Goal: Task Accomplishment & Management: Manage account settings

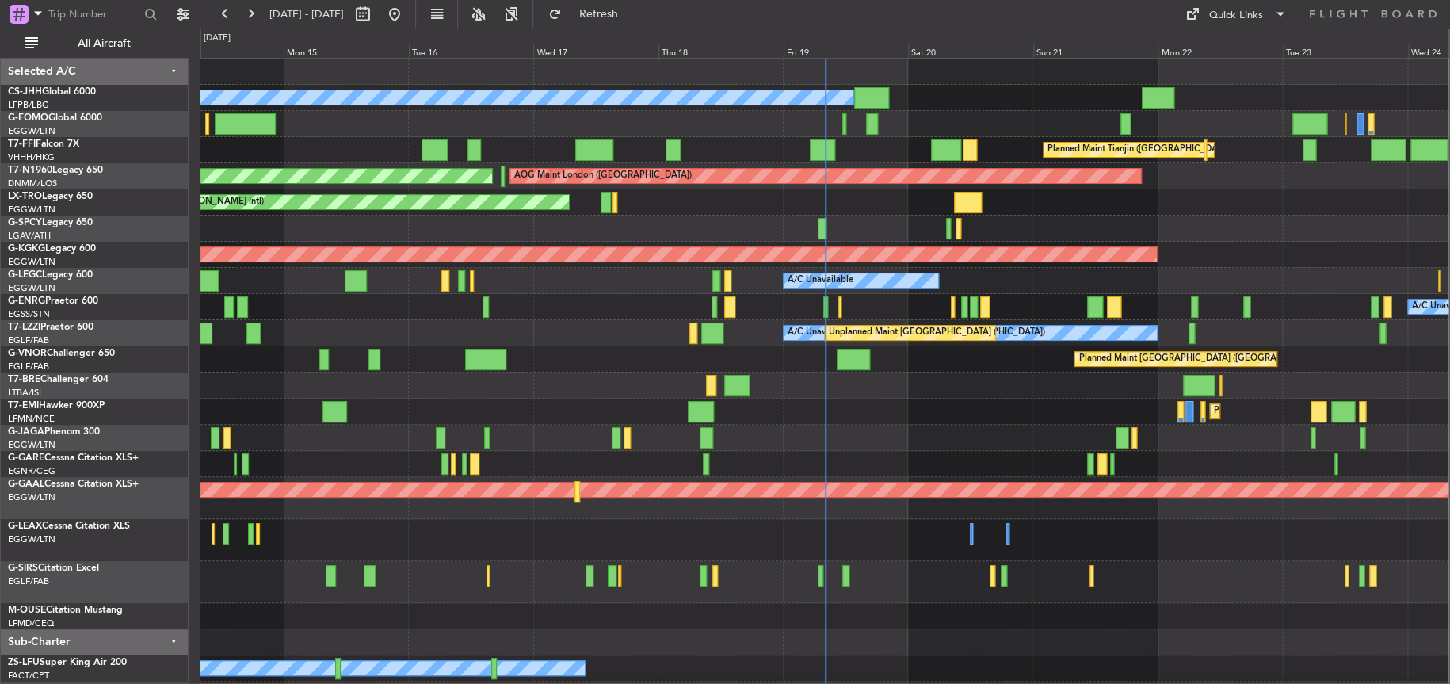
click at [620, 382] on div at bounding box center [824, 385] width 1248 height 26
click at [456, 379] on div at bounding box center [824, 385] width 1248 height 26
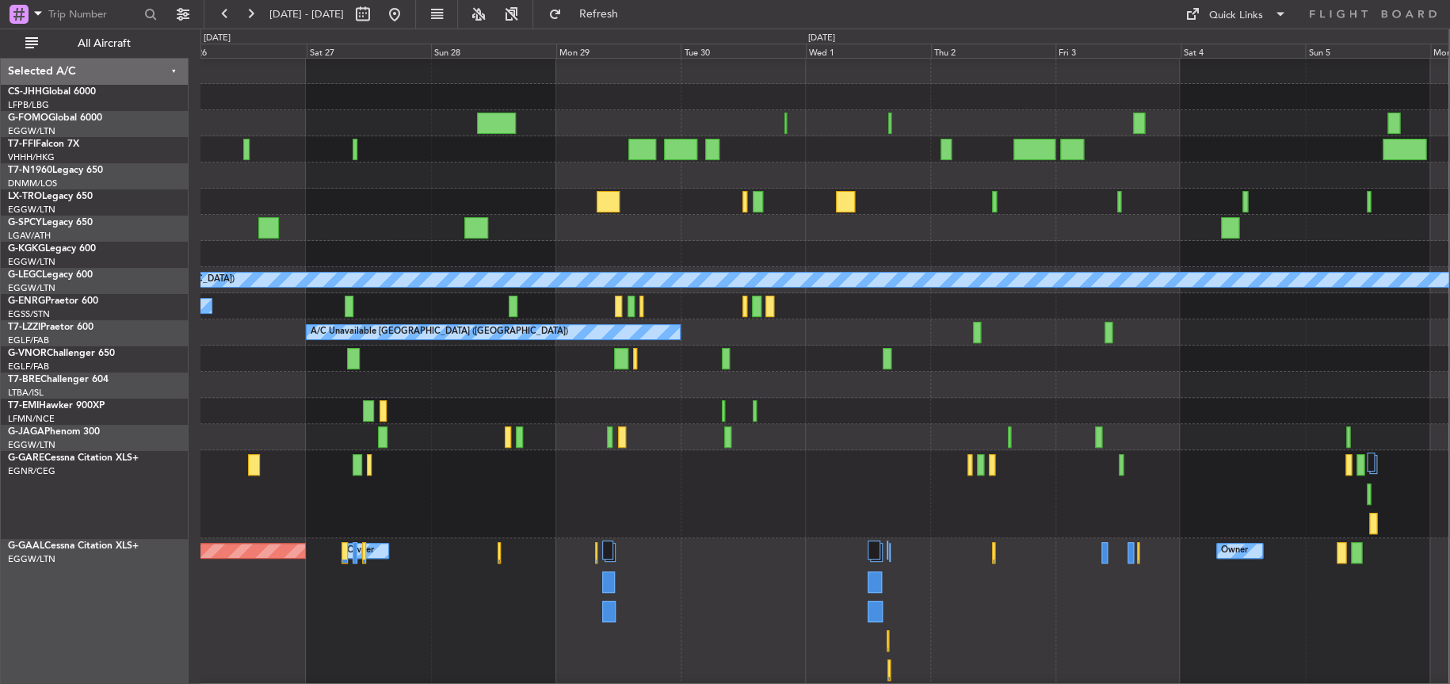
click at [661, 221] on div at bounding box center [824, 228] width 1248 height 26
click at [860, 440] on div "Planned Maint [GEOGRAPHIC_DATA] ([GEOGRAPHIC_DATA])" at bounding box center [824, 437] width 1248 height 26
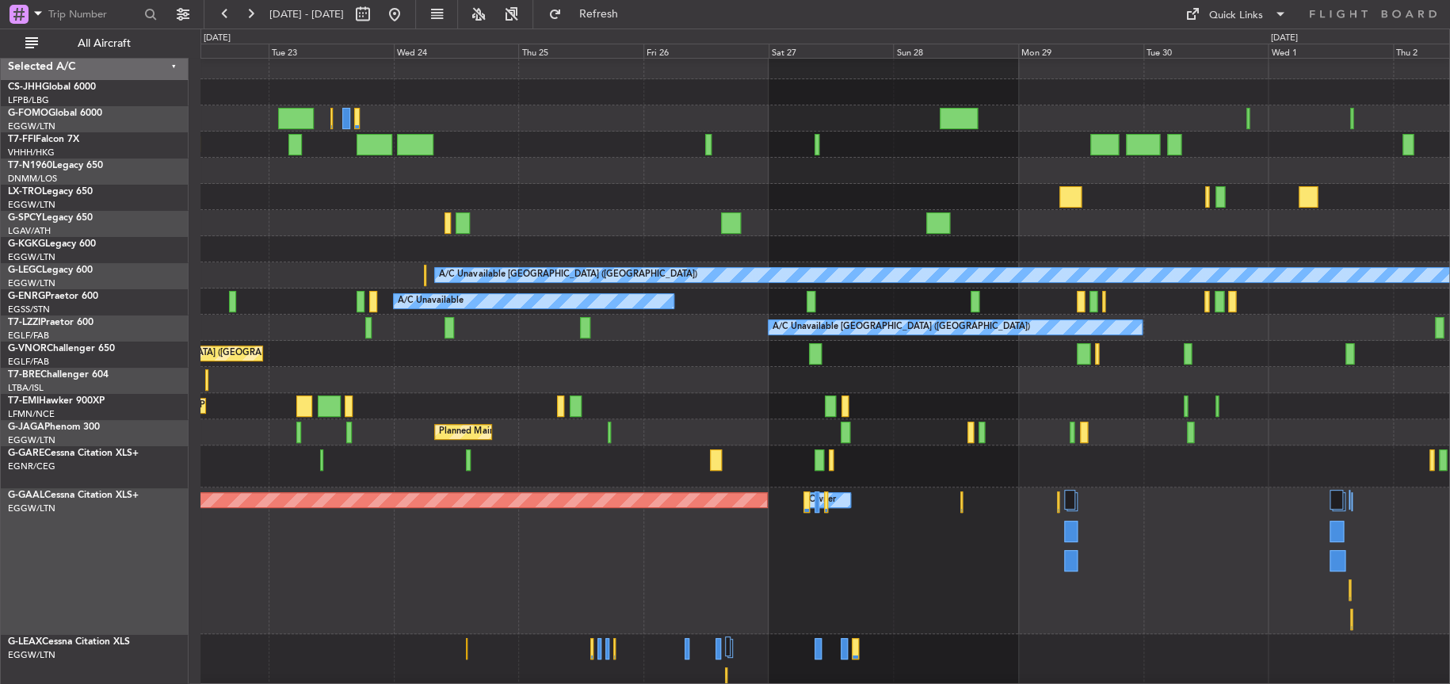
click at [1289, 475] on div at bounding box center [824, 466] width 1249 height 42
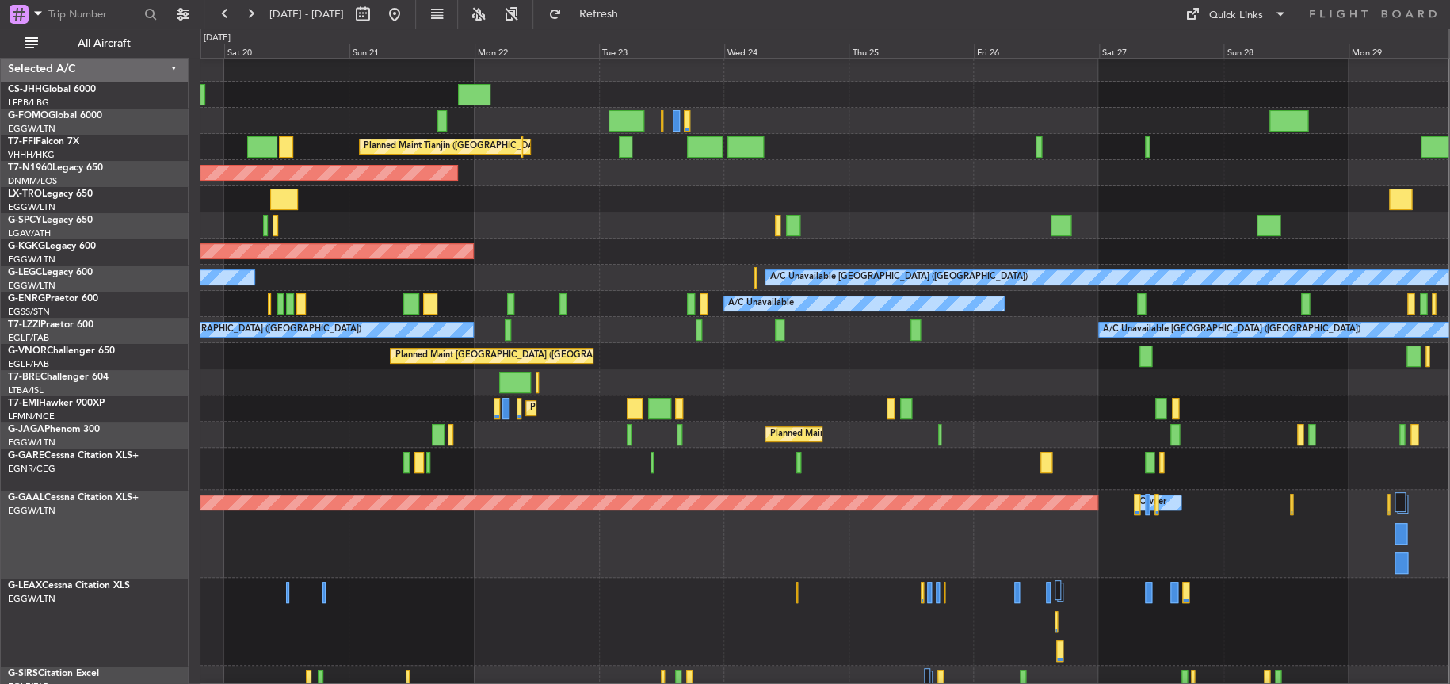
click at [621, 197] on div at bounding box center [824, 199] width 1248 height 26
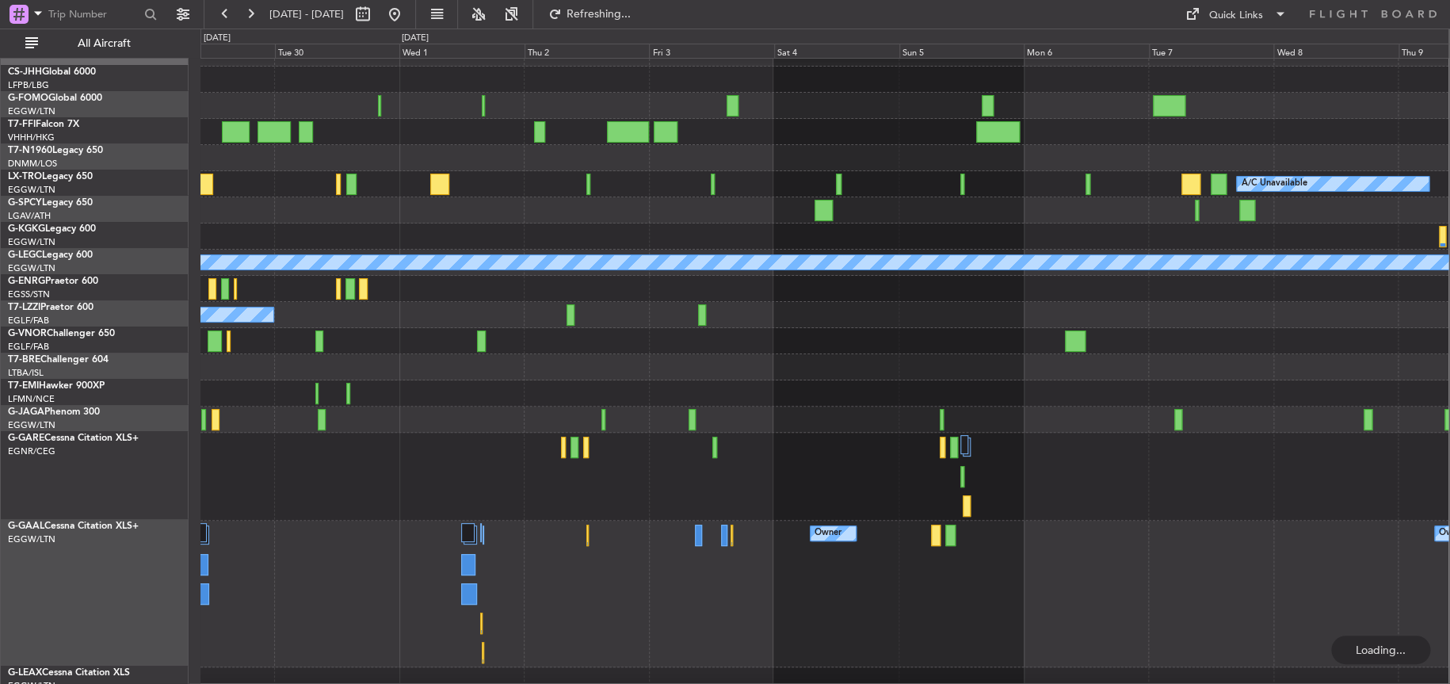
scroll to position [17, 0]
click at [660, 353] on div at bounding box center [824, 341] width 1248 height 26
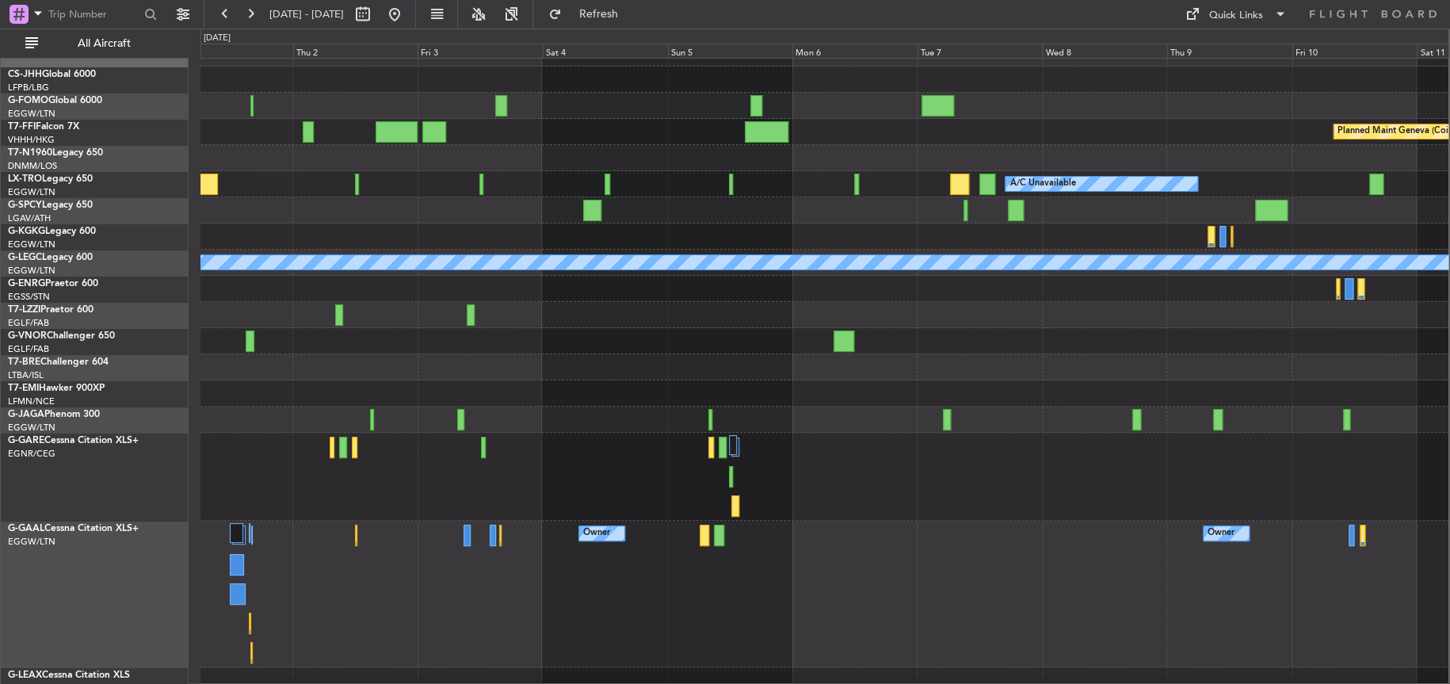
click at [710, 482] on div at bounding box center [824, 477] width 1248 height 88
click at [649, 481] on div at bounding box center [824, 477] width 1248 height 88
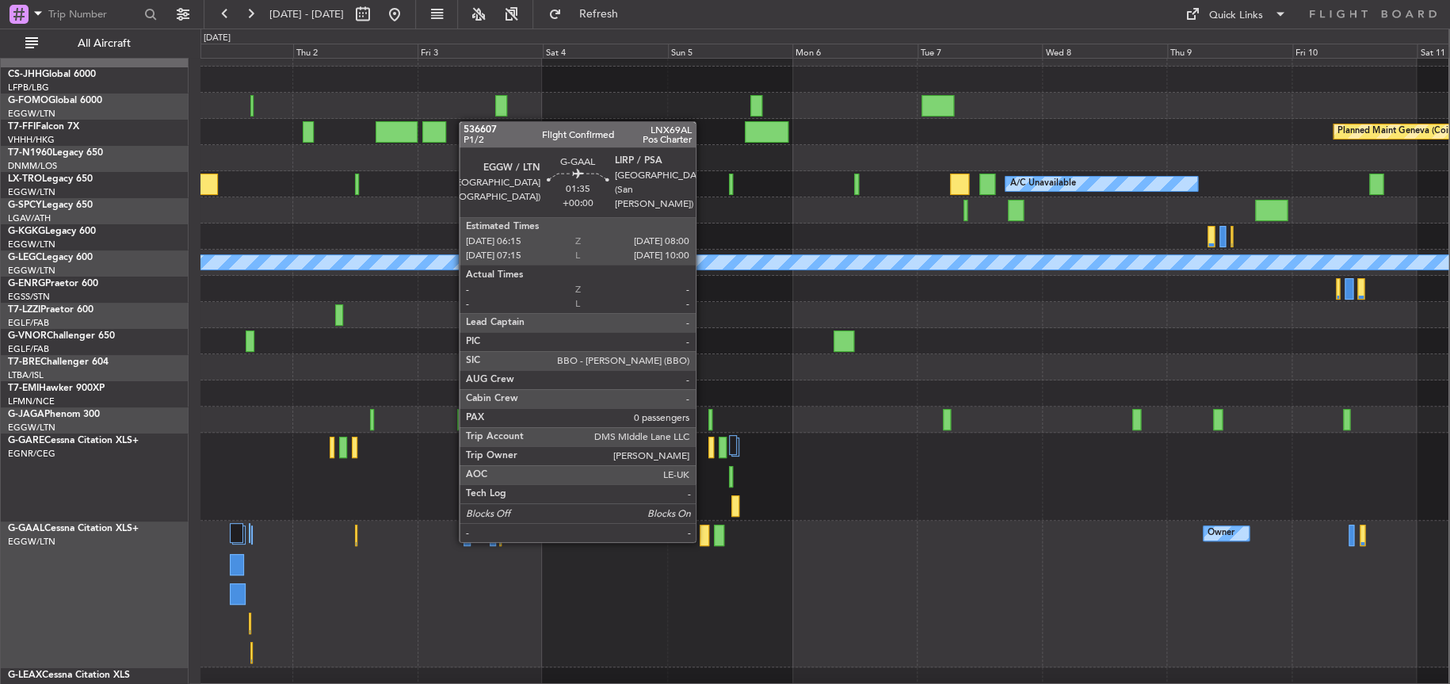
click at [703, 538] on div at bounding box center [705, 534] width 10 height 21
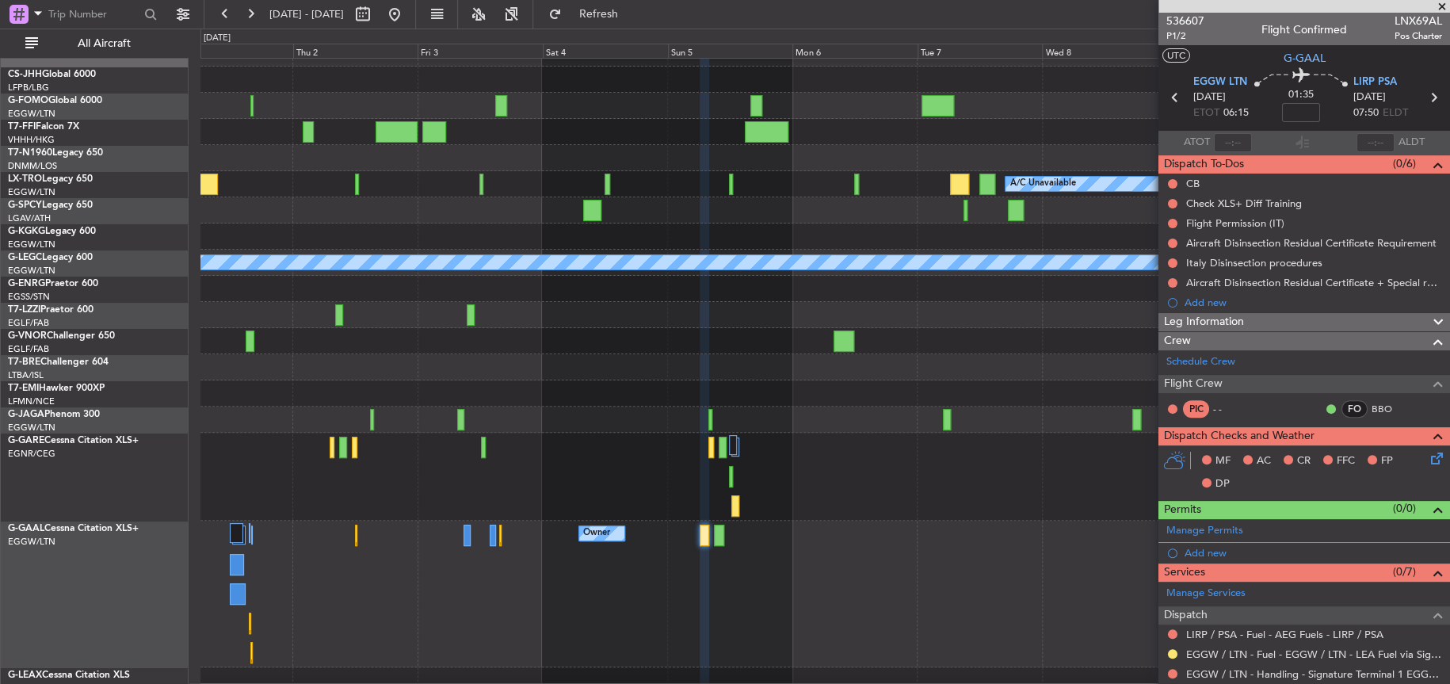
click at [915, 452] on div at bounding box center [824, 477] width 1248 height 88
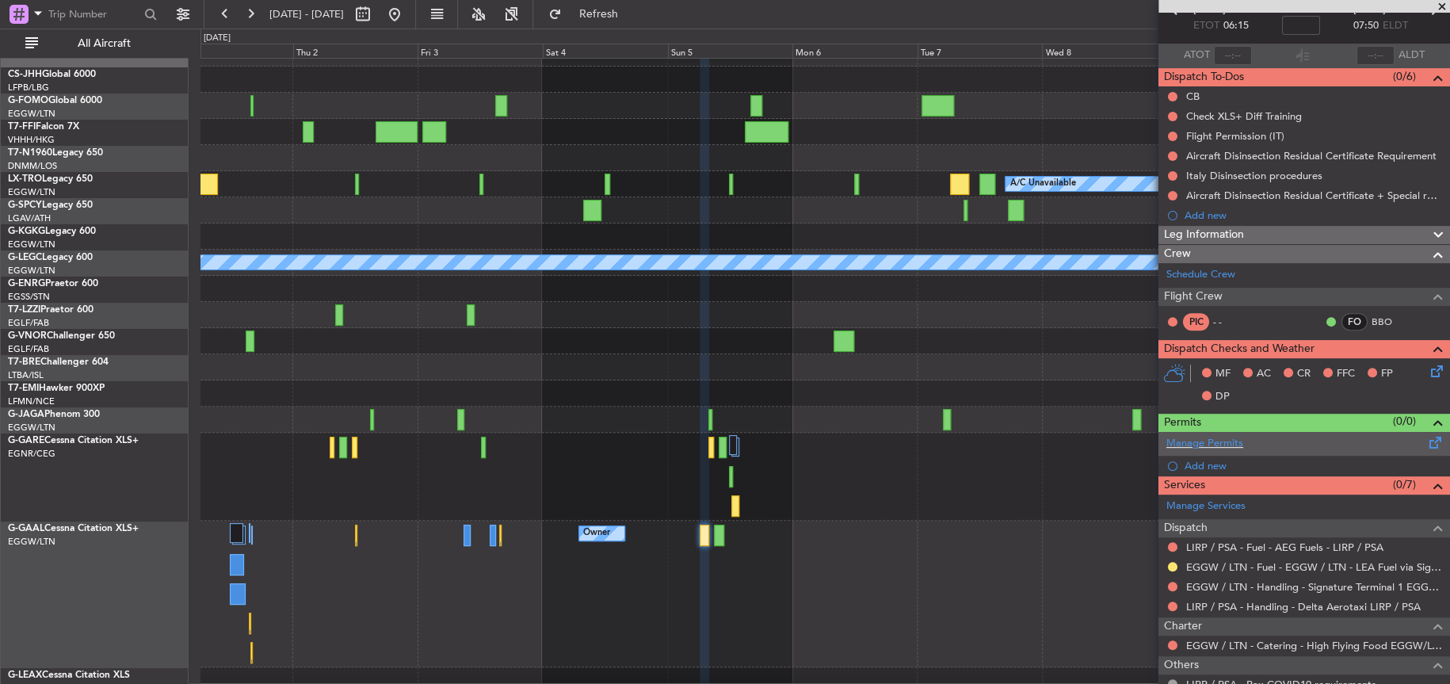
scroll to position [0, 0]
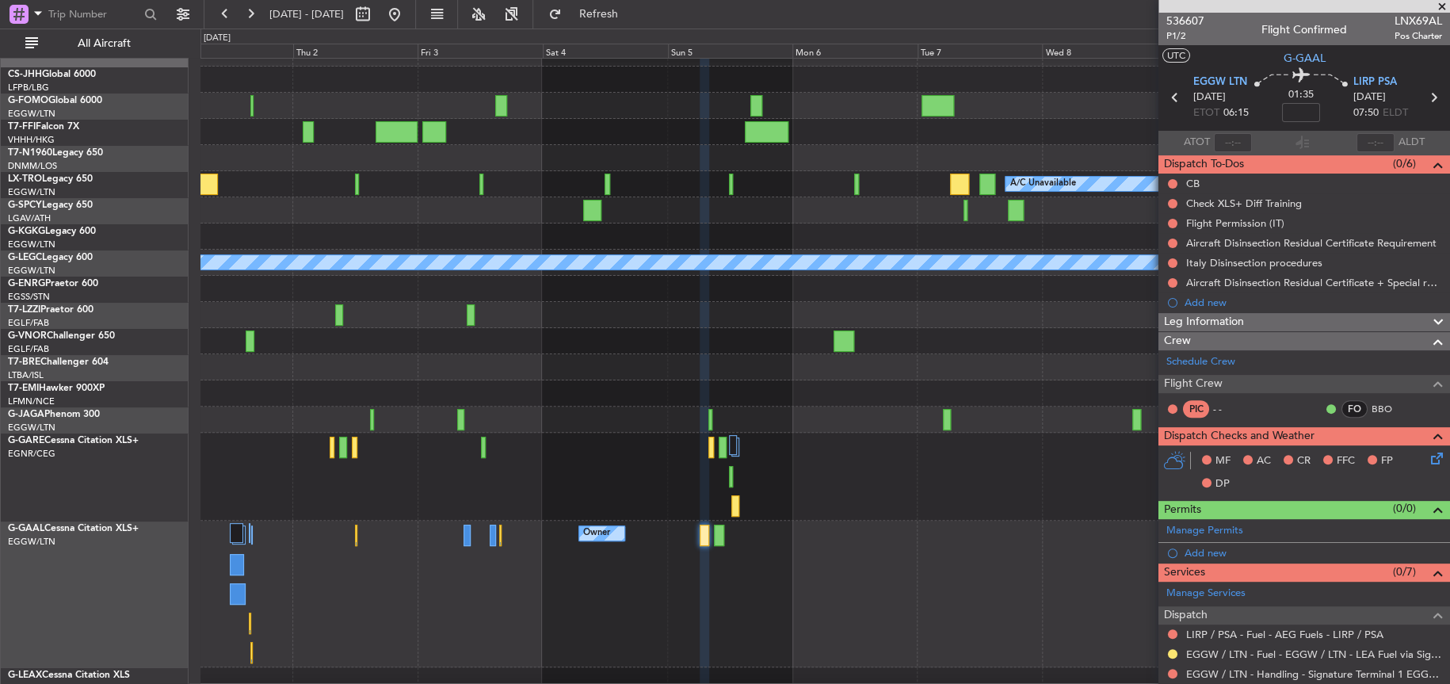
click at [928, 380] on div at bounding box center [824, 393] width 1248 height 26
click at [880, 333] on div at bounding box center [824, 341] width 1248 height 26
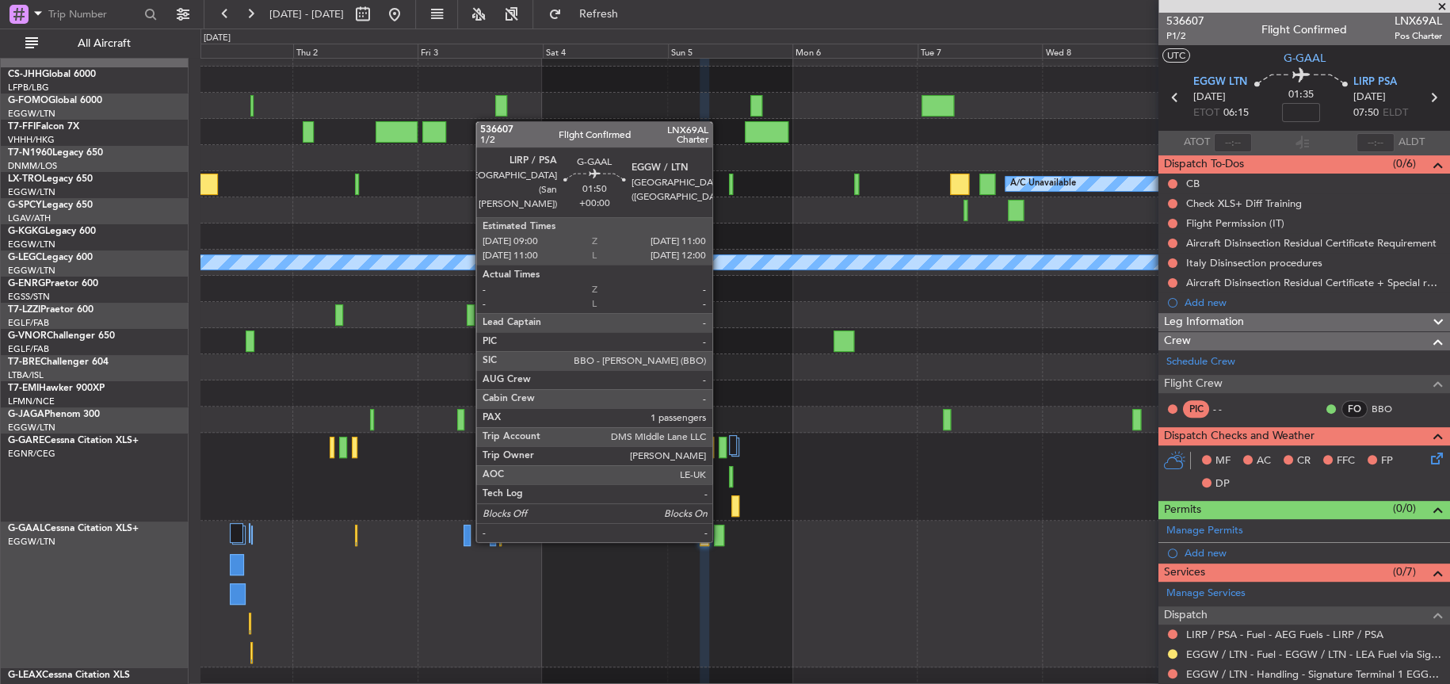
click at [719, 538] on div at bounding box center [719, 534] width 11 height 21
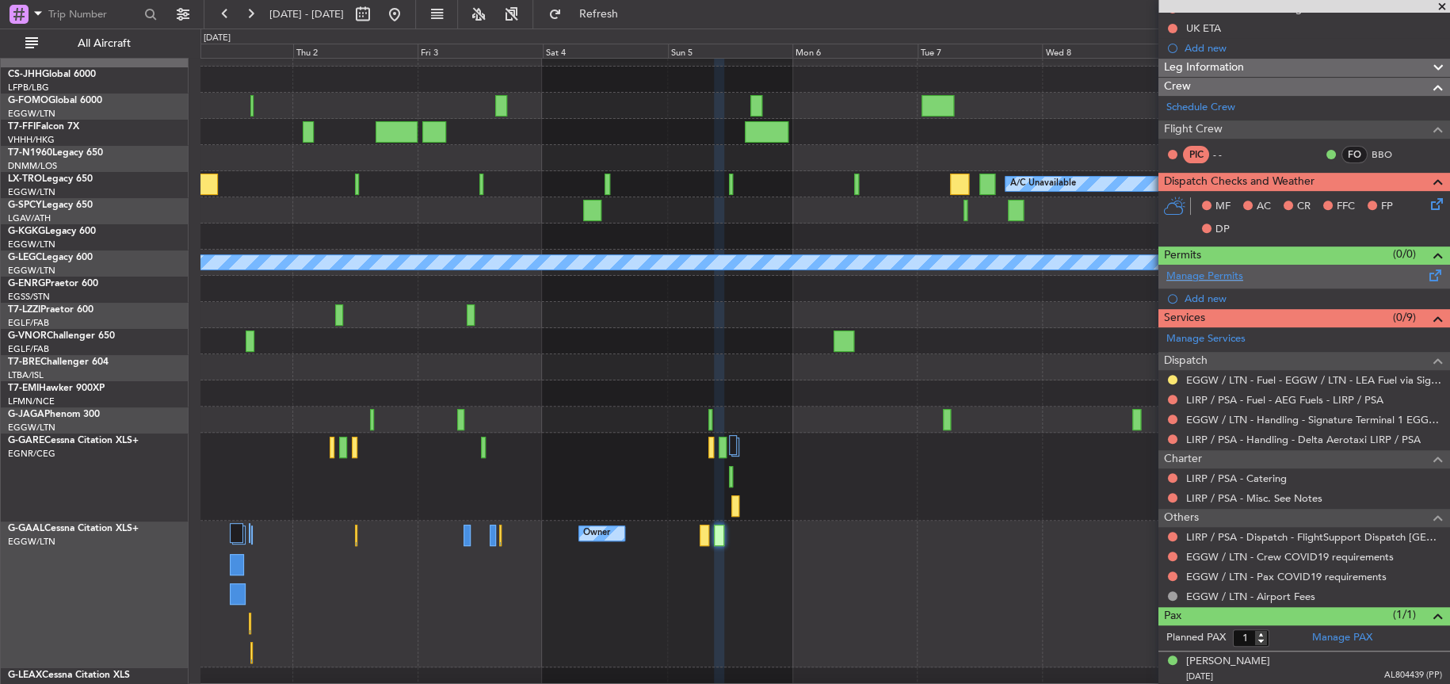
scroll to position [215, 0]
click at [883, 517] on div at bounding box center [824, 477] width 1248 height 88
click at [845, 468] on div at bounding box center [824, 477] width 1248 height 88
click at [792, 459] on div at bounding box center [824, 477] width 1248 height 88
click at [782, 391] on div at bounding box center [824, 393] width 1248 height 26
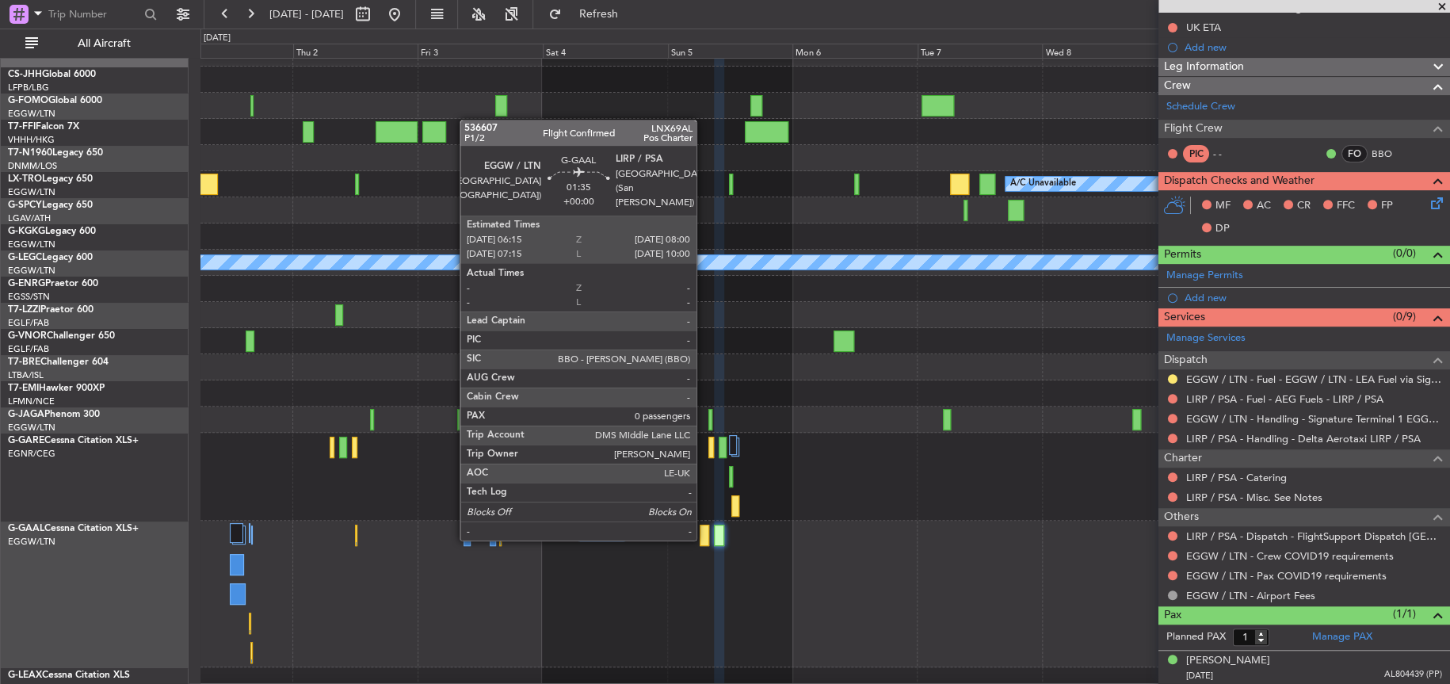
click at [700, 536] on div at bounding box center [705, 534] width 10 height 21
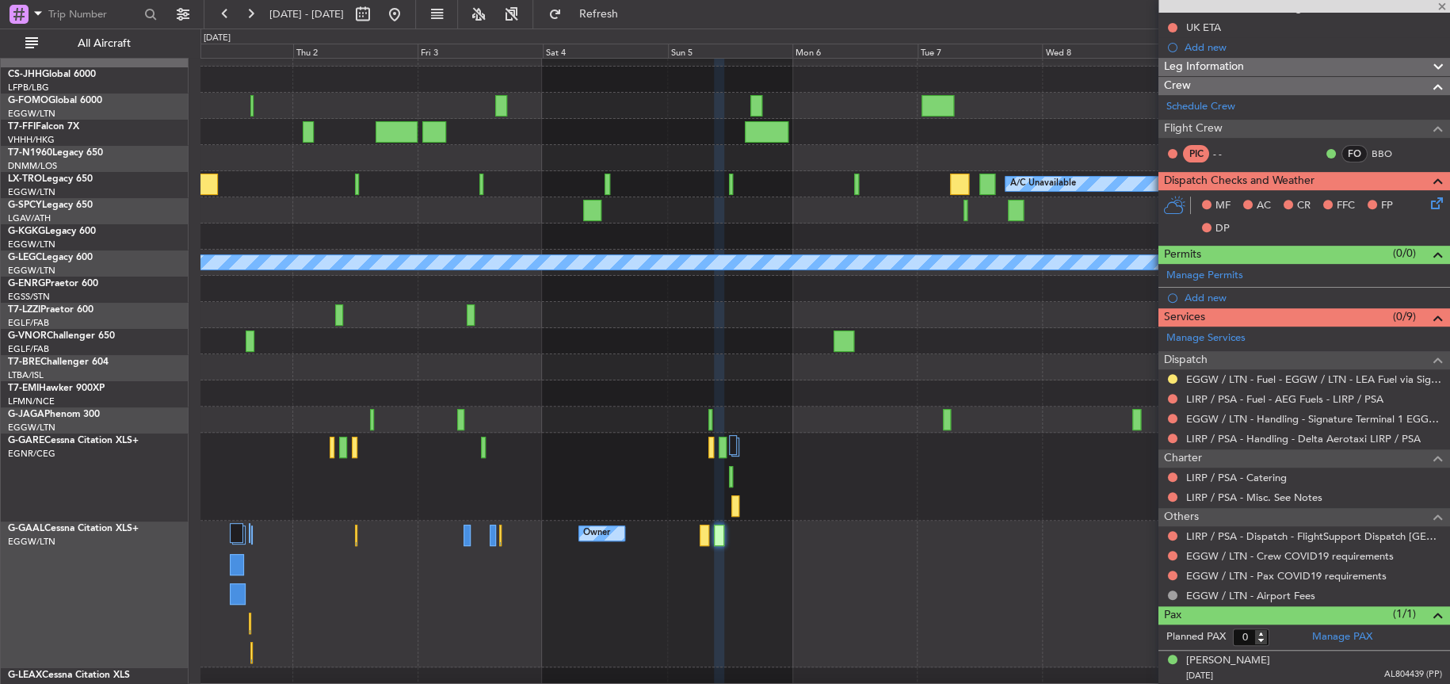
scroll to position [0, 0]
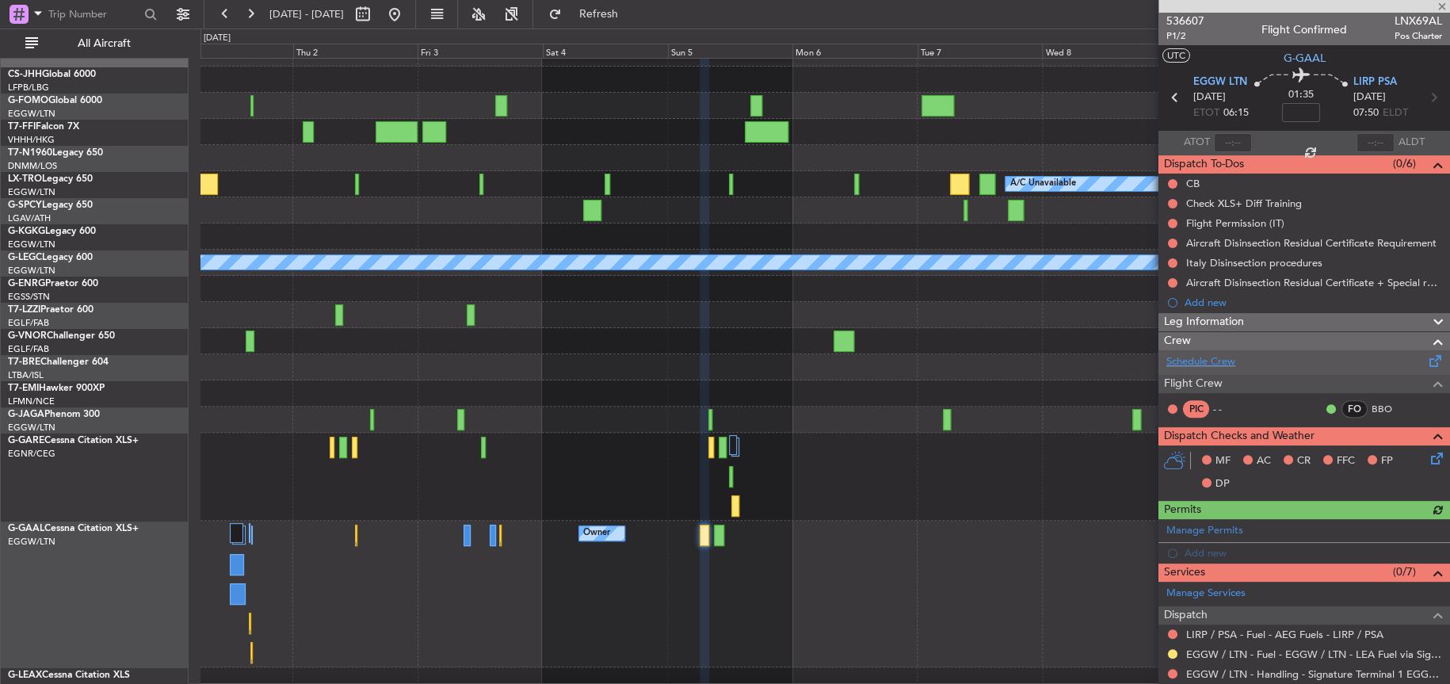
click at [1192, 358] on link "Schedule Crew" at bounding box center [1200, 362] width 69 height 16
click at [824, 436] on div at bounding box center [824, 477] width 1248 height 88
click at [785, 403] on div at bounding box center [824, 393] width 1248 height 26
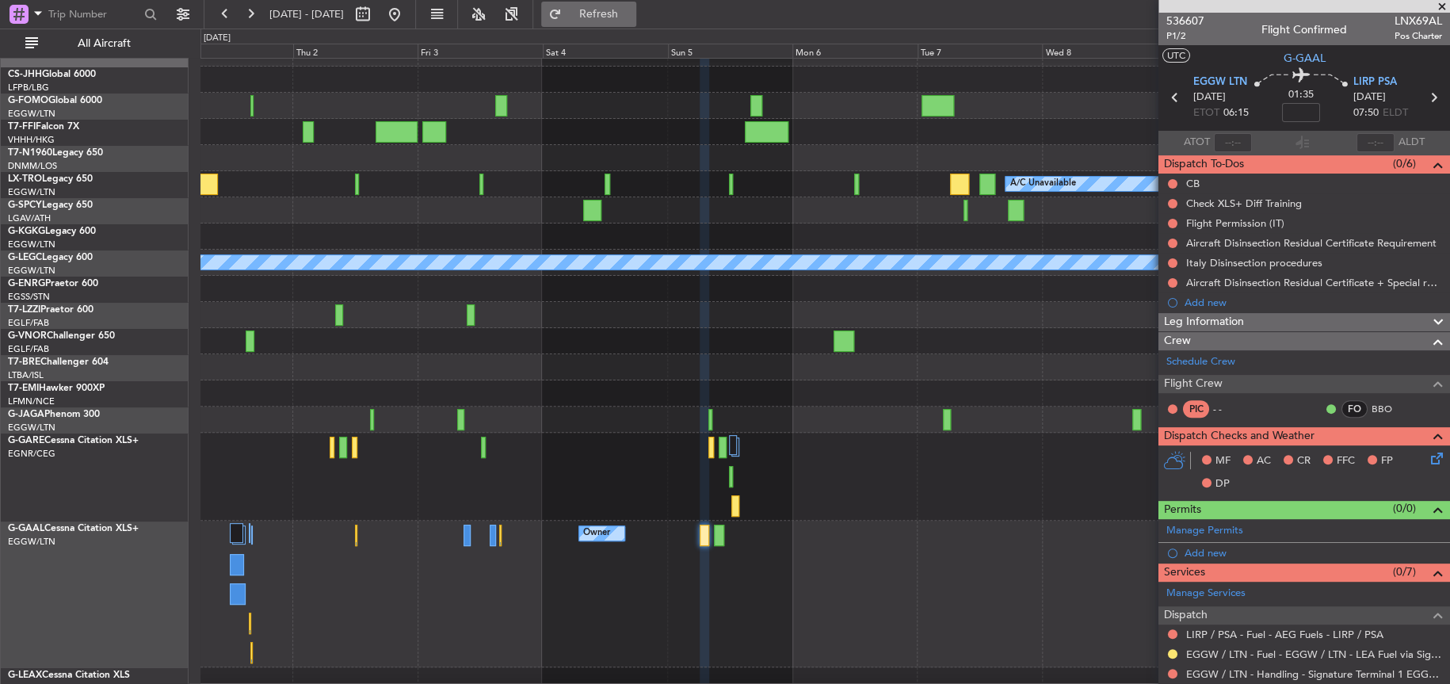
click at [636, 4] on button "Refresh" at bounding box center [588, 14] width 95 height 25
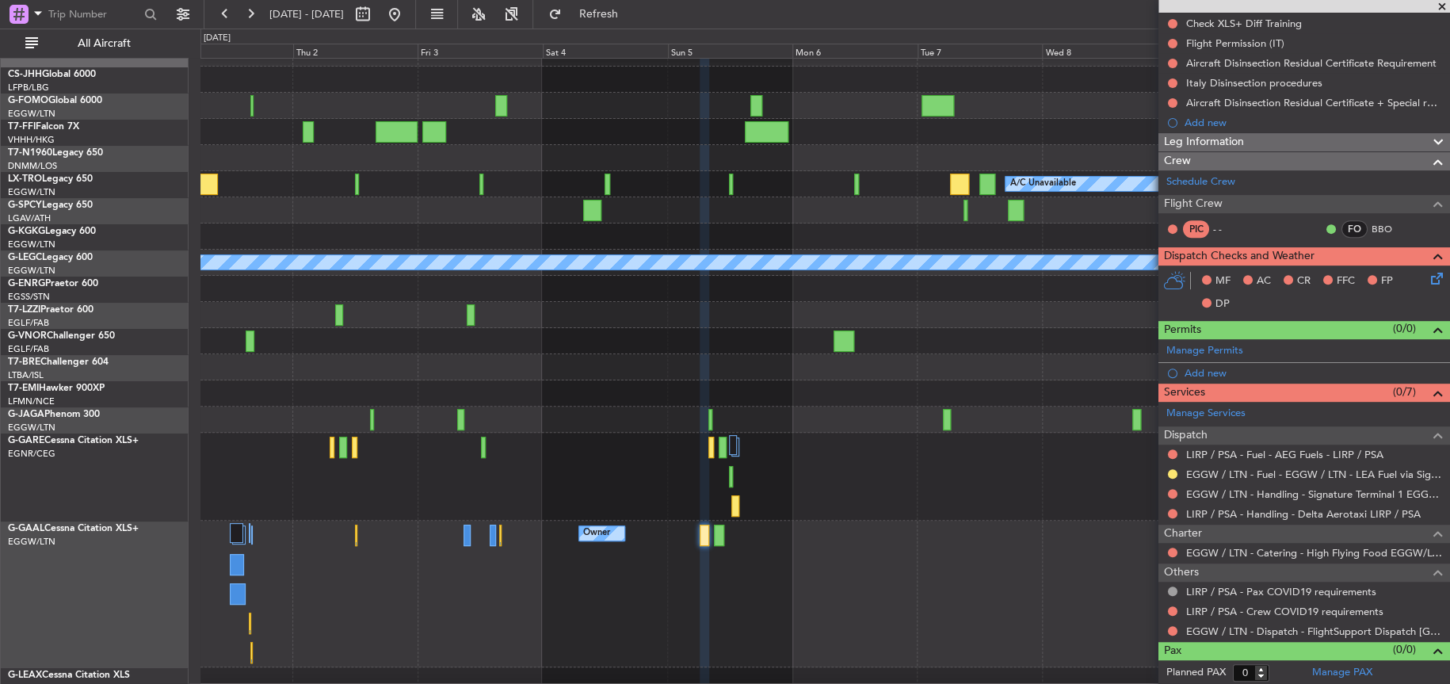
click at [669, 460] on div at bounding box center [824, 477] width 1248 height 88
click at [919, 429] on div at bounding box center [824, 419] width 1248 height 26
click at [360, 328] on div at bounding box center [824, 341] width 1248 height 26
click at [570, 358] on div at bounding box center [824, 367] width 1248 height 26
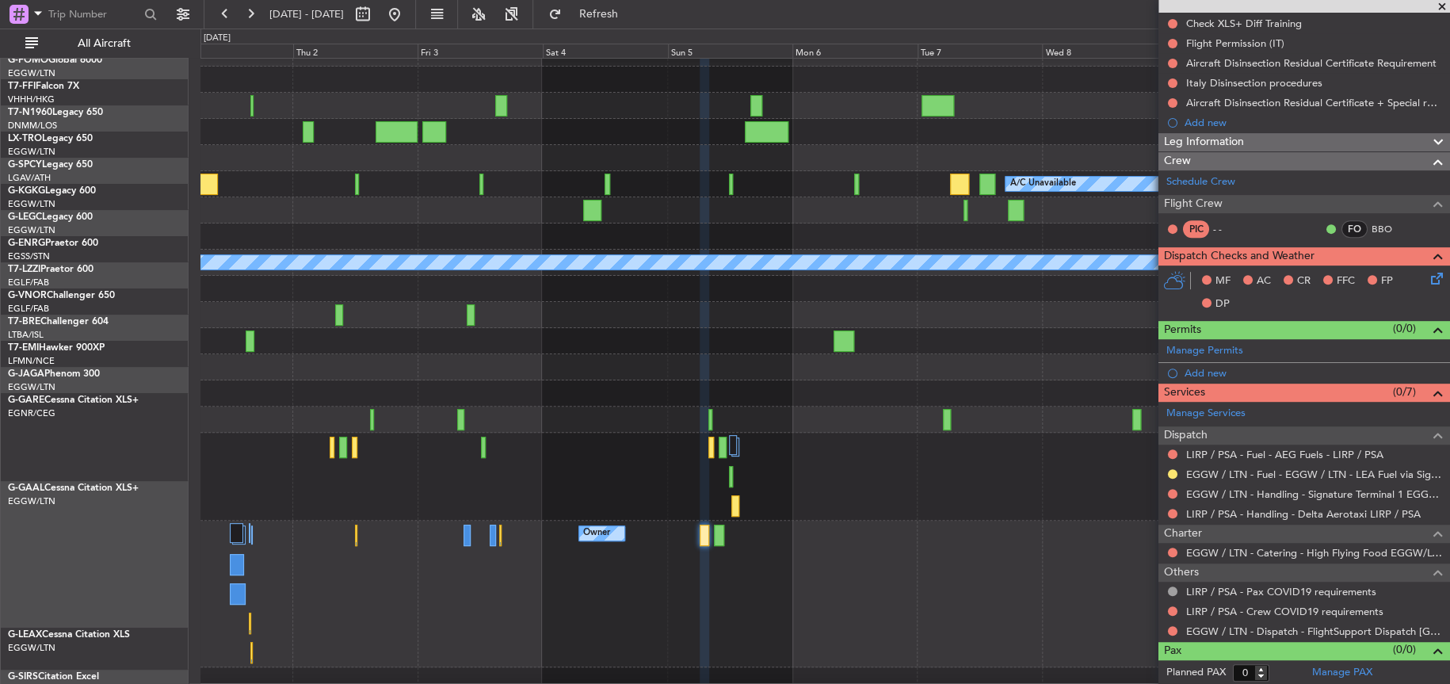
click at [902, 328] on div at bounding box center [824, 341] width 1248 height 26
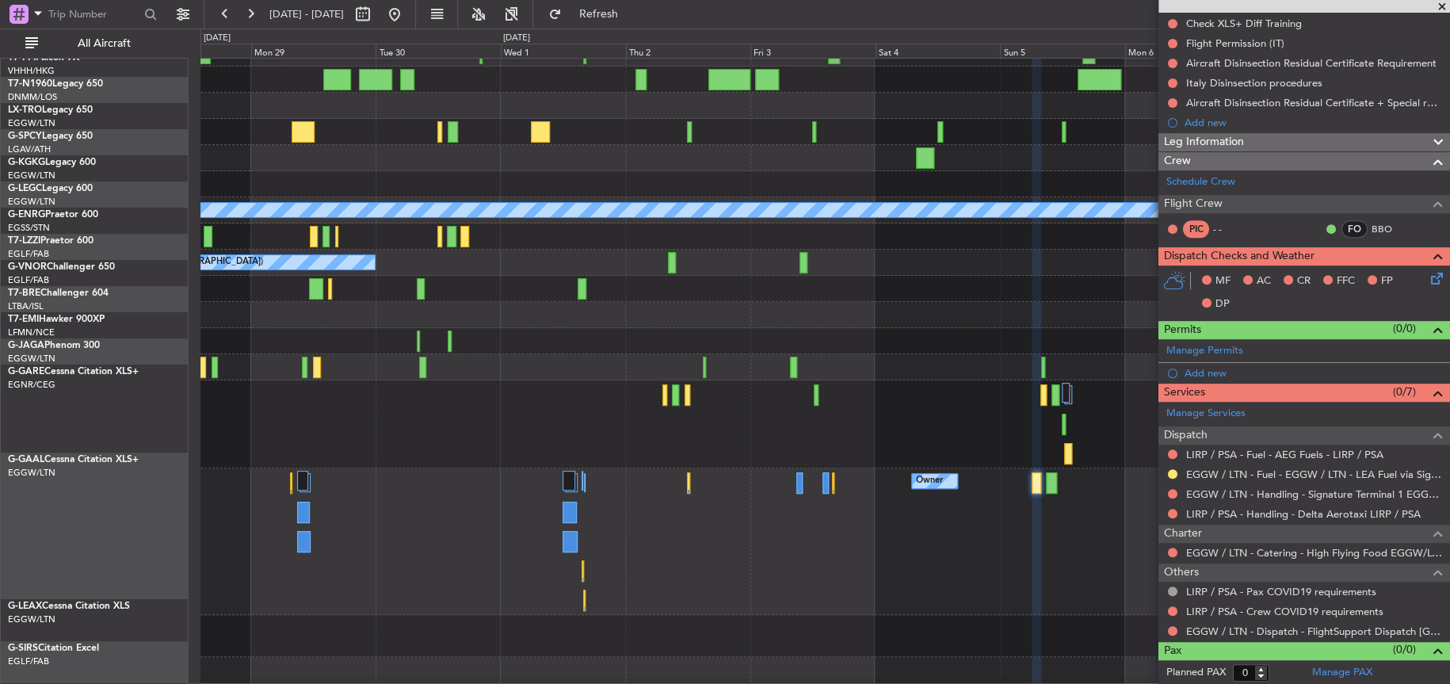
click at [914, 302] on div at bounding box center [824, 315] width 1248 height 26
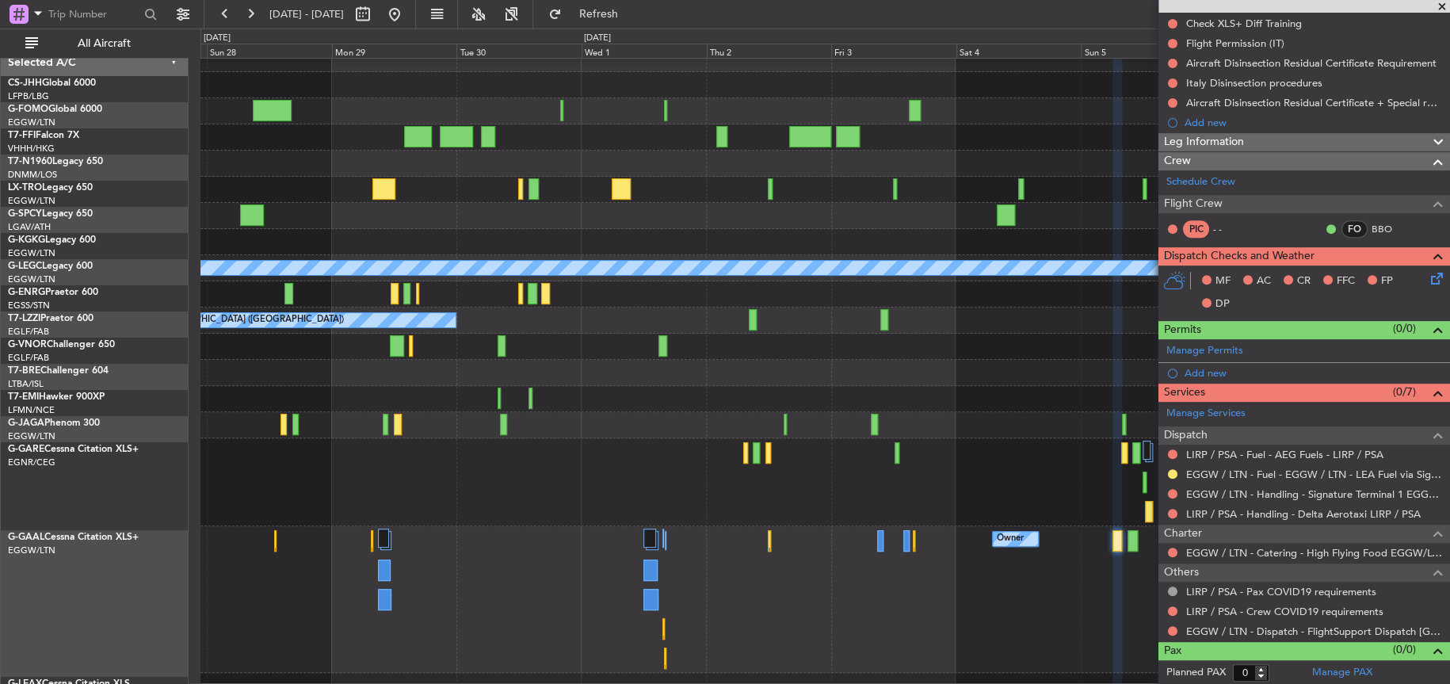
scroll to position [0, 0]
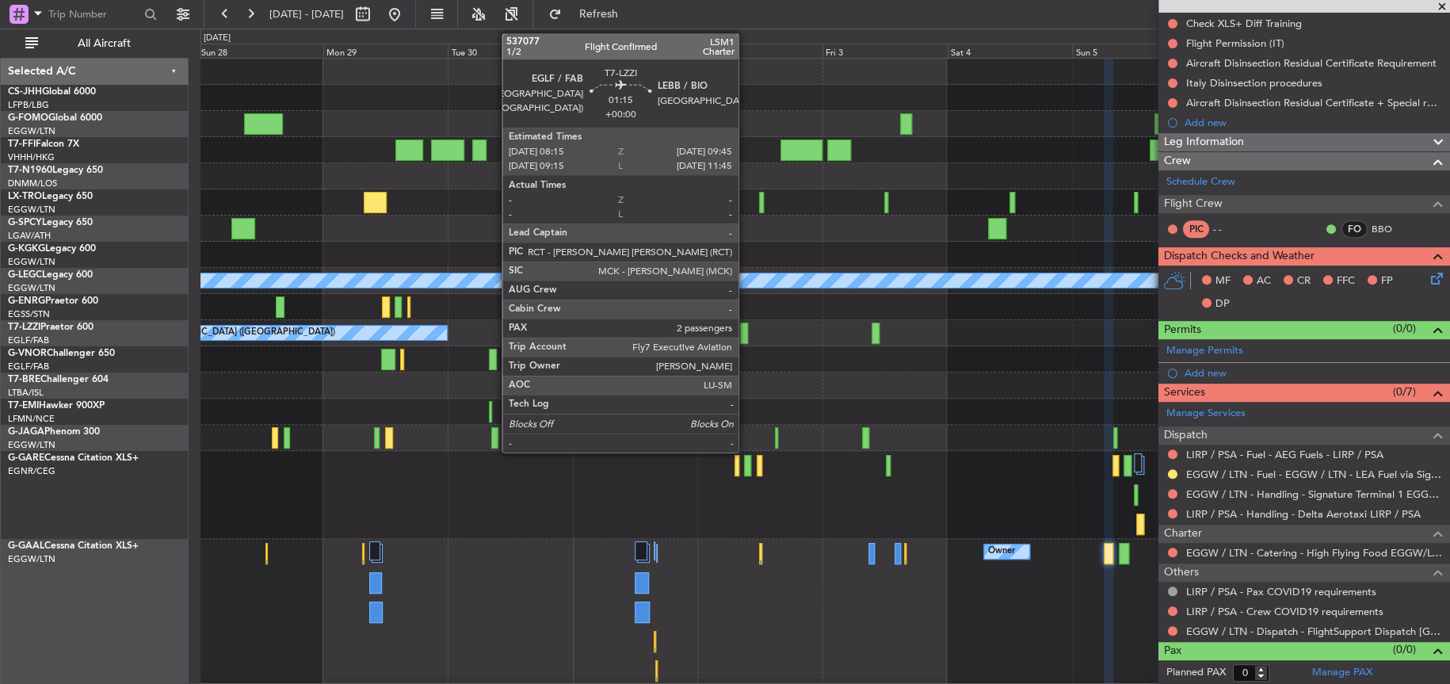
click at [746, 330] on div at bounding box center [744, 332] width 8 height 21
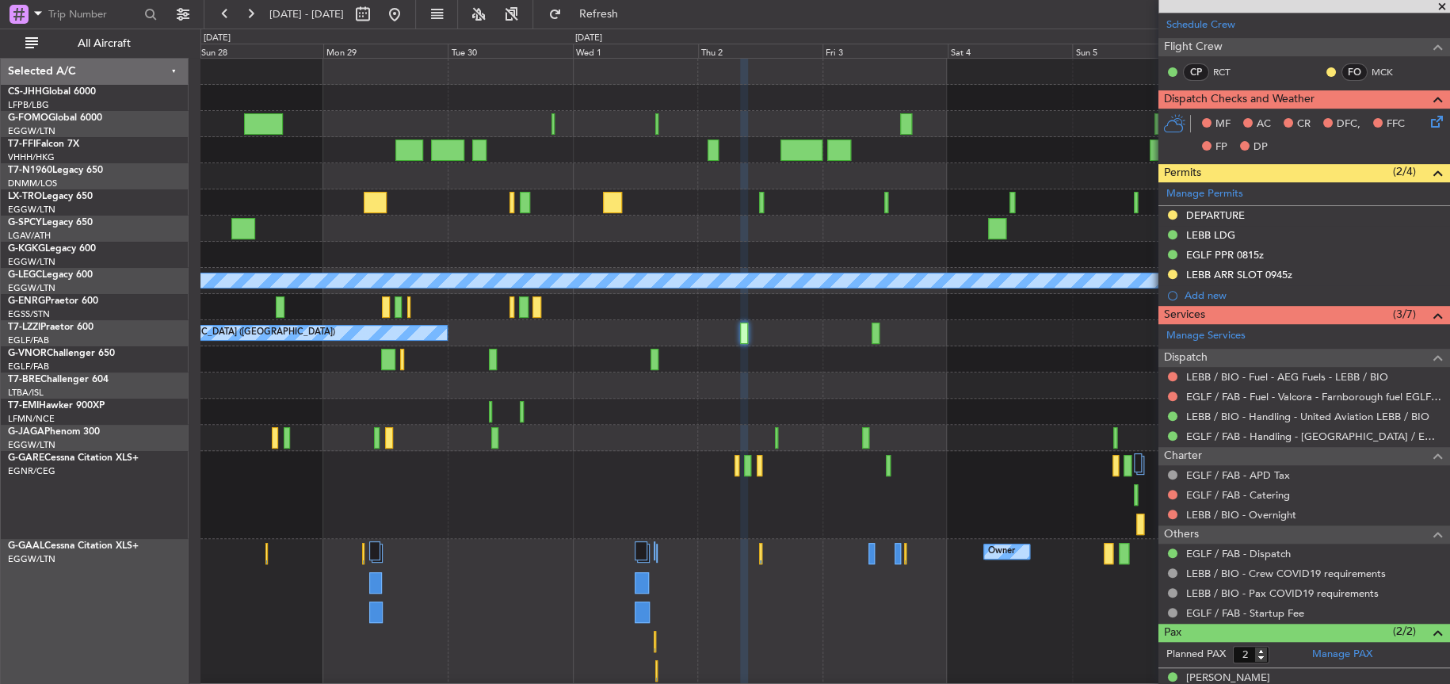
scroll to position [64, 0]
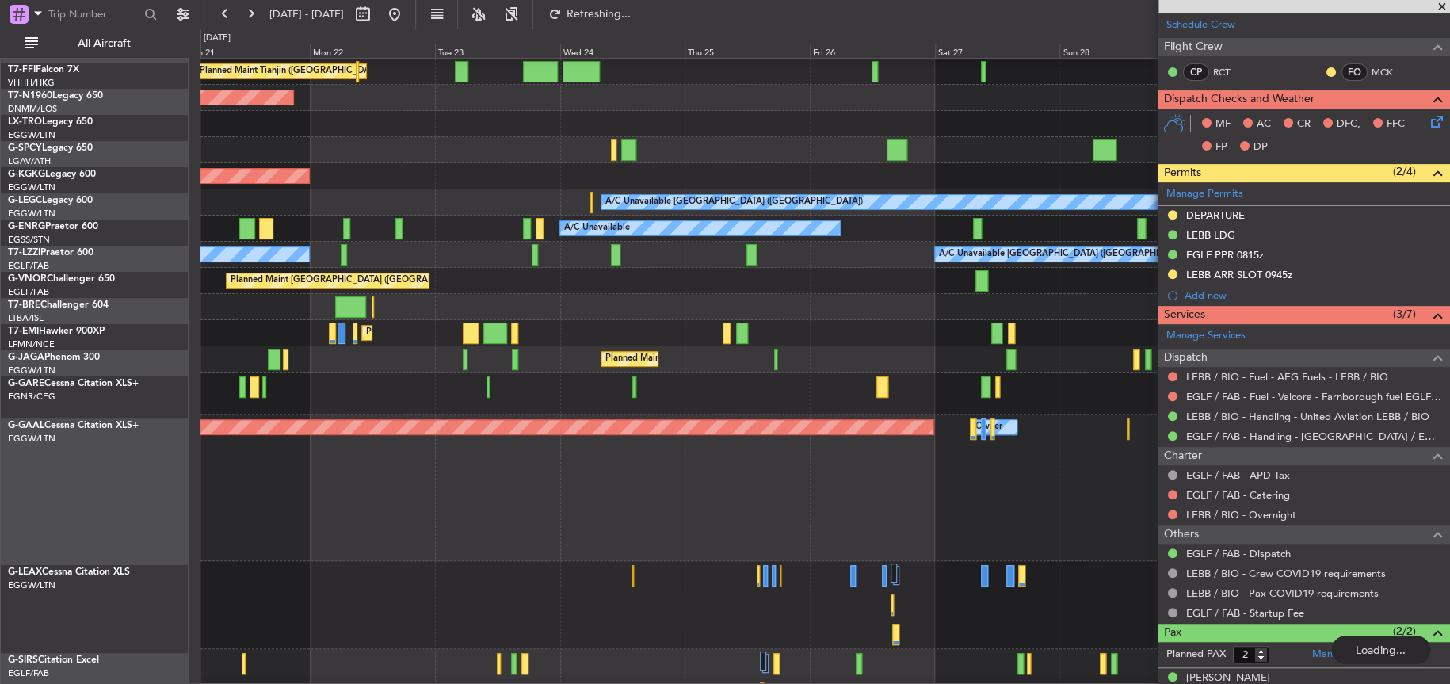
click at [856, 479] on div "Owner Planned Maint Dusseldorf" at bounding box center [824, 487] width 1249 height 147
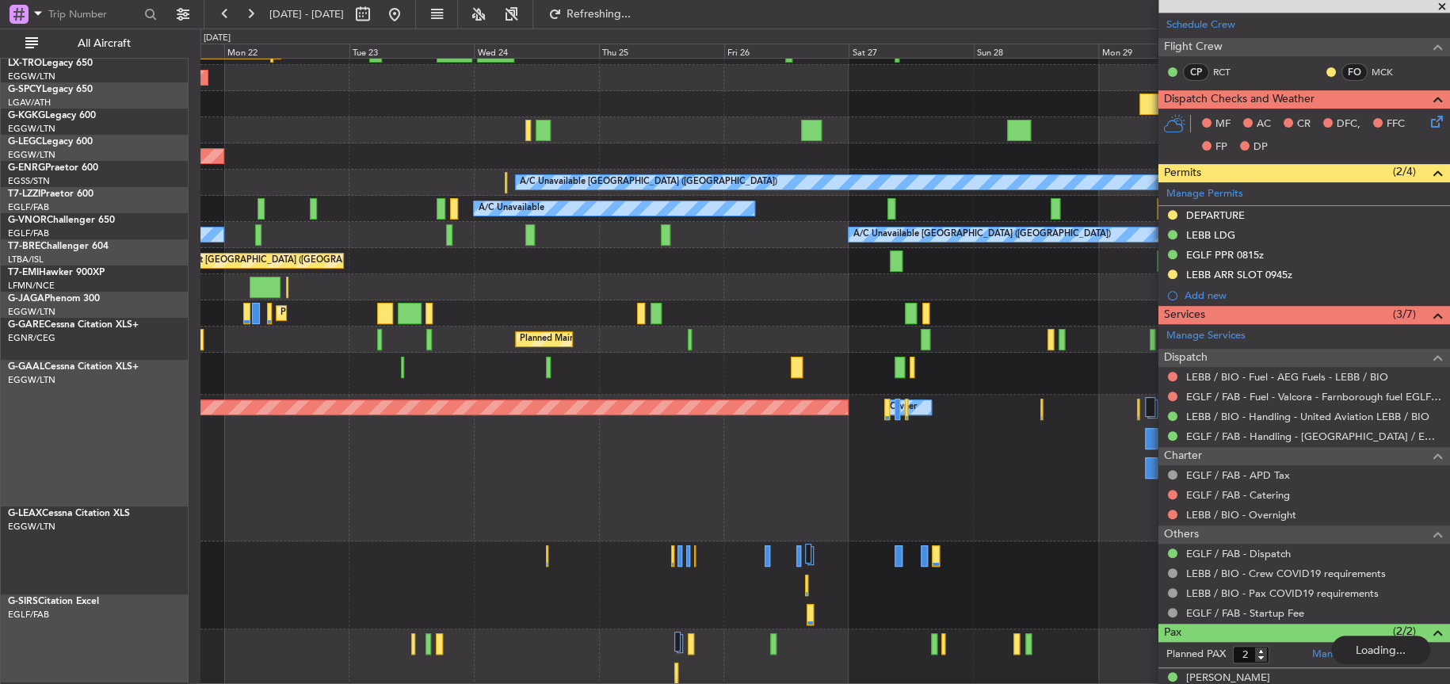
click at [650, 416] on div "Owner Planned Maint Dusseldorf Owner" at bounding box center [824, 468] width 1248 height 147
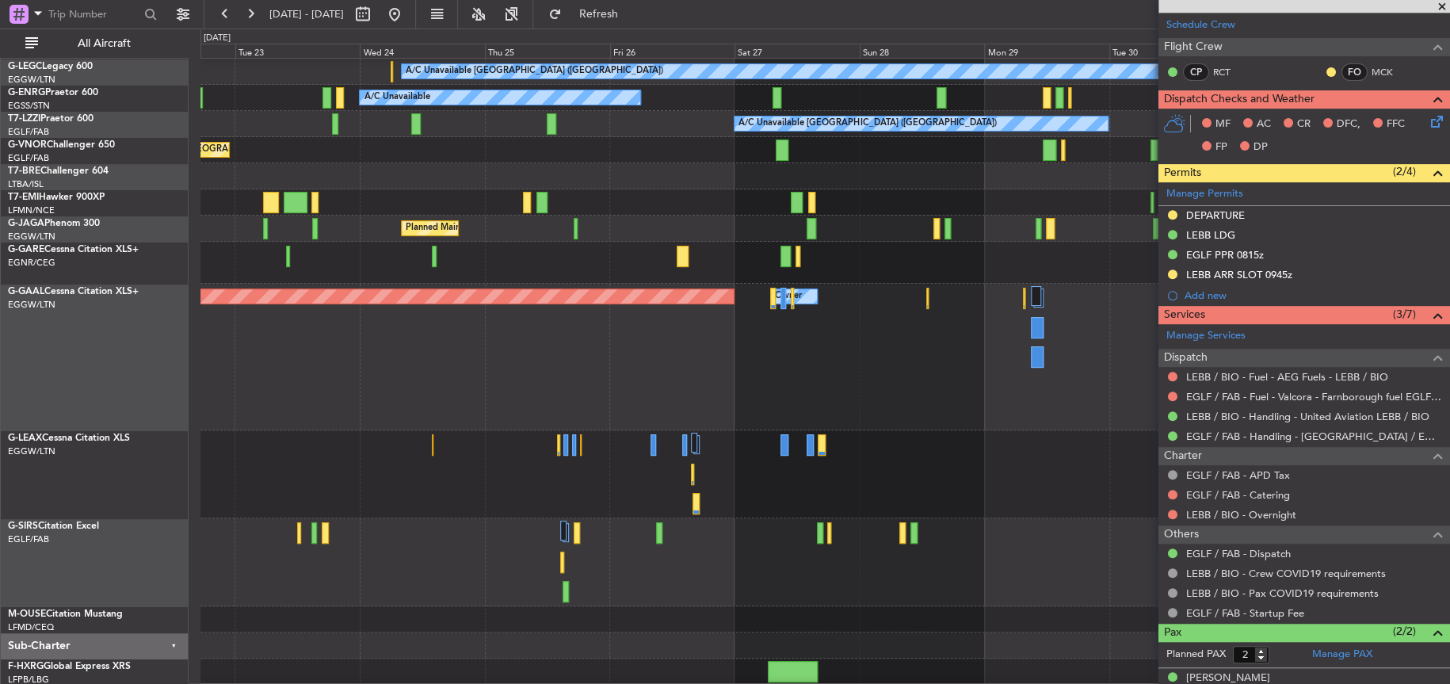
click at [592, 307] on div "Owner Planned Maint Dusseldorf Owner" at bounding box center [824, 357] width 1248 height 147
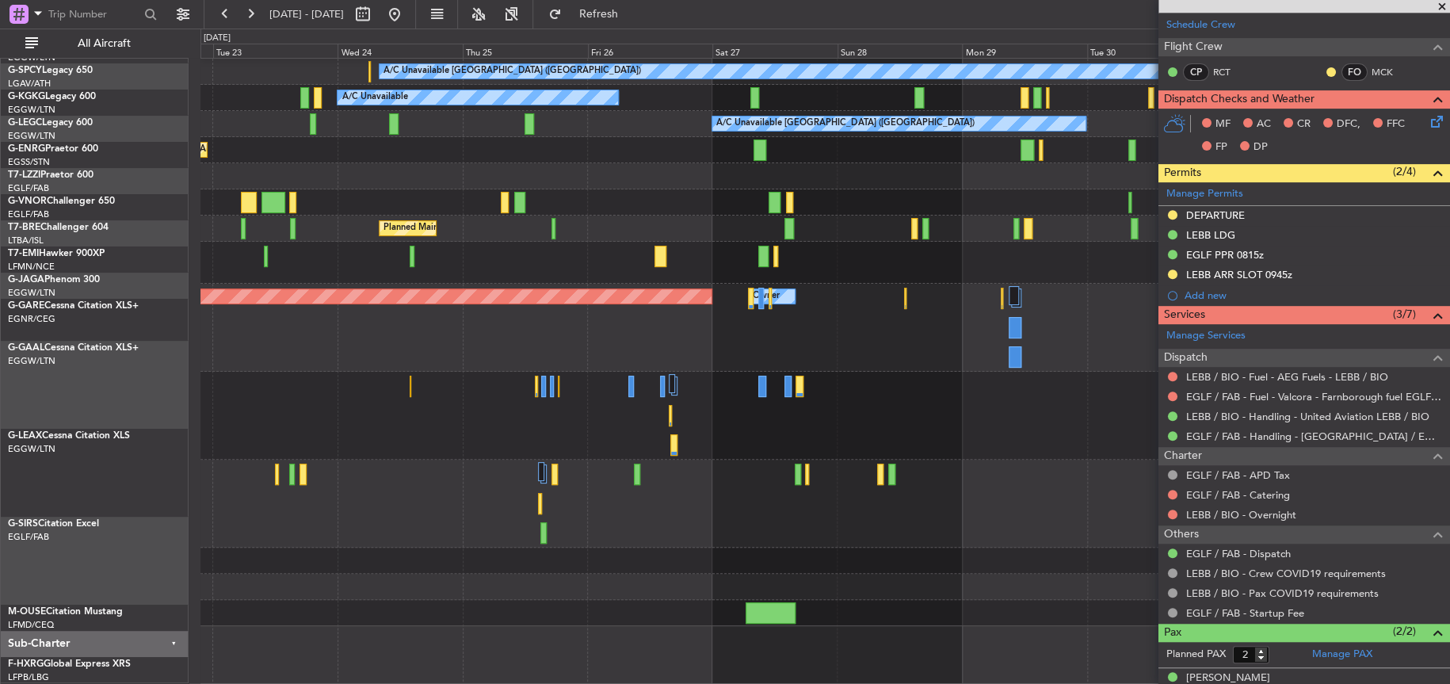
scroll to position [150, 0]
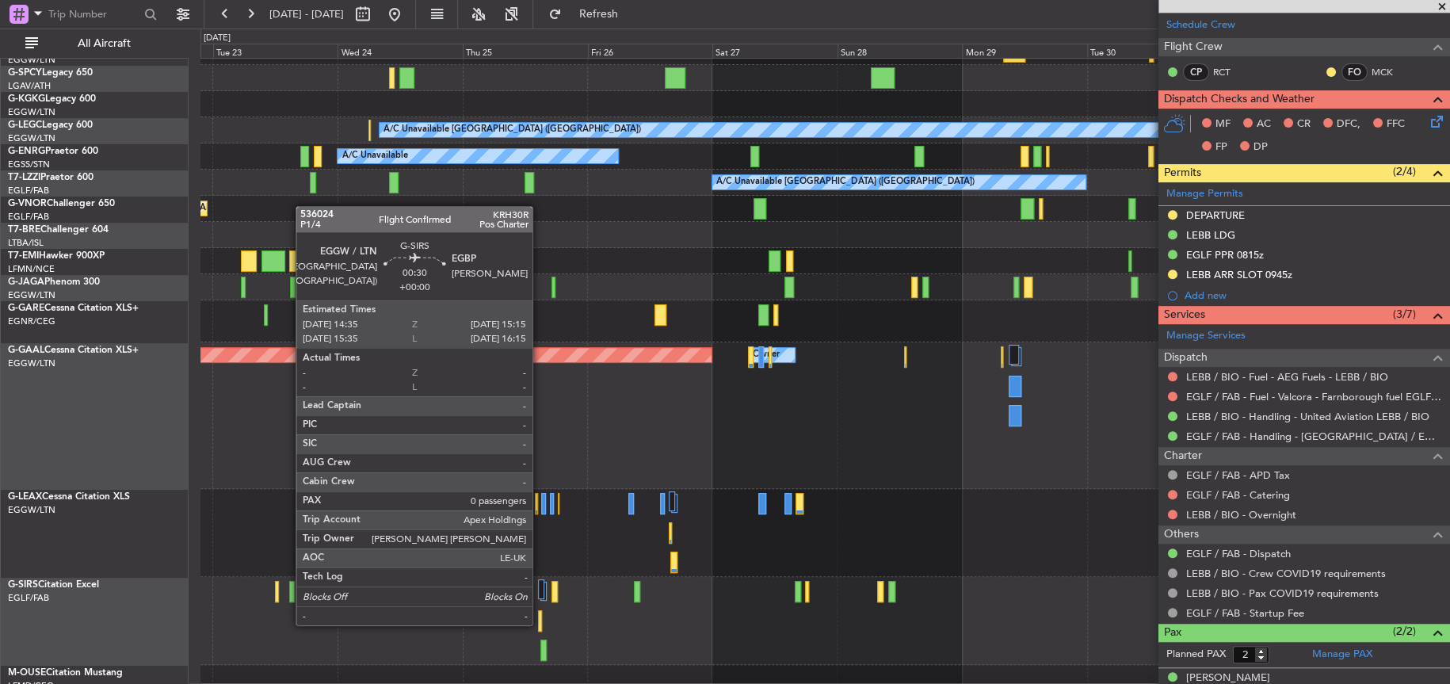
click at [540, 623] on div at bounding box center [540, 620] width 4 height 21
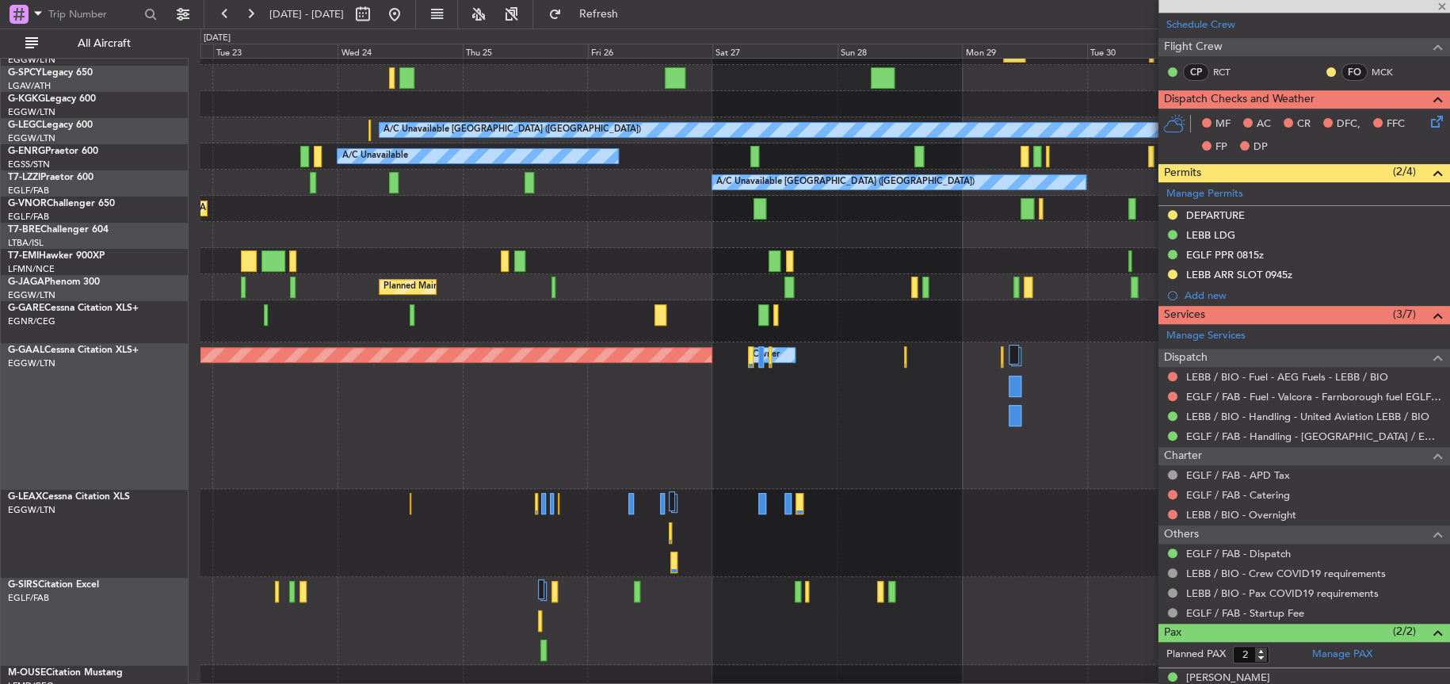
type input "0"
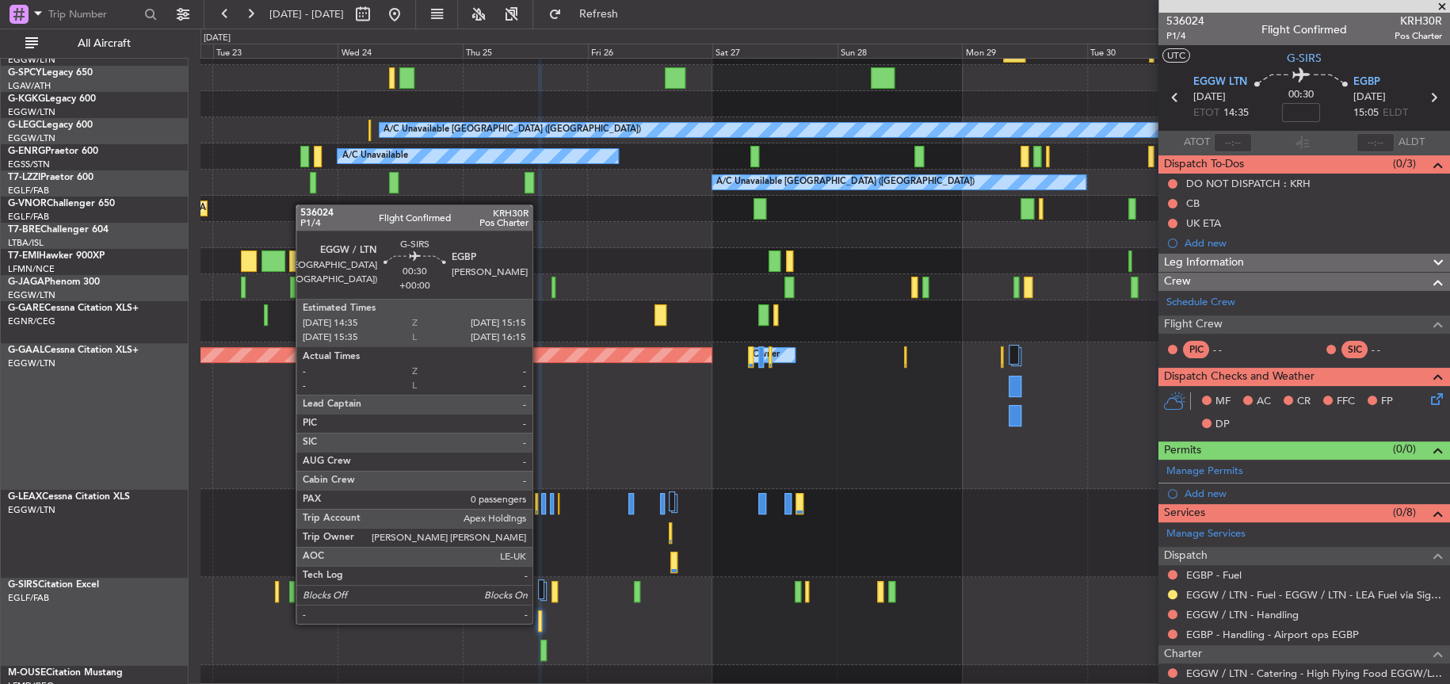
click at [540, 621] on div at bounding box center [540, 620] width 4 height 21
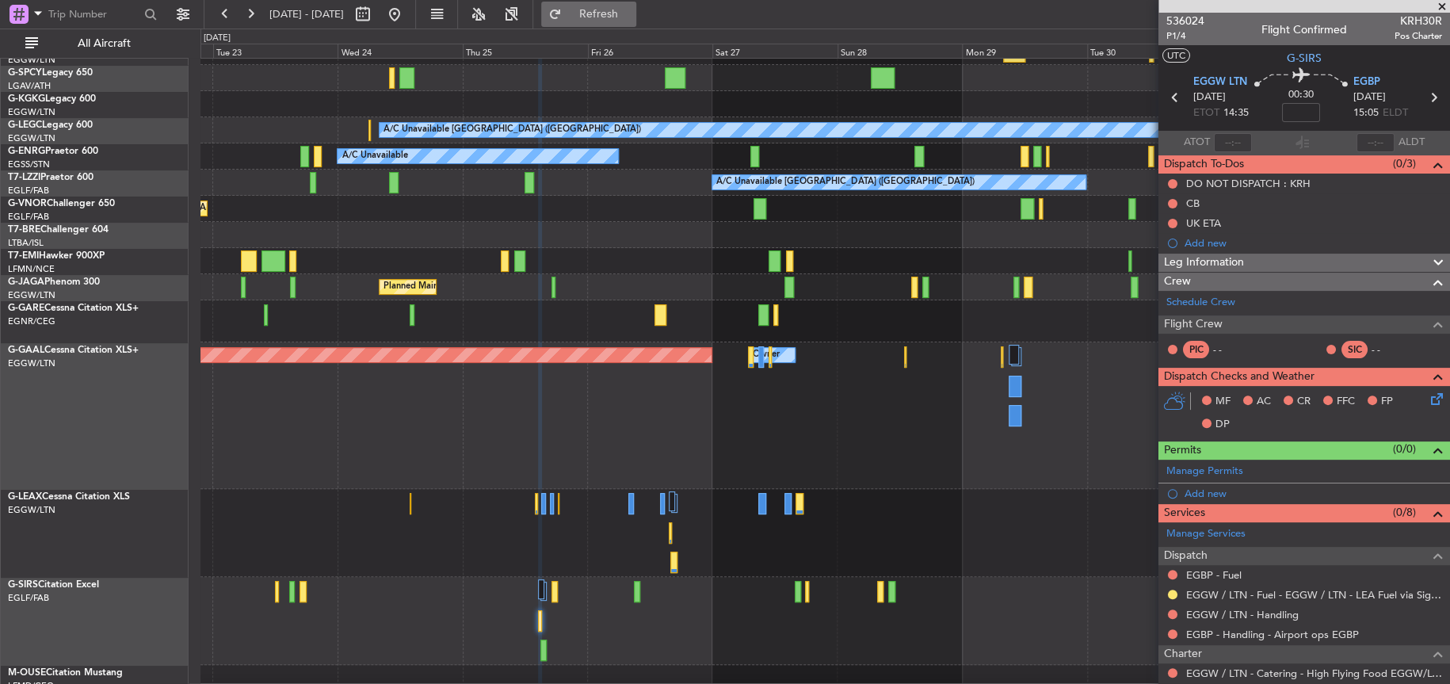
click at [613, 12] on button "Refresh" at bounding box center [588, 14] width 95 height 25
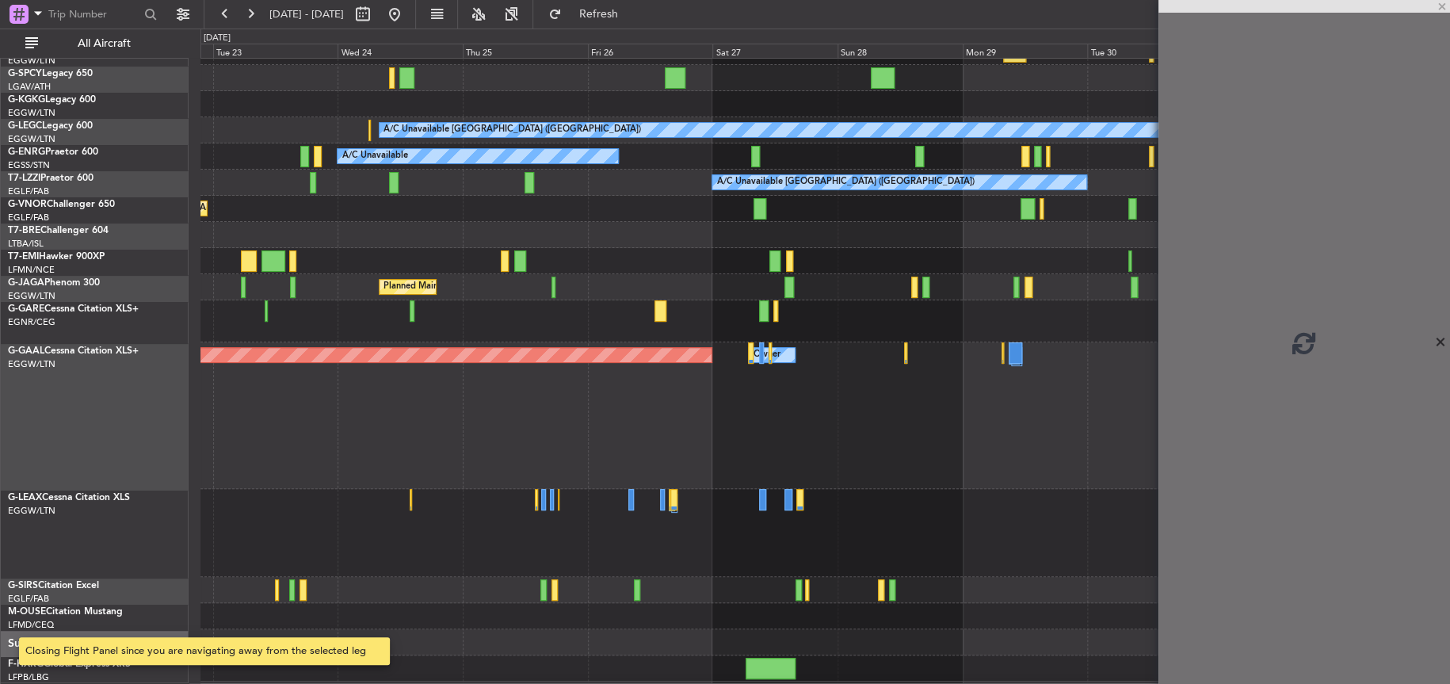
scroll to position [89, 0]
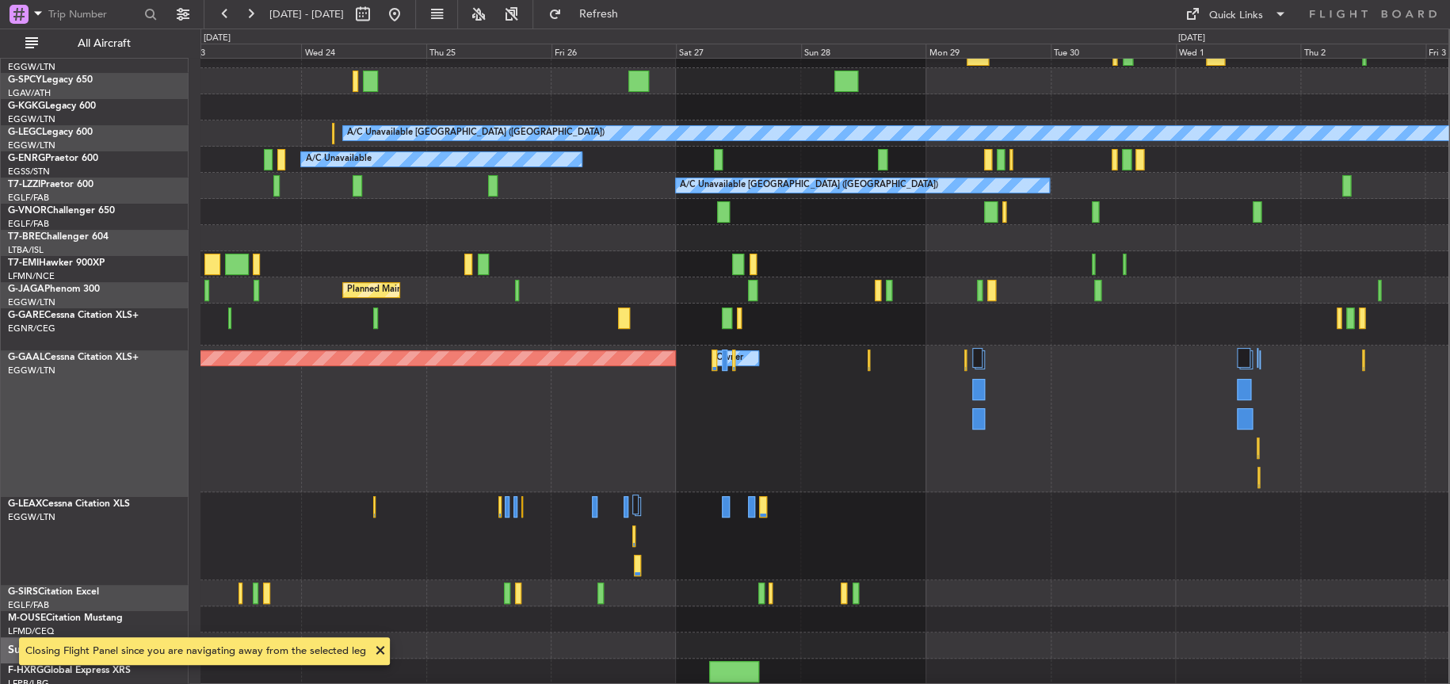
click at [538, 547] on div at bounding box center [824, 536] width 1248 height 88
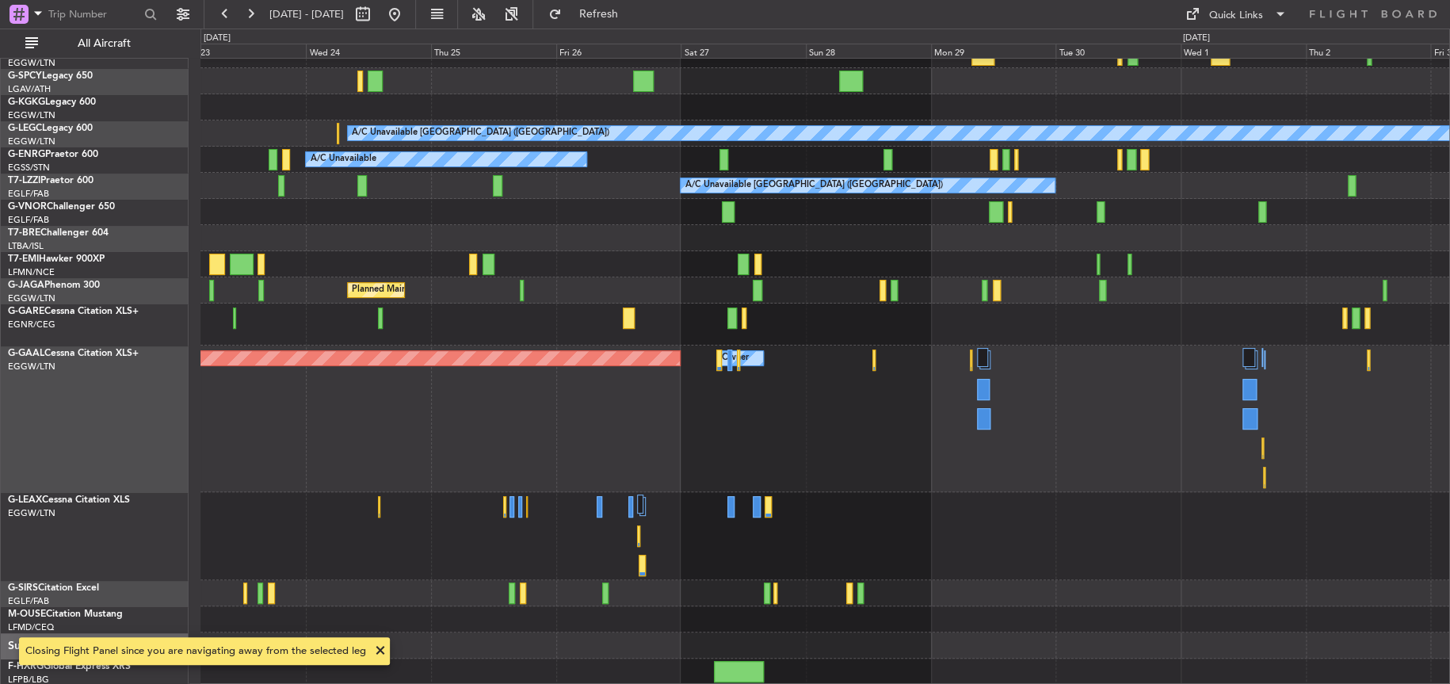
click at [543, 512] on div at bounding box center [824, 536] width 1249 height 88
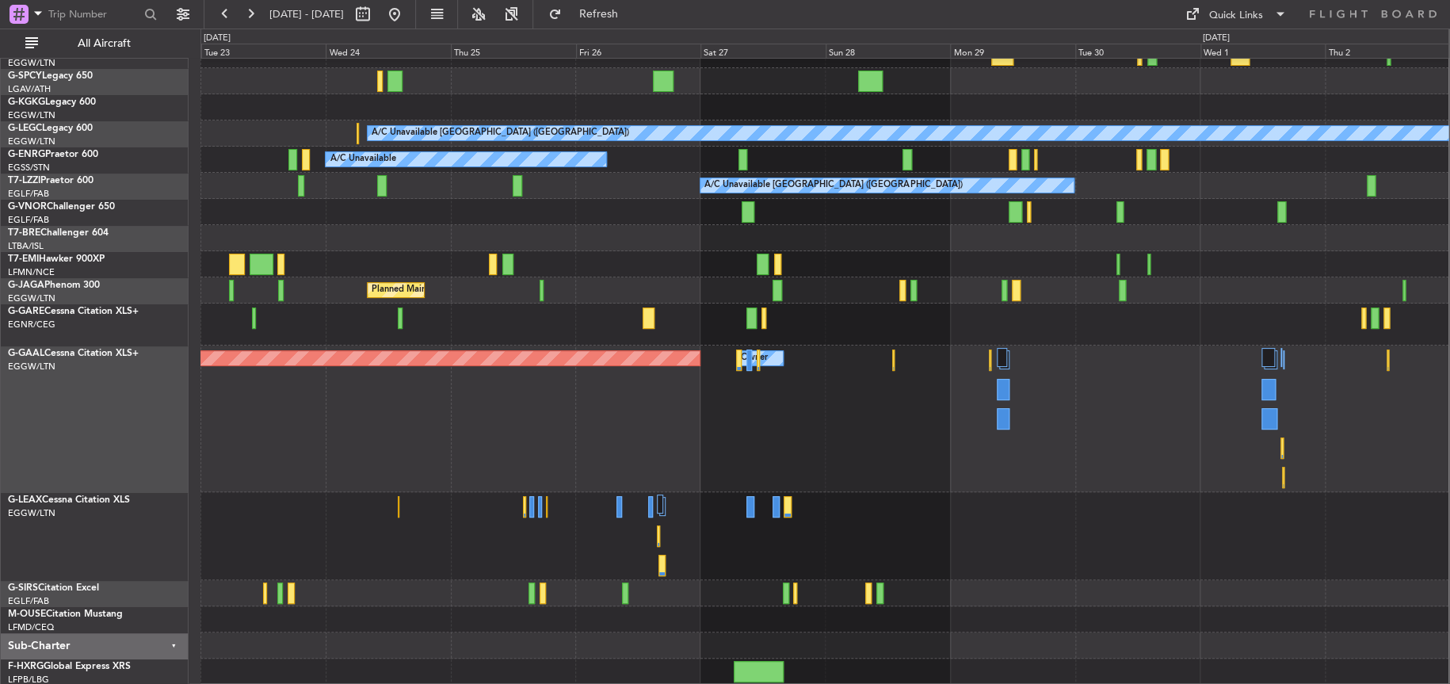
click at [798, 372] on div "Planned Maint Dusseldorf Owner Owner" at bounding box center [824, 418] width 1248 height 147
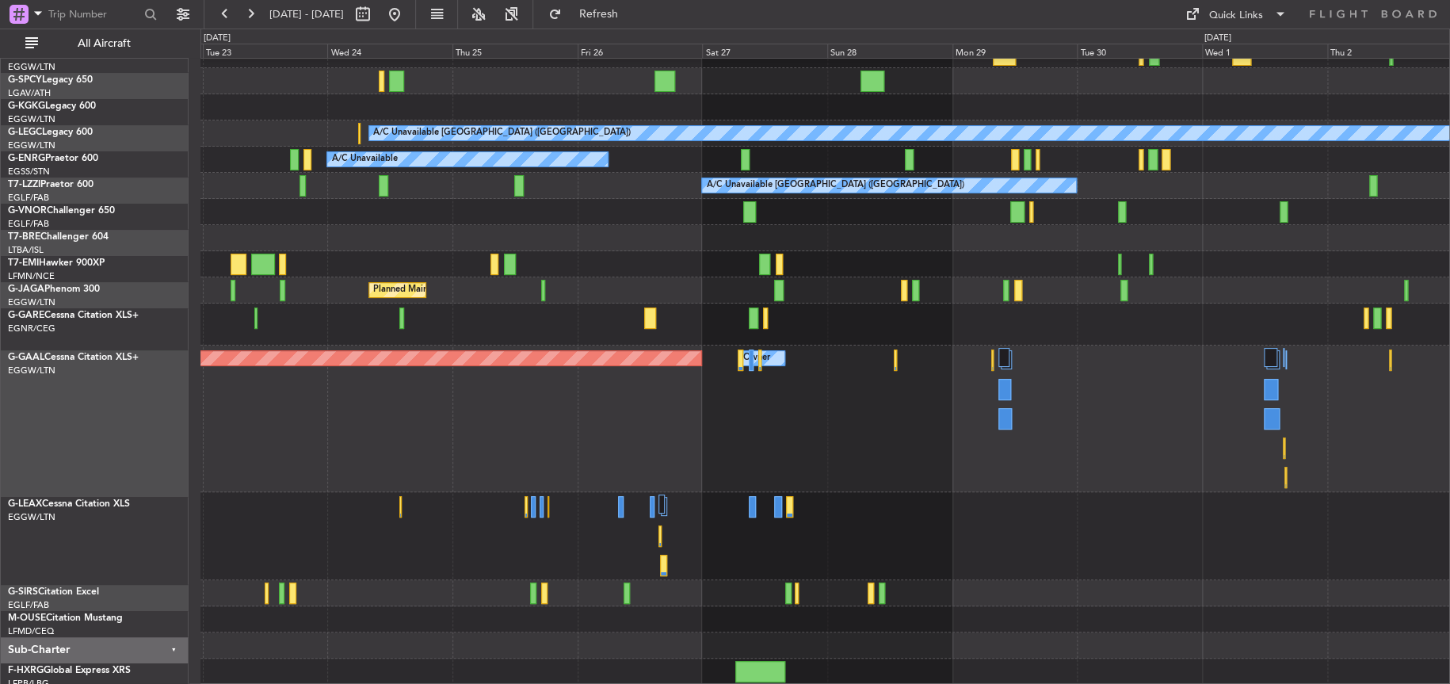
click at [883, 411] on div "Planned Maint Dusseldorf Owner Owner" at bounding box center [824, 418] width 1249 height 147
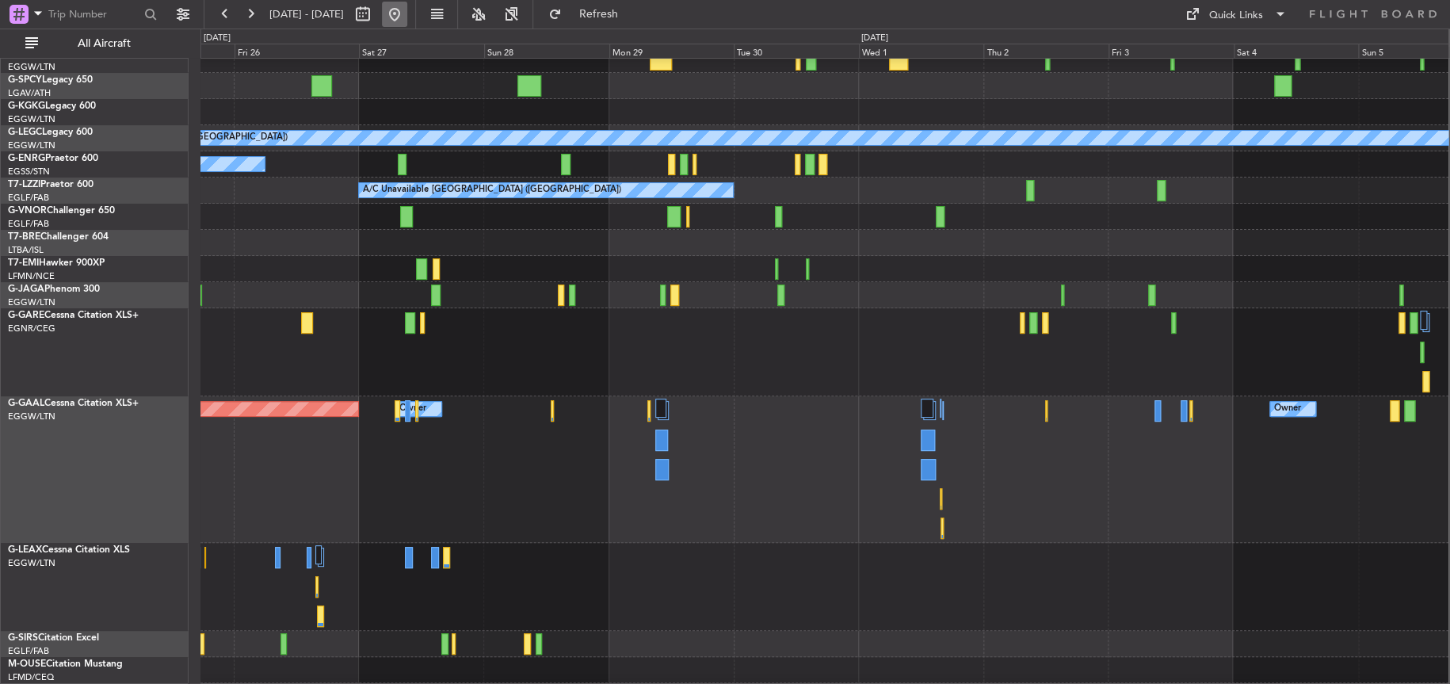
click at [407, 7] on button at bounding box center [394, 14] width 25 height 25
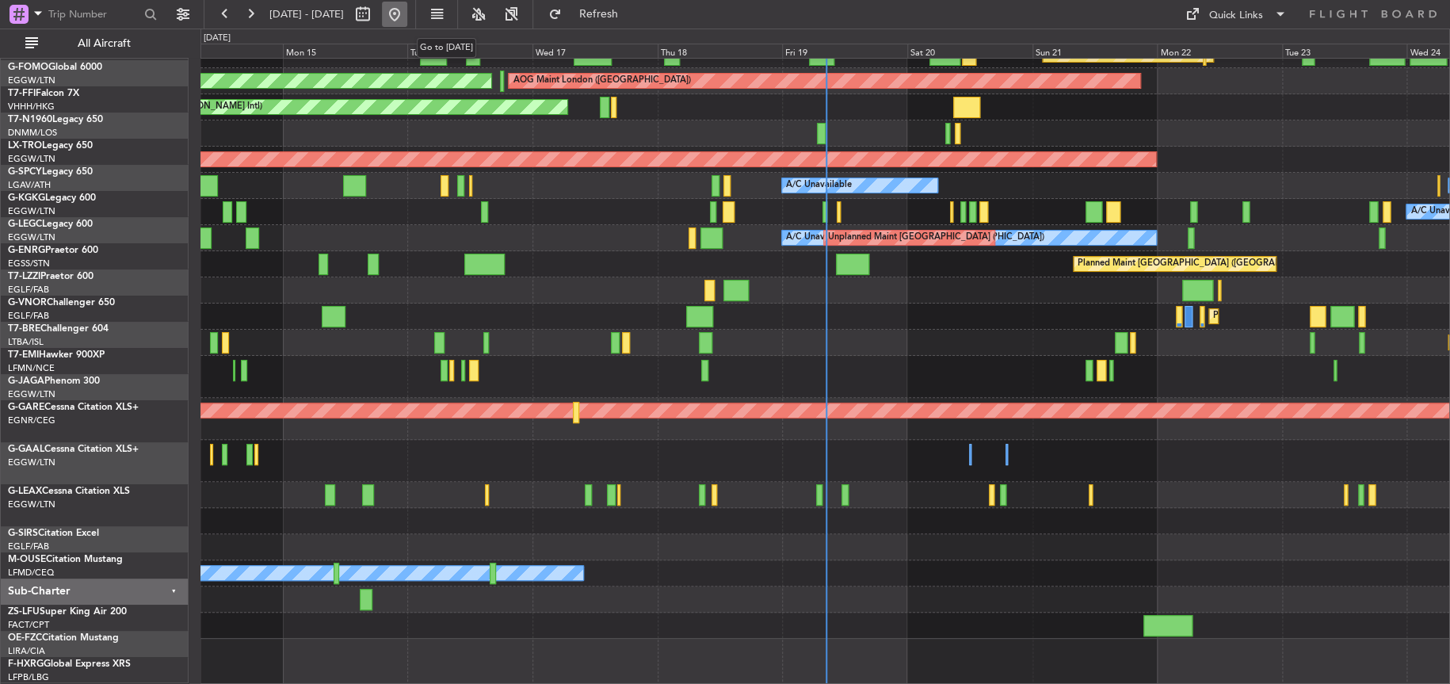
scroll to position [48, 0]
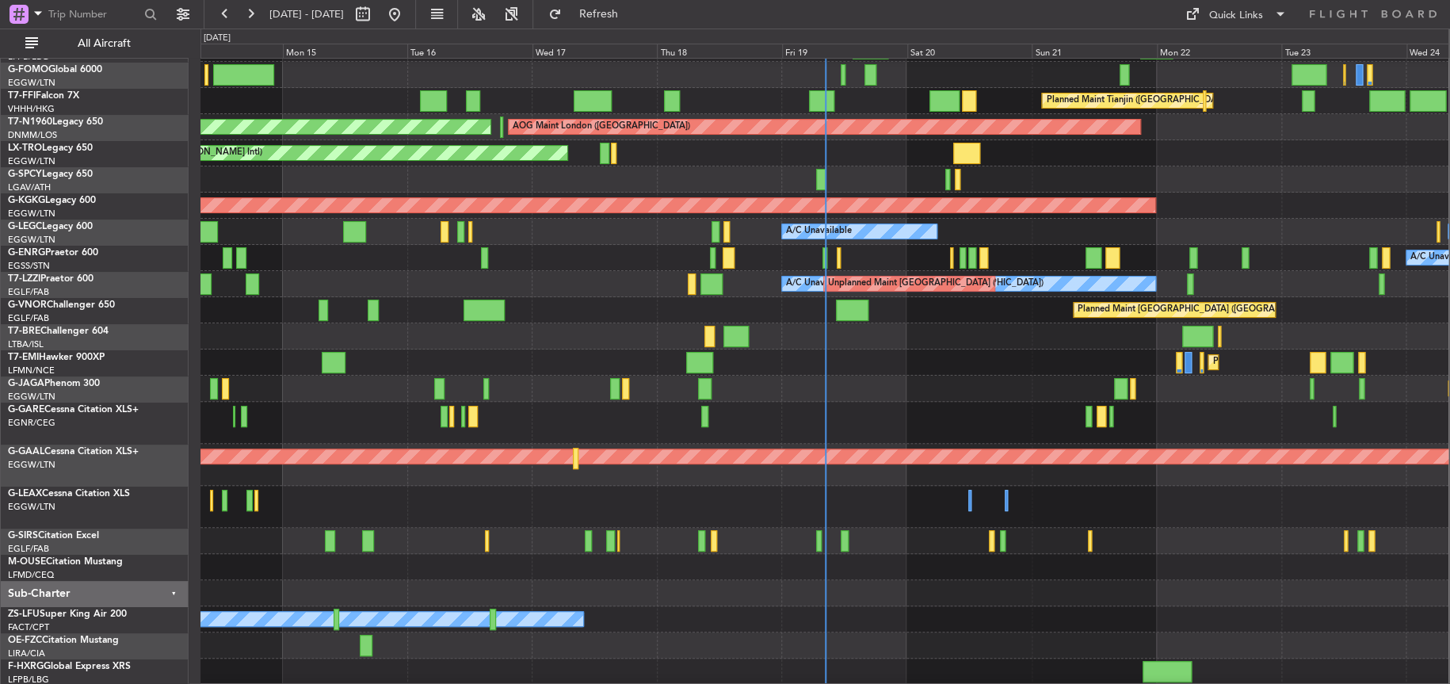
click at [785, 627] on div "A/C Booked A/C Booked" at bounding box center [824, 619] width 1248 height 26
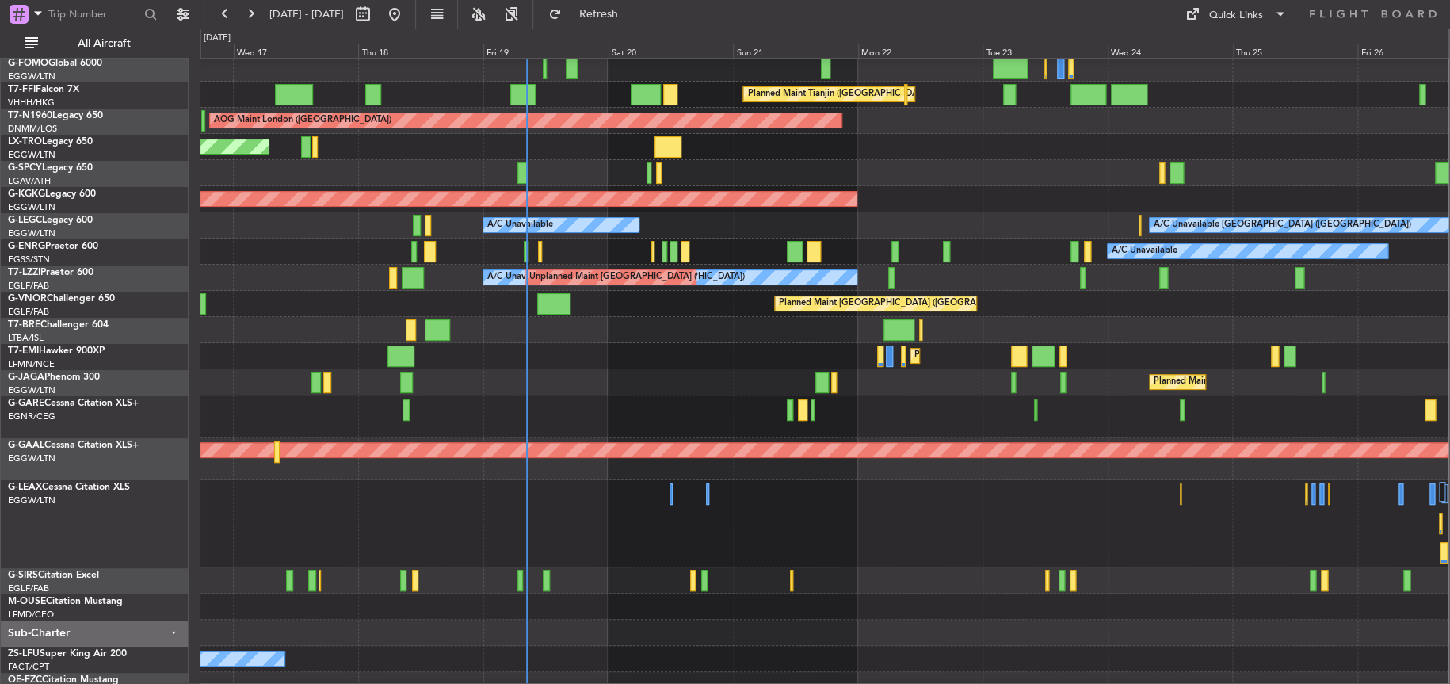
scroll to position [95, 0]
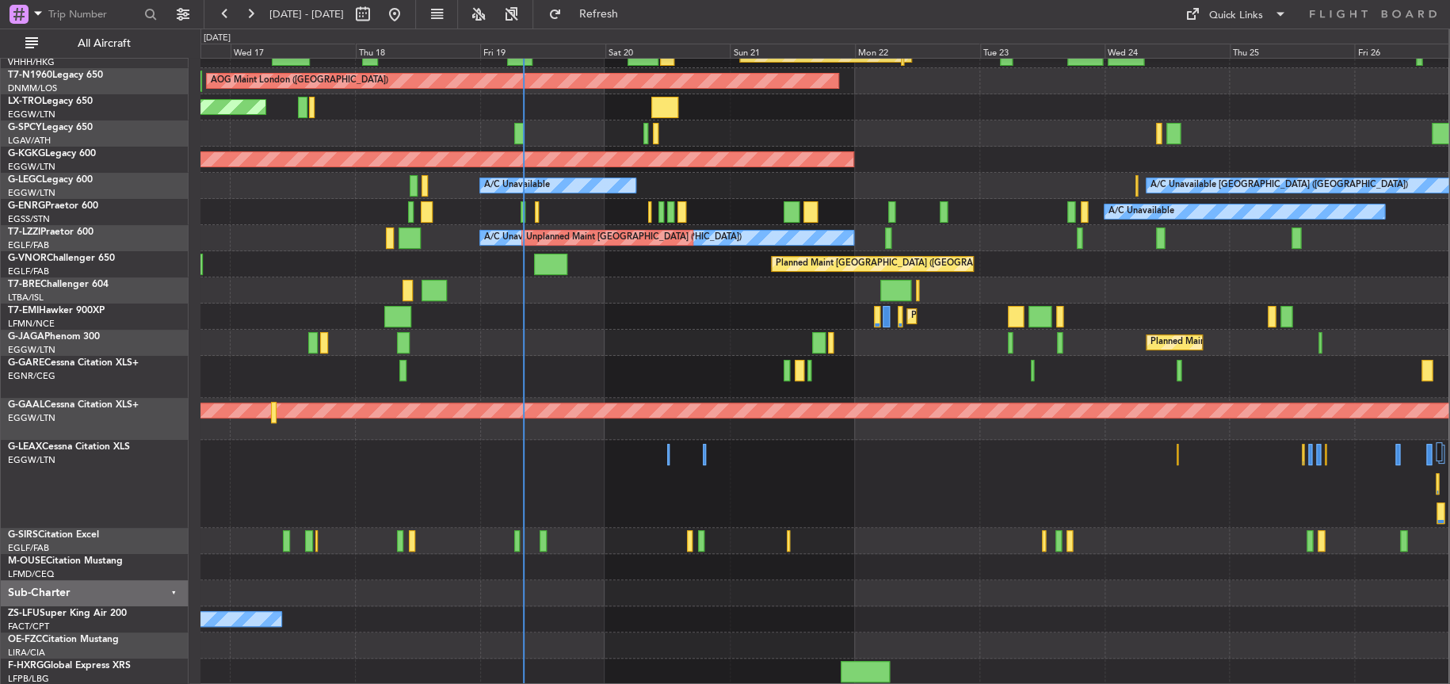
click at [654, 557] on div at bounding box center [824, 567] width 1248 height 26
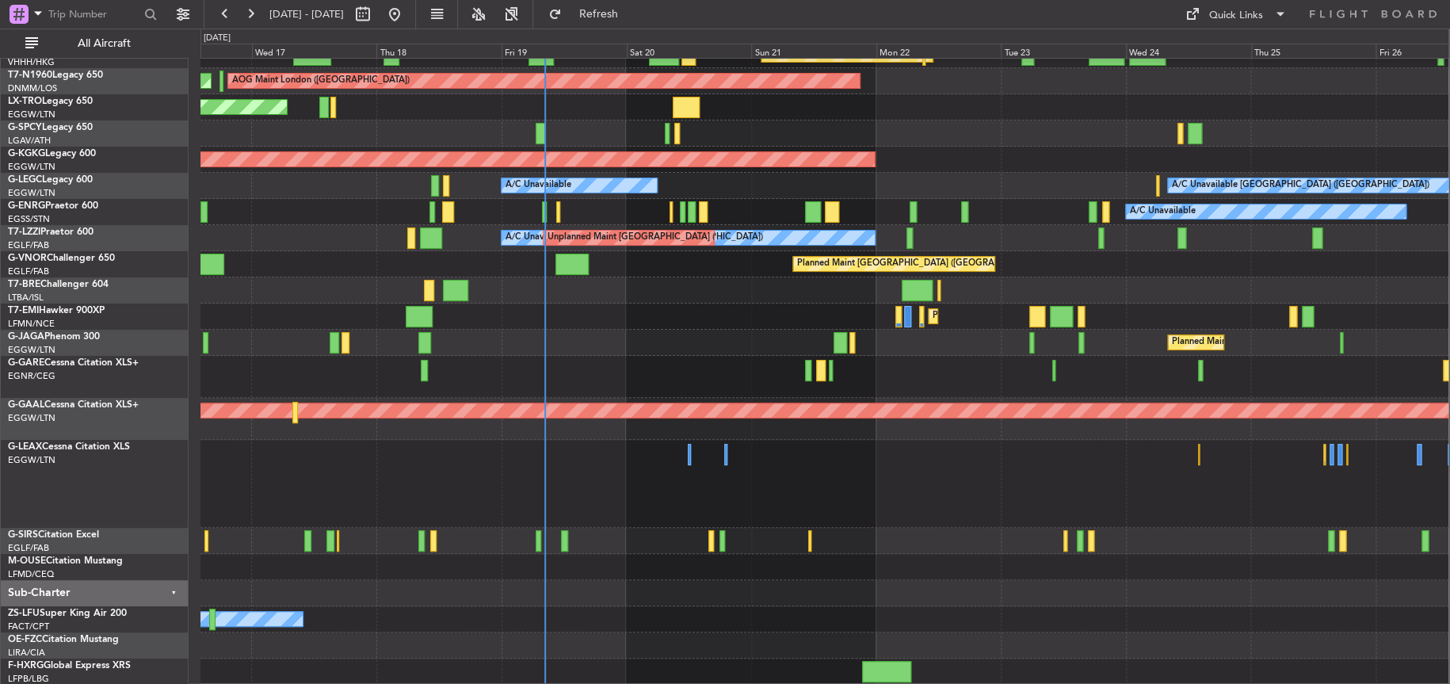
click at [669, 566] on div "Planned Maint Tianjin (Binhai) AOG Maint London (Stansted) AOG Maint London (St…" at bounding box center [824, 324] width 1248 height 721
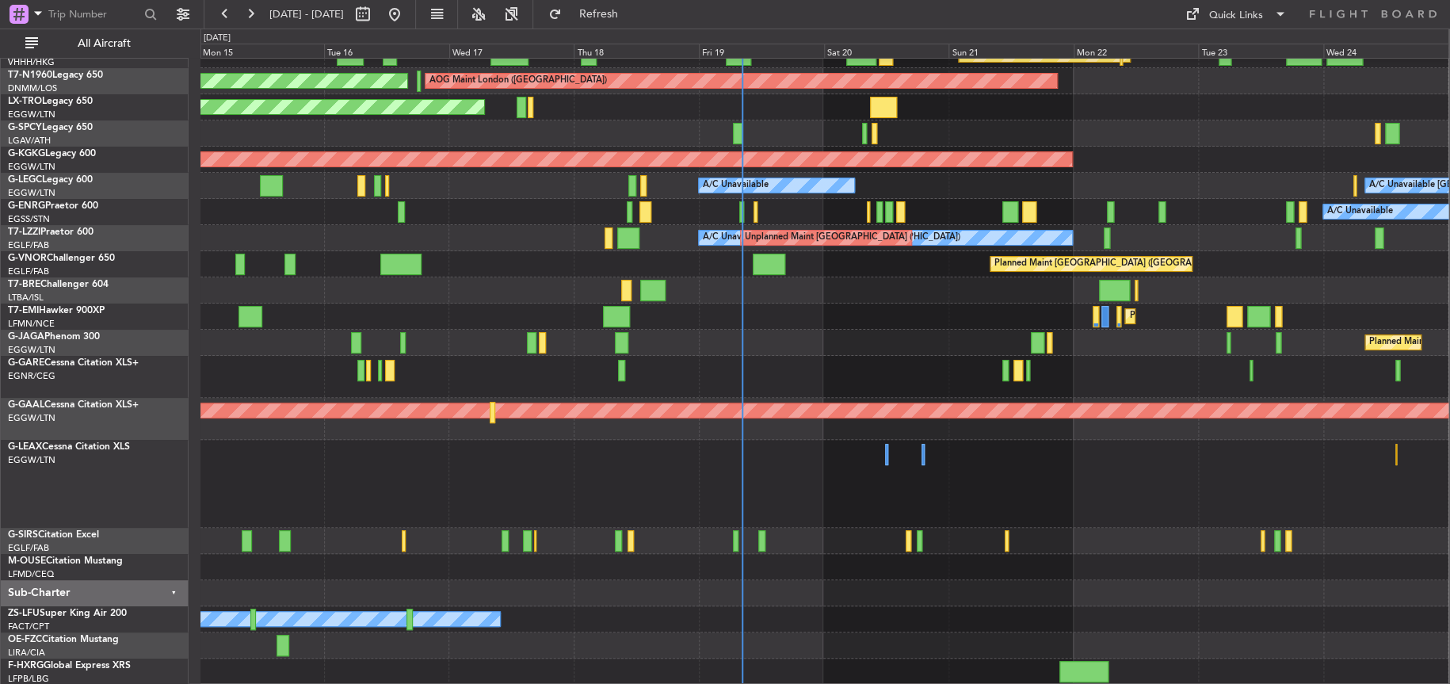
click at [881, 626] on div "A/C Booked A/C Booked" at bounding box center [824, 619] width 1248 height 26
click at [788, 492] on div at bounding box center [824, 484] width 1248 height 88
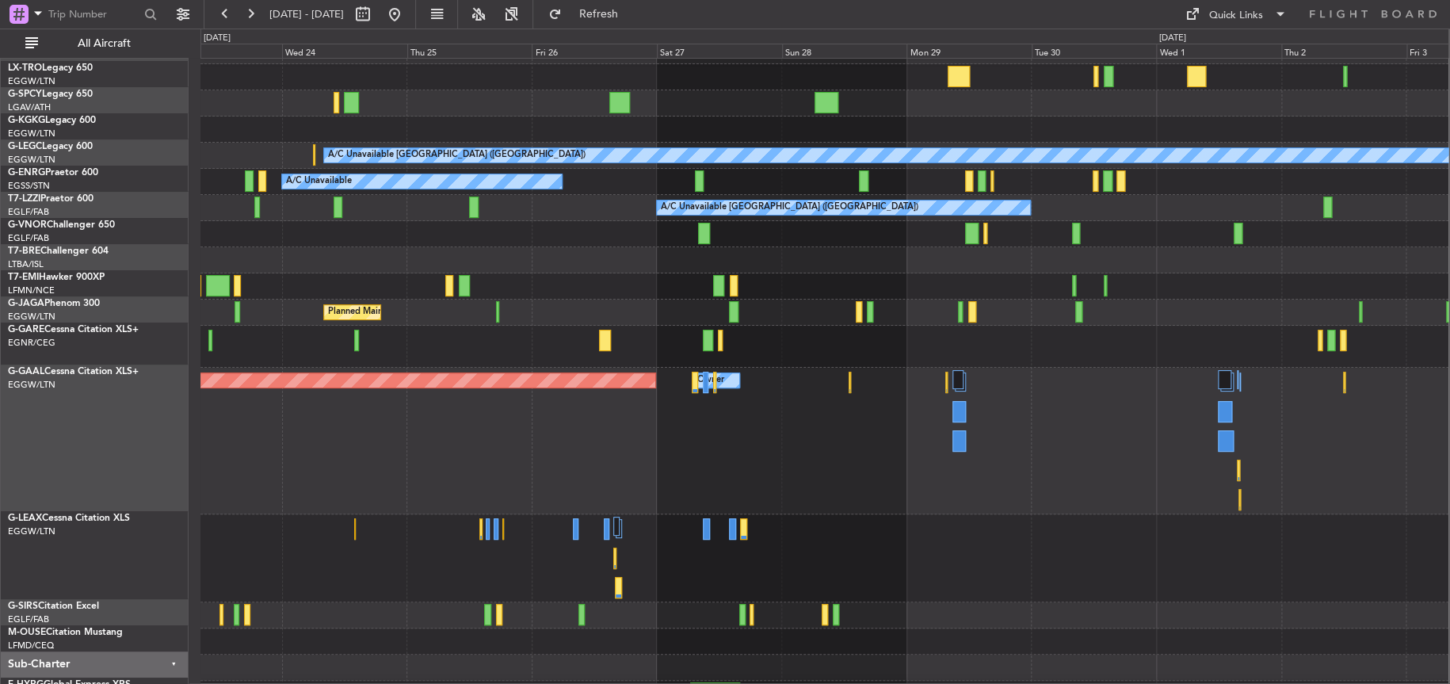
scroll to position [131, 0]
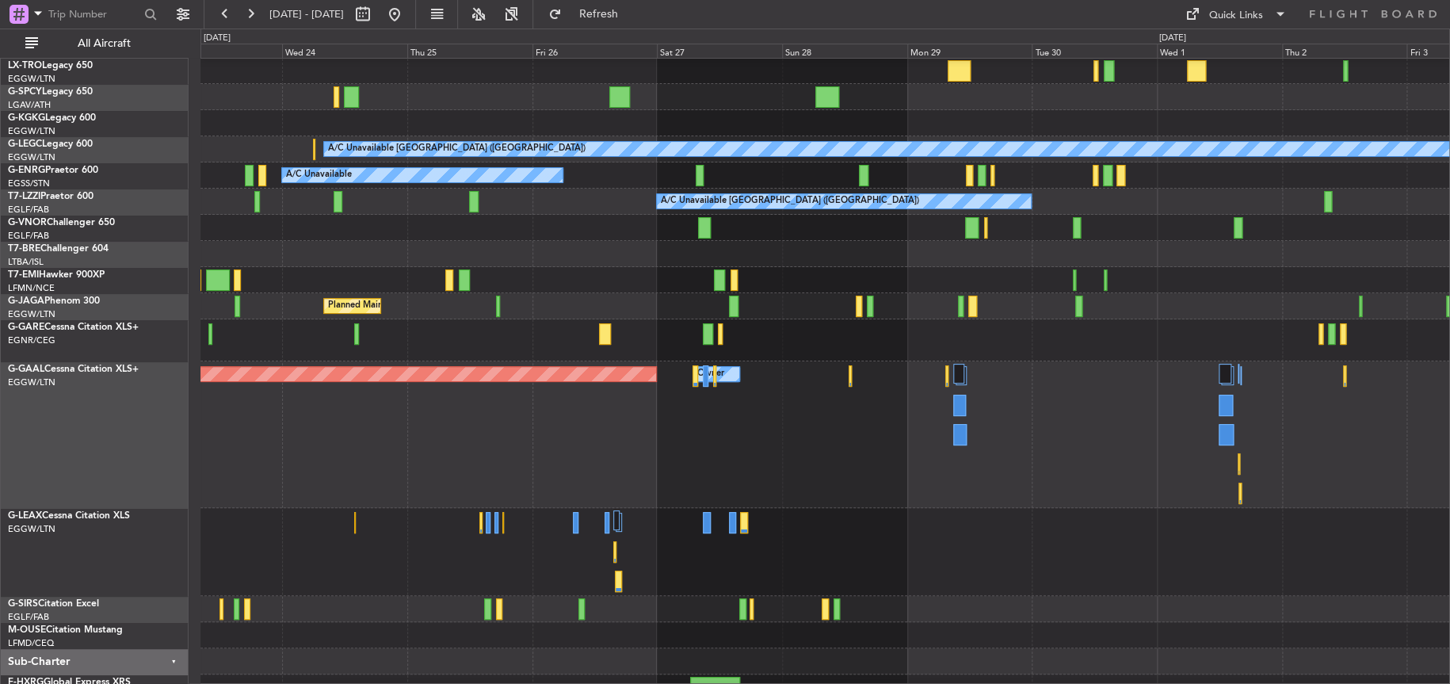
click at [1021, 565] on div at bounding box center [824, 552] width 1249 height 88
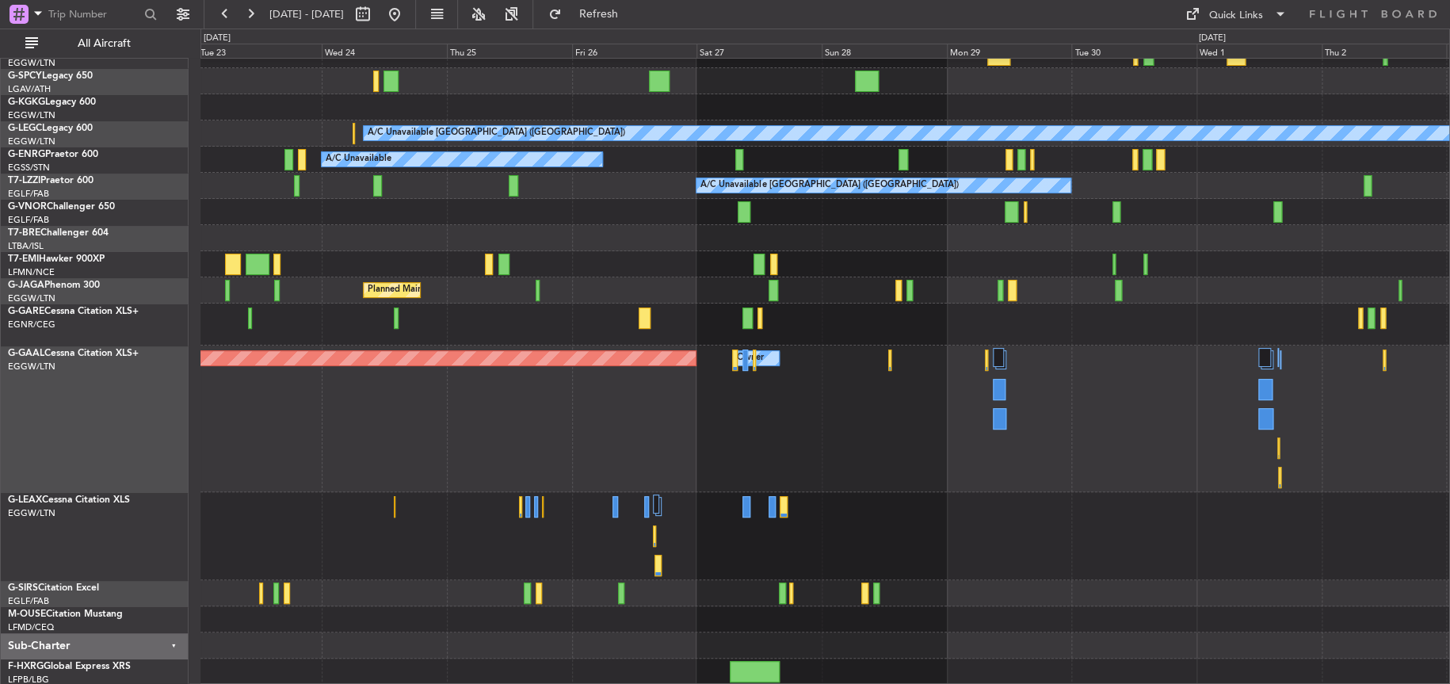
click at [650, 478] on div "AOG Maint London (Stansted) AOG Maint Istanbul (Ataturk) A/C Unavailable London…" at bounding box center [824, 297] width 1249 height 773
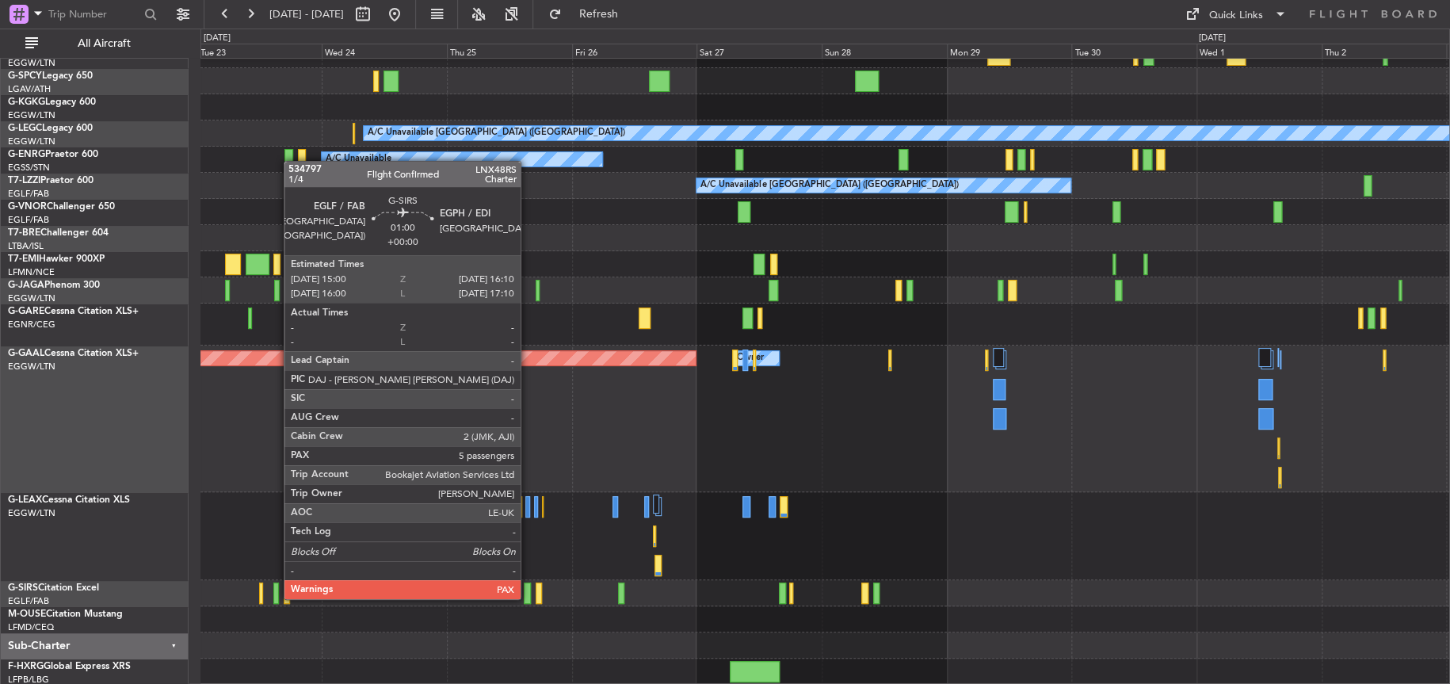
click at [528, 597] on div at bounding box center [527, 592] width 6 height 21
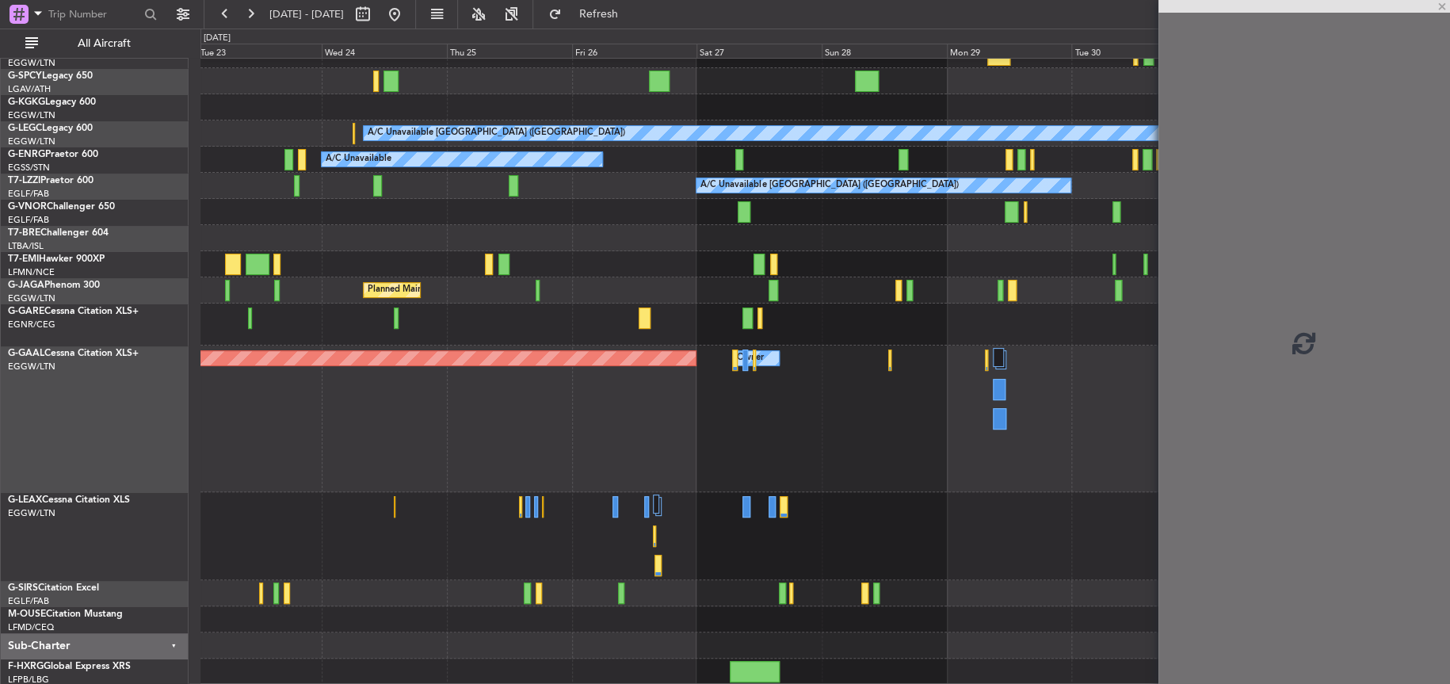
scroll to position [89, 0]
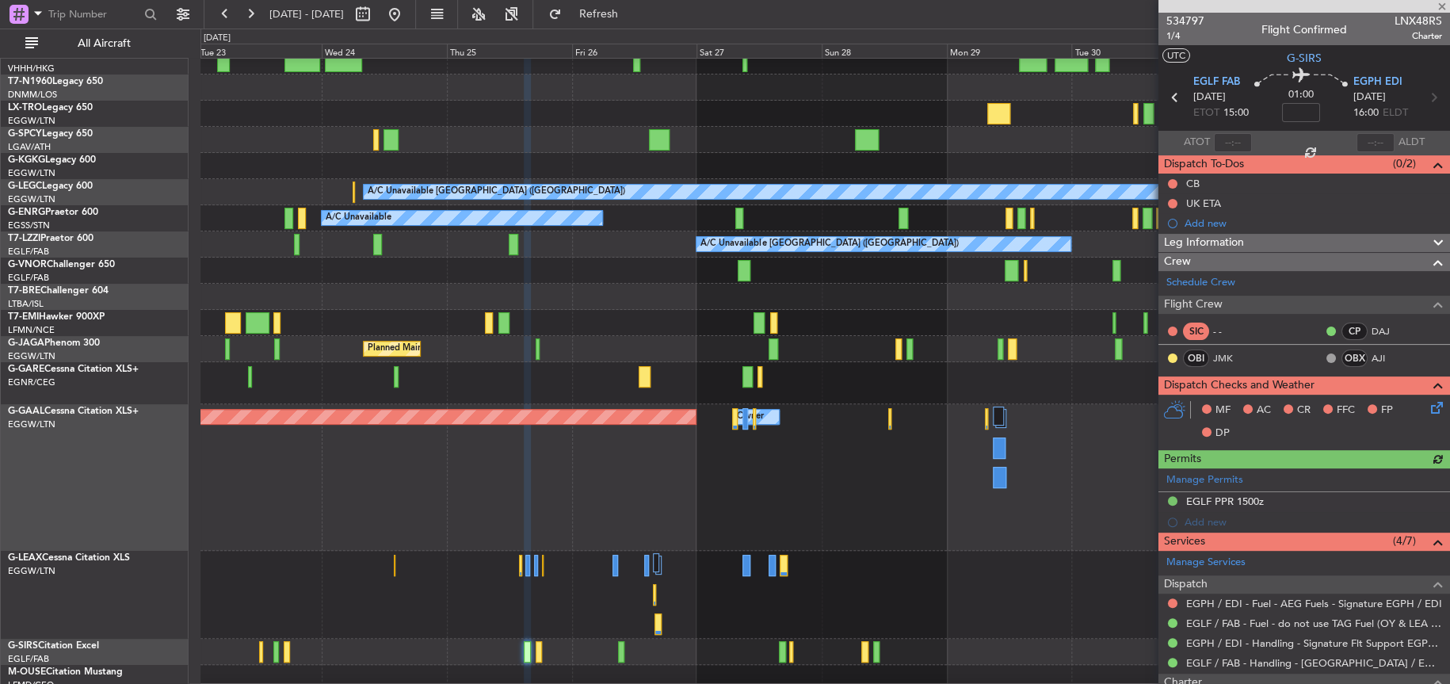
click at [1175, 11] on div at bounding box center [1304, 6] width 292 height 13
click at [1180, 17] on span "534797" at bounding box center [1185, 21] width 38 height 17
click at [641, 270] on div "Planned Maint [GEOGRAPHIC_DATA] ([GEOGRAPHIC_DATA])" at bounding box center [824, 270] width 1249 height 26
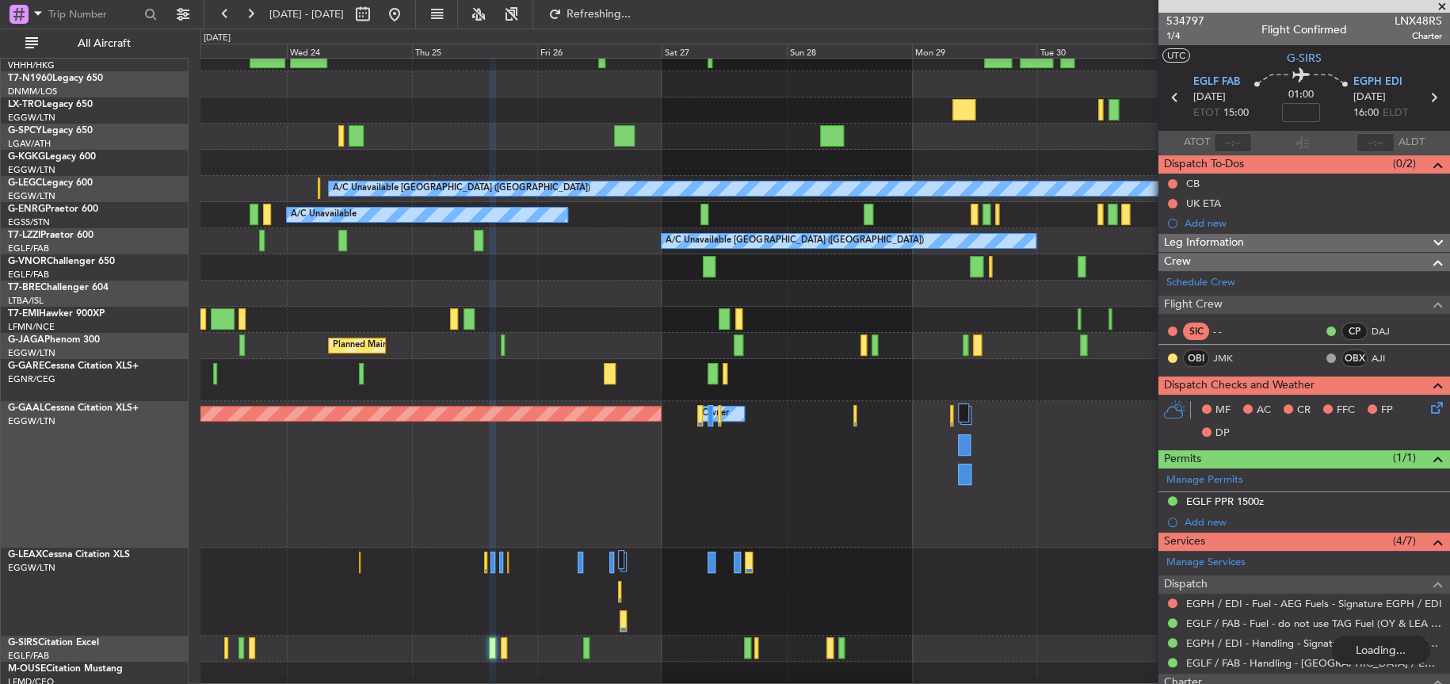
click at [714, 466] on div "Planned Maint Dusseldorf Owner Owner" at bounding box center [824, 474] width 1249 height 147
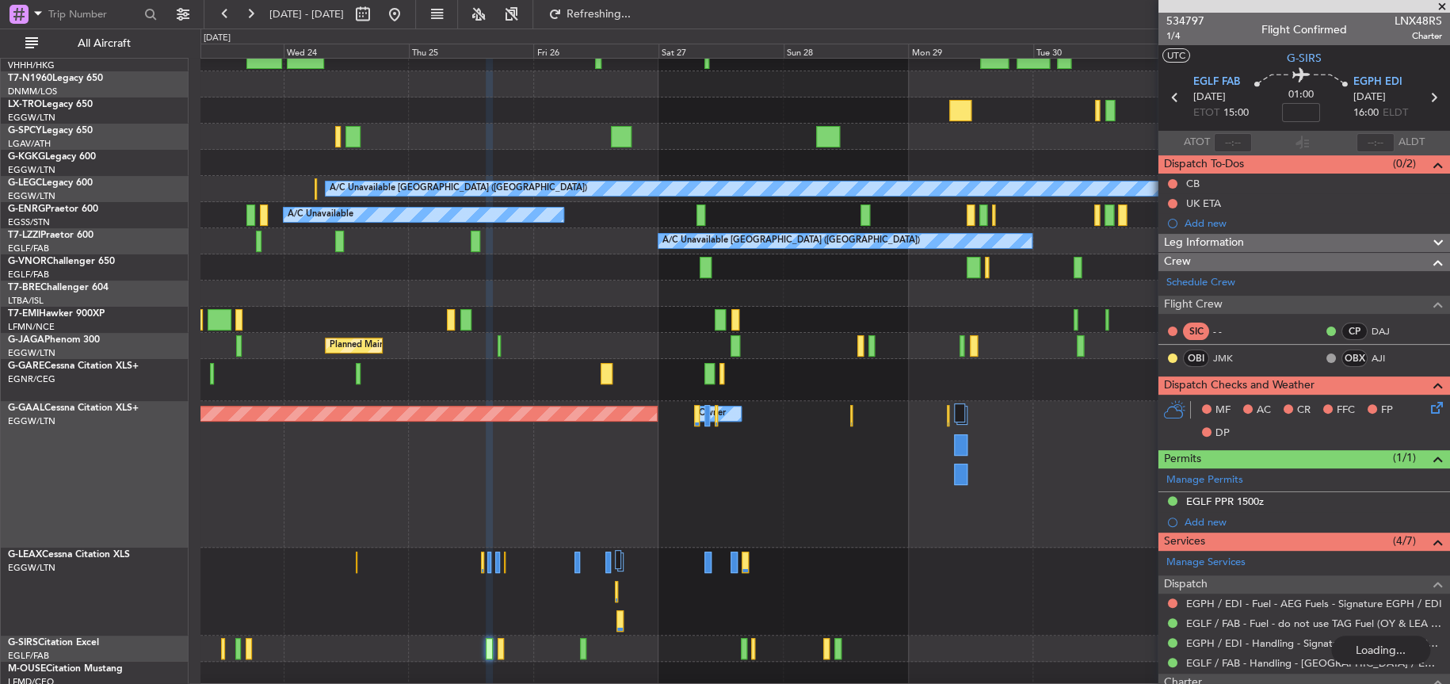
click at [469, 479] on div "Planned Maint Dusseldorf Owner Owner" at bounding box center [824, 474] width 1248 height 147
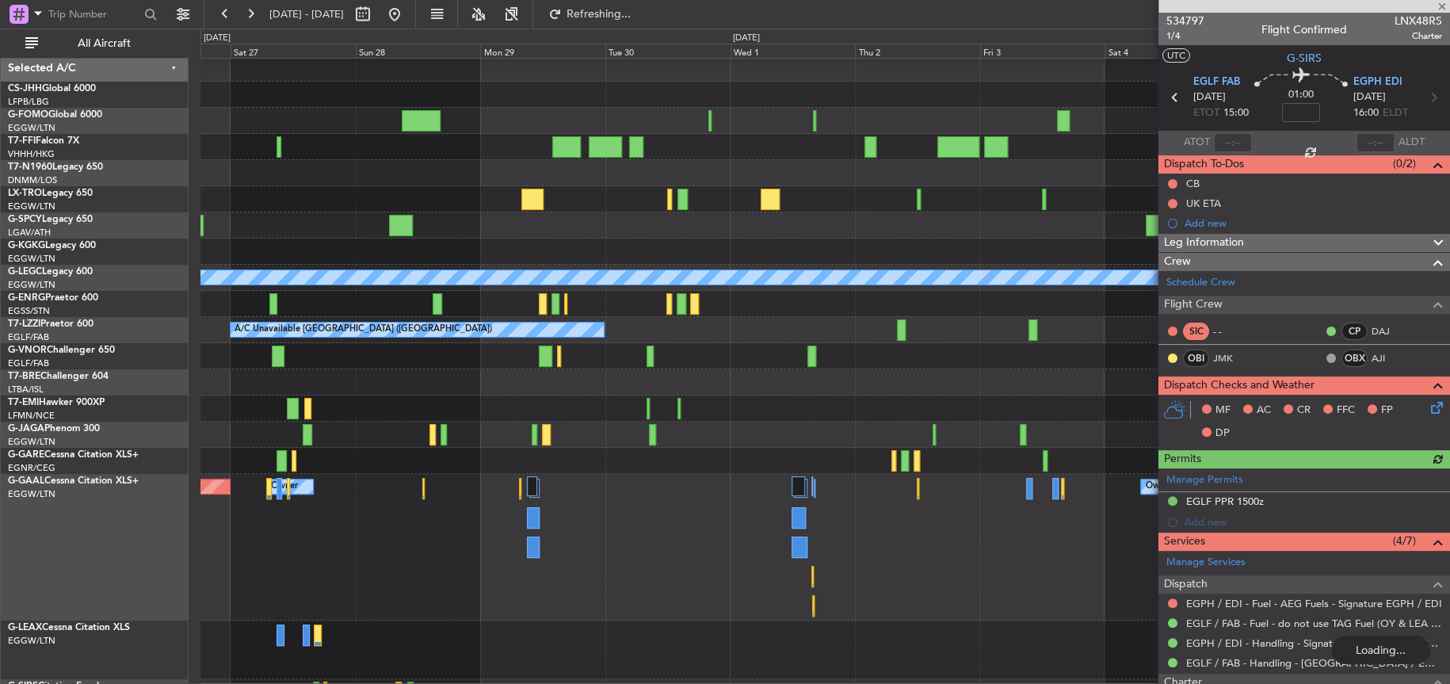
scroll to position [2, 0]
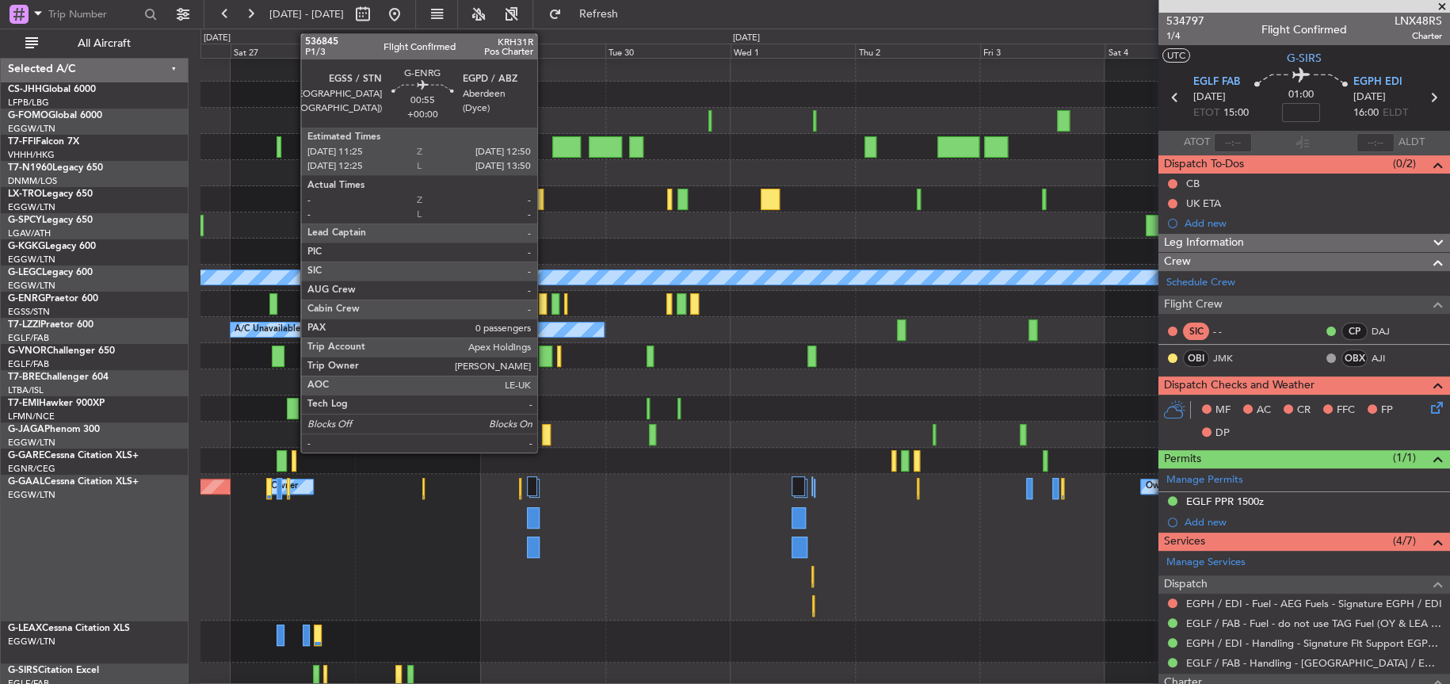
click at [544, 308] on div at bounding box center [543, 303] width 8 height 21
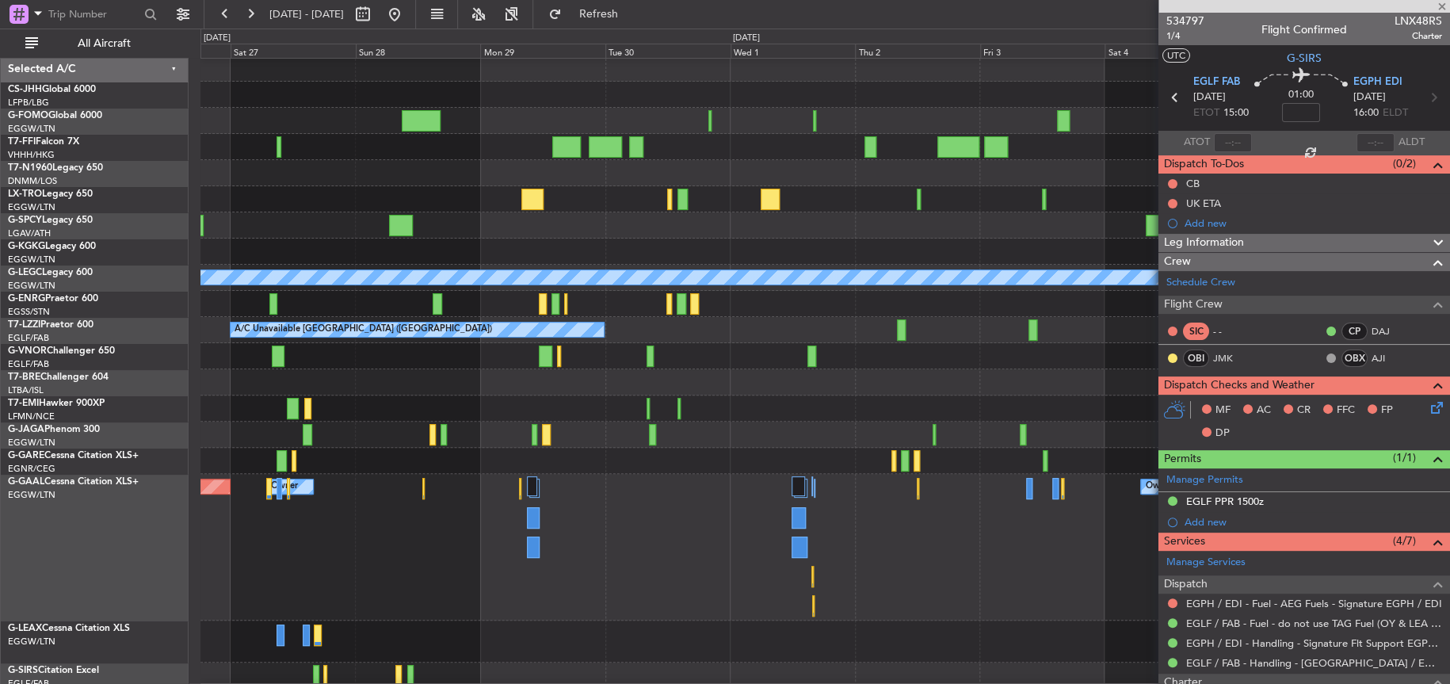
type input "0"
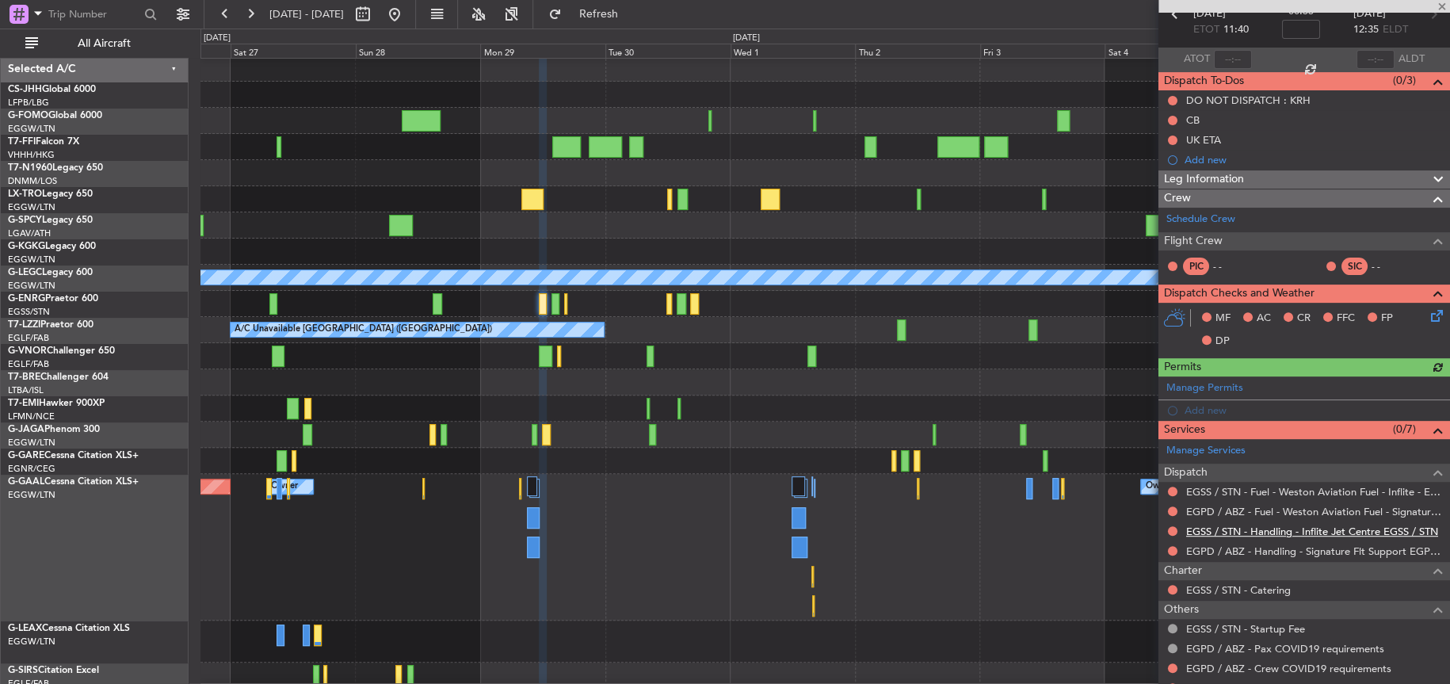
scroll to position [140, 0]
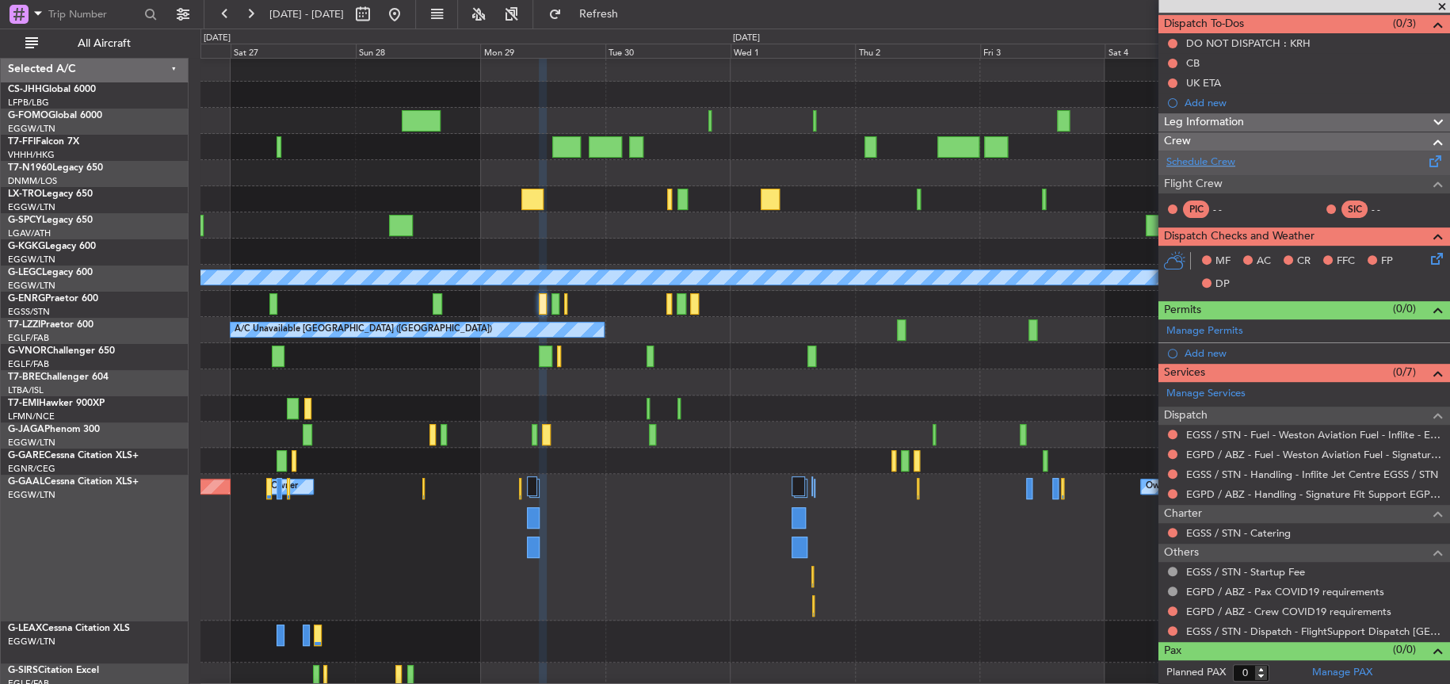
click at [1217, 162] on link "Schedule Crew" at bounding box center [1200, 162] width 69 height 16
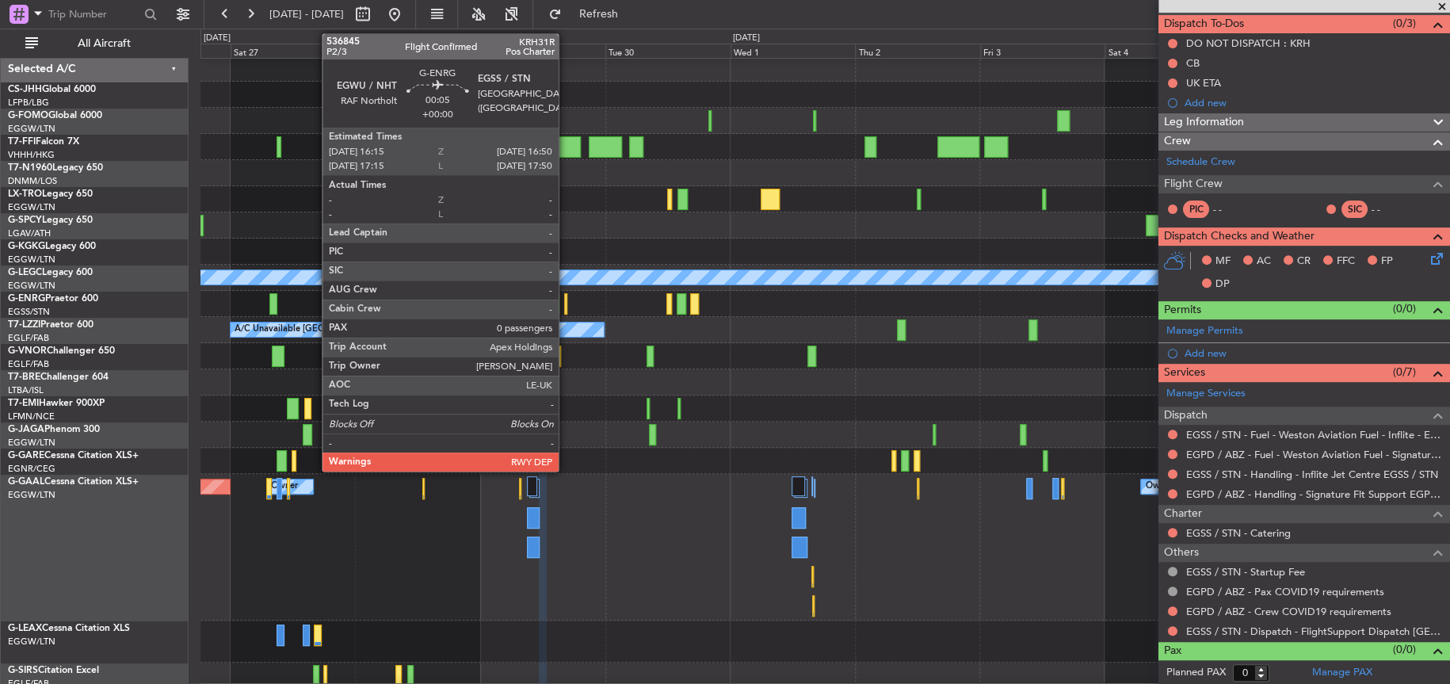
click at [566, 306] on div at bounding box center [565, 303] width 3 height 21
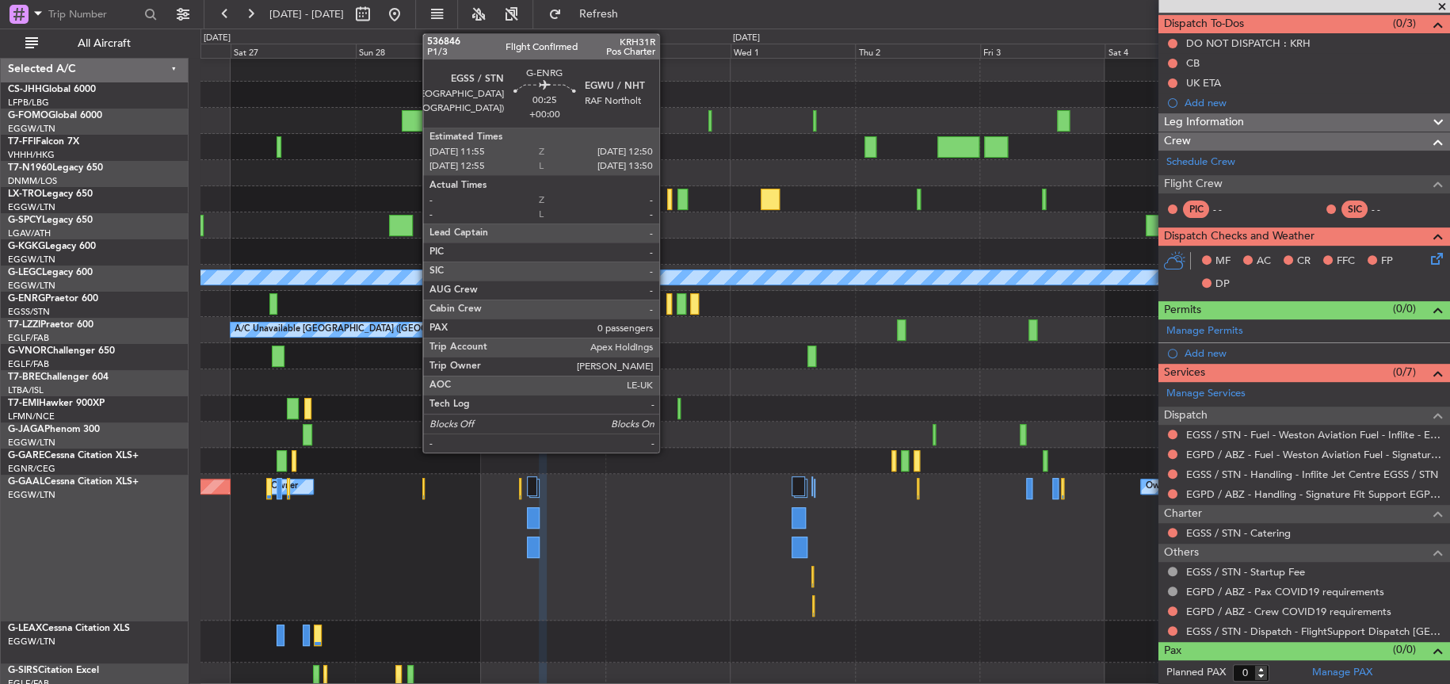
click at [666, 302] on div at bounding box center [669, 303] width 6 height 21
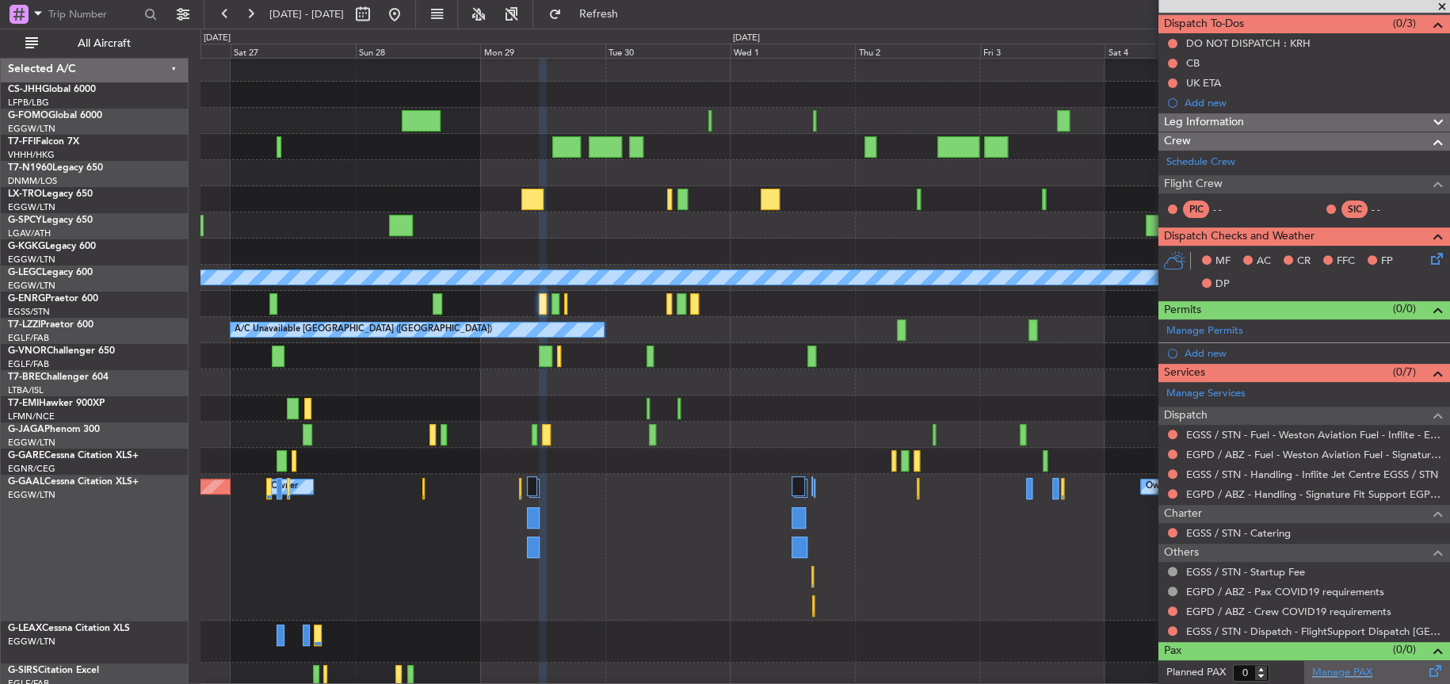
click at [1347, 669] on link "Manage PAX" at bounding box center [1342, 673] width 60 height 16
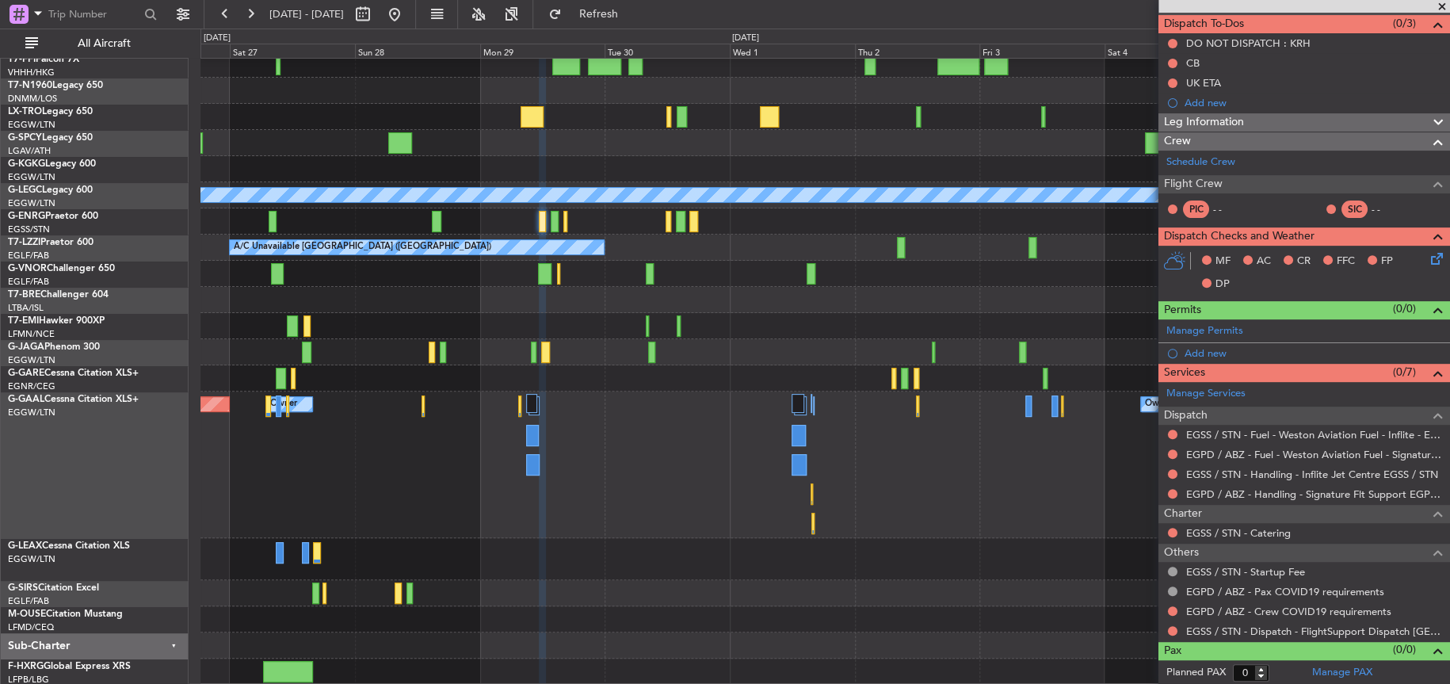
click at [680, 358] on div "A/C Unavailable A/C Unavailable [GEOGRAPHIC_DATA] ([GEOGRAPHIC_DATA]) A/C Unava…" at bounding box center [824, 328] width 1249 height 711
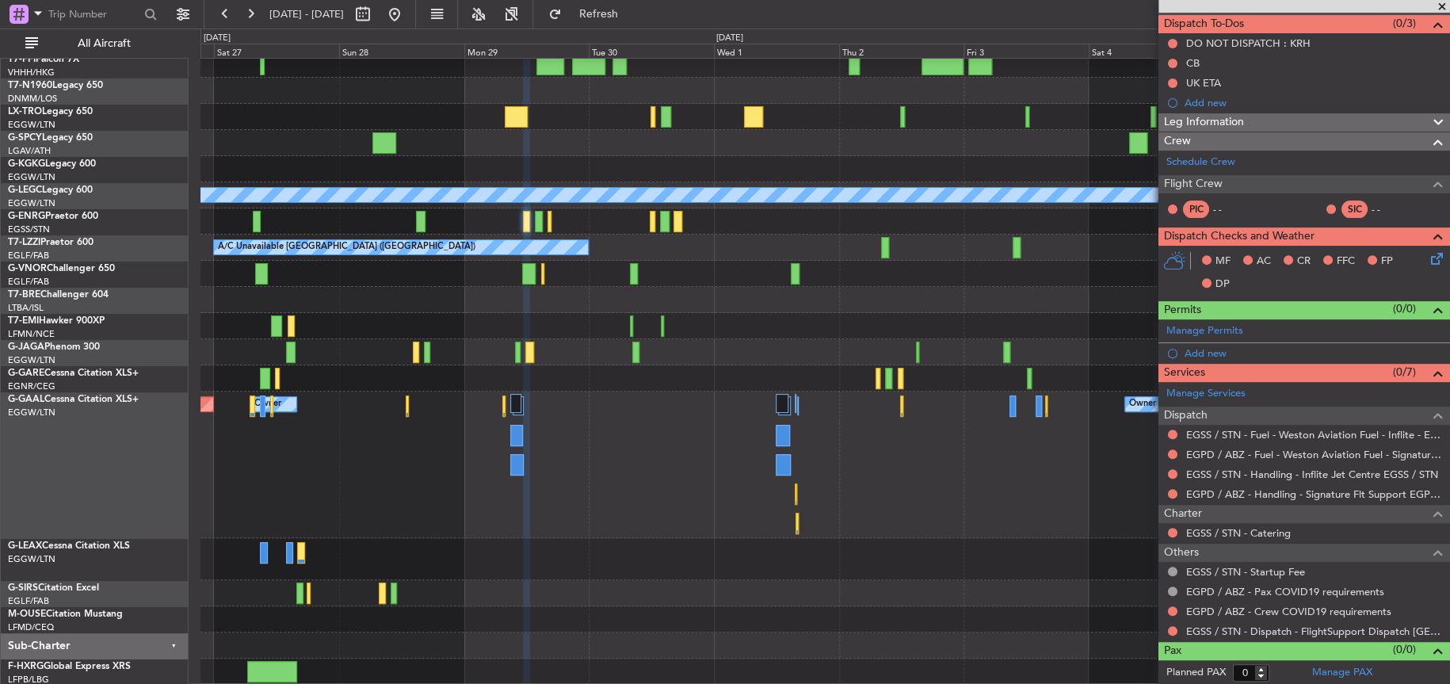
click at [668, 369] on div "A/C Unavailable A/C Unavailable London (Luton) A/C Unavailable A/C Unavailable …" at bounding box center [824, 328] width 1249 height 711
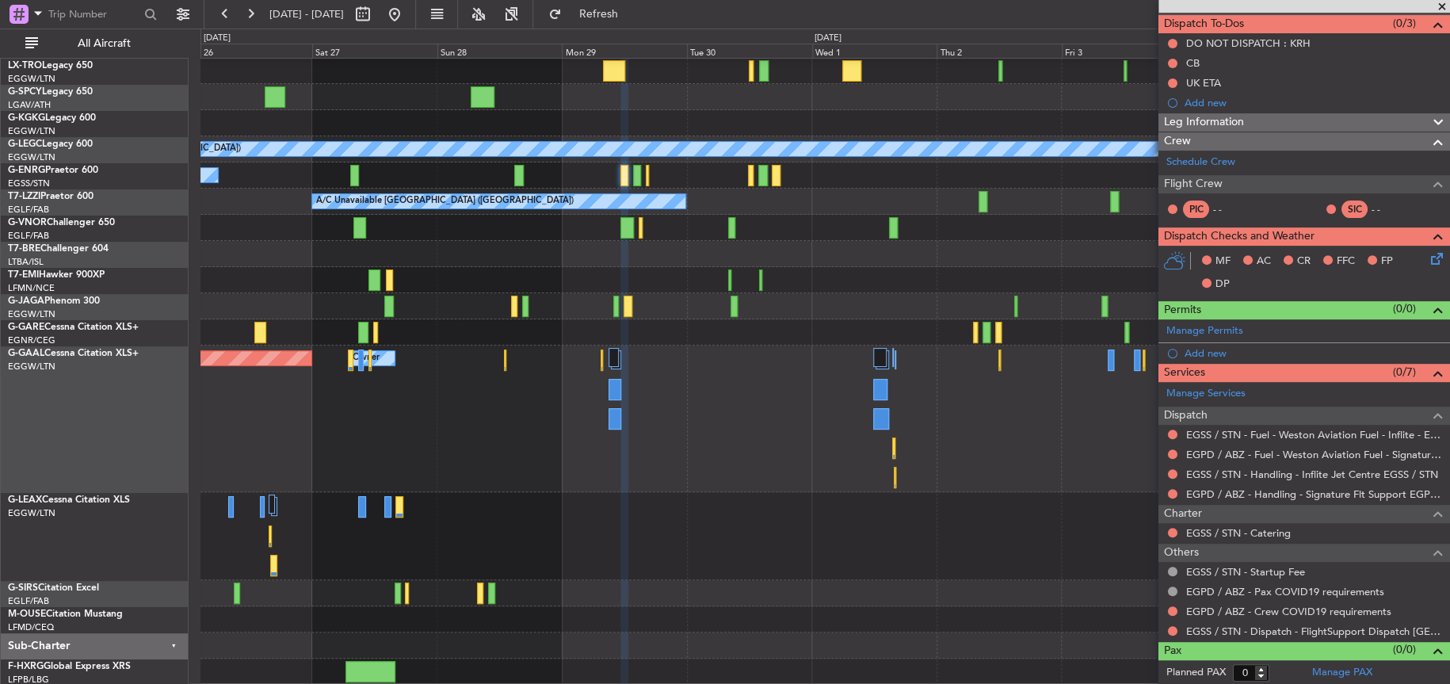
click at [723, 460] on div "A/C Unavailable A/C Unavailable [GEOGRAPHIC_DATA] ([GEOGRAPHIC_DATA]) A/C Unava…" at bounding box center [824, 305] width 1248 height 757
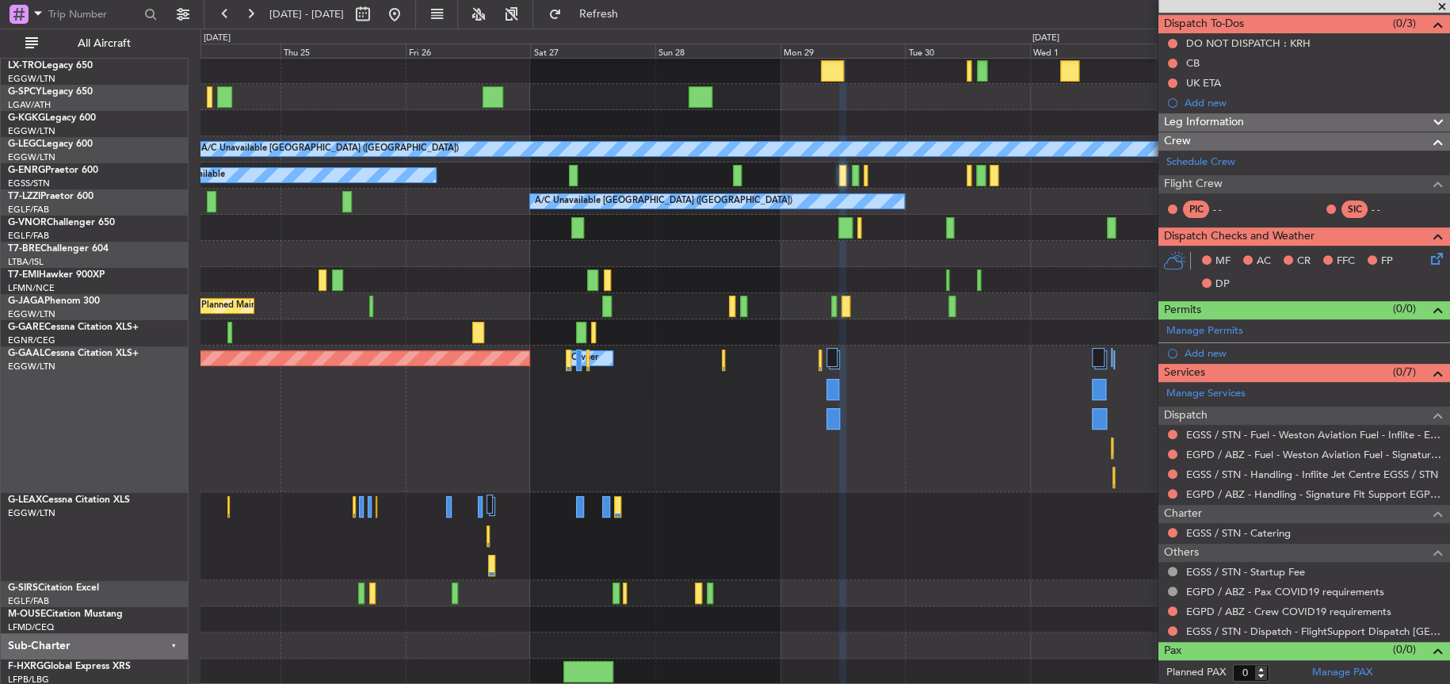
click at [822, 510] on div at bounding box center [824, 536] width 1249 height 88
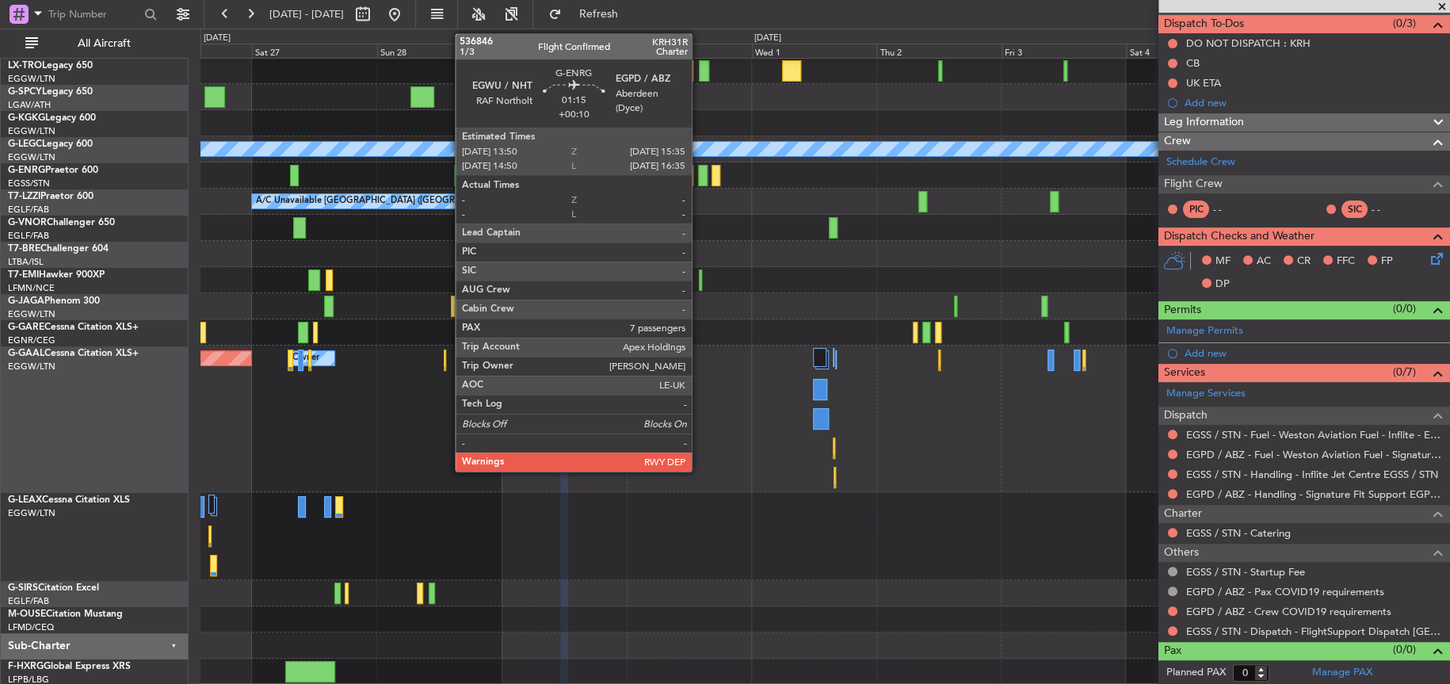
click at [699, 177] on div at bounding box center [703, 175] width 10 height 21
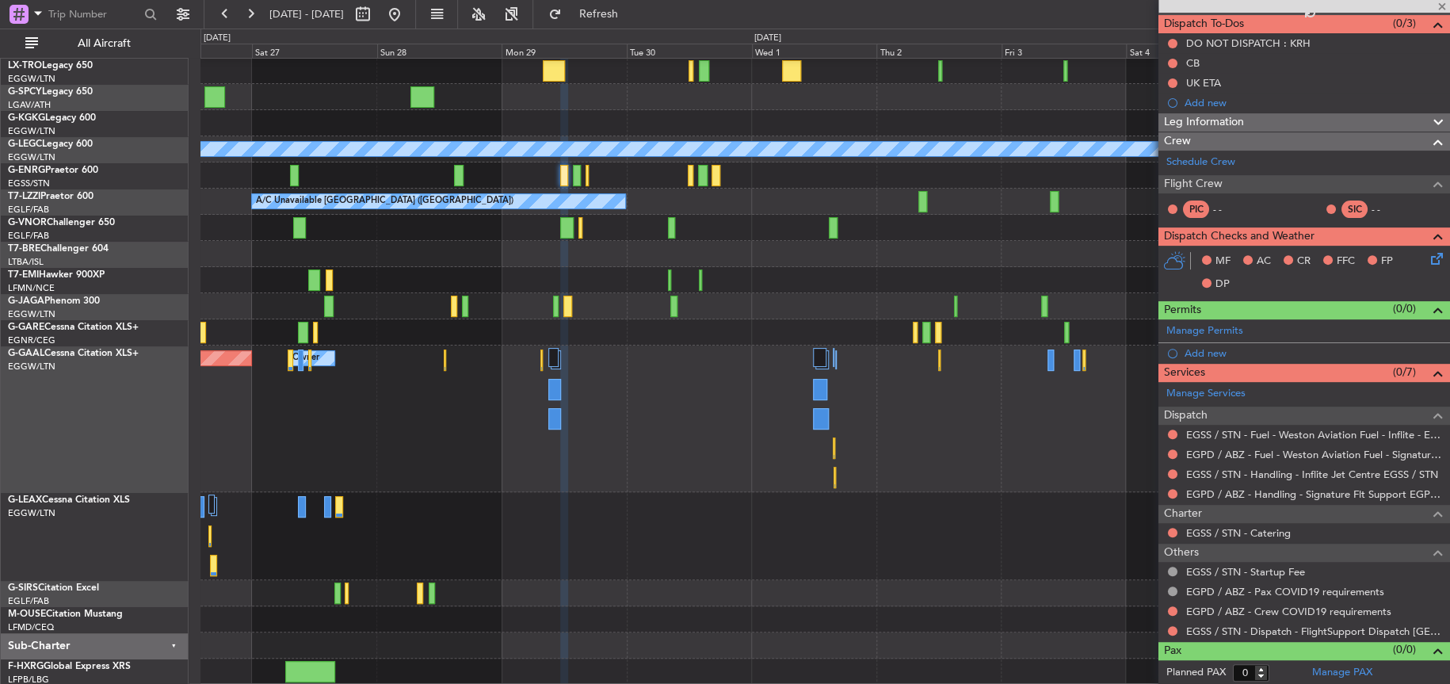
type input "+00:10"
type input "7"
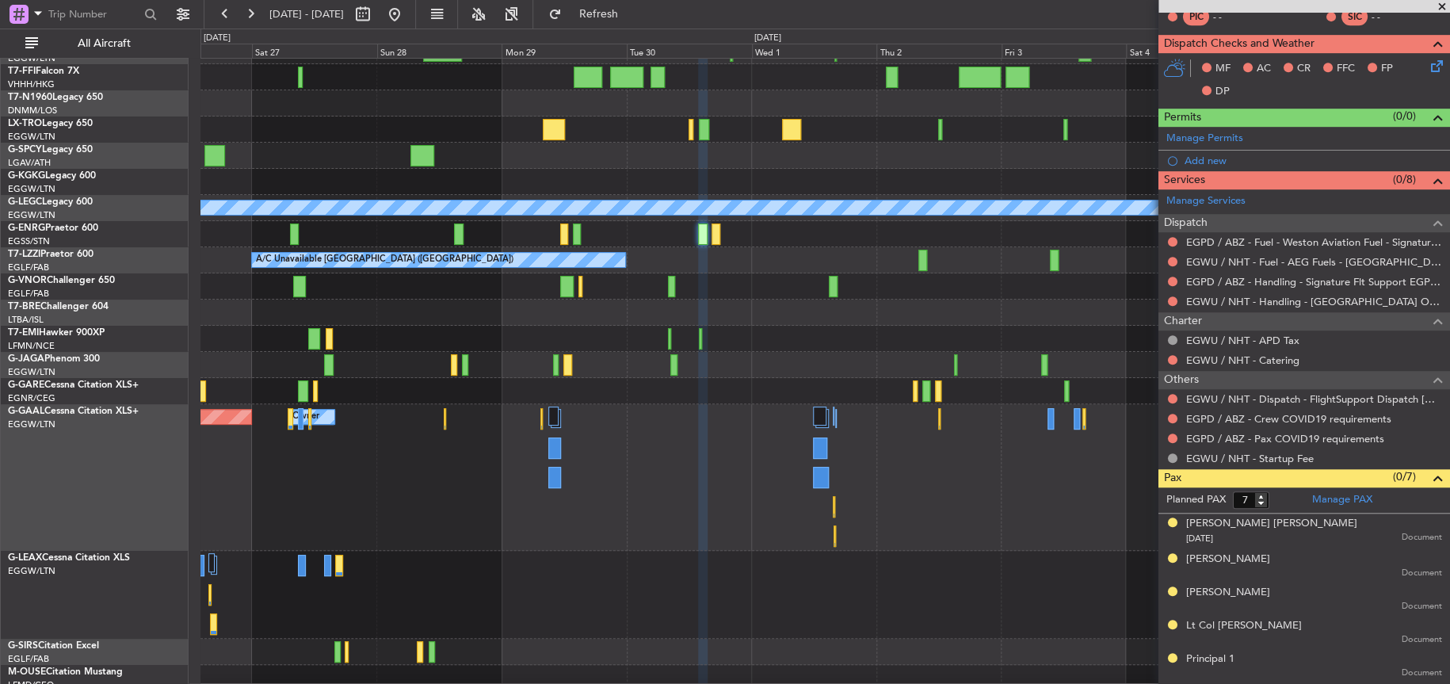
scroll to position [396, 0]
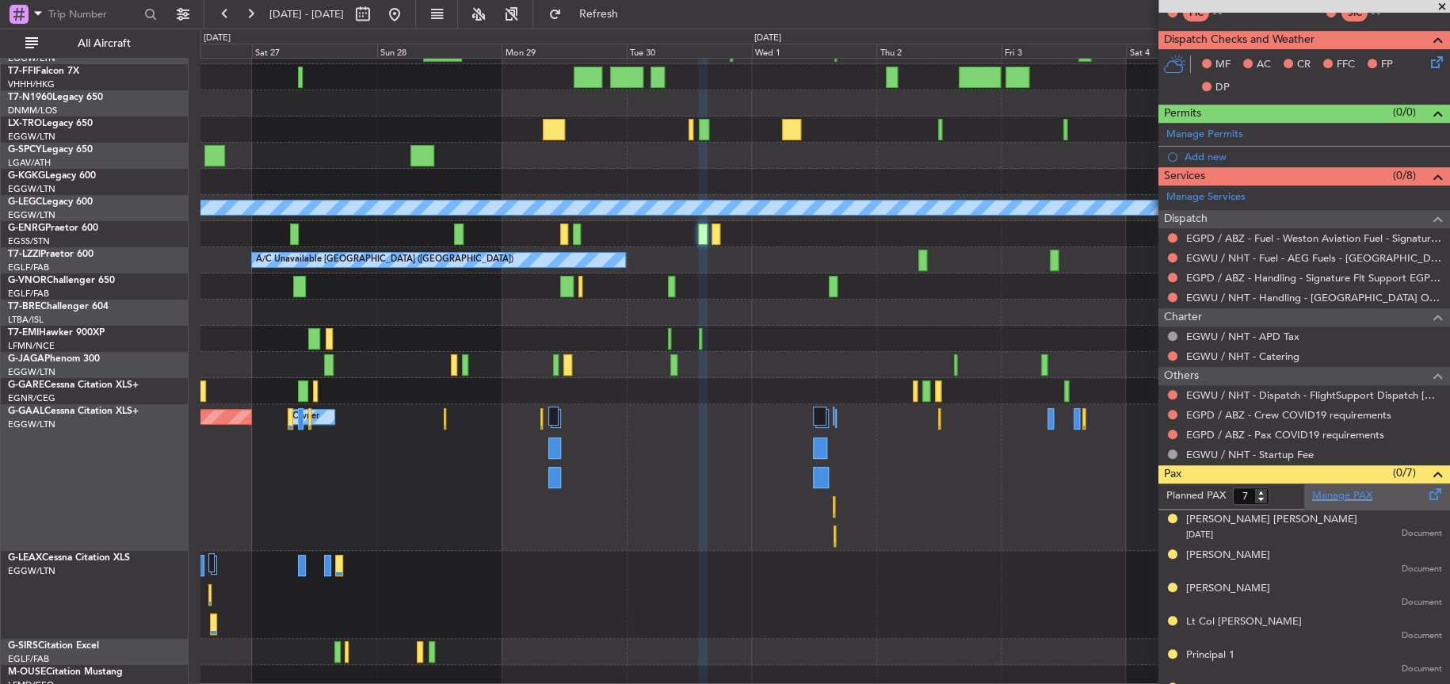
click at [1337, 490] on link "Manage PAX" at bounding box center [1342, 496] width 60 height 16
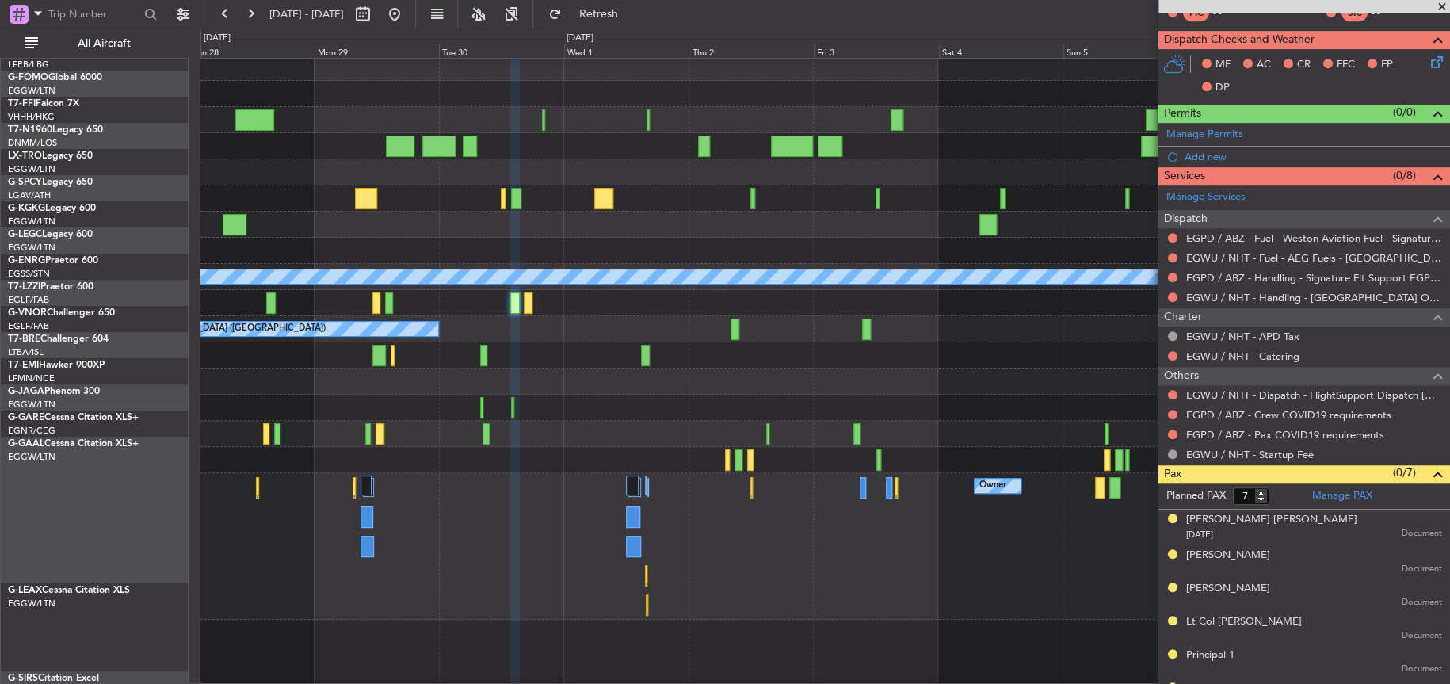
scroll to position [0, 0]
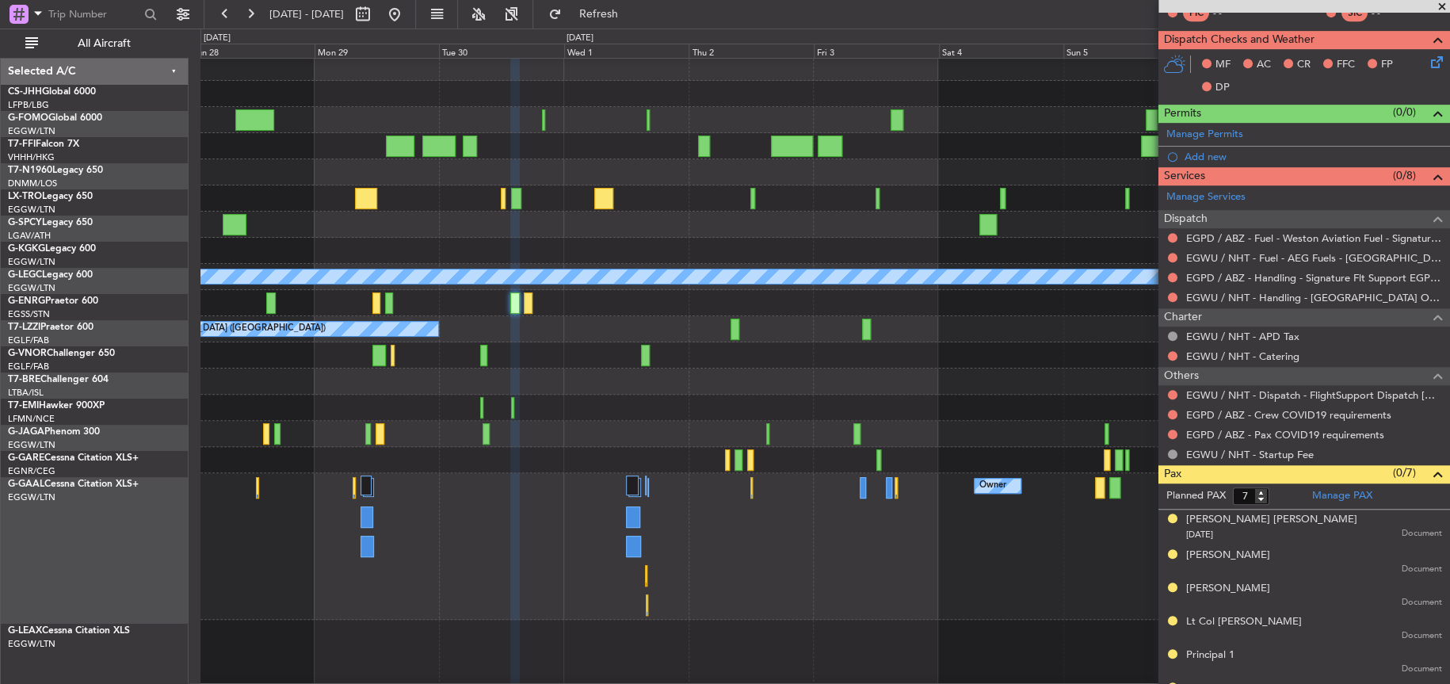
click at [226, 408] on div at bounding box center [824, 408] width 1248 height 26
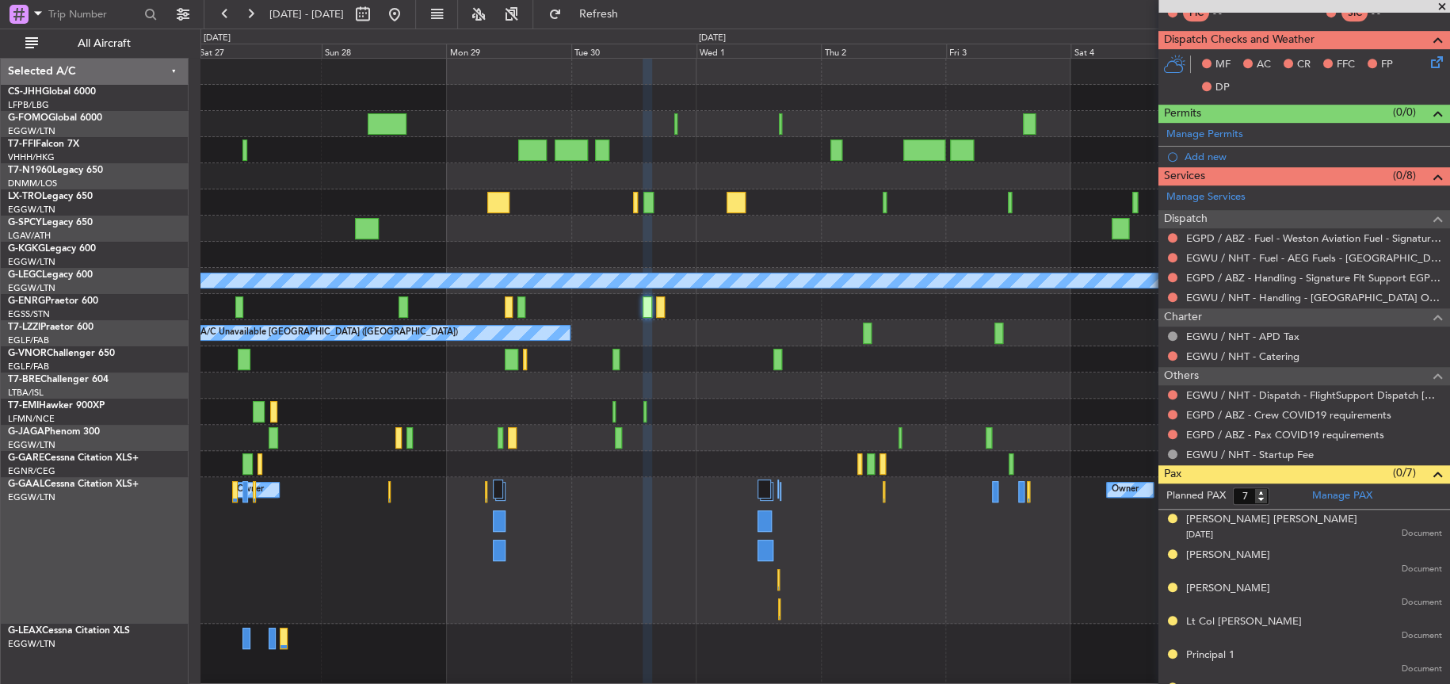
click at [755, 425] on div "A/C Unavailable A/C Unavailable [GEOGRAPHIC_DATA] ([GEOGRAPHIC_DATA]) A/C Unava…" at bounding box center [824, 411] width 1248 height 705
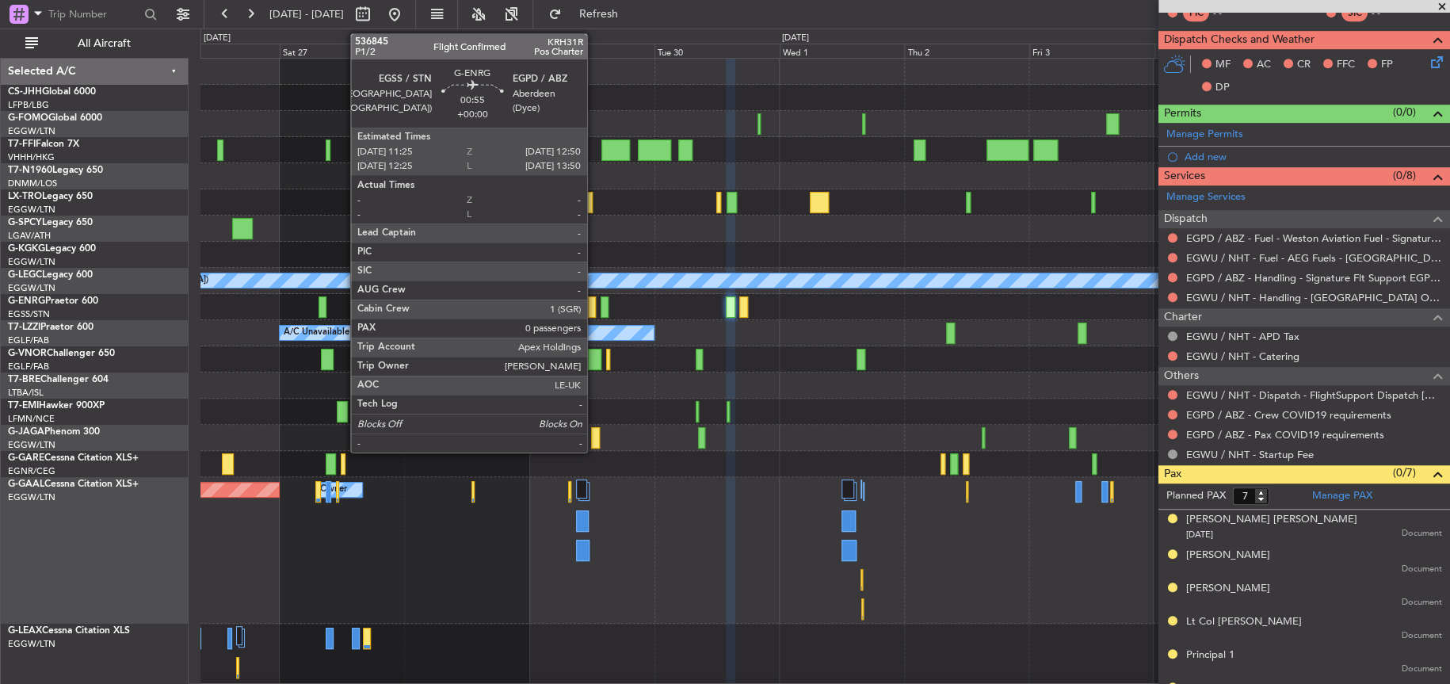
click at [594, 303] on div at bounding box center [592, 306] width 8 height 21
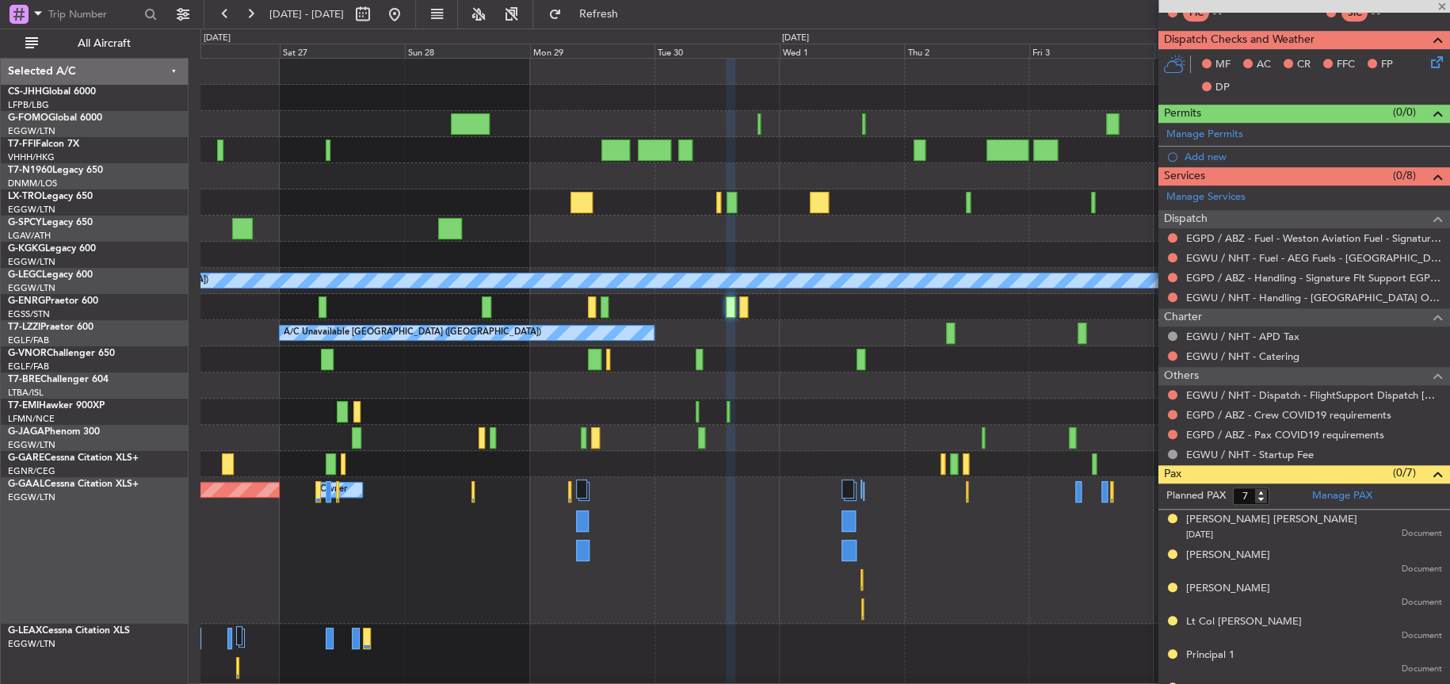
type input "0"
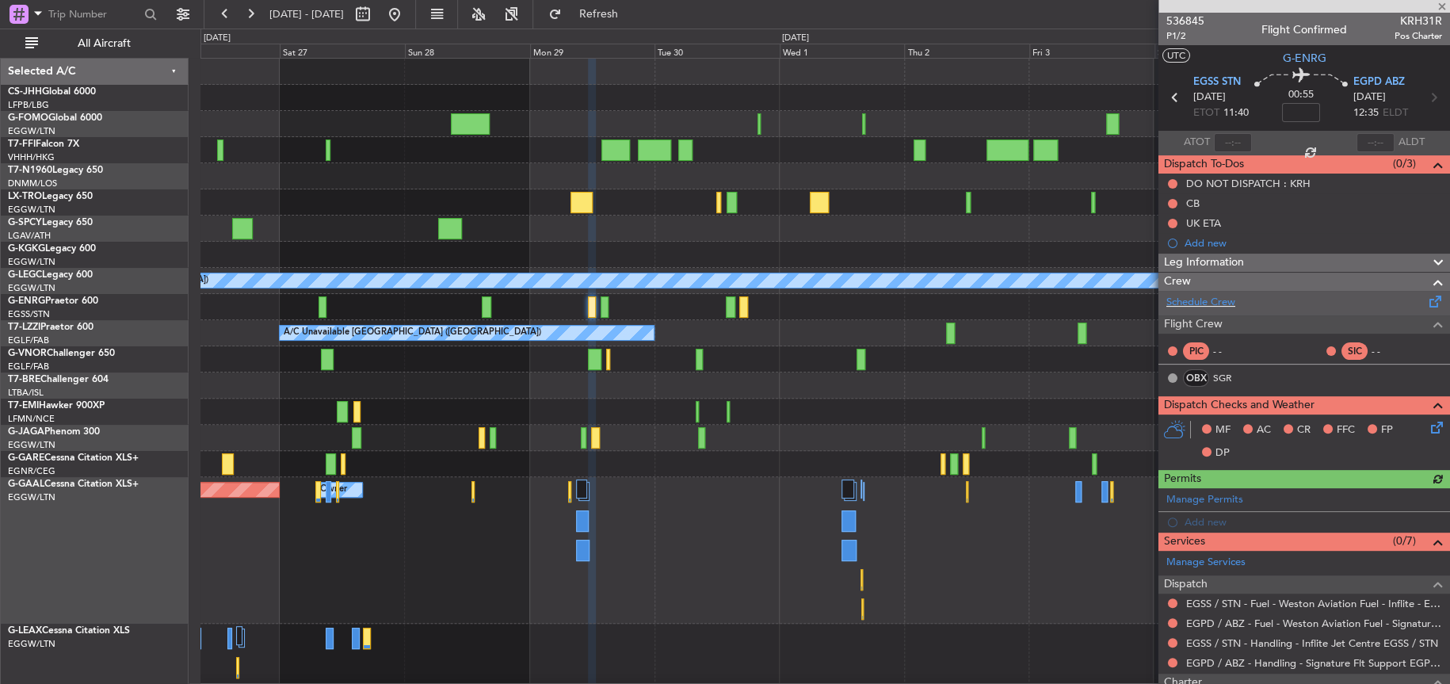
click at [1182, 292] on div "Schedule Crew" at bounding box center [1304, 303] width 292 height 24
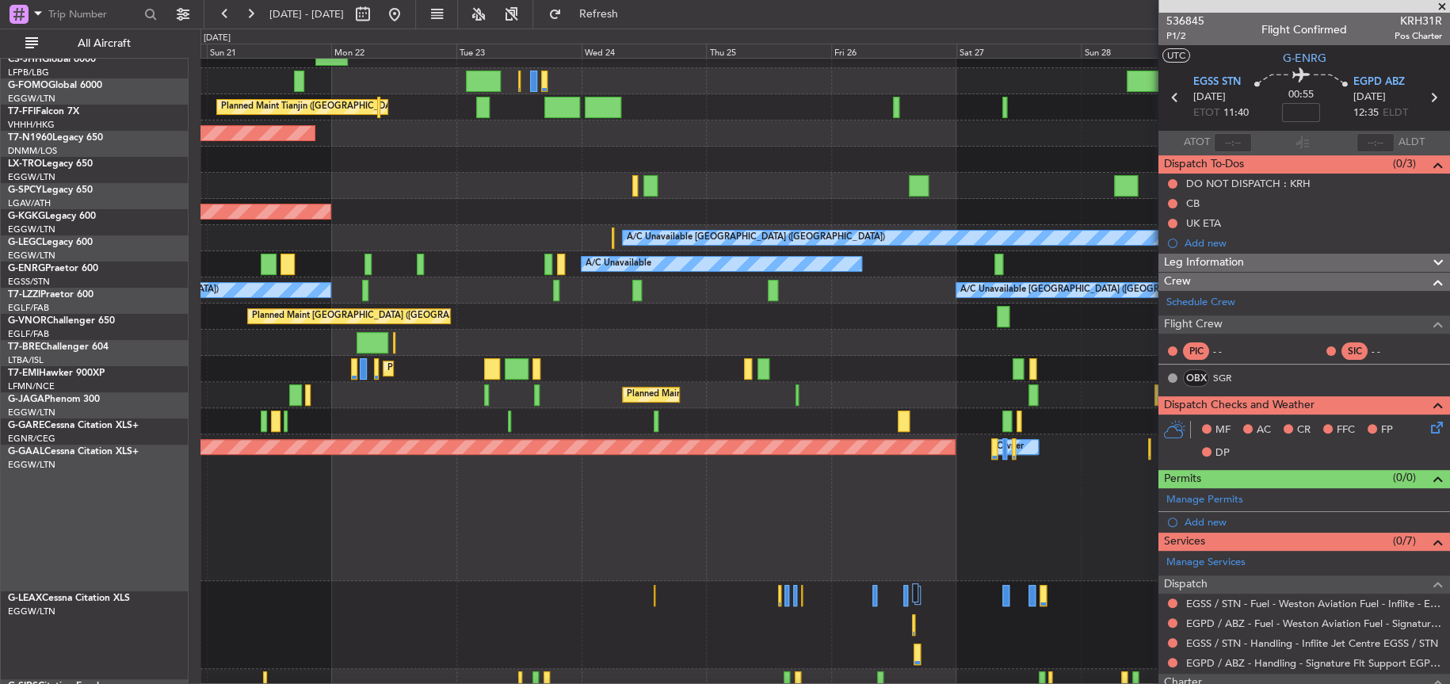
scroll to position [43, 0]
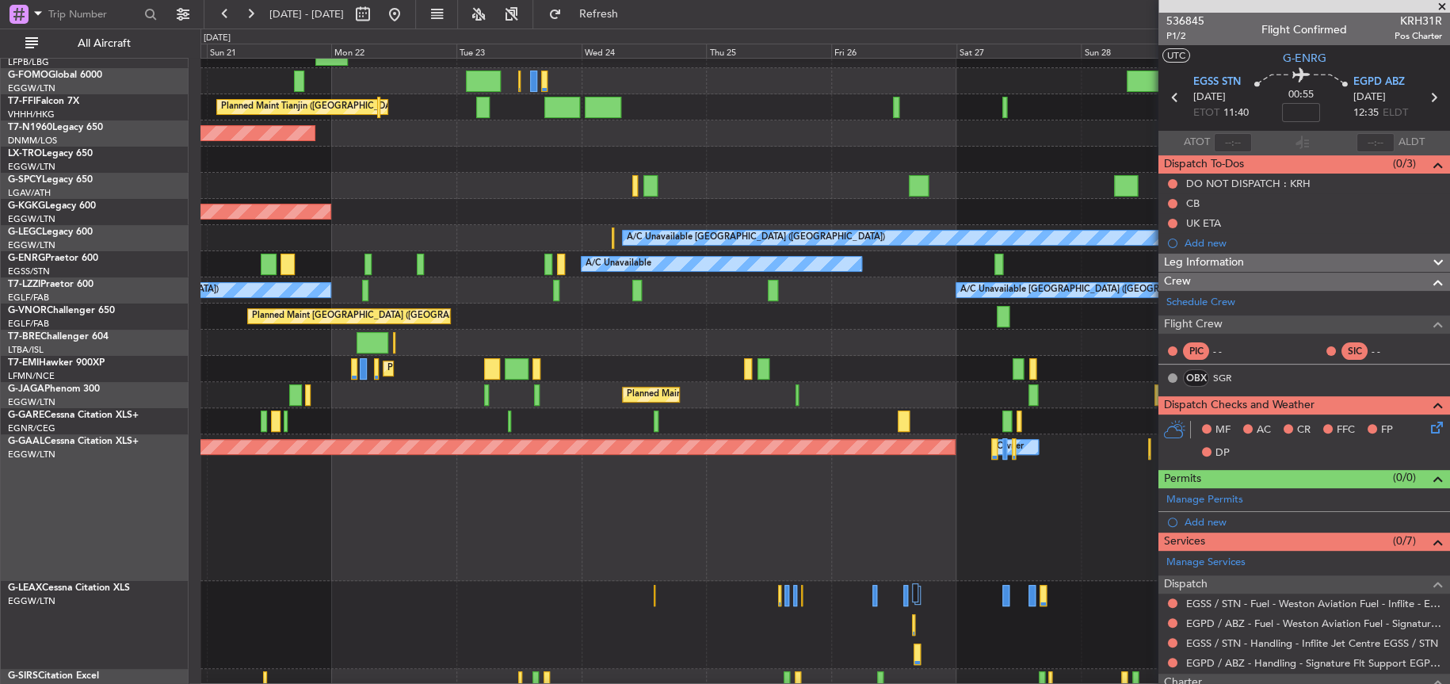
click at [1180, 139] on fb-app "26 Sep 2025 - 06 Oct 2025 Refresh Quick Links All Aircraft Owner Planned Maint …" at bounding box center [725, 348] width 1450 height 672
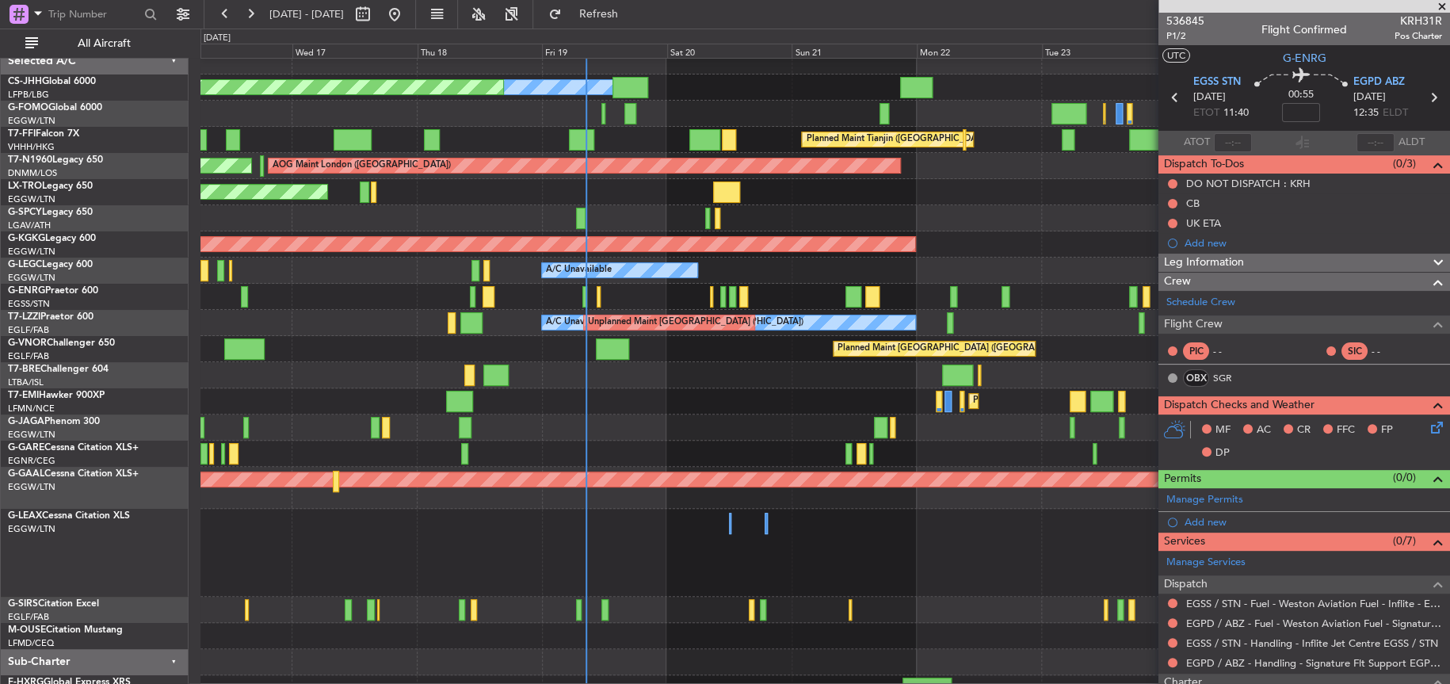
scroll to position [11, 0]
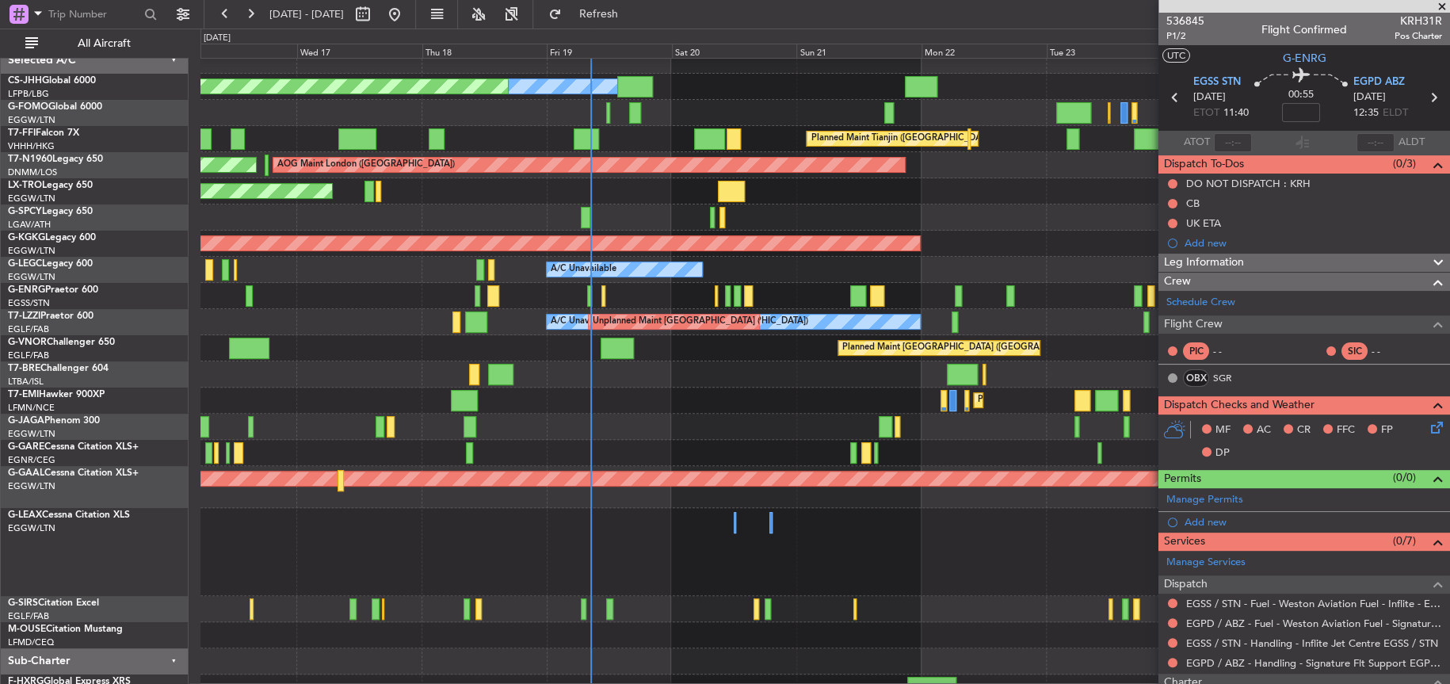
click at [766, 373] on div at bounding box center [824, 374] width 1248 height 26
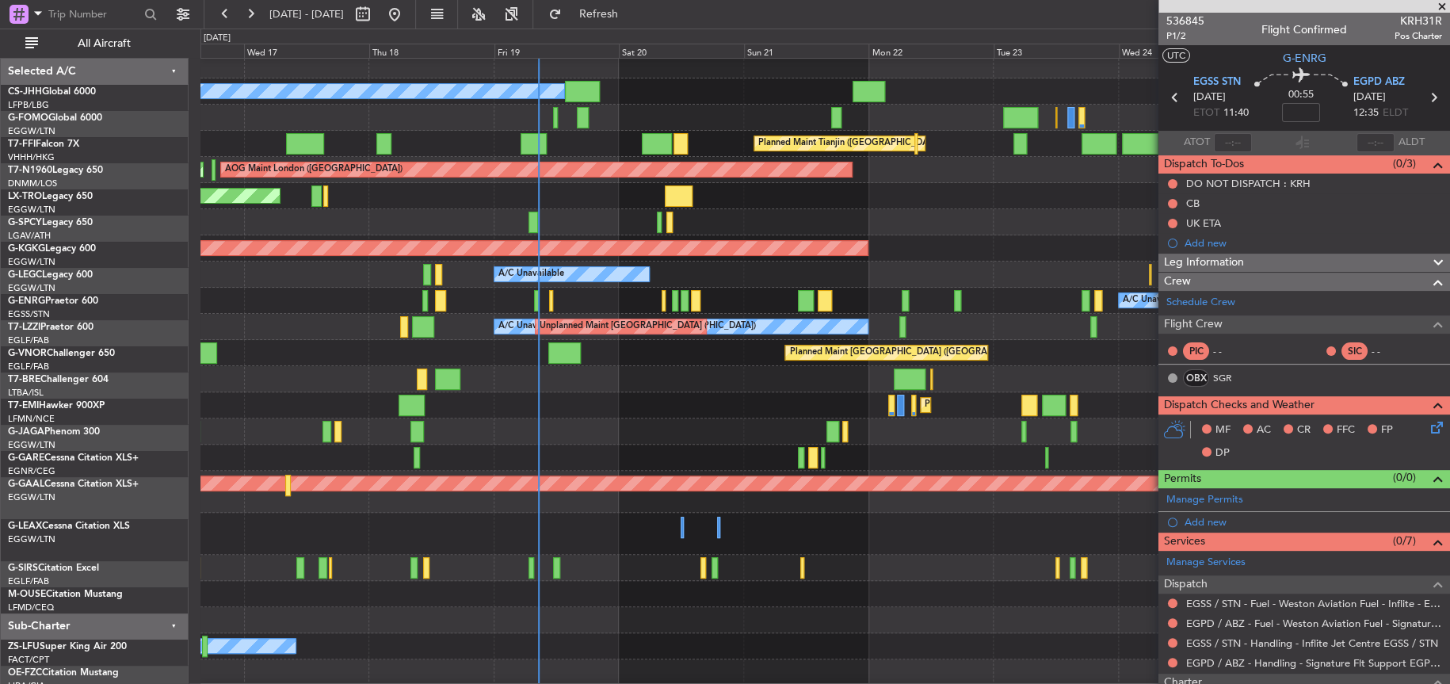
scroll to position [6, 0]
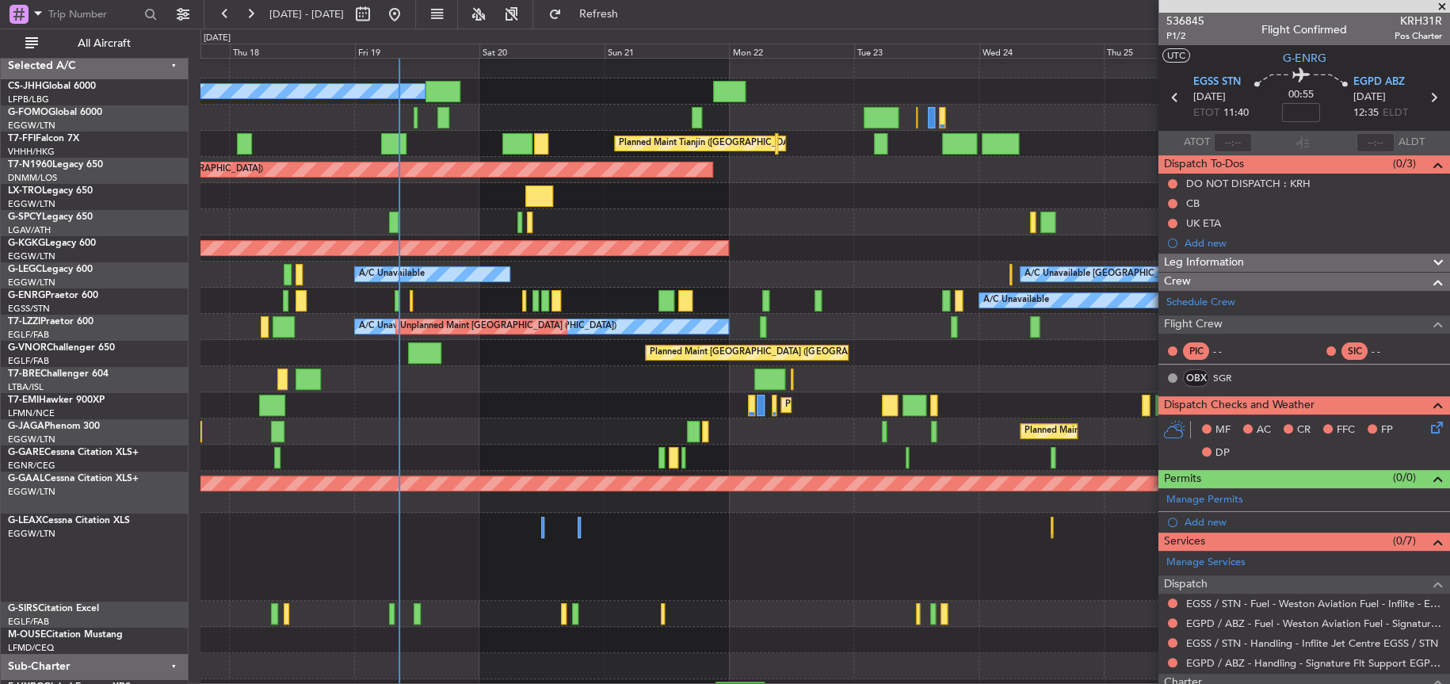
click at [926, 366] on div at bounding box center [824, 379] width 1248 height 26
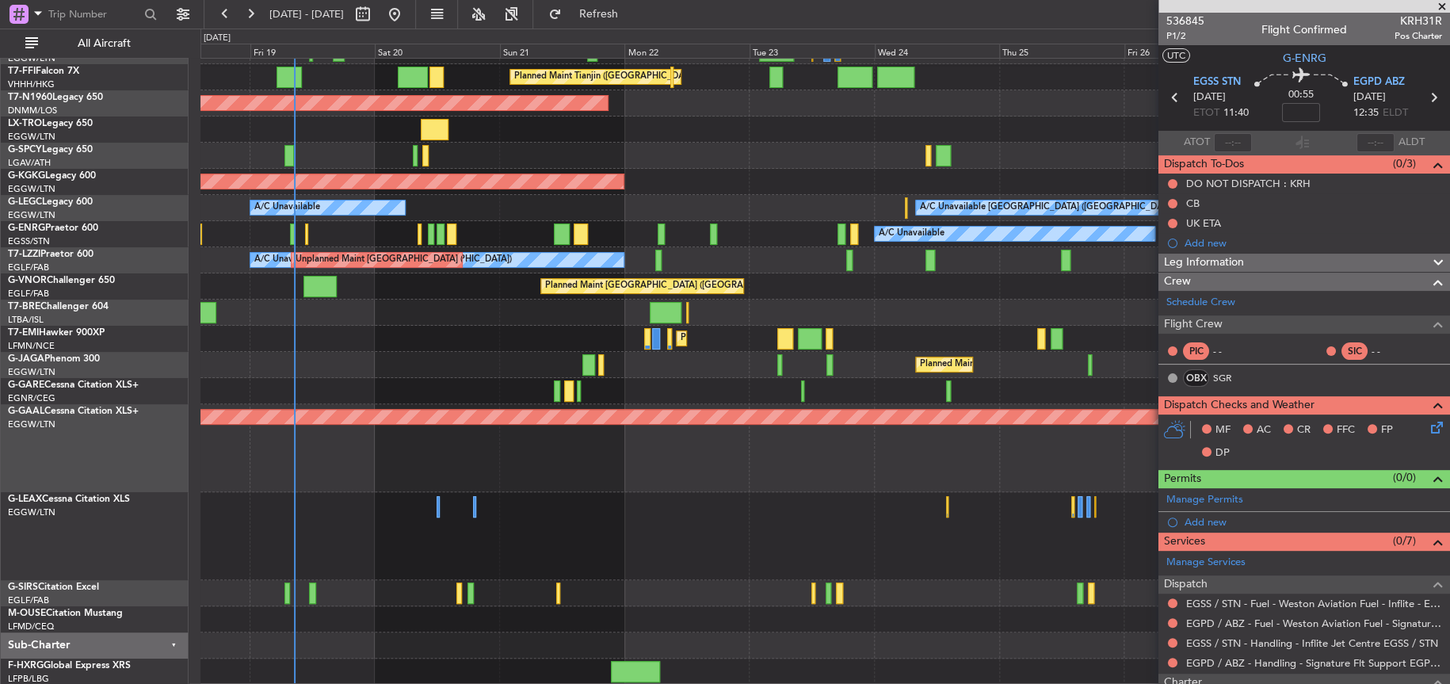
scroll to position [72, 0]
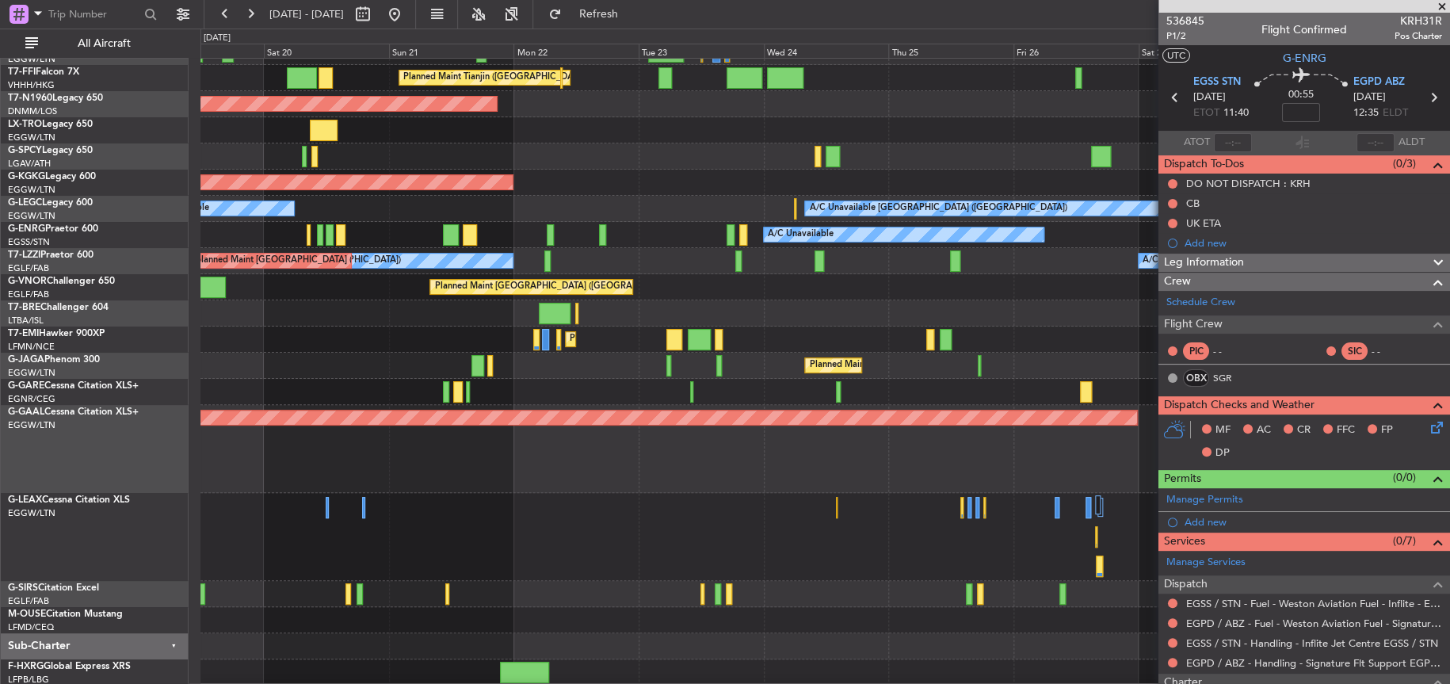
click at [680, 507] on div at bounding box center [824, 537] width 1249 height 88
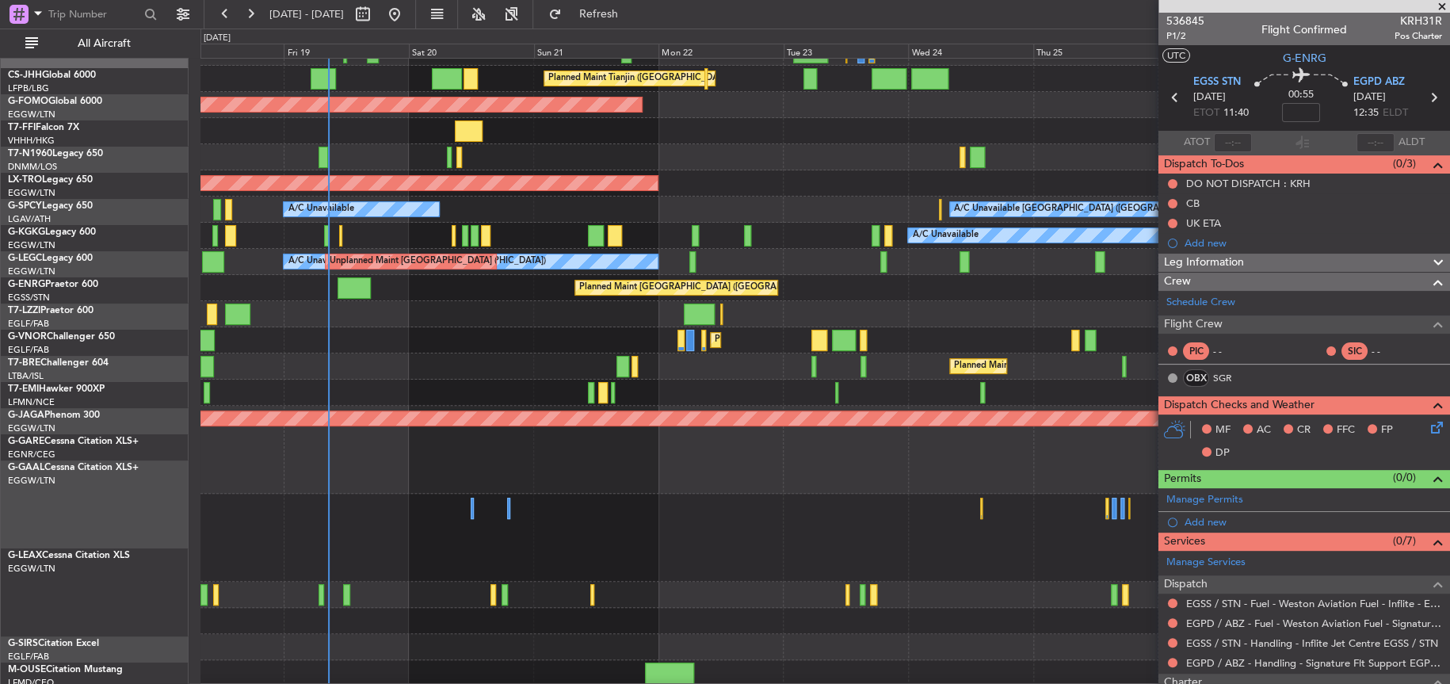
scroll to position [73, 0]
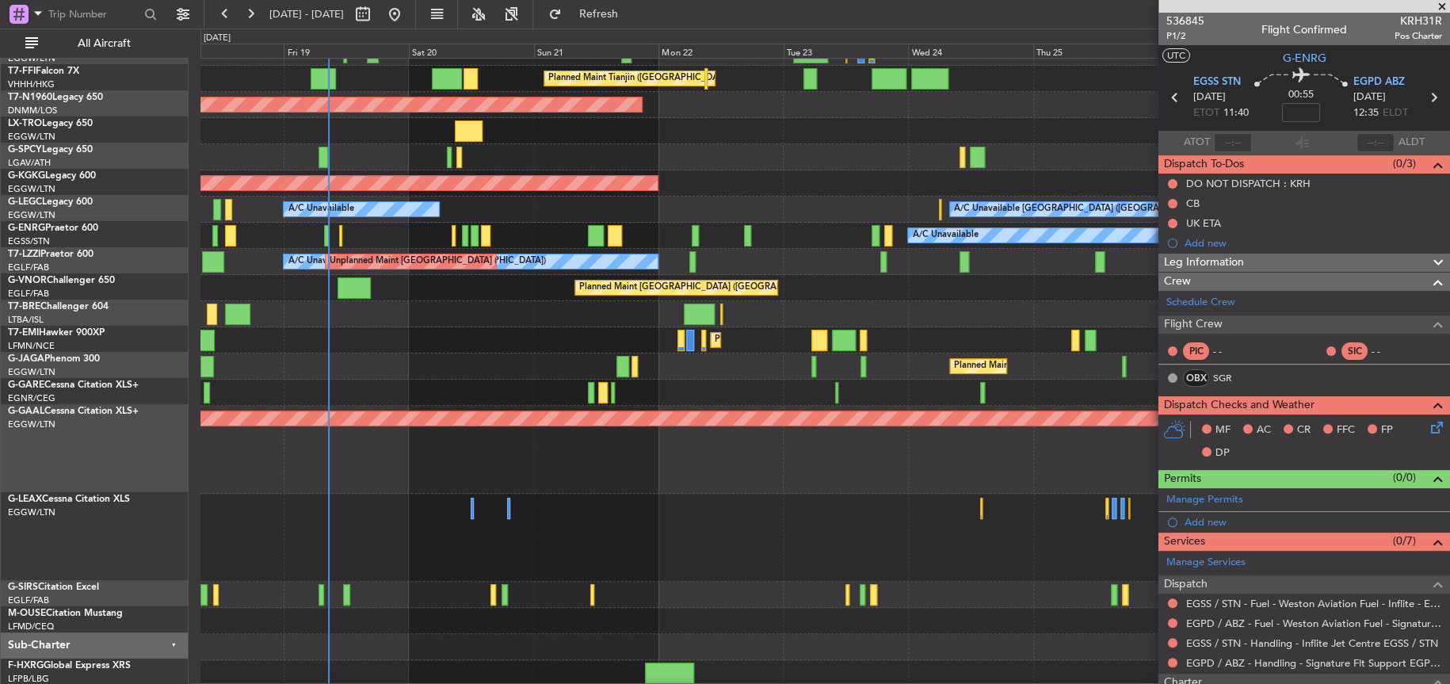
click at [533, 321] on div at bounding box center [824, 314] width 1248 height 26
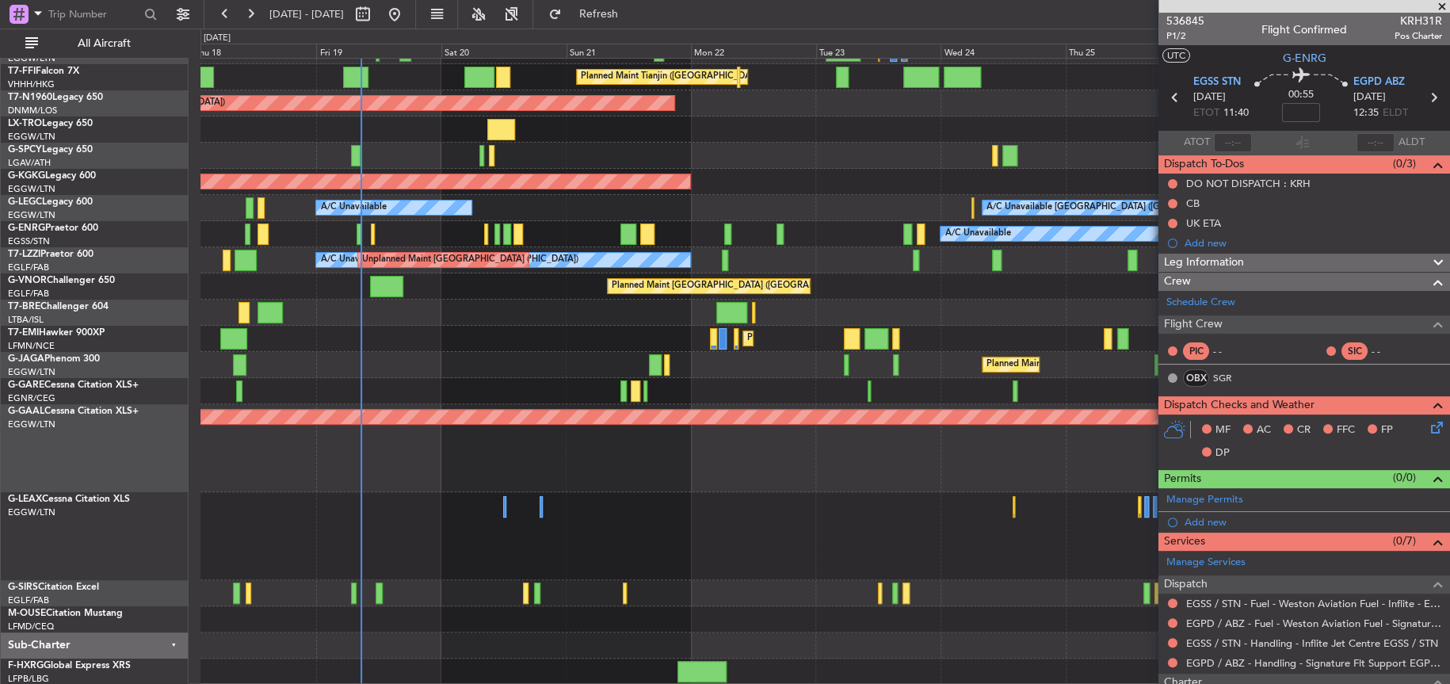
click at [665, 496] on div at bounding box center [824, 536] width 1248 height 88
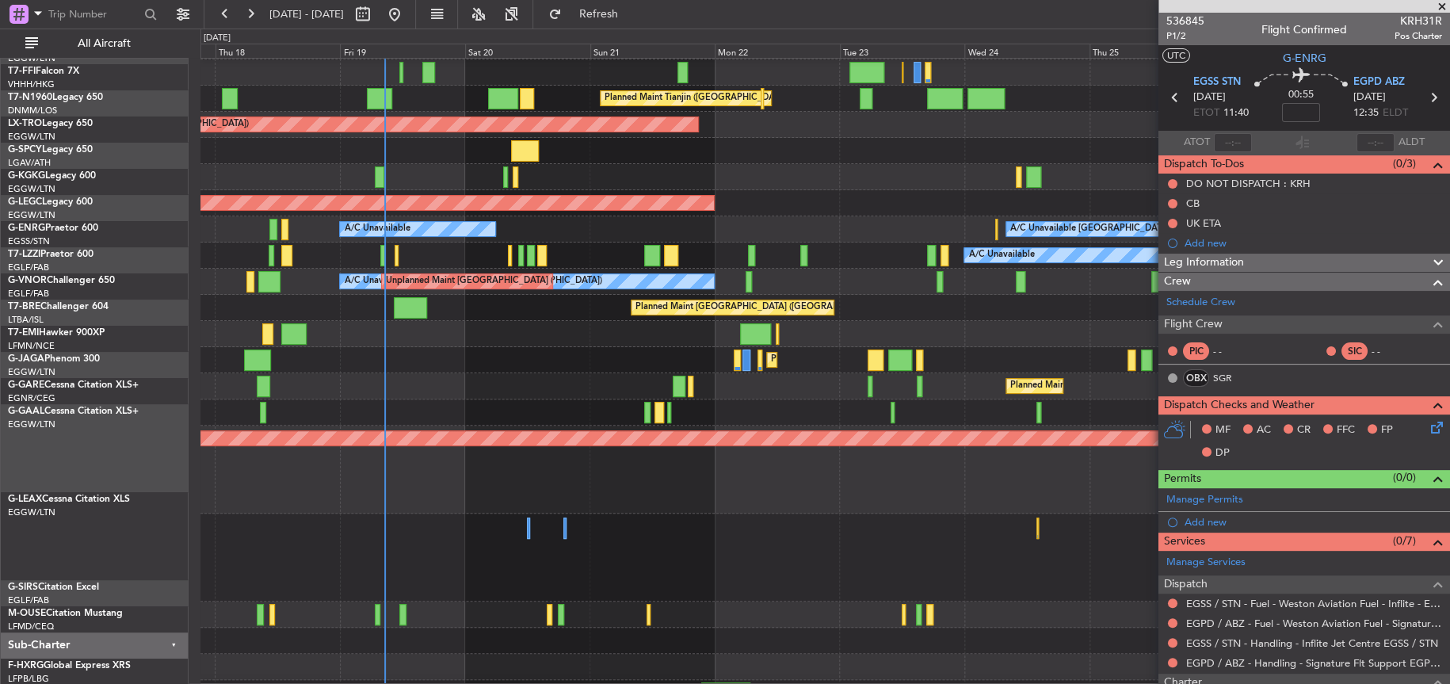
scroll to position [0, 0]
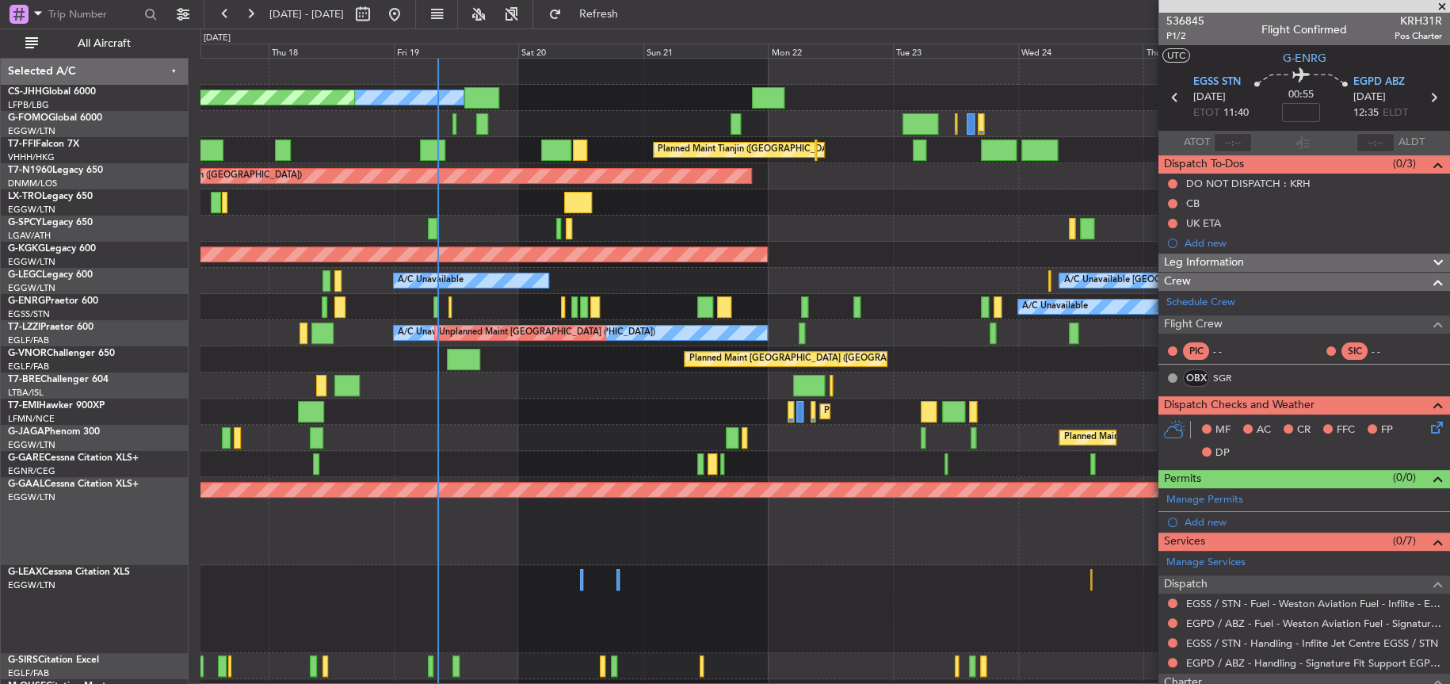
click at [833, 307] on div "Owner Planned Maint Paris (Le Bourget) Planned Maint Tianjin (Binhai) AOG Maint…" at bounding box center [824, 408] width 1249 height 699
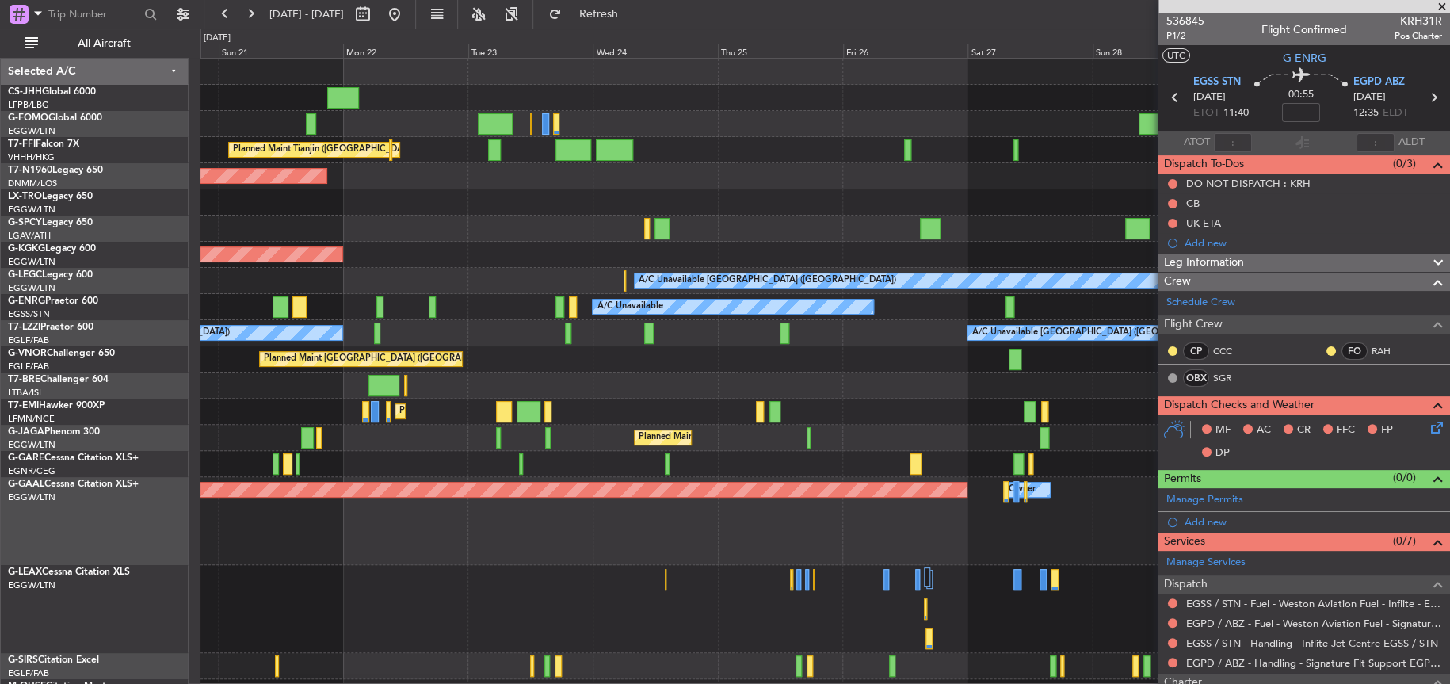
click at [1001, 364] on div "Planned Maint [GEOGRAPHIC_DATA] ([GEOGRAPHIC_DATA])" at bounding box center [824, 359] width 1248 height 26
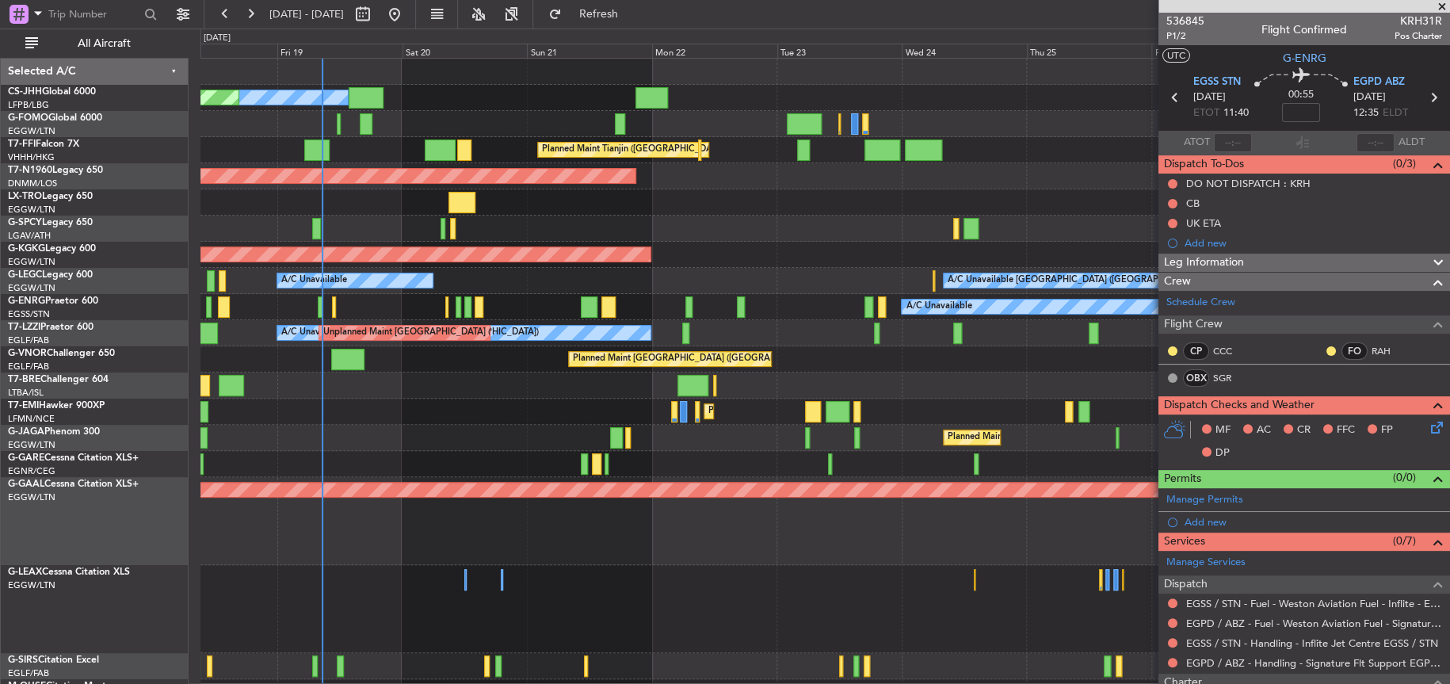
click at [832, 373] on div "Owner Planned Maint Paris (Le Bourget) Planned Maint Tianjin (Binhai) AOG Maint…" at bounding box center [824, 408] width 1248 height 699
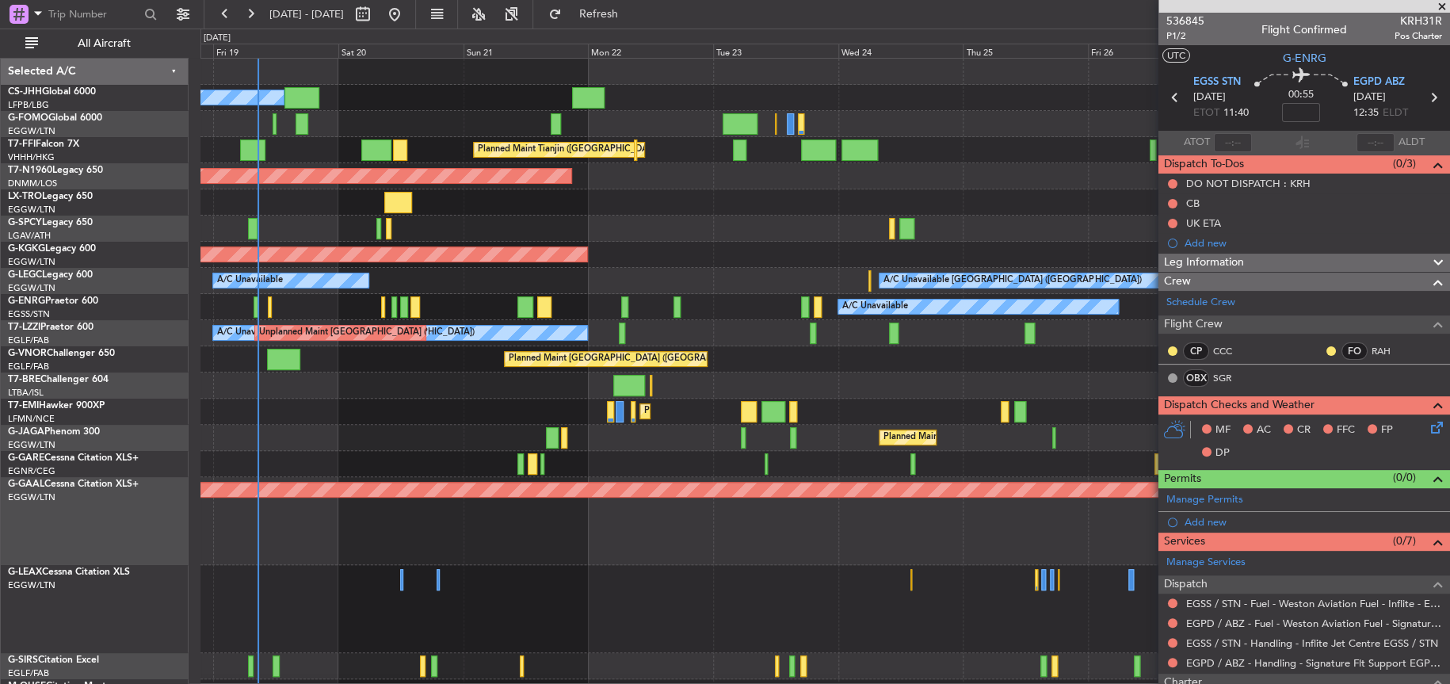
click at [929, 391] on div at bounding box center [824, 385] width 1249 height 26
click at [721, 210] on div "Unplanned Maint [GEOGRAPHIC_DATA] ([PERSON_NAME] Intl)" at bounding box center [824, 202] width 1249 height 26
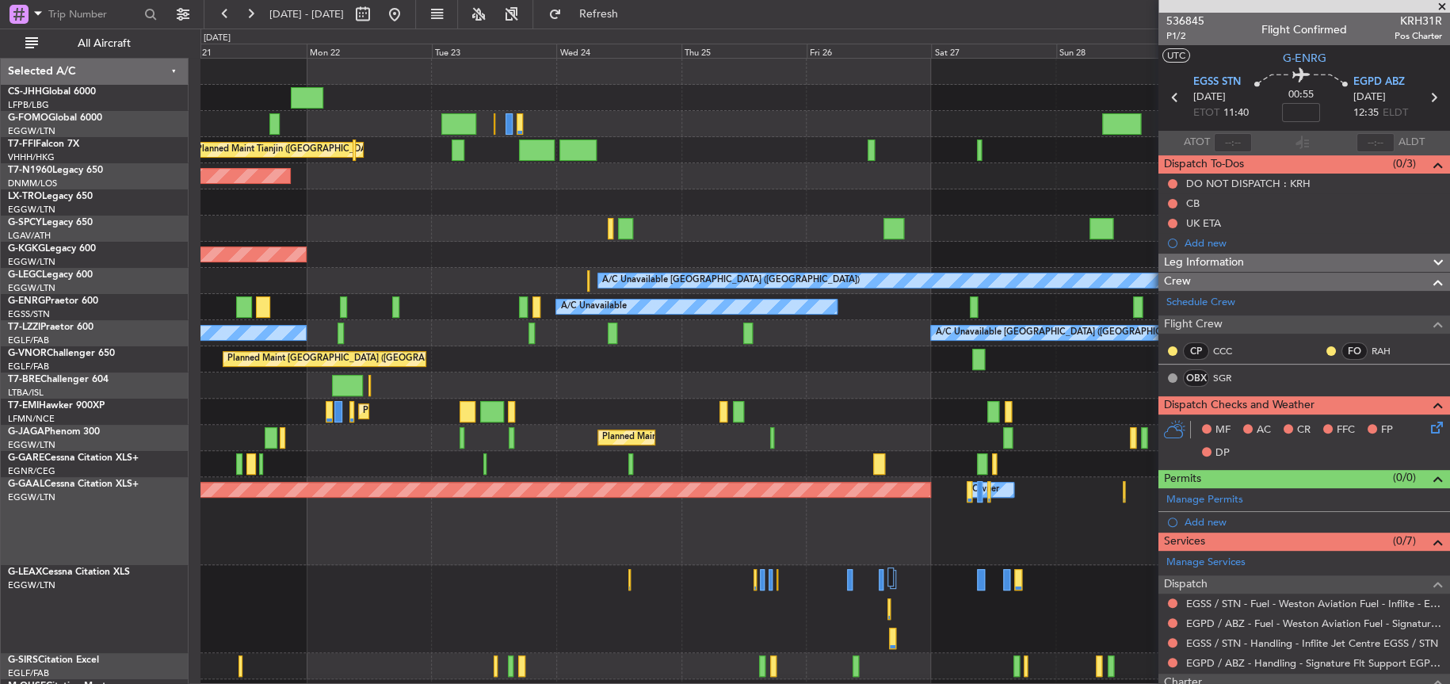
click at [462, 260] on div "Planned Maint Paris (Le Bourget) Owner Planned Maint Tianjin (Binhai) AOG Maint…" at bounding box center [824, 408] width 1248 height 699
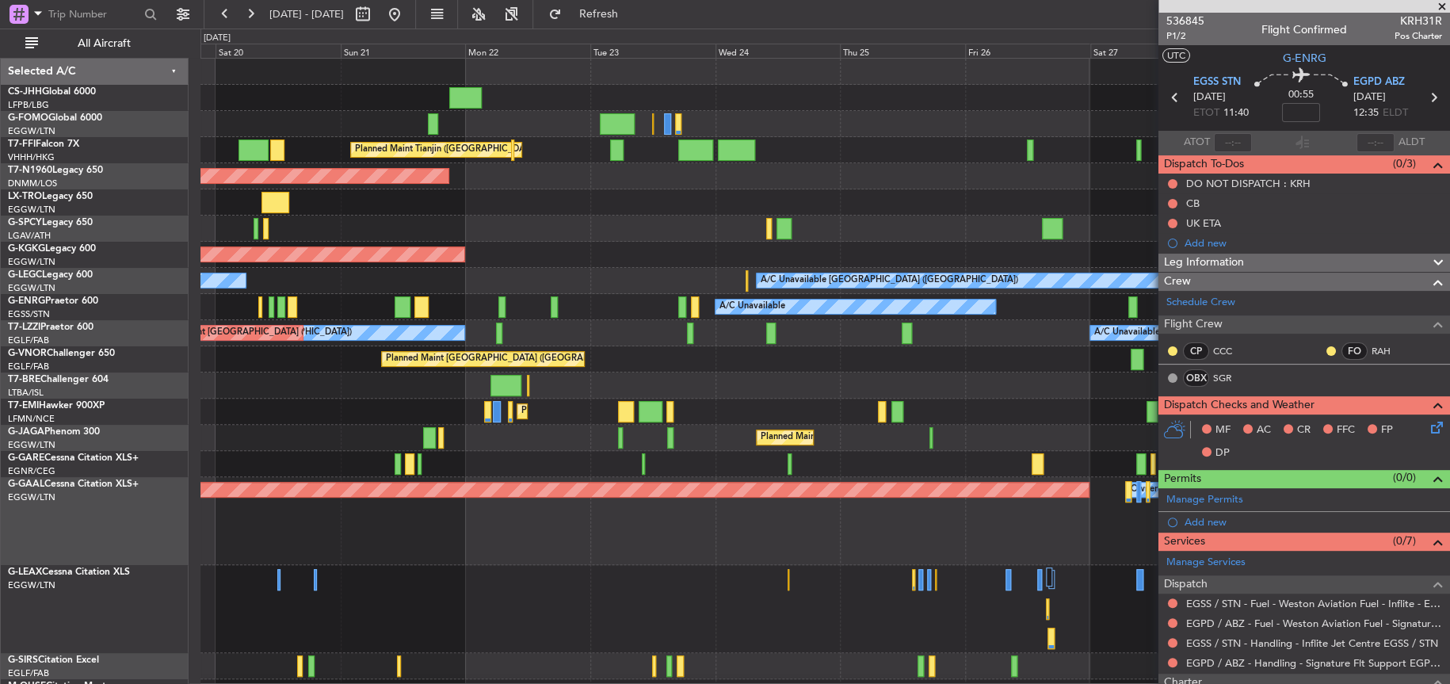
click at [592, 192] on div at bounding box center [824, 202] width 1249 height 26
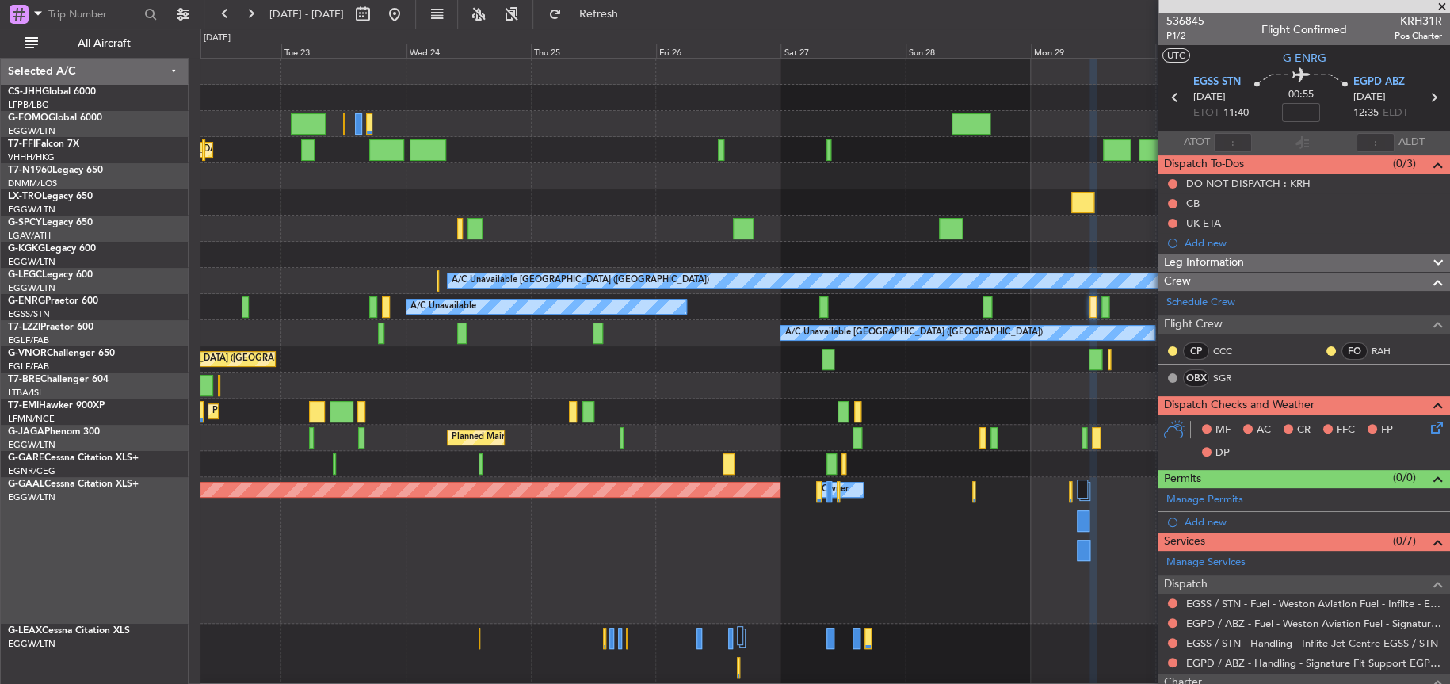
click at [628, 146] on div "Planned Maint Tianjin ([GEOGRAPHIC_DATA])" at bounding box center [824, 150] width 1248 height 26
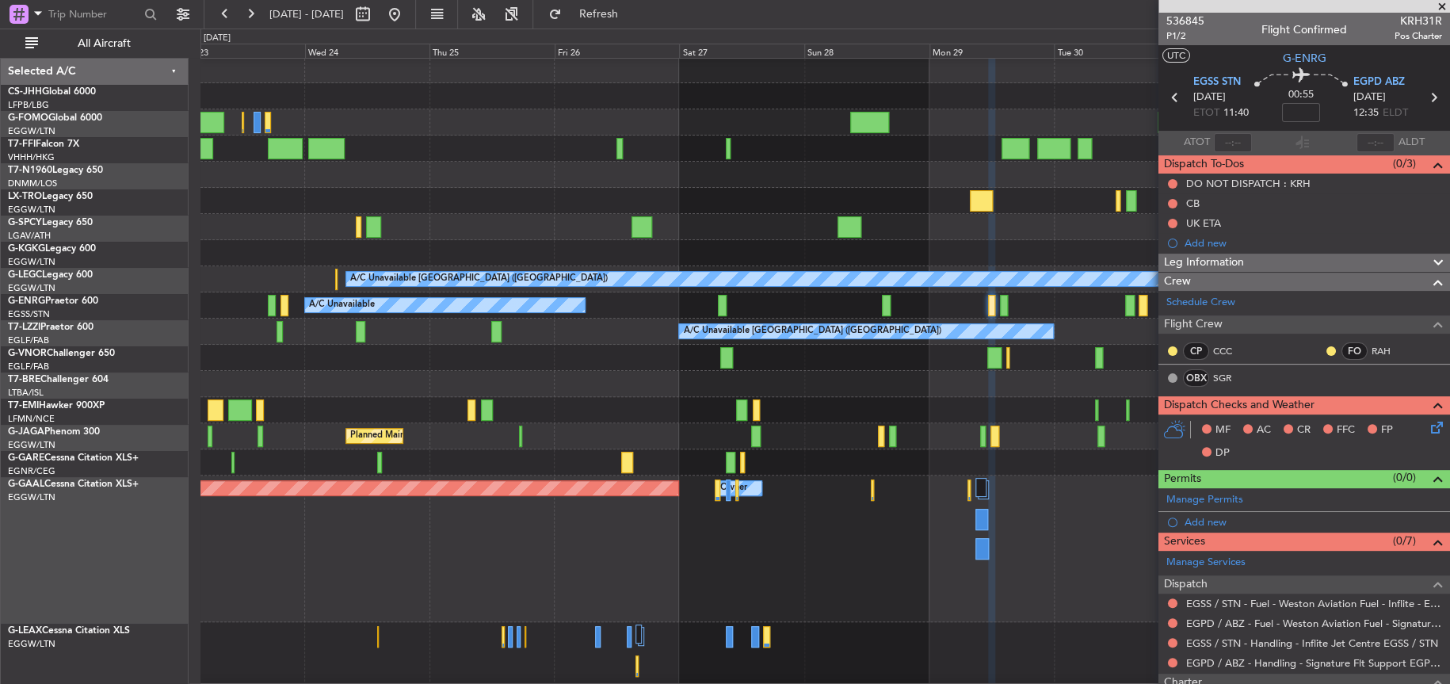
scroll to position [1, 0]
click at [499, 411] on div "Planned Maint [GEOGRAPHIC_DATA]" at bounding box center [824, 410] width 1248 height 26
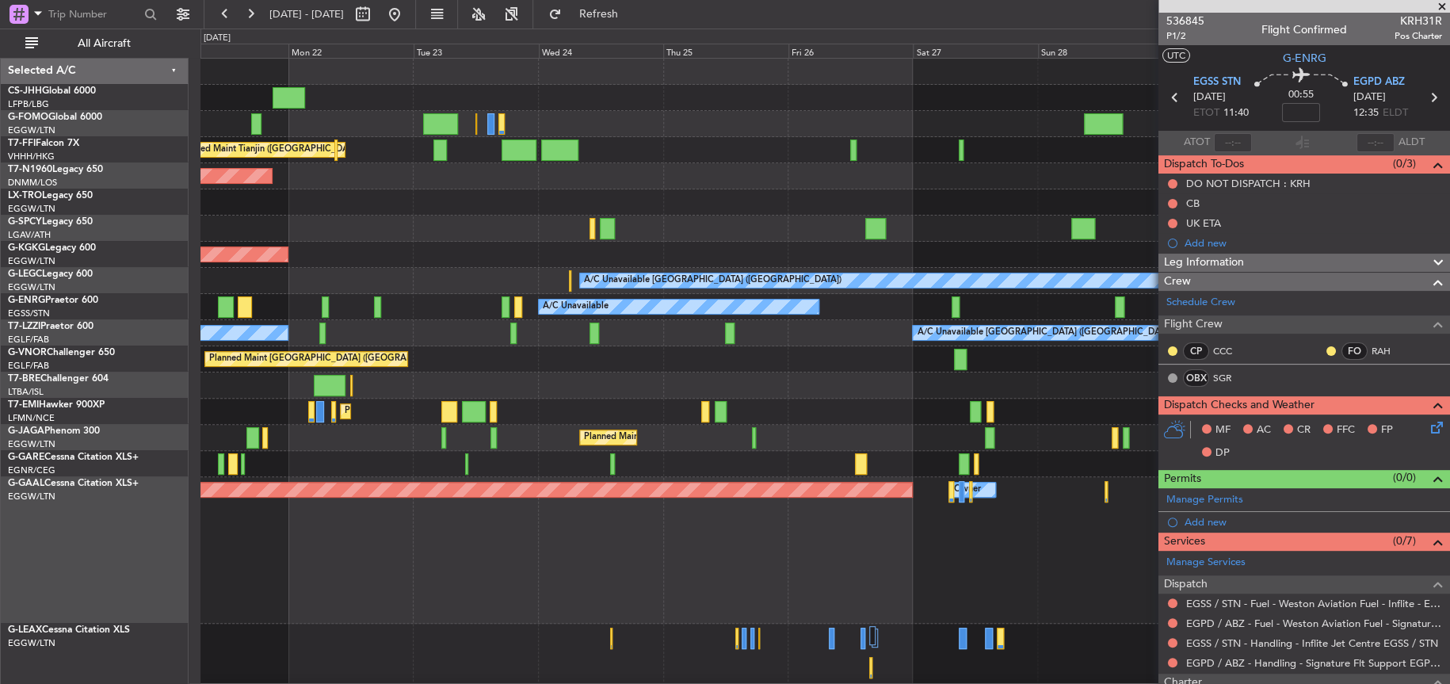
scroll to position [0, 0]
click at [947, 422] on div "Planned Maint [GEOGRAPHIC_DATA]" at bounding box center [824, 412] width 1248 height 26
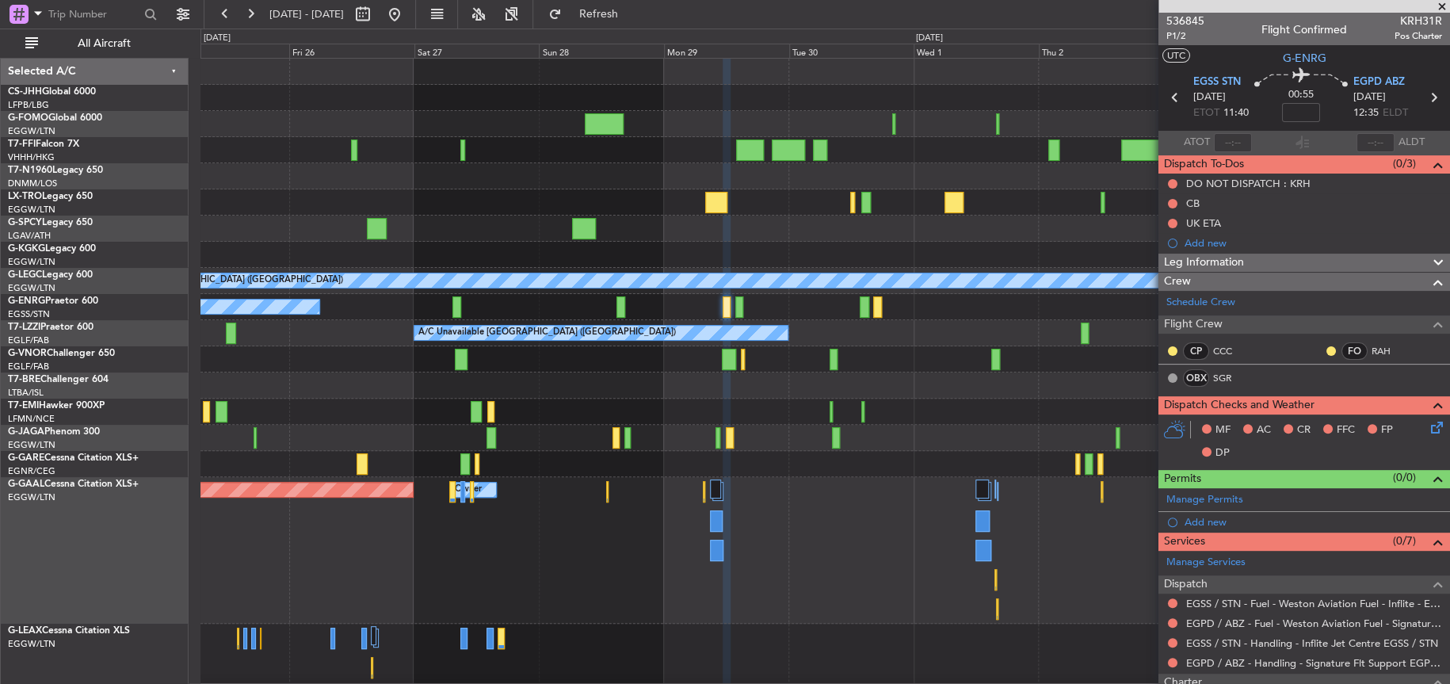
click at [126, 450] on div "A/C Unavailable A/C Unavailable London (Luton) A/C Unavailable A/C Unavailable …" at bounding box center [725, 356] width 1450 height 655
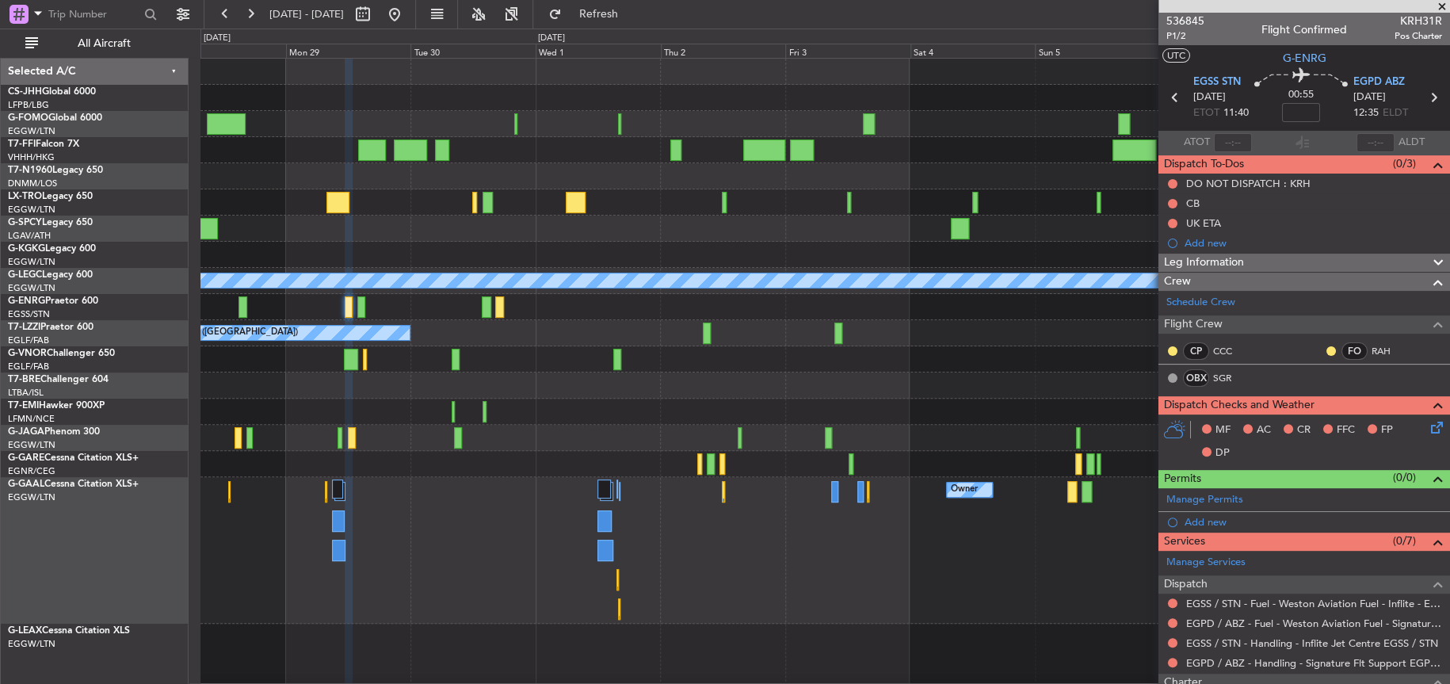
click at [215, 470] on div "Planned Maint Geneva (Cointrin) A/C Unavailable A/C Unavailable London (Luton) …" at bounding box center [824, 437] width 1248 height 757
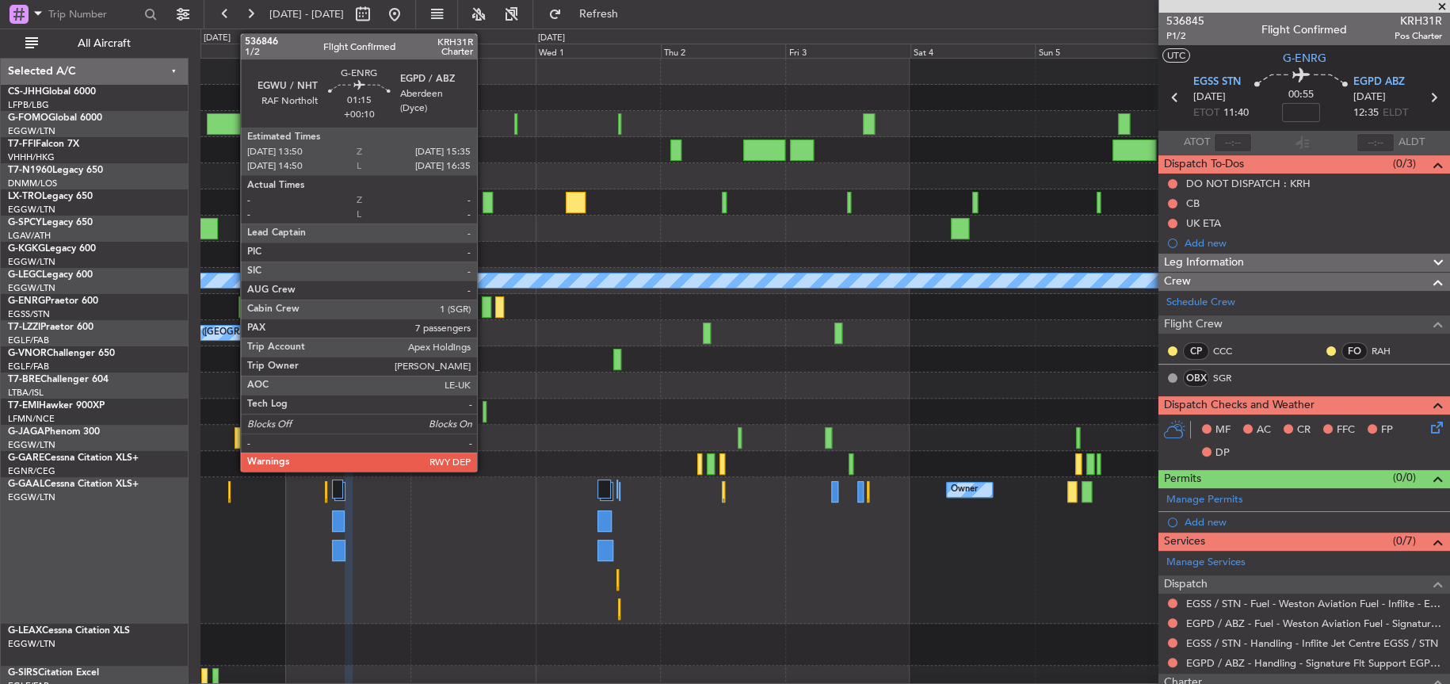
click at [484, 305] on div at bounding box center [487, 306] width 10 height 21
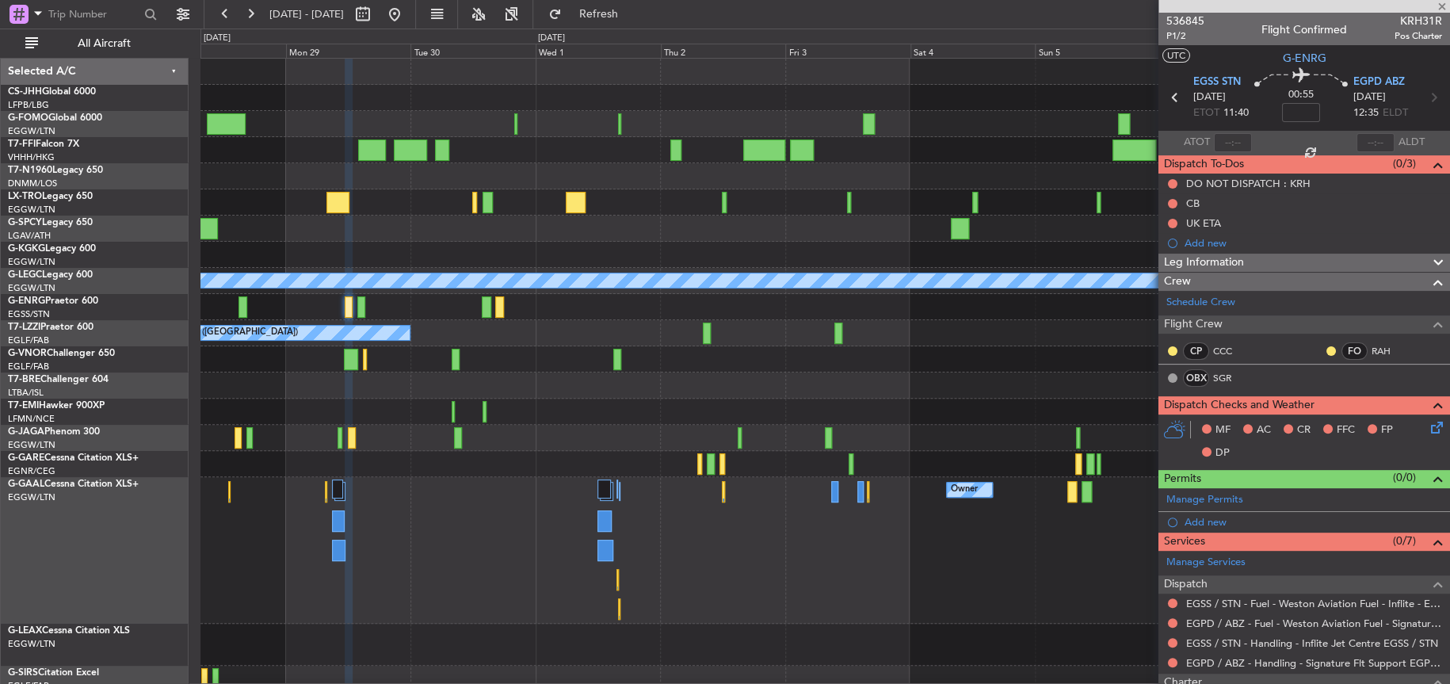
type input "+00:10"
type input "7"
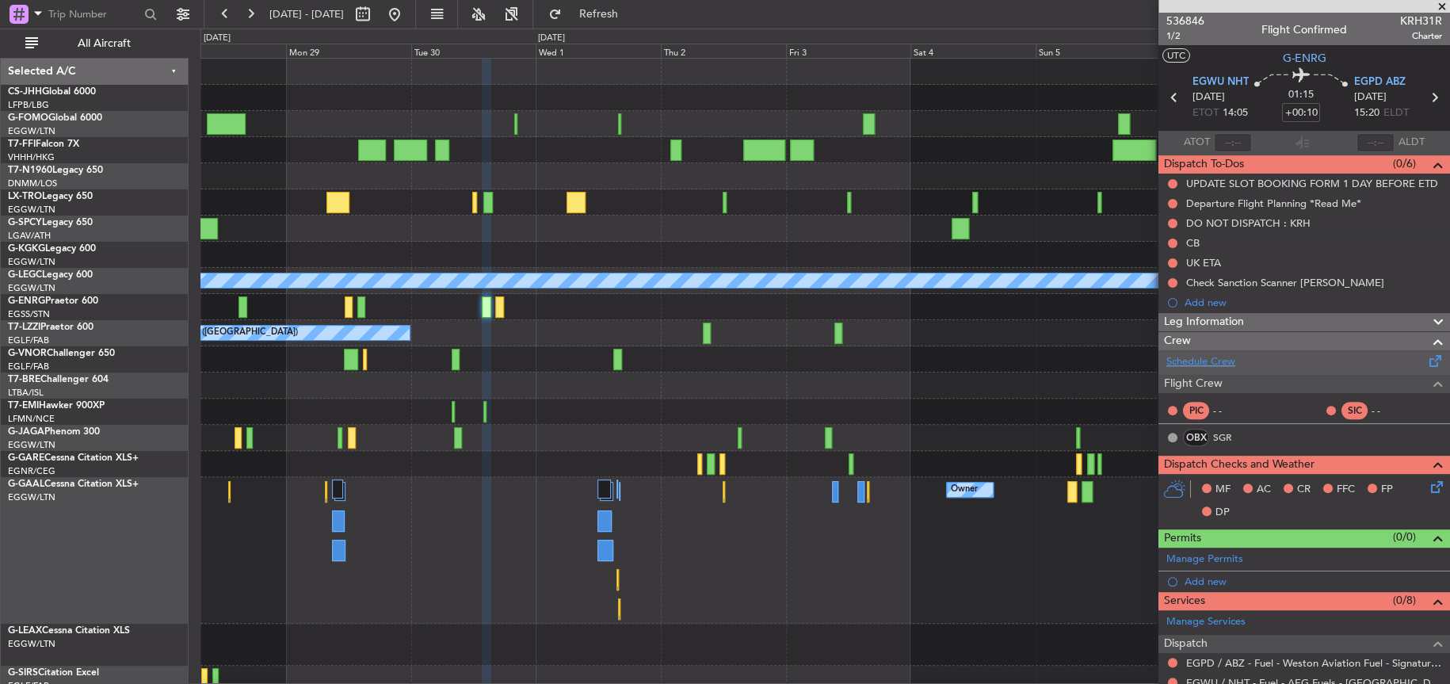
click at [1219, 360] on link "Schedule Crew" at bounding box center [1200, 362] width 69 height 16
click at [635, 220] on div at bounding box center [824, 228] width 1249 height 26
click at [634, 200] on div "A/C Unavailable" at bounding box center [824, 202] width 1249 height 26
click at [298, 142] on div "Planned Maint Geneva (Cointrin)" at bounding box center [824, 150] width 1249 height 26
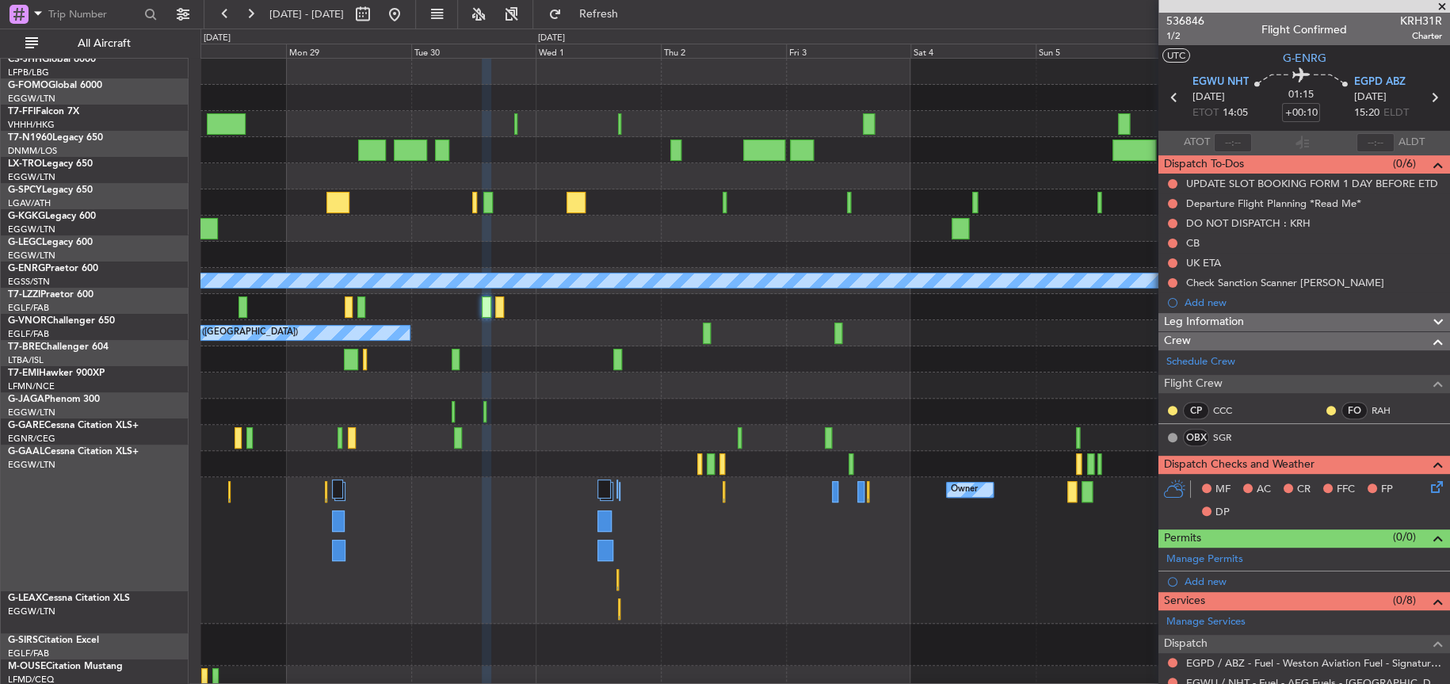
click at [460, 394] on div "Planned Maint Geneva (Cointrin) A/C Unavailable A/C Unavailable London (Luton) …" at bounding box center [824, 388] width 1249 height 659
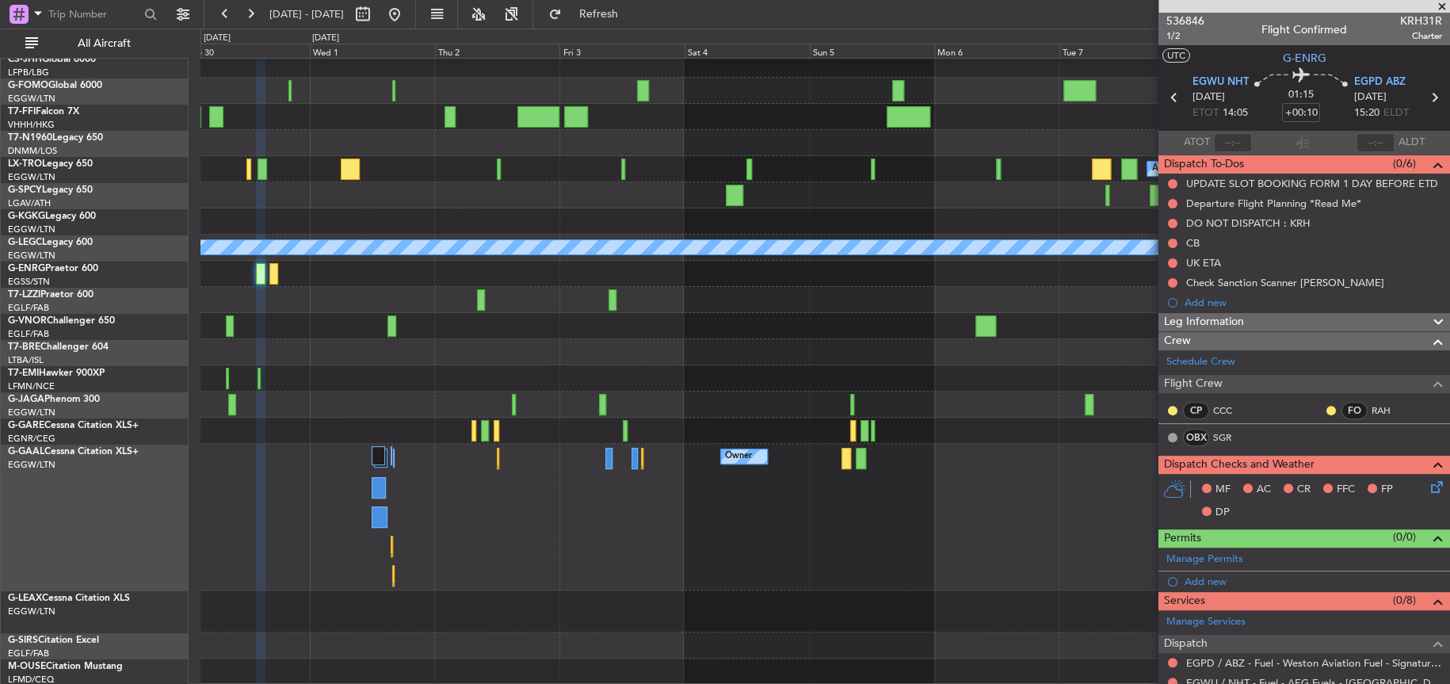
click at [652, 339] on div at bounding box center [824, 352] width 1248 height 26
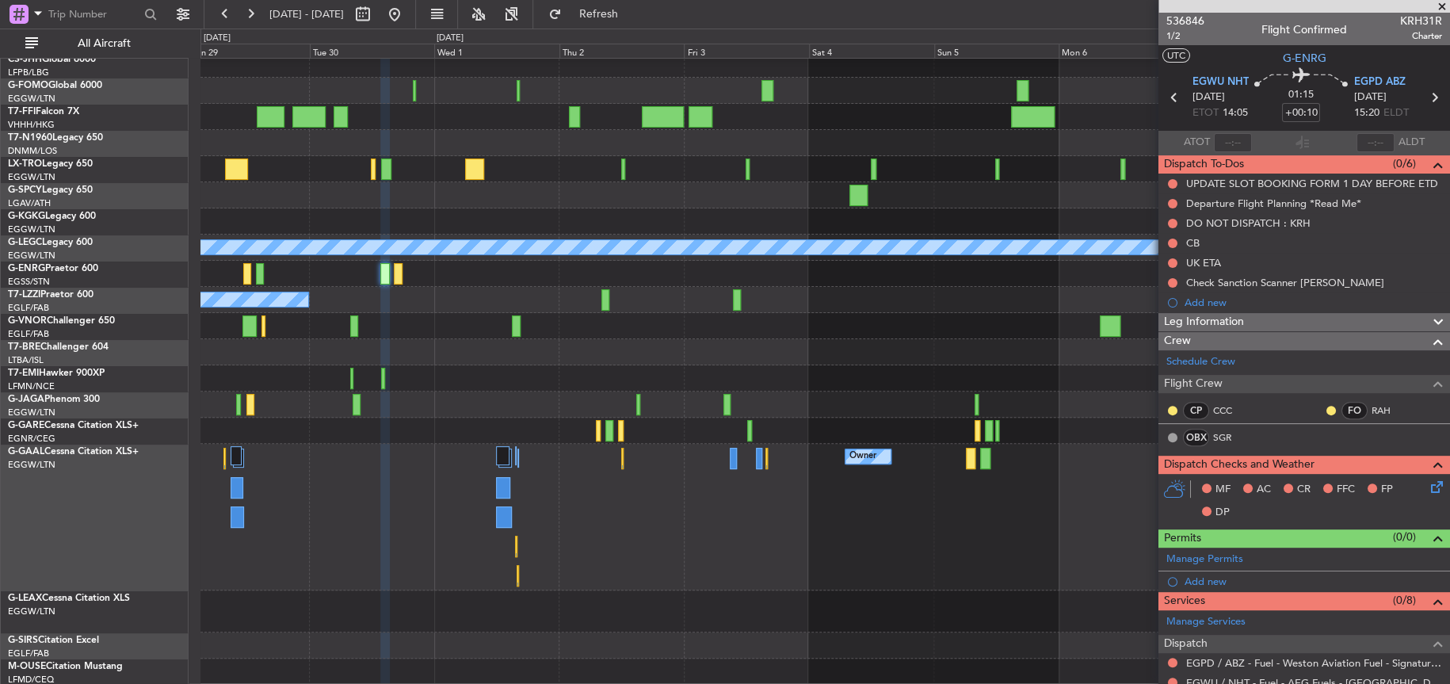
click at [597, 356] on div at bounding box center [824, 352] width 1248 height 26
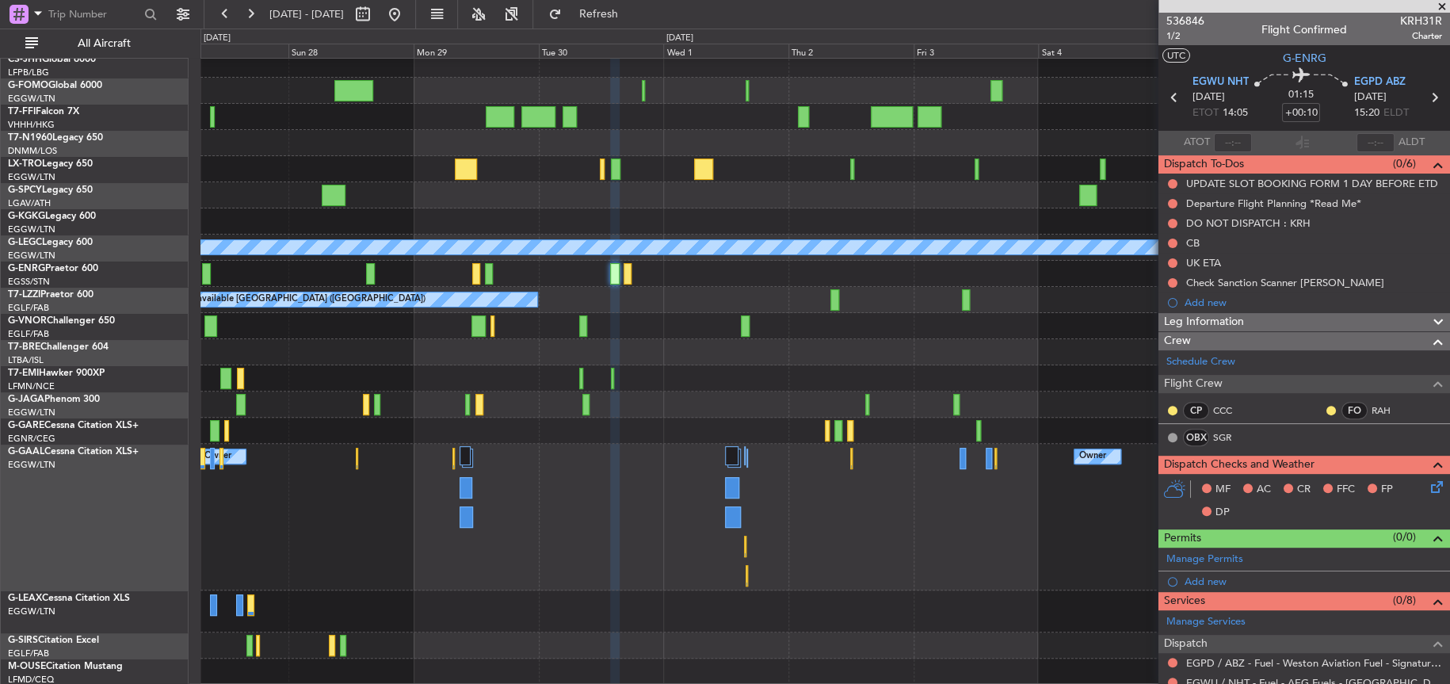
click at [844, 202] on div at bounding box center [824, 195] width 1249 height 26
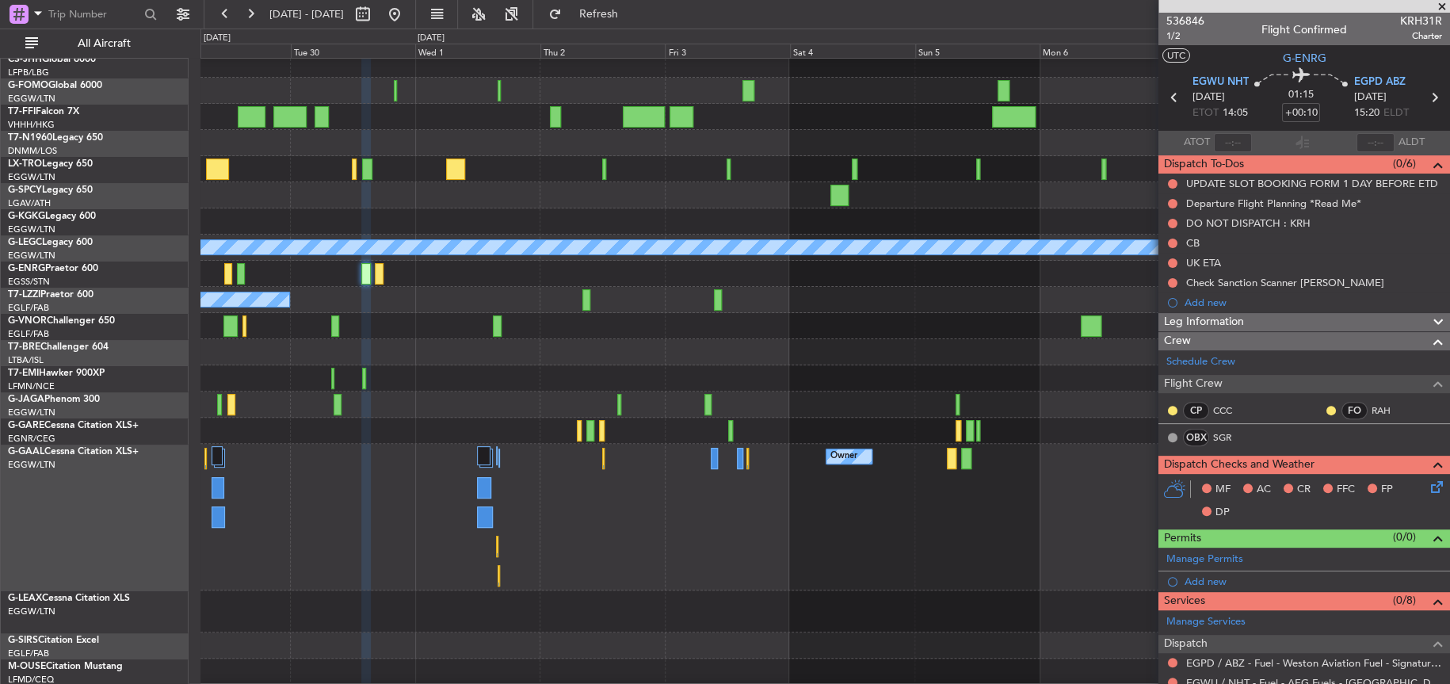
click at [402, 341] on div "Planned Maint Geneva (Cointrin) A/C Unavailable A/C Unavailable London (Luton) …" at bounding box center [824, 354] width 1248 height 659
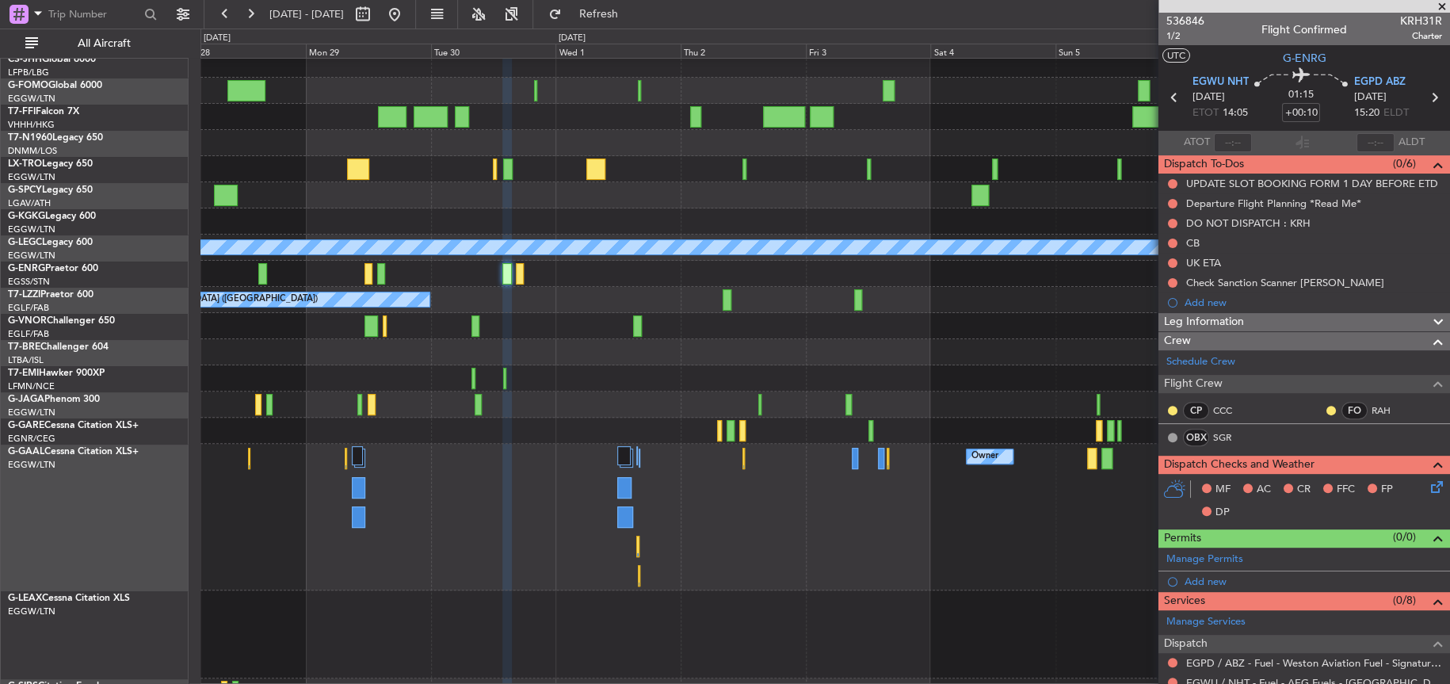
scroll to position [42, 0]
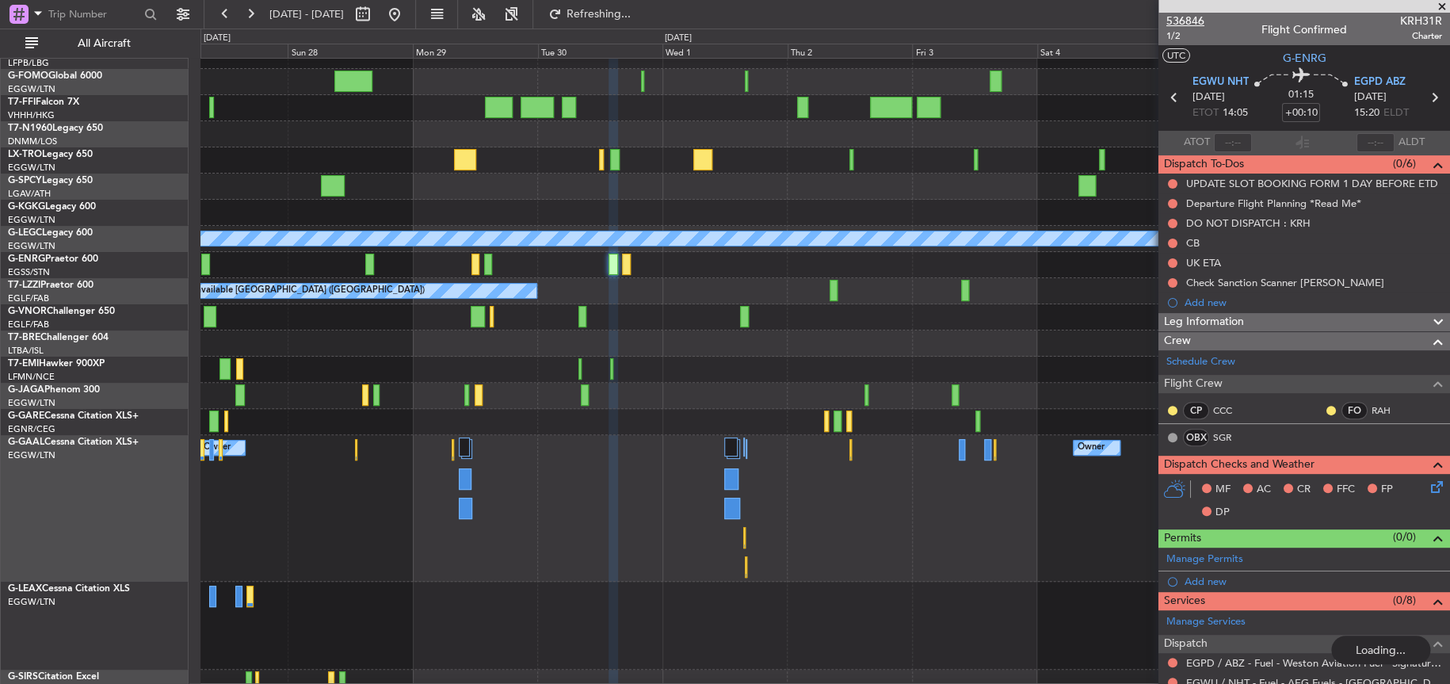
click at [1175, 14] on span "536846" at bounding box center [1185, 21] width 38 height 17
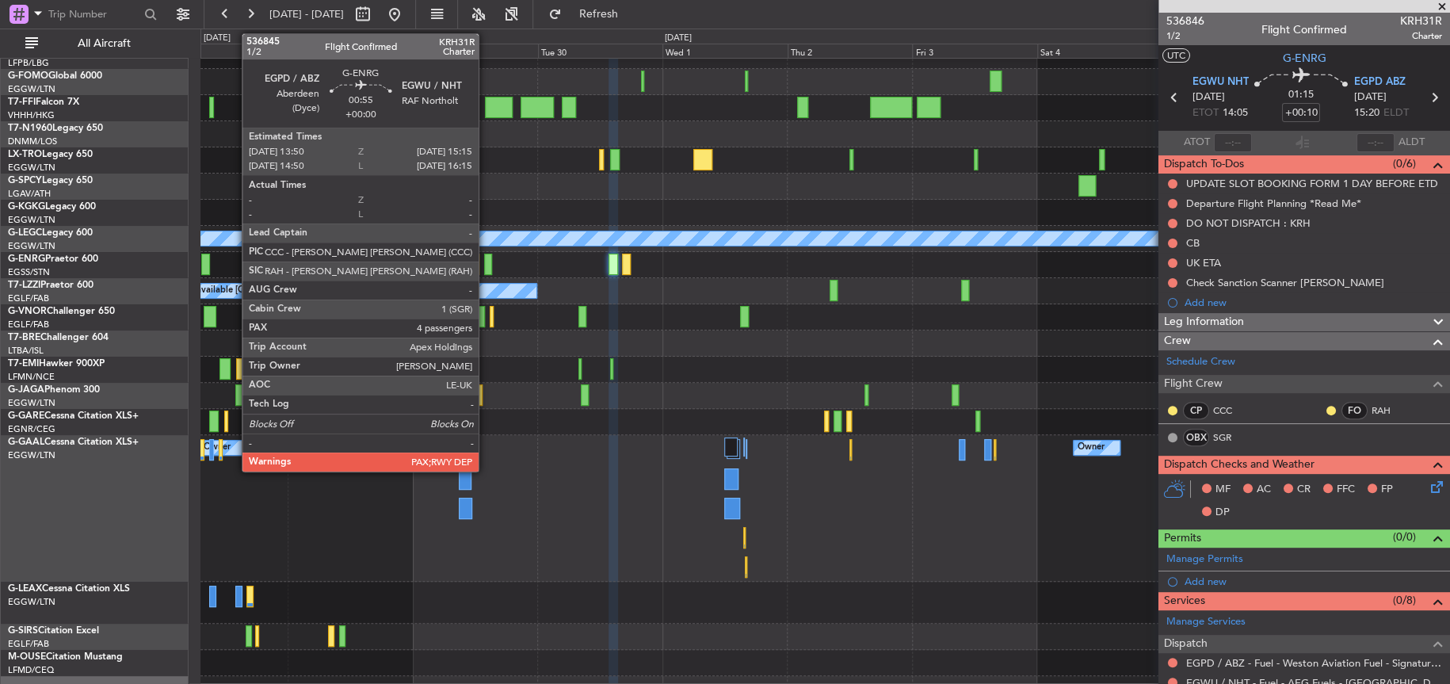
click at [486, 263] on div at bounding box center [488, 264] width 8 height 21
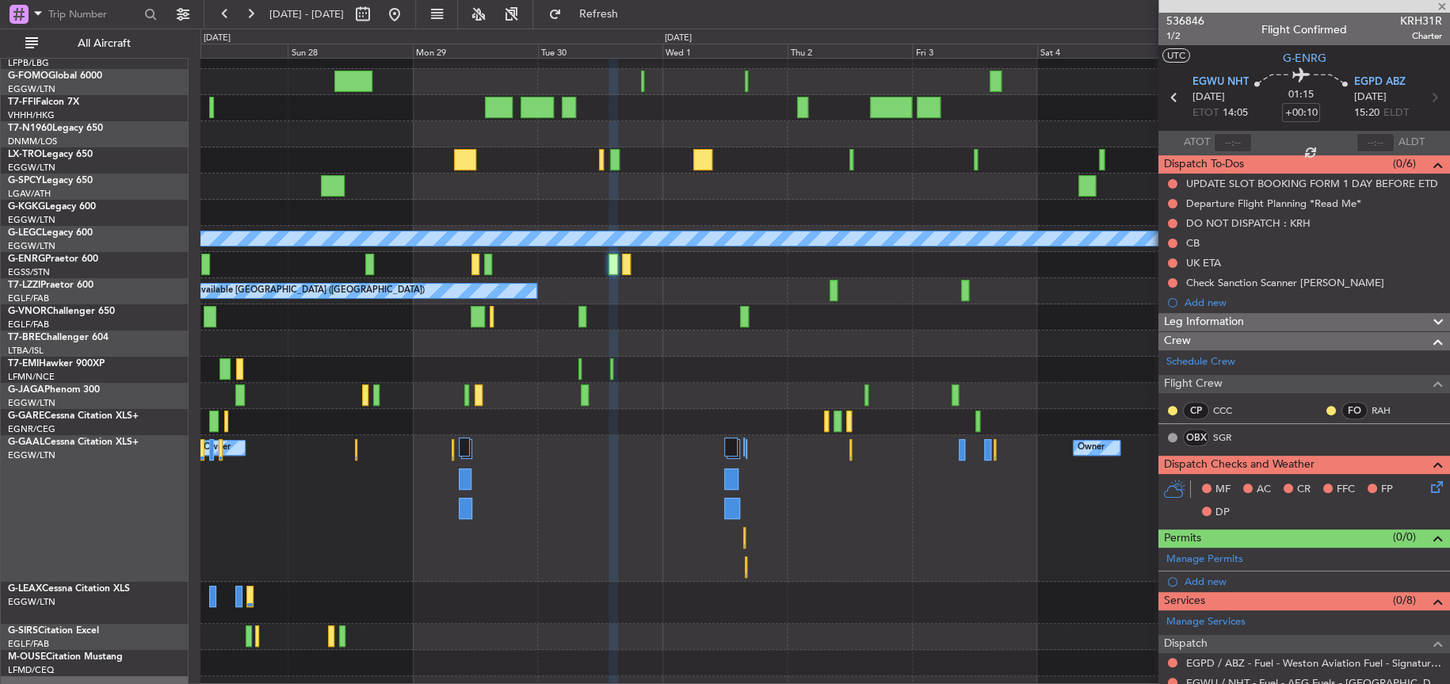
type input "4"
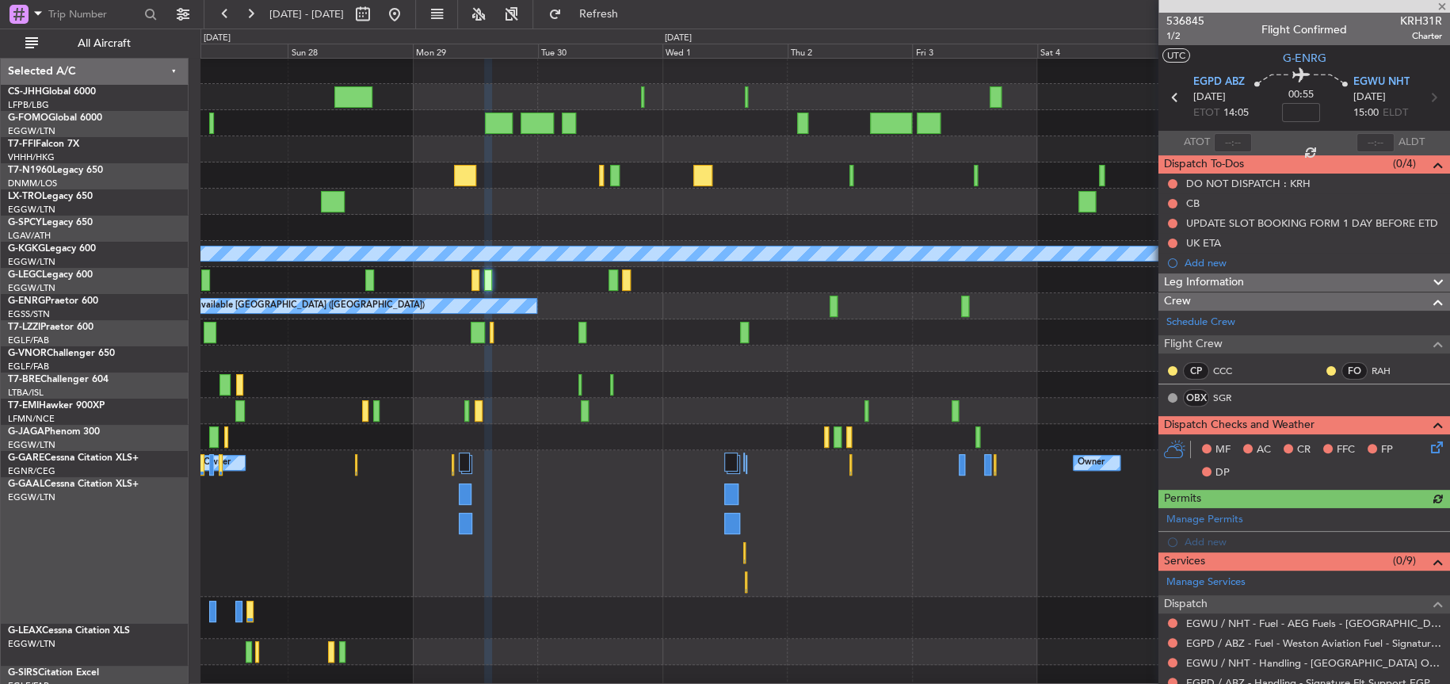
scroll to position [27, 0]
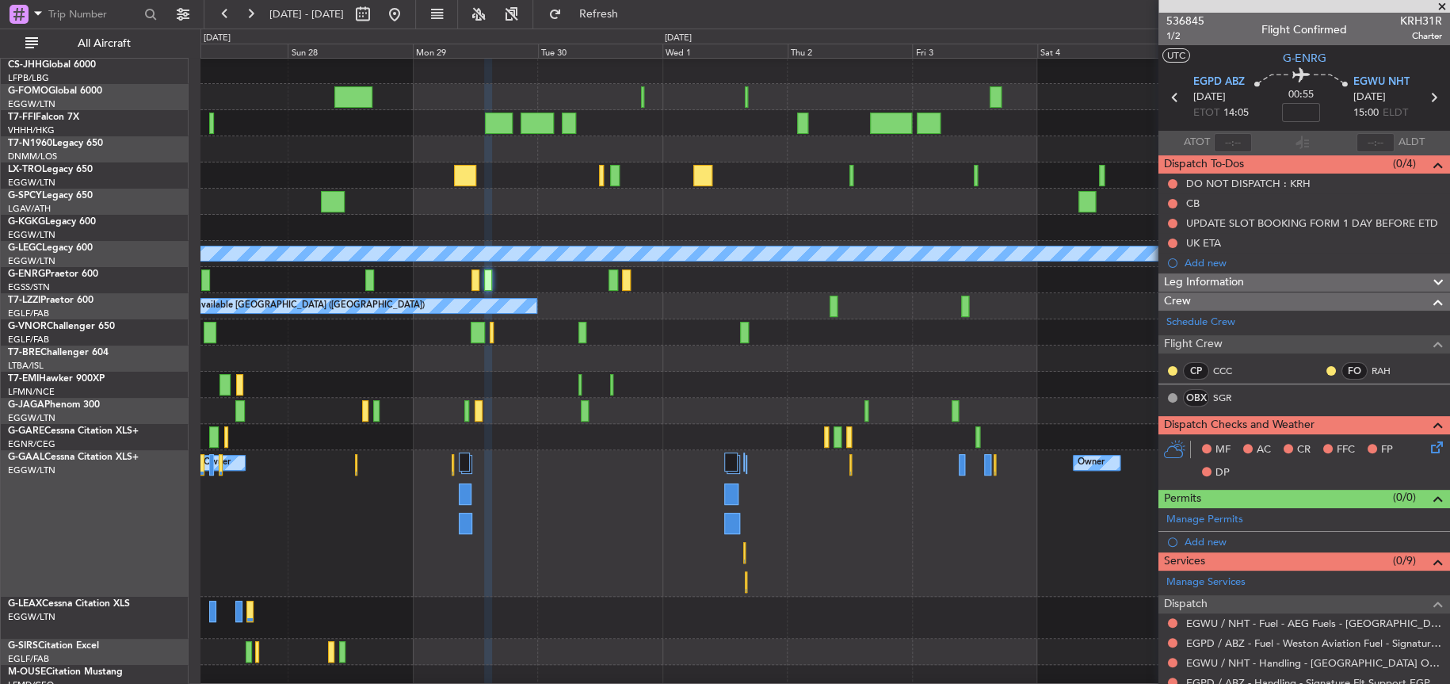
click at [1193, 11] on div at bounding box center [1304, 6] width 292 height 13
click at [1192, 17] on span "536845" at bounding box center [1185, 21] width 38 height 17
click at [654, 395] on div at bounding box center [824, 385] width 1248 height 26
click at [705, 399] on div at bounding box center [824, 411] width 1248 height 26
click at [636, 410] on div at bounding box center [824, 411] width 1248 height 26
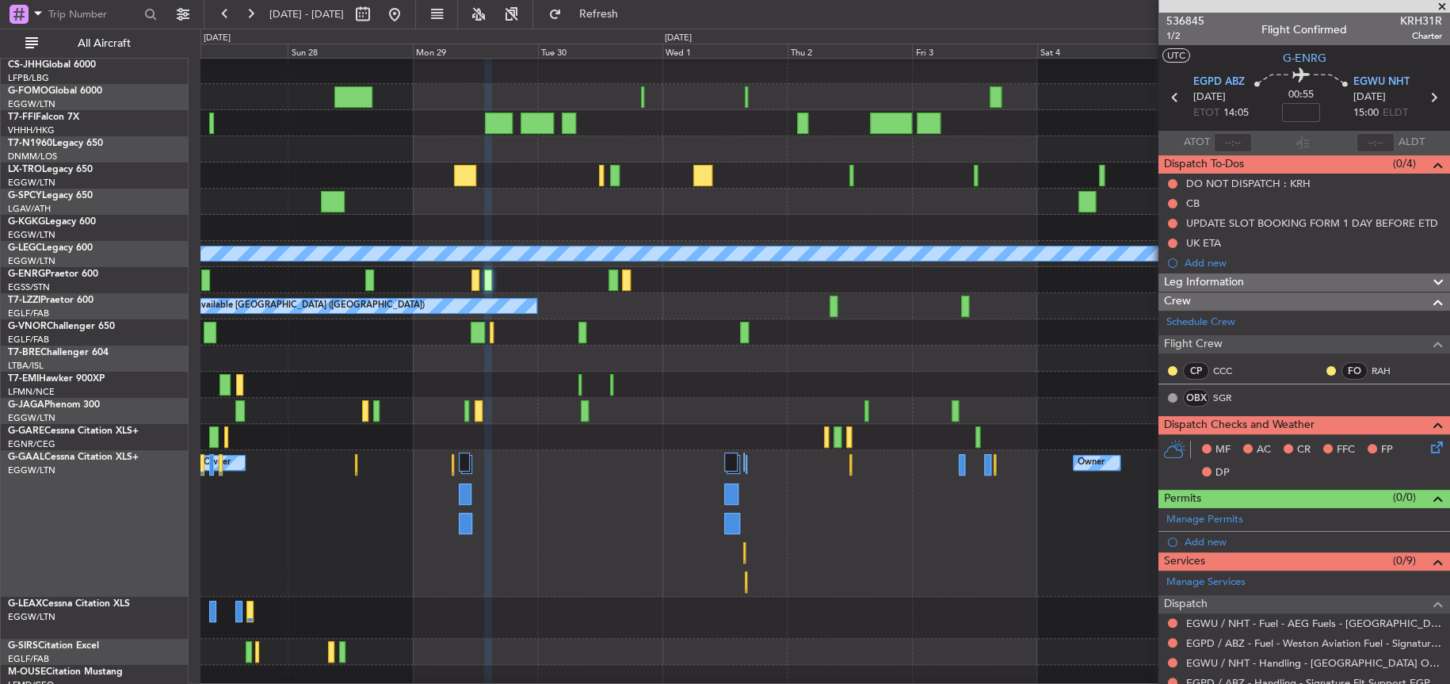
click at [651, 375] on div at bounding box center [824, 385] width 1248 height 26
click at [810, 369] on div at bounding box center [824, 358] width 1249 height 26
click at [258, 164] on div "A/C Unavailable" at bounding box center [824, 175] width 1249 height 26
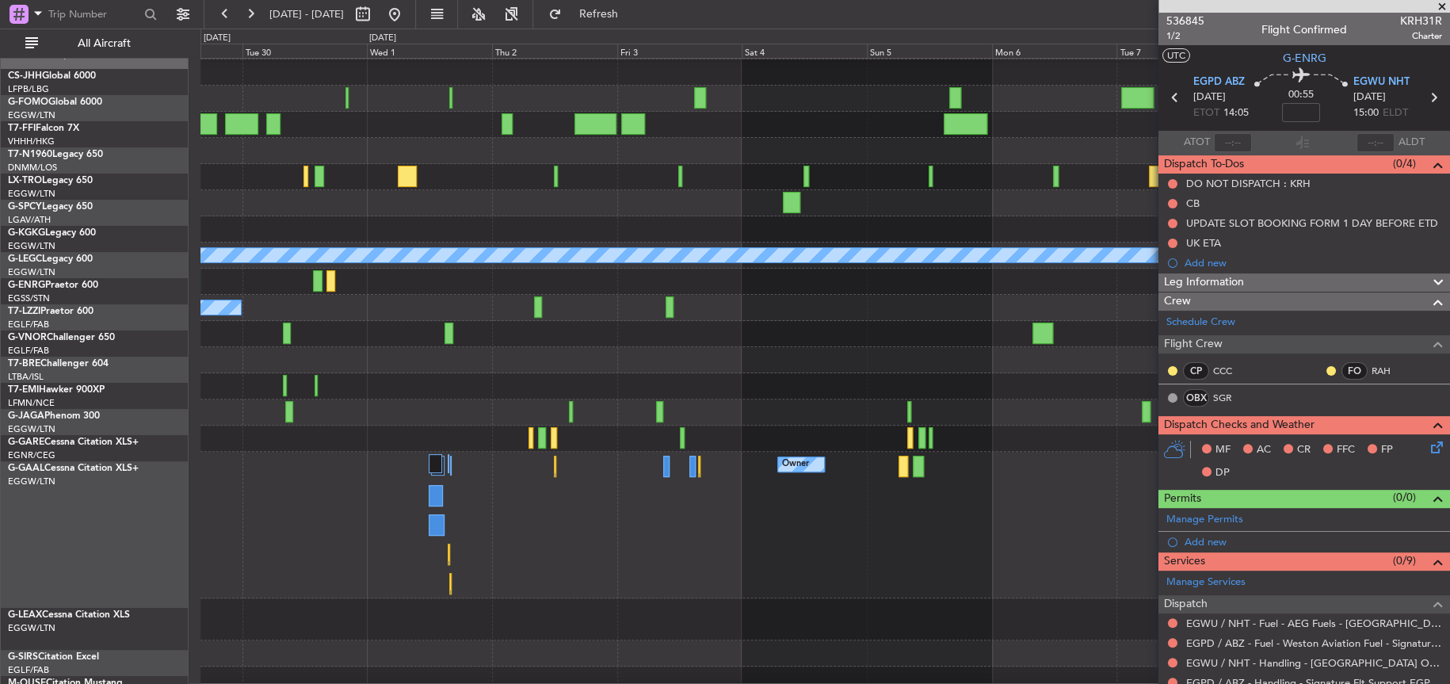
click at [522, 517] on div "Owner Owner Owner Owner" at bounding box center [824, 525] width 1249 height 147
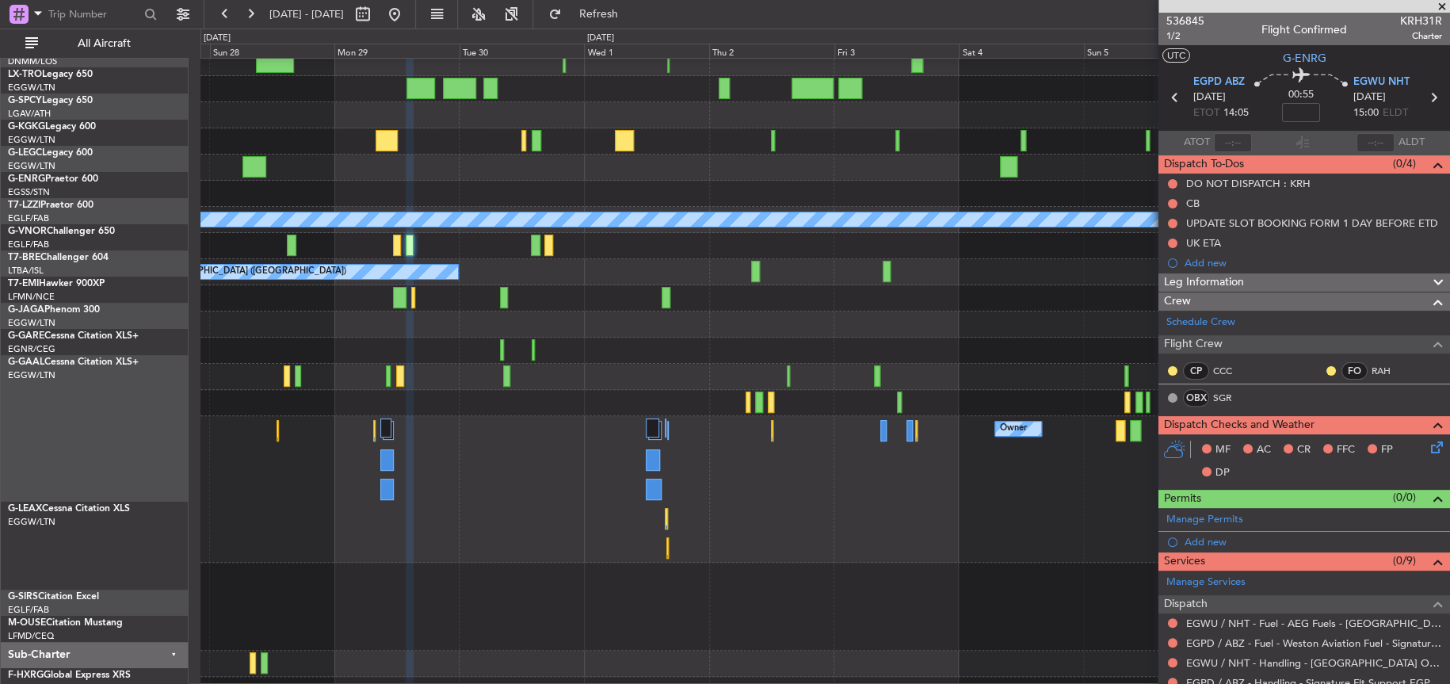
click at [454, 484] on div "Owner Owner Owner Planned [GEOGRAPHIC_DATA]" at bounding box center [824, 489] width 1248 height 147
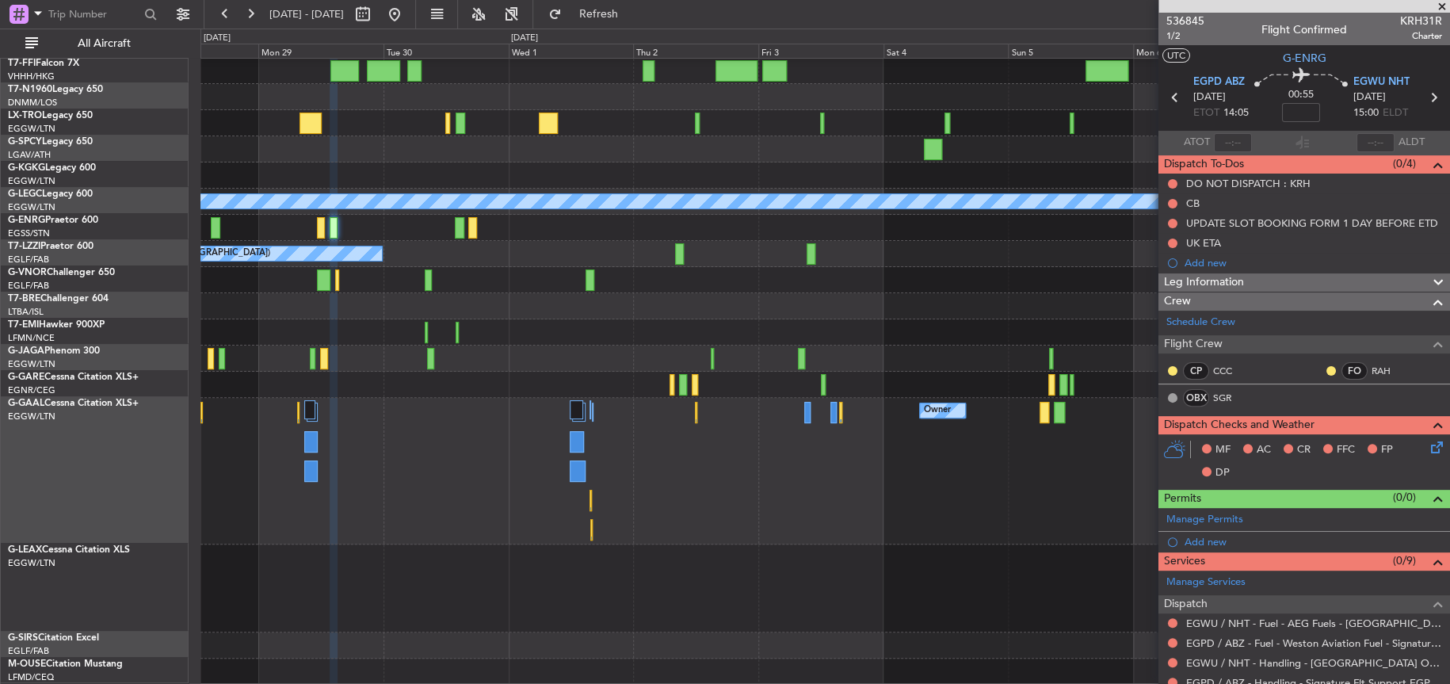
scroll to position [79, 0]
click at [444, 467] on div "Owner Owner Owner Planned Maint Dusseldorf" at bounding box center [824, 471] width 1249 height 147
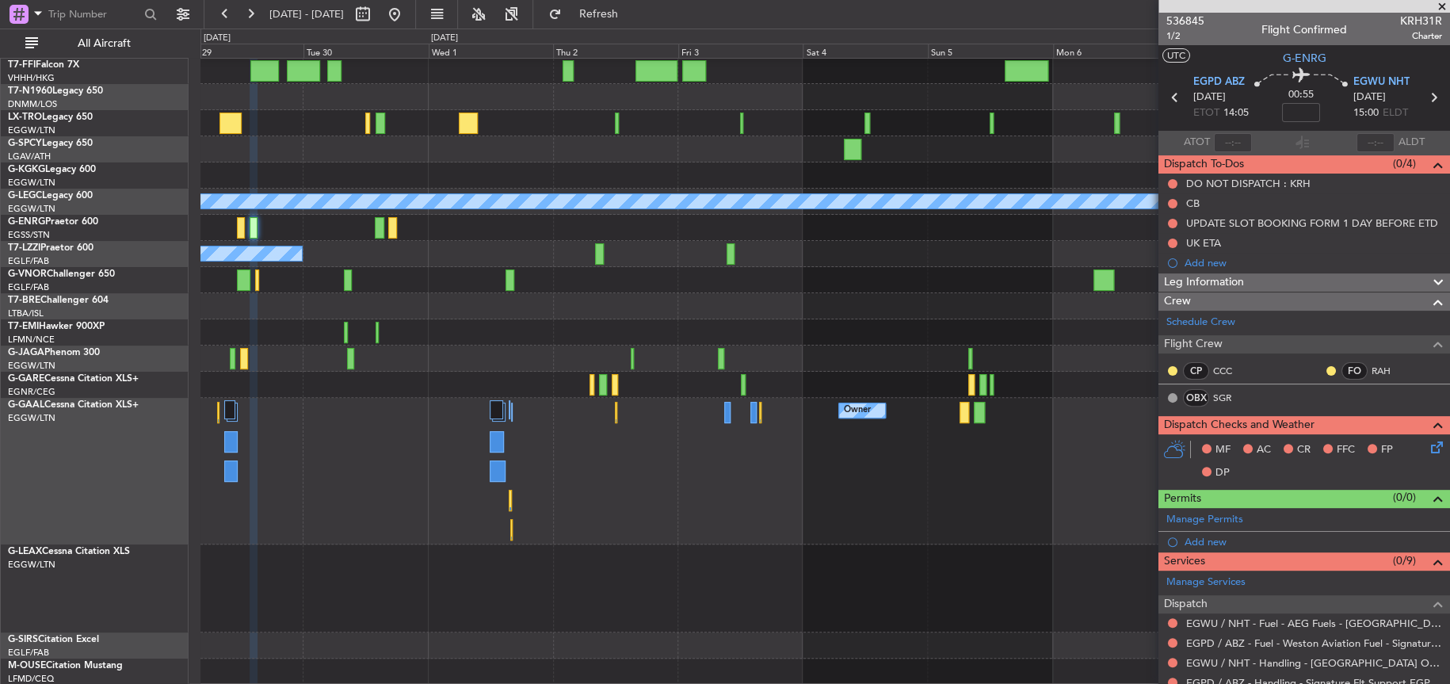
scroll to position [32, 0]
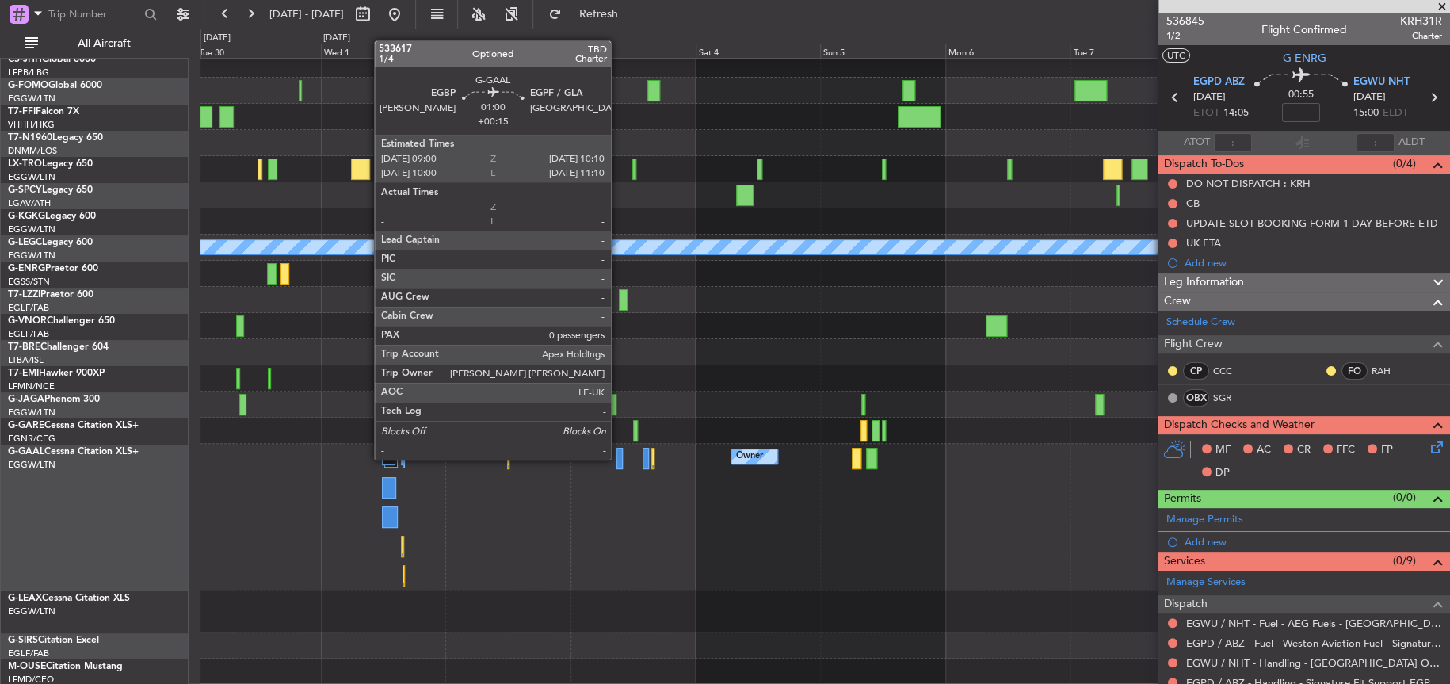
click at [618, 457] on div at bounding box center [619, 458] width 6 height 21
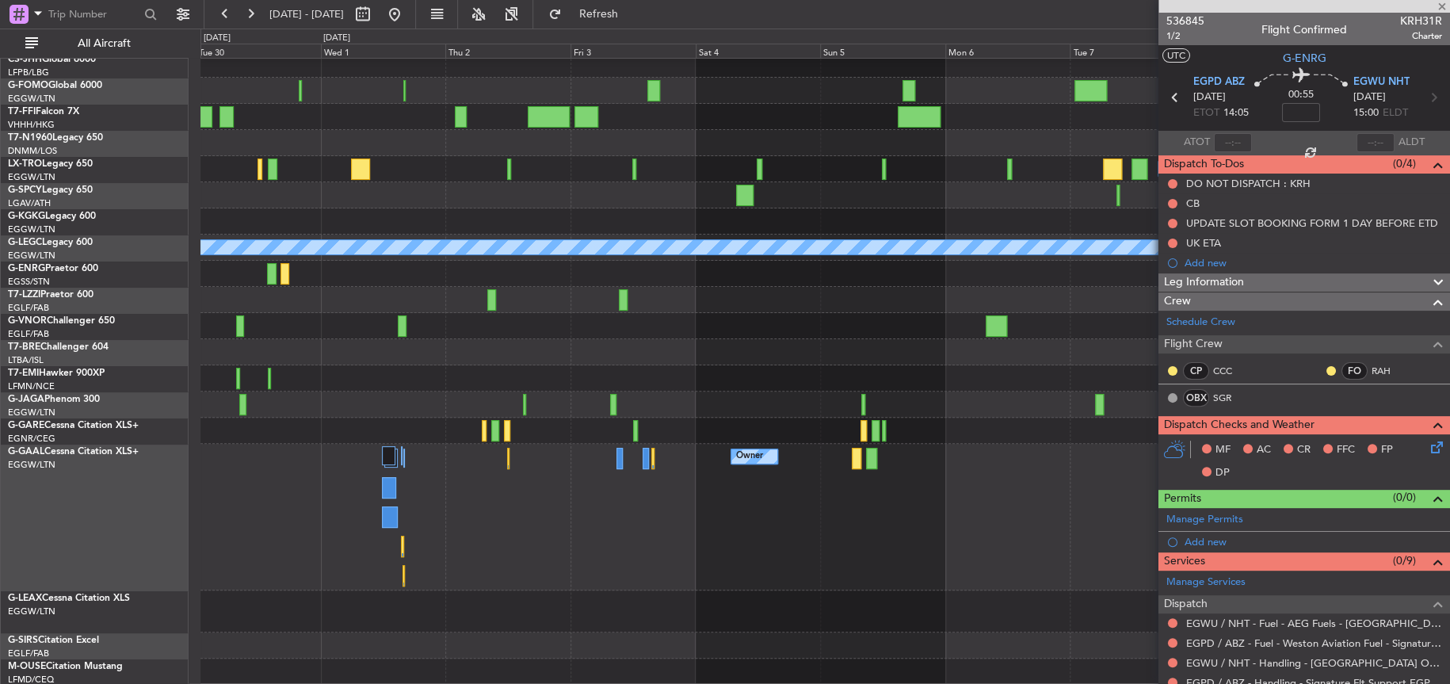
type input "+00:15"
type input "0"
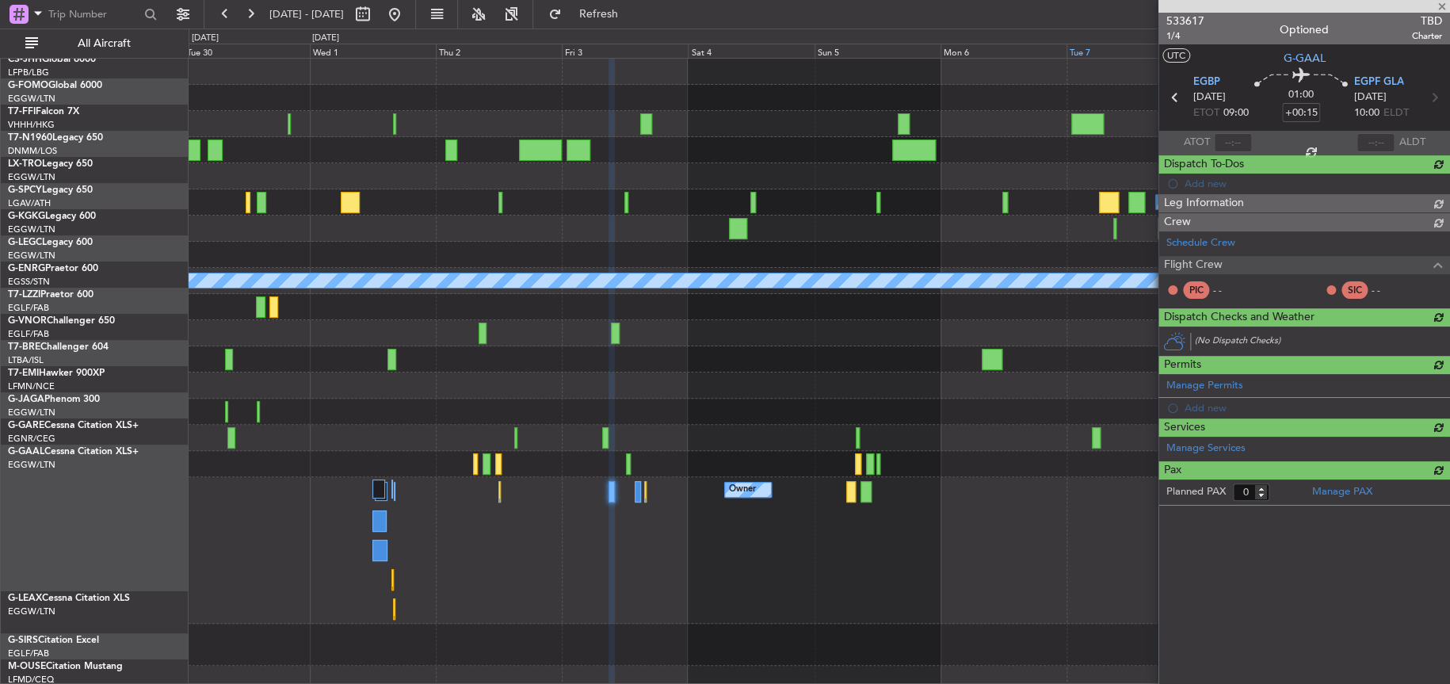
scroll to position [0, 0]
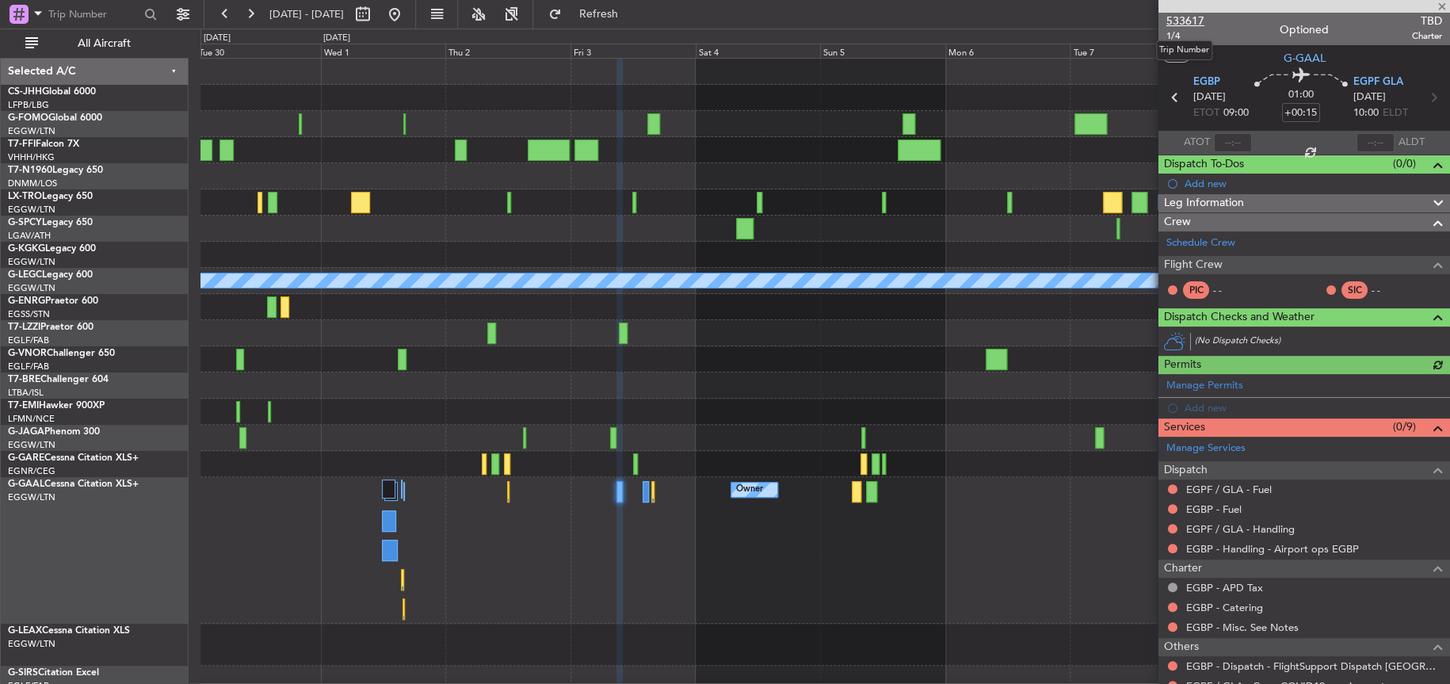
click at [1185, 22] on span "533617" at bounding box center [1185, 21] width 38 height 17
click at [627, 12] on span "Refresh" at bounding box center [598, 14] width 67 height 11
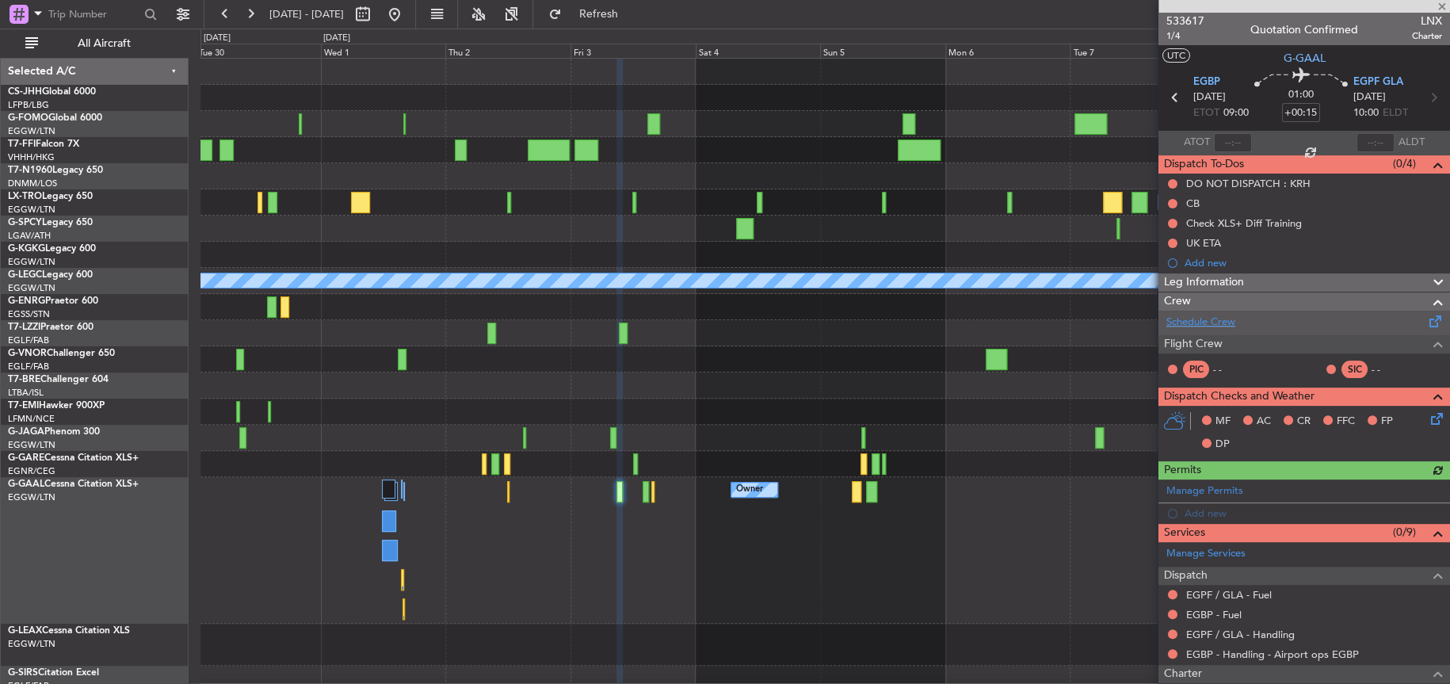
click at [1205, 320] on link "Schedule Crew" at bounding box center [1200, 323] width 69 height 16
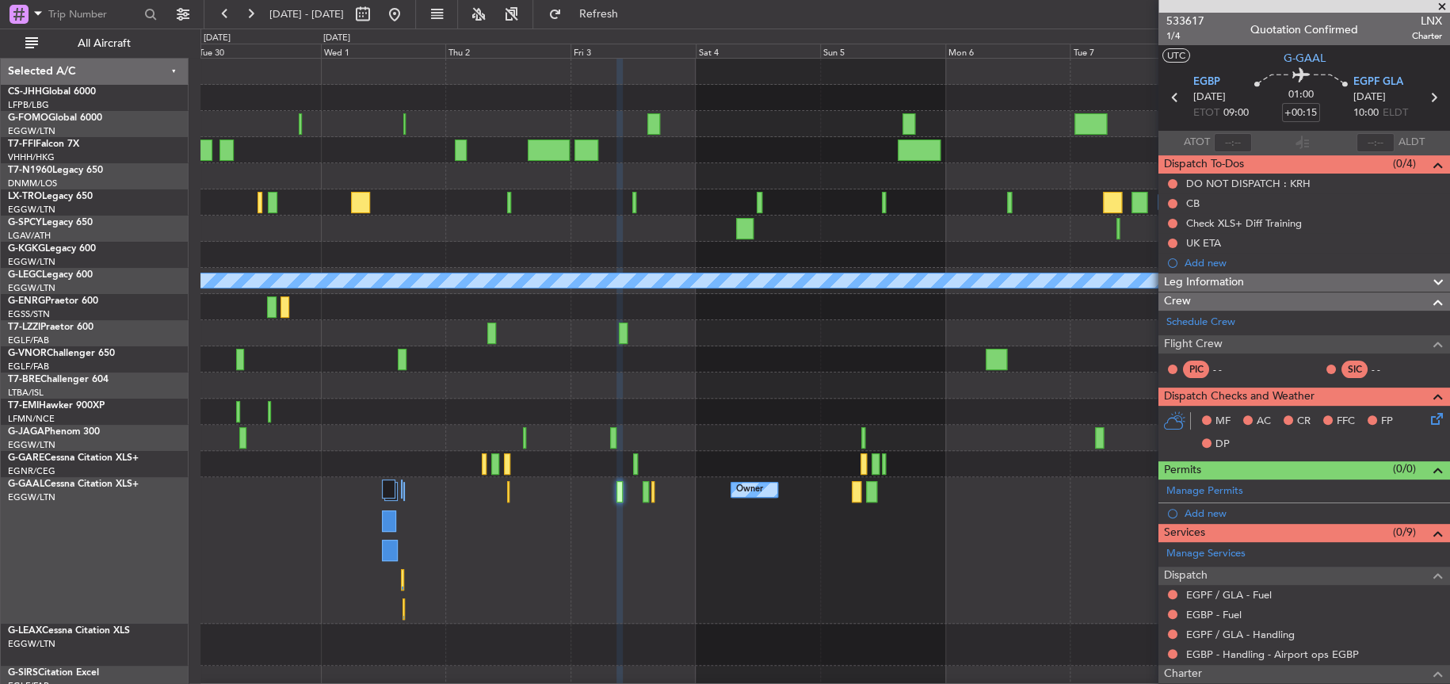
click at [559, 360] on div at bounding box center [824, 359] width 1249 height 26
click at [407, 23] on button at bounding box center [394, 14] width 25 height 25
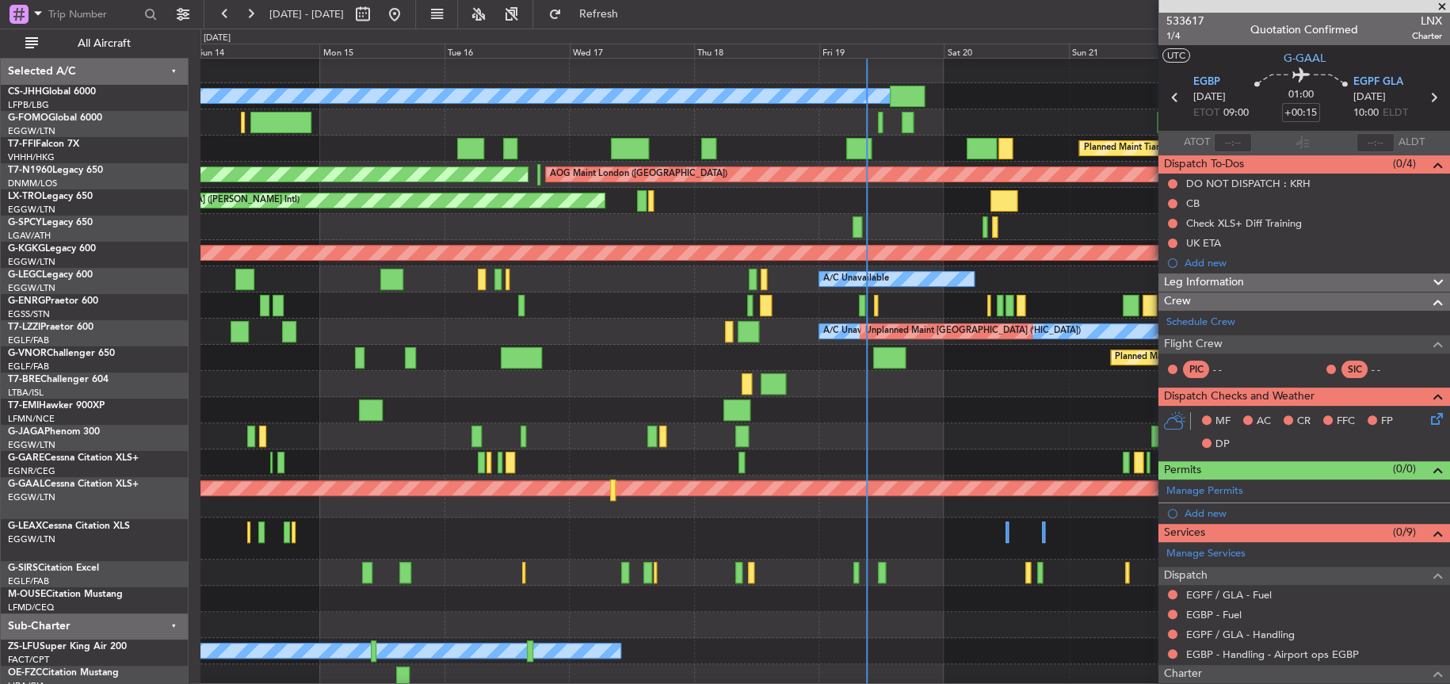
scroll to position [2, 0]
click at [634, 536] on div at bounding box center [824, 538] width 1248 height 42
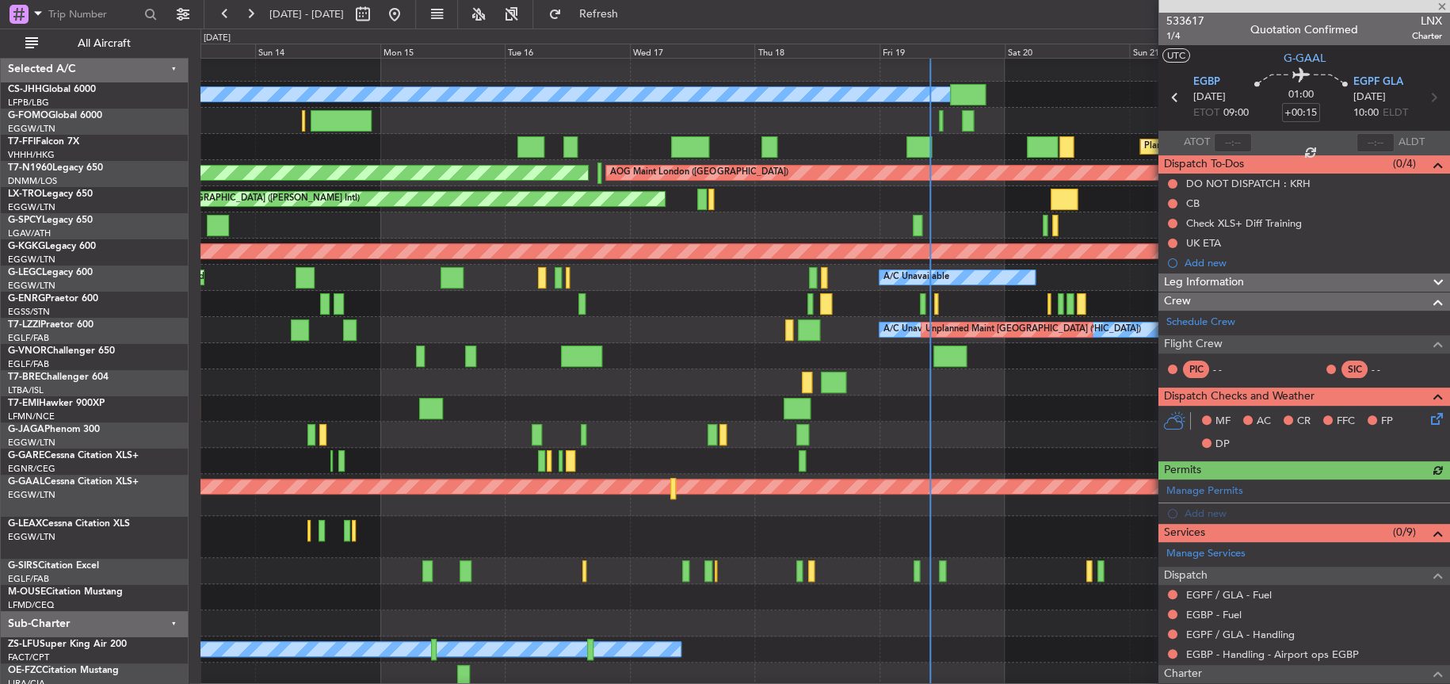
scroll to position [5, 0]
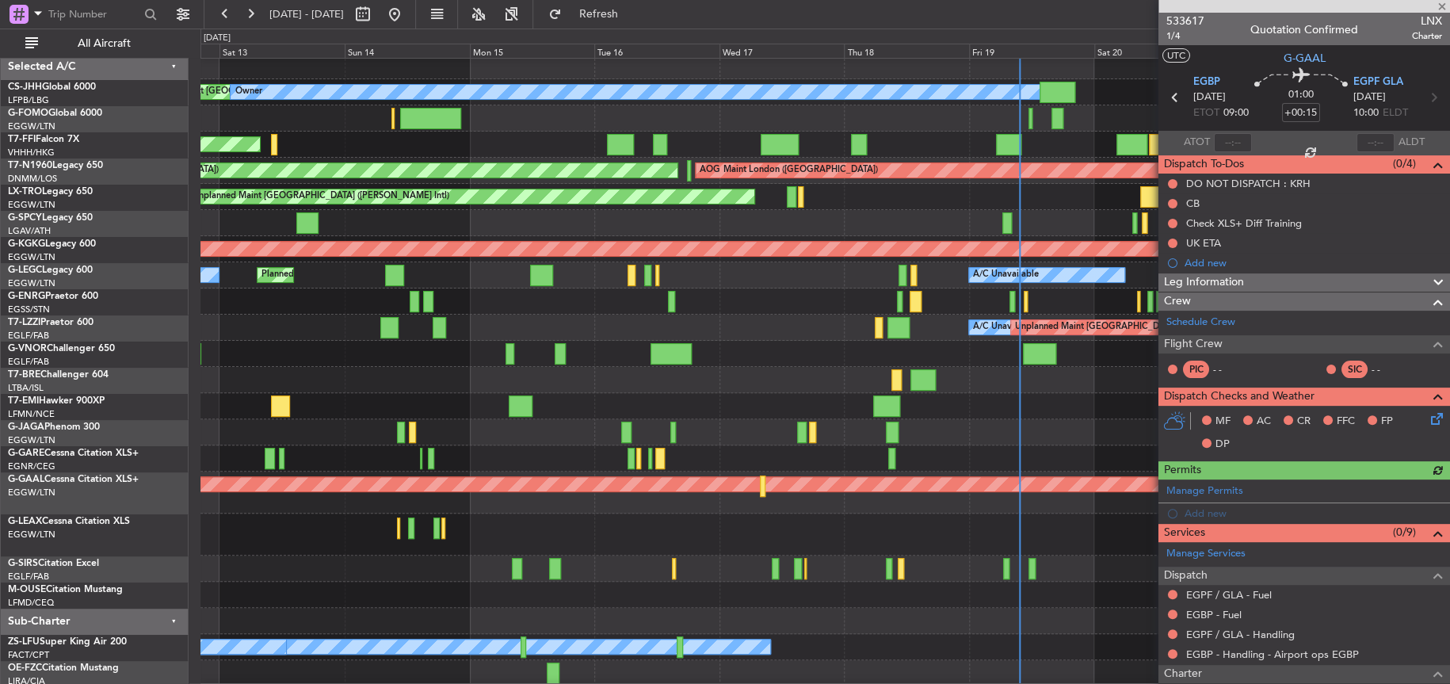
click at [692, 356] on div at bounding box center [670, 353] width 41 height 21
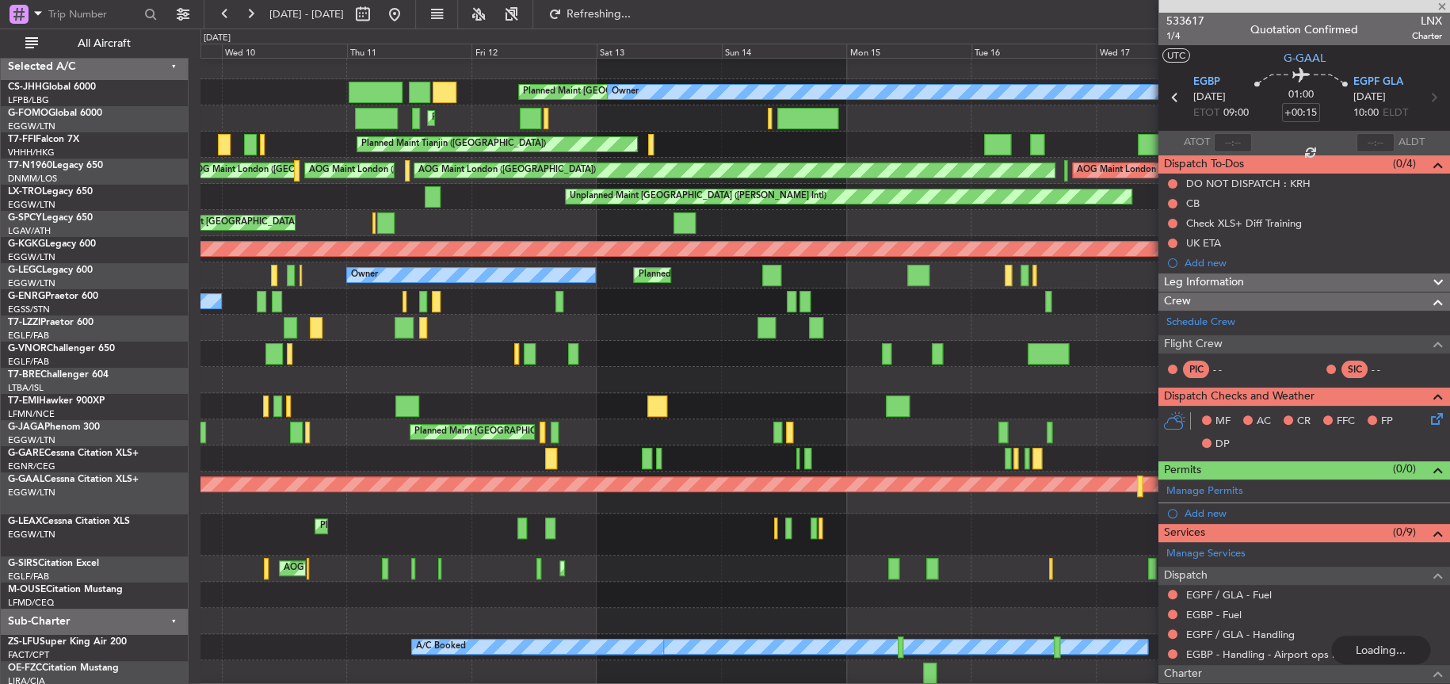
type input "+00:55"
type input "11:14"
type input "18:45"
type input "4"
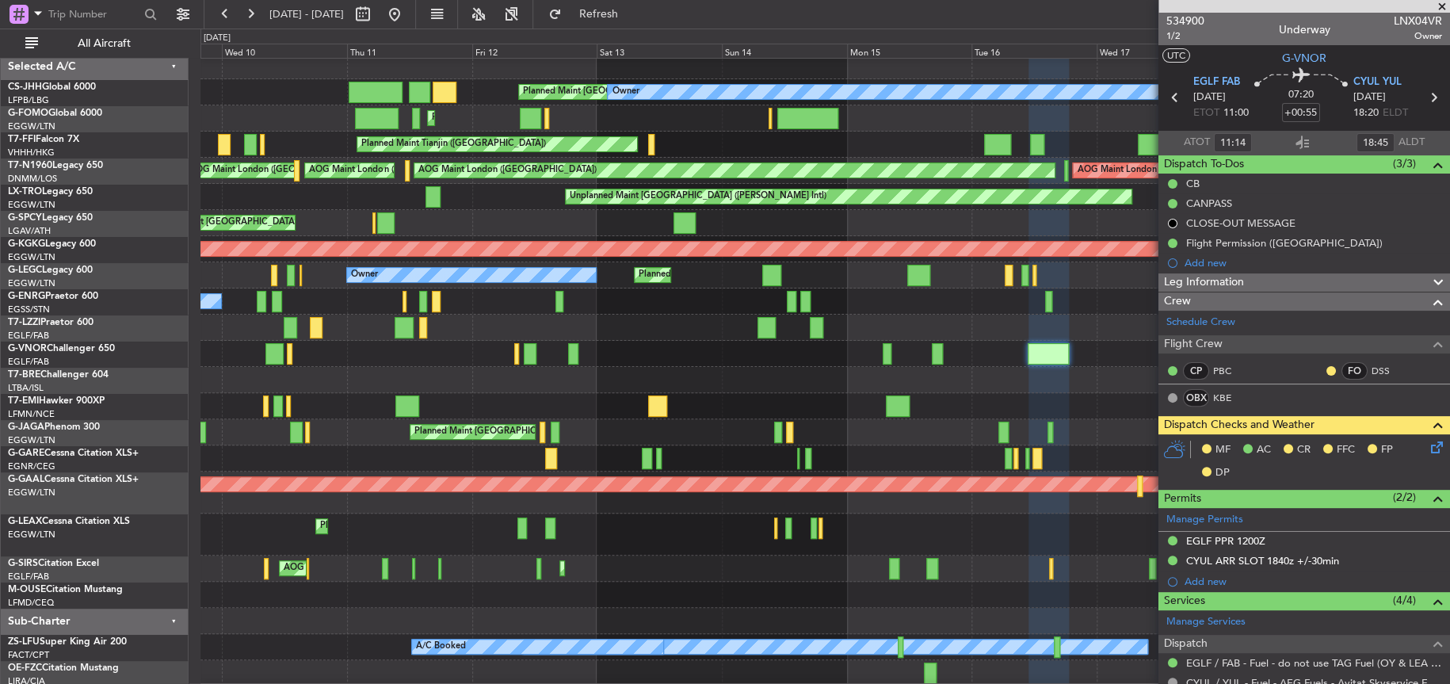
scroll to position [0, 0]
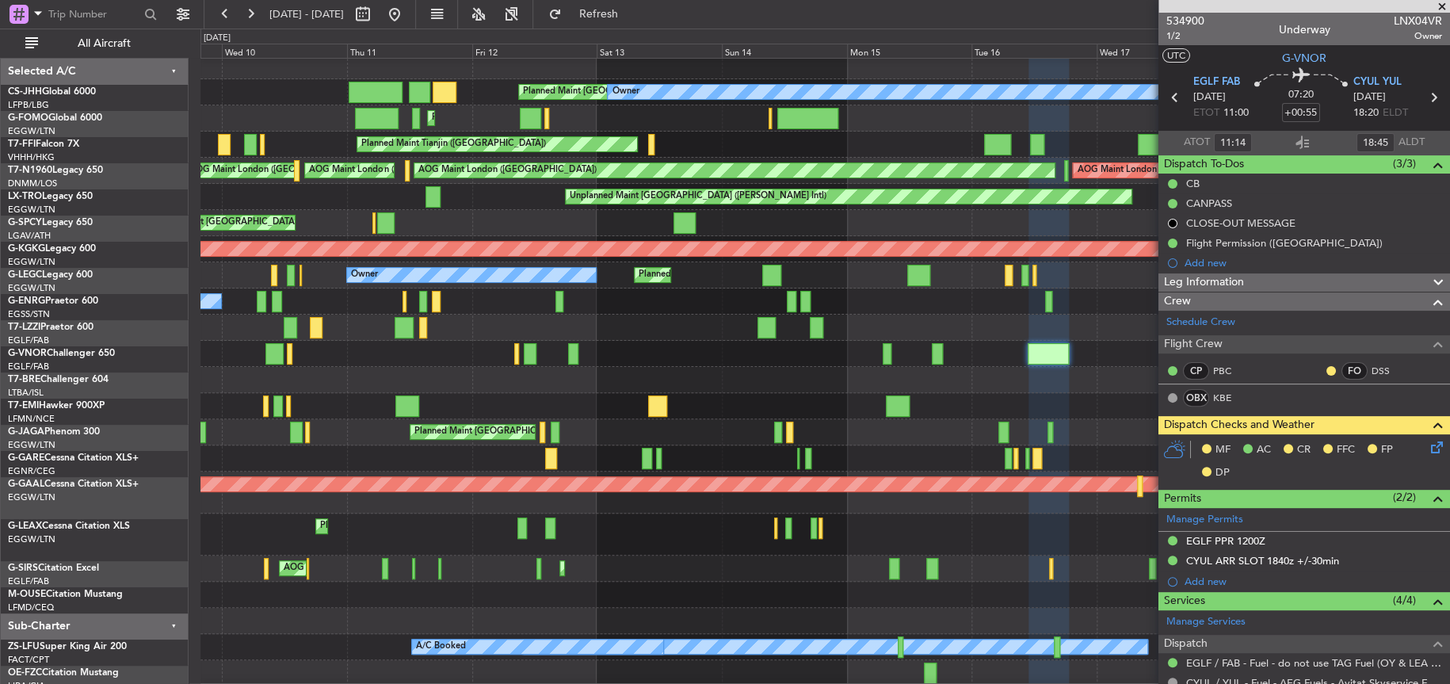
click at [503, 366] on div "Planned Maint London (Farnborough) Planned Maint London (Farnborough)" at bounding box center [824, 354] width 1249 height 26
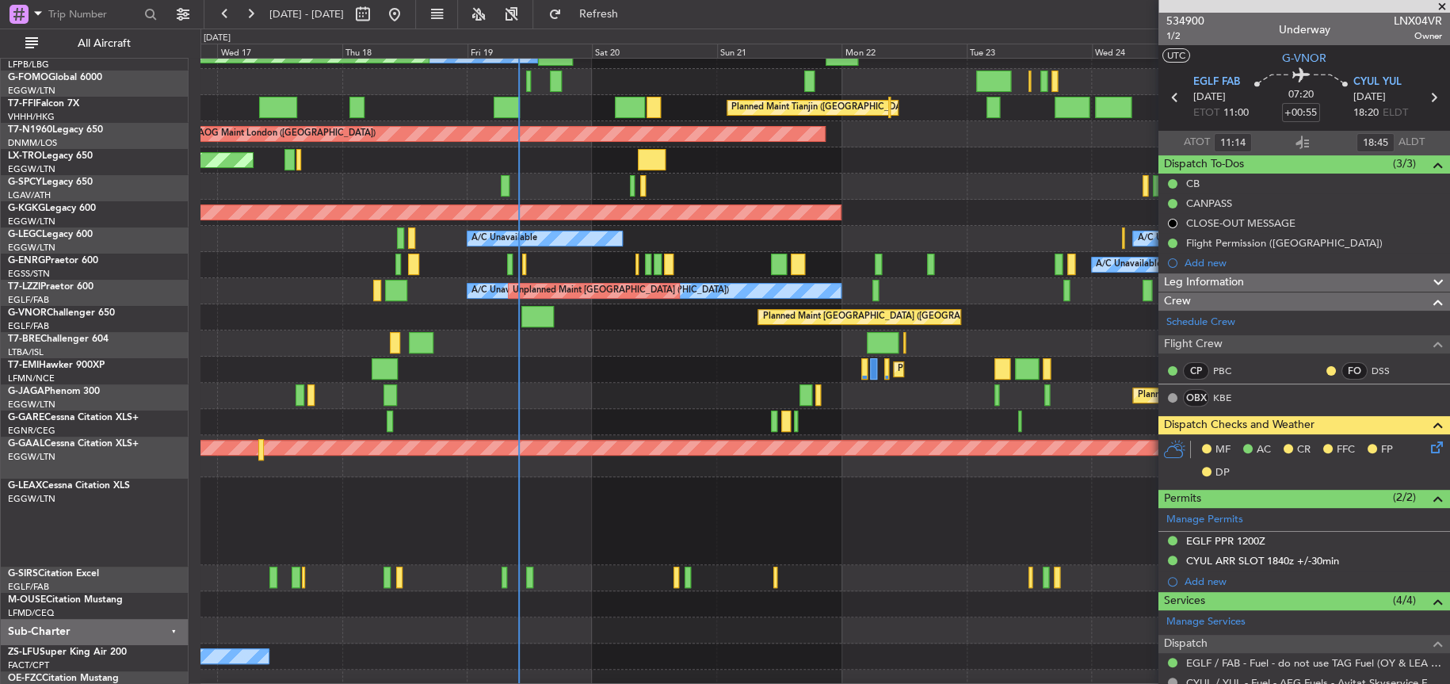
click at [661, 437] on div "Planned Maint Dusseldorf Owner" at bounding box center [824, 456] width 1248 height 42
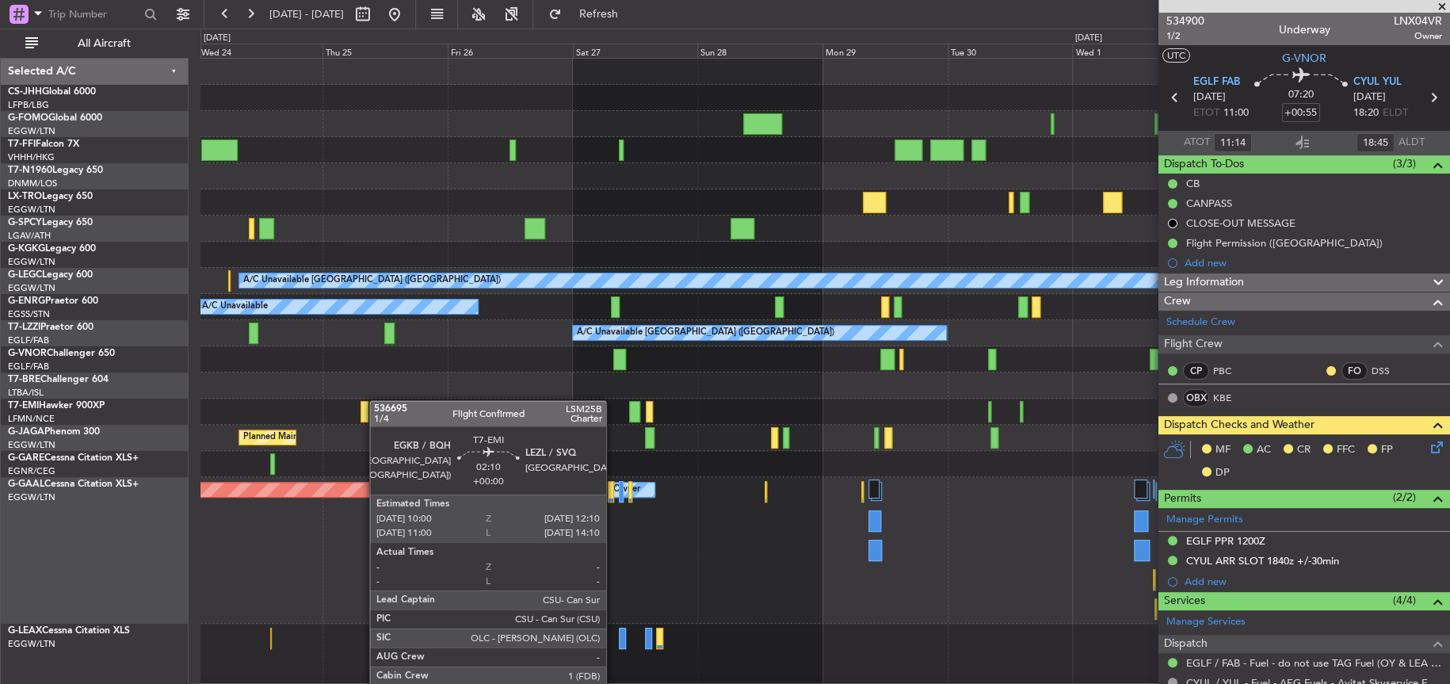
click at [377, 403] on div "Planned Maint Tianjin ([GEOGRAPHIC_DATA]) AOG Maint [GEOGRAPHIC_DATA] ([GEOGRAP…" at bounding box center [824, 437] width 1249 height 757
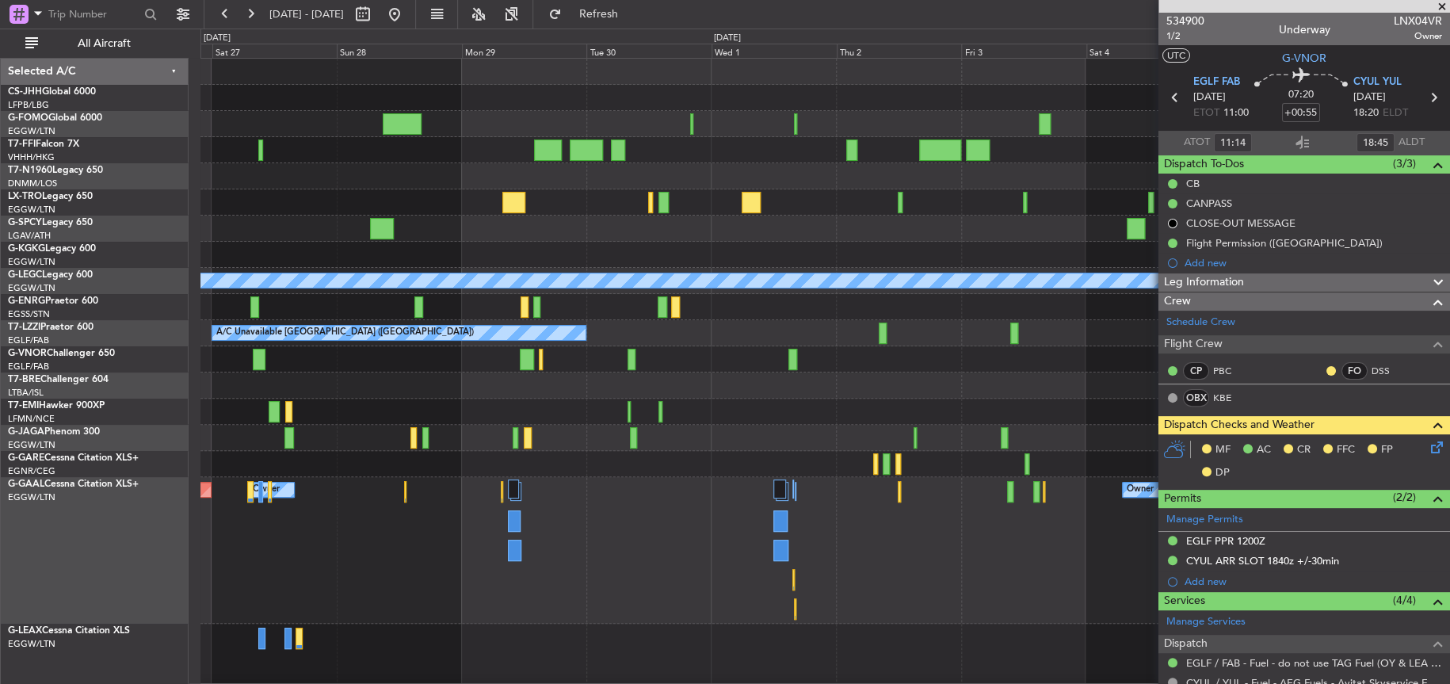
click at [210, 421] on div "A/C Unavailable A/C Unavailable London (Luton) A/C Unavailable A/C Unavailable …" at bounding box center [824, 437] width 1248 height 757
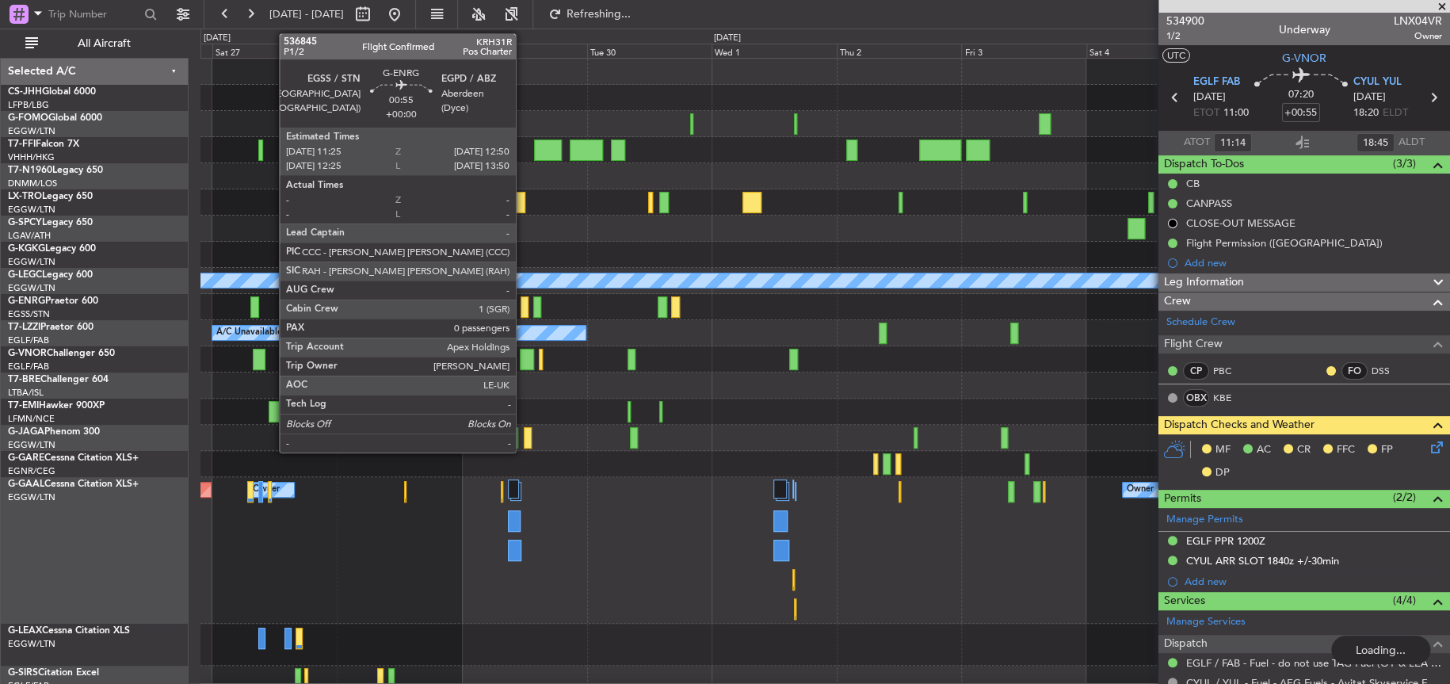
click at [523, 307] on div at bounding box center [525, 306] width 8 height 21
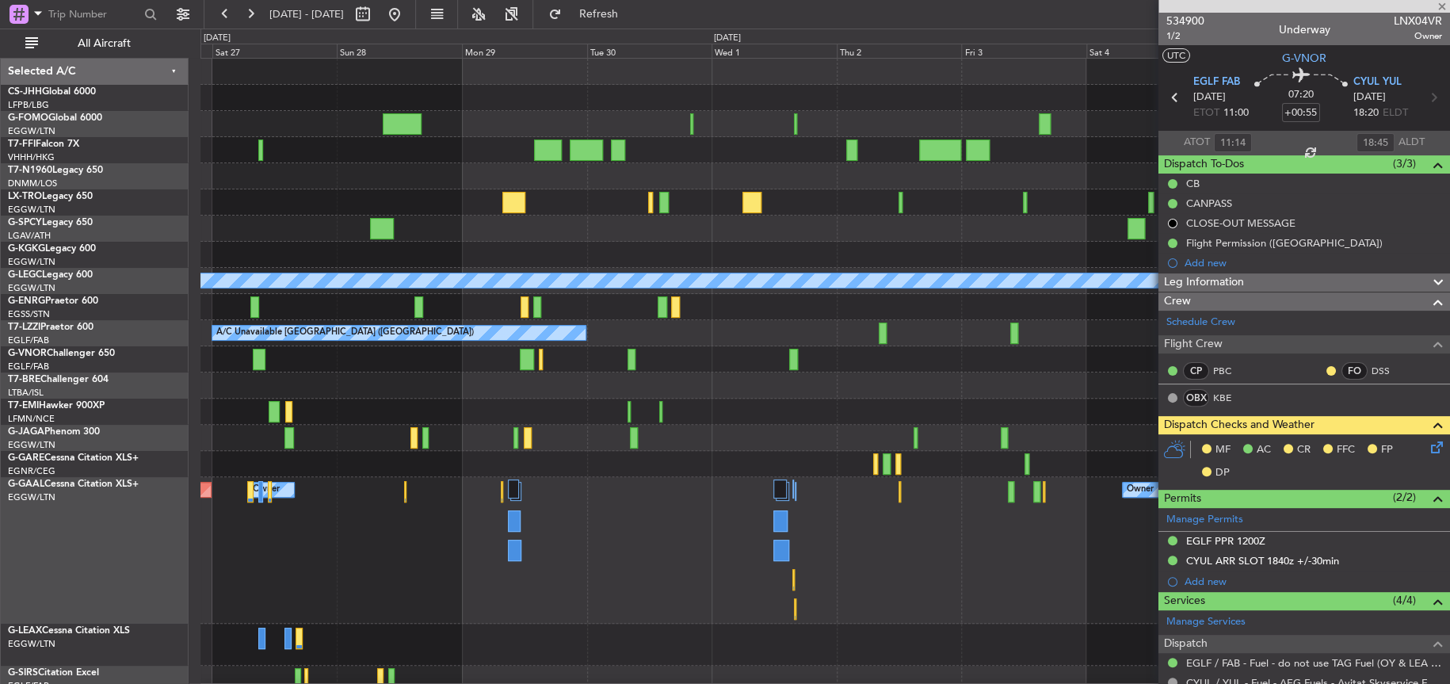
type input "0"
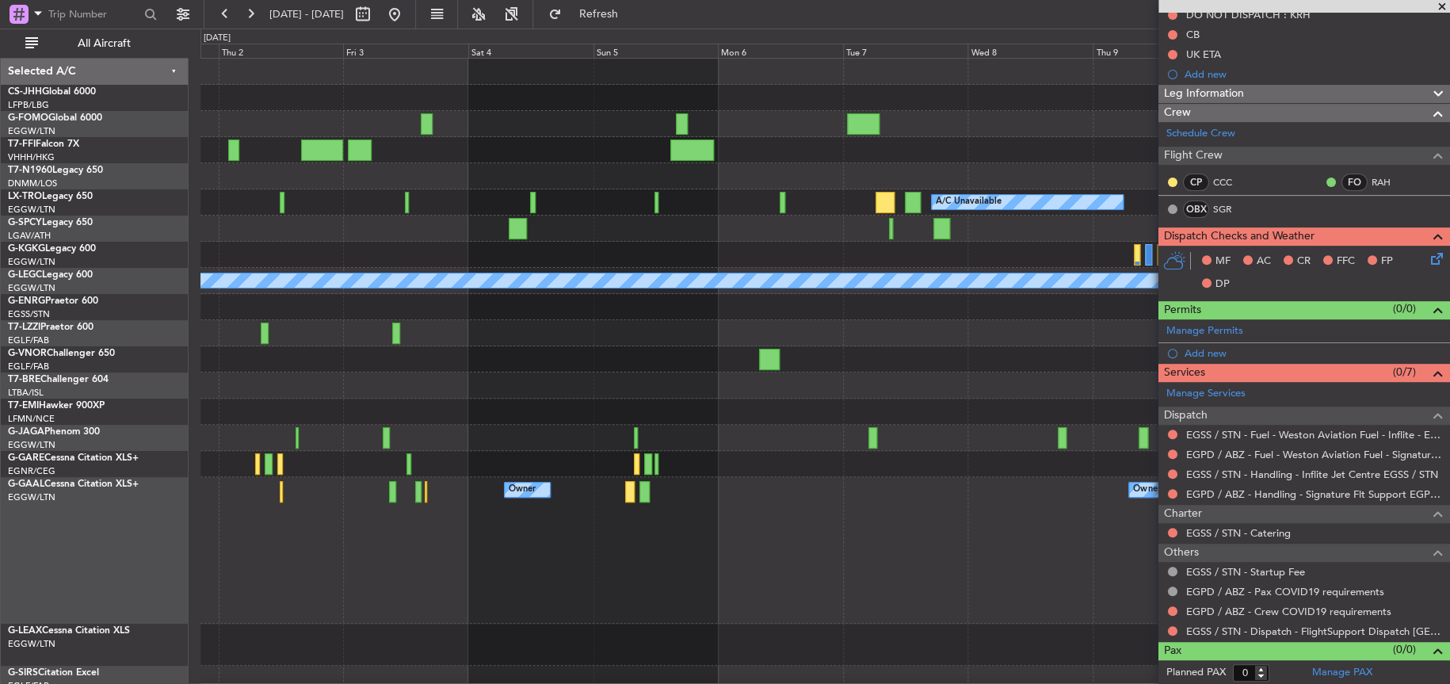
click at [240, 413] on div "Planned Maint Geneva (Cointrin) A/C Unavailable Planned Maint Riga (Riga Intl) …" at bounding box center [824, 414] width 1249 height 711
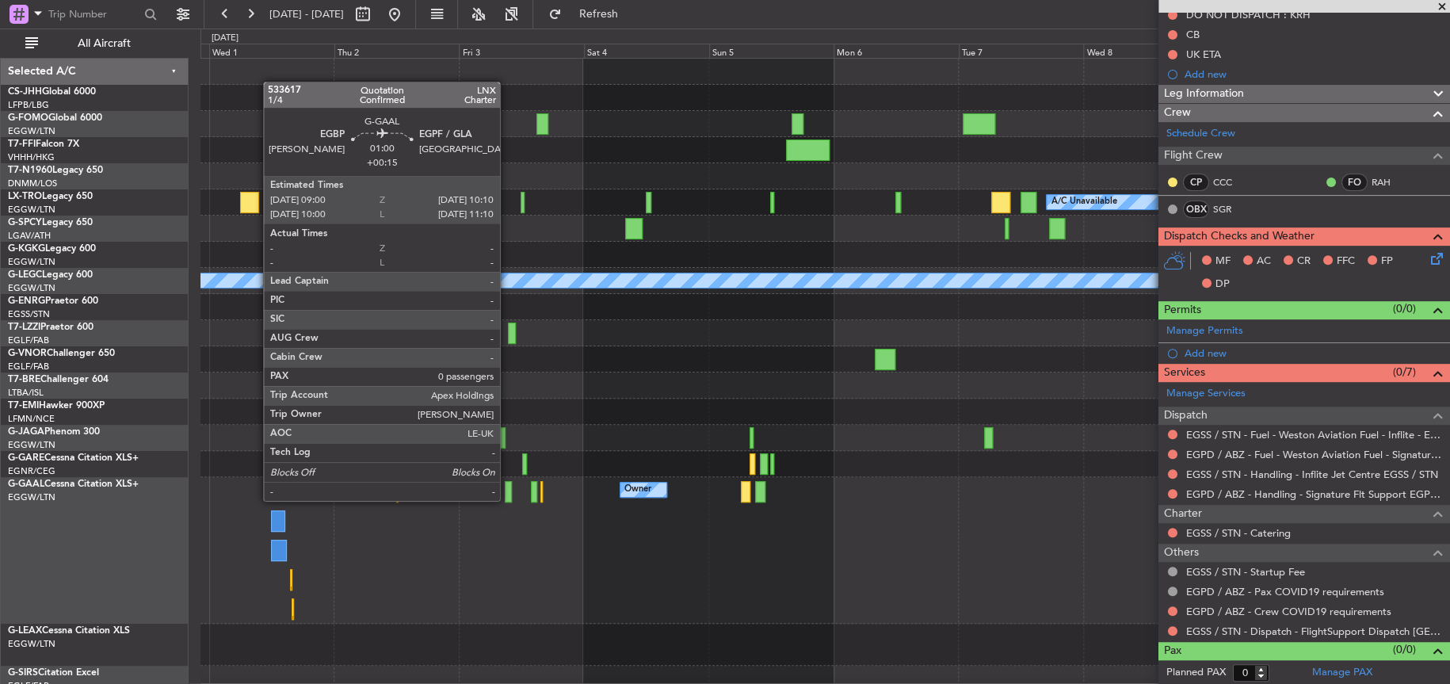
click at [507, 498] on div at bounding box center [508, 491] width 6 height 21
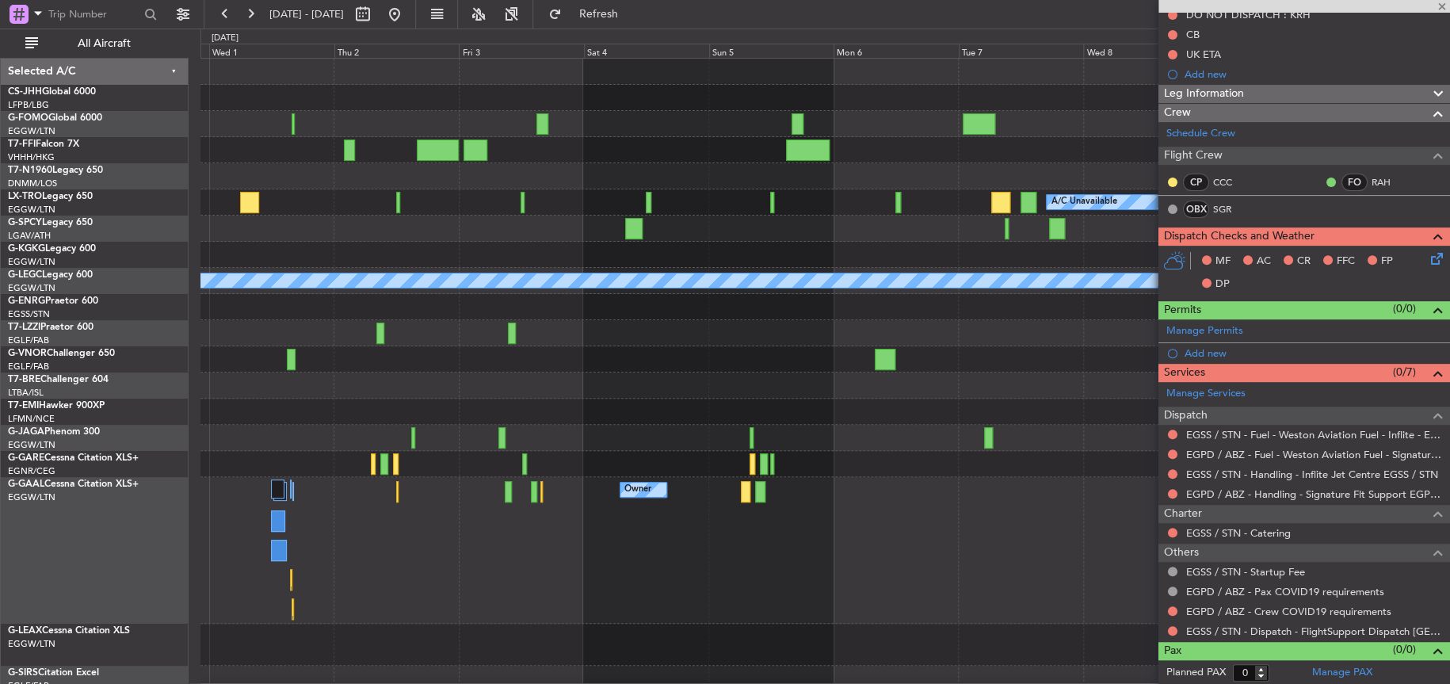
type input "+00:15"
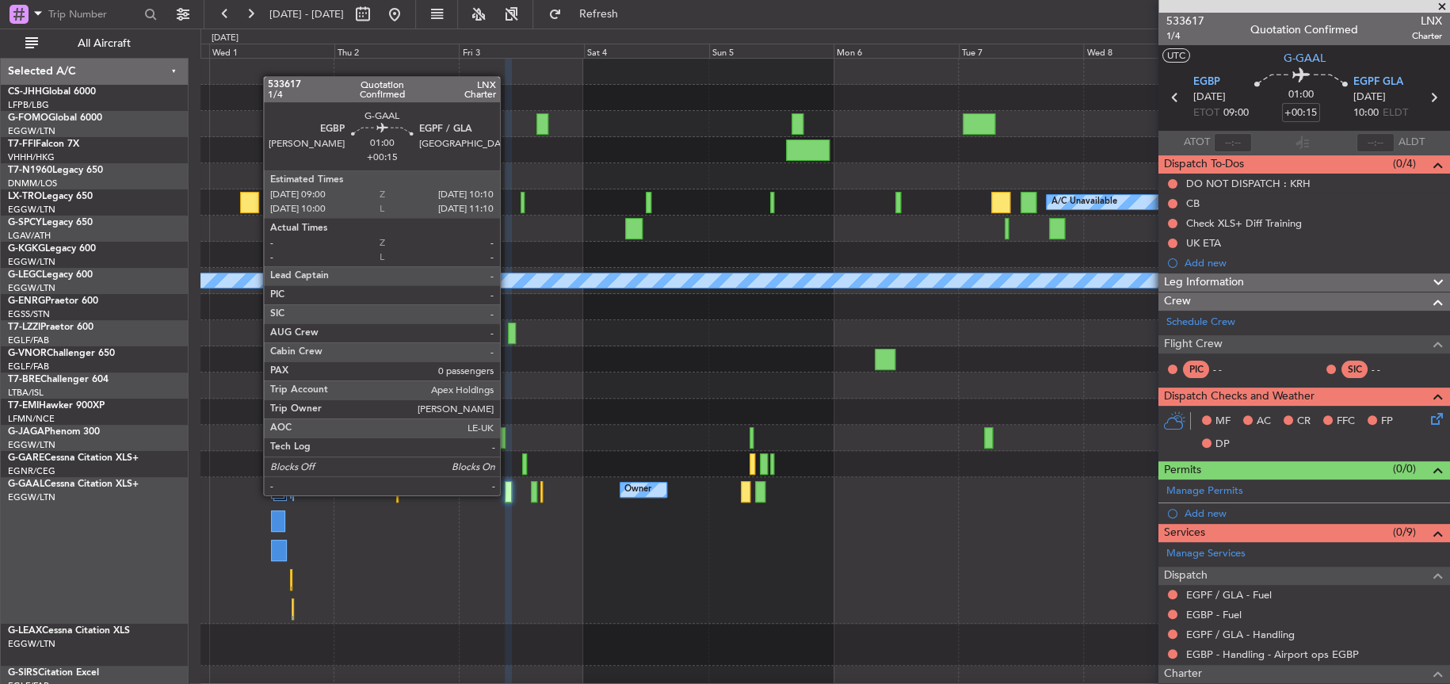
click at [507, 493] on div at bounding box center [508, 491] width 6 height 21
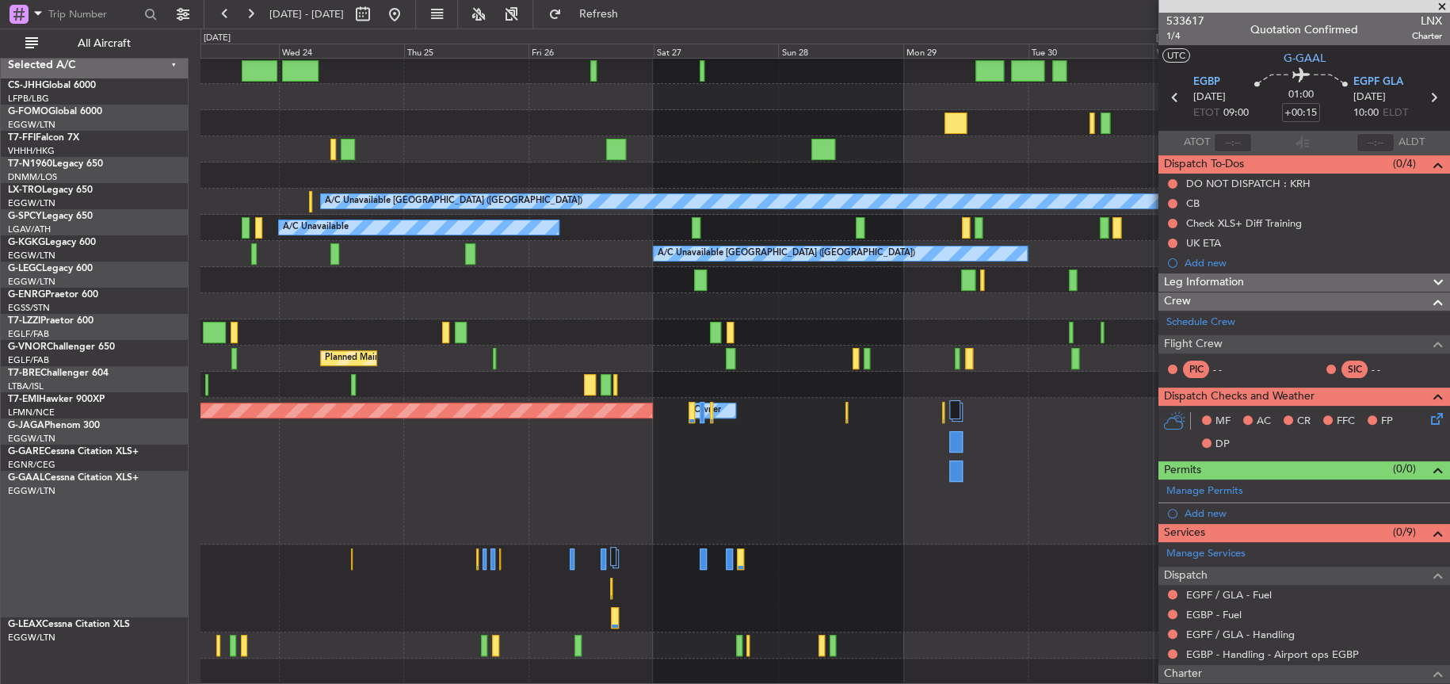
scroll to position [131, 0]
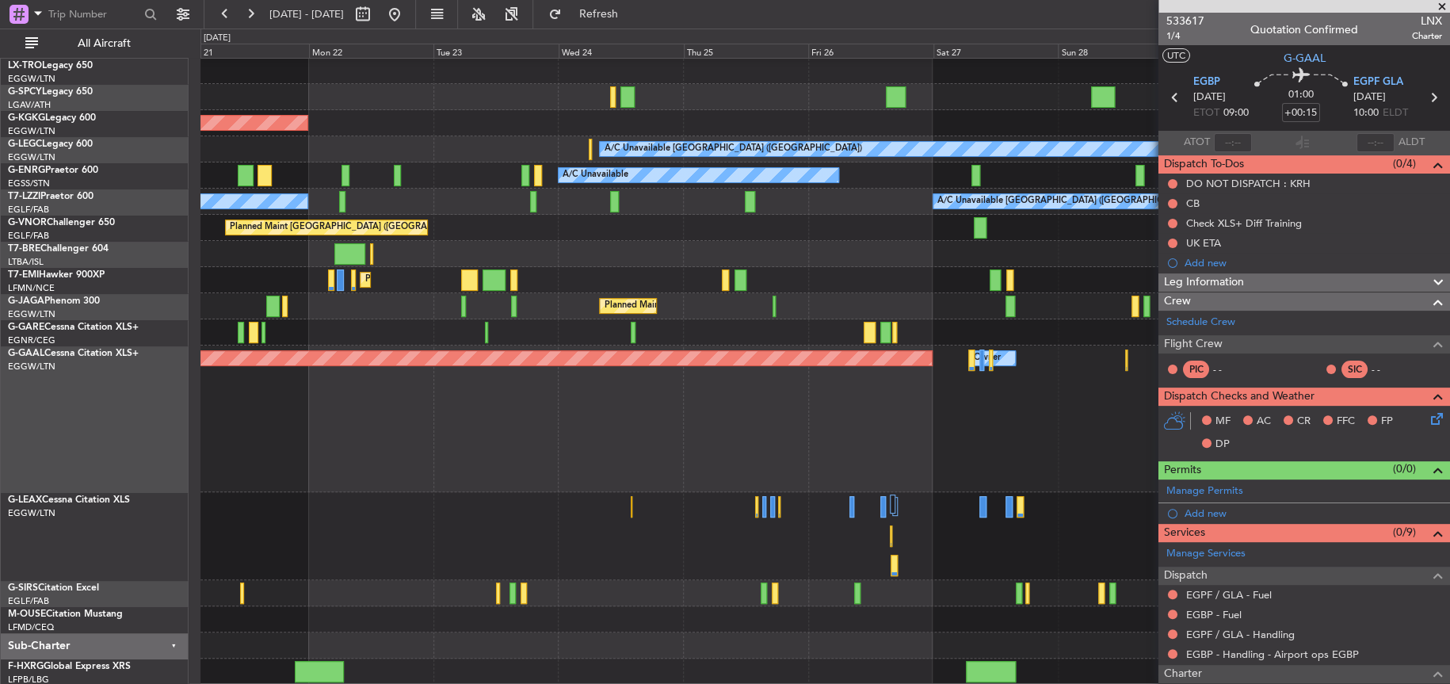
click at [784, 448] on div "AOG Maint London (Stansted) AOG Maint Istanbul (Ataturk) A/C Unavailable London…" at bounding box center [824, 305] width 1248 height 757
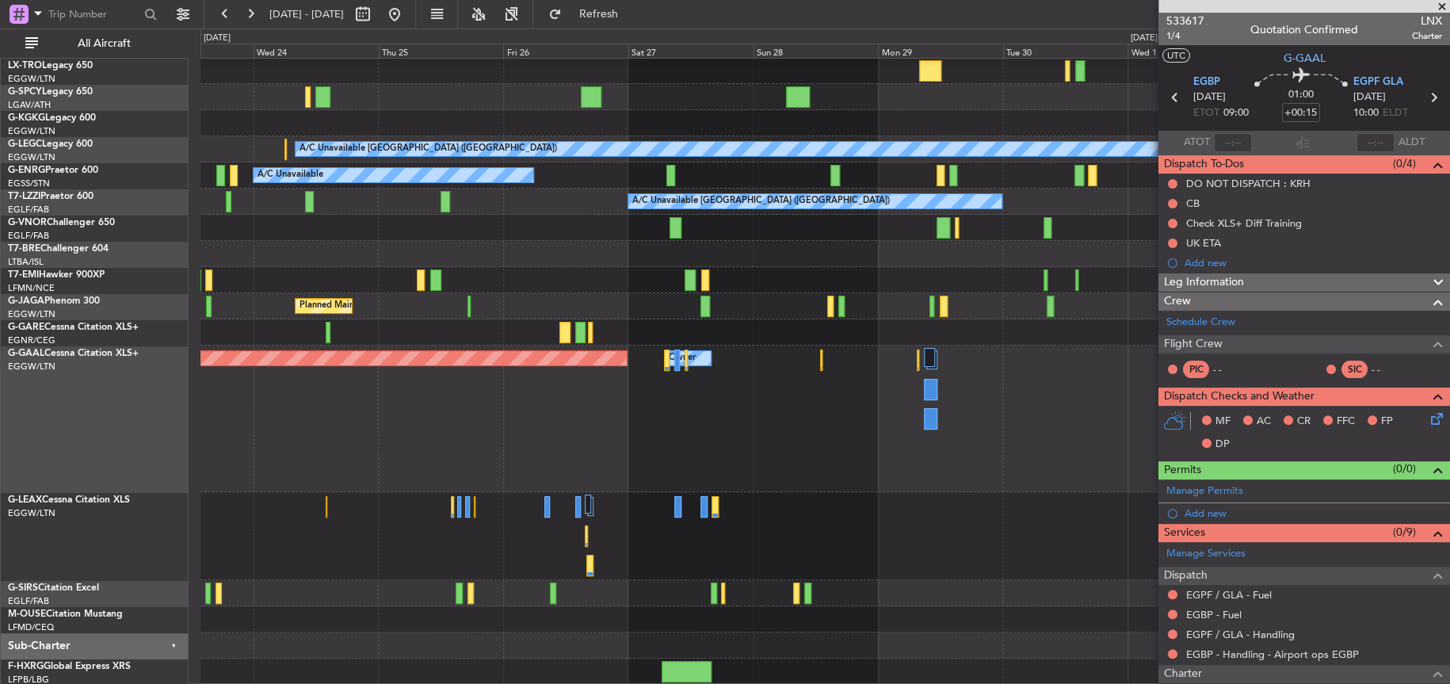
click at [459, 373] on div "Owner Planned Maint Dusseldorf Owner" at bounding box center [824, 418] width 1248 height 147
click at [808, 492] on div at bounding box center [824, 536] width 1248 height 88
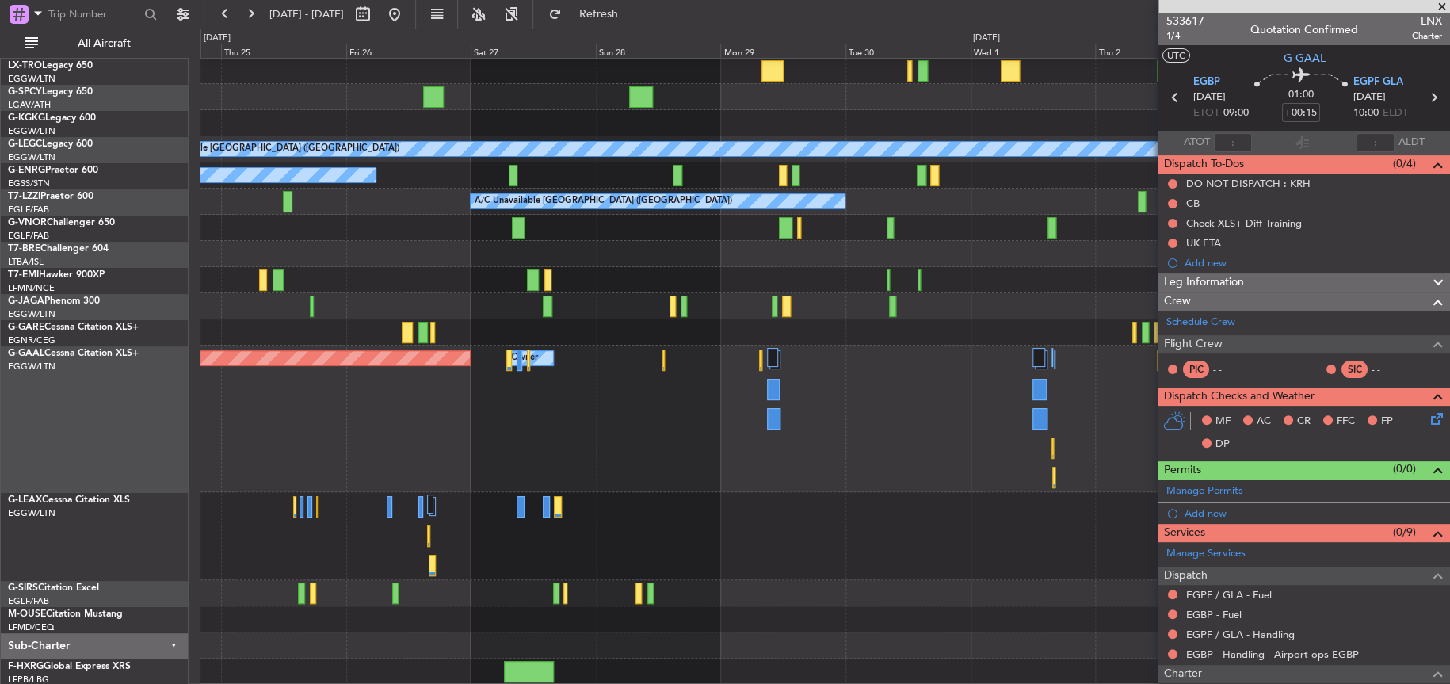
click at [612, 441] on div "A/C Unavailable London (Luton) A/C Unavailable A/C Unavailable London (Farnboro…" at bounding box center [824, 305] width 1249 height 757
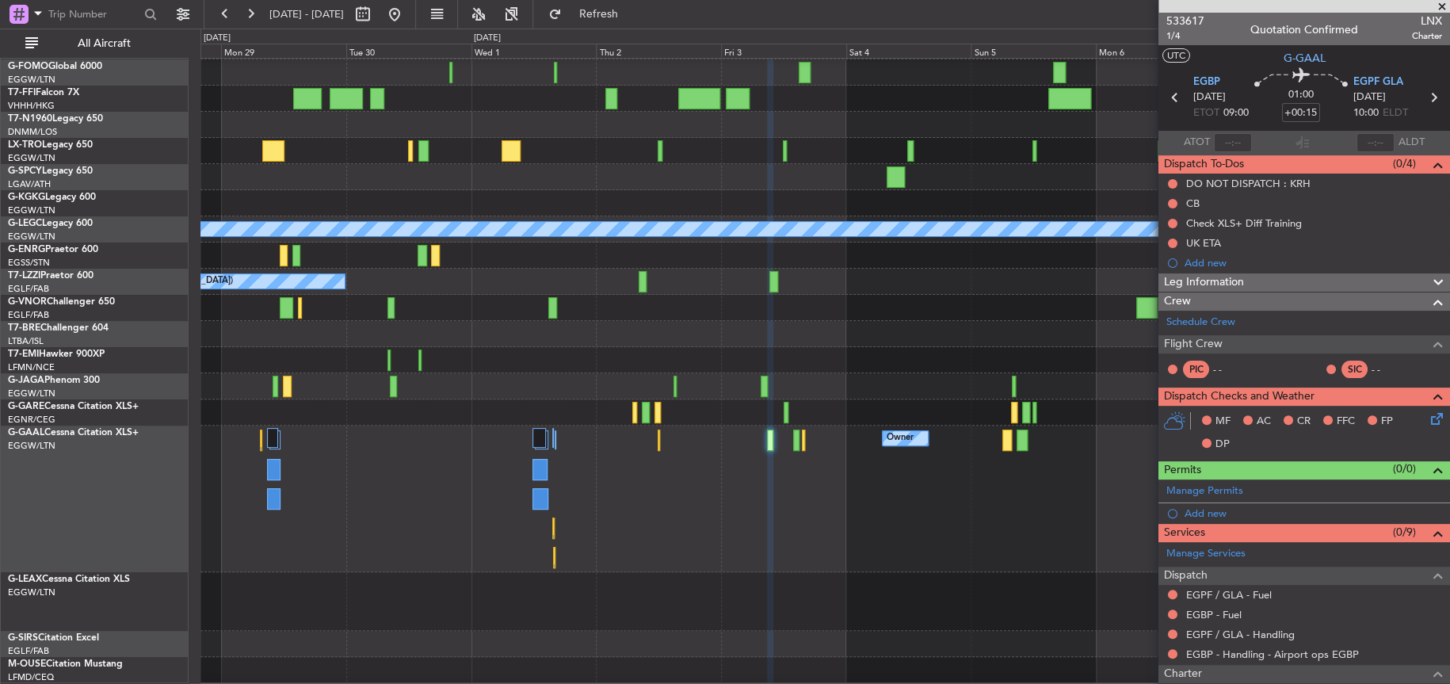
scroll to position [49, 0]
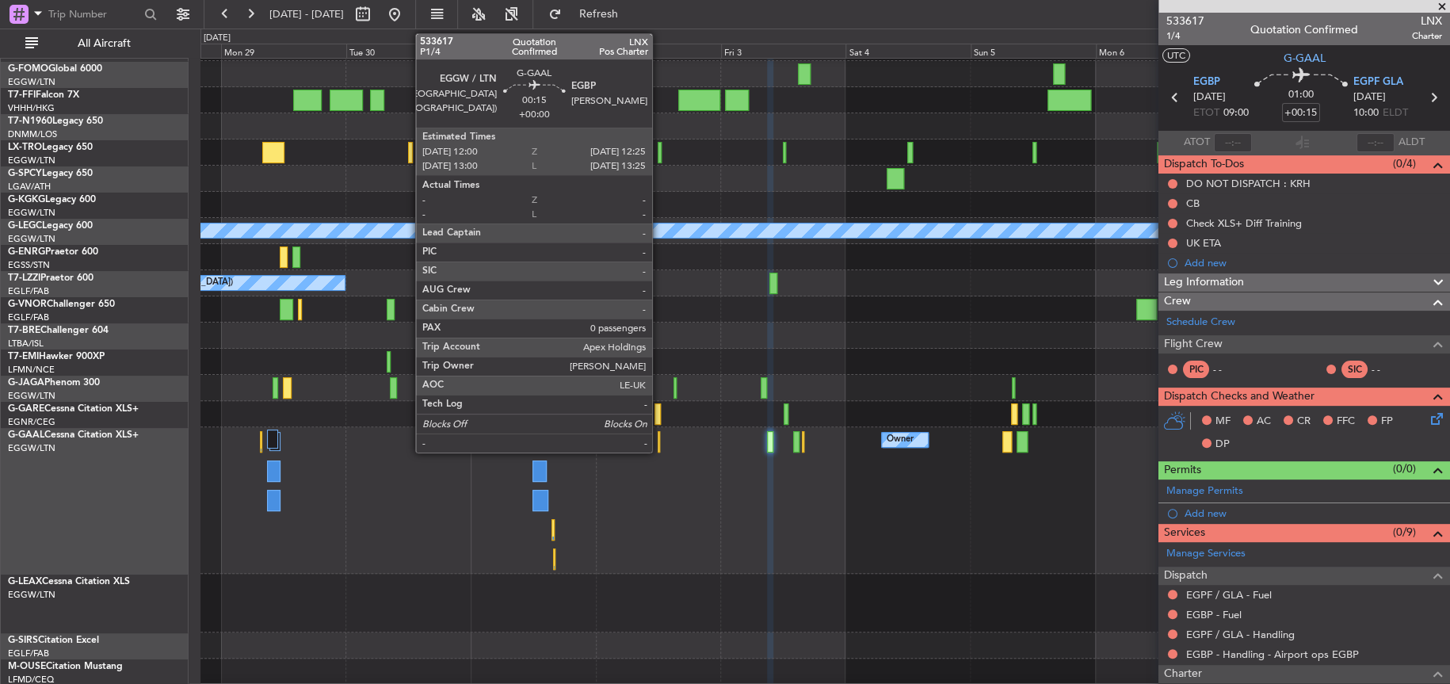
click at [659, 443] on div at bounding box center [659, 441] width 2 height 21
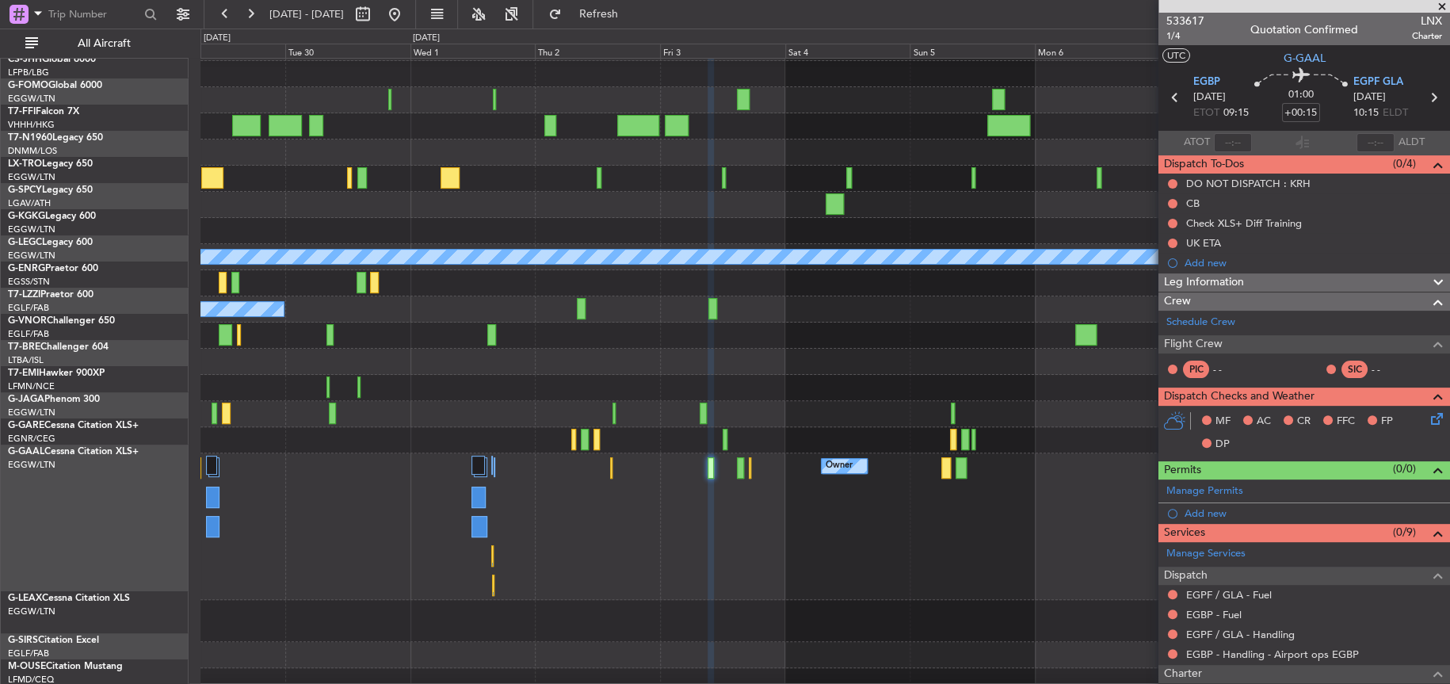
scroll to position [17, 0]
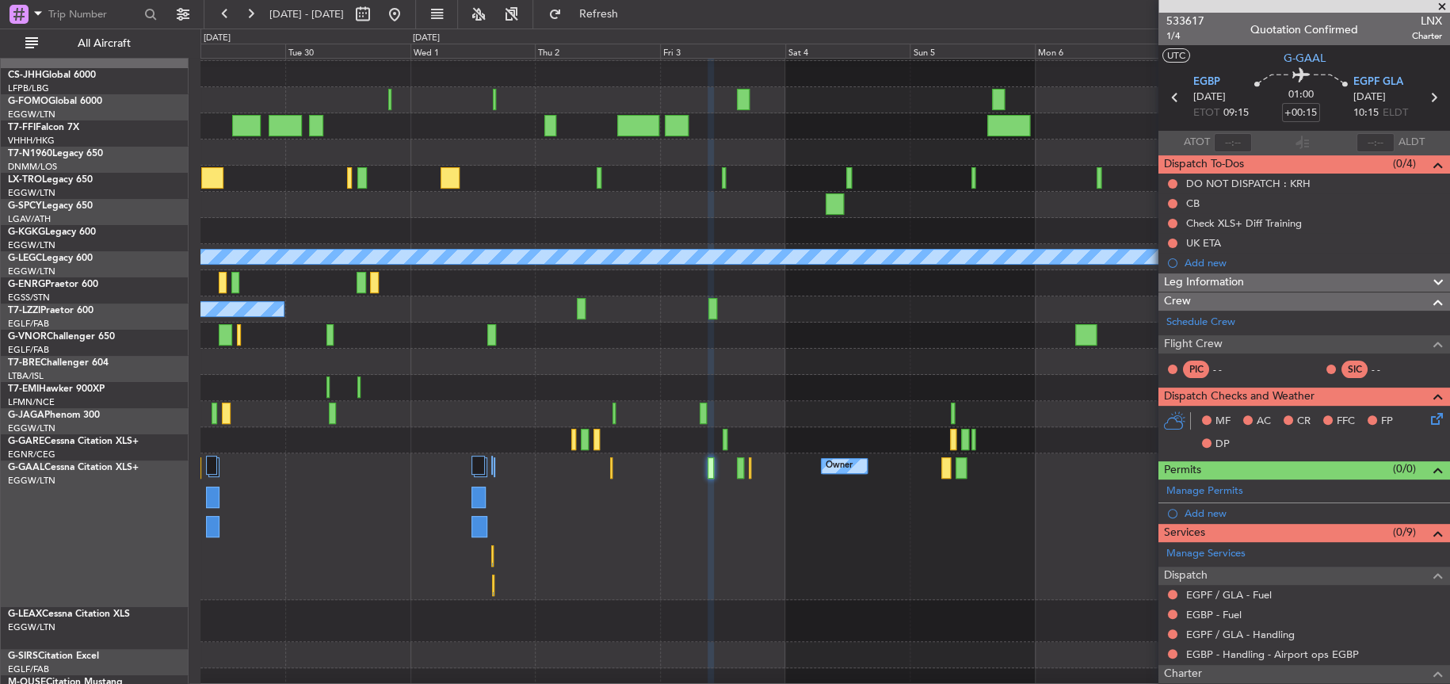
click at [734, 563] on div "Owner Owner Owner Owner Planned Maint Dusseldorf" at bounding box center [824, 526] width 1249 height 147
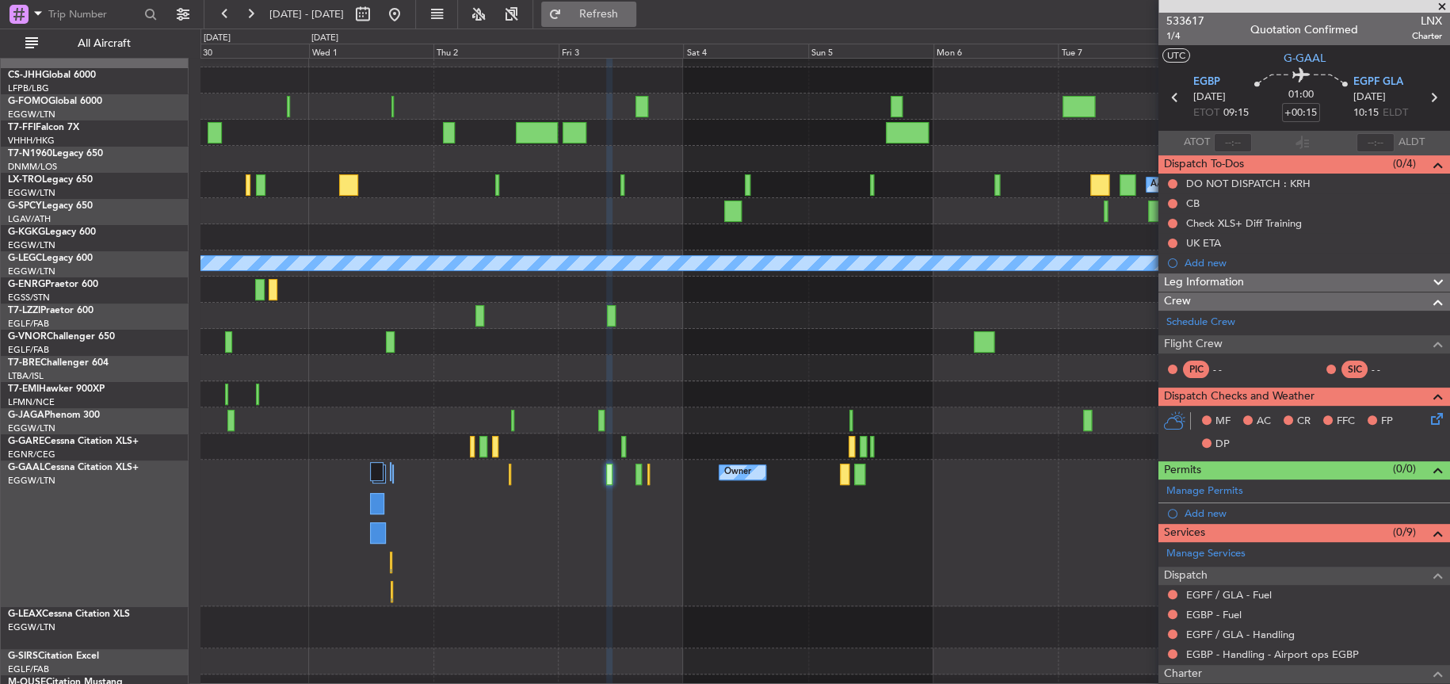
click at [631, 15] on span "Refresh" at bounding box center [598, 14] width 67 height 11
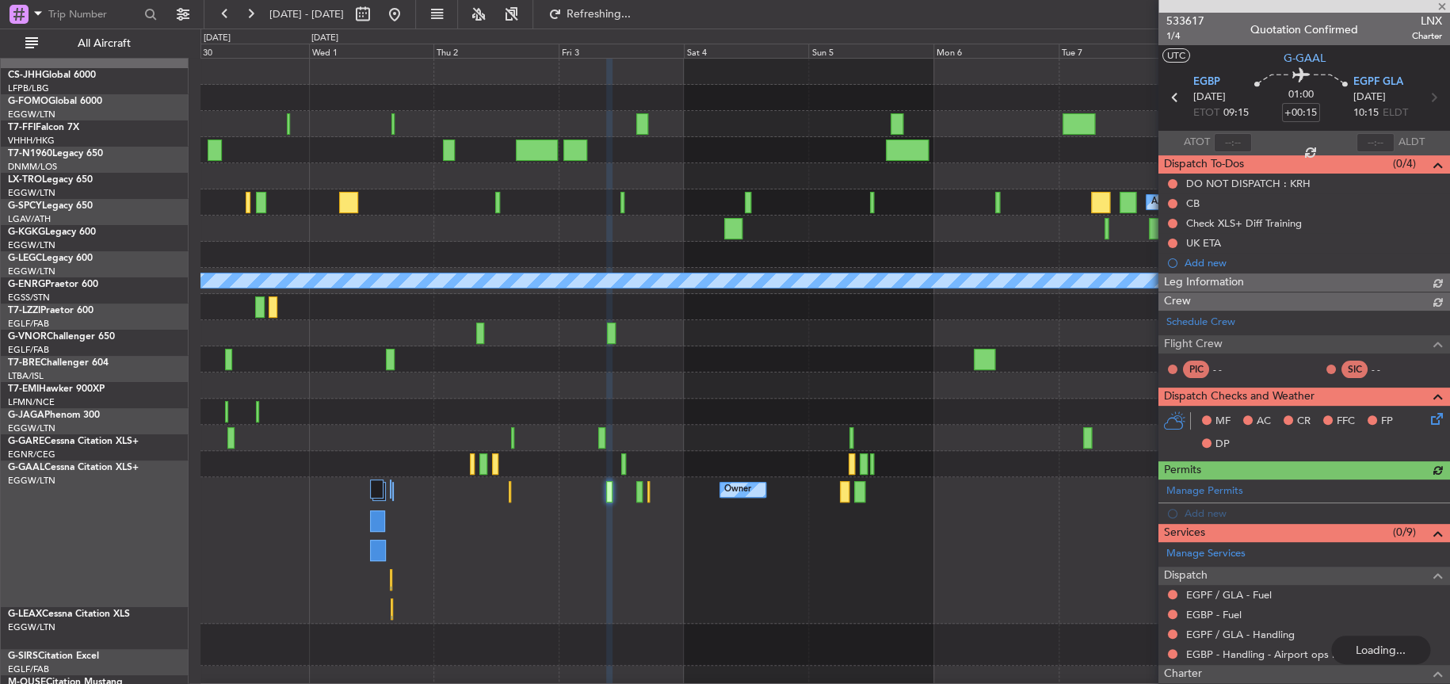
scroll to position [0, 0]
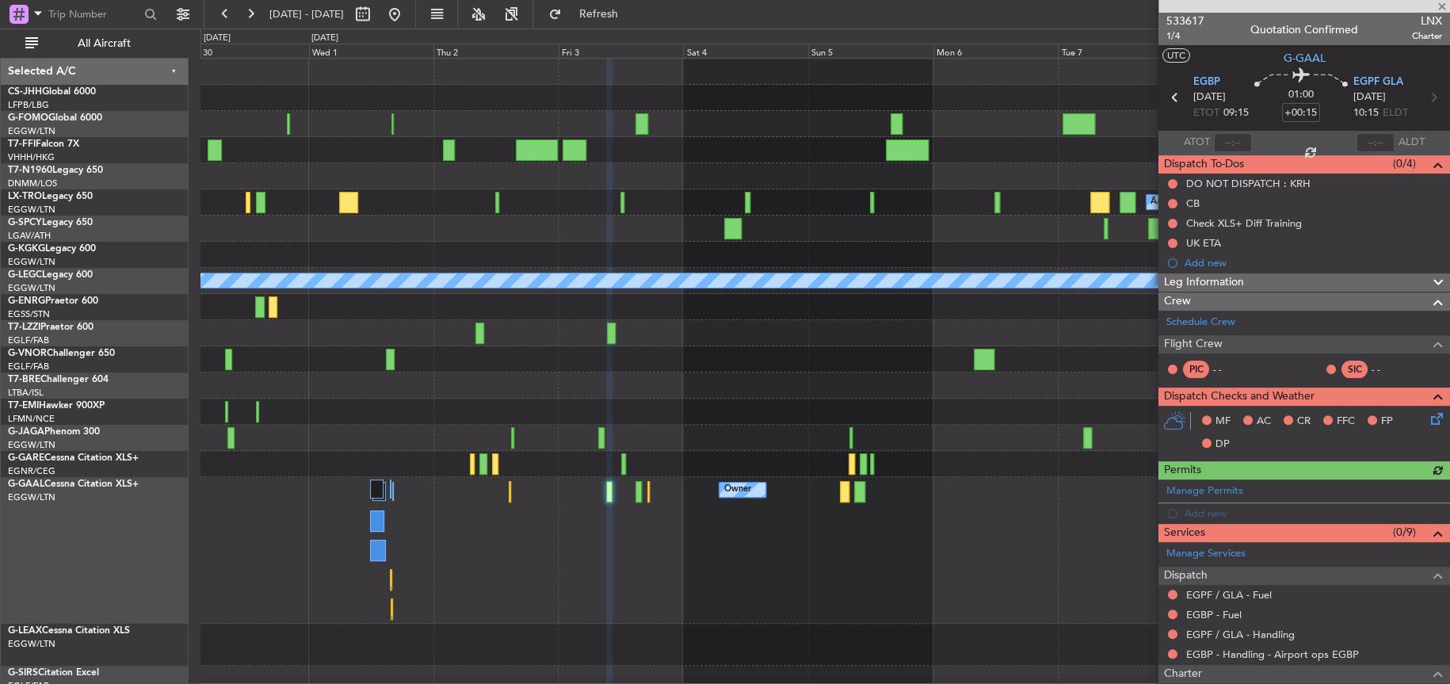
click at [666, 433] on div at bounding box center [824, 438] width 1248 height 26
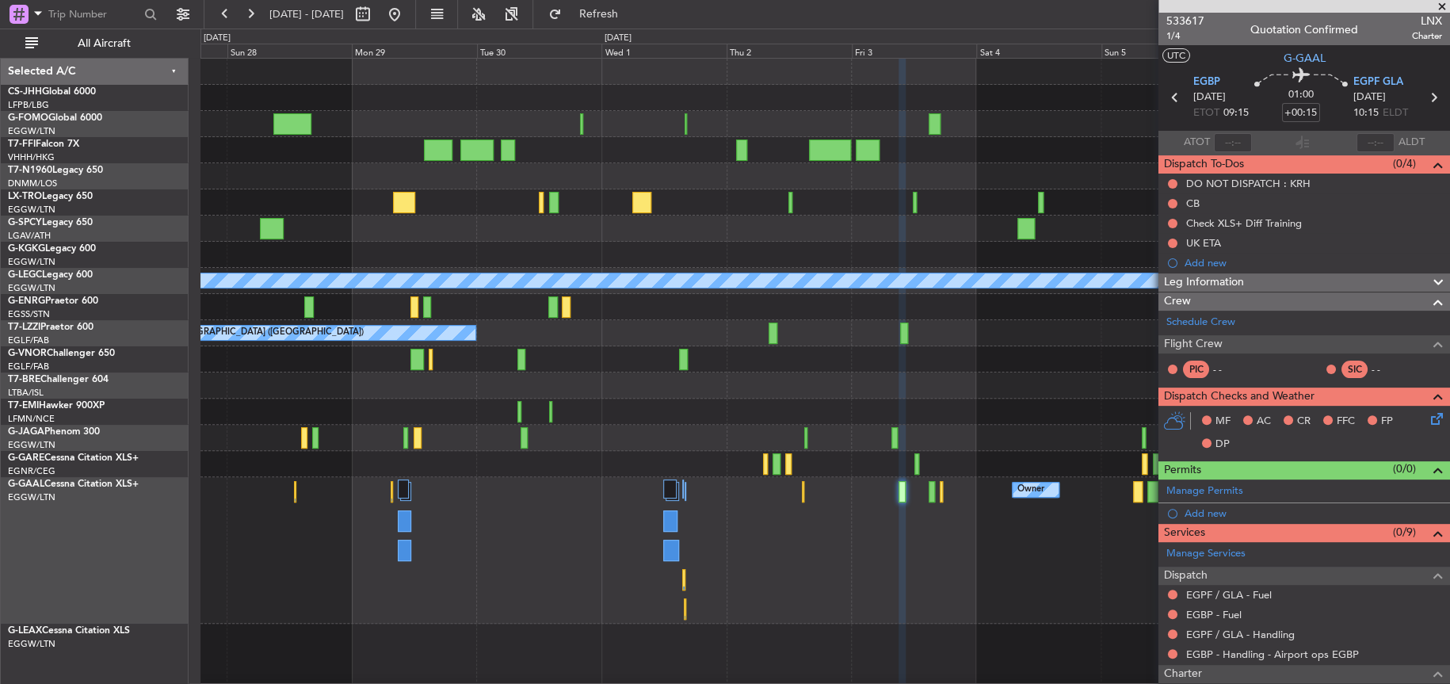
click at [720, 348] on div "A/C Unavailable A/C Unavailable London (Luton) A/C Unavailable A/C Unavailable …" at bounding box center [824, 411] width 1248 height 705
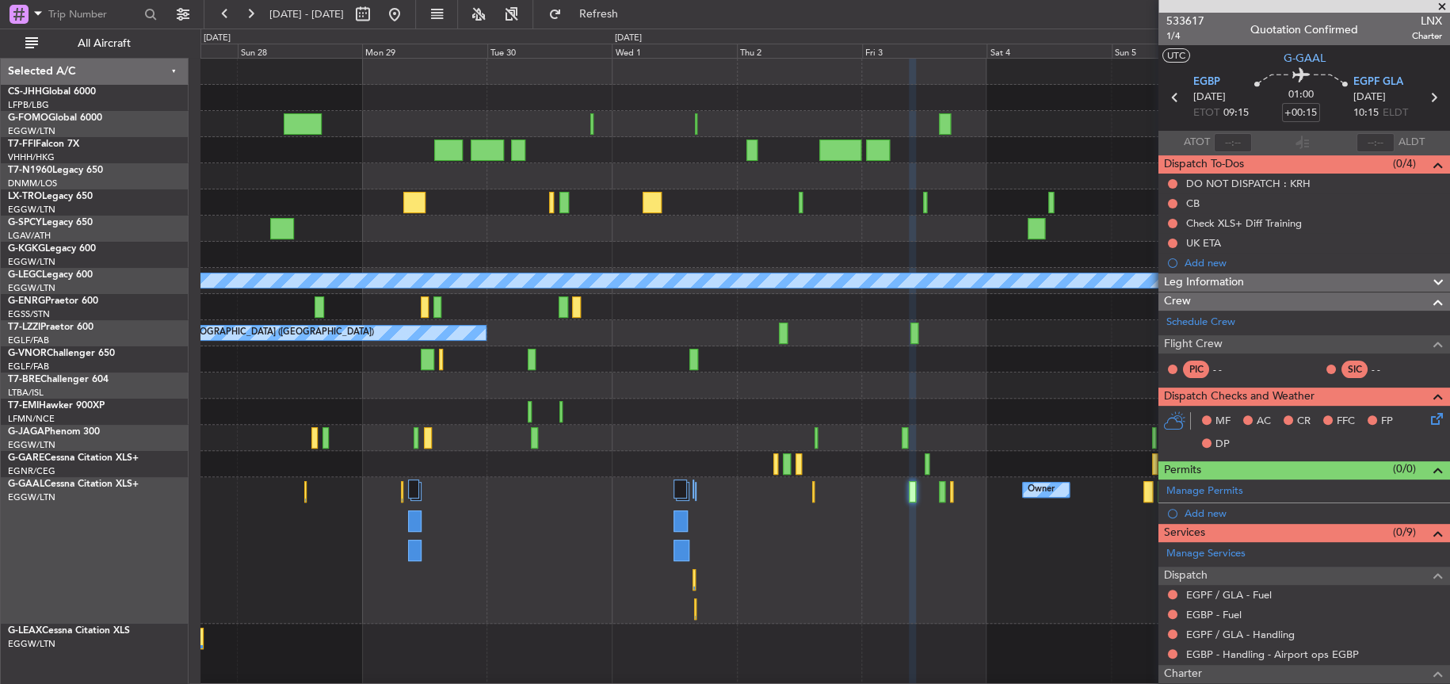
click at [724, 360] on div at bounding box center [824, 359] width 1248 height 26
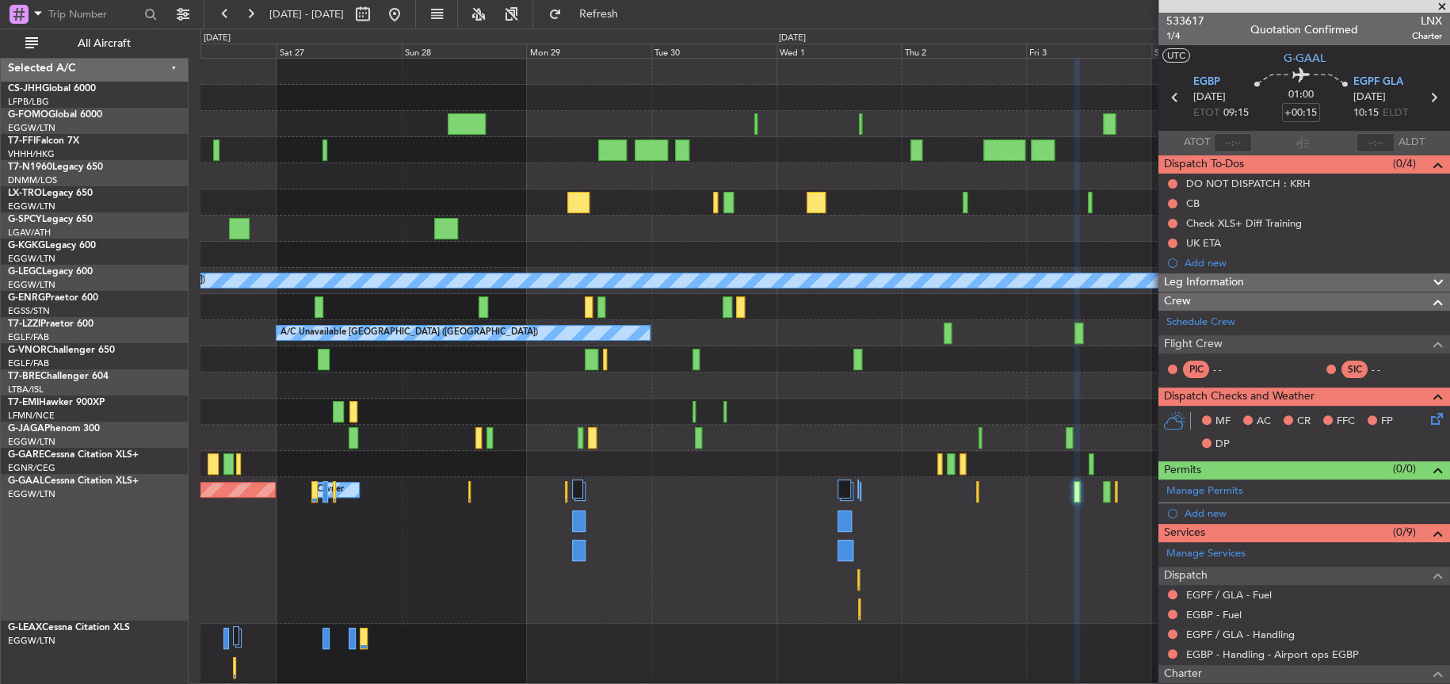
click at [685, 385] on div at bounding box center [824, 385] width 1249 height 26
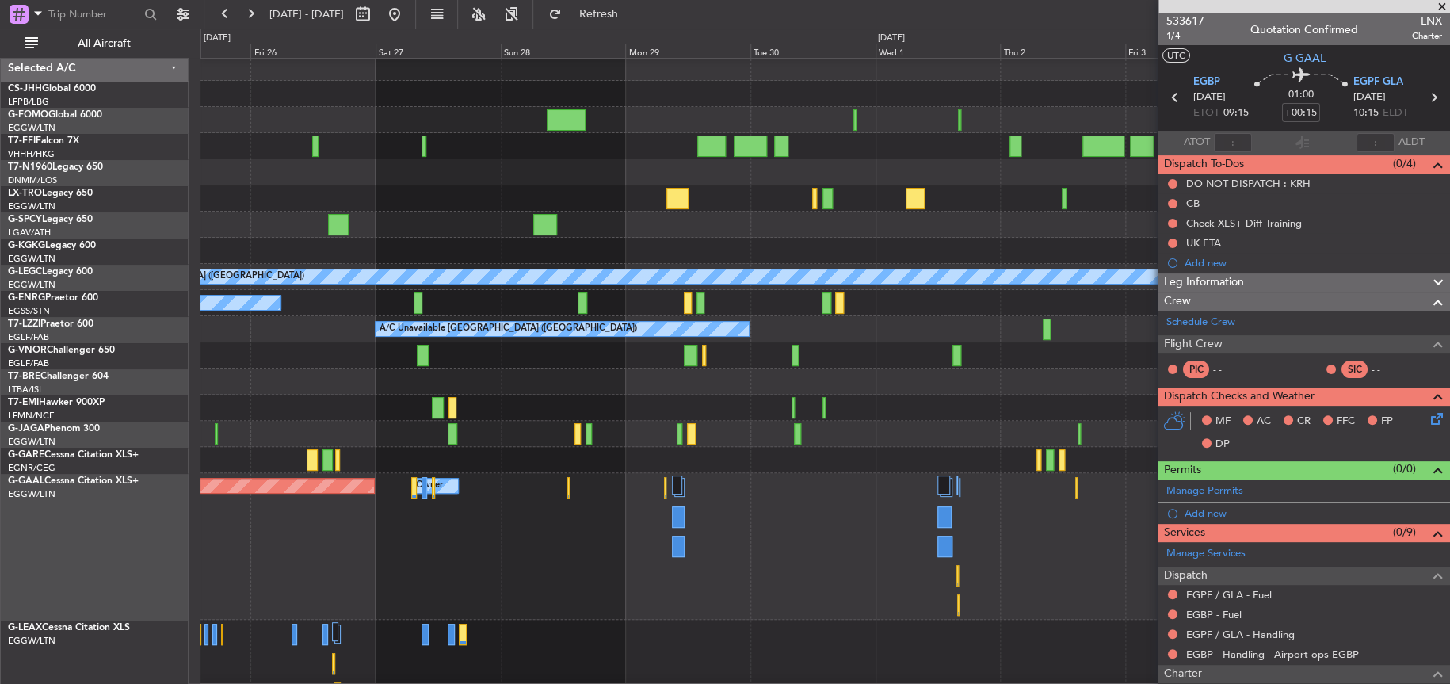
scroll to position [4, 0]
click at [620, 395] on div at bounding box center [824, 408] width 1249 height 26
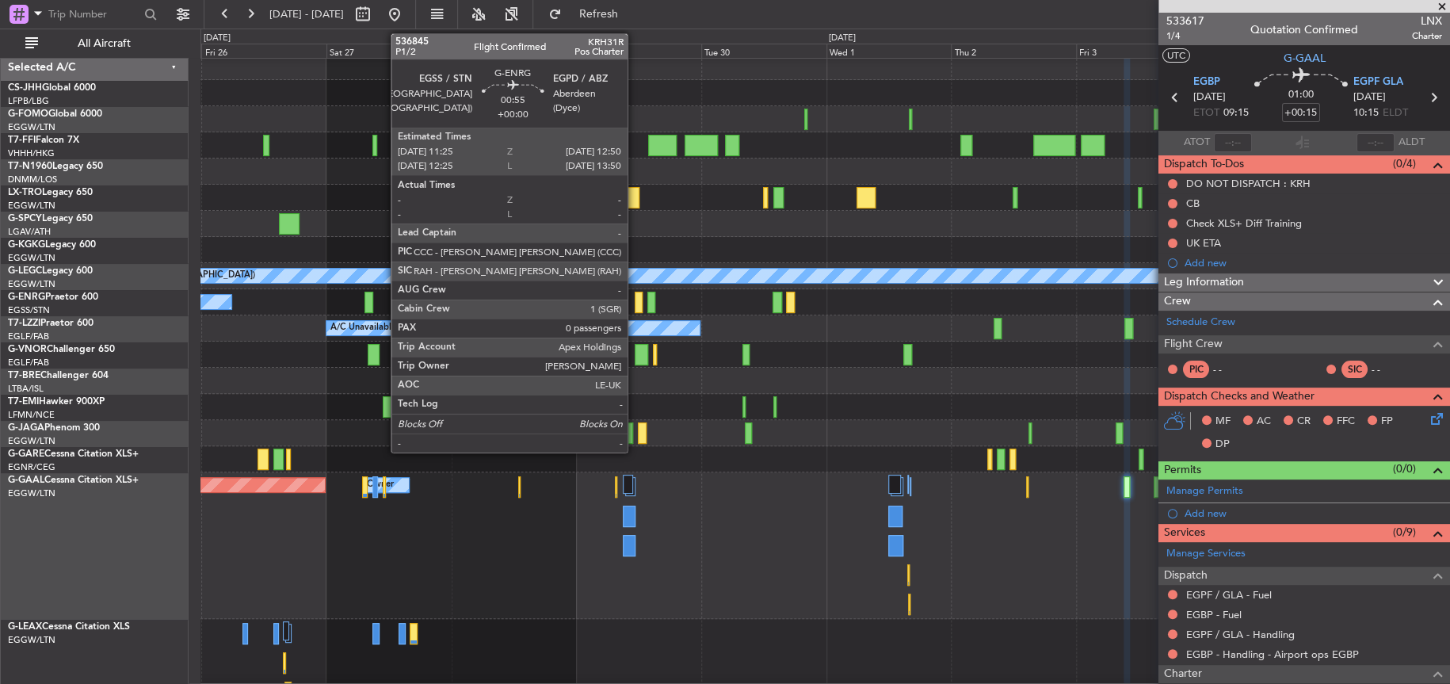
click at [635, 300] on div at bounding box center [639, 302] width 8 height 21
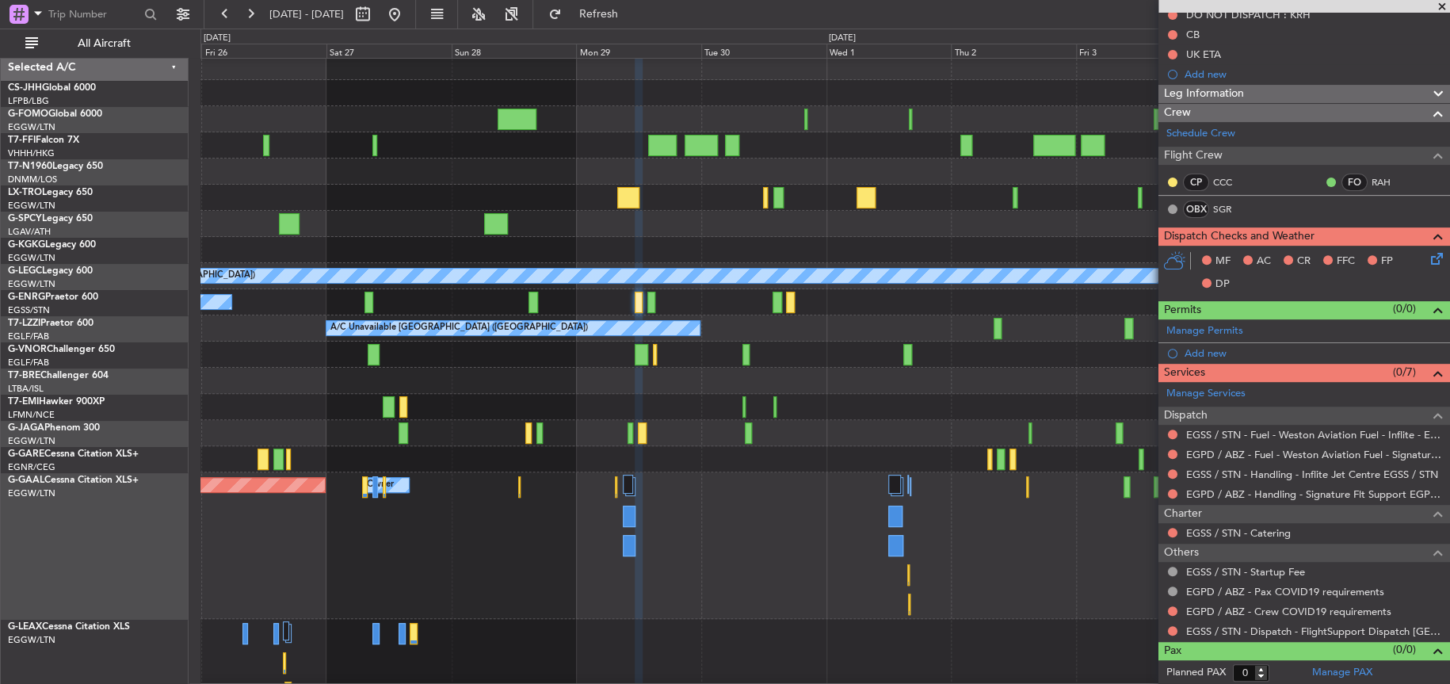
scroll to position [0, 0]
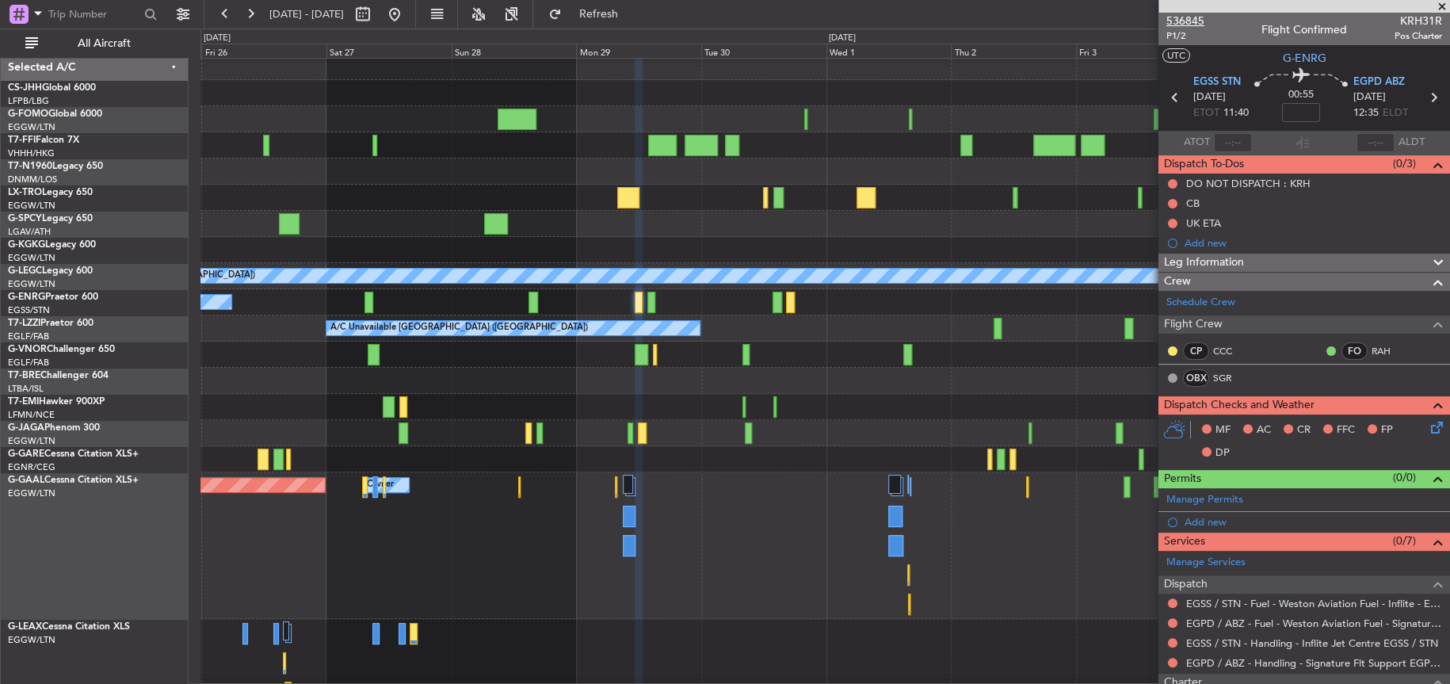
click at [1192, 18] on span "536845" at bounding box center [1185, 21] width 38 height 17
click at [634, 457] on div at bounding box center [824, 459] width 1249 height 26
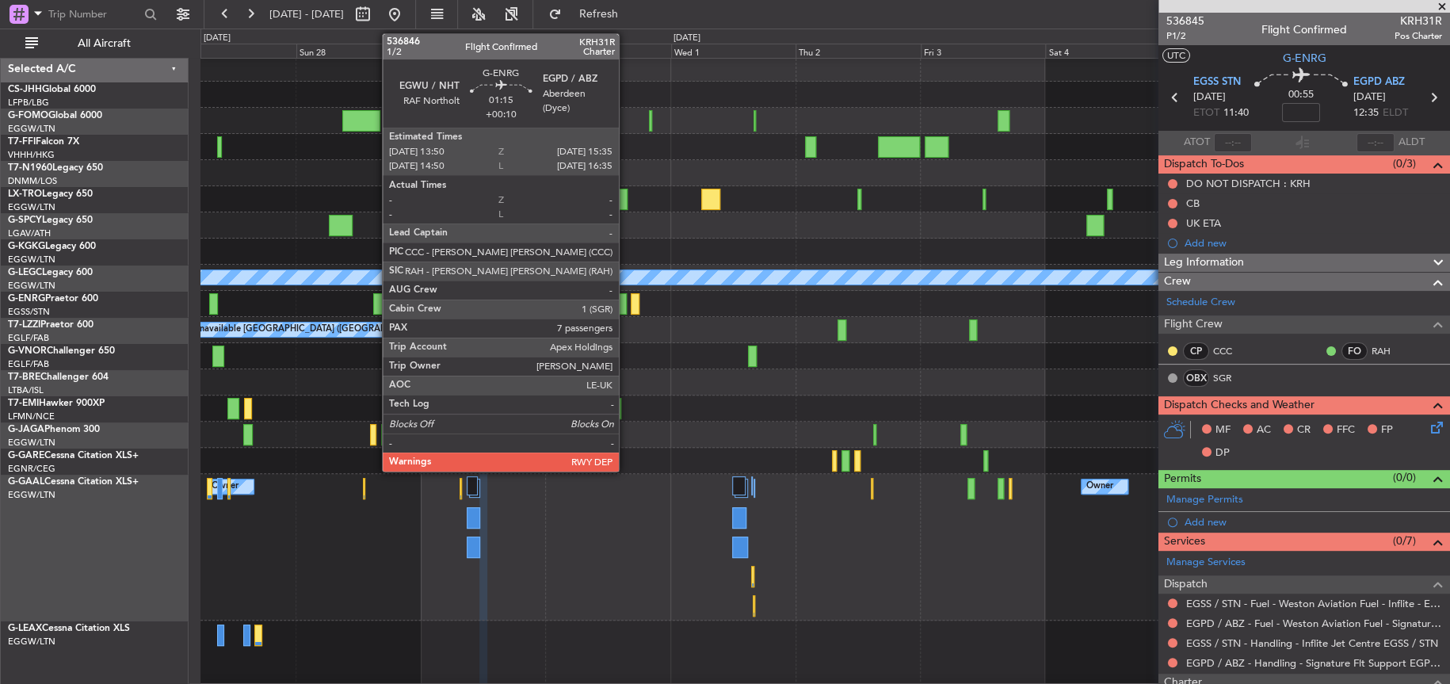
click at [626, 303] on div at bounding box center [622, 303] width 10 height 21
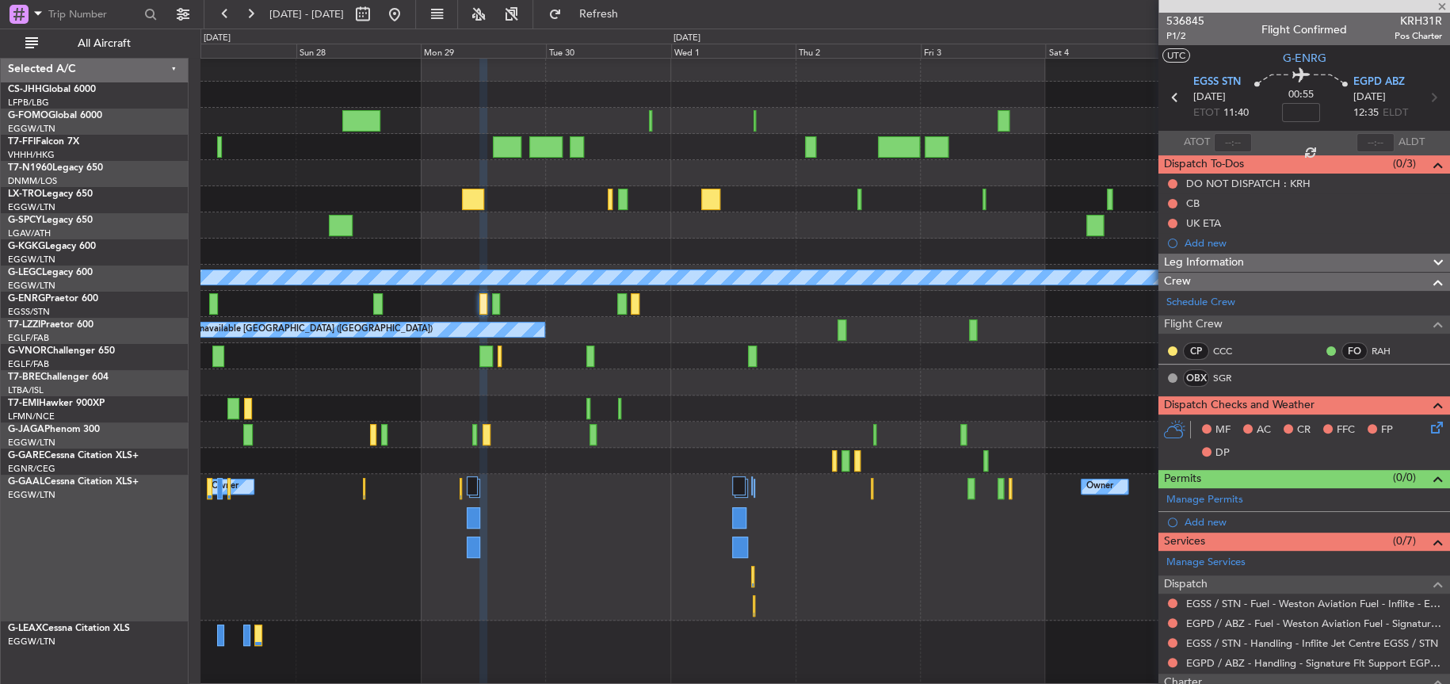
type input "+00:10"
type input "7"
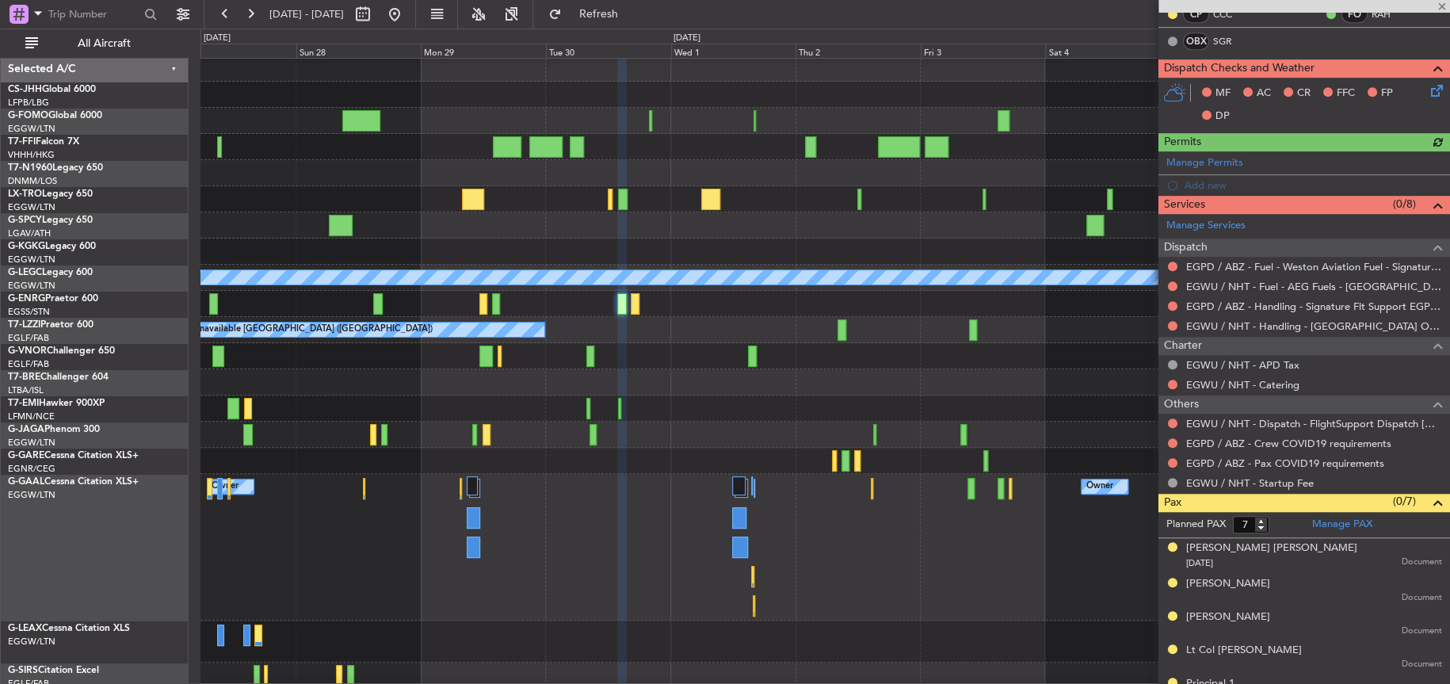
scroll to position [0, 0]
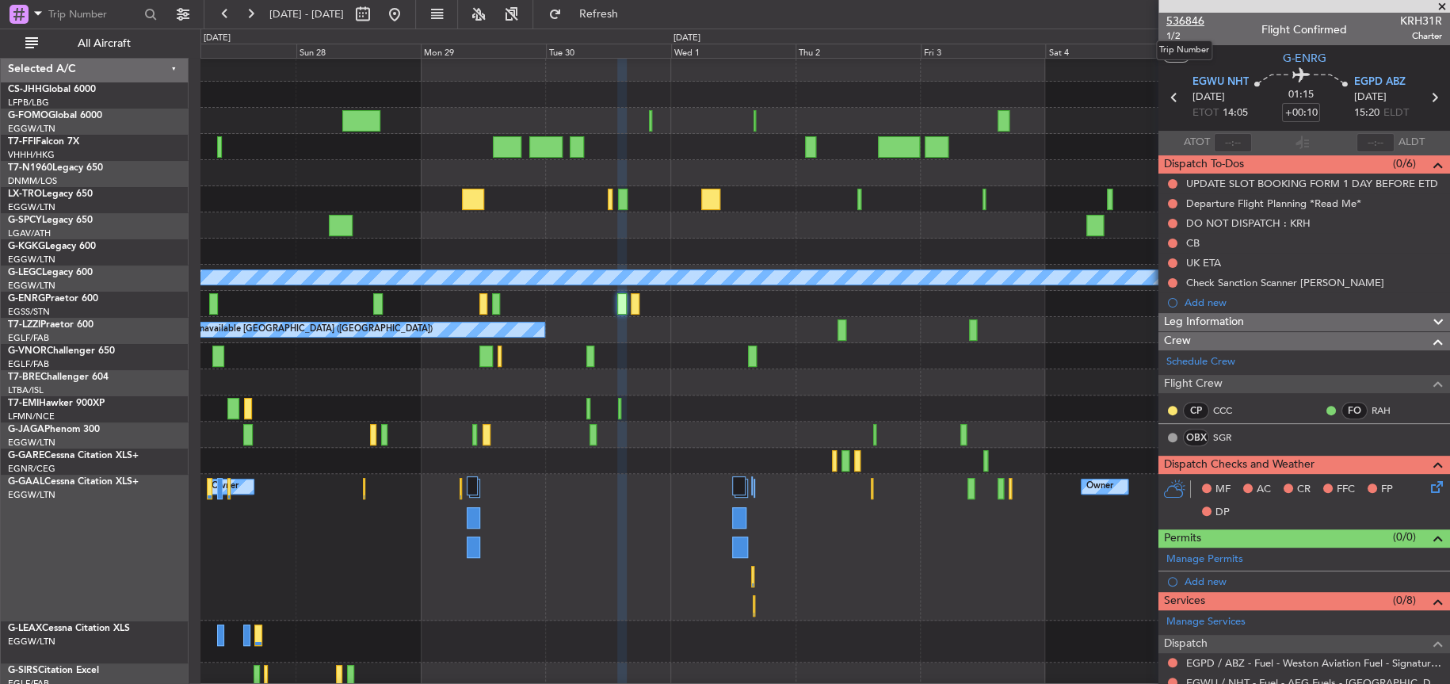
click at [1193, 17] on span "536846" at bounding box center [1185, 21] width 38 height 17
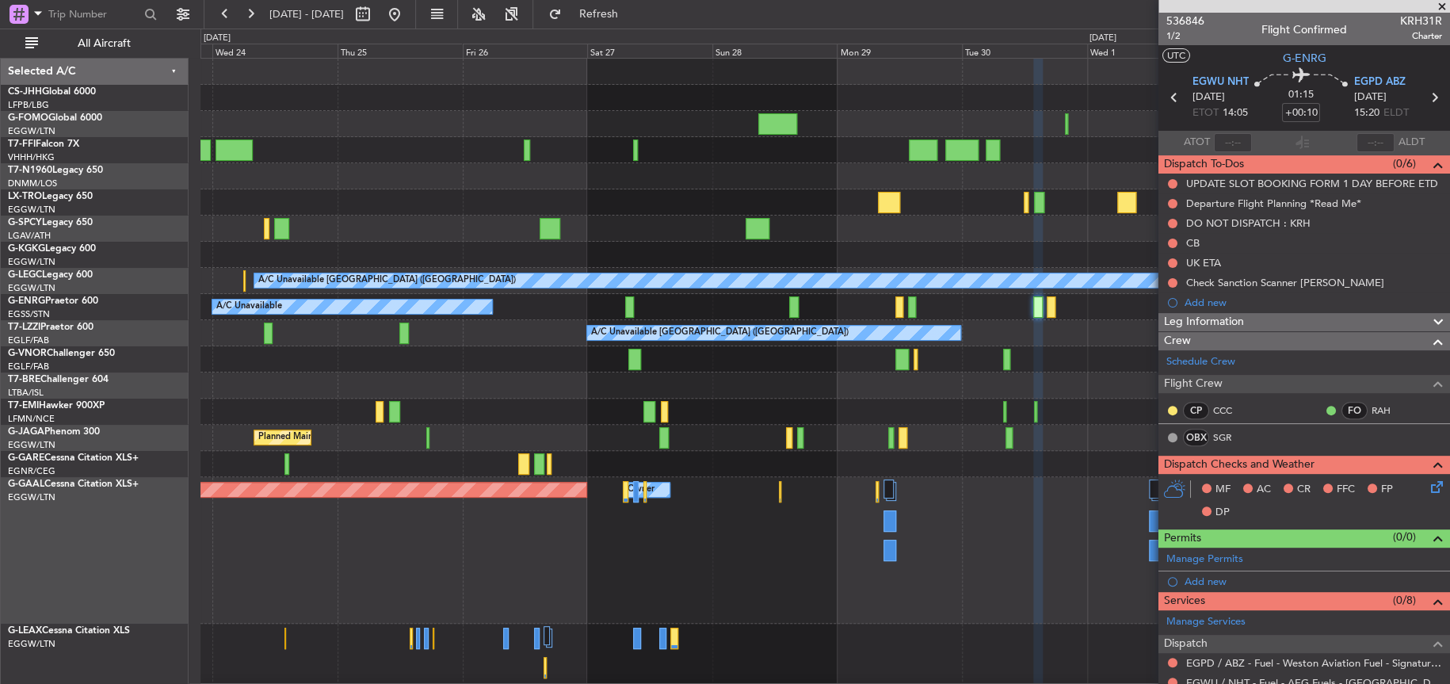
click at [800, 190] on div at bounding box center [824, 202] width 1249 height 26
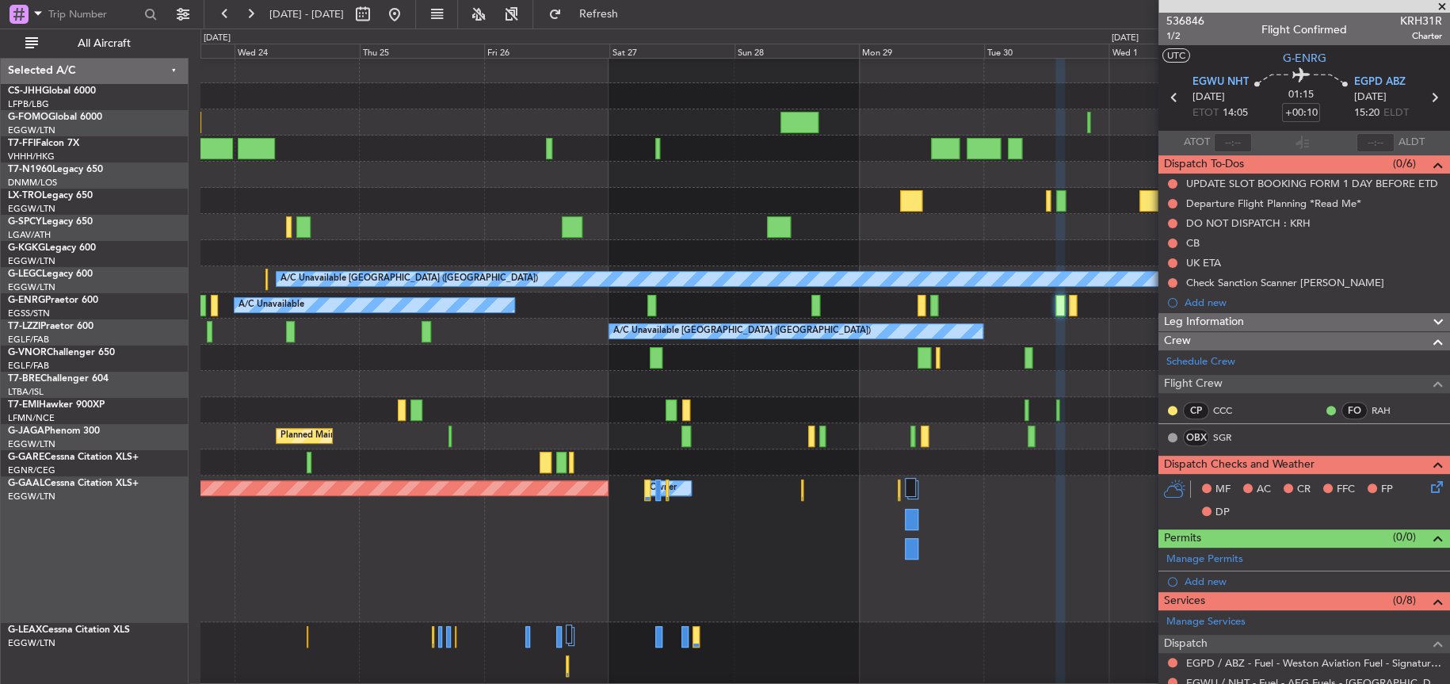
click at [659, 169] on div "Planned Maint Tianjin (Binhai) AOG Maint London (Stansted) AOG Maint Istanbul (…" at bounding box center [824, 435] width 1248 height 757
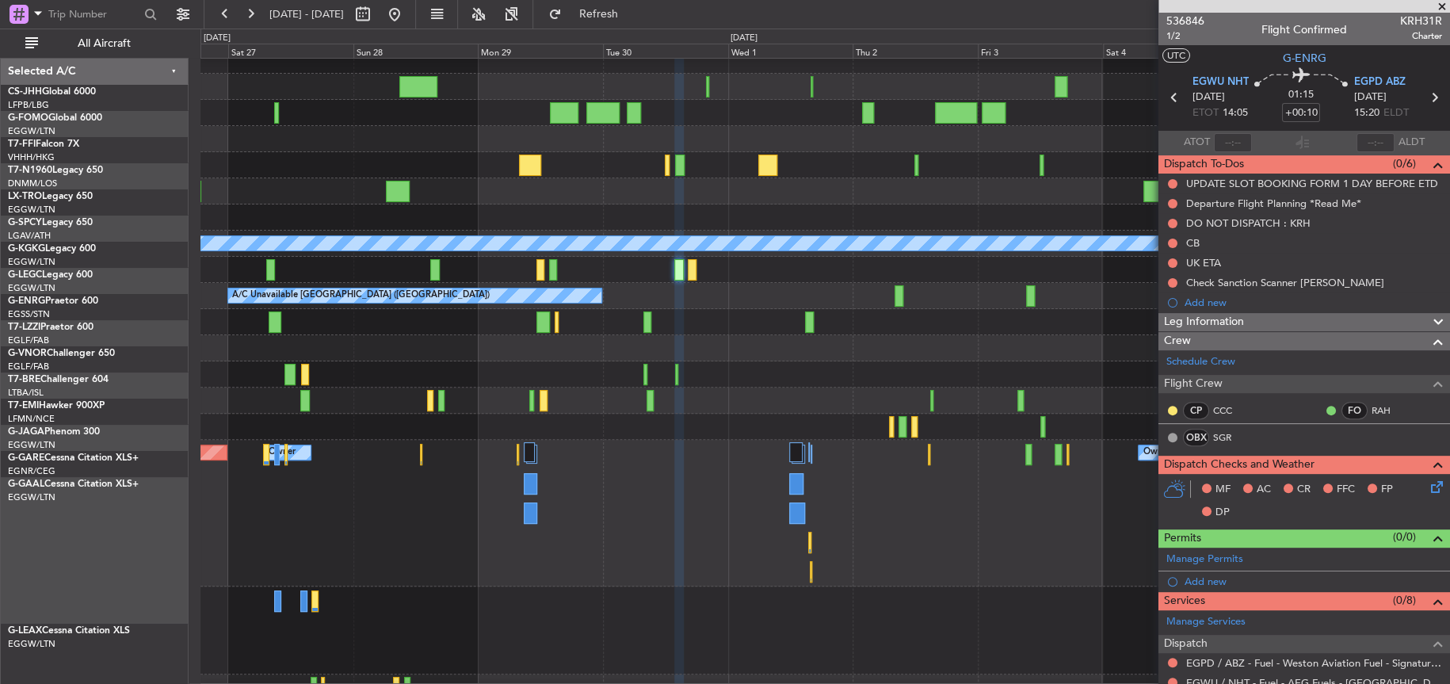
click at [626, 81] on div "A/C Unavailable A/C Unavailable London (Luton) A/C Unavailable A/C Unavailable …" at bounding box center [824, 399] width 1249 height 757
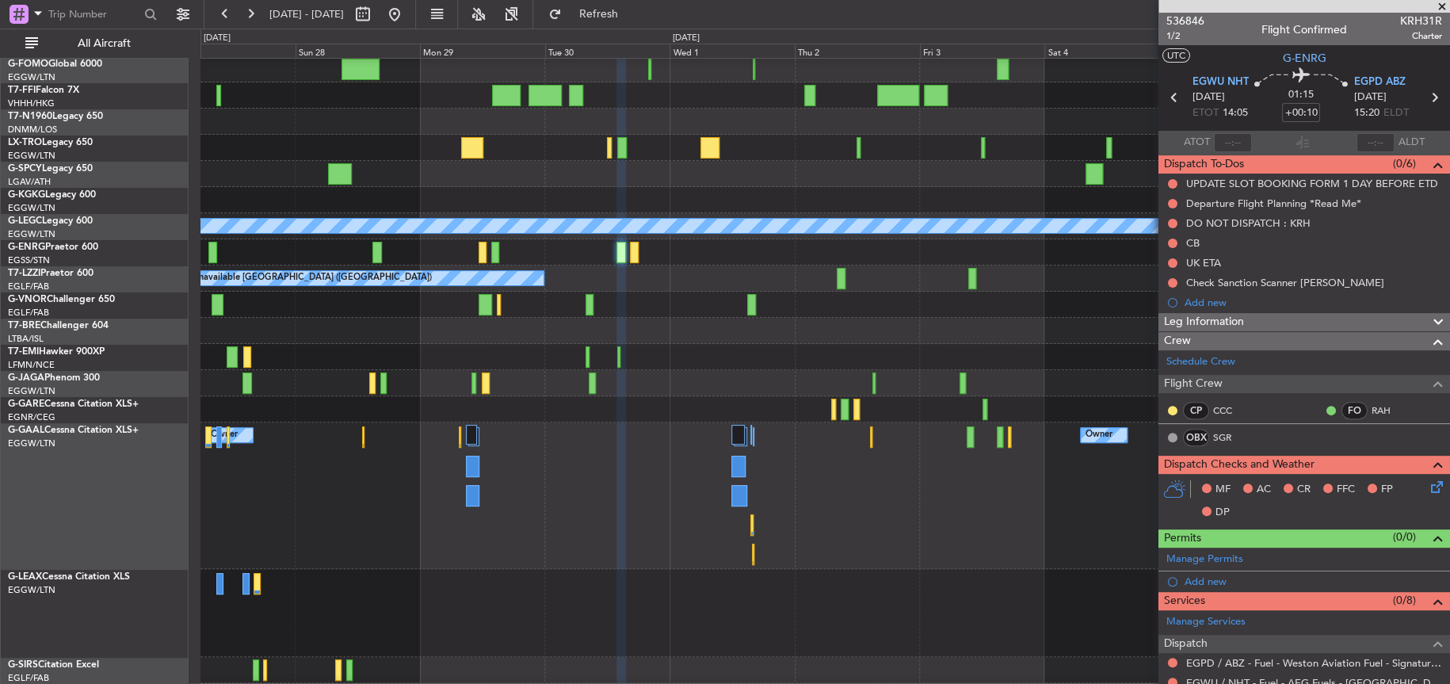
click at [656, 107] on div at bounding box center [824, 95] width 1248 height 26
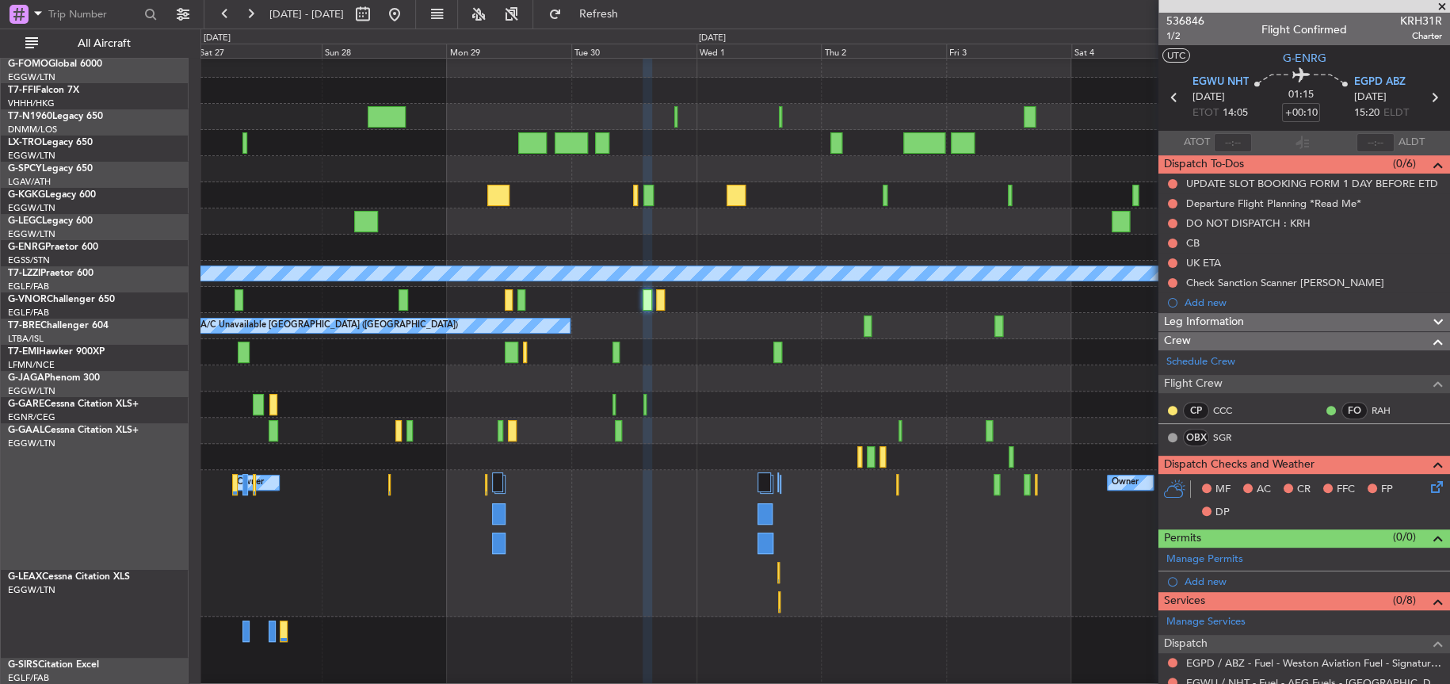
click at [673, 182] on div at bounding box center [824, 169] width 1249 height 26
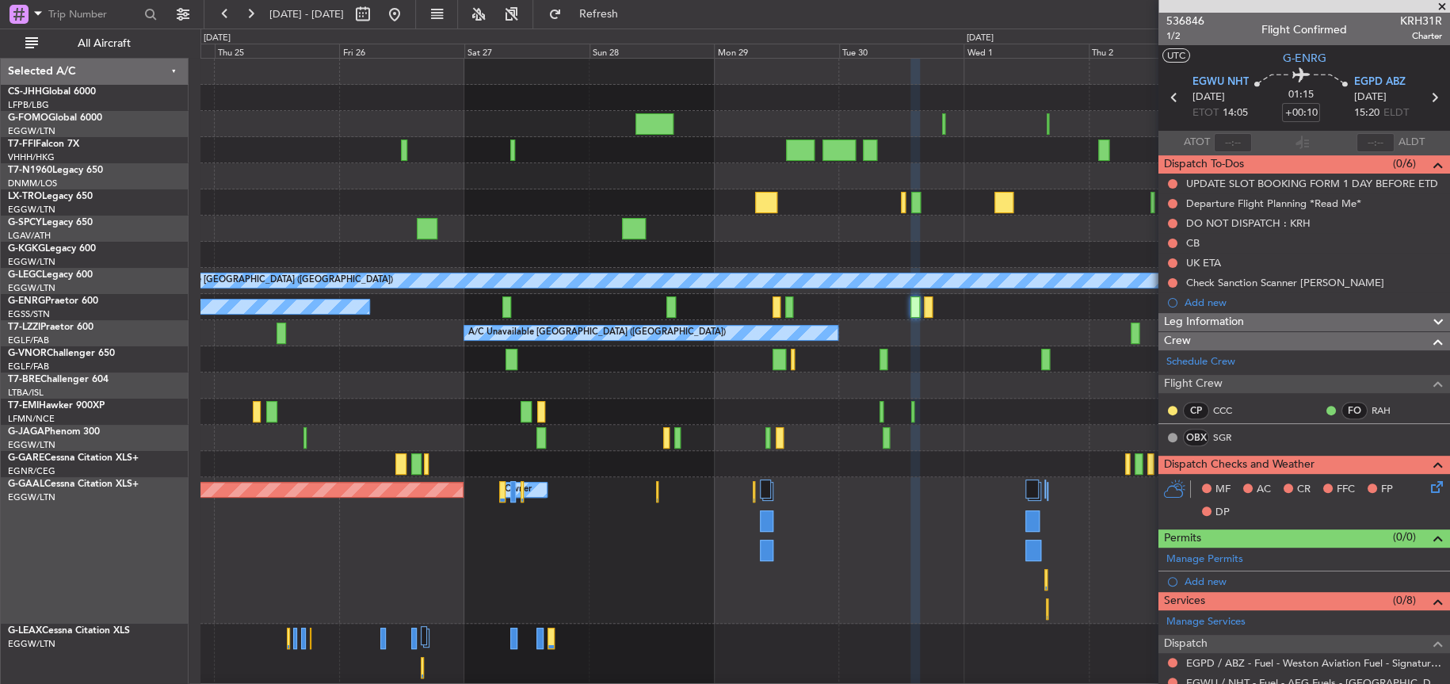
click at [642, 154] on div "Planned Maint Tianjin ([GEOGRAPHIC_DATA])" at bounding box center [824, 150] width 1248 height 26
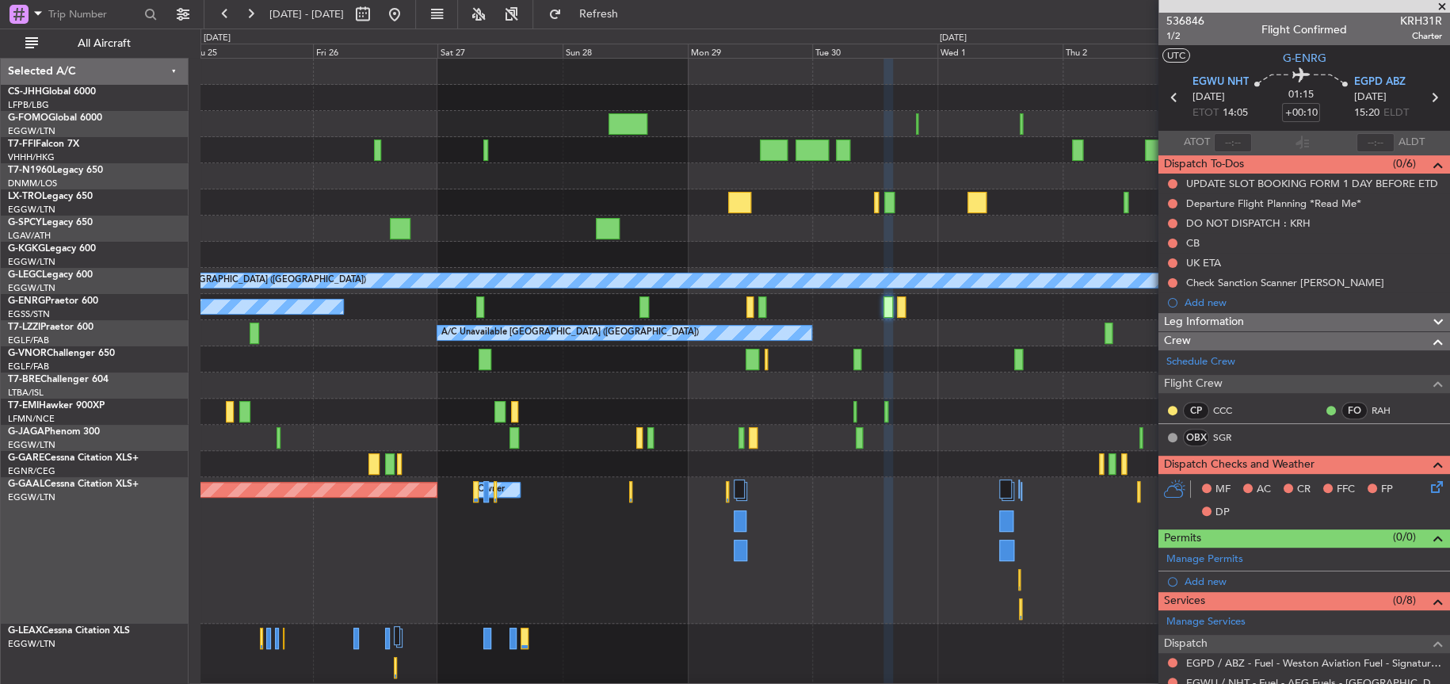
click at [852, 135] on div at bounding box center [824, 124] width 1249 height 26
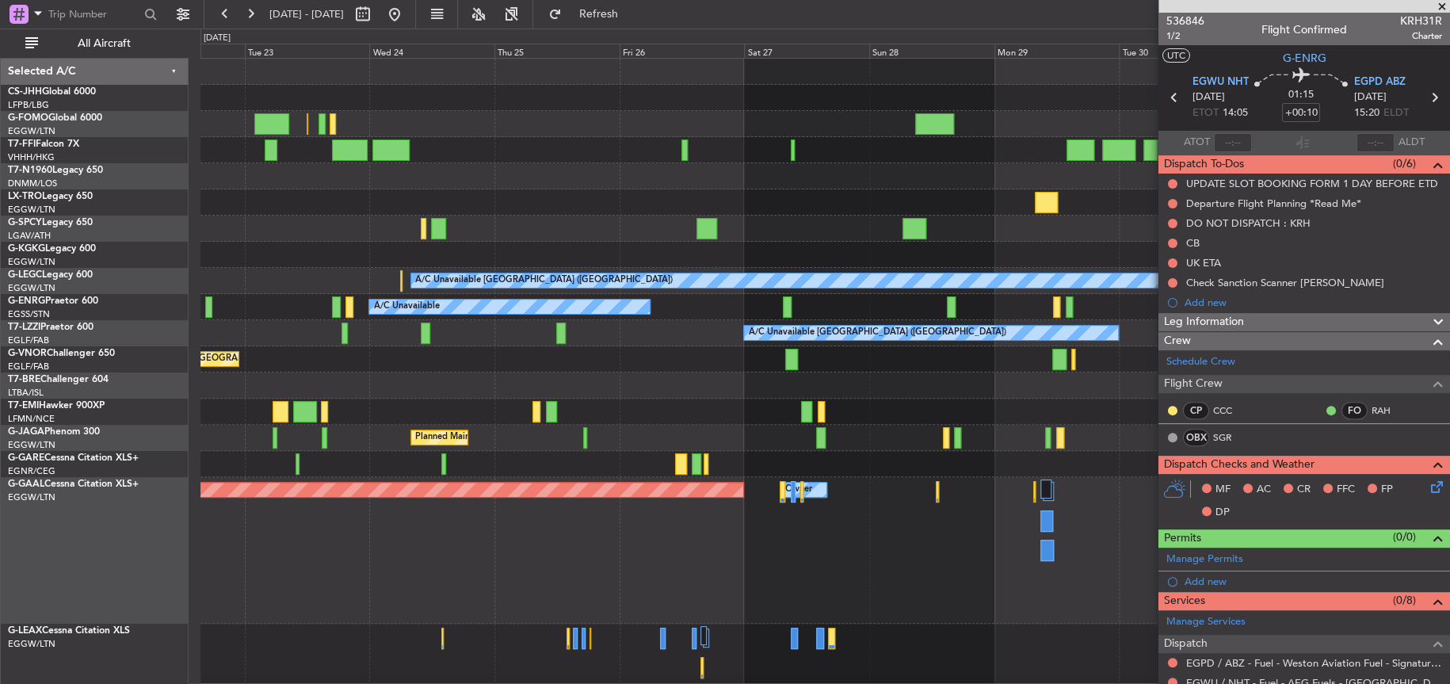
click at [1036, 124] on div at bounding box center [824, 124] width 1249 height 26
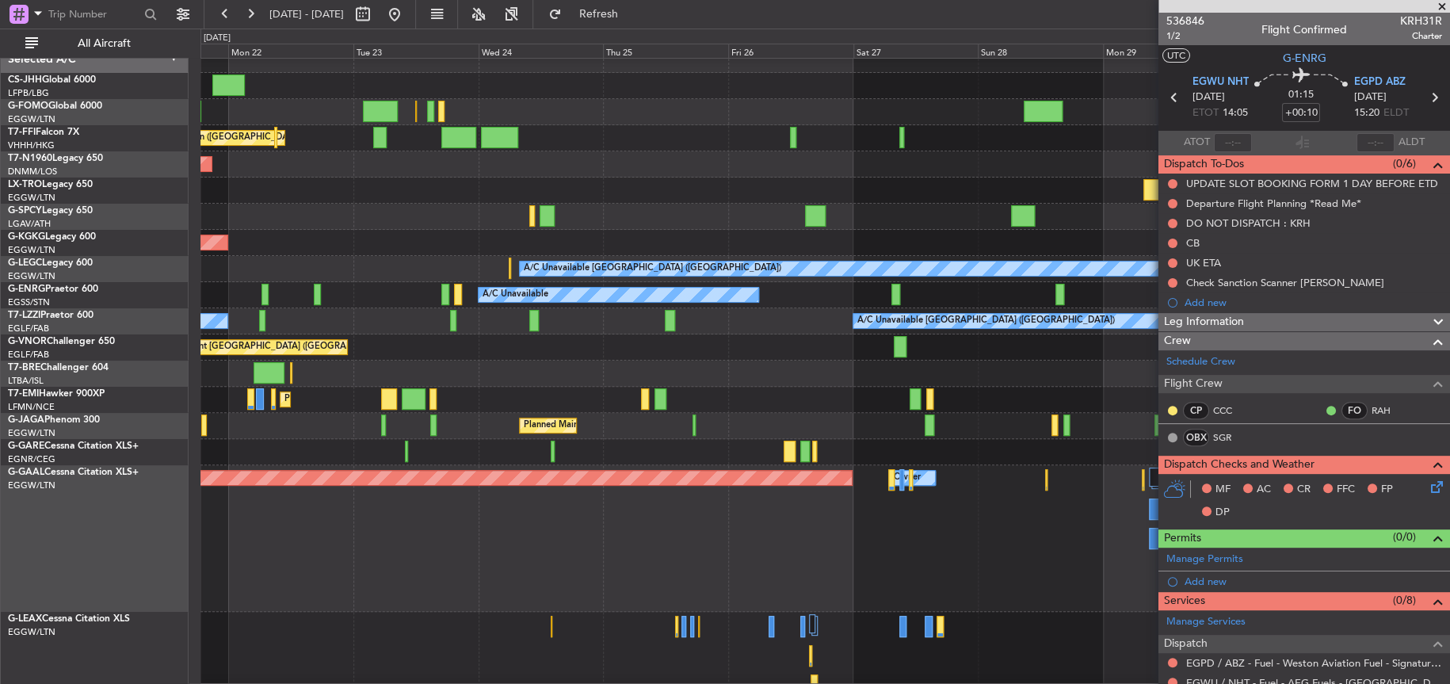
click at [385, 334] on div "Planned Maint [GEOGRAPHIC_DATA] ([GEOGRAPHIC_DATA])" at bounding box center [824, 347] width 1249 height 26
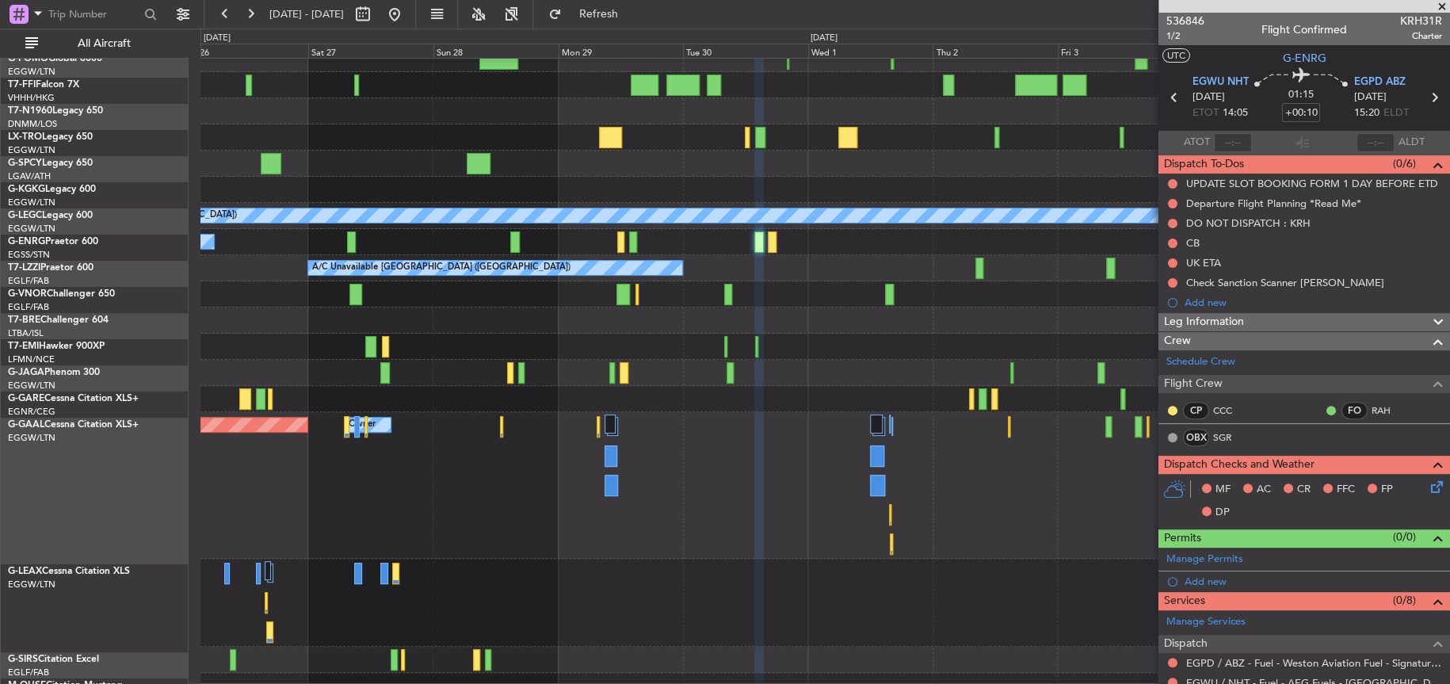
click at [383, 365] on div at bounding box center [385, 372] width 10 height 21
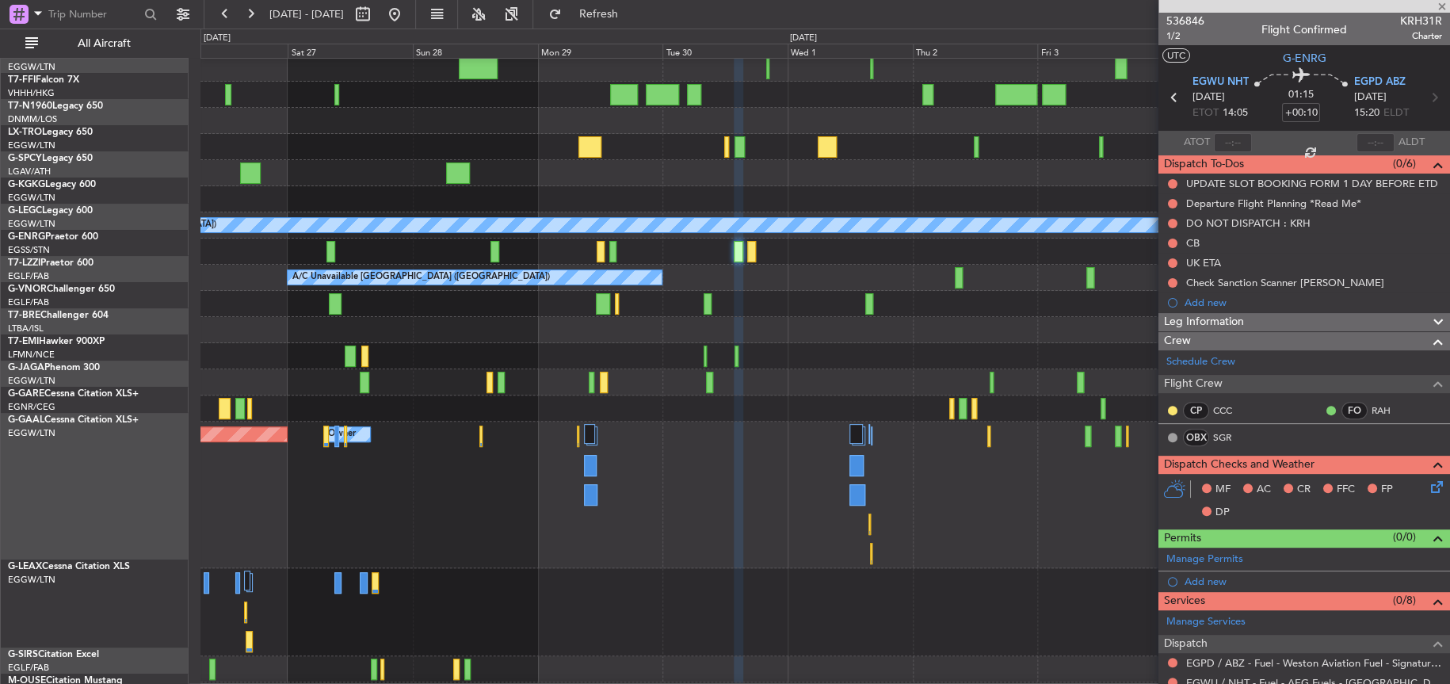
scroll to position [12, 0]
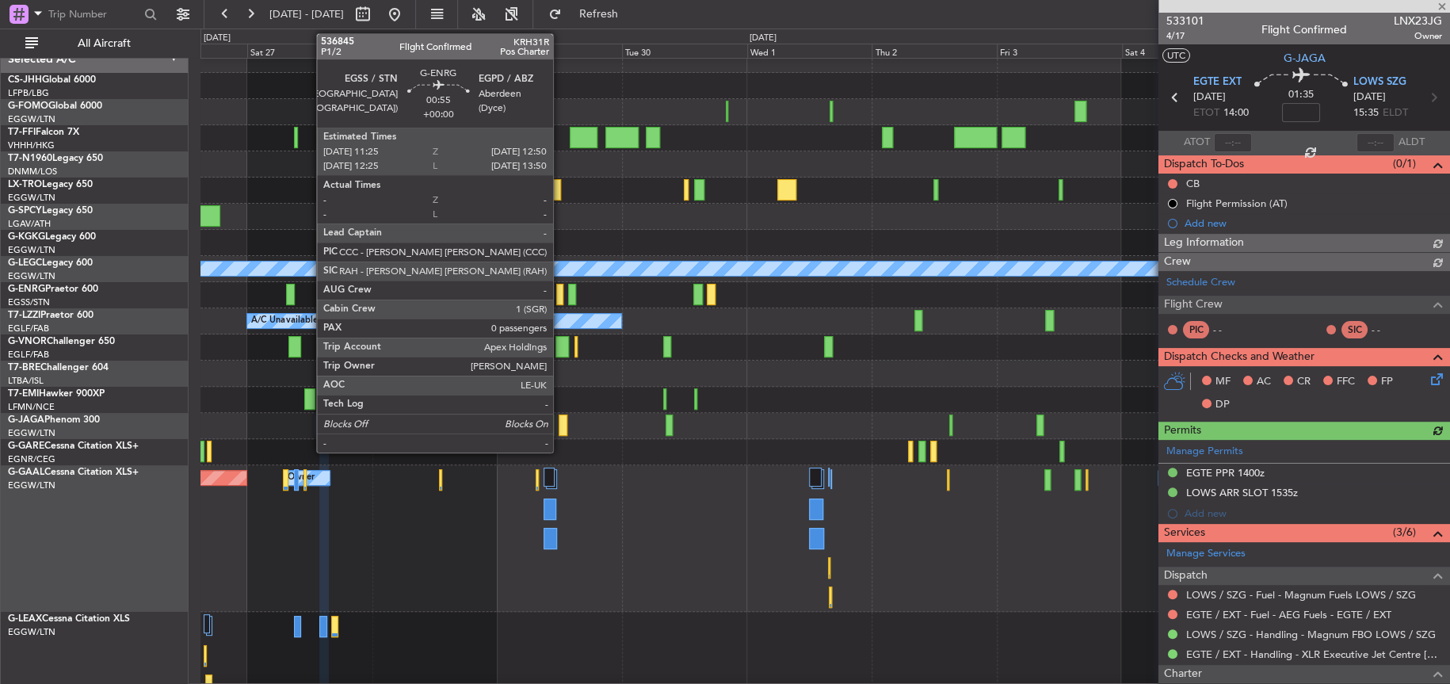
click at [560, 297] on div at bounding box center [560, 294] width 8 height 21
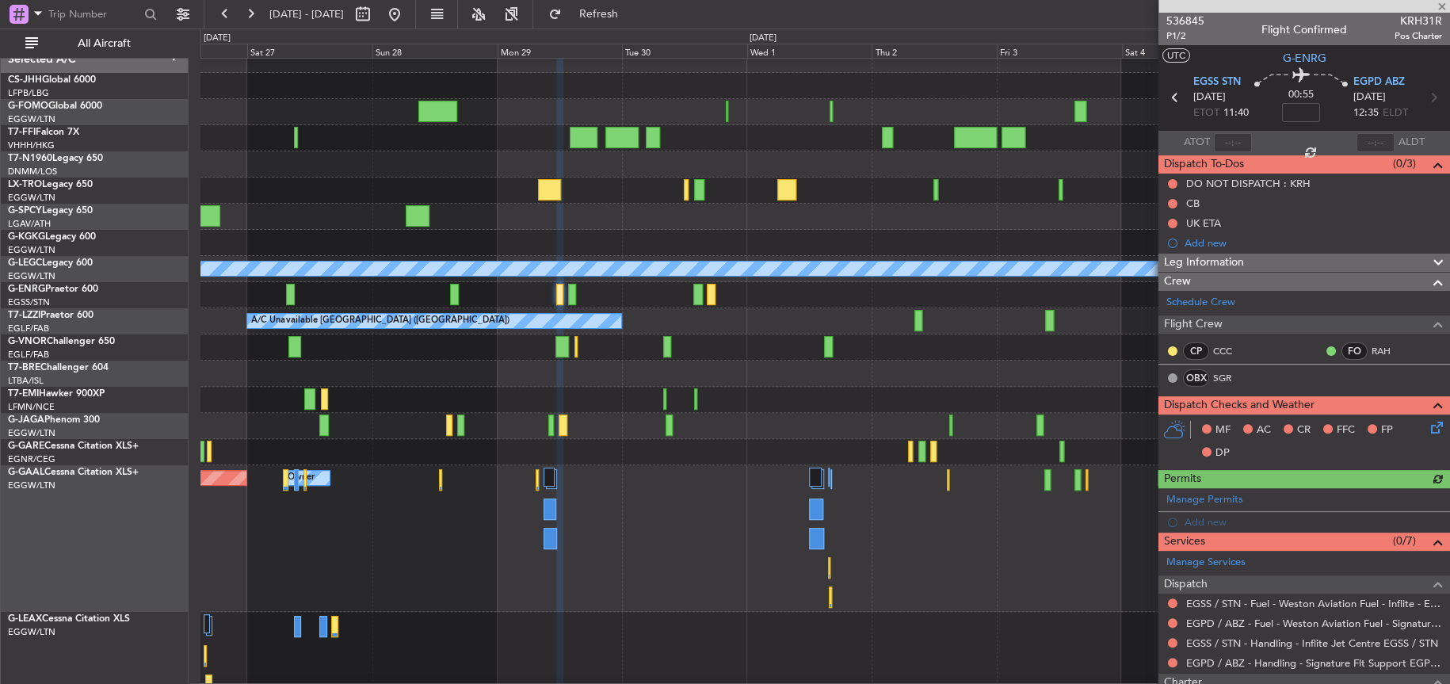
click at [1428, 427] on icon at bounding box center [1434, 424] width 13 height 13
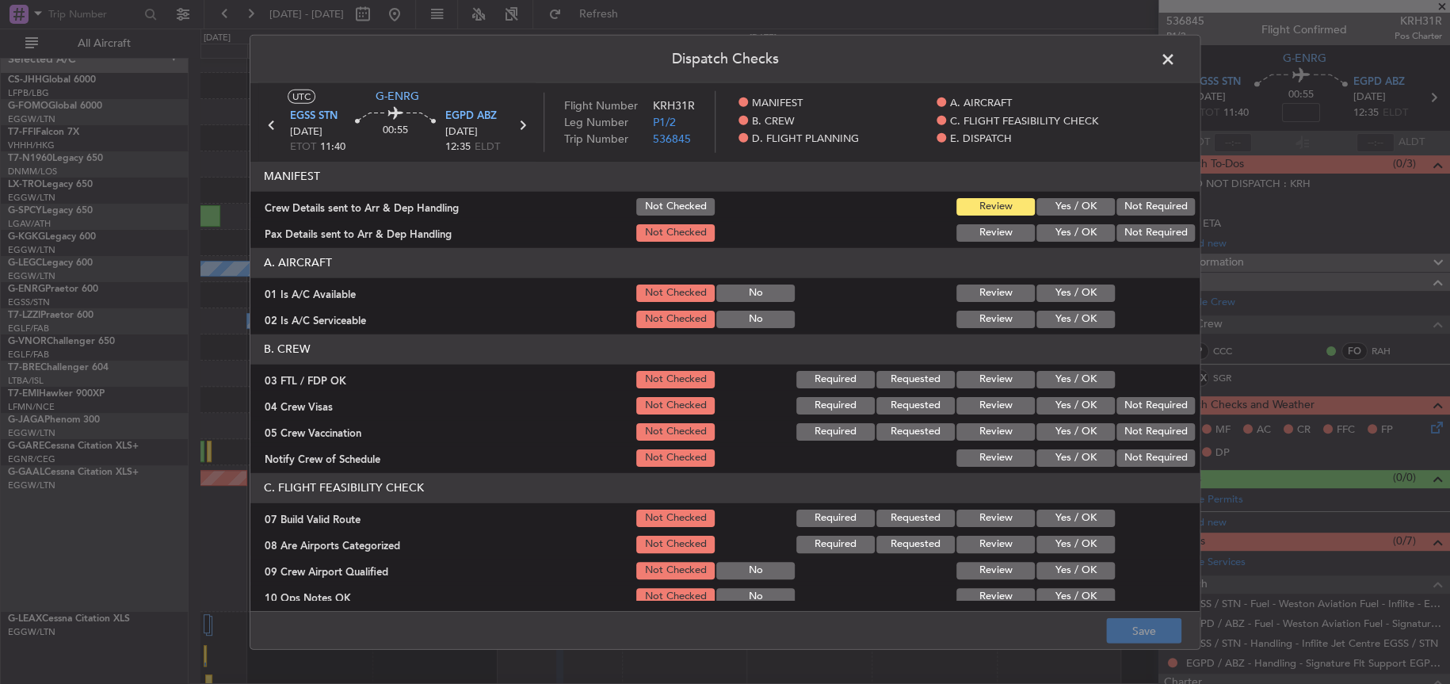
click at [1075, 449] on button "Yes / OK" at bounding box center [1075, 456] width 78 height 17
click at [1155, 627] on button "Save" at bounding box center [1143, 630] width 75 height 25
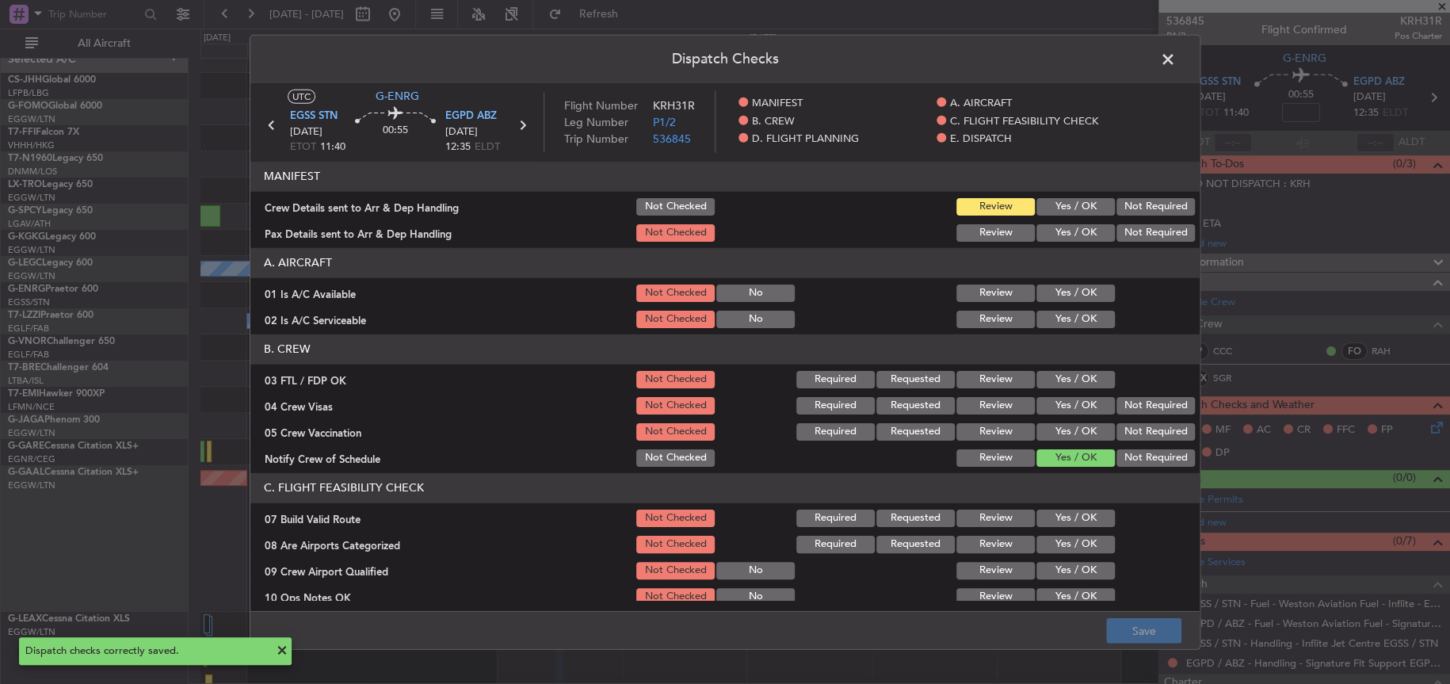
click at [523, 116] on icon at bounding box center [522, 124] width 21 height 21
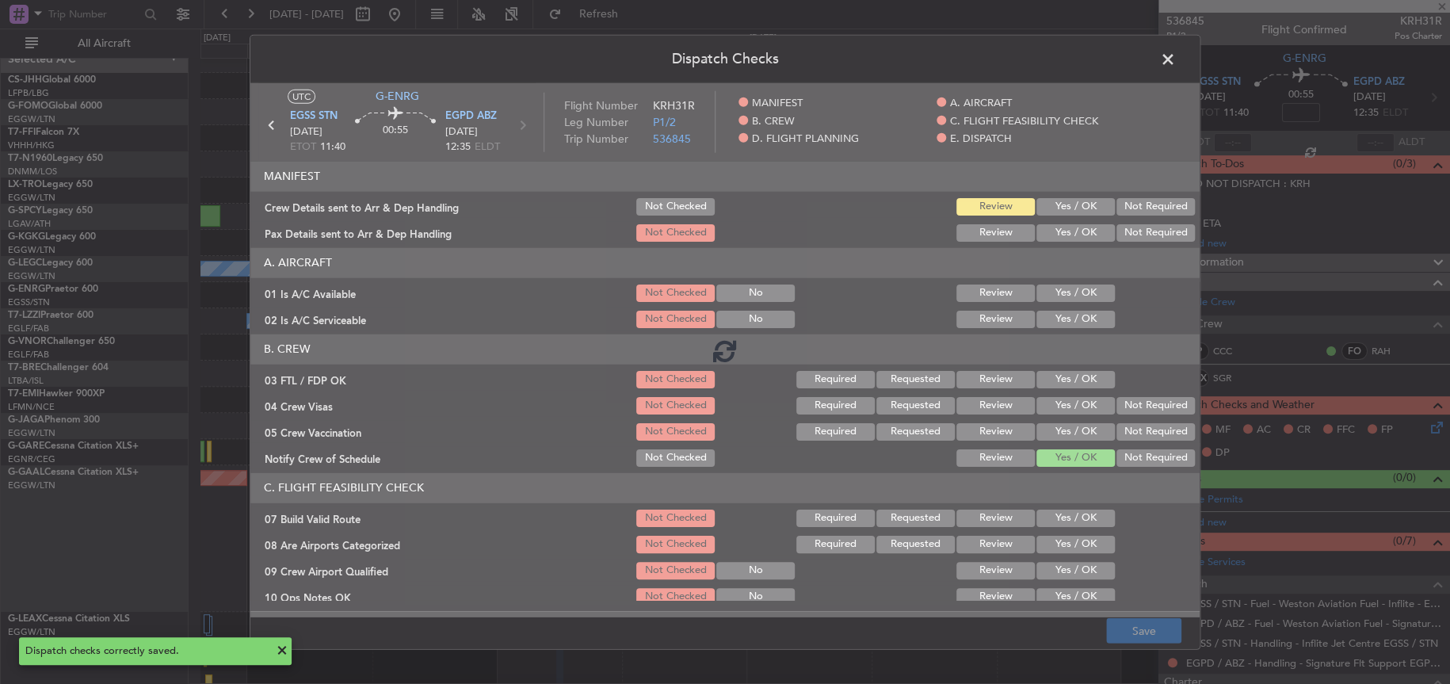
type input "4"
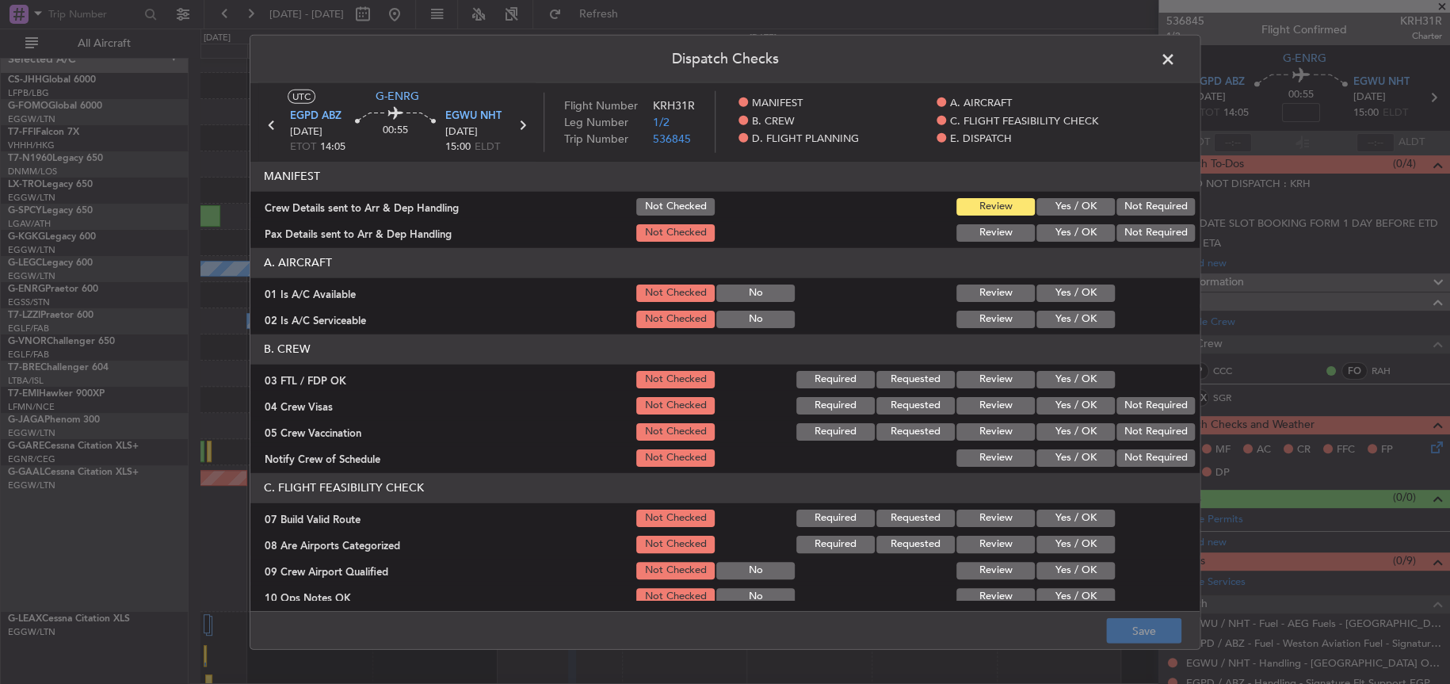
click at [1053, 454] on button "Yes / OK" at bounding box center [1075, 456] width 78 height 17
click at [1131, 629] on button "Save" at bounding box center [1143, 630] width 75 height 25
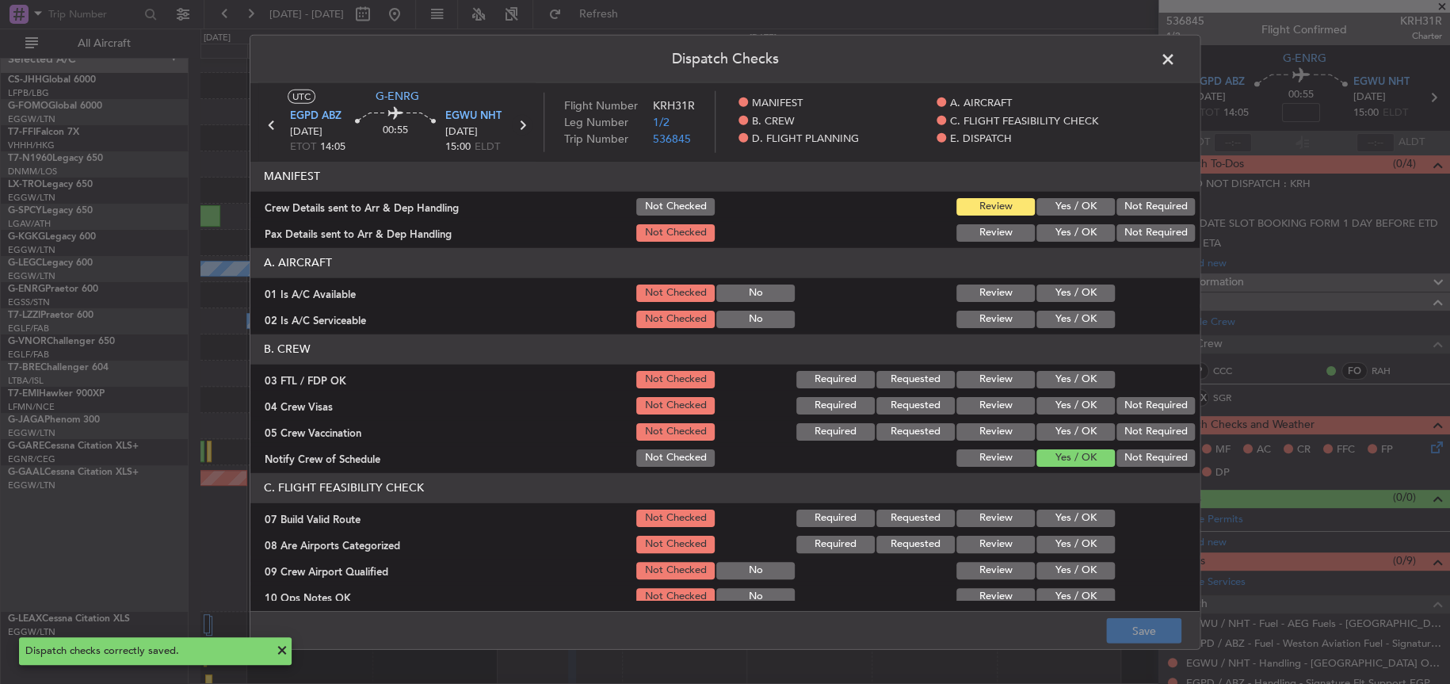
click at [522, 126] on icon at bounding box center [522, 124] width 21 height 21
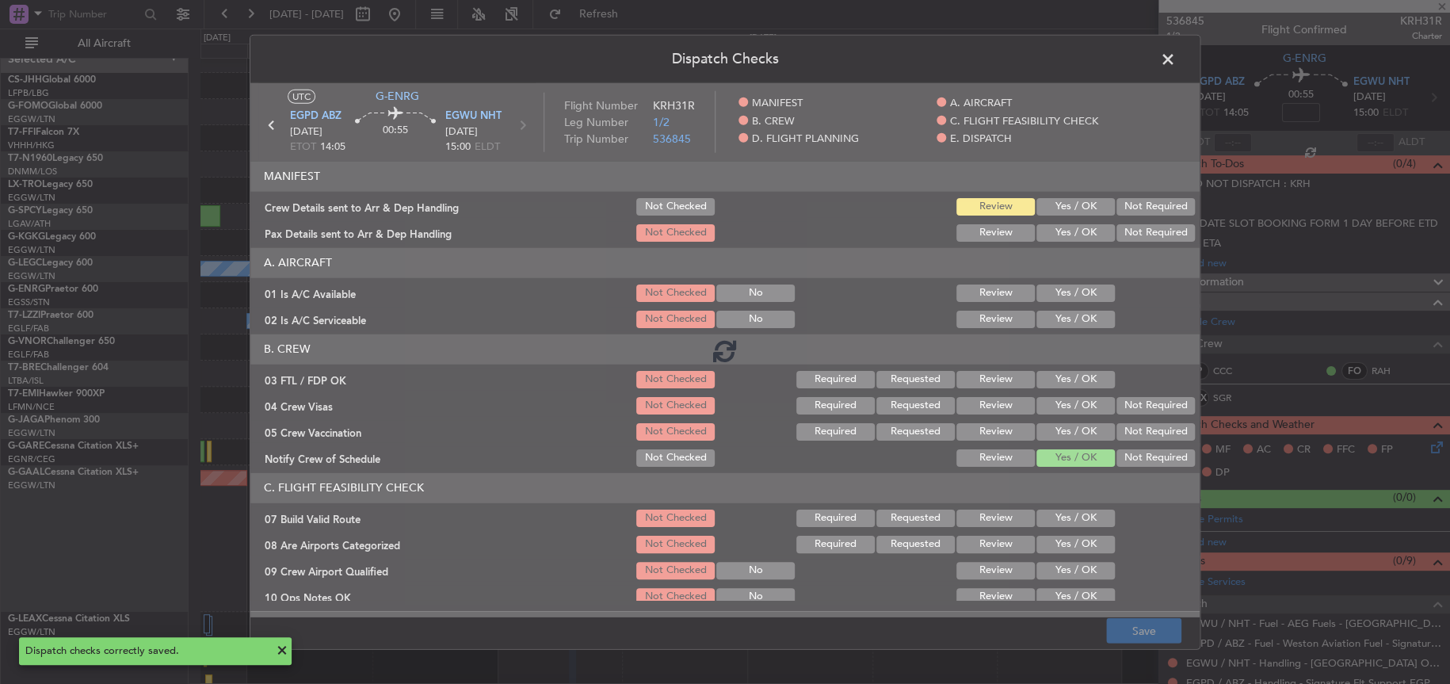
type input "+00:10"
type input "7"
type input "+00:10"
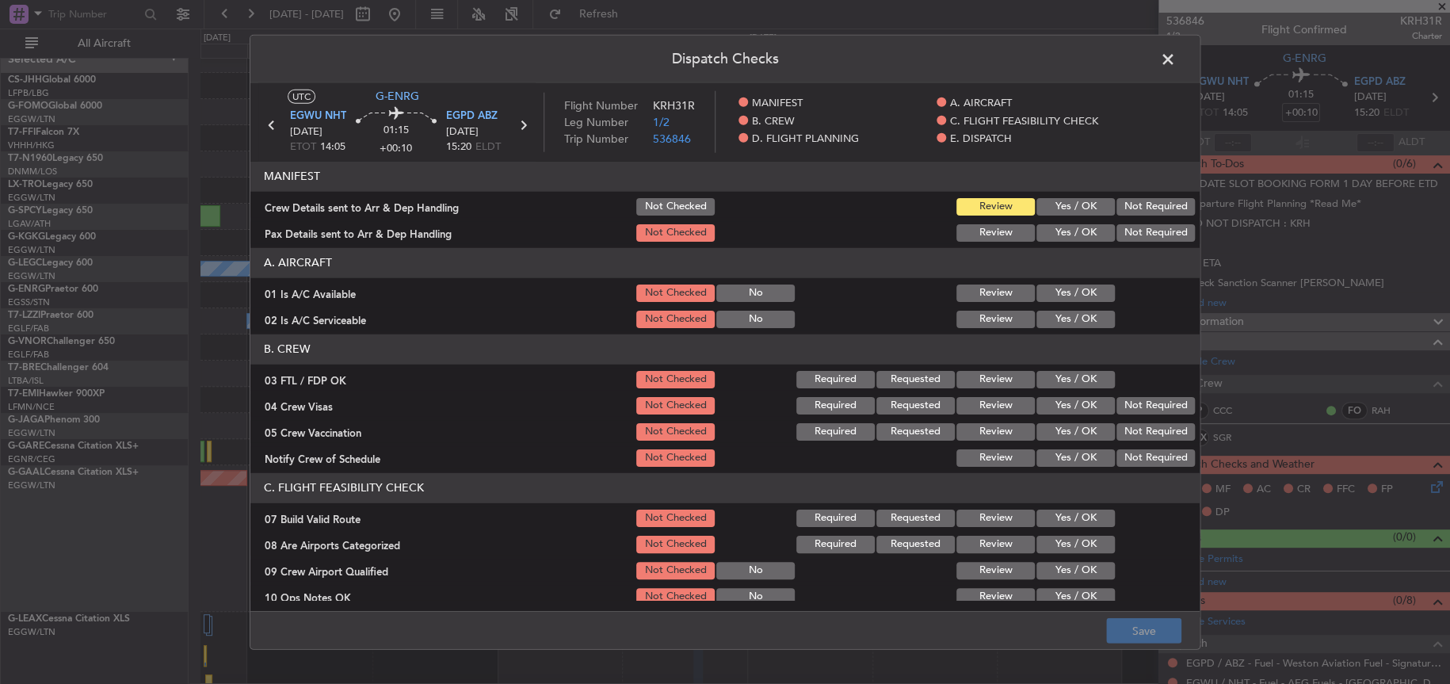
click at [1067, 459] on button "Yes / OK" at bounding box center [1075, 456] width 78 height 17
click at [1150, 627] on button "Save" at bounding box center [1143, 630] width 75 height 25
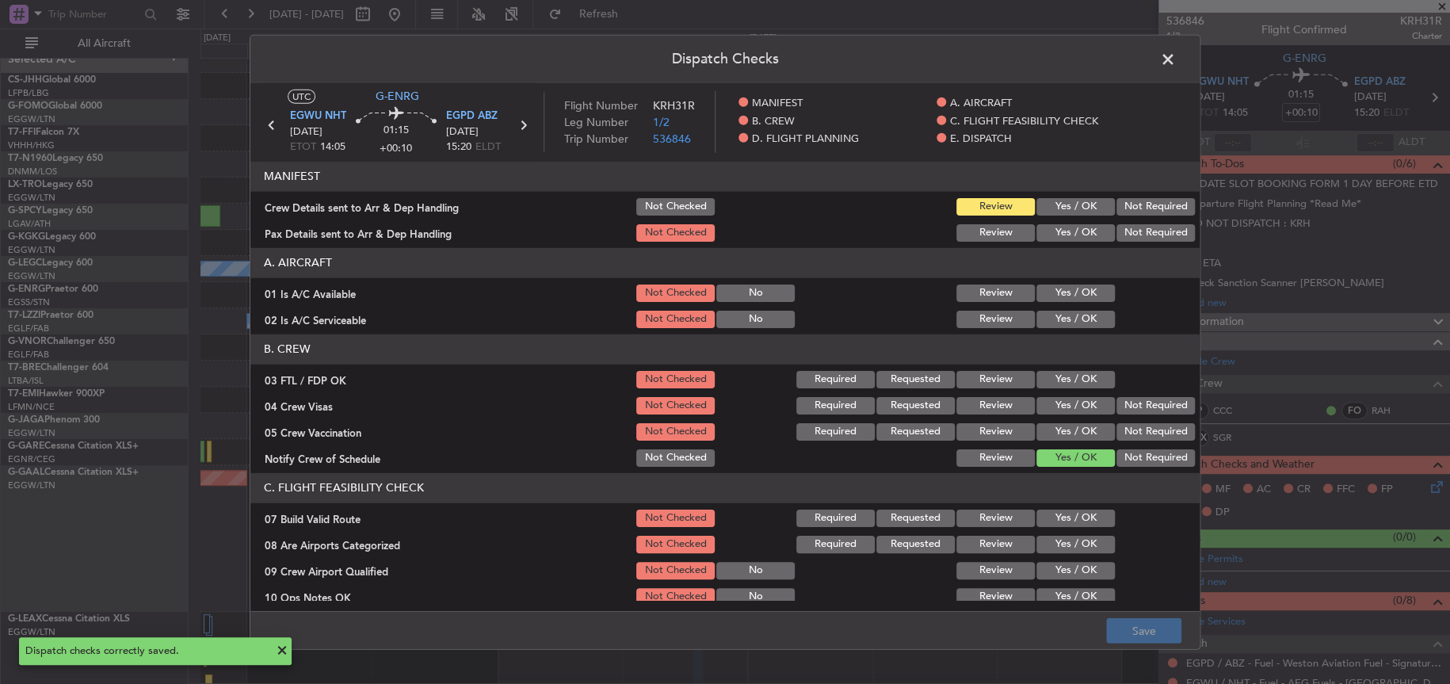
click at [527, 124] on icon at bounding box center [523, 124] width 21 height 21
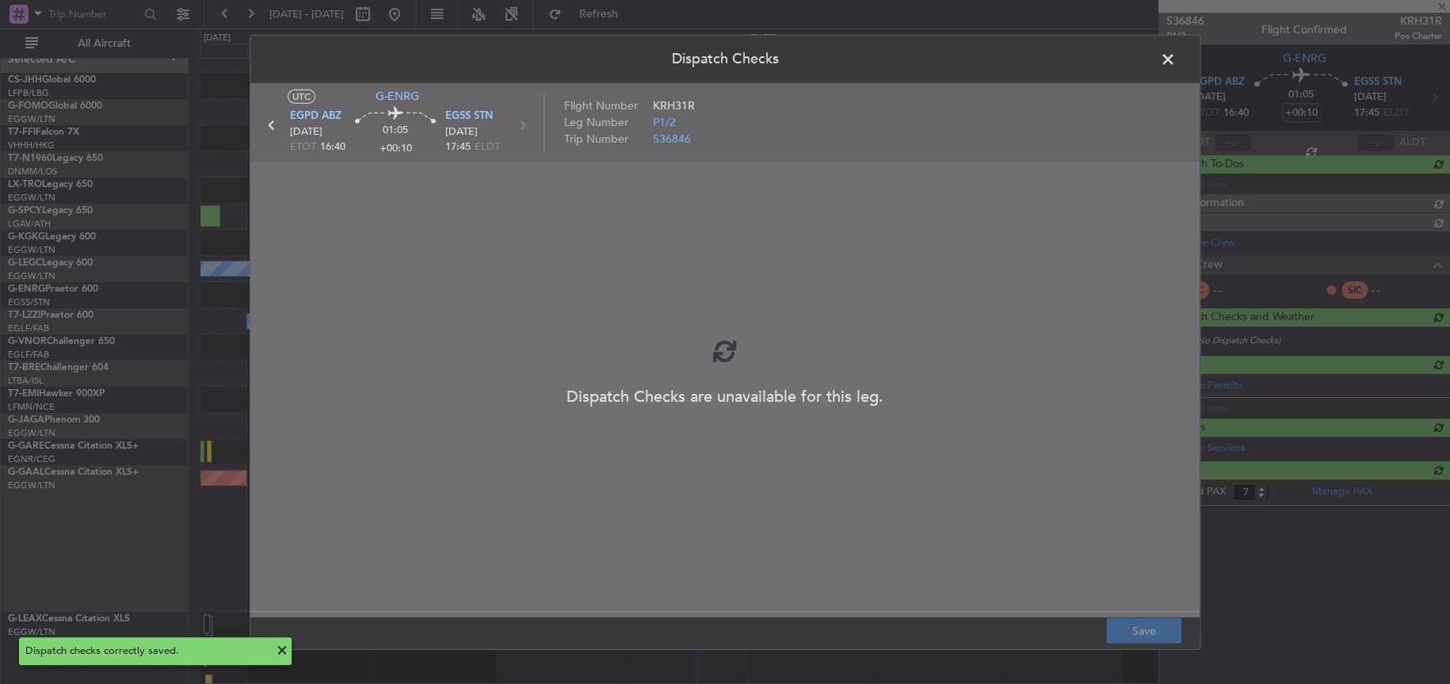
type input "0"
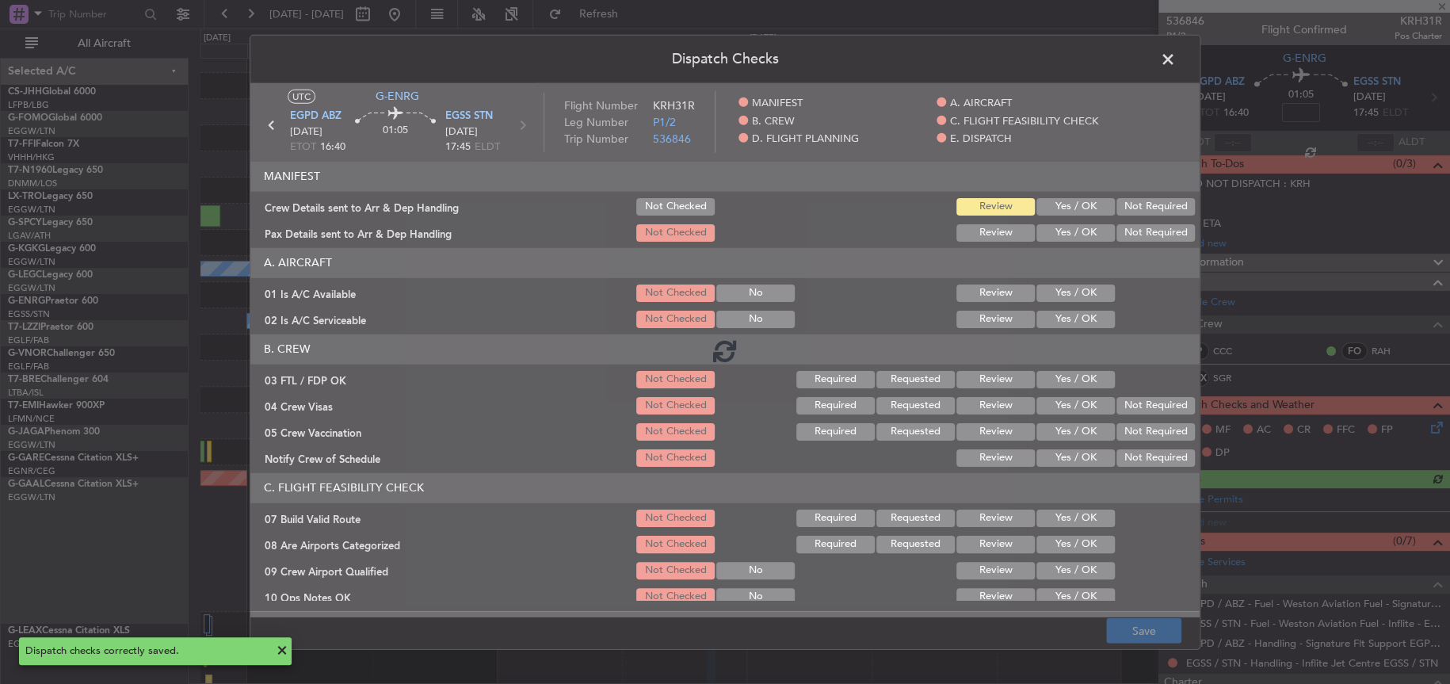
scroll to position [12, 0]
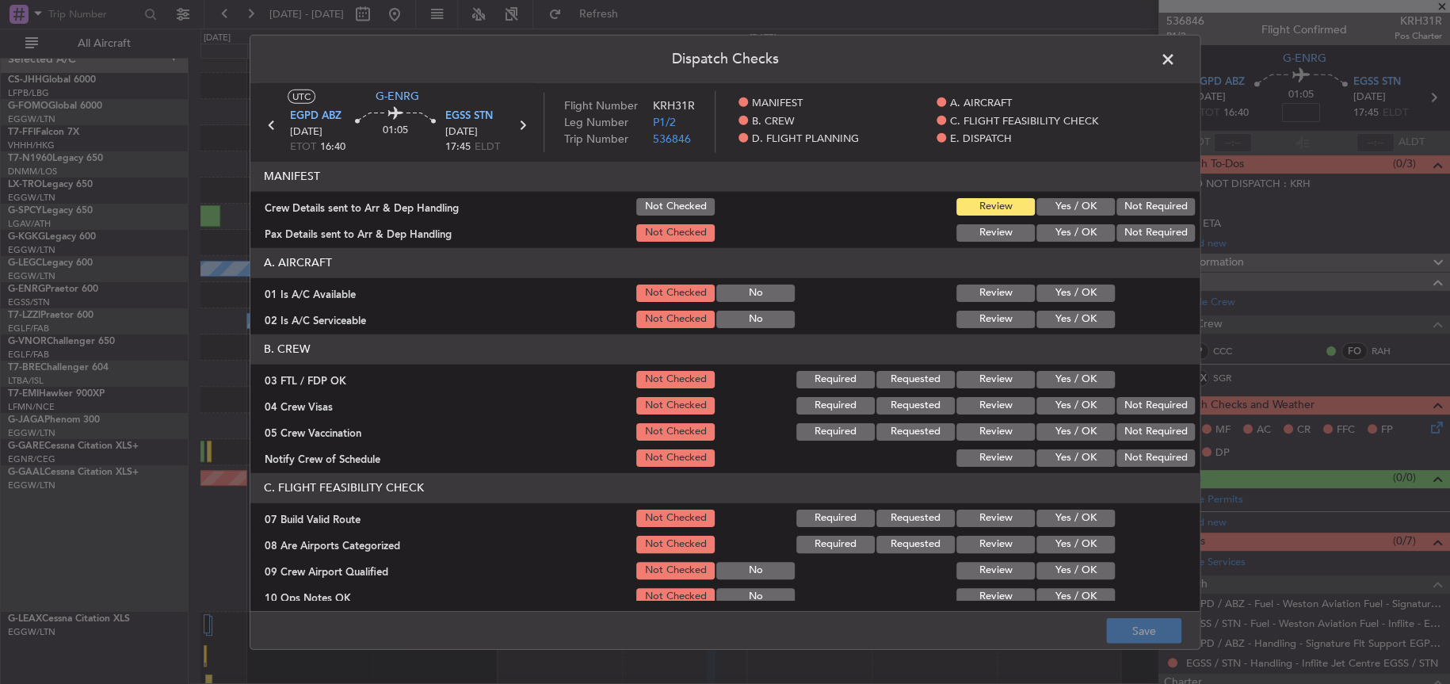
click at [1067, 456] on button "Yes / OK" at bounding box center [1075, 456] width 78 height 17
click at [1113, 624] on button "Save" at bounding box center [1143, 630] width 75 height 25
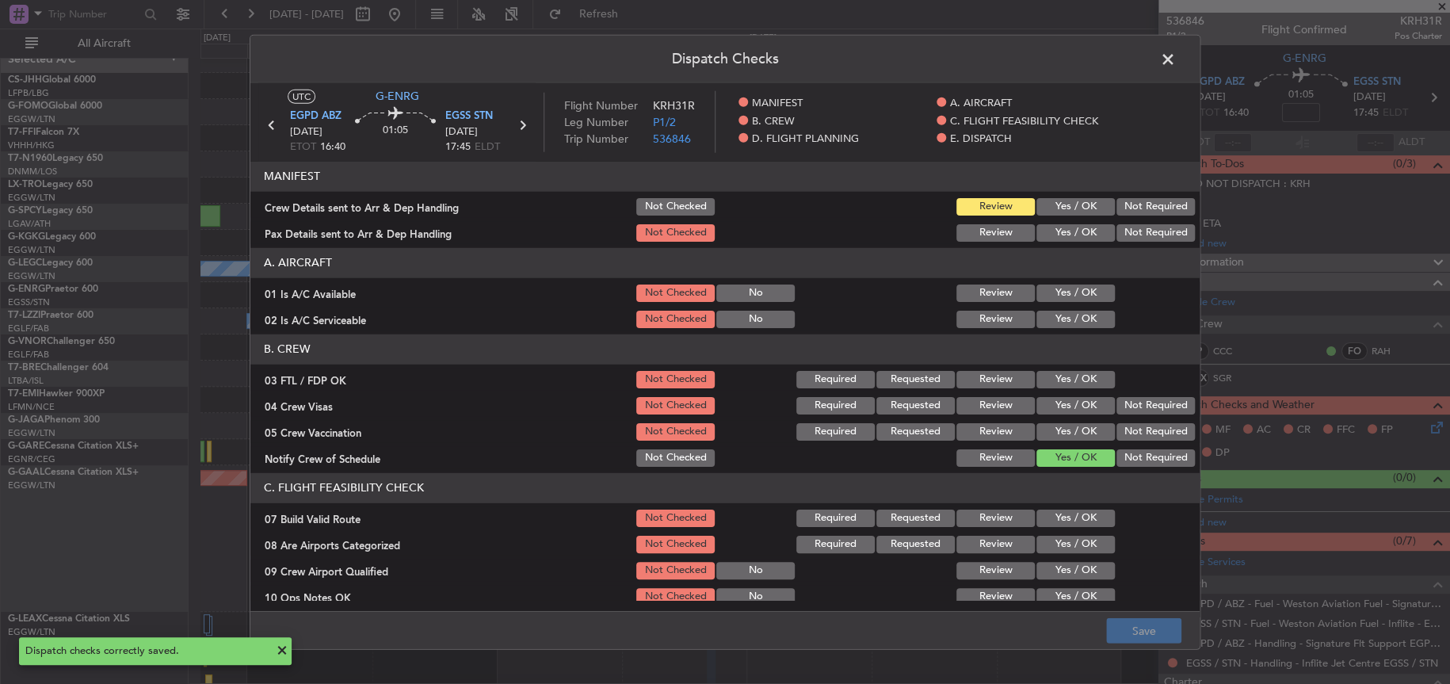
click at [1176, 58] on span at bounding box center [1176, 63] width 0 height 32
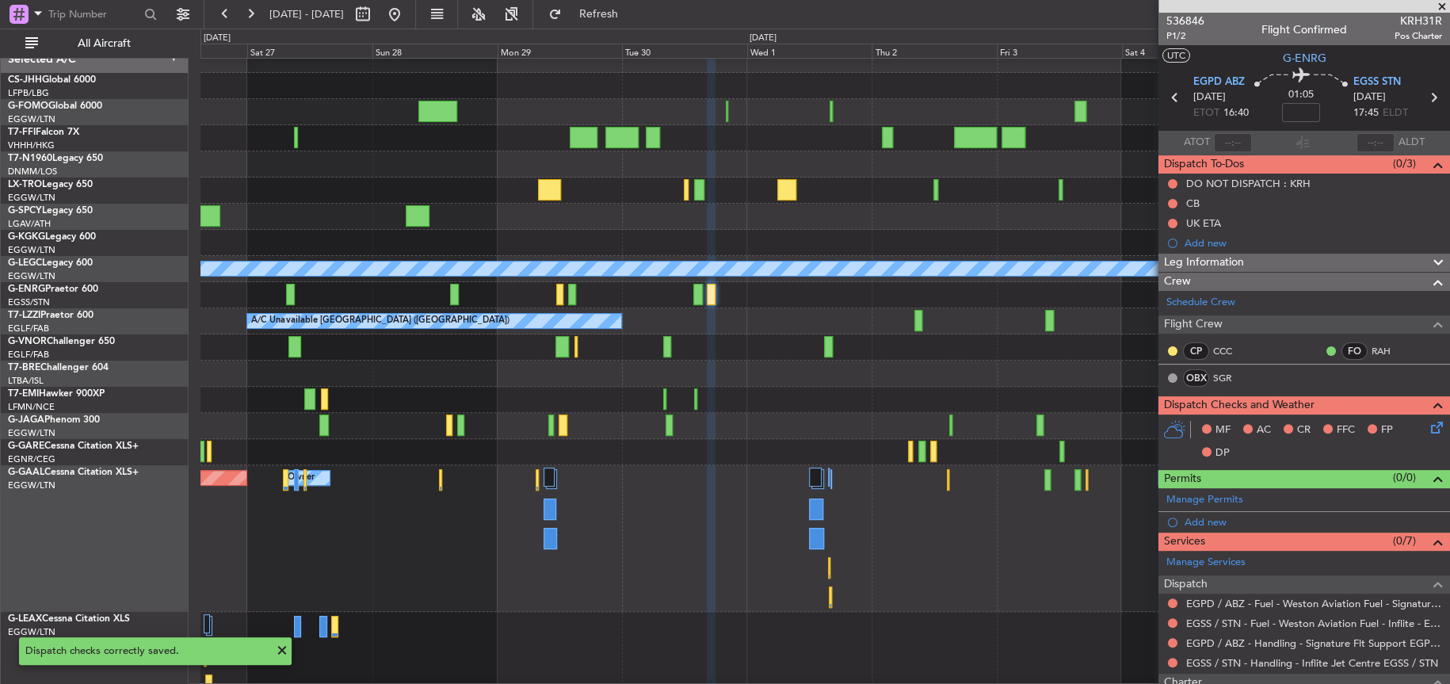
click at [570, 209] on div at bounding box center [824, 217] width 1248 height 26
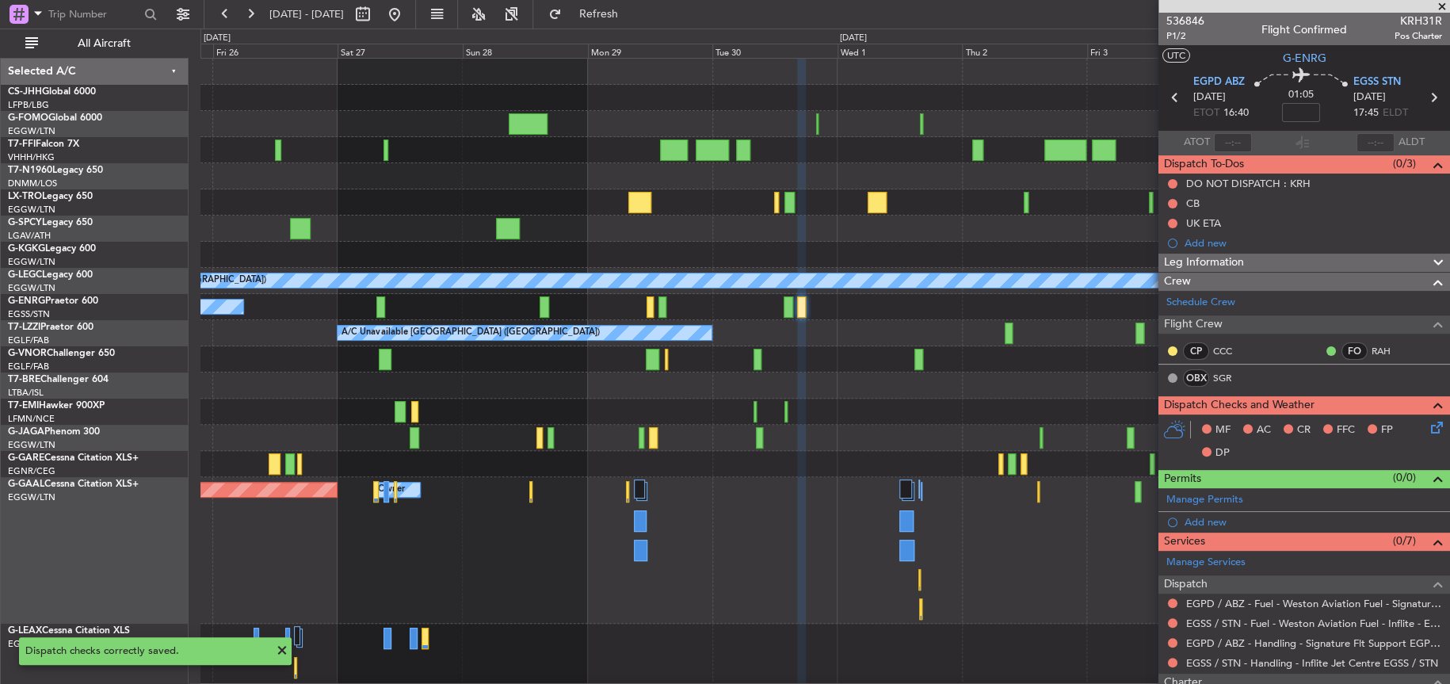
click at [566, 230] on div at bounding box center [824, 228] width 1248 height 26
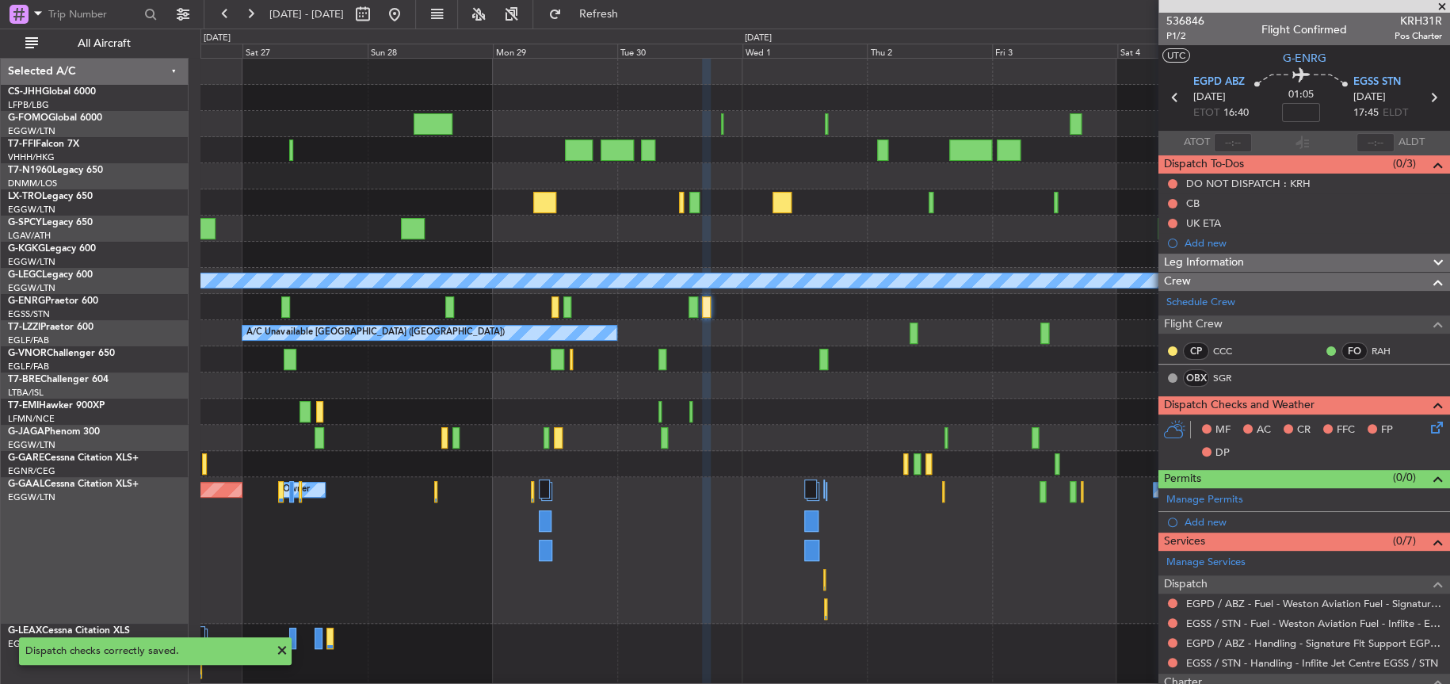
click at [717, 235] on div at bounding box center [824, 228] width 1248 height 26
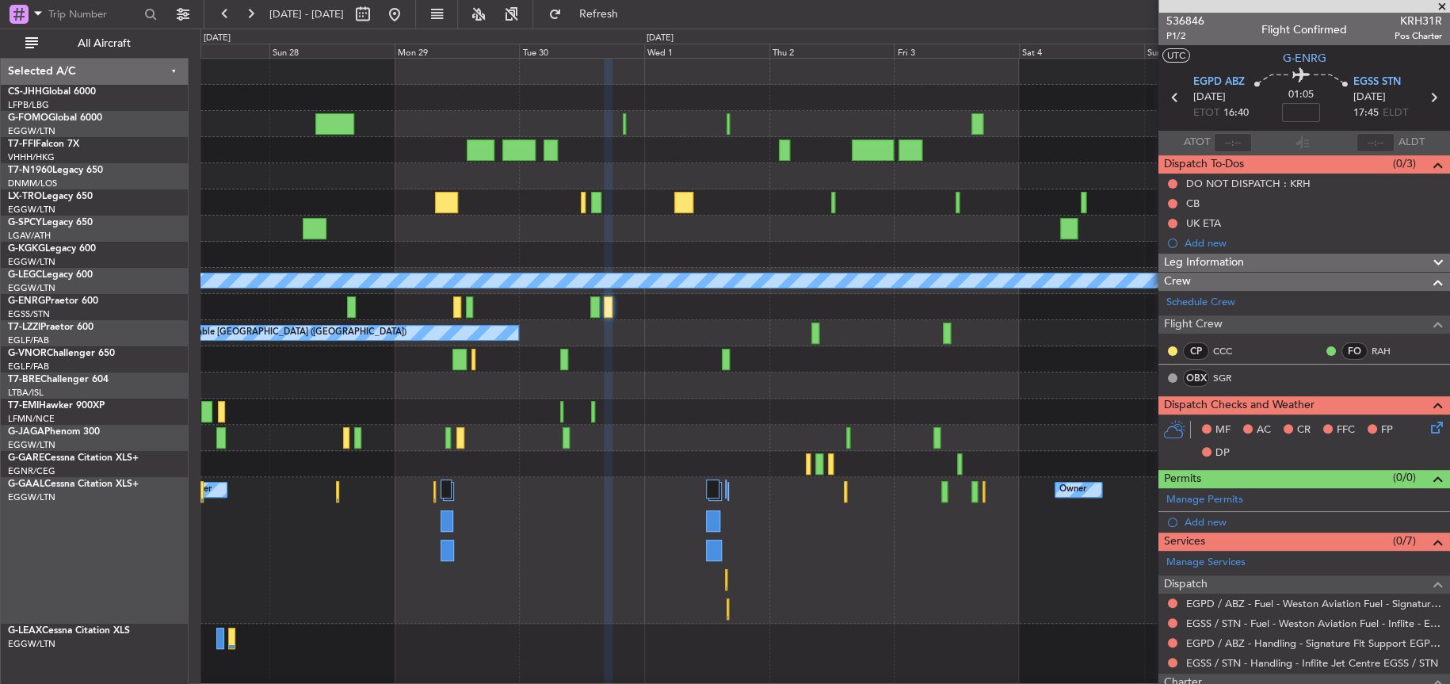
click at [479, 204] on div "A/C Unavailable" at bounding box center [824, 202] width 1249 height 26
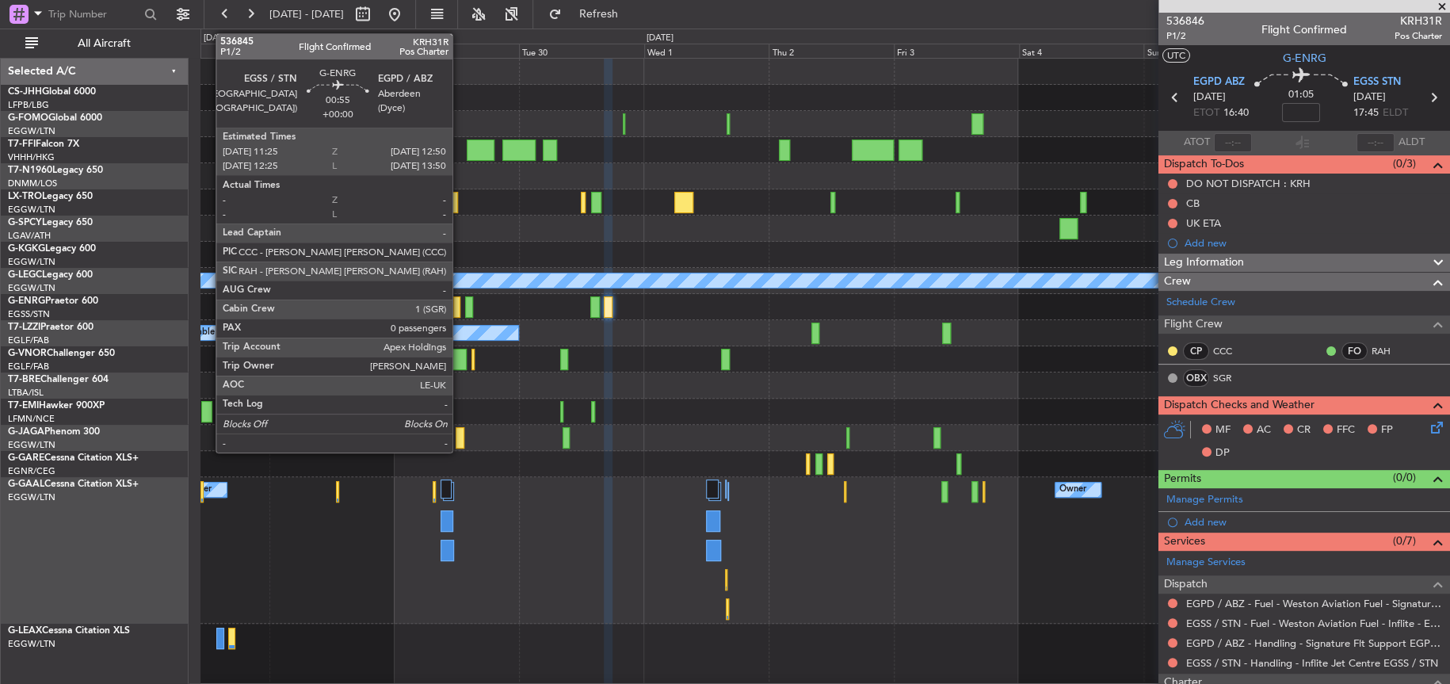
click at [463, 303] on div "A/C Unavailable" at bounding box center [824, 307] width 1248 height 26
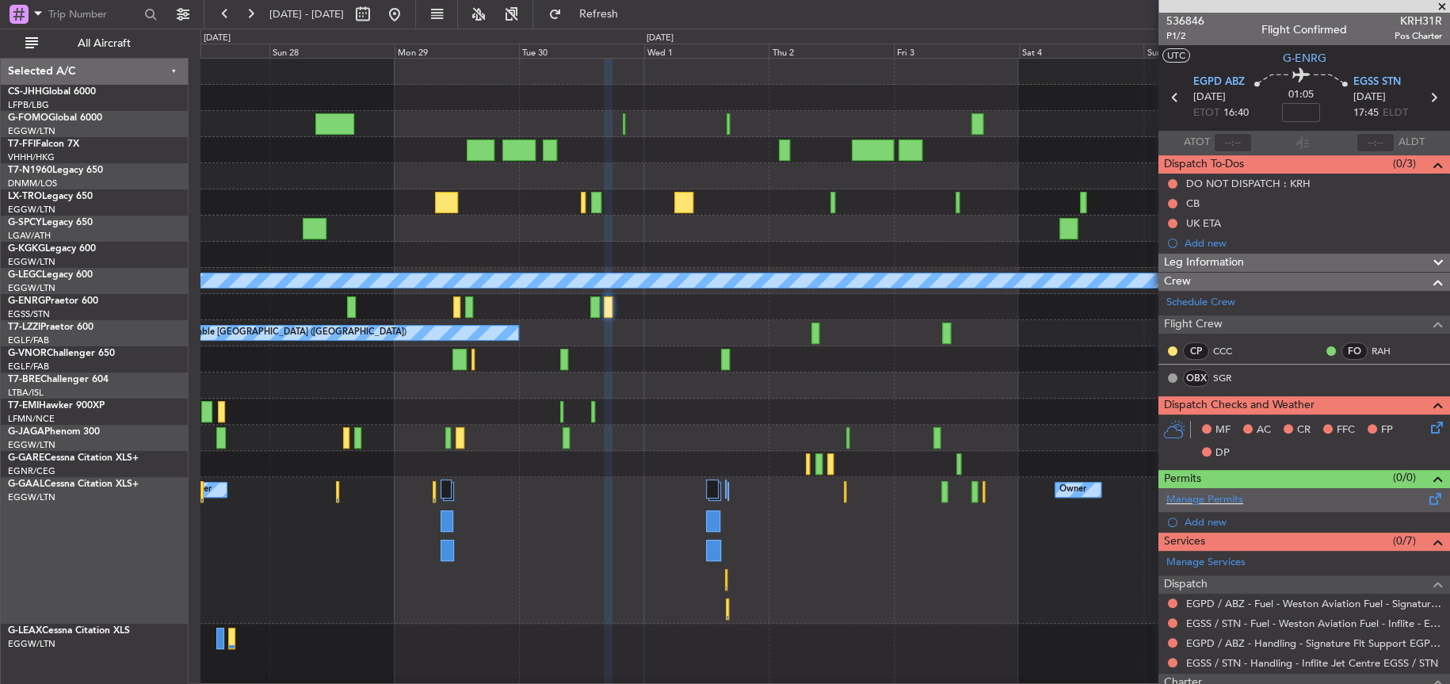
scroll to position [158, 0]
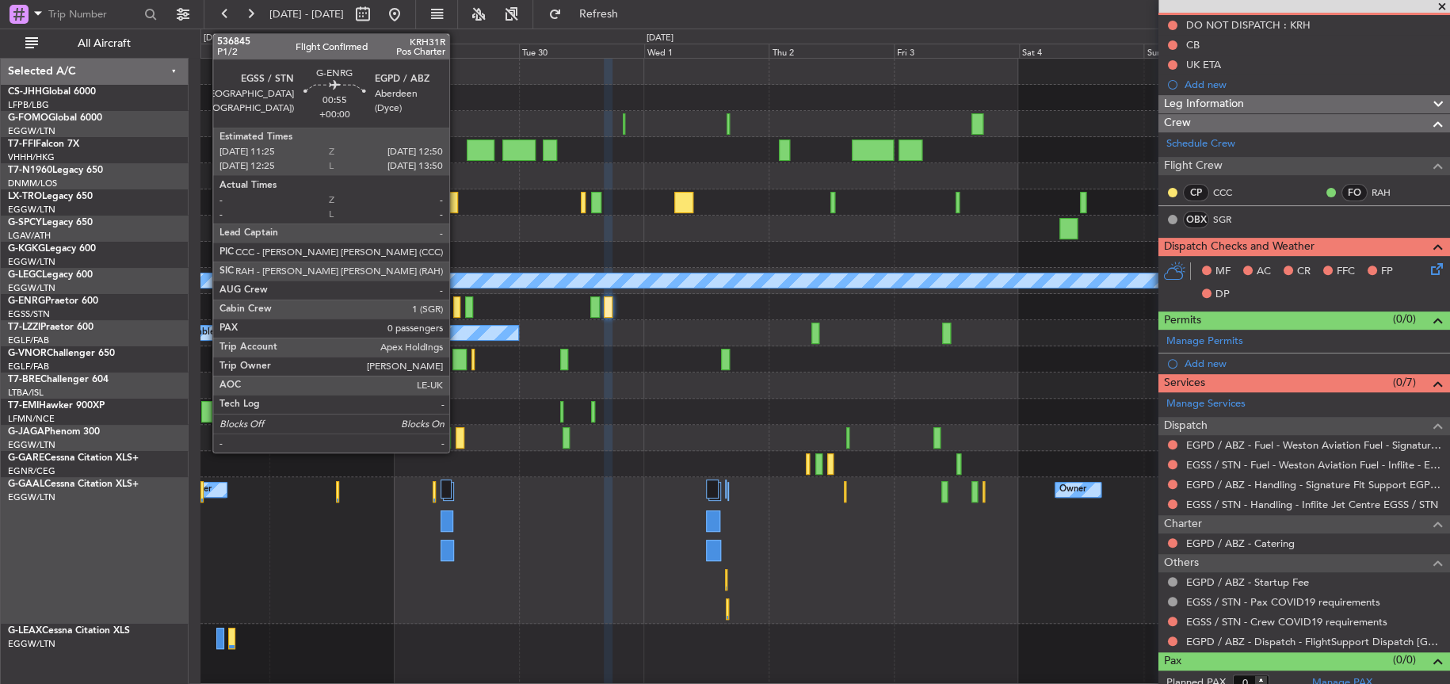
click at [456, 305] on div at bounding box center [457, 306] width 8 height 21
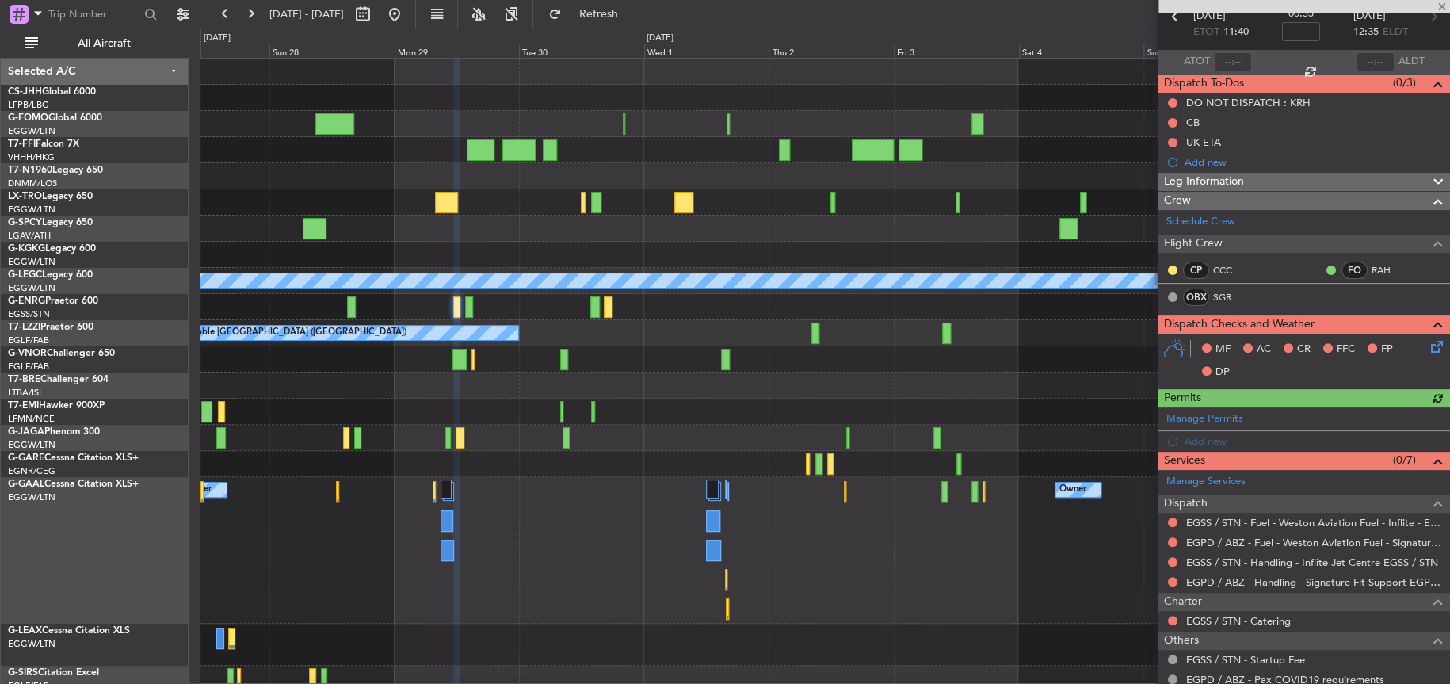
scroll to position [169, 0]
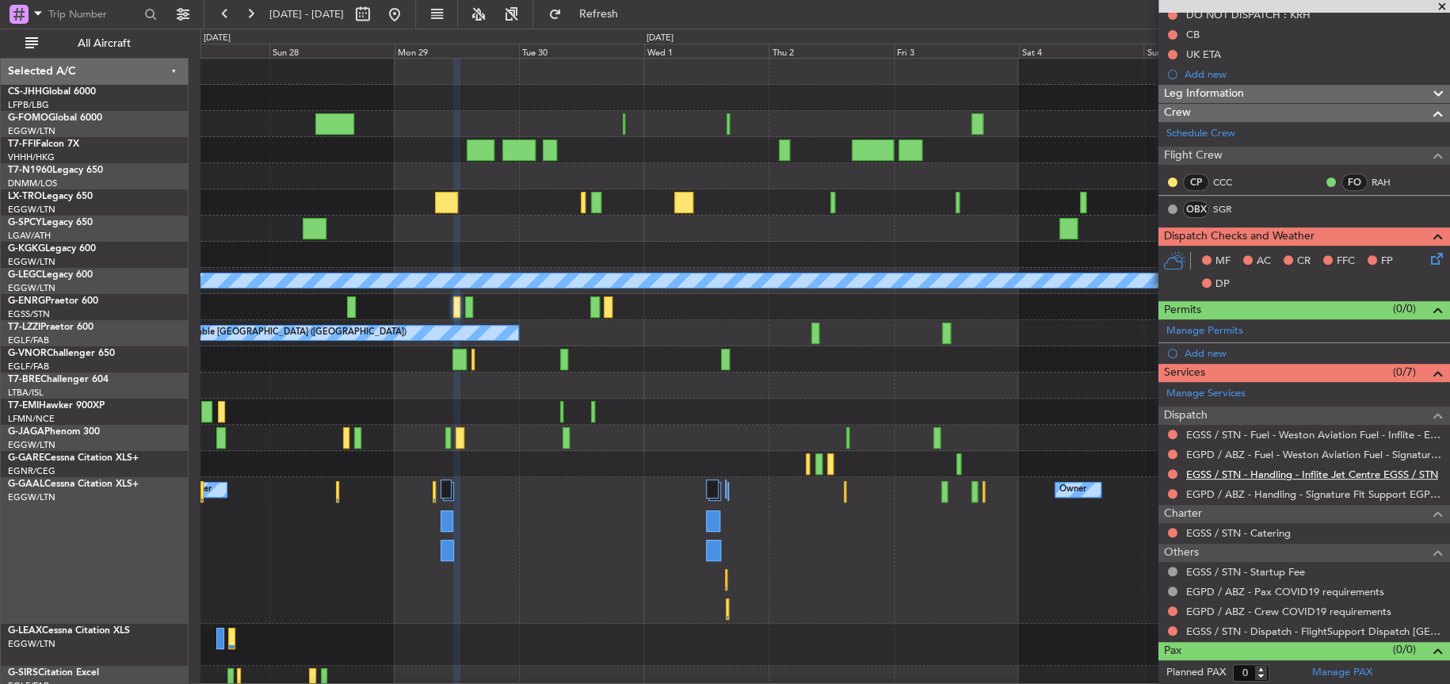
click at [1314, 473] on link "EGSS / STN - Handling - Inflite Jet Centre EGSS / STN" at bounding box center [1312, 473] width 252 height 13
click at [1298, 490] on link "EGPD / ABZ - Handling - Signature Flt Support EGPD / ABZ" at bounding box center [1314, 493] width 256 height 13
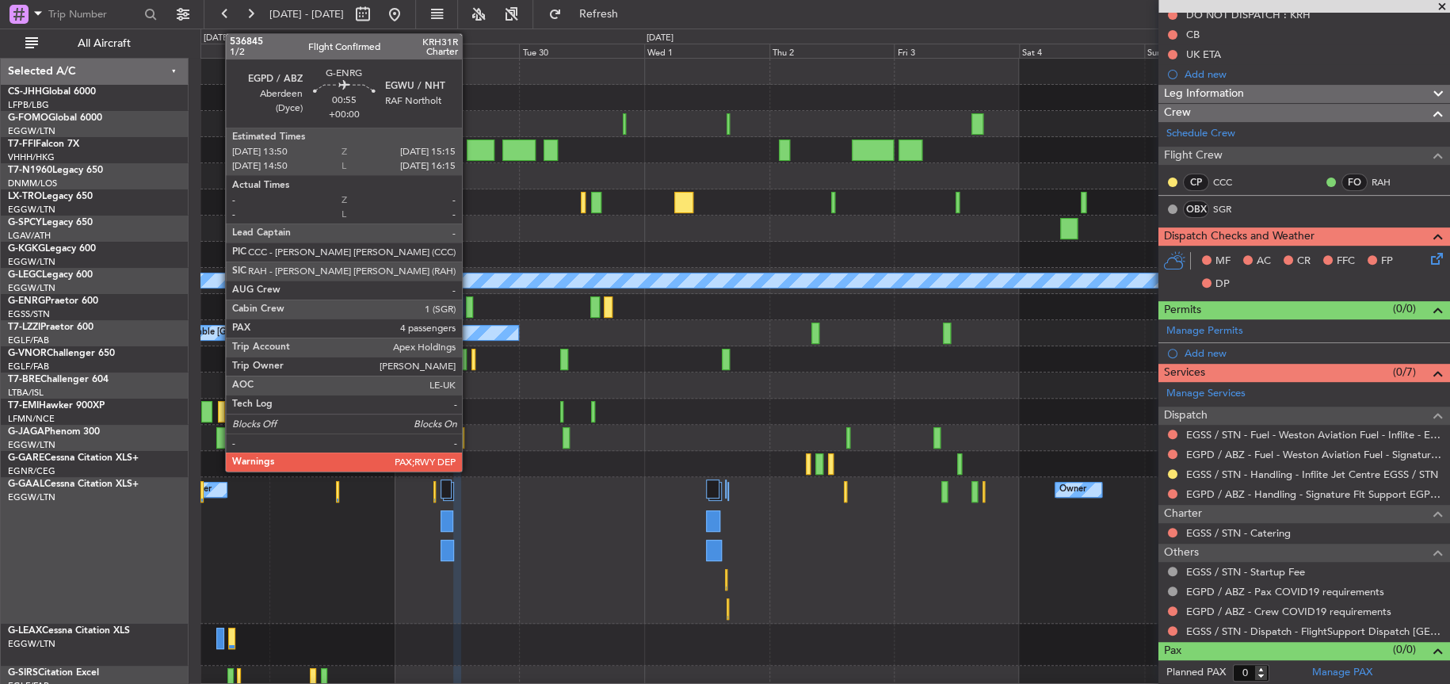
click at [469, 300] on div at bounding box center [470, 306] width 8 height 21
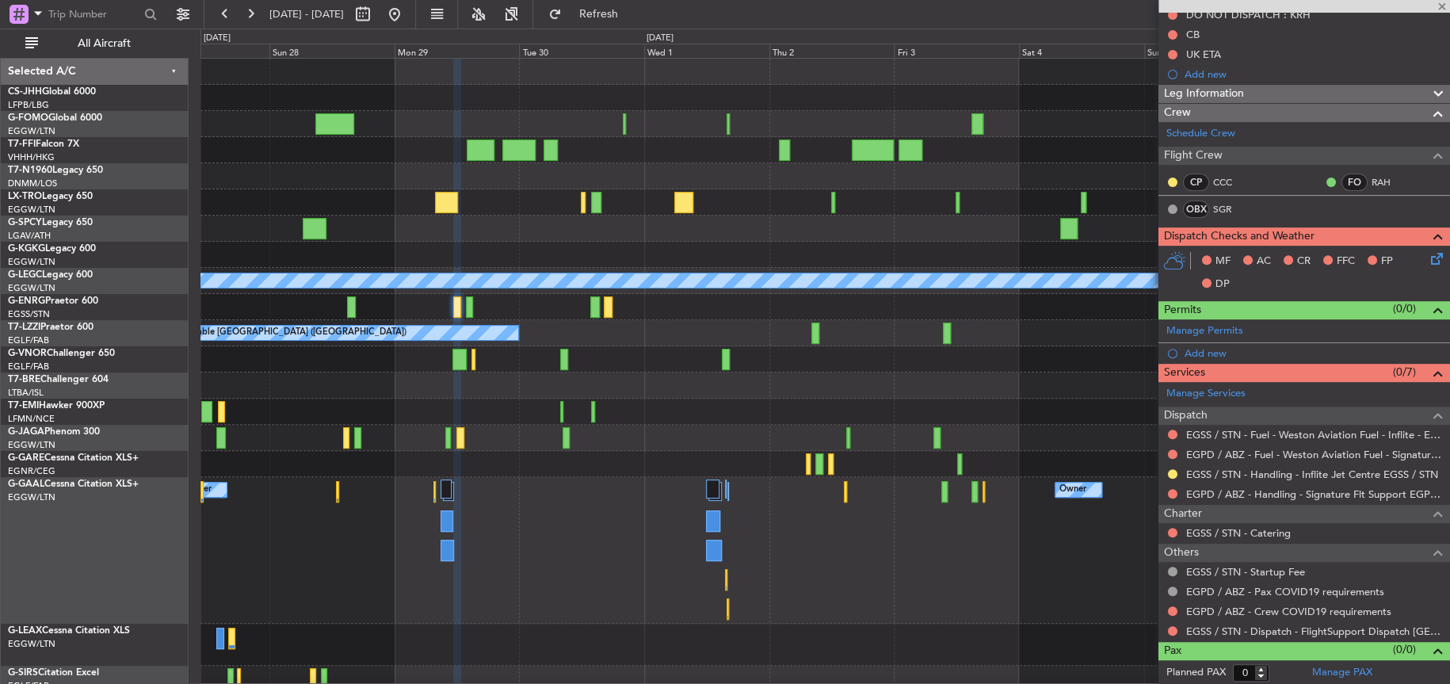
type input "4"
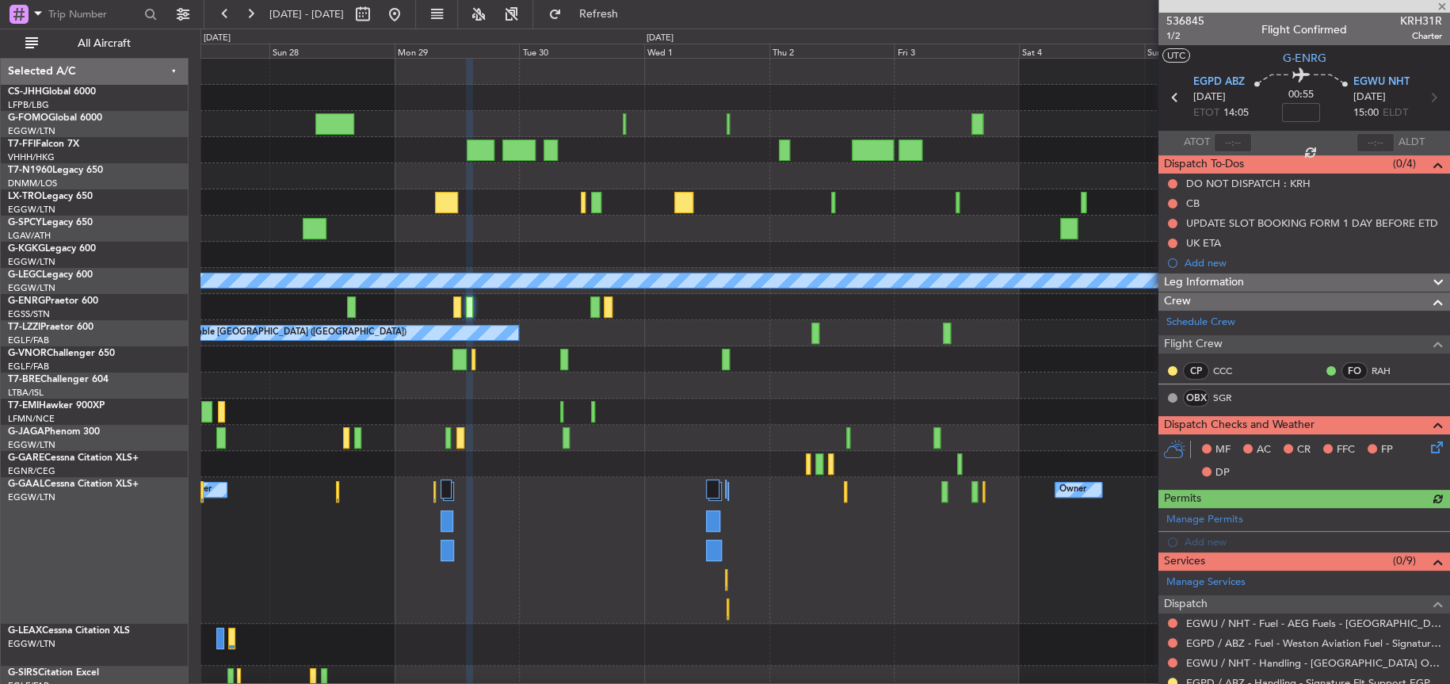
scroll to position [238, 0]
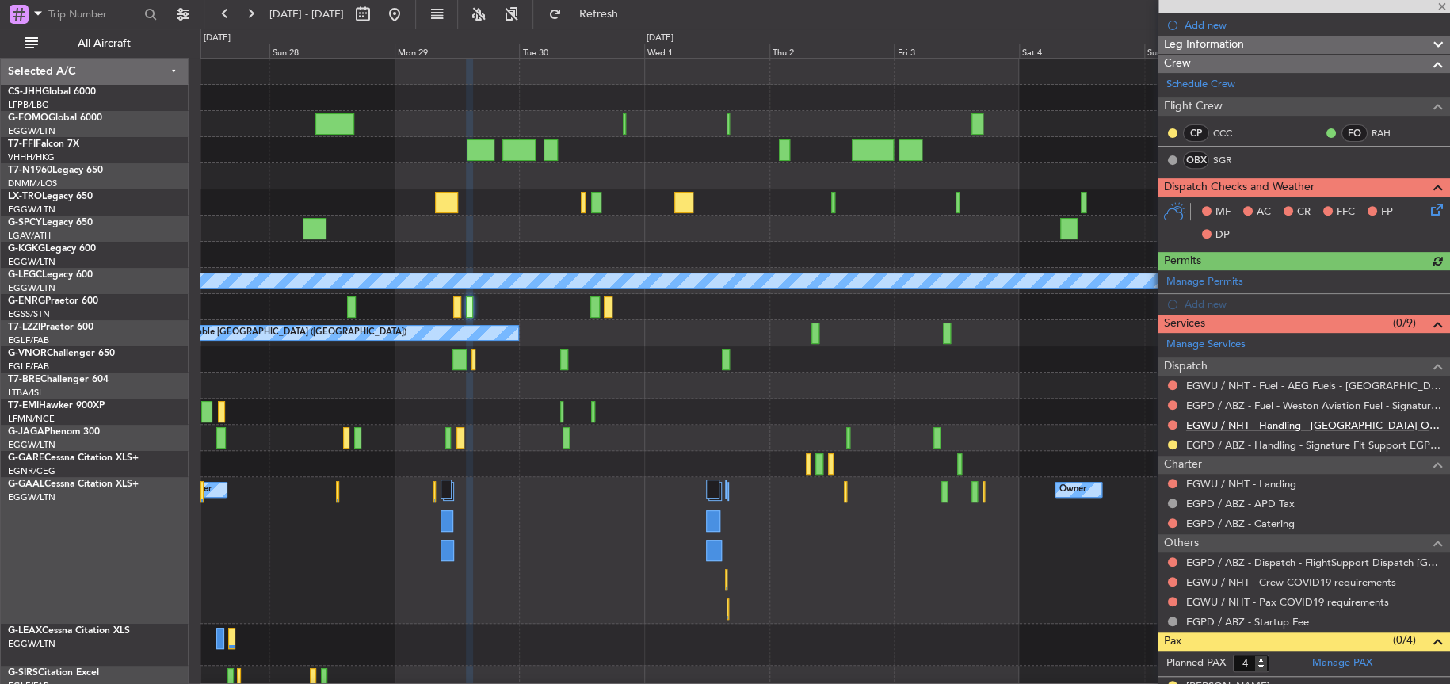
click at [1237, 418] on link "EGWU / NHT - Handling - [GEOGRAPHIC_DATA] Ops EGWU/[GEOGRAPHIC_DATA]" at bounding box center [1314, 424] width 256 height 13
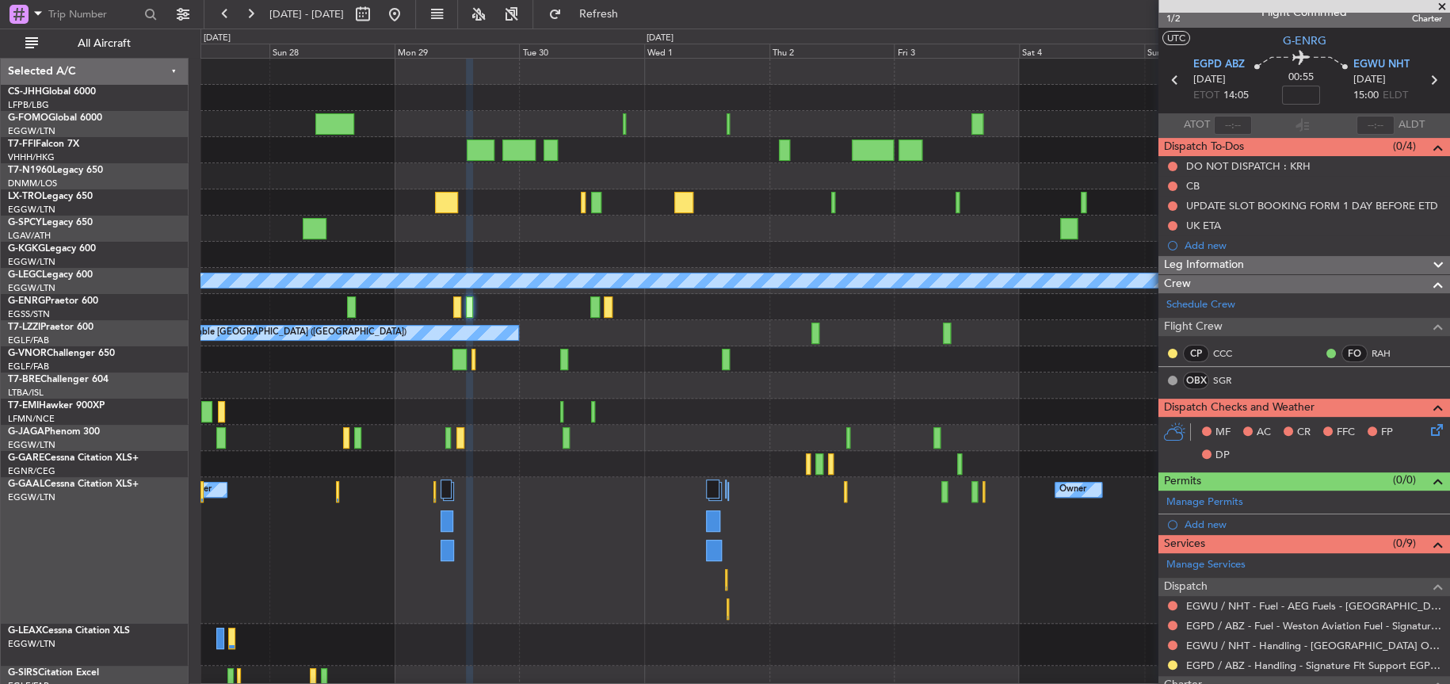
scroll to position [0, 0]
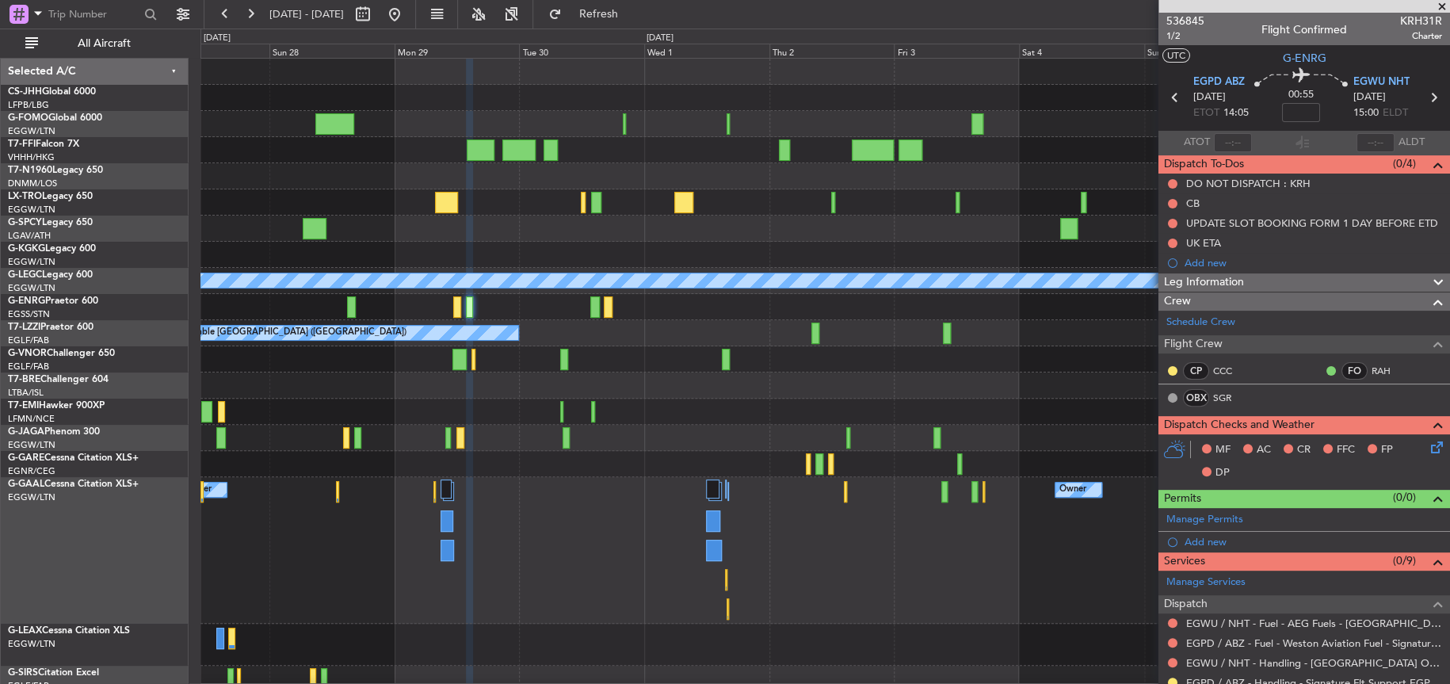
click at [1185, 11] on div at bounding box center [1304, 6] width 292 height 13
click at [1185, 20] on span "536845" at bounding box center [1185, 21] width 38 height 17
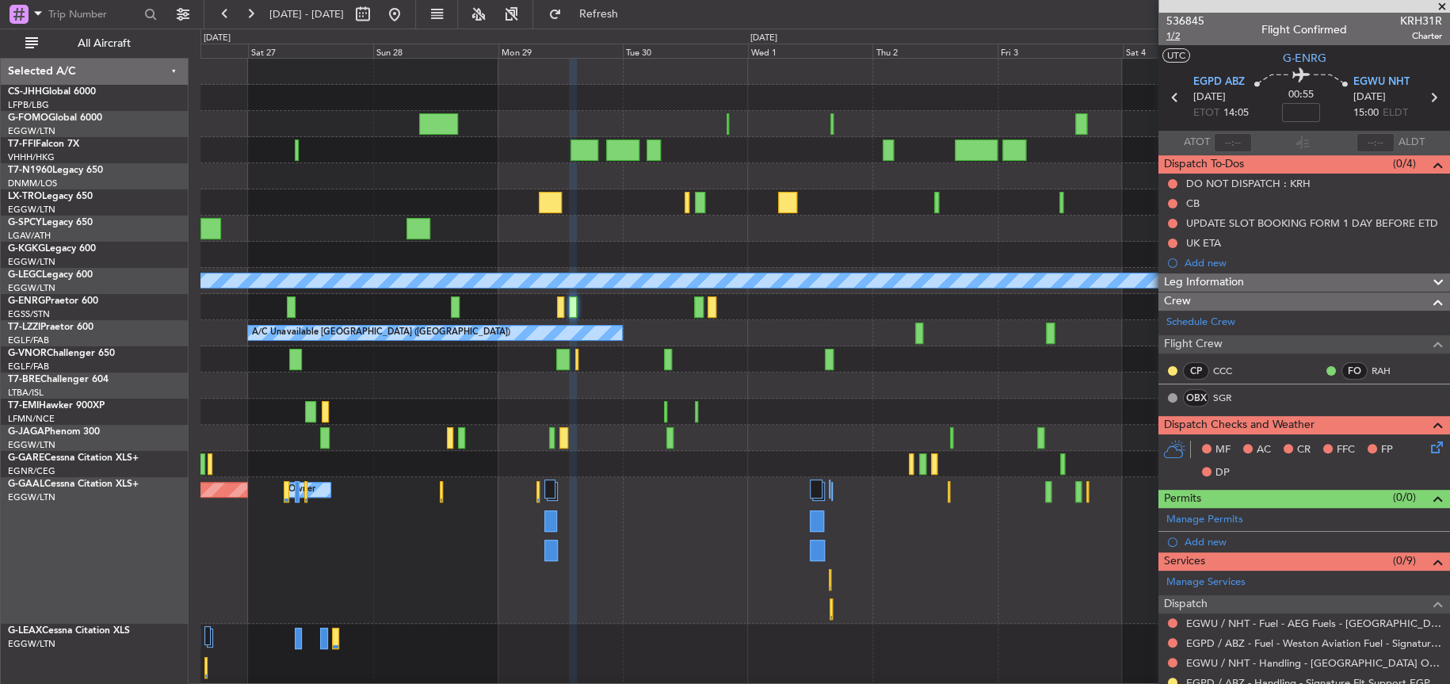
click at [1173, 36] on span "1/2" at bounding box center [1185, 35] width 38 height 13
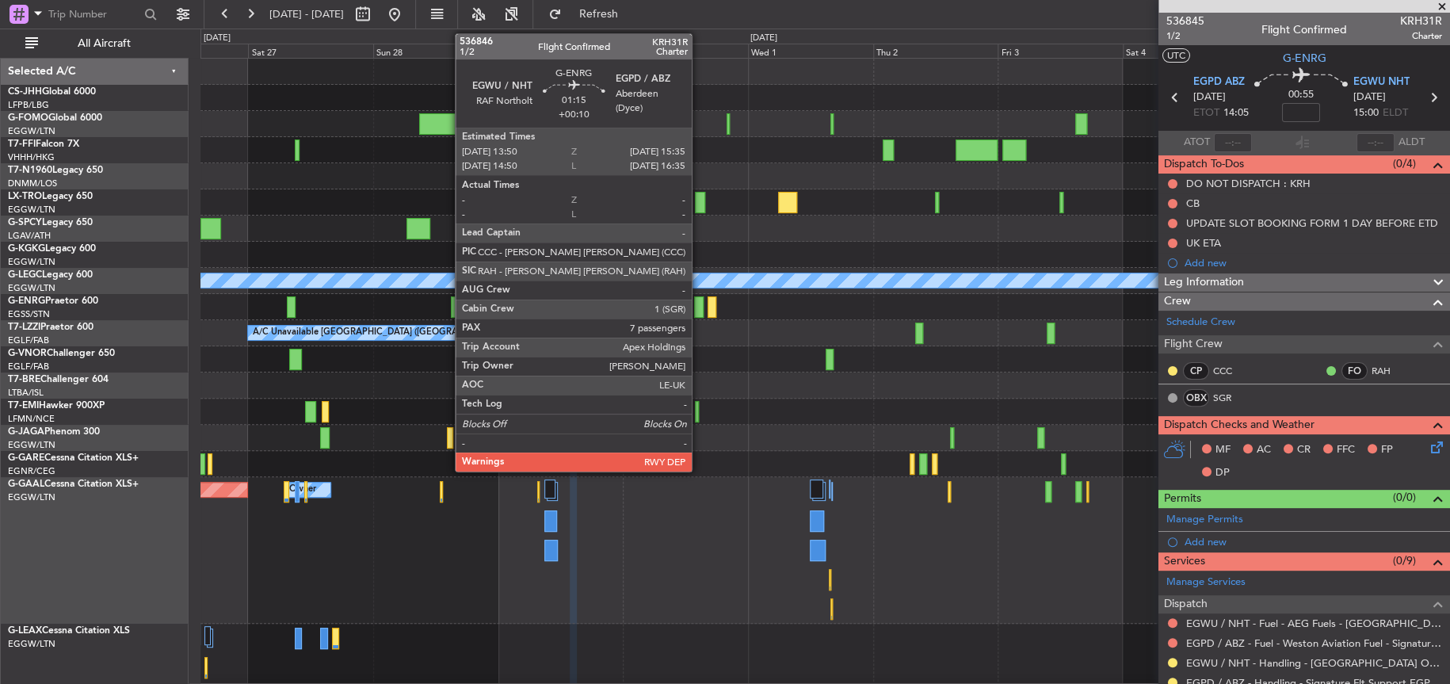
click at [699, 307] on div at bounding box center [699, 306] width 10 height 21
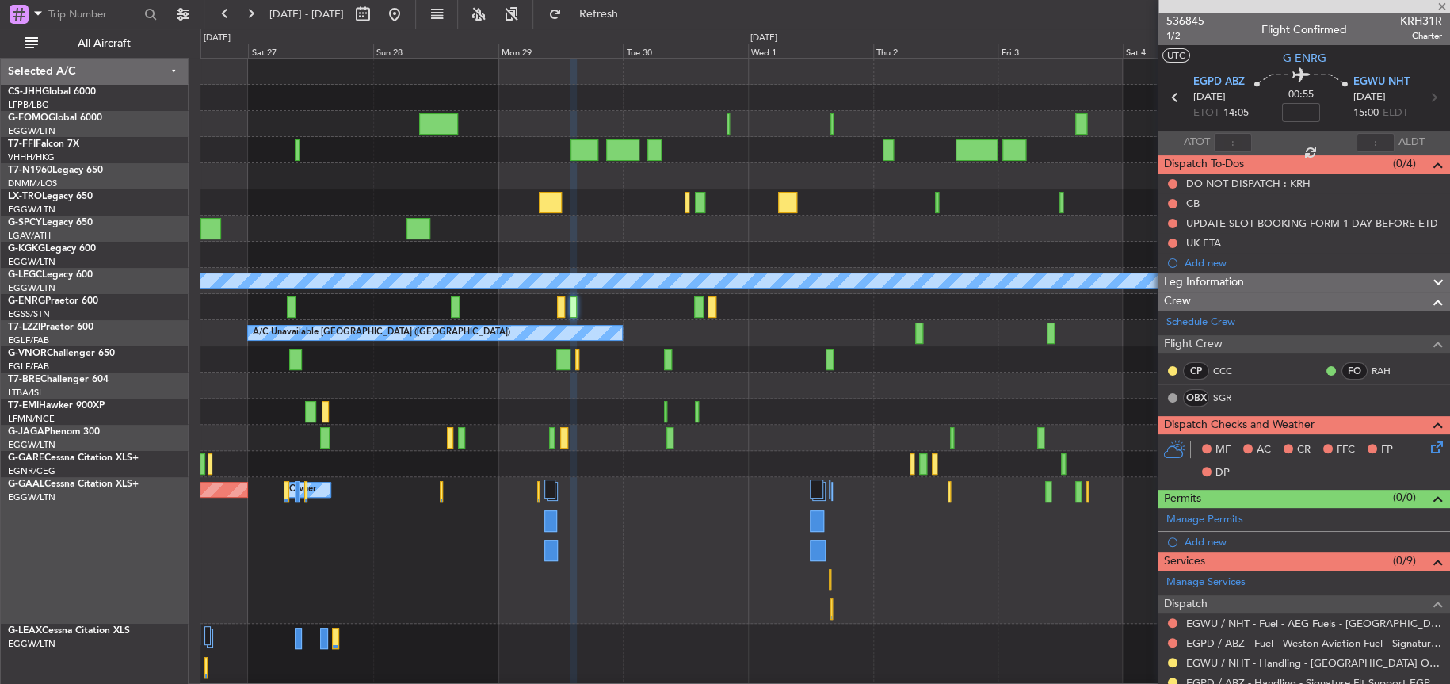
type input "+00:10"
type input "7"
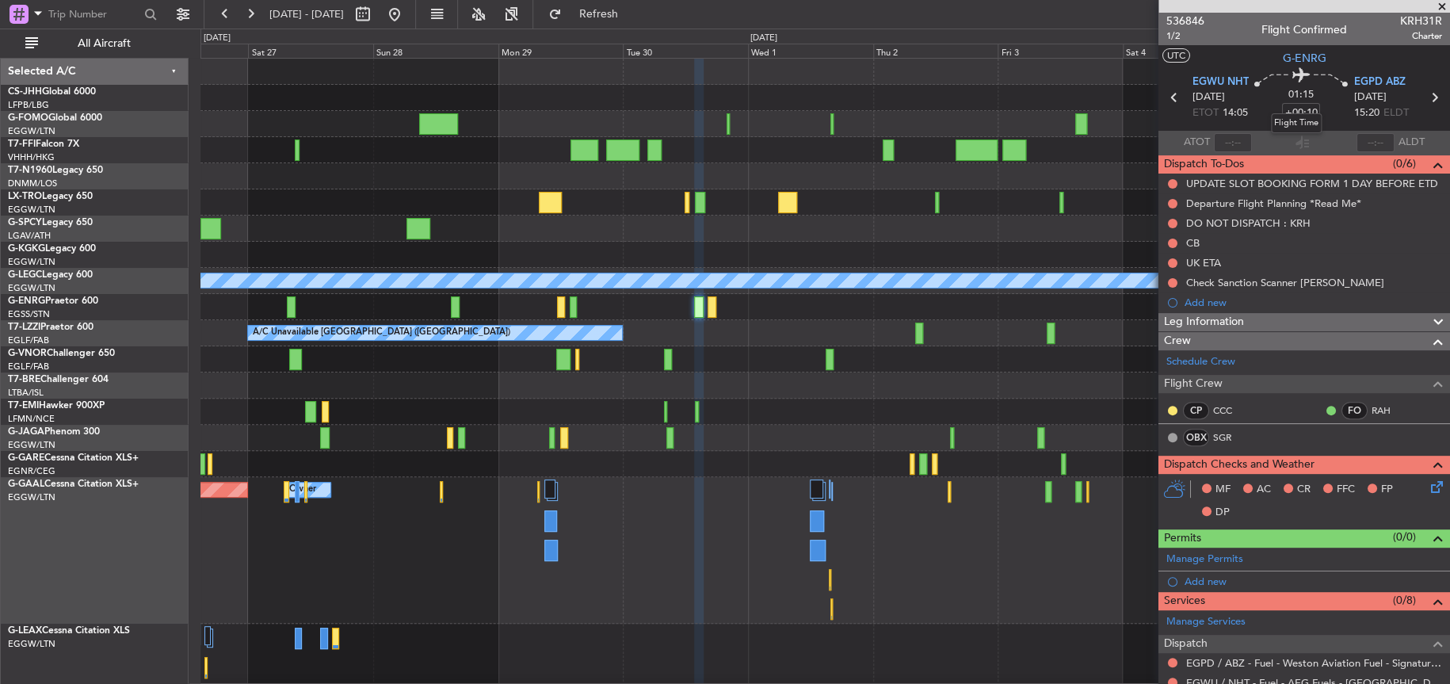
click at [1304, 113] on div "Flight Time" at bounding box center [1296, 123] width 51 height 20
click at [1272, 90] on div "01:15 +00:10" at bounding box center [1301, 97] width 105 height 59
click at [1298, 109] on mat-tooltip-component "Flight Time" at bounding box center [1296, 123] width 73 height 42
click at [1300, 111] on input "+00:10" at bounding box center [1301, 112] width 38 height 19
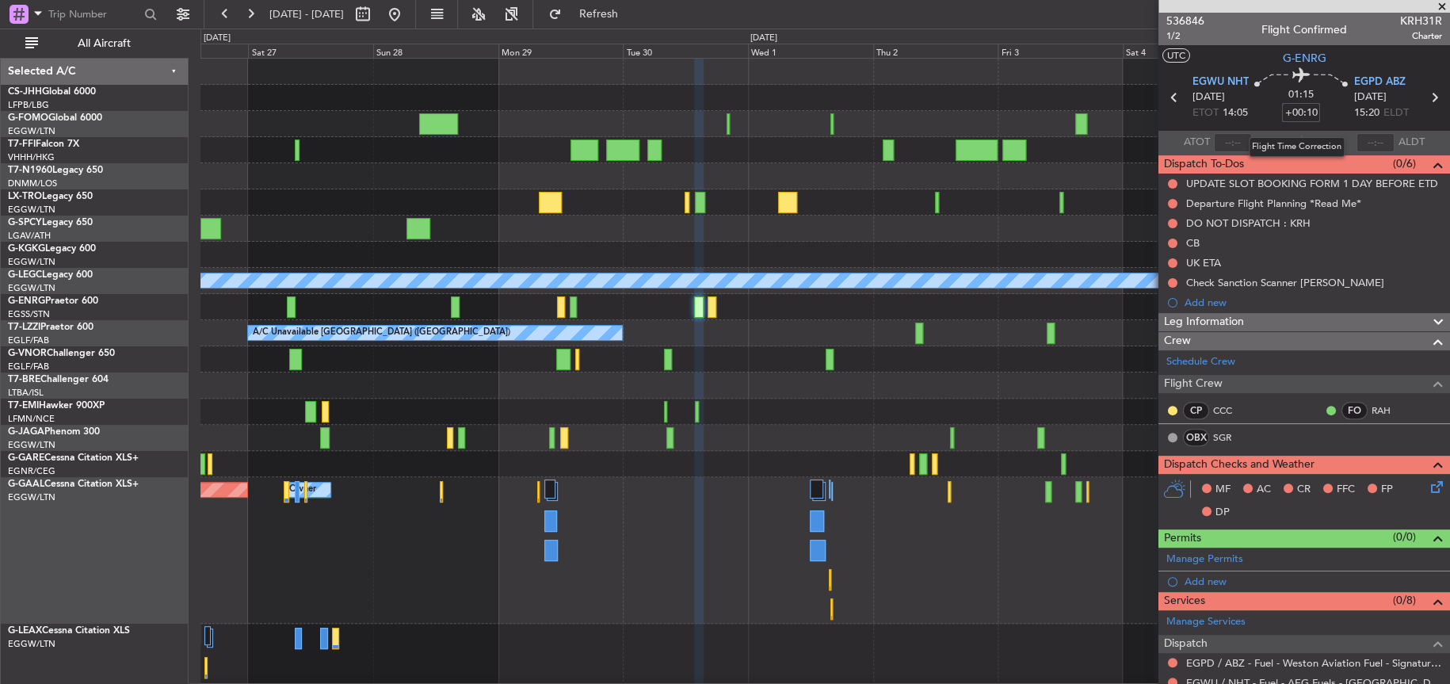
click at [1300, 111] on input "+00:10" at bounding box center [1301, 112] width 38 height 19
type input "-00:05"
click at [1190, 23] on span "536846" at bounding box center [1185, 21] width 38 height 17
click at [1296, 113] on div "Flight Time" at bounding box center [1296, 123] width 51 height 20
click at [1299, 113] on div "Flight Time" at bounding box center [1296, 123] width 51 height 20
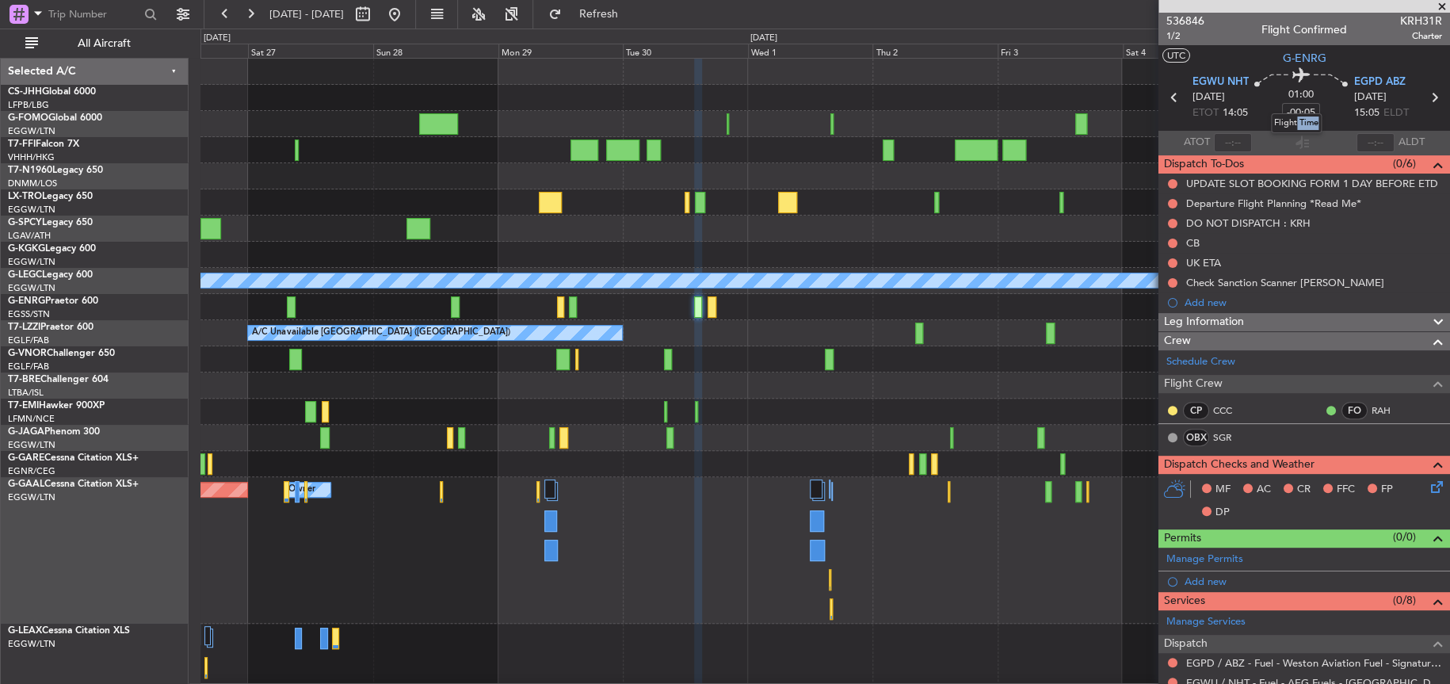
click at [1321, 107] on mat-tooltip-component "Flight Time" at bounding box center [1296, 123] width 73 height 42
click at [1301, 107] on mat-tooltip-component "Flight Time" at bounding box center [1296, 123] width 73 height 42
click at [1241, 109] on span "14:05" at bounding box center [1234, 113] width 25 height 16
click at [1287, 112] on input "-00:05" at bounding box center [1301, 112] width 38 height 19
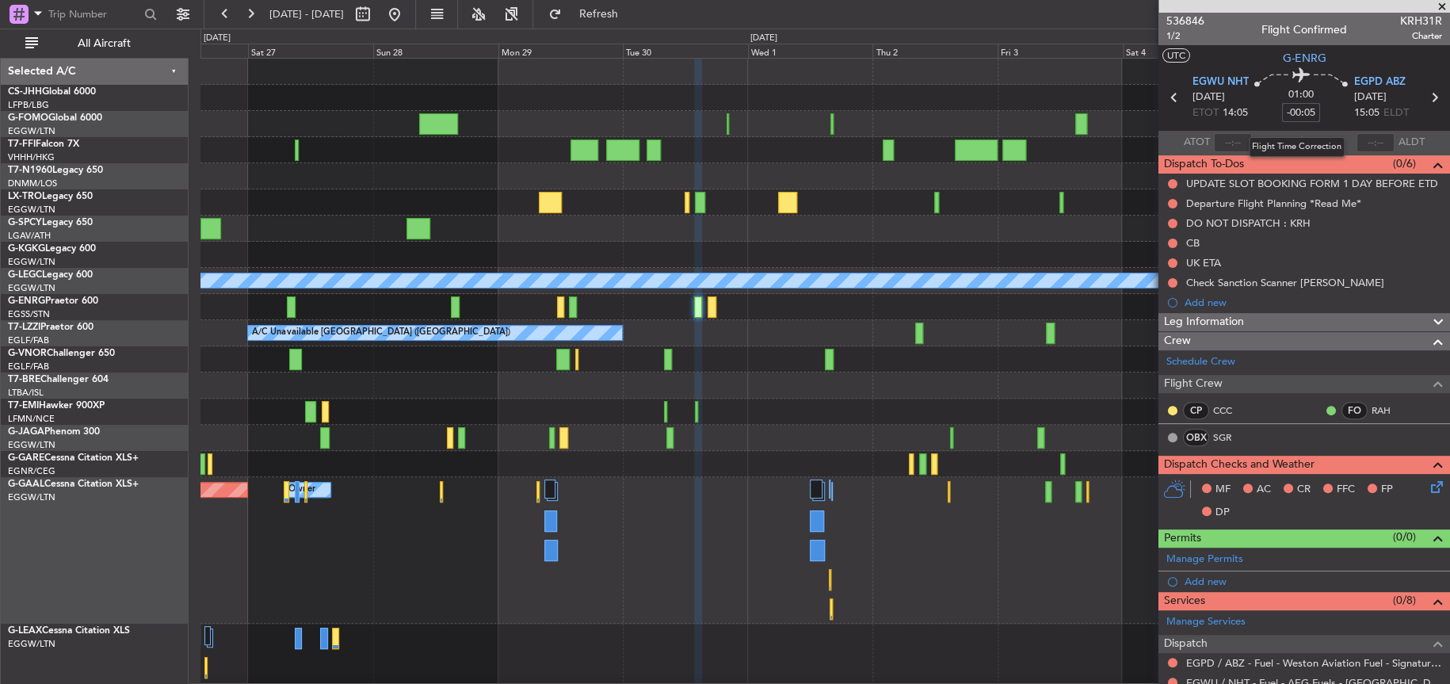
click at [1288, 112] on input "-00:05" at bounding box center [1301, 112] width 38 height 19
type input "-10:05"
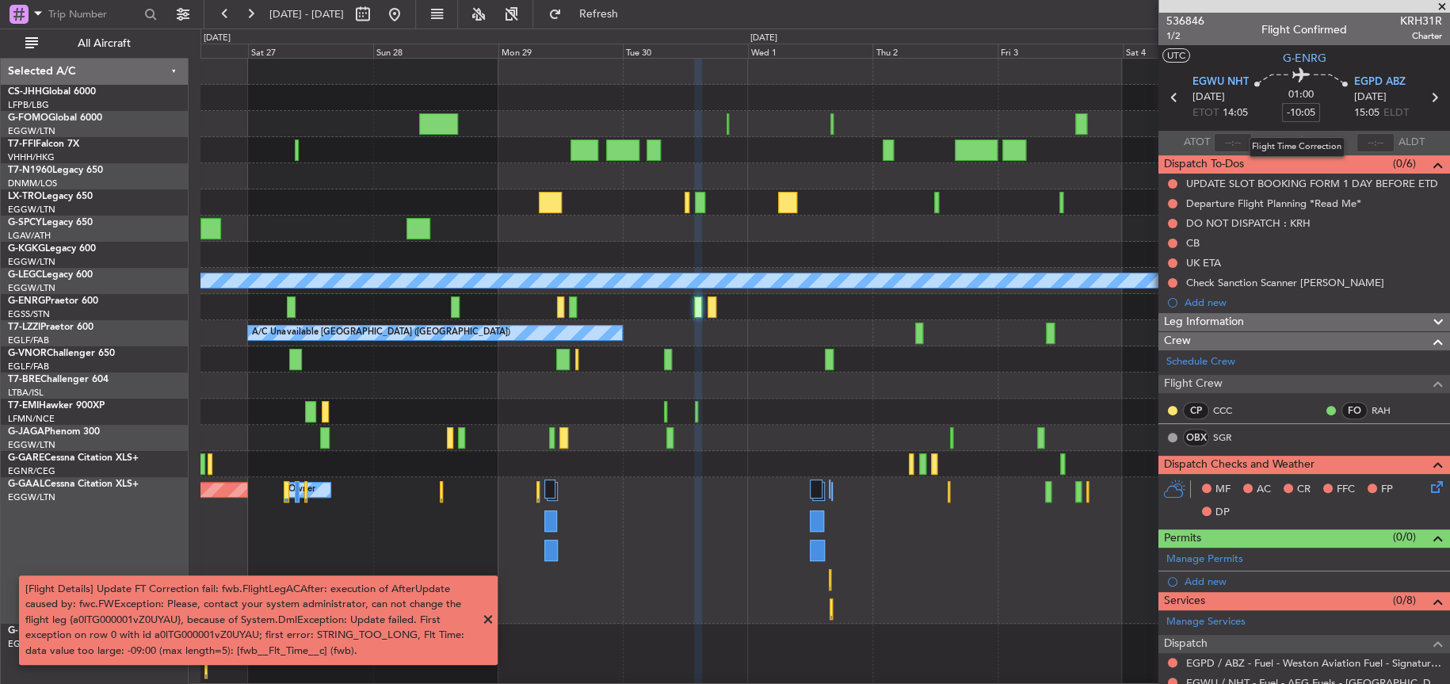
click at [1295, 116] on input "-10:05" at bounding box center [1301, 112] width 38 height 19
type input "-00:10"
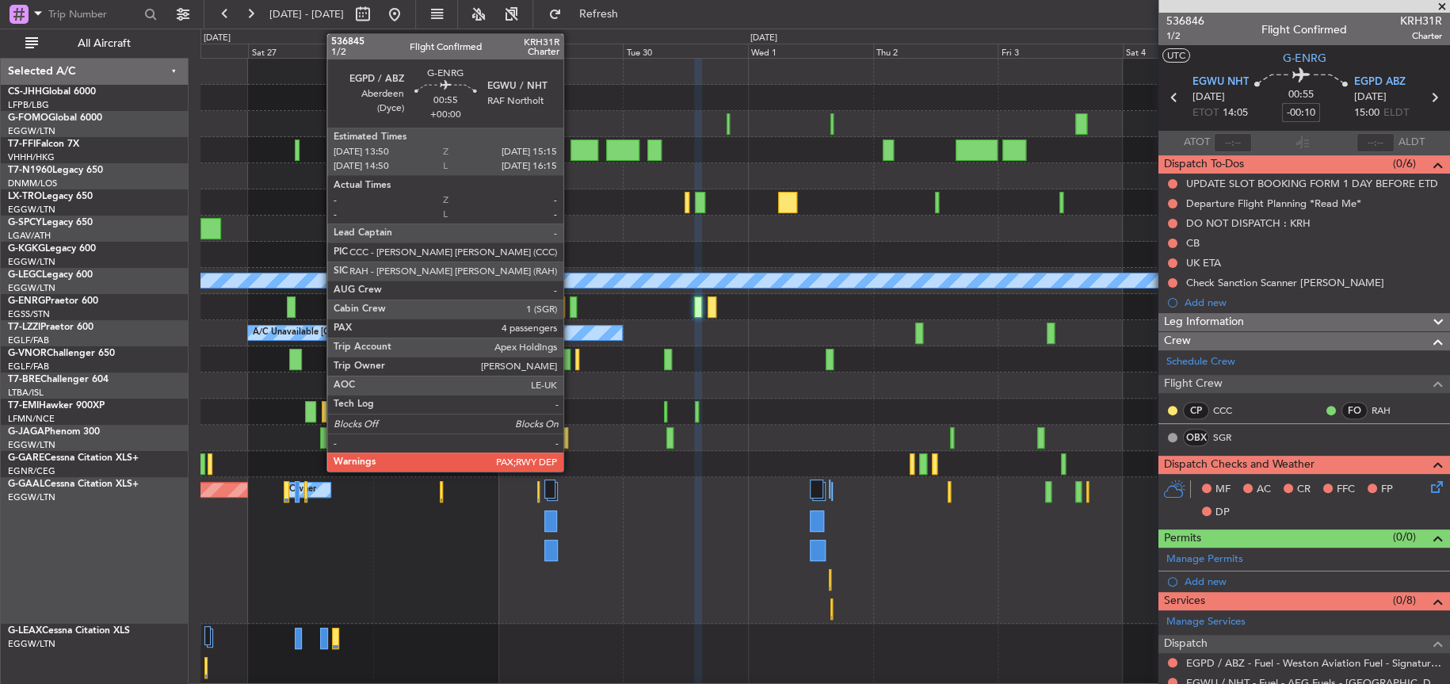
click at [570, 303] on div at bounding box center [574, 306] width 8 height 21
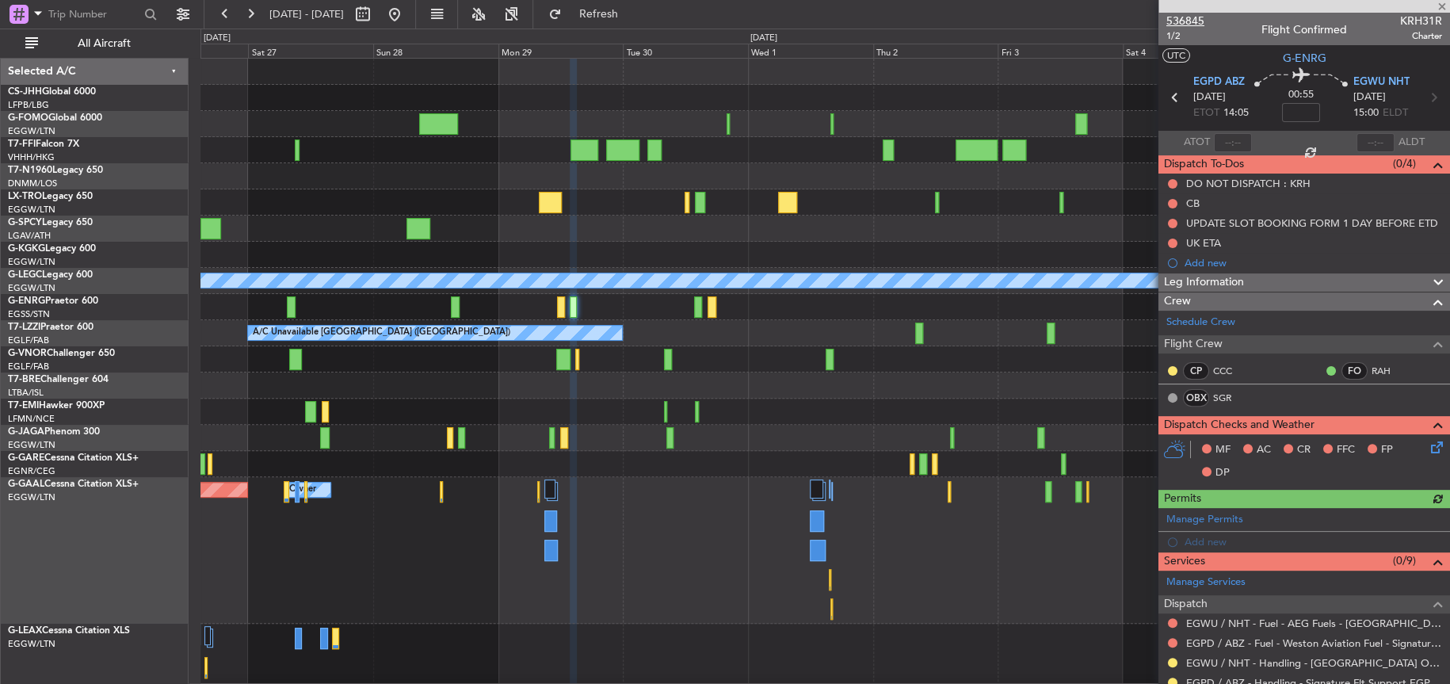
click at [1185, 21] on span "536845" at bounding box center [1185, 21] width 38 height 17
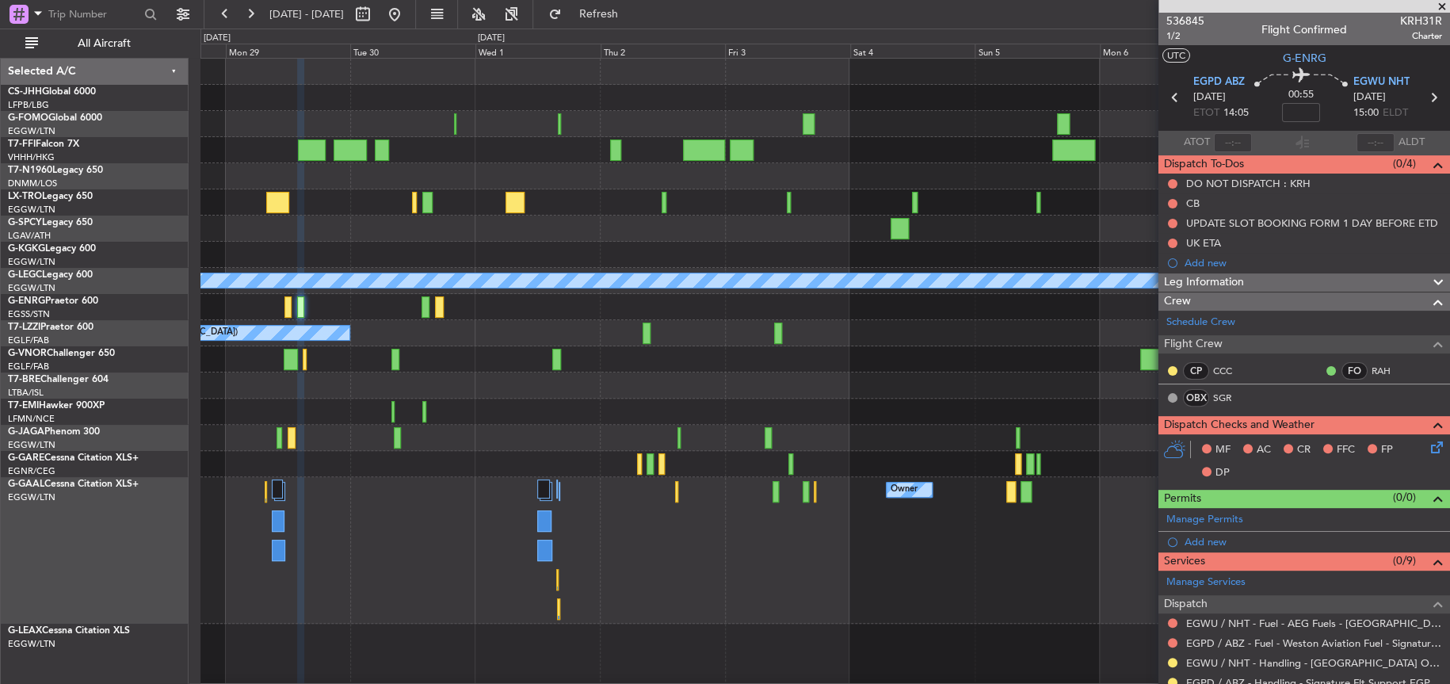
click at [491, 399] on div at bounding box center [824, 412] width 1248 height 26
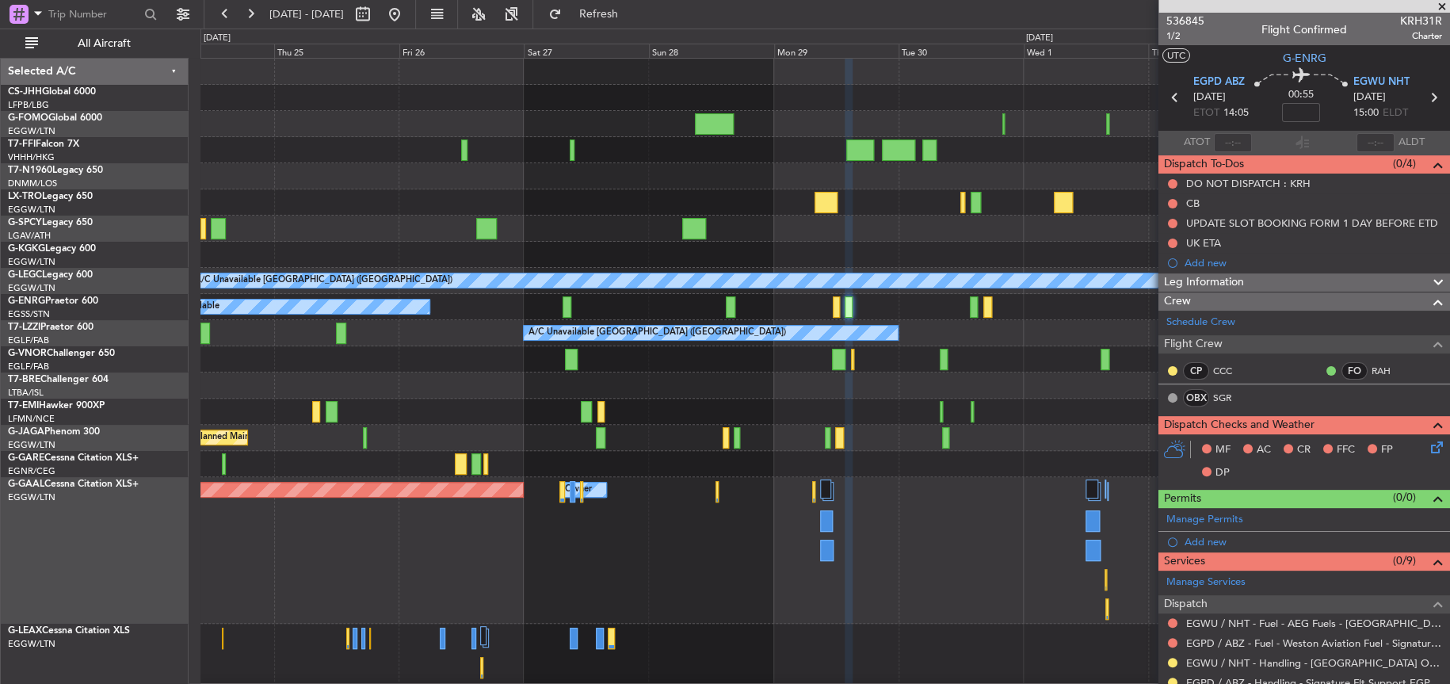
click at [829, 382] on div "Planned Maint Tianjin (Binhai) AOG Maint Istanbul (Ataturk) A/C Unavailable Lon…" at bounding box center [824, 437] width 1248 height 757
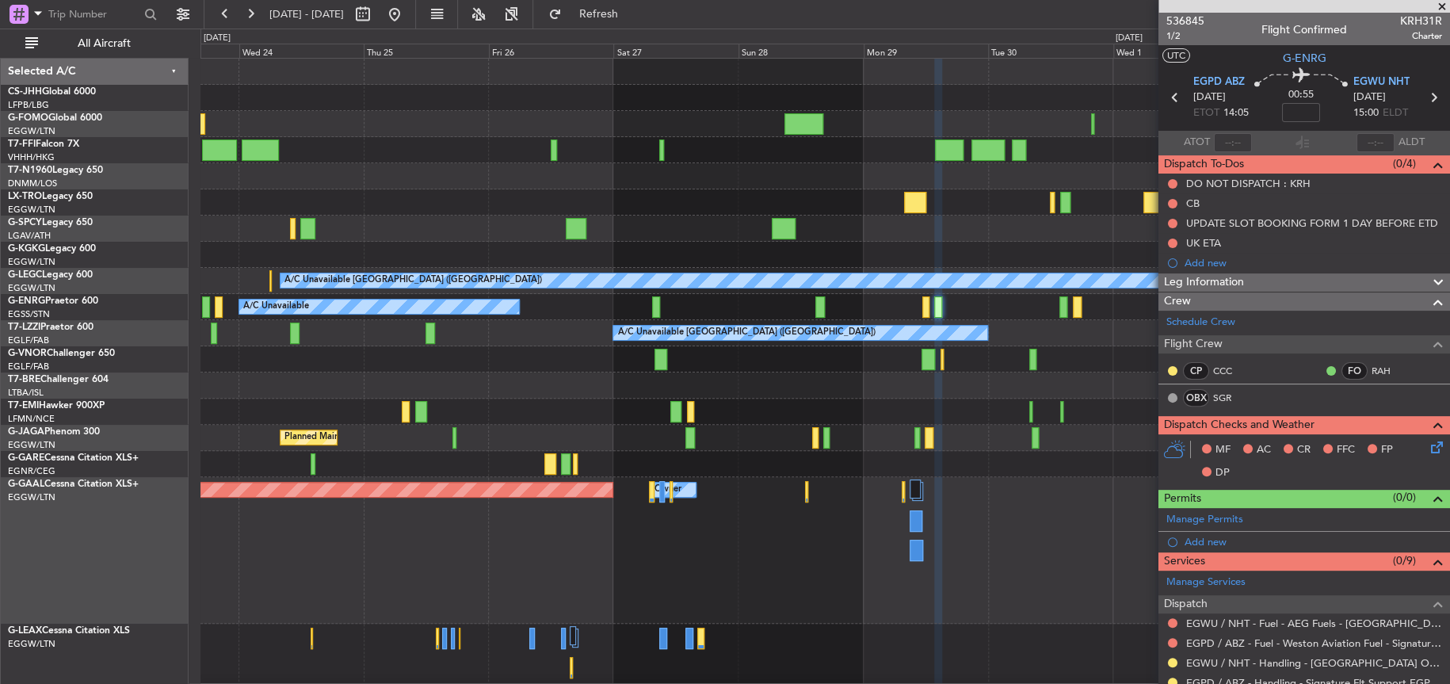
click at [386, 502] on div "Owner Planned Maint Dusseldorf Owner" at bounding box center [824, 550] width 1248 height 147
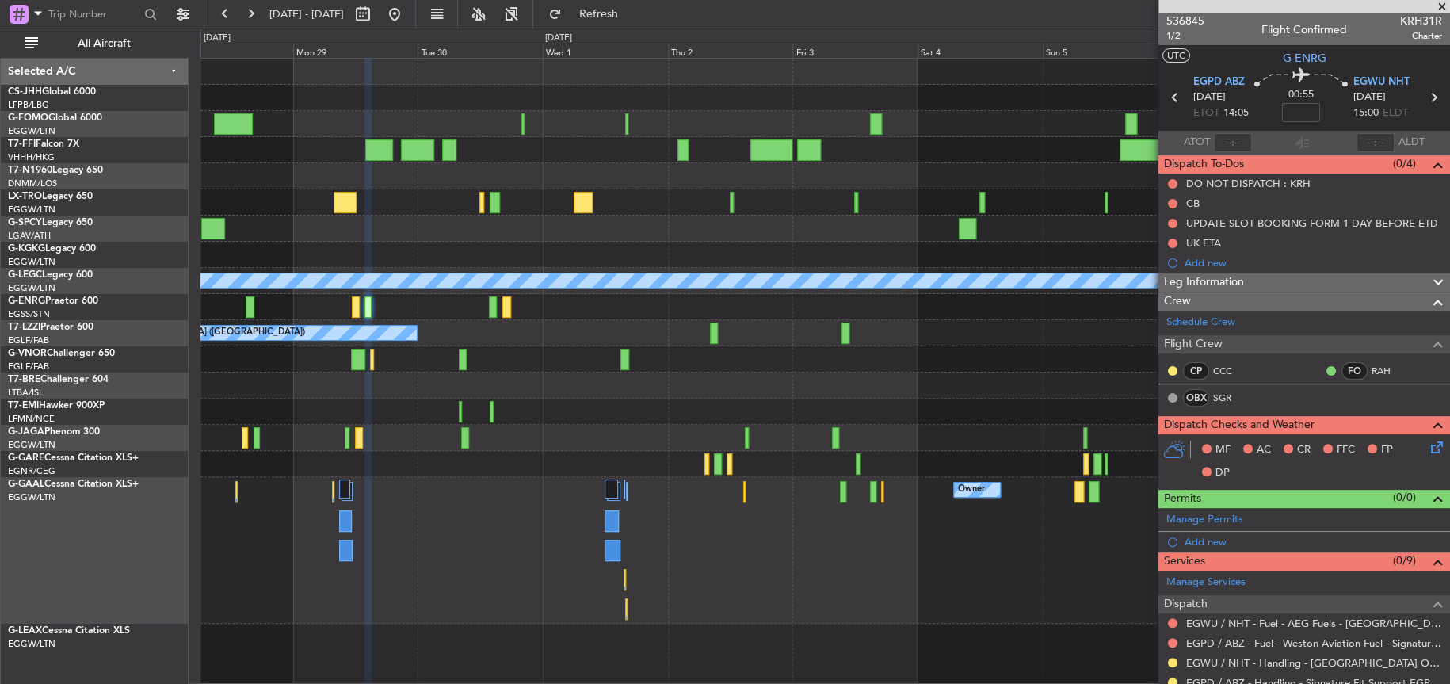
click at [824, 485] on div "Owner Owner Owner Planned Maint Dusseldorf" at bounding box center [824, 550] width 1249 height 147
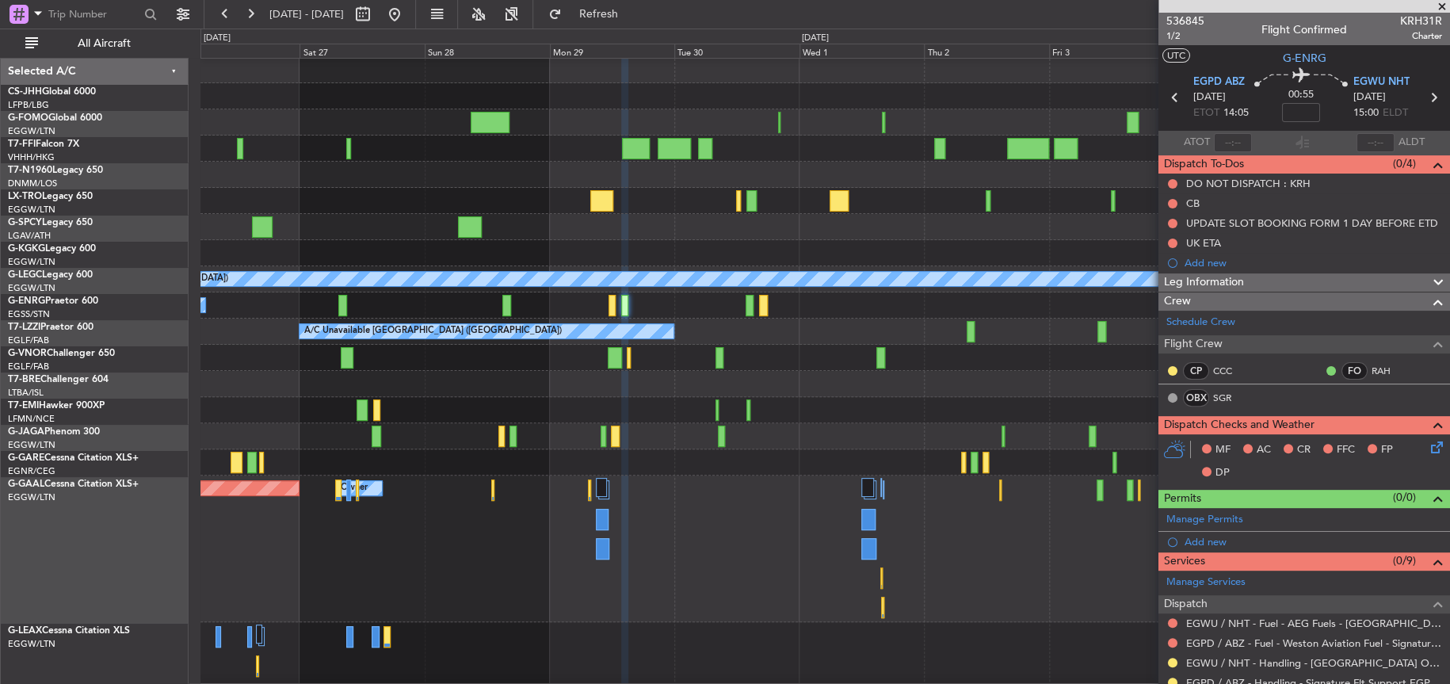
scroll to position [1, 0]
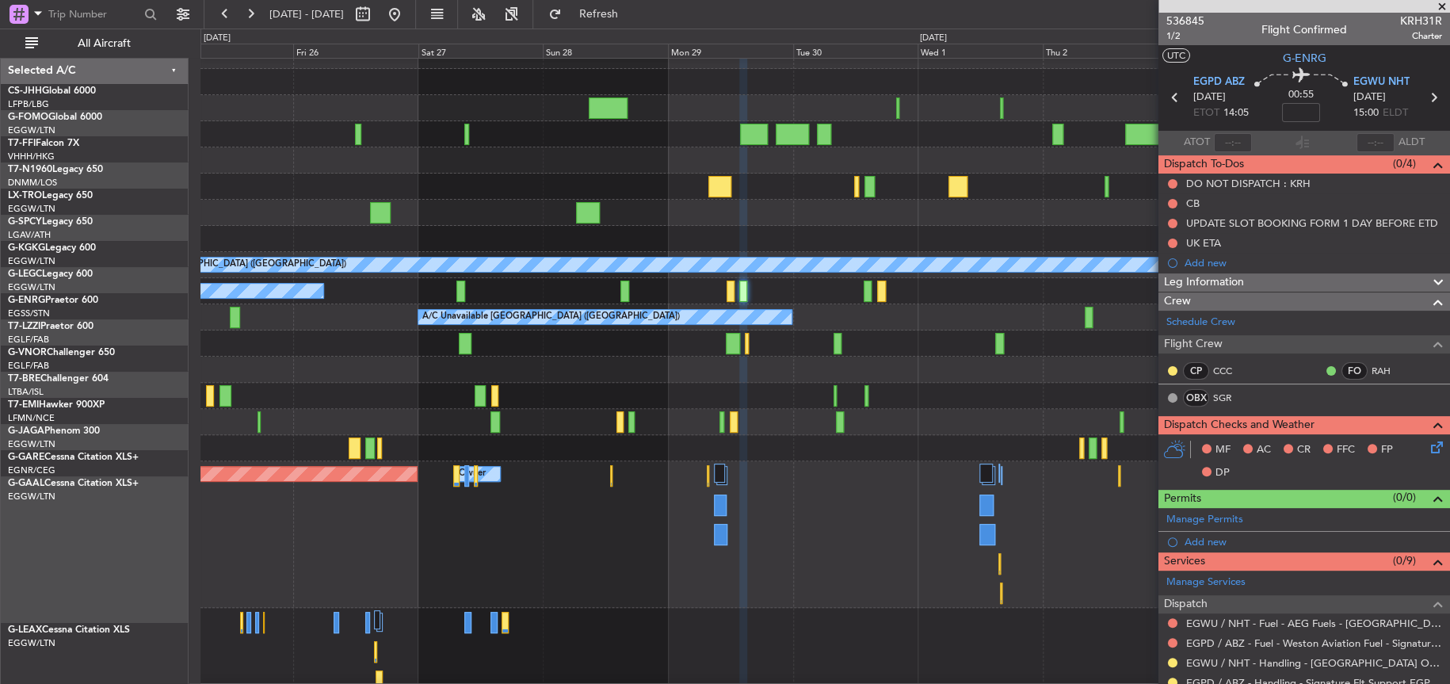
click at [646, 433] on div "Planned Maint [GEOGRAPHIC_DATA] ([GEOGRAPHIC_DATA])" at bounding box center [824, 422] width 1249 height 26
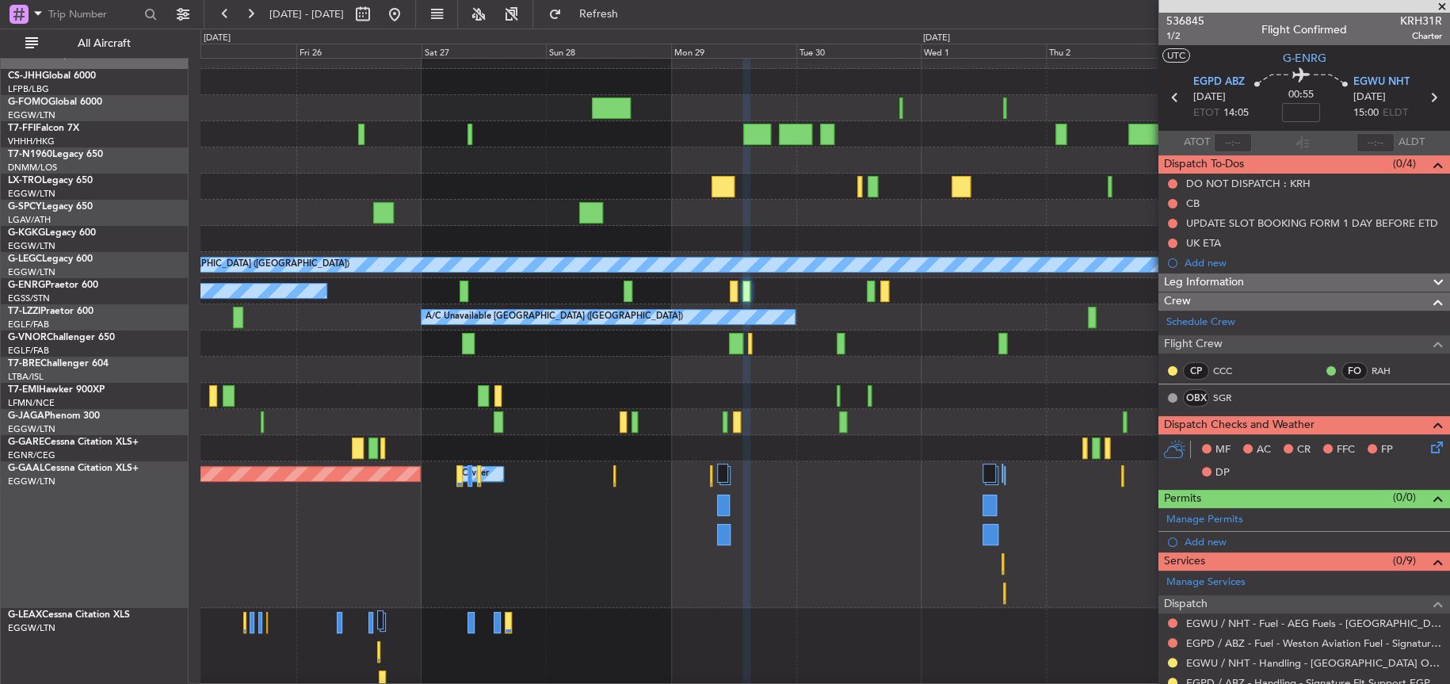
scroll to position [131, 0]
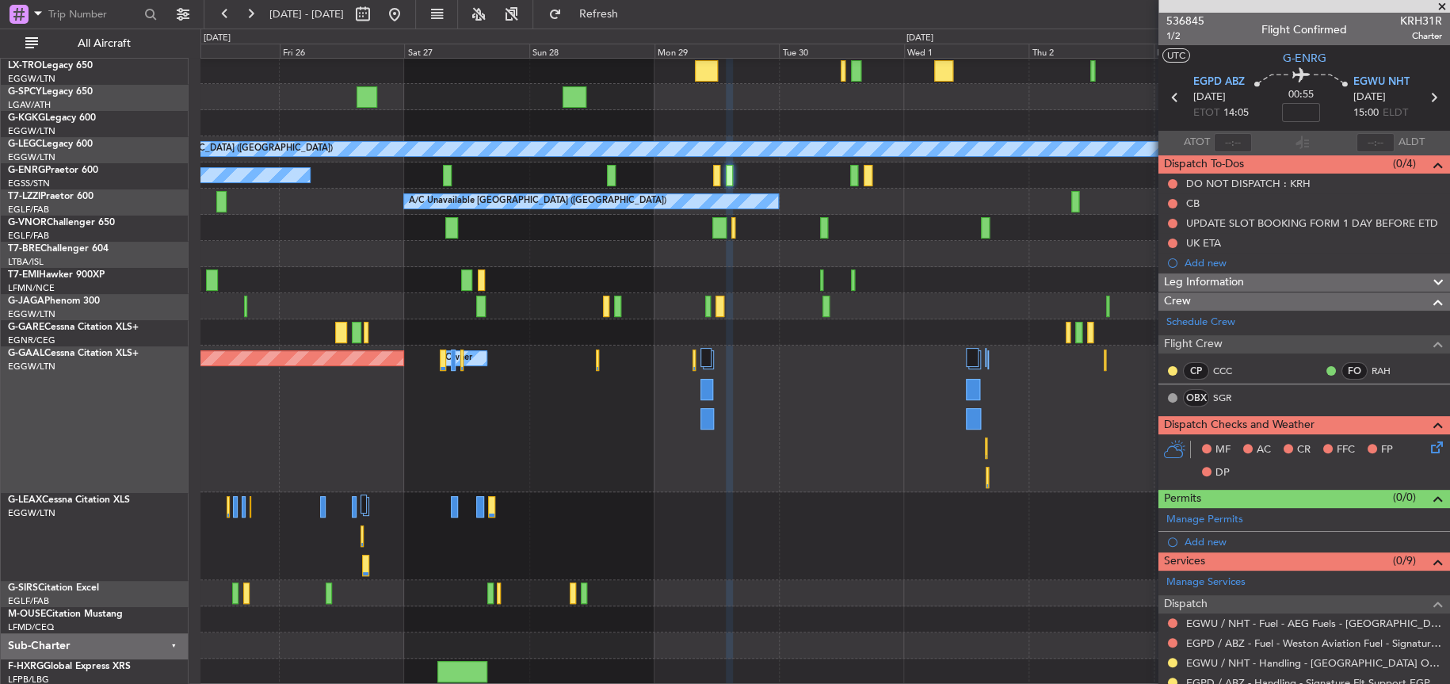
click at [541, 190] on div "A/C Unavailable A/C Unavailable London (Luton) A/C Unavailable A/C Unavailable …" at bounding box center [824, 305] width 1248 height 757
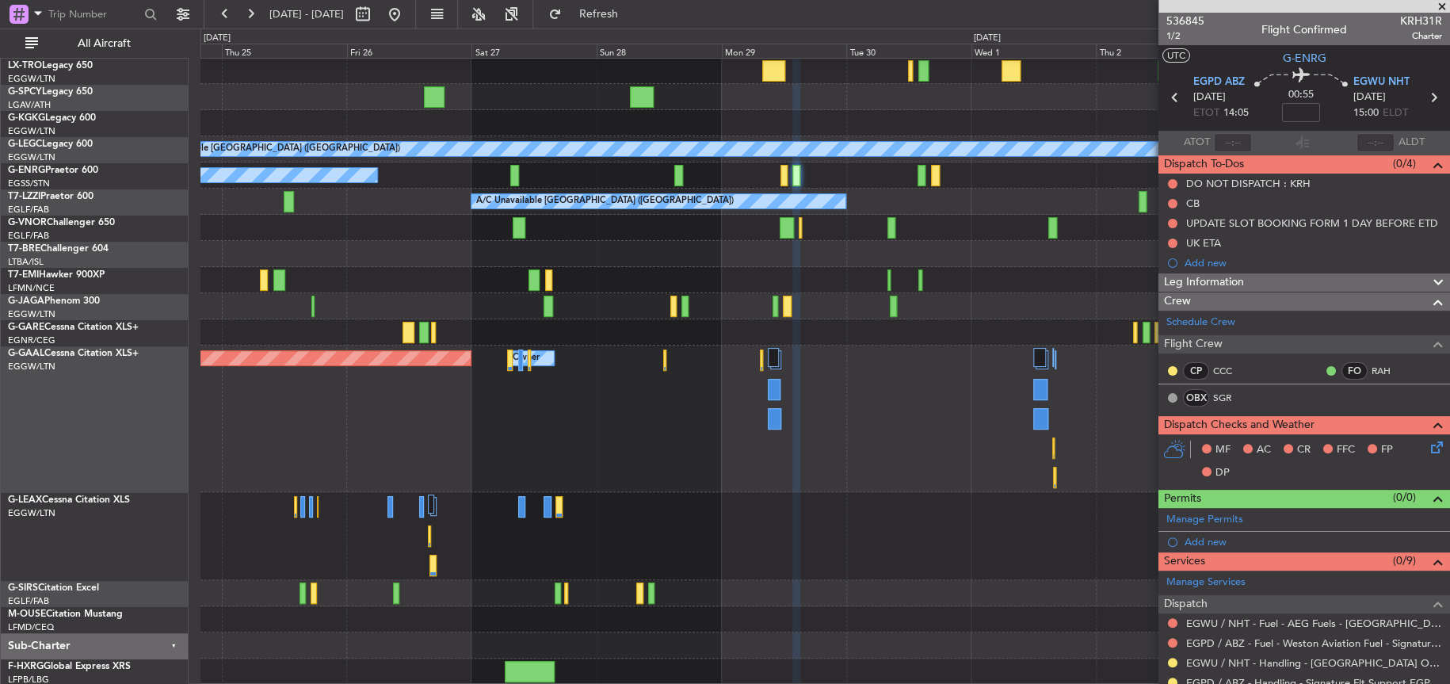
click at [650, 425] on div "Owner Owner Planned Maint Dusseldorf" at bounding box center [824, 418] width 1248 height 147
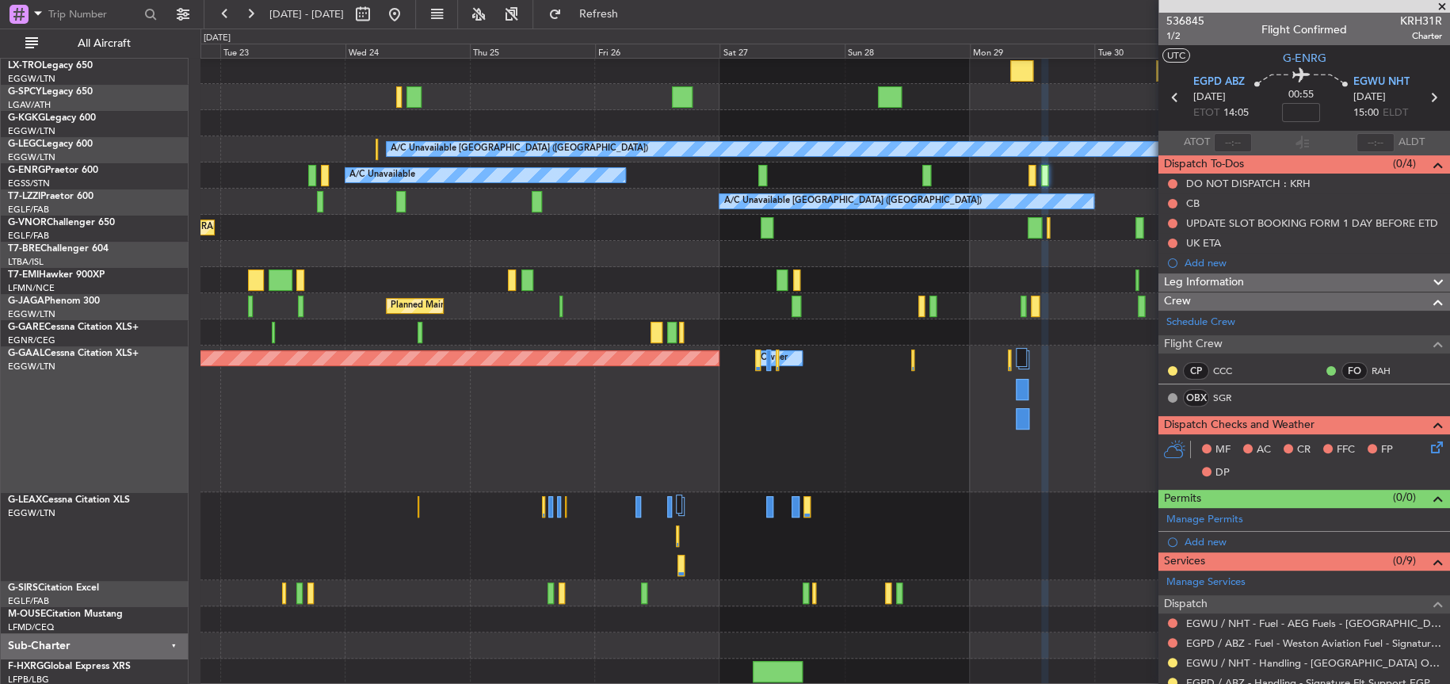
click at [623, 375] on div "AOG Maint London (Stansted) AOG Maint Istanbul (Ataturk) A/C Unavailable London…" at bounding box center [824, 305] width 1248 height 757
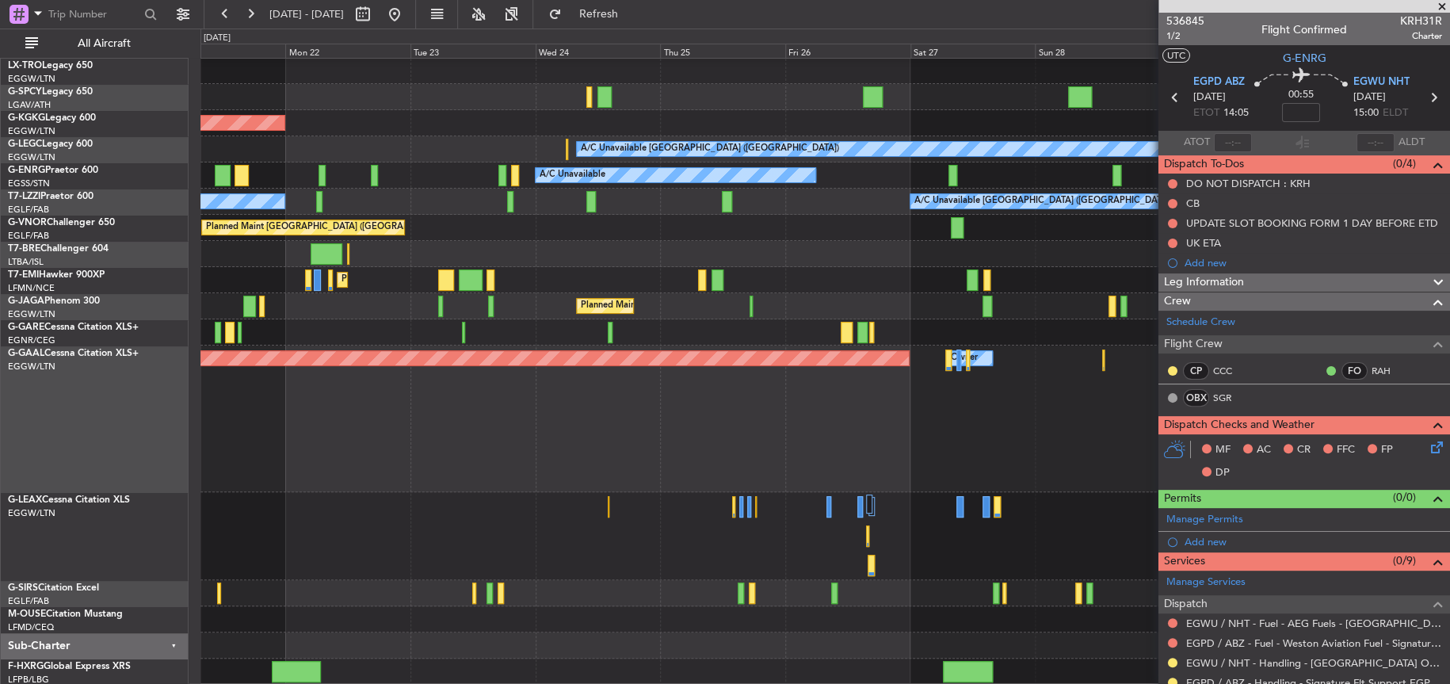
click at [615, 581] on div at bounding box center [824, 593] width 1249 height 26
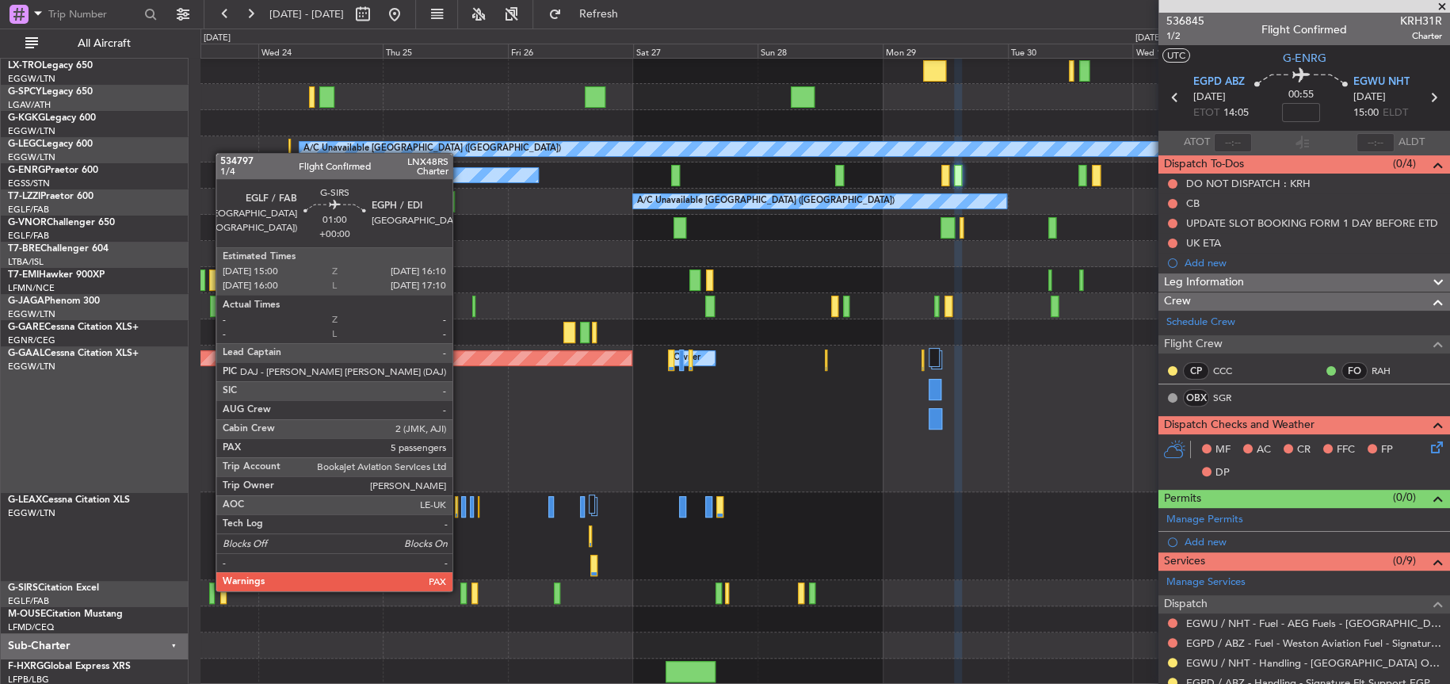
click at [460, 589] on div at bounding box center [463, 592] width 6 height 21
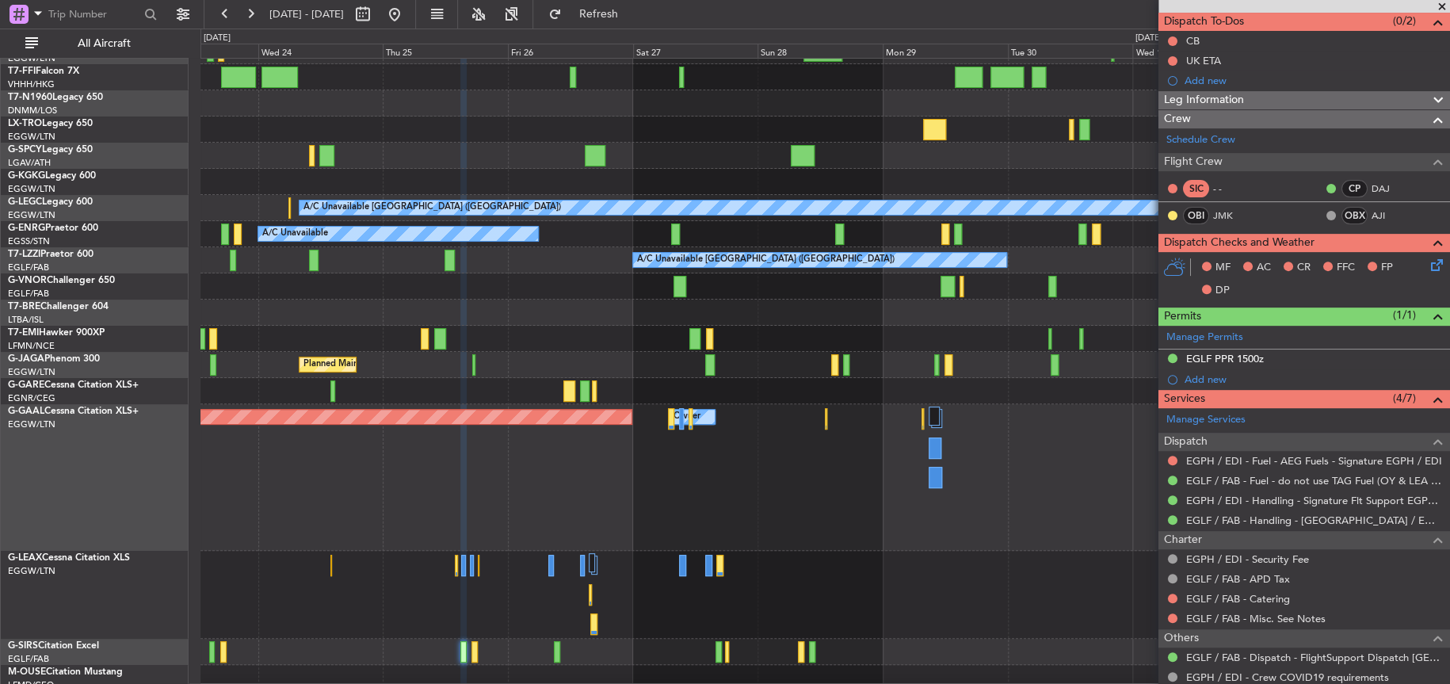
scroll to position [228, 0]
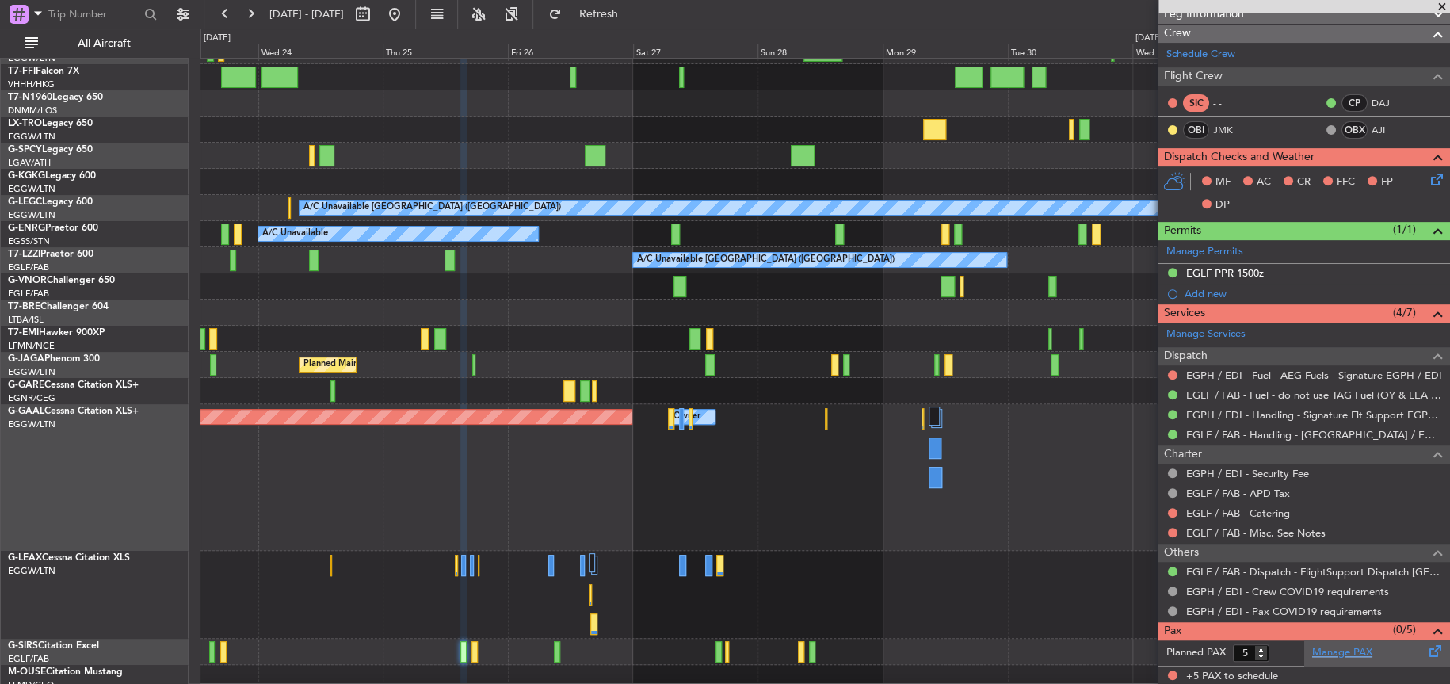
click at [1357, 647] on link "Manage PAX" at bounding box center [1342, 653] width 60 height 16
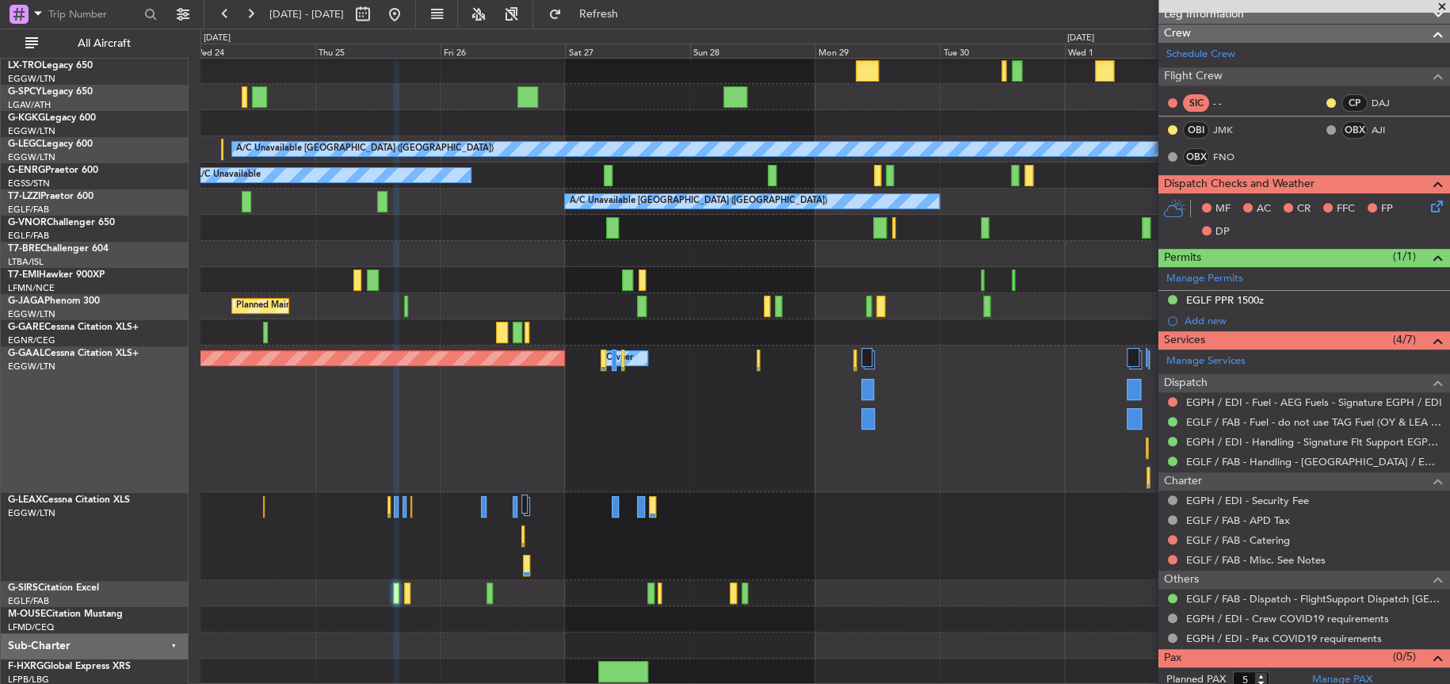
click at [472, 78] on div "AOG Maint London (Stansted) AOG Maint Istanbul (Ataturk) A/C Unavailable London…" at bounding box center [824, 305] width 1248 height 757
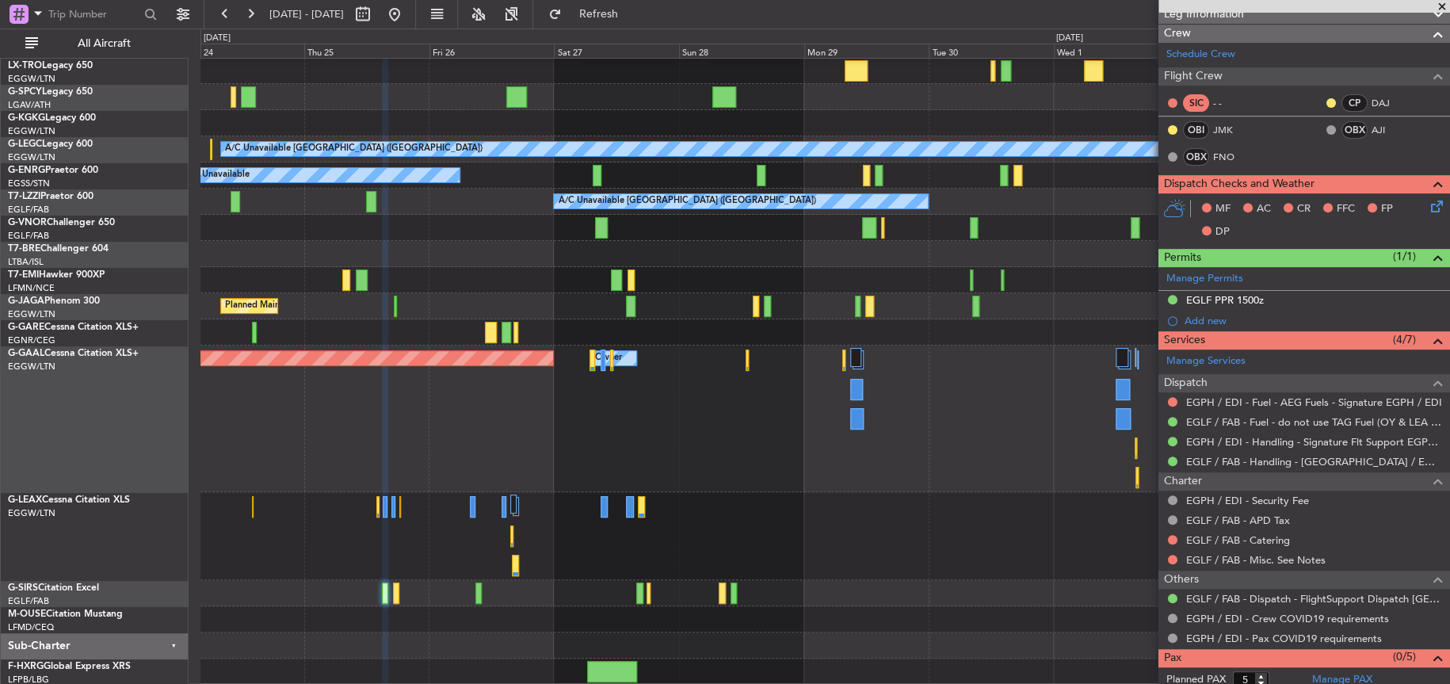
scroll to position [128, 0]
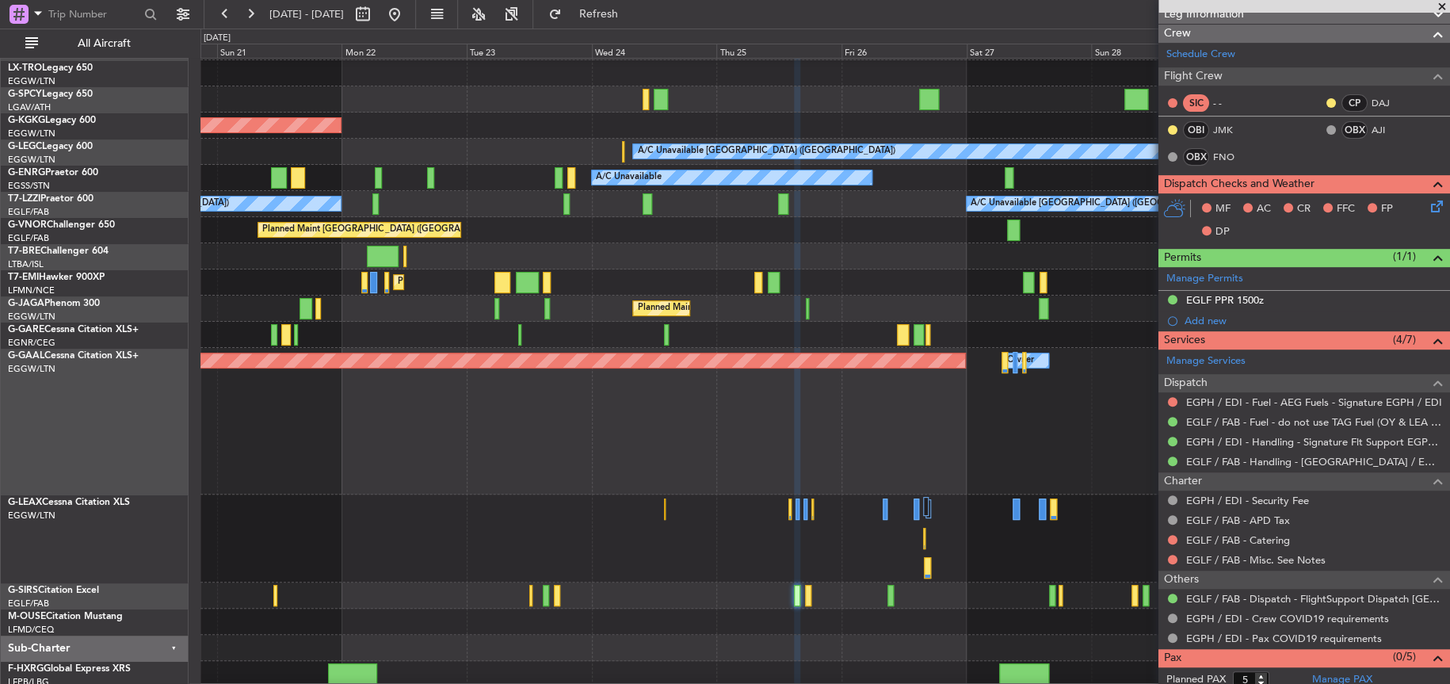
click at [921, 276] on div "Planned Maint [GEOGRAPHIC_DATA]" at bounding box center [824, 282] width 1249 height 26
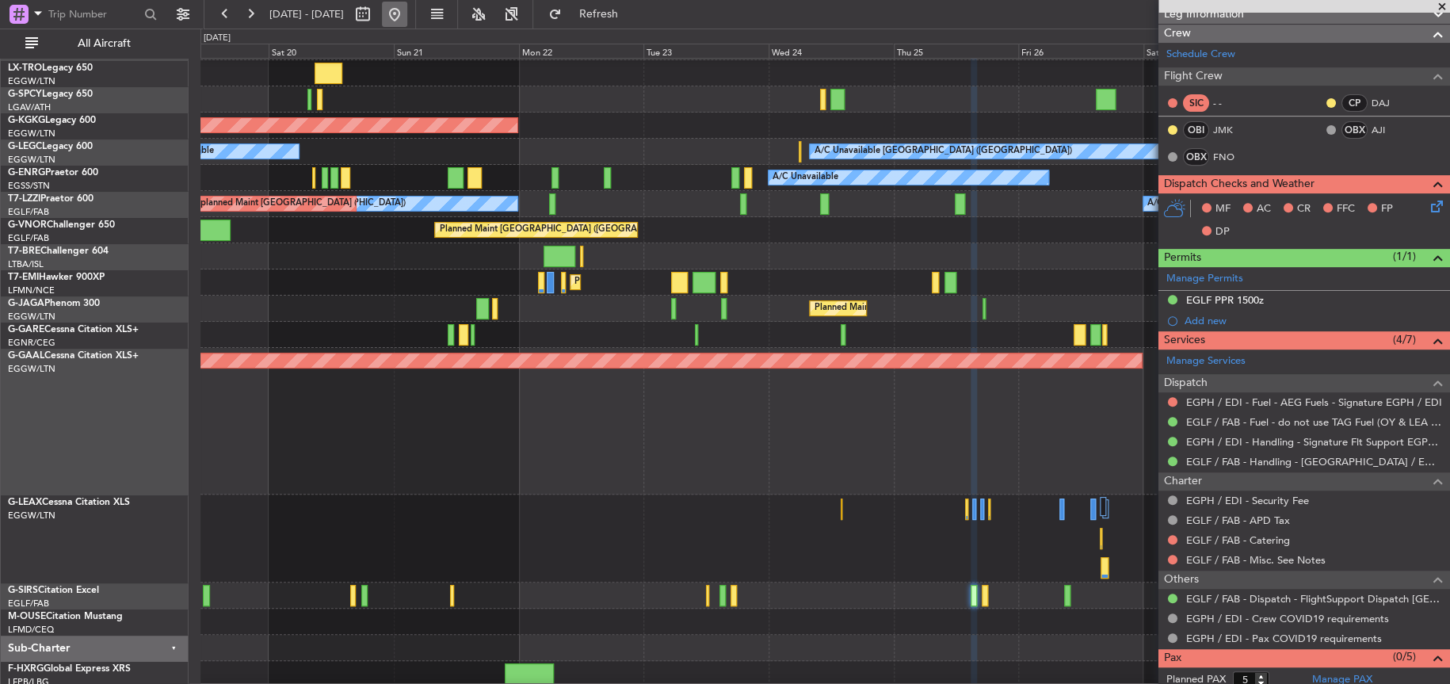
click at [407, 5] on button at bounding box center [394, 14] width 25 height 25
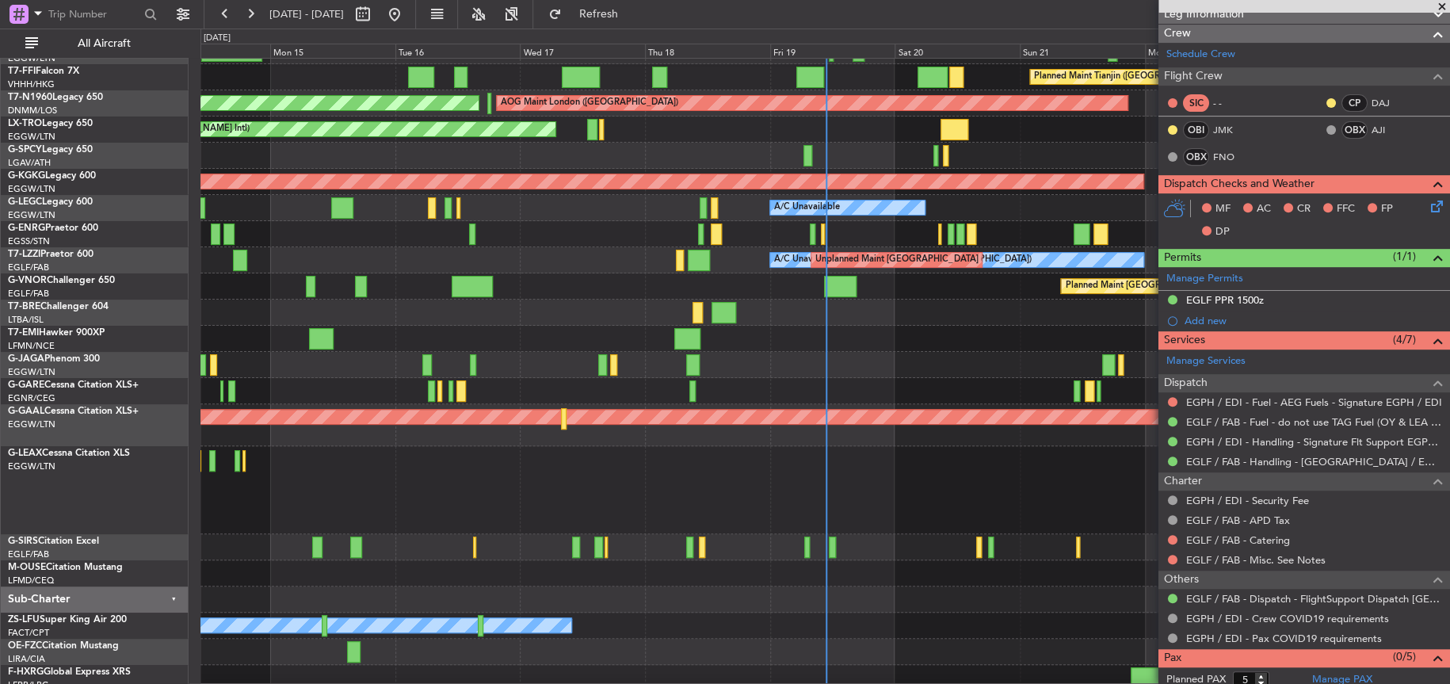
scroll to position [32, 0]
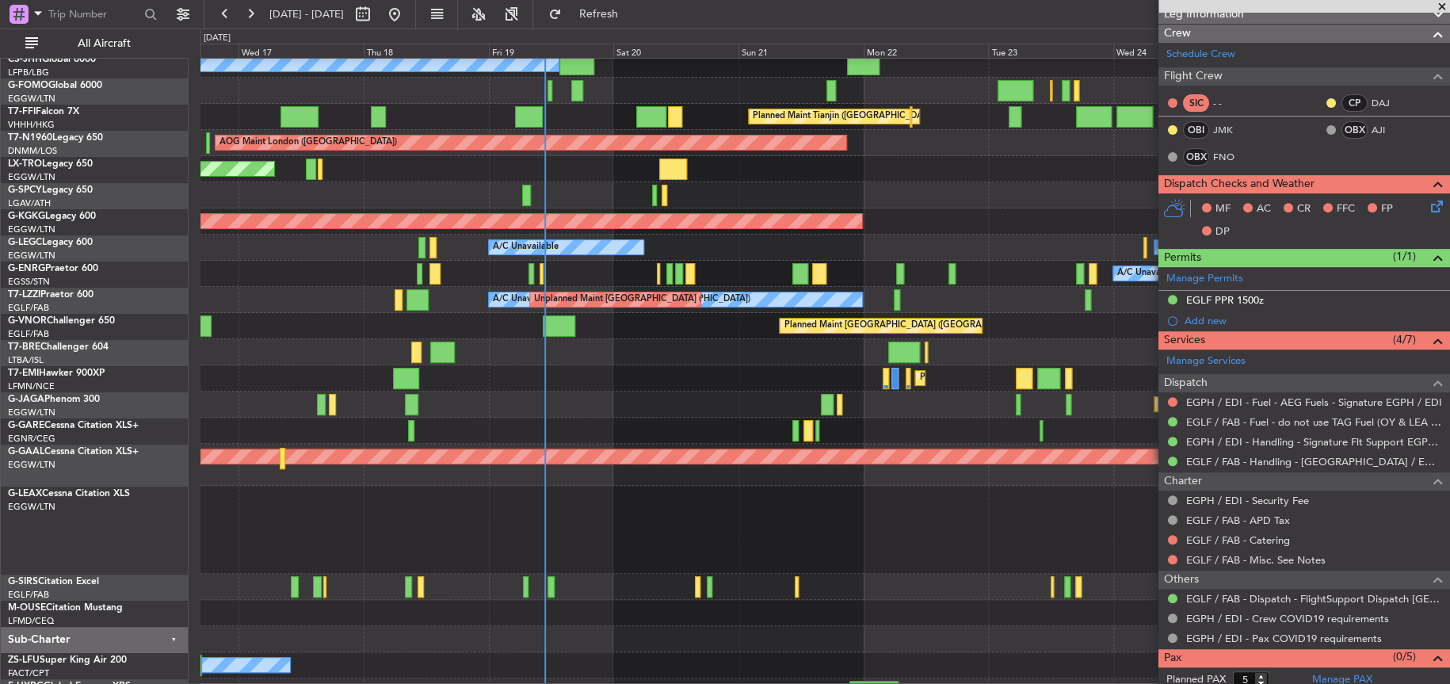
click at [463, 353] on div at bounding box center [824, 352] width 1249 height 26
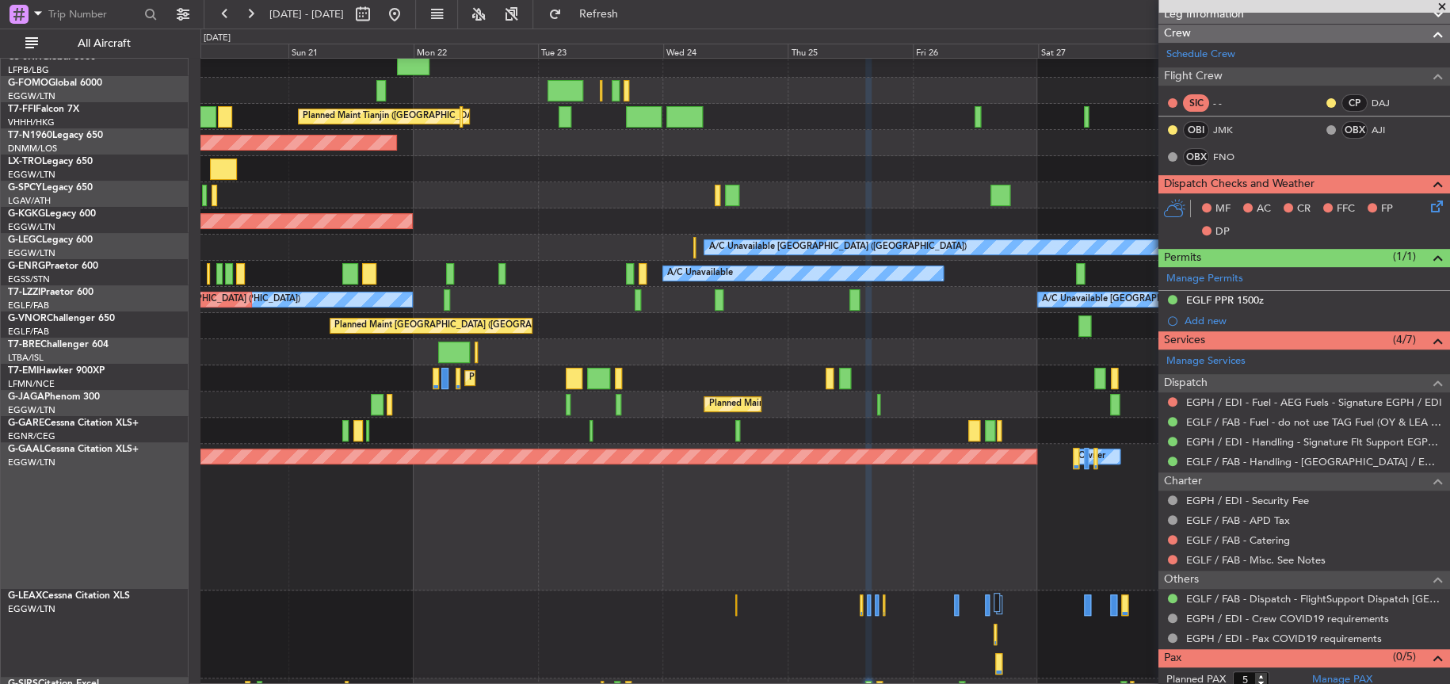
scroll to position [13, 0]
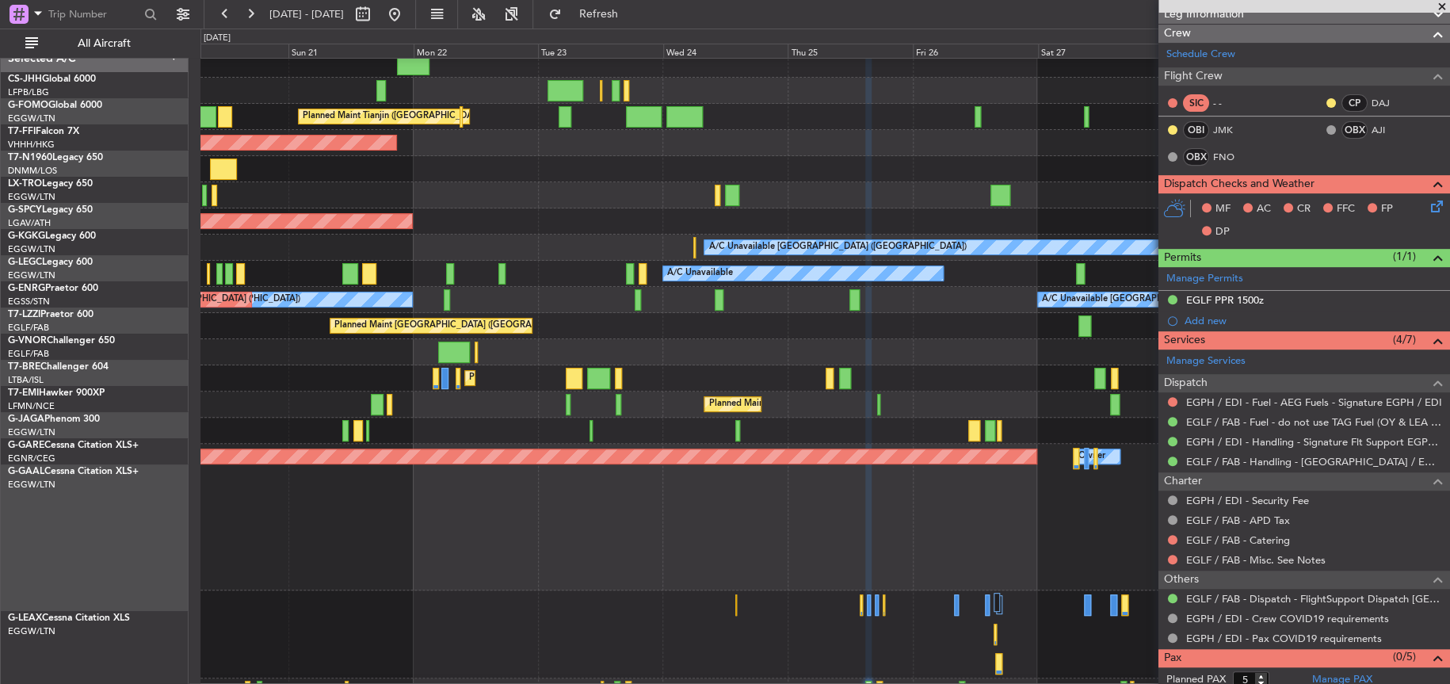
click at [341, 360] on div at bounding box center [824, 352] width 1248 height 26
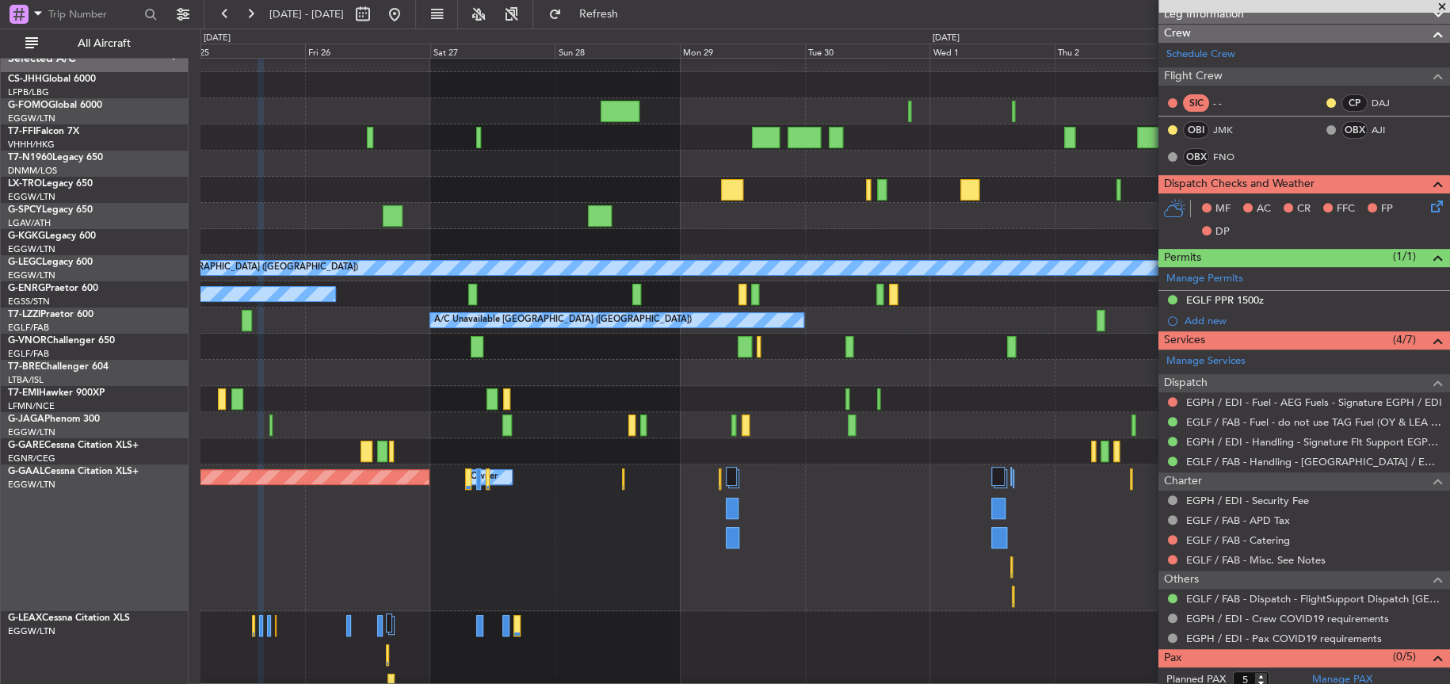
click at [570, 334] on div "Planned Maint [GEOGRAPHIC_DATA] ([GEOGRAPHIC_DATA])" at bounding box center [824, 347] width 1249 height 26
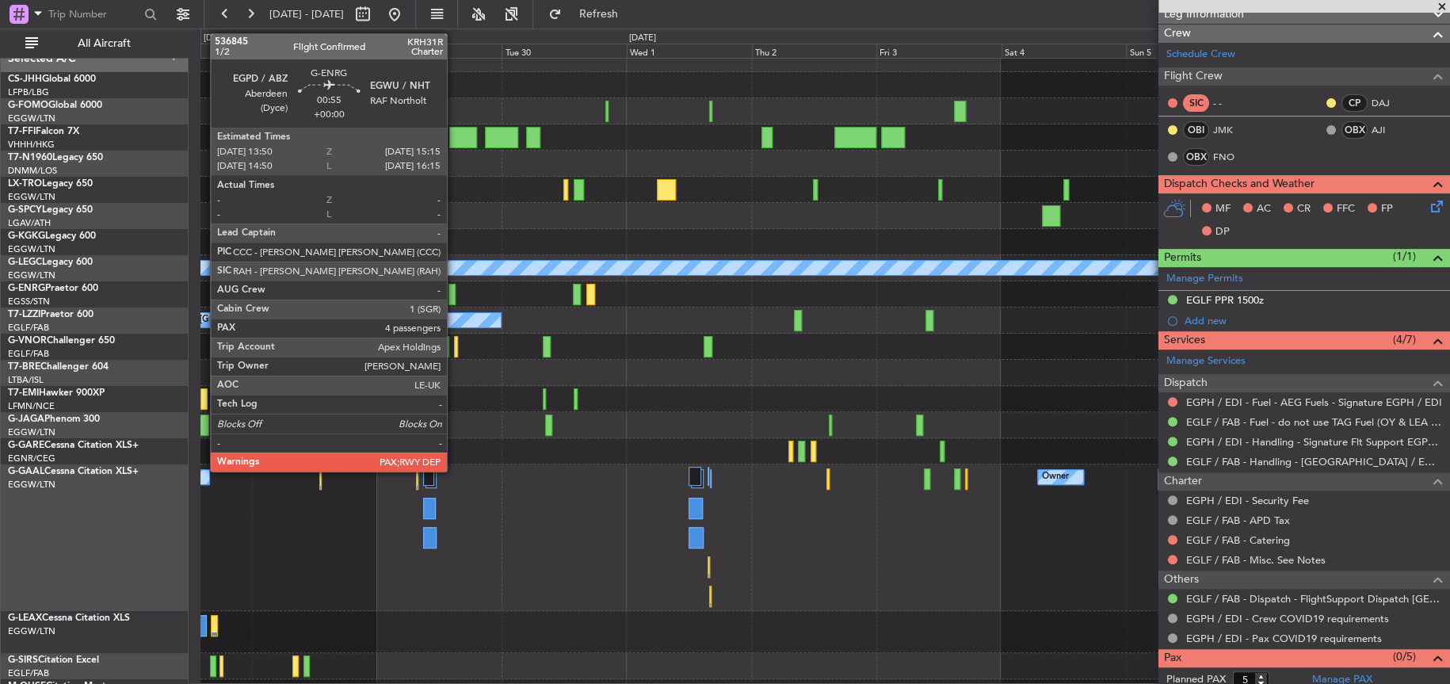
click at [454, 293] on div at bounding box center [452, 294] width 8 height 21
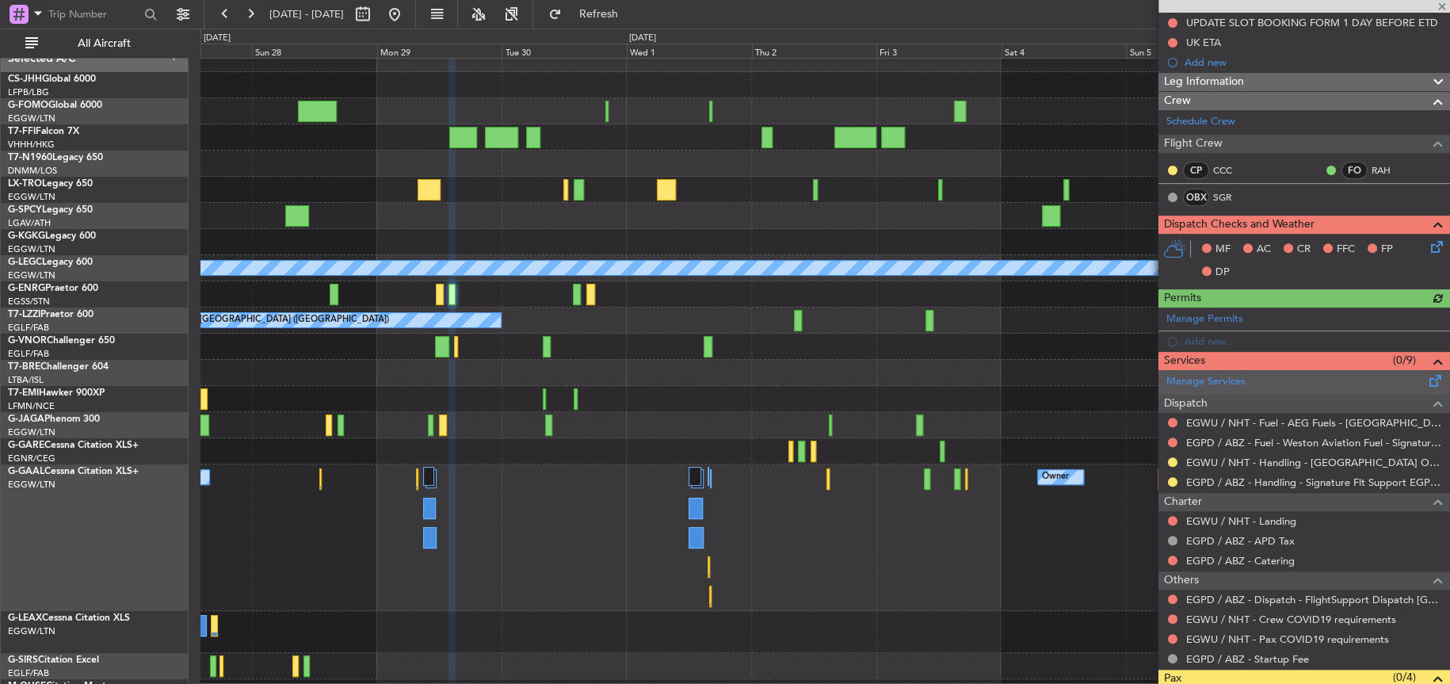
scroll to position [361, 0]
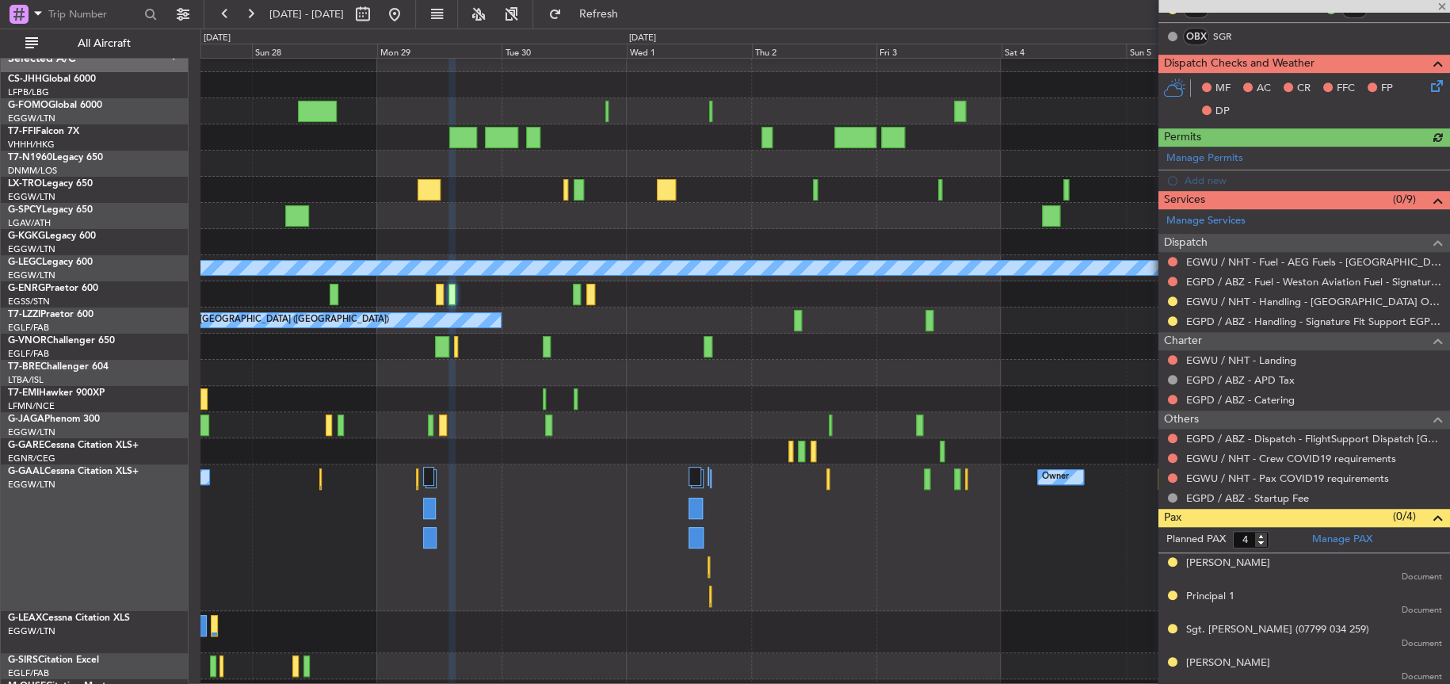
click at [1222, 311] on div "EGPD / ABZ - Handling - Signature Flt Support EGPD / ABZ" at bounding box center [1304, 321] width 292 height 20
click at [1230, 316] on link "EGPD / ABZ - Handling - Signature Flt Support EGPD / ABZ" at bounding box center [1314, 321] width 256 height 13
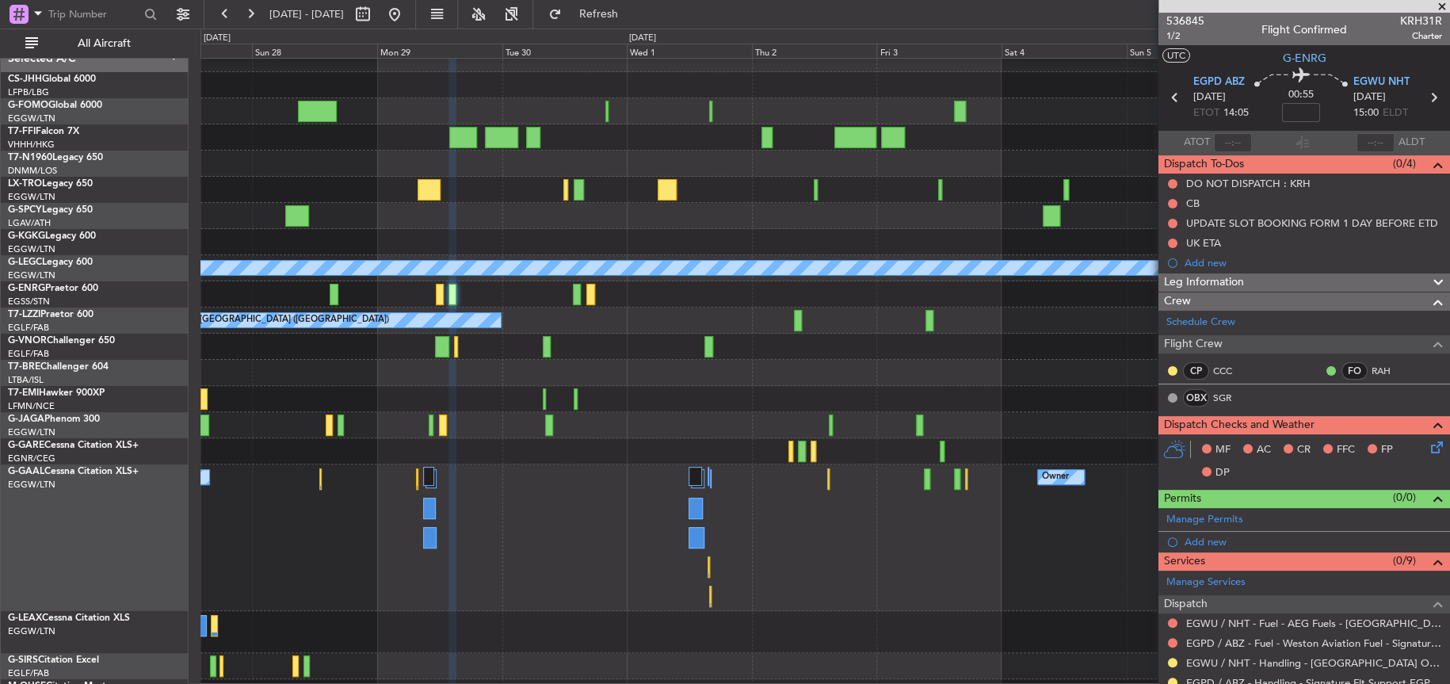
click at [573, 503] on div "Owner Owner Owner Planned Maint Dusseldorf" at bounding box center [824, 537] width 1249 height 147
click at [531, 437] on div at bounding box center [824, 425] width 1249 height 26
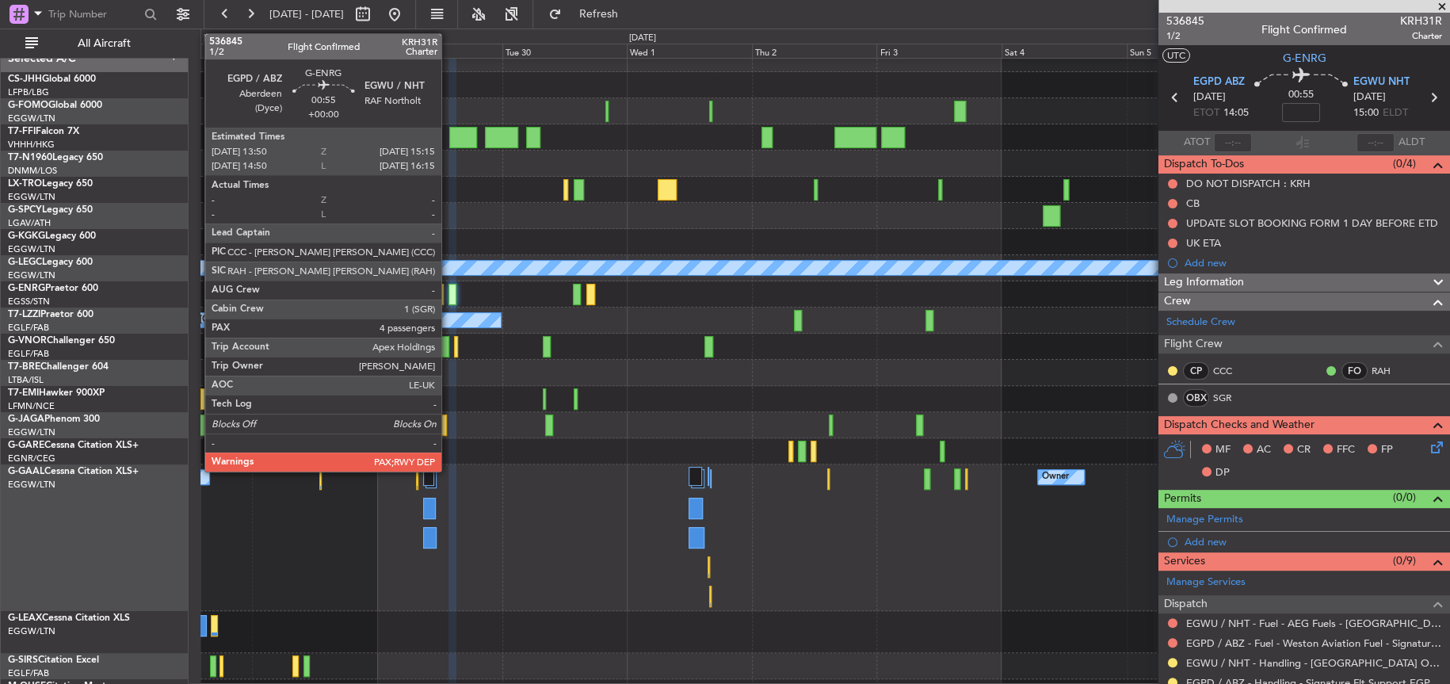
click at [448, 289] on div at bounding box center [452, 294] width 8 height 21
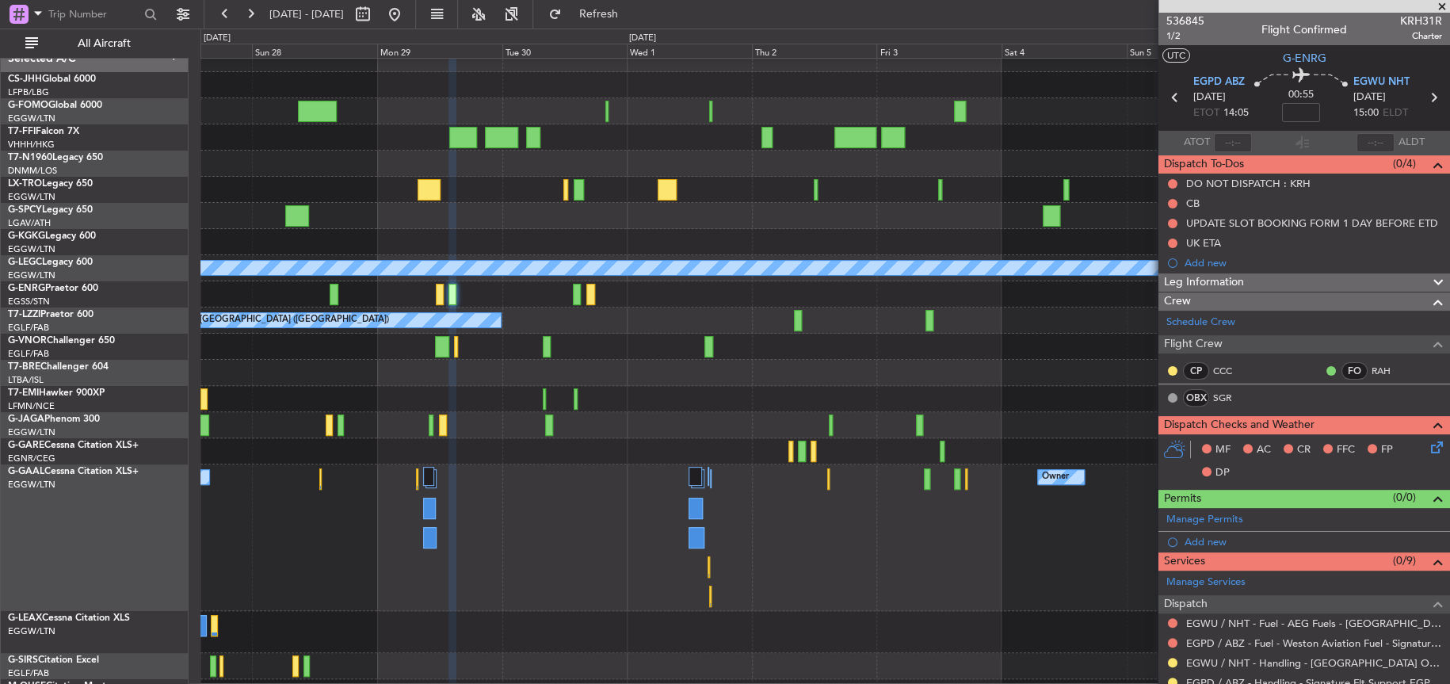
click at [624, 339] on div at bounding box center [824, 347] width 1249 height 26
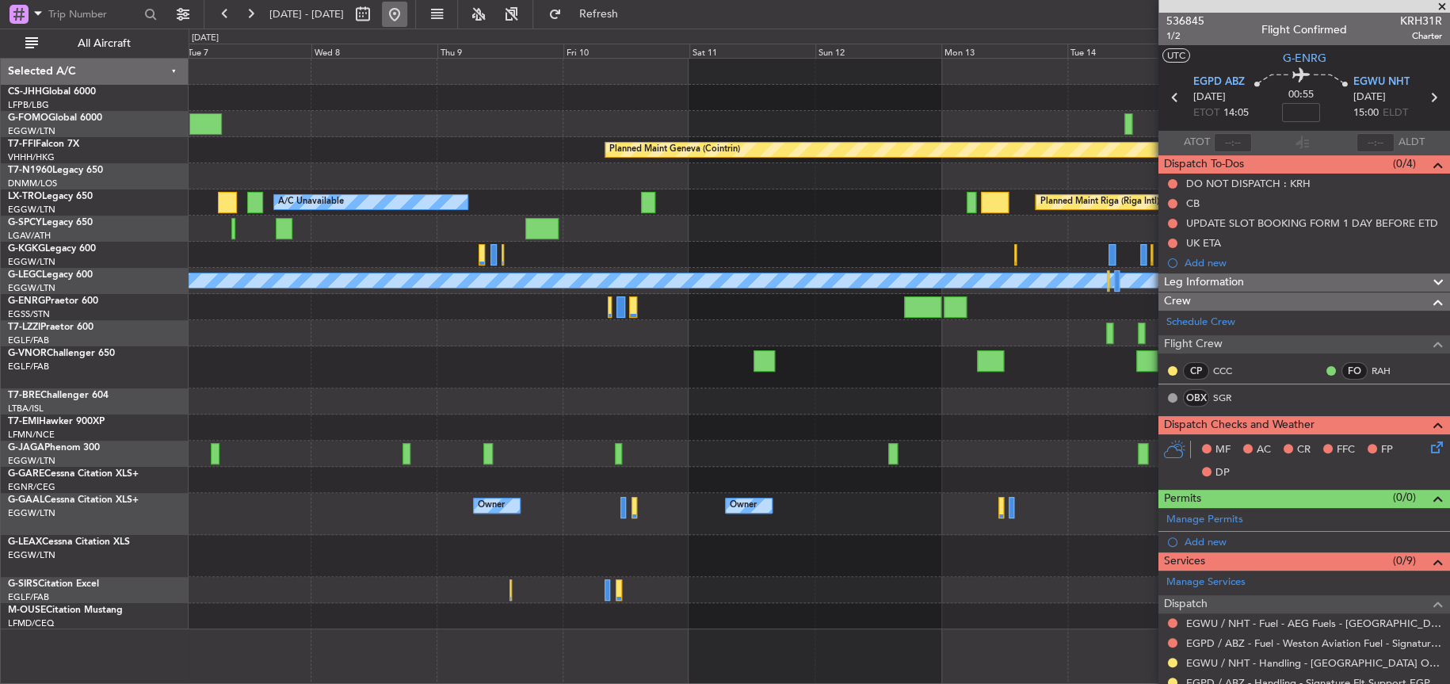
click at [407, 4] on button at bounding box center [394, 14] width 25 height 25
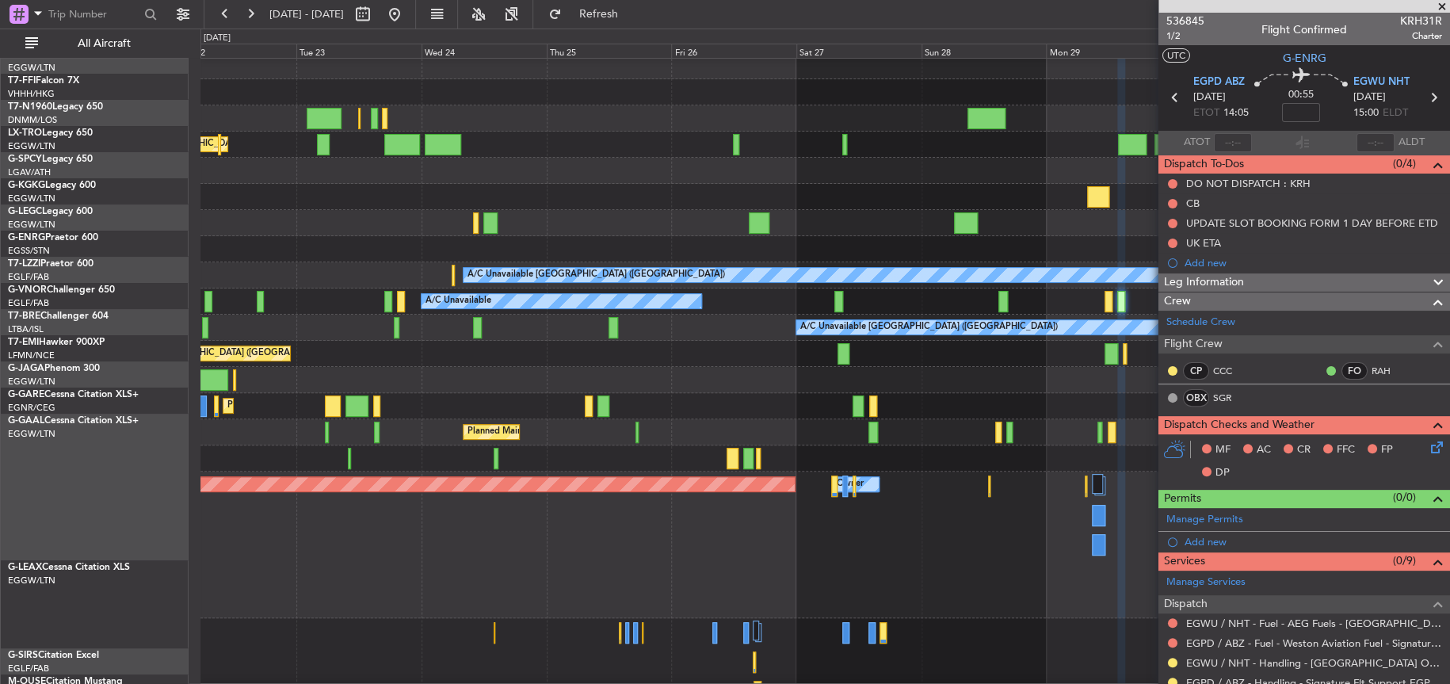
click at [186, 498] on div "Planned Maint Tianjin (Binhai) AOG Maint London (Stansted) AOG Maint Istanbul (…" at bounding box center [725, 356] width 1450 height 655
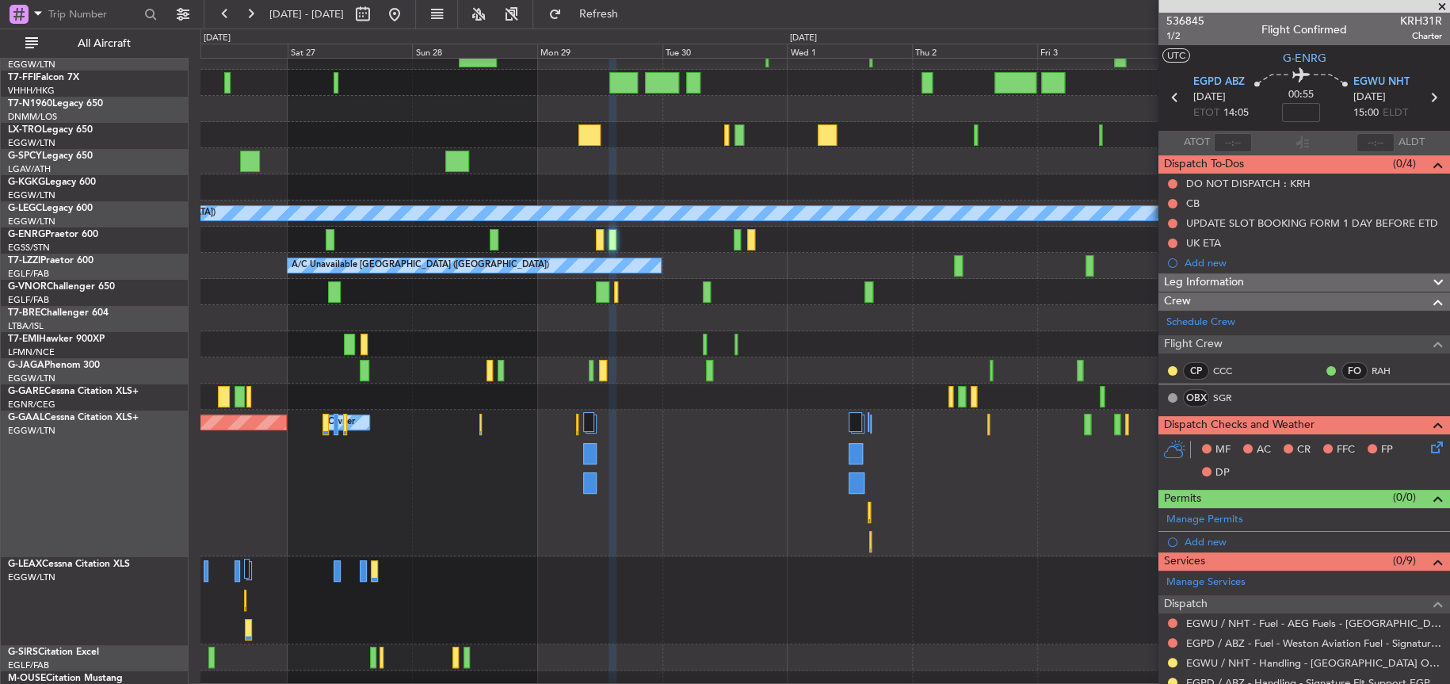
scroll to position [49, 0]
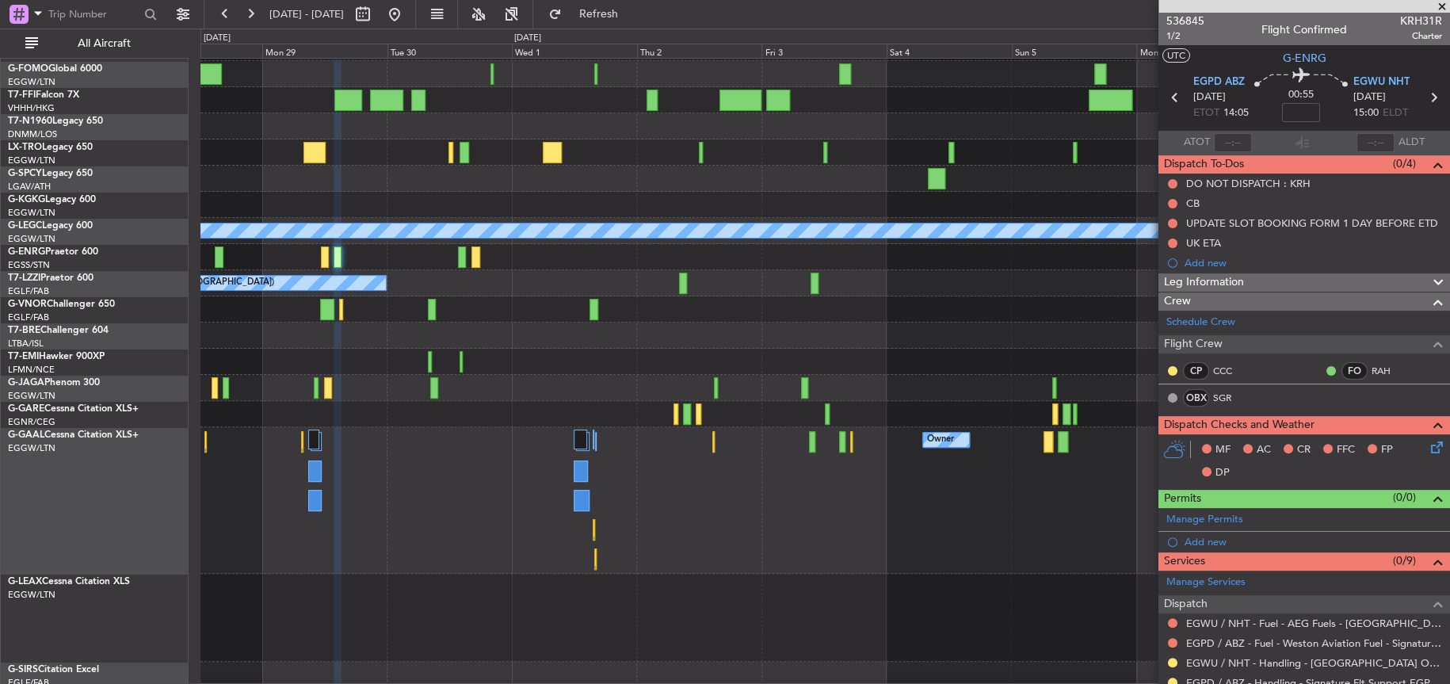
click at [566, 543] on div "Owner Owner Owner Planned Maint Dusseldorf" at bounding box center [824, 500] width 1248 height 147
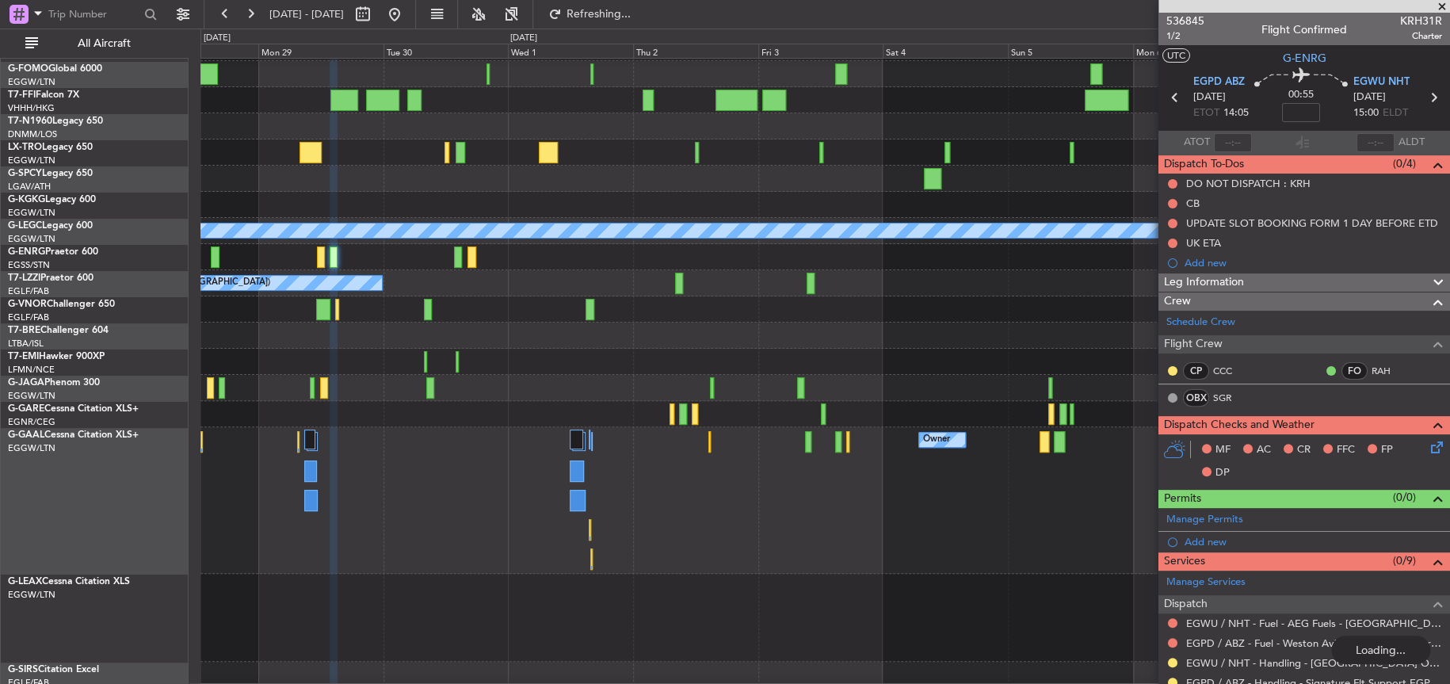
scroll to position [0, 0]
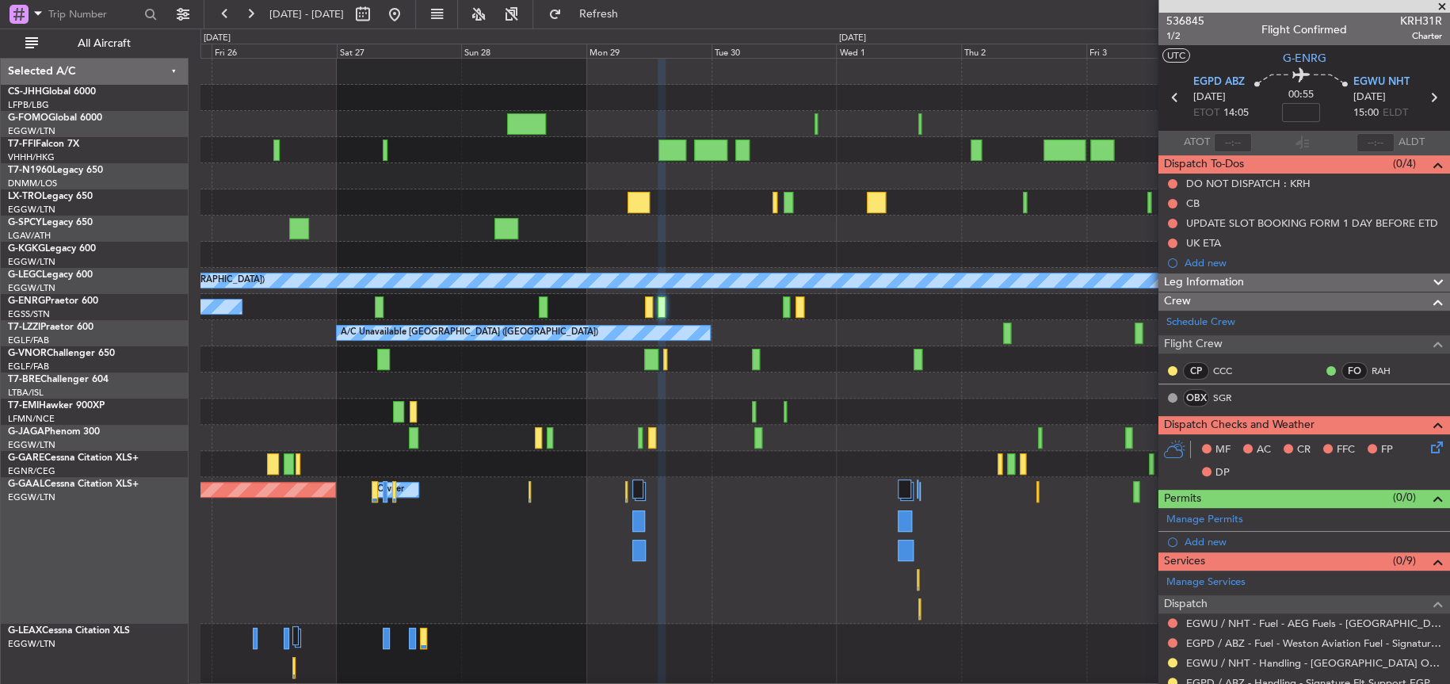
click at [715, 504] on div "Owner Owner Planned Maint Dusseldorf" at bounding box center [824, 550] width 1249 height 147
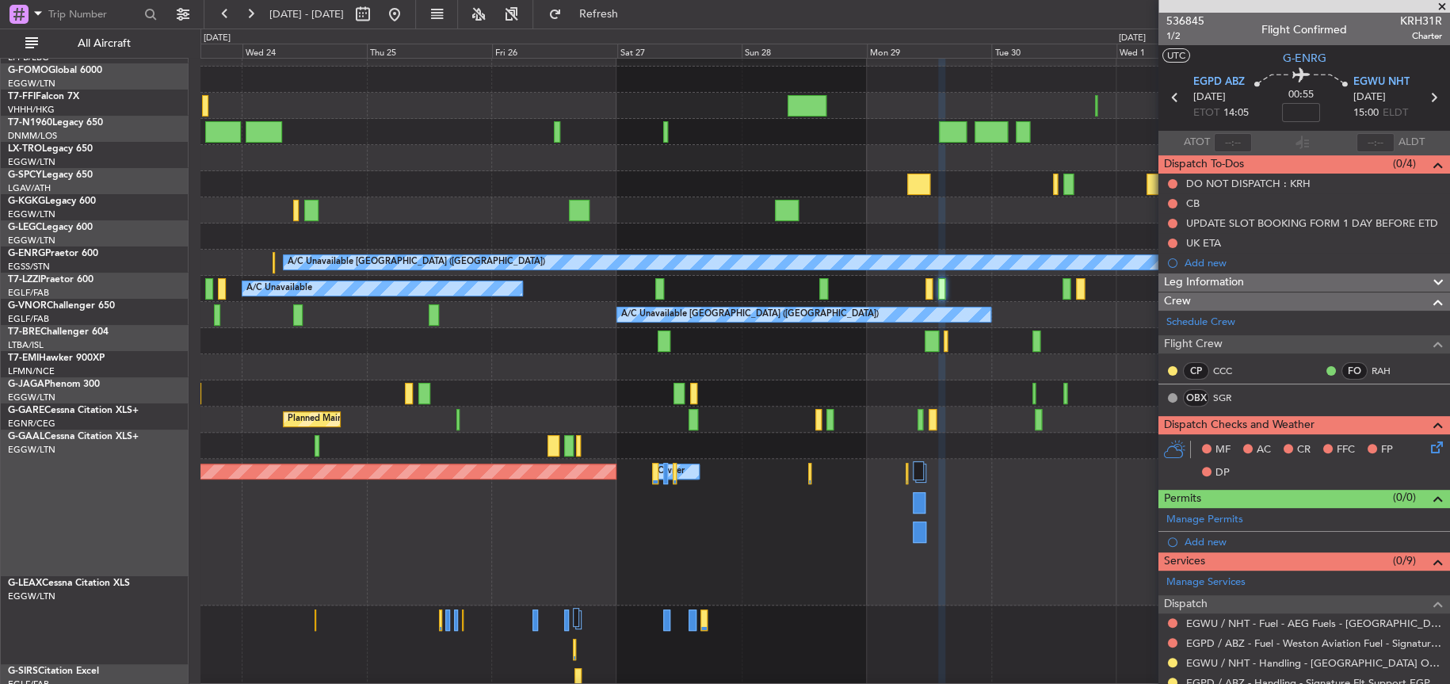
scroll to position [131, 0]
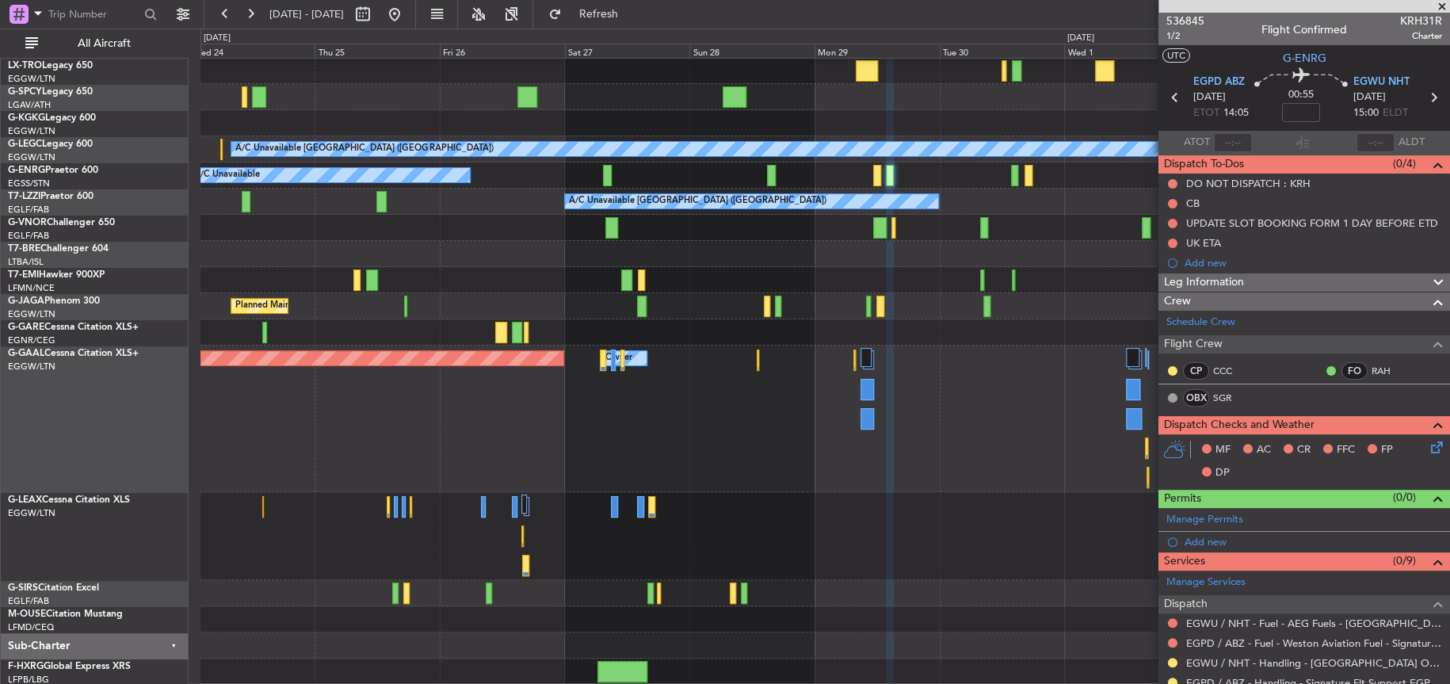
click at [809, 128] on div "AOG Maint London (Stansted) AOG Maint Istanbul (Ataturk) A/C Unavailable London…" at bounding box center [824, 305] width 1249 height 757
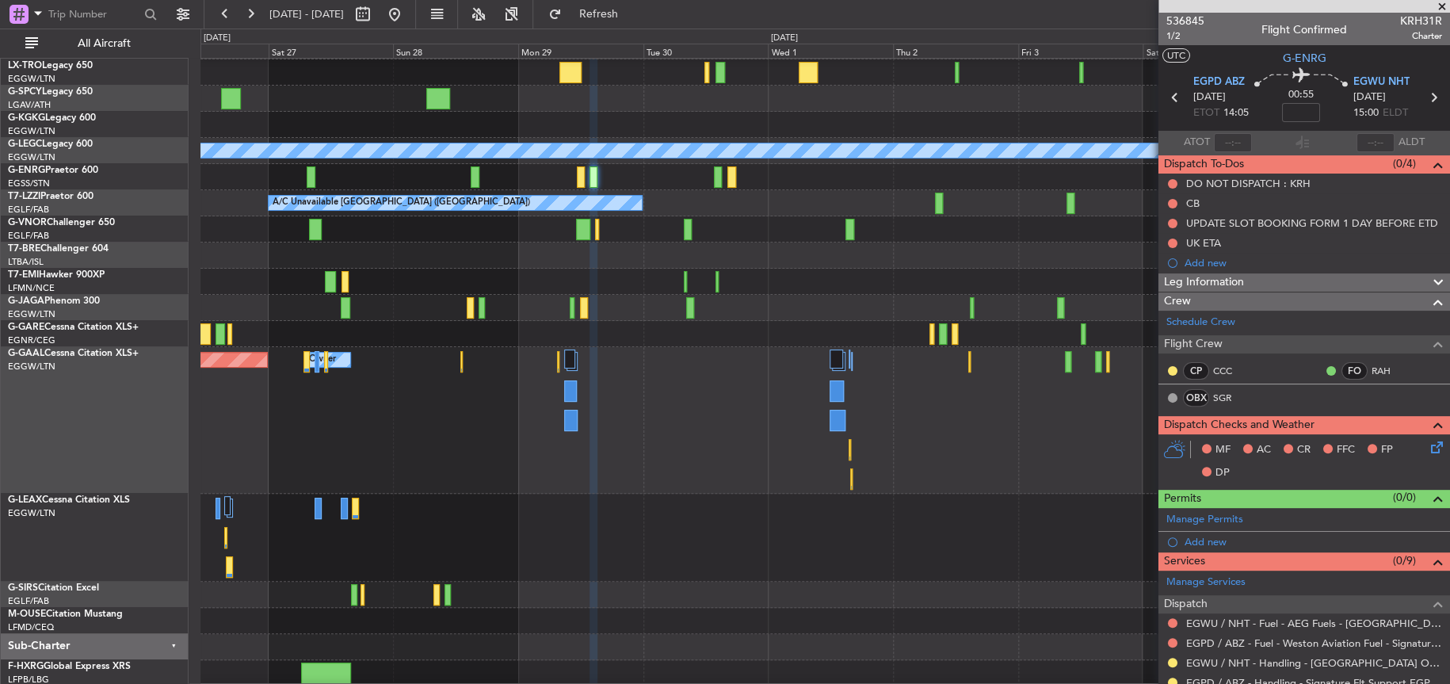
click at [437, 553] on div at bounding box center [824, 538] width 1249 height 88
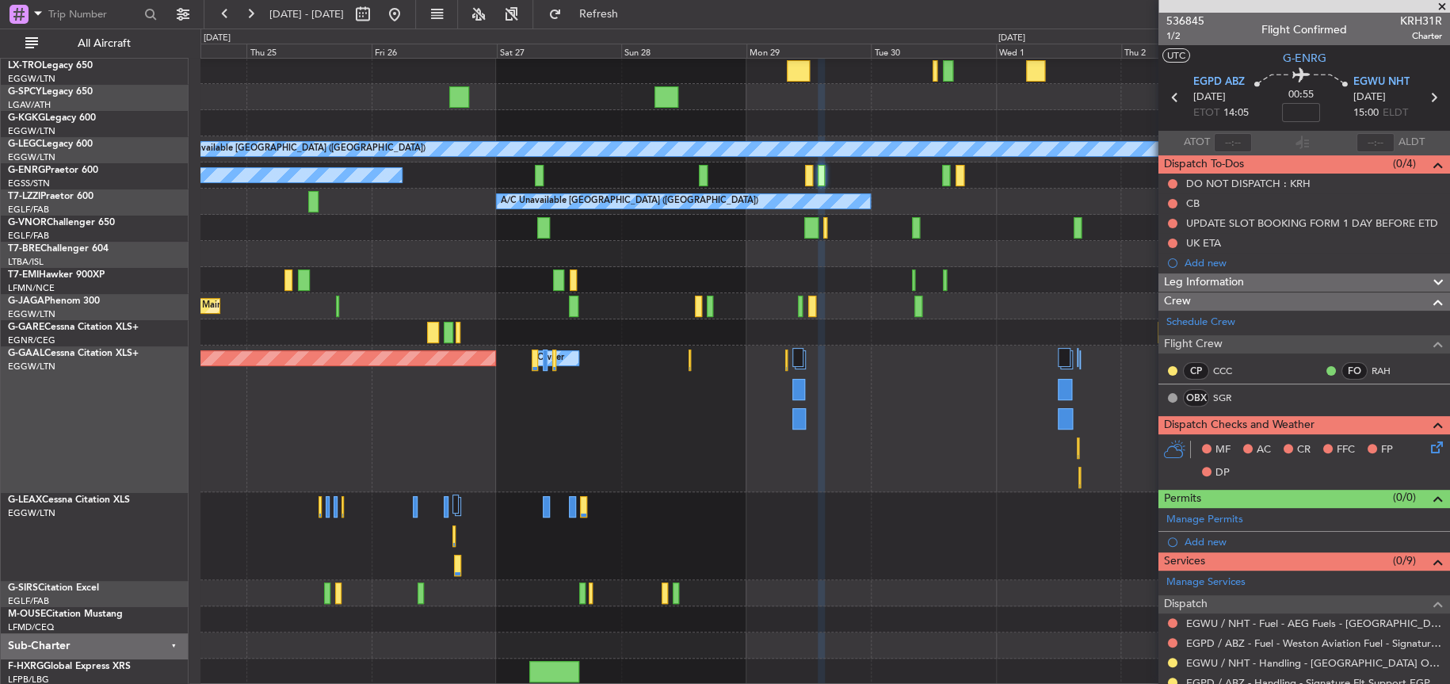
click at [653, 482] on div "A/C Unavailable London (Luton) A/C Unavailable A/C Unavailable London (Farnboro…" at bounding box center [824, 305] width 1248 height 757
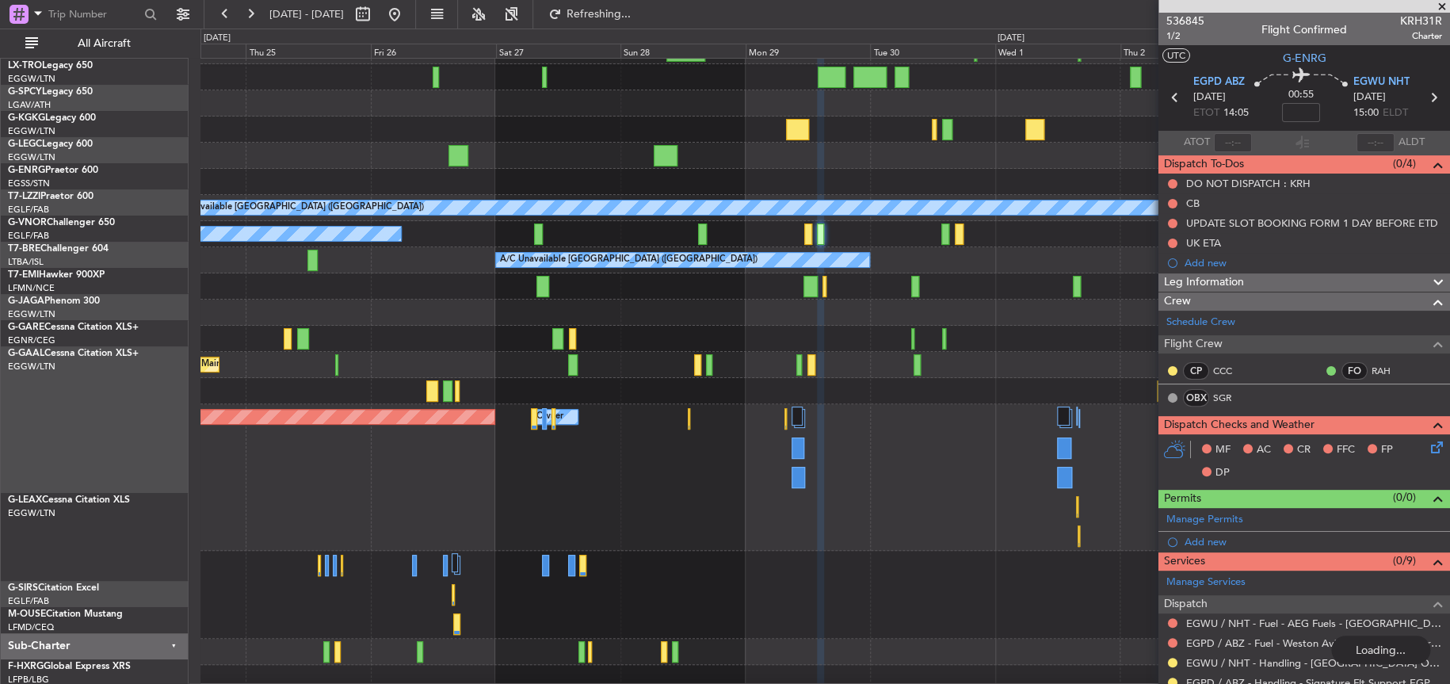
scroll to position [73, 0]
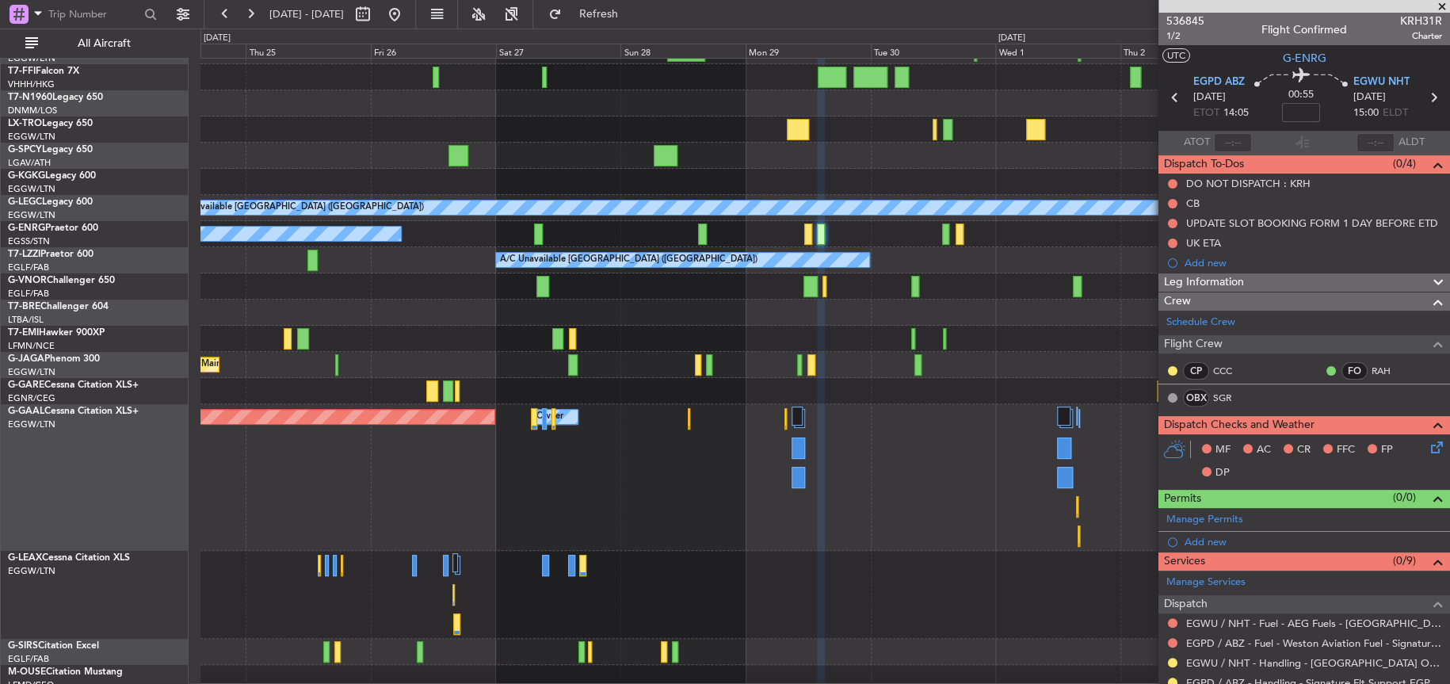
click at [1126, 310] on div "Planned Maint Tianjin (Binhai) A/C Unavailable London (Luton) A/C Unavailable A…" at bounding box center [824, 364] width 1249 height 757
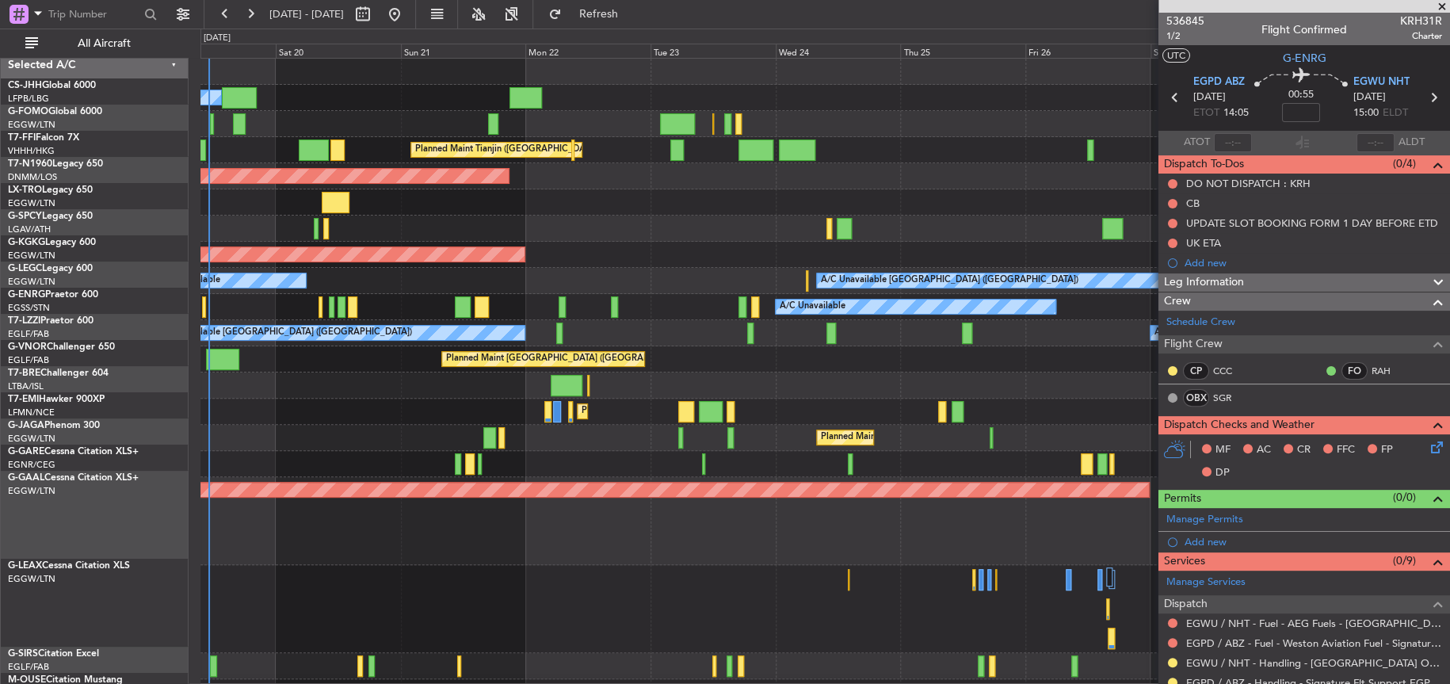
scroll to position [0, 0]
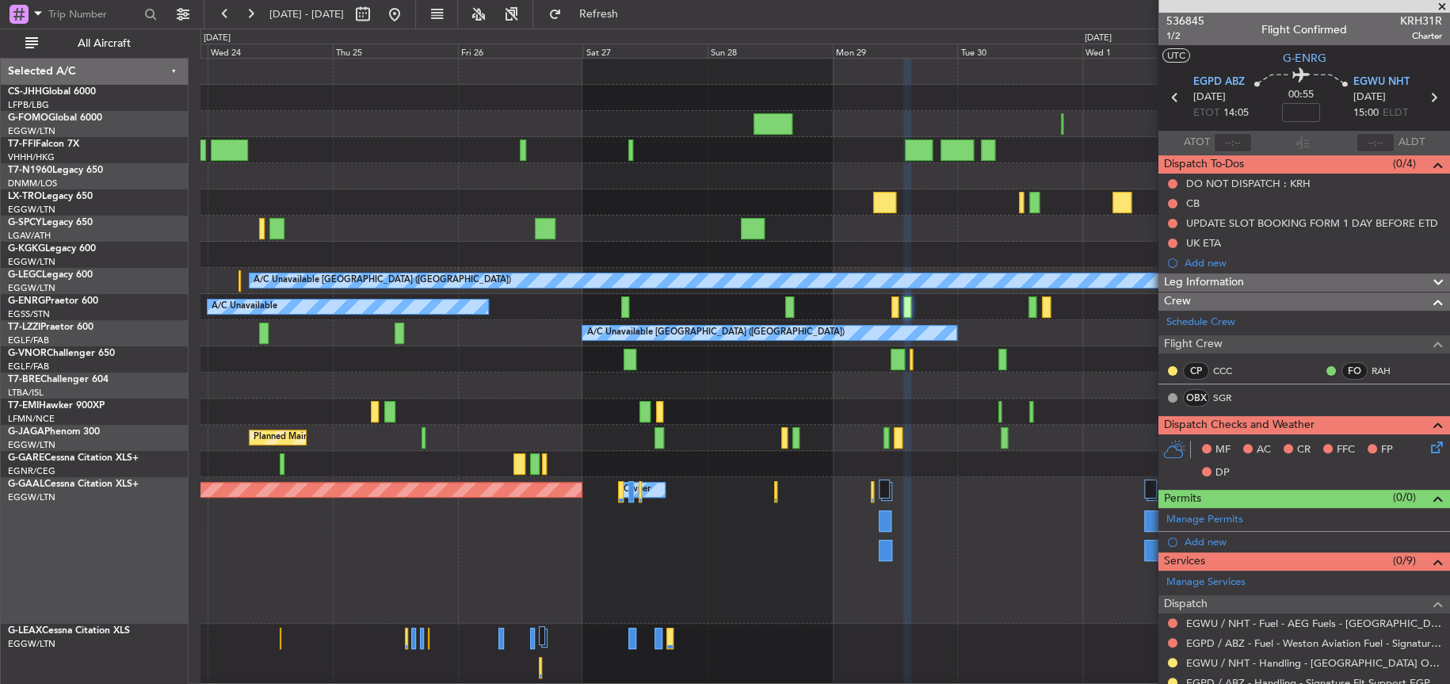
click at [314, 467] on div at bounding box center [824, 464] width 1249 height 26
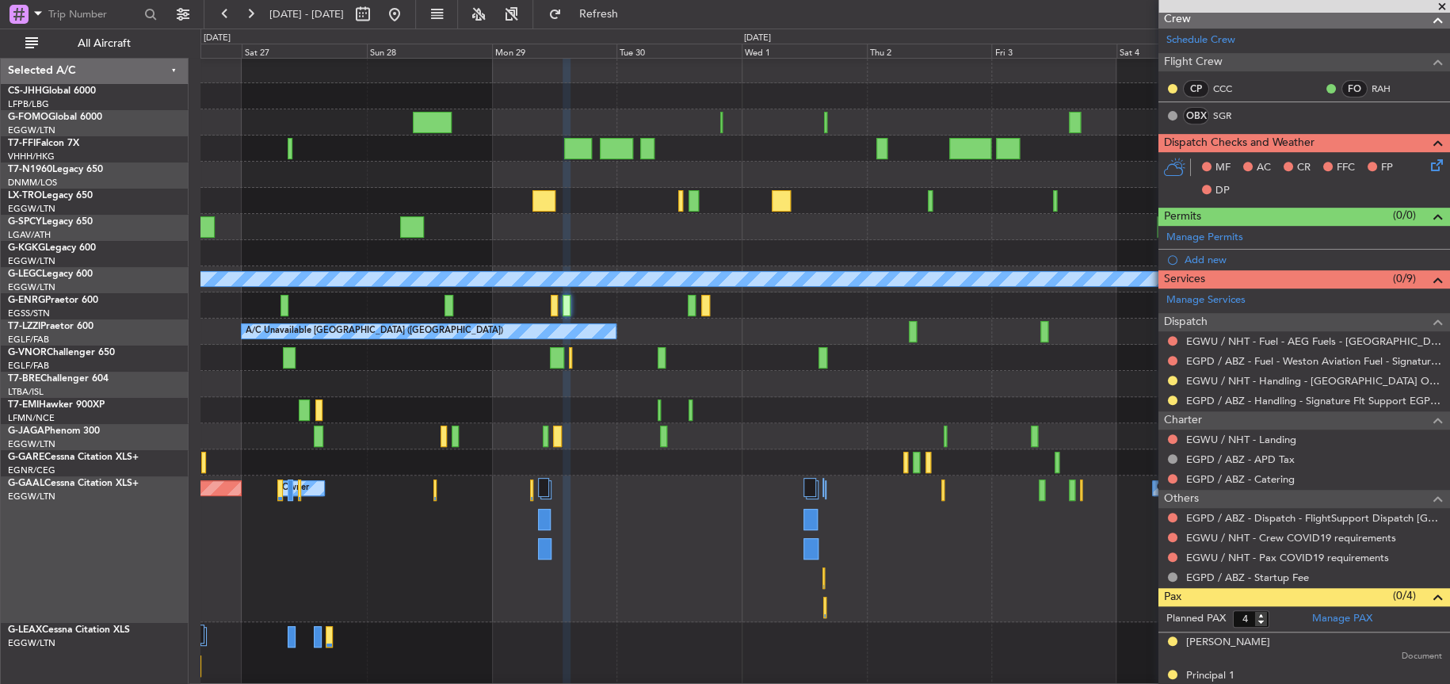
scroll to position [361, 0]
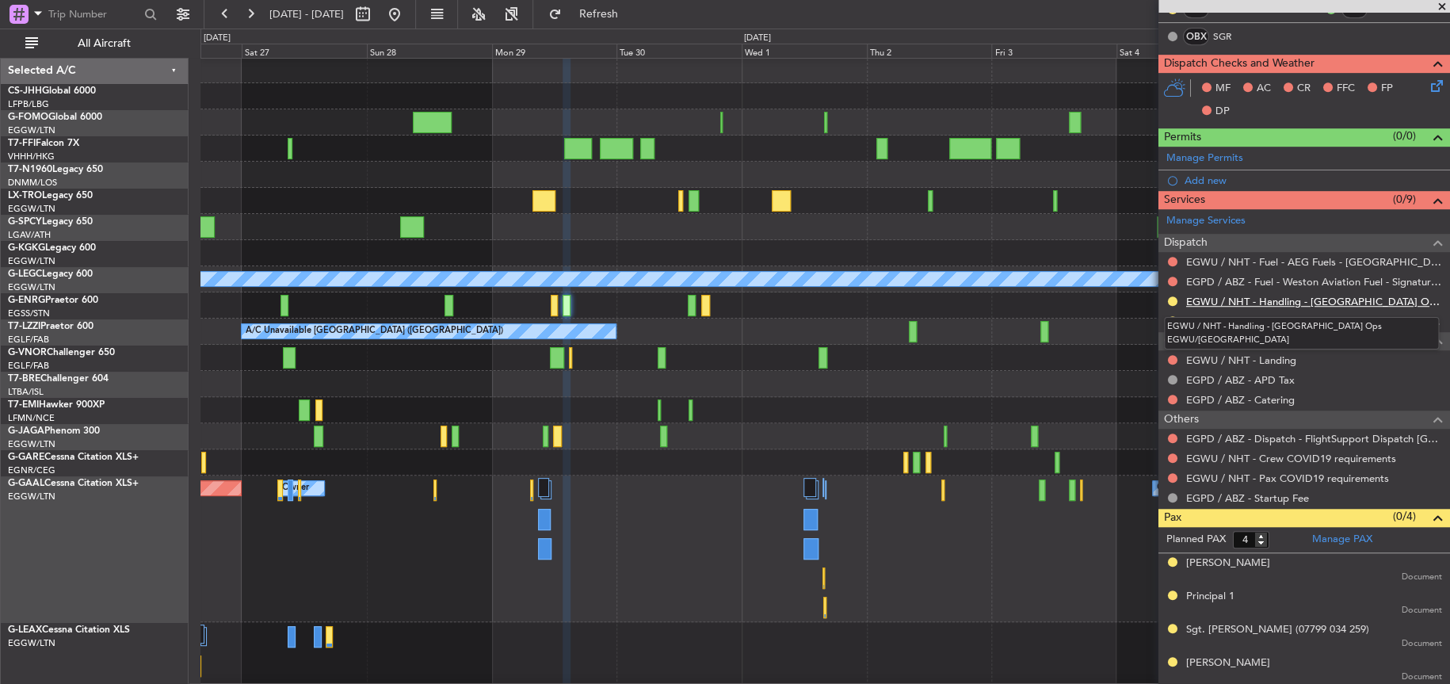
click at [1264, 299] on link "EGWU / NHT - Handling - [GEOGRAPHIC_DATA] Ops EGWU/[GEOGRAPHIC_DATA]" at bounding box center [1314, 301] width 256 height 13
click at [1185, 309] on fb-app "26 Sep 2025 - 06 Oct 2025 Refresh Quick Links All Aircraft A/C Unavailable A/C …" at bounding box center [725, 348] width 1450 height 672
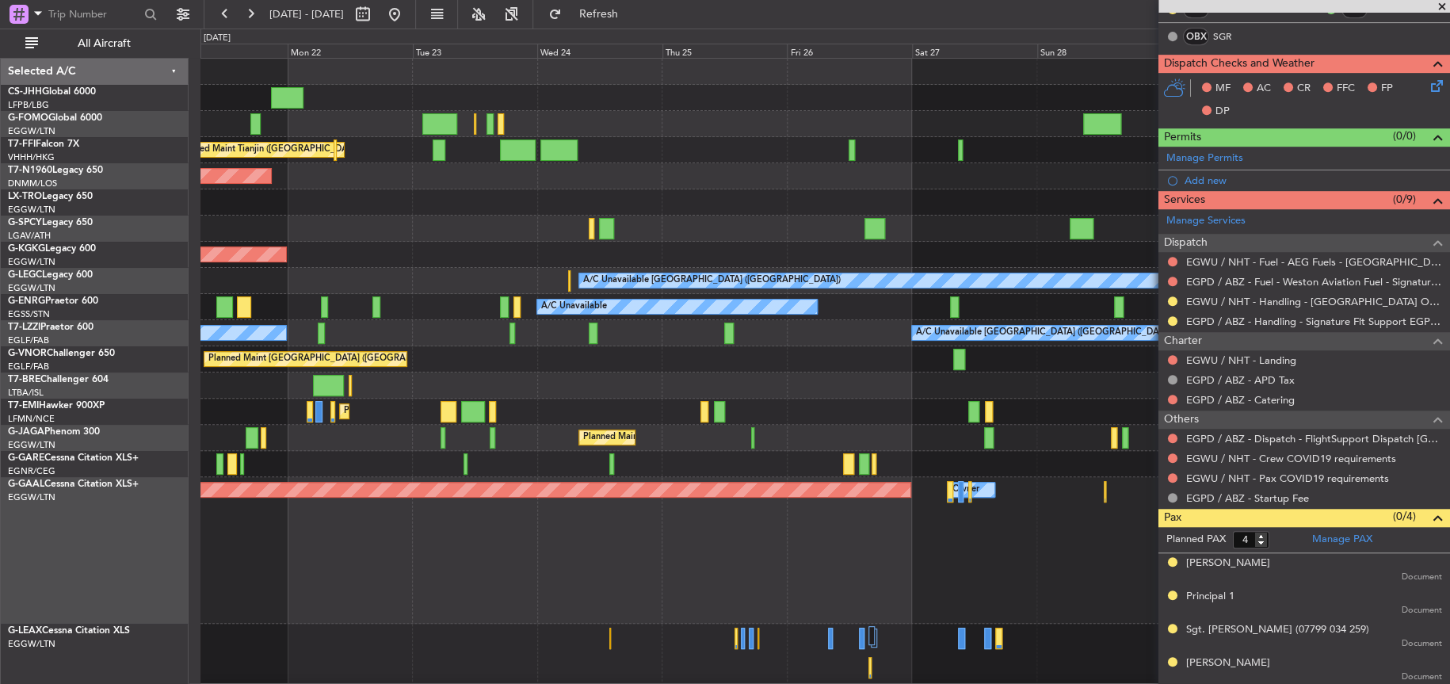
scroll to position [36, 0]
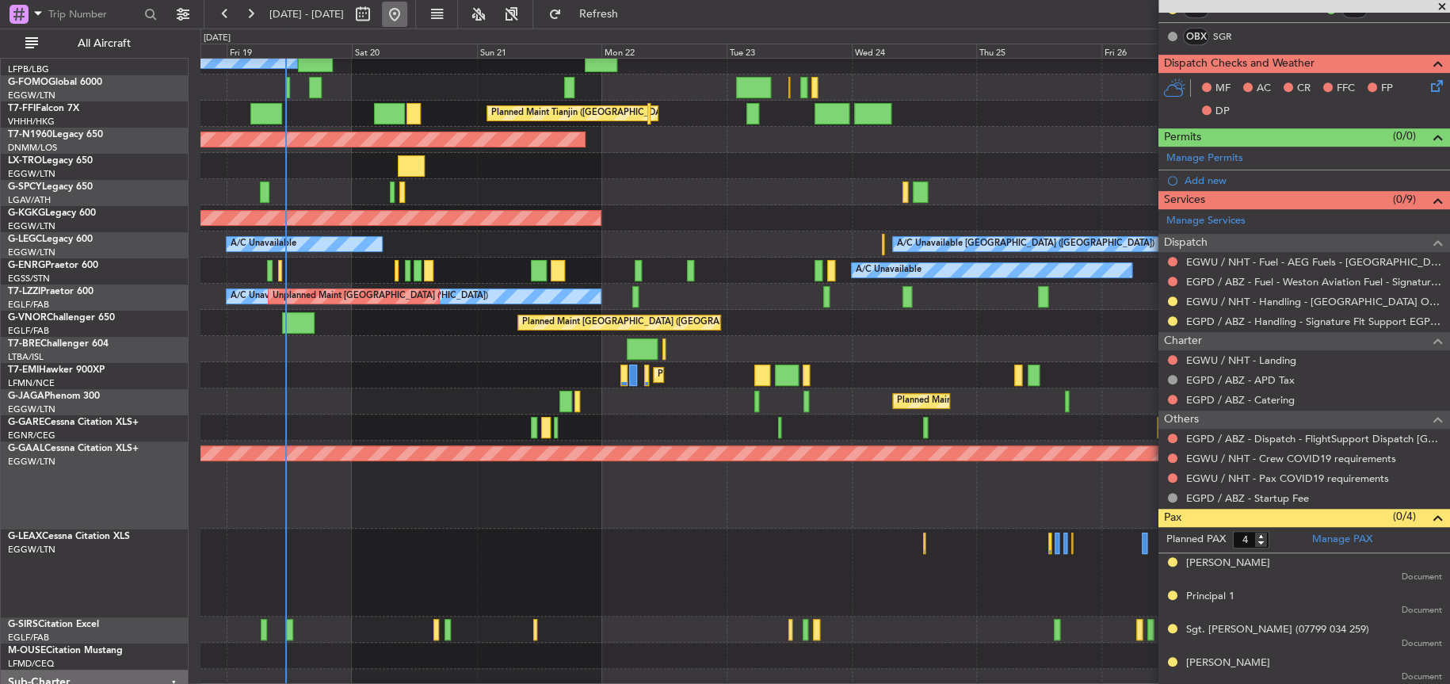
click at [407, 16] on button at bounding box center [394, 14] width 25 height 25
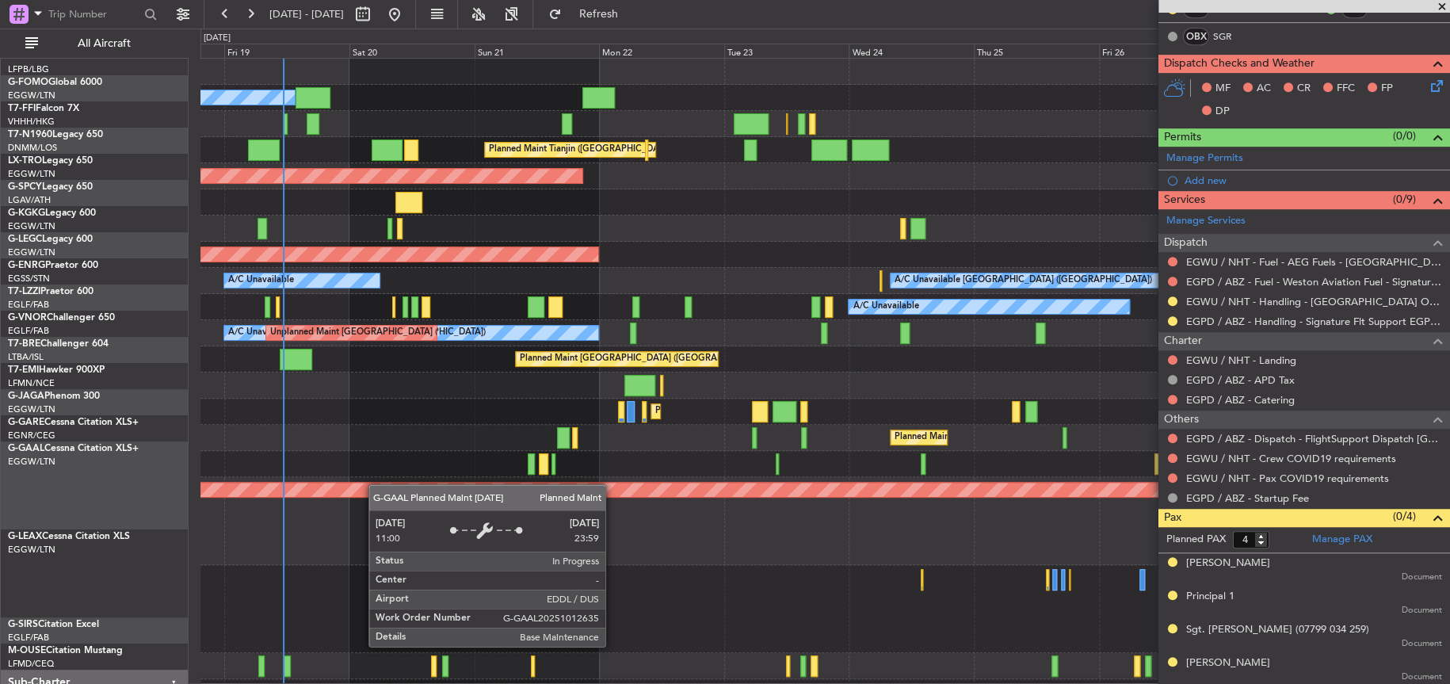
scroll to position [0, 0]
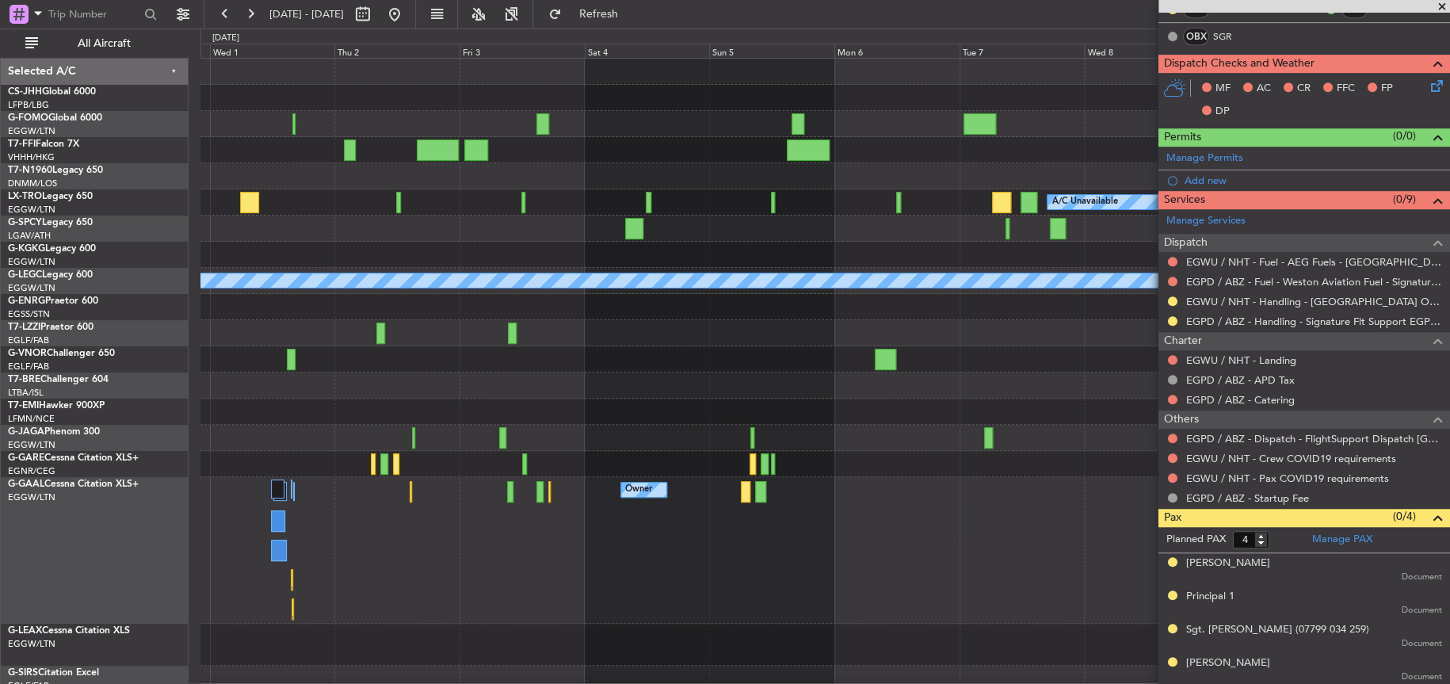
click at [536, 489] on div "Owner Owner Owner" at bounding box center [824, 550] width 1249 height 147
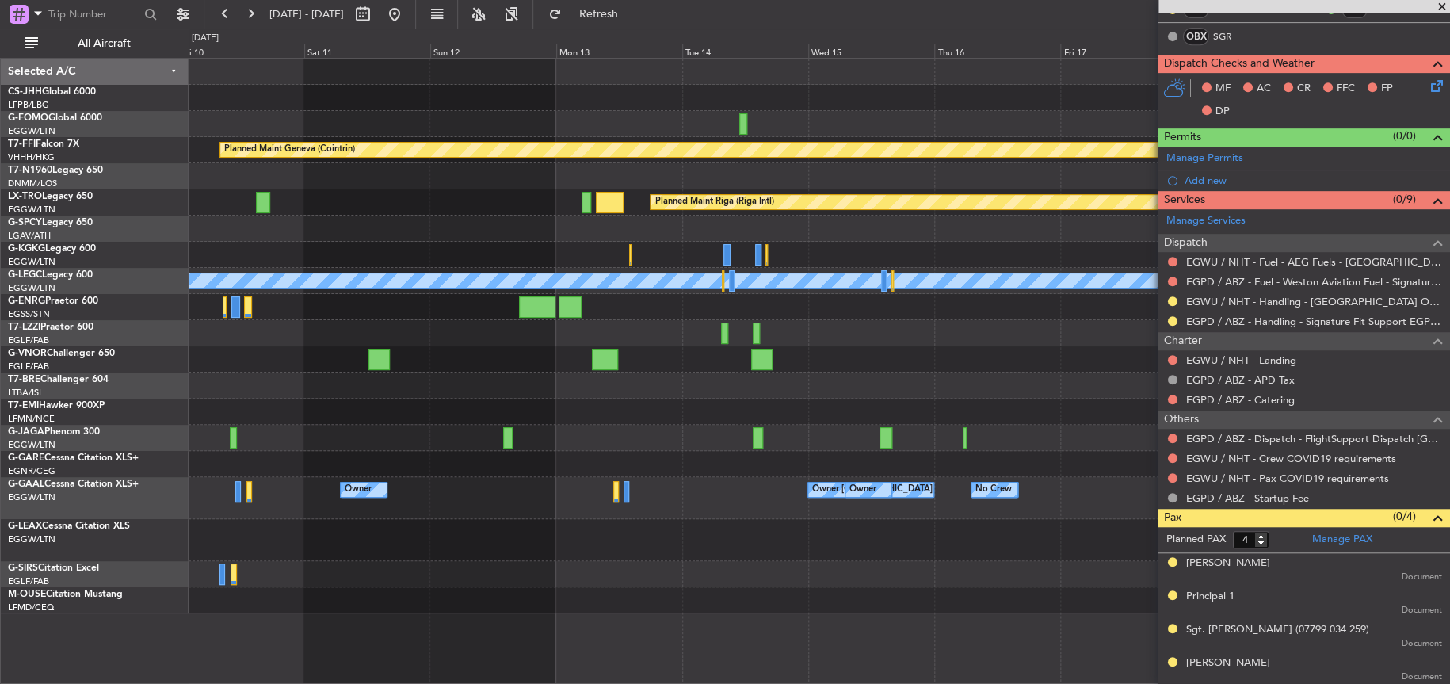
click at [227, 505] on div "Planned Maint Geneva (Cointrin) Planned Maint Riga (Riga Intl) A/C Unavailable …" at bounding box center [819, 336] width 1260 height 555
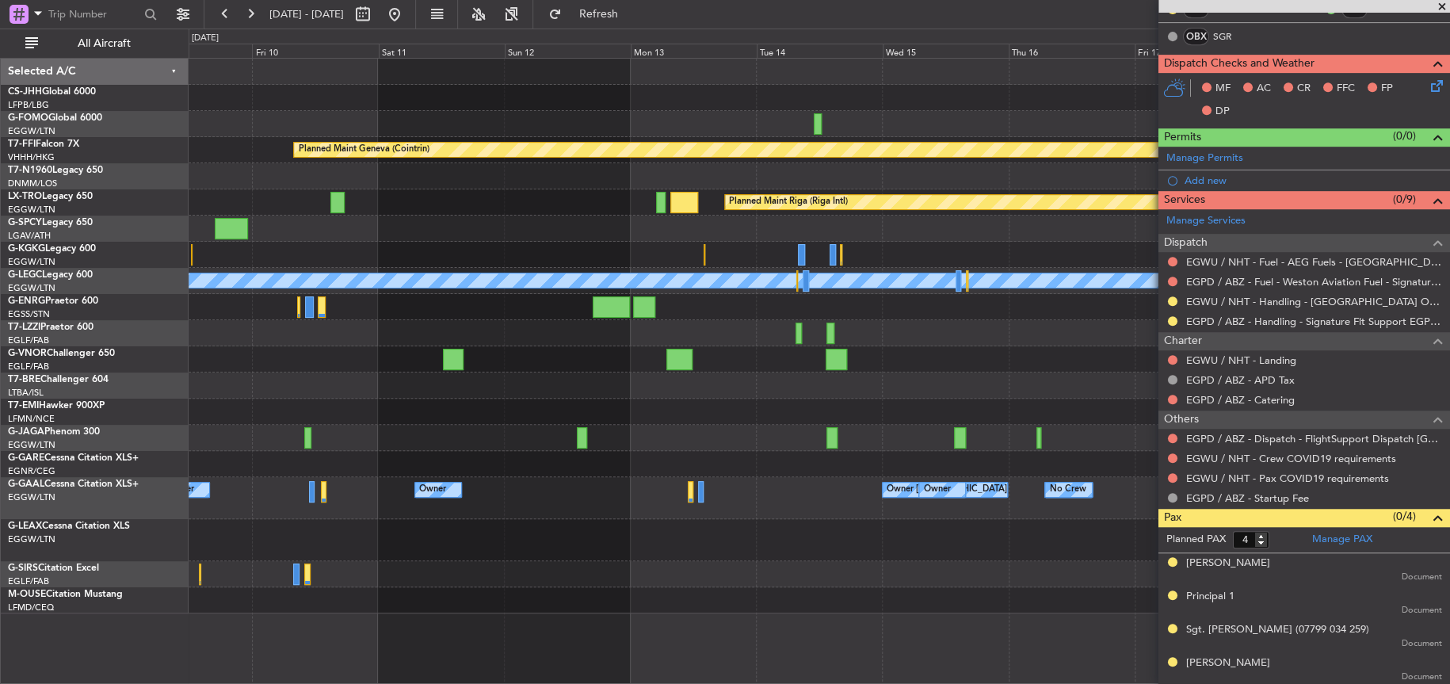
click at [903, 395] on div "Planned Maint Geneva (Cointrin) Planned Maint Riga (Riga Intl) A/C Unavailable …" at bounding box center [819, 336] width 1260 height 555
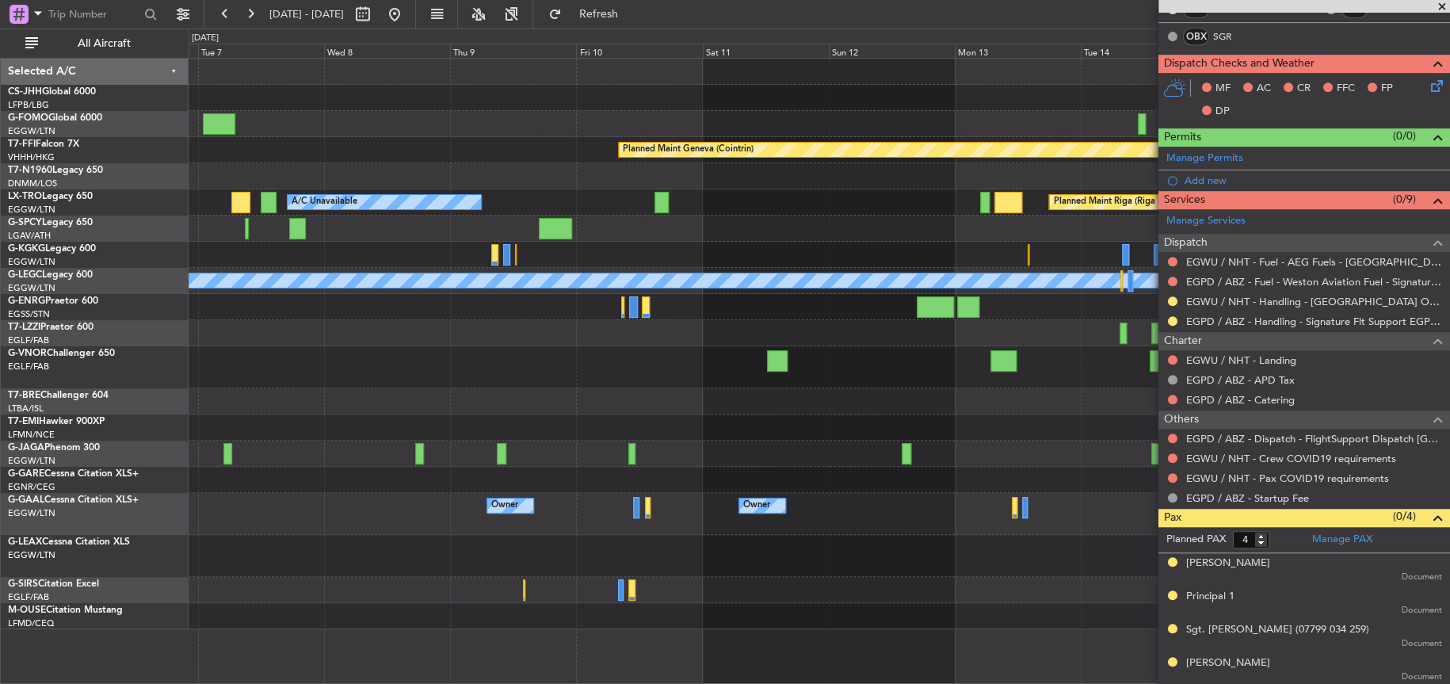
click at [734, 213] on div "A/C Unavailable Planned Maint Riga (Riga Intl)" at bounding box center [819, 202] width 1260 height 26
click at [366, 152] on div "Planned Maint Geneva (Cointrin)" at bounding box center [819, 150] width 1260 height 26
click at [654, 343] on div at bounding box center [819, 333] width 1260 height 26
click at [578, 158] on div "Planned Maint Geneva (Cointrin)" at bounding box center [819, 150] width 1260 height 26
click at [486, 326] on div at bounding box center [819, 333] width 1260 height 26
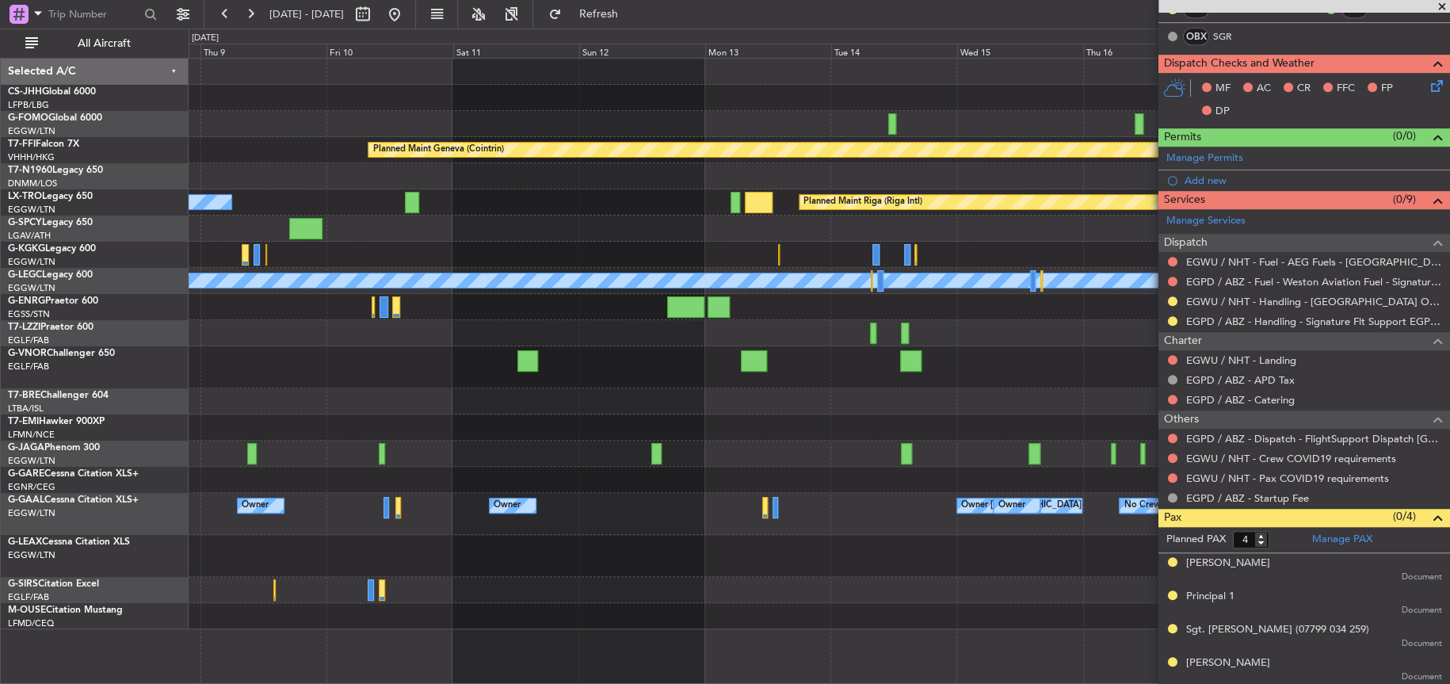
click at [292, 364] on div at bounding box center [819, 367] width 1260 height 42
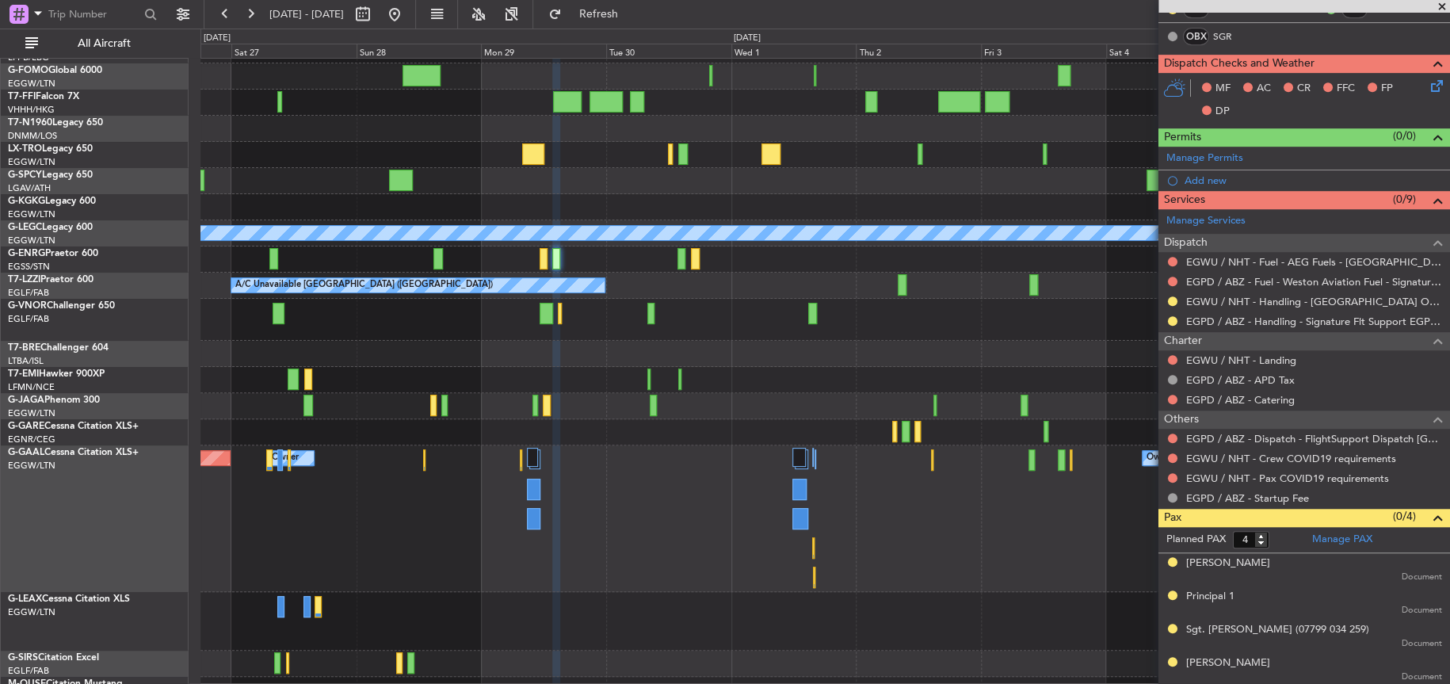
scroll to position [65, 0]
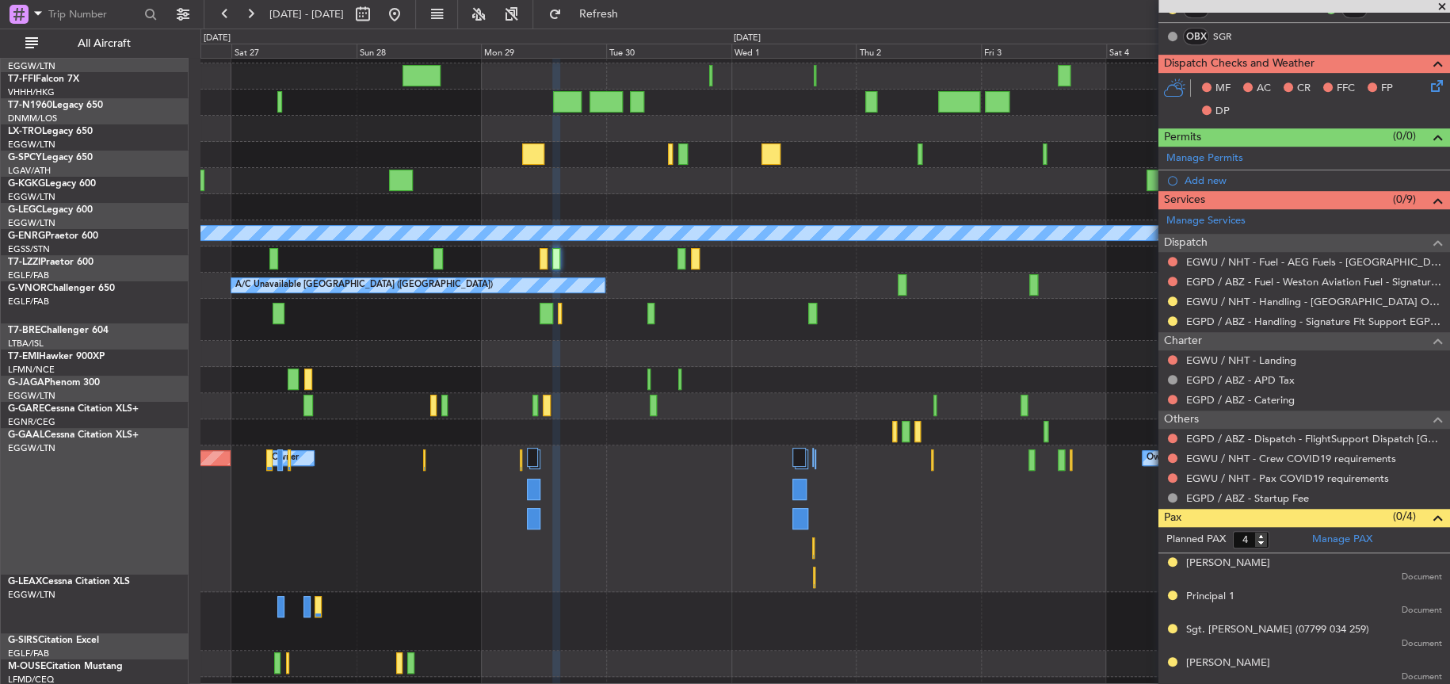
click at [675, 394] on div "Planned Maint [GEOGRAPHIC_DATA] ([GEOGRAPHIC_DATA])" at bounding box center [824, 406] width 1249 height 26
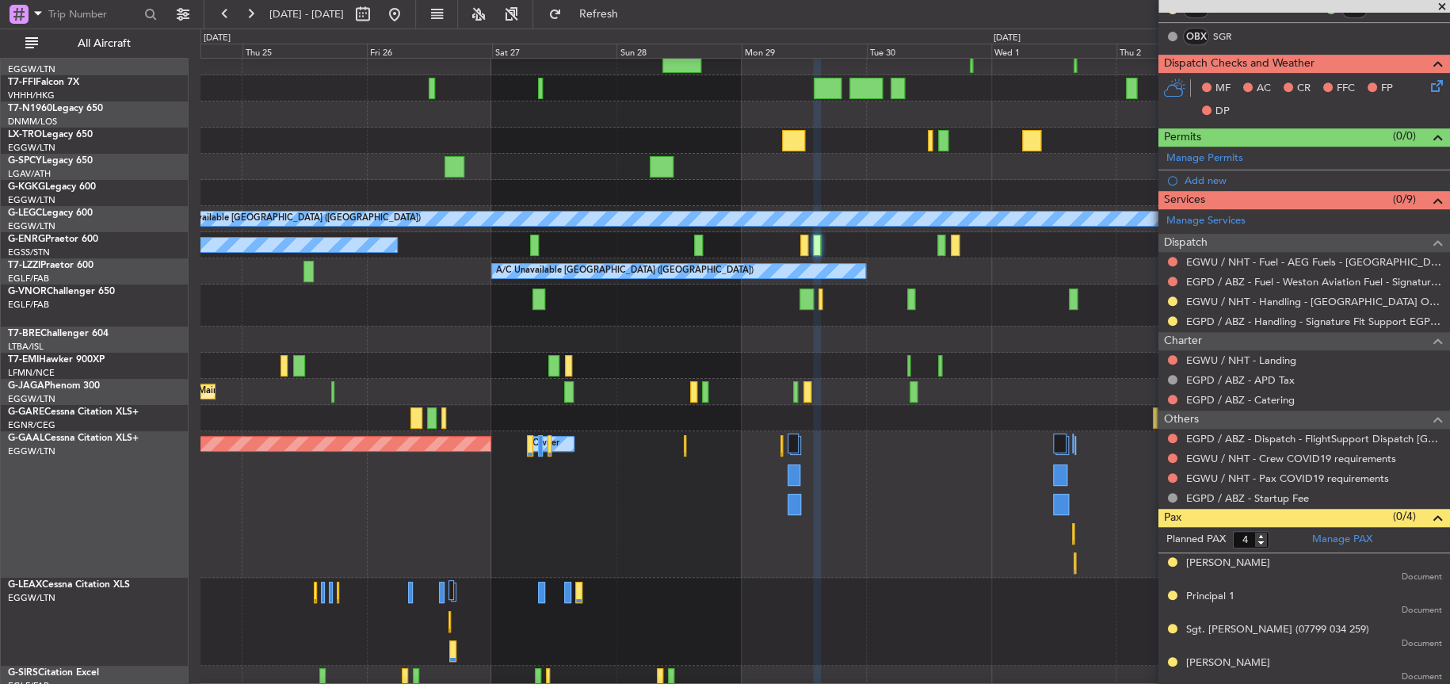
click at [1109, 372] on div "Planned Maint [GEOGRAPHIC_DATA]" at bounding box center [824, 366] width 1248 height 26
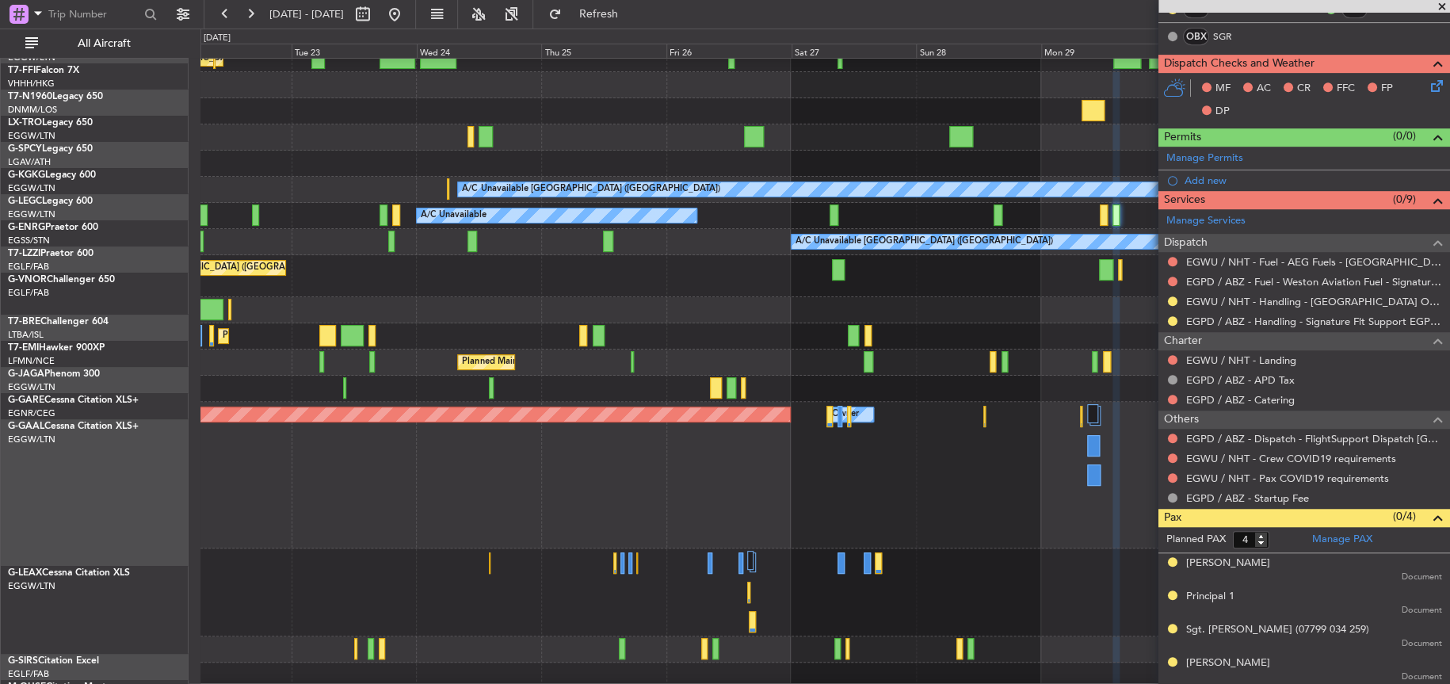
scroll to position [121, 0]
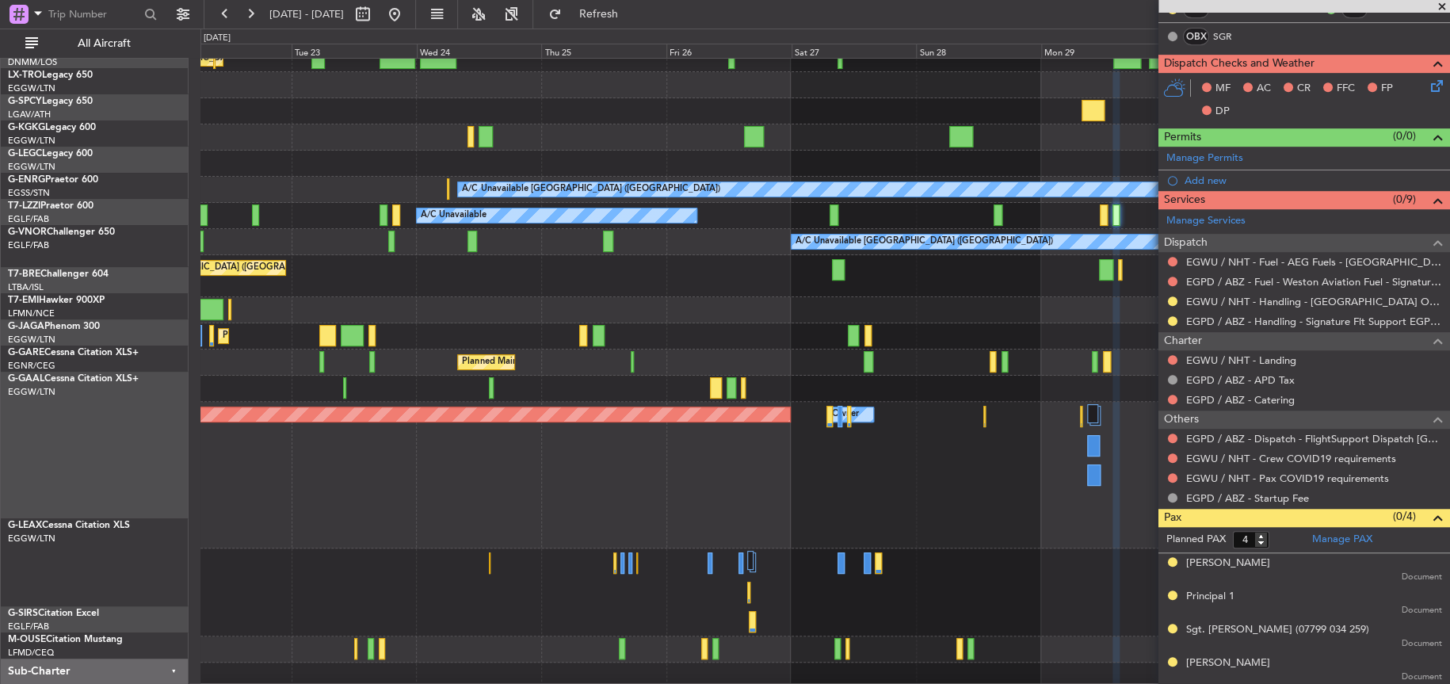
click at [864, 351] on div at bounding box center [869, 361] width 10 height 21
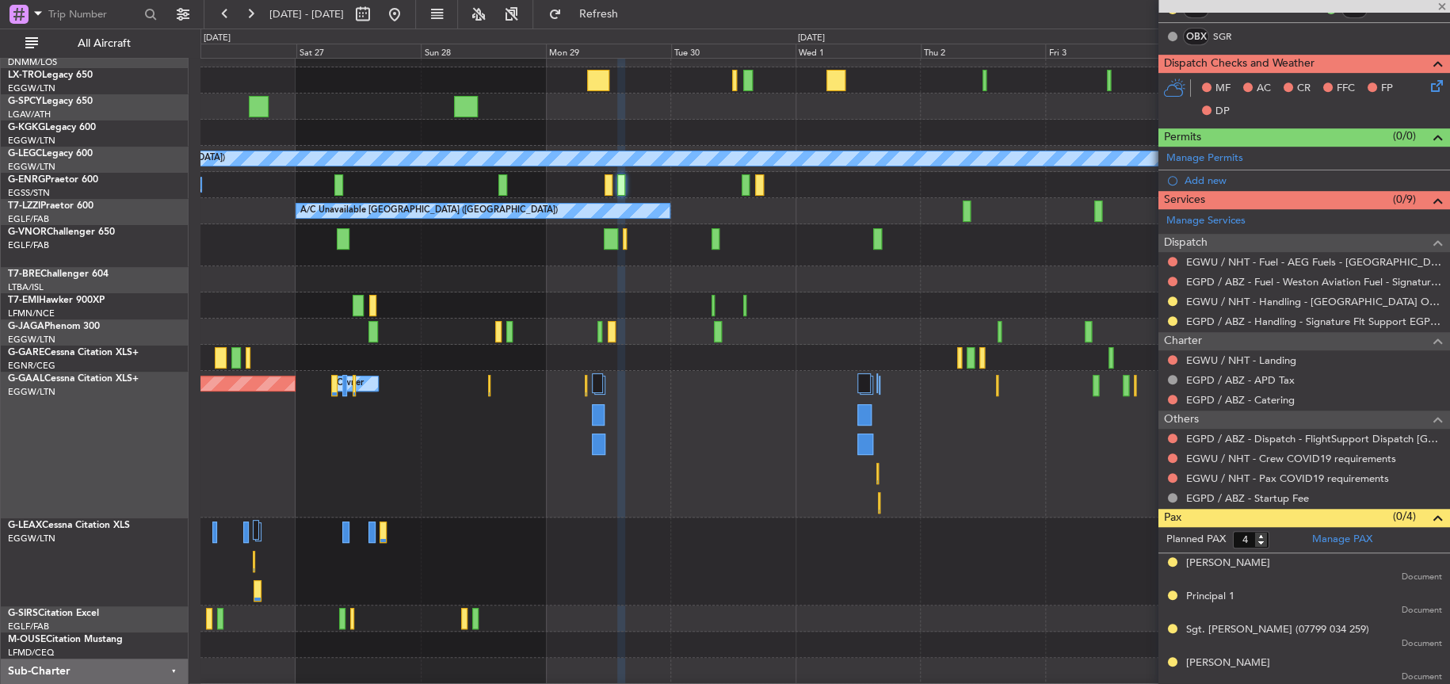
type input "1"
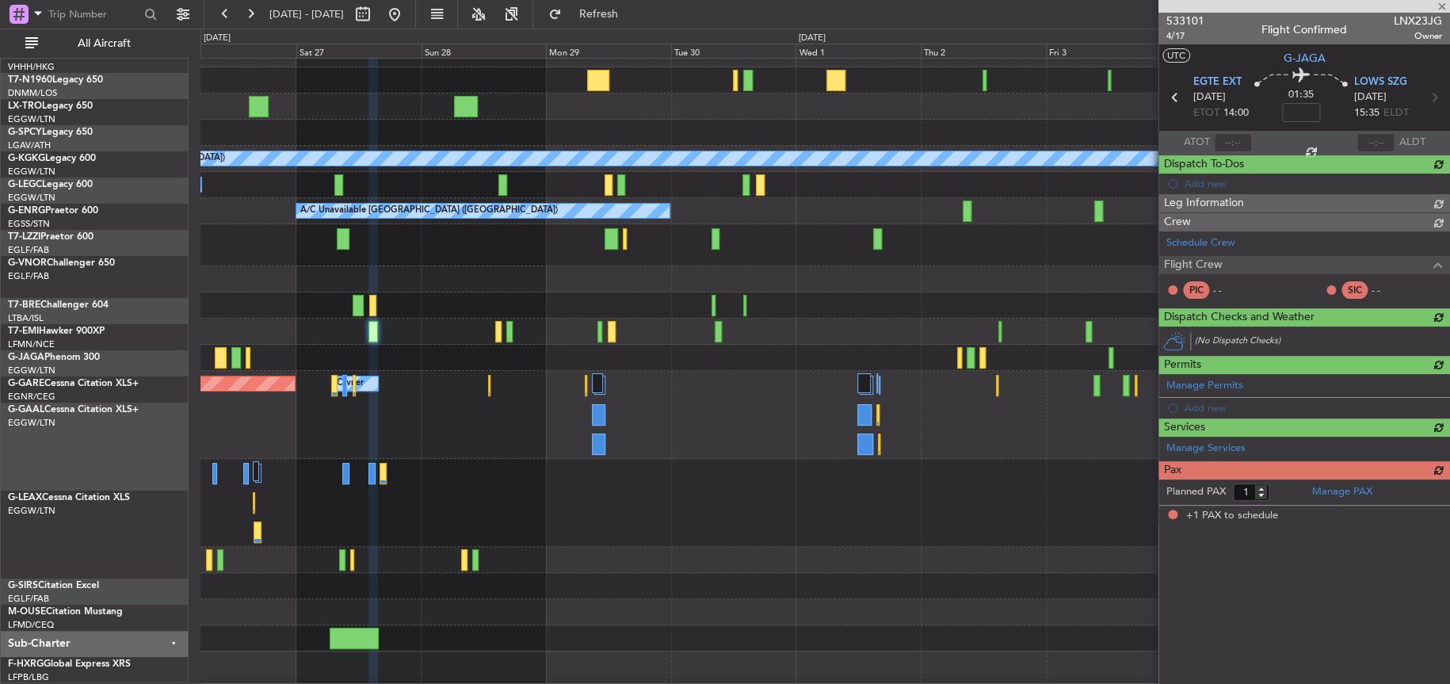
scroll to position [89, 0]
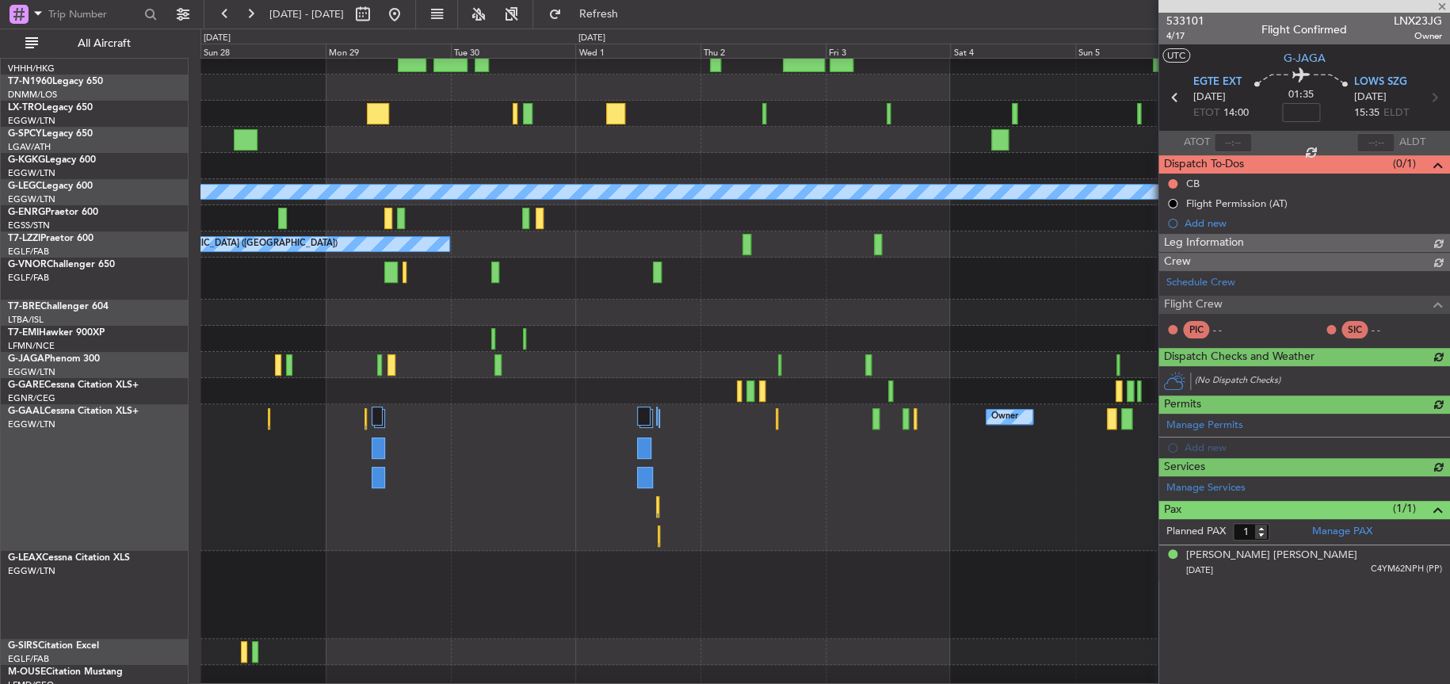
click at [398, 395] on div at bounding box center [824, 391] width 1249 height 26
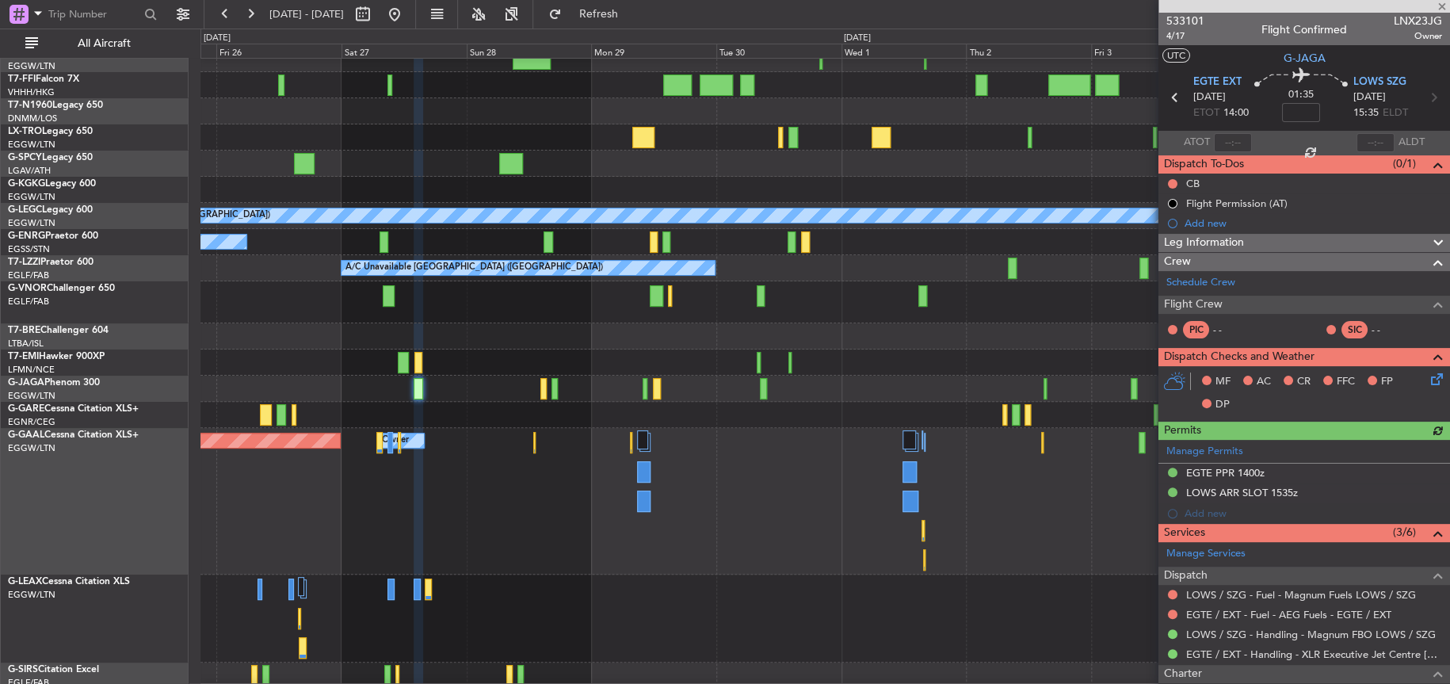
scroll to position [63, 0]
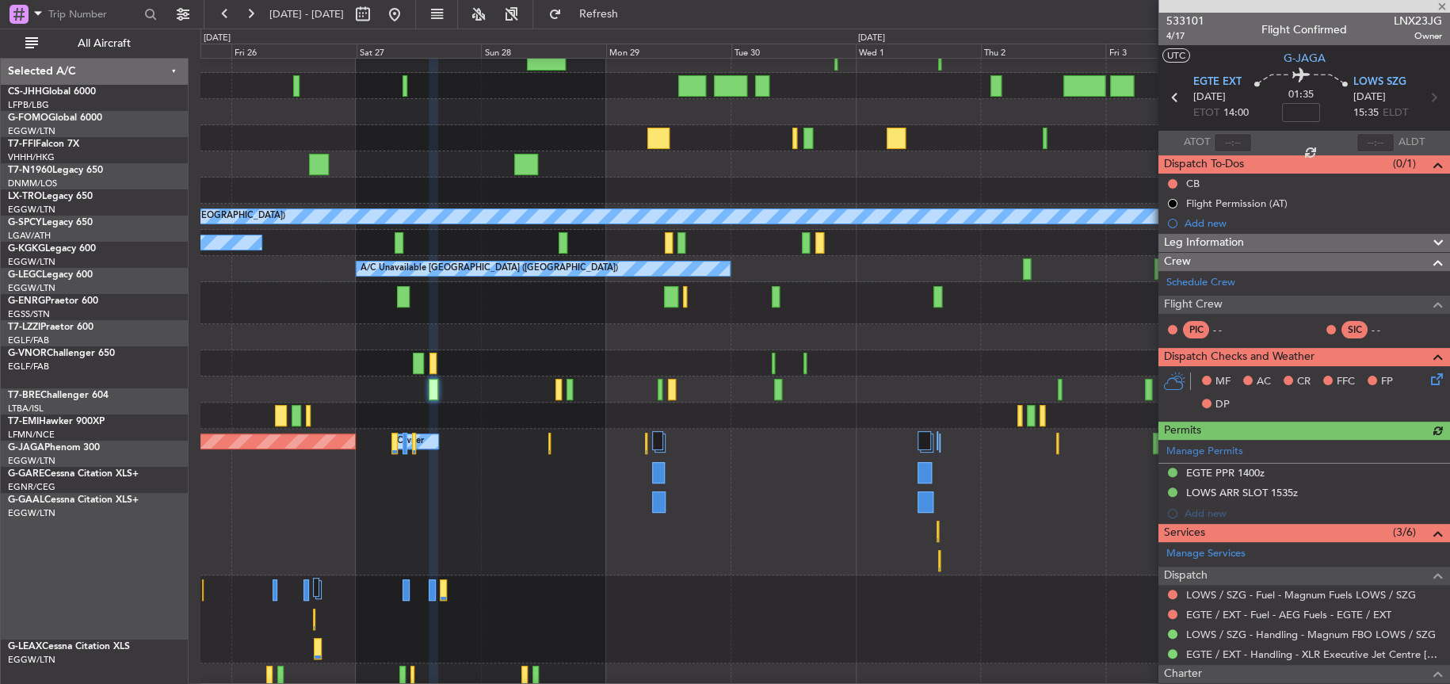
scroll to position [63, 0]
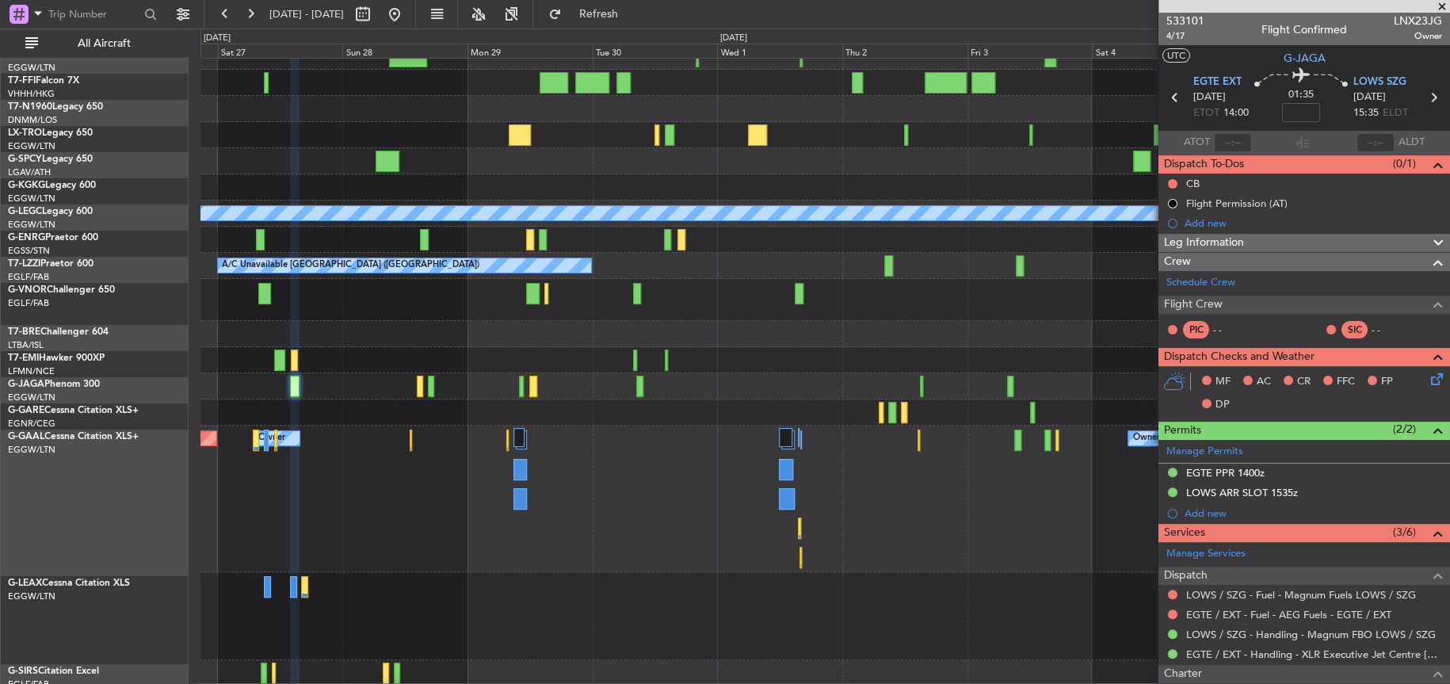
click at [387, 351] on div at bounding box center [824, 360] width 1249 height 26
click at [450, 410] on div at bounding box center [824, 412] width 1249 height 26
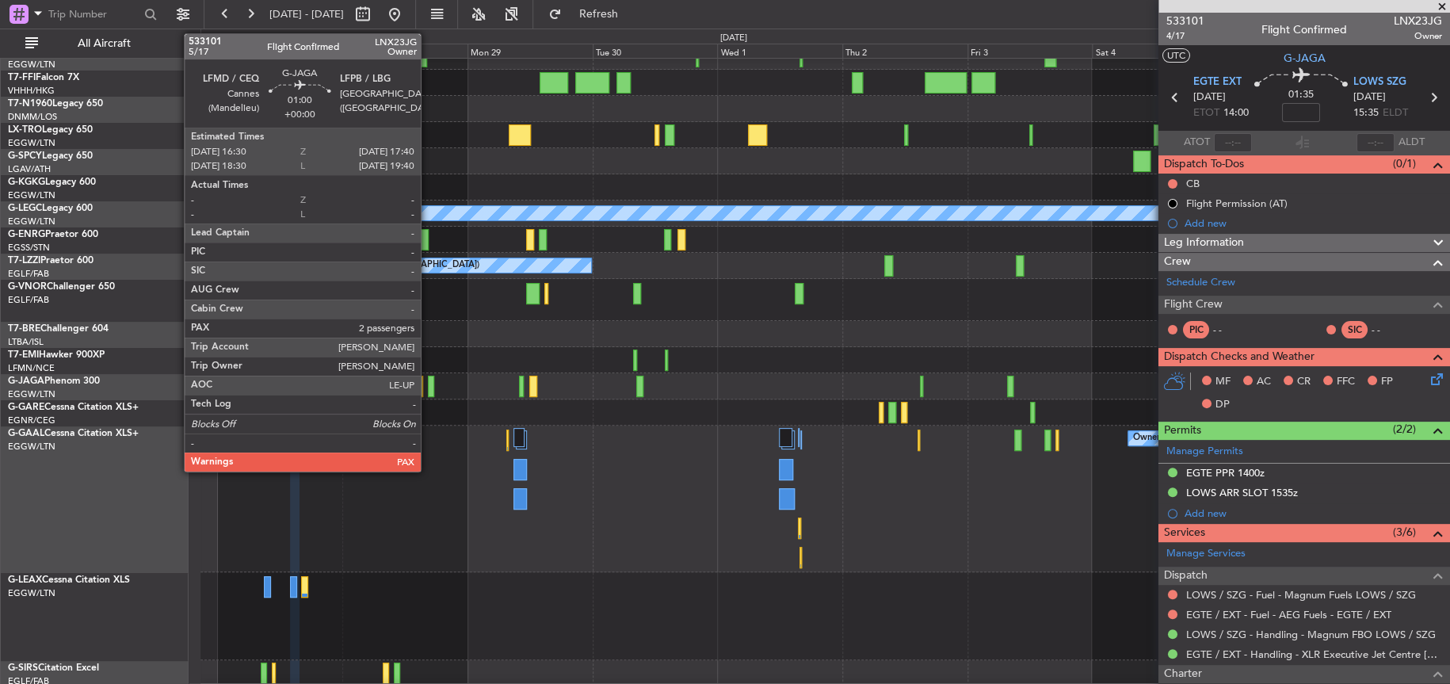
click at [428, 390] on div at bounding box center [431, 386] width 6 height 21
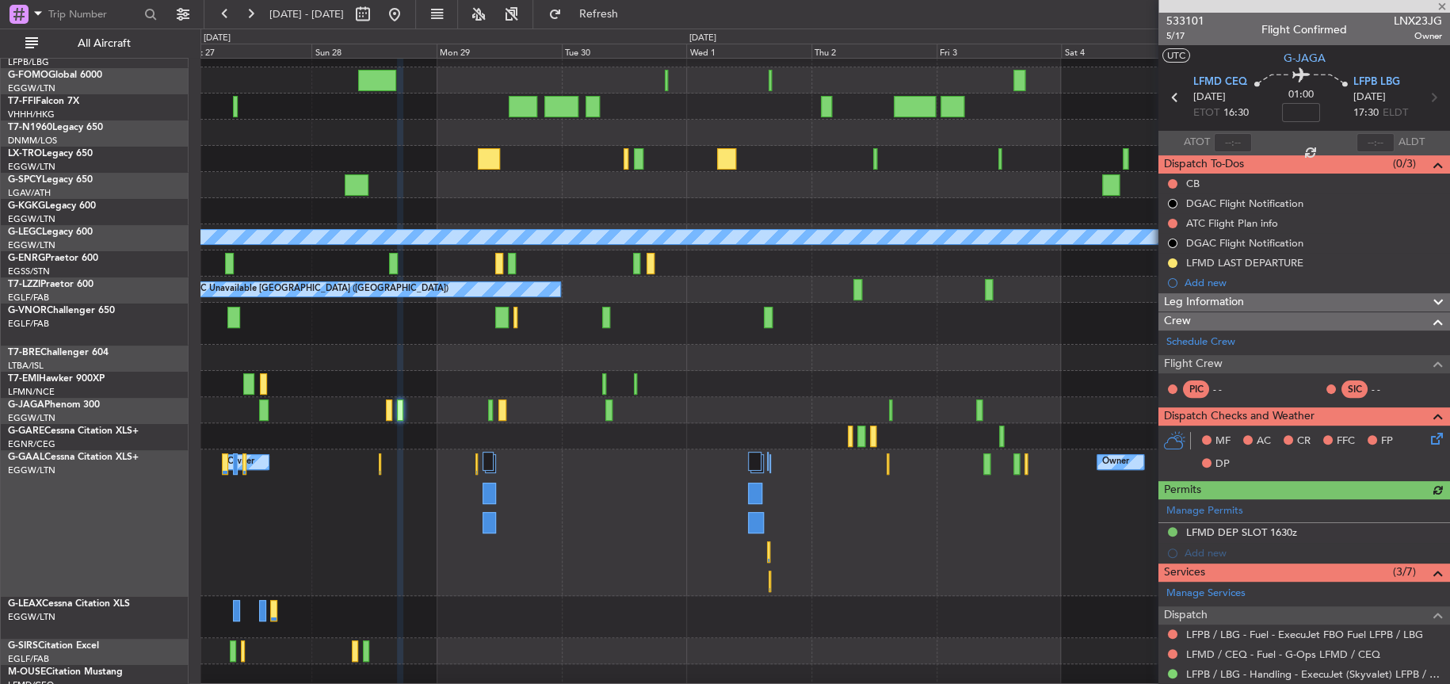
scroll to position [44, 0]
click at [507, 374] on div at bounding box center [824, 384] width 1249 height 26
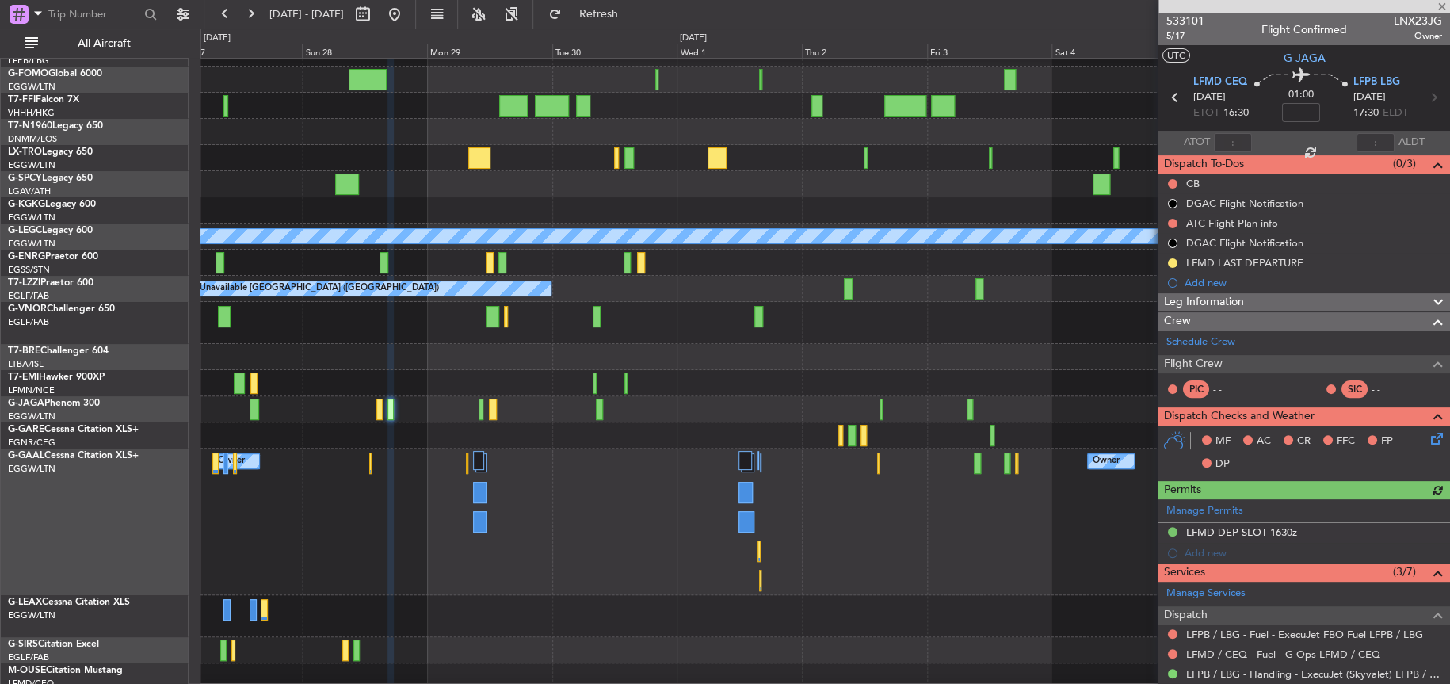
scroll to position [0, 0]
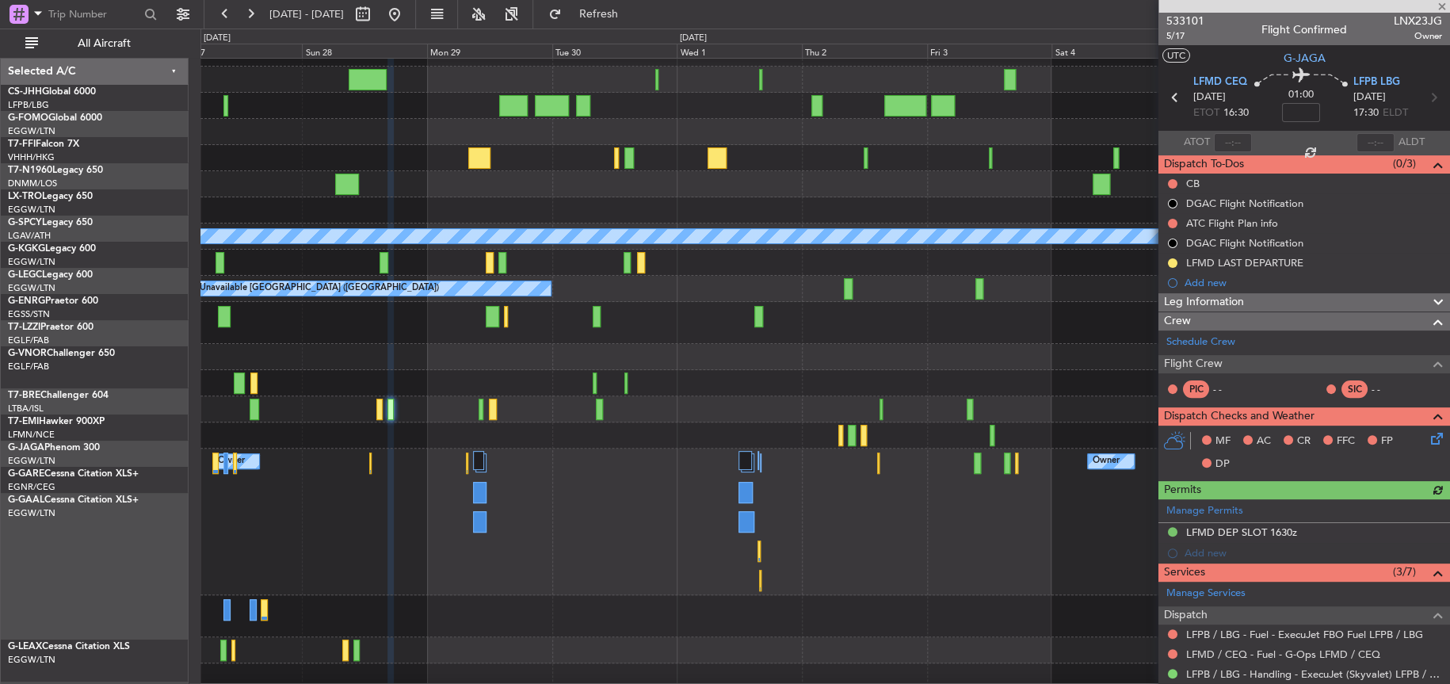
click at [543, 439] on div "A/C Unavailable A/C Unavailable London (Luton) A/C Unavailable A/C Unavailable …" at bounding box center [824, 377] width 1249 height 727
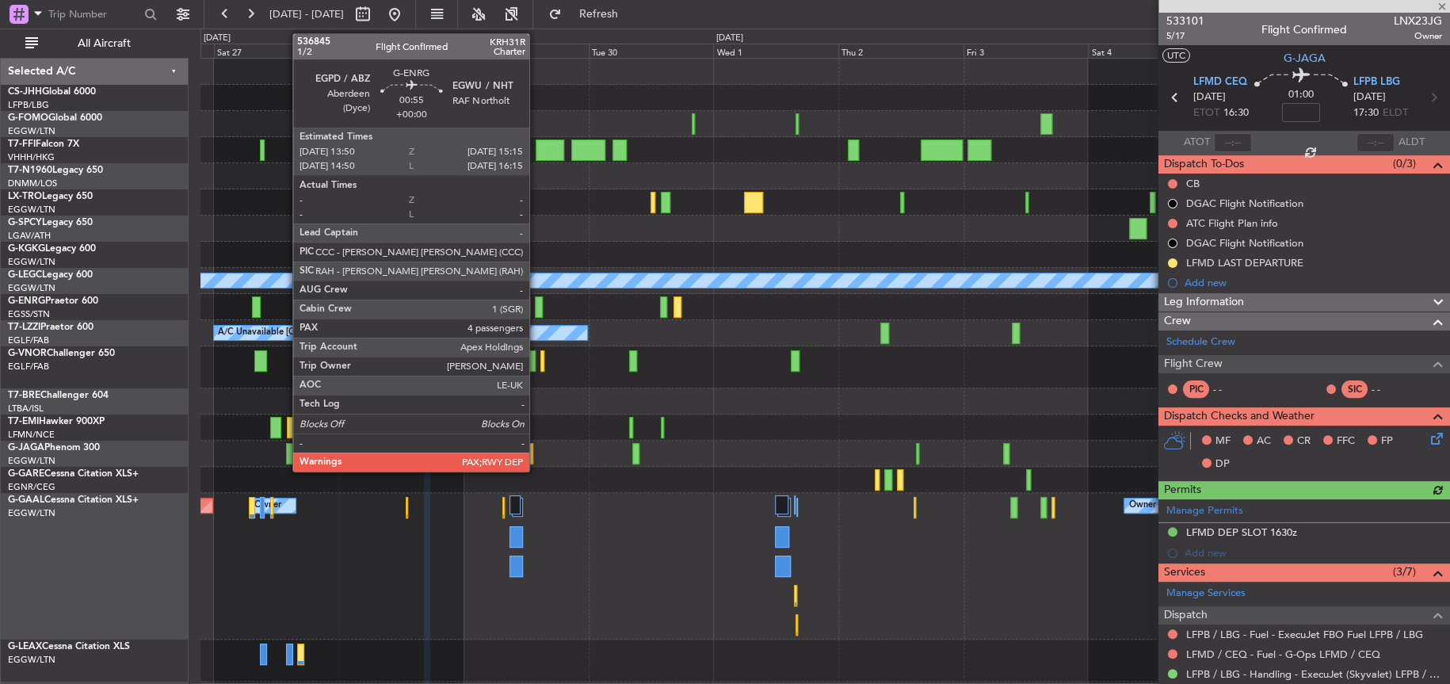
click at [536, 300] on div at bounding box center [539, 306] width 8 height 21
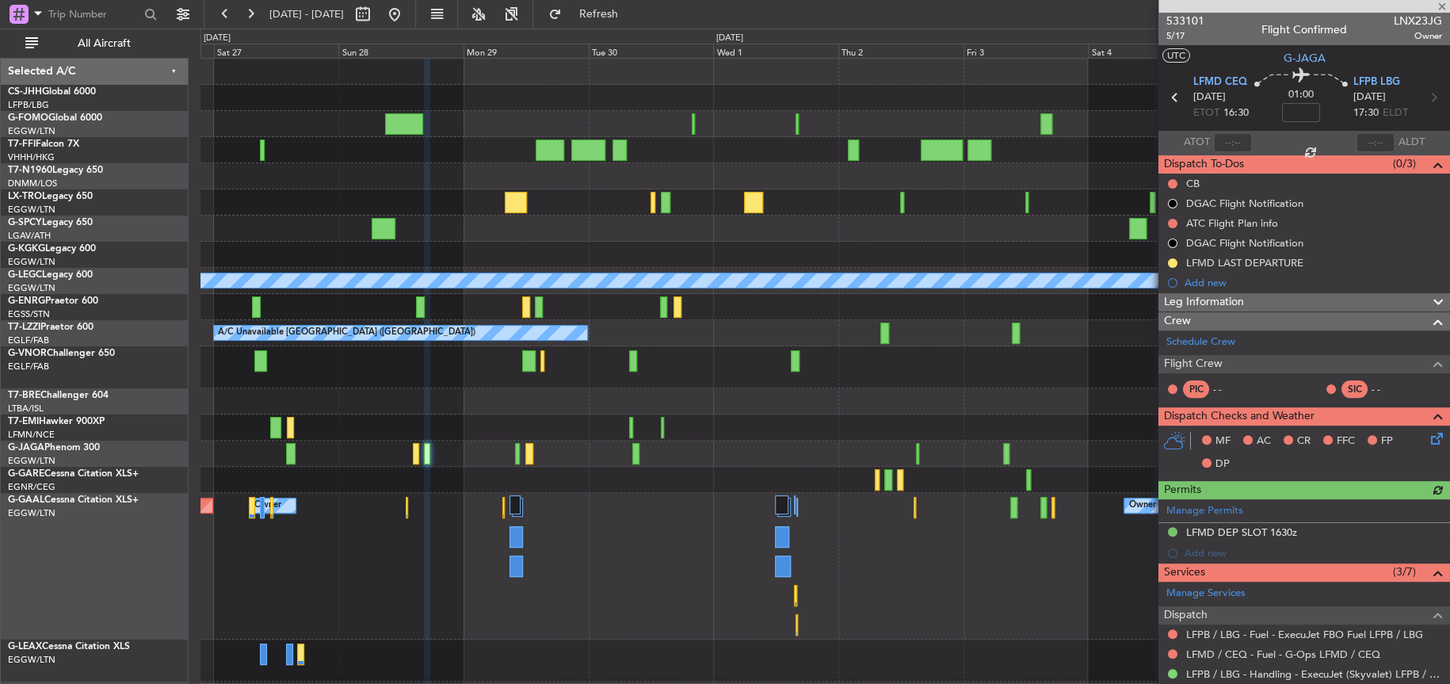
click at [606, 158] on div at bounding box center [824, 150] width 1249 height 26
type input "4"
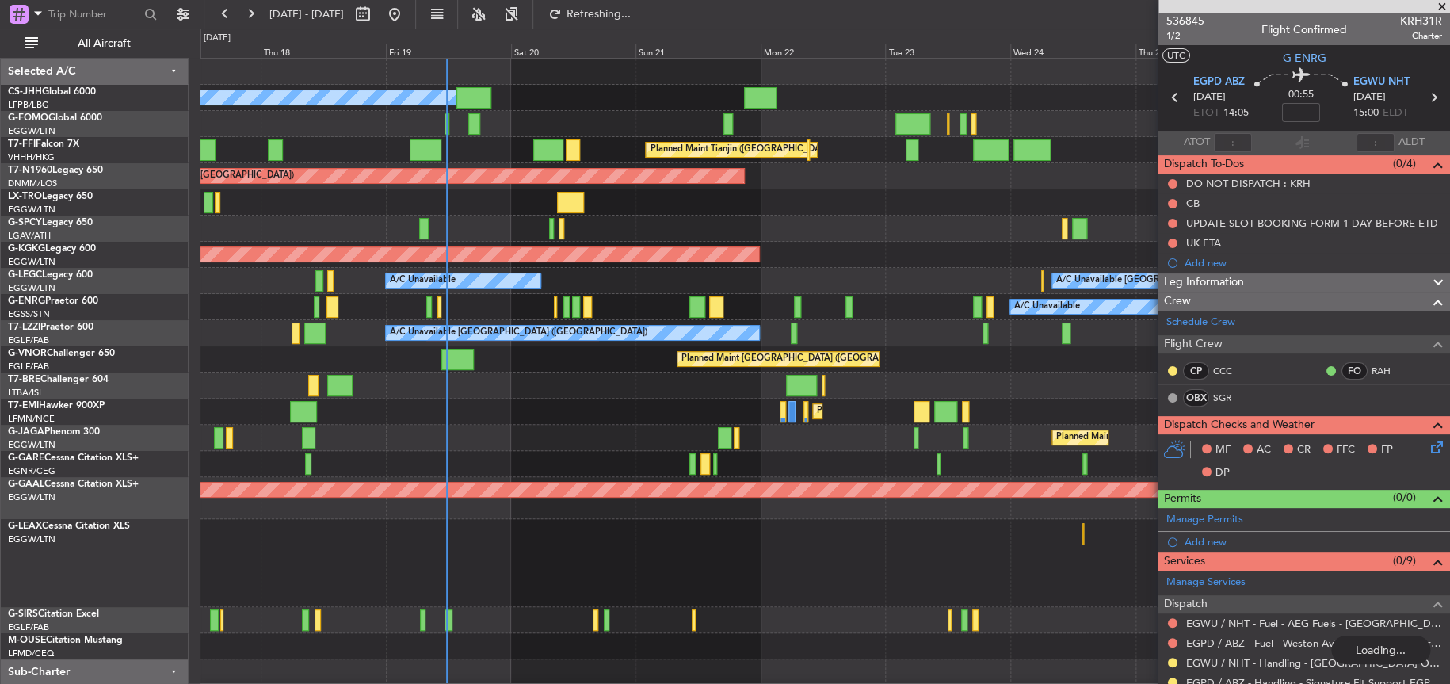
click at [470, 450] on div "Planned Maint Paris (Le Bourget) Owner Planned Maint Tianjin (Binhai) AOG Maint…" at bounding box center [824, 385] width 1249 height 653
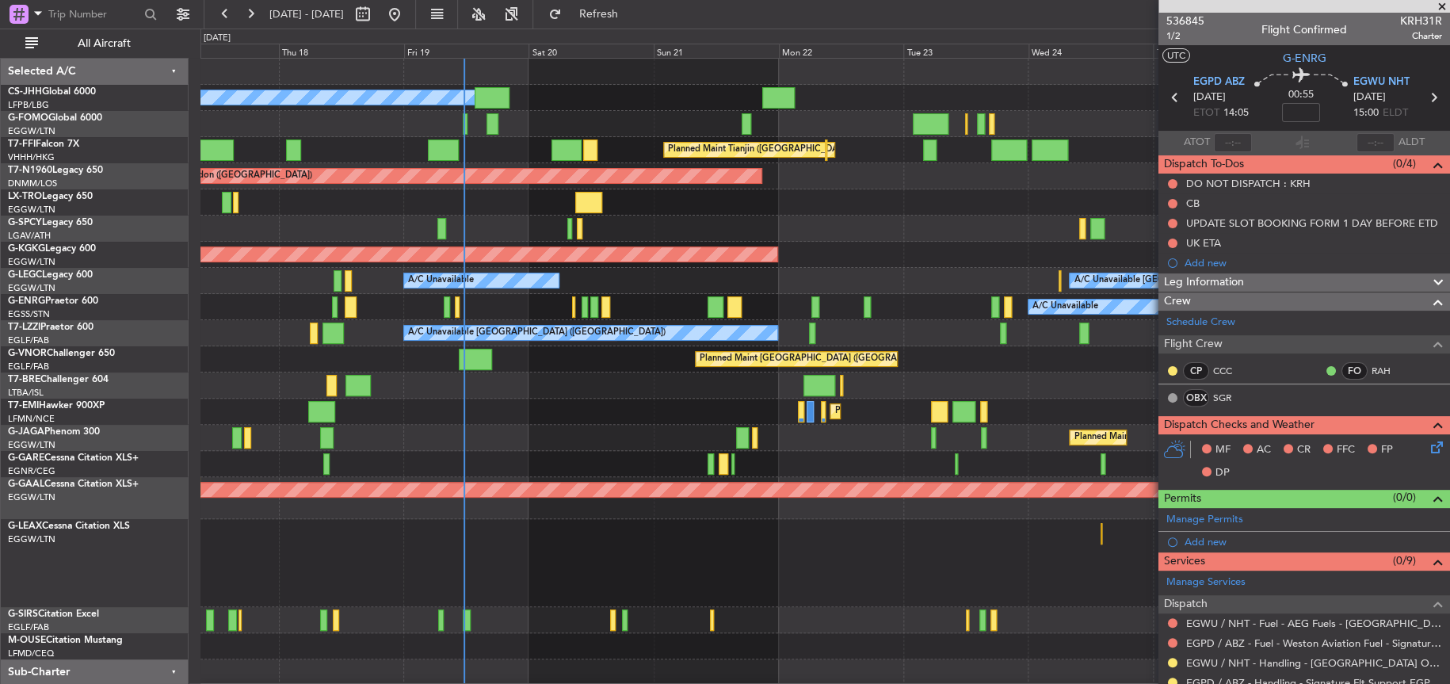
scroll to position [27, 0]
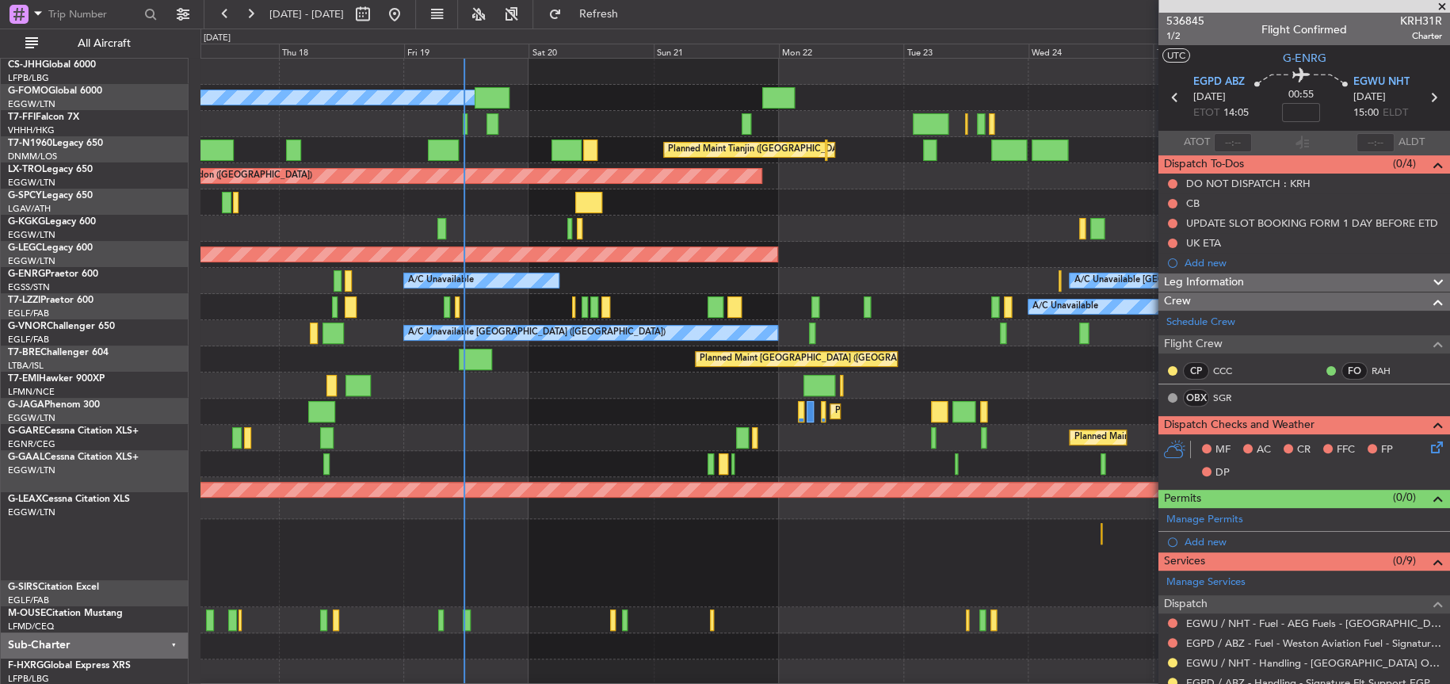
click at [484, 383] on div "Planned Maint Paris (Le Bourget) Owner Planned Maint Tianjin (Binhai) AOG Maint…" at bounding box center [824, 385] width 1248 height 653
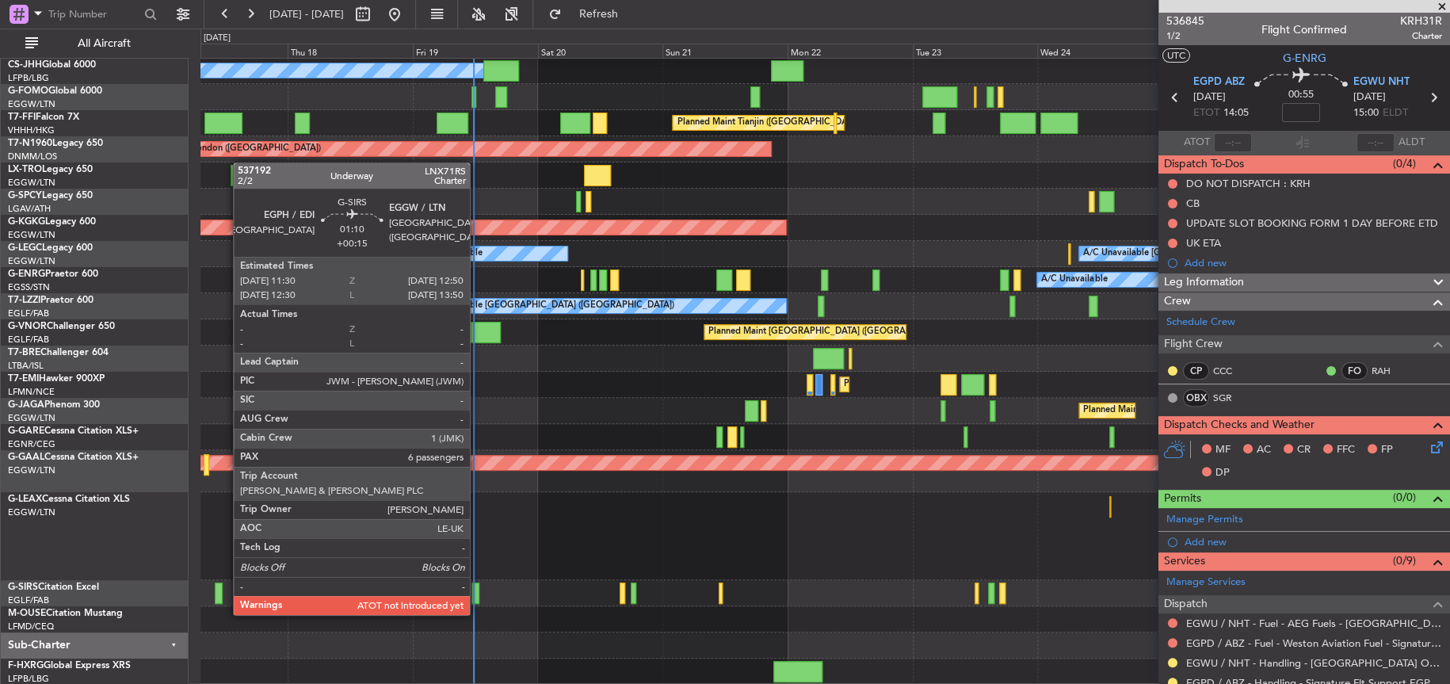
click at [477, 598] on div at bounding box center [474, 592] width 7 height 21
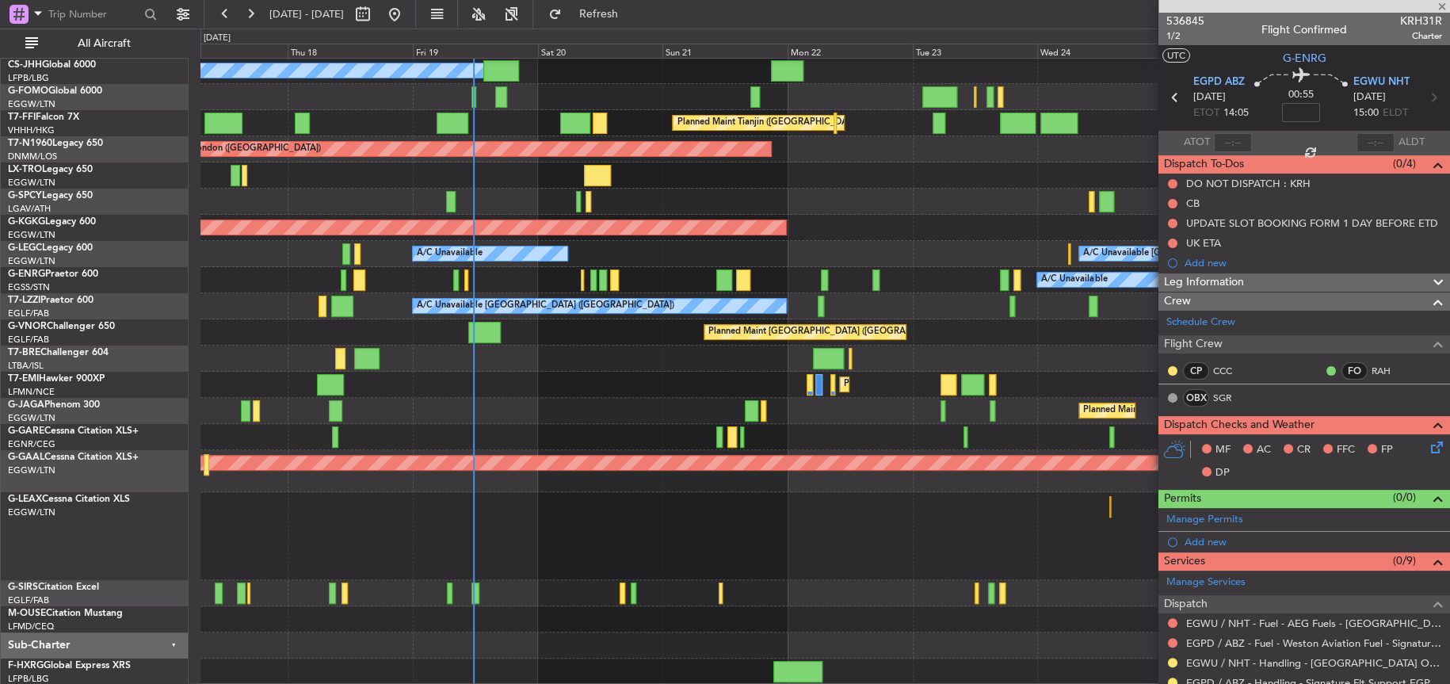
type input "+00:15"
type input "6"
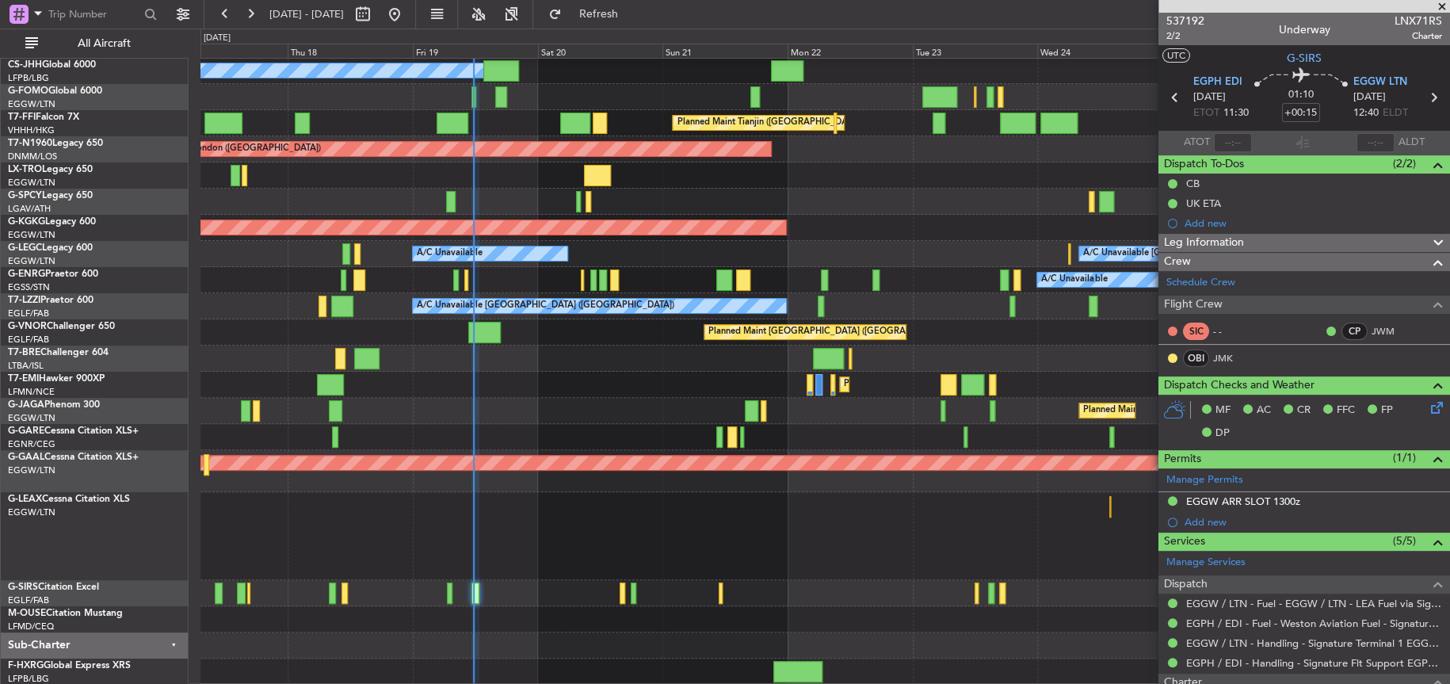
click at [475, 557] on div at bounding box center [824, 536] width 1249 height 88
click at [471, 551] on div at bounding box center [824, 536] width 1249 height 88
click at [499, 545] on div at bounding box center [824, 536] width 1249 height 88
click at [486, 501] on div at bounding box center [824, 536] width 1249 height 88
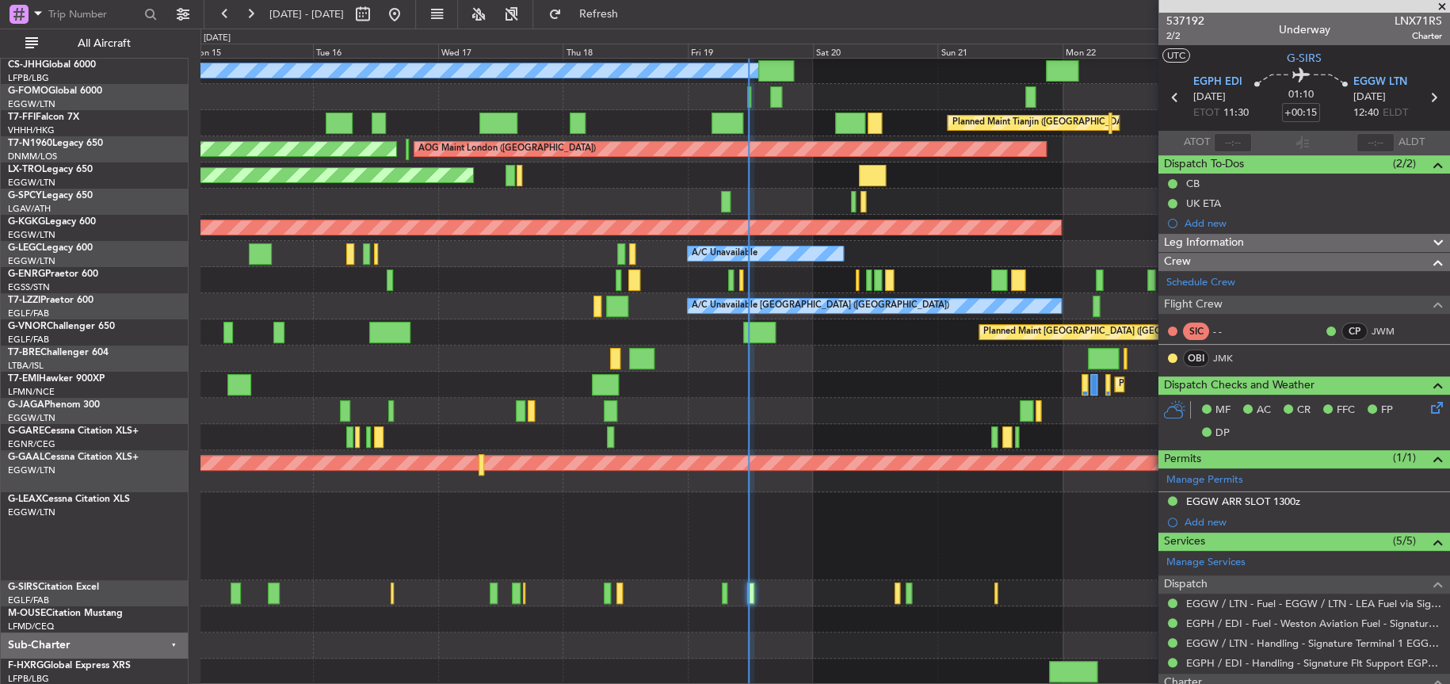
click at [662, 510] on div at bounding box center [824, 536] width 1249 height 88
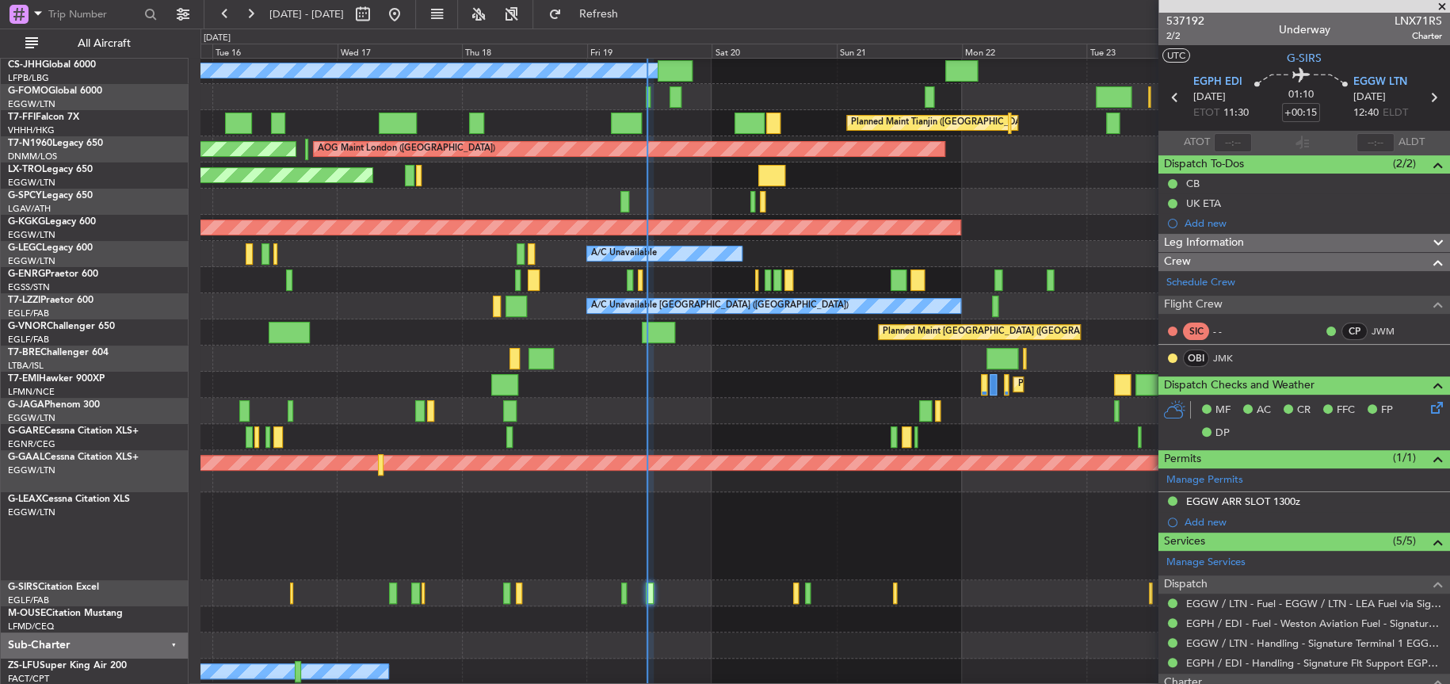
click at [648, 510] on div at bounding box center [824, 536] width 1248 height 88
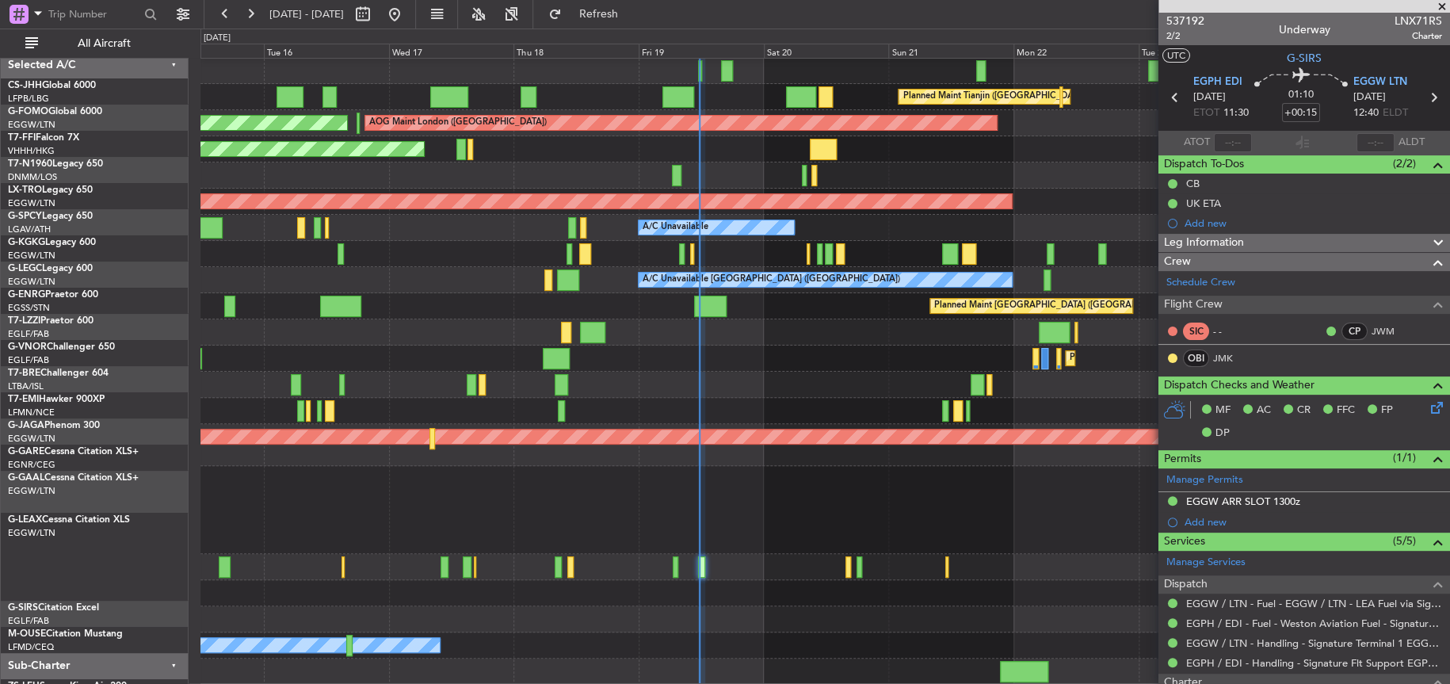
scroll to position [52, 0]
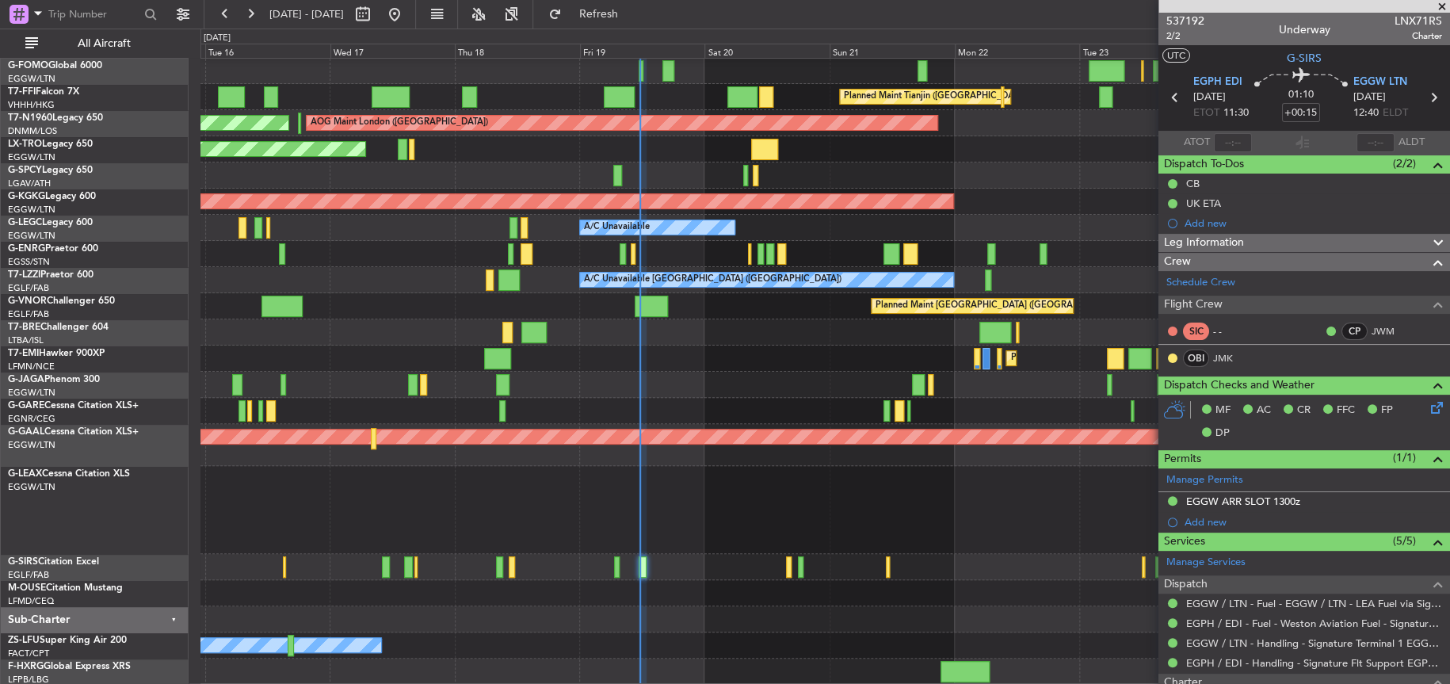
click at [1023, 504] on div at bounding box center [824, 510] width 1248 height 88
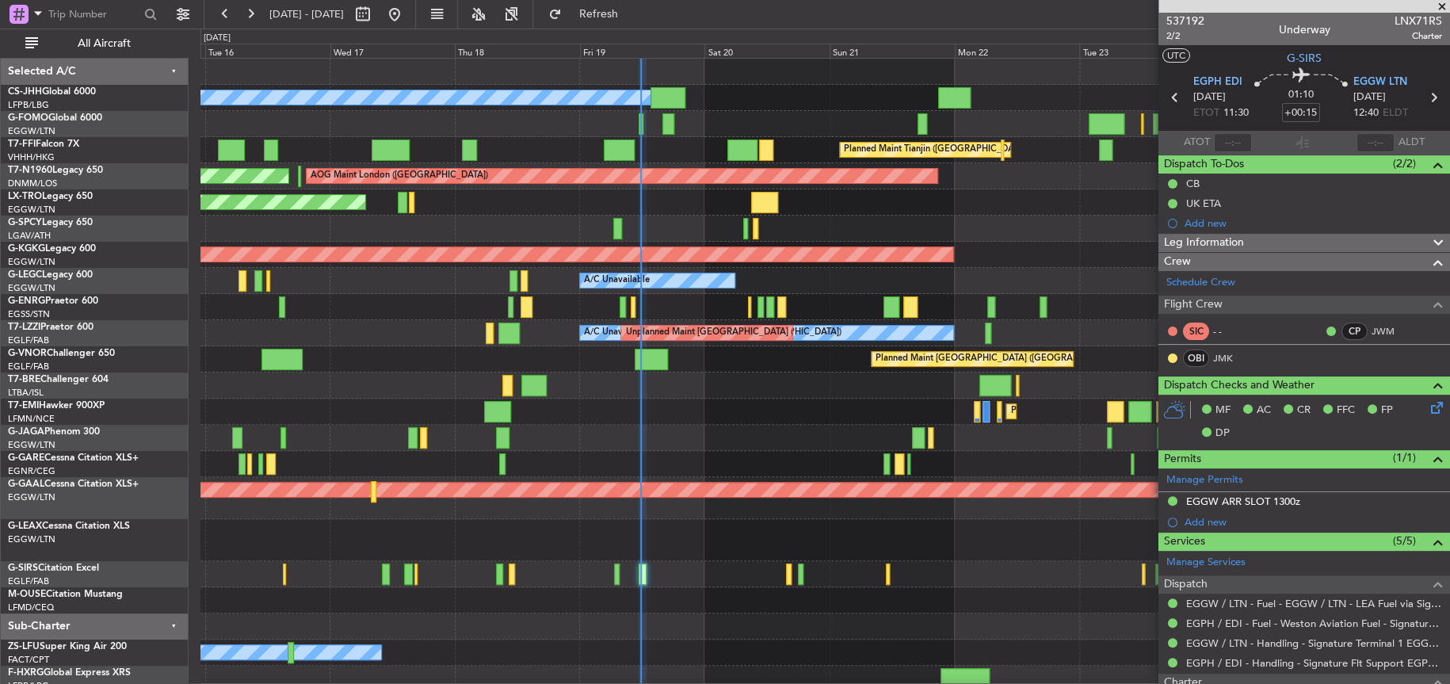
scroll to position [6, 0]
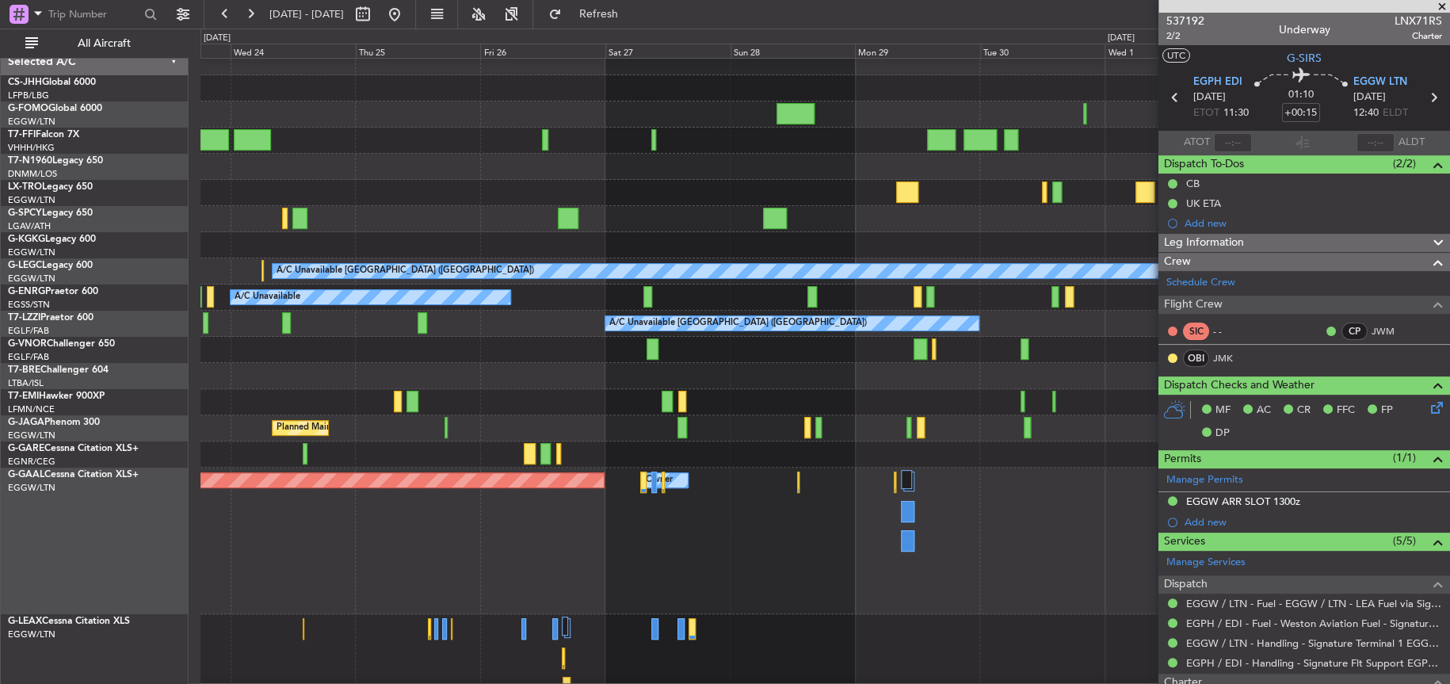
click at [658, 366] on div at bounding box center [824, 376] width 1248 height 26
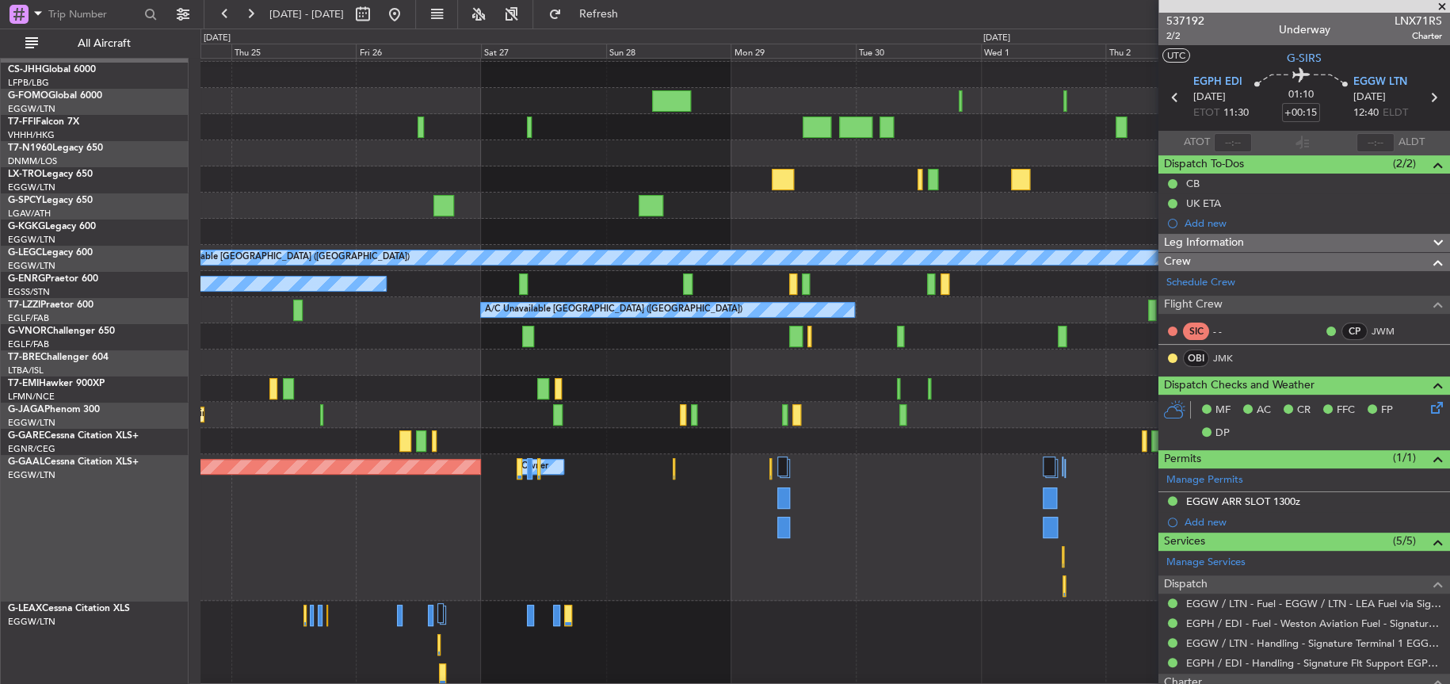
click at [528, 425] on div "Planned Maint [GEOGRAPHIC_DATA] ([GEOGRAPHIC_DATA])" at bounding box center [824, 415] width 1249 height 26
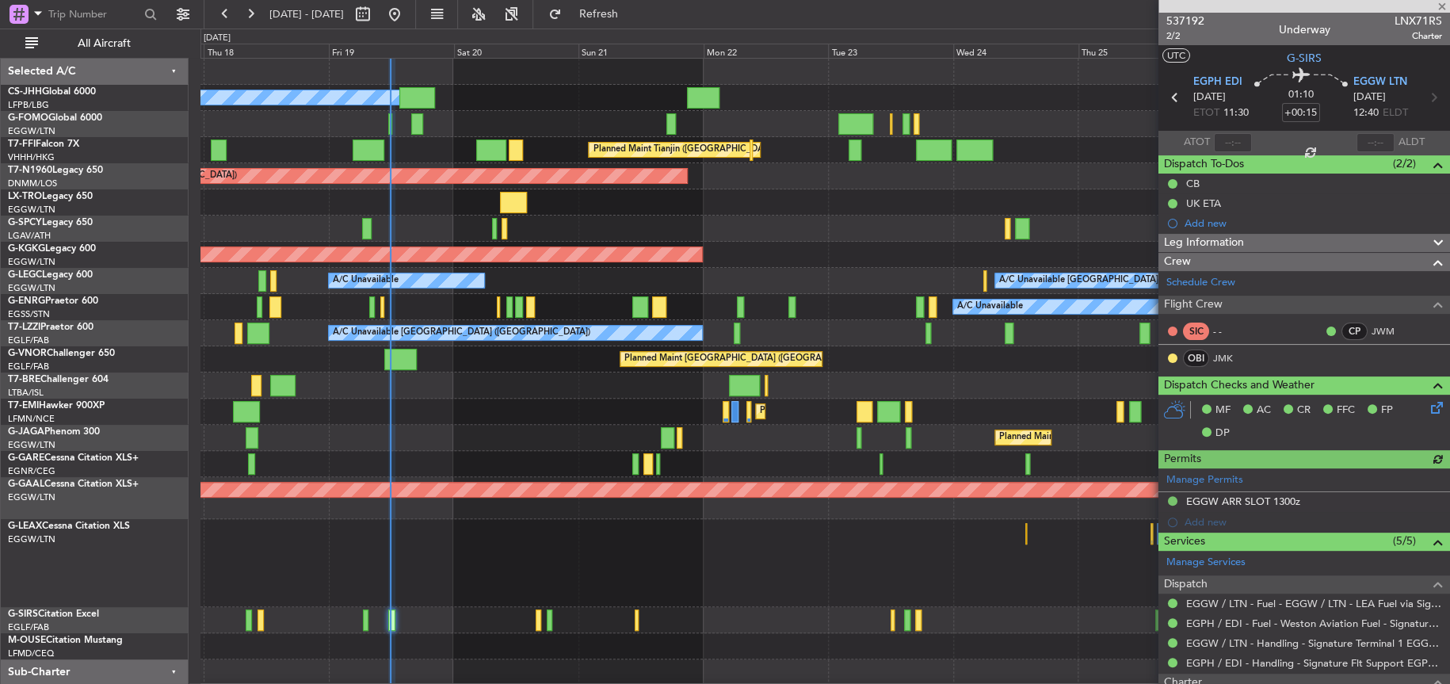
scroll to position [8, 0]
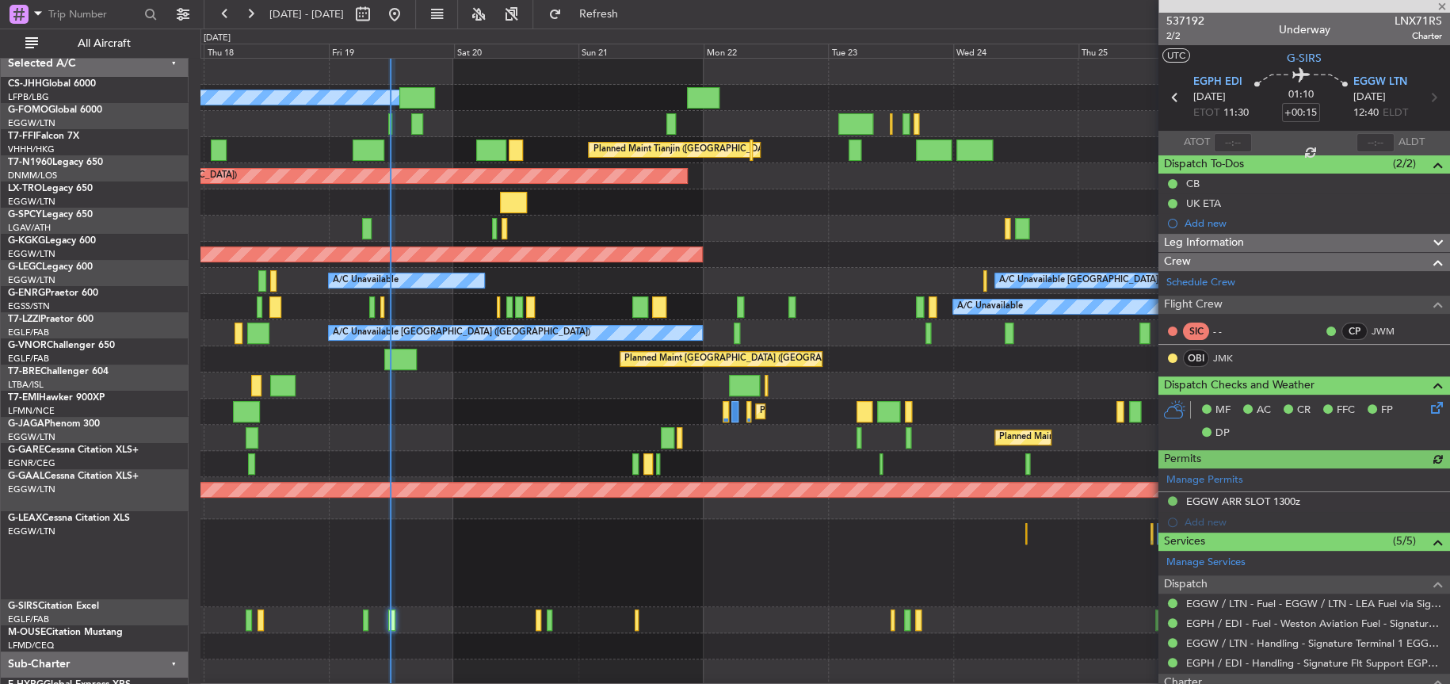
click at [614, 551] on div at bounding box center [824, 563] width 1248 height 88
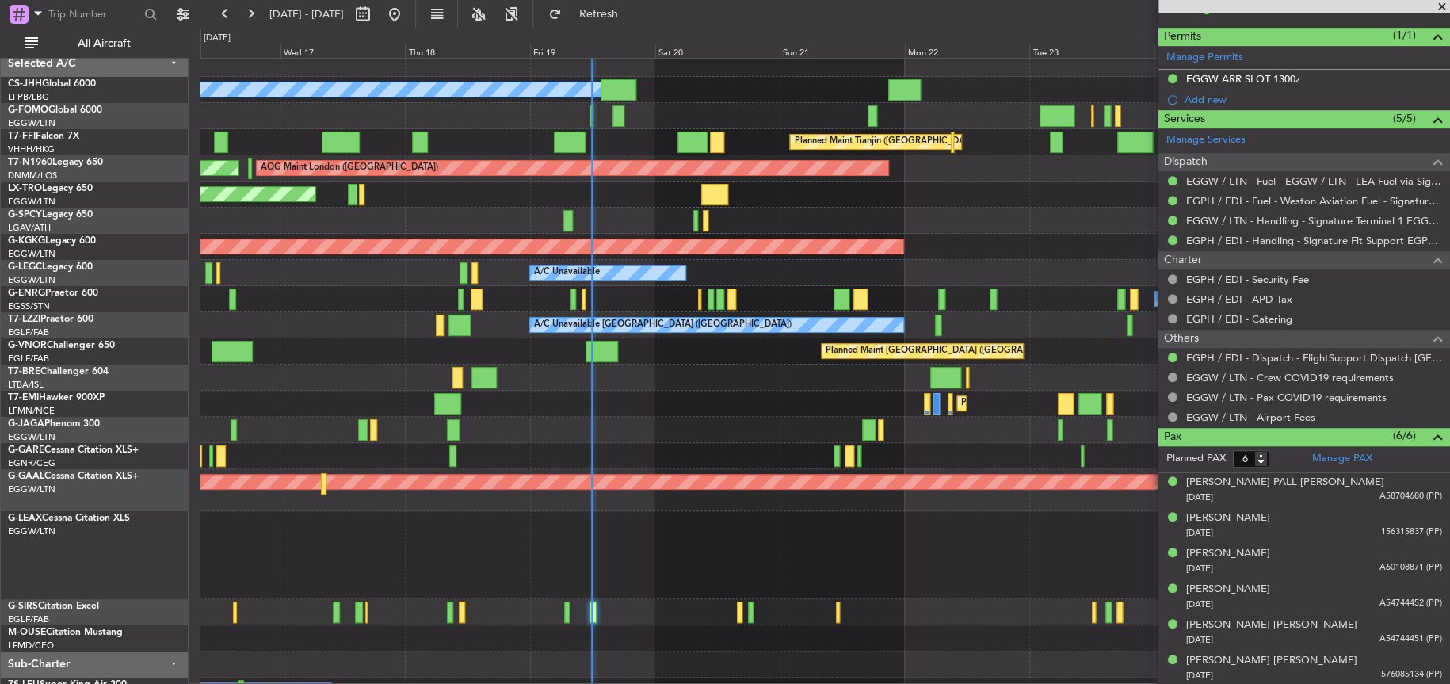
scroll to position [1, 0]
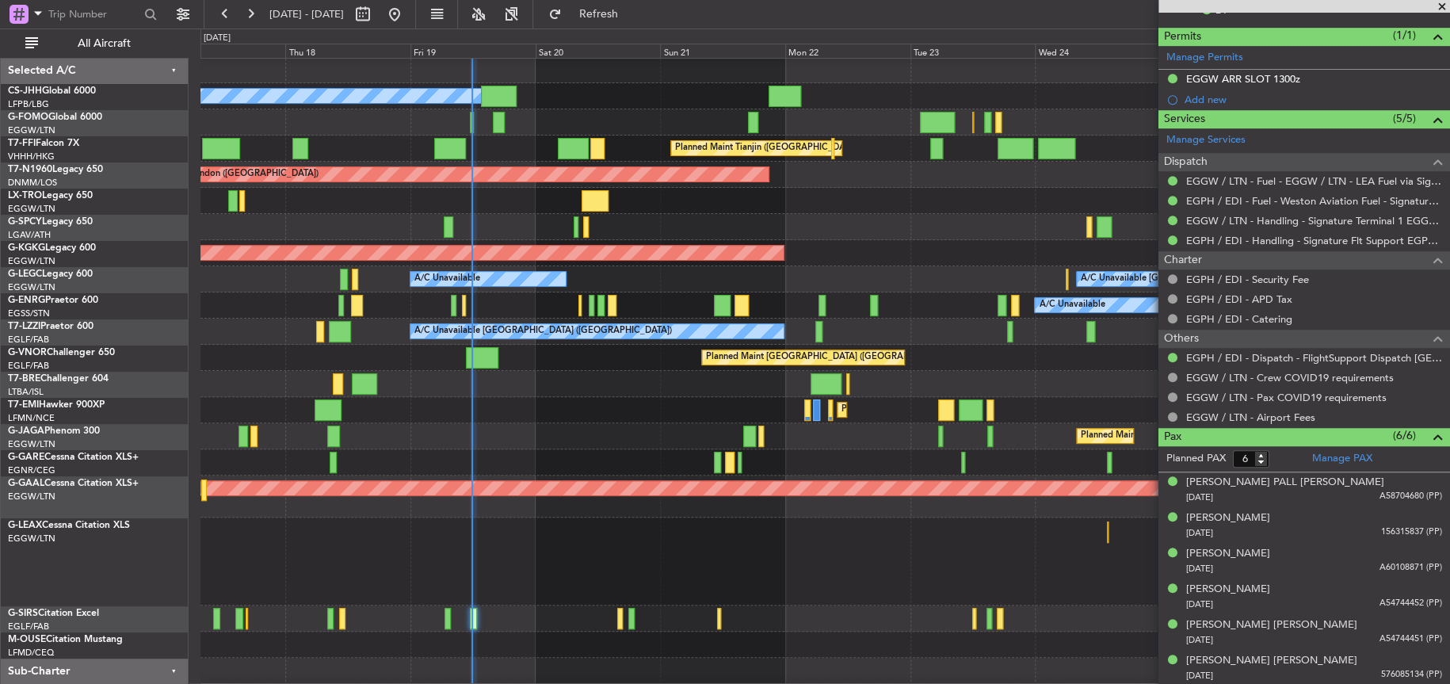
click at [612, 385] on div at bounding box center [824, 384] width 1249 height 26
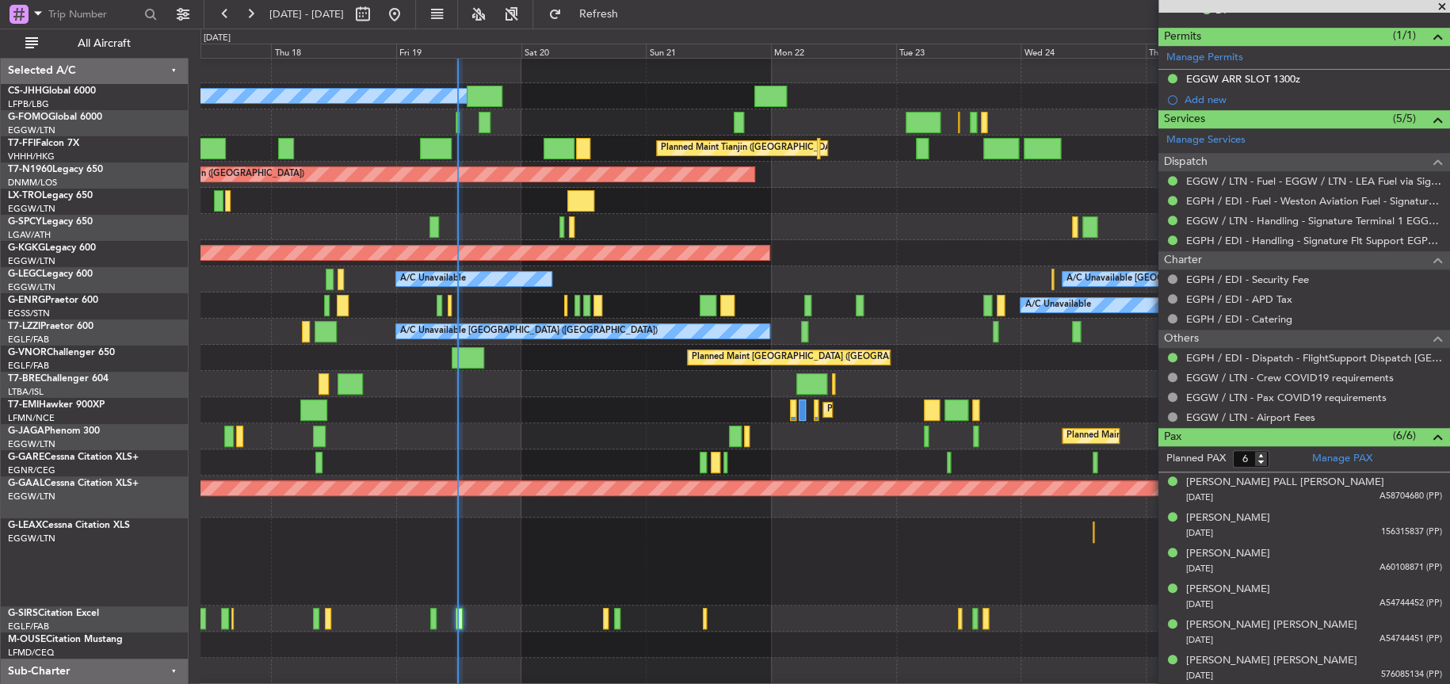
scroll to position [0, 0]
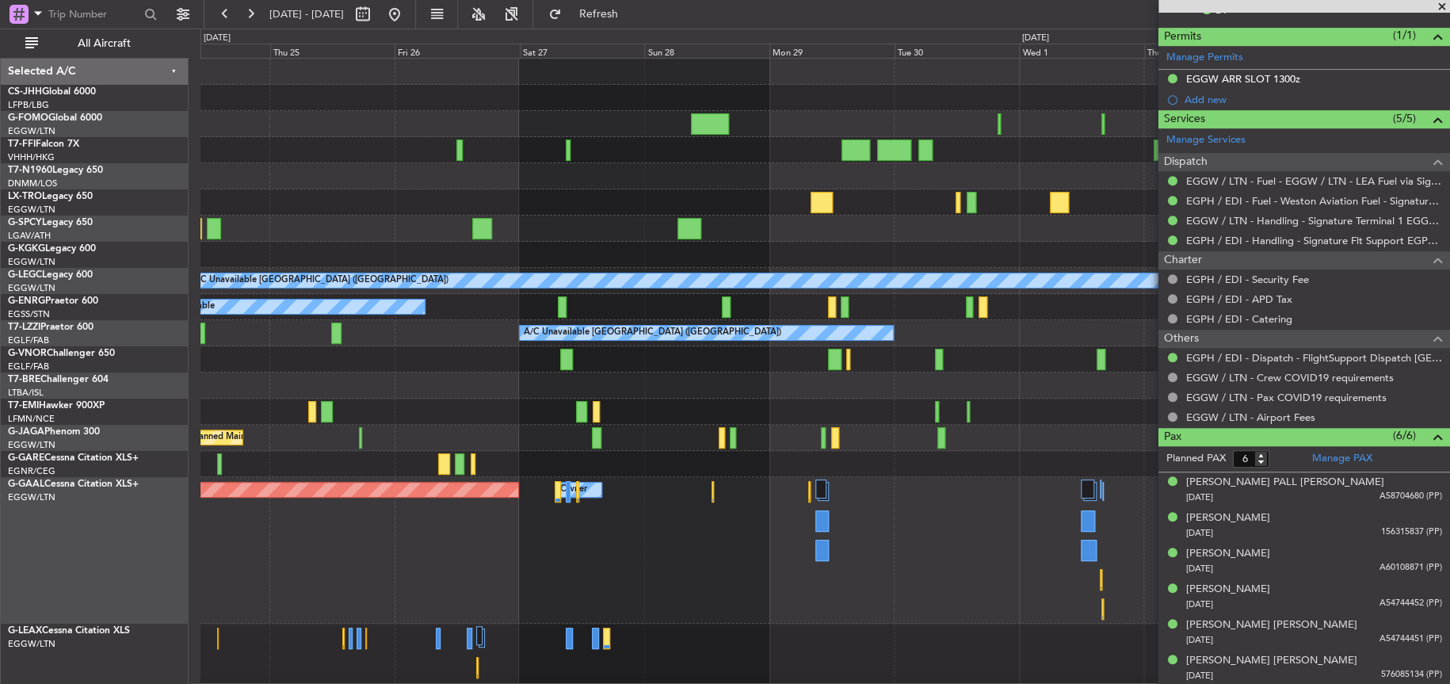
click at [152, 358] on div "Planned Maint Tianjin (Binhai) AOG Maint Istanbul (Ataturk) A/C Unavailable Lon…" at bounding box center [725, 356] width 1450 height 655
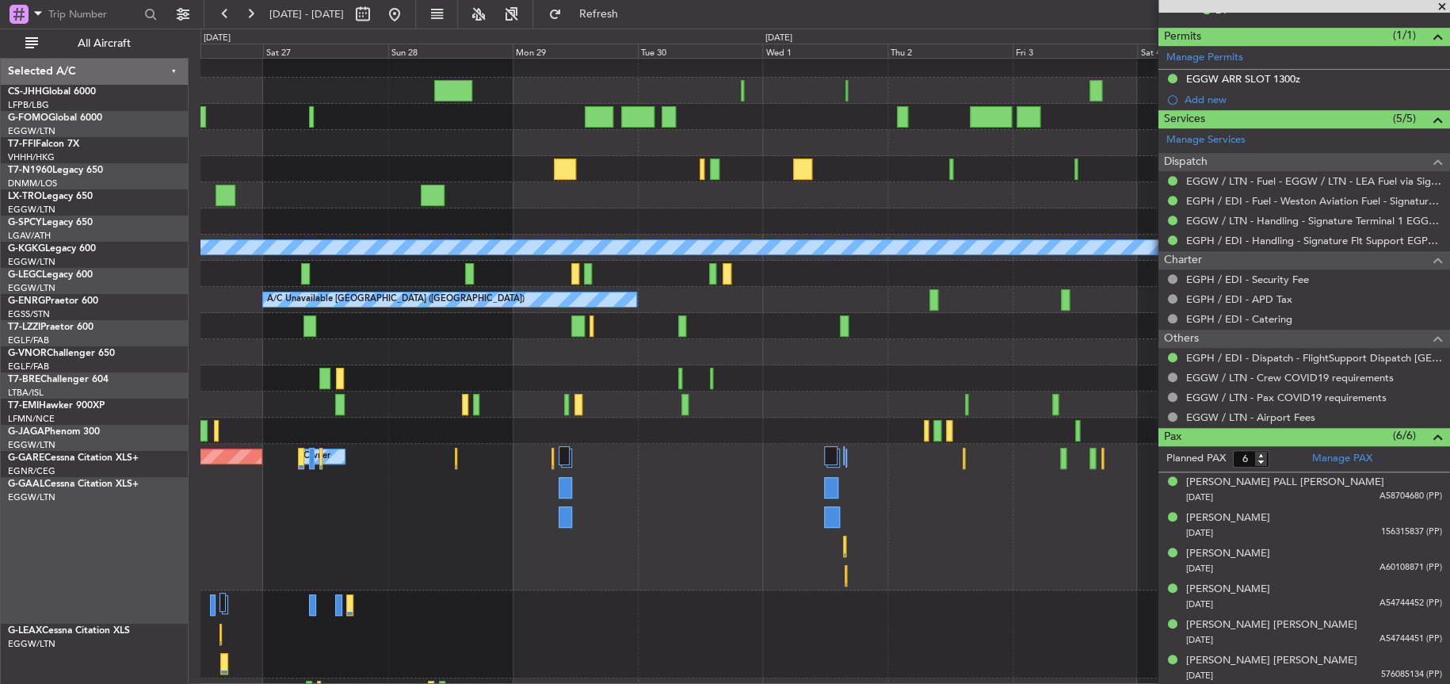
scroll to position [79, 0]
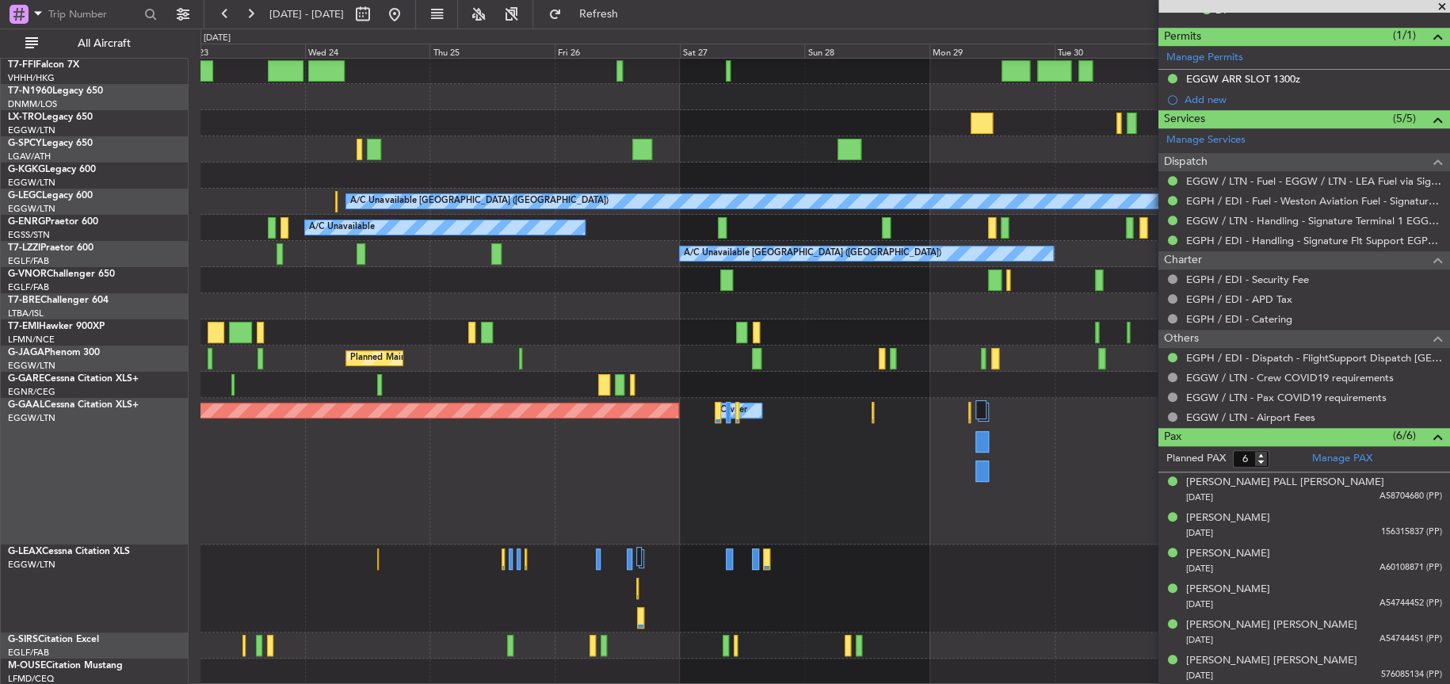
click at [558, 96] on div "Planned Maint Tianjin (Binhai) AOG Maint London (Stansted) AOG Maint Istanbul (…" at bounding box center [824, 331] width 1249 height 705
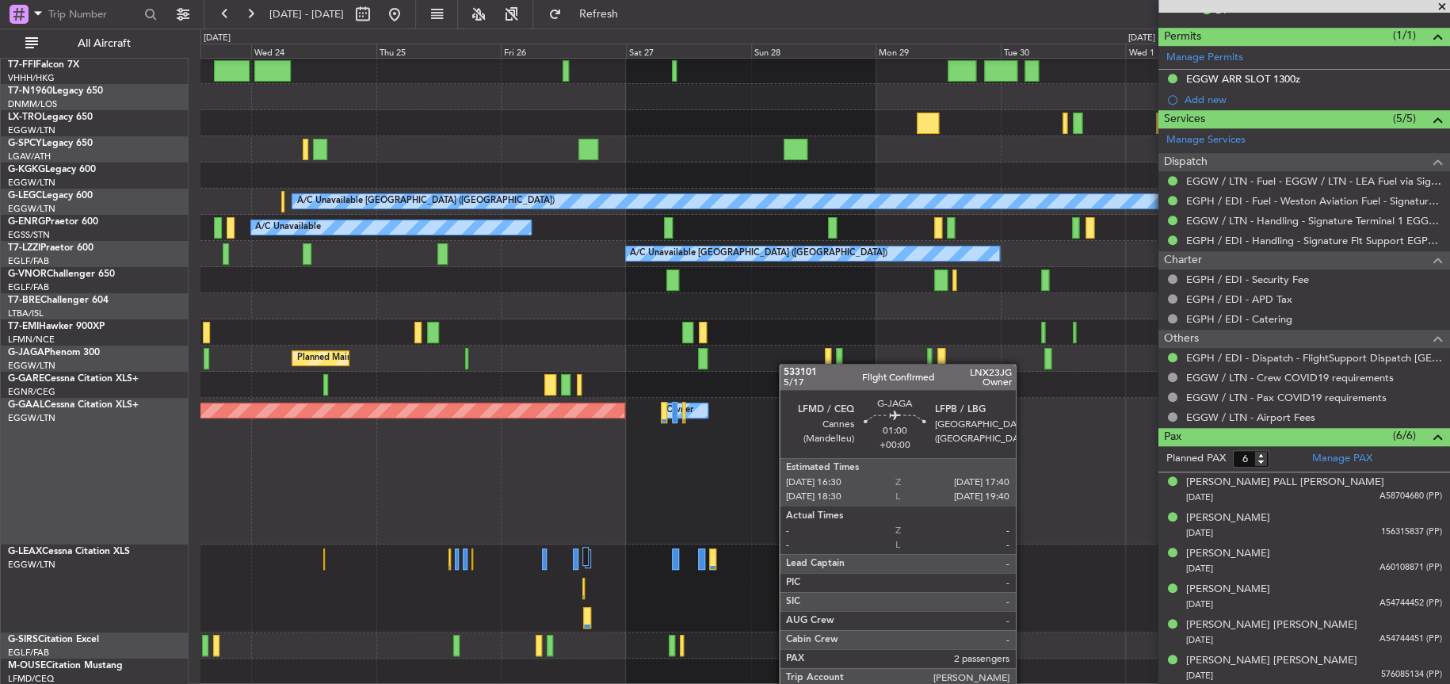
click at [881, 333] on div "Planned Maint Tianjin (Binhai) AOG Maint London (Stansted) AOG Maint Istanbul (…" at bounding box center [824, 331] width 1249 height 705
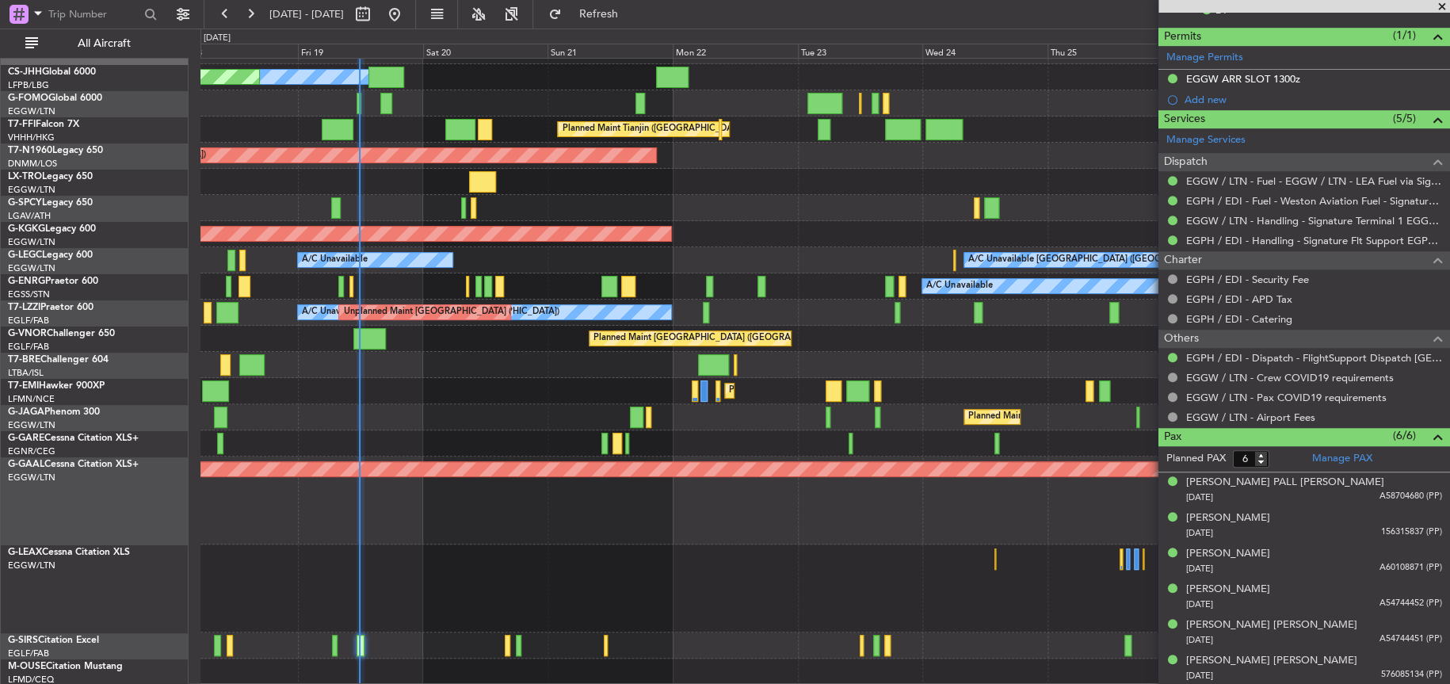
click at [382, 2] on button at bounding box center [394, 14] width 25 height 25
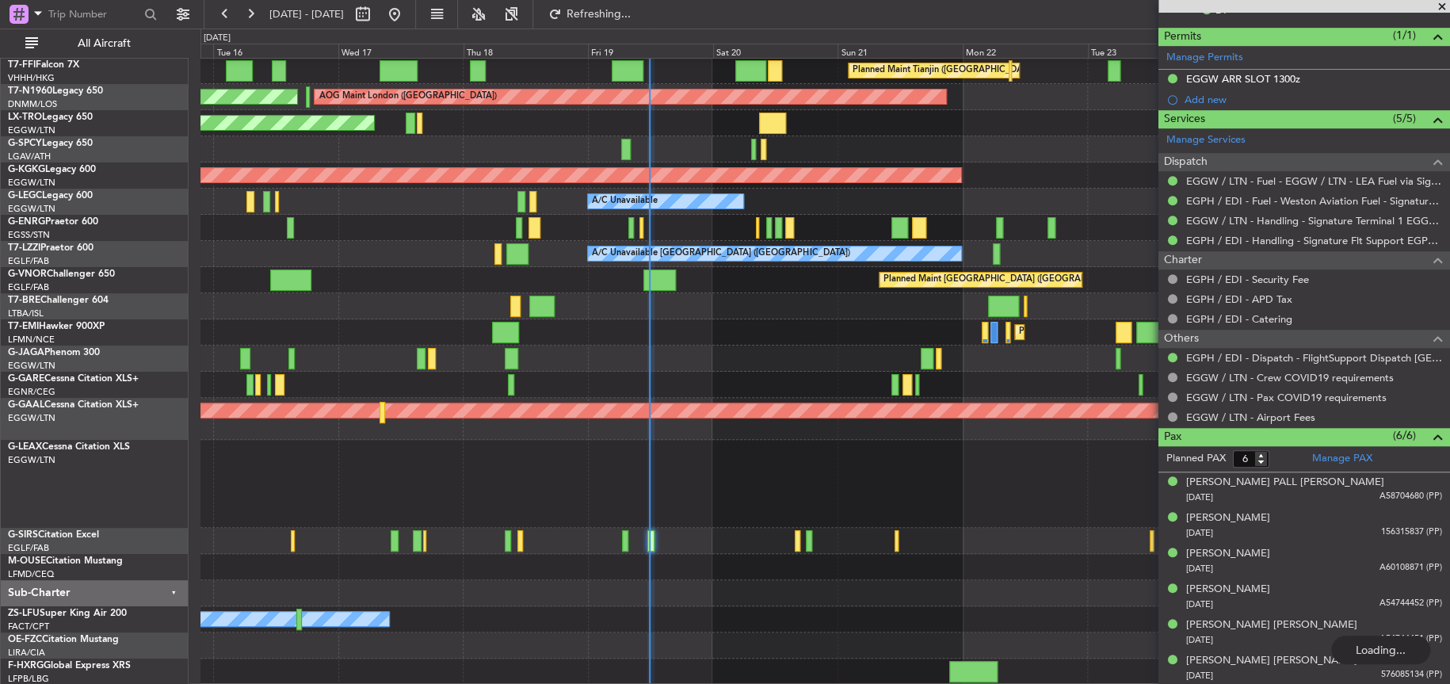
click at [512, 494] on div "Planned Maint Tianjin (Binhai) AOG Maint London (Stansted) AOG Maint London (St…" at bounding box center [824, 331] width 1248 height 705
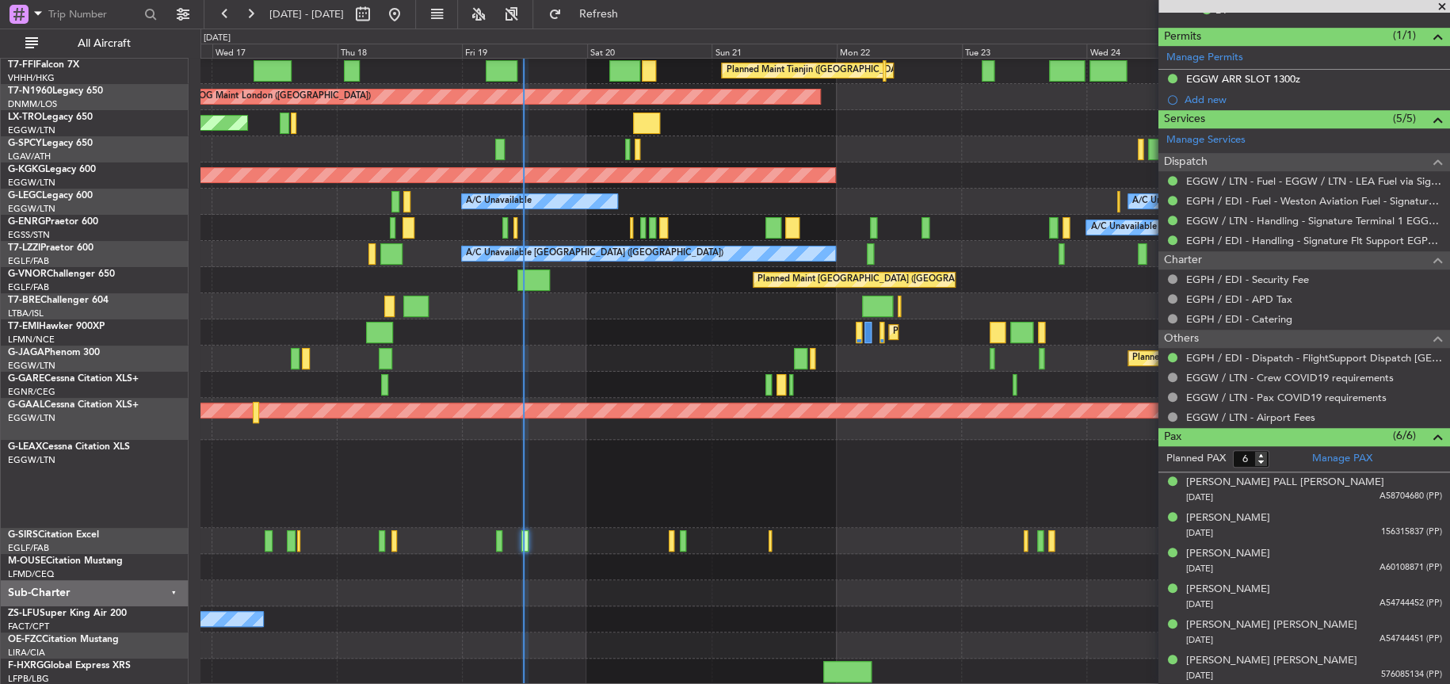
scroll to position [27, 0]
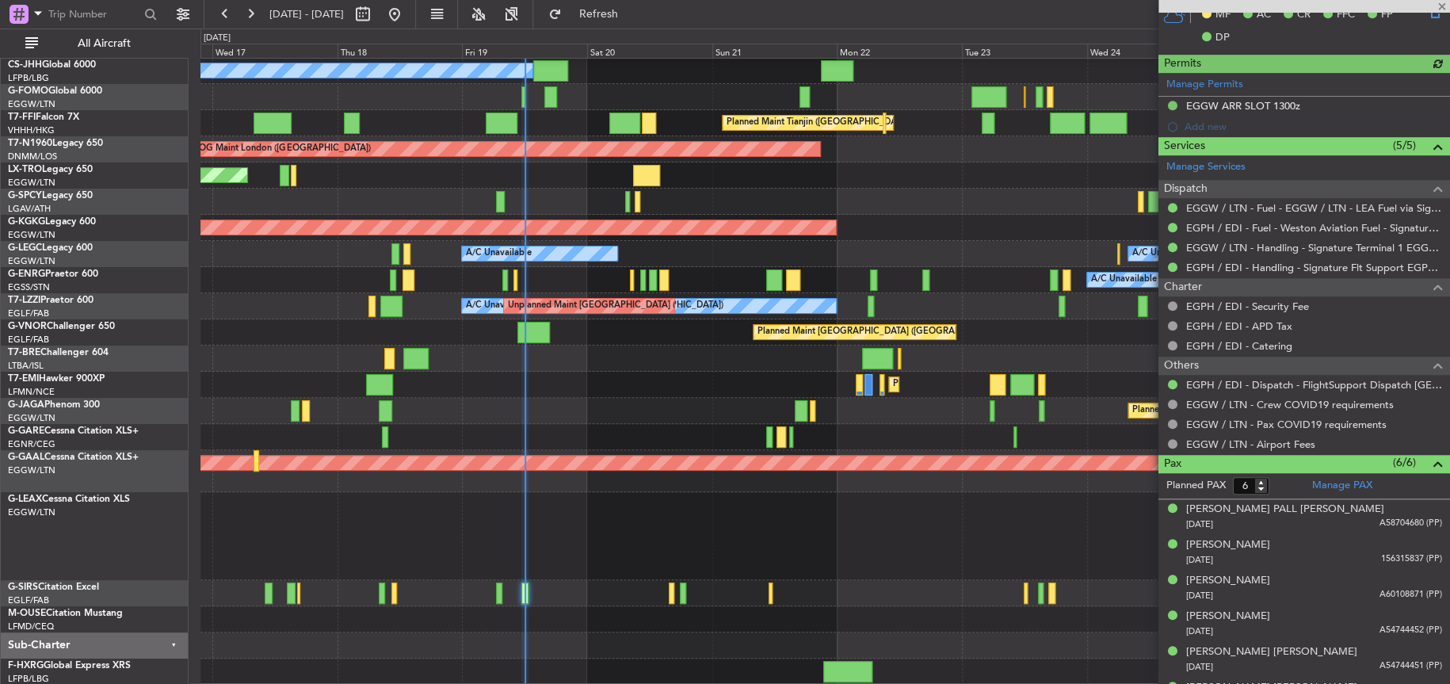
type input "11:59"
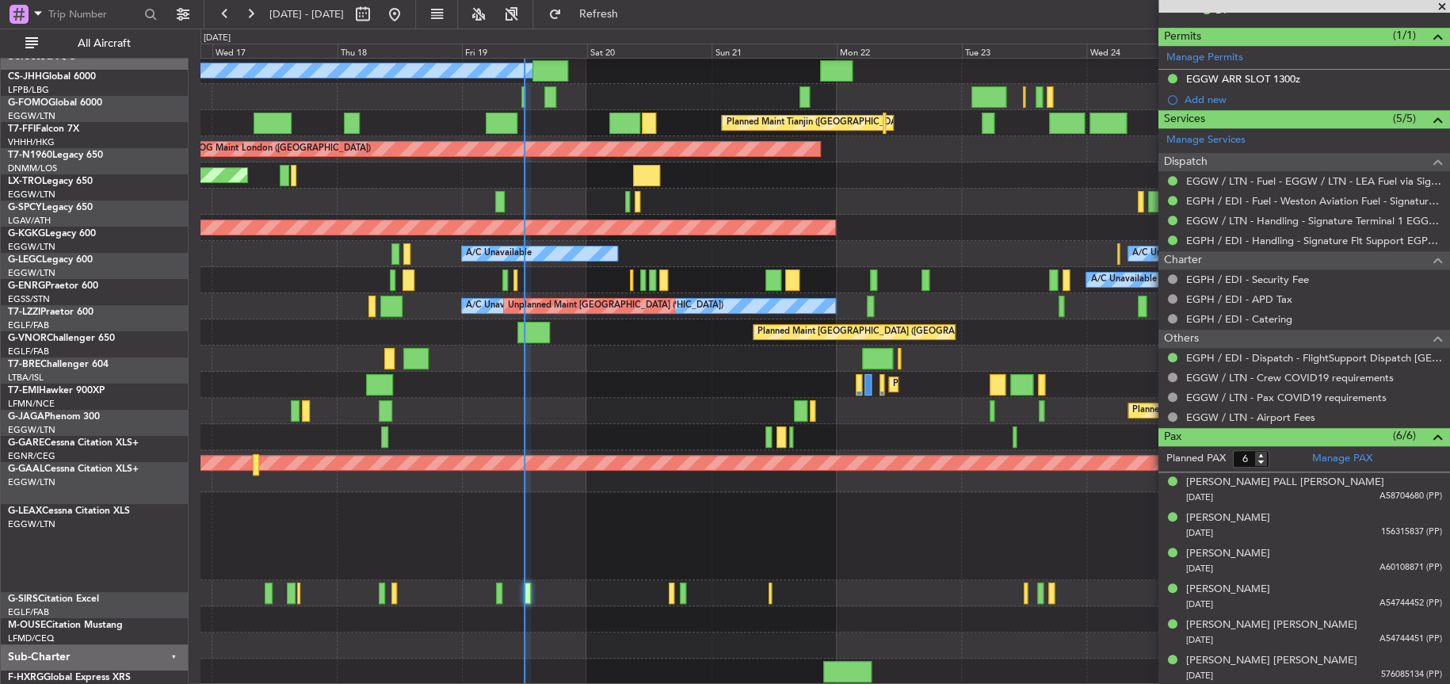
click at [628, 521] on div at bounding box center [824, 536] width 1248 height 88
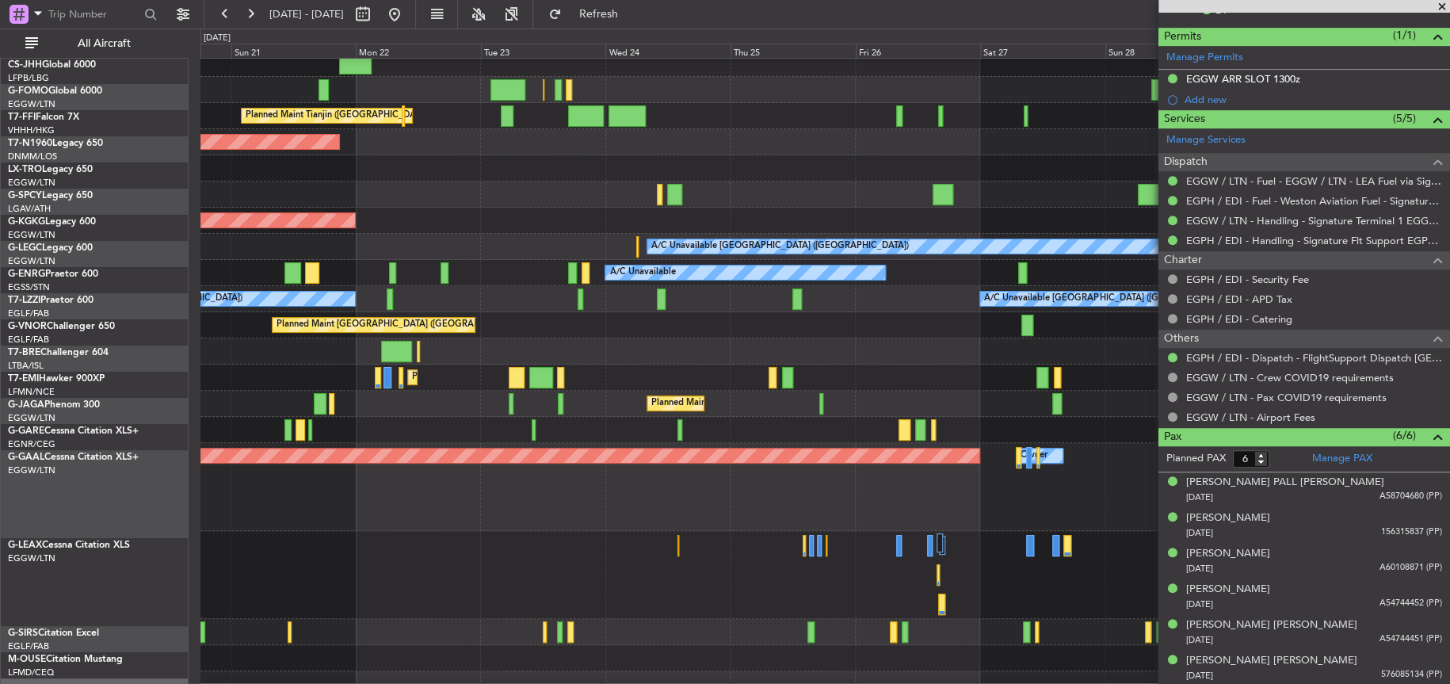
scroll to position [39, 0]
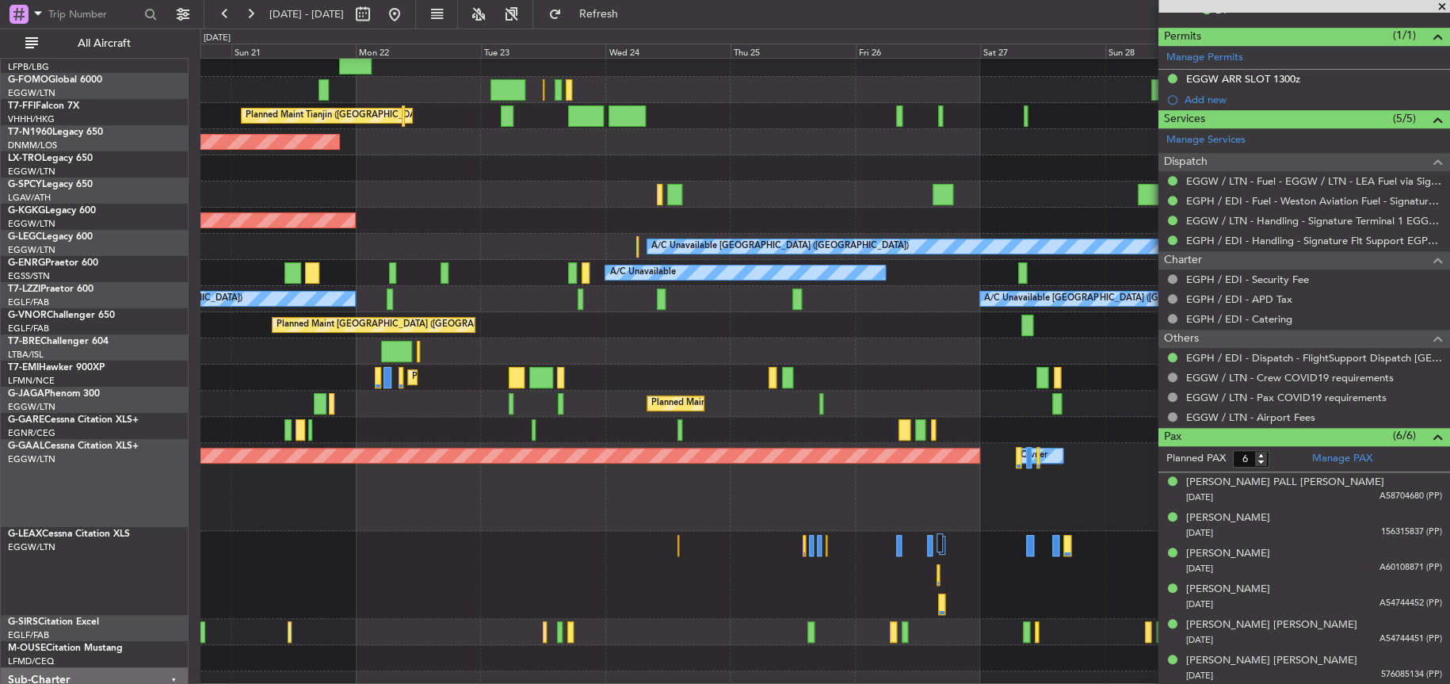
click at [681, 502] on div "Planned Maint Dusseldorf Owner" at bounding box center [824, 487] width 1248 height 88
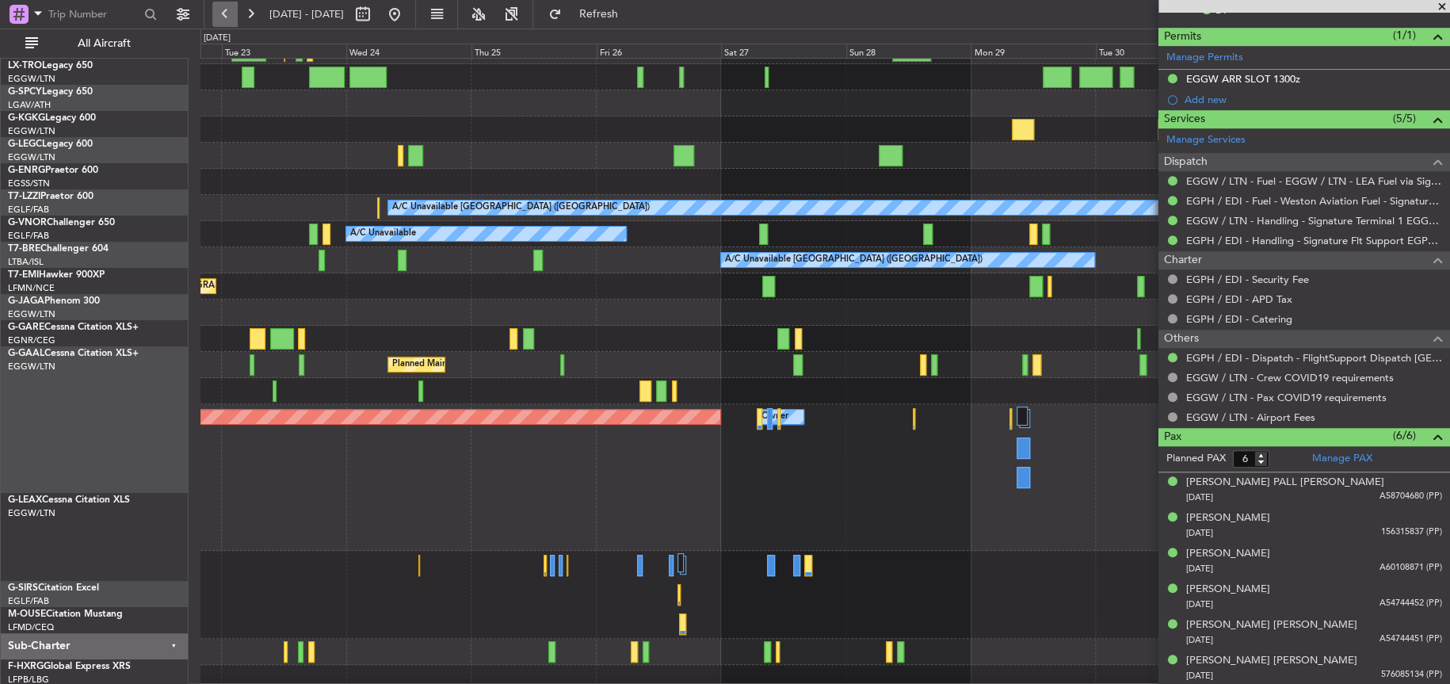
scroll to position [73, 0]
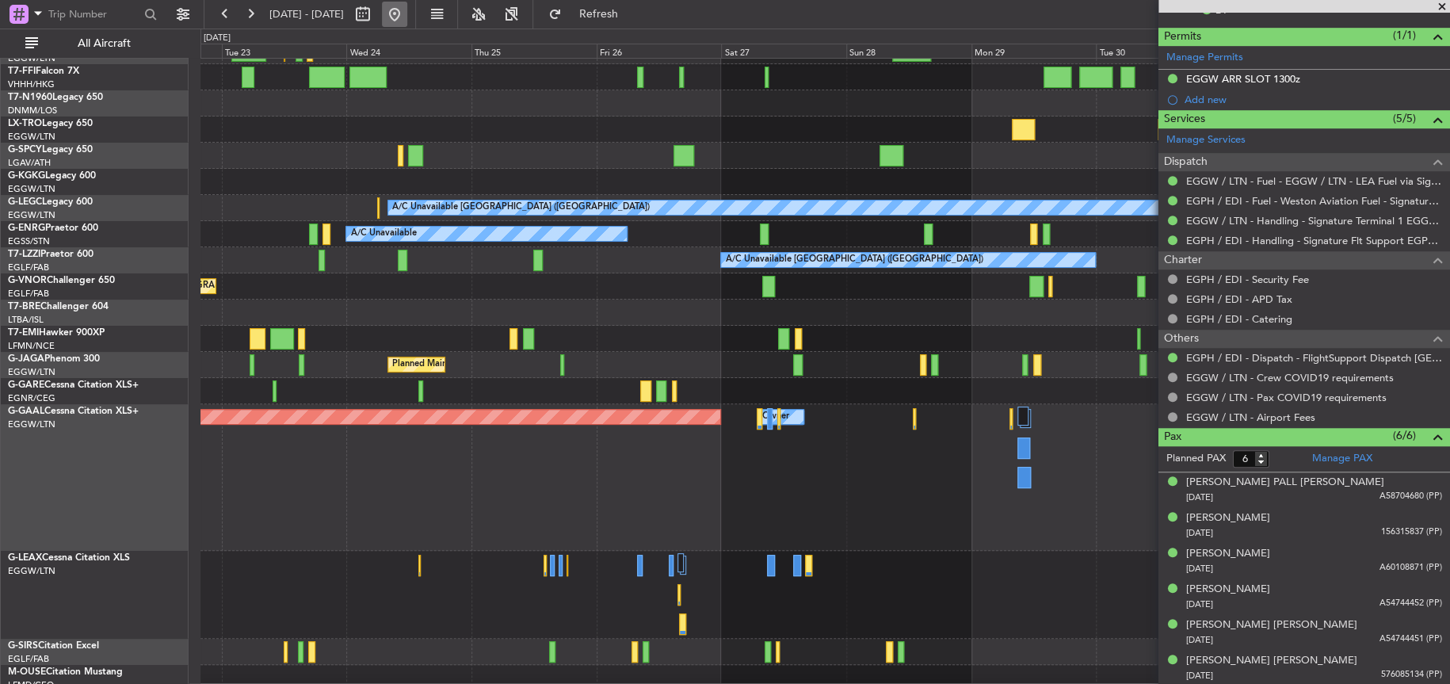
click at [407, 9] on button at bounding box center [394, 14] width 25 height 25
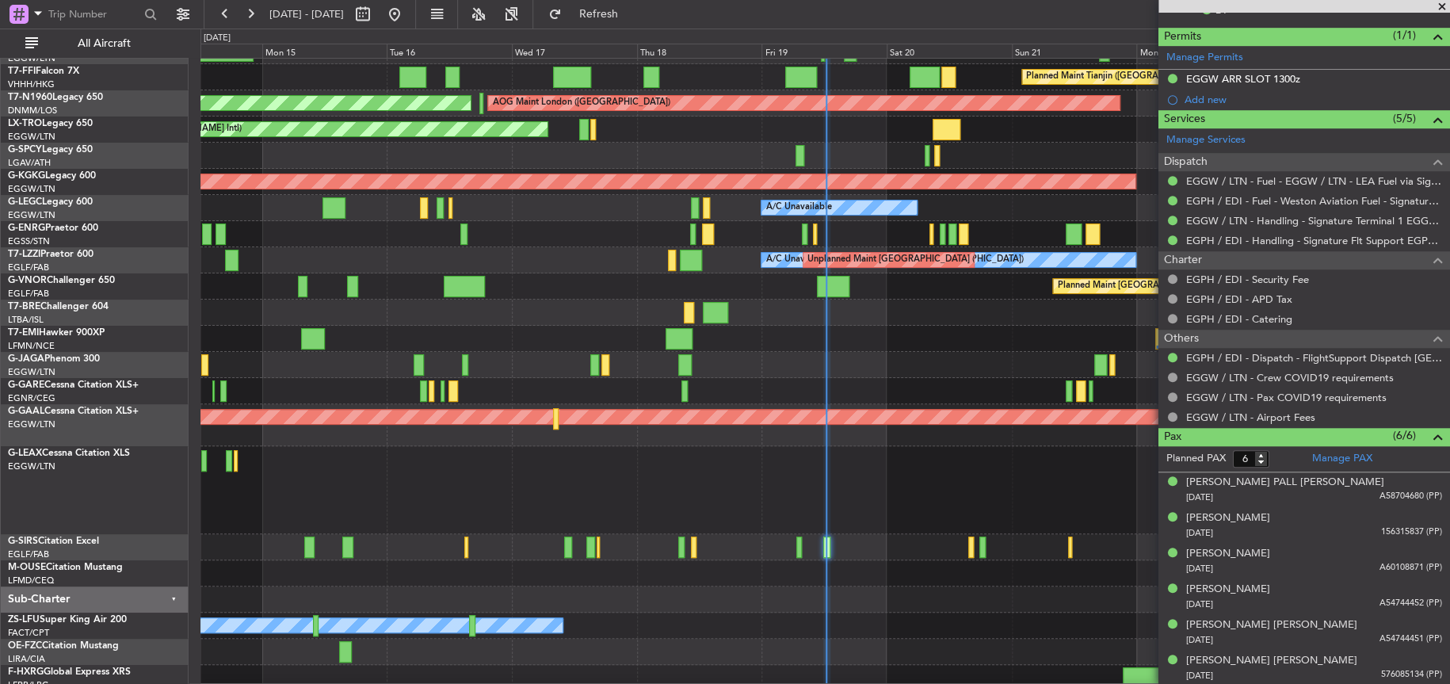
scroll to position [0, 0]
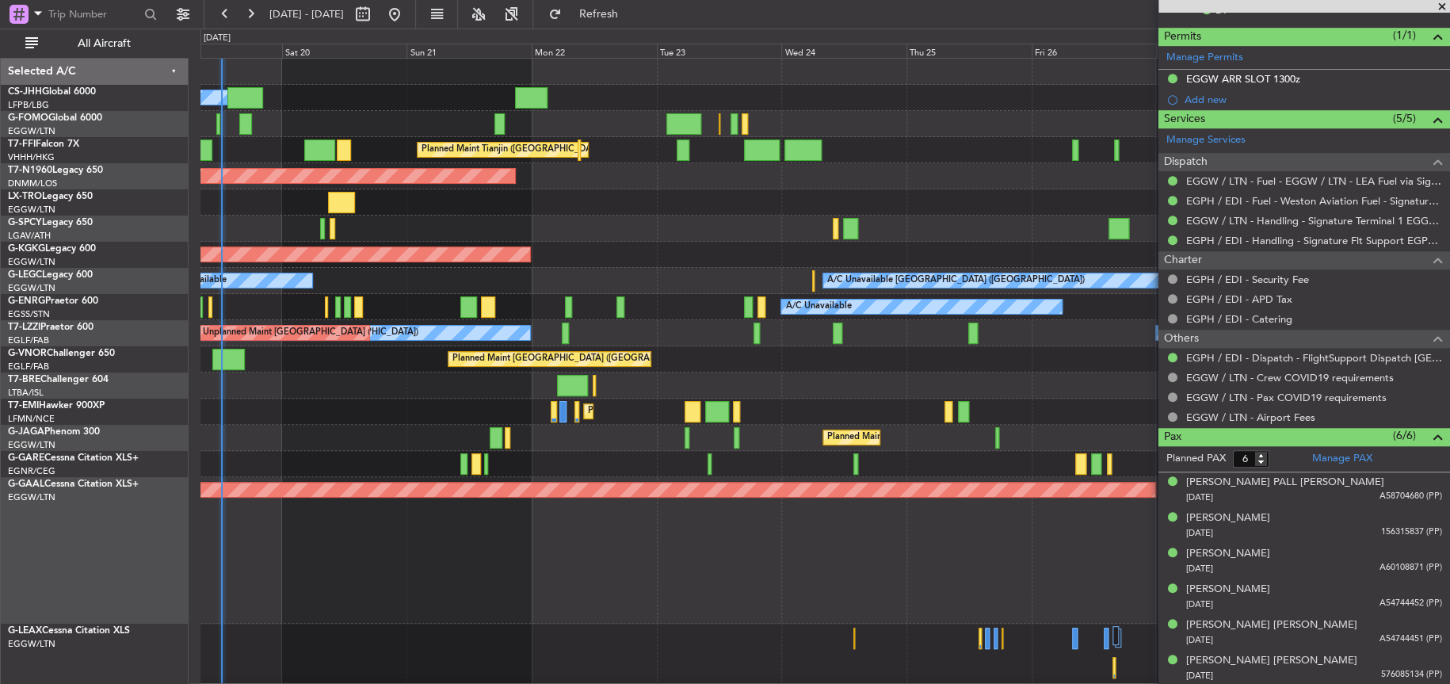
click at [602, 223] on div at bounding box center [824, 228] width 1249 height 26
click at [615, 246] on div "AOG Maint [GEOGRAPHIC_DATA] (Ataturk)" at bounding box center [824, 255] width 1249 height 26
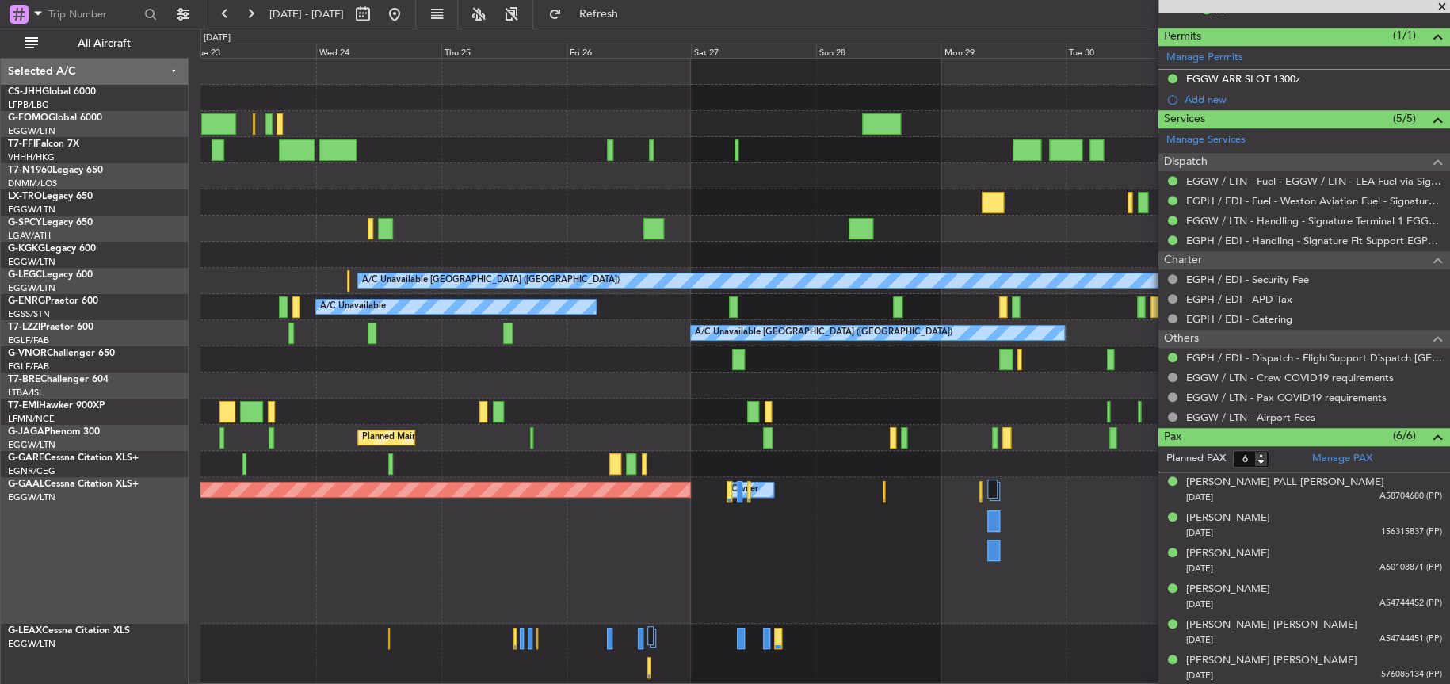
click at [509, 376] on div at bounding box center [824, 385] width 1249 height 26
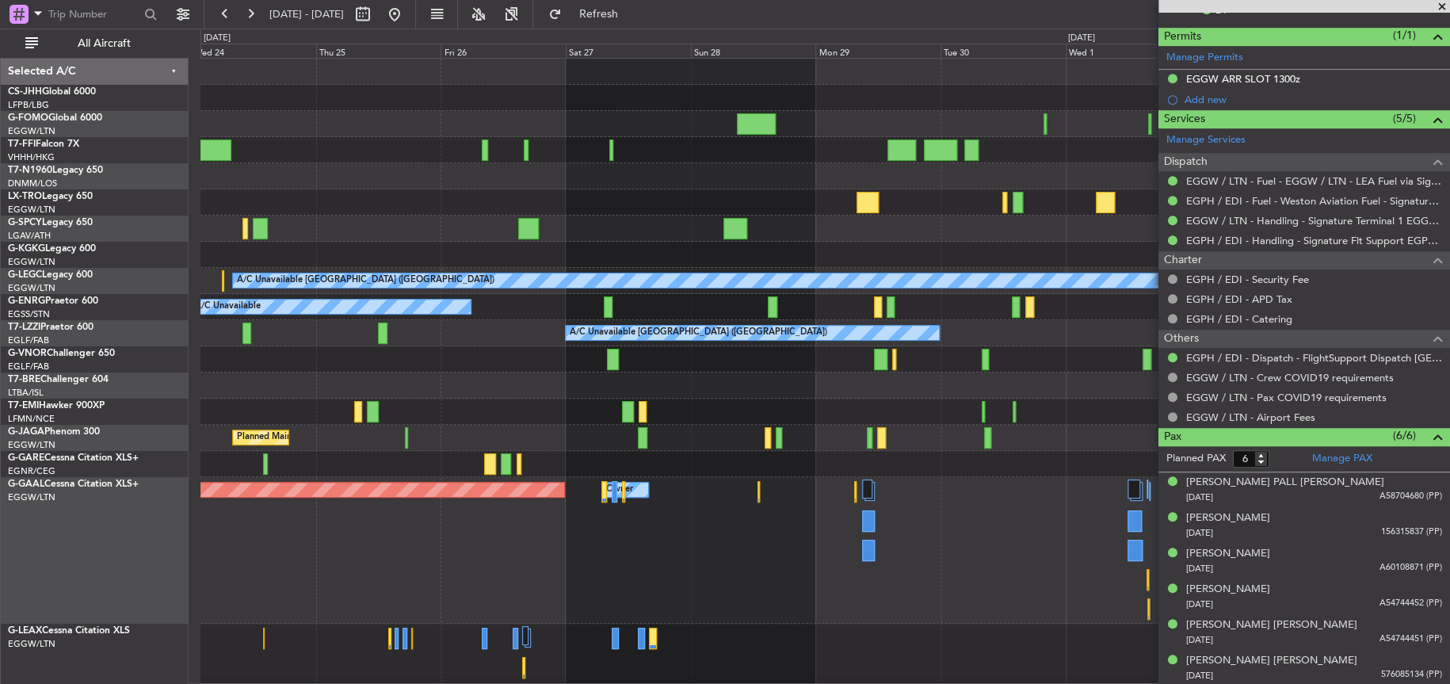
click at [732, 405] on div "Planned Maint Tianjin (Binhai) AOG Maint London (Stansted) AOG Maint Istanbul (…" at bounding box center [824, 437] width 1249 height 757
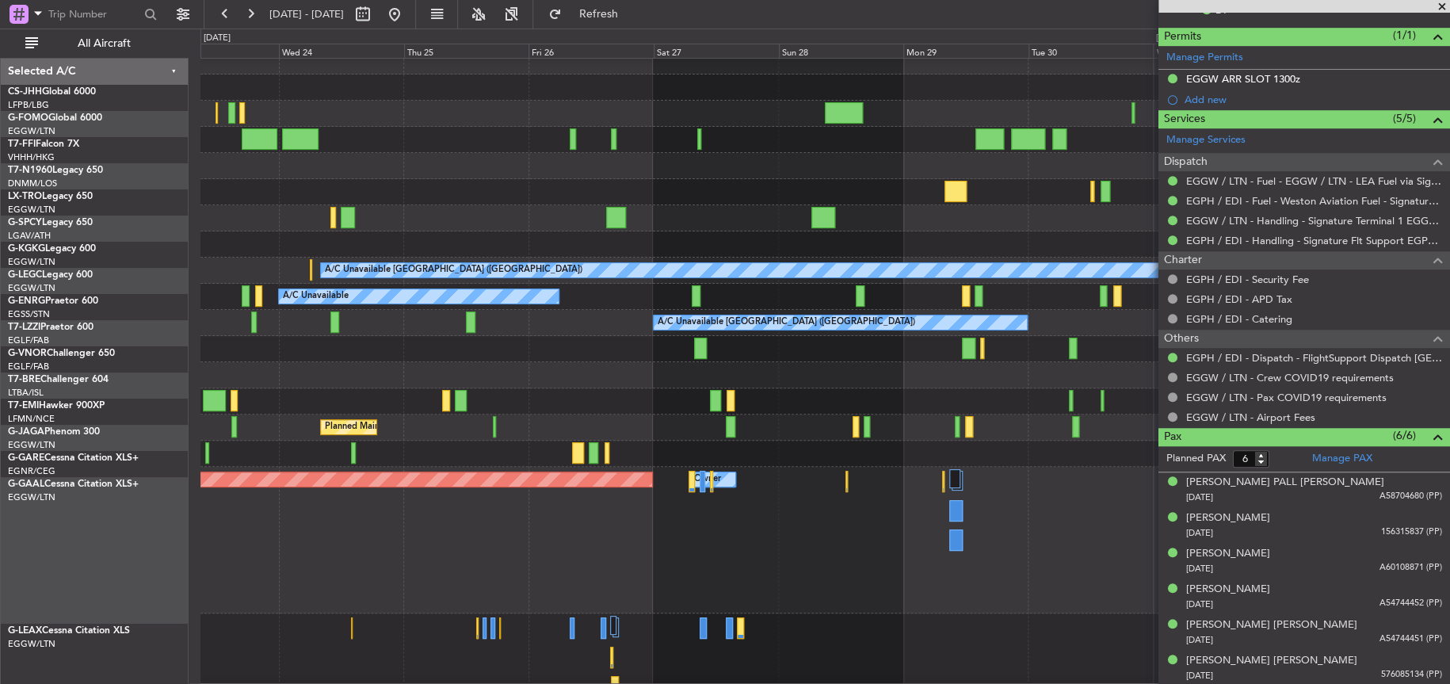
scroll to position [12, 0]
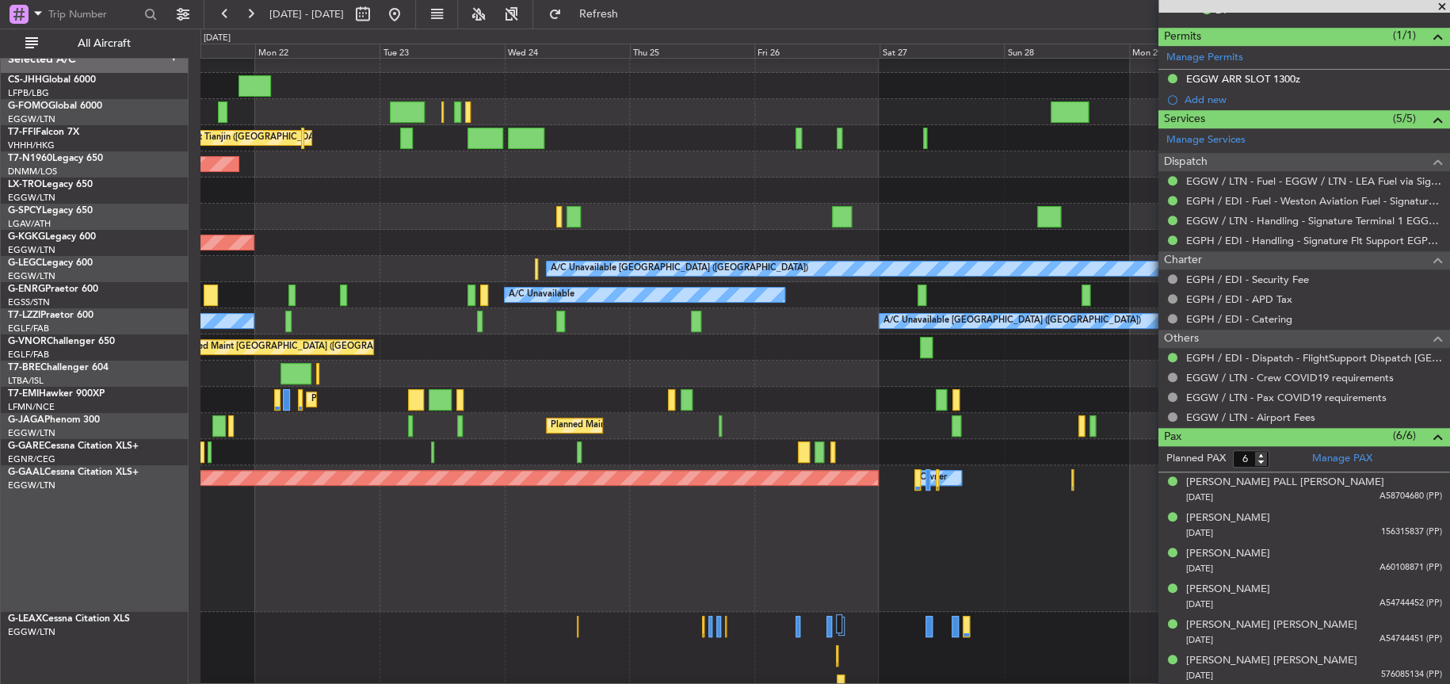
click at [792, 379] on div at bounding box center [824, 373] width 1248 height 26
click at [791, 376] on div at bounding box center [824, 373] width 1248 height 26
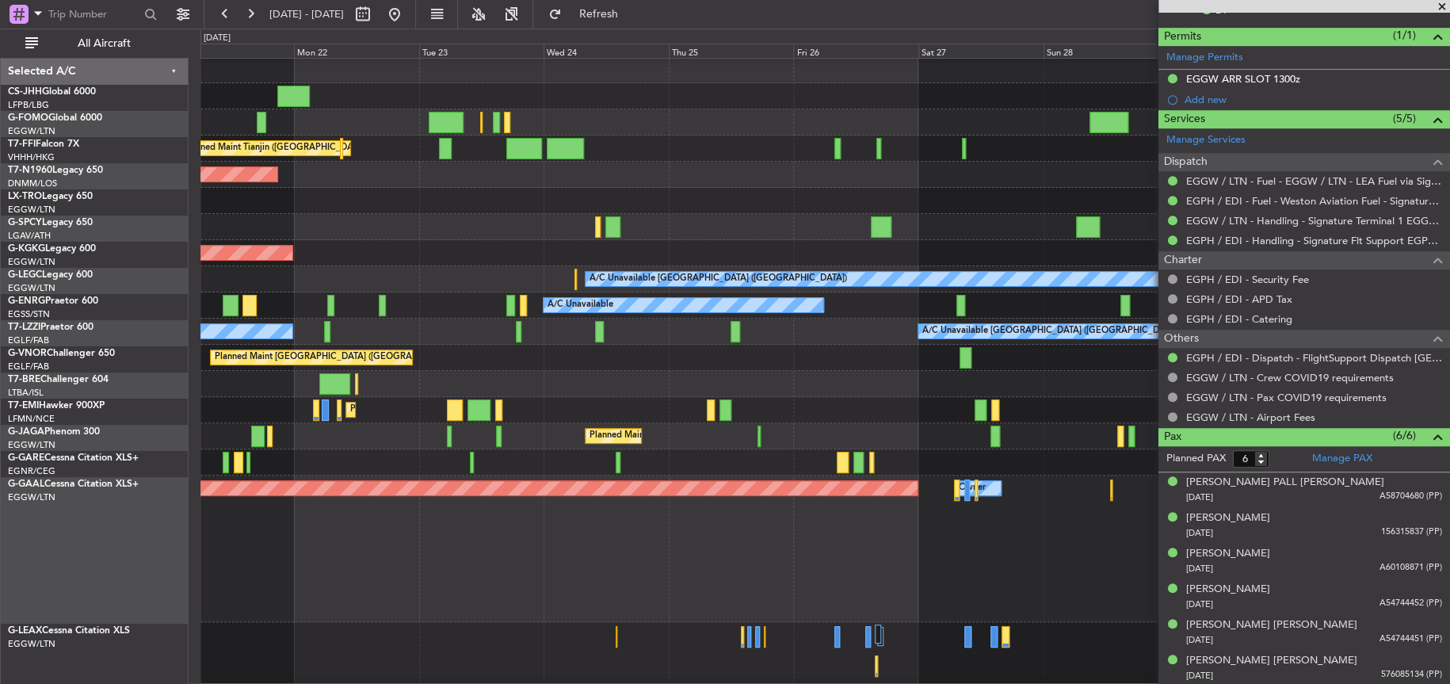
scroll to position [10, 0]
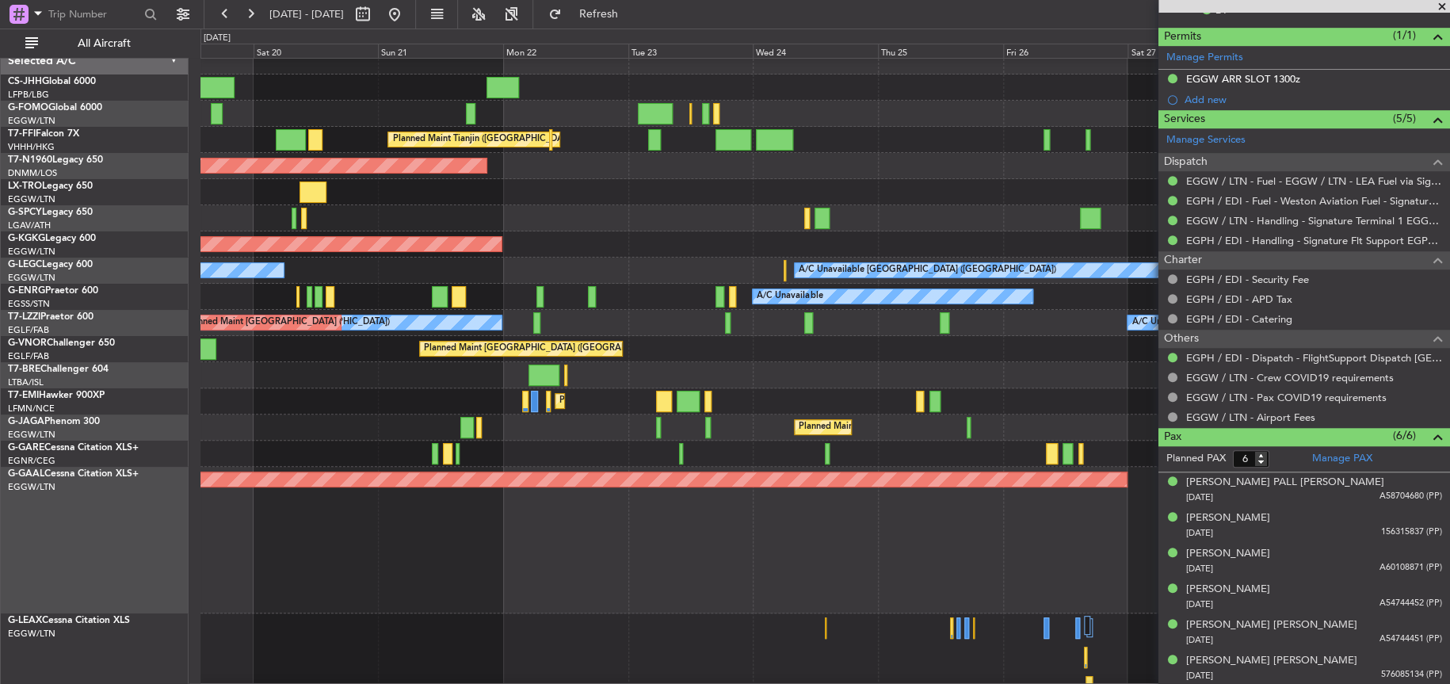
click at [745, 374] on div at bounding box center [824, 375] width 1249 height 26
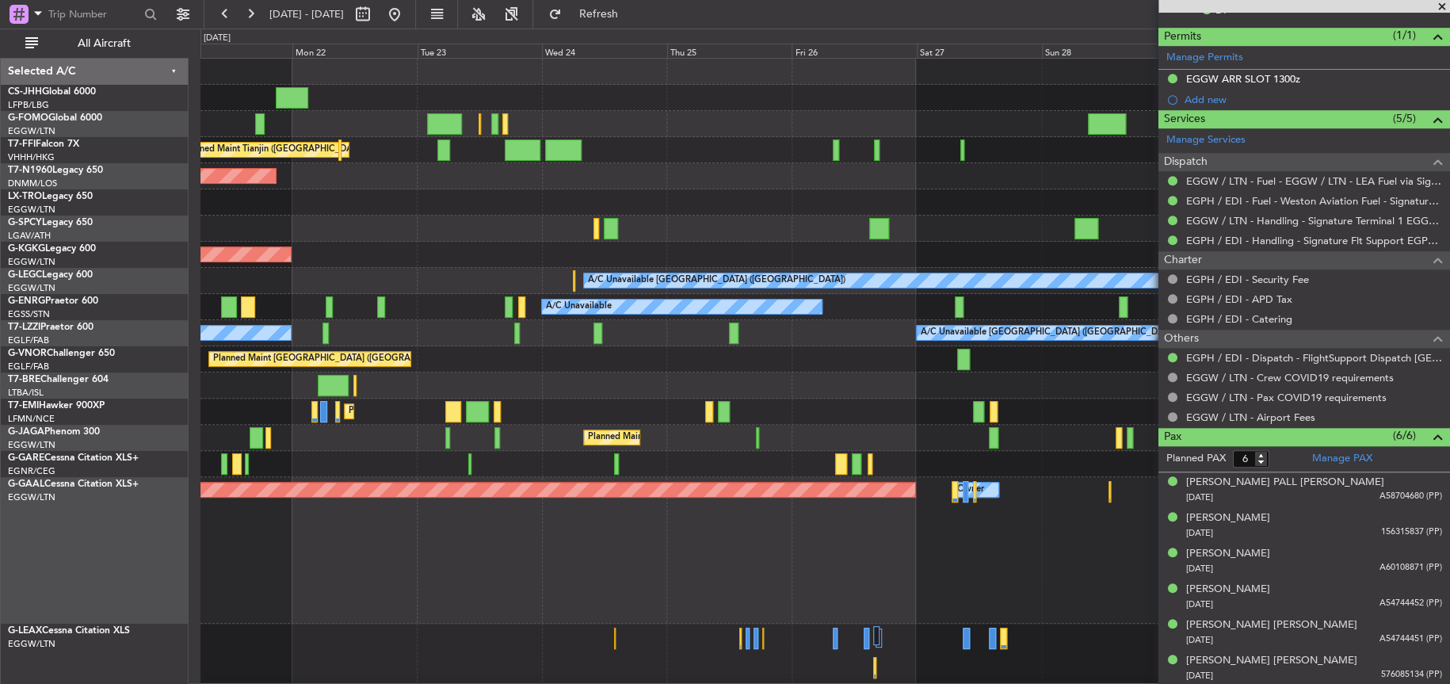
scroll to position [13, 0]
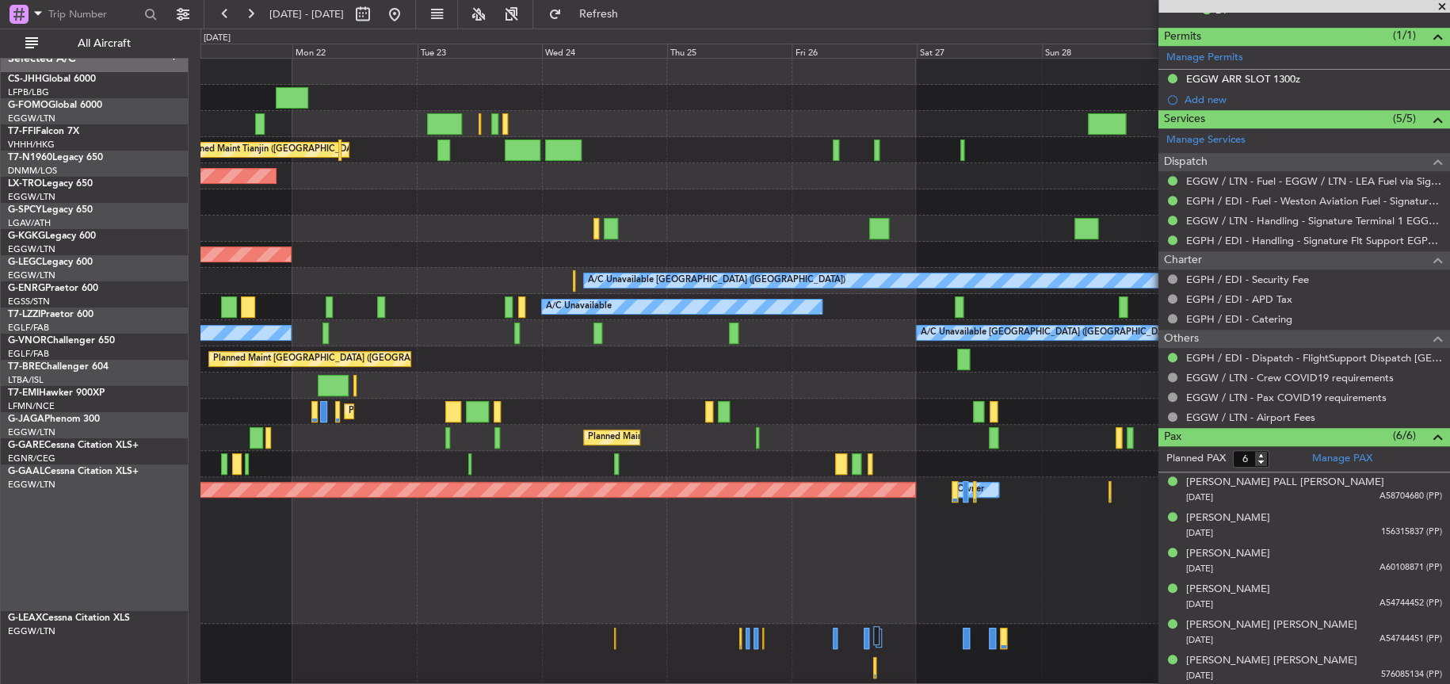
click at [626, 358] on div "Planned Maint [GEOGRAPHIC_DATA] ([GEOGRAPHIC_DATA])" at bounding box center [824, 359] width 1248 height 26
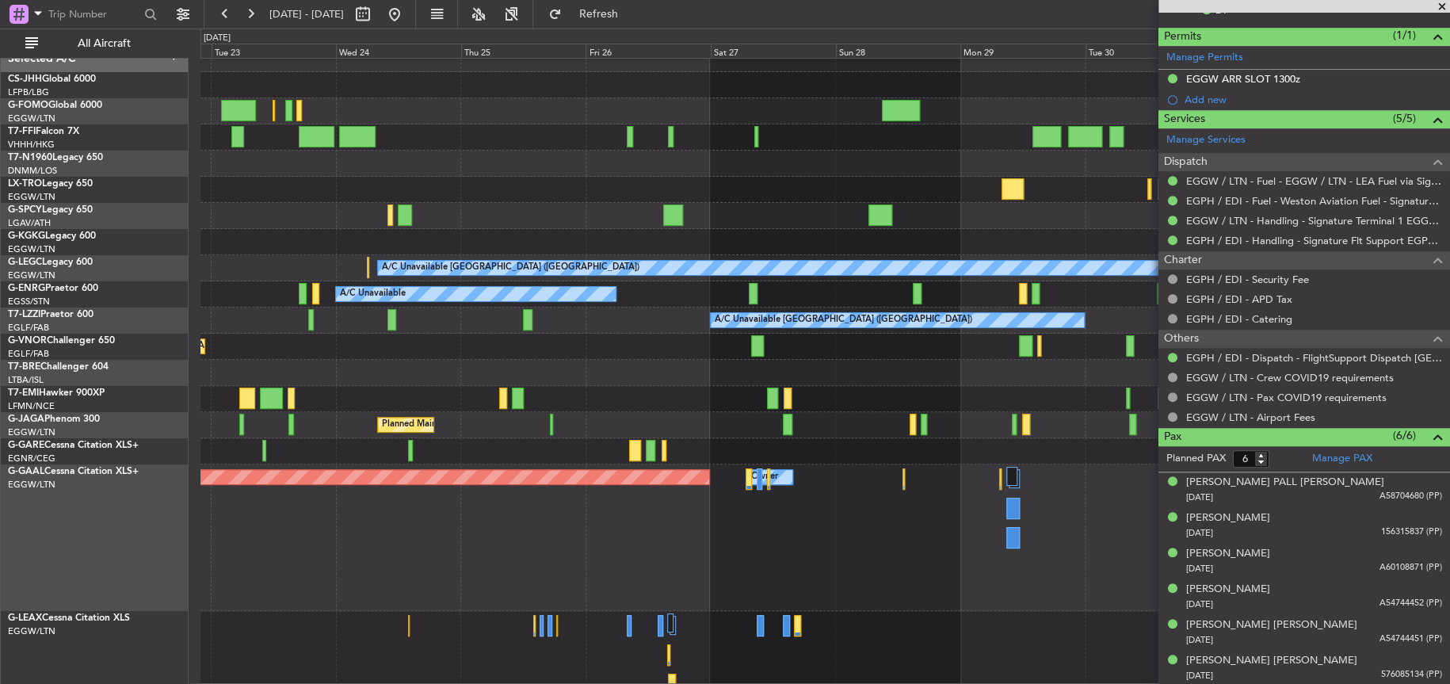
click at [671, 477] on div "Planned Maint Dusseldorf Owner Owner" at bounding box center [824, 537] width 1248 height 147
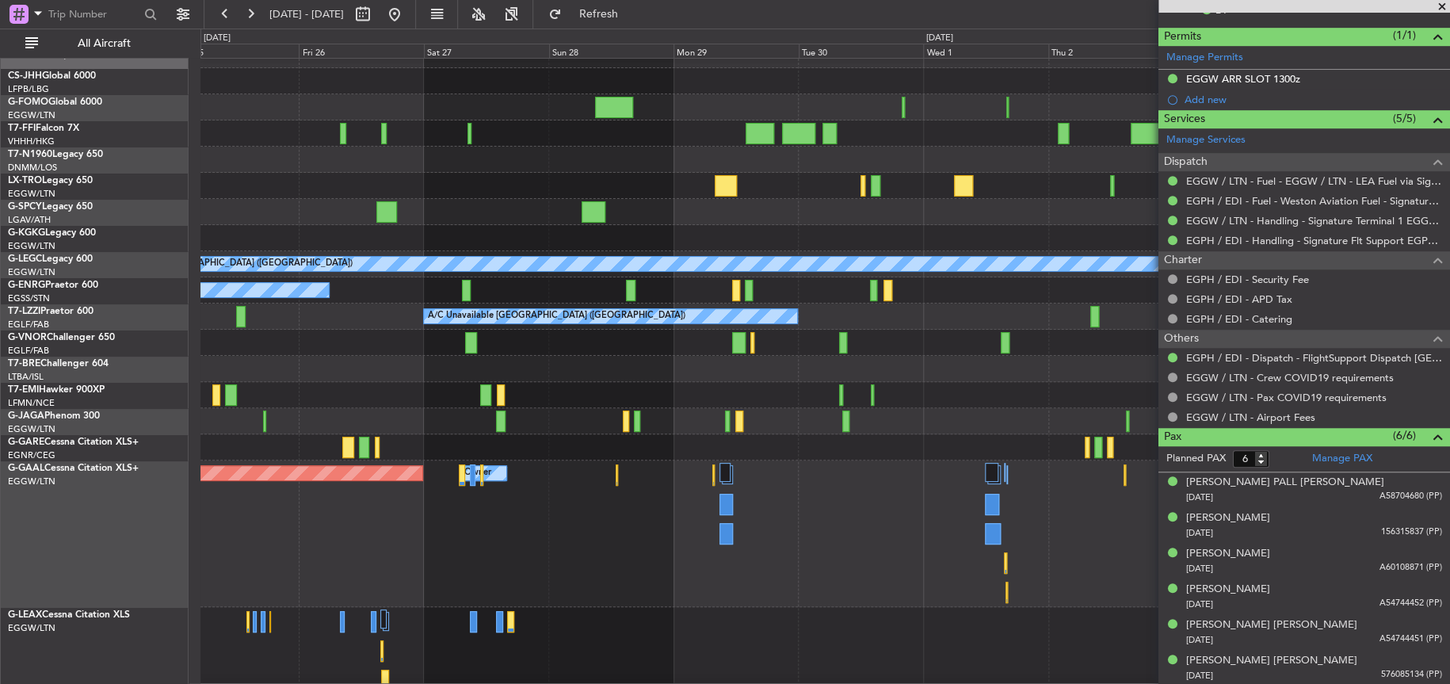
scroll to position [131, 0]
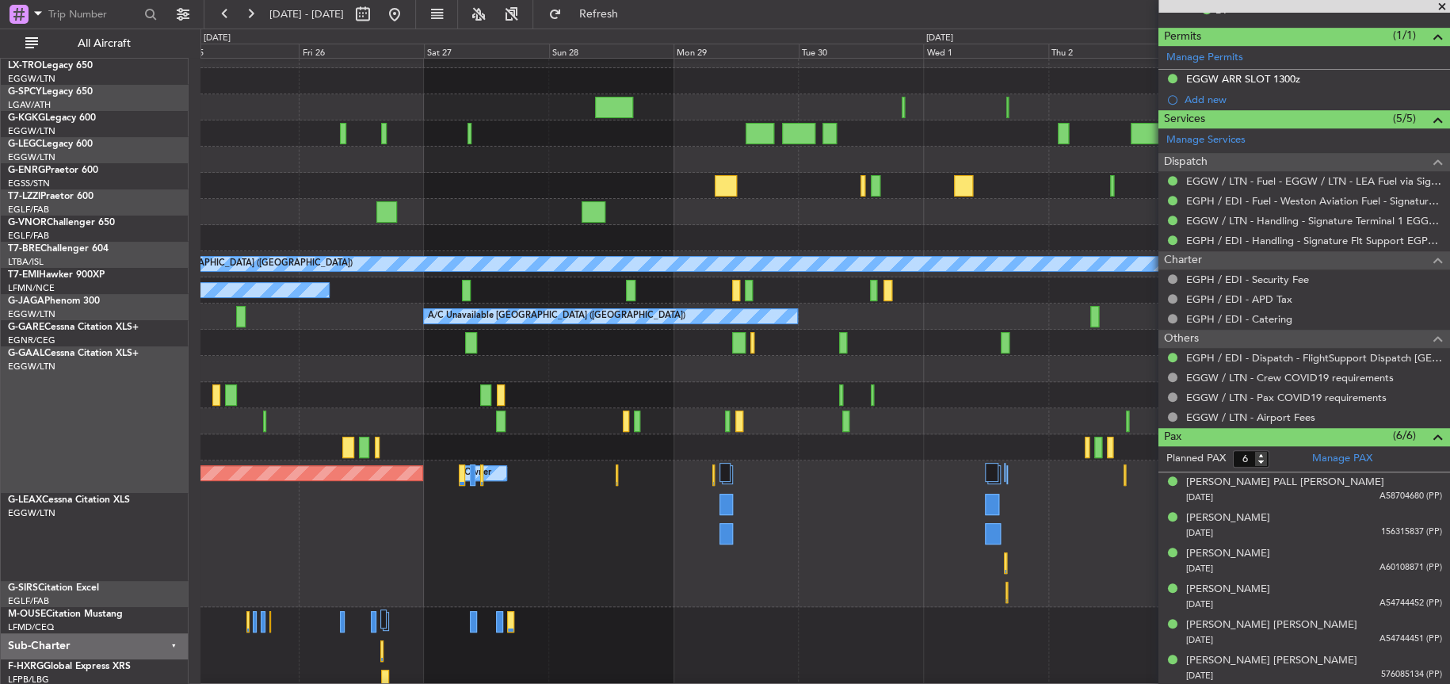
click at [642, 325] on div "A/C Unavailable A/C Unavailable London (Luton) A/C Unavailable A/C Unavailable …" at bounding box center [824, 420] width 1248 height 757
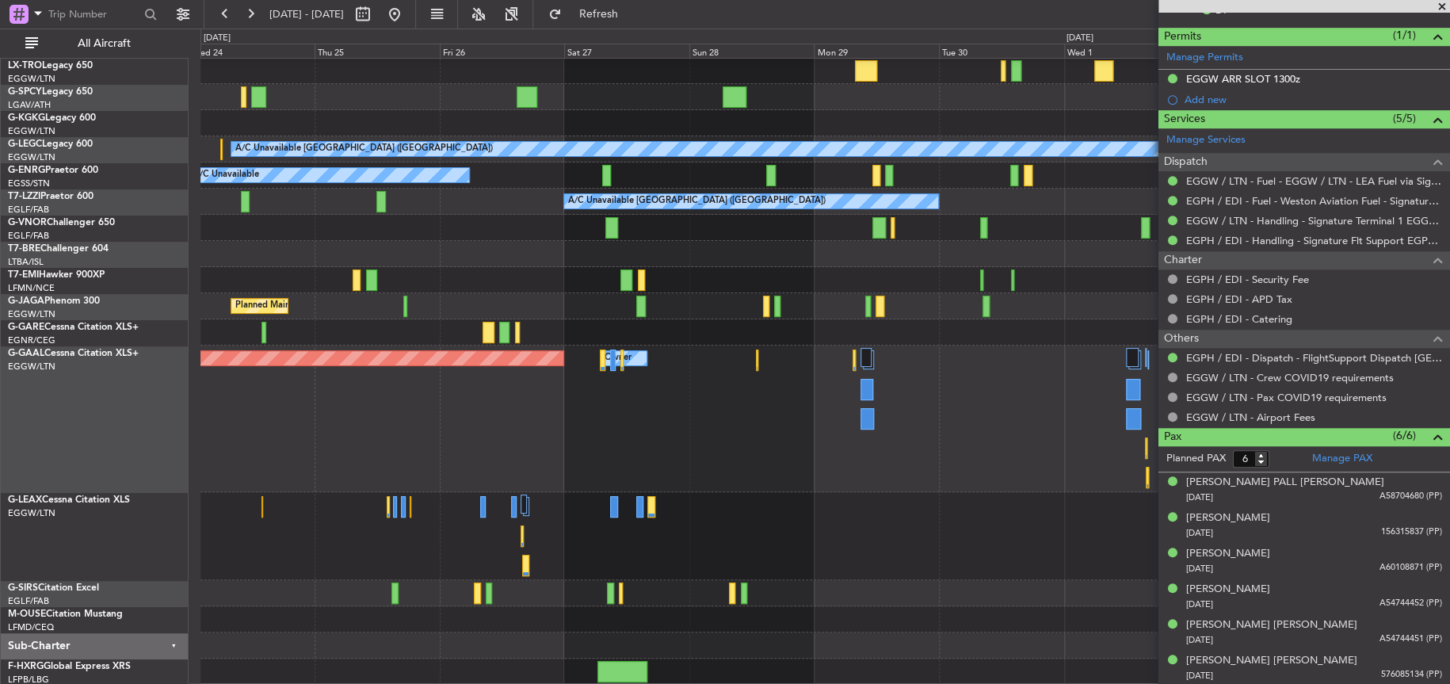
click at [719, 411] on div "AOG Maint London (Stansted) AOG Maint Istanbul (Ataturk) A/C Unavailable London…" at bounding box center [824, 305] width 1249 height 757
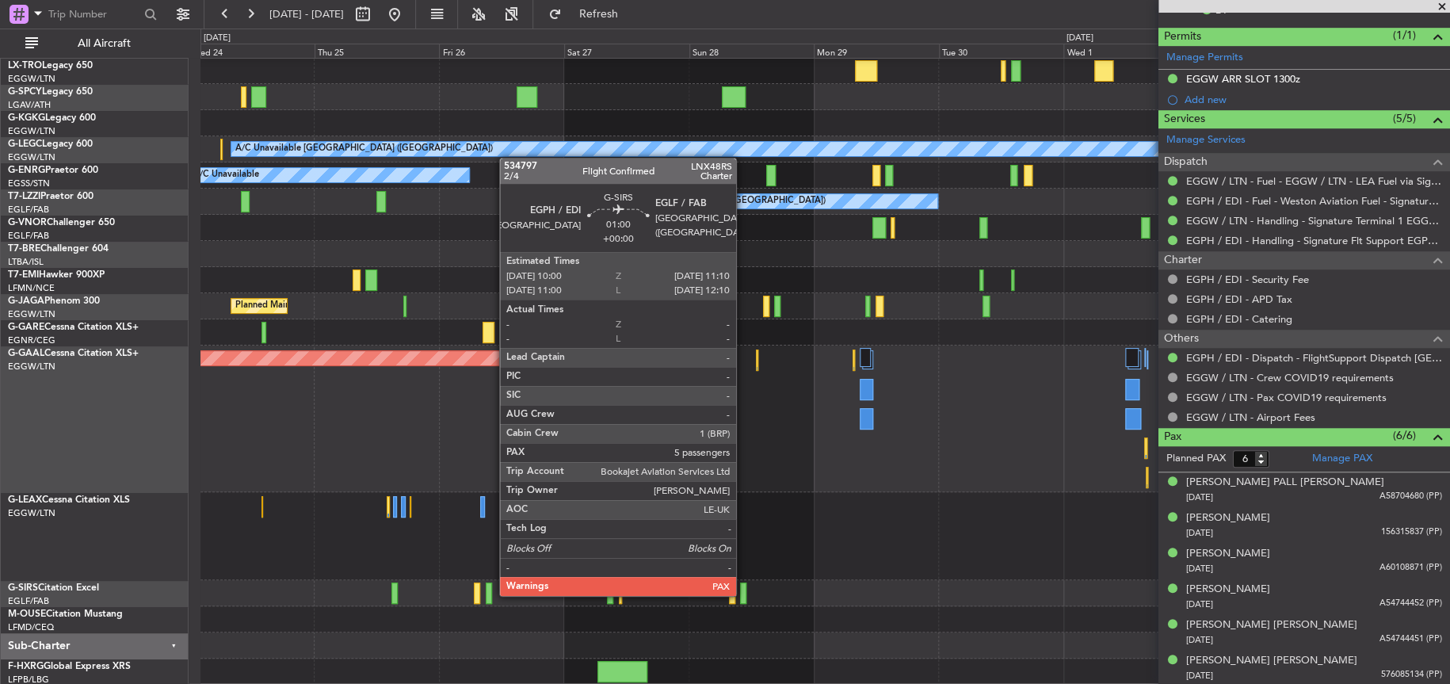
click at [743, 593] on div at bounding box center [743, 592] width 6 height 21
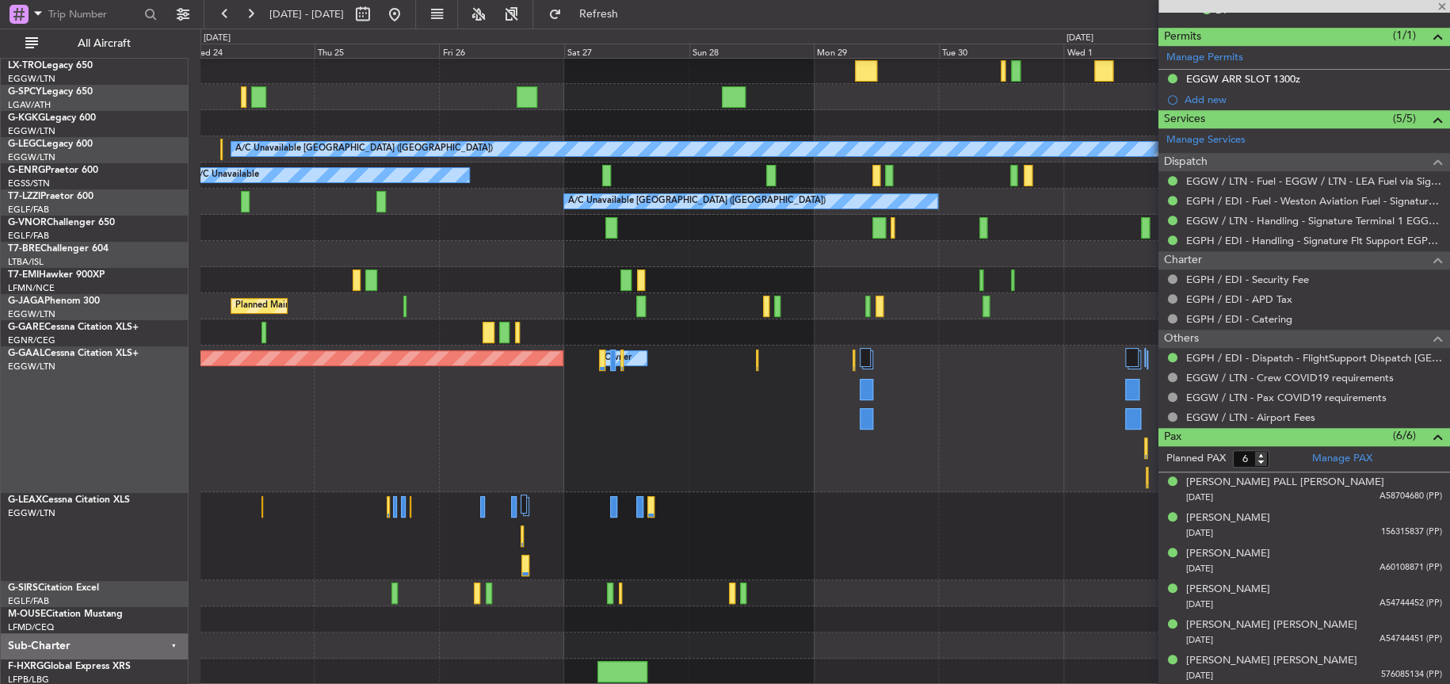
type input "5"
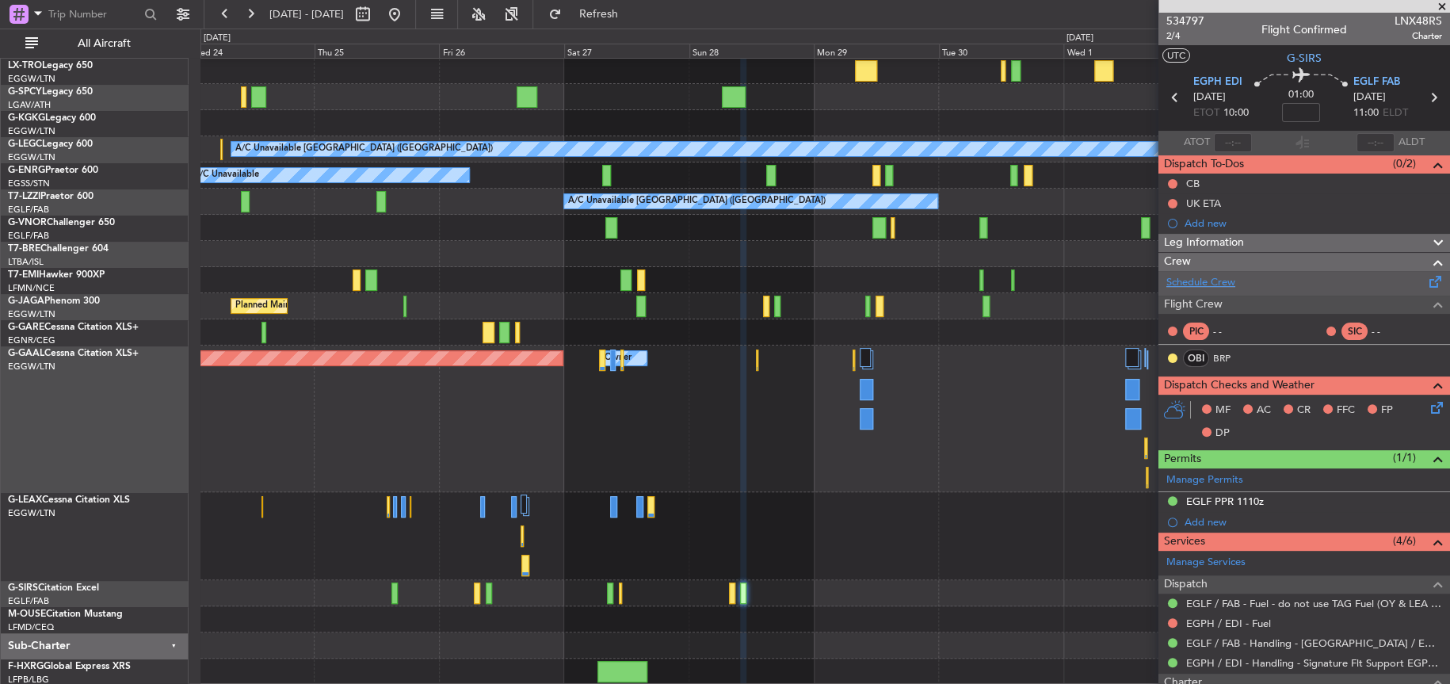
click at [1209, 280] on link "Schedule Crew" at bounding box center [1200, 283] width 69 height 16
click at [1197, 22] on span "534797" at bounding box center [1185, 21] width 38 height 17
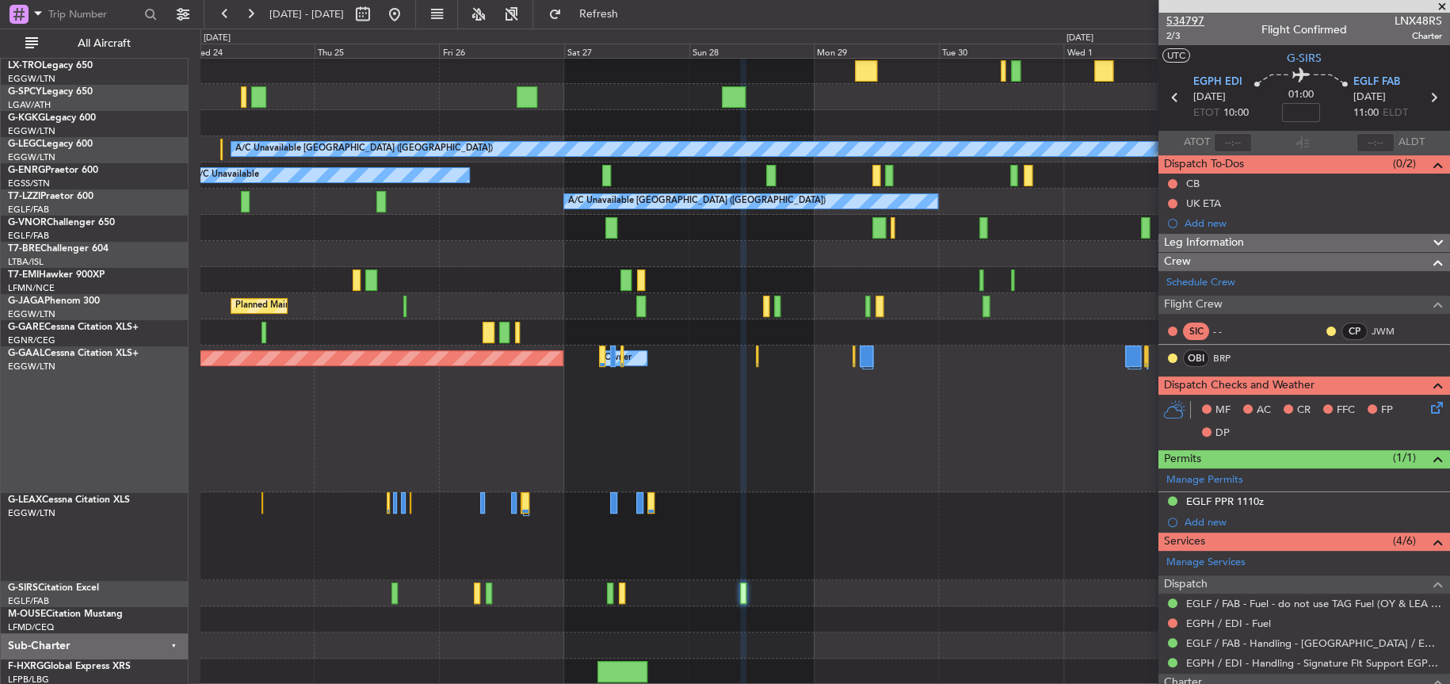
scroll to position [73, 0]
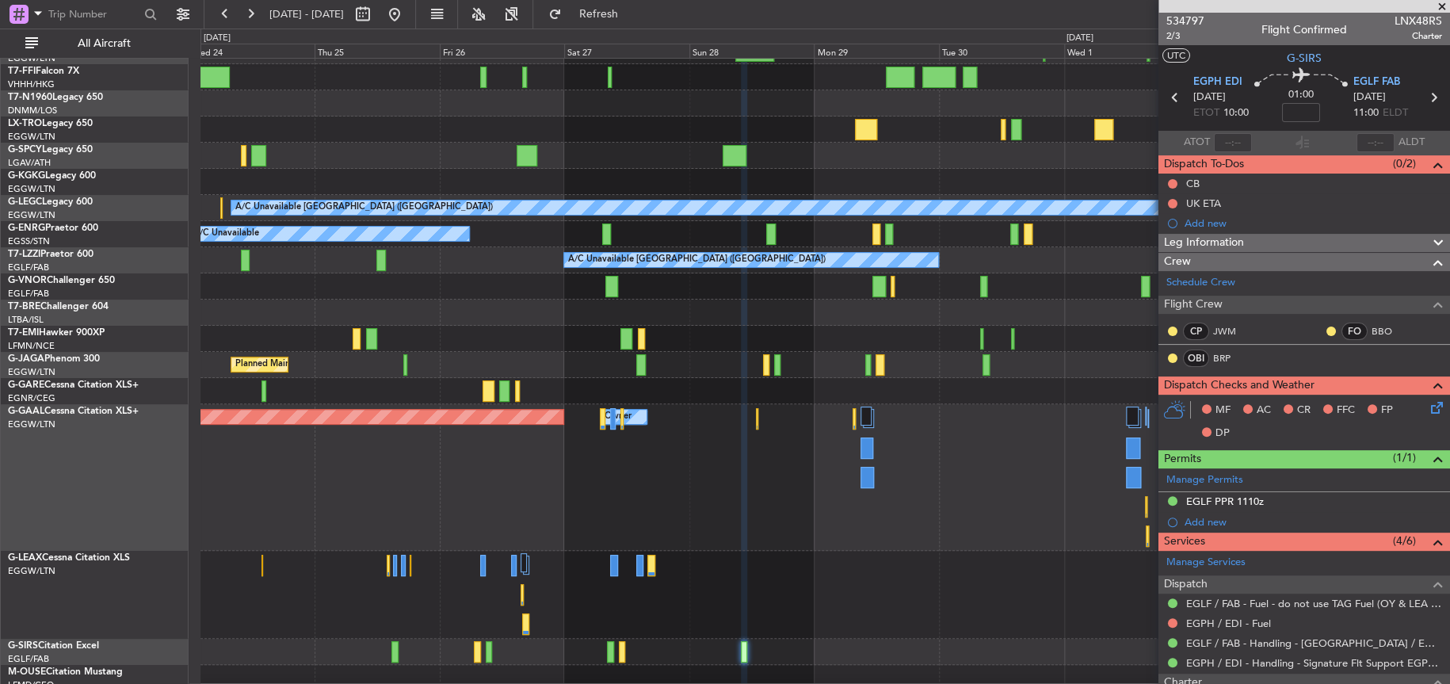
click at [742, 456] on div "Planned Maint Dusseldorf Owner Owner" at bounding box center [824, 477] width 1249 height 147
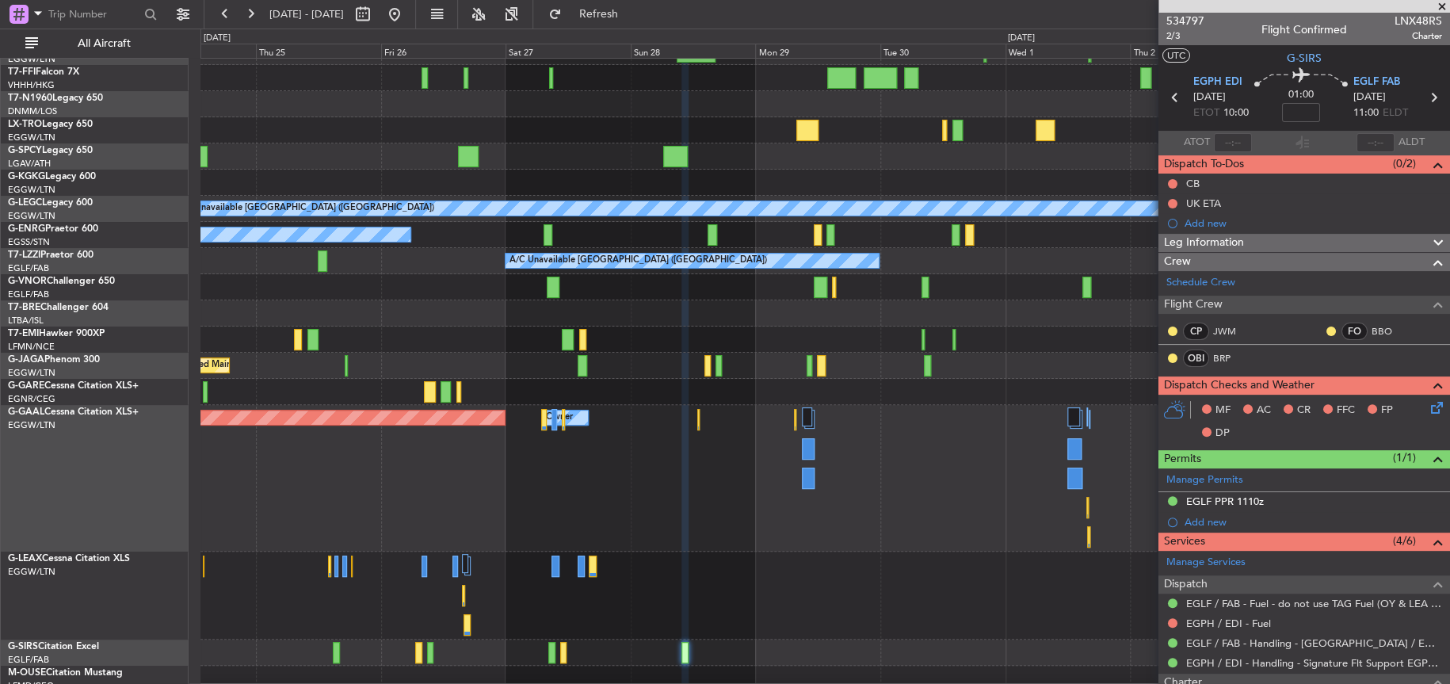
scroll to position [131, 0]
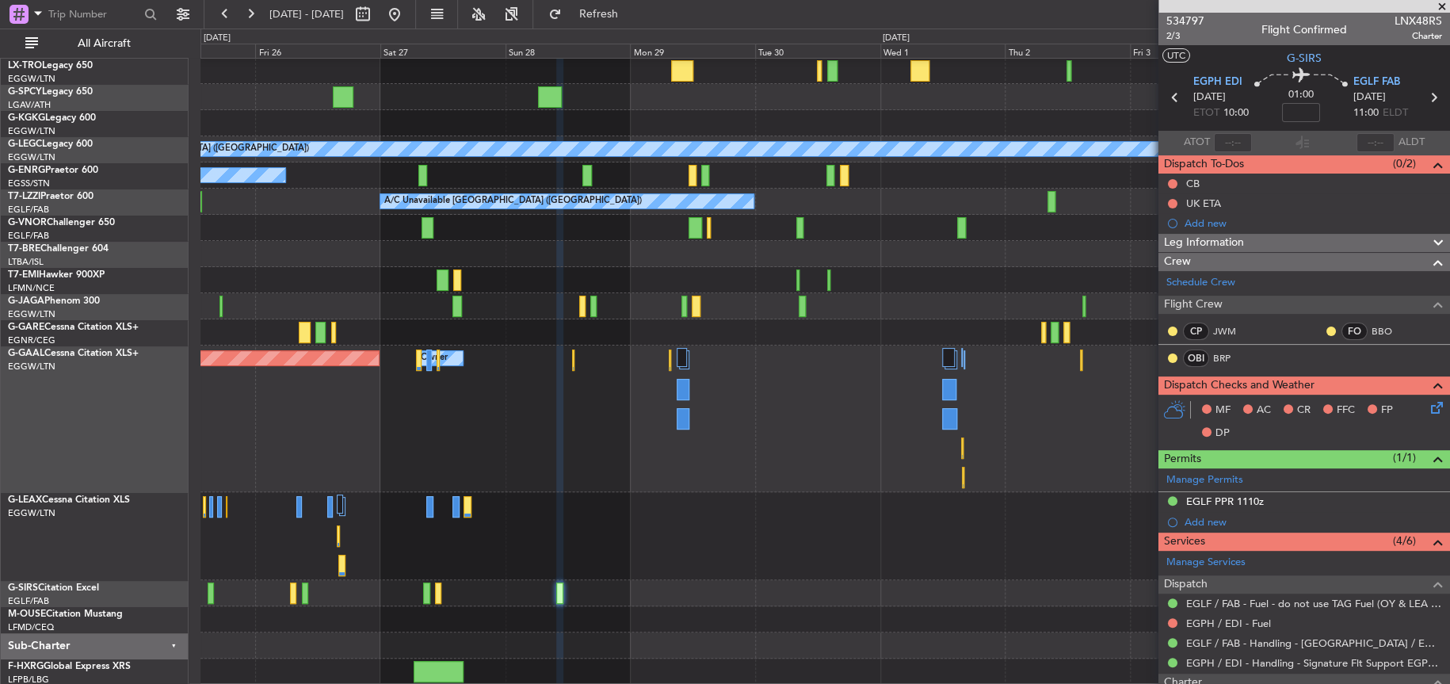
click at [611, 276] on div "A/C Unavailable A/C Unavailable London (Luton) A/C Unavailable A/C Unavailable …" at bounding box center [824, 305] width 1249 height 757
click at [407, 18] on button at bounding box center [394, 14] width 25 height 25
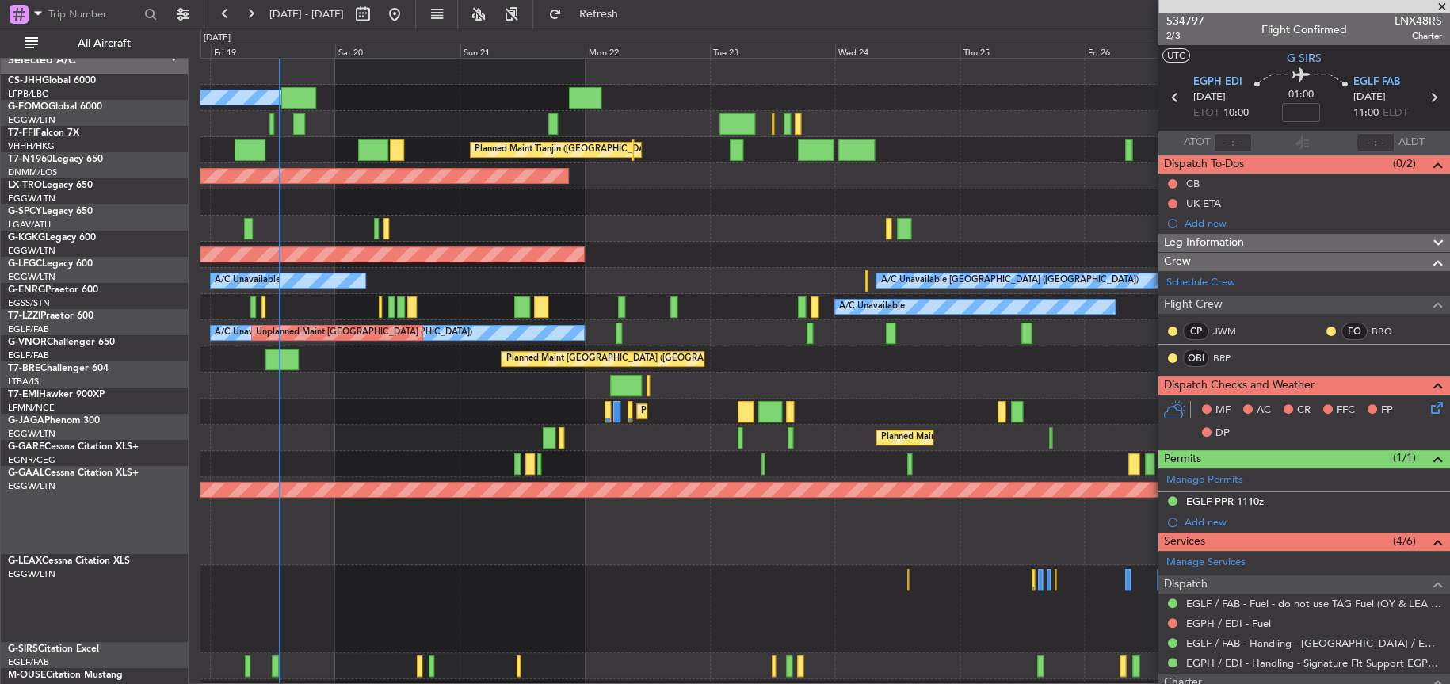
scroll to position [0, 0]
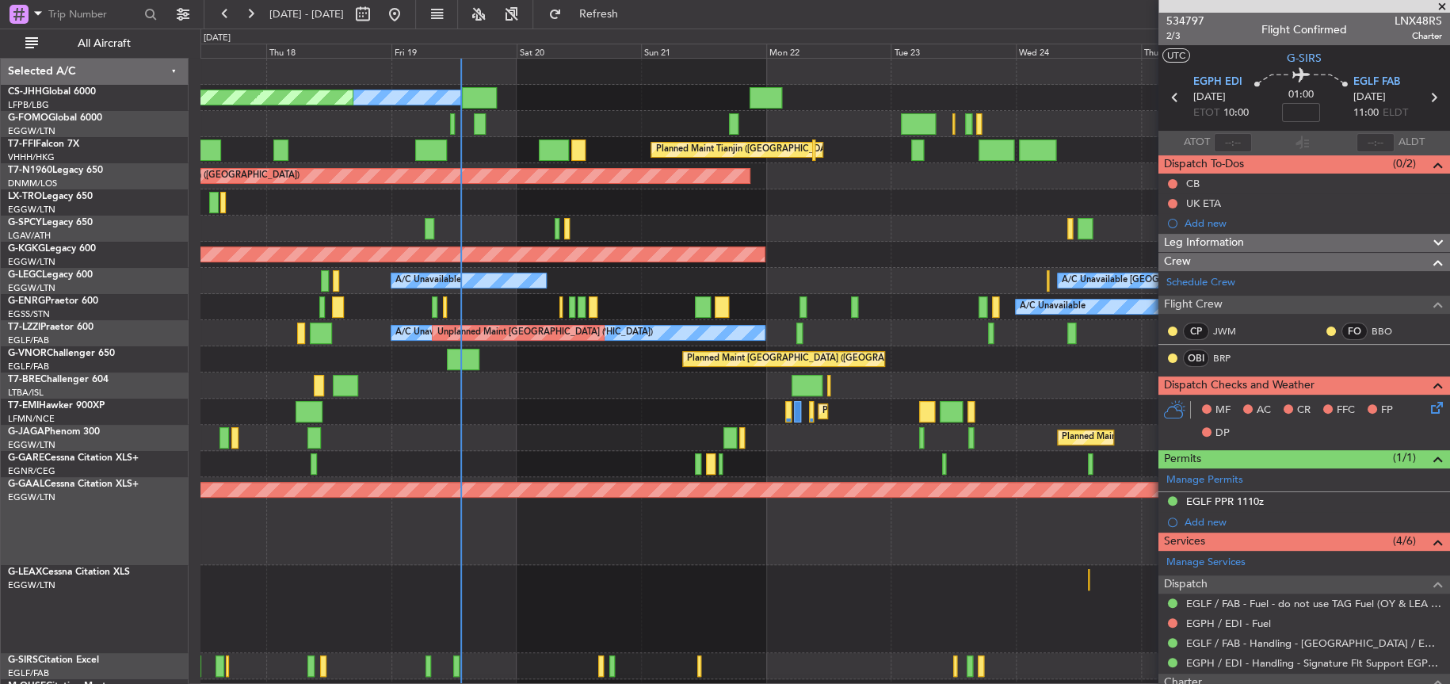
click at [871, 225] on div "Owner Planned Maint Paris (Le Bourget) Planned Maint Tianjin (Binhai) AOG Maint…" at bounding box center [824, 408] width 1249 height 699
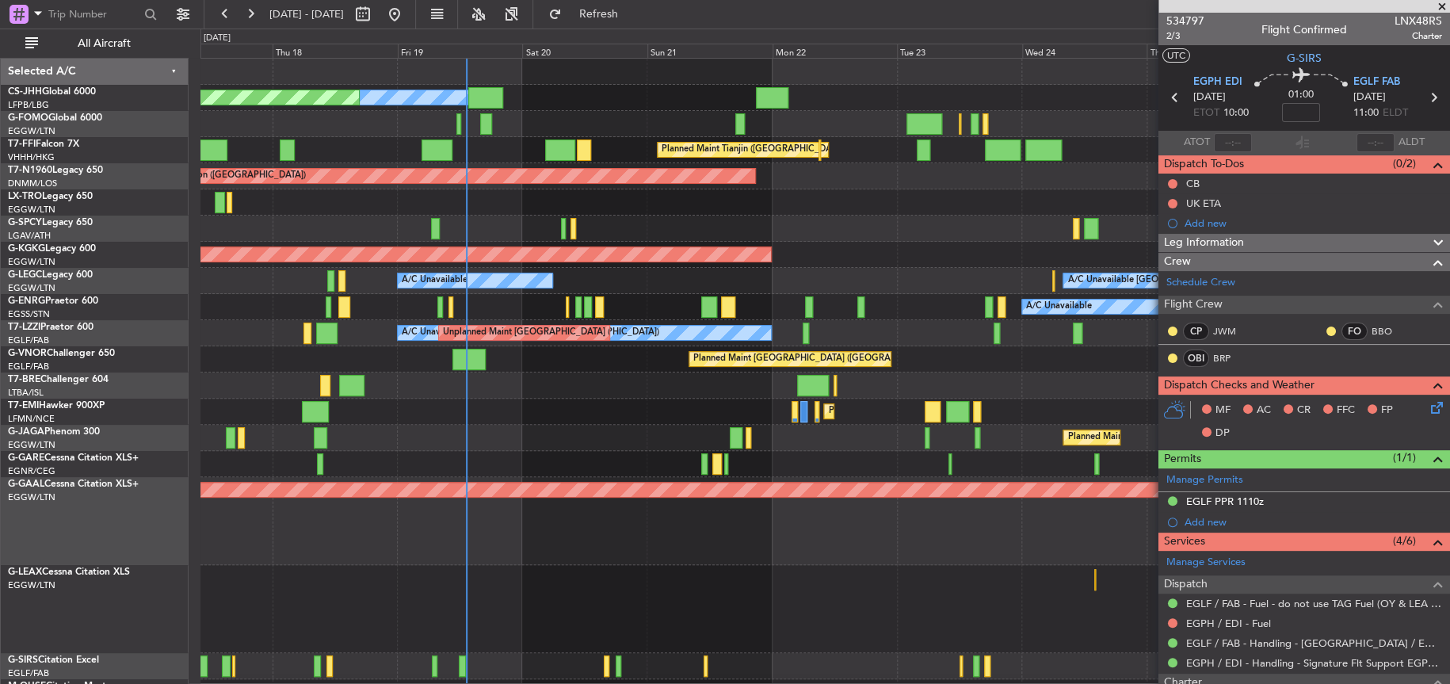
click at [770, 221] on div at bounding box center [824, 228] width 1248 height 26
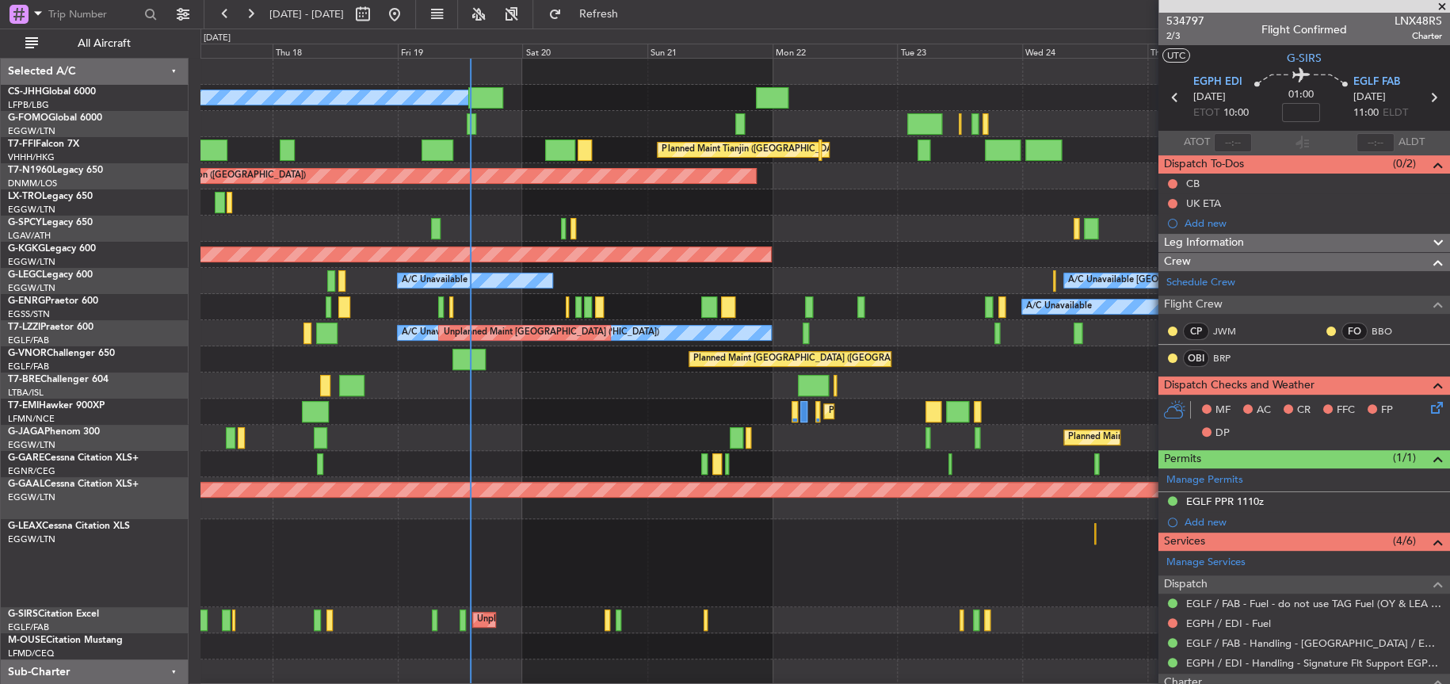
click at [604, 429] on div "Planned Maint [GEOGRAPHIC_DATA] ([GEOGRAPHIC_DATA])" at bounding box center [824, 438] width 1249 height 26
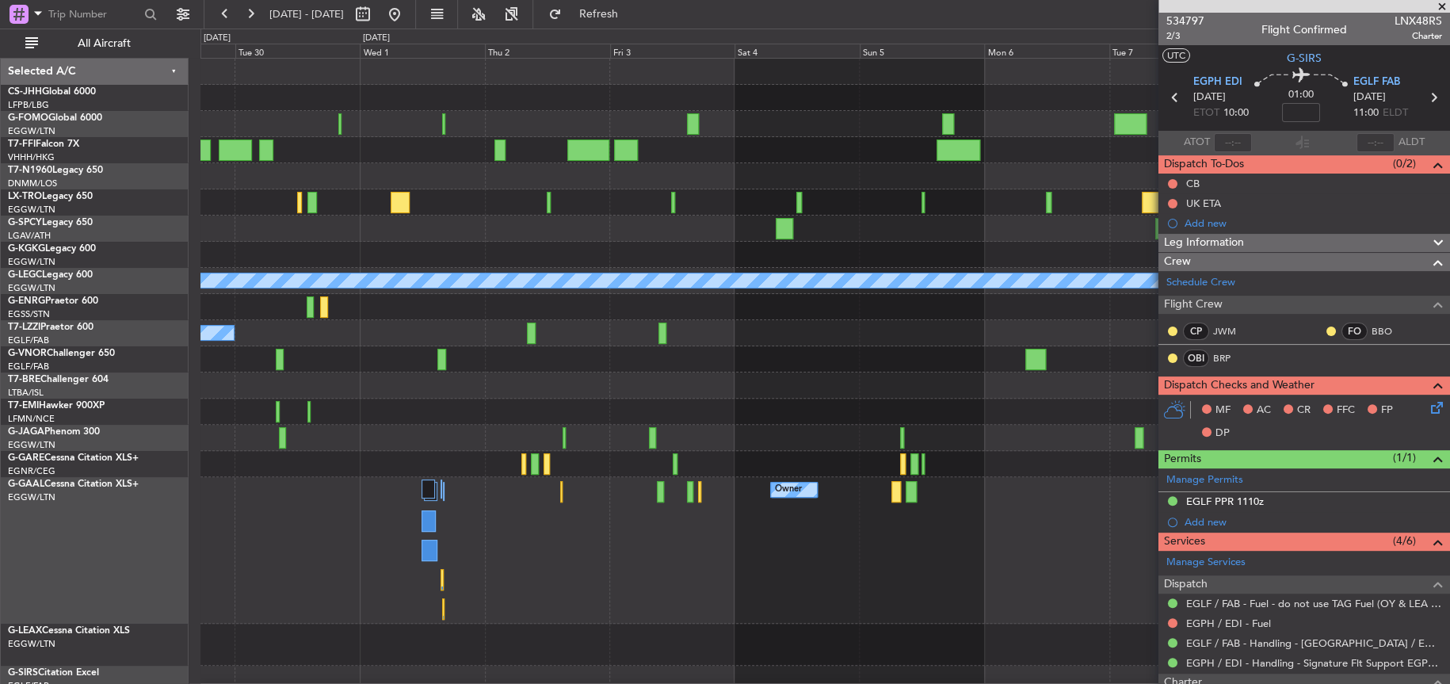
click at [799, 587] on div "Owner Owner Owner Owner" at bounding box center [824, 550] width 1248 height 147
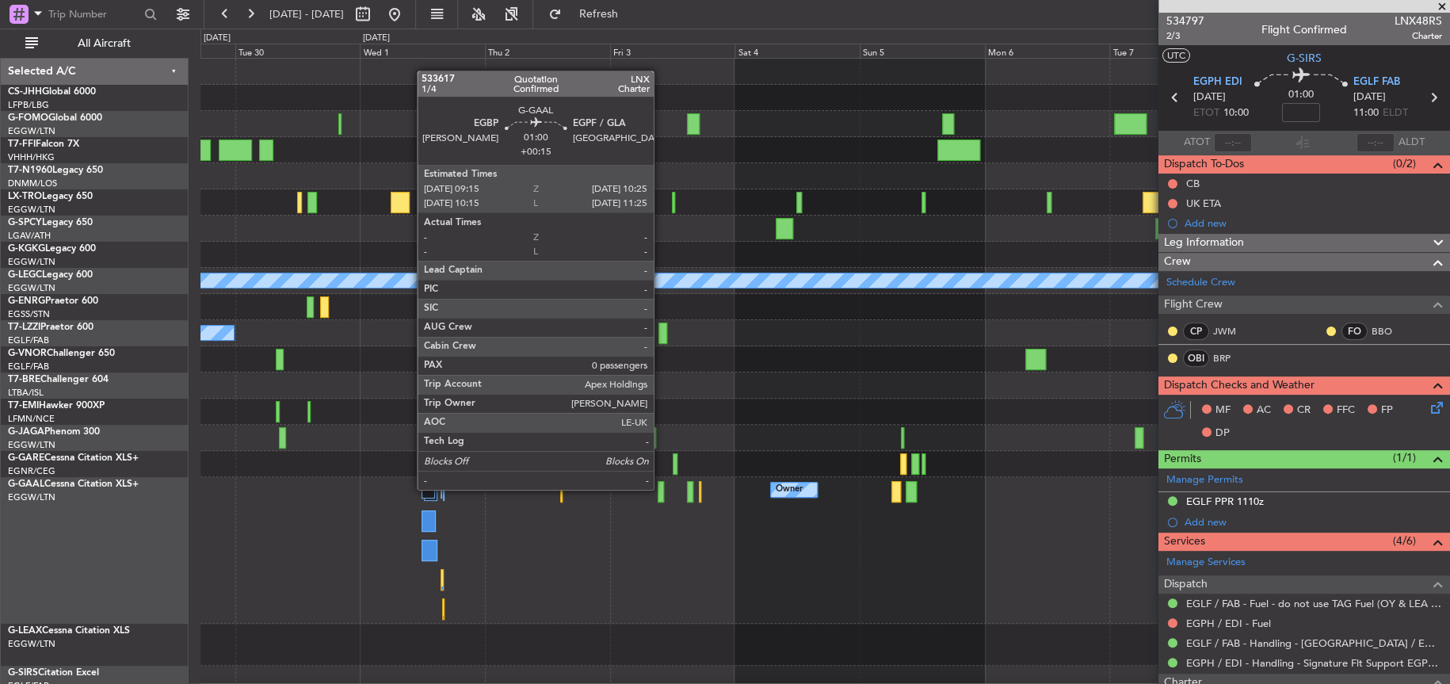
click at [661, 487] on div at bounding box center [661, 491] width 6 height 21
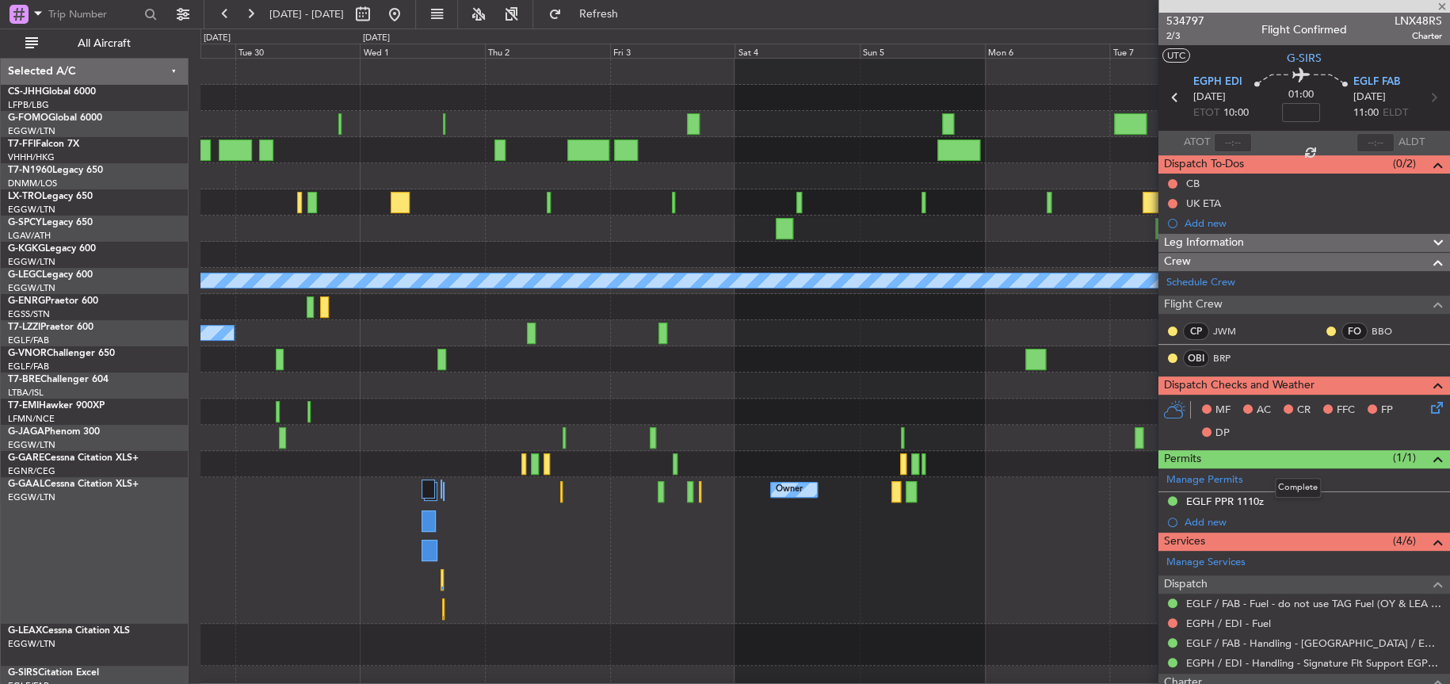
type input "+00:15"
type input "0"
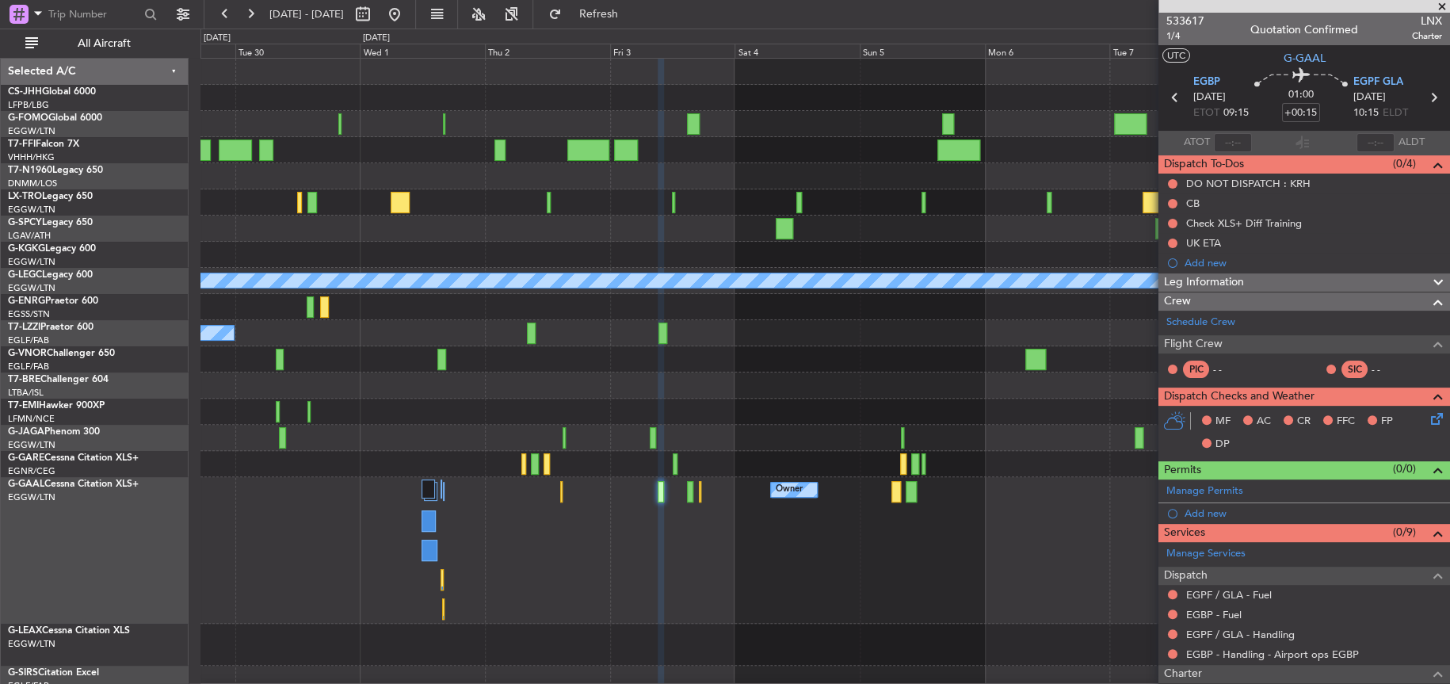
click at [559, 492] on div "Owner Owner Owner Owner" at bounding box center [824, 550] width 1249 height 147
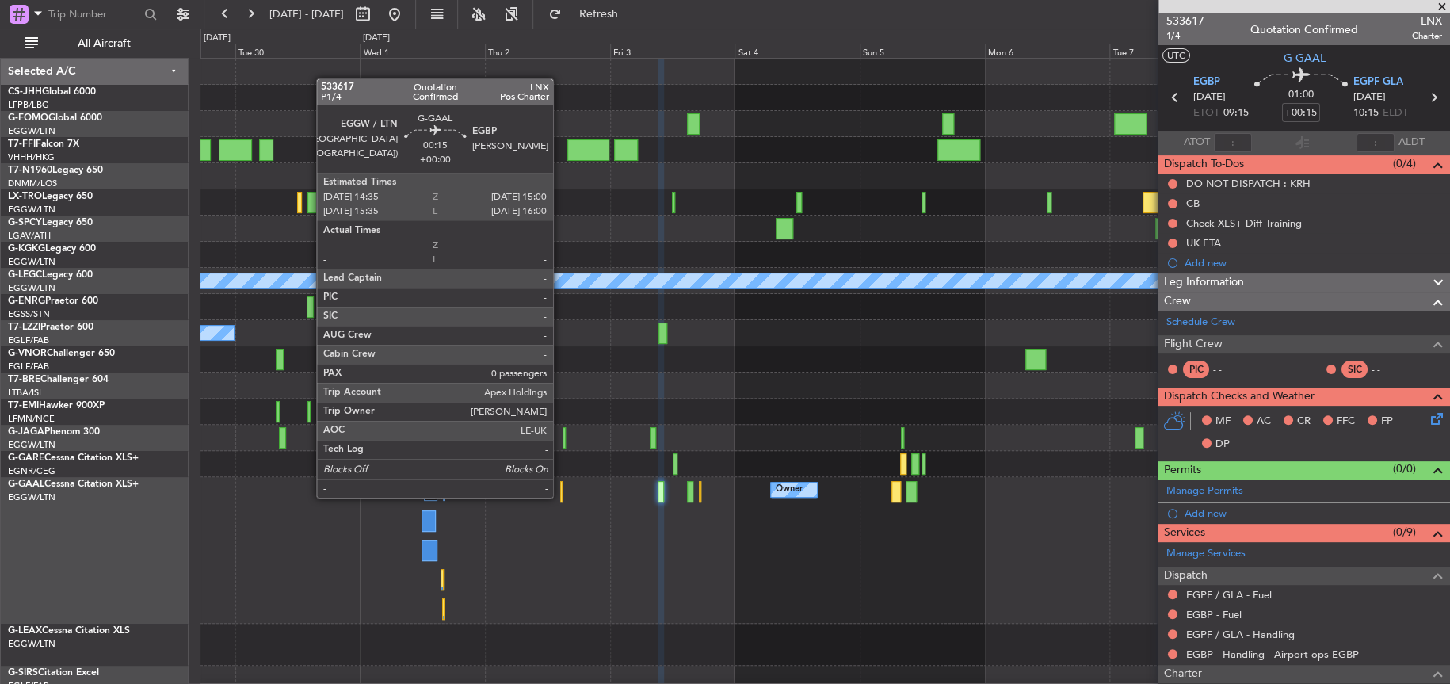
click at [561, 495] on div at bounding box center [561, 491] width 2 height 21
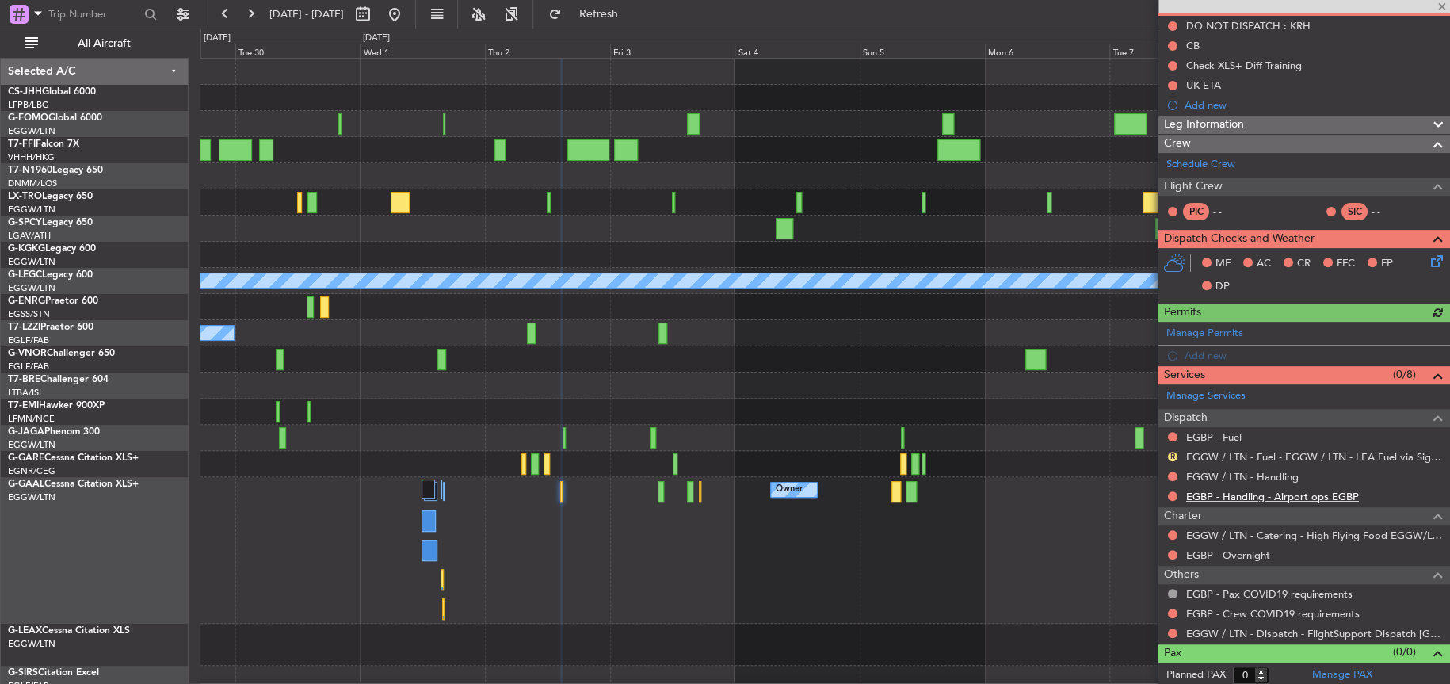
scroll to position [158, 0]
click at [1241, 469] on link "EGGW / LTN - Handling" at bounding box center [1242, 475] width 113 height 13
click at [1224, 433] on link "EGBP - Fuel" at bounding box center [1213, 435] width 55 height 13
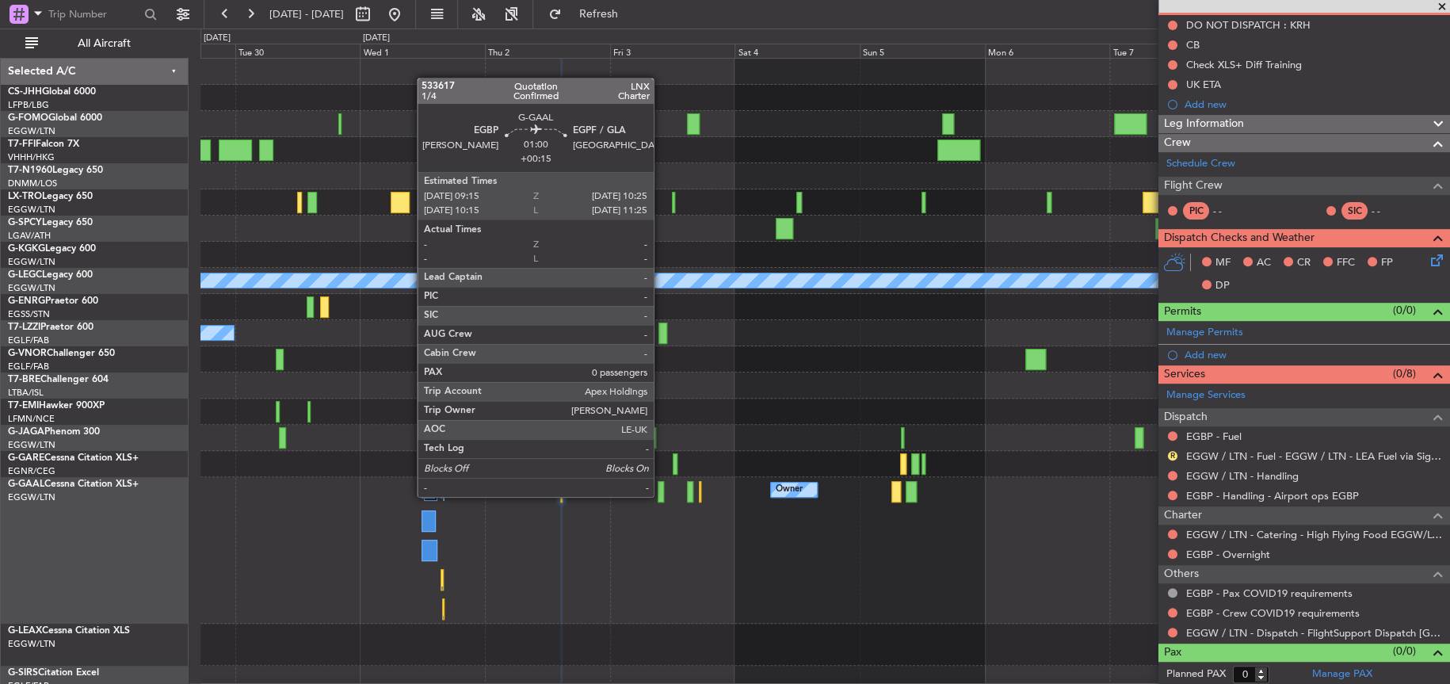
click at [661, 494] on div at bounding box center [661, 491] width 6 height 21
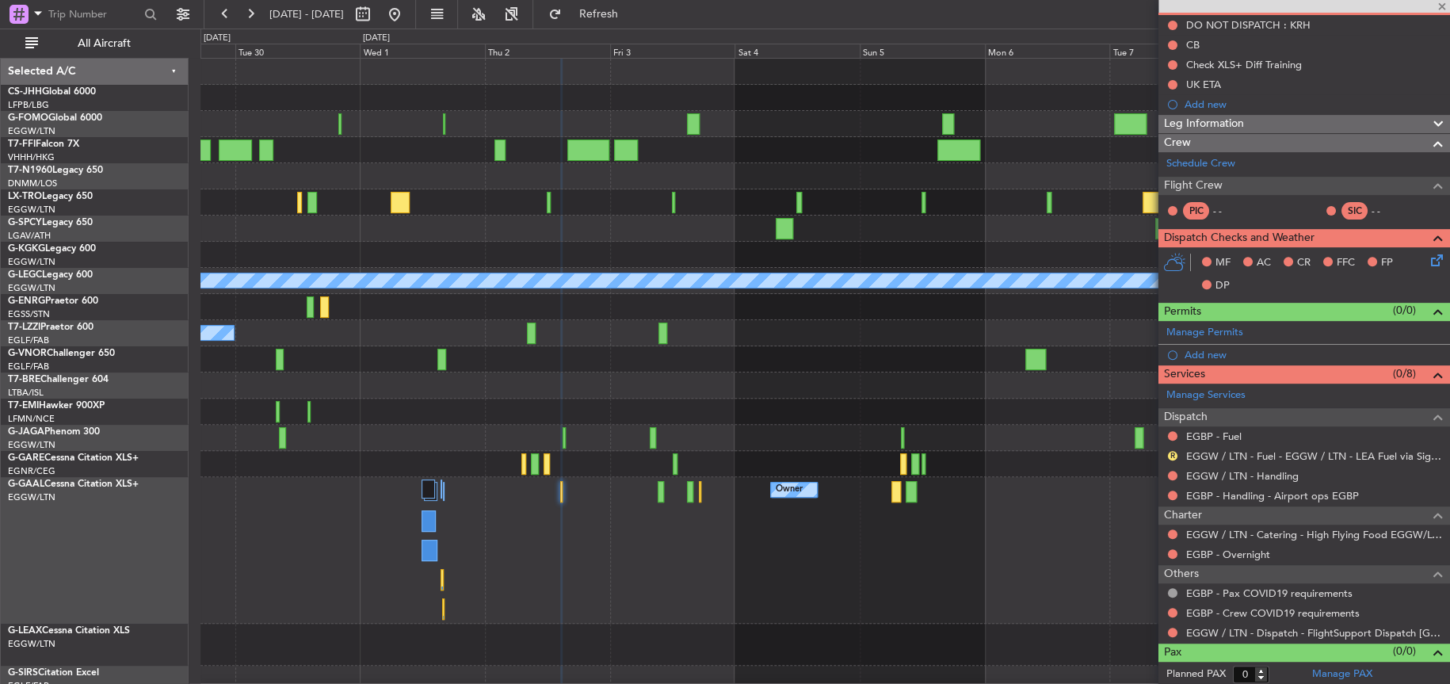
type input "+00:15"
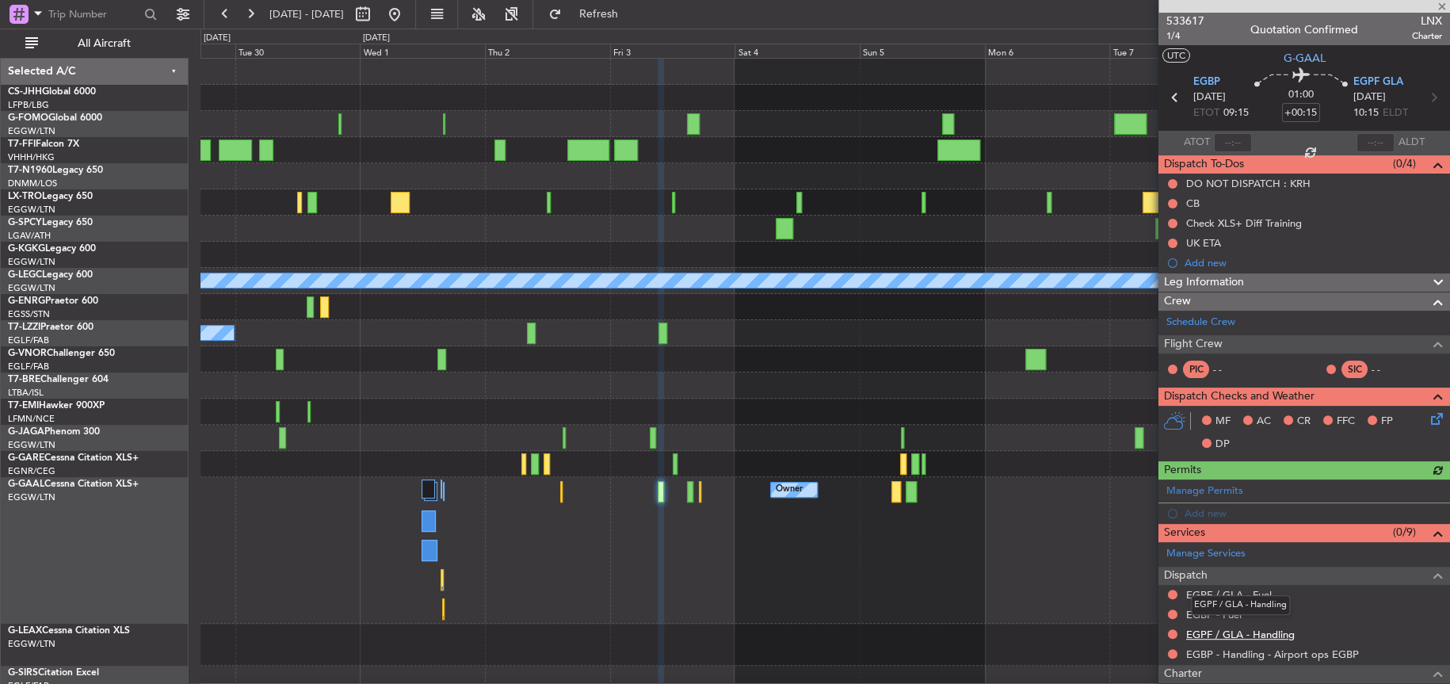
click at [1251, 633] on link "EGPF / GLA - Handling" at bounding box center [1240, 633] width 109 height 13
click at [1220, 590] on link "EGPF / GLA - Fuel" at bounding box center [1229, 594] width 86 height 13
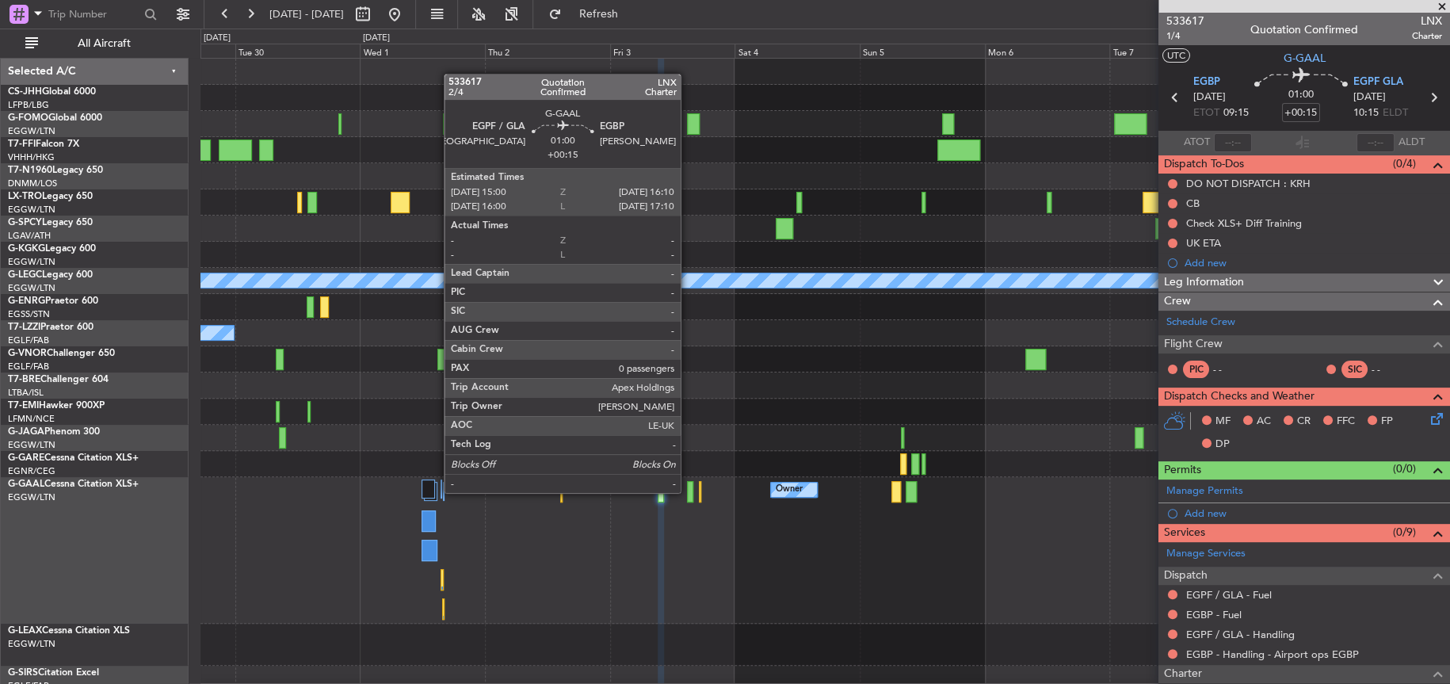
click at [688, 490] on div at bounding box center [690, 491] width 6 height 21
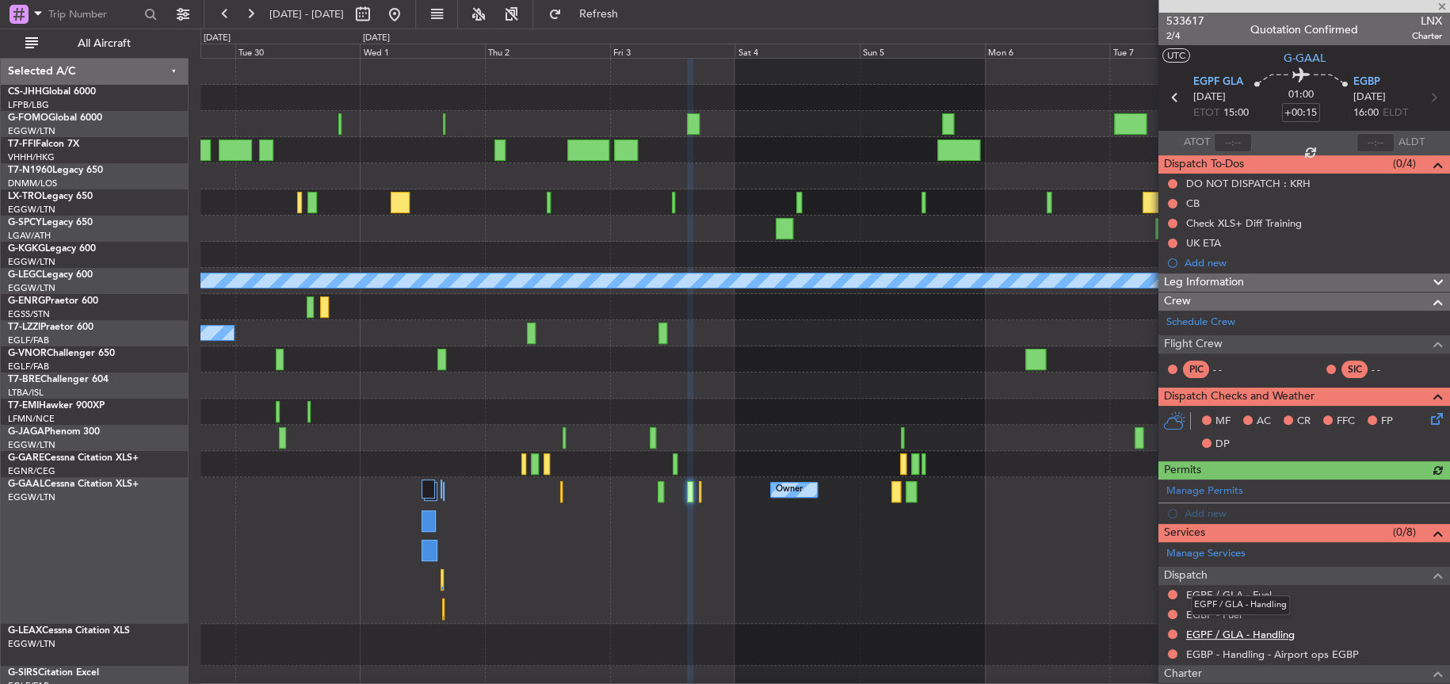
click at [1260, 636] on link "EGPF / GLA - Handling" at bounding box center [1240, 633] width 109 height 13
click at [1207, 593] on link "EGPF / GLA - Fuel" at bounding box center [1229, 594] width 86 height 13
click at [1193, 610] on link "EGBP - Fuel" at bounding box center [1213, 614] width 55 height 13
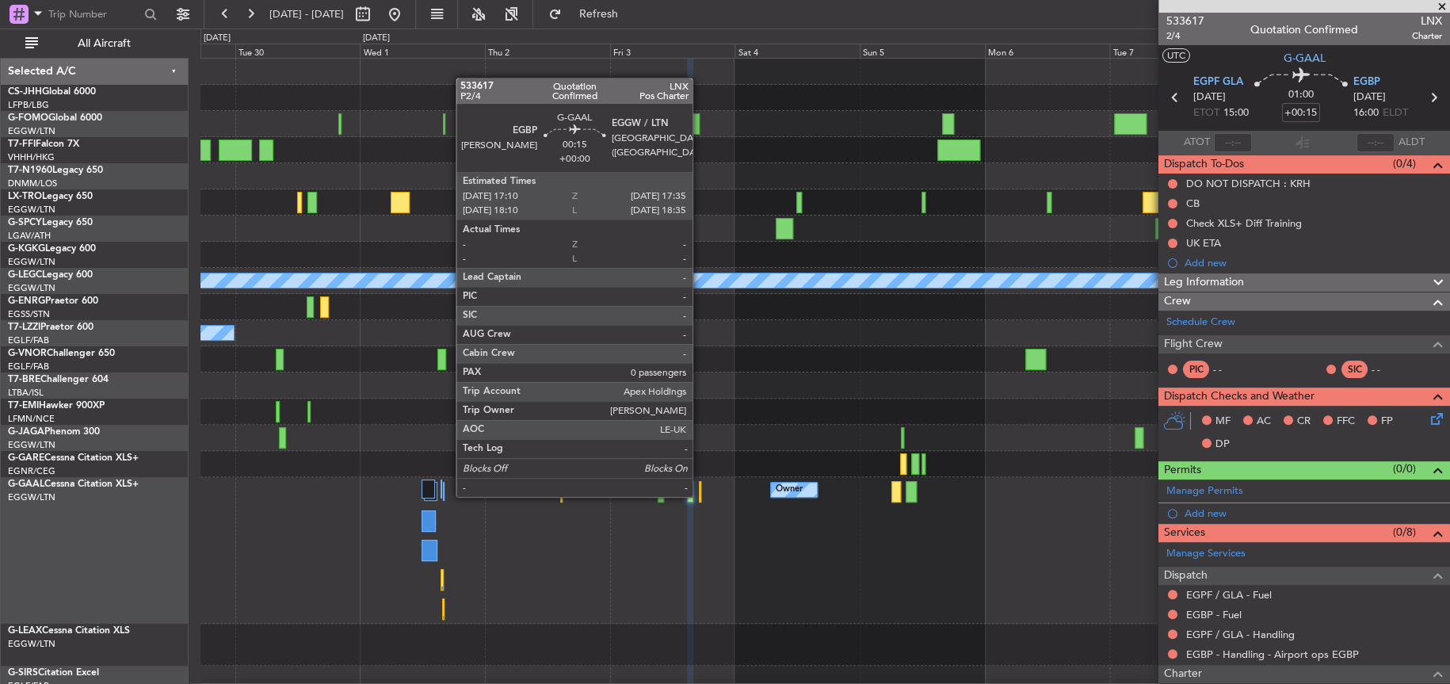
click at [700, 494] on div at bounding box center [700, 491] width 2 height 21
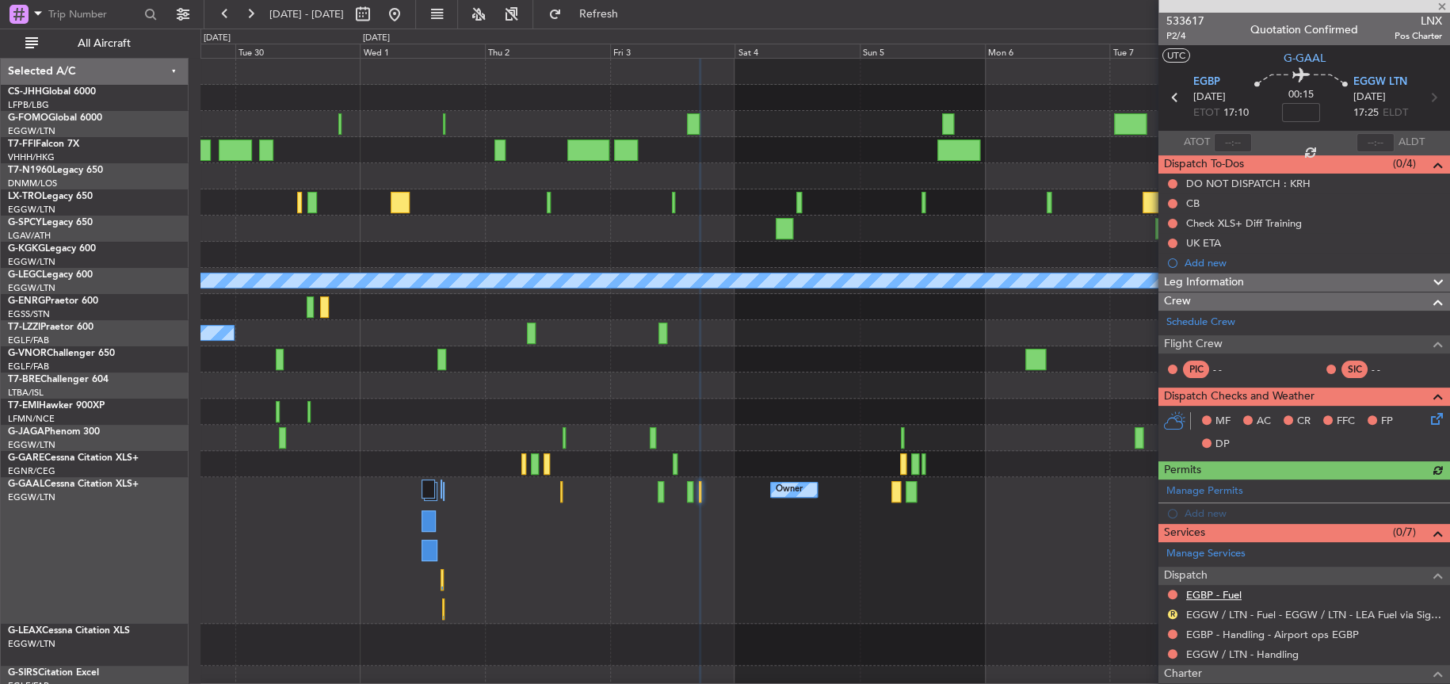
click at [1206, 595] on link "EGBP - Fuel" at bounding box center [1213, 594] width 55 height 13
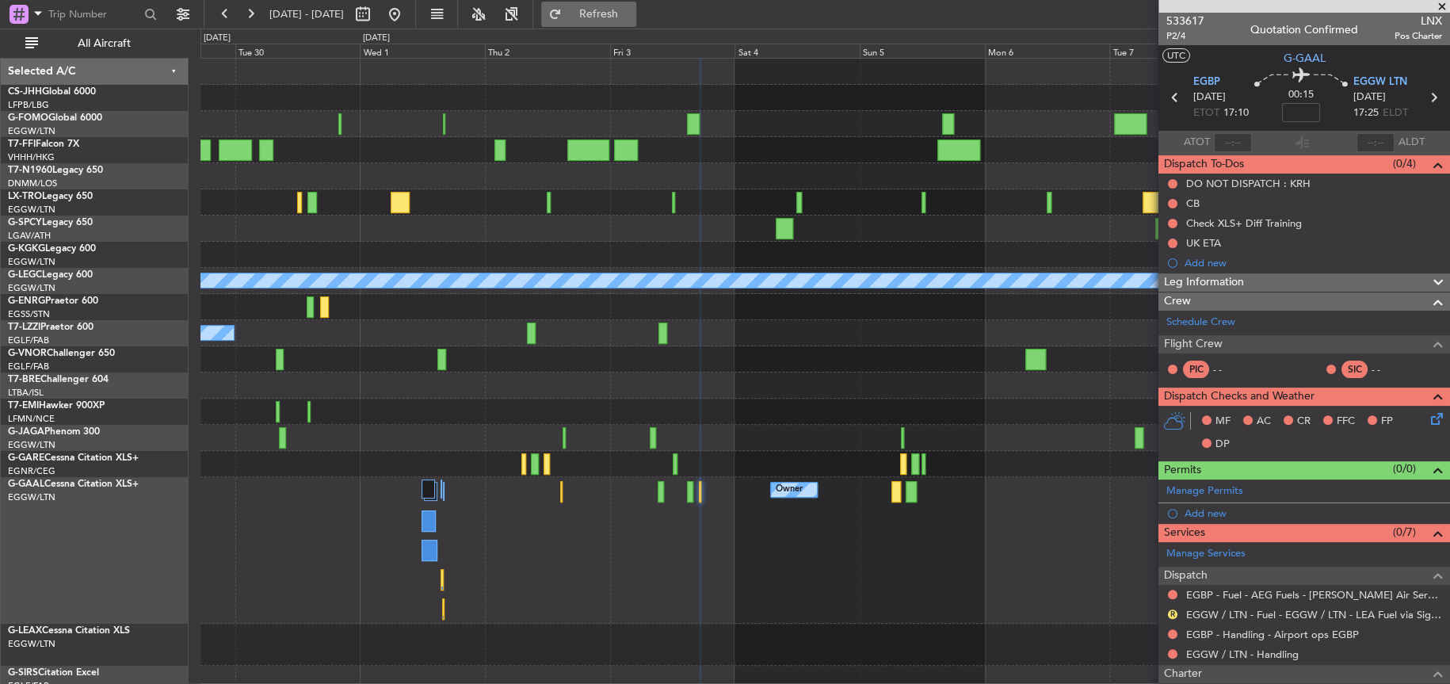
click at [614, 11] on button "Refresh" at bounding box center [588, 14] width 95 height 25
click at [685, 490] on div "Owner Owner Owner Owner" at bounding box center [824, 550] width 1248 height 147
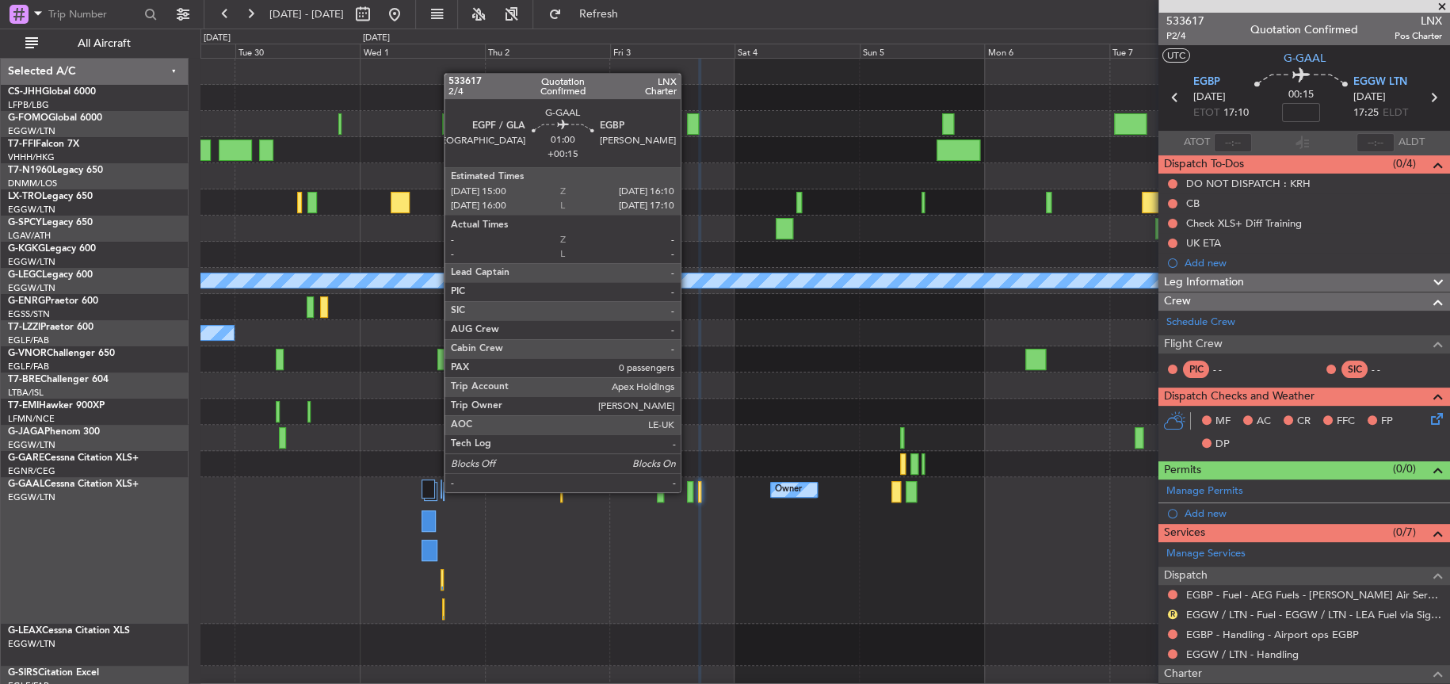
click at [688, 490] on div at bounding box center [690, 491] width 6 height 21
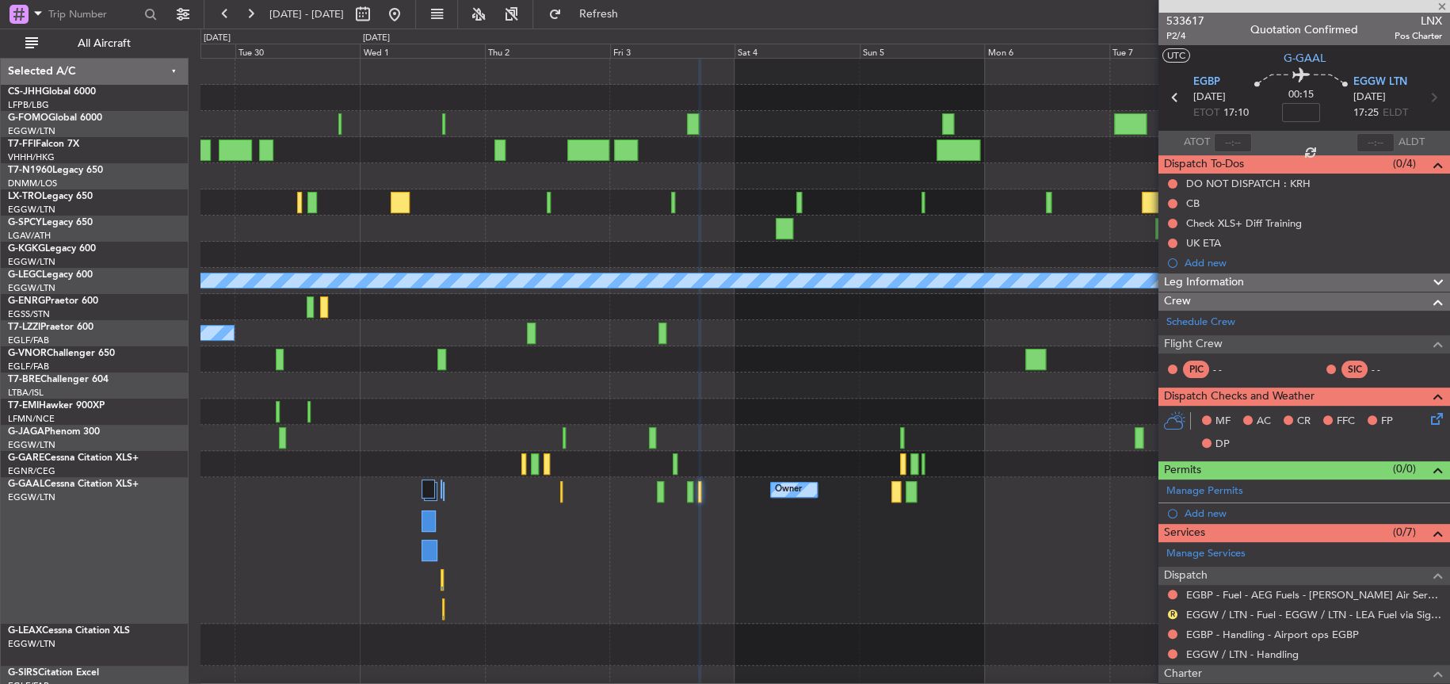
type input "+00:15"
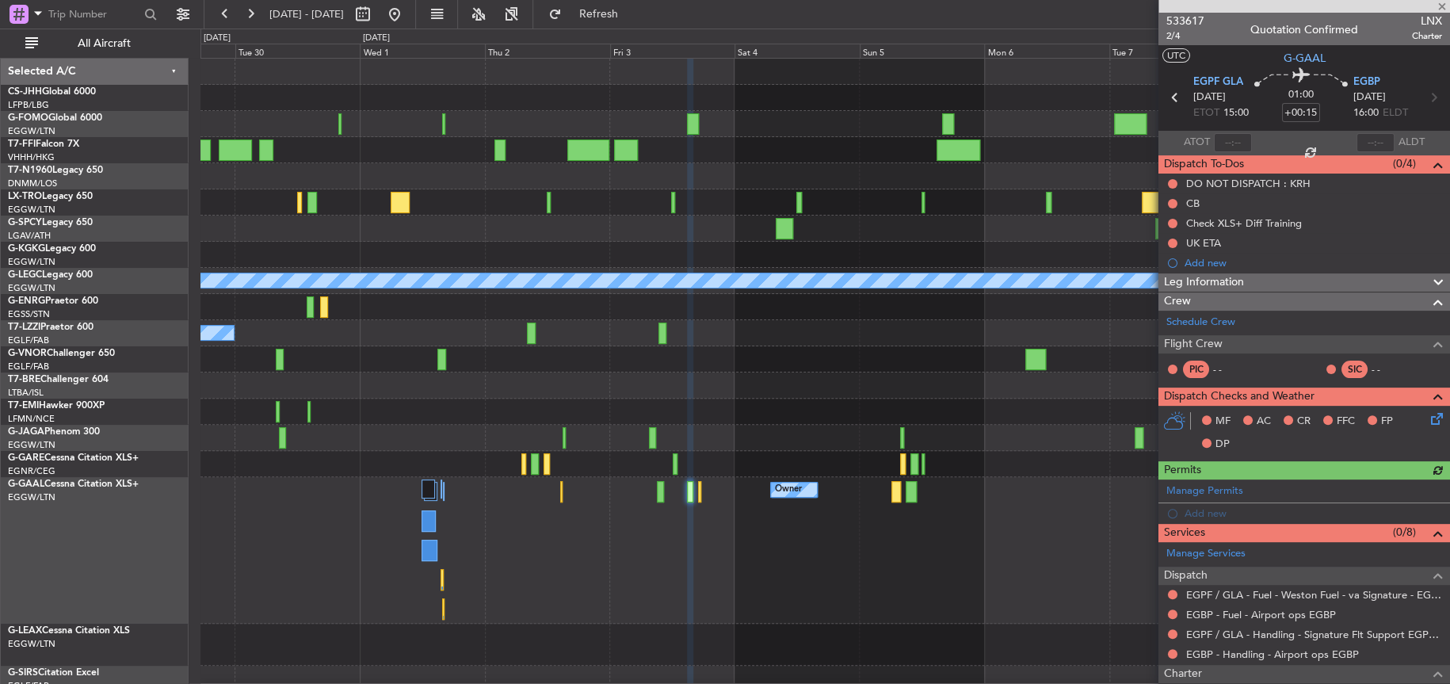
click at [700, 496] on div "Owner Owner Owner Owner" at bounding box center [824, 550] width 1248 height 147
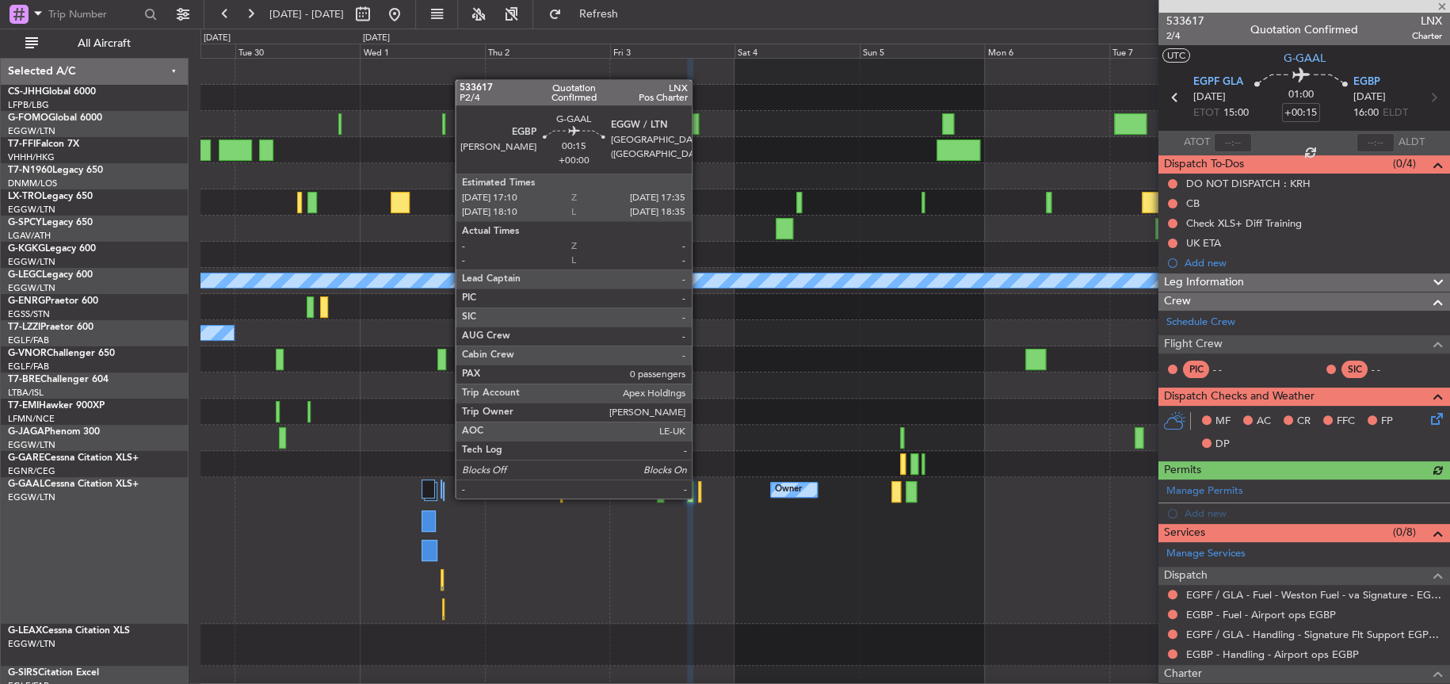
click at [699, 496] on div at bounding box center [699, 491] width 2 height 21
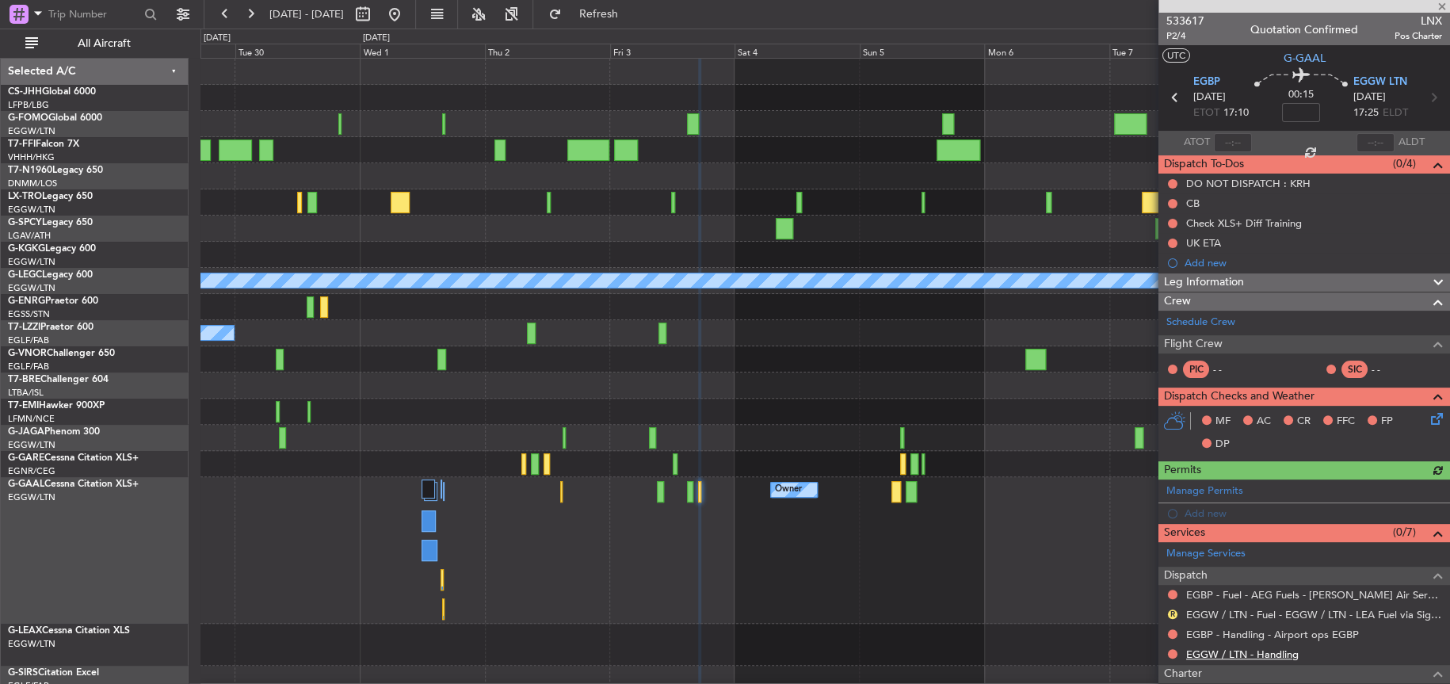
click at [1228, 655] on link "EGGW / LTN - Handling" at bounding box center [1242, 653] width 113 height 13
click at [428, 325] on div "A/C Unavailable [GEOGRAPHIC_DATA] ([GEOGRAPHIC_DATA])" at bounding box center [824, 333] width 1248 height 26
click at [407, 14] on button at bounding box center [394, 14] width 25 height 25
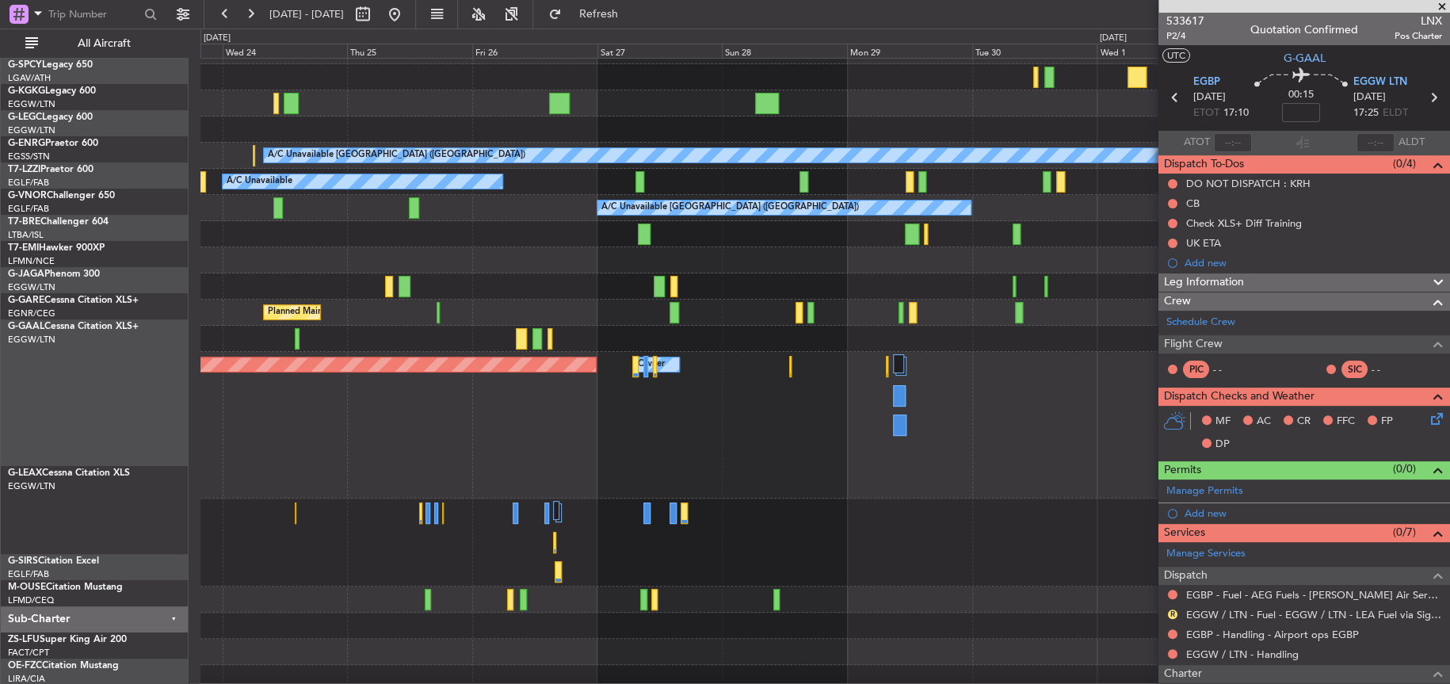
scroll to position [125, 0]
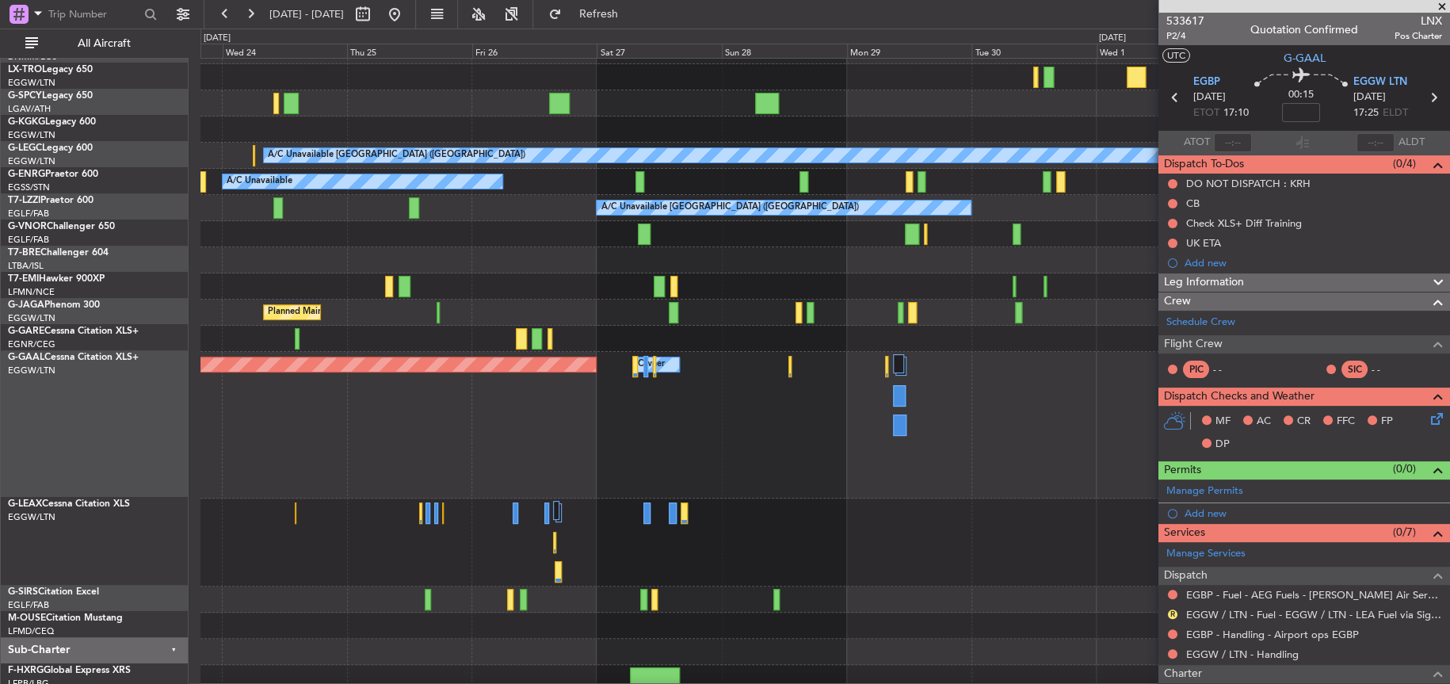
click at [271, 391] on div "Planned Maint Dusseldorf Owner Owner" at bounding box center [824, 425] width 1248 height 147
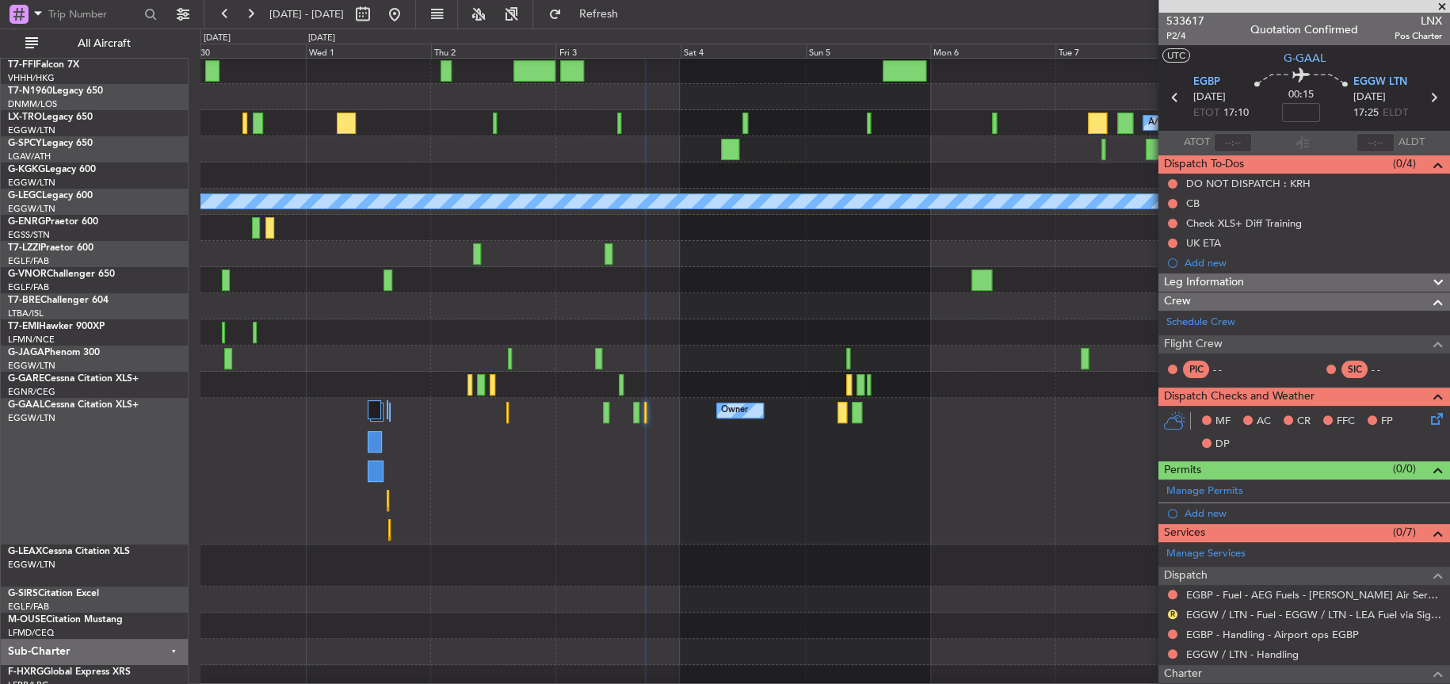
click at [977, 428] on div "Owner Owner Owner Owner" at bounding box center [824, 471] width 1248 height 147
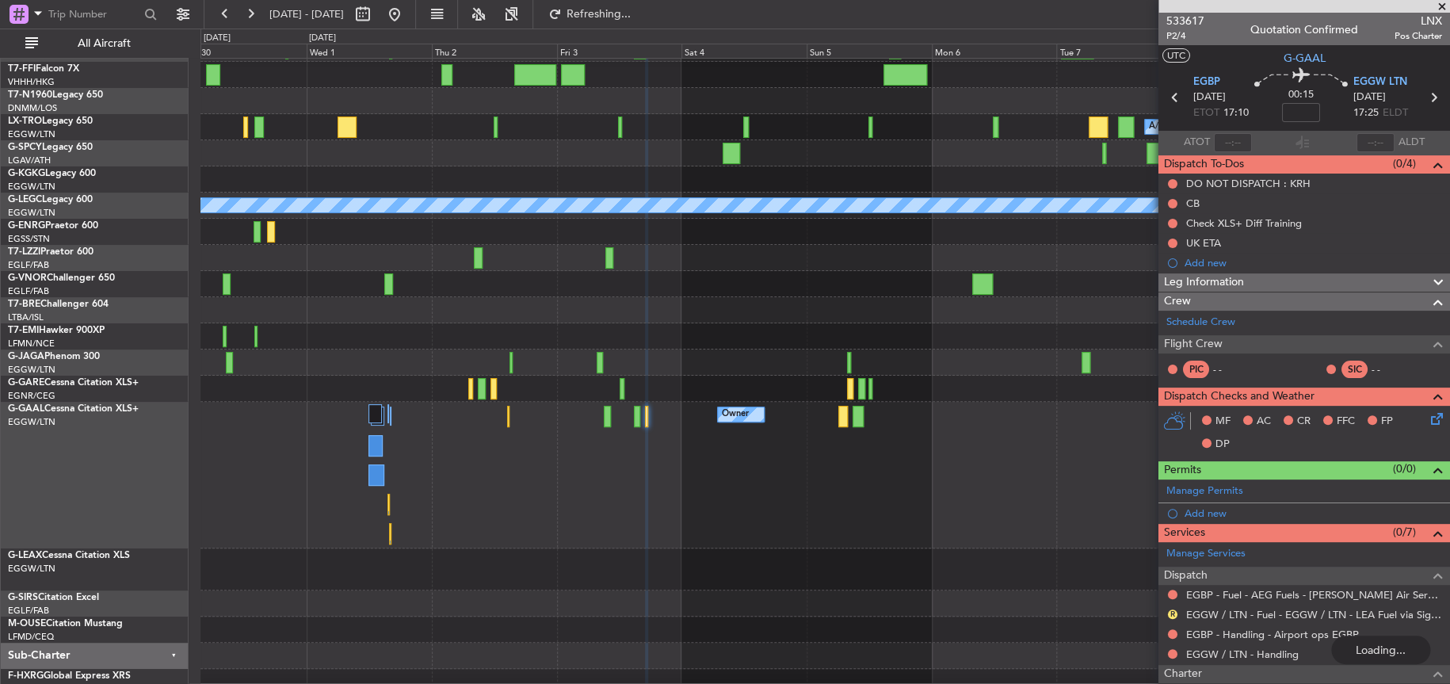
scroll to position [0, 0]
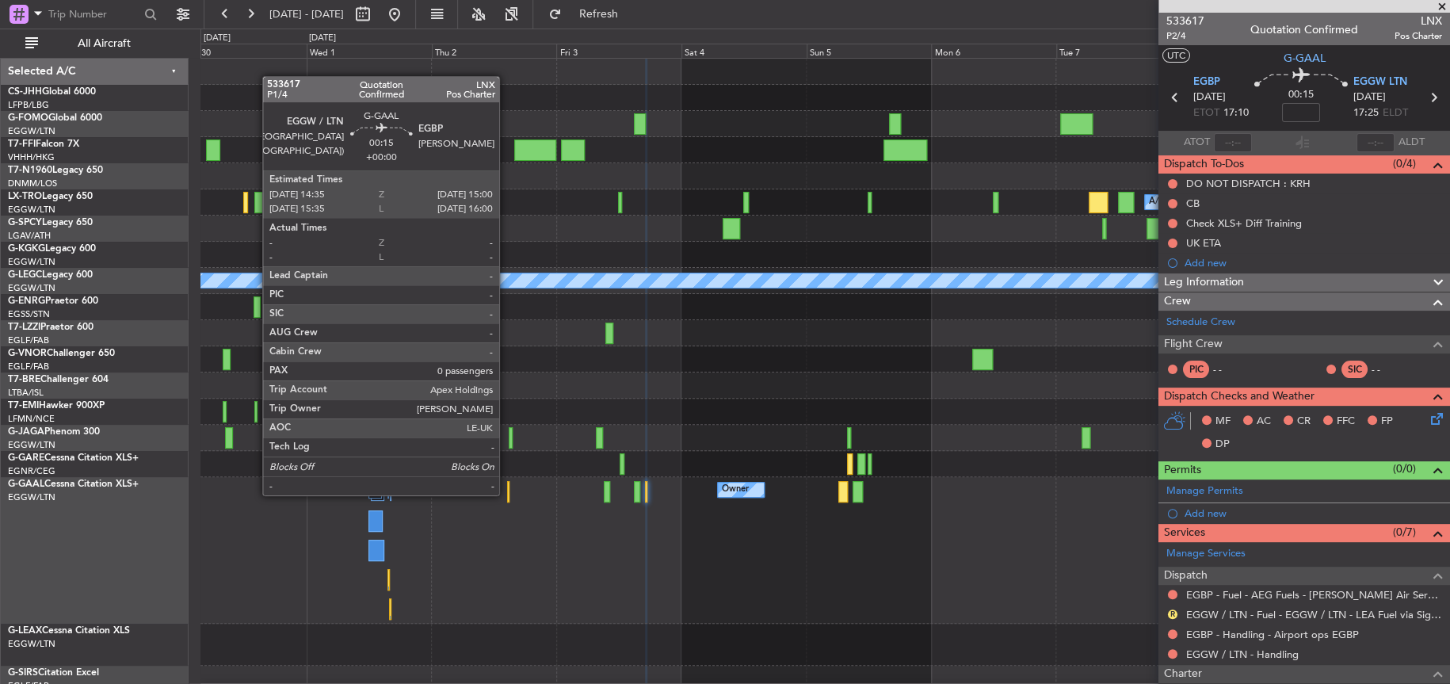
click at [507, 493] on div at bounding box center [508, 491] width 2 height 21
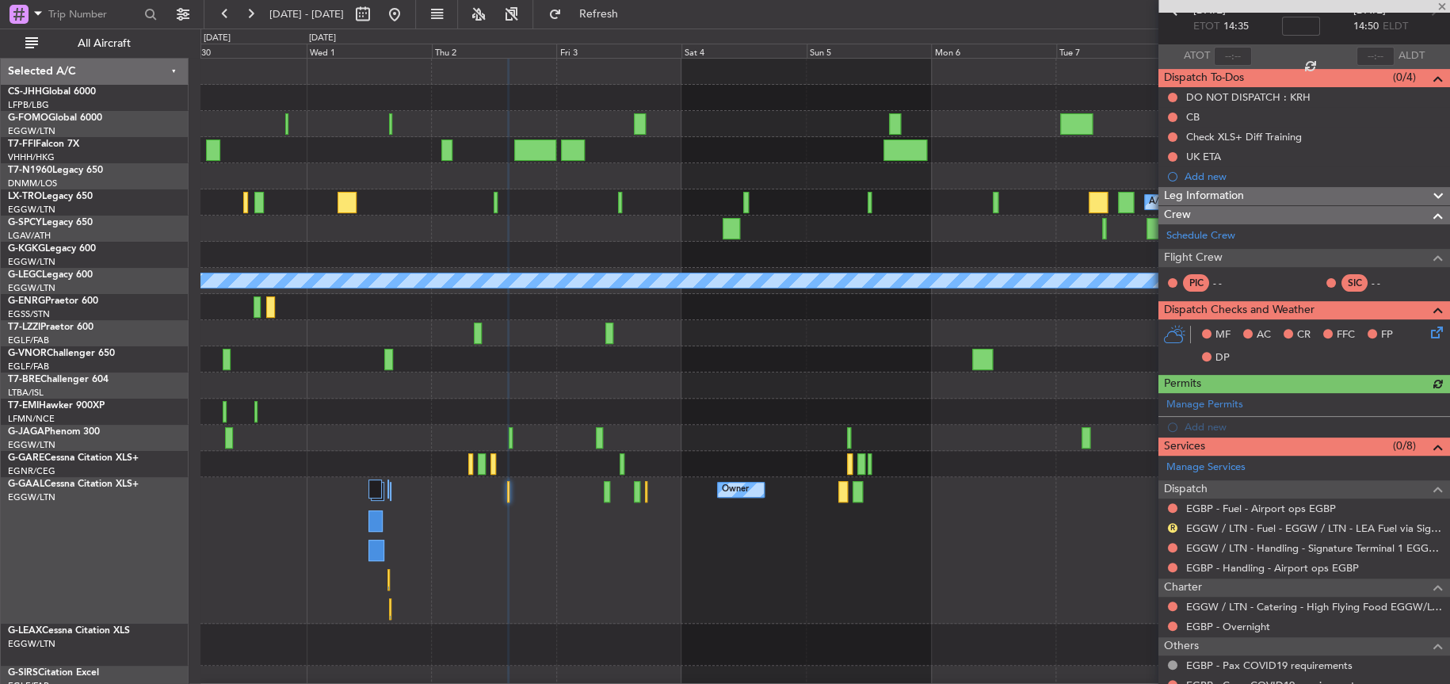
scroll to position [159, 0]
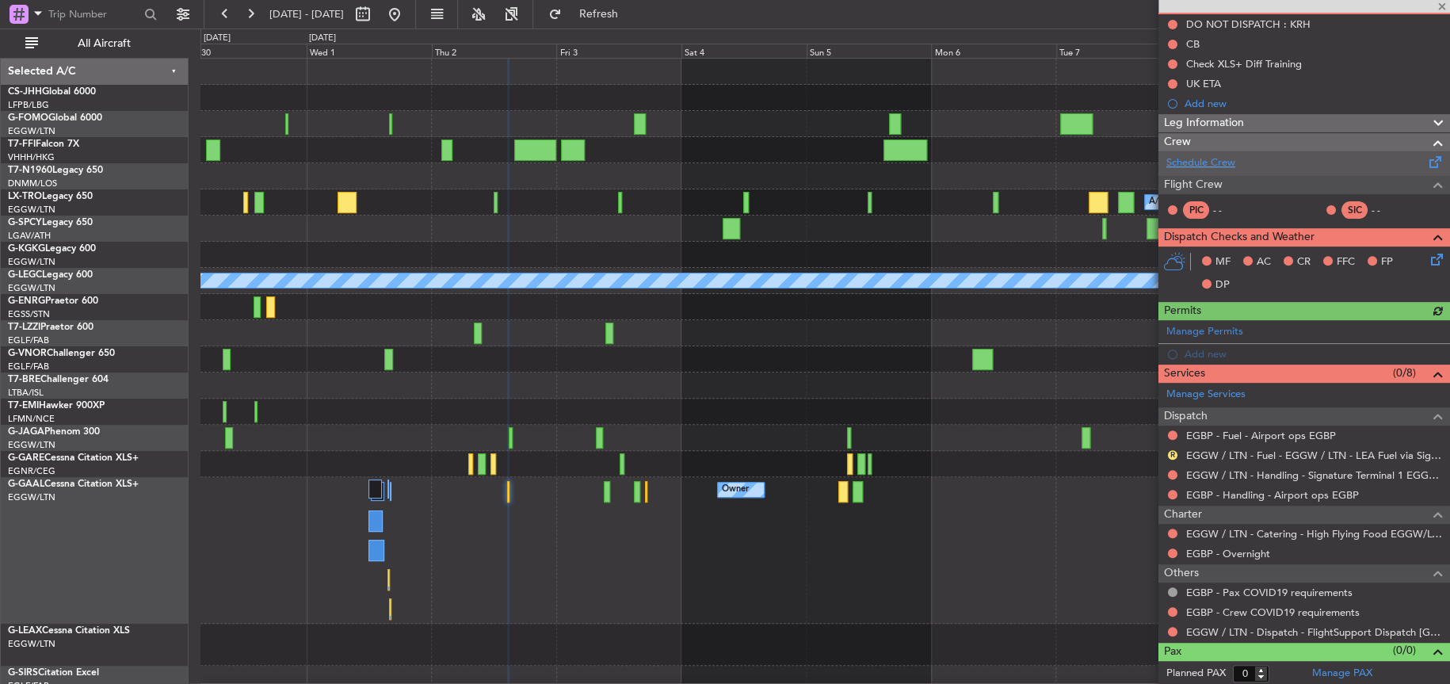
click at [1215, 160] on link "Schedule Crew" at bounding box center [1200, 163] width 69 height 16
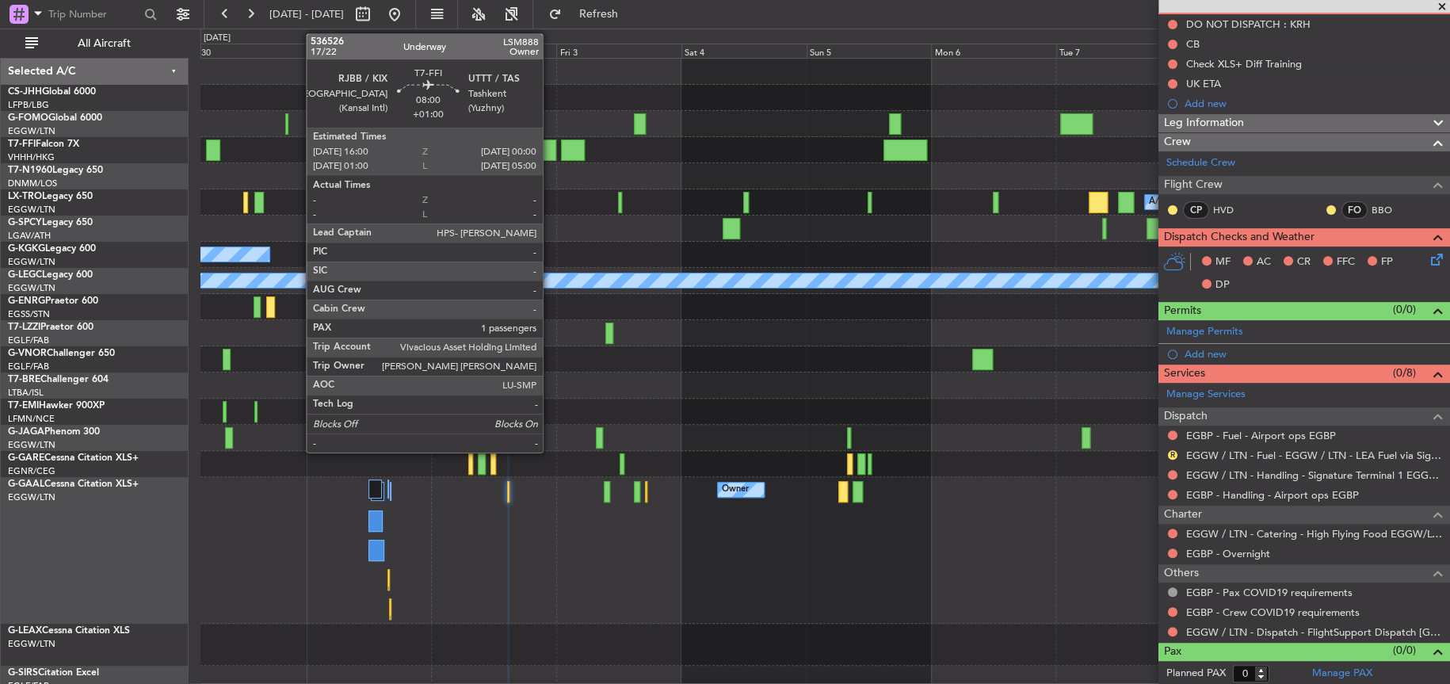
click at [555, 158] on div "Planned Maint Geneva (Cointrin)" at bounding box center [824, 150] width 1248 height 26
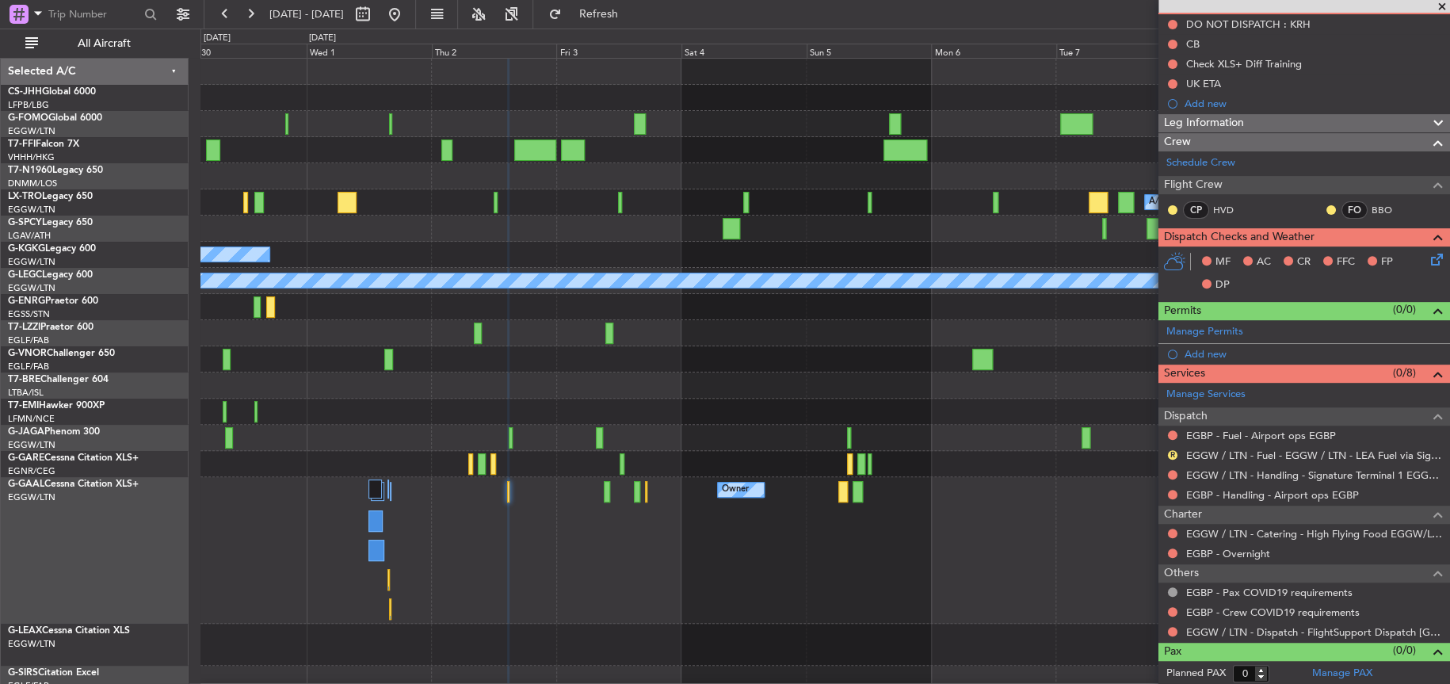
click at [556, 168] on div at bounding box center [824, 176] width 1248 height 26
click at [792, 246] on div "A/C Unavailable [GEOGRAPHIC_DATA] (Ataturk)" at bounding box center [824, 255] width 1248 height 26
click at [685, 174] on div at bounding box center [824, 176] width 1248 height 26
click at [677, 362] on div at bounding box center [824, 359] width 1248 height 26
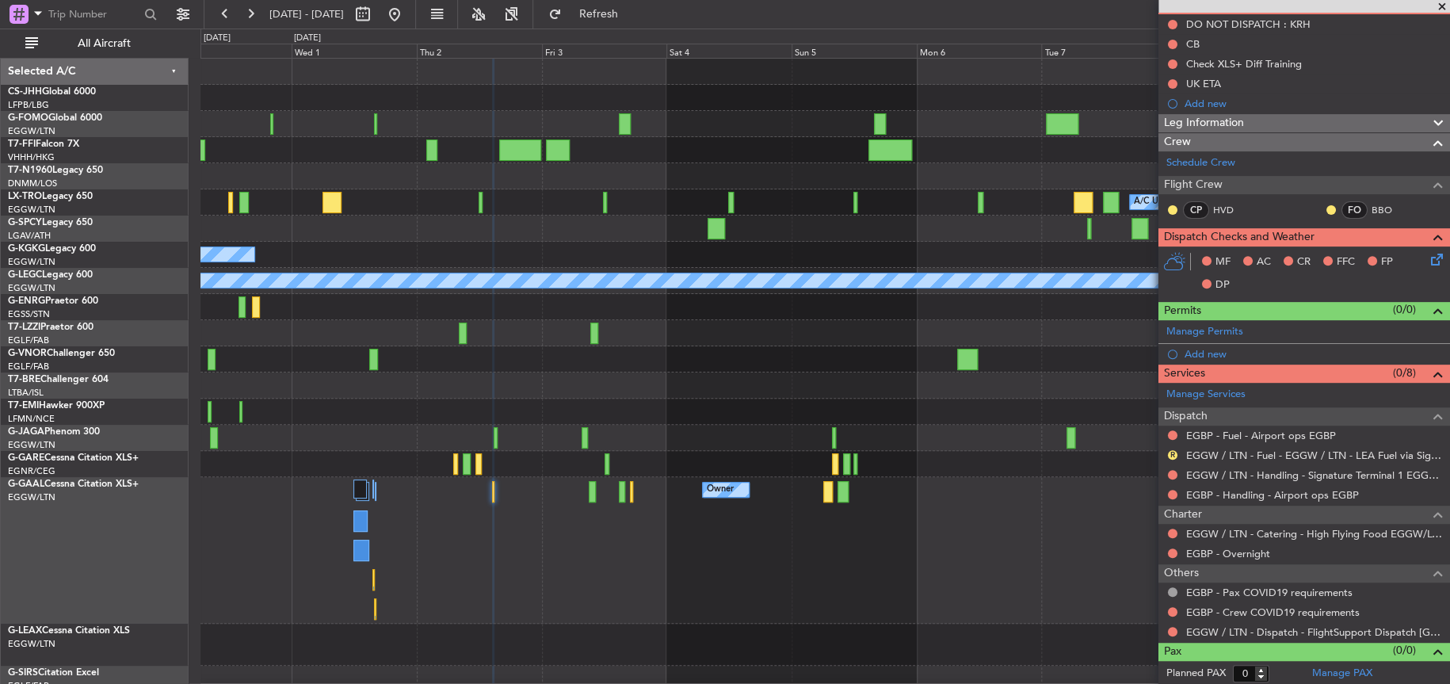
scroll to position [8, 0]
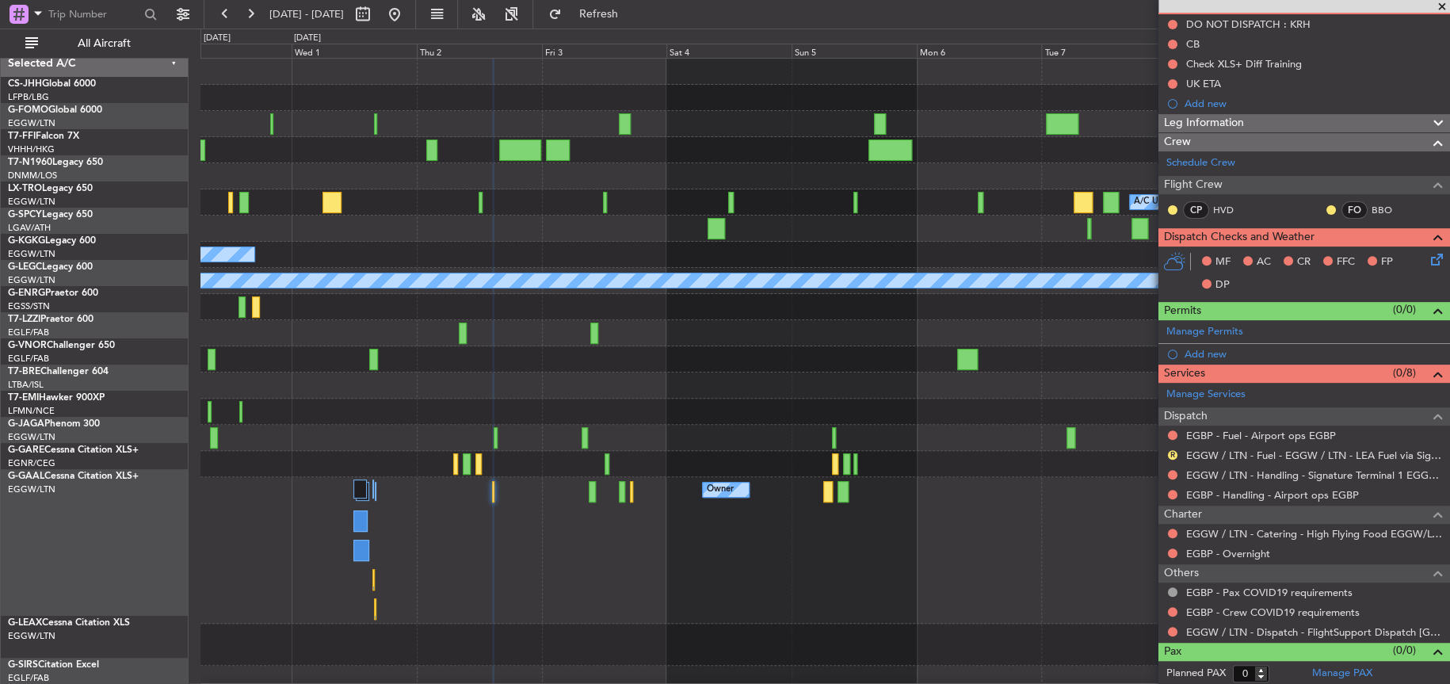
click at [529, 425] on div at bounding box center [824, 438] width 1249 height 26
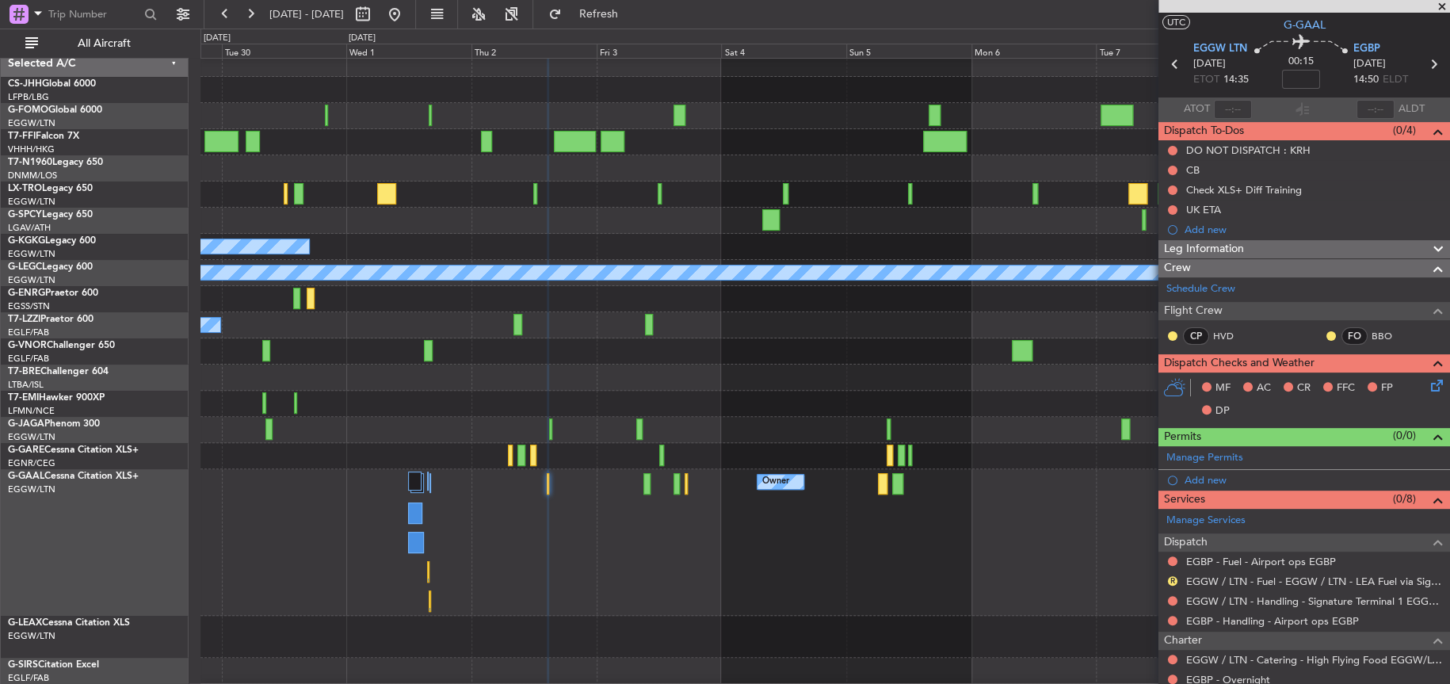
scroll to position [0, 0]
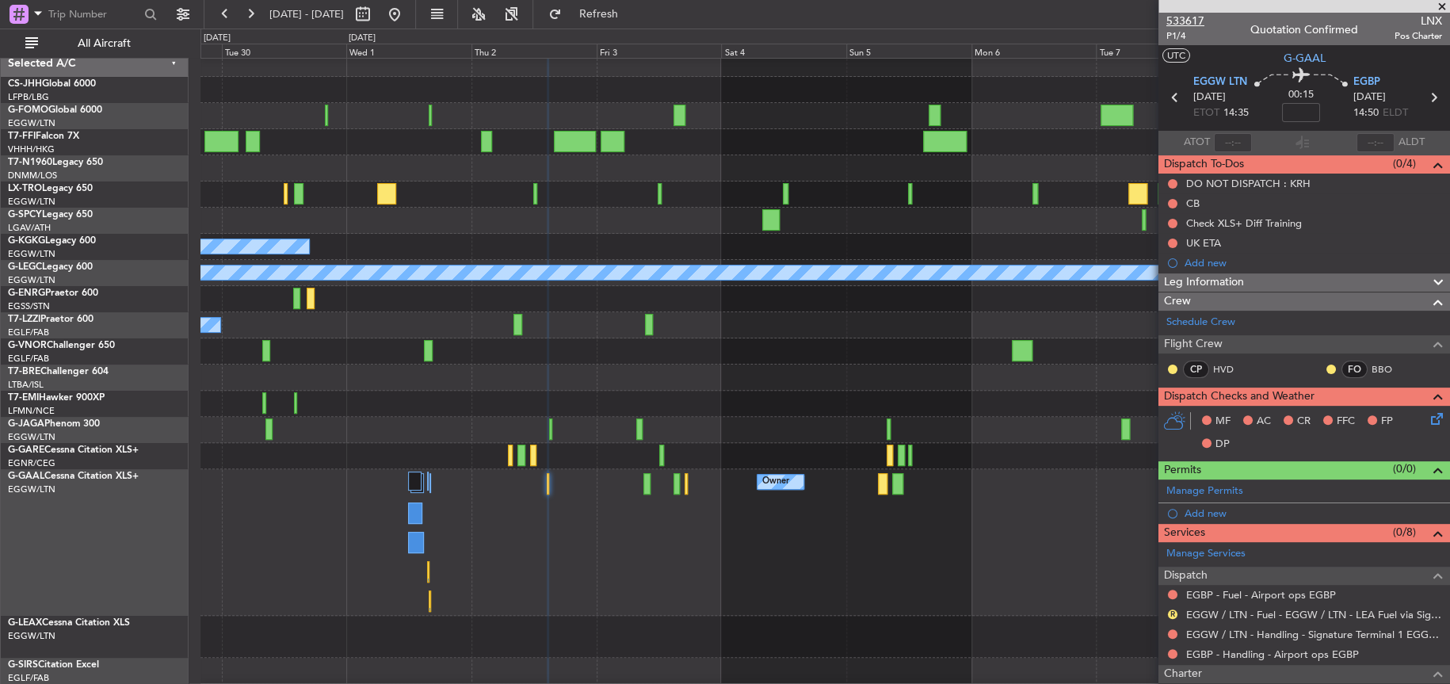
click at [1188, 20] on span "533617" at bounding box center [1185, 21] width 38 height 17
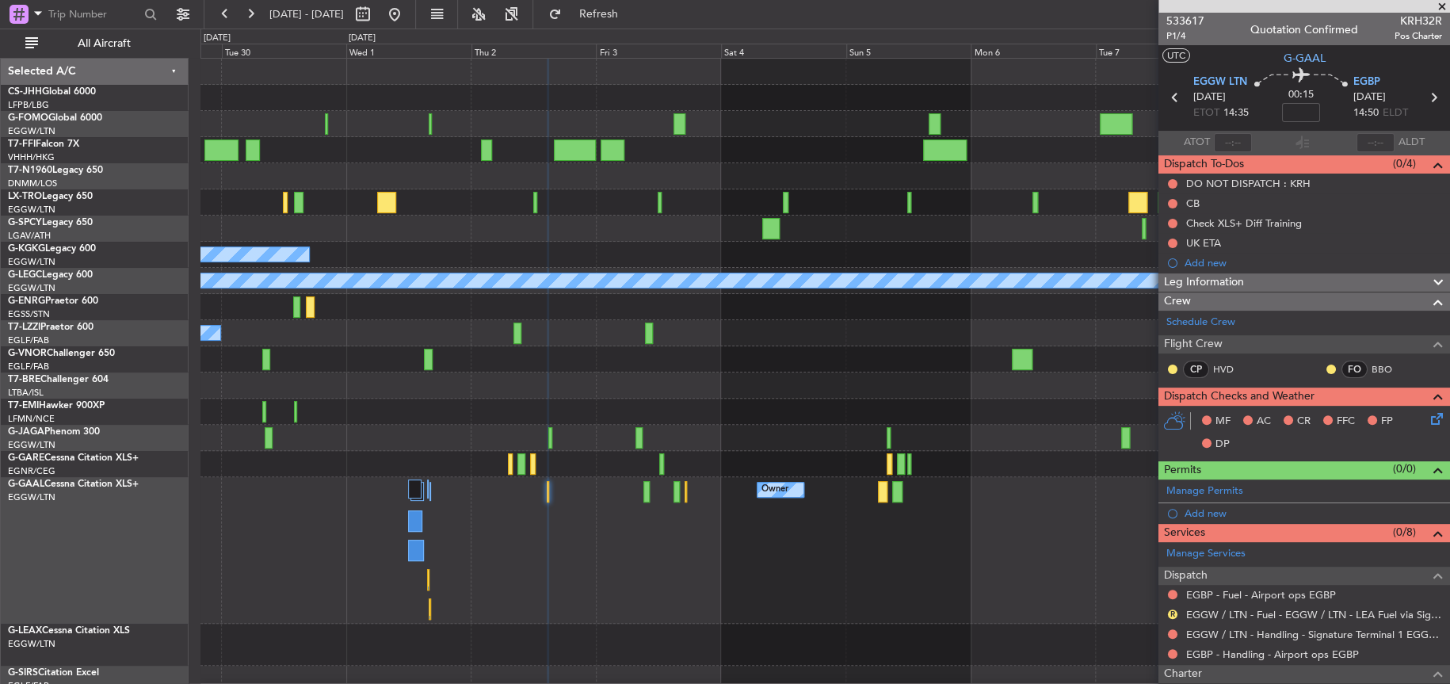
scroll to position [32, 0]
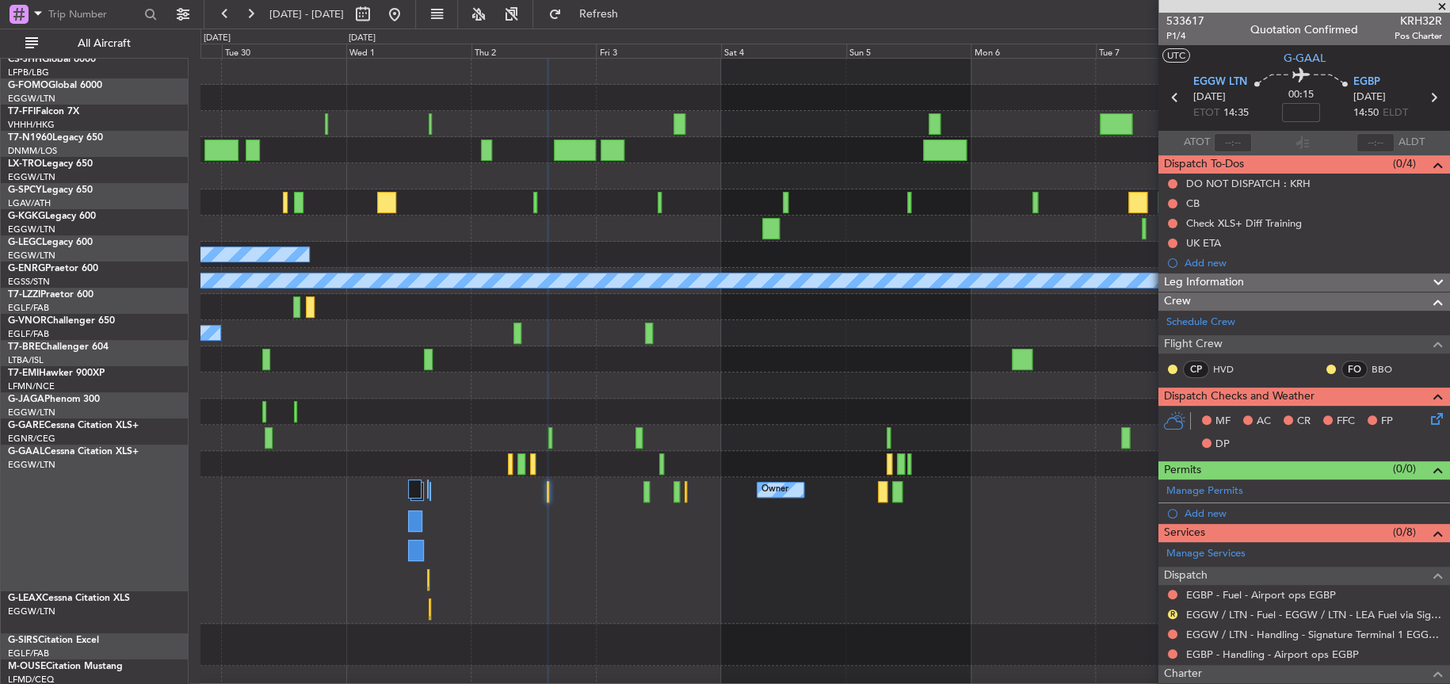
click at [922, 304] on div "Planned Maint Geneva (Cointrin) A/C Unavailable A/C Unavailable Istanbul (Atatu…" at bounding box center [824, 388] width 1248 height 659
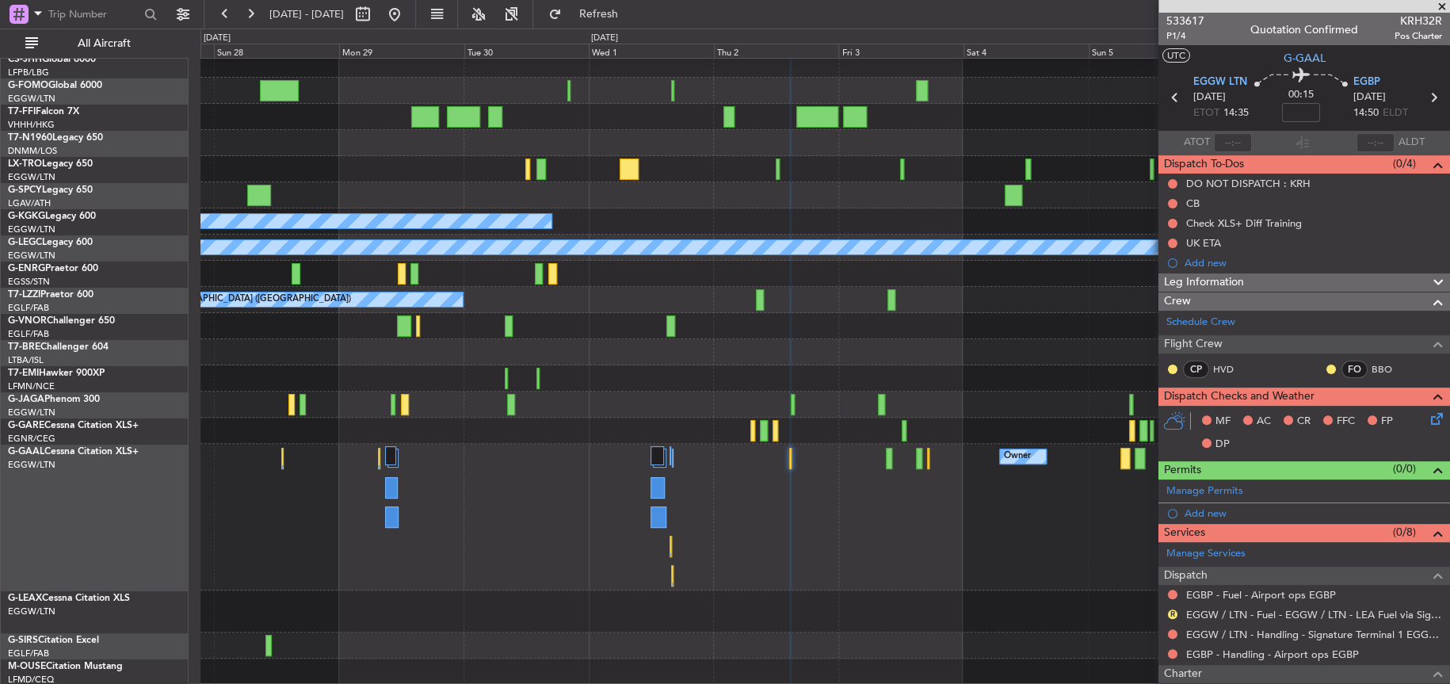
click at [570, 464] on div "Owner Owner Owner Planned Maint Dusseldorf" at bounding box center [824, 517] width 1248 height 147
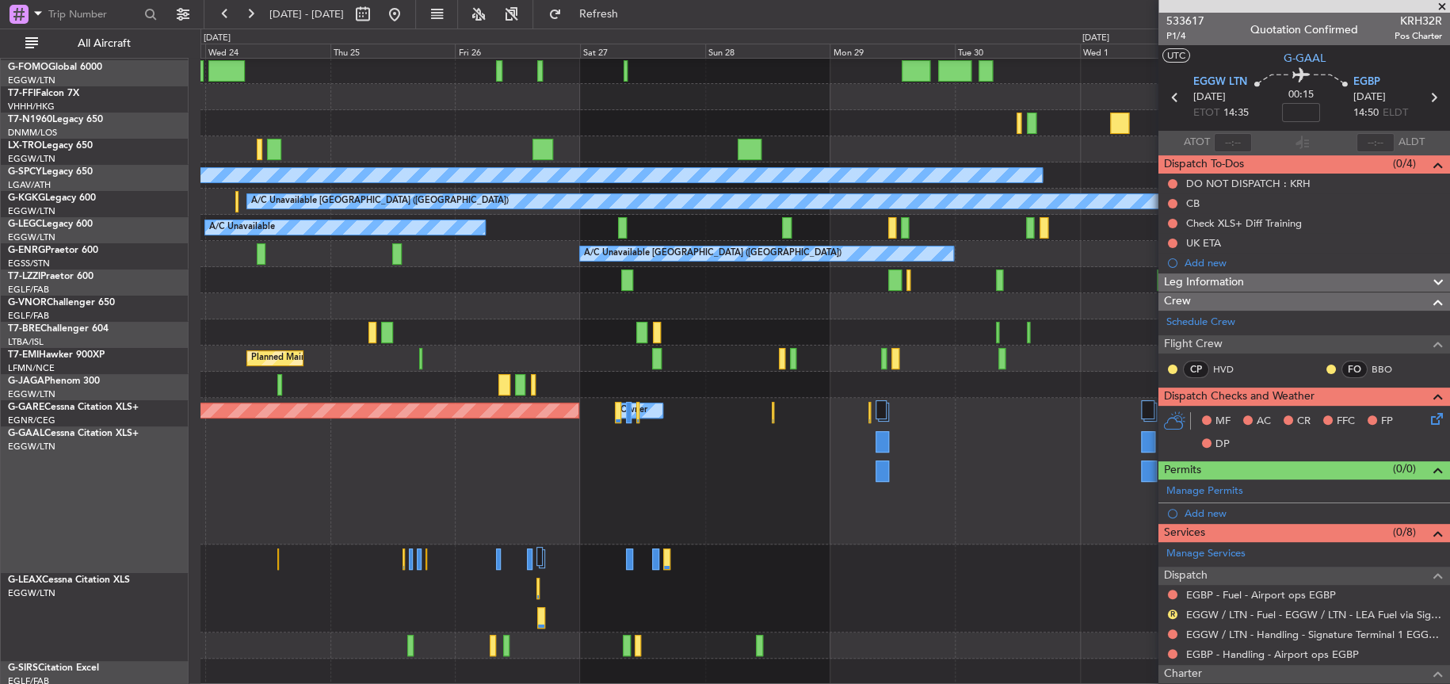
scroll to position [79, 0]
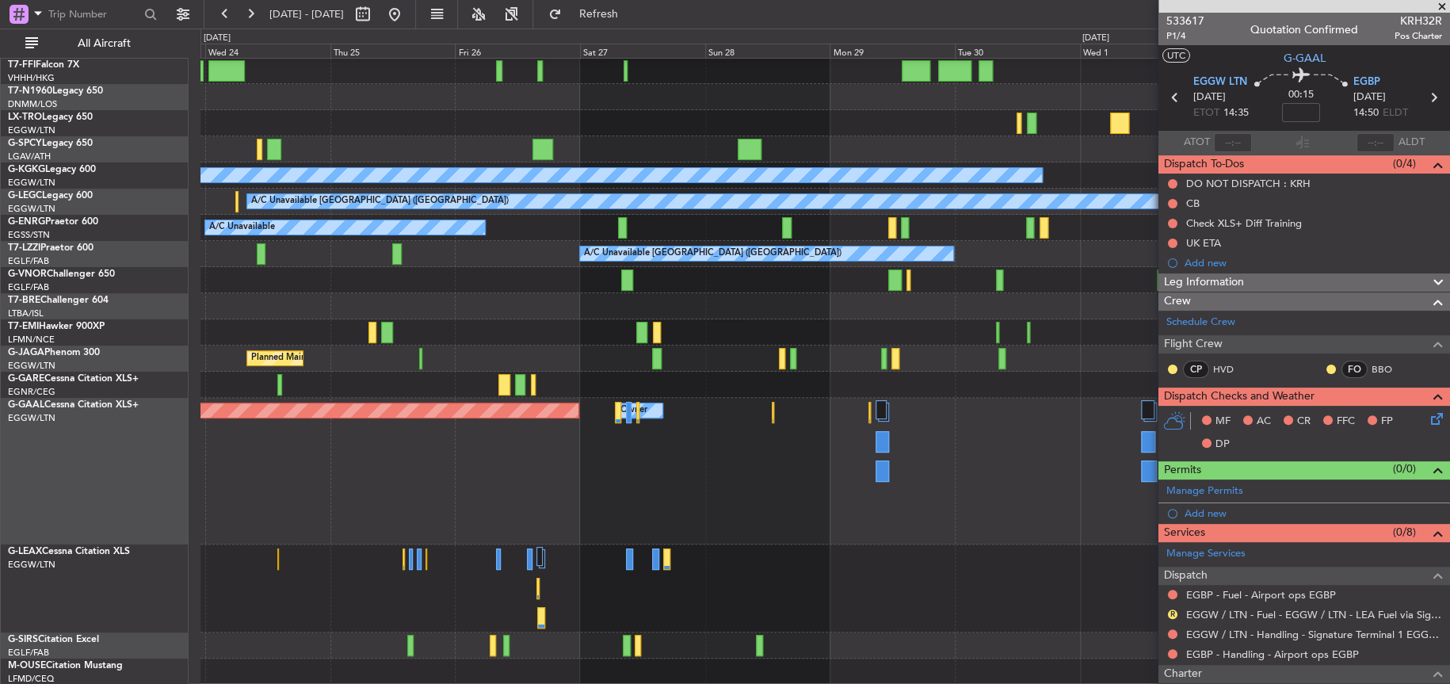
click at [738, 154] on div "Planned Maint Tianjin (Binhai) AOG Maint London (Stansted) A/C Unavailable Ista…" at bounding box center [824, 331] width 1249 height 705
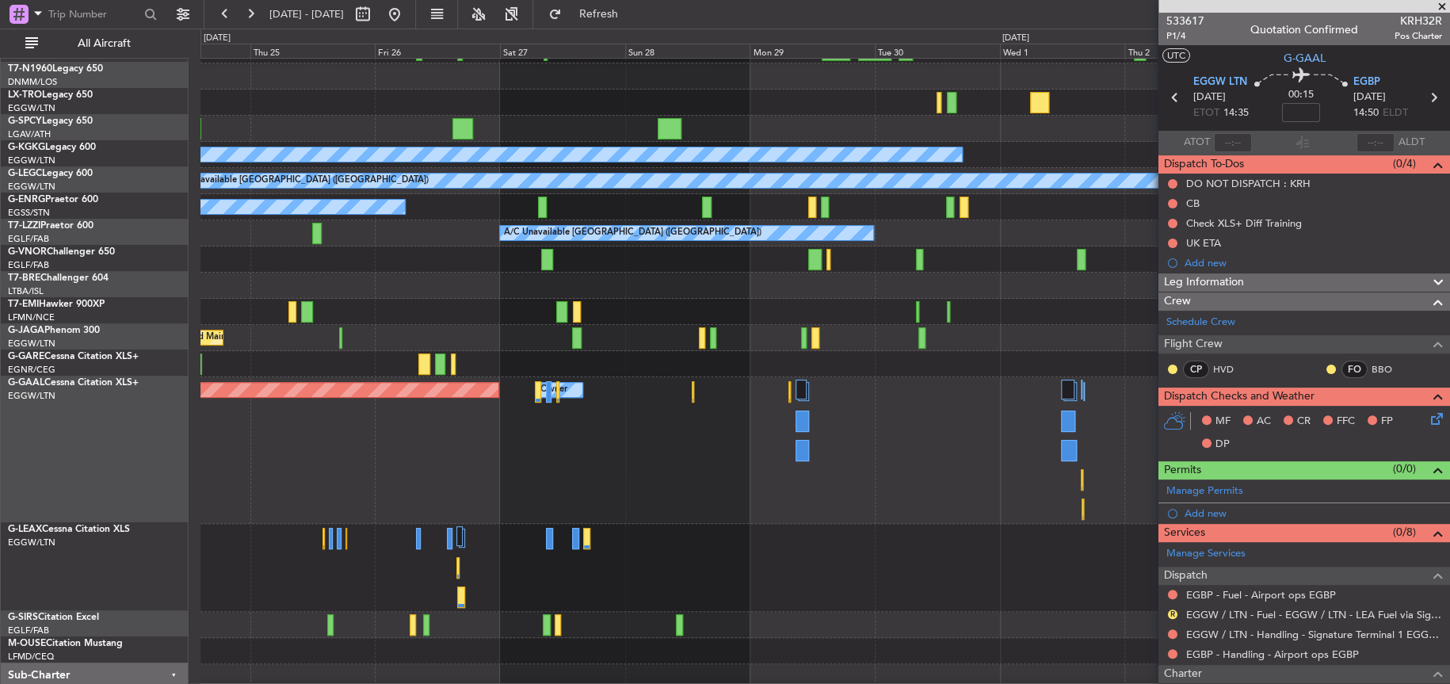
click at [303, 448] on div "Owner Planned Maint Dusseldorf Owner" at bounding box center [824, 450] width 1249 height 147
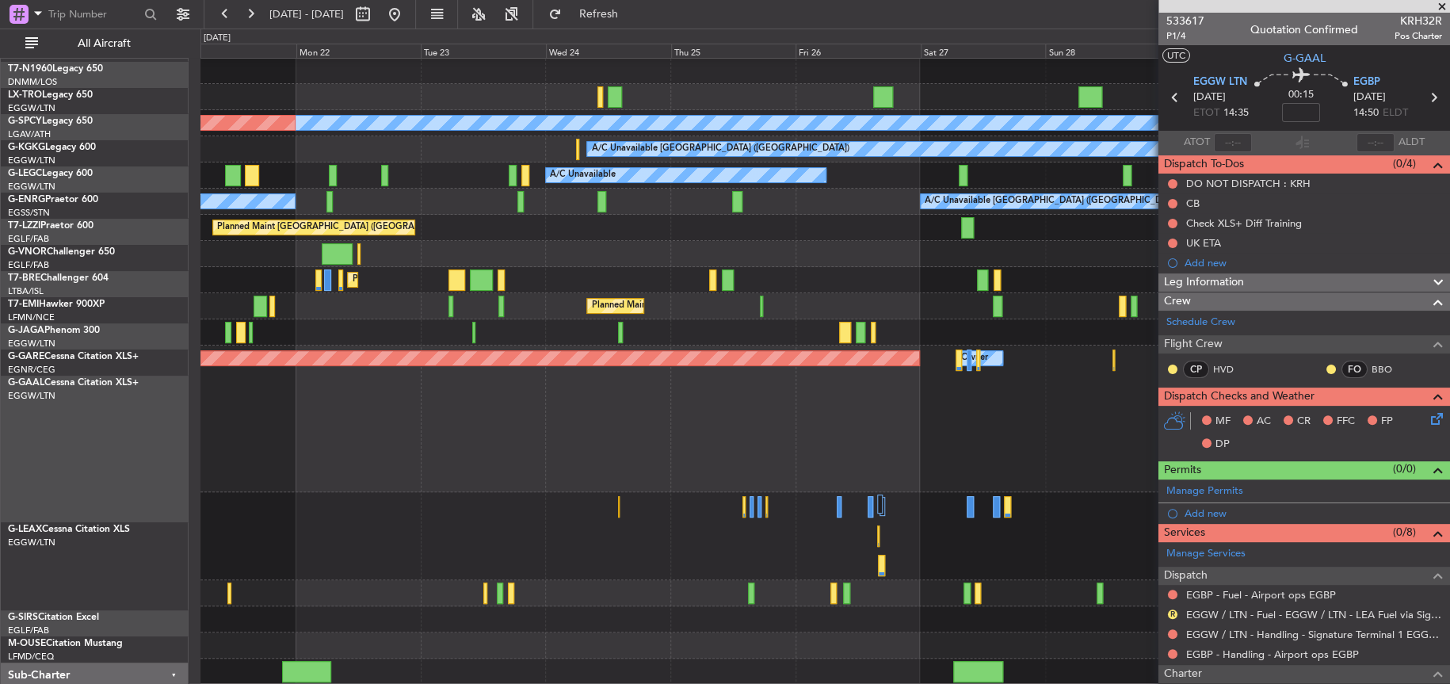
scroll to position [131, 0]
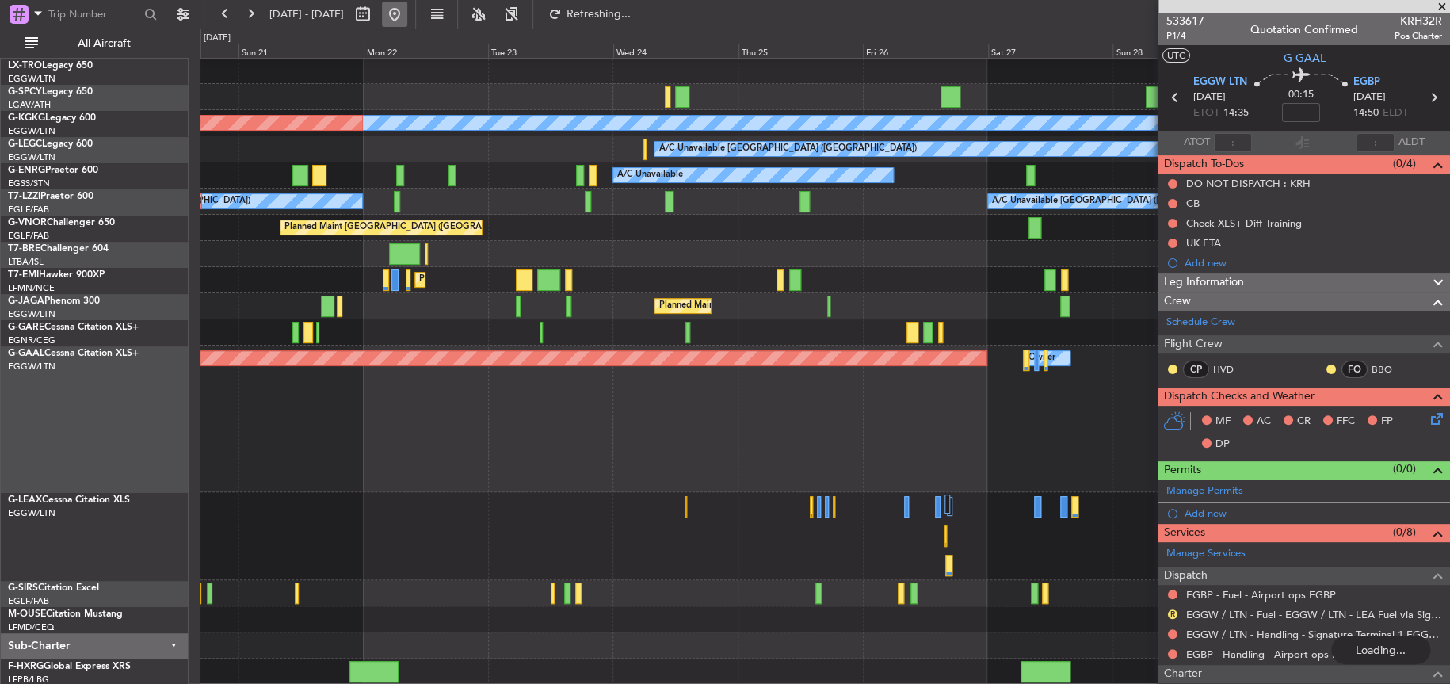
click at [407, 12] on button at bounding box center [394, 14] width 25 height 25
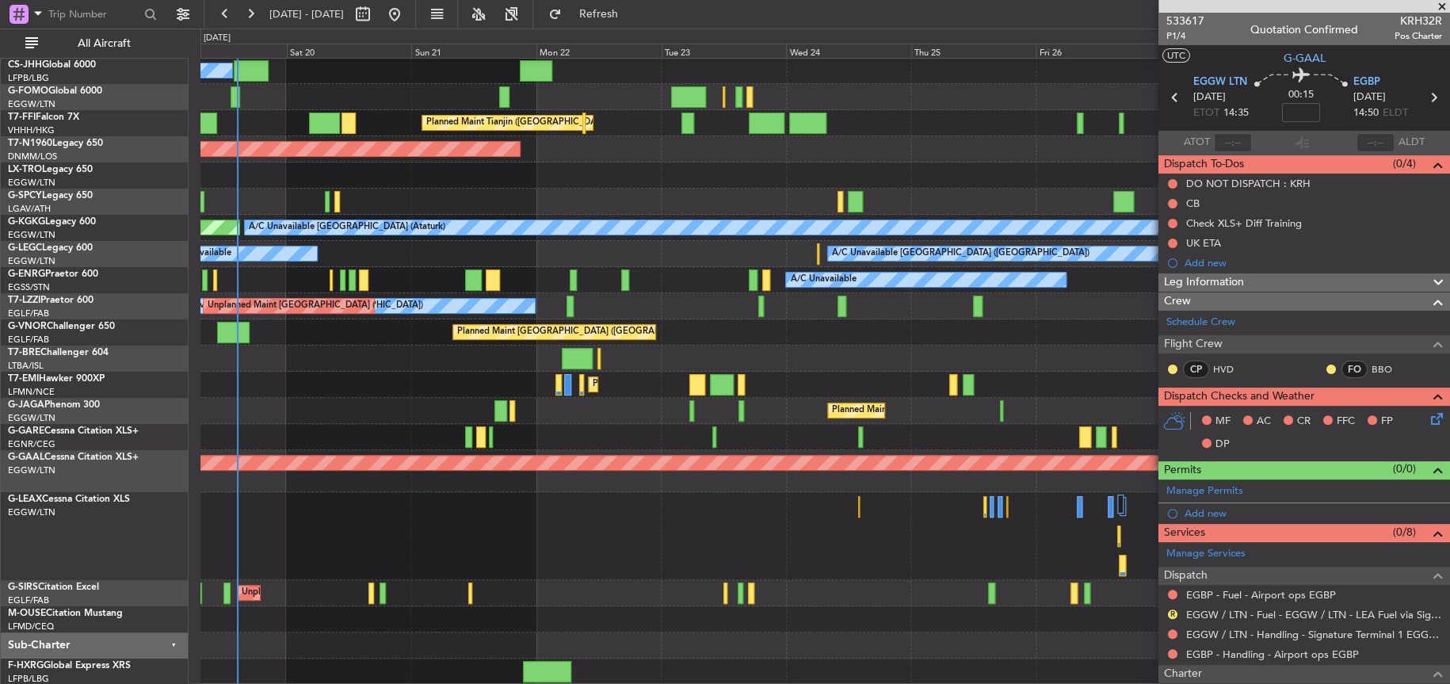
scroll to position [73, 0]
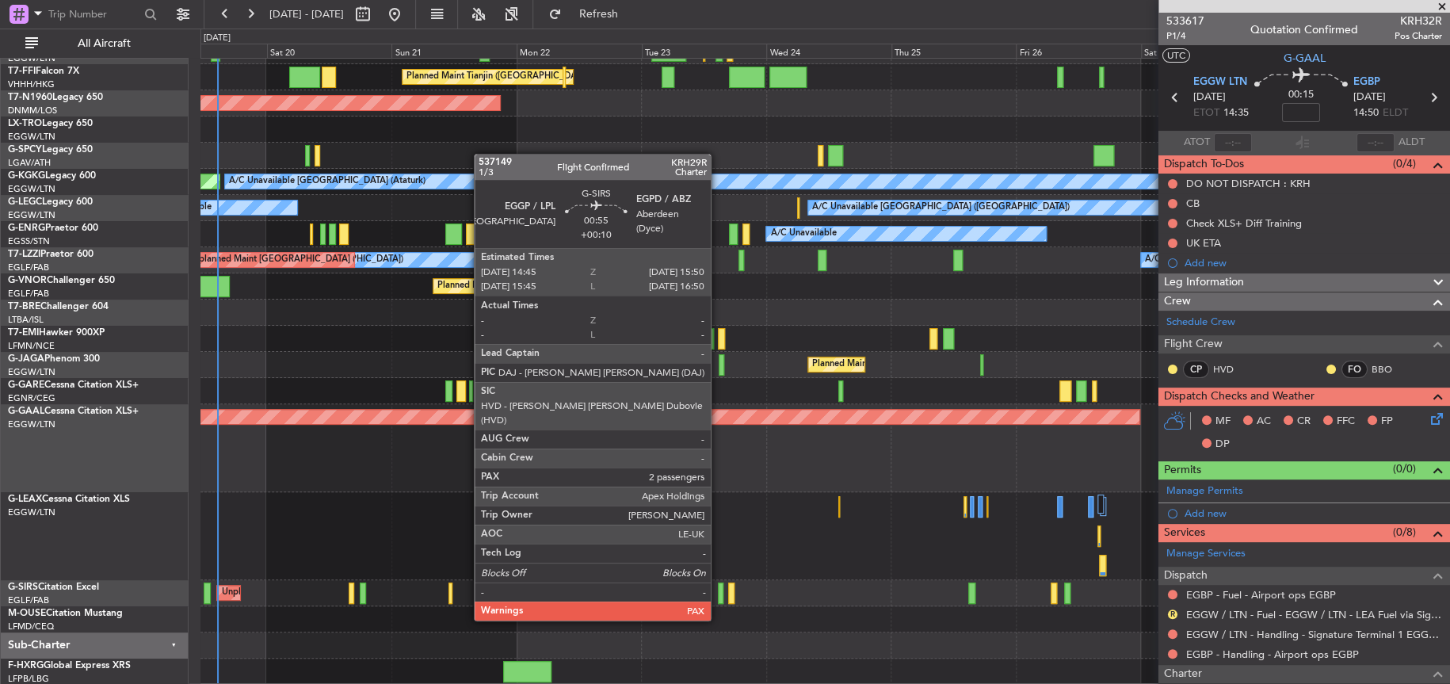
click at [718, 589] on div at bounding box center [721, 592] width 6 height 21
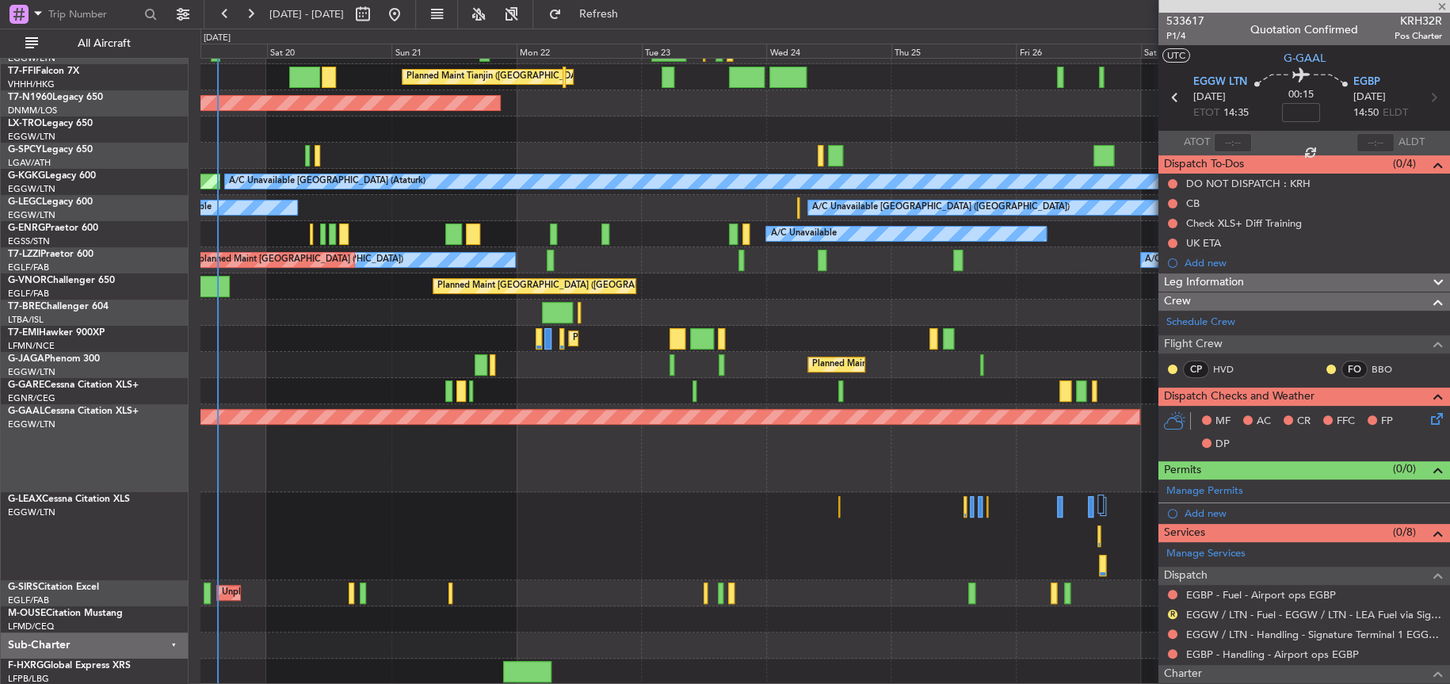
type input "+00:10"
type input "2"
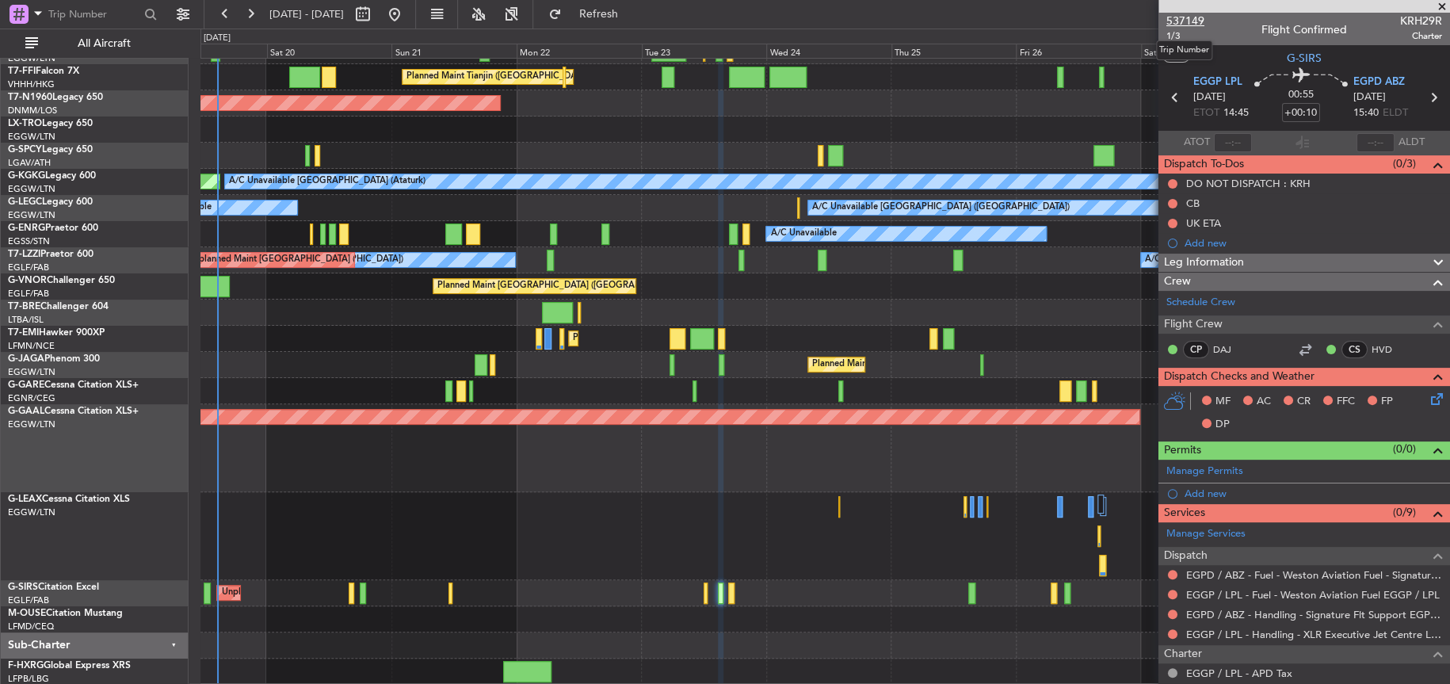
click at [1182, 14] on span "537149" at bounding box center [1185, 21] width 38 height 17
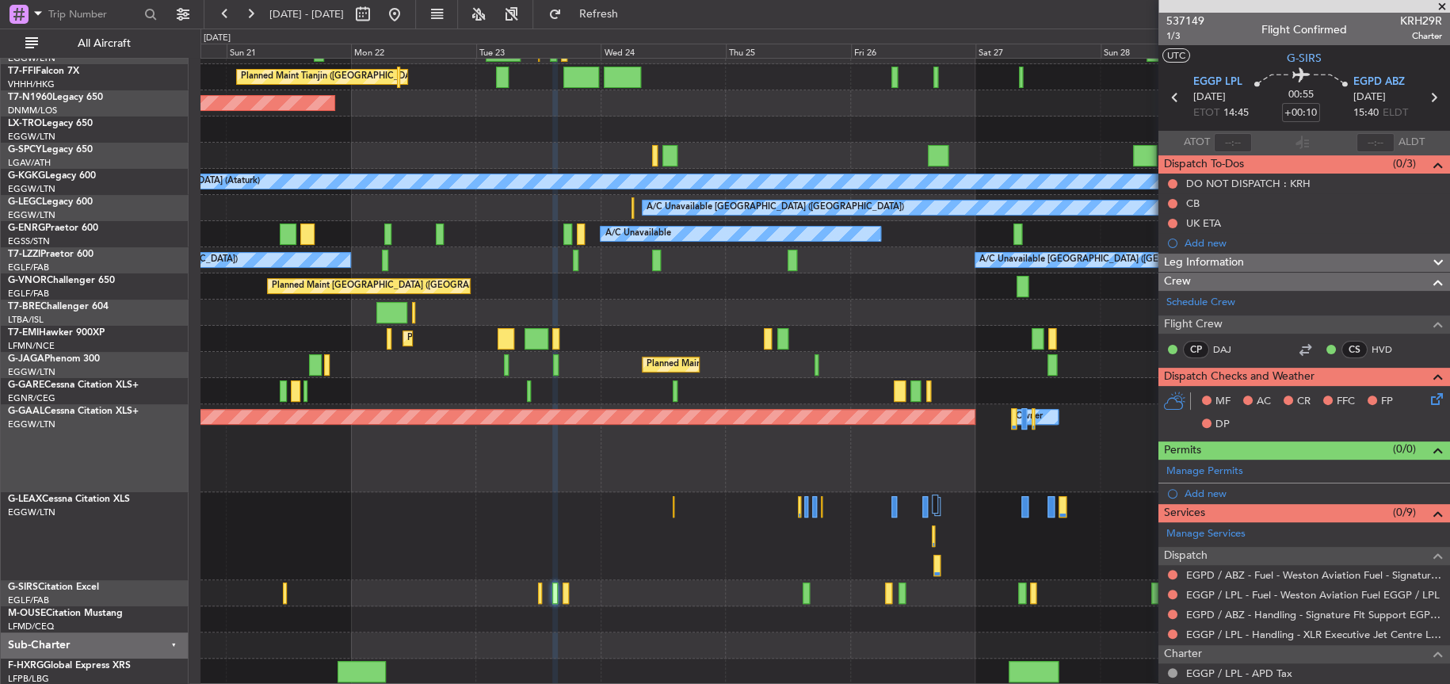
click at [423, 532] on div at bounding box center [824, 536] width 1248 height 88
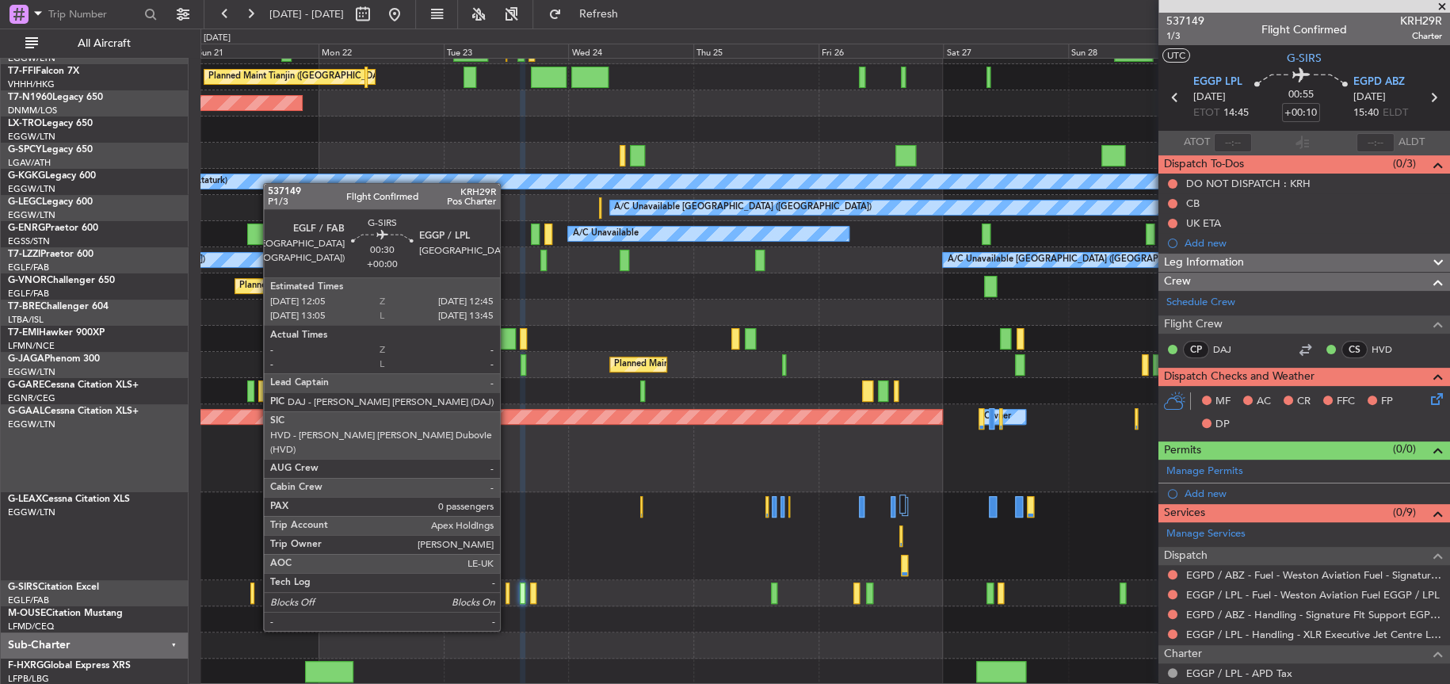
click at [507, 600] on div at bounding box center [507, 592] width 4 height 21
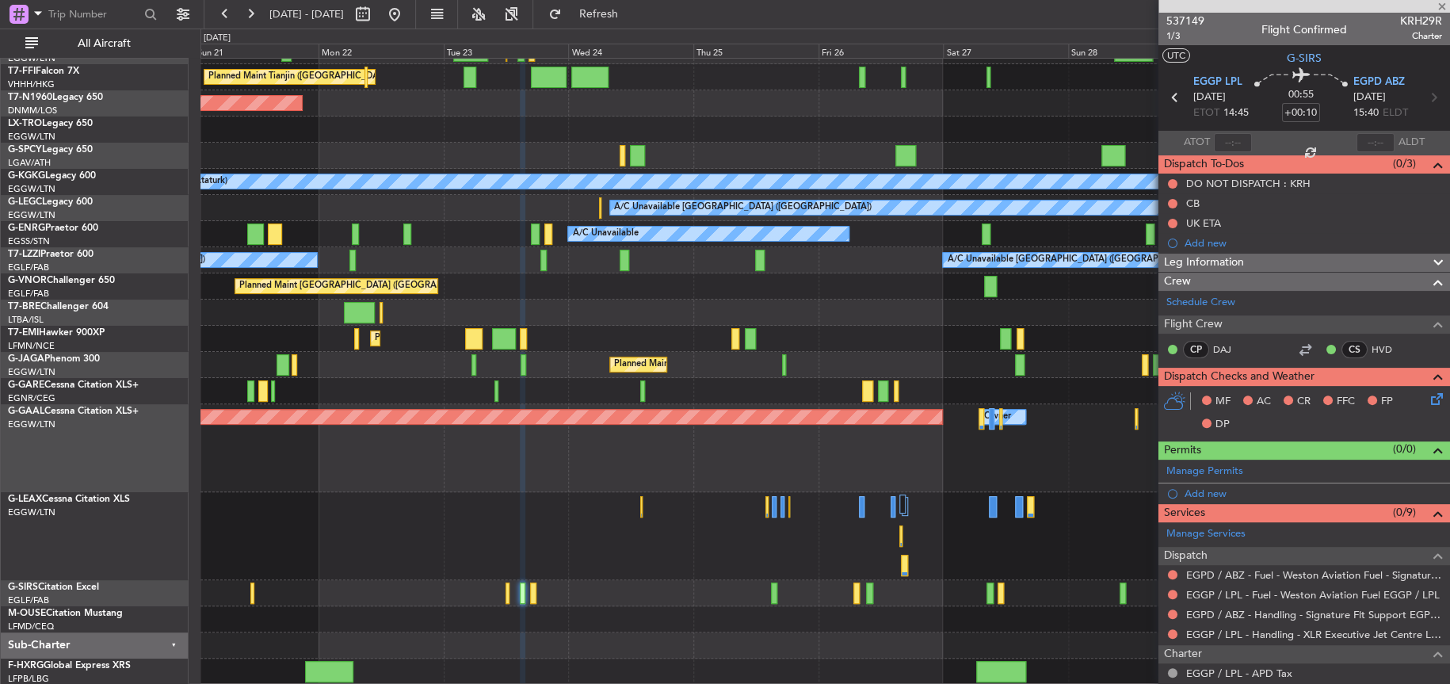
type input "0"
click at [1233, 609] on link "EGLF / FAB - Handling - [GEOGRAPHIC_DATA] / EGLF / FAB" at bounding box center [1314, 614] width 256 height 13
click at [1173, 611] on button at bounding box center [1173, 614] width 10 height 10
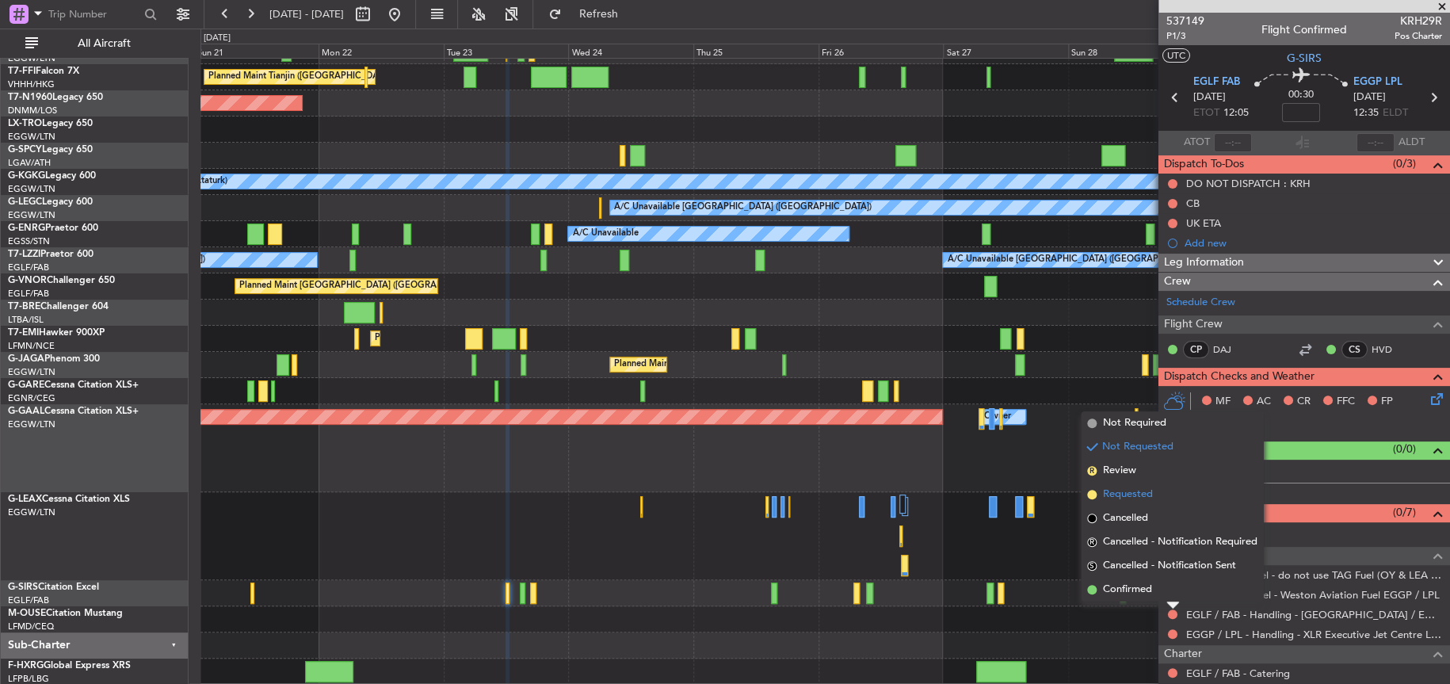
click at [1142, 491] on span "Requested" at bounding box center [1128, 494] width 50 height 16
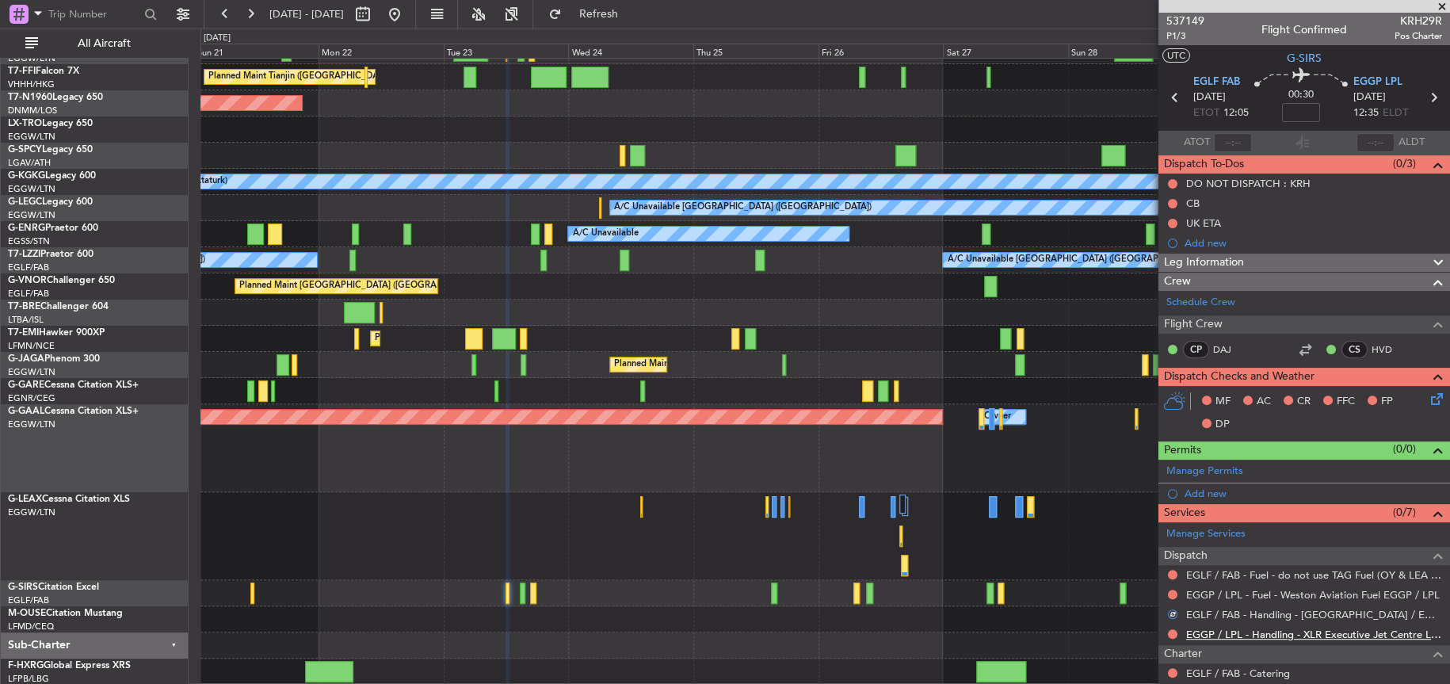
click at [1215, 632] on link "EGGP / LPL - Handling - XLR Executive Jet Centre Liverpool EGGP / LPL" at bounding box center [1314, 633] width 256 height 13
click at [518, 597] on div "Unplanned Maint [GEOGRAPHIC_DATA] ([GEOGRAPHIC_DATA])" at bounding box center [824, 593] width 1248 height 26
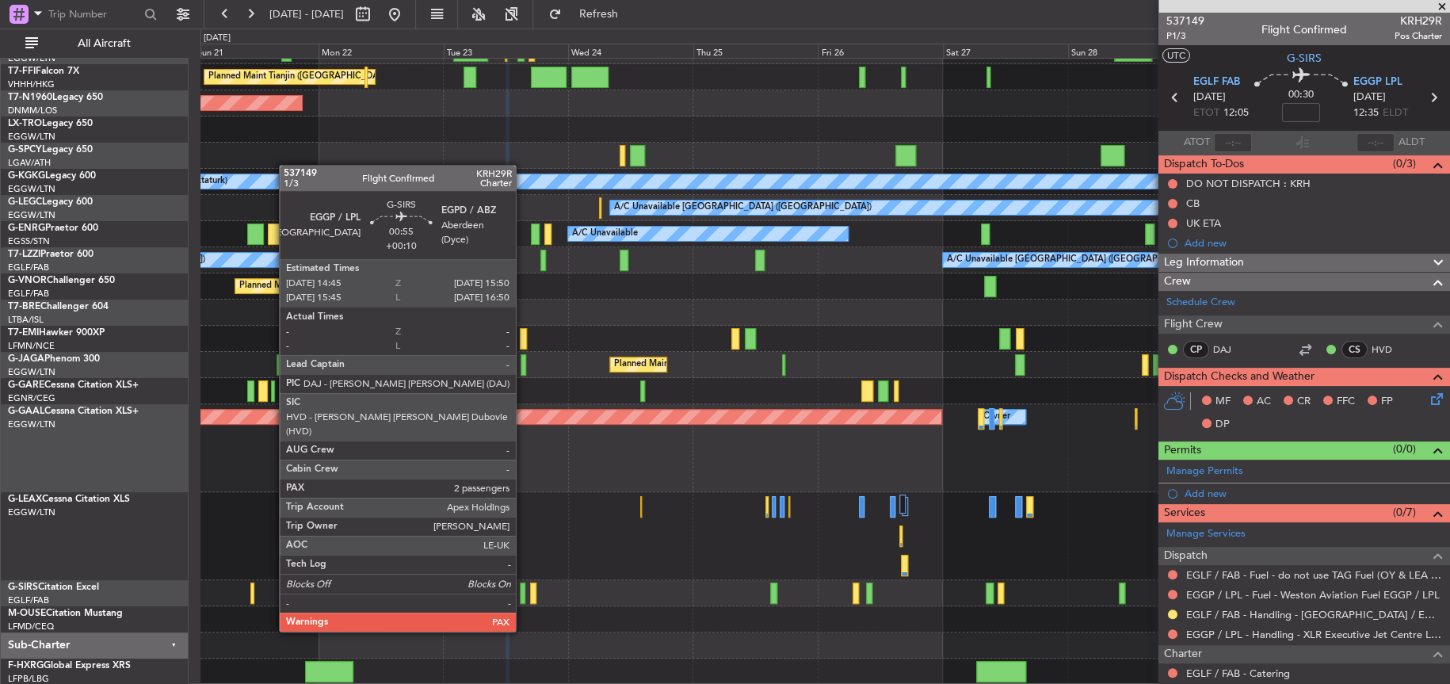
click at [523, 601] on div at bounding box center [523, 592] width 6 height 21
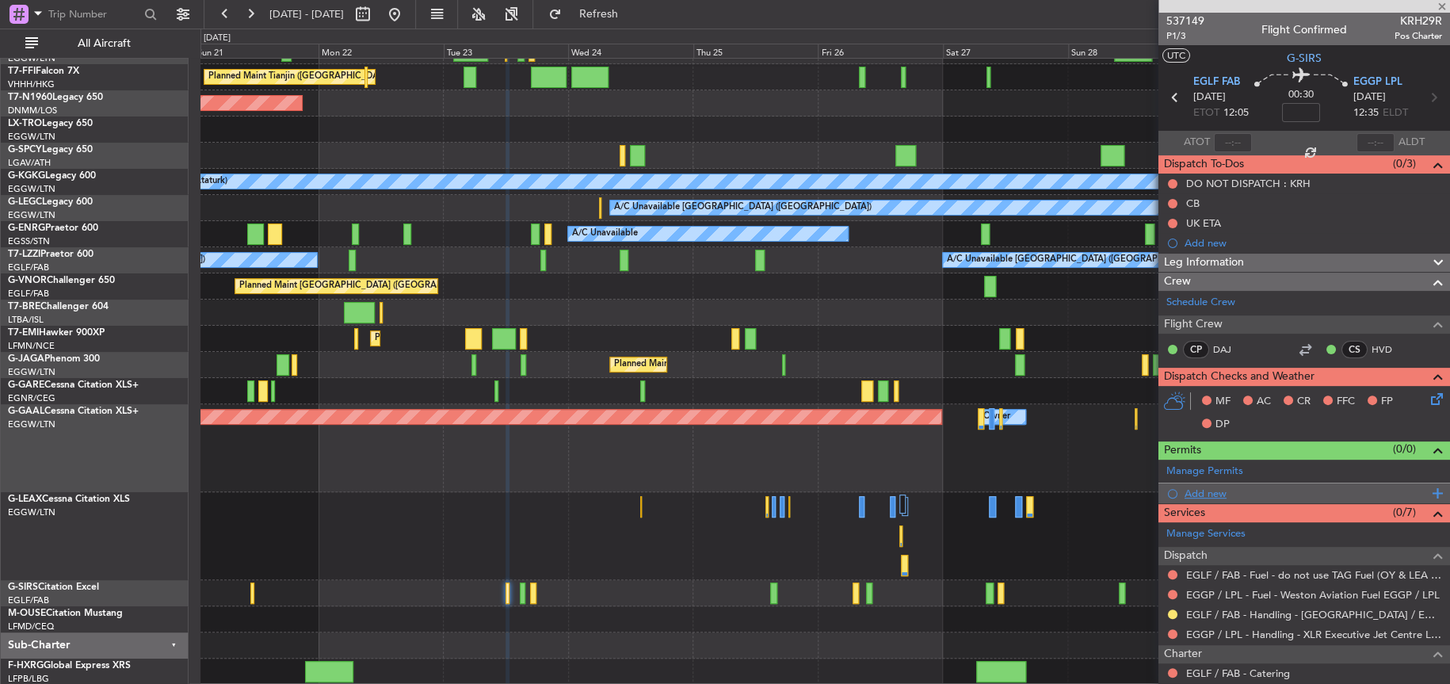
type input "+00:10"
type input "2"
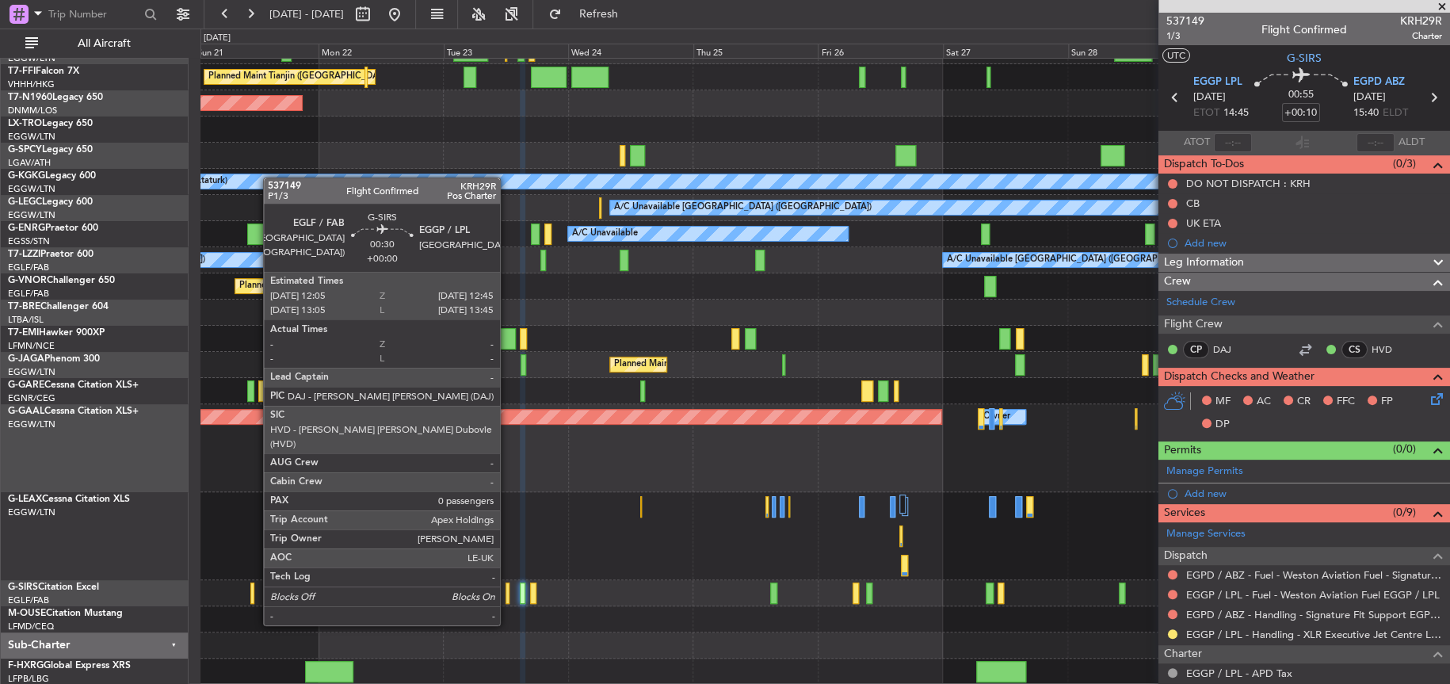
click at [507, 594] on div at bounding box center [507, 592] width 4 height 21
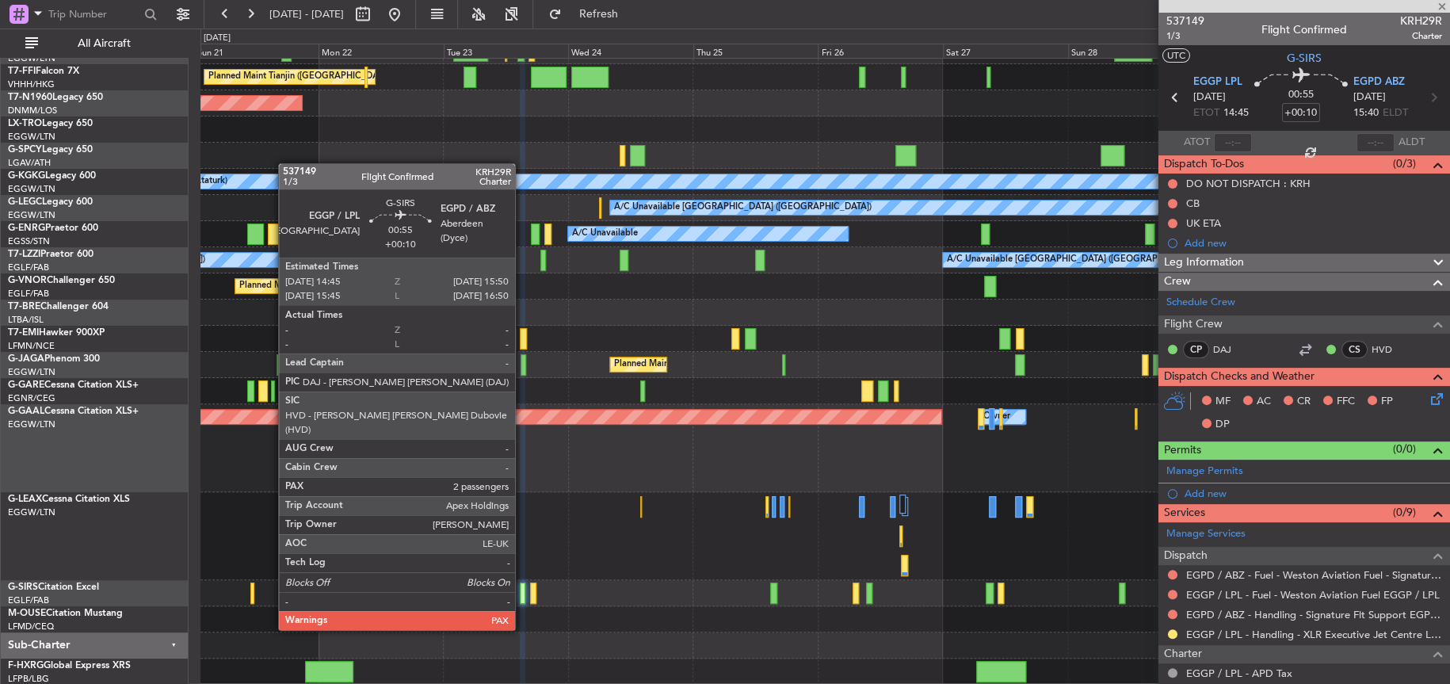
type input "0"
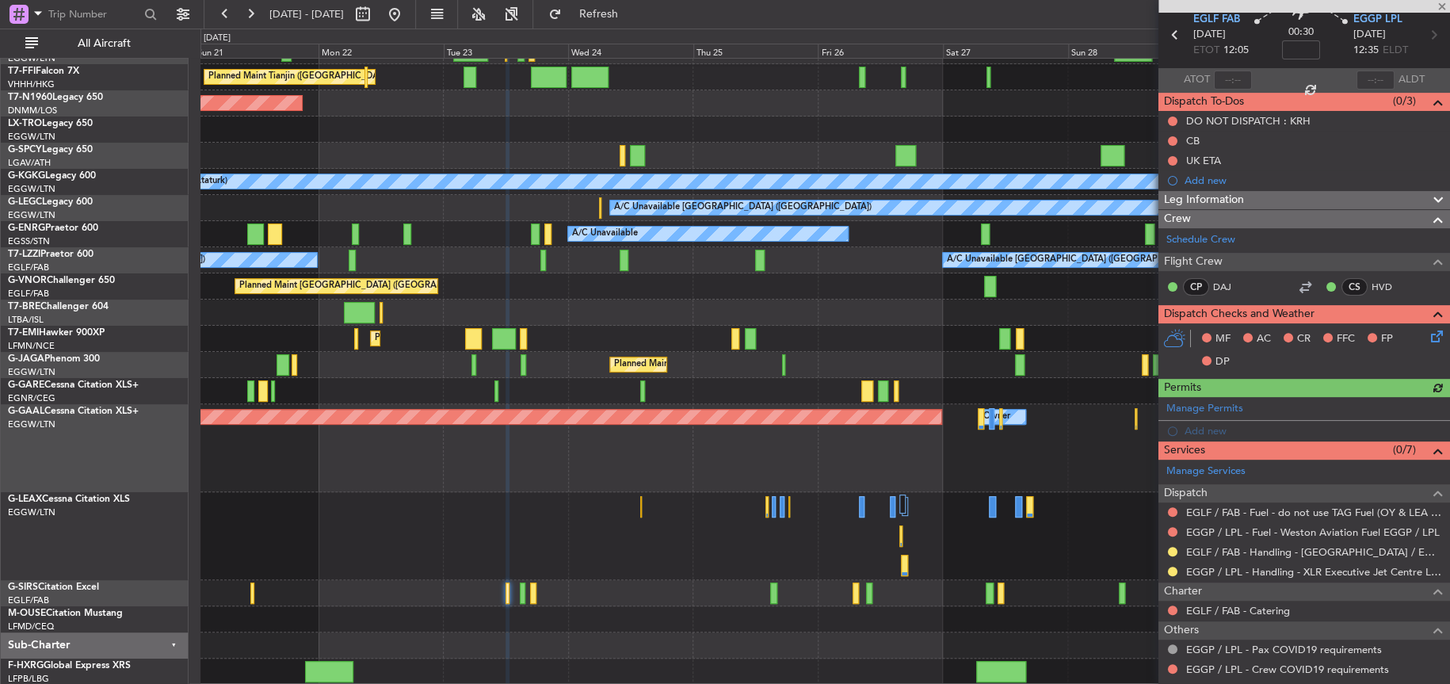
scroll to position [120, 0]
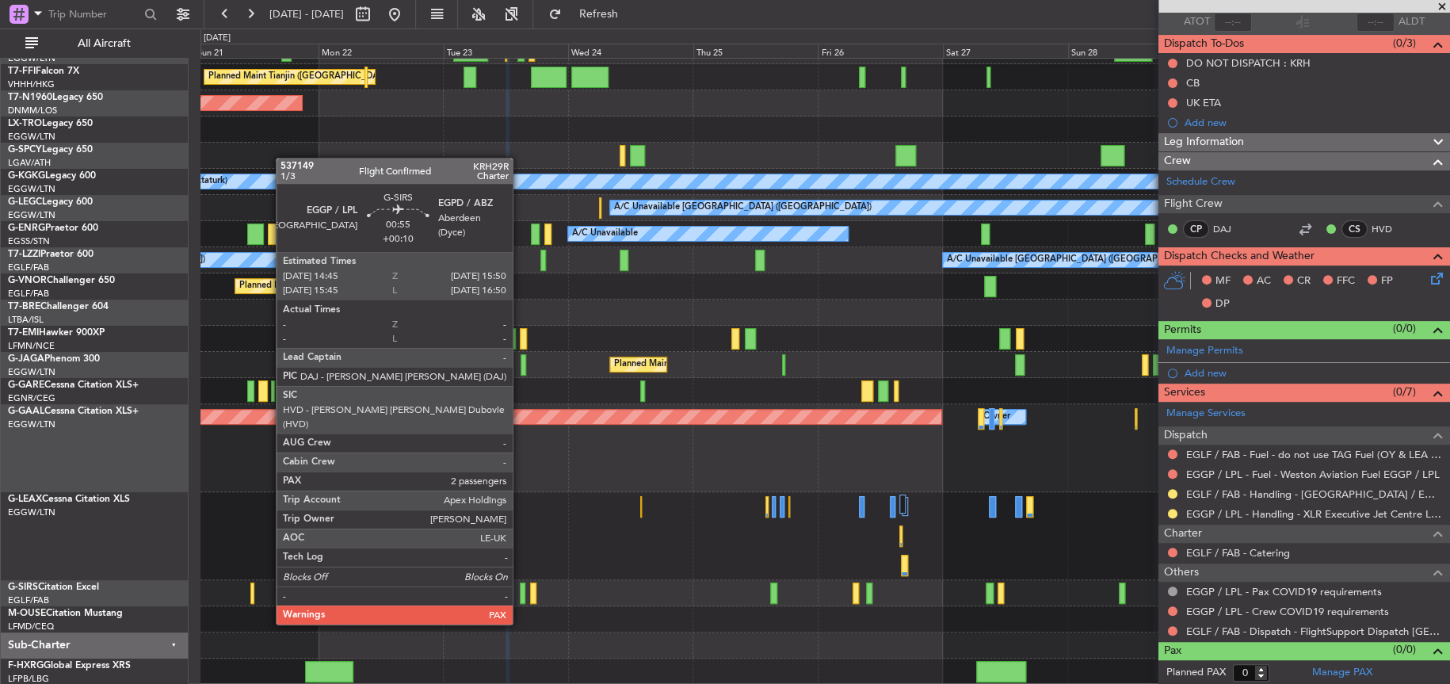
click at [520, 593] on div at bounding box center [523, 592] width 6 height 21
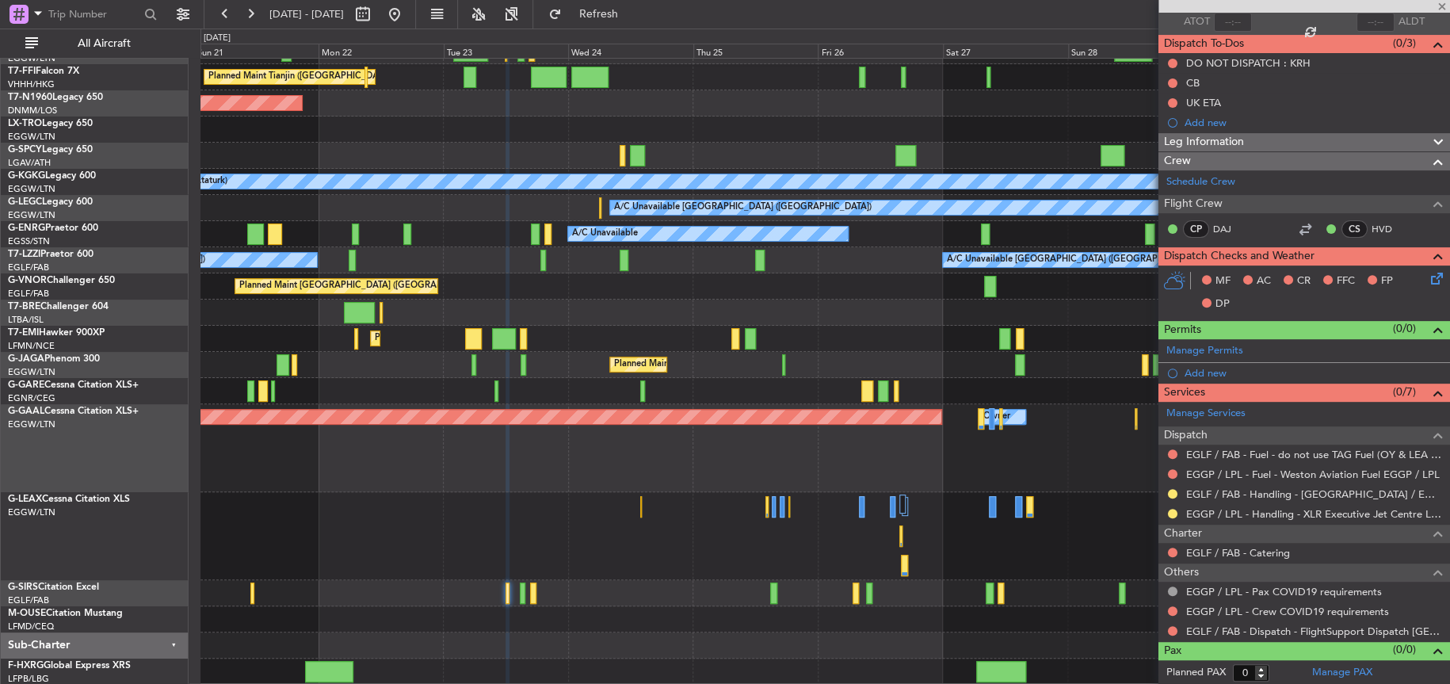
type input "+00:10"
type input "2"
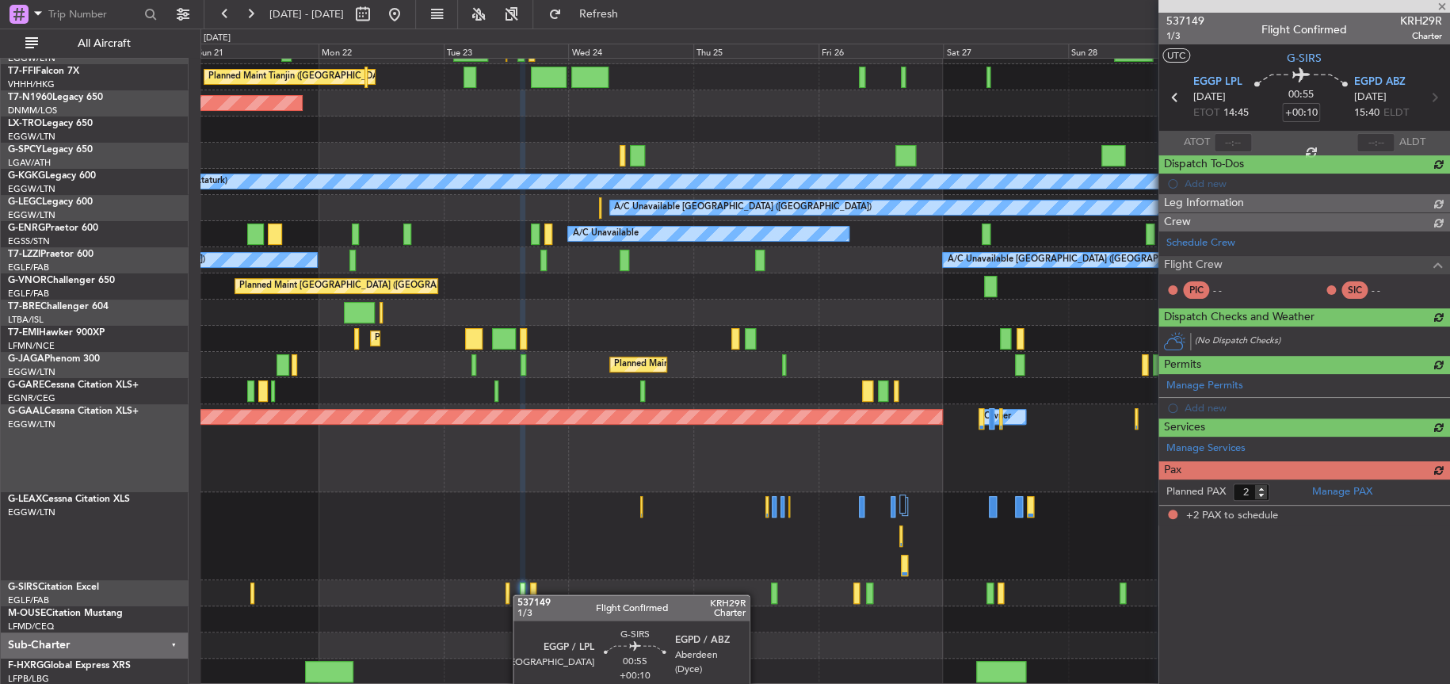
scroll to position [0, 0]
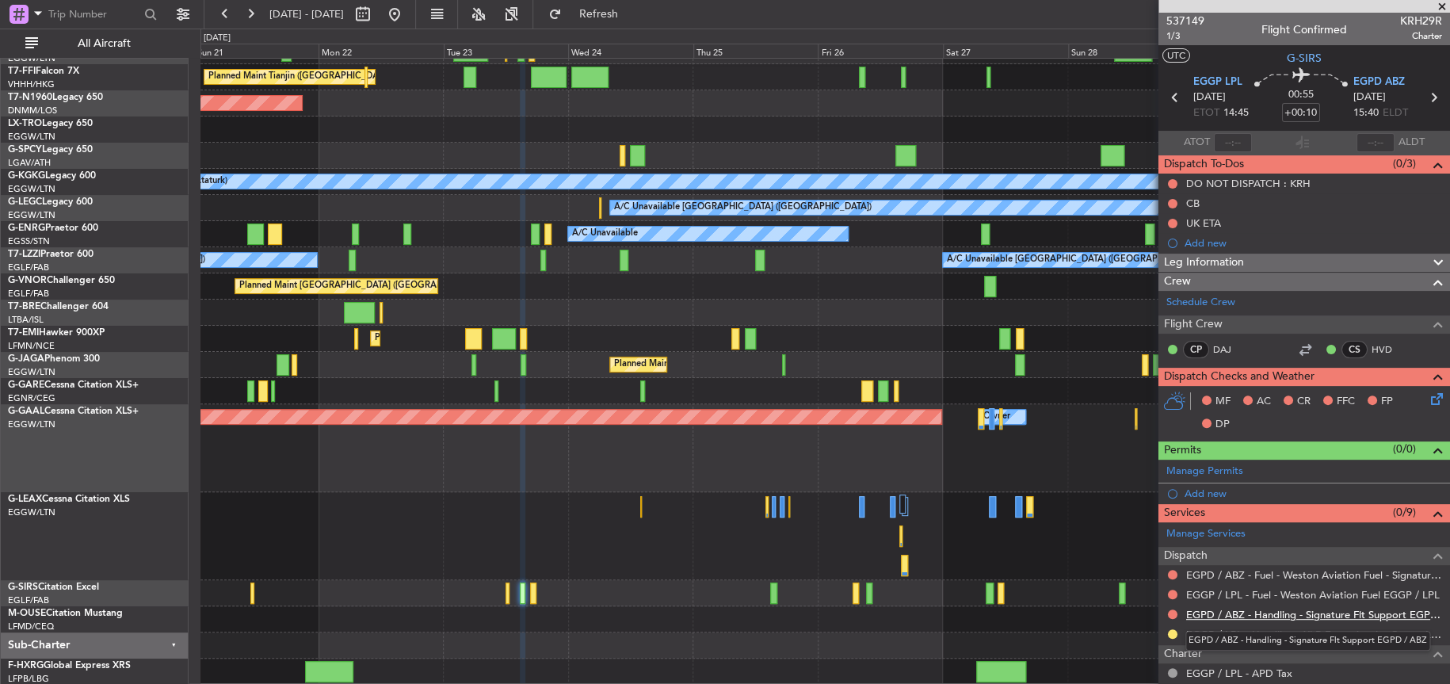
click at [1243, 611] on link "EGPD / ABZ - Handling - Signature Flt Support EGPD / ABZ" at bounding box center [1314, 614] width 256 height 13
click at [1173, 615] on button at bounding box center [1173, 614] width 10 height 10
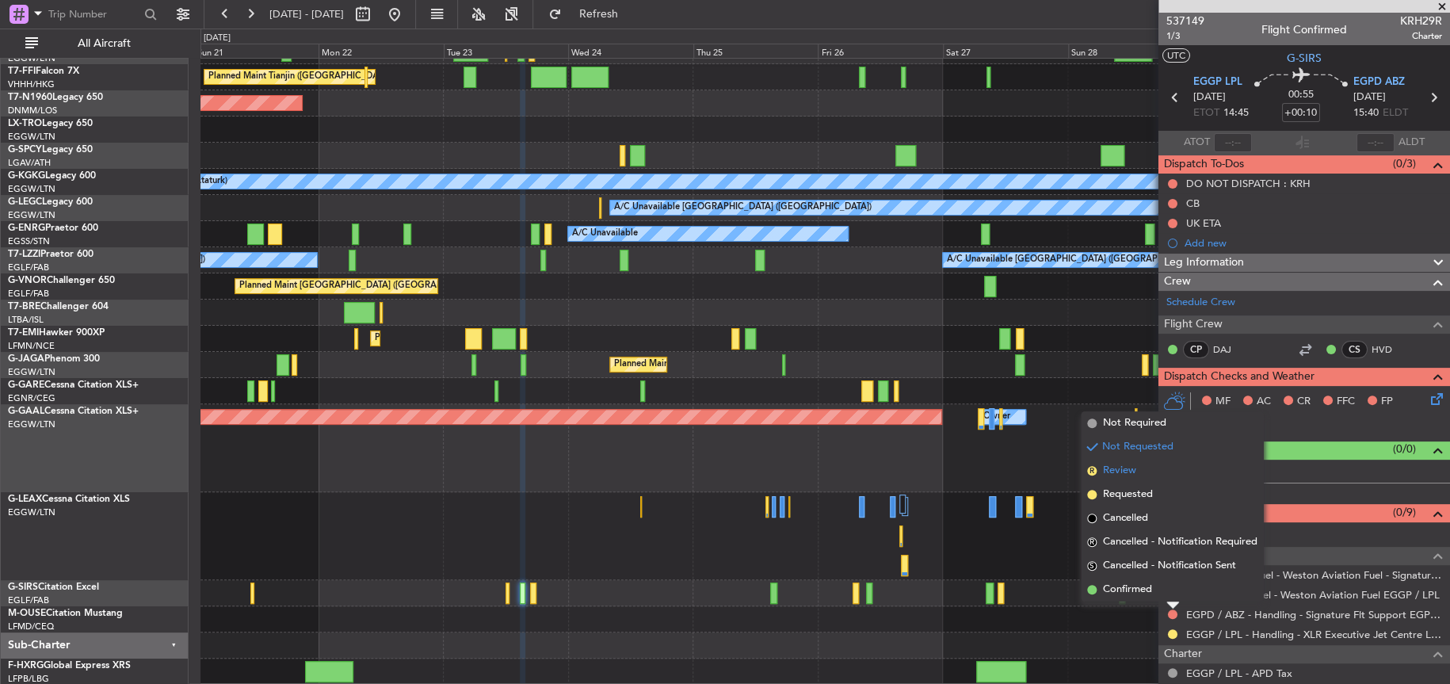
click at [1127, 480] on li "R Review" at bounding box center [1172, 471] width 183 height 24
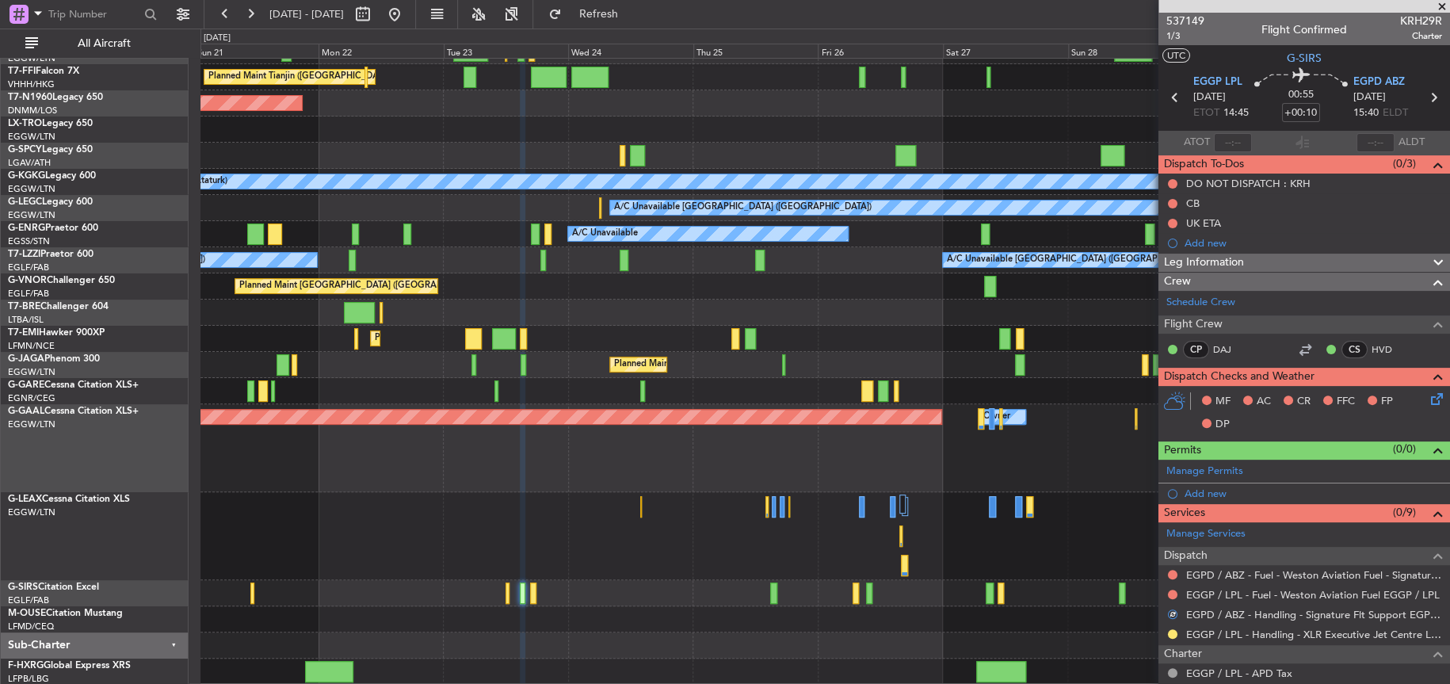
click at [1170, 610] on div at bounding box center [1173, 614] width 10 height 10
click at [1173, 613] on button "R" at bounding box center [1173, 614] width 10 height 10
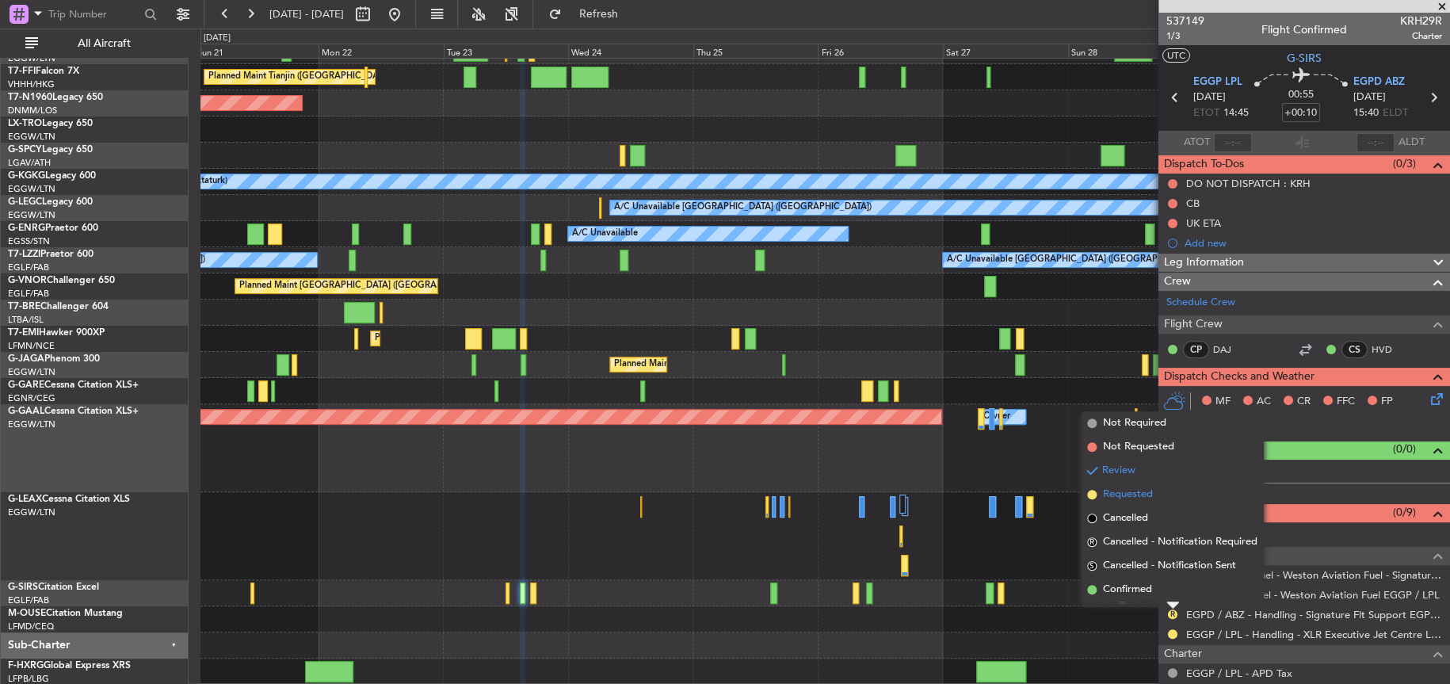
click at [1120, 499] on span "Requested" at bounding box center [1128, 494] width 50 height 16
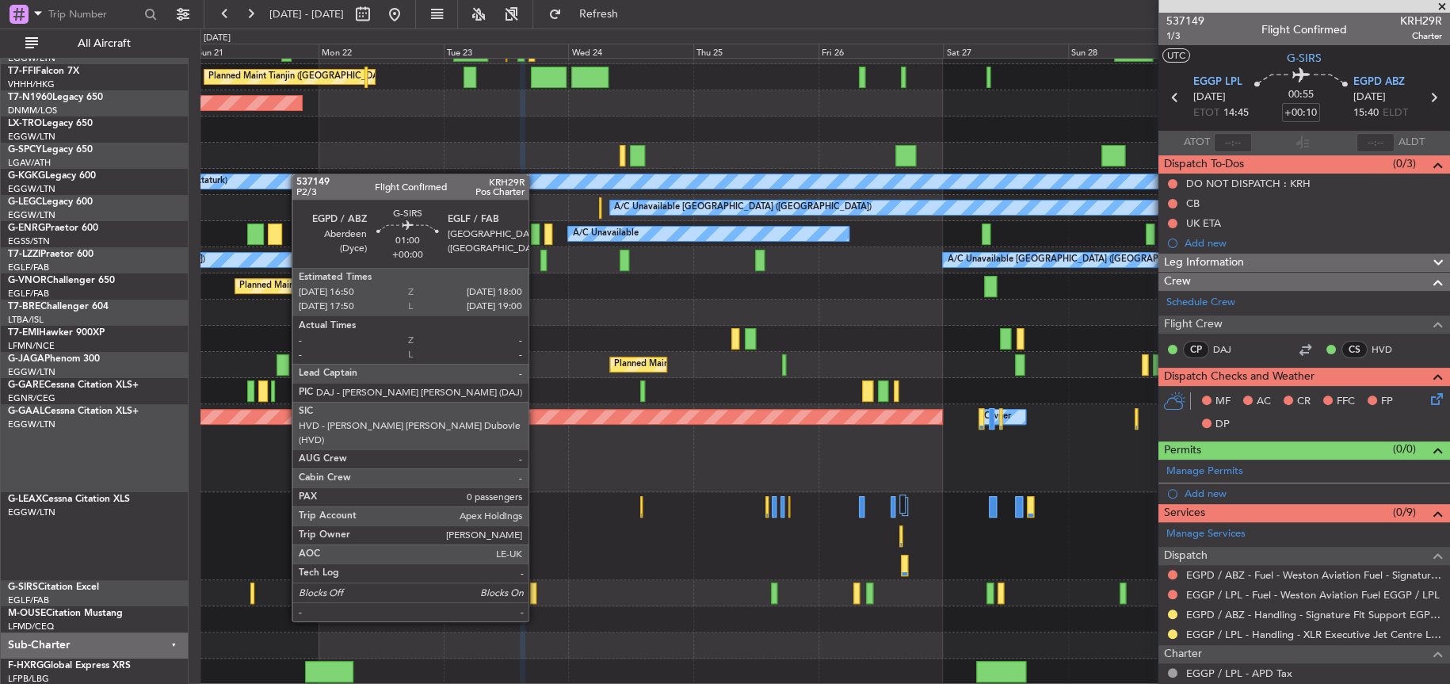
click at [536, 590] on div at bounding box center [533, 592] width 6 height 21
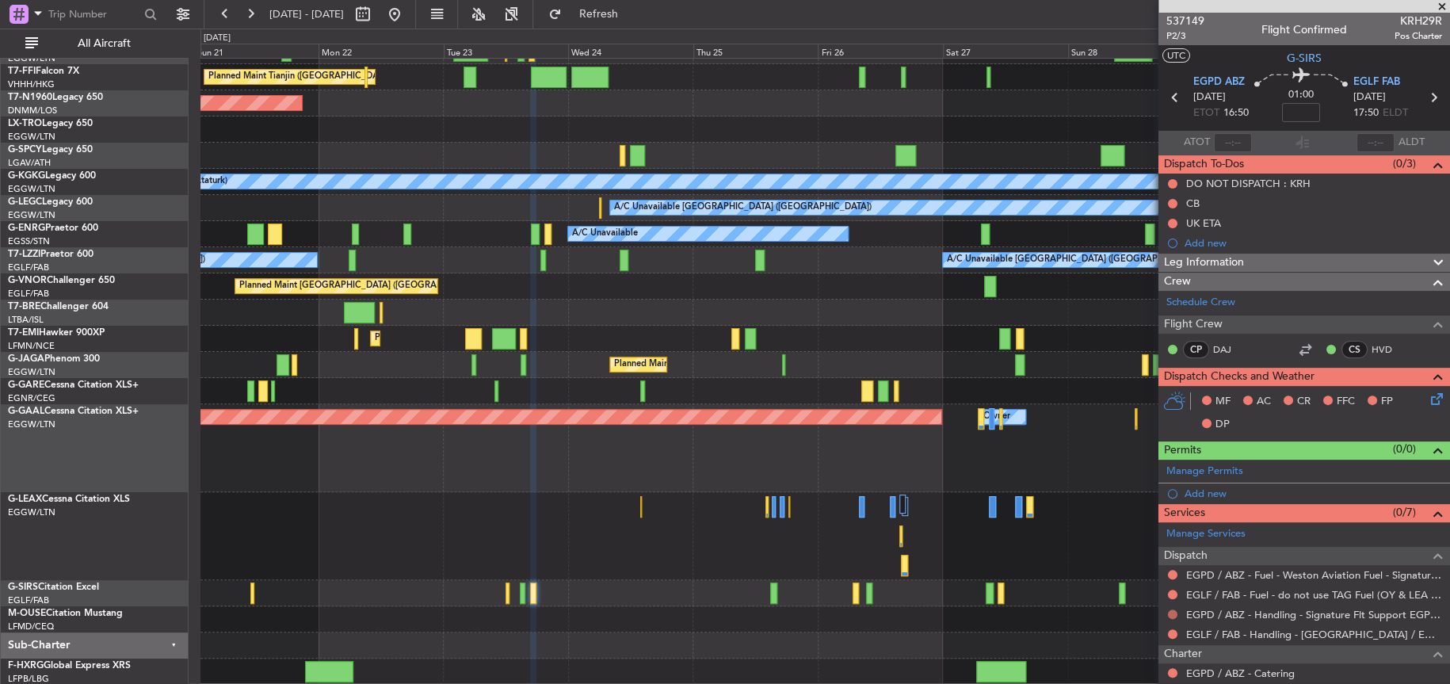
click at [1171, 615] on button at bounding box center [1173, 614] width 10 height 10
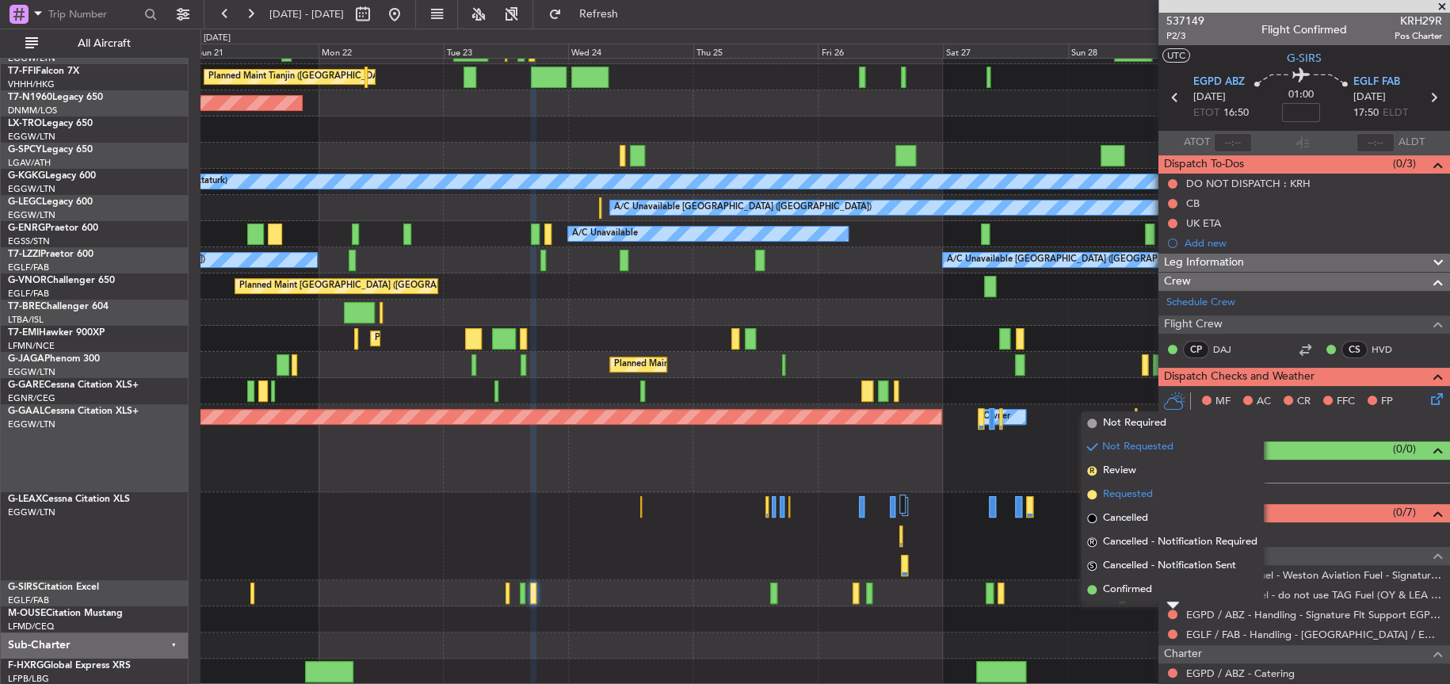
click at [1119, 495] on span "Requested" at bounding box center [1128, 494] width 50 height 16
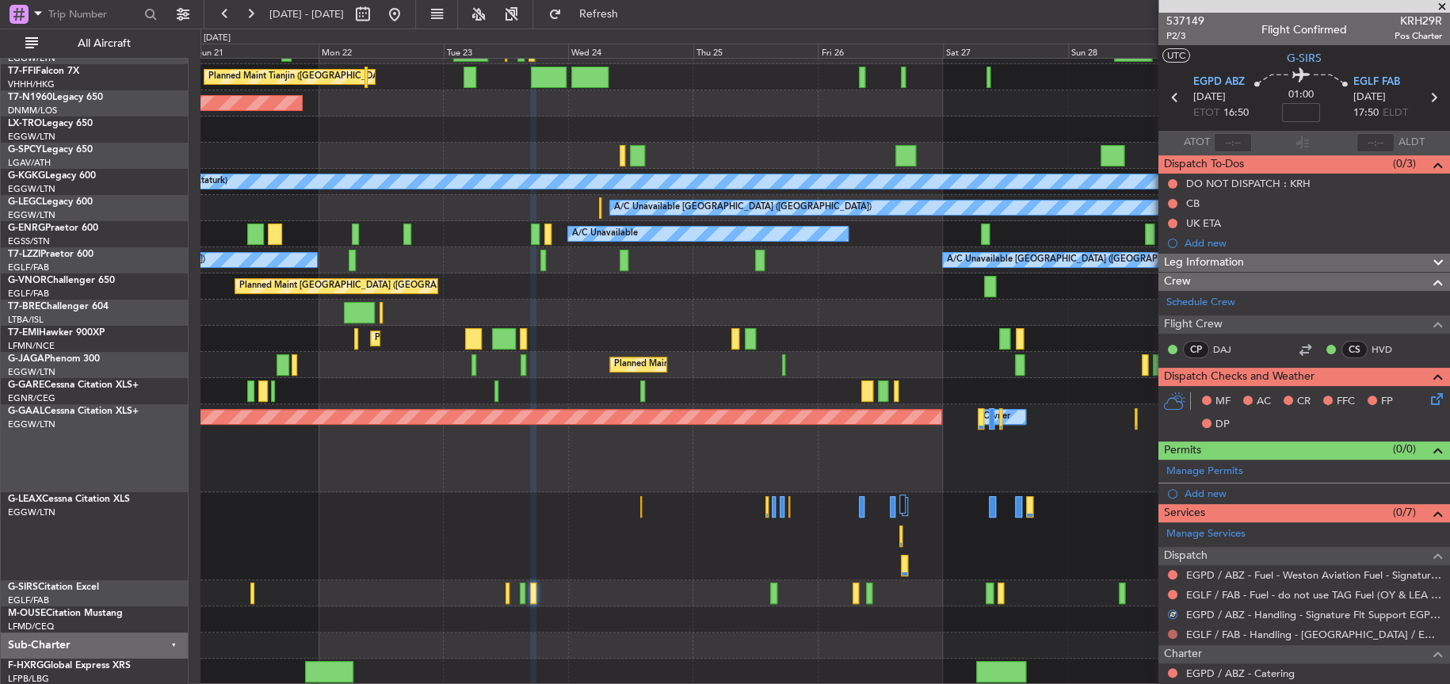
click at [1173, 635] on button at bounding box center [1173, 634] width 10 height 10
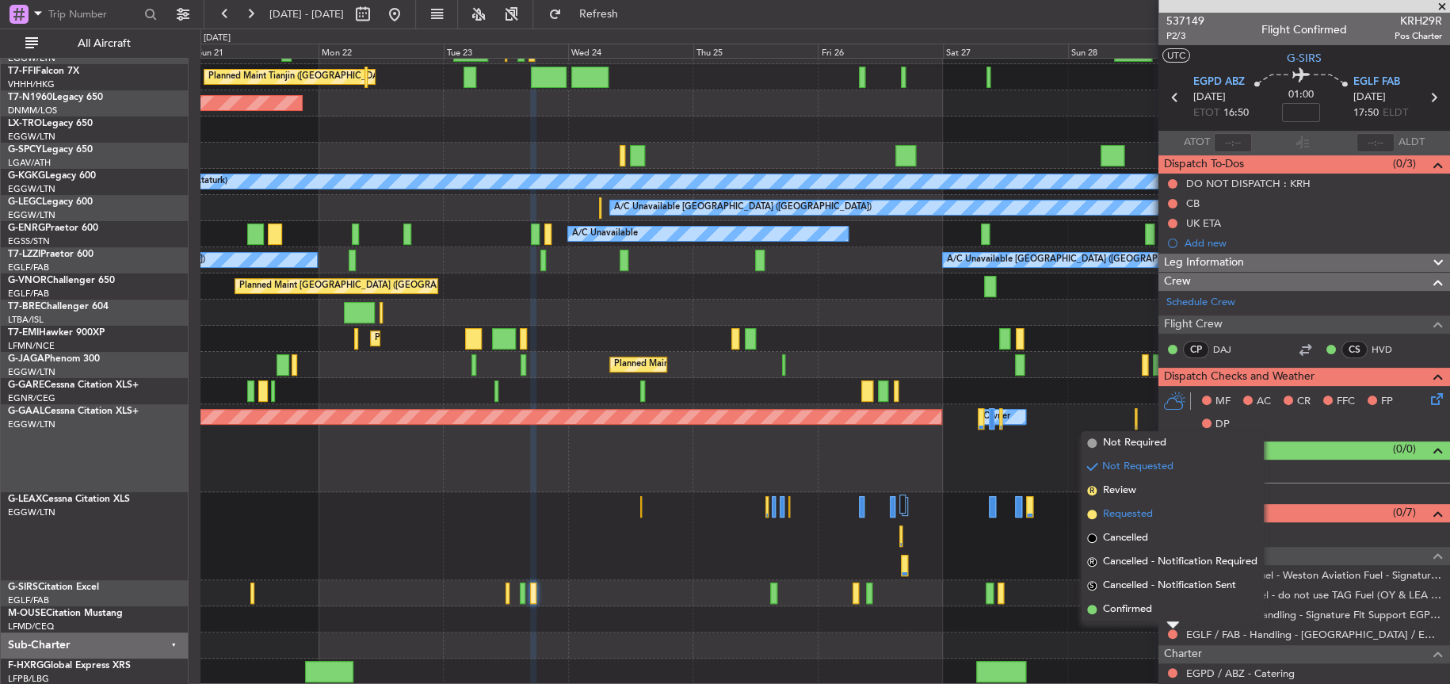
click at [1119, 513] on span "Requested" at bounding box center [1128, 514] width 50 height 16
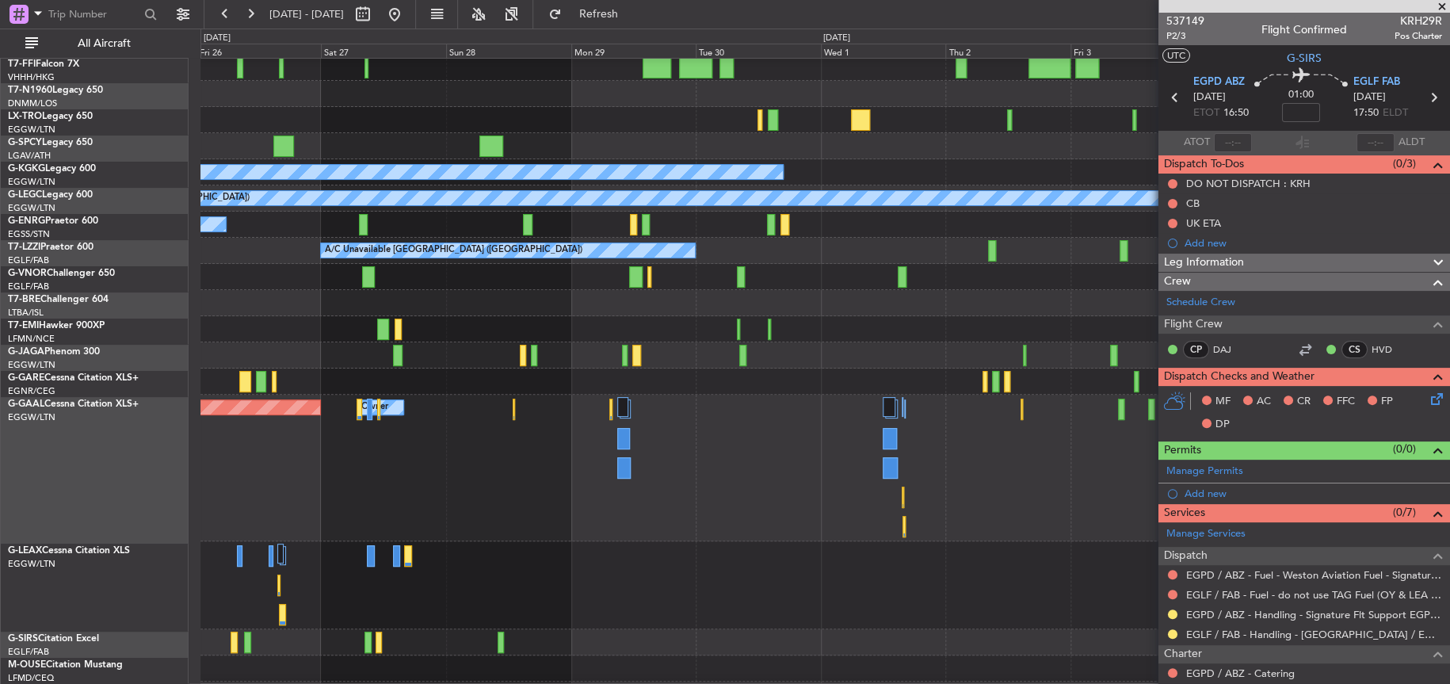
scroll to position [82, 0]
click at [439, 499] on div "Planned Maint Dusseldorf Owner Owner" at bounding box center [824, 468] width 1249 height 147
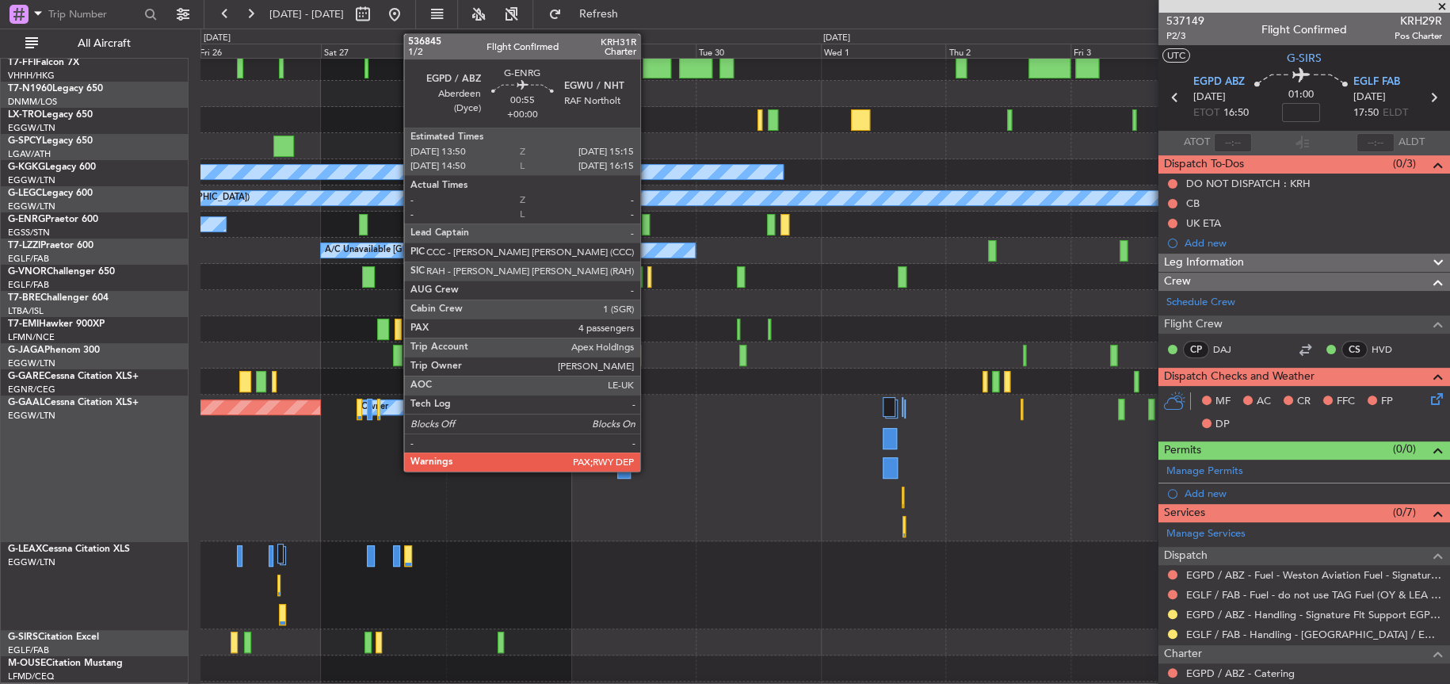
click at [647, 227] on div at bounding box center [646, 224] width 8 height 21
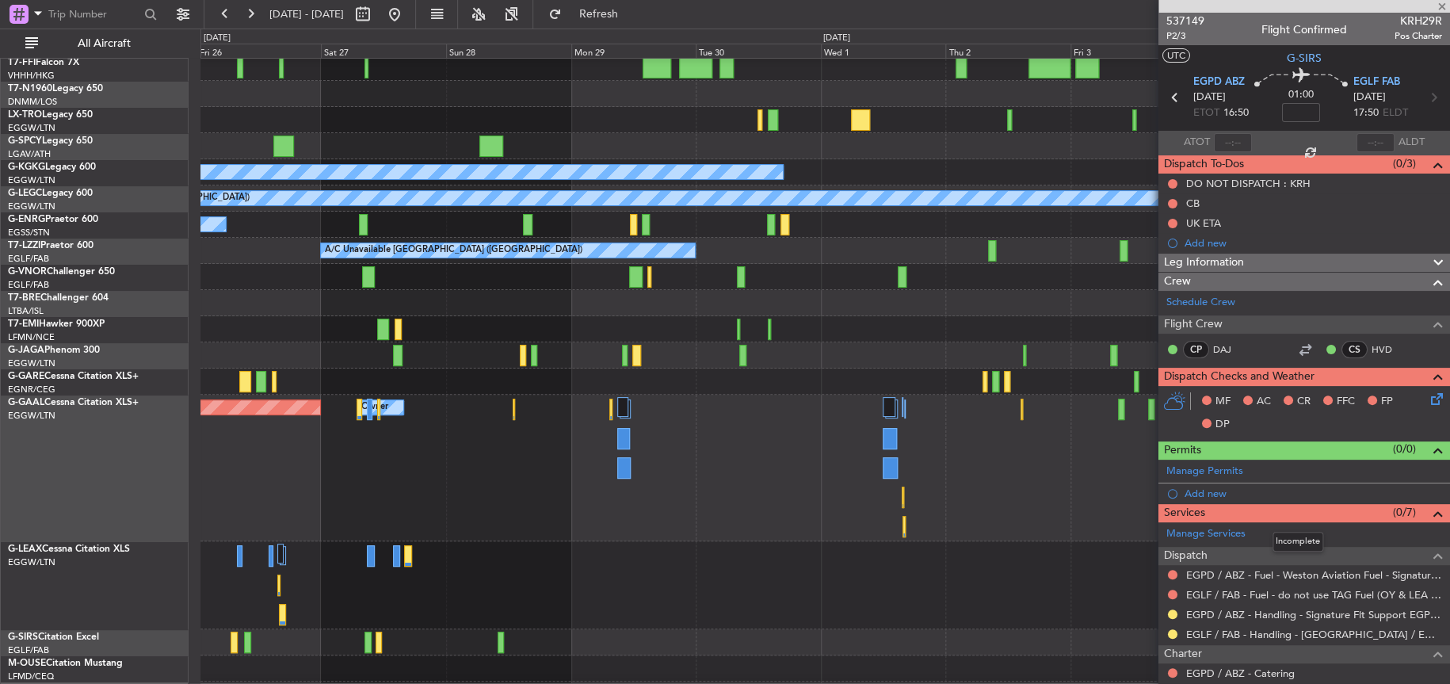
type input "4"
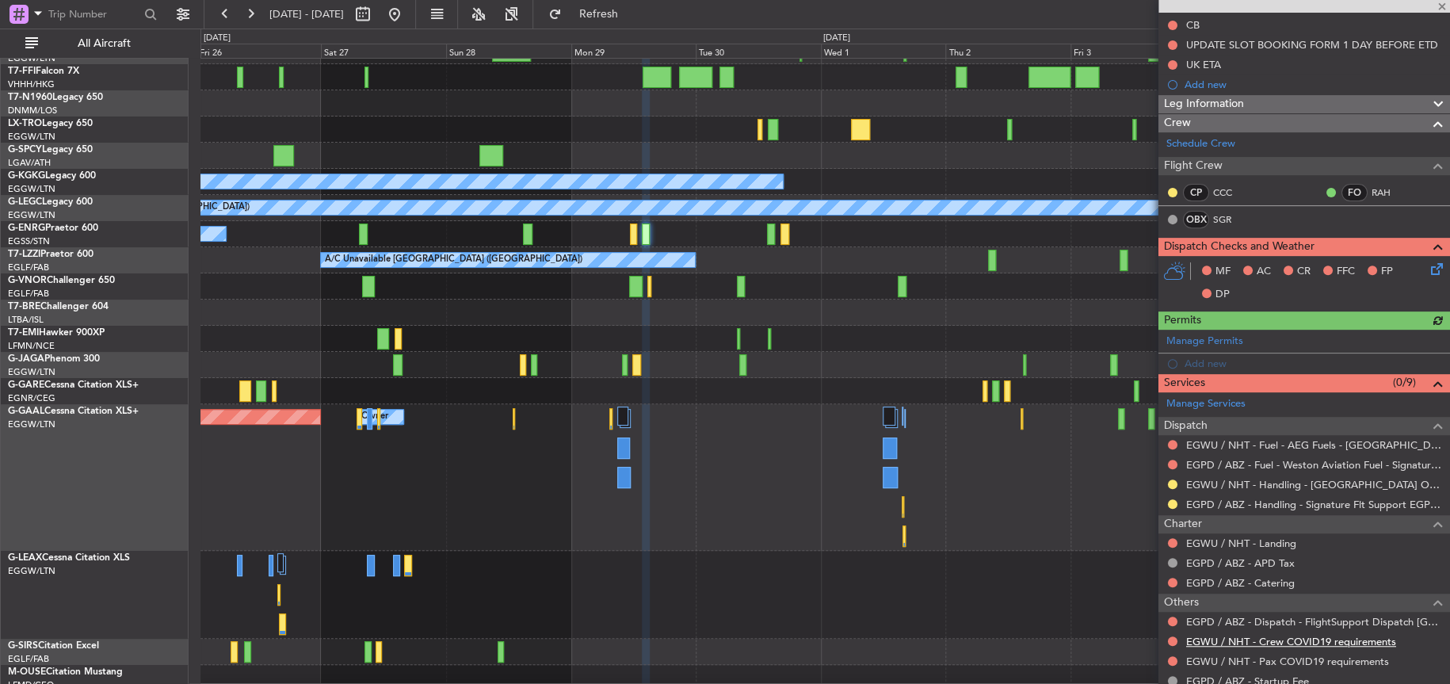
scroll to position [317, 0]
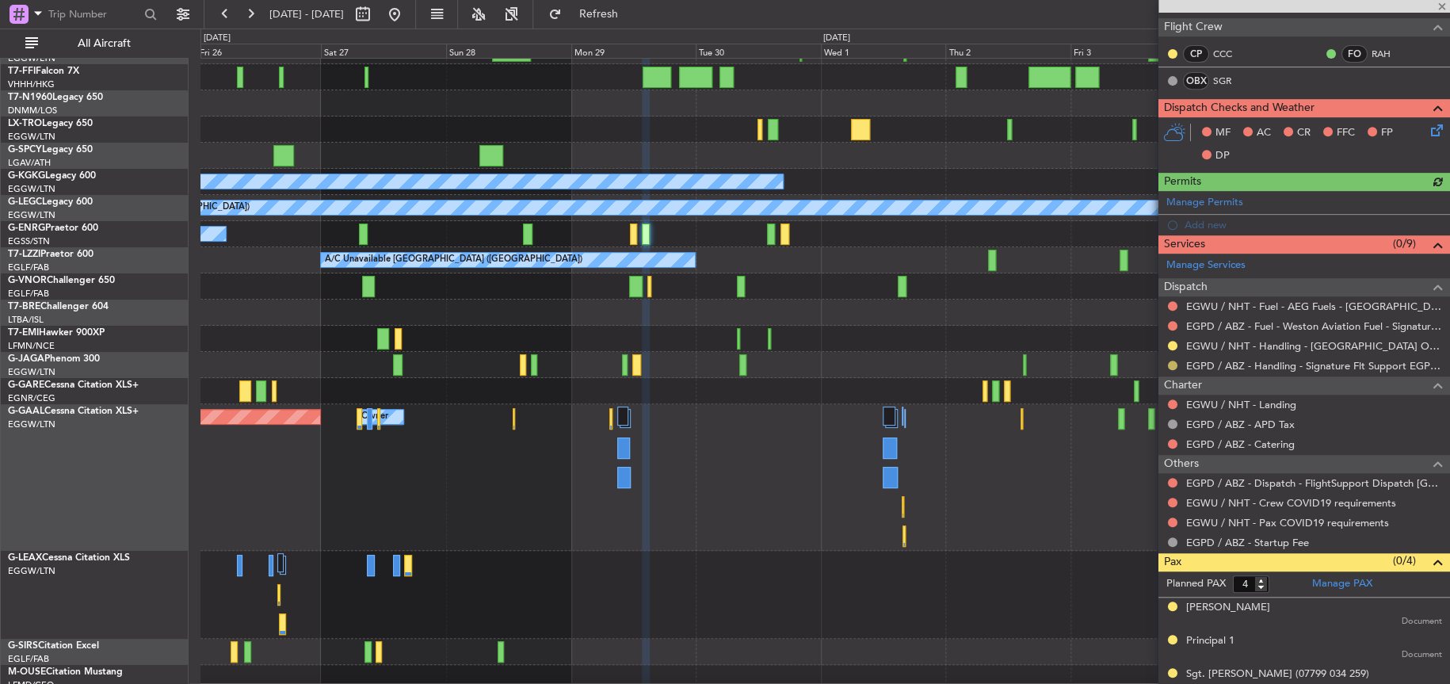
click at [1174, 362] on button at bounding box center [1173, 365] width 10 height 10
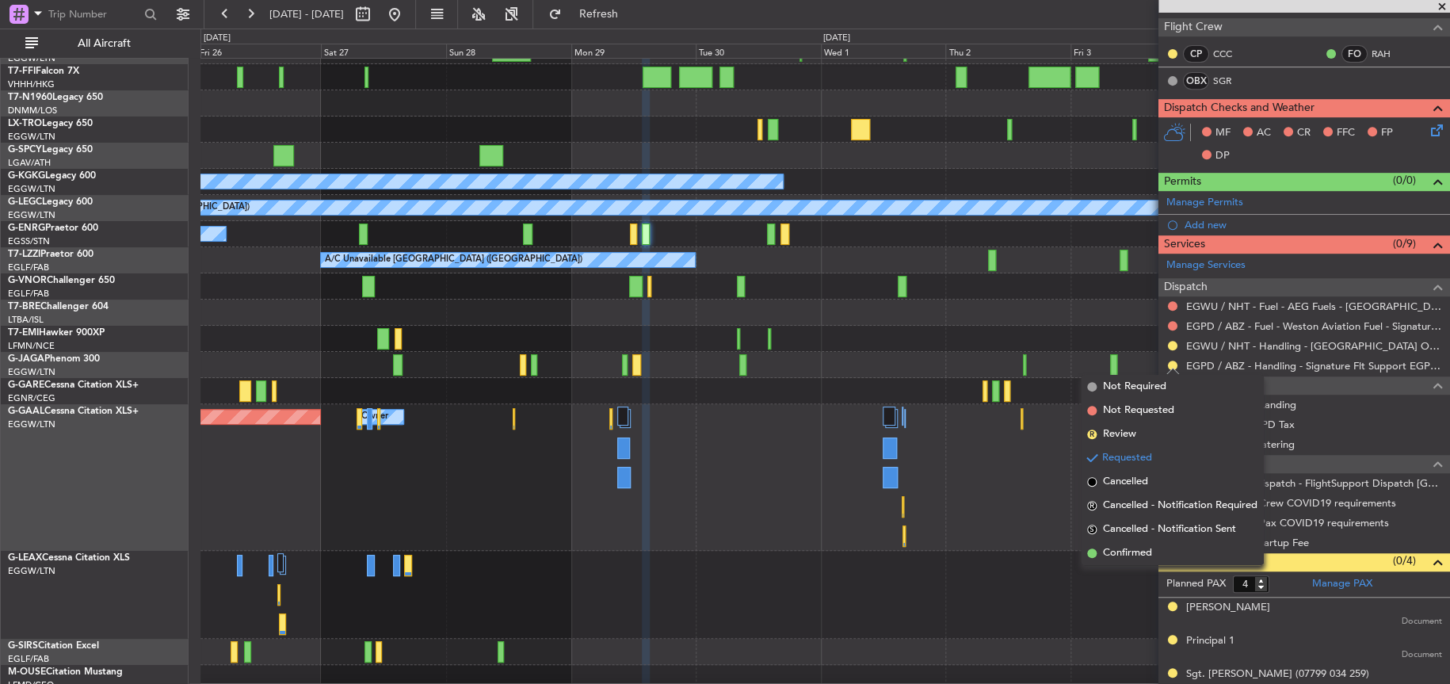
click at [1119, 548] on span "Confirmed" at bounding box center [1127, 553] width 49 height 16
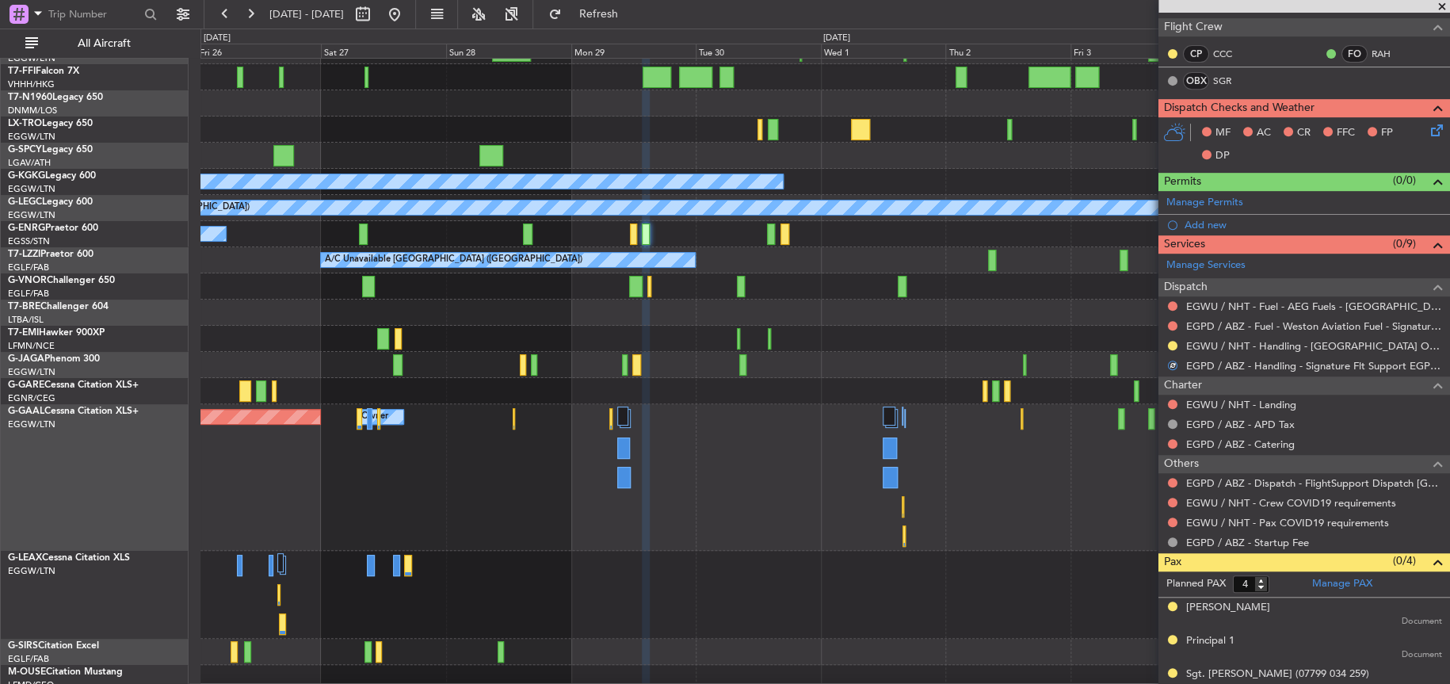
click at [1177, 341] on div at bounding box center [1172, 345] width 13 height 13
click at [1171, 346] on button at bounding box center [1173, 346] width 10 height 10
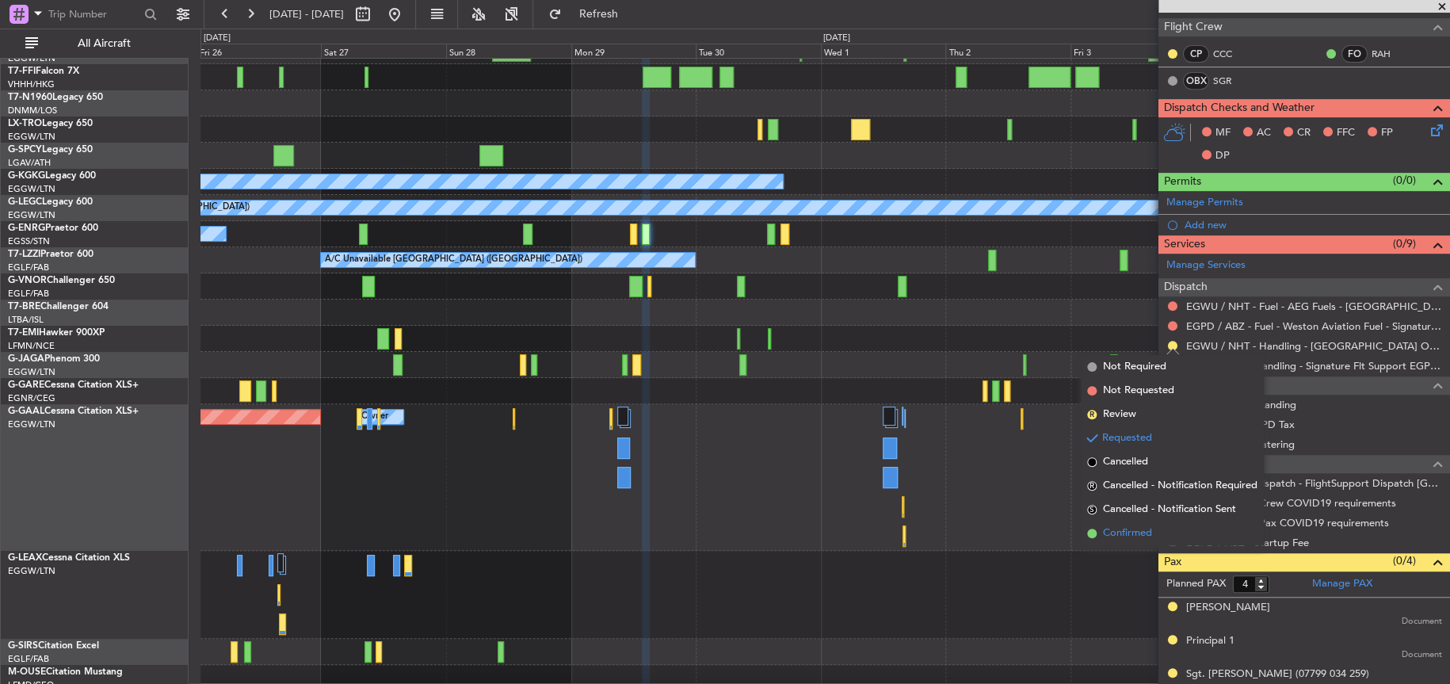
click at [1134, 540] on span "Confirmed" at bounding box center [1127, 533] width 49 height 16
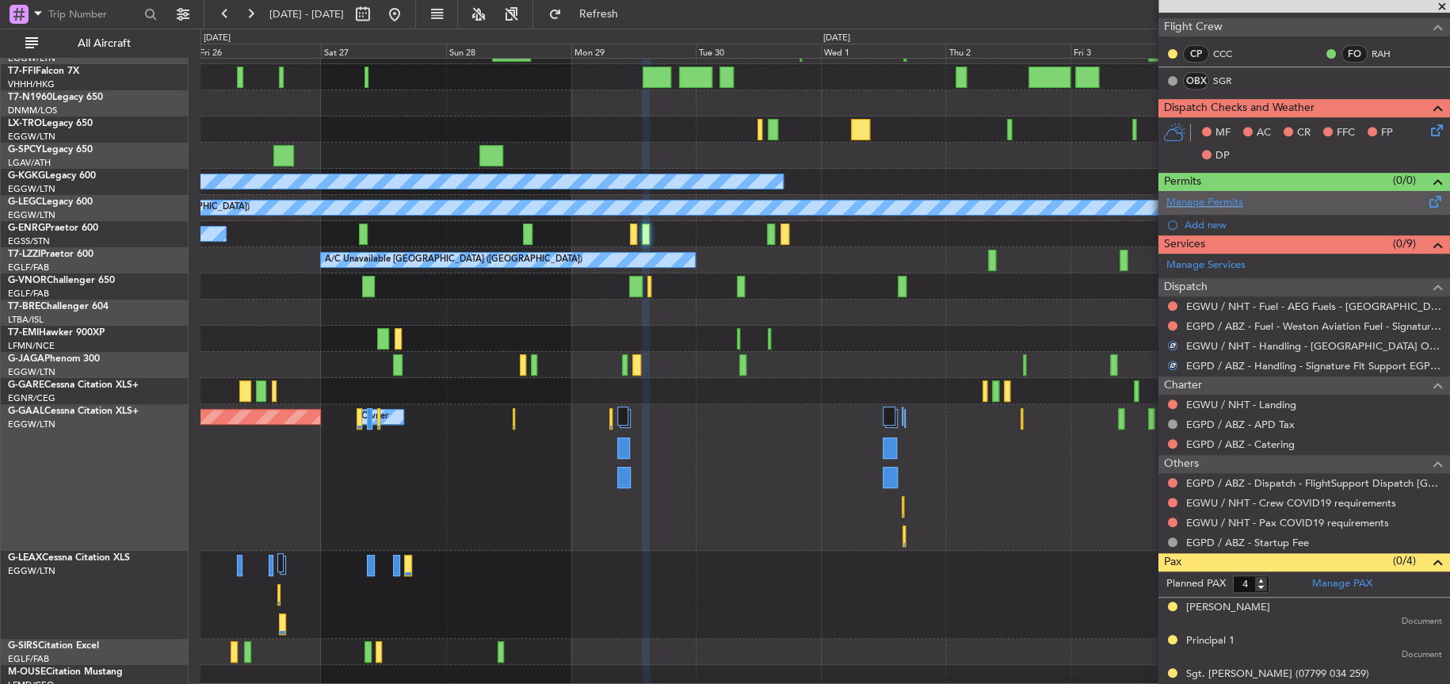
click at [1210, 195] on link "Manage Permits" at bounding box center [1204, 203] width 77 height 16
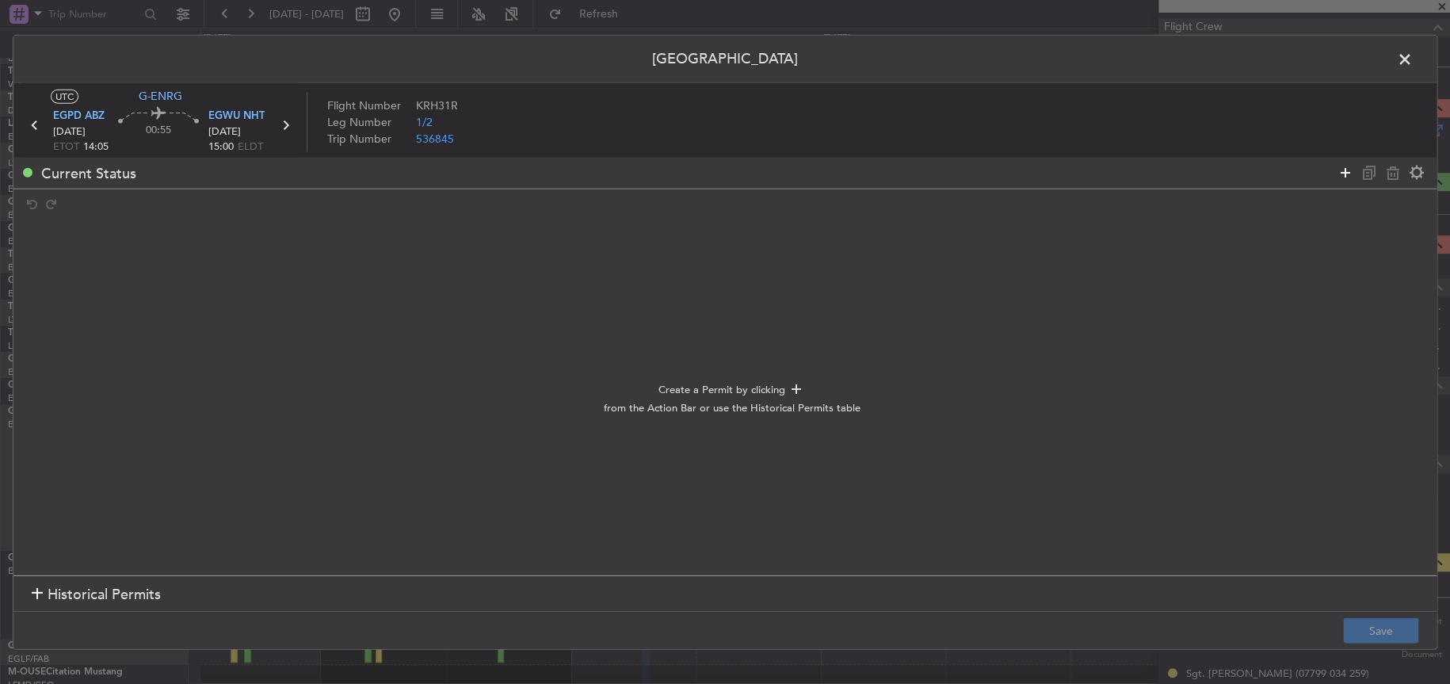
click at [1344, 170] on icon at bounding box center [1345, 172] width 19 height 19
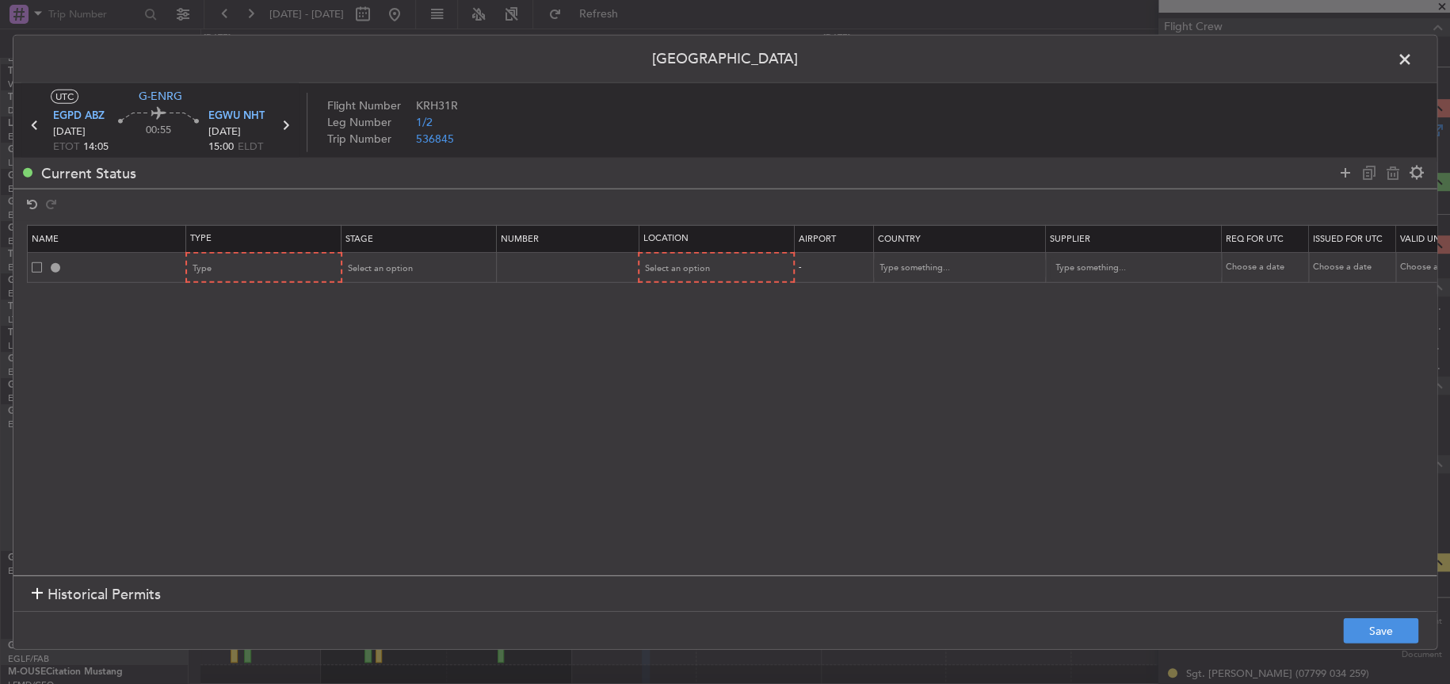
click at [227, 280] on td "Type" at bounding box center [263, 267] width 155 height 30
click at [229, 265] on div "Type" at bounding box center [259, 268] width 132 height 24
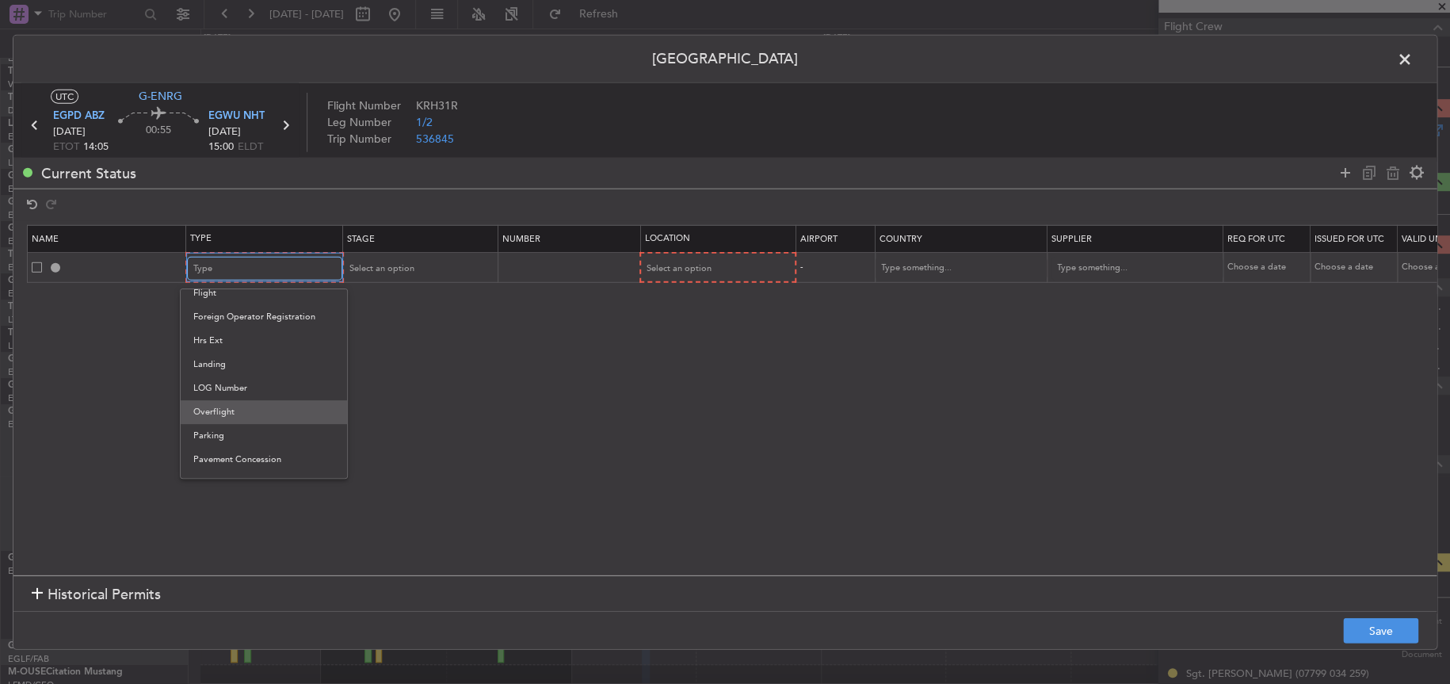
scroll to position [476, 0]
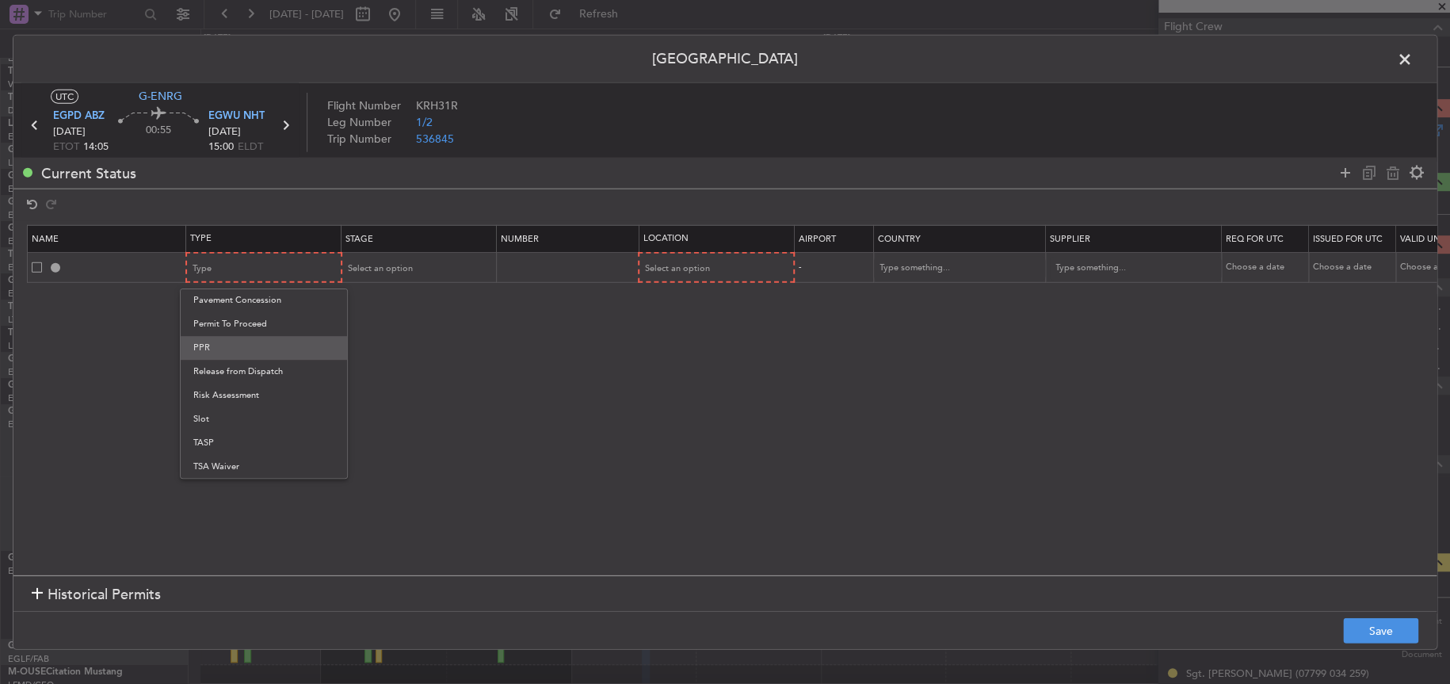
click at [226, 353] on span "PPR" at bounding box center [263, 348] width 141 height 24
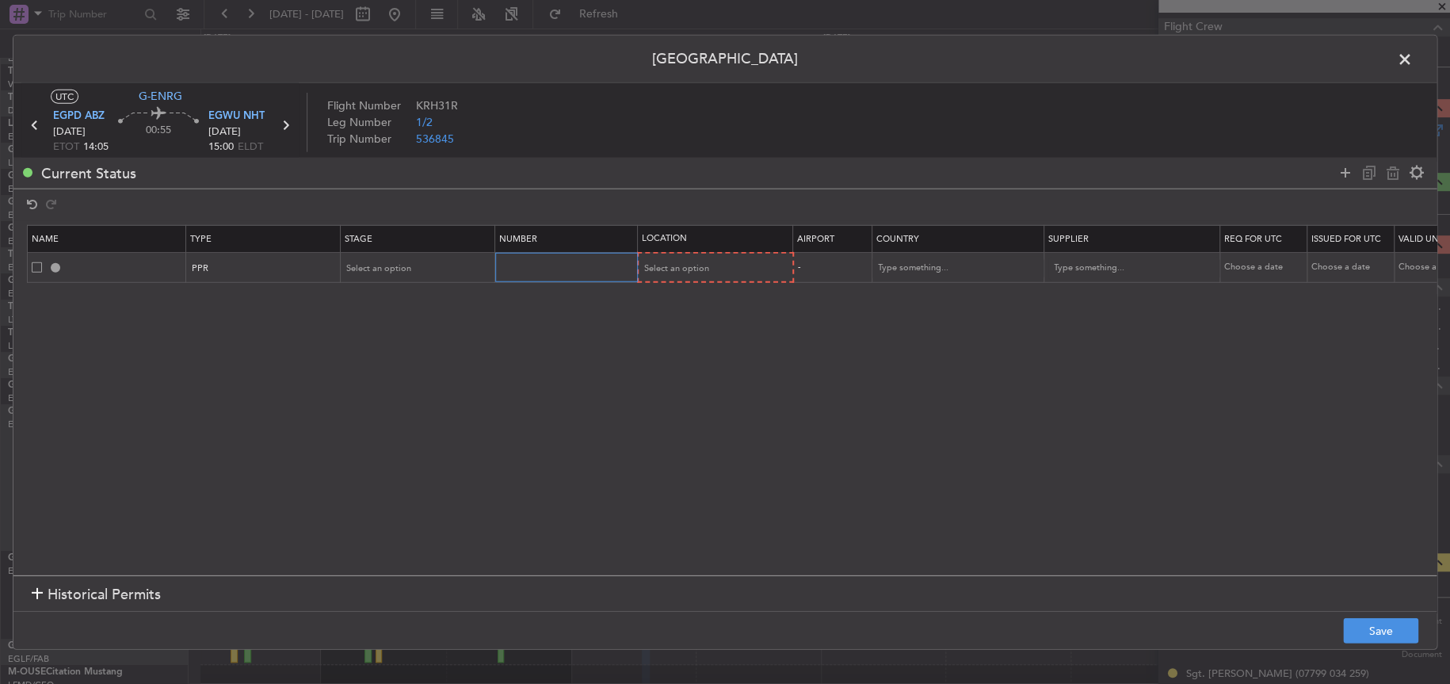
click at [552, 266] on input "text" at bounding box center [568, 266] width 138 height 13
paste input "NHT-45/094"
type input "NHT-45/094"
click at [723, 269] on div "Select an option" at bounding box center [711, 268] width 132 height 24
click at [700, 345] on span "Arrival" at bounding box center [715, 349] width 141 height 24
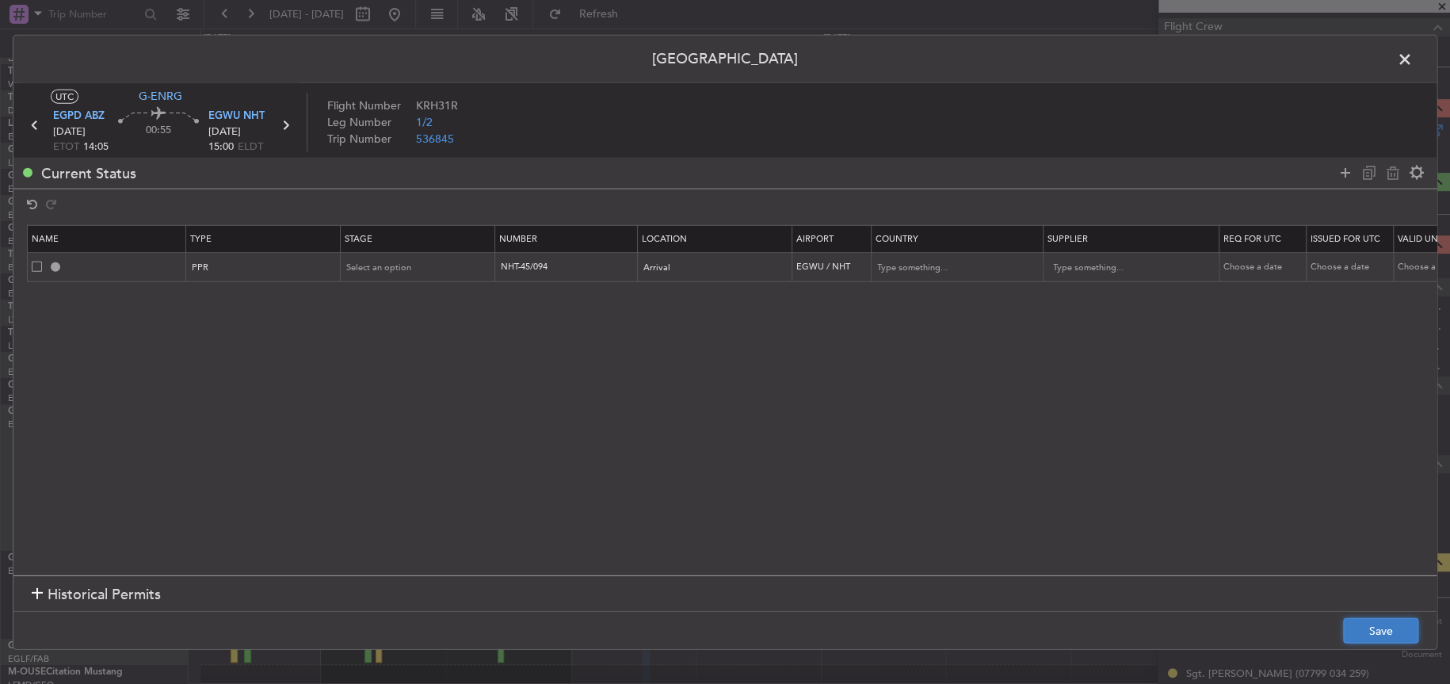
click at [1388, 625] on button "Save" at bounding box center [1380, 630] width 75 height 25
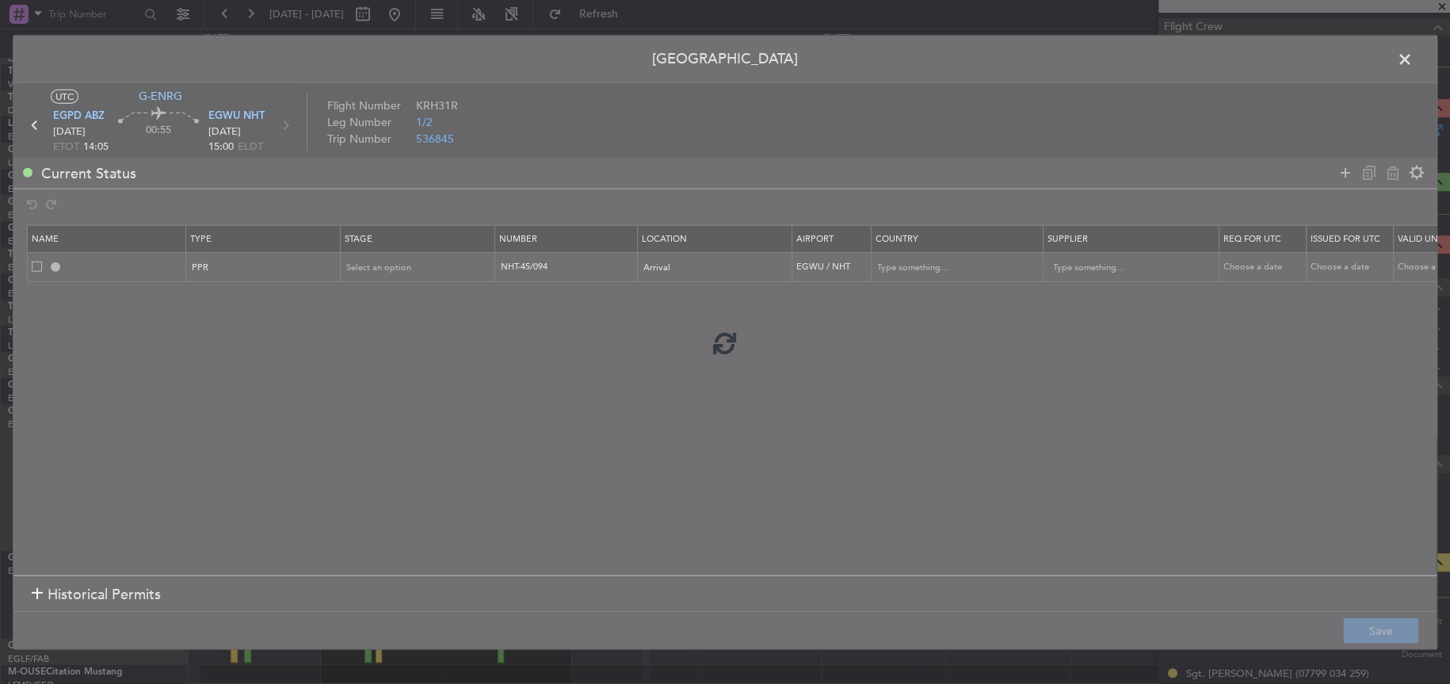
type input "EGWU PPR"
type input "[GEOGRAPHIC_DATA]"
type input "NNN"
type input "2"
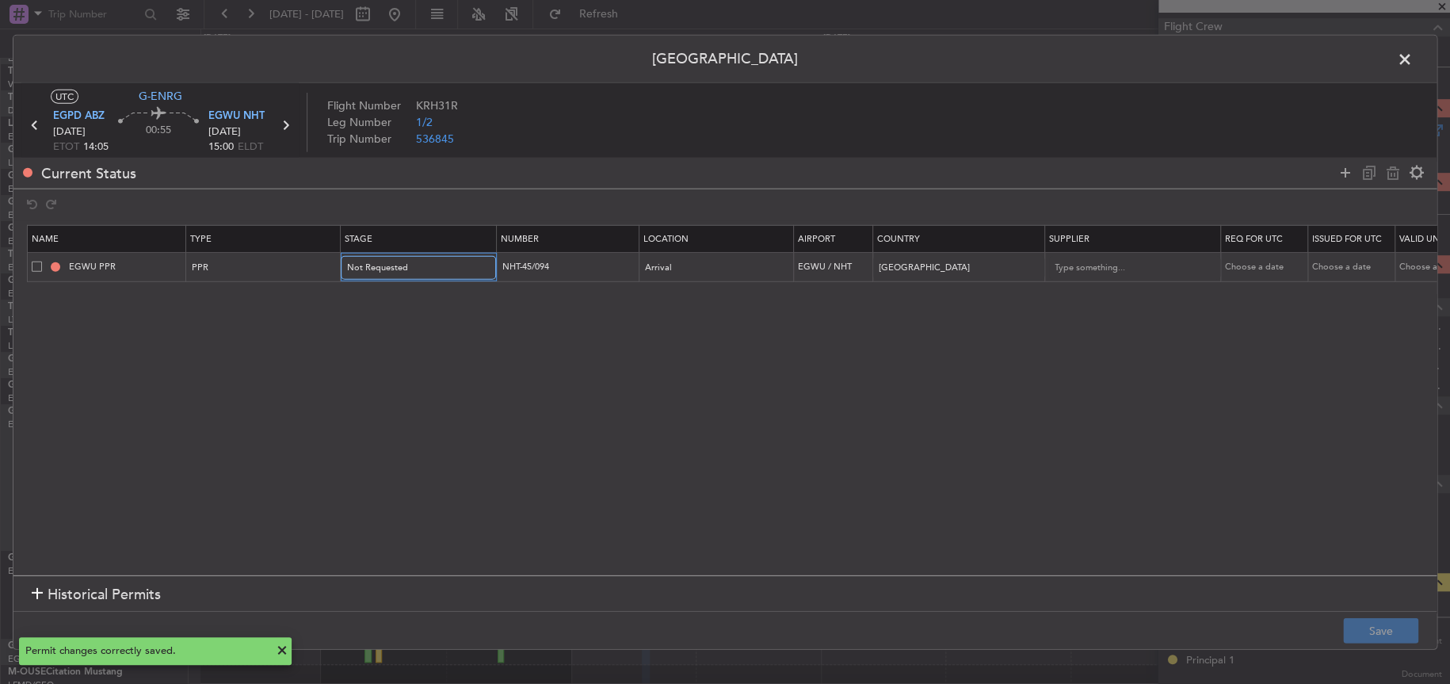
click at [410, 267] on div "Not Requested" at bounding box center [413, 268] width 132 height 24
drag, startPoint x: 403, startPoint y: 388, endPoint x: 402, endPoint y: 378, distance: 10.4
click at [405, 388] on span "Received OK" at bounding box center [418, 395] width 141 height 24
click at [1386, 630] on button "Save" at bounding box center [1380, 630] width 75 height 25
click at [1031, 457] on section "Name Type Stage Number Location Airport Country Supplier Req For Utc Issued For…" at bounding box center [724, 398] width 1423 height 354
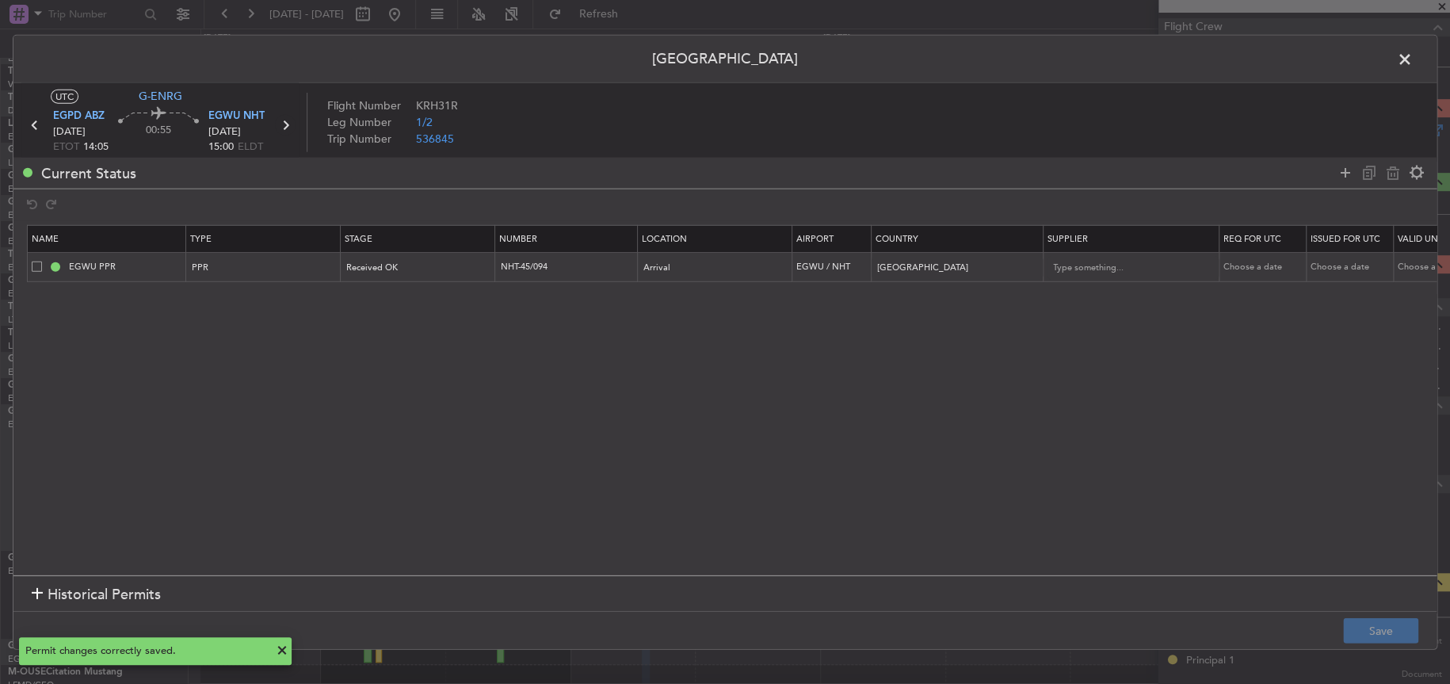
click at [283, 120] on icon at bounding box center [285, 124] width 21 height 21
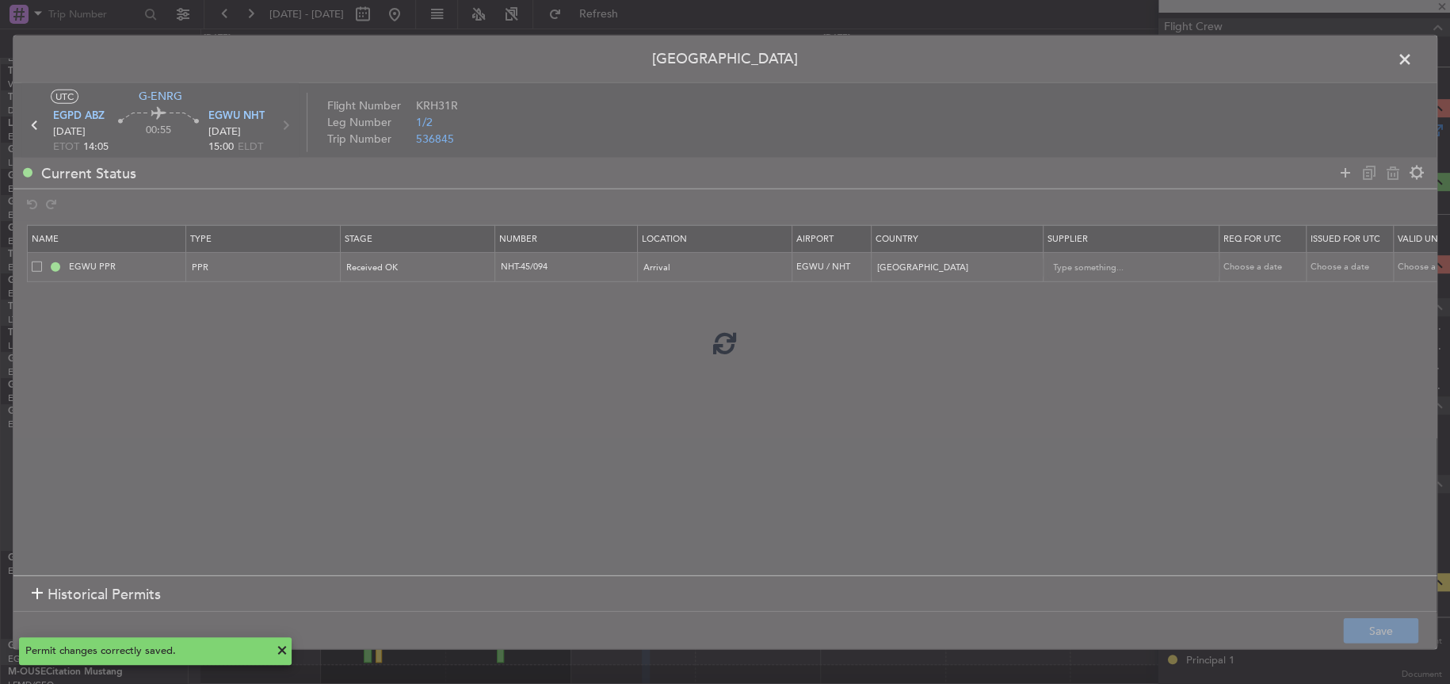
type input "-00:10"
type input "7"
type input "-00:10"
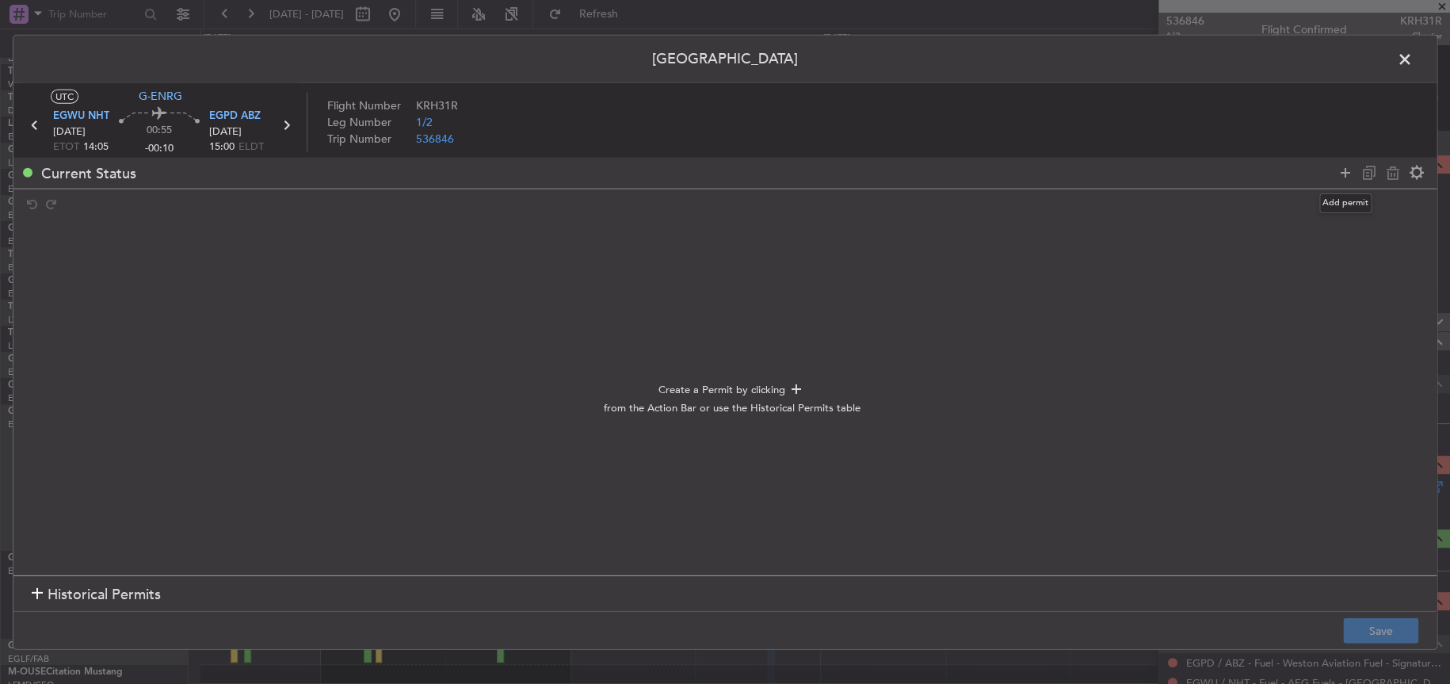
click at [1343, 174] on icon at bounding box center [1345, 172] width 19 height 19
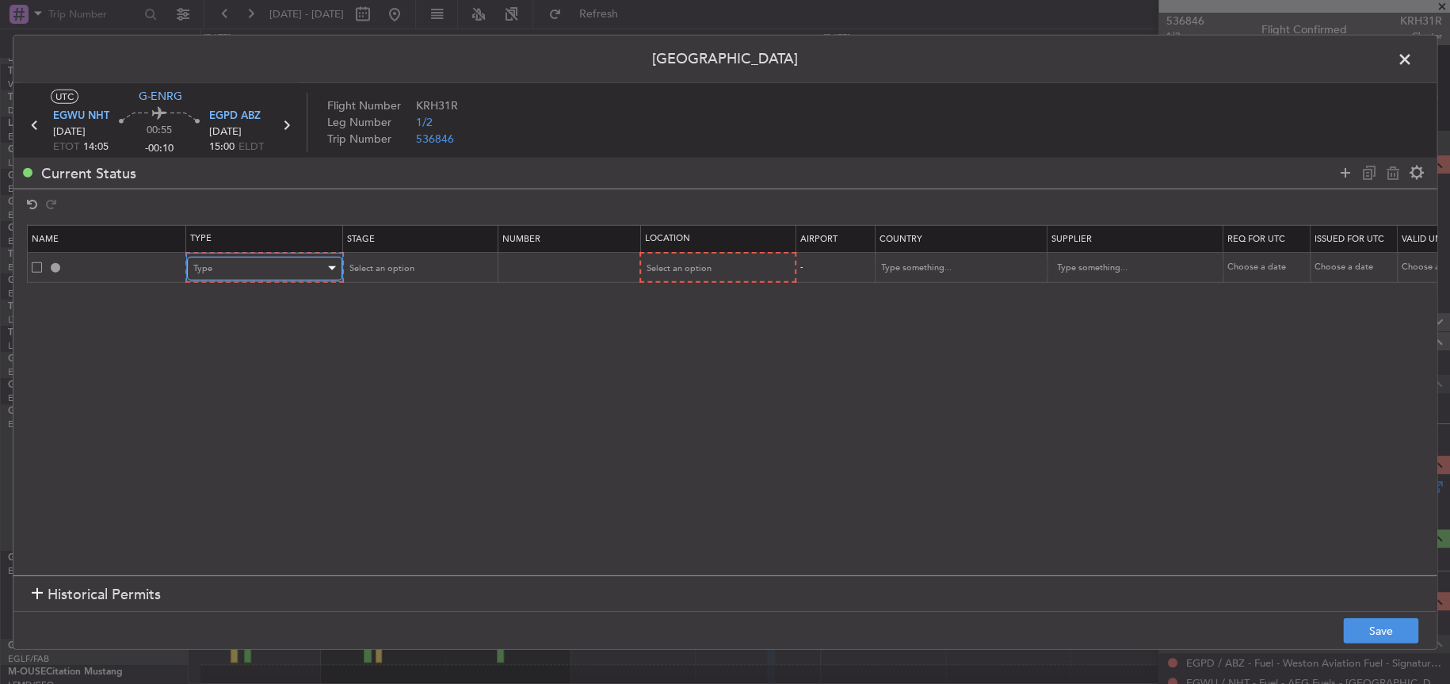
click at [238, 278] on div "Type" at bounding box center [259, 268] width 132 height 24
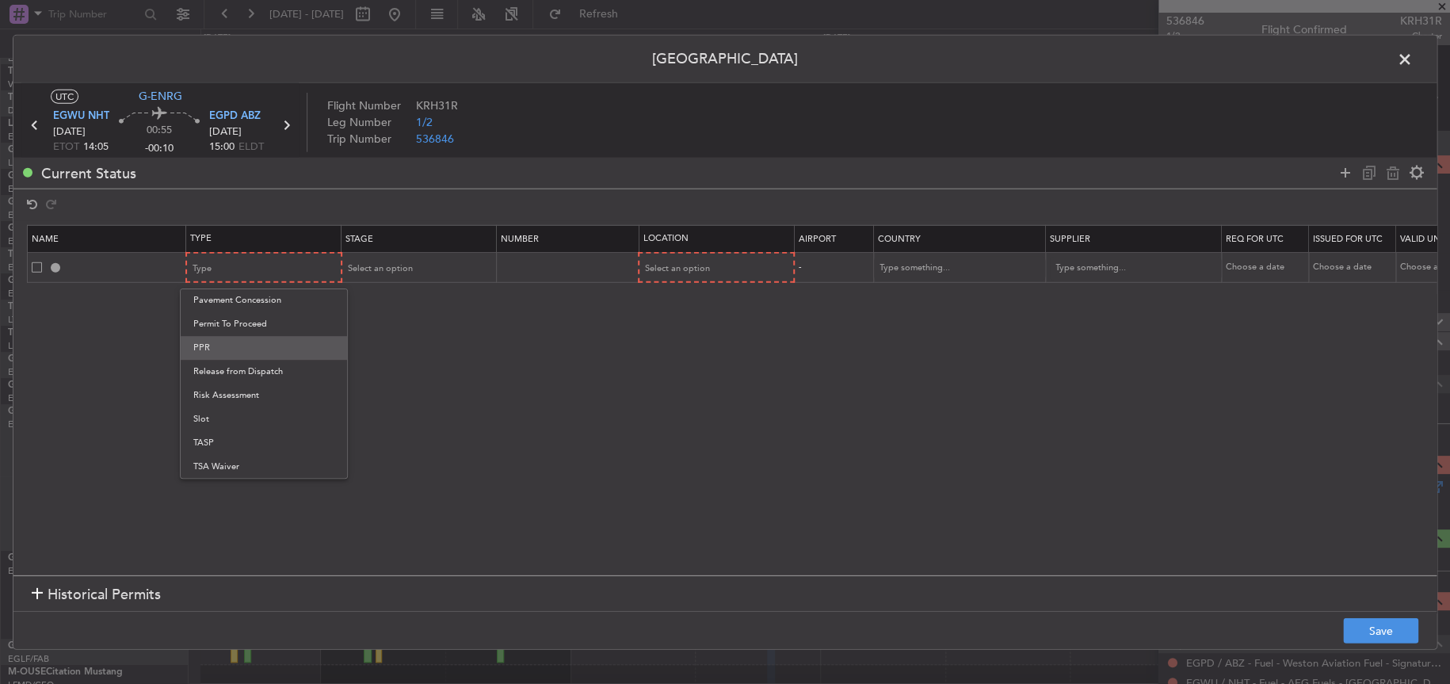
click at [227, 348] on span "PPR" at bounding box center [263, 348] width 141 height 24
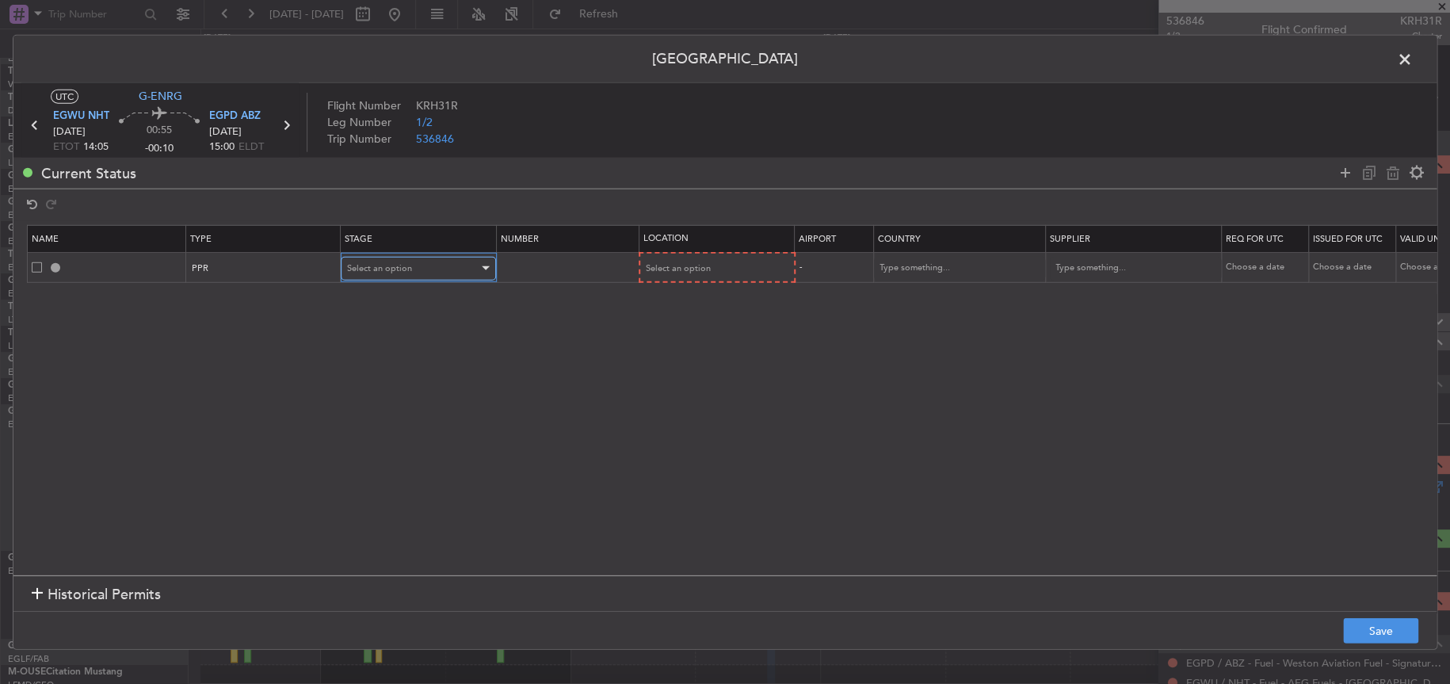
click at [370, 261] on span "Select an option" at bounding box center [379, 267] width 65 height 12
drag, startPoint x: 400, startPoint y: 395, endPoint x: 427, endPoint y: 367, distance: 38.7
click at [402, 393] on span "Received OK" at bounding box center [418, 396] width 141 height 24
click at [579, 265] on input "text" at bounding box center [568, 266] width 138 height 13
paste input "NHT-45/094"
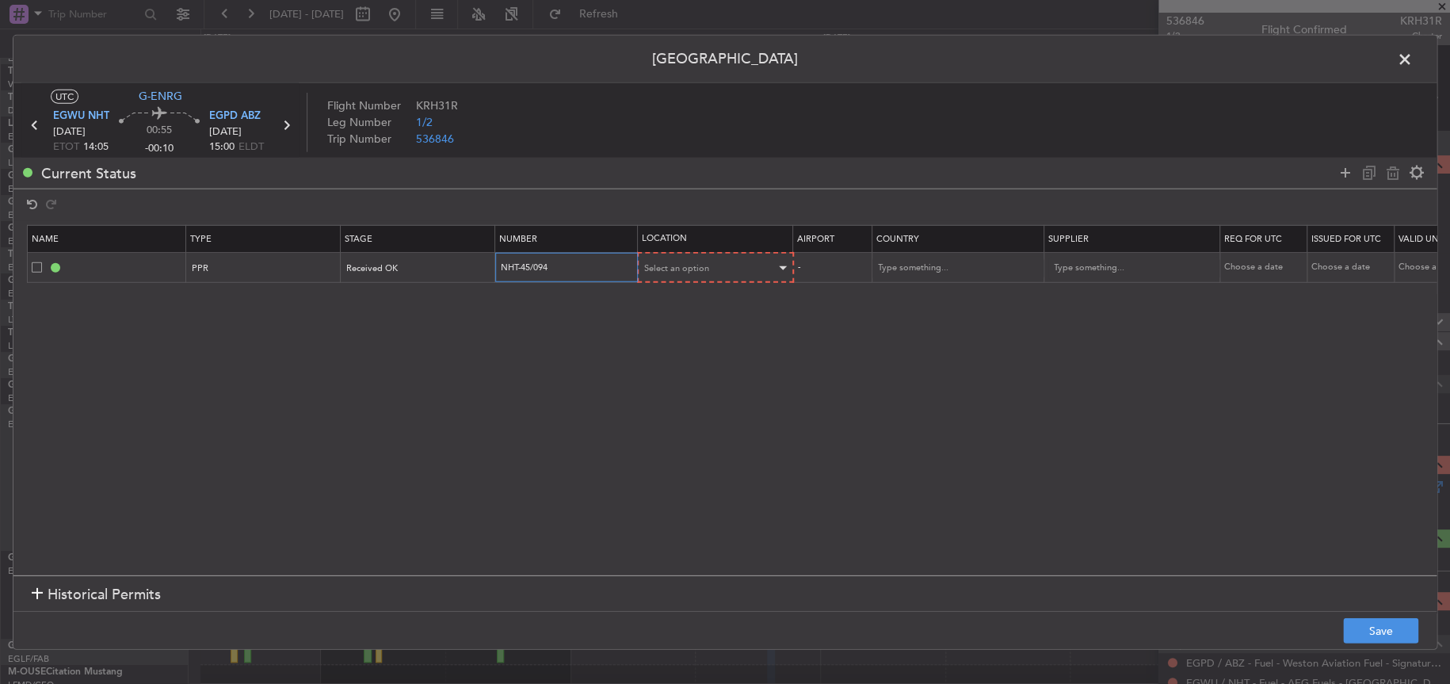
type input "NHT-45/094"
click at [705, 267] on span "Select an option" at bounding box center [677, 267] width 65 height 12
click at [688, 299] on span "Departure" at bounding box center [715, 301] width 141 height 24
click at [1384, 631] on button "Save" at bounding box center [1380, 630] width 75 height 25
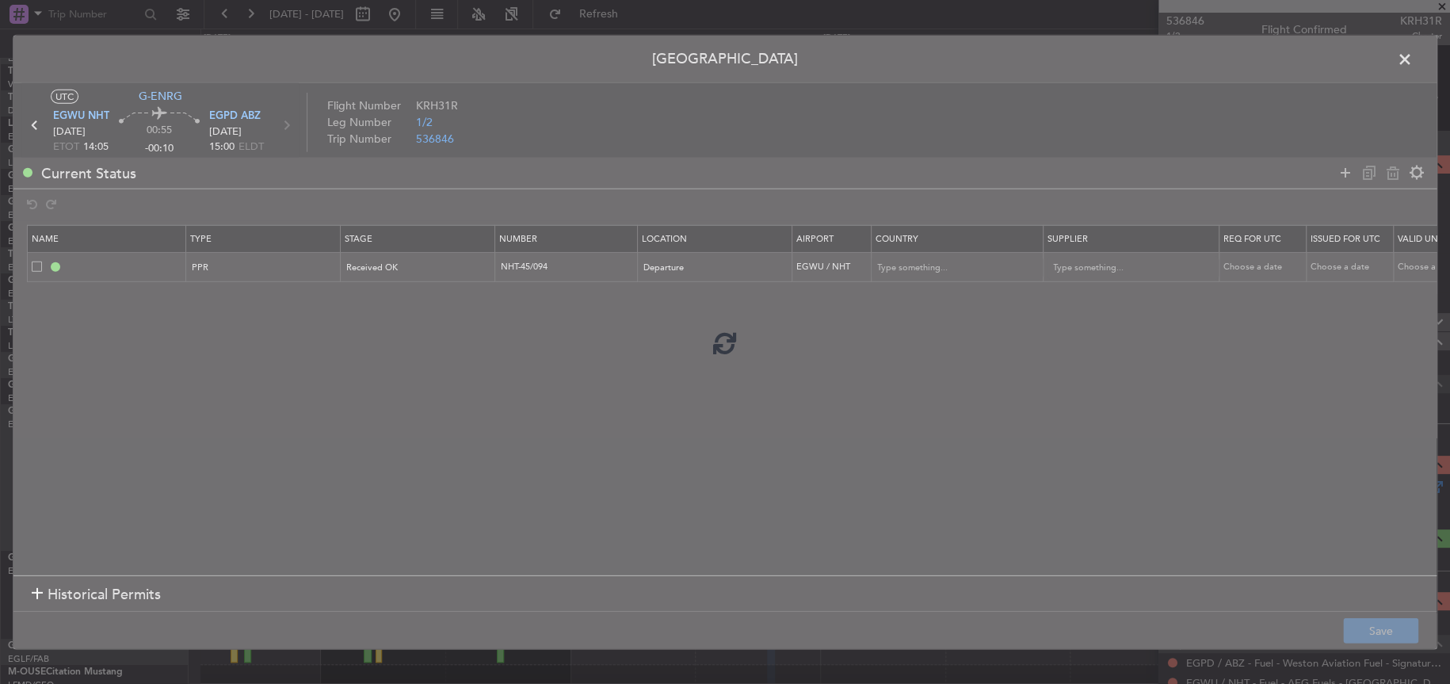
type input "EGWU PPR"
type input "United Kingdom"
type input "NNN"
type input "2"
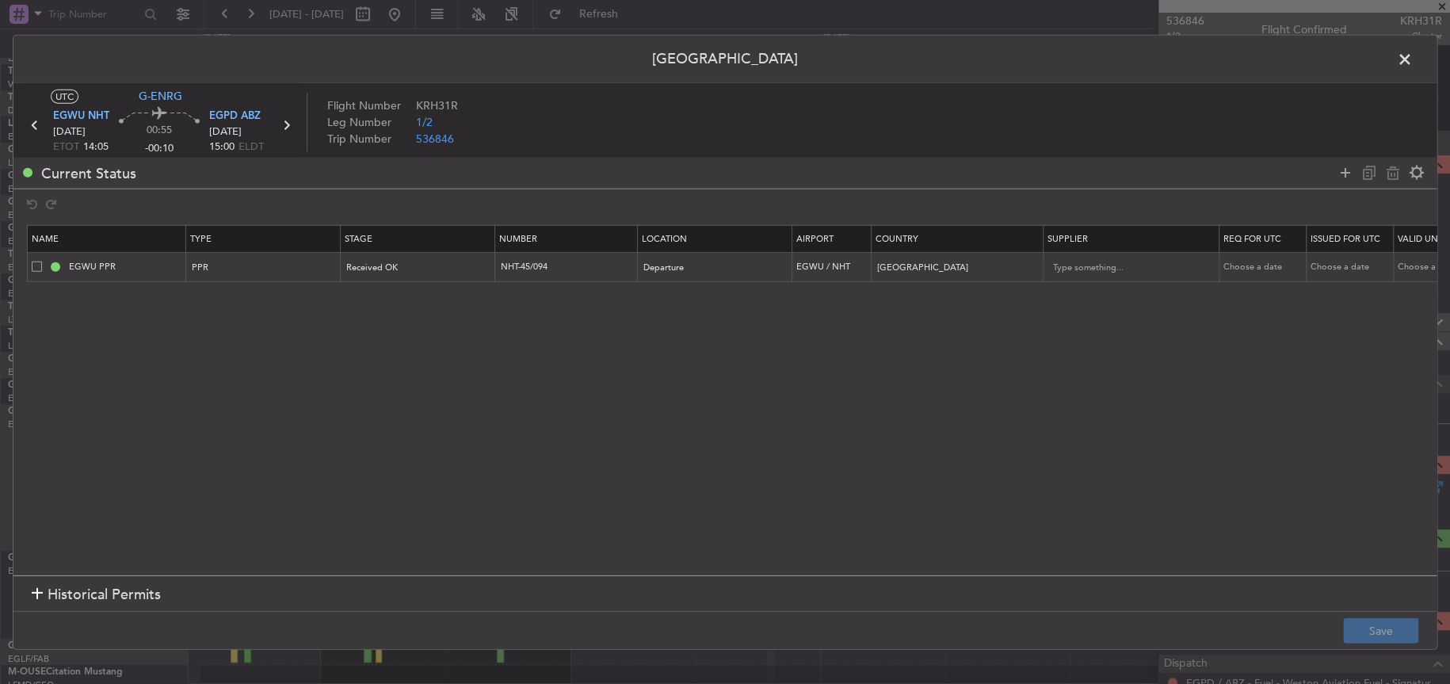
click at [1413, 62] on span at bounding box center [1413, 63] width 0 height 32
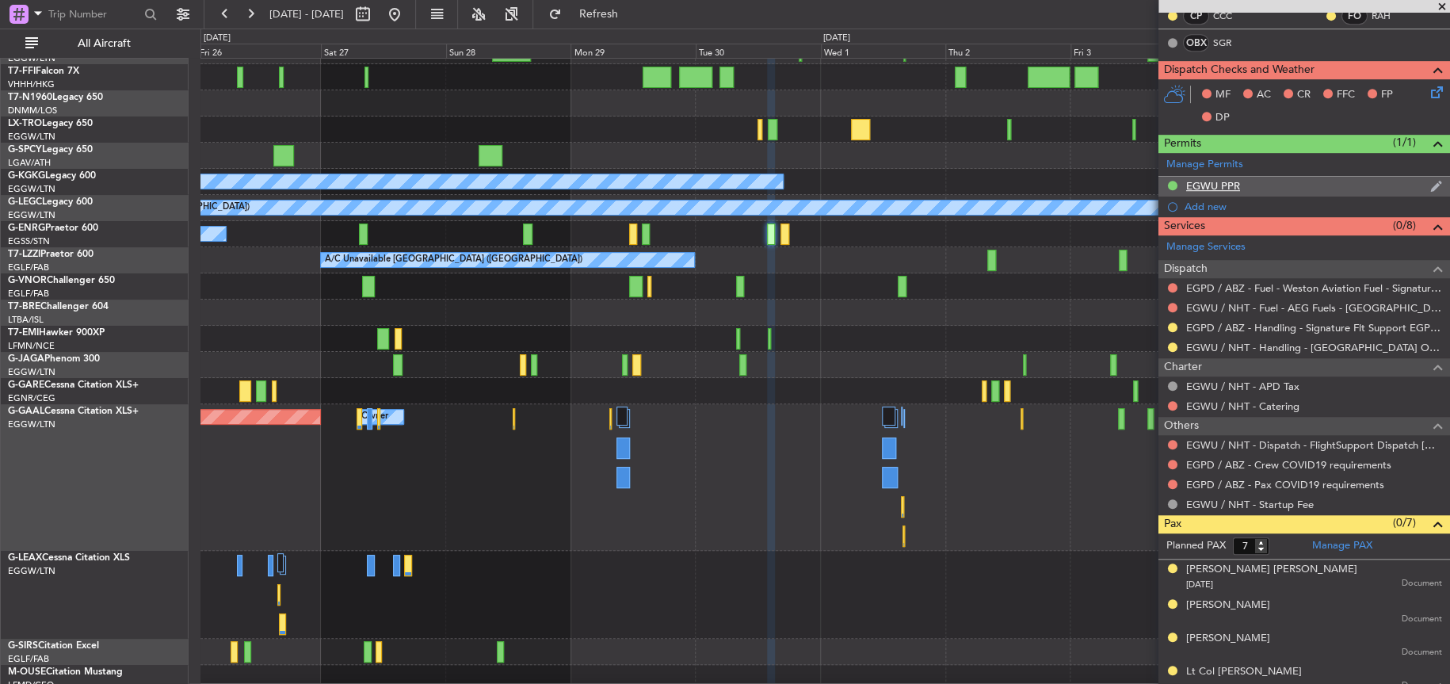
scroll to position [396, 0]
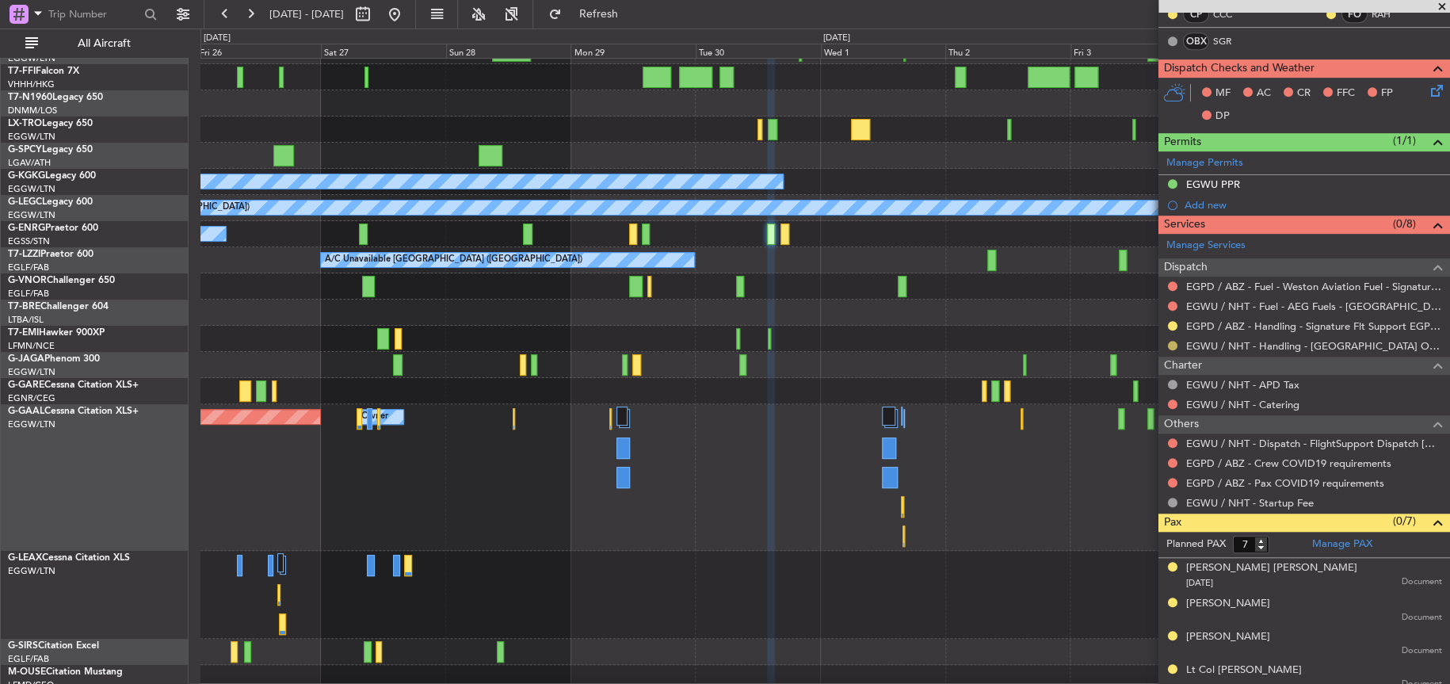
click at [1175, 341] on button at bounding box center [1173, 346] width 10 height 10
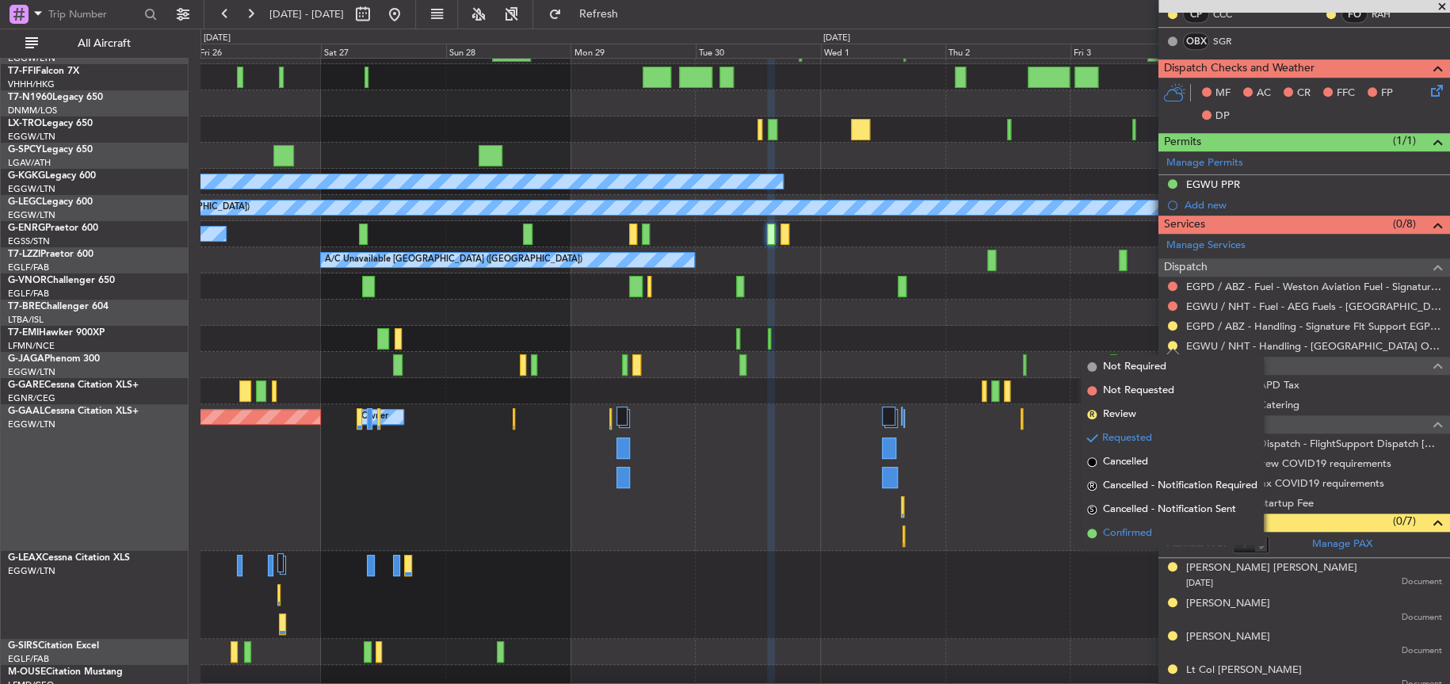
click at [1120, 534] on span "Confirmed" at bounding box center [1127, 533] width 49 height 16
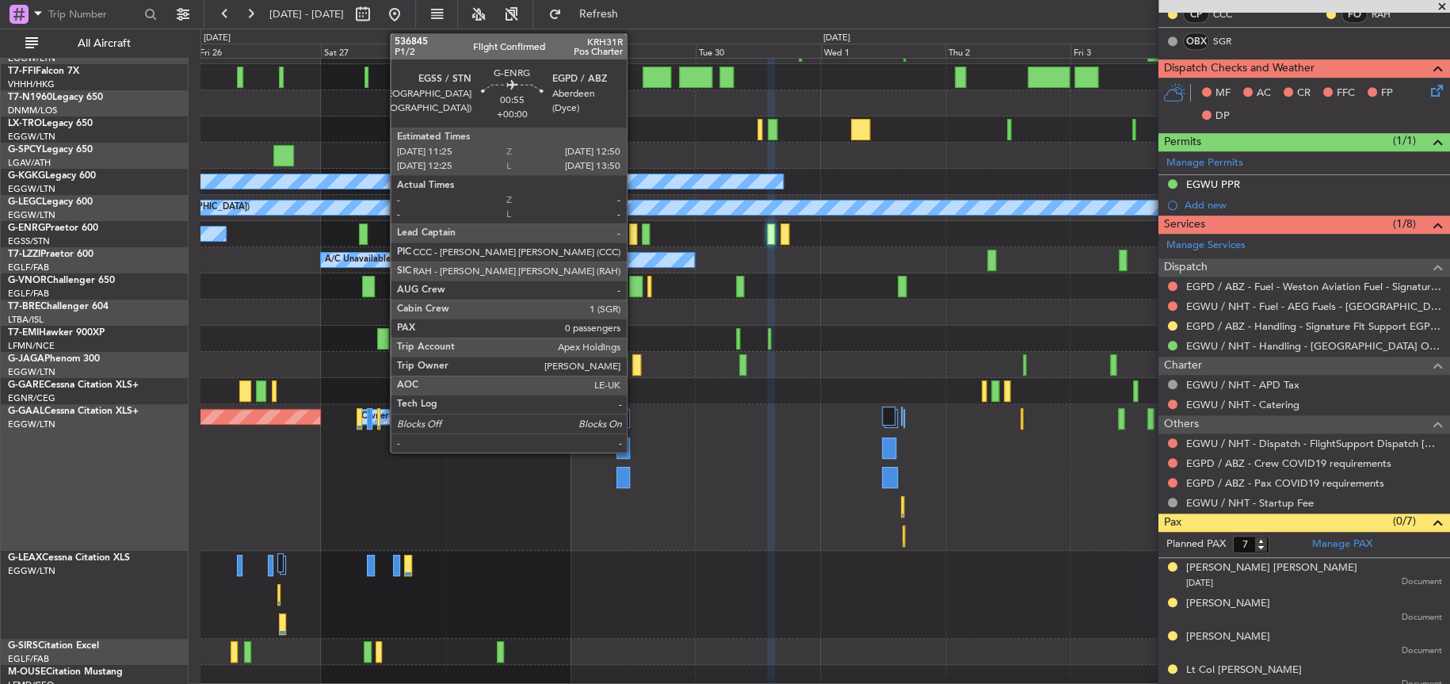
click at [634, 235] on div at bounding box center [633, 233] width 8 height 21
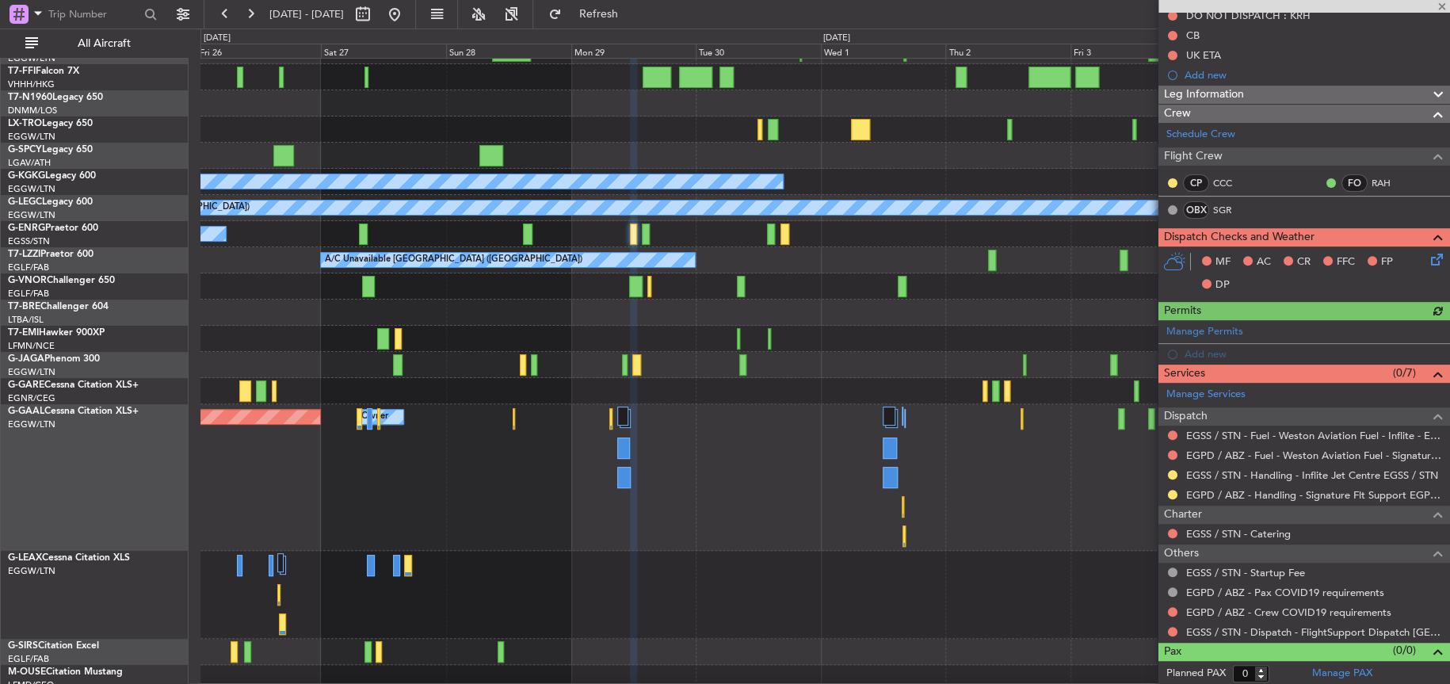
scroll to position [169, 0]
click at [1174, 492] on button at bounding box center [1173, 494] width 10 height 10
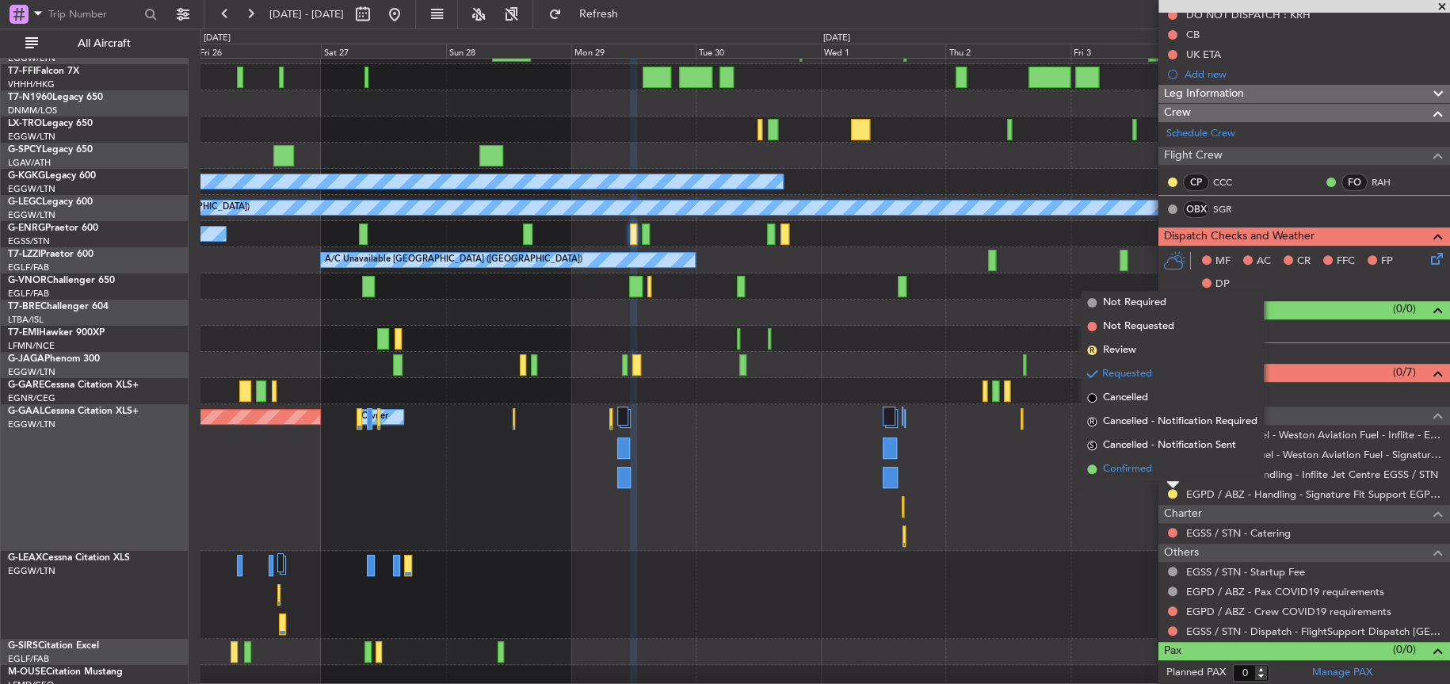
click at [1122, 466] on span "Confirmed" at bounding box center [1127, 469] width 49 height 16
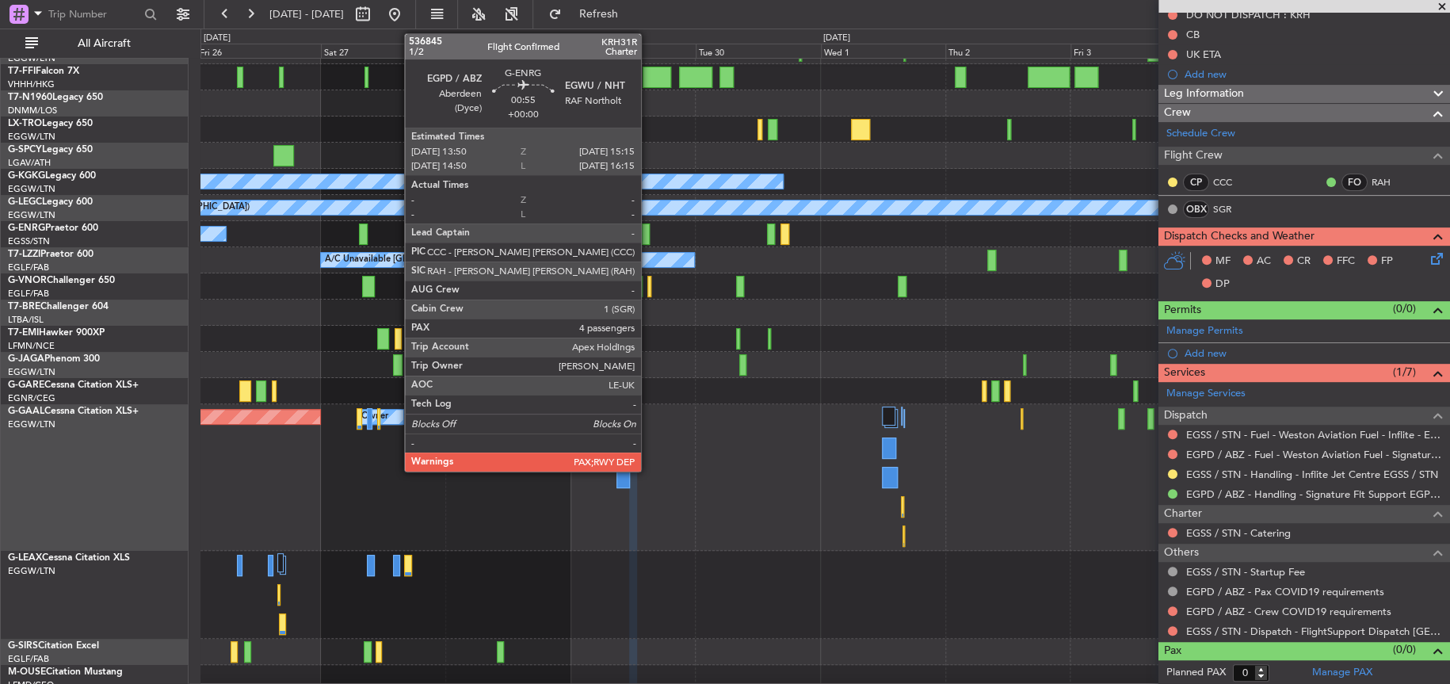
click at [648, 235] on div at bounding box center [646, 233] width 8 height 21
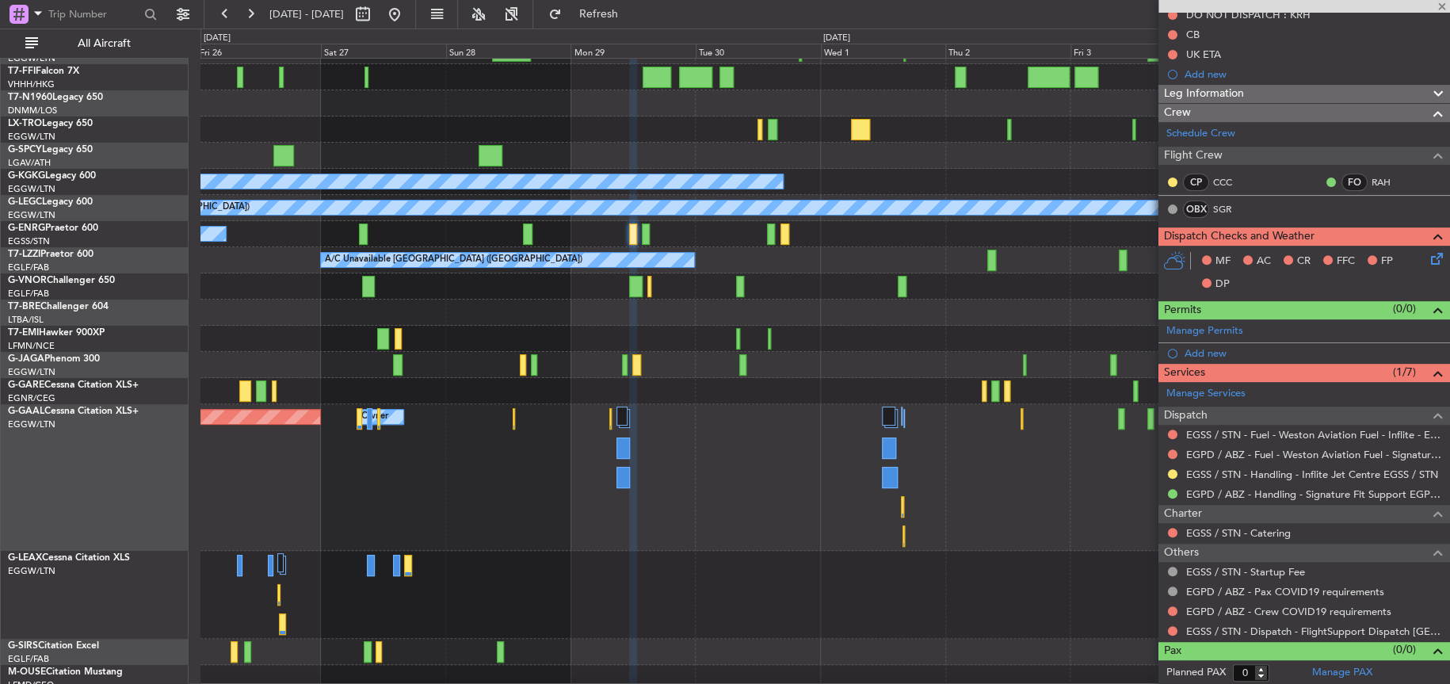
type input "4"
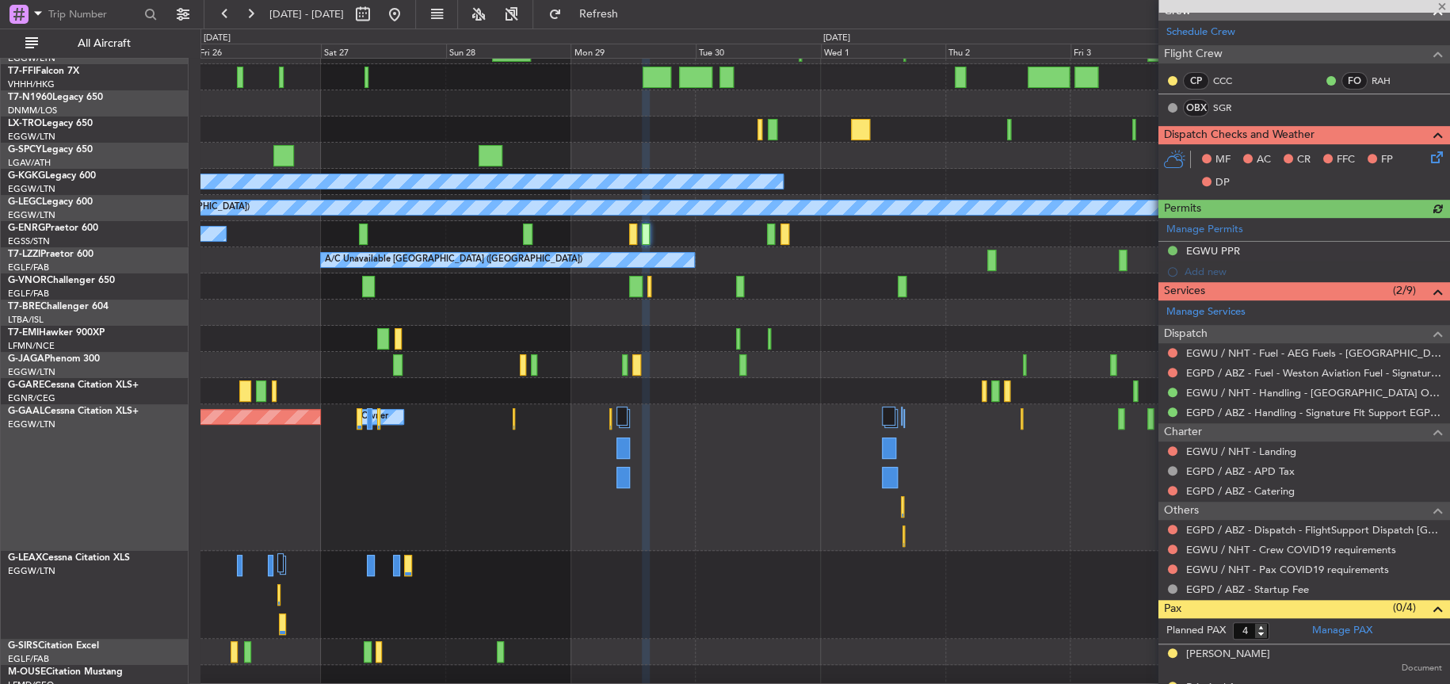
scroll to position [317, 0]
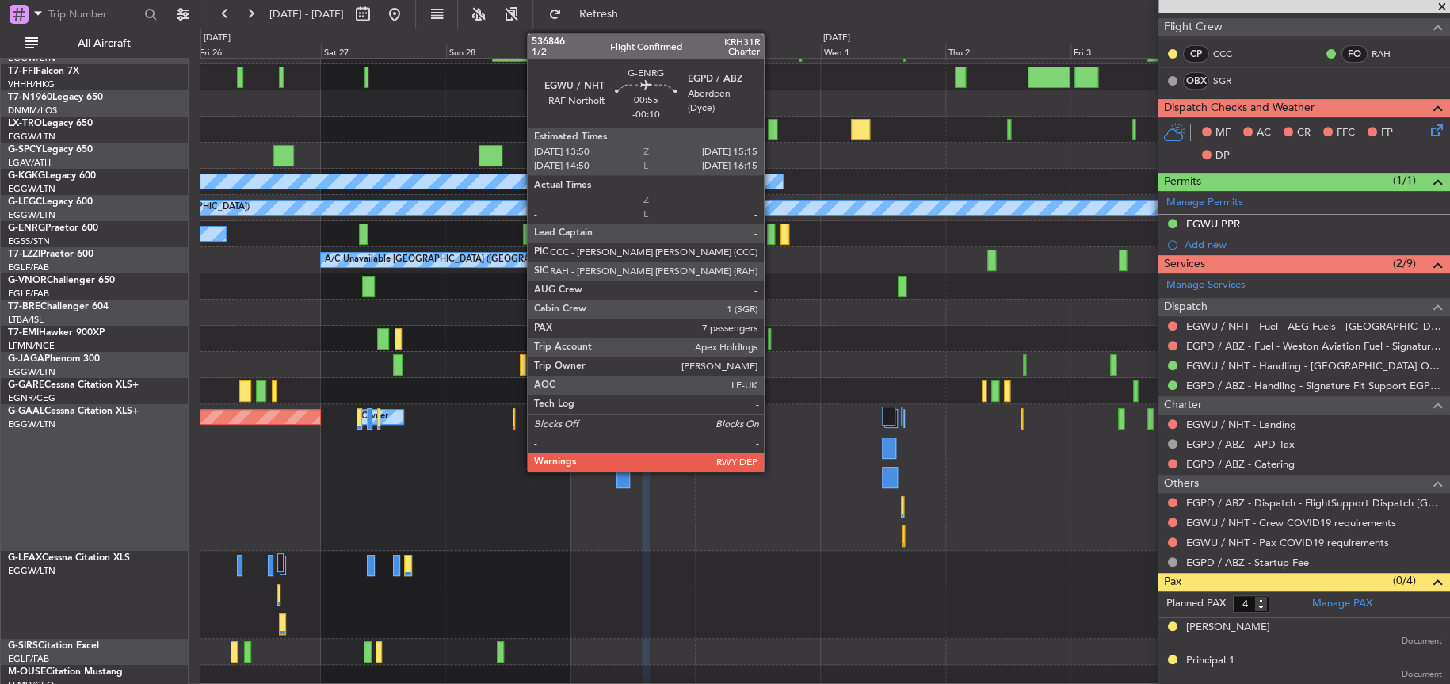
click at [771, 233] on div at bounding box center [771, 233] width 8 height 21
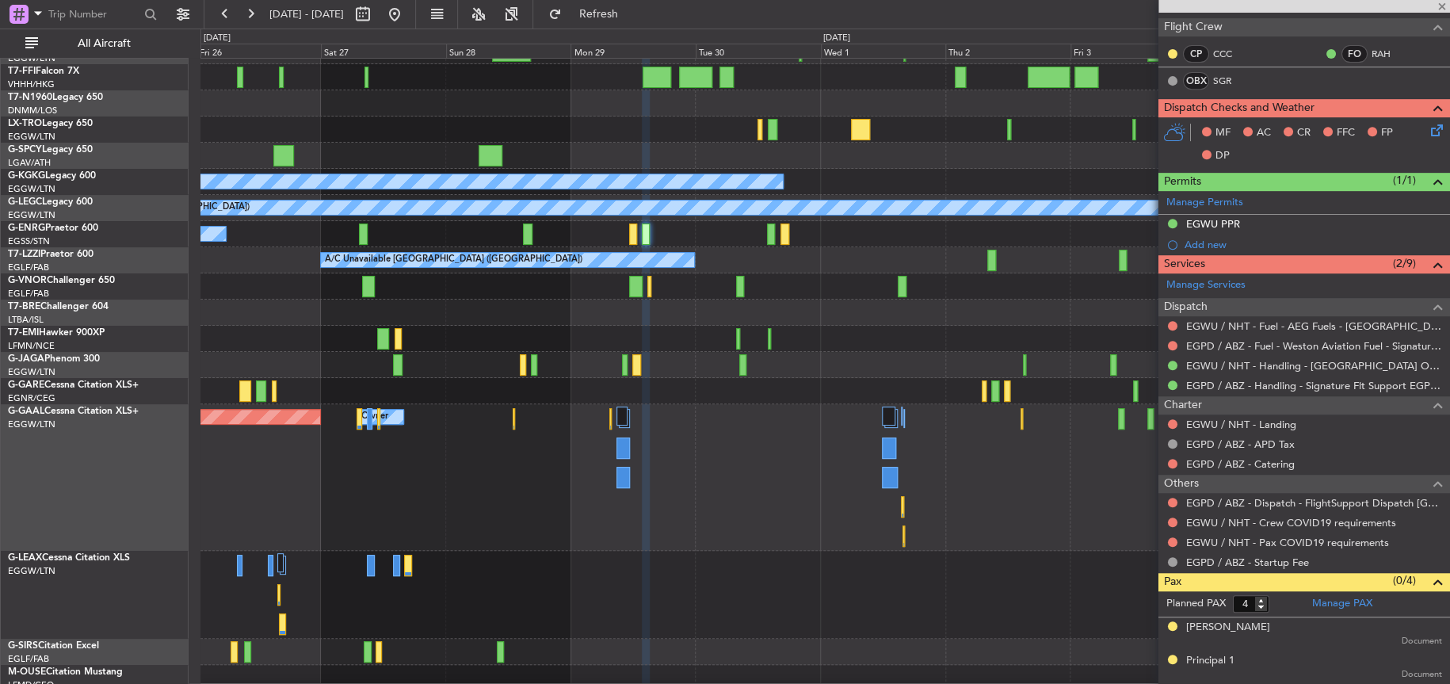
type input "-00:10"
type input "7"
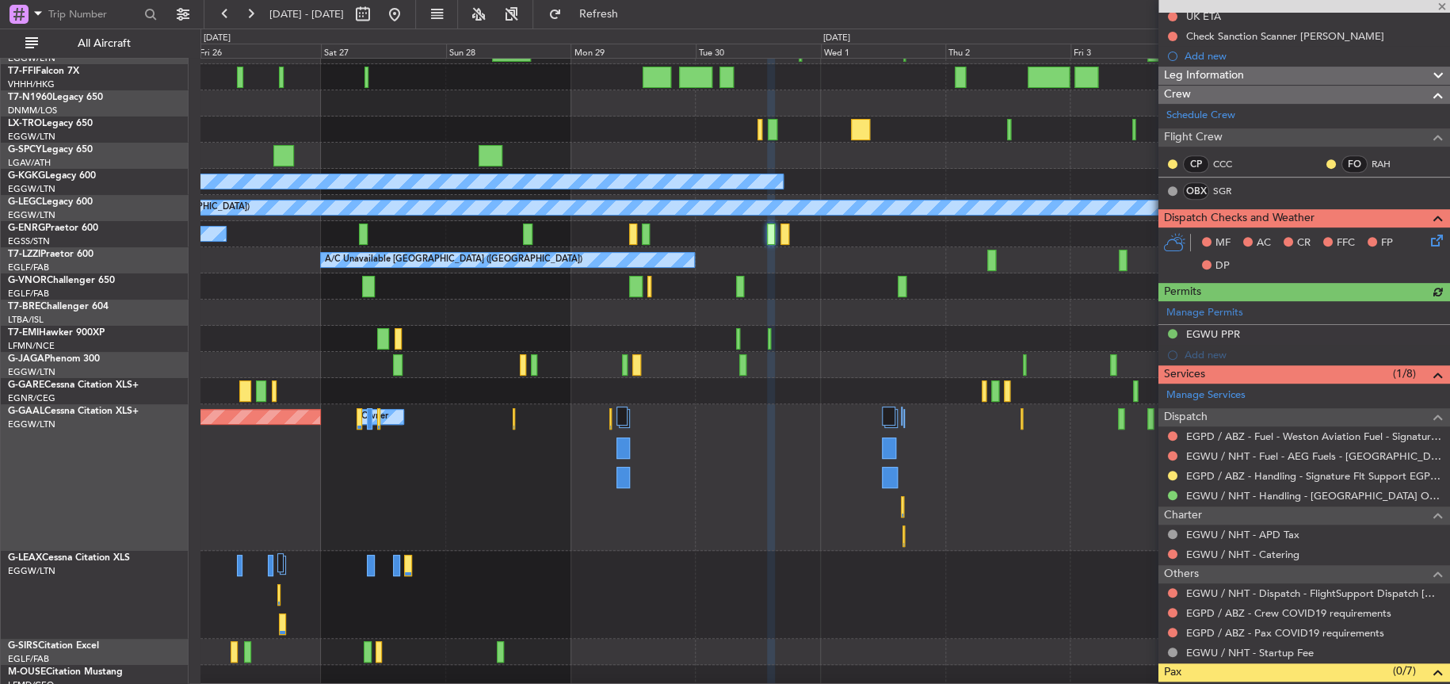
scroll to position [396, 0]
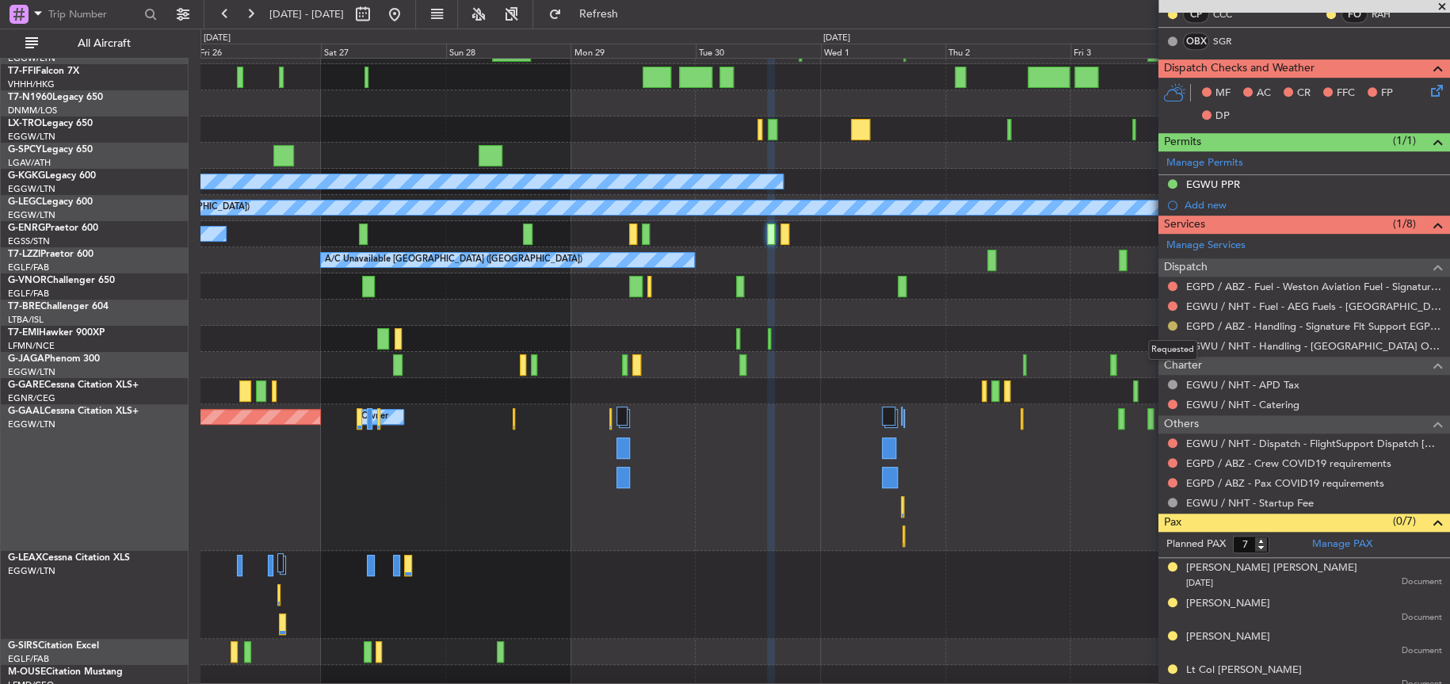
click at [1171, 324] on button at bounding box center [1173, 326] width 10 height 10
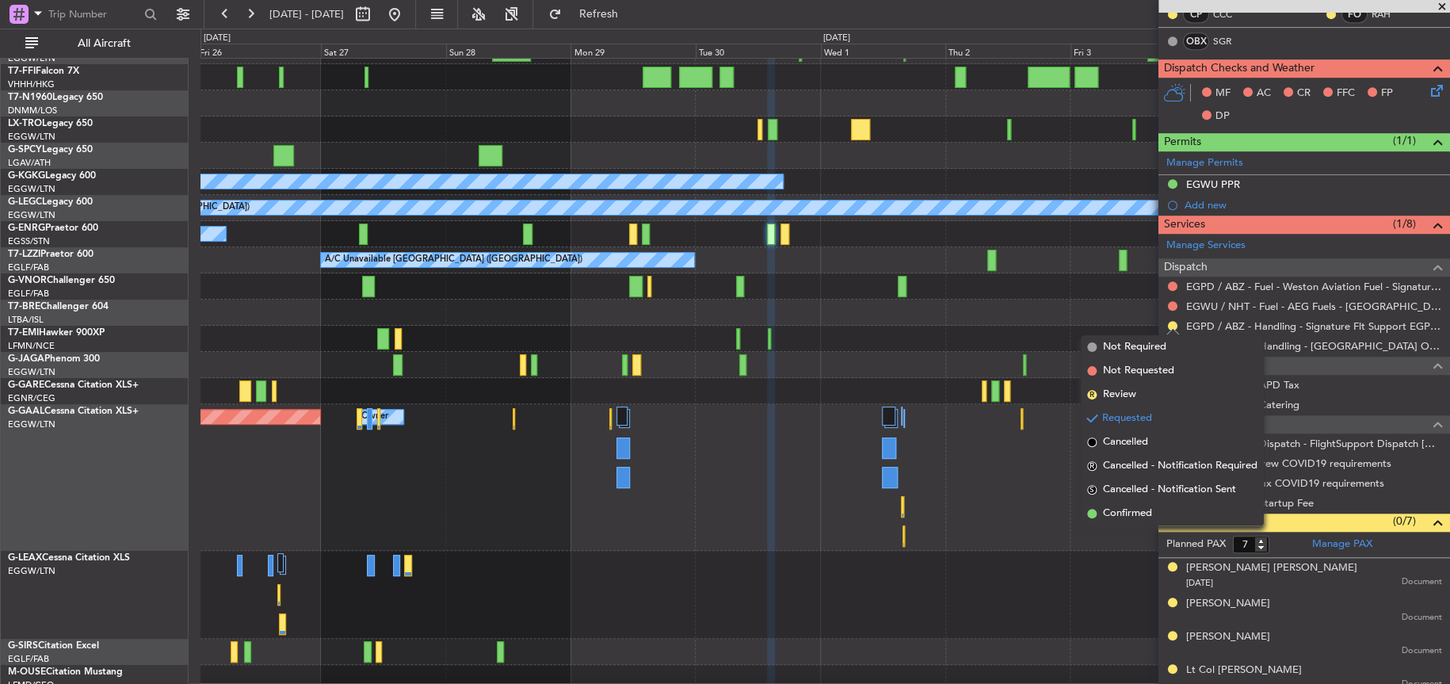
click at [1129, 511] on span "Confirmed" at bounding box center [1127, 513] width 49 height 16
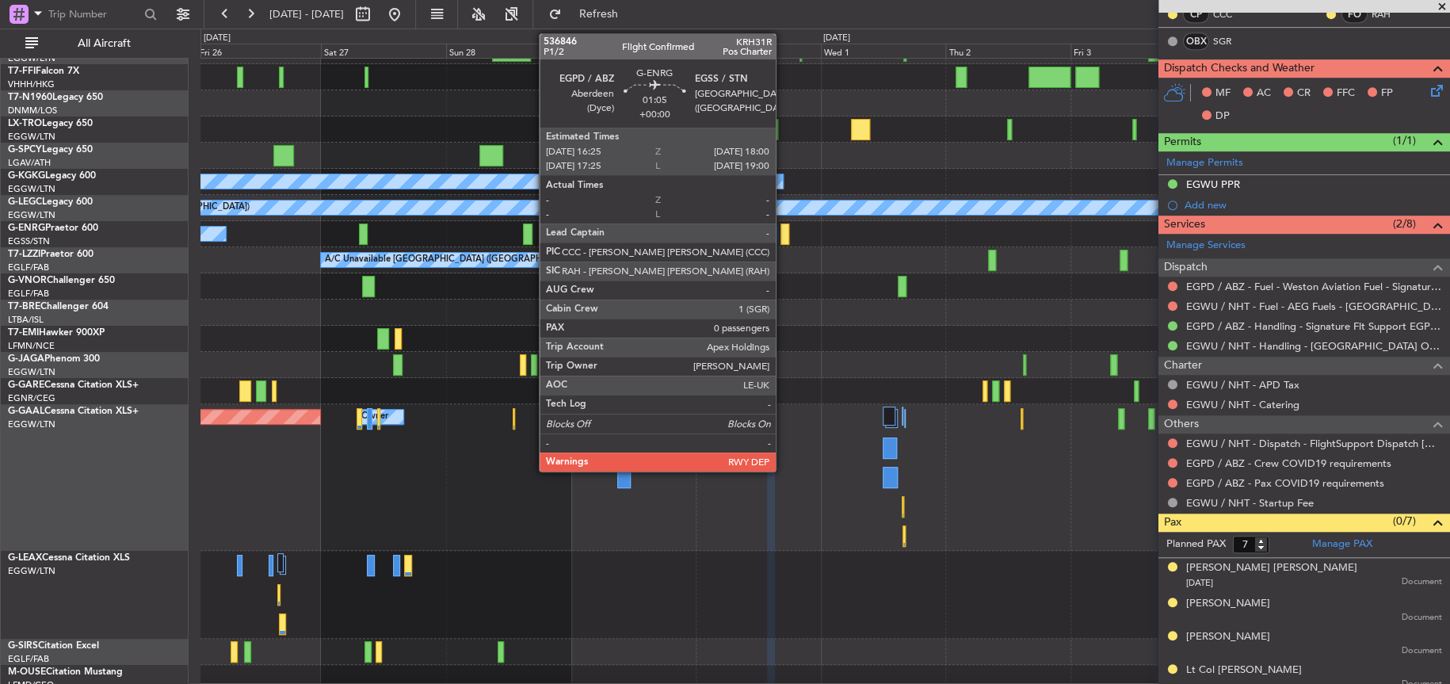
click at [784, 238] on div at bounding box center [784, 233] width 9 height 21
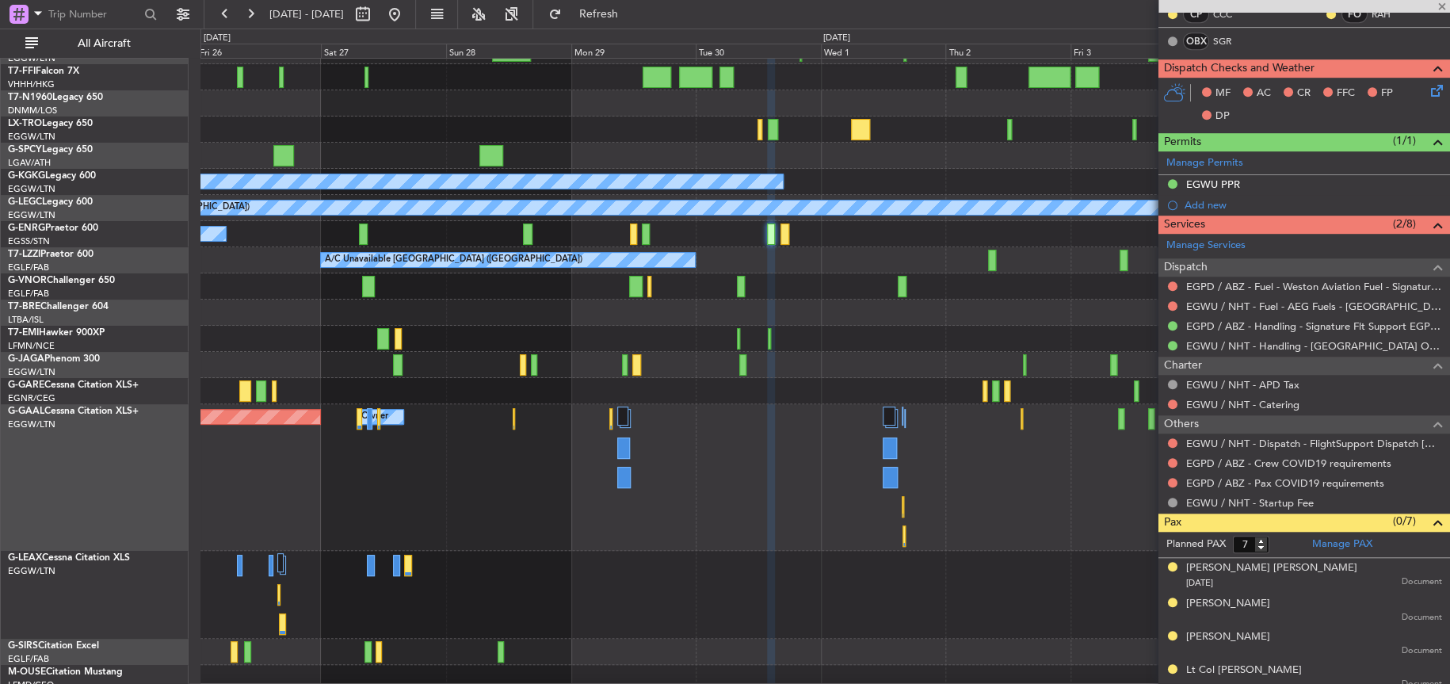
type input "0"
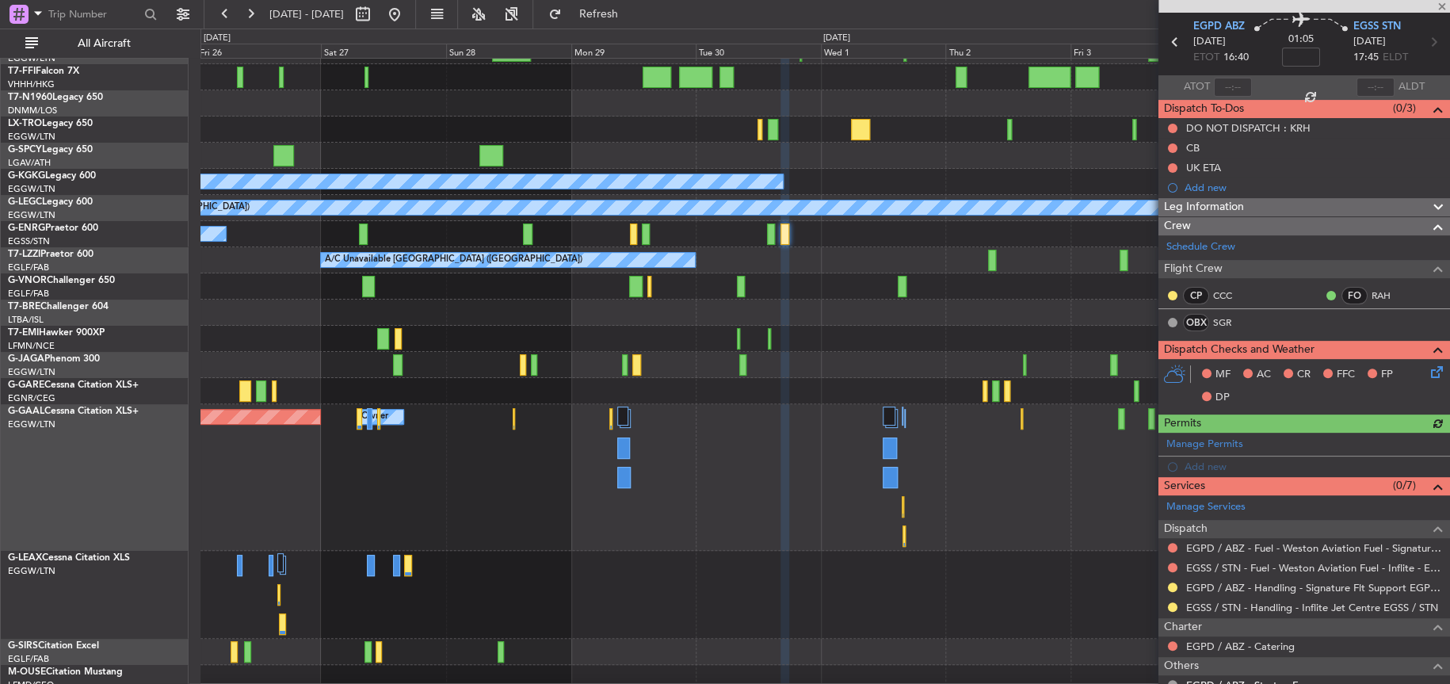
scroll to position [79, 0]
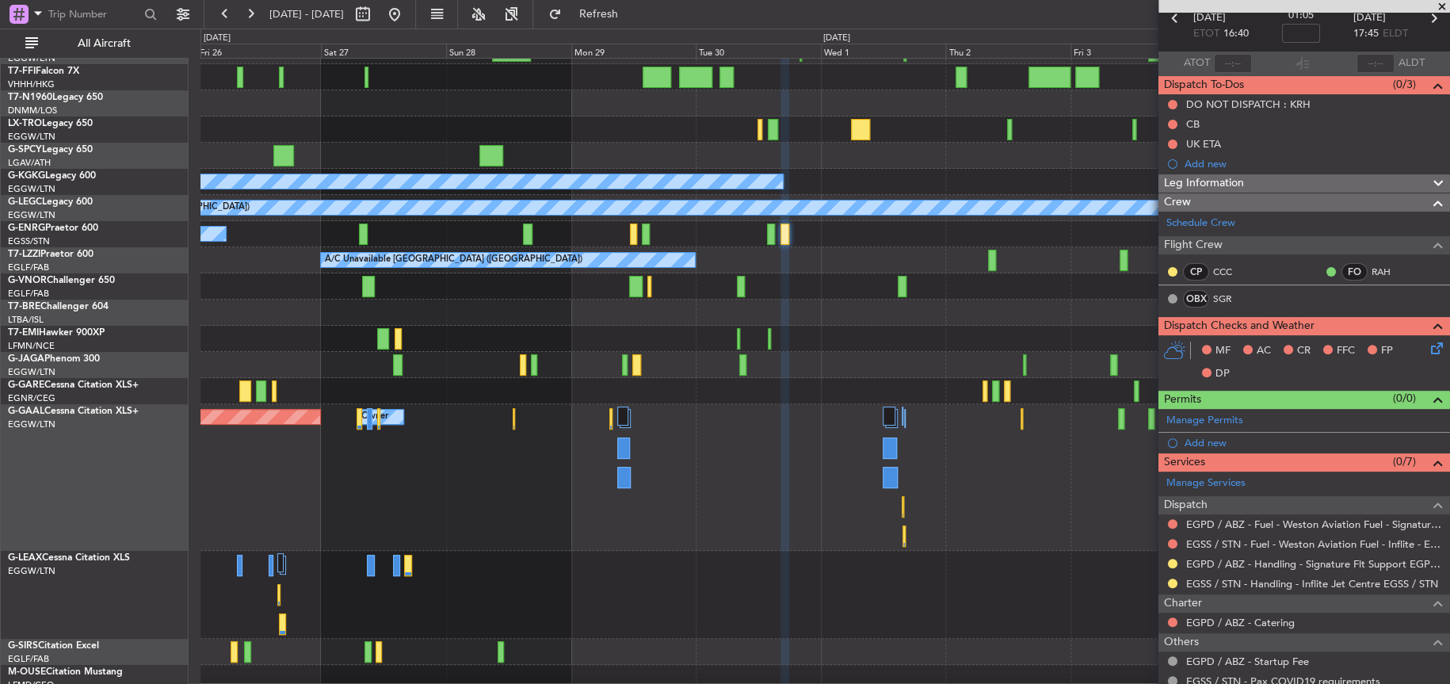
click at [1179, 563] on div "EGPD / ABZ - Handling - Signature Flt Support EGPD / ABZ" at bounding box center [1304, 564] width 292 height 20
click at [1175, 564] on button at bounding box center [1173, 564] width 10 height 10
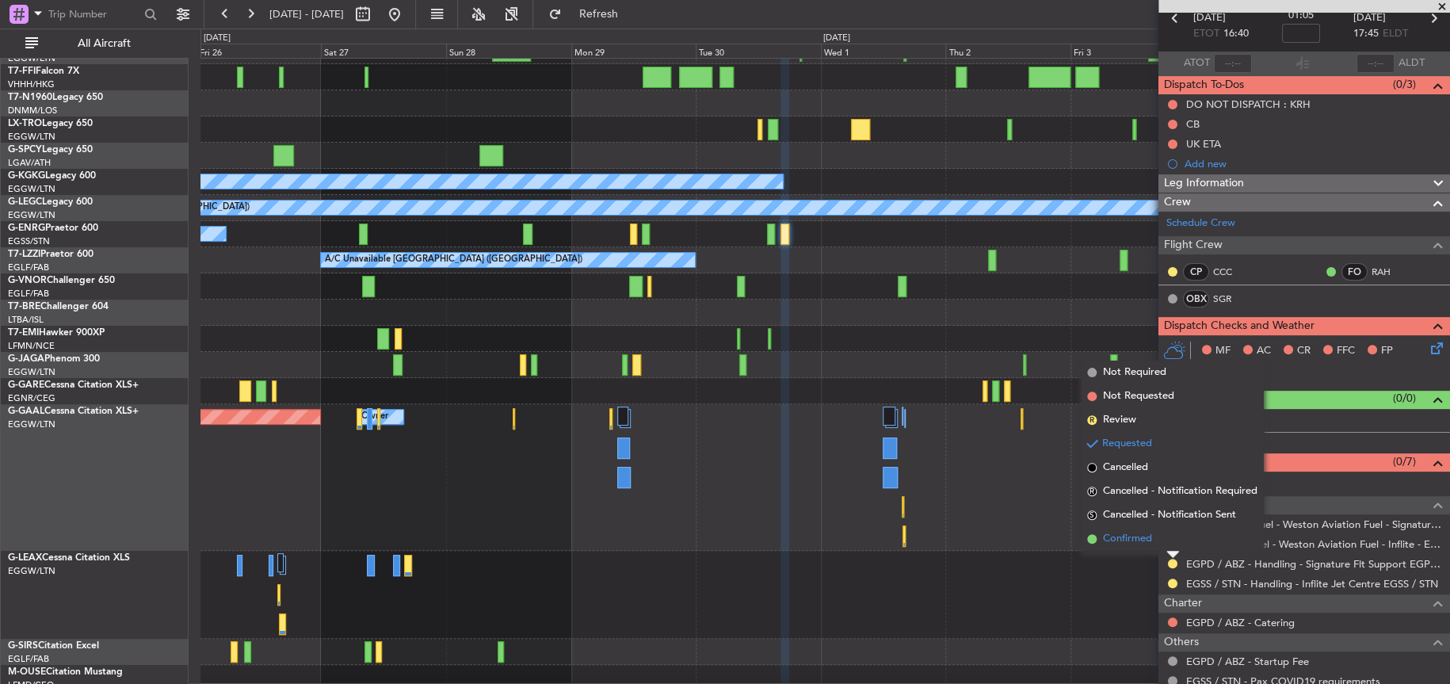
click at [1127, 538] on span "Confirmed" at bounding box center [1127, 539] width 49 height 16
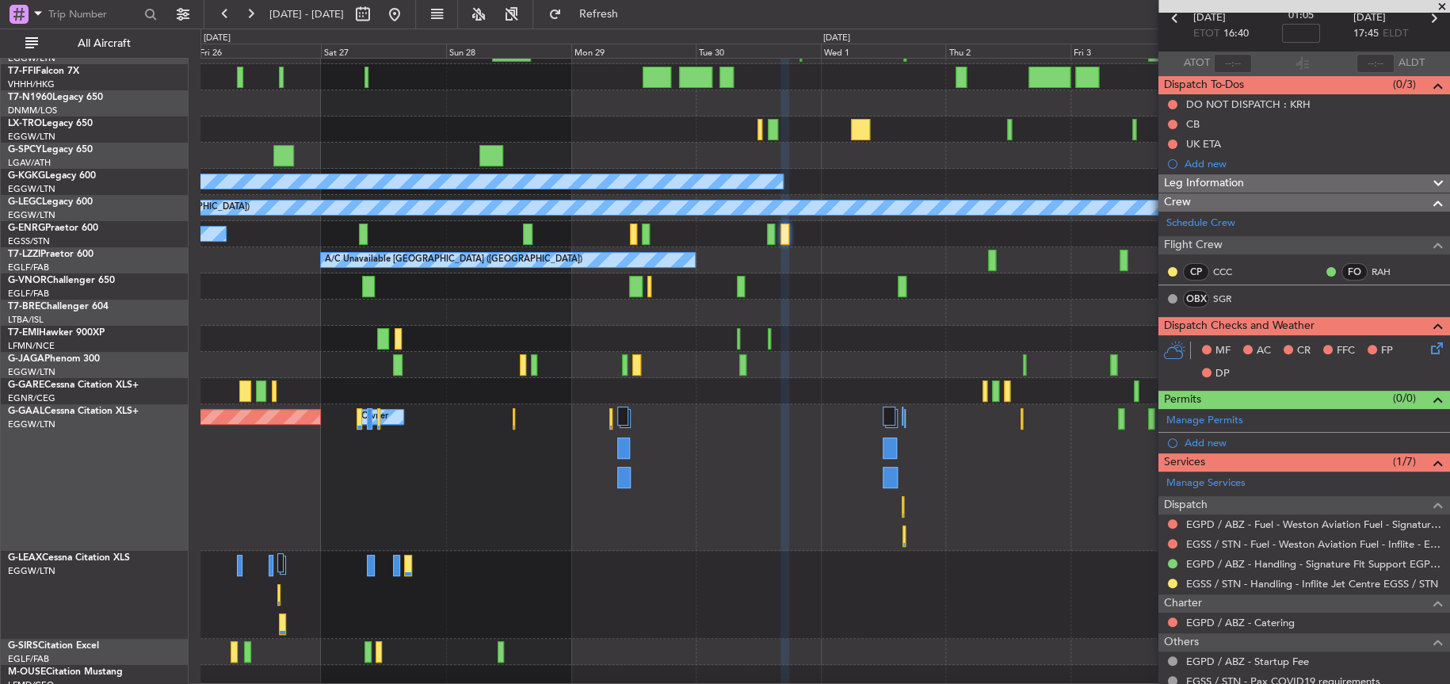
scroll to position [74, 0]
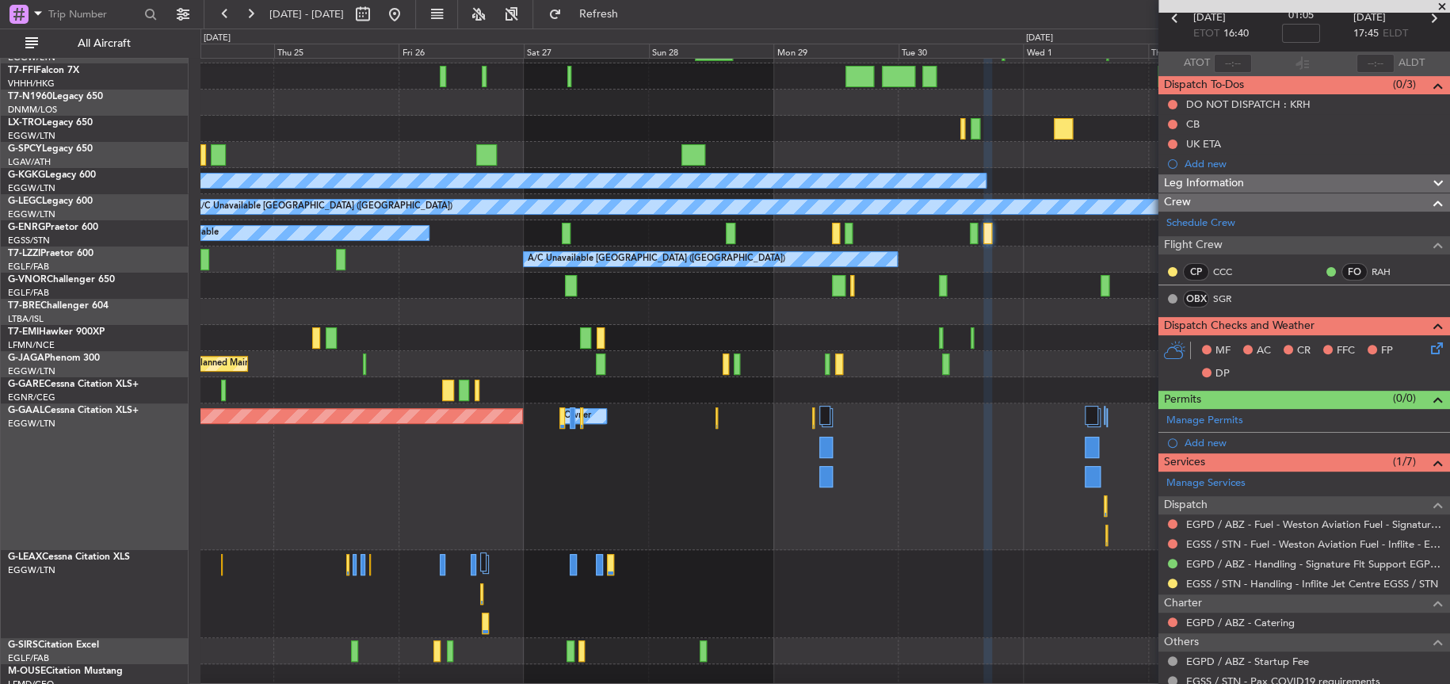
click at [688, 315] on div at bounding box center [824, 312] width 1248 height 26
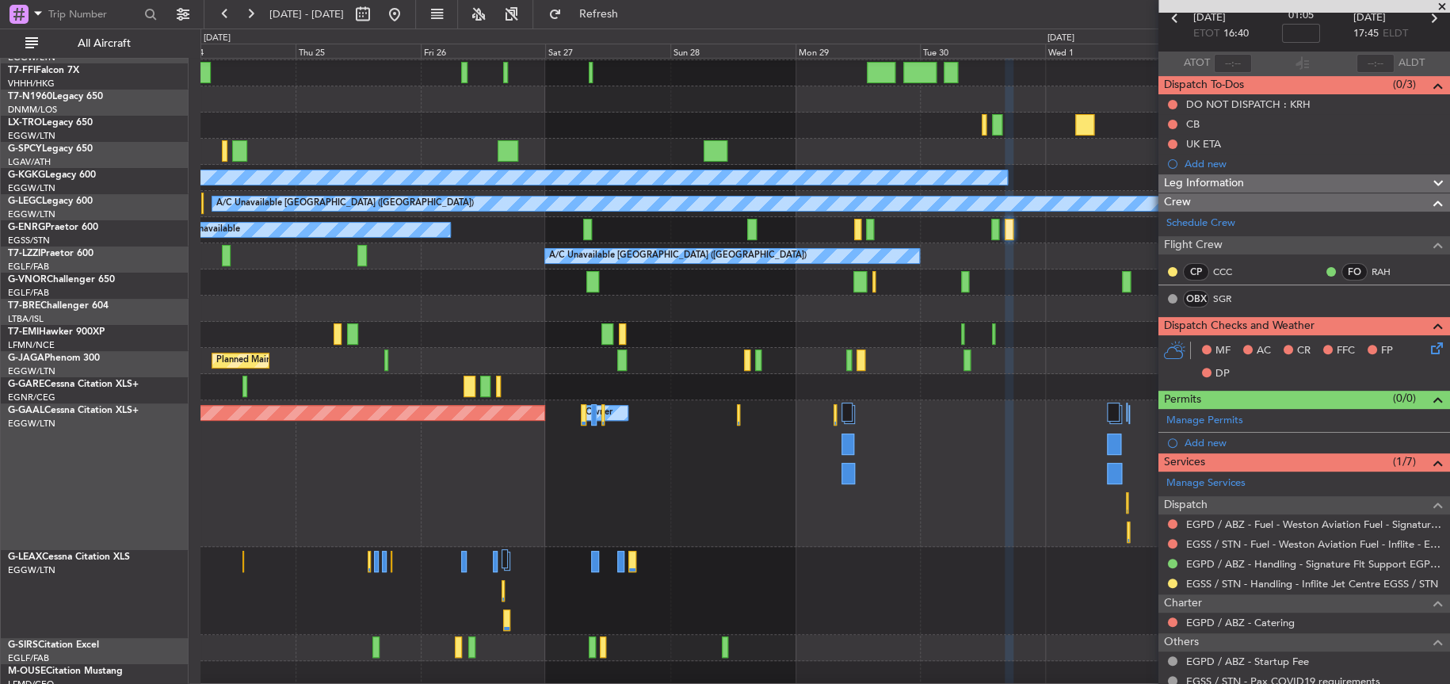
scroll to position [96, 0]
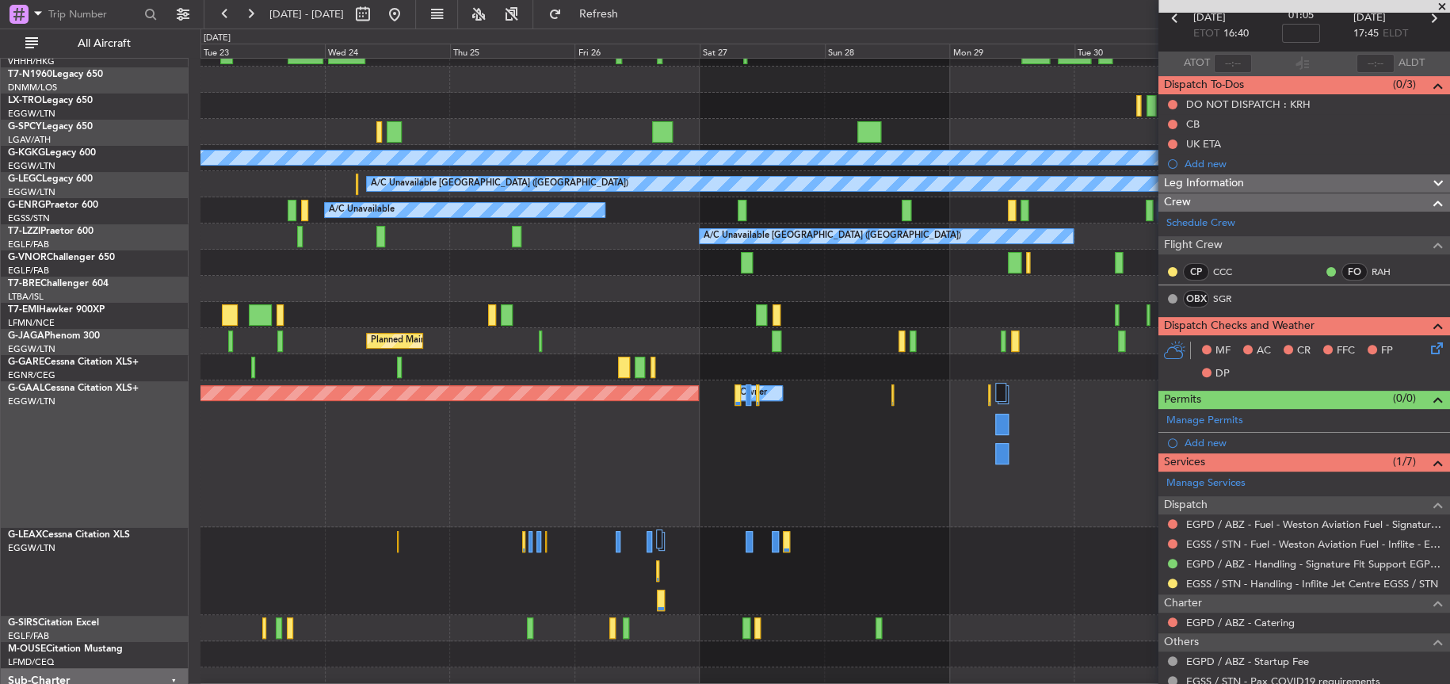
click at [484, 294] on div at bounding box center [824, 289] width 1248 height 26
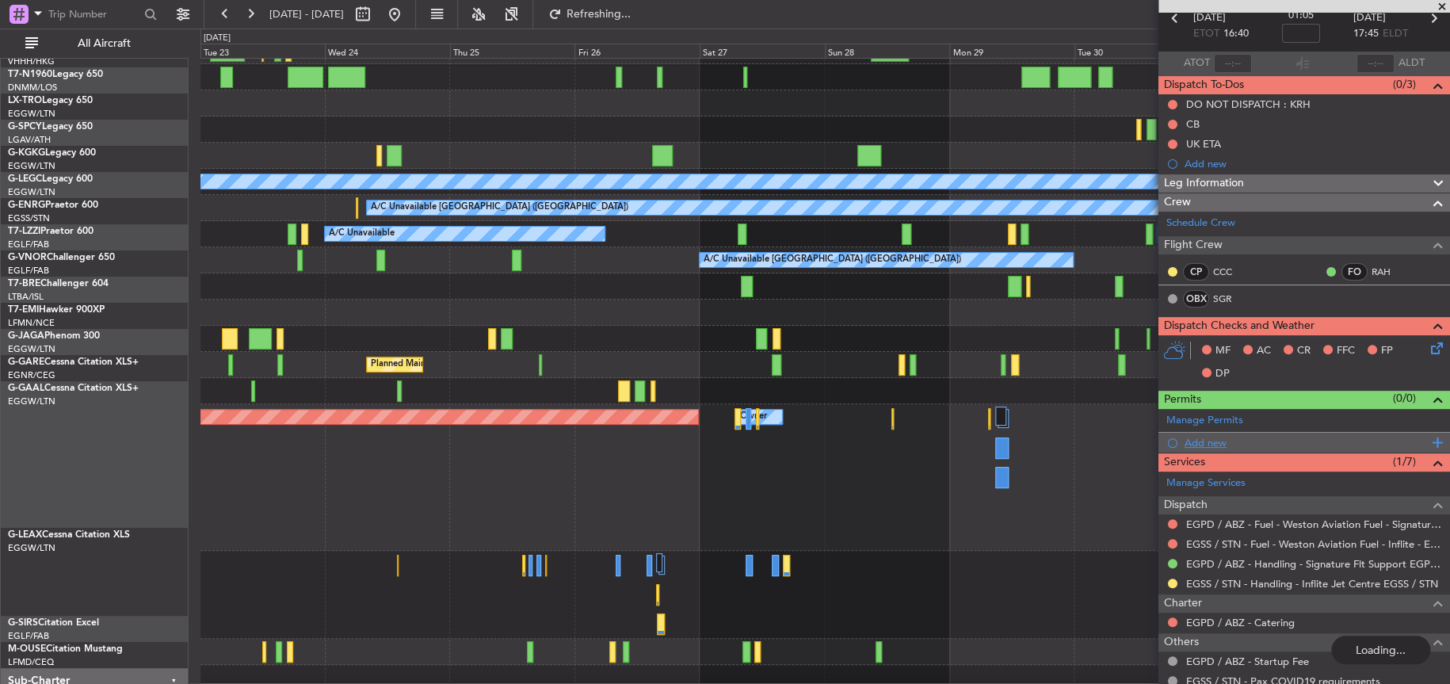
scroll to position [73, 0]
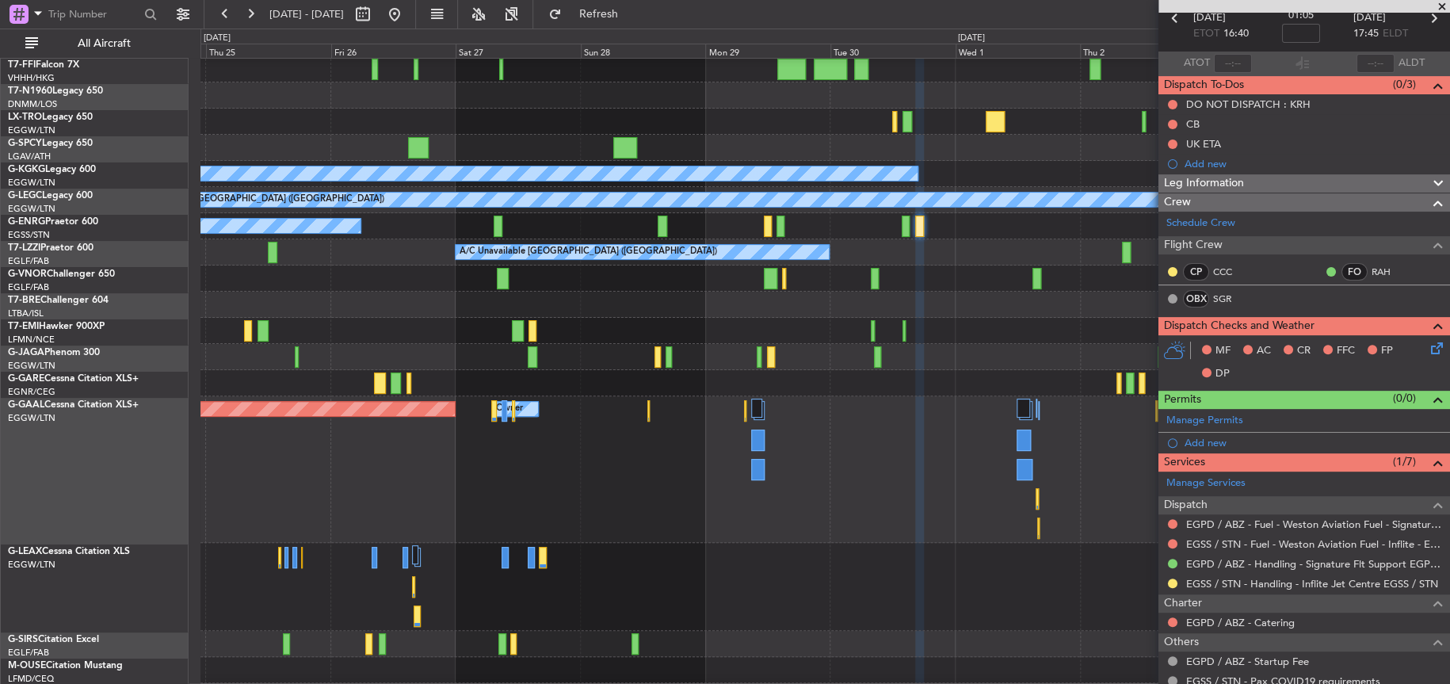
scroll to position [81, 0]
click at [1190, 463] on fb-app "[DATE] - [DATE] Refresh Quick Links All Aircraft A/C Unavailable [GEOGRAPHIC_DA…" at bounding box center [725, 348] width 1450 height 672
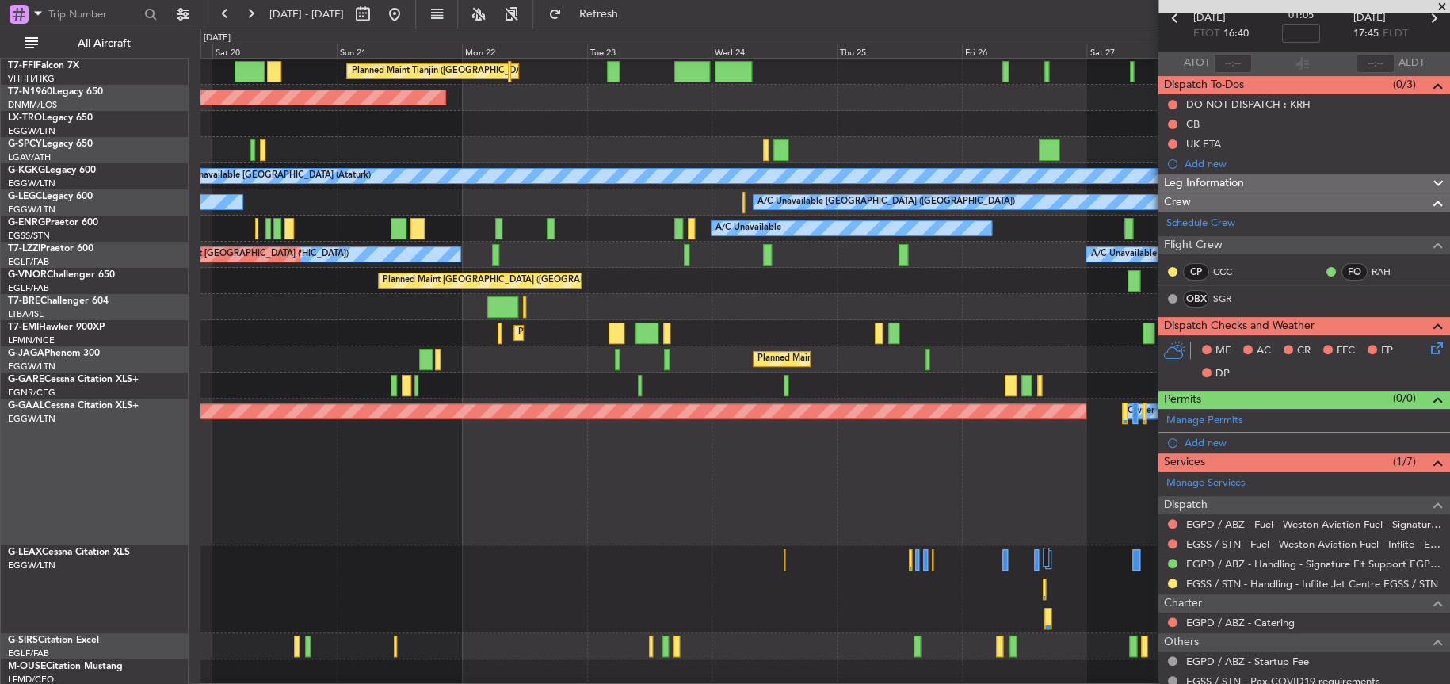
click at [643, 463] on div "Planned Maint Dusseldorf Owner" at bounding box center [824, 472] width 1249 height 147
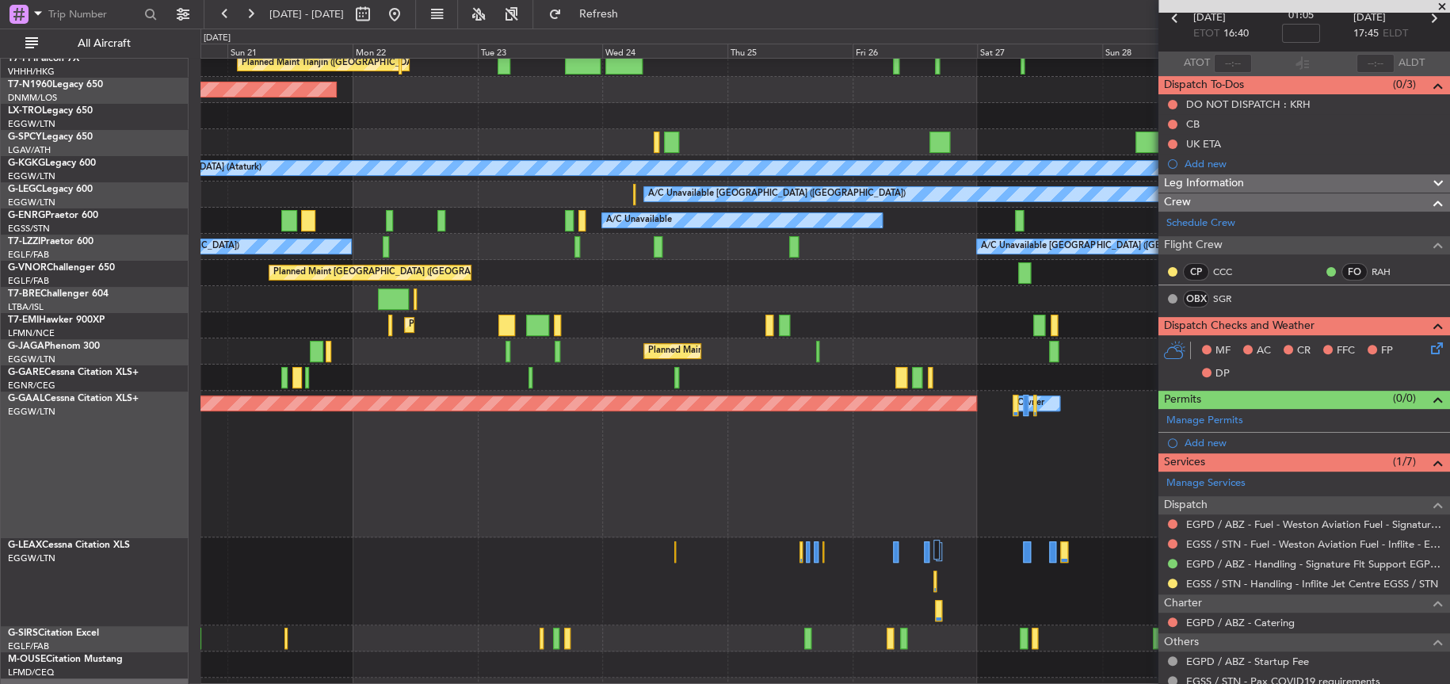
scroll to position [131, 0]
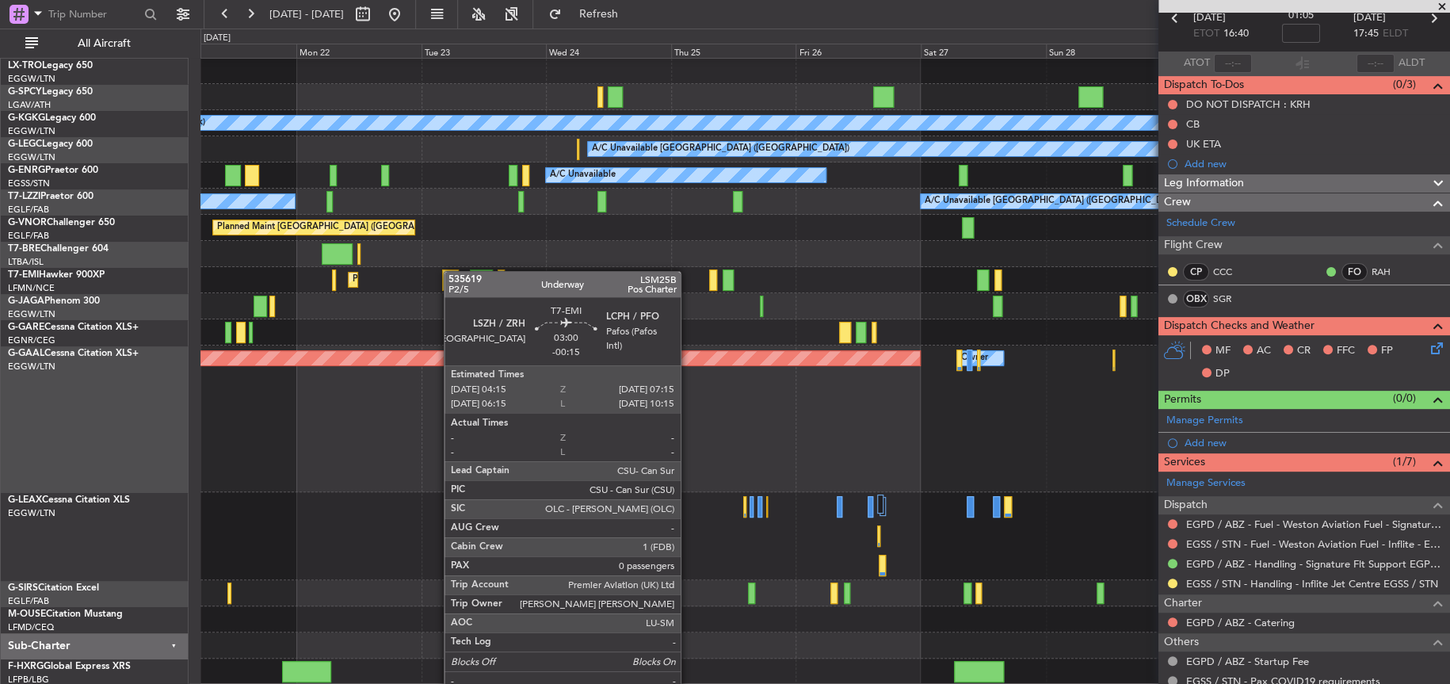
click at [409, 115] on div "AOG Maint London ([GEOGRAPHIC_DATA]) A/C Unavailable [GEOGRAPHIC_DATA] (Ataturk…" at bounding box center [824, 305] width 1249 height 757
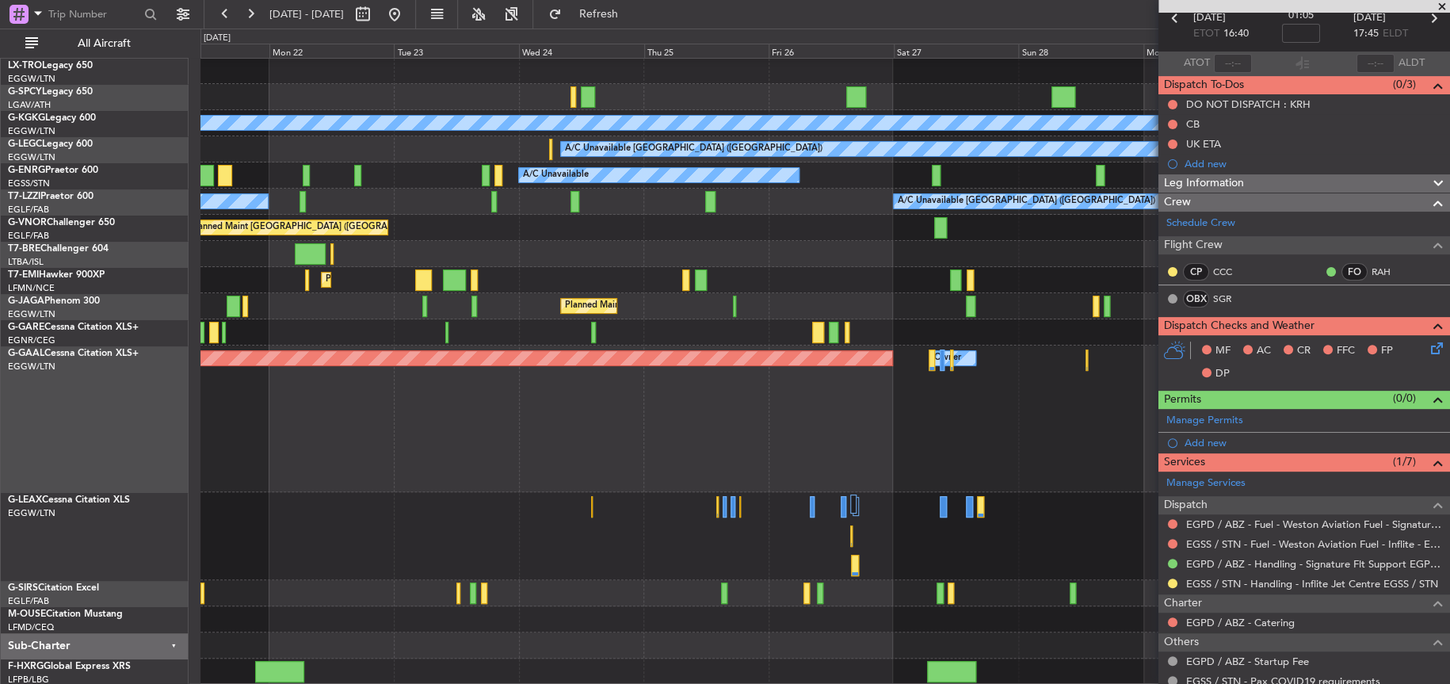
click at [606, 443] on div "AOG Maint London ([GEOGRAPHIC_DATA]) A/C Unavailable [GEOGRAPHIC_DATA] (Ataturk…" at bounding box center [824, 305] width 1248 height 757
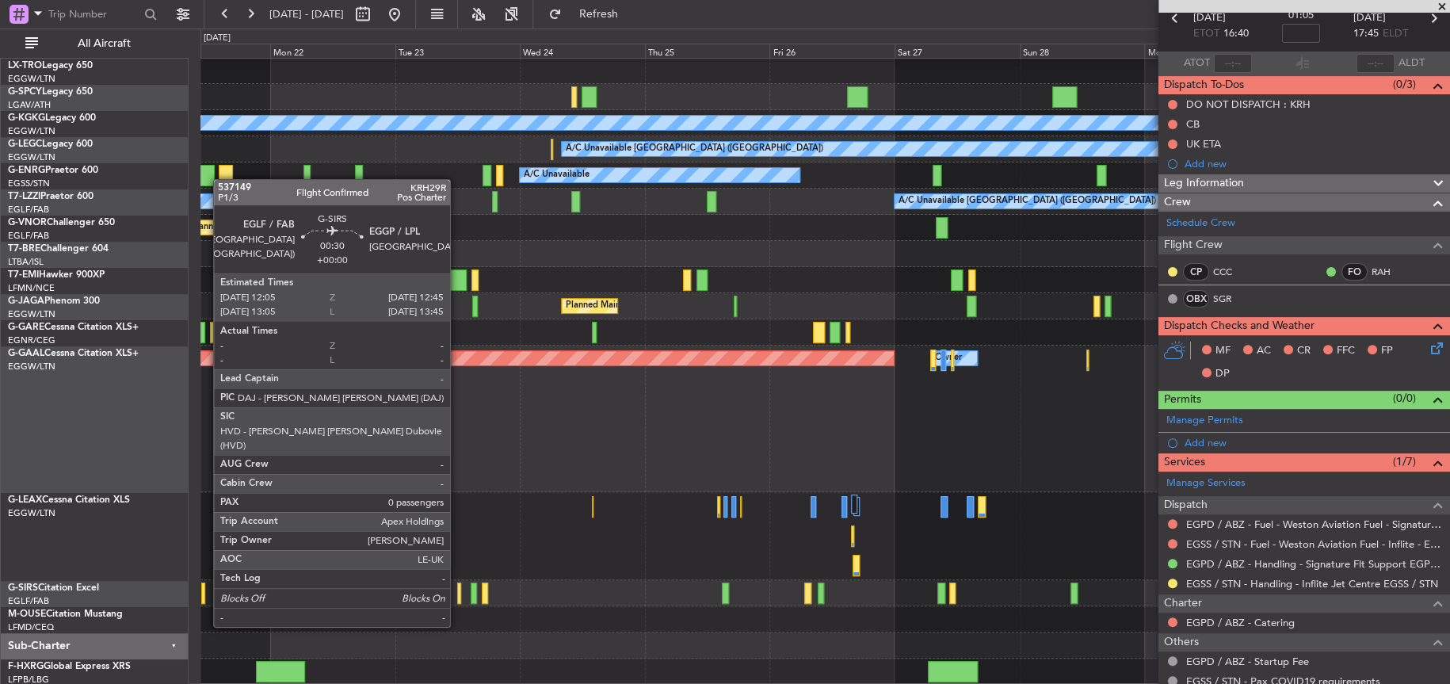
click at [457, 596] on div at bounding box center [459, 592] width 4 height 21
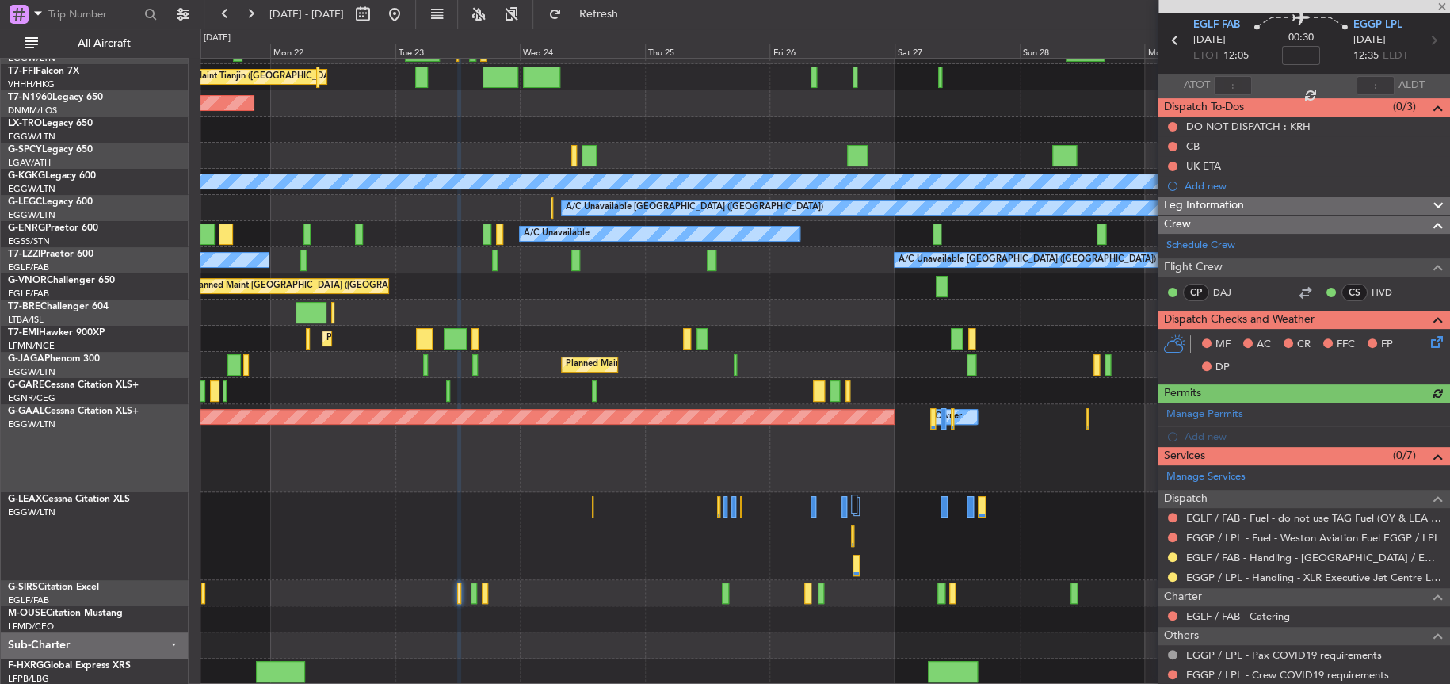
scroll to position [120, 0]
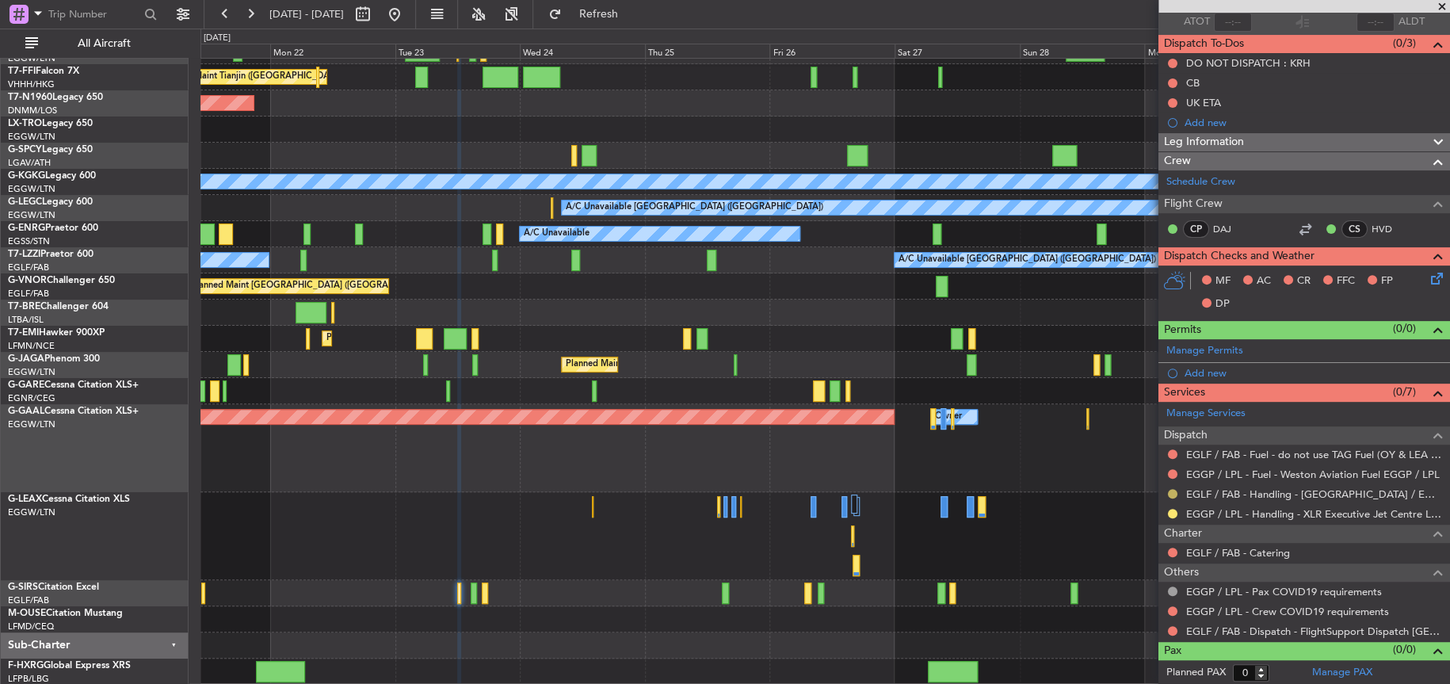
click at [1174, 495] on button at bounding box center [1173, 494] width 10 height 10
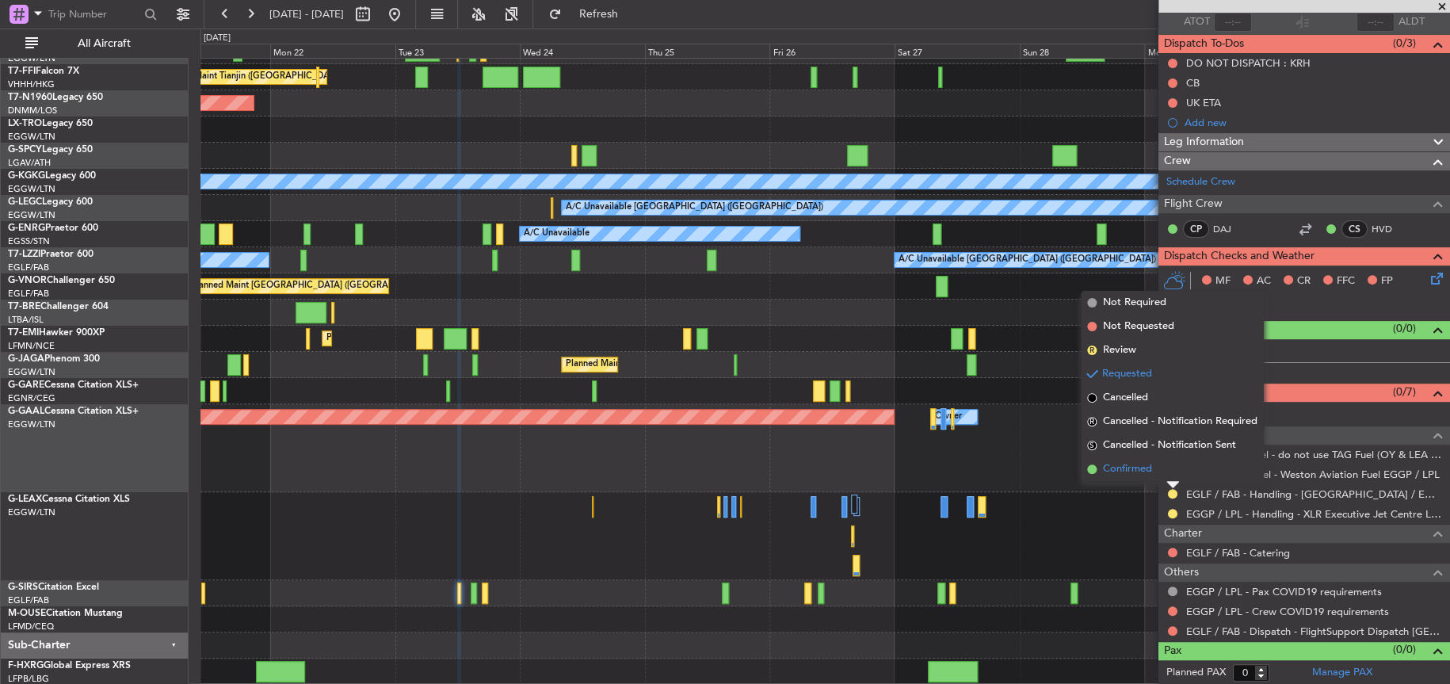
click at [1132, 468] on span "Confirmed" at bounding box center [1127, 469] width 49 height 16
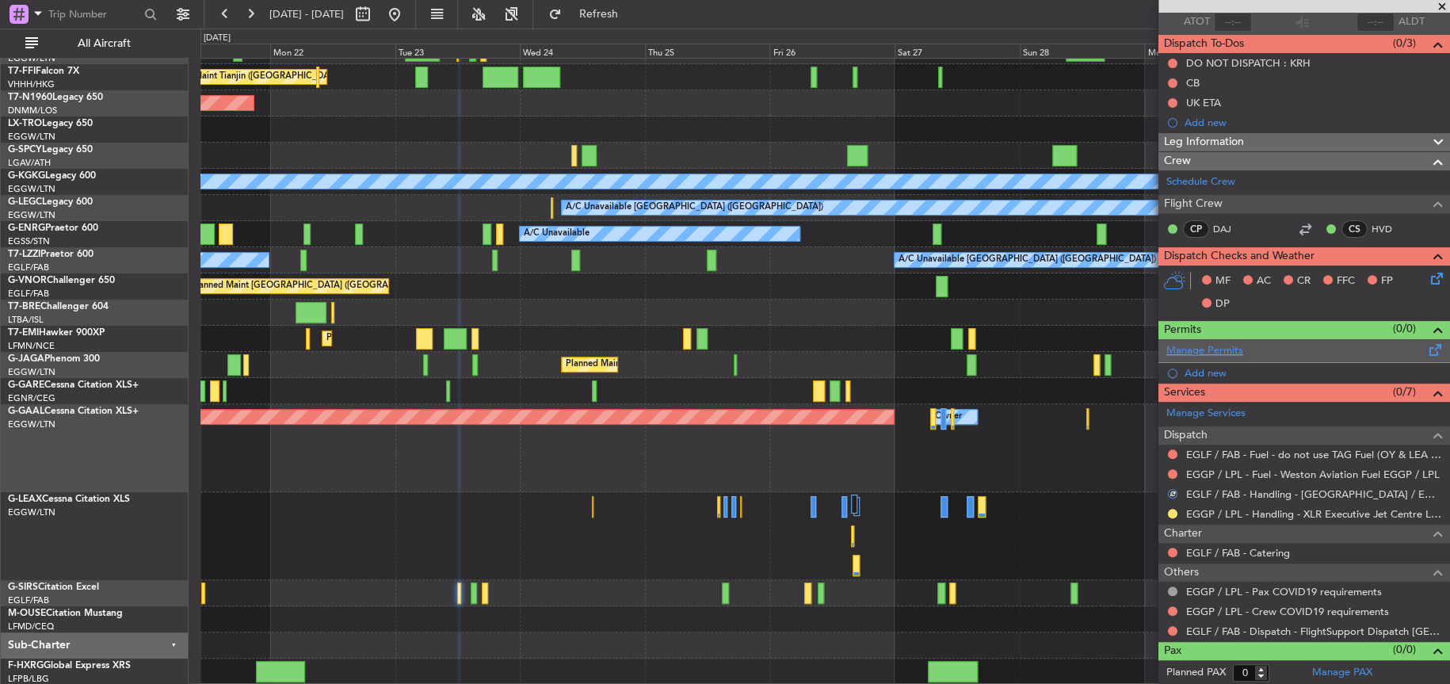
click at [1215, 345] on link "Manage Permits" at bounding box center [1204, 351] width 77 height 16
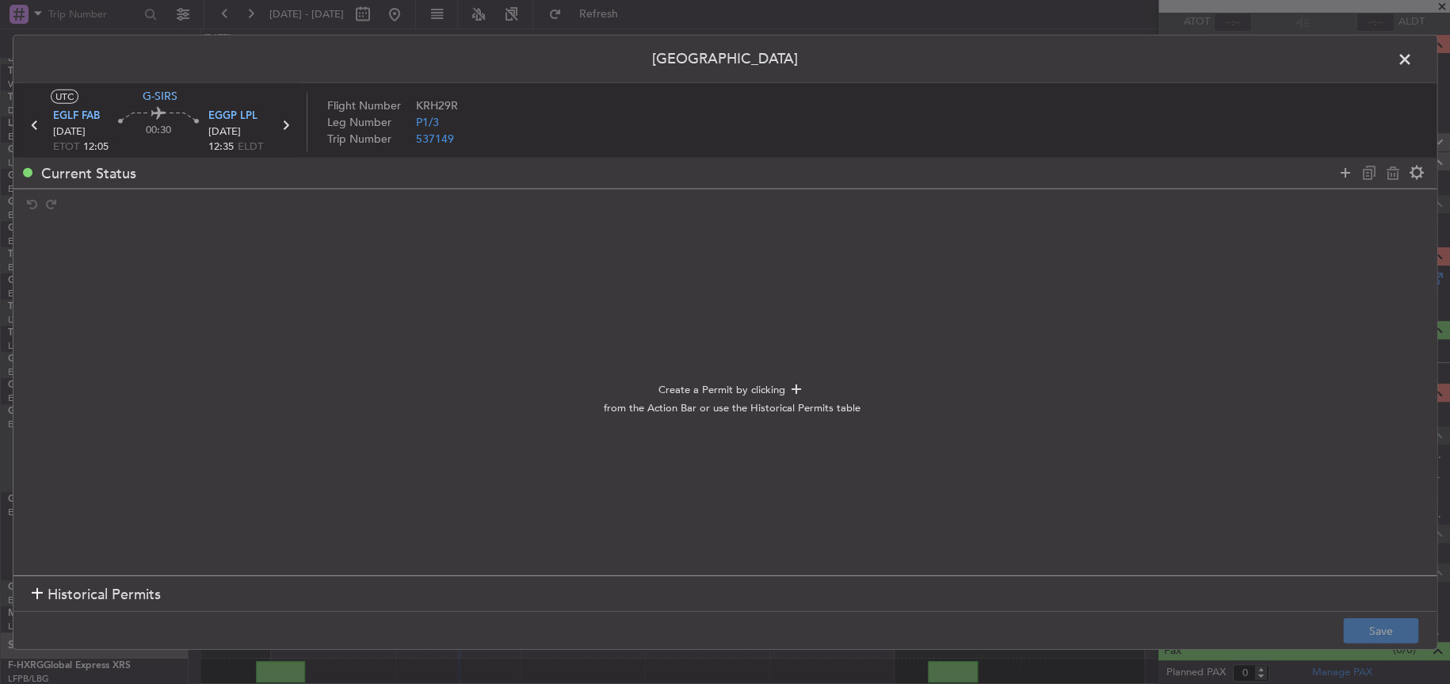
click at [1341, 157] on div "Current Status" at bounding box center [724, 172] width 1423 height 31
click at [1341, 167] on icon at bounding box center [1345, 172] width 19 height 19
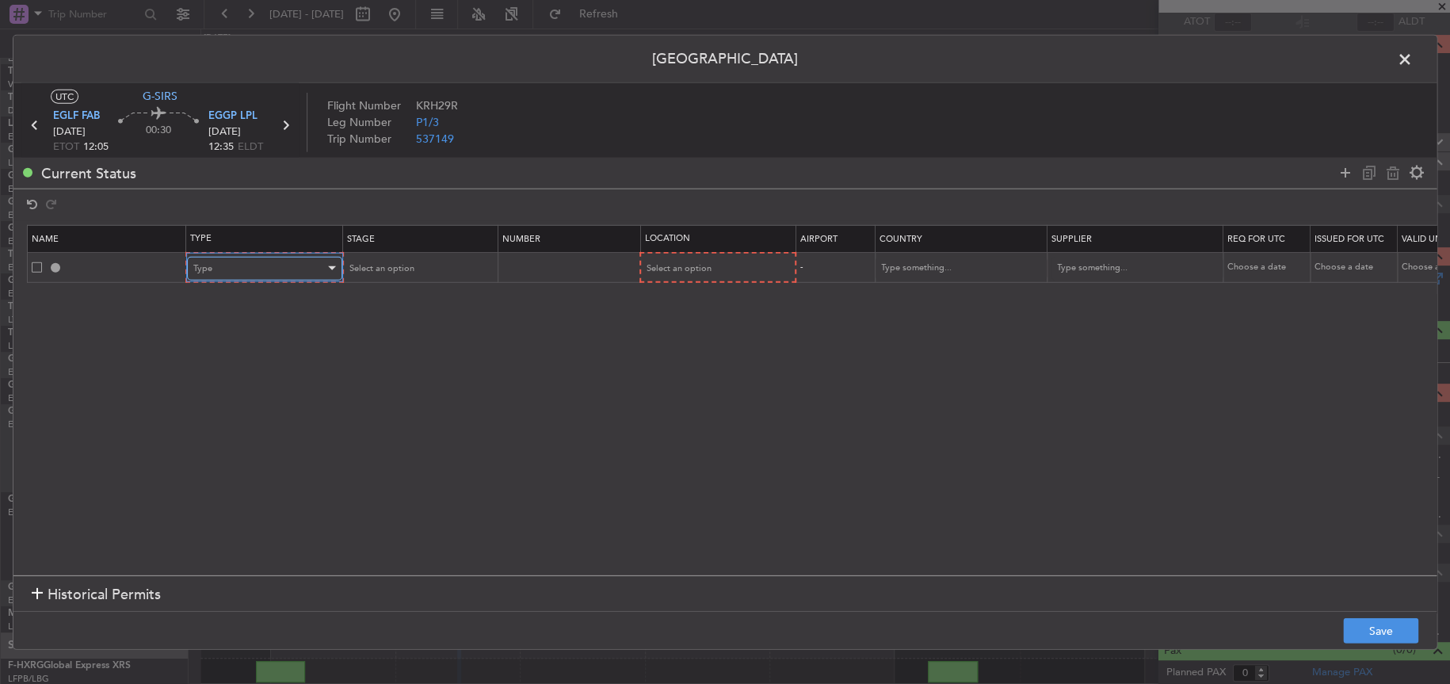
click at [215, 267] on div "Type" at bounding box center [259, 268] width 132 height 24
drag, startPoint x: 222, startPoint y: 418, endPoint x: 231, endPoint y: 397, distance: 23.1
click at [223, 418] on span "PPR" at bounding box center [263, 426] width 141 height 24
click at [387, 261] on span "Select an option" at bounding box center [379, 267] width 65 height 12
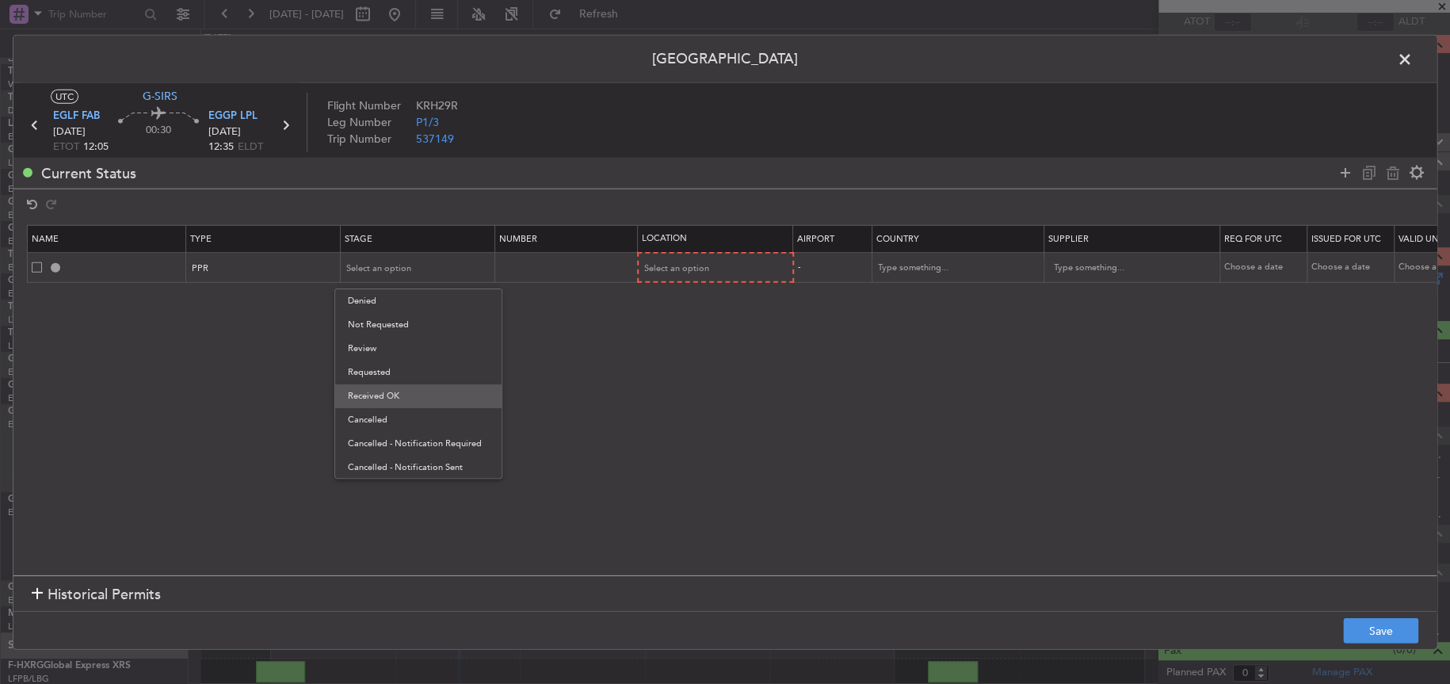
click at [397, 386] on span "Received OK" at bounding box center [418, 396] width 141 height 24
click at [578, 254] on td at bounding box center [566, 267] width 143 height 30
click at [566, 264] on input "text" at bounding box center [568, 266] width 138 height 13
paste input "375838"
type input "375838"
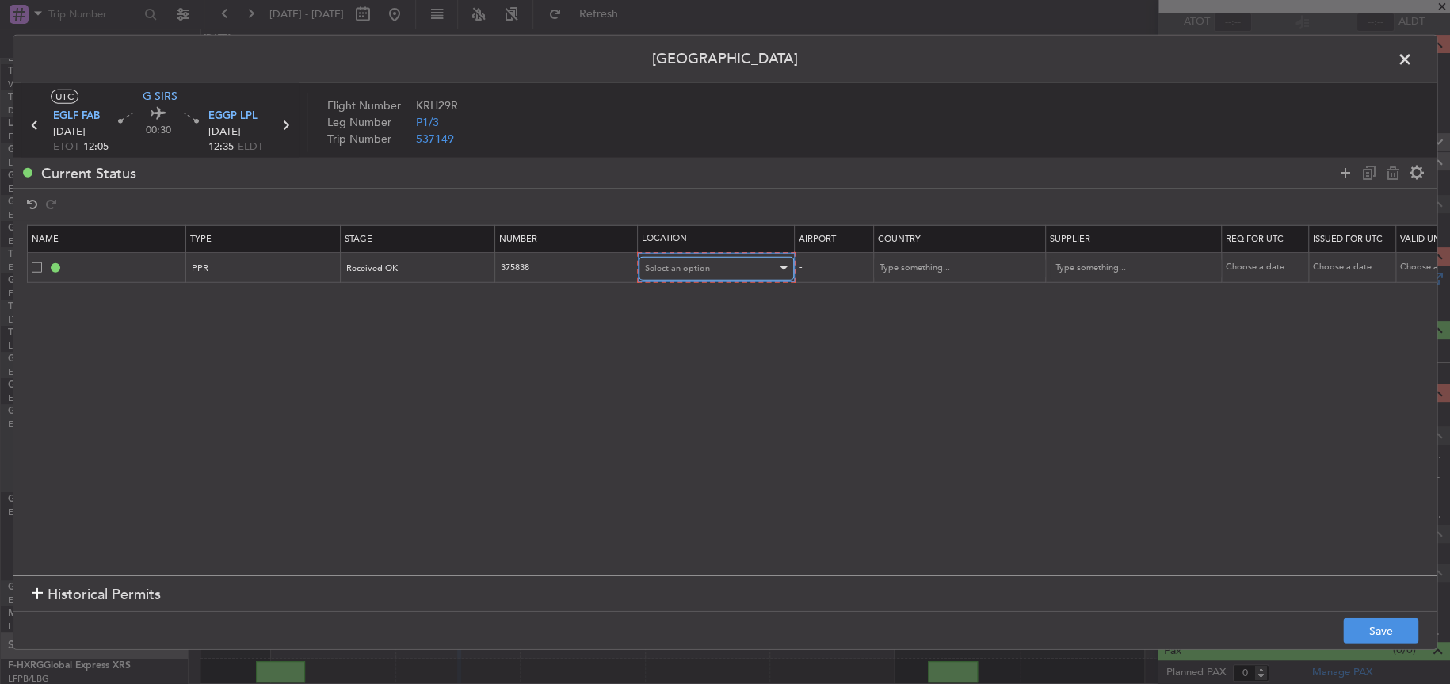
click at [667, 264] on span "Select an option" at bounding box center [677, 267] width 65 height 12
click at [677, 294] on span "Departure" at bounding box center [715, 301] width 141 height 24
click at [1363, 629] on button "Save" at bounding box center [1380, 630] width 75 height 25
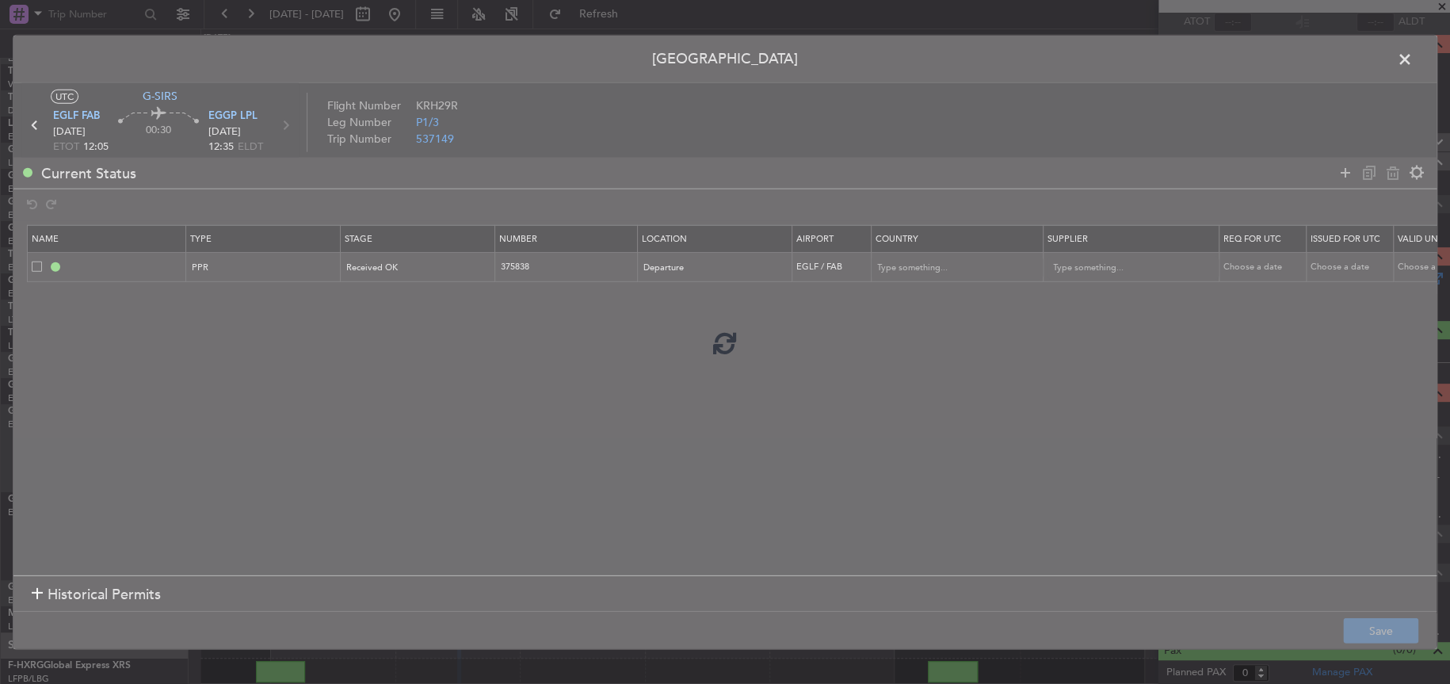
type input "EGLF PPR"
type input "[GEOGRAPHIC_DATA]"
type input "NNN"
type input "2"
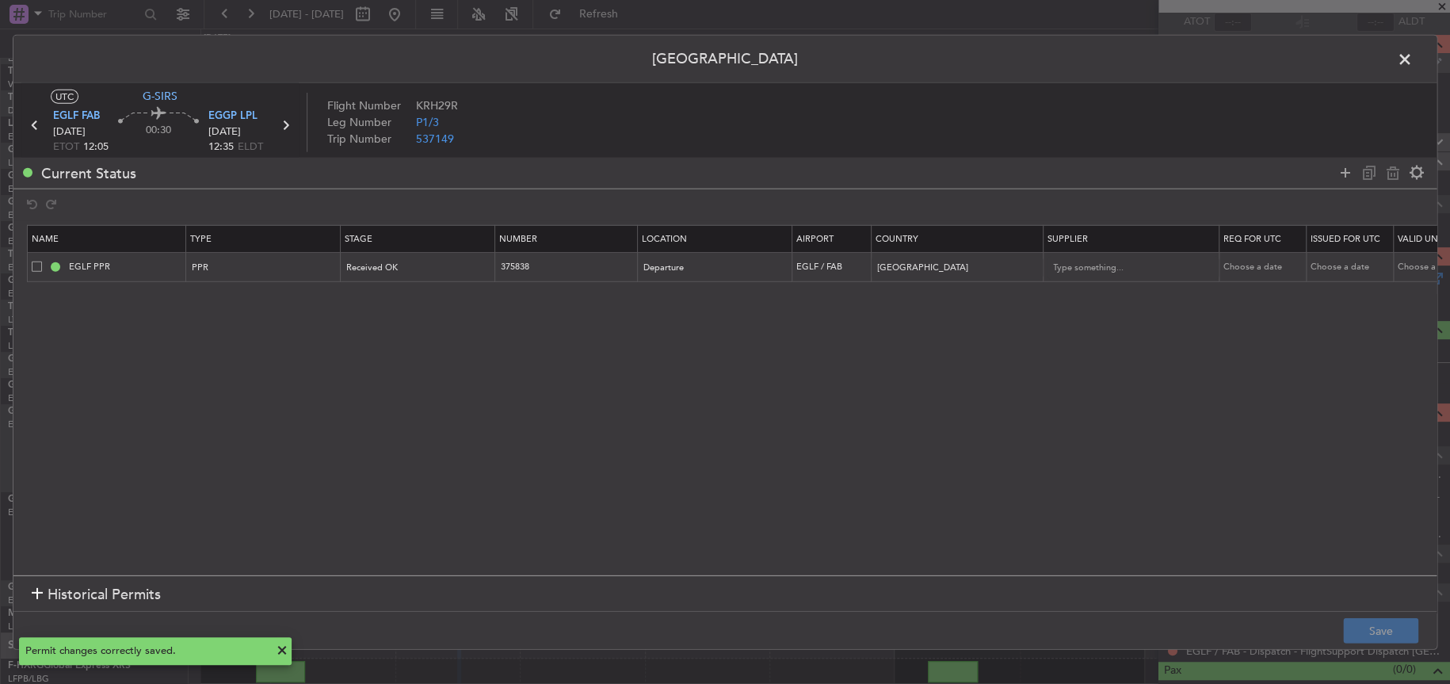
click at [1413, 59] on span at bounding box center [1413, 63] width 0 height 32
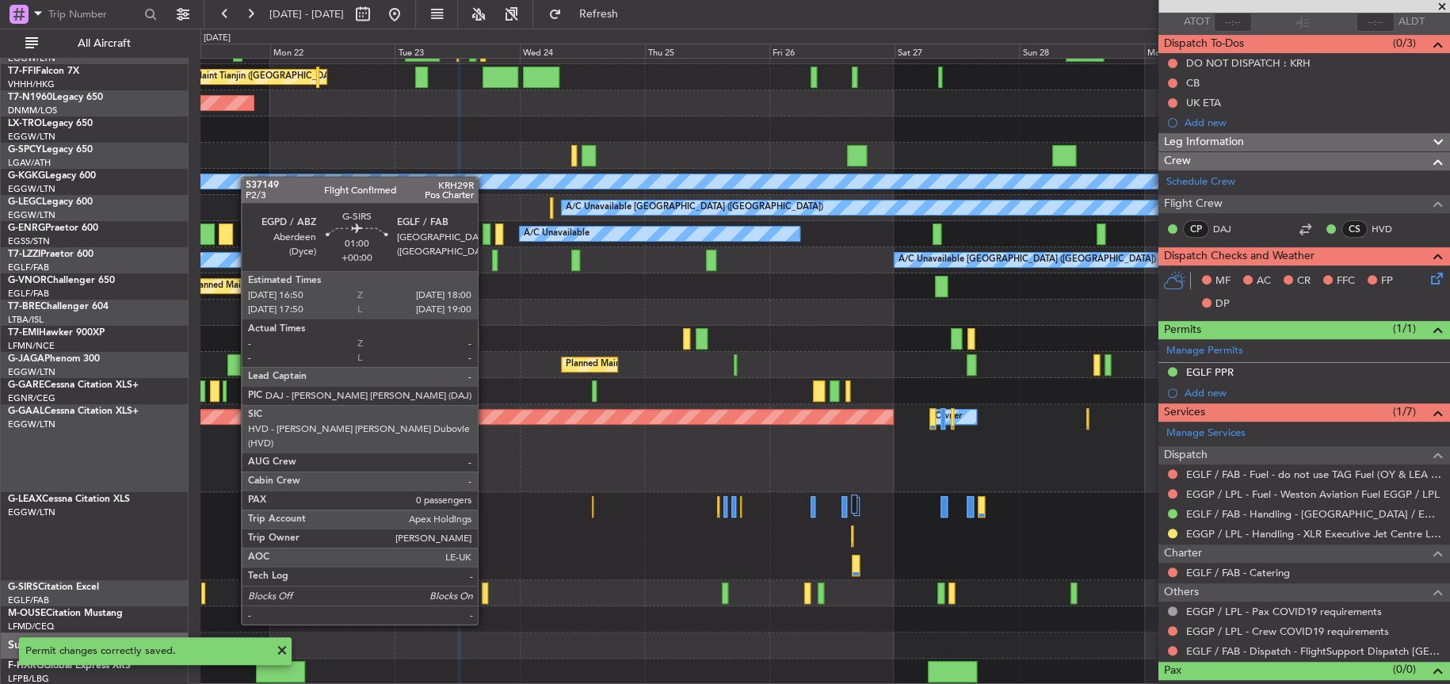
click at [485, 593] on div at bounding box center [485, 592] width 6 height 21
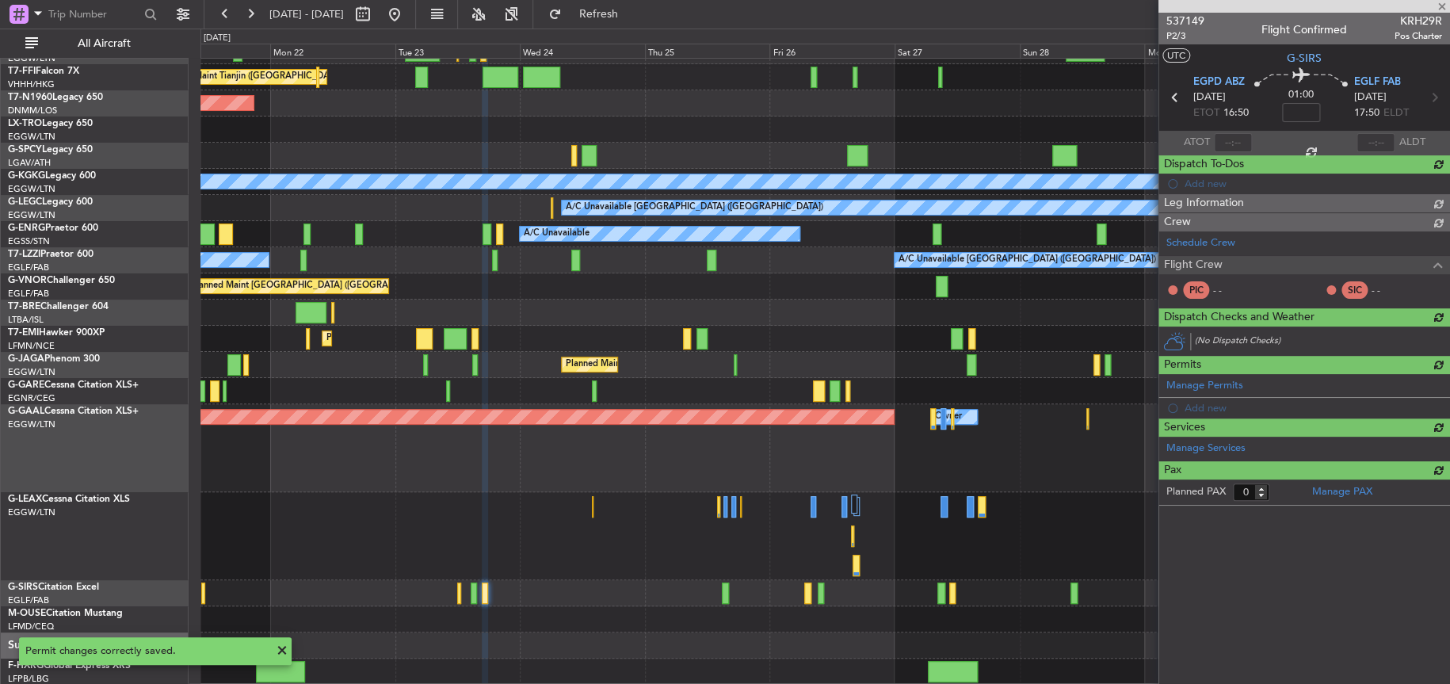
scroll to position [0, 0]
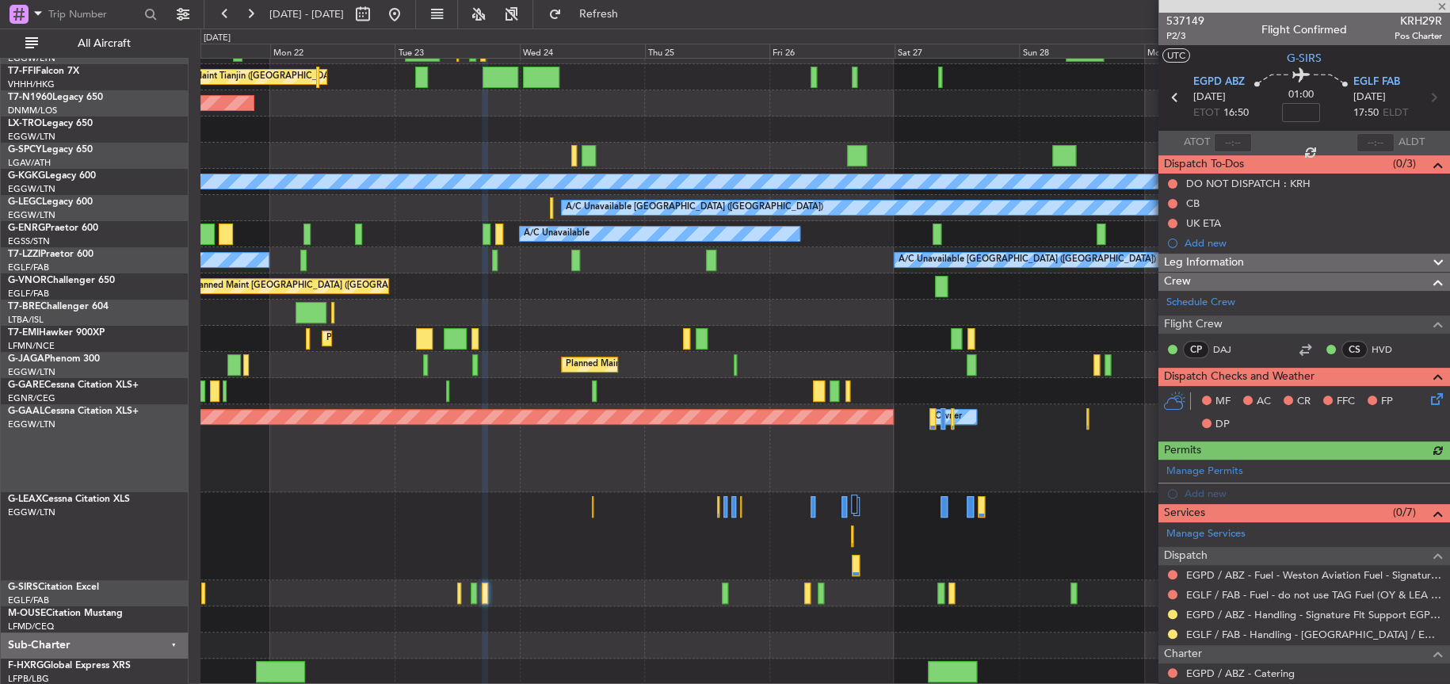
click at [1178, 631] on div "EGLF / FAB - Handling - [GEOGRAPHIC_DATA] / EGLF / FAB" at bounding box center [1304, 634] width 292 height 20
click at [1174, 632] on button at bounding box center [1173, 634] width 10 height 10
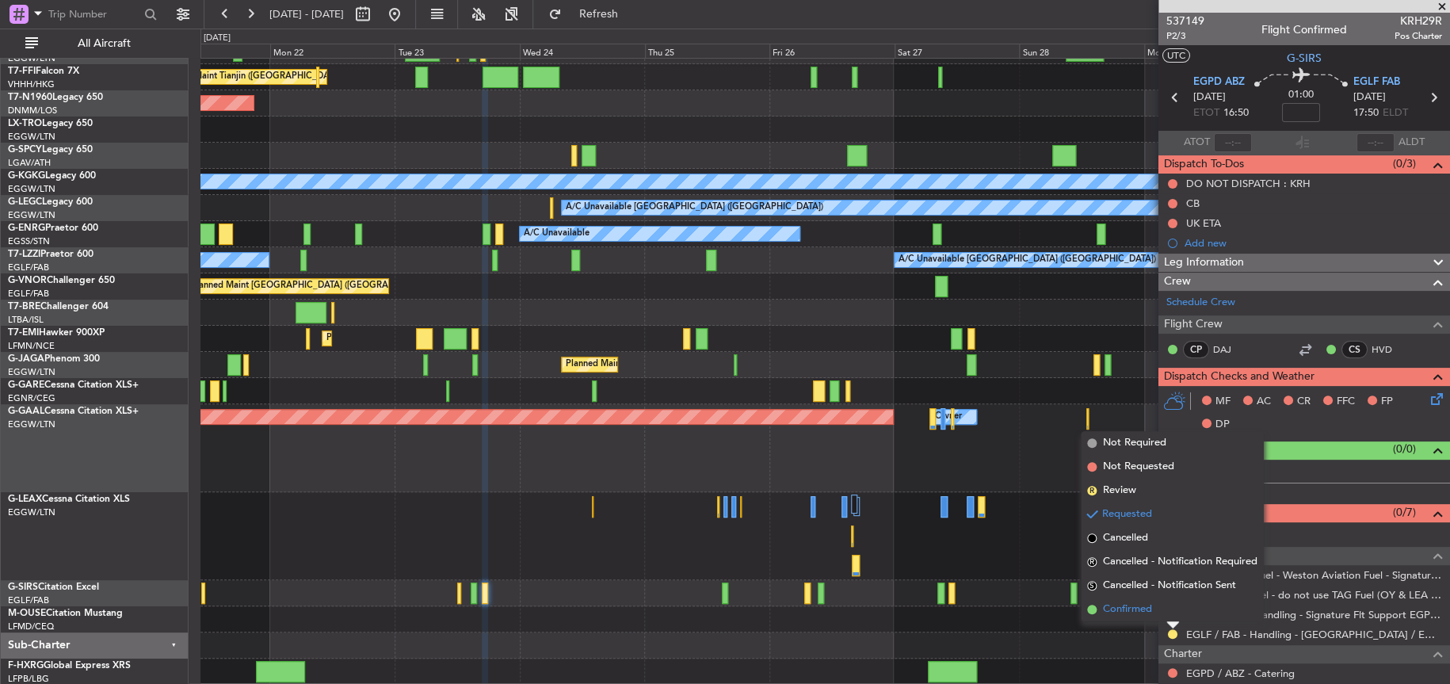
click at [1112, 606] on span "Confirmed" at bounding box center [1127, 609] width 49 height 16
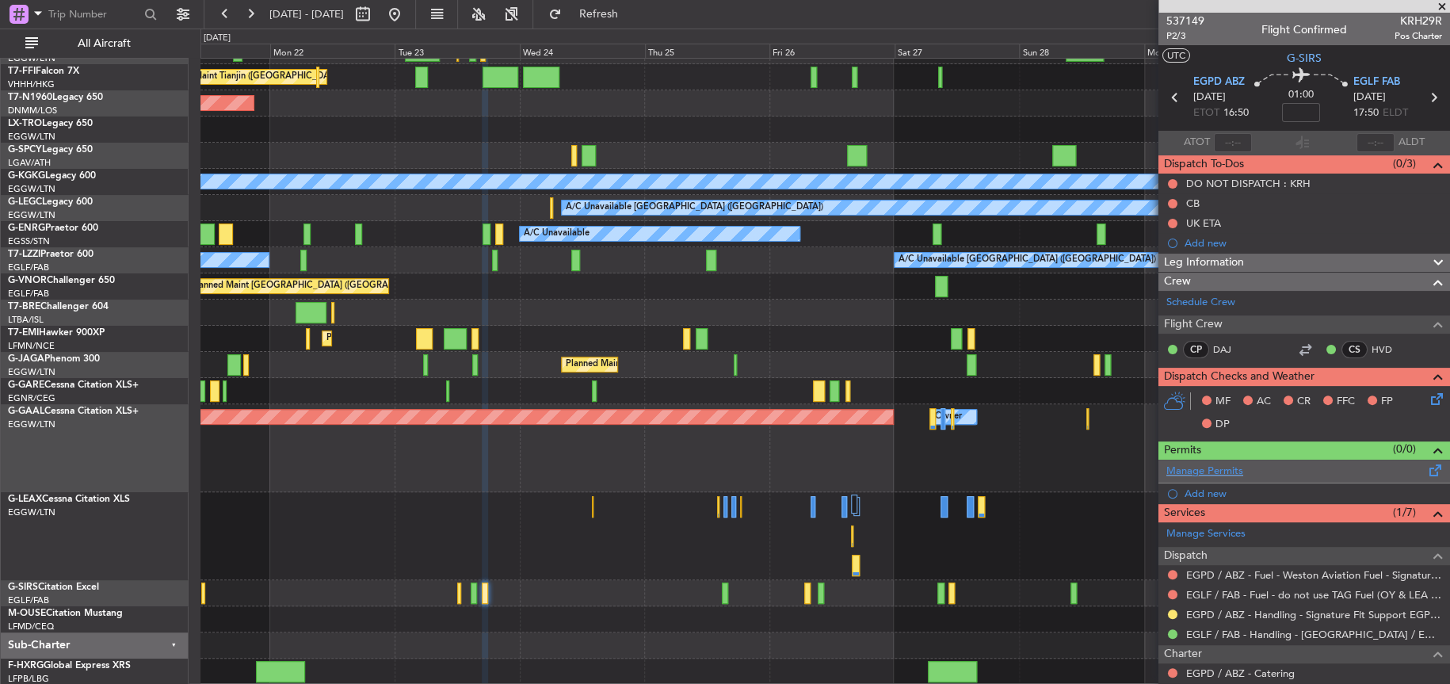
click at [1214, 469] on link "Manage Permits" at bounding box center [1204, 471] width 77 height 16
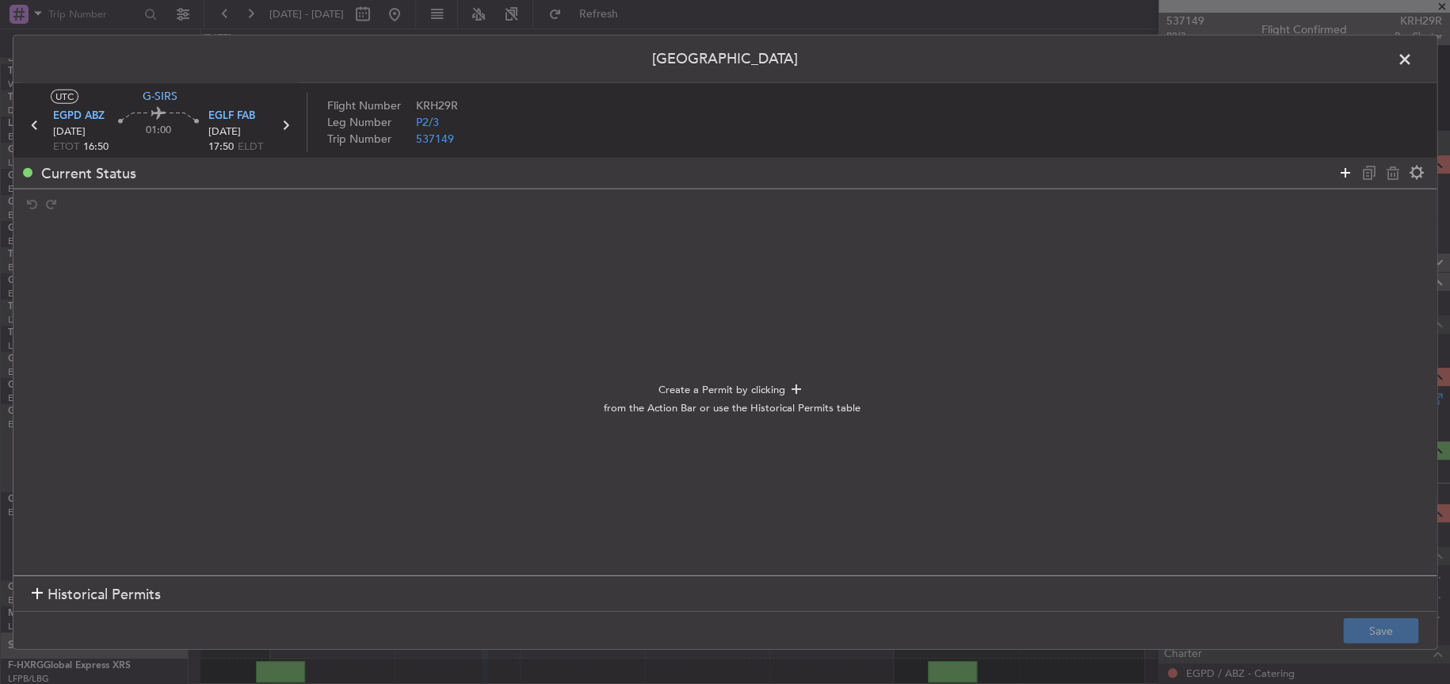
click at [1342, 174] on icon at bounding box center [1345, 172] width 19 height 19
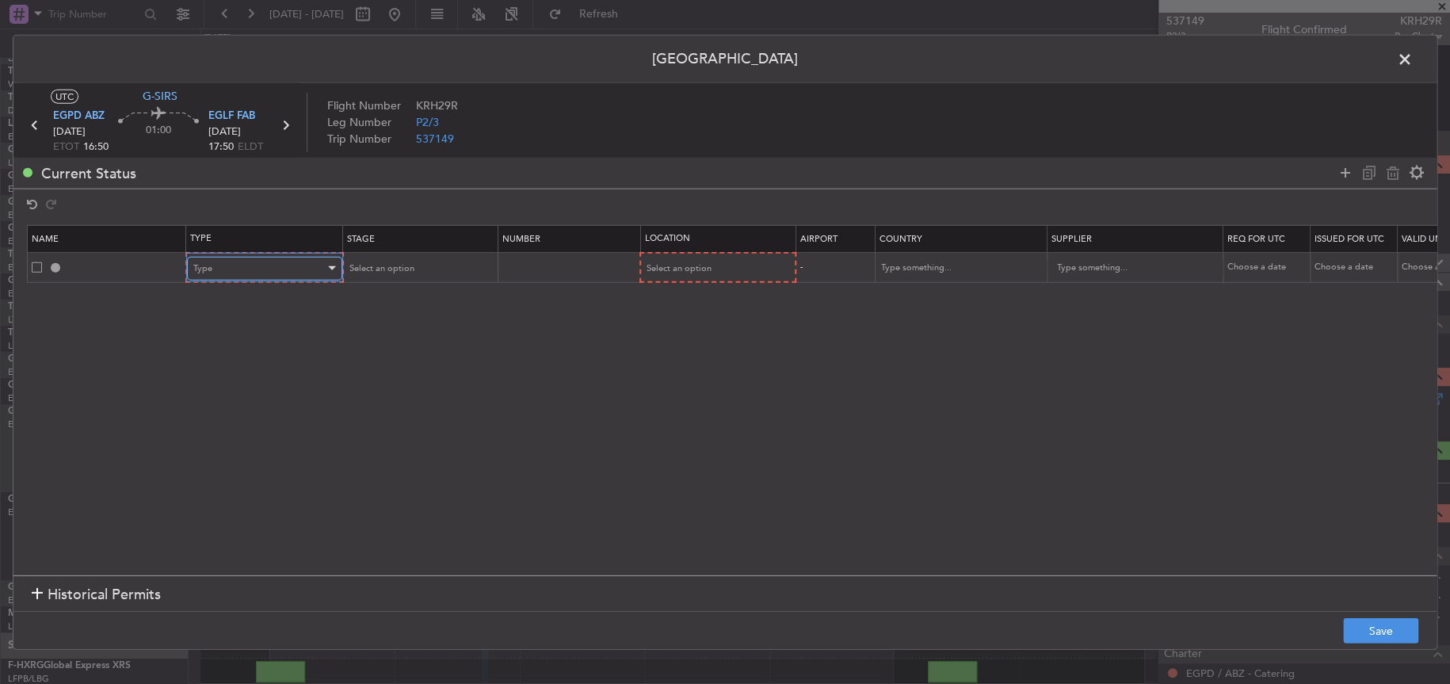
click at [272, 260] on div "Type" at bounding box center [259, 268] width 132 height 24
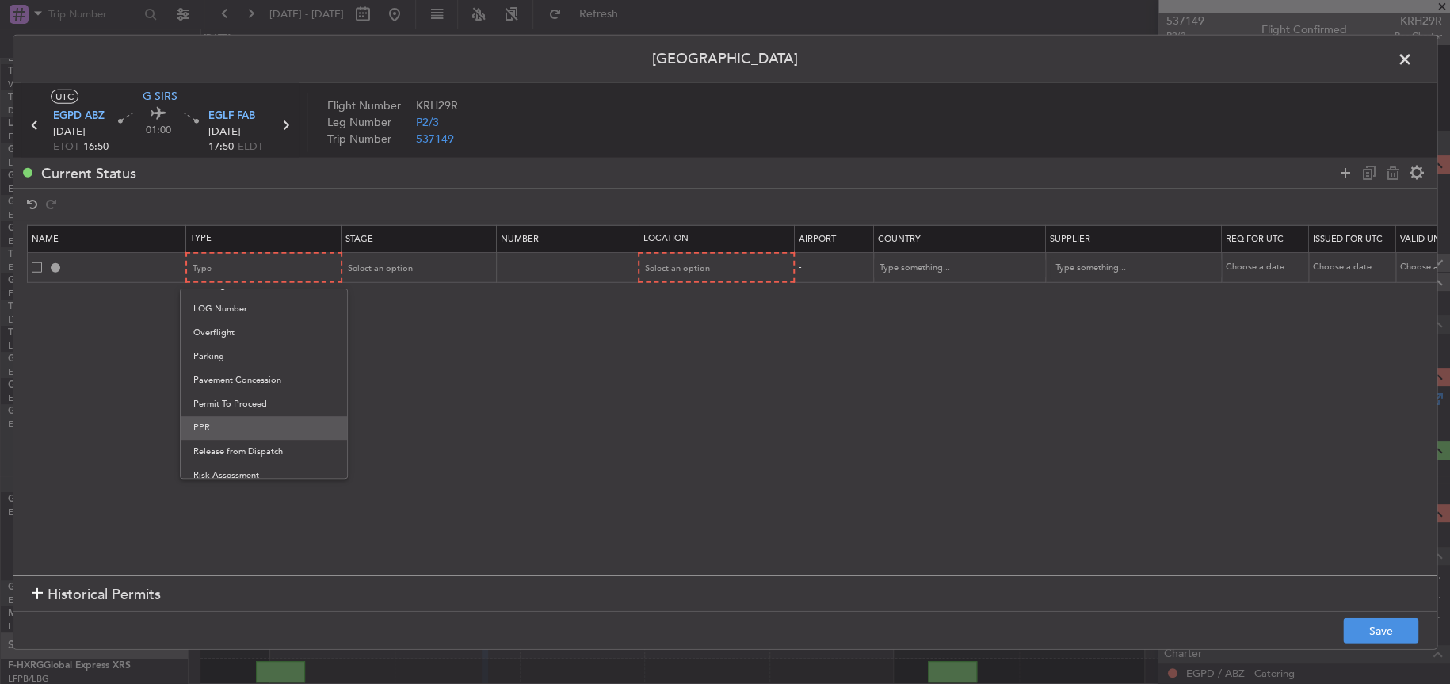
click at [226, 434] on span "PPR" at bounding box center [263, 428] width 141 height 24
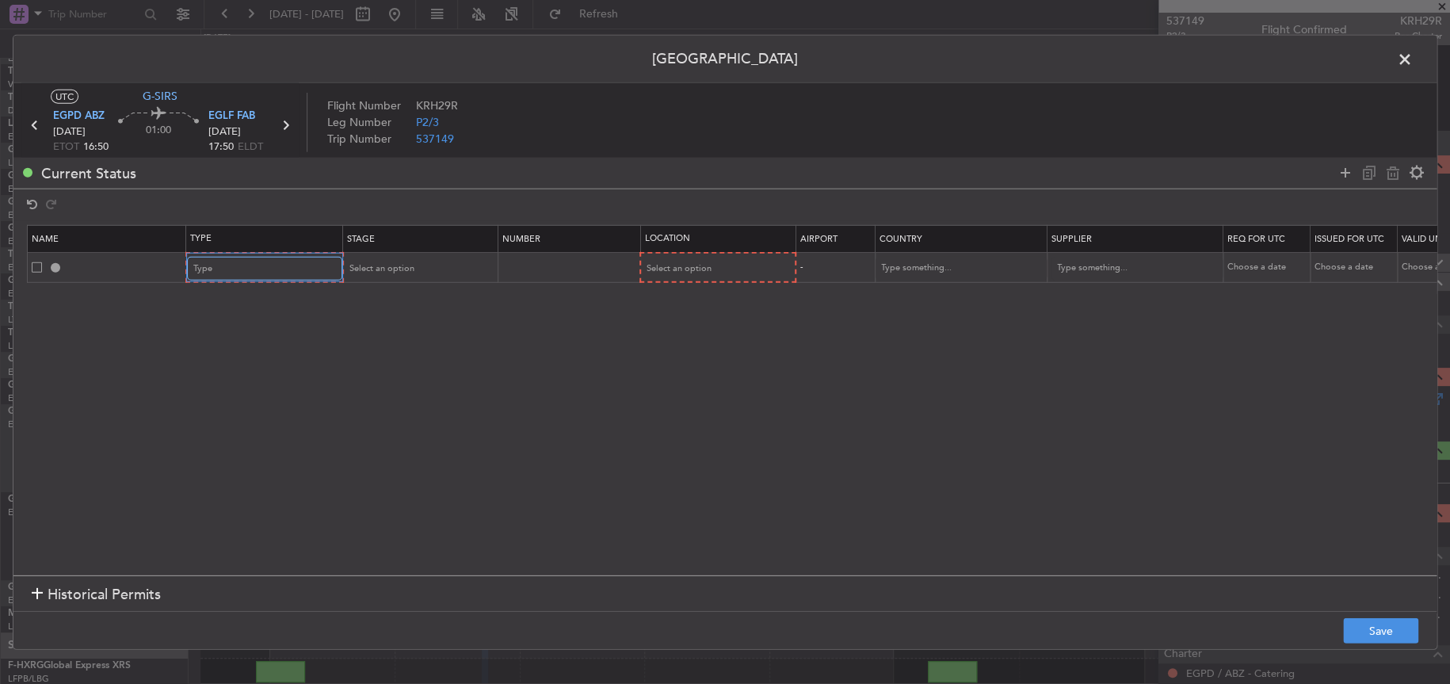
scroll to position [398, 0]
click at [433, 273] on div "Select an option" at bounding box center [413, 268] width 132 height 24
click at [390, 391] on span "Received OK" at bounding box center [418, 396] width 141 height 24
click at [530, 265] on input "text" at bounding box center [568, 266] width 138 height 13
paste input "375839"
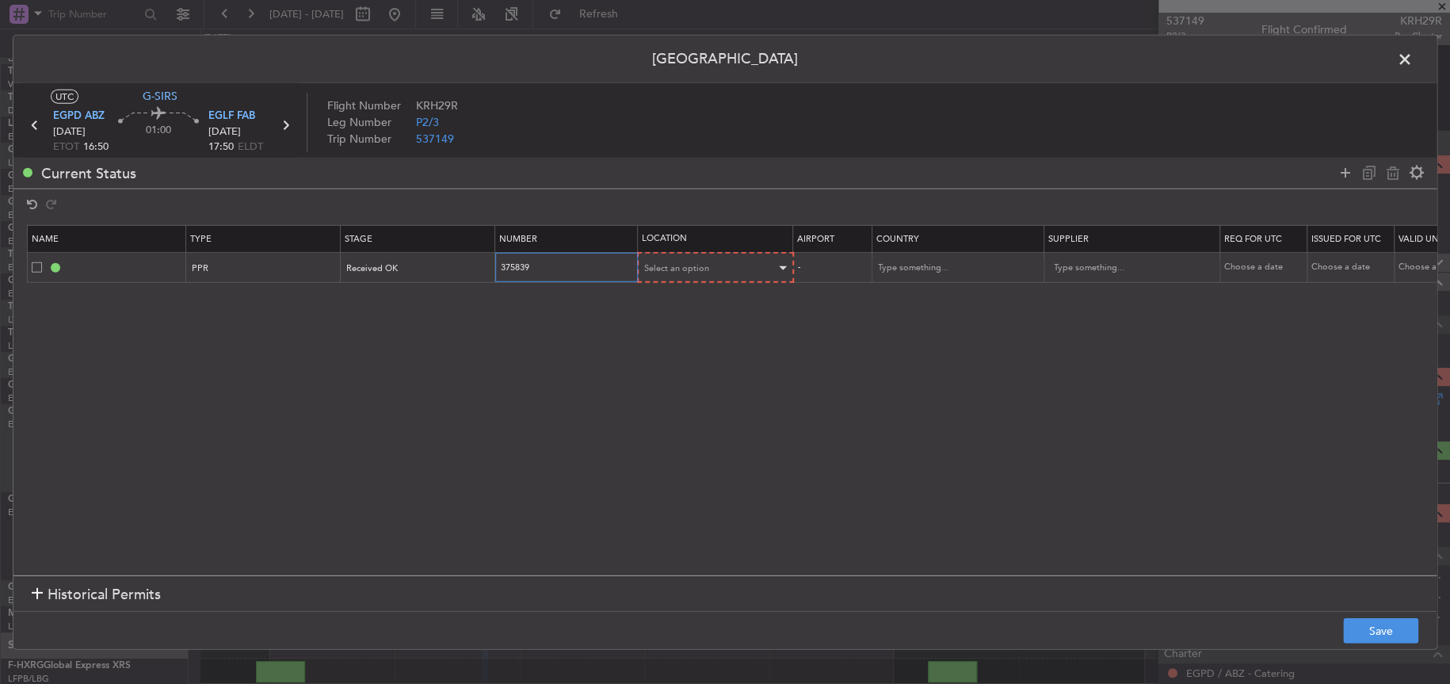
type input "375839"
click at [696, 267] on span "Select an option" at bounding box center [677, 267] width 65 height 12
click at [680, 345] on span "Arrival" at bounding box center [715, 349] width 141 height 24
click at [1351, 631] on button "Save" at bounding box center [1380, 630] width 75 height 25
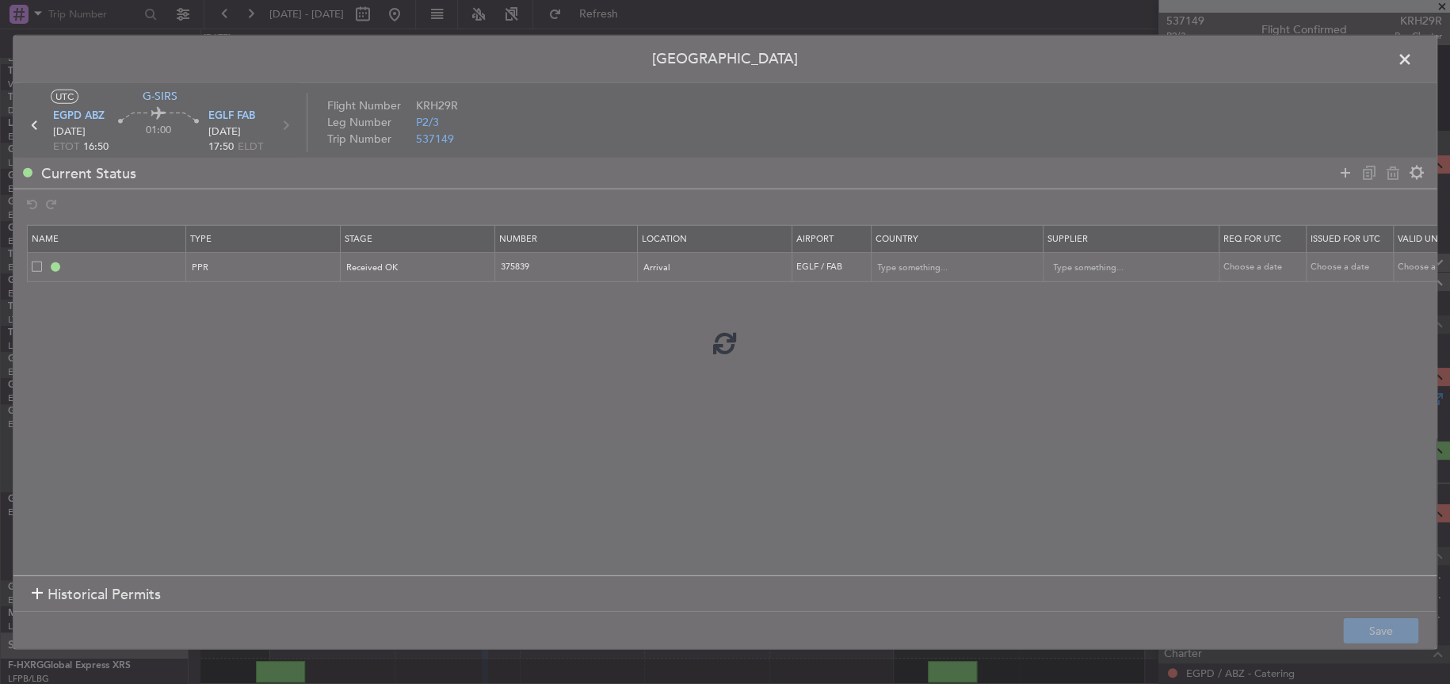
type input "EGLF PPR"
type input "[GEOGRAPHIC_DATA]"
type input "NNN"
type input "2"
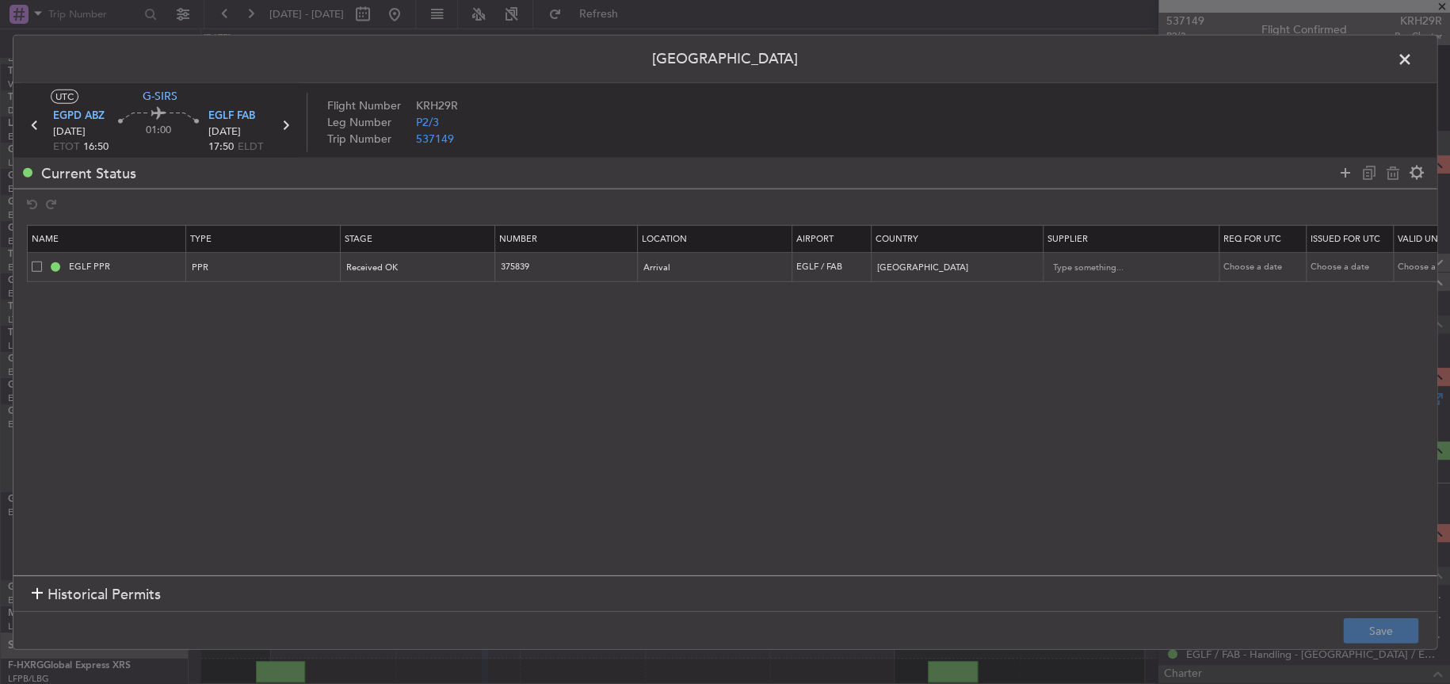
click at [1413, 63] on span at bounding box center [1413, 63] width 0 height 32
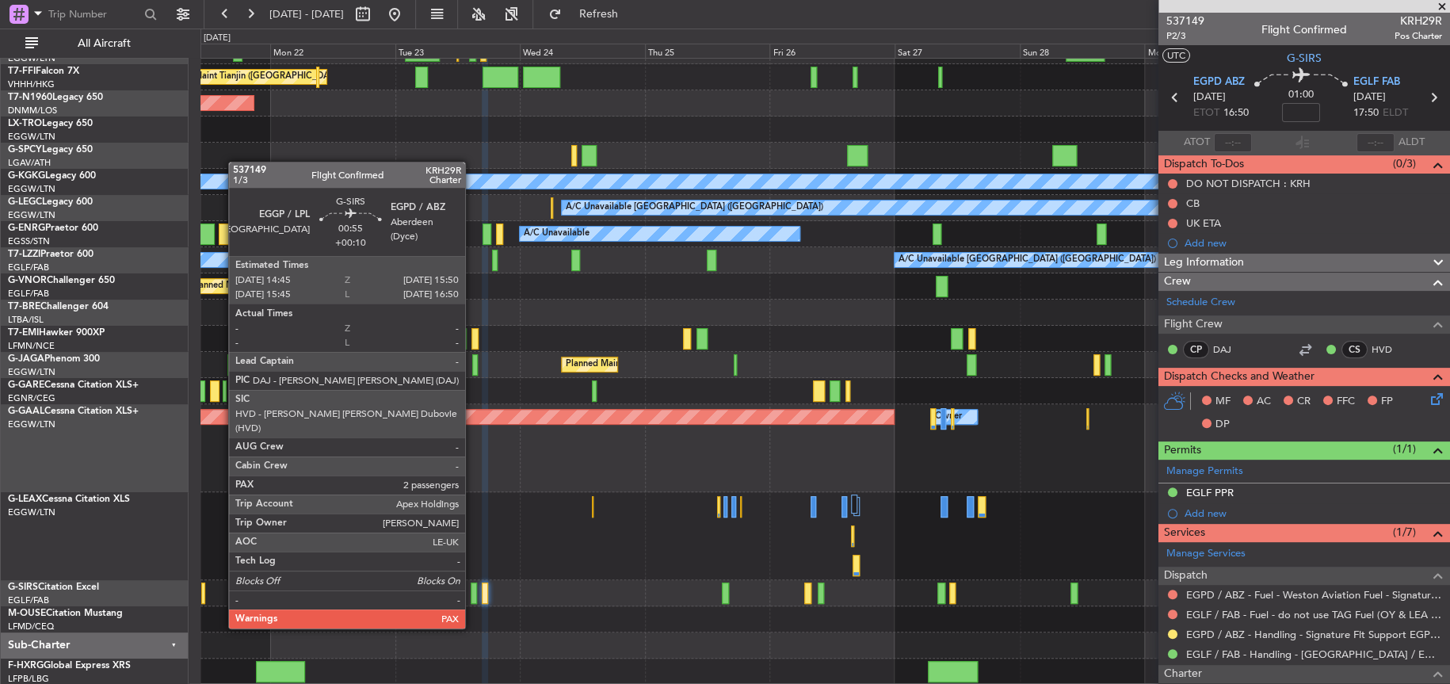
click at [472, 597] on div at bounding box center [474, 592] width 6 height 21
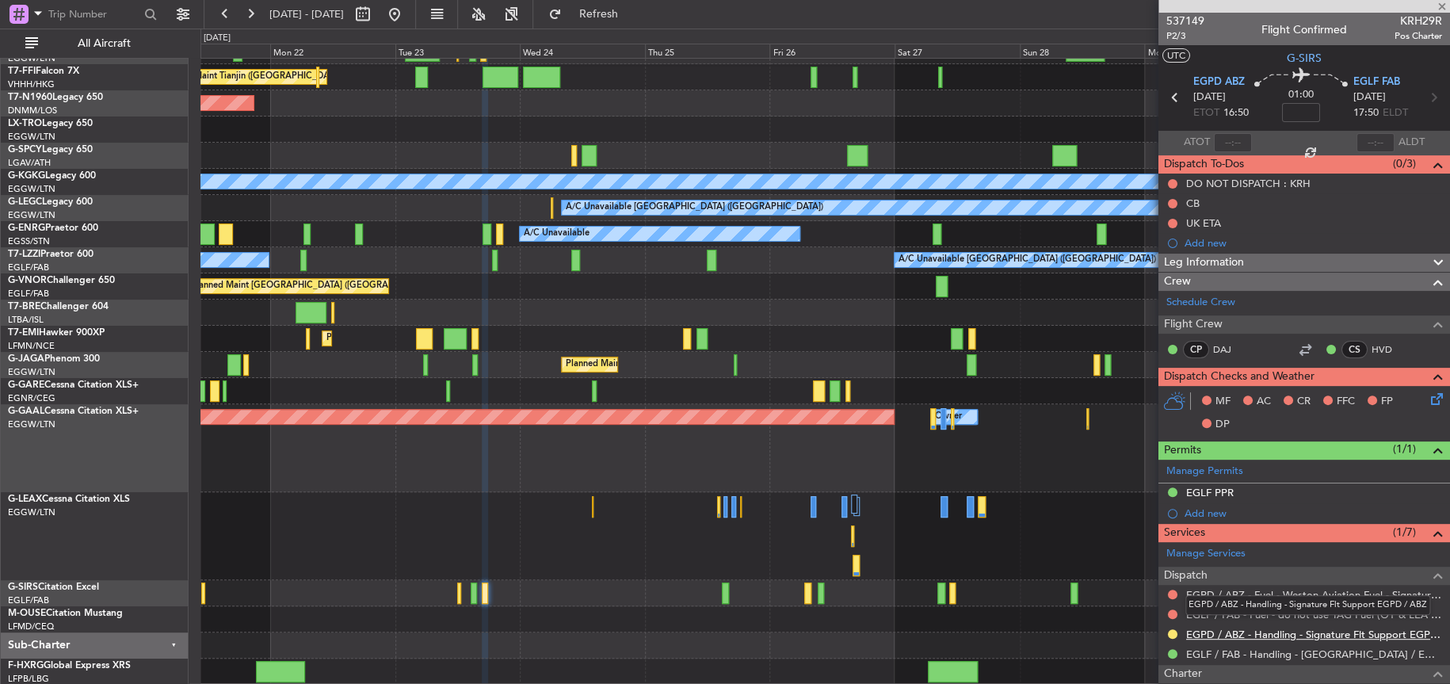
type input "+00:10"
type input "2"
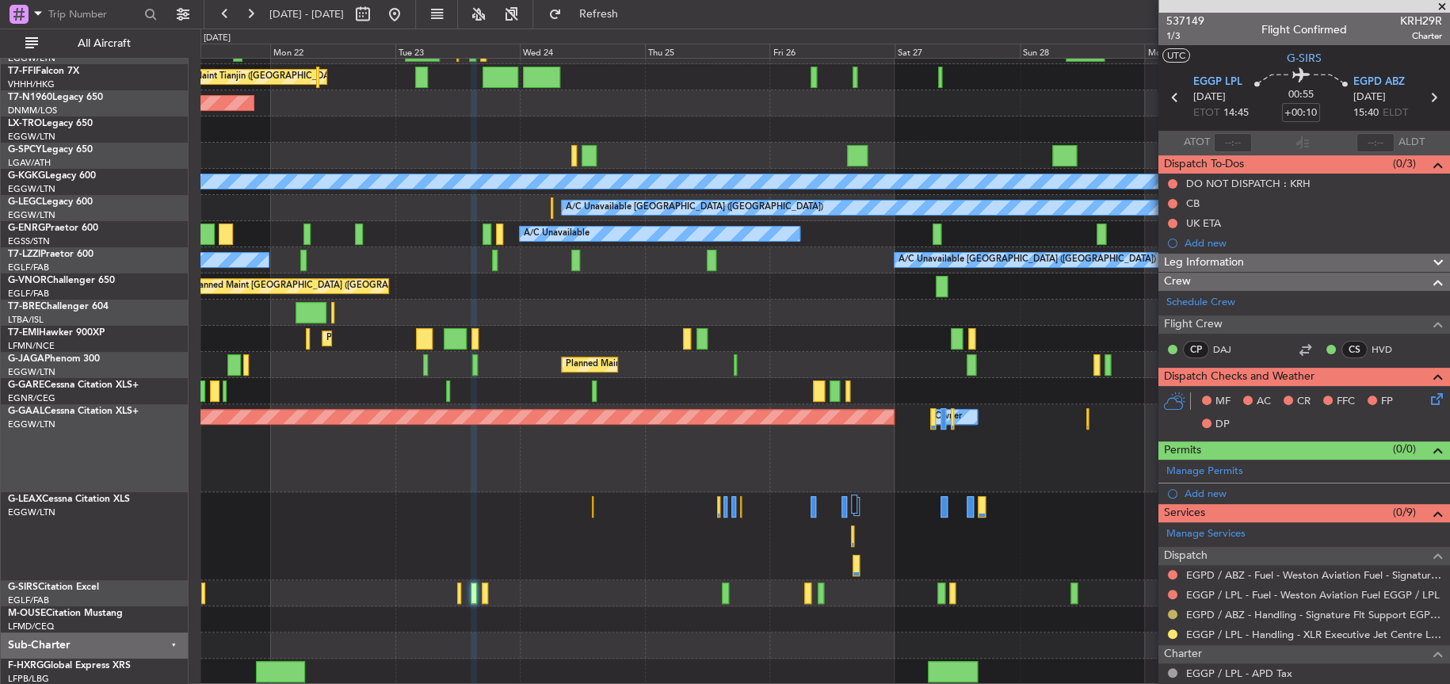
click at [1171, 616] on button at bounding box center [1173, 614] width 10 height 10
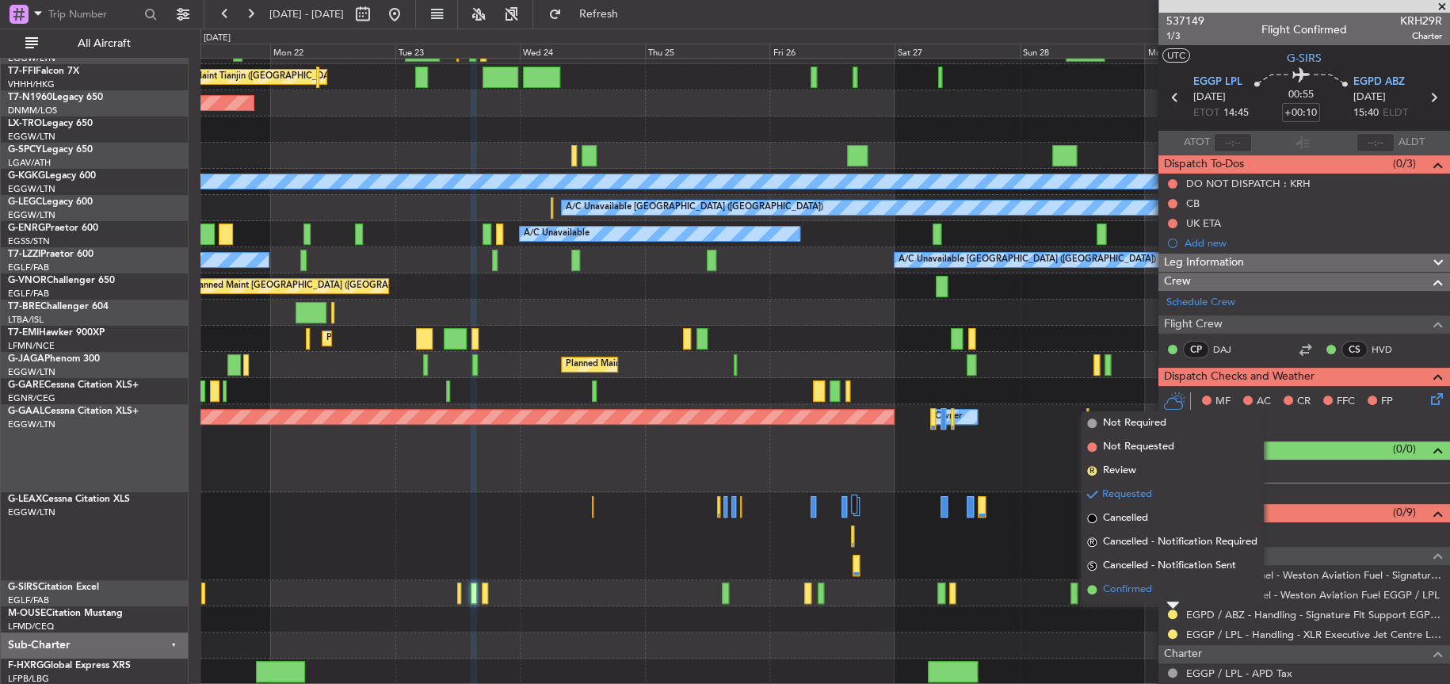
click at [1131, 595] on span "Confirmed" at bounding box center [1127, 590] width 49 height 16
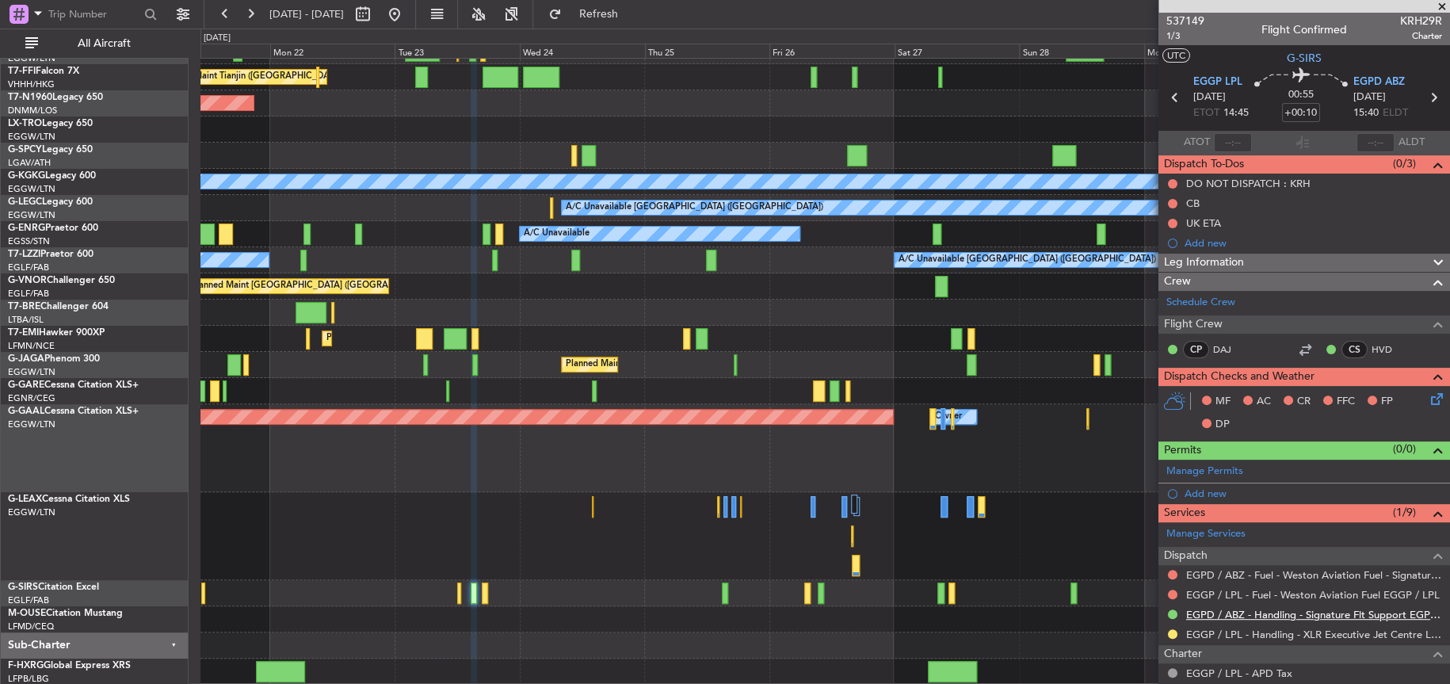
scroll to position [158, 0]
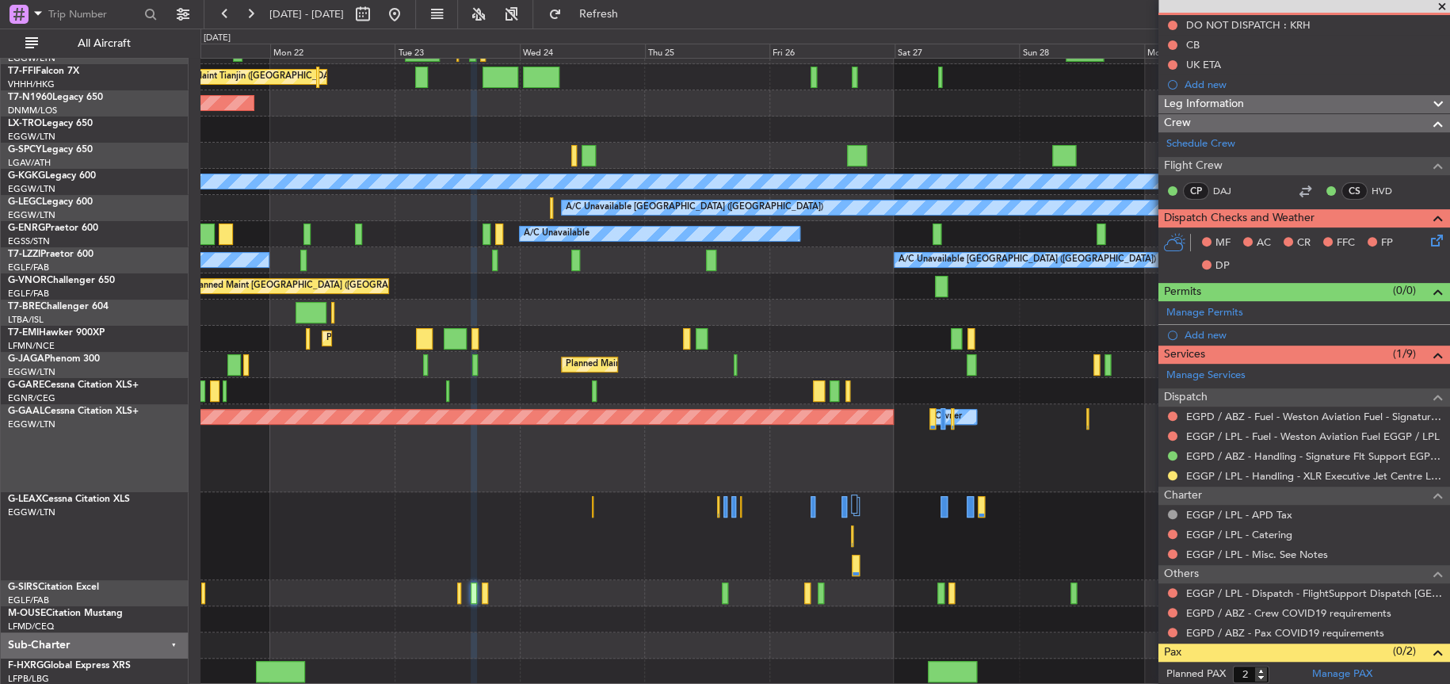
click at [466, 594] on div "Unplanned Maint [GEOGRAPHIC_DATA] ([GEOGRAPHIC_DATA])" at bounding box center [824, 593] width 1248 height 26
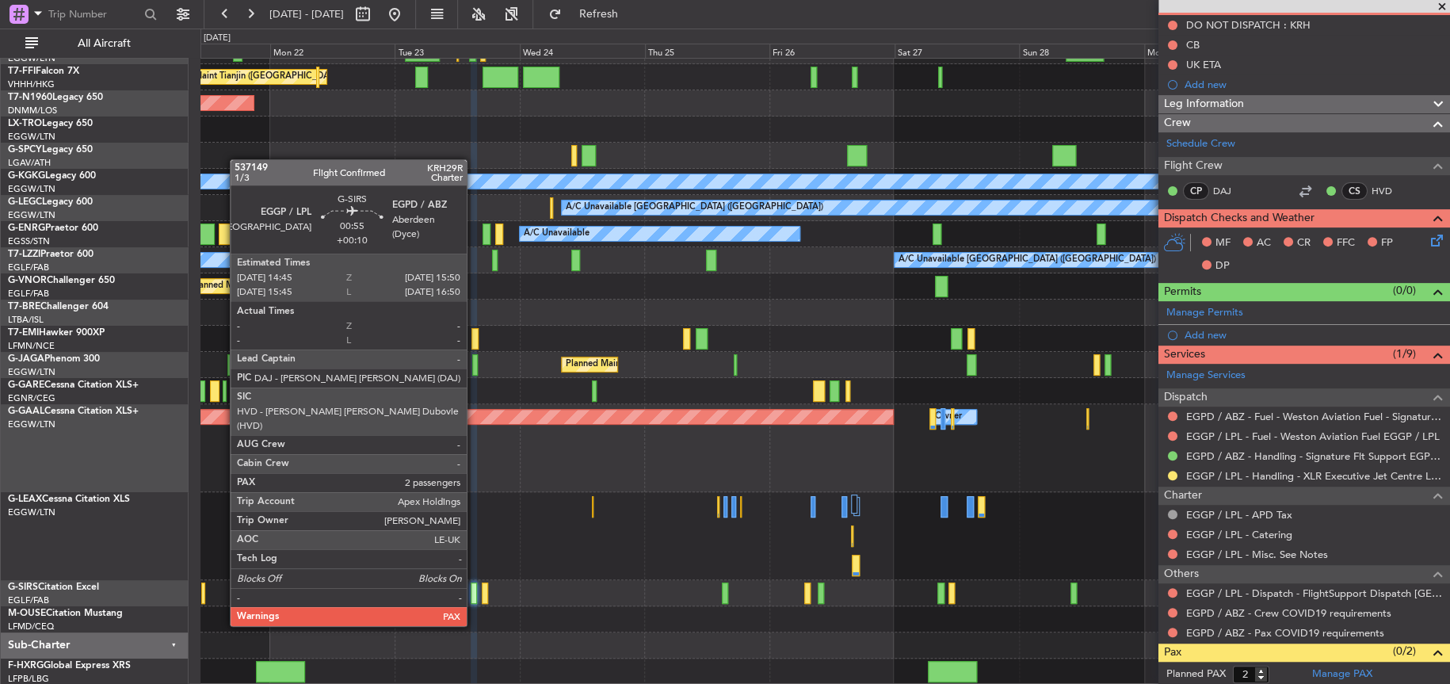
click at [475, 595] on div at bounding box center [474, 592] width 6 height 21
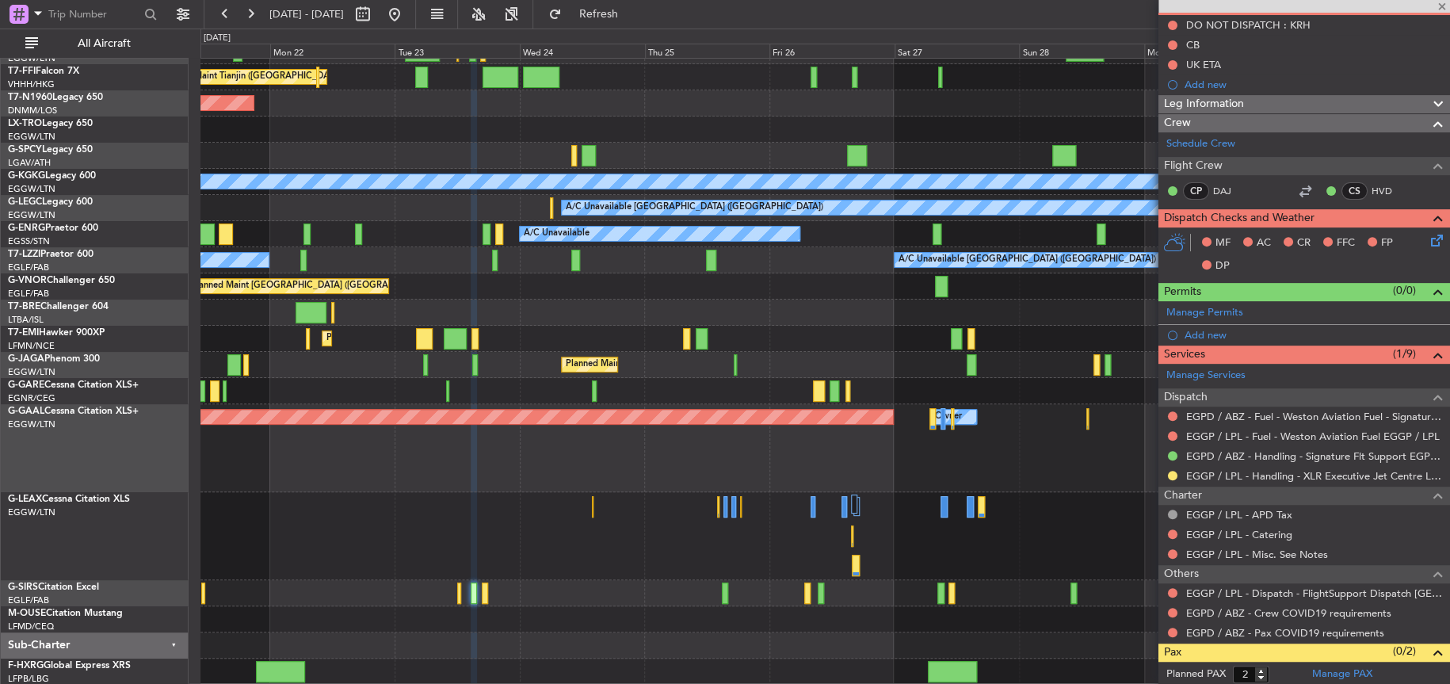
scroll to position [0, 0]
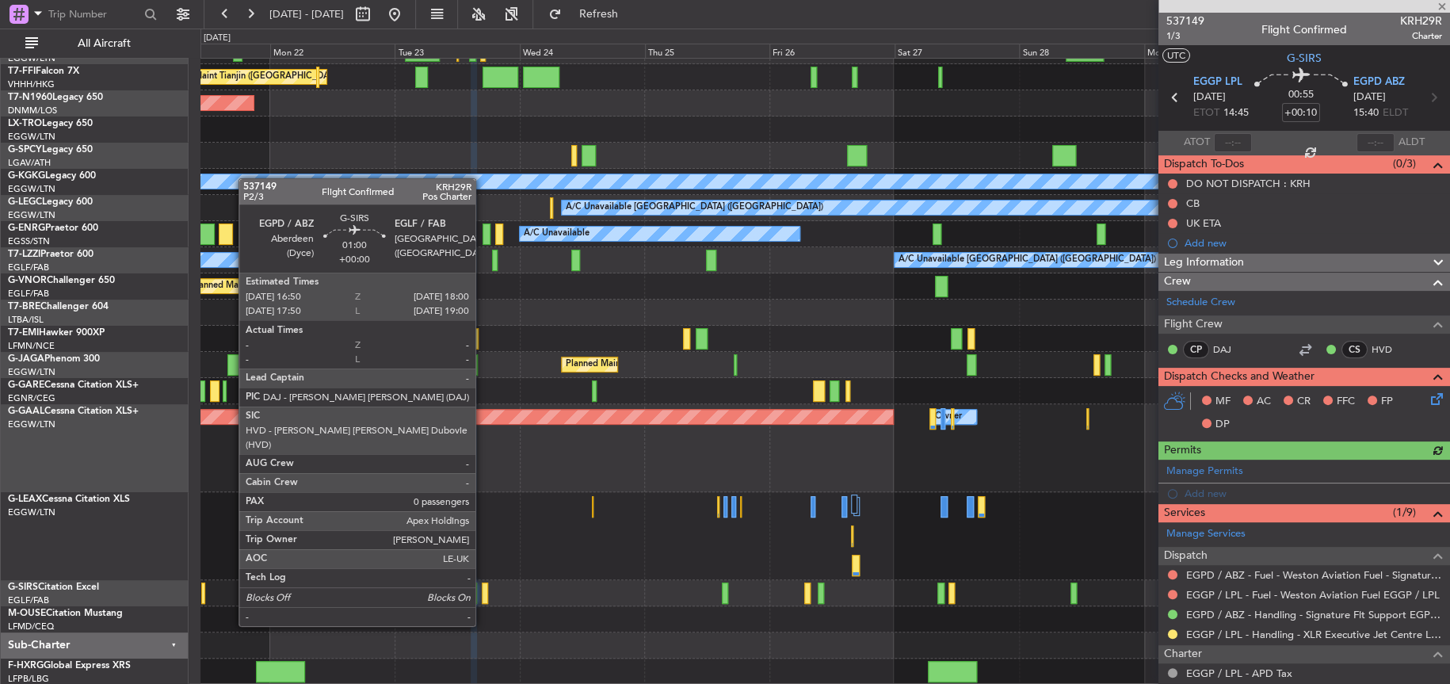
click at [482, 595] on div at bounding box center [485, 592] width 6 height 21
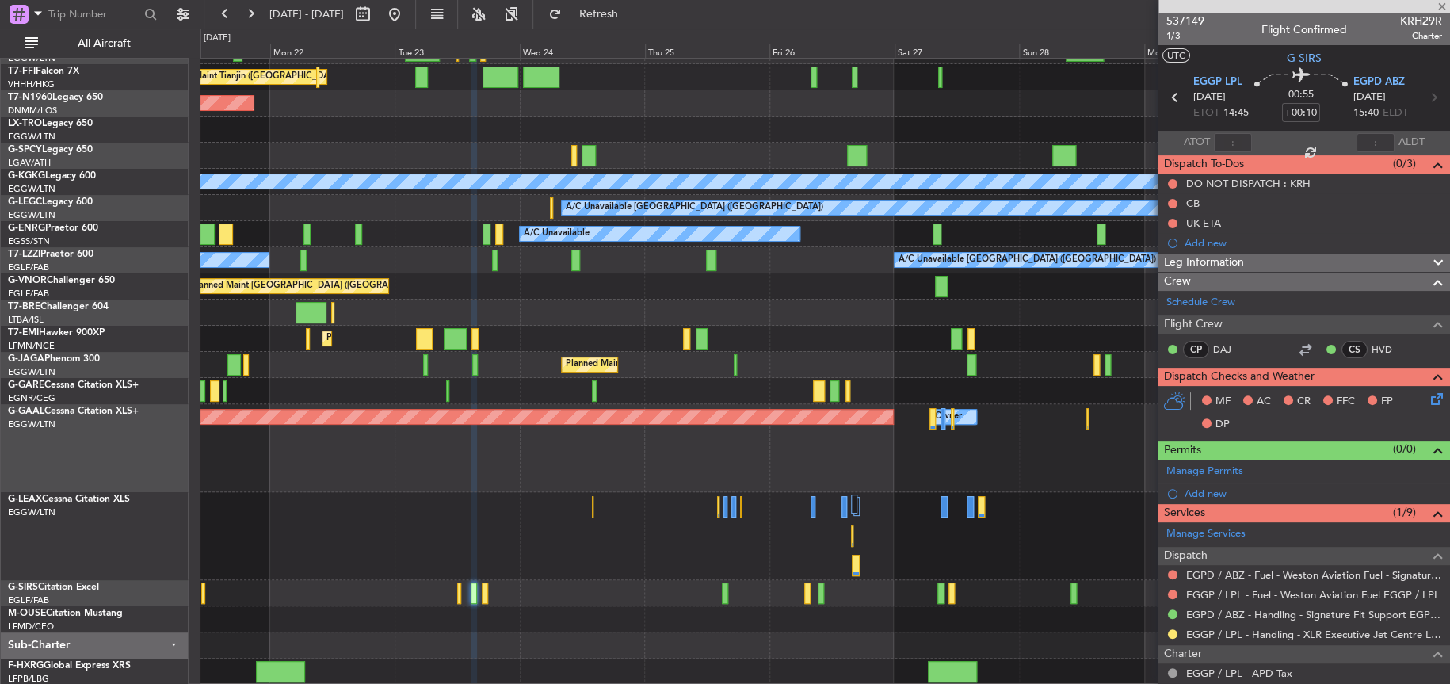
type input "0"
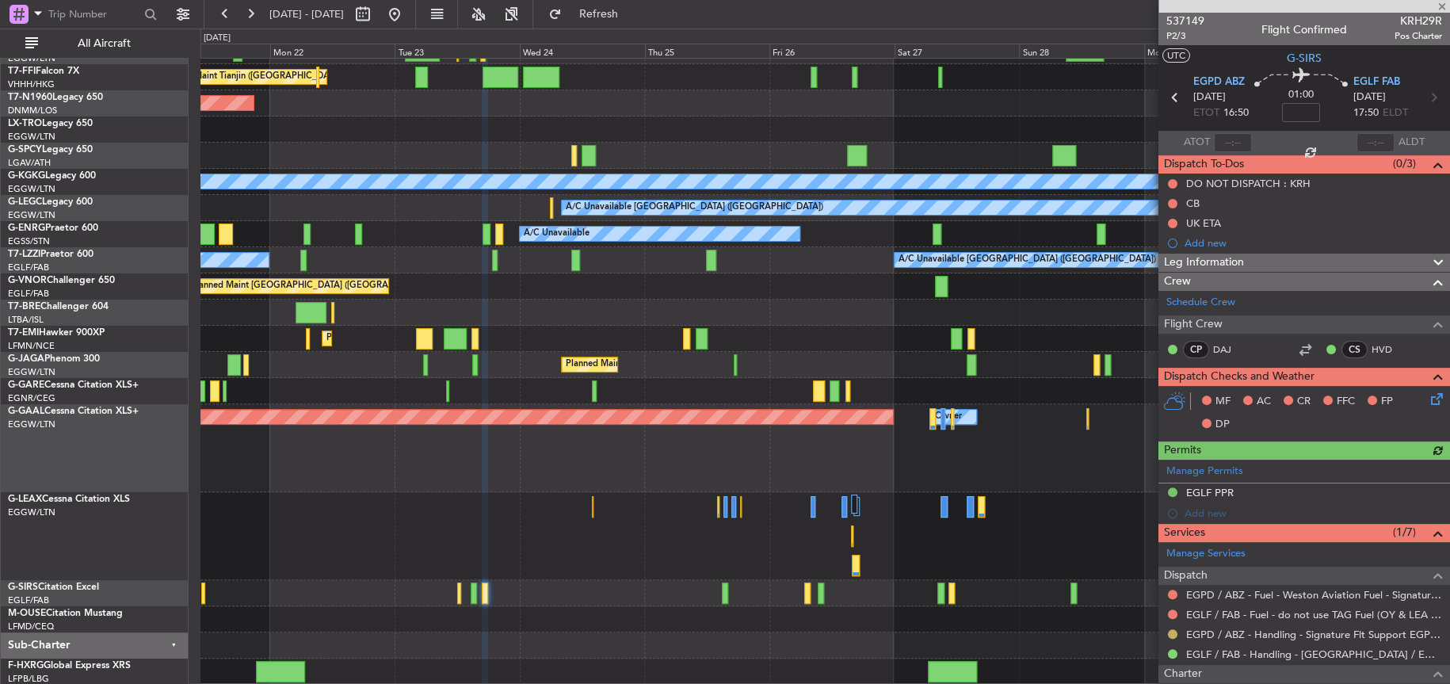
click at [1169, 634] on button at bounding box center [1173, 634] width 10 height 10
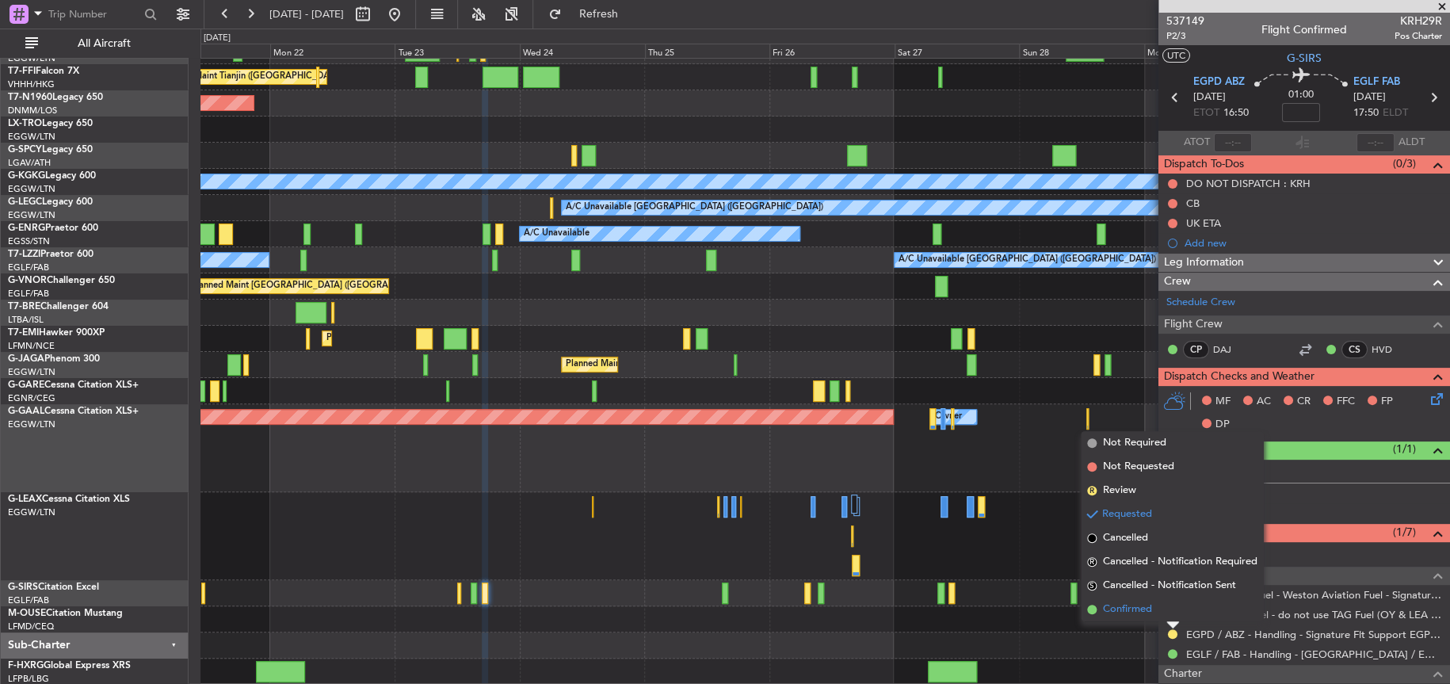
click at [1108, 605] on span "Confirmed" at bounding box center [1127, 609] width 49 height 16
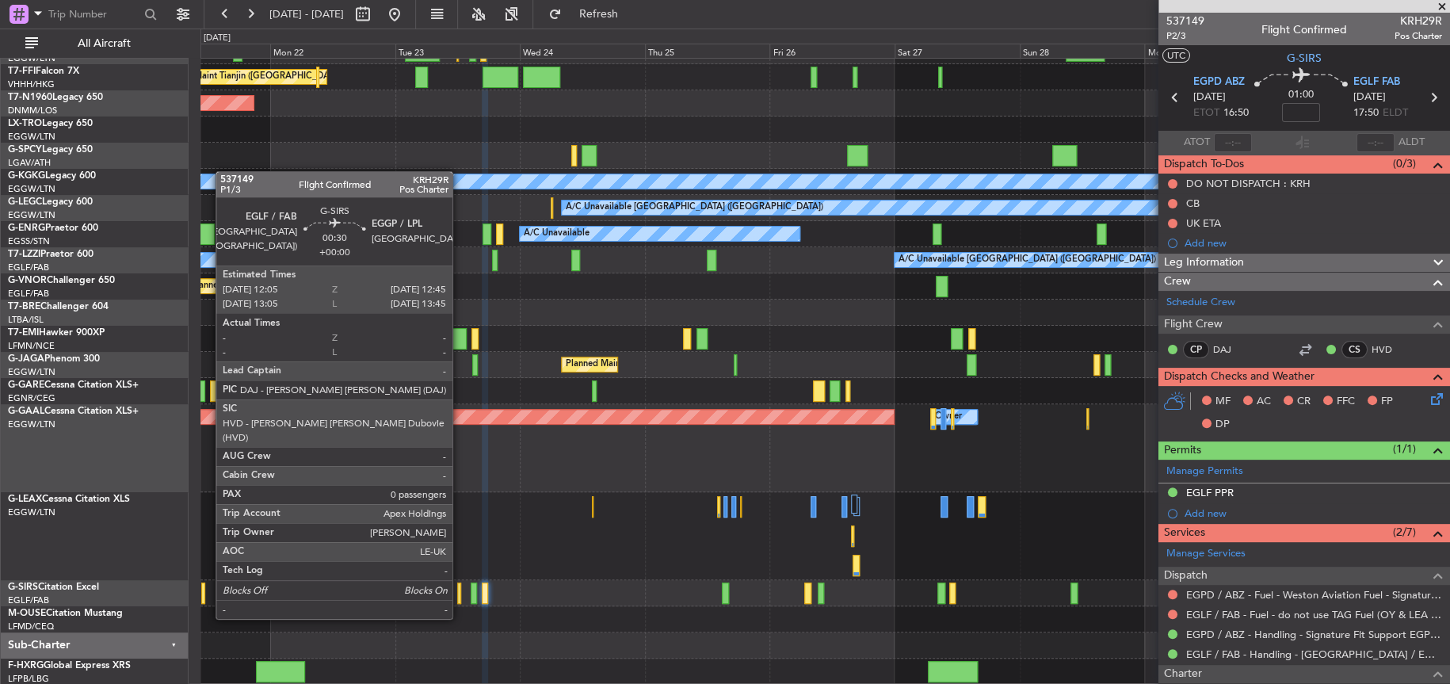
click at [460, 588] on div at bounding box center [459, 592] width 4 height 21
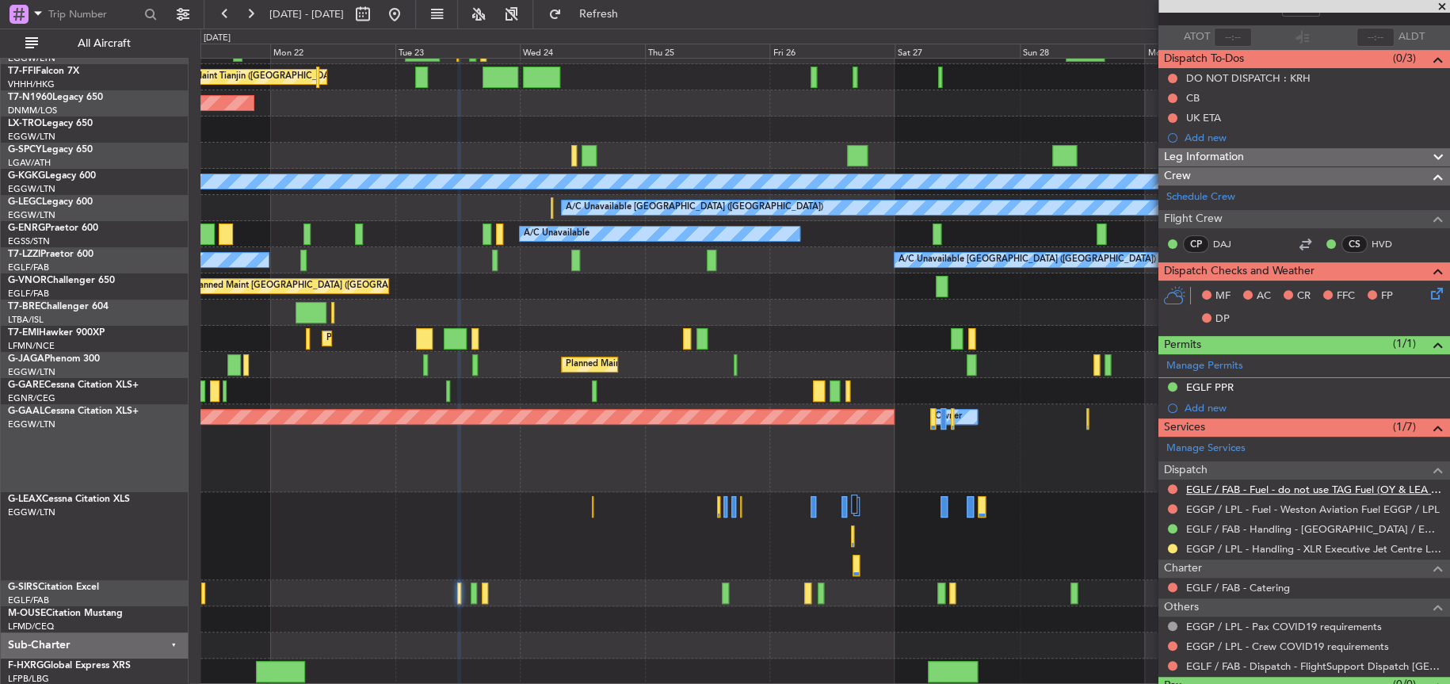
scroll to position [140, 0]
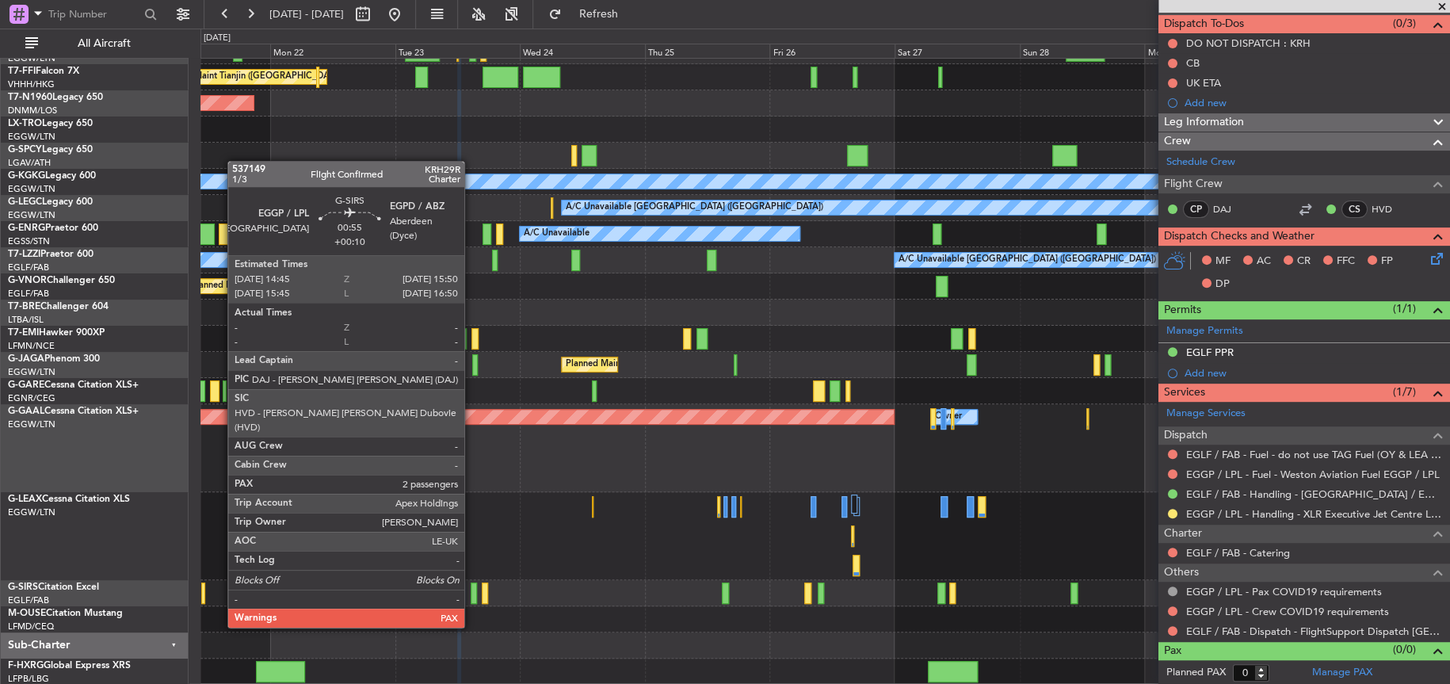
click at [471, 597] on div at bounding box center [474, 592] width 6 height 21
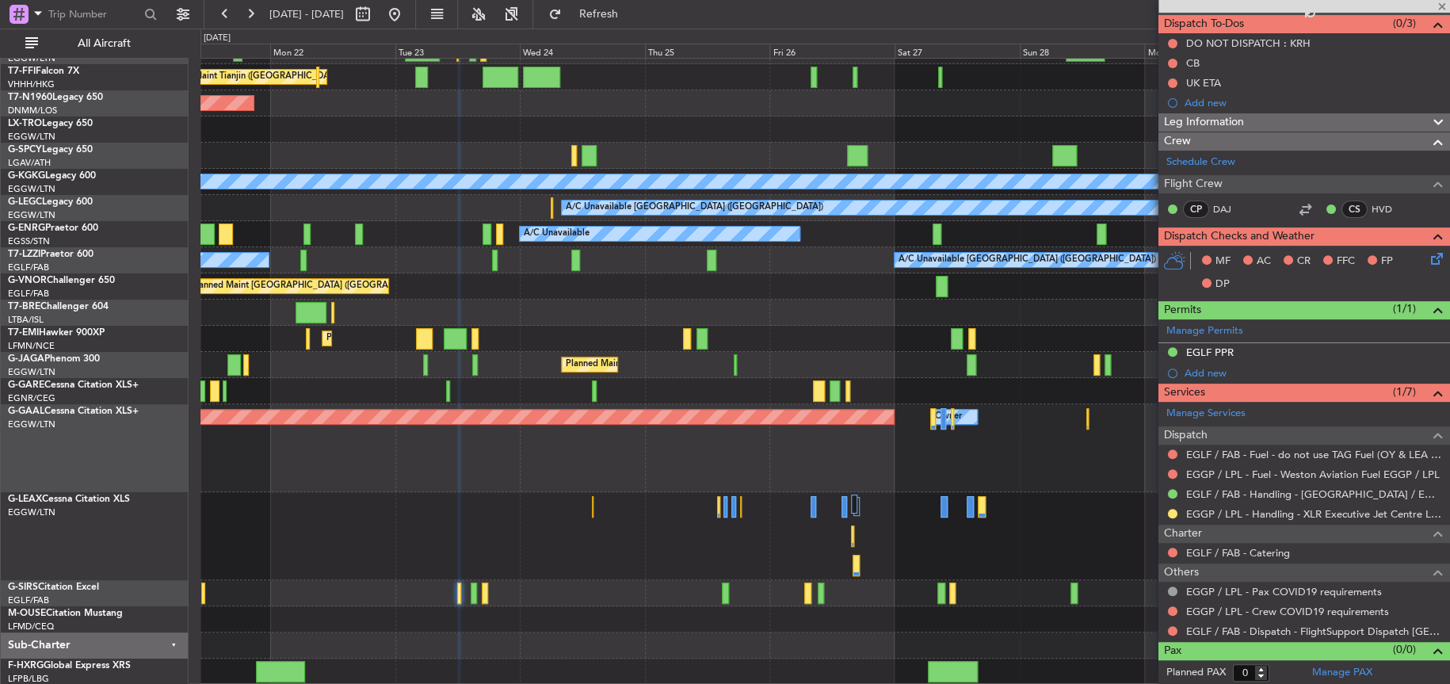
type input "+00:10"
type input "2"
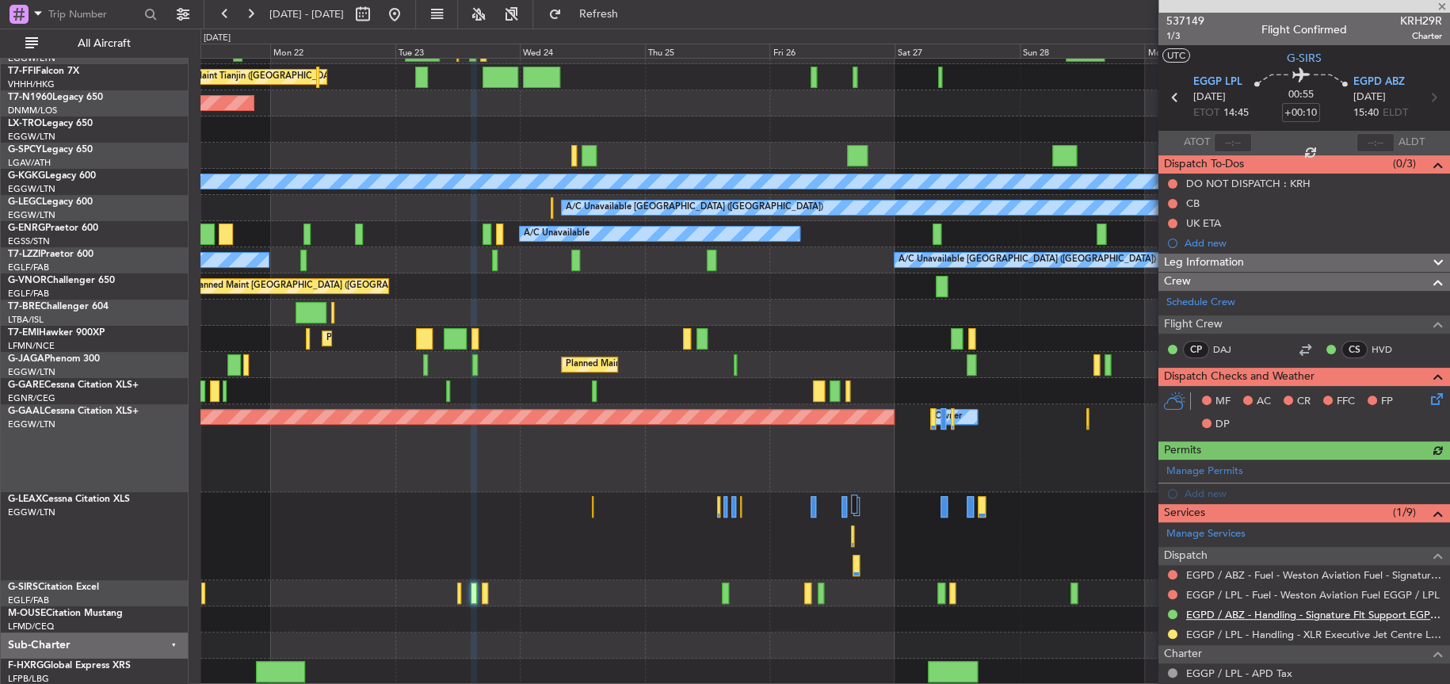
scroll to position [227, 0]
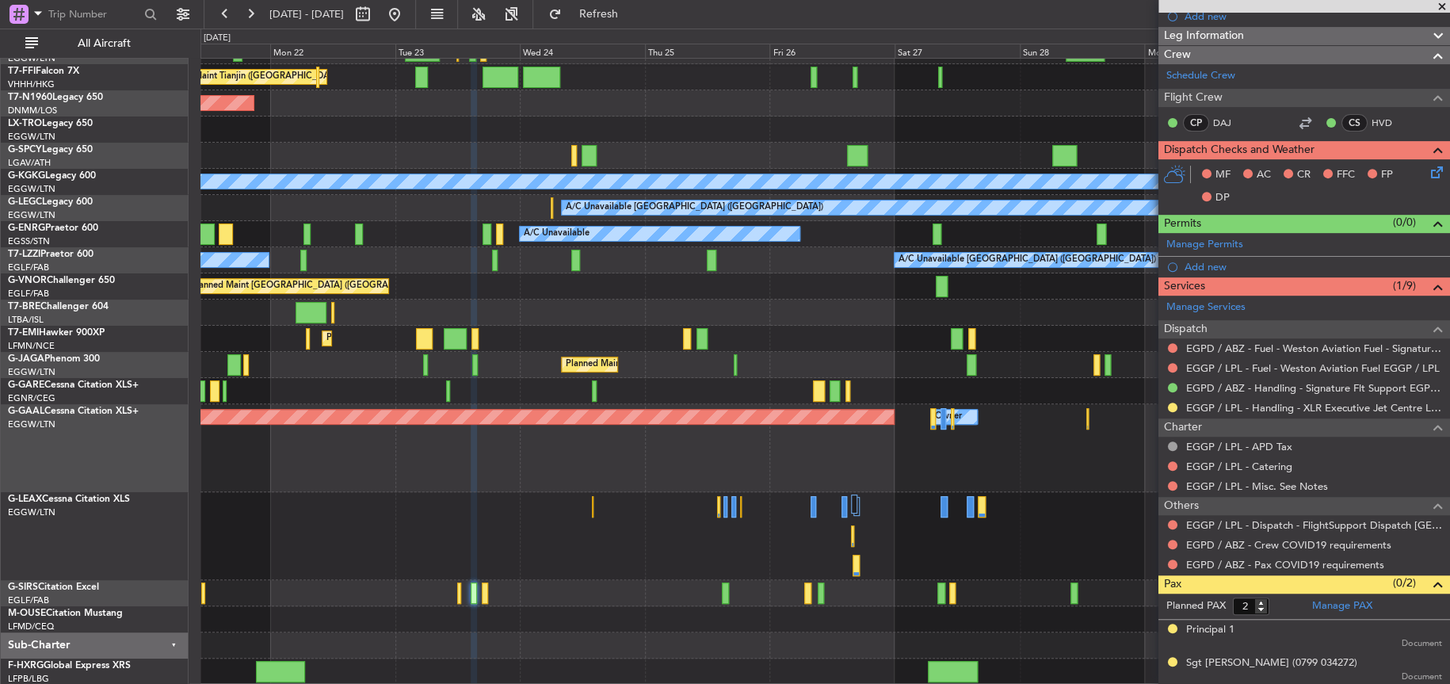
click at [1165, 459] on div "EGGP / LPL - Catering" at bounding box center [1304, 466] width 292 height 20
click at [1168, 461] on button at bounding box center [1173, 466] width 10 height 10
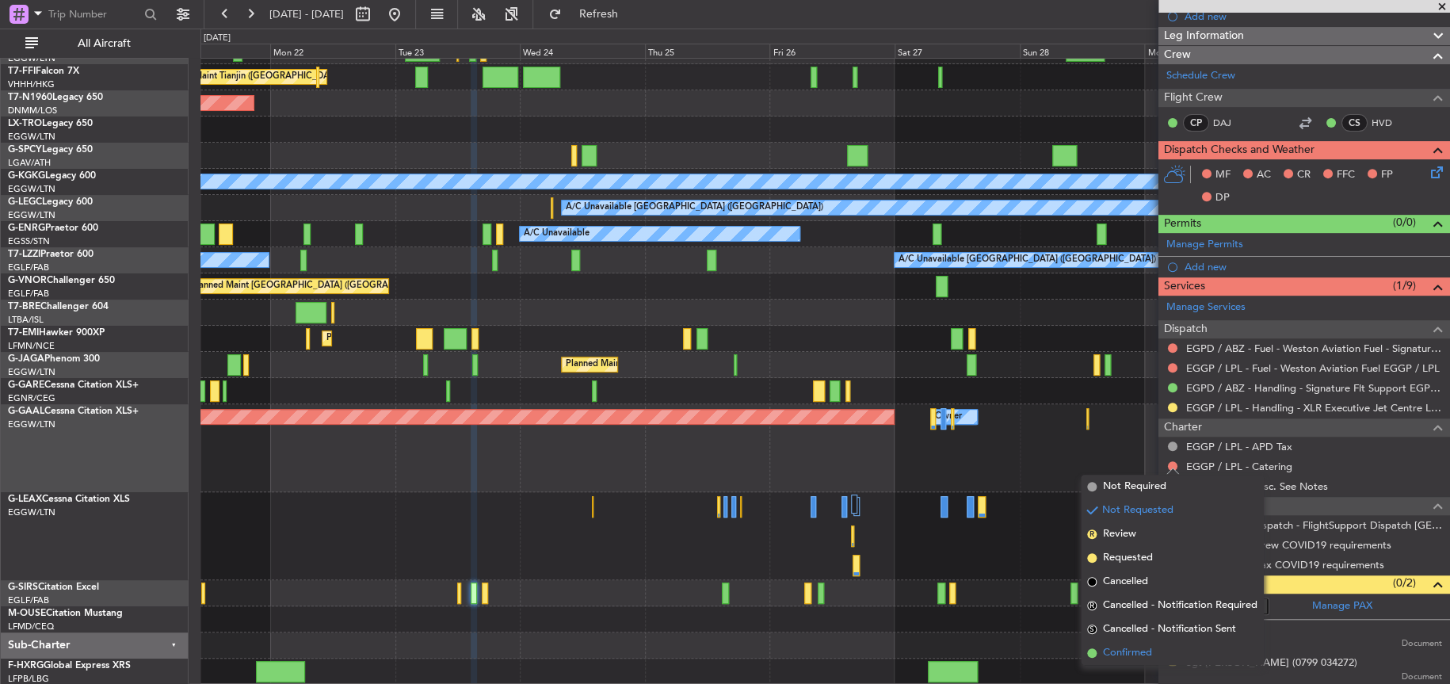
click at [1112, 658] on span "Confirmed" at bounding box center [1127, 653] width 49 height 16
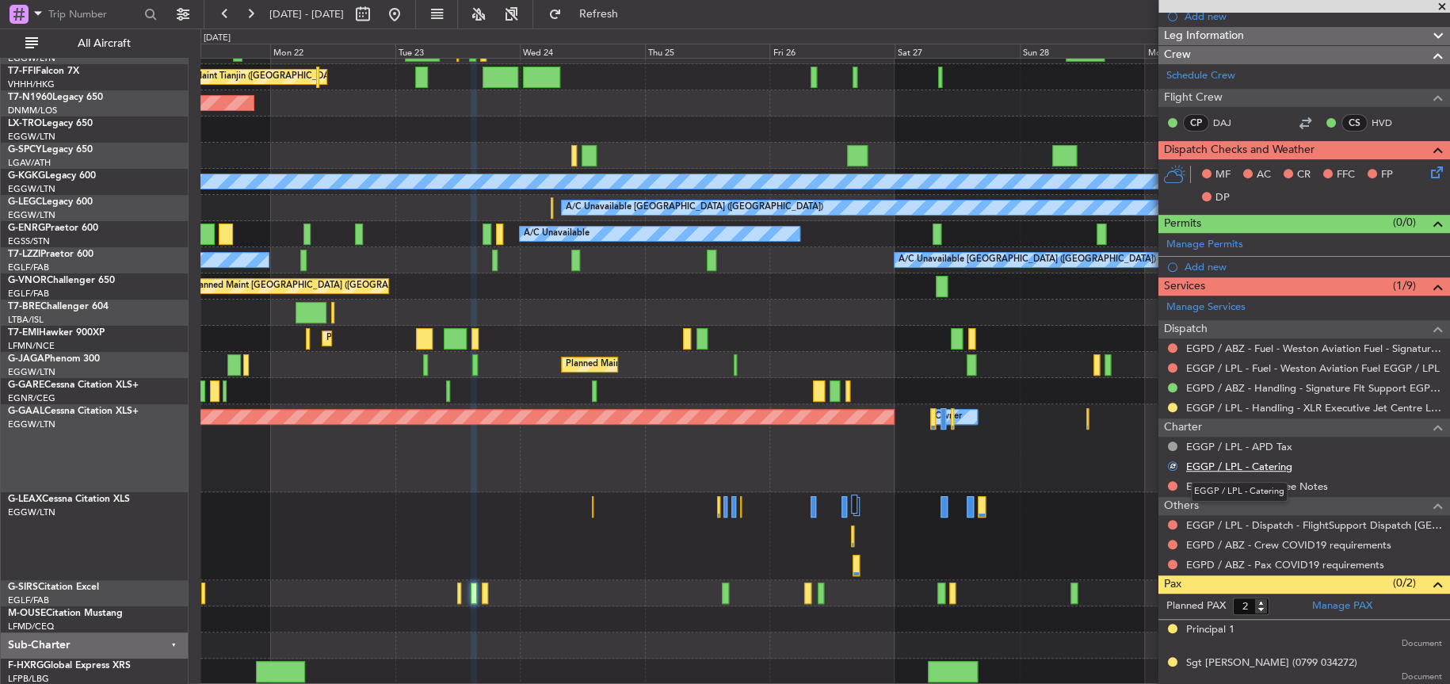
click at [1250, 468] on link "EGGP / LPL - Catering" at bounding box center [1239, 466] width 106 height 13
click at [631, 13] on span "Refresh" at bounding box center [598, 14] width 67 height 11
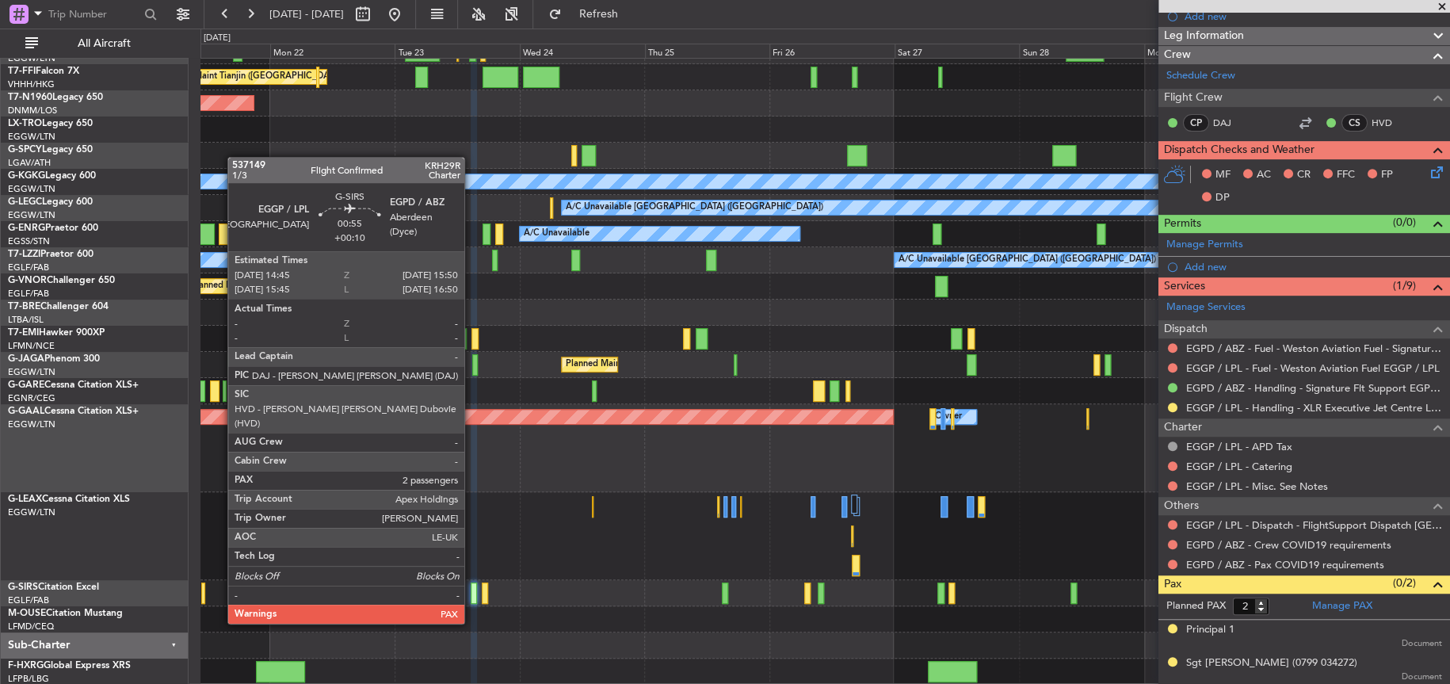
click at [471, 593] on div at bounding box center [474, 592] width 6 height 21
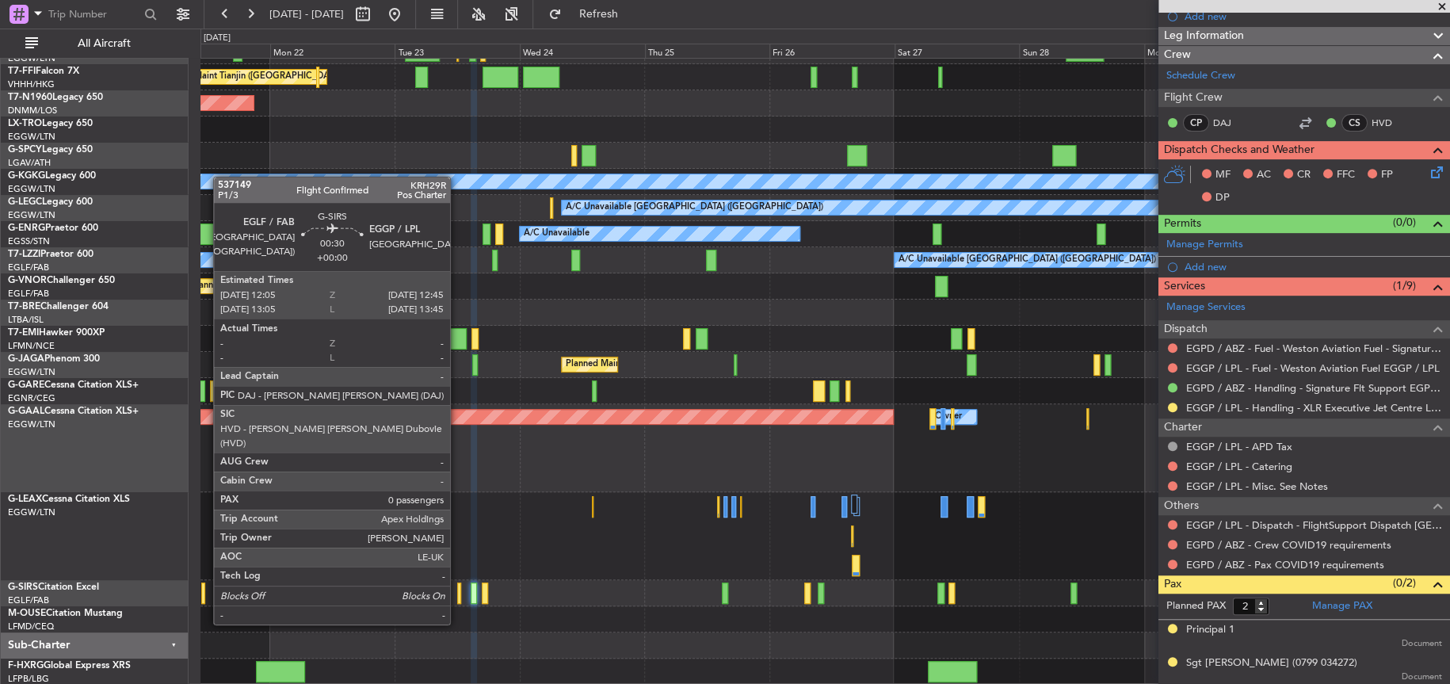
click at [457, 593] on div at bounding box center [459, 592] width 4 height 21
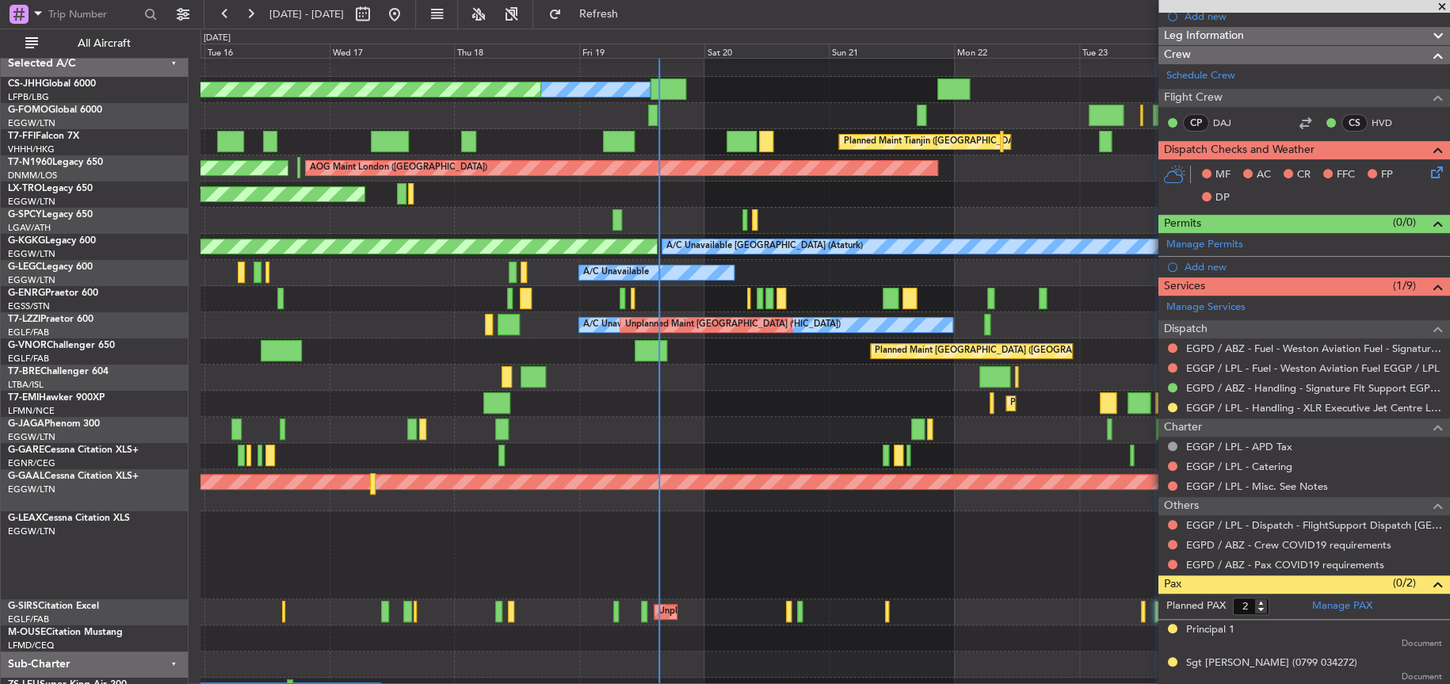
scroll to position [0, 0]
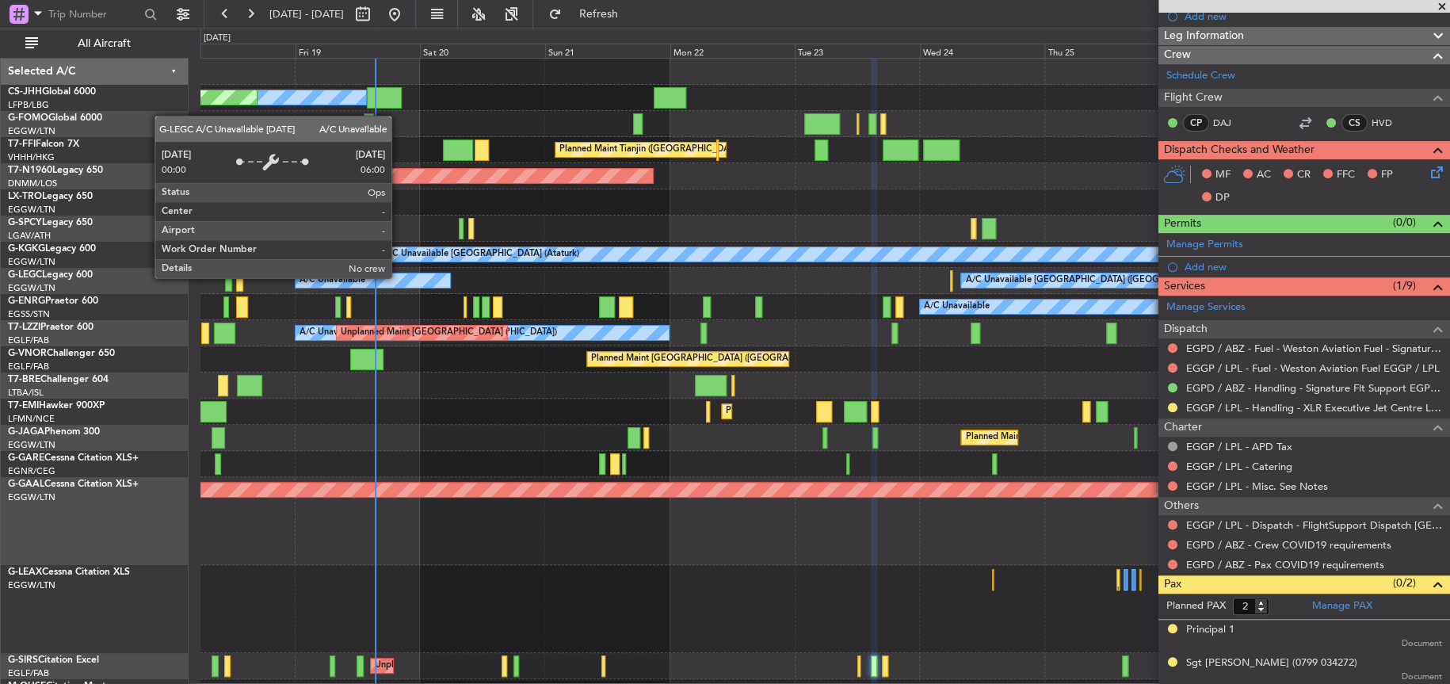
click at [399, 277] on div "A/C Unavailable" at bounding box center [373, 280] width 155 height 14
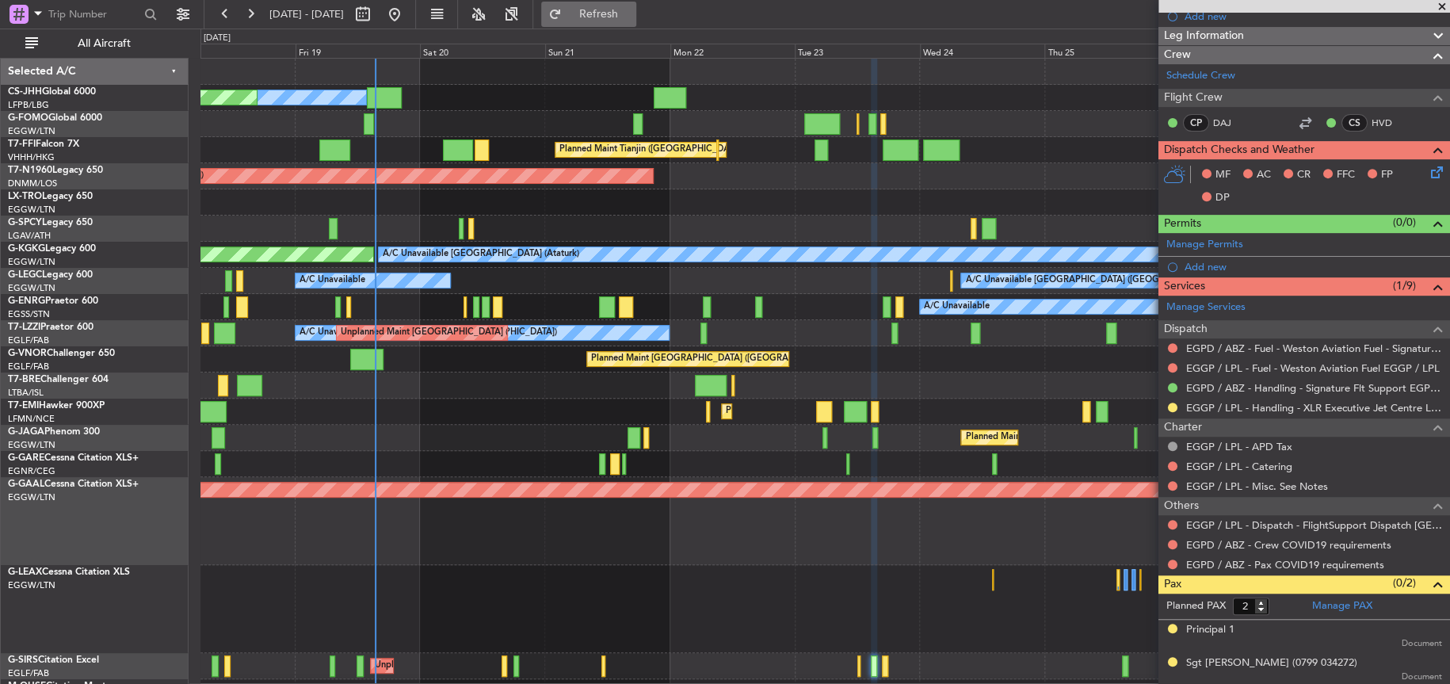
click at [631, 9] on span "Refresh" at bounding box center [598, 14] width 67 height 11
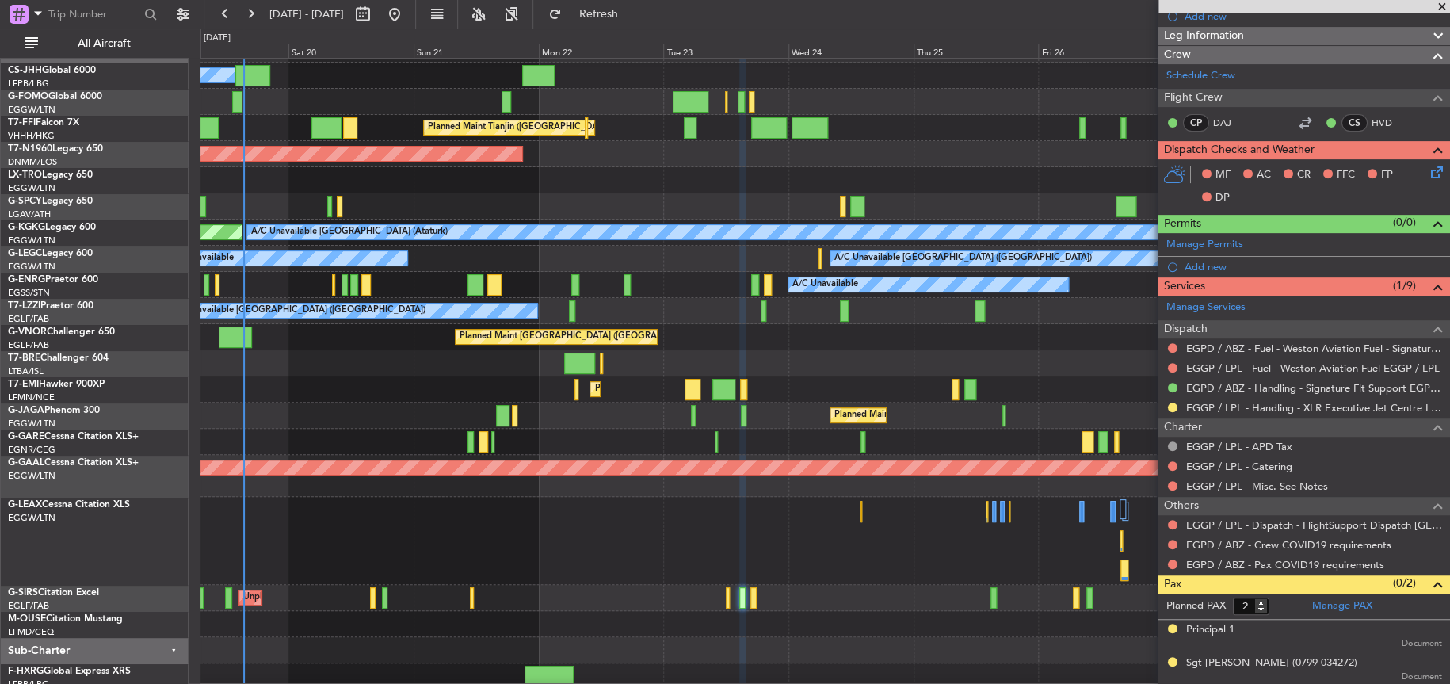
click at [510, 168] on div "Unplanned Maint [GEOGRAPHIC_DATA] ([PERSON_NAME] Intl)" at bounding box center [824, 180] width 1249 height 26
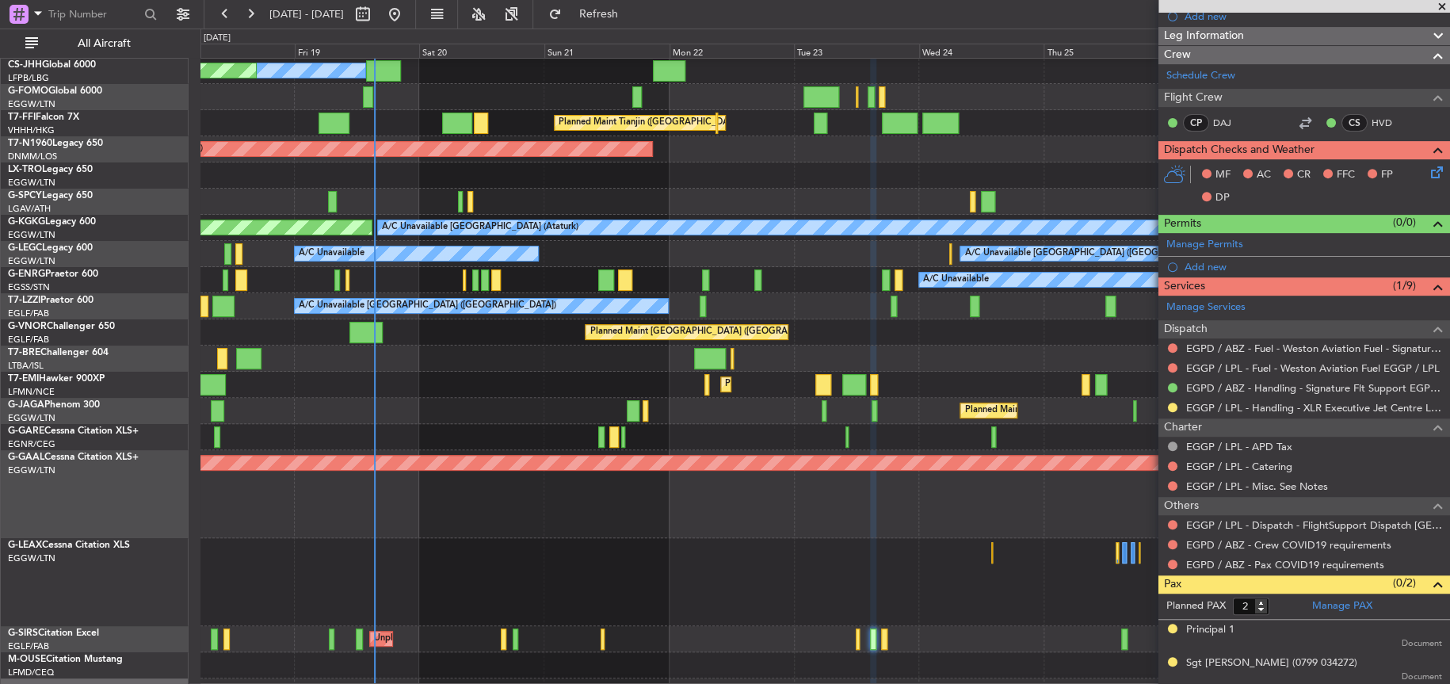
click at [650, 177] on div "Unplanned Maint [GEOGRAPHIC_DATA] ([PERSON_NAME] Intl)" at bounding box center [824, 175] width 1248 height 26
click at [745, 181] on div "Unplanned Maint [GEOGRAPHIC_DATA] ([PERSON_NAME] Intl)" at bounding box center [824, 175] width 1248 height 26
click at [513, 387] on div "Planned Maint [GEOGRAPHIC_DATA]" at bounding box center [824, 385] width 1248 height 26
click at [513, 376] on div "Planned Maint [GEOGRAPHIC_DATA]" at bounding box center [824, 385] width 1248 height 26
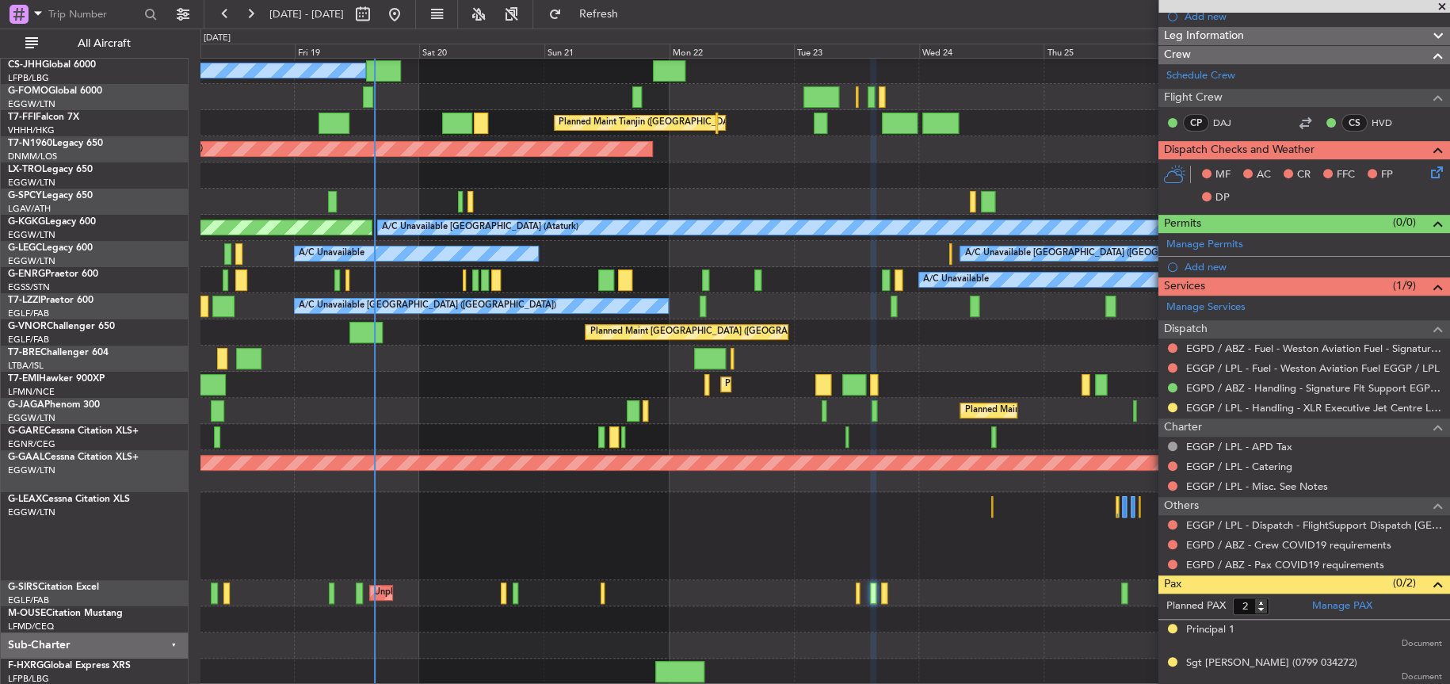
click at [543, 364] on div at bounding box center [824, 358] width 1248 height 26
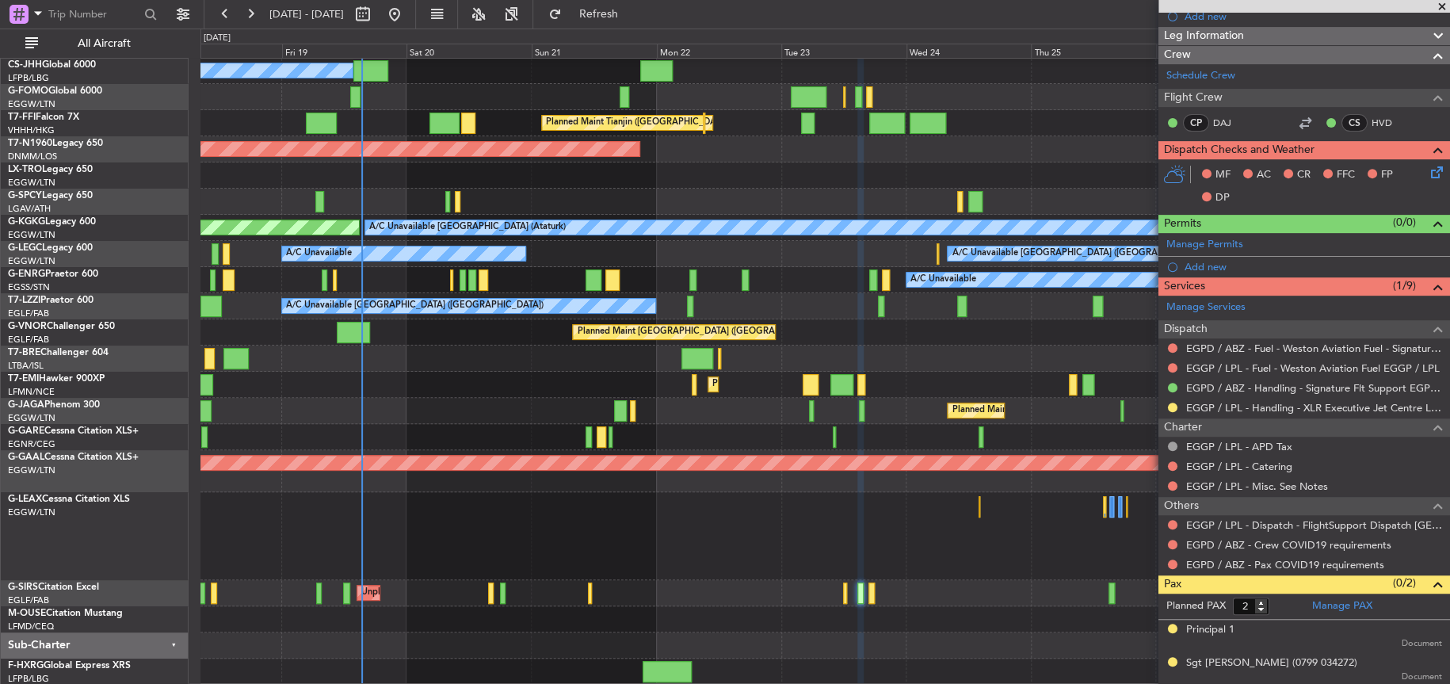
scroll to position [0, 0]
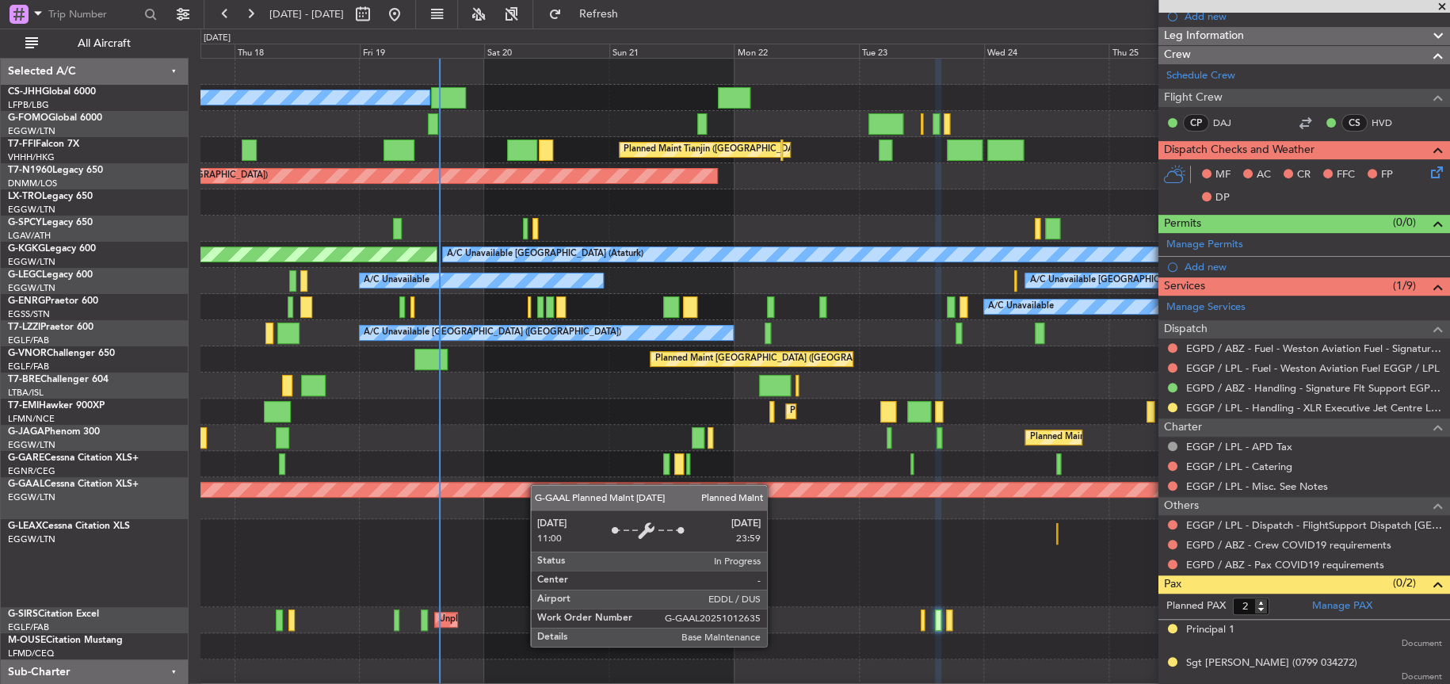
click at [539, 486] on div "Planned Maint Paris (Le Bourget) Owner Planned Maint Tianjin (Binhai) AOG Maint…" at bounding box center [824, 385] width 1248 height 653
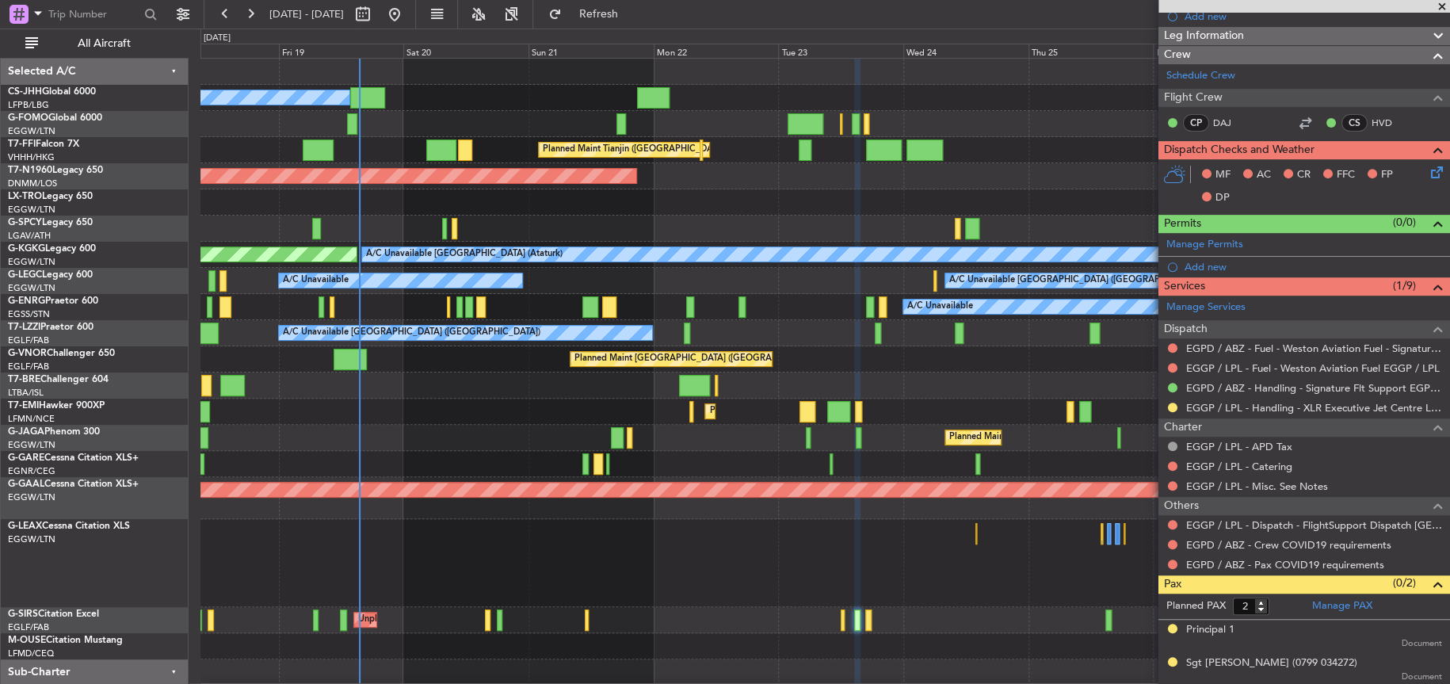
click at [475, 434] on div "Planned Maint Paris (Le Bourget) Owner Planned Maint Tianjin (Binhai) AOG Maint…" at bounding box center [824, 385] width 1249 height 653
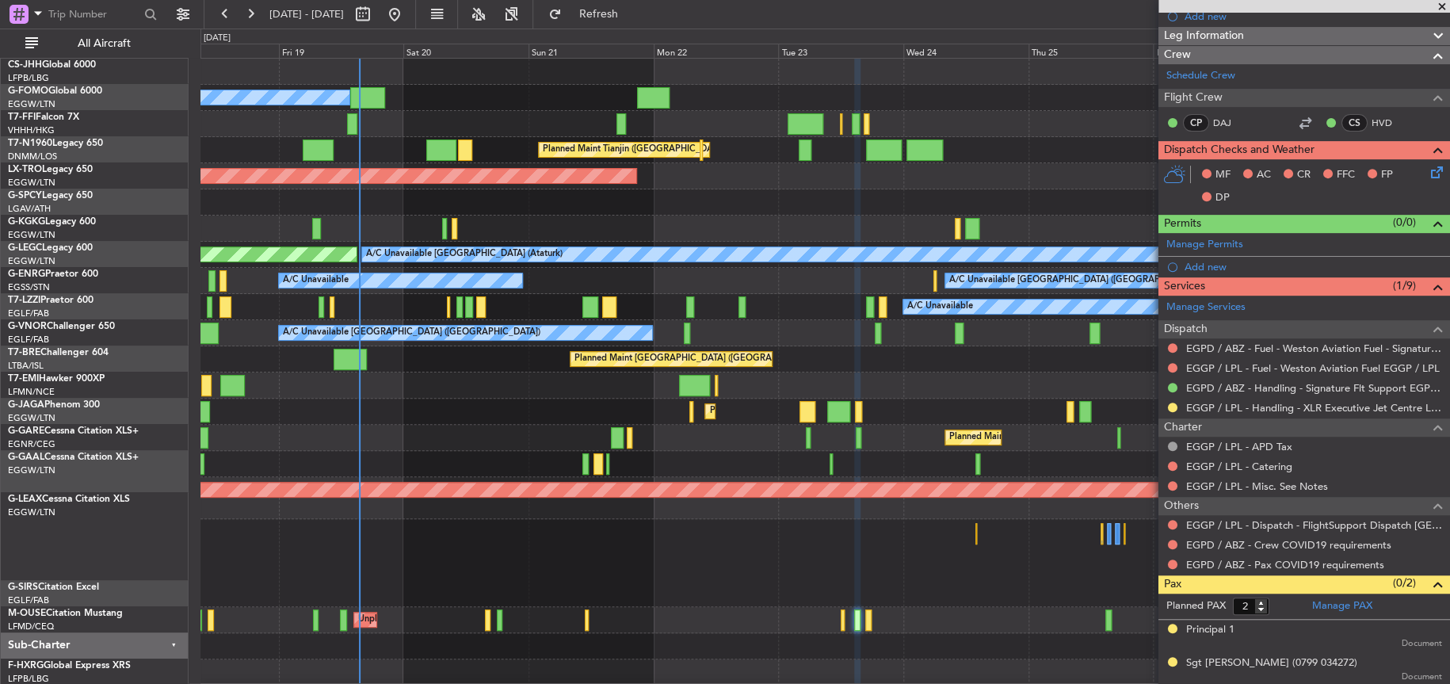
click at [600, 336] on div "Planned Maint Paris (Le Bourget) Owner Planned Maint Tianjin (Binhai) AOG Maint…" at bounding box center [824, 385] width 1249 height 653
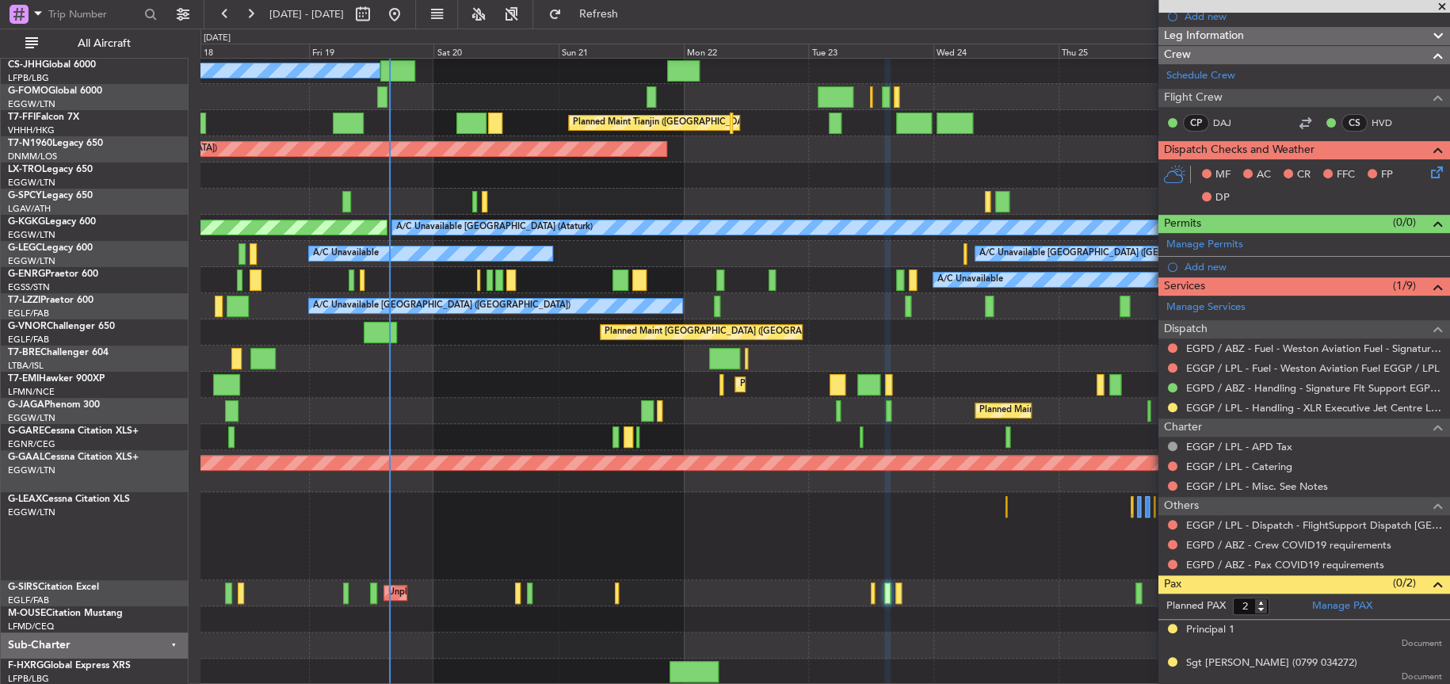
click at [534, 609] on div "Planned Maint Paris (Le Bourget) Owner Planned Maint Tianjin (Binhai) AOG Maint…" at bounding box center [824, 358] width 1249 height 653
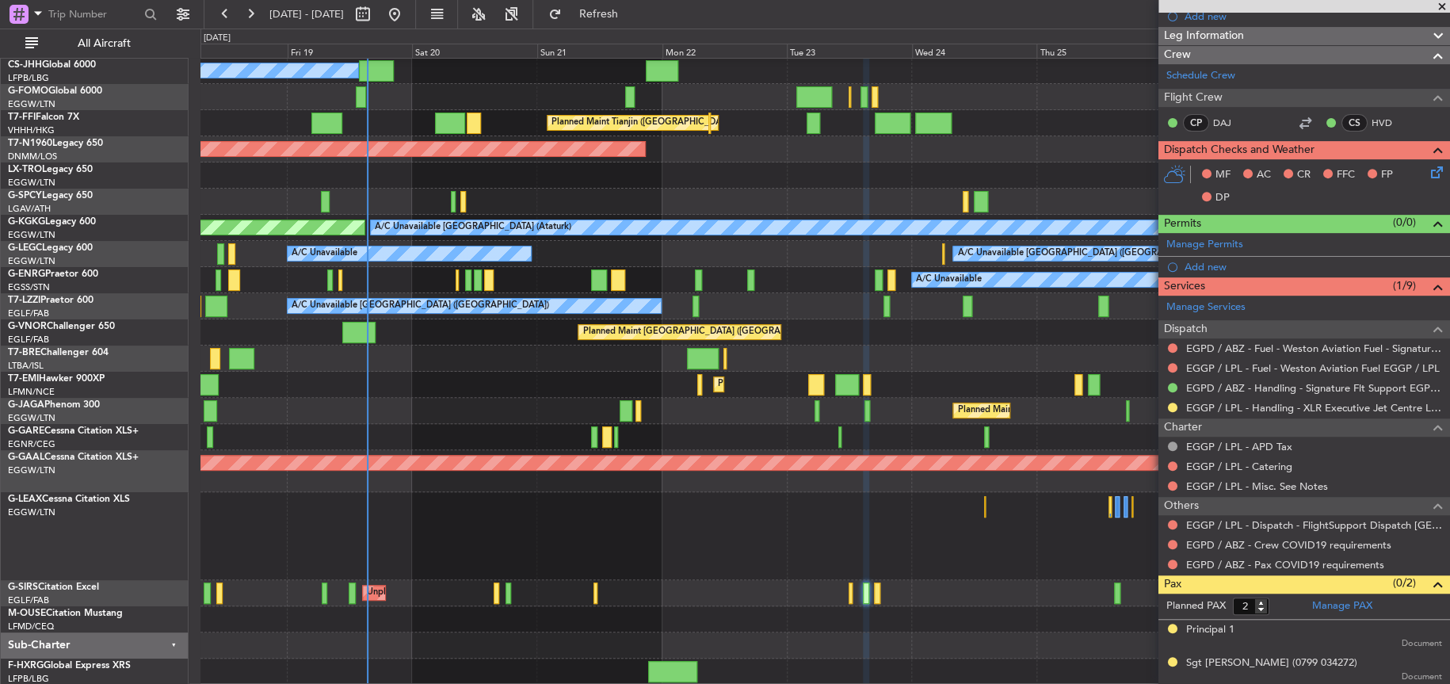
click at [602, 580] on div "Unplanned Maint [GEOGRAPHIC_DATA] ([GEOGRAPHIC_DATA])" at bounding box center [824, 593] width 1248 height 26
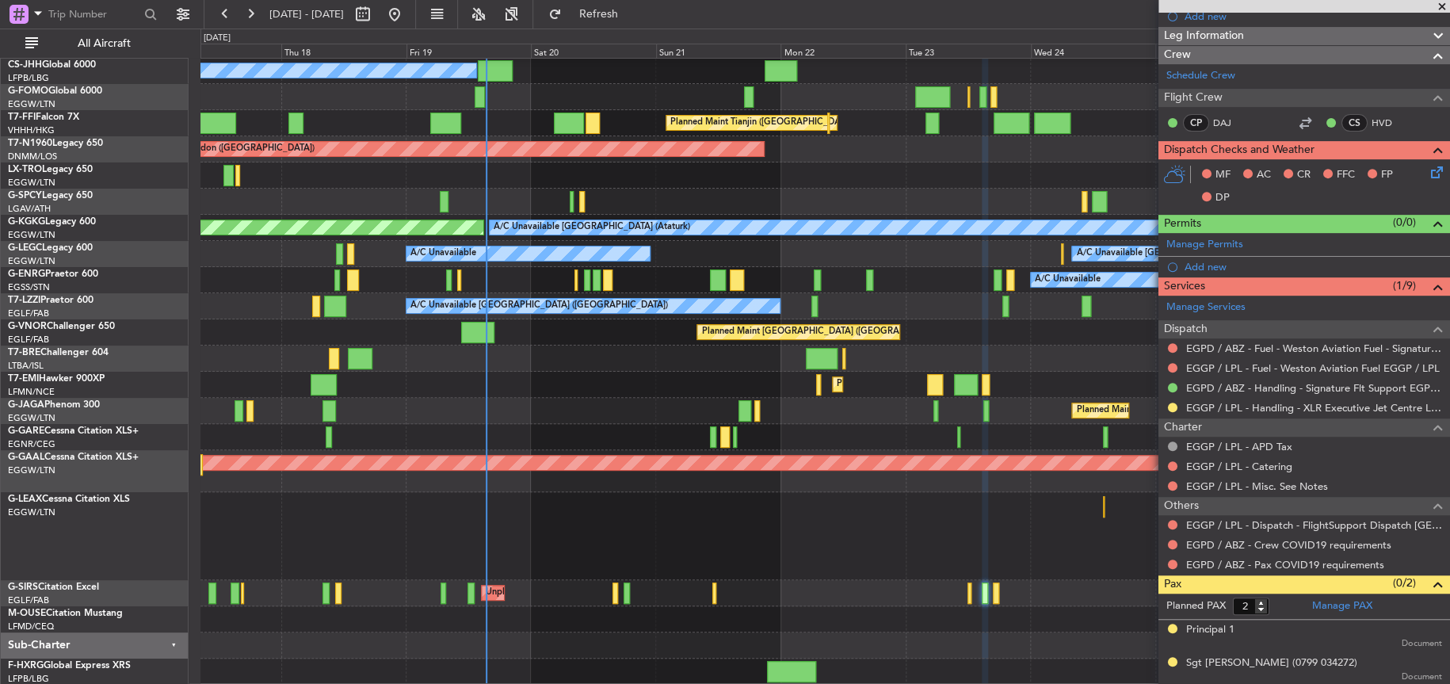
click at [700, 489] on div "Planned Maint Paris (Le Bourget) Owner Planned Maint Tianjin (Binhai) AOG Maint…" at bounding box center [824, 358] width 1248 height 653
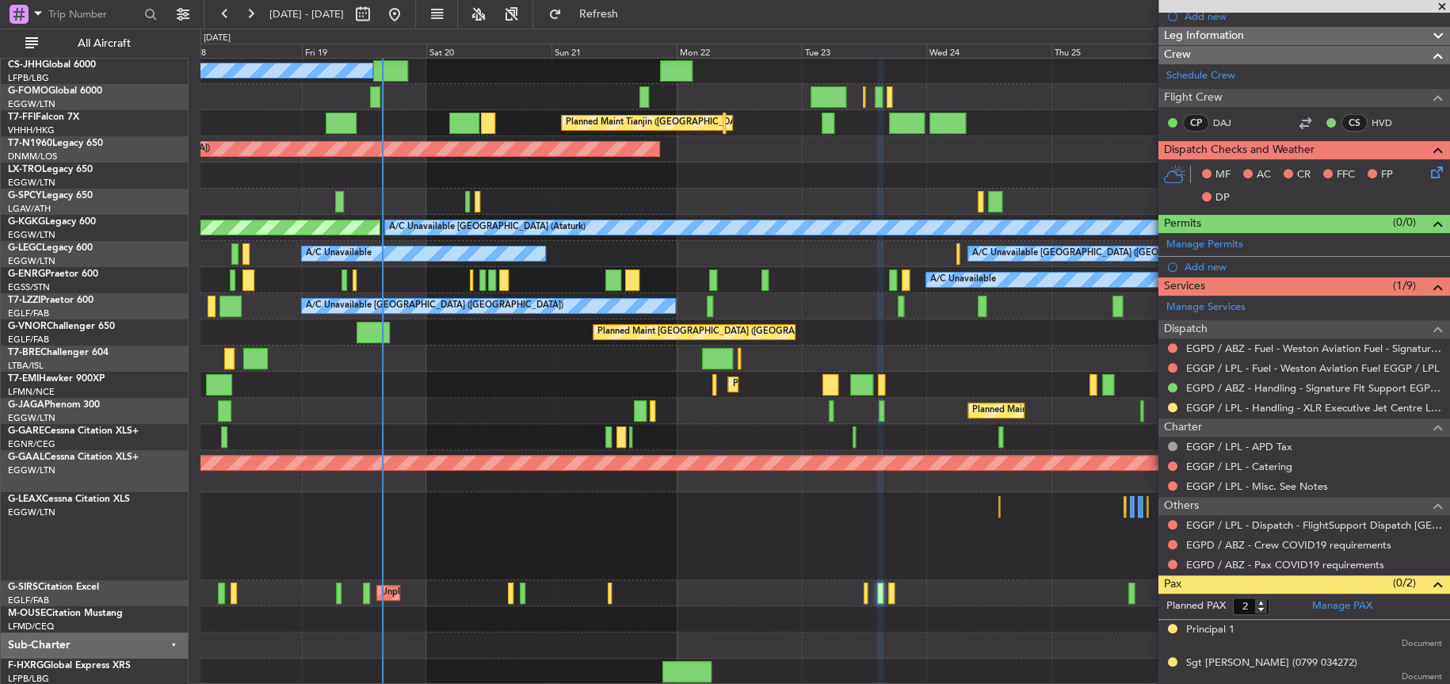
click at [536, 640] on div "Planned Maint Paris (Le Bourget) Owner Planned Maint Tianjin (Binhai) AOG Maint…" at bounding box center [824, 358] width 1249 height 653
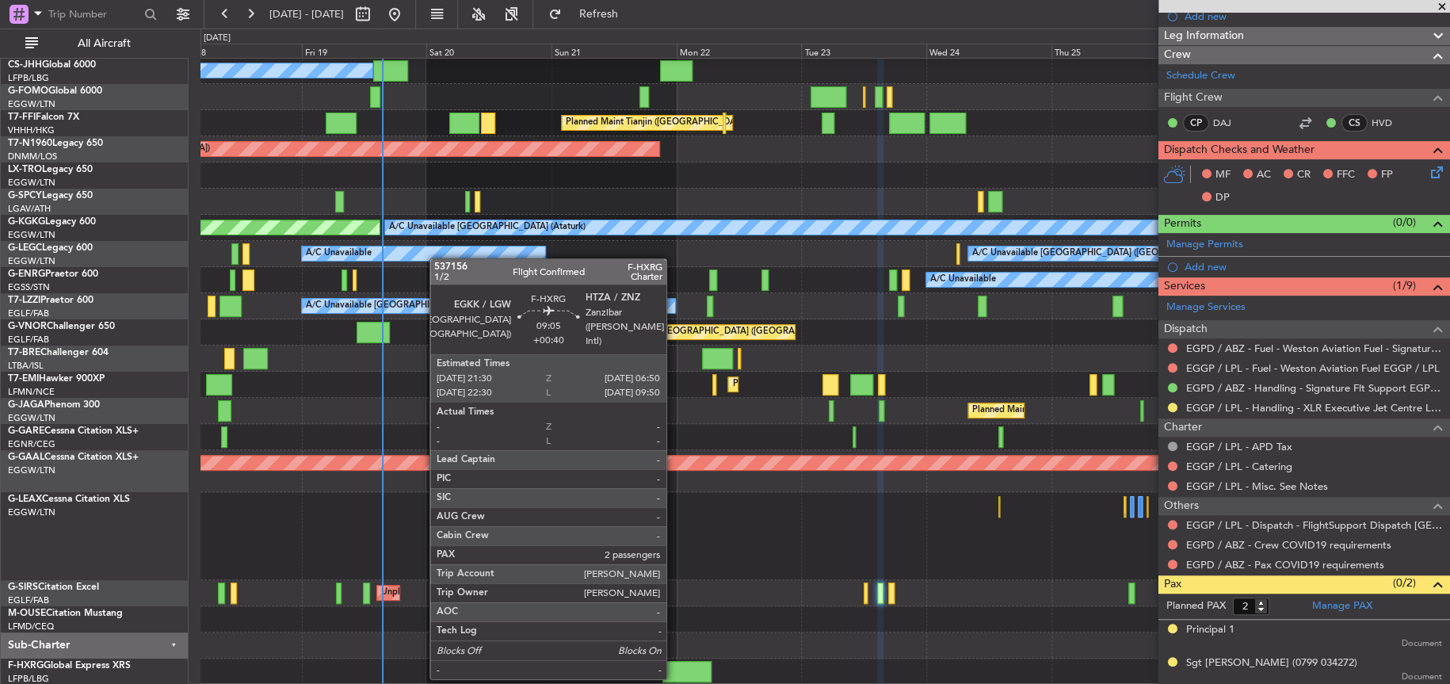
click at [673, 677] on div at bounding box center [686, 671] width 49 height 21
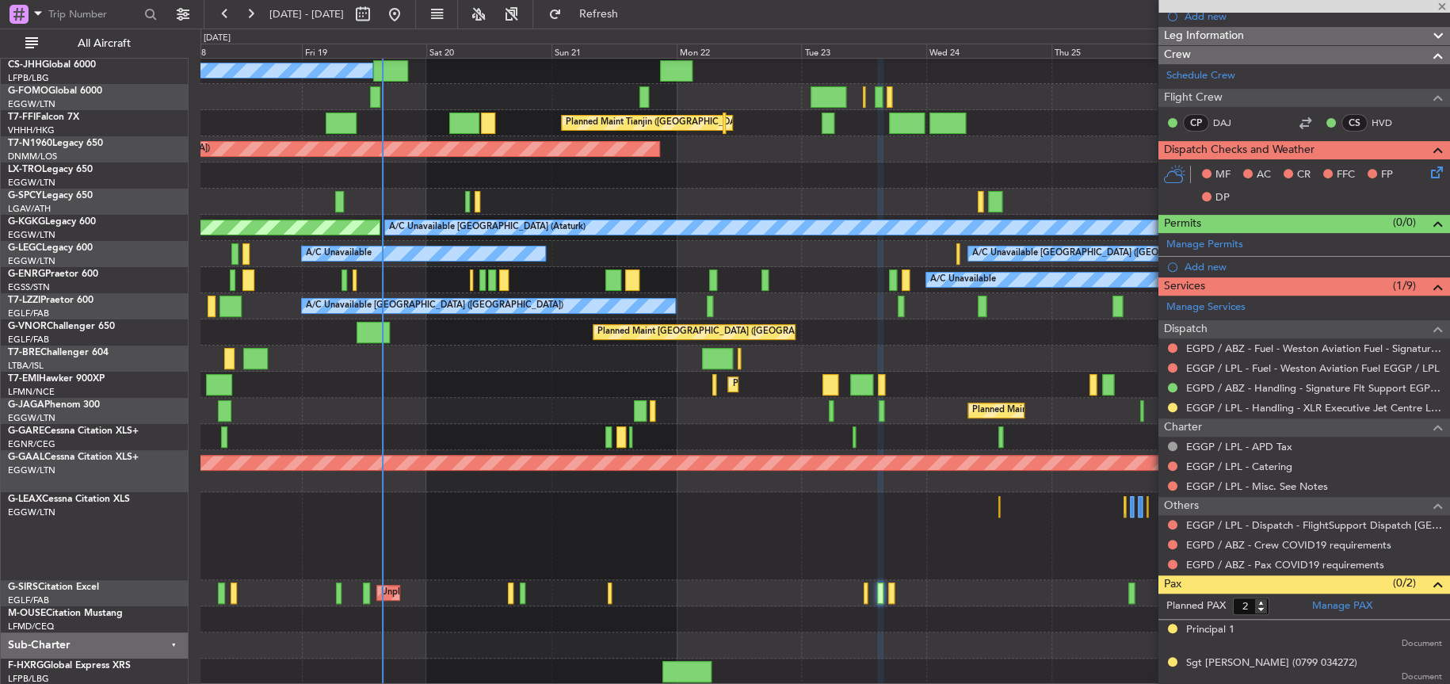
type input "+00:40"
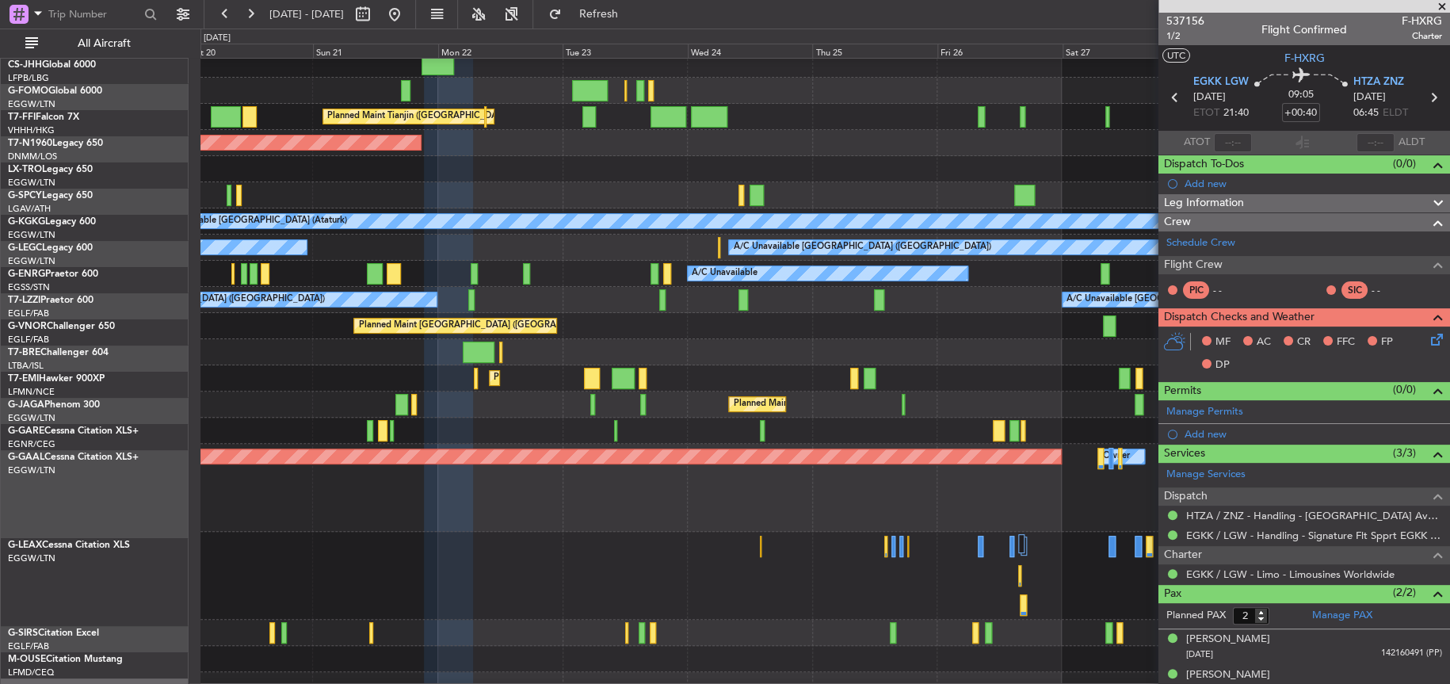
scroll to position [32, 0]
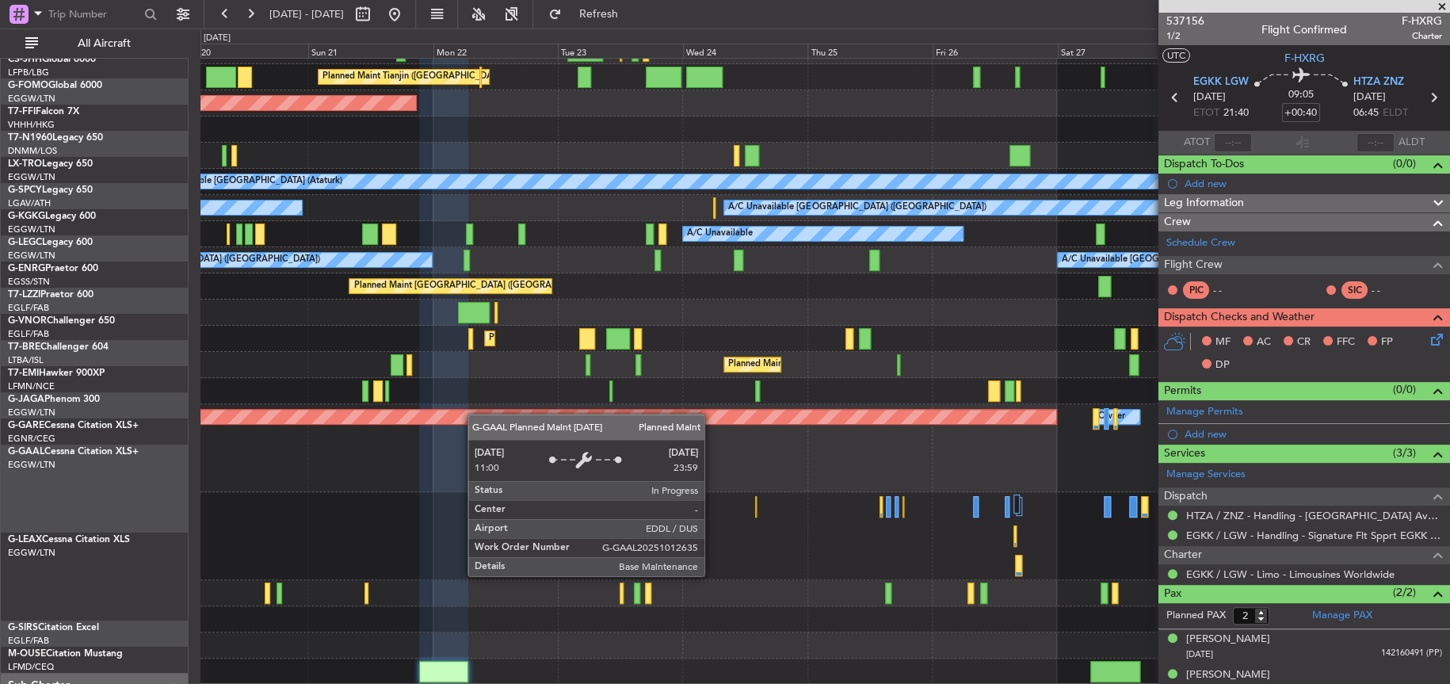
click at [475, 393] on div "Planned Maint Tianjin (Binhai) AOG Maint London (Stansted) A/C Unavailable Ista…" at bounding box center [824, 335] width 1248 height 699
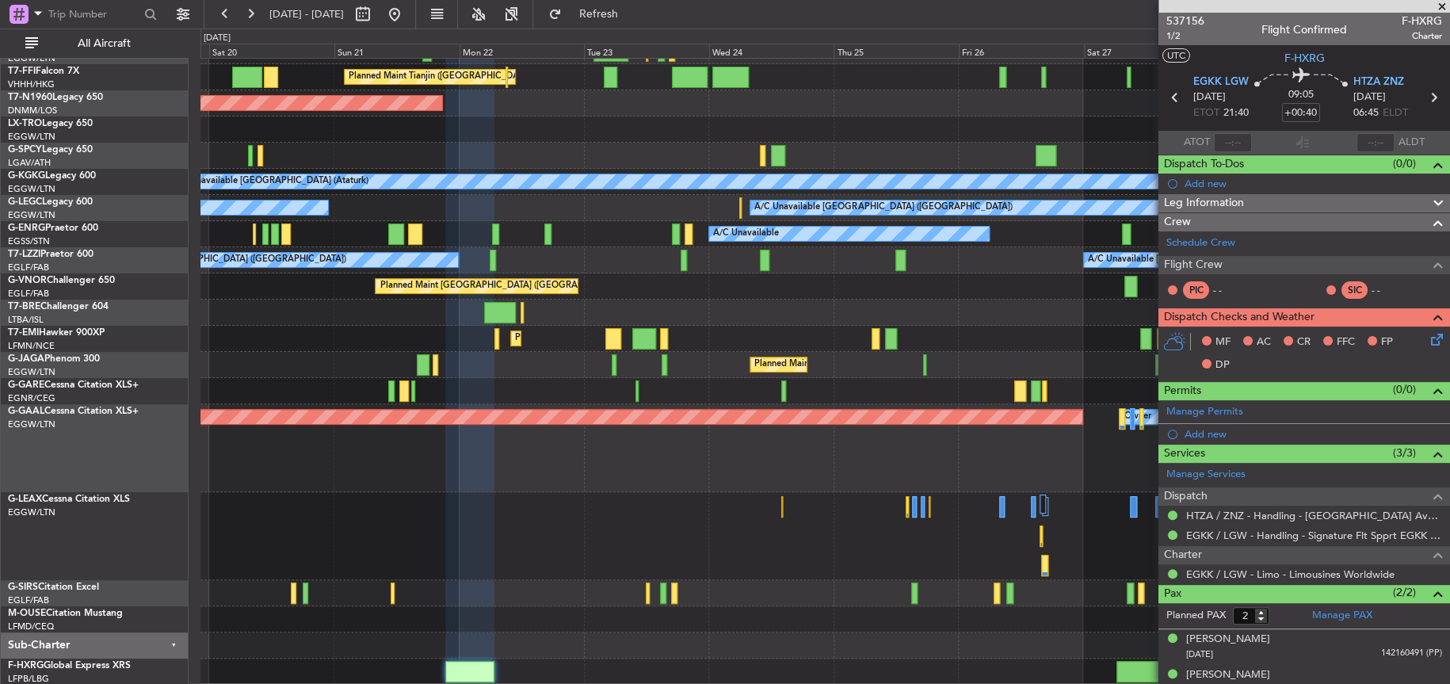
click at [724, 519] on div "Planned Maint Tianjin (Binhai) AOG Maint London (Stansted) A/C Unavailable Ista…" at bounding box center [824, 335] width 1248 height 699
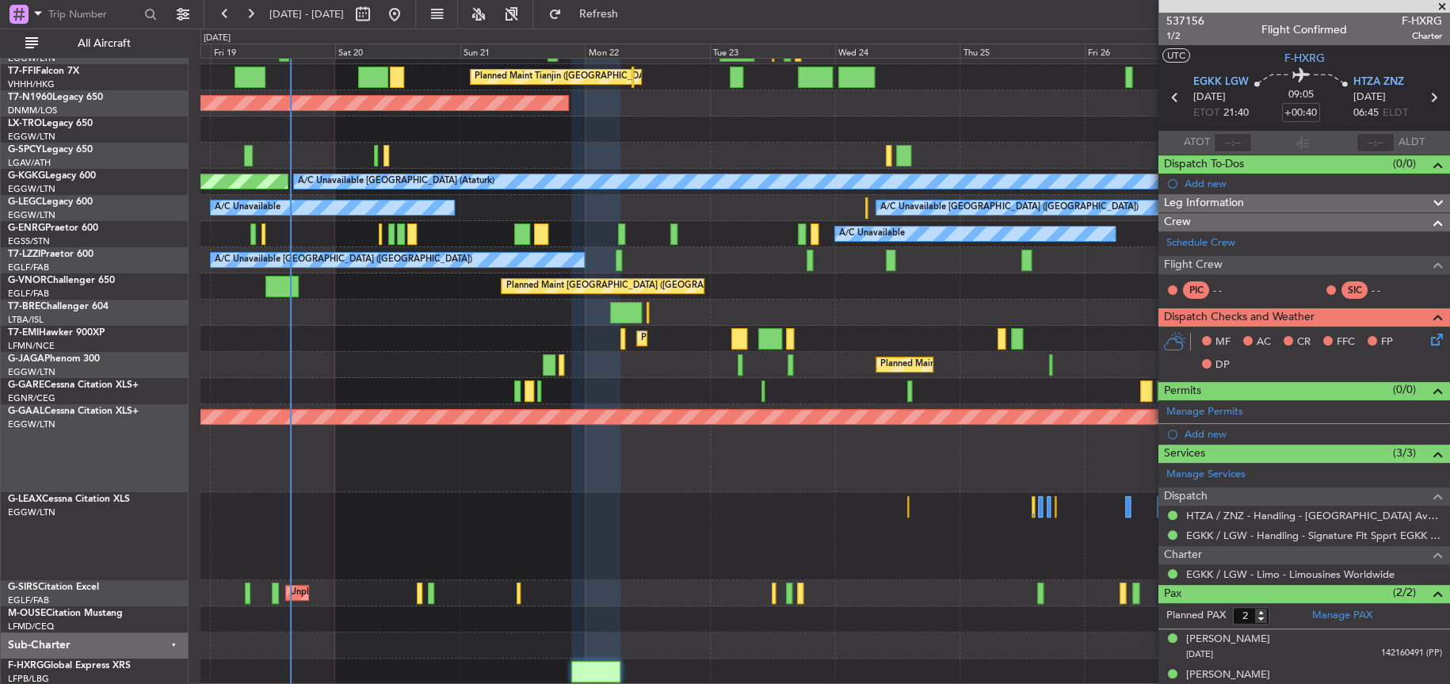
click at [745, 493] on div at bounding box center [824, 536] width 1248 height 88
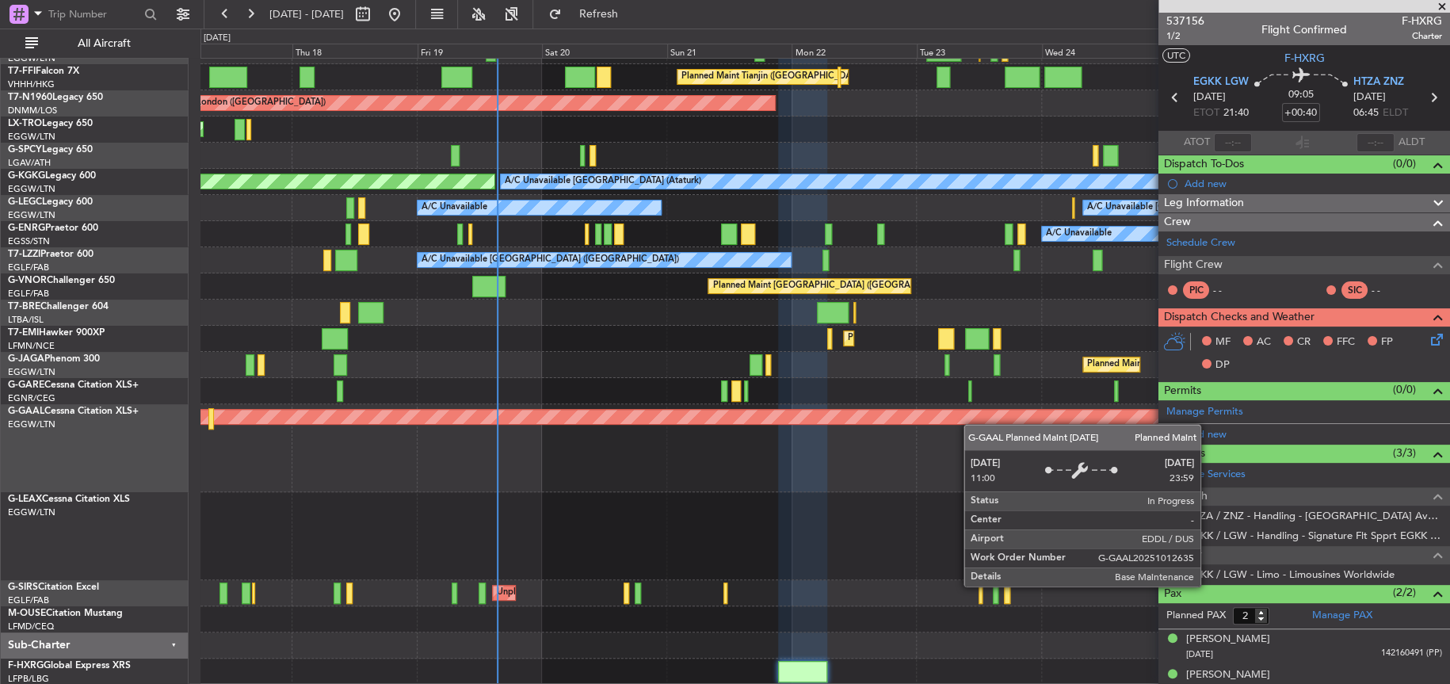
click at [974, 420] on div "Planned Maint Tianjin (Binhai) AOG Maint London (Stansted) AOG Maint London (St…" at bounding box center [824, 335] width 1248 height 699
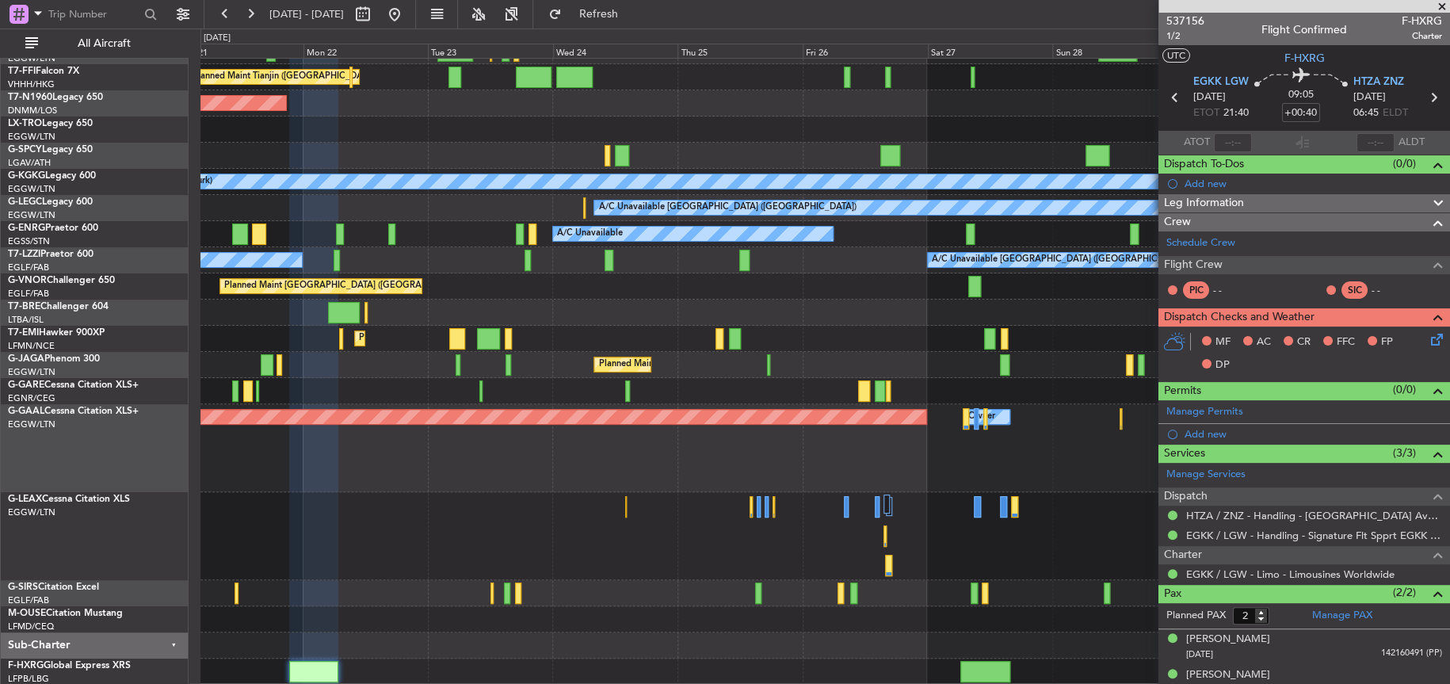
click at [370, 517] on div "Planned Maint Tianjin (Binhai) AOG Maint London (Stansted) A/C Unavailable Ista…" at bounding box center [824, 335] width 1248 height 699
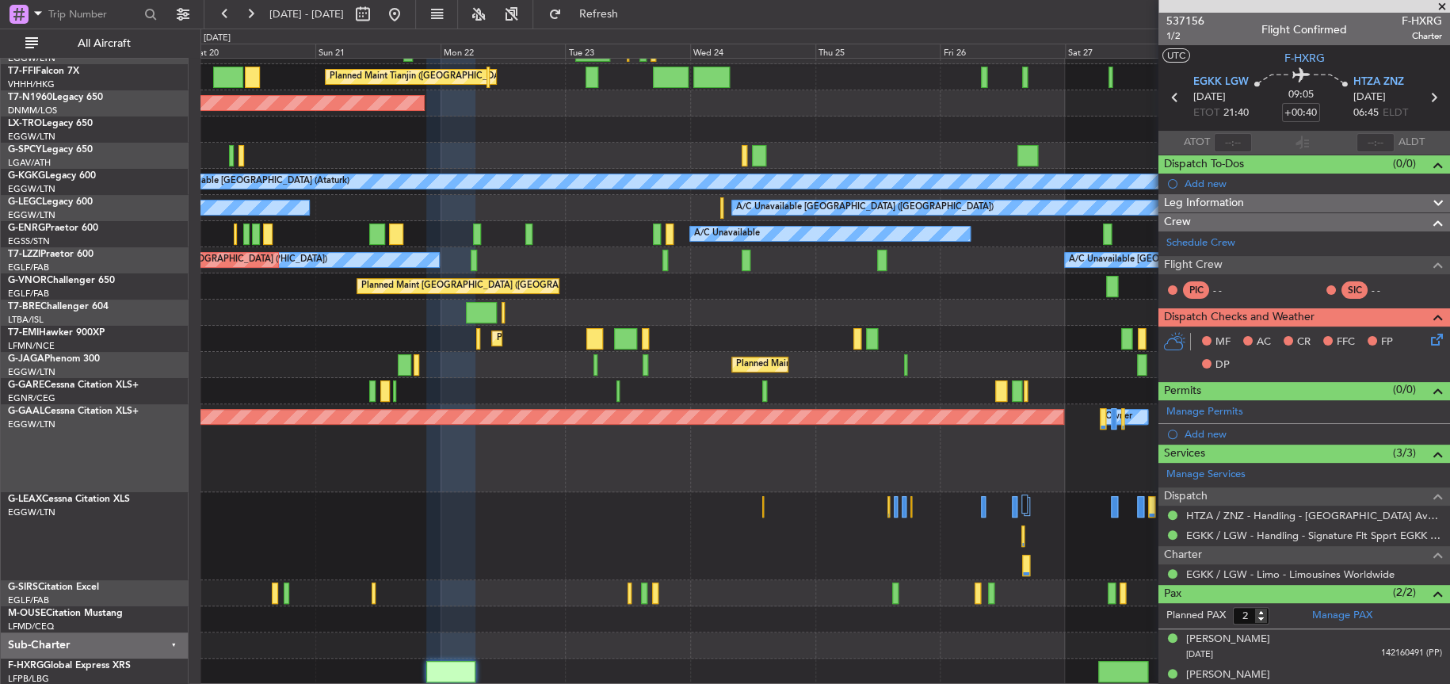
click at [588, 516] on div at bounding box center [824, 536] width 1249 height 88
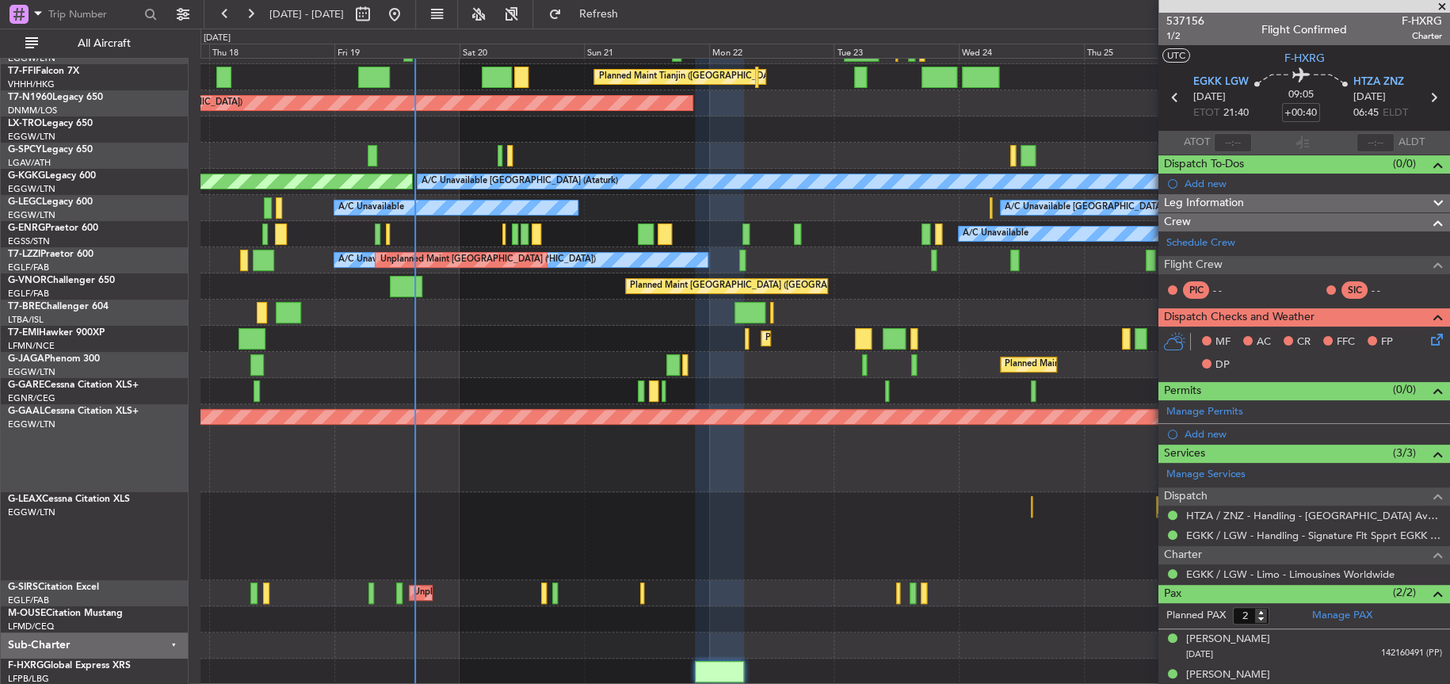
scroll to position [131, 0]
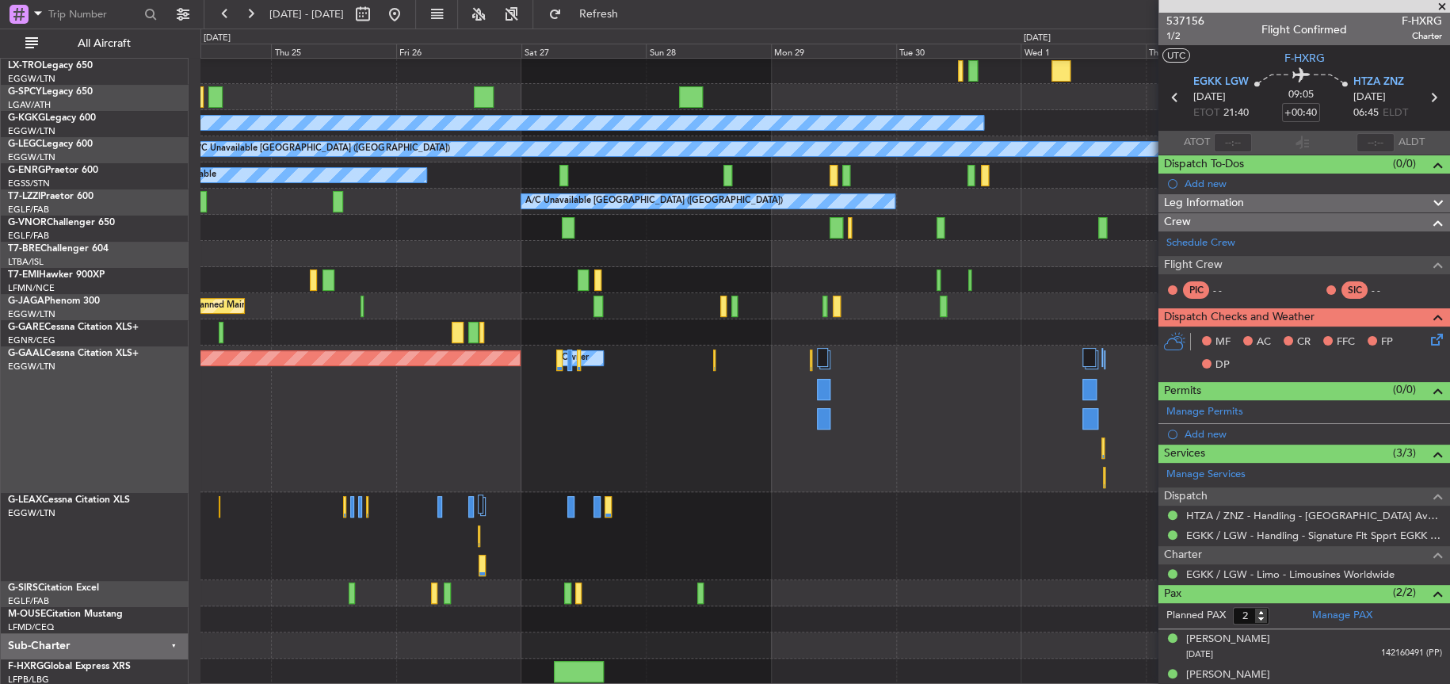
click at [954, 457] on div "A/C Unavailable Istanbul (Ataturk) A/C Unavailable London (Luton) A/C Unavailab…" at bounding box center [824, 305] width 1249 height 757
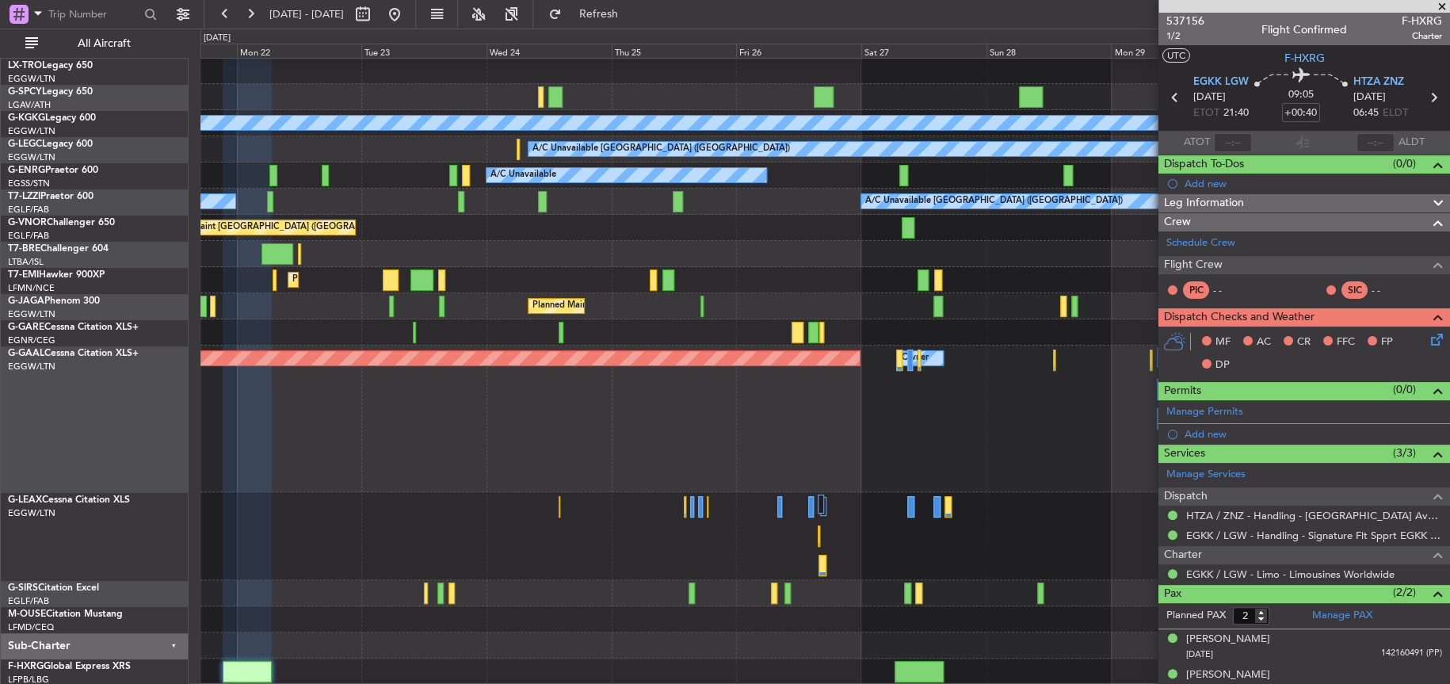
scroll to position [73, 0]
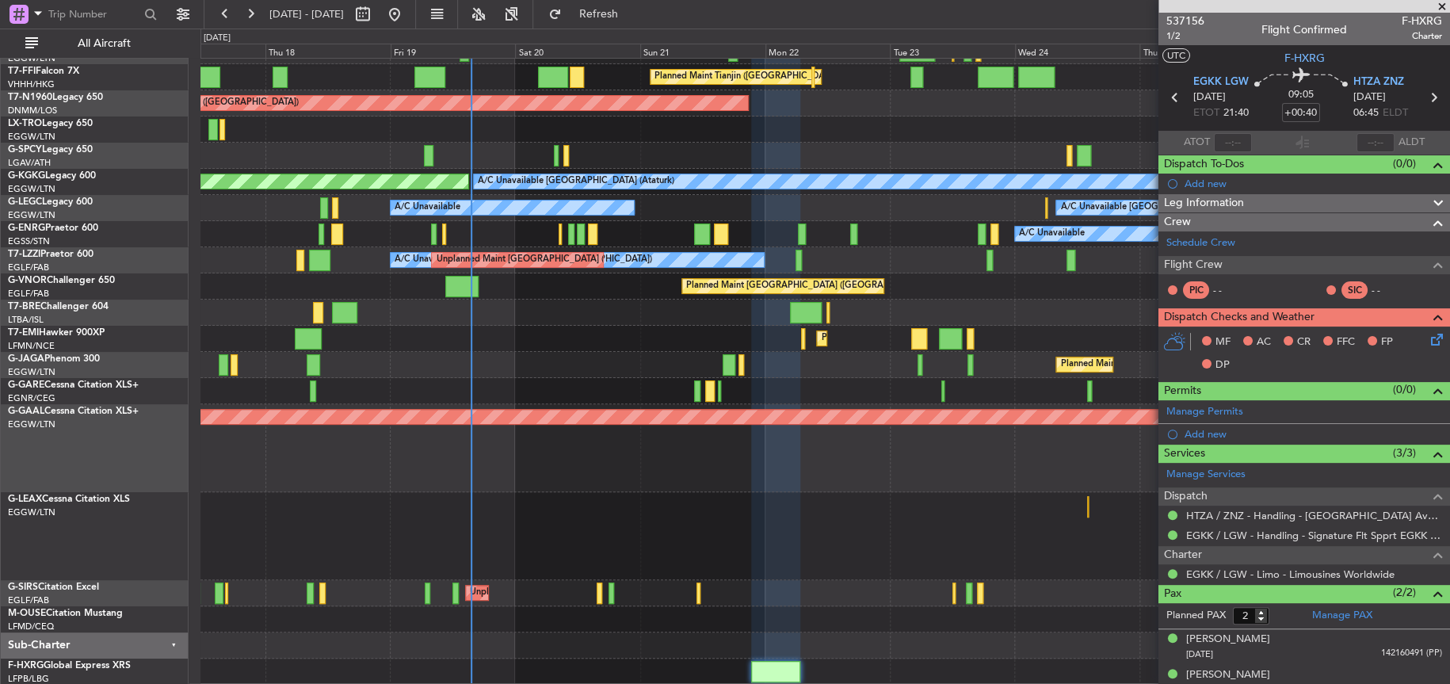
click at [823, 437] on div "Planned Maint Tianjin (Binhai) AOG Maint London (Stansted) AOG Maint London (St…" at bounding box center [824, 335] width 1248 height 699
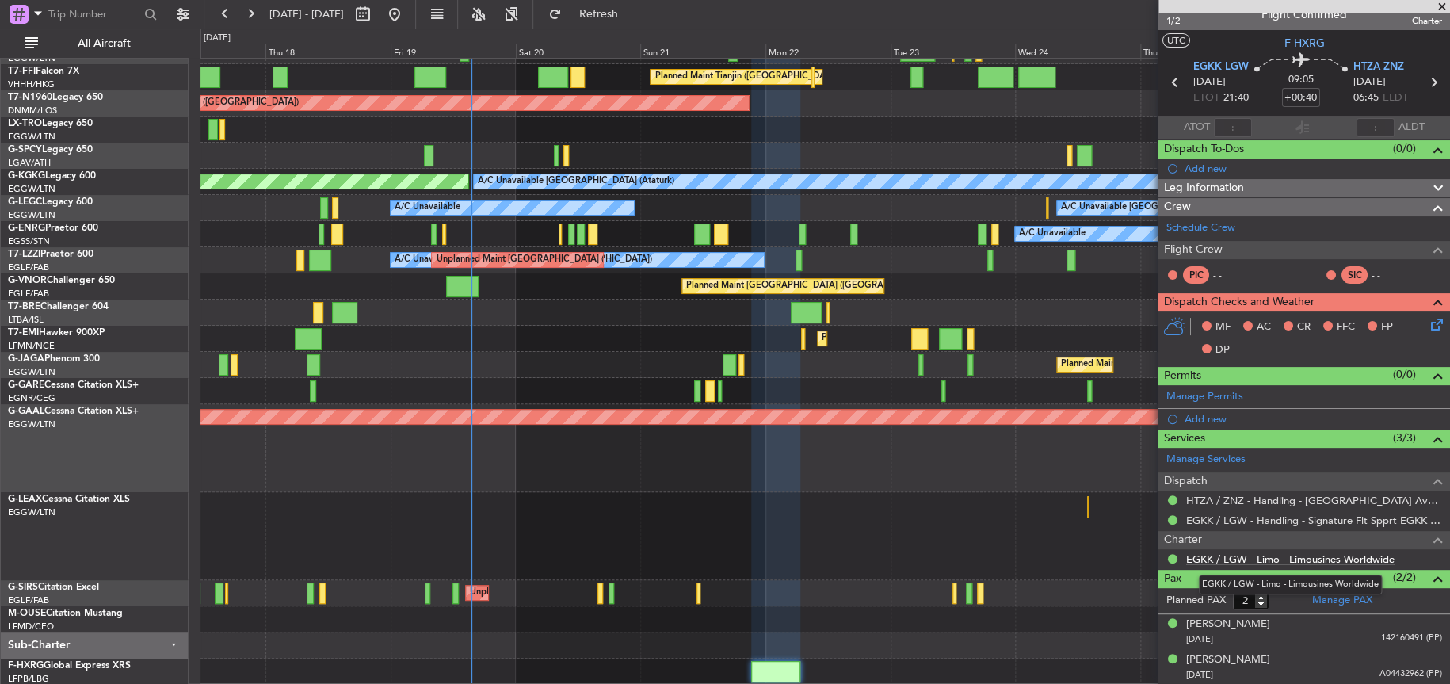
click at [1310, 554] on link "EGKK / LGW - Limo - Limousines Worldwide" at bounding box center [1290, 558] width 208 height 13
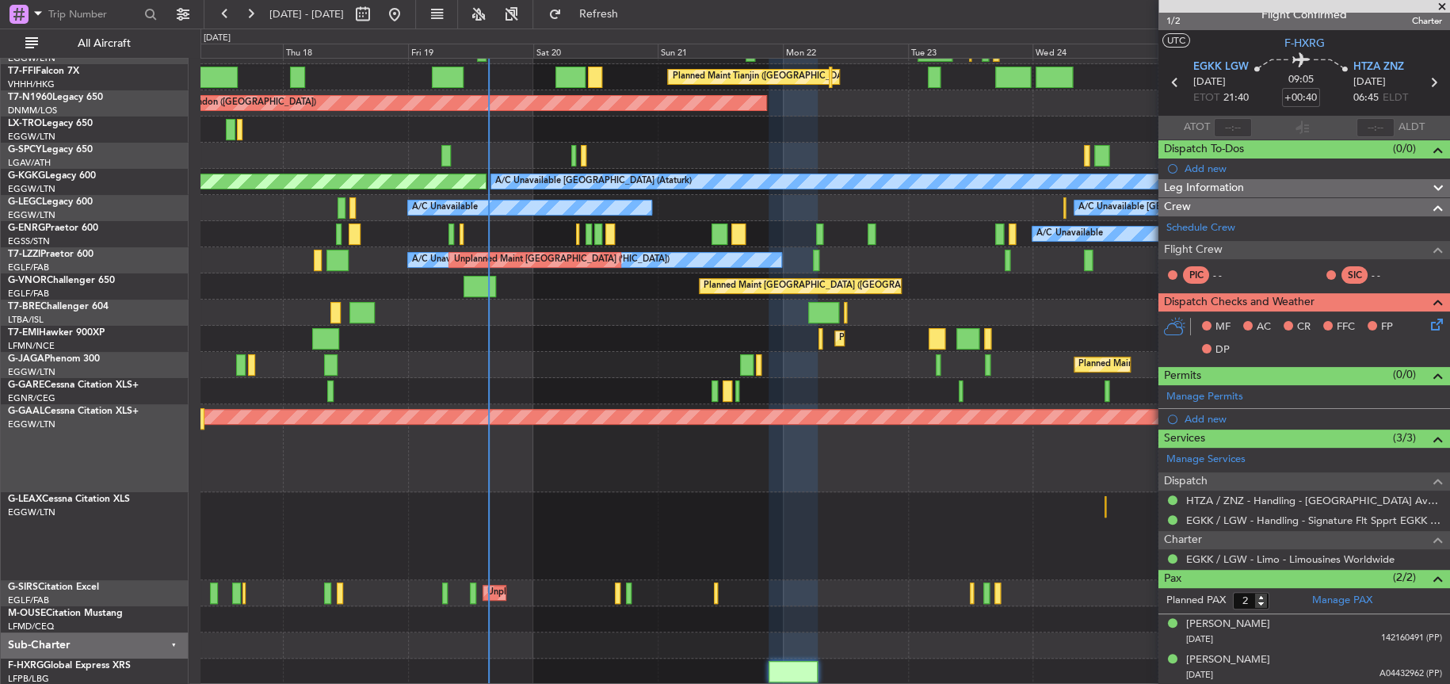
click at [770, 502] on div at bounding box center [824, 536] width 1249 height 88
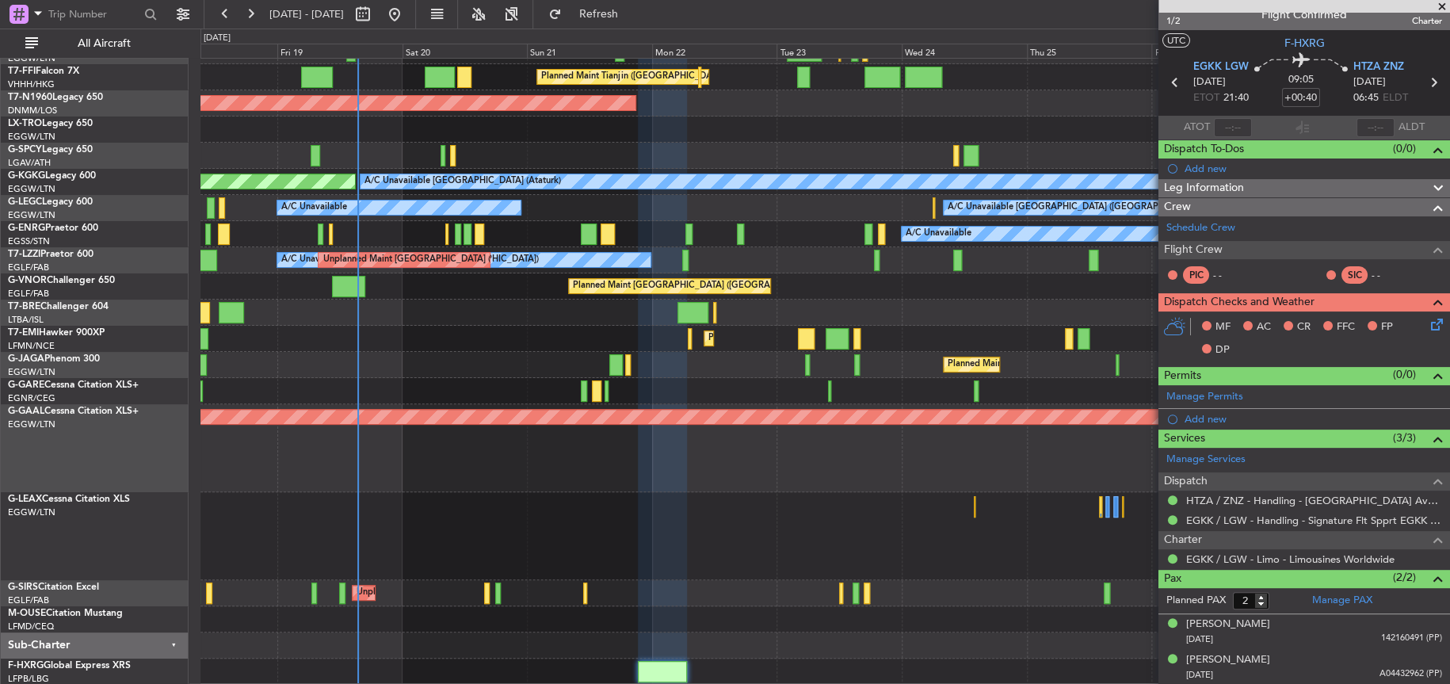
click at [685, 524] on div "Planned Maint Tianjin (Binhai) AOG Maint London (Stansted) AOG Maint London (St…" at bounding box center [824, 335] width 1249 height 699
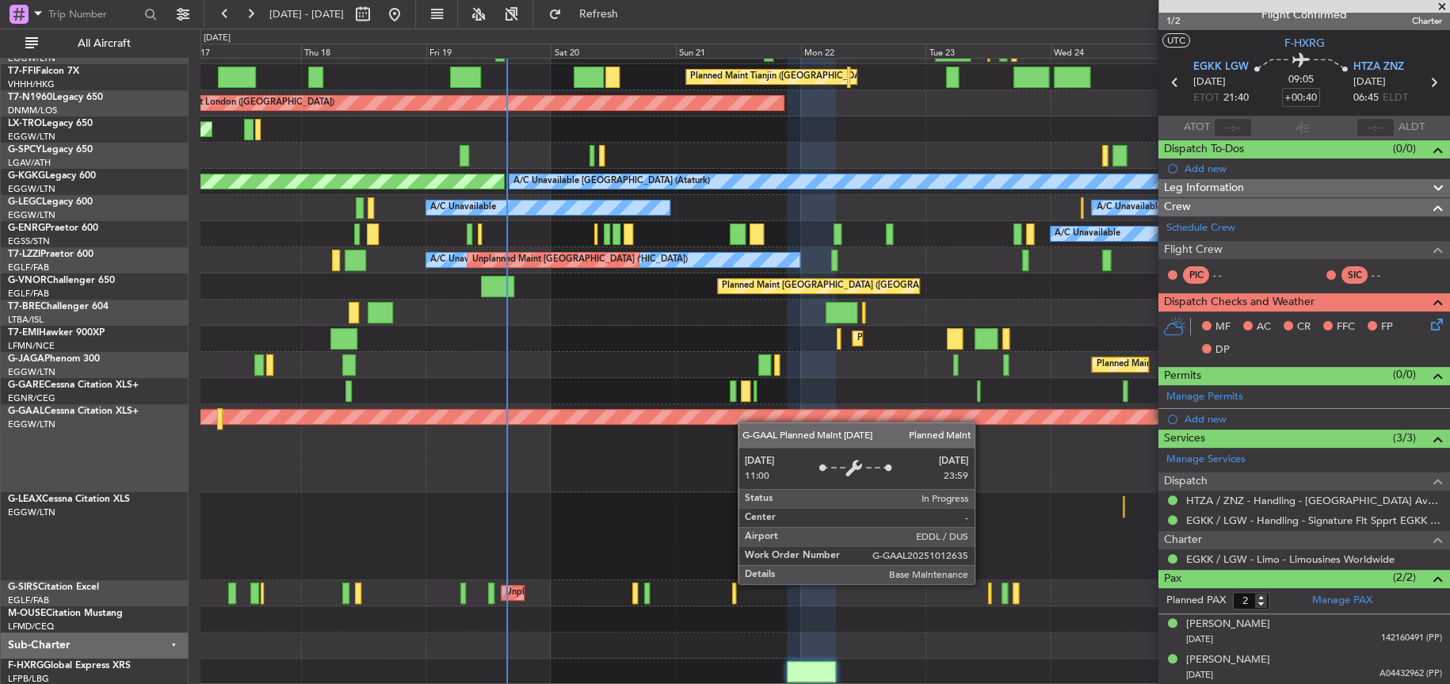
click at [746, 421] on div "Planned Maint Tianjin (Binhai) AOG Maint London (Stansted) AOG Maint London (St…" at bounding box center [824, 335] width 1248 height 699
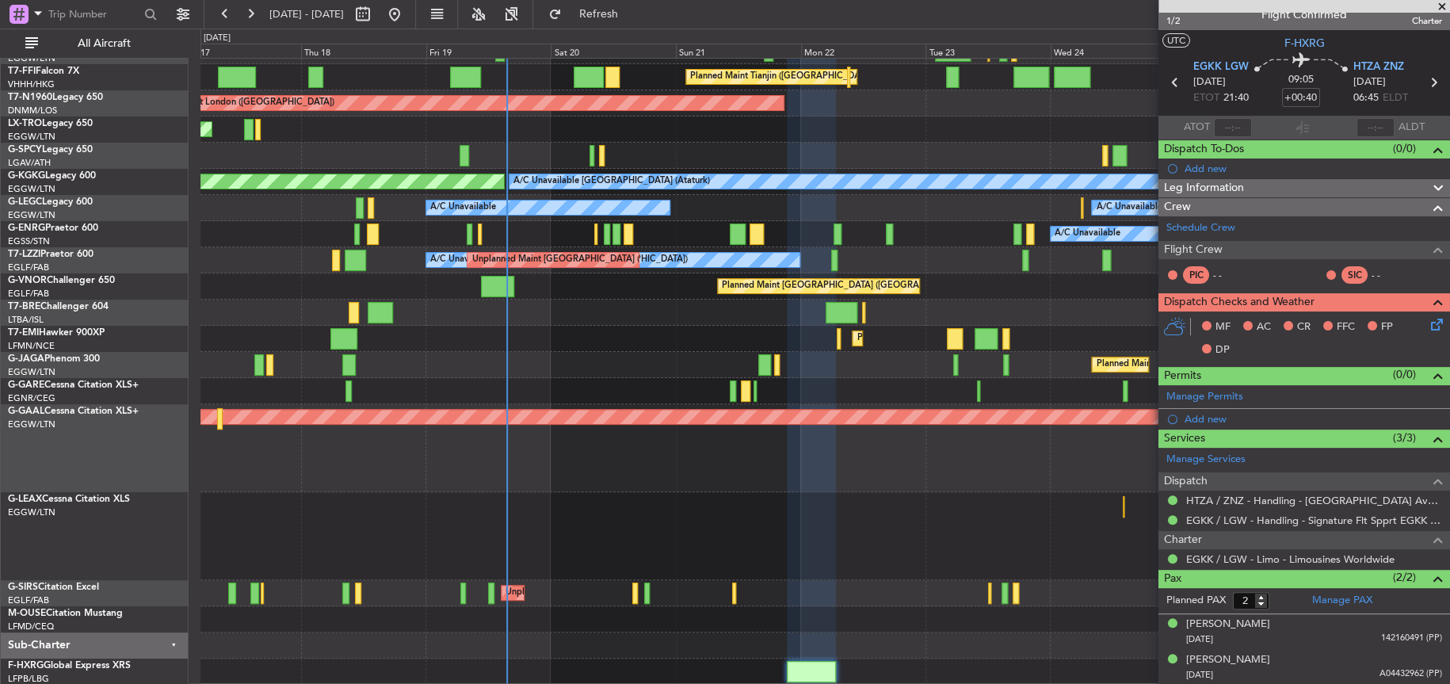
click at [601, 492] on div at bounding box center [824, 536] width 1248 height 88
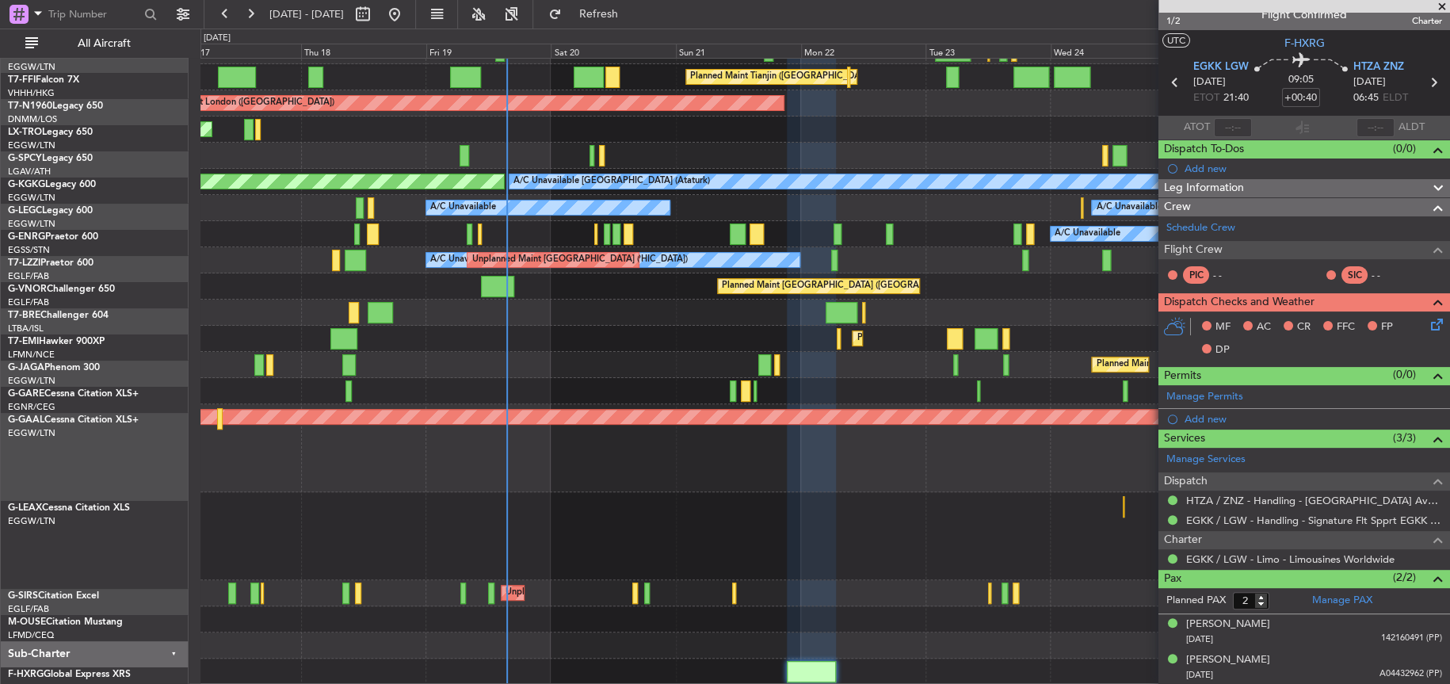
click at [497, 522] on div at bounding box center [824, 536] width 1248 height 88
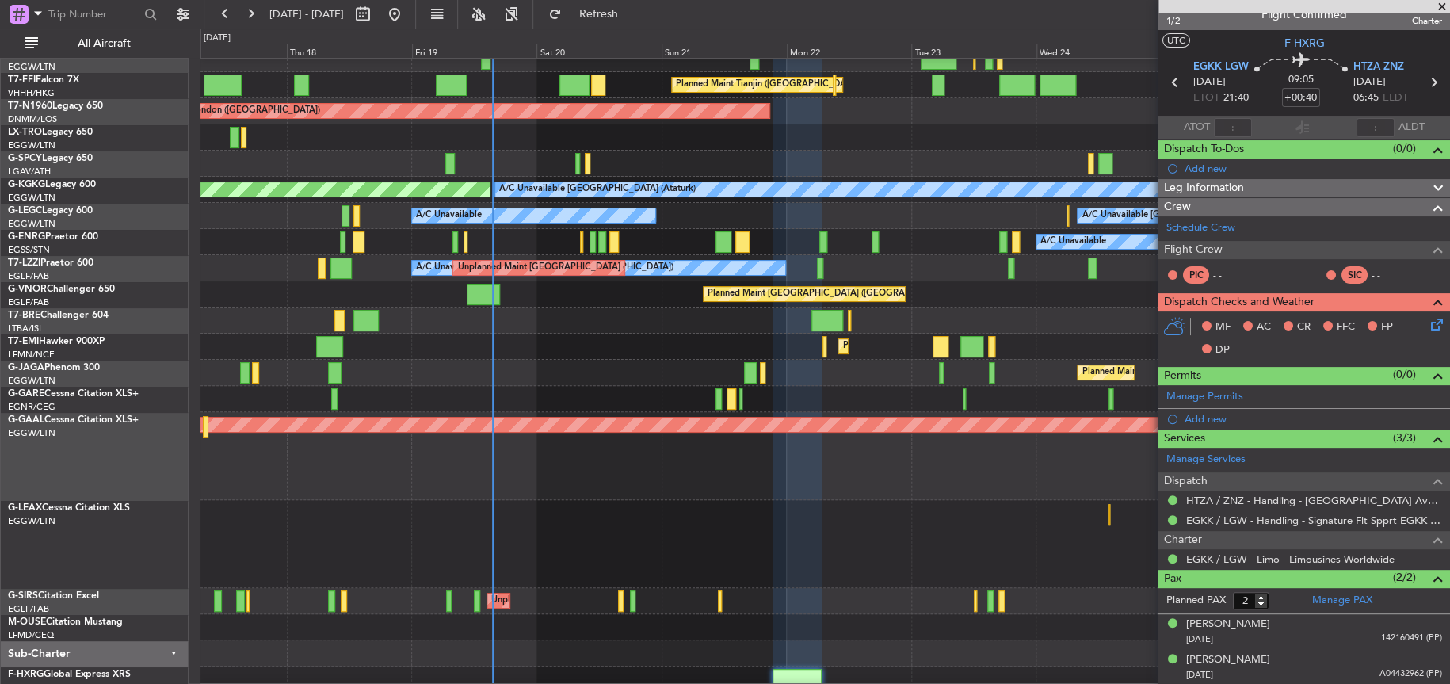
click at [559, 511] on div at bounding box center [824, 544] width 1248 height 88
click at [570, 533] on div at bounding box center [824, 544] width 1248 height 88
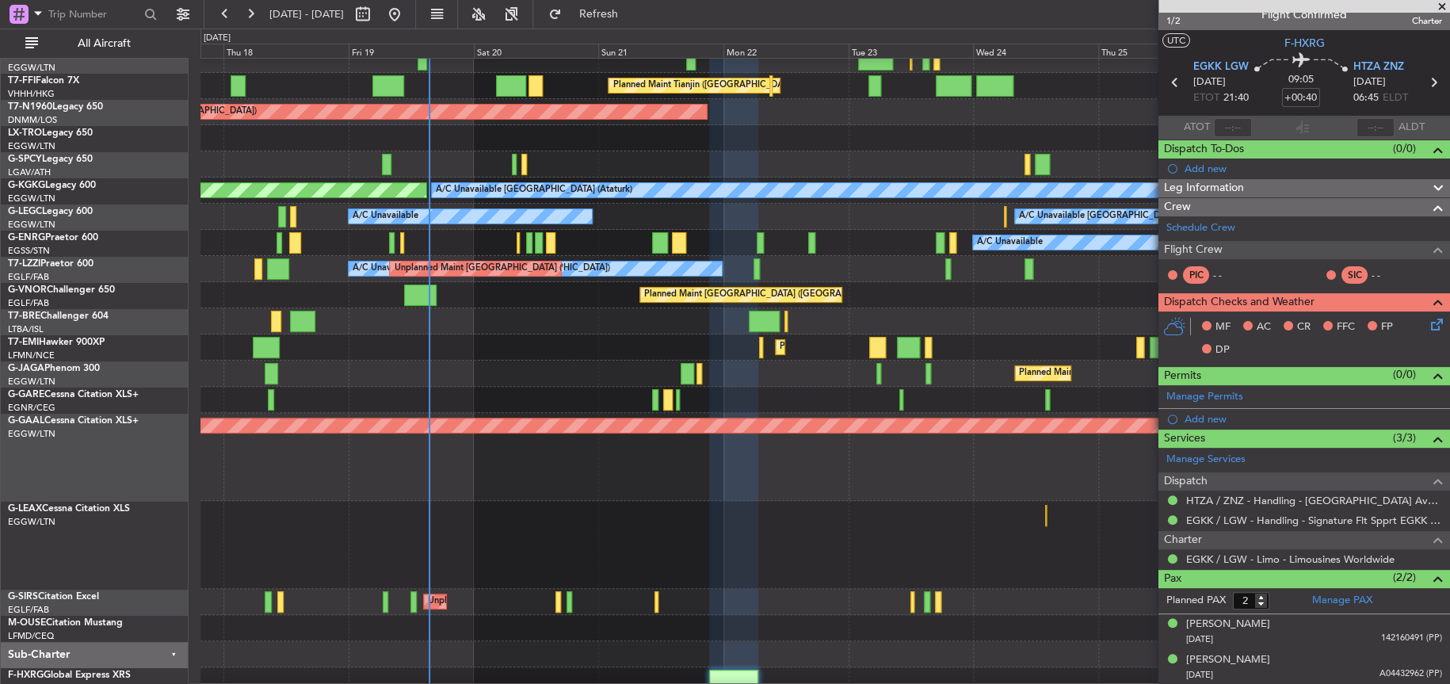
click at [565, 534] on div at bounding box center [824, 545] width 1249 height 88
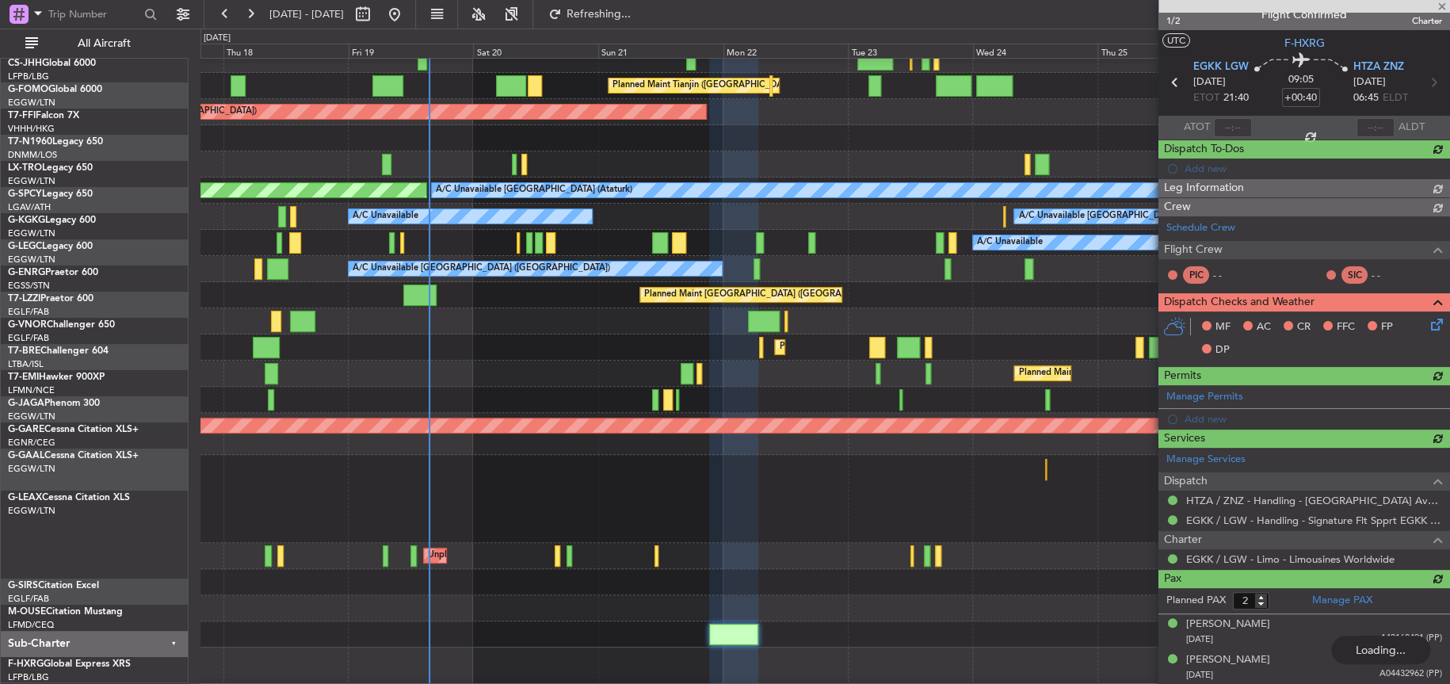
scroll to position [27, 0]
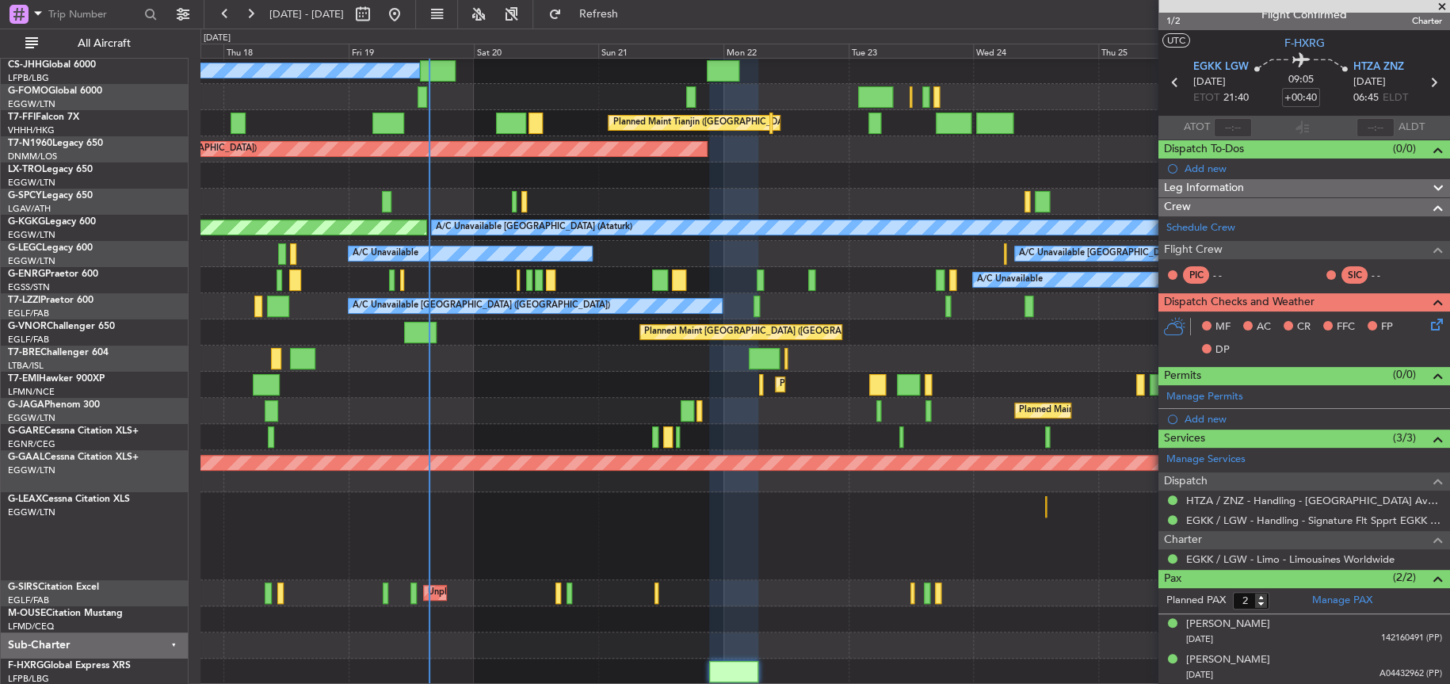
click at [585, 525] on div at bounding box center [824, 536] width 1249 height 88
click at [510, 544] on div at bounding box center [824, 536] width 1249 height 88
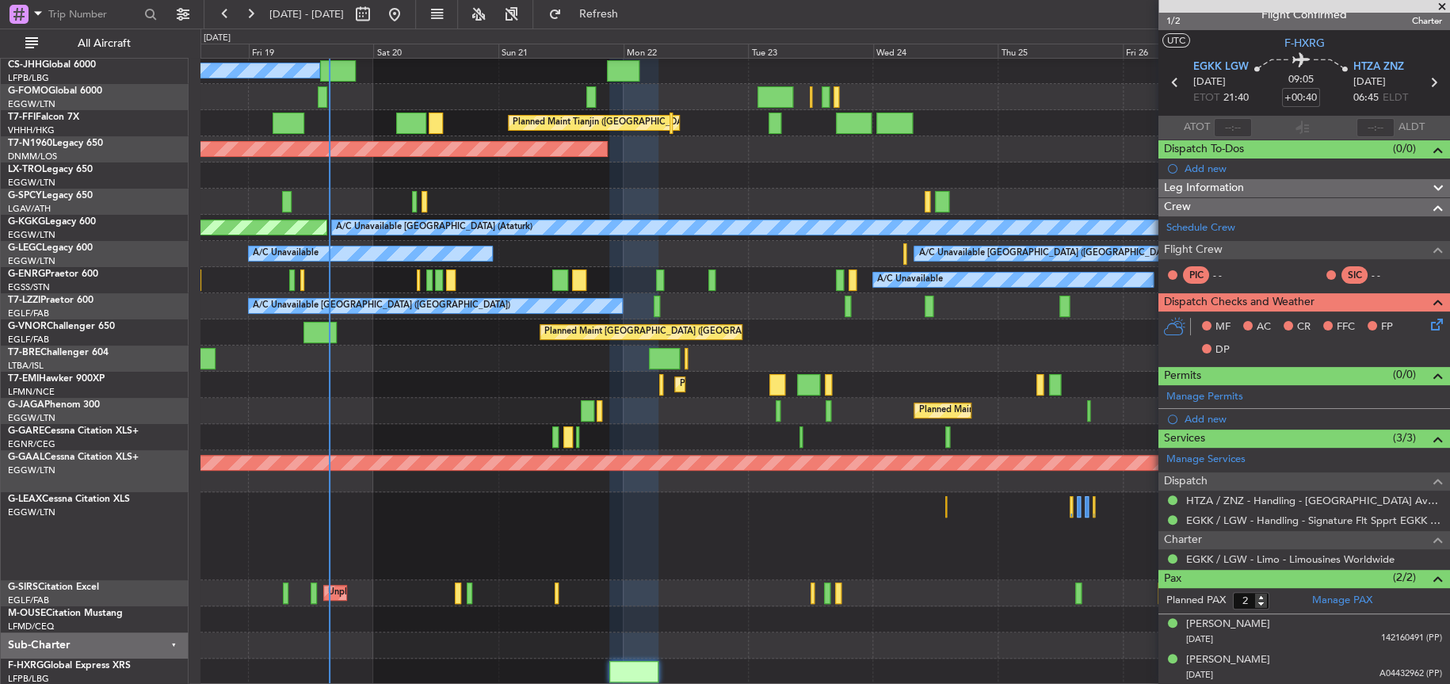
click at [440, 517] on div at bounding box center [824, 536] width 1248 height 88
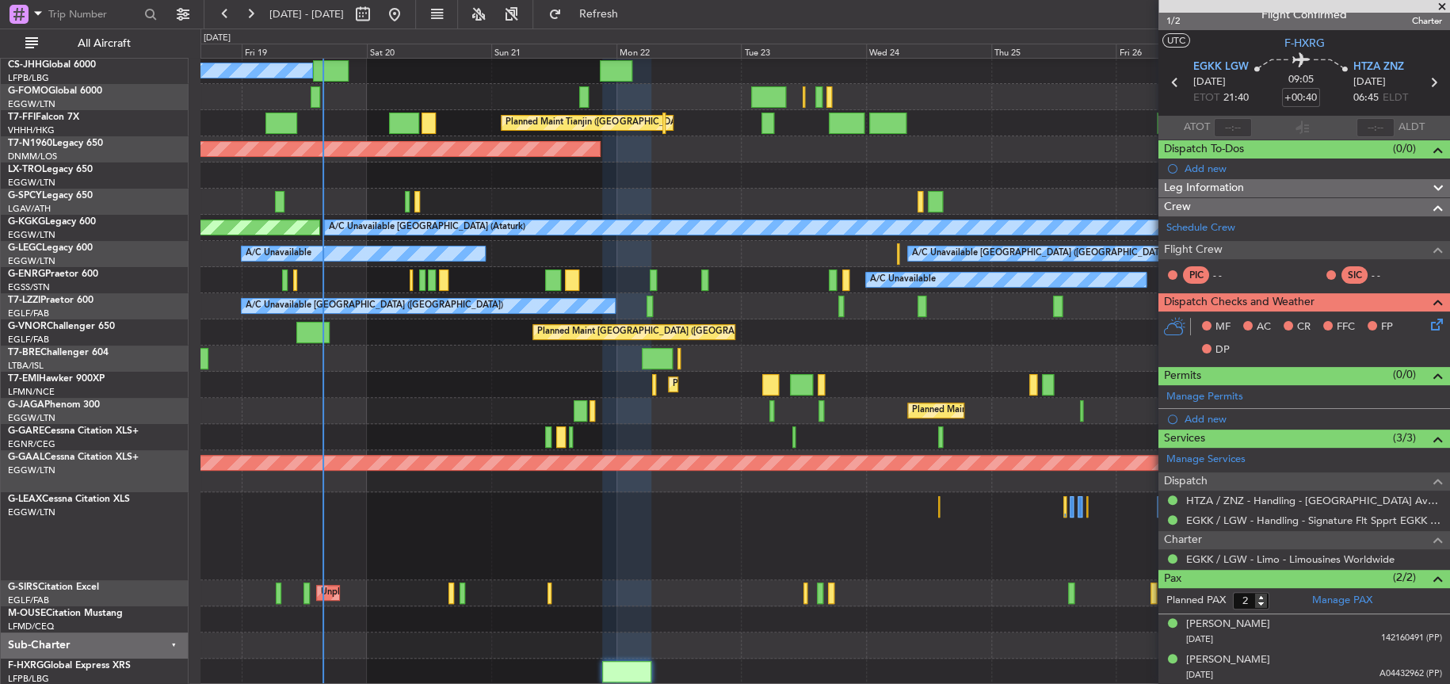
scroll to position [0, 0]
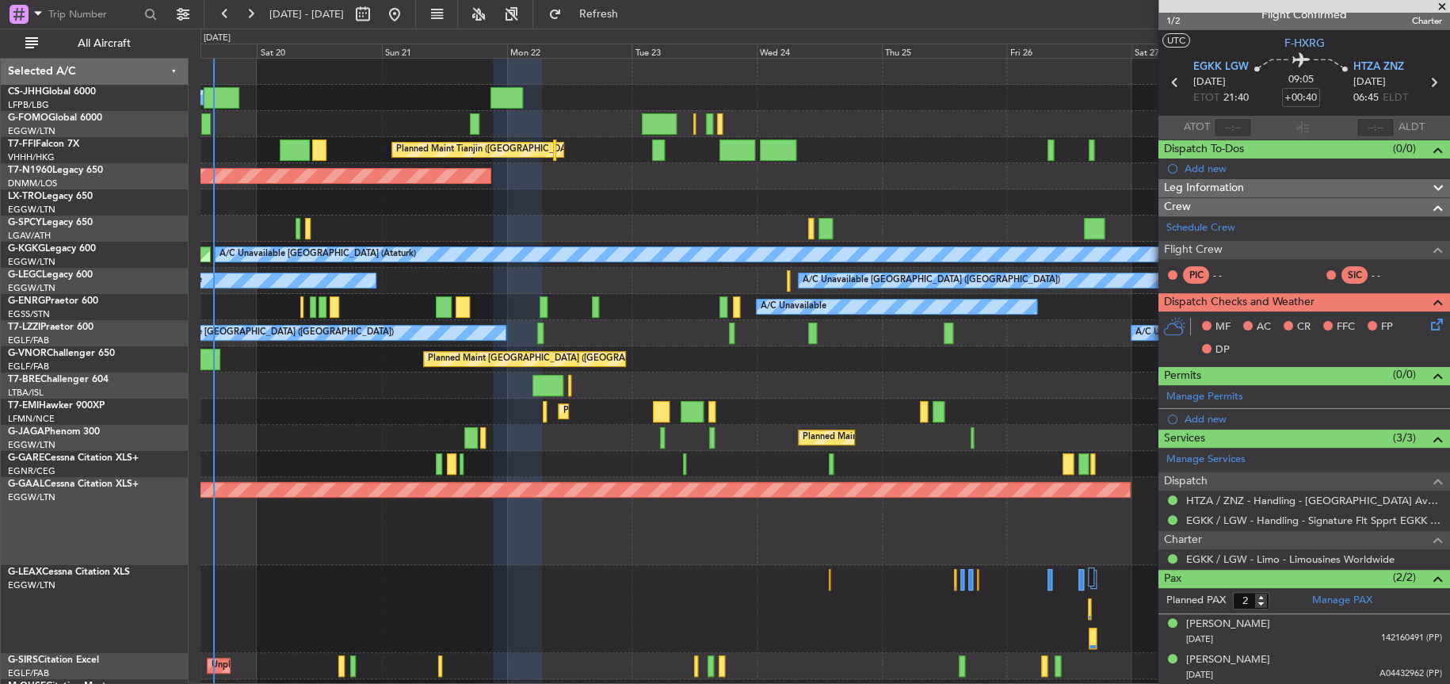
click at [380, 361] on div "Planned Maint [GEOGRAPHIC_DATA] ([GEOGRAPHIC_DATA])" at bounding box center [824, 359] width 1249 height 26
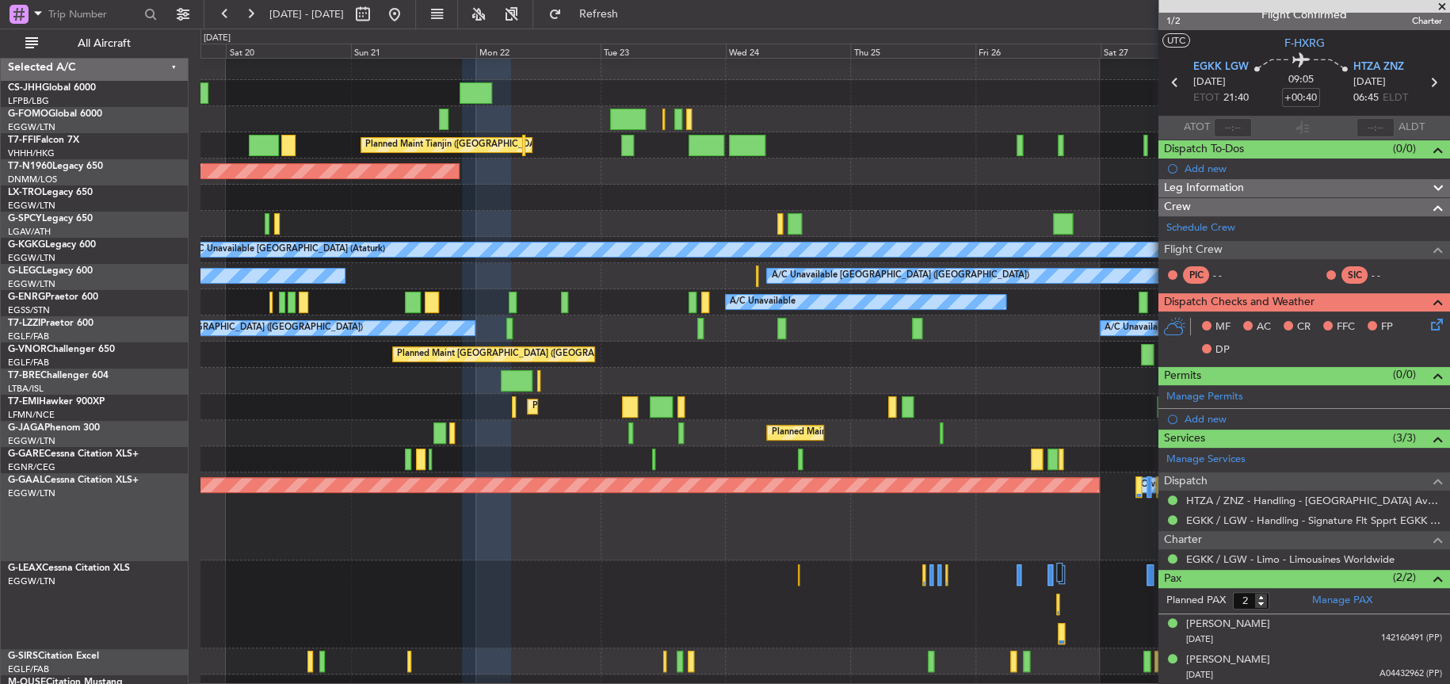
scroll to position [14, 0]
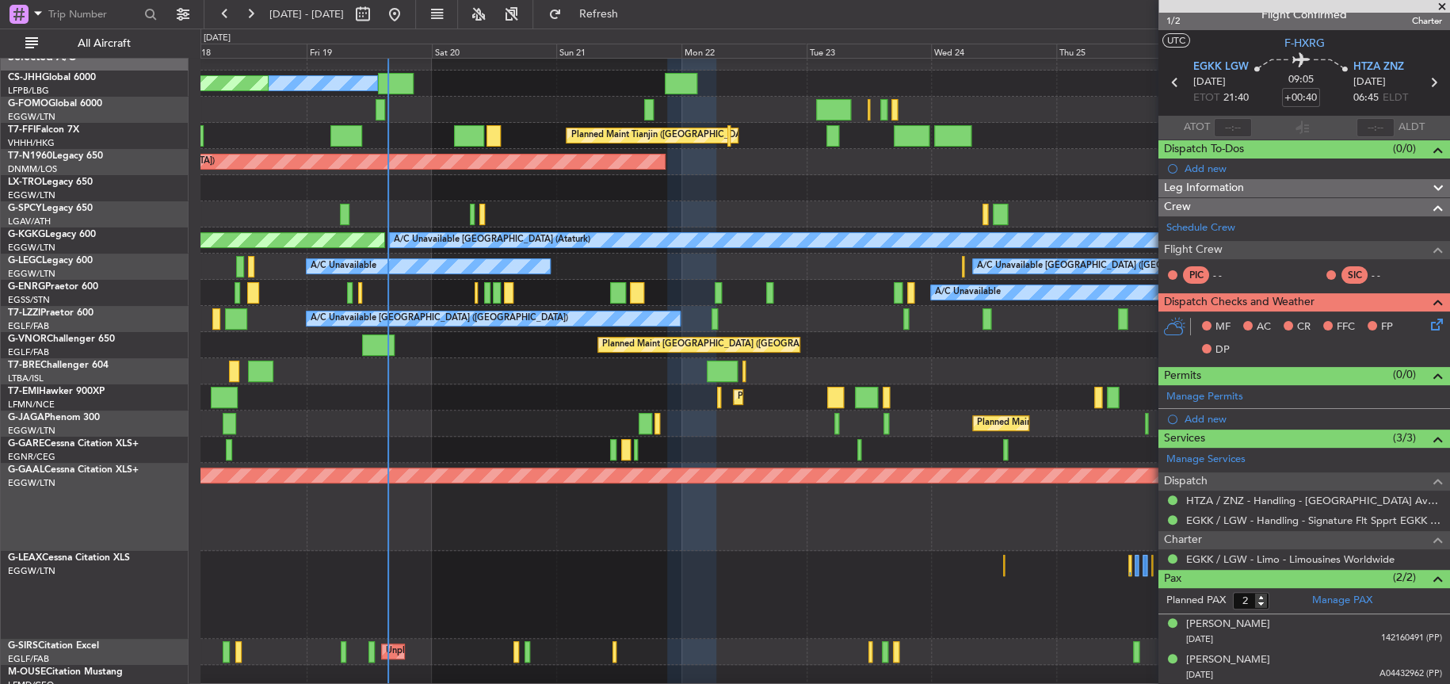
click at [587, 397] on div "Planned Maint [GEOGRAPHIC_DATA]" at bounding box center [824, 397] width 1249 height 26
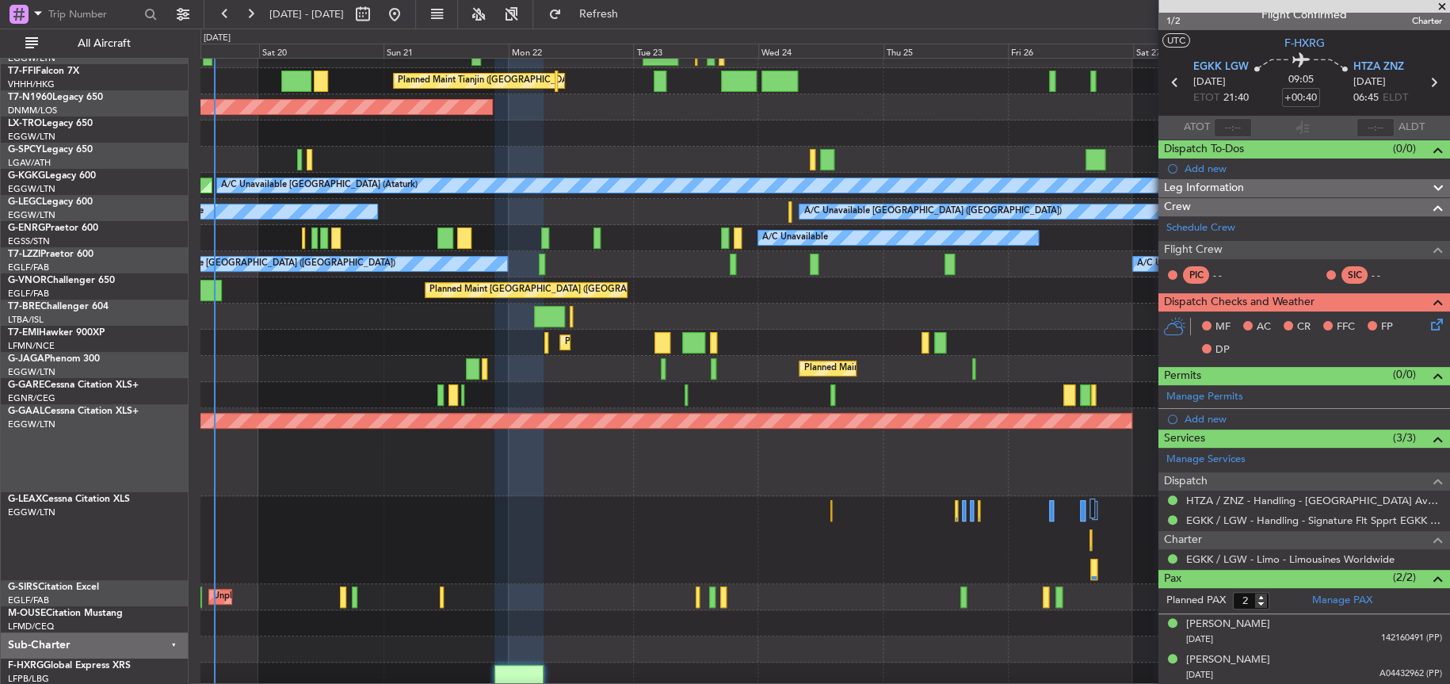
scroll to position [62, 0]
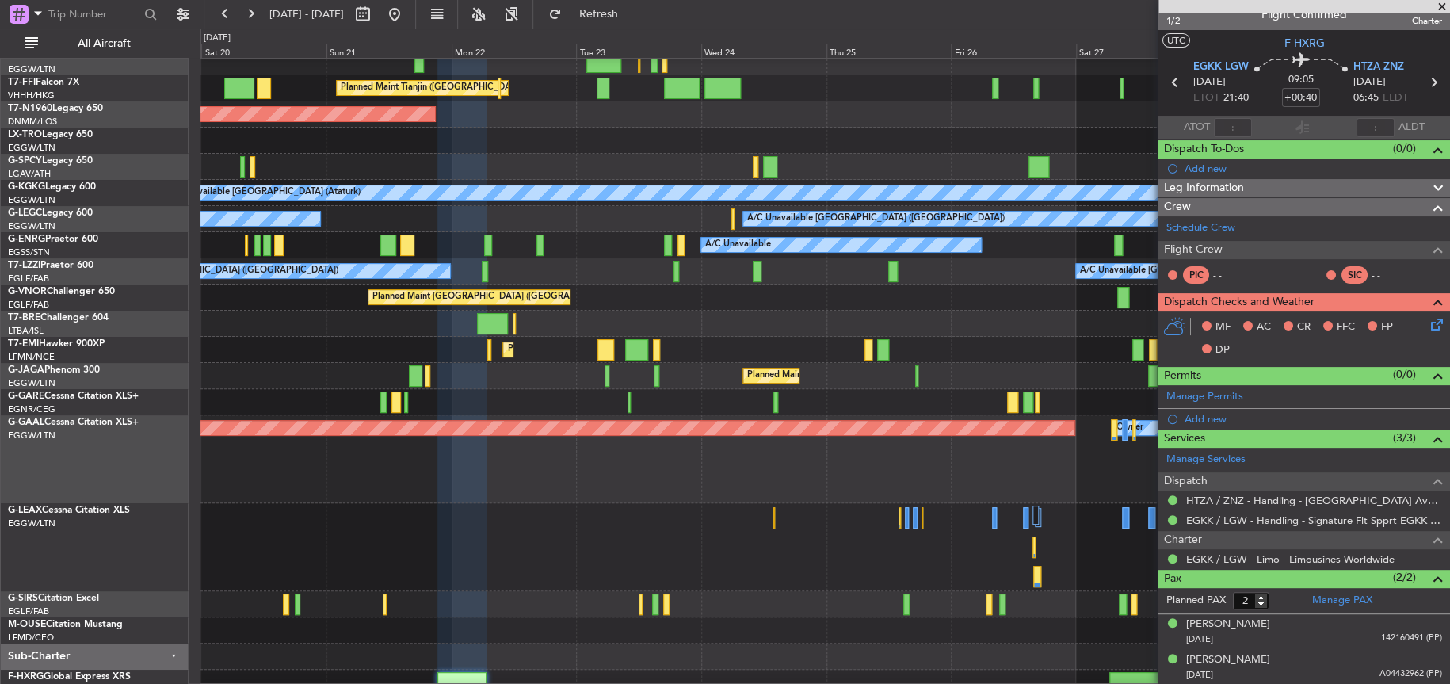
click at [622, 484] on div "Planned Maint Dusseldorf Owner" at bounding box center [824, 459] width 1249 height 88
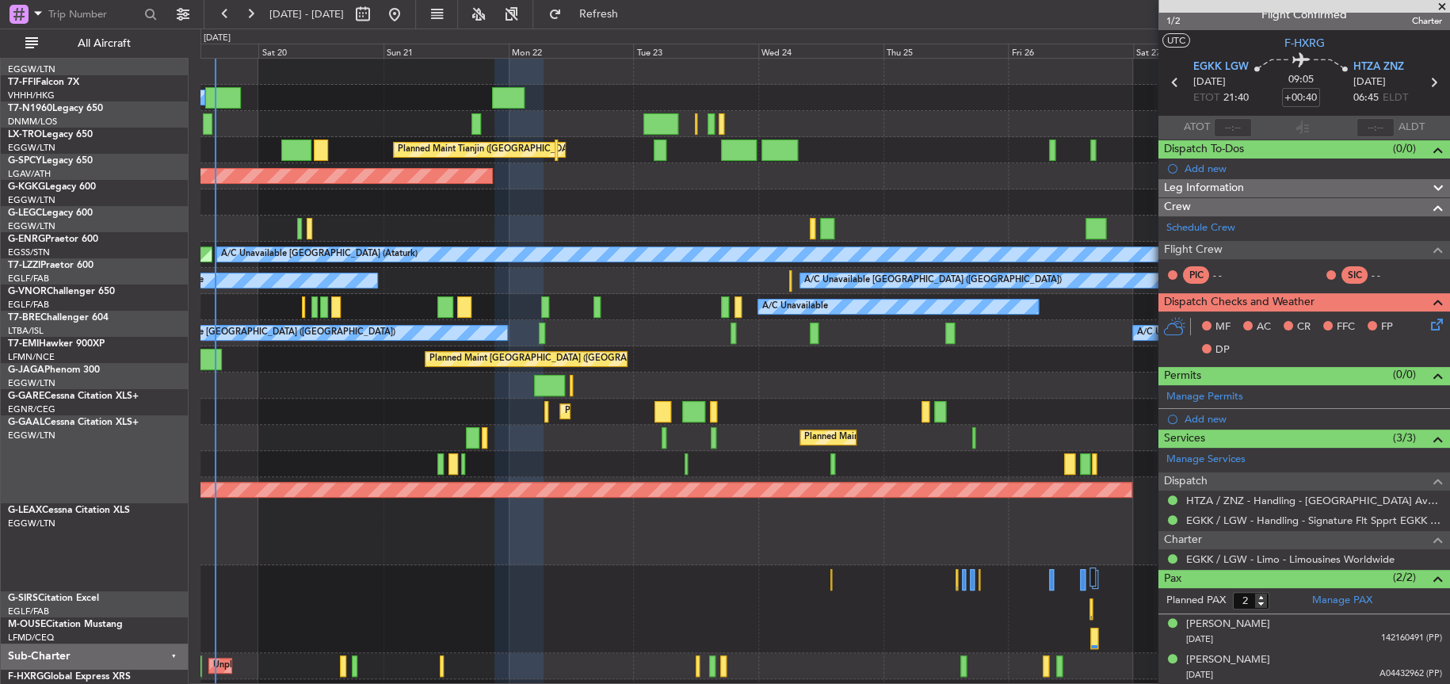
scroll to position [0, 0]
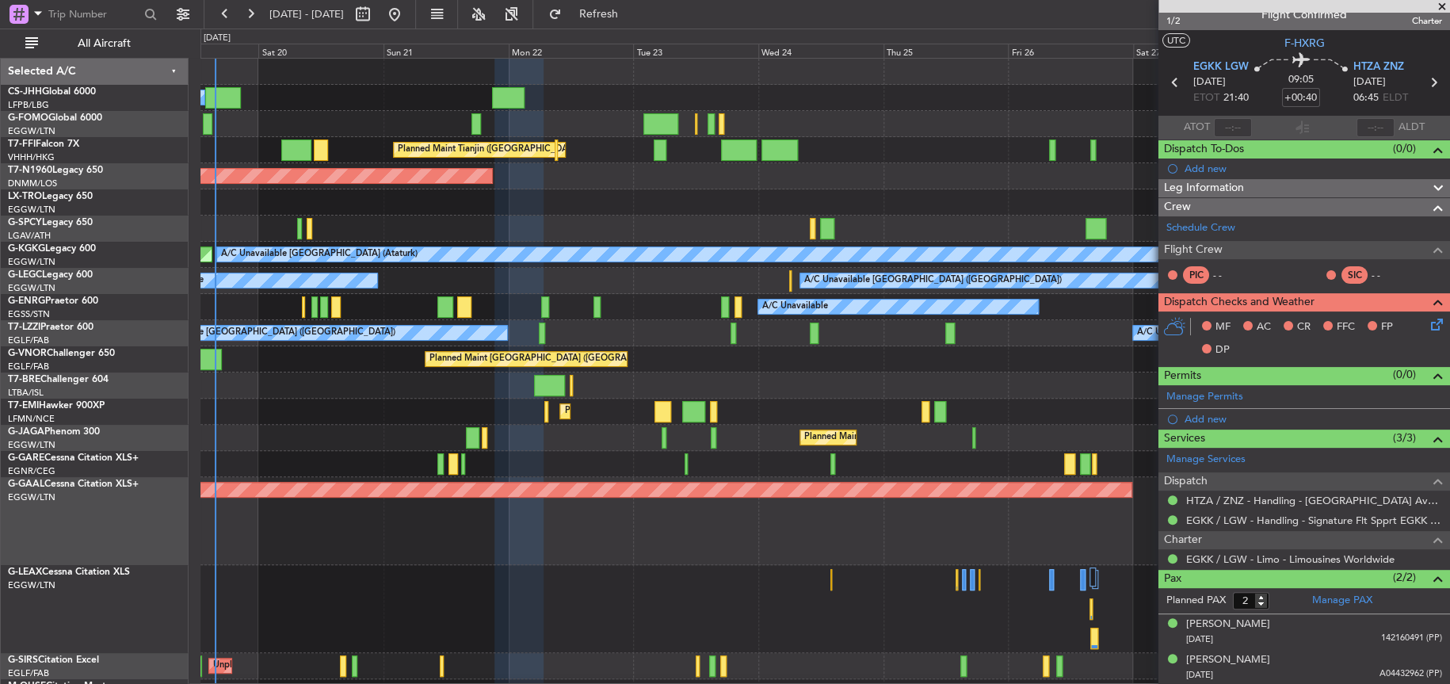
click at [672, 503] on div "Owner Planned Maint Paris (Le Bourget) Planned Maint Tianjin (Binhai) AOG Maint…" at bounding box center [824, 408] width 1249 height 699
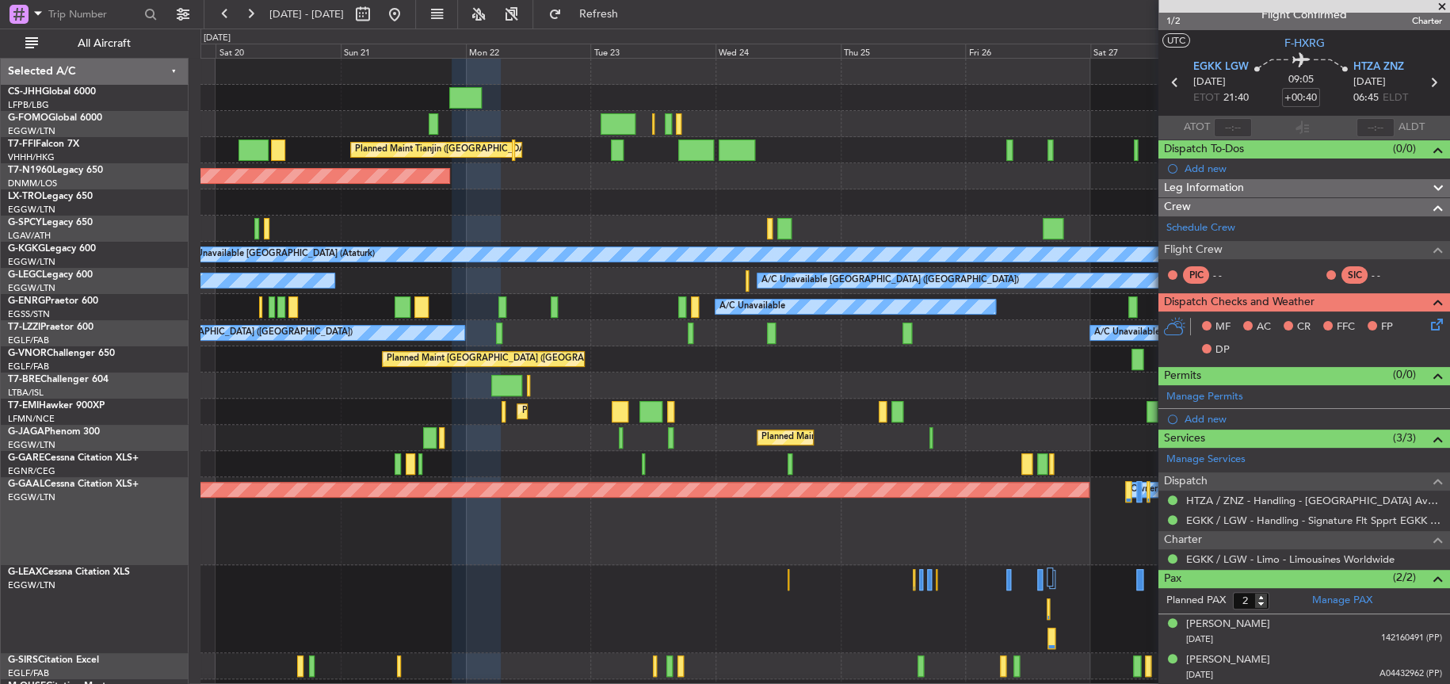
click at [550, 193] on div at bounding box center [824, 202] width 1249 height 26
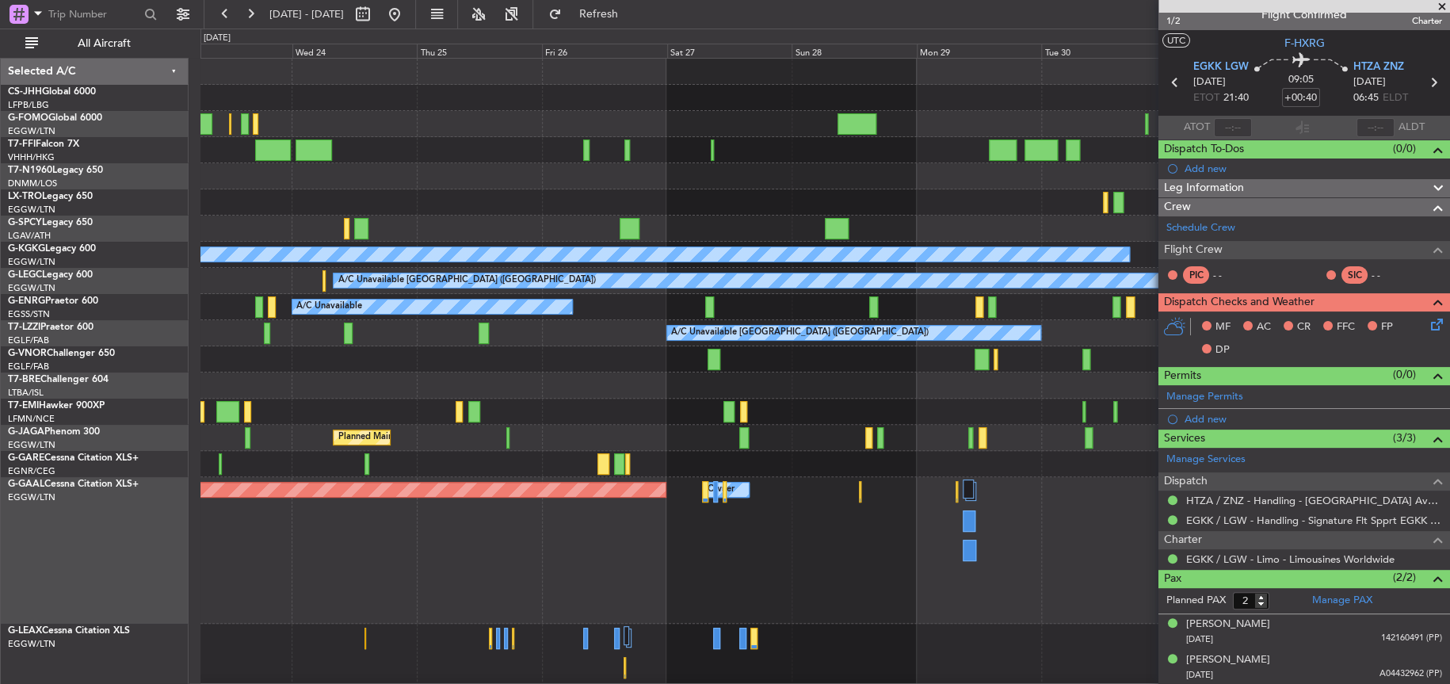
click at [482, 547] on div "Planned Maint Dusseldorf Owner Owner" at bounding box center [824, 550] width 1248 height 147
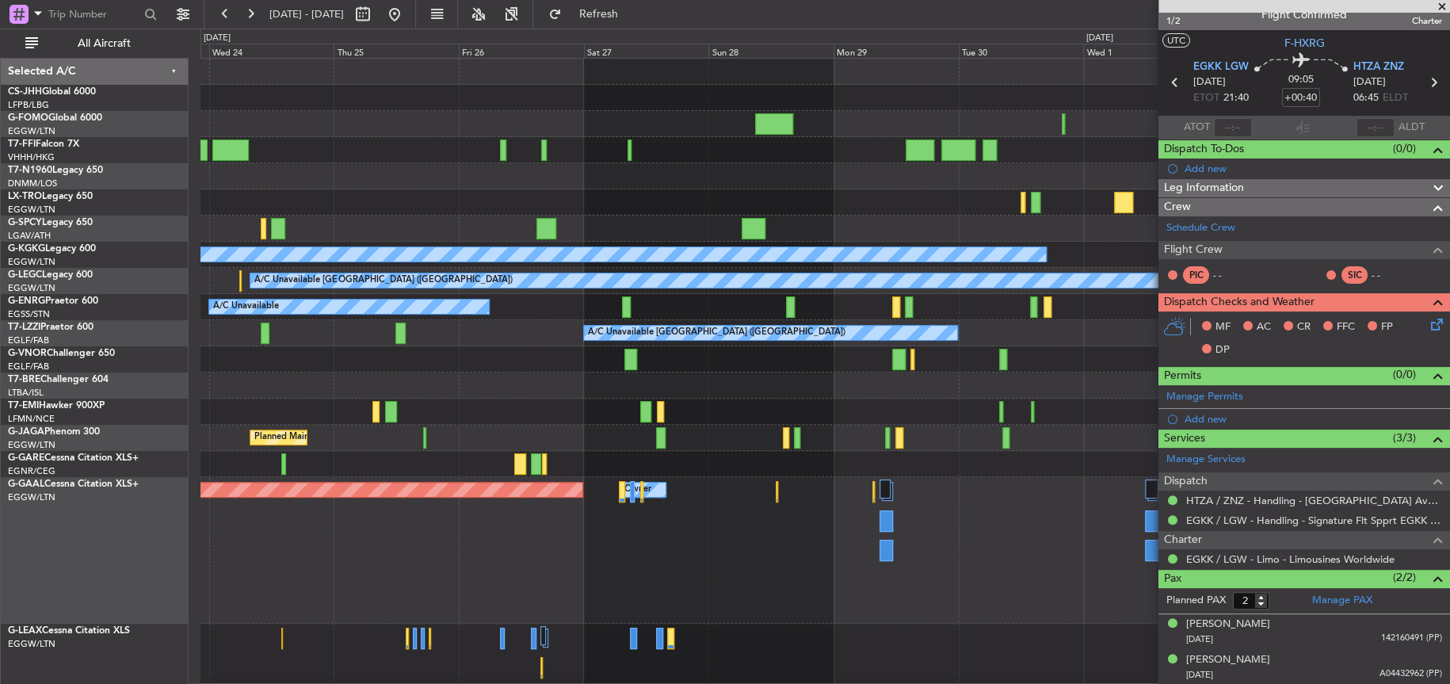
click at [523, 418] on div "Planned Maint [GEOGRAPHIC_DATA]" at bounding box center [824, 412] width 1249 height 26
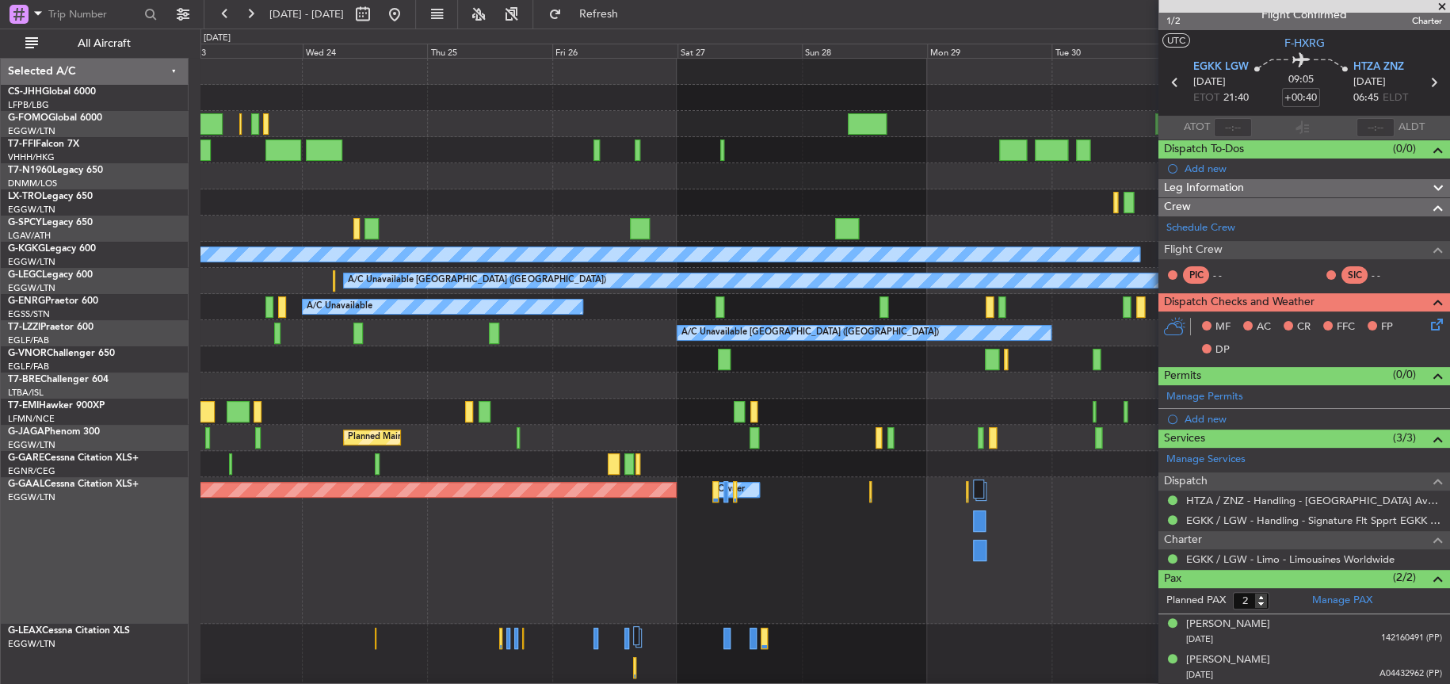
click at [608, 393] on div at bounding box center [824, 385] width 1248 height 26
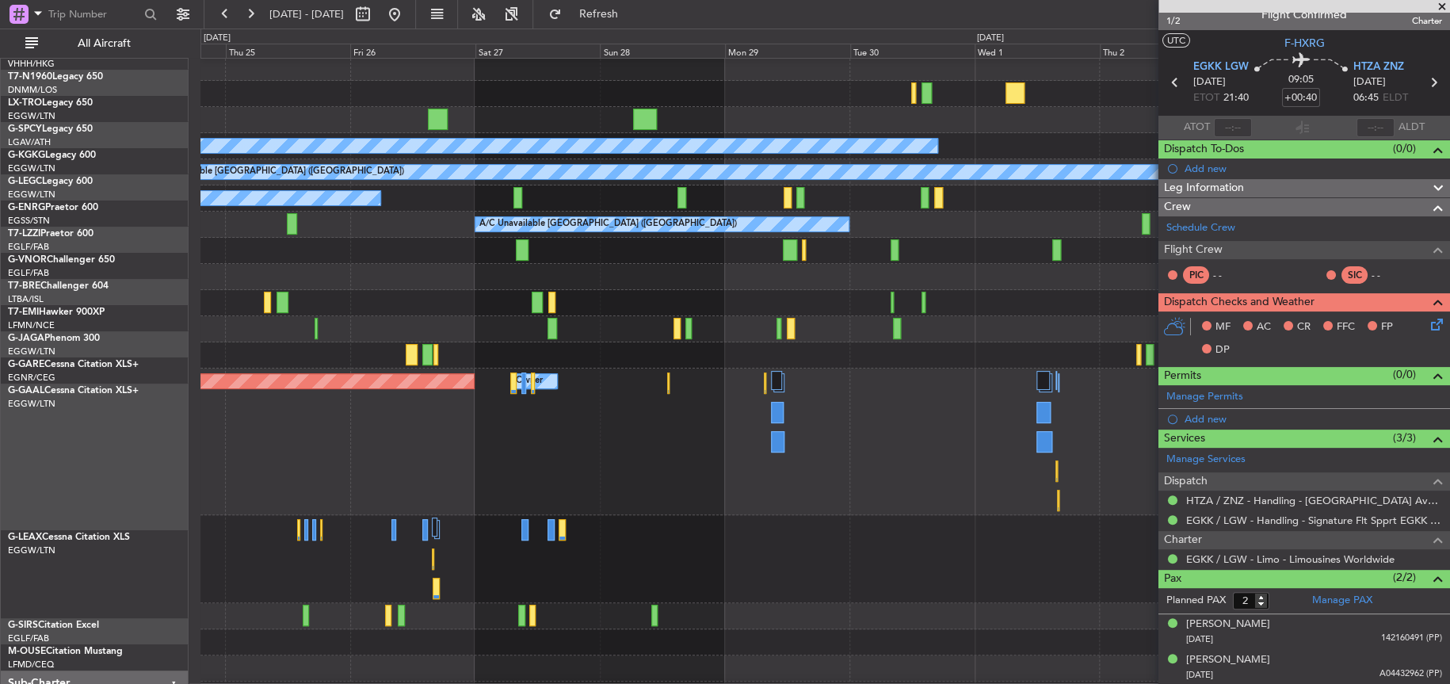
scroll to position [131, 0]
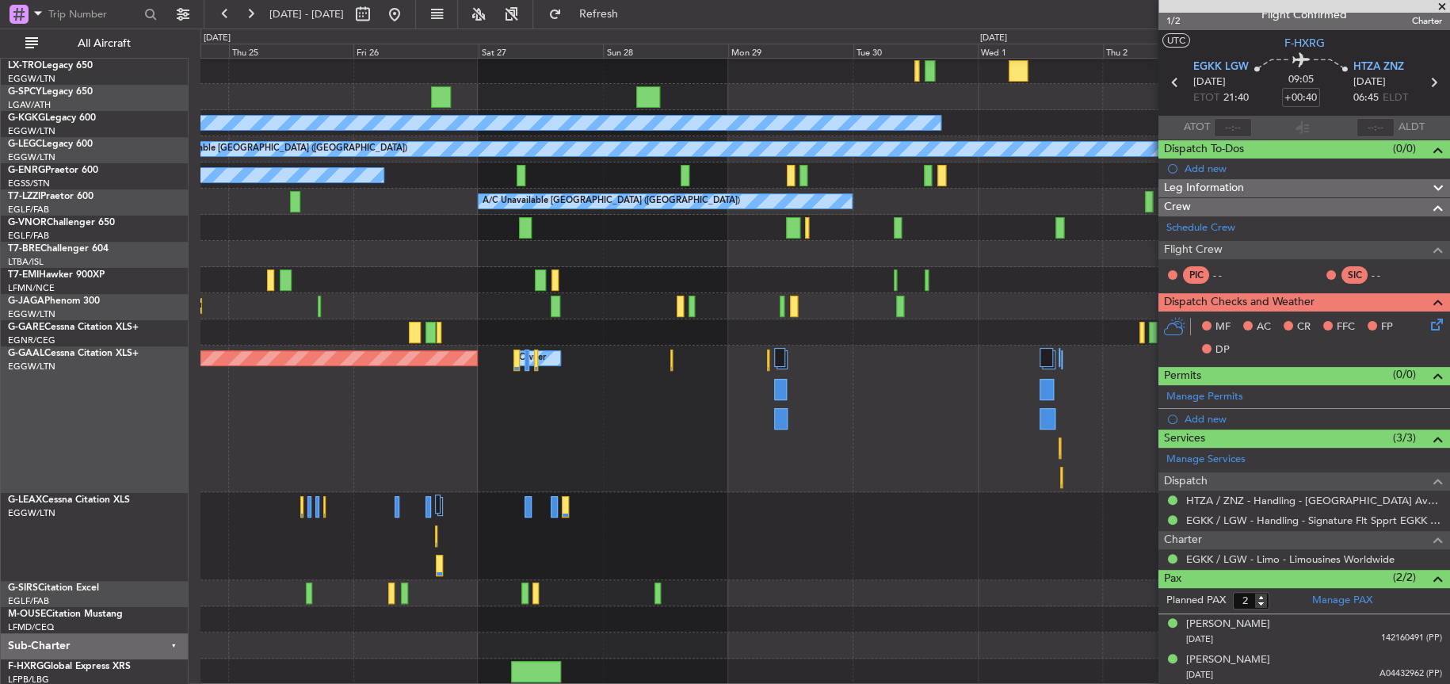
click at [467, 347] on div "Planned Maint Dusseldorf Owner Owner" at bounding box center [824, 418] width 1248 height 147
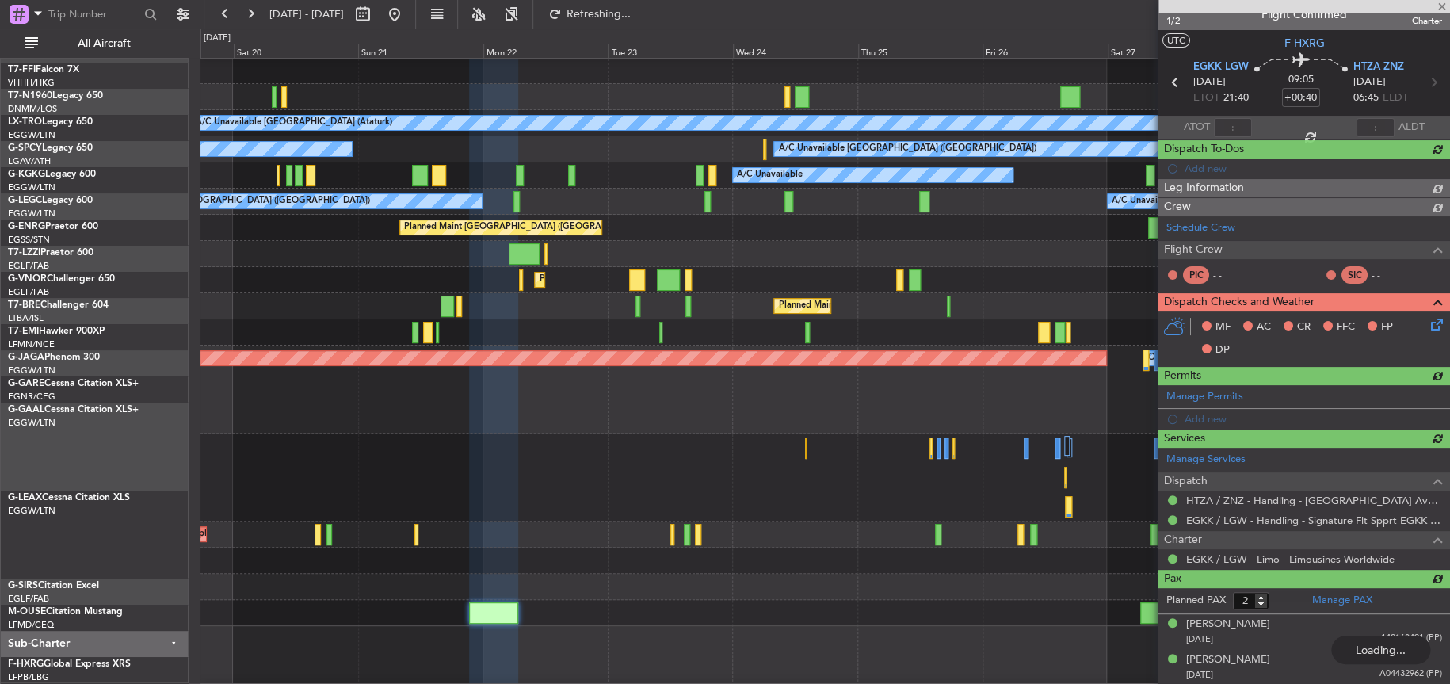
scroll to position [73, 0]
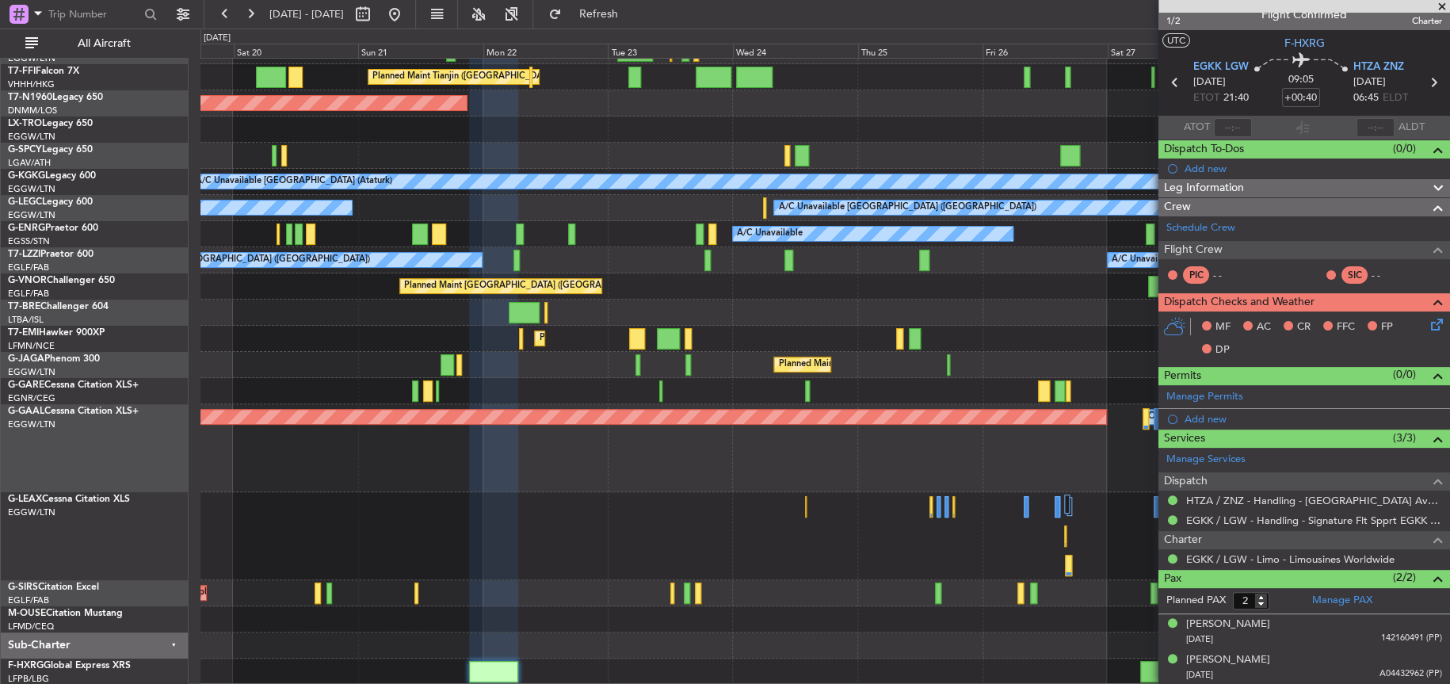
click at [349, 506] on div at bounding box center [824, 536] width 1248 height 88
click at [645, 521] on div at bounding box center [824, 536] width 1248 height 88
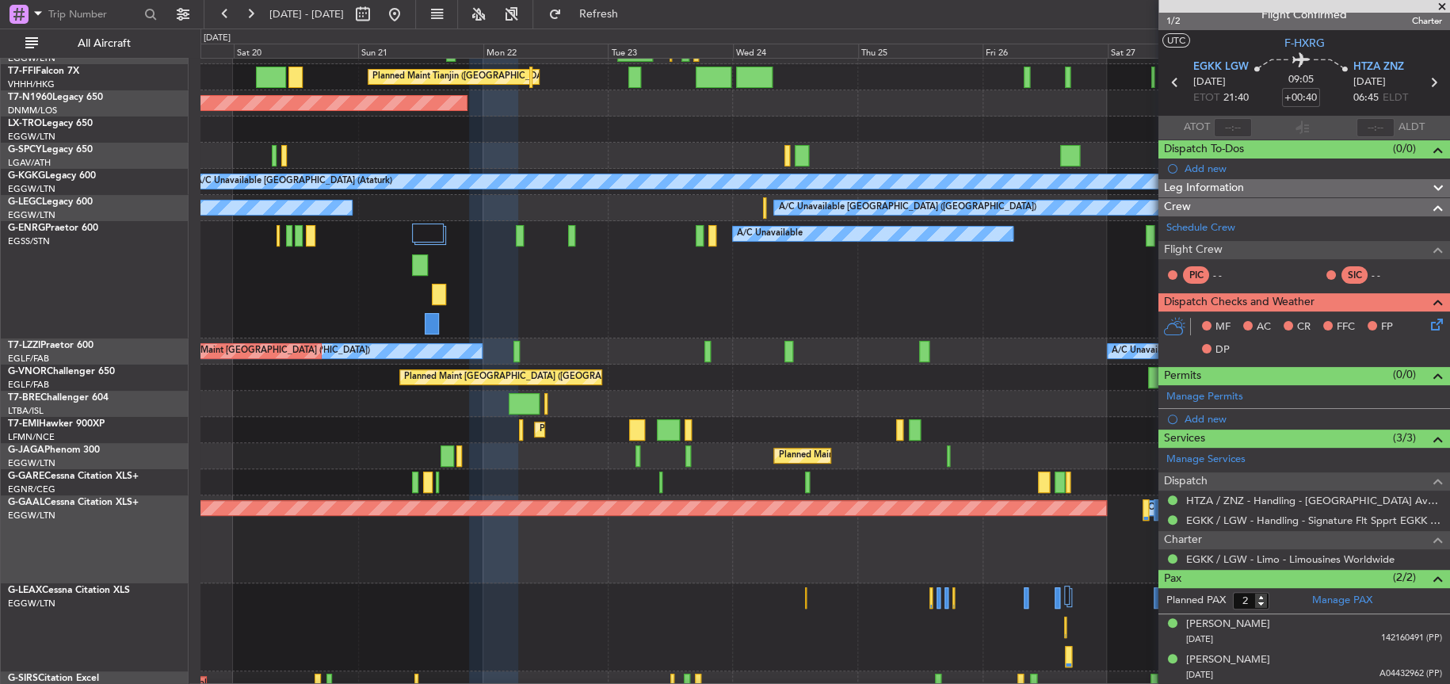
scroll to position [82, 0]
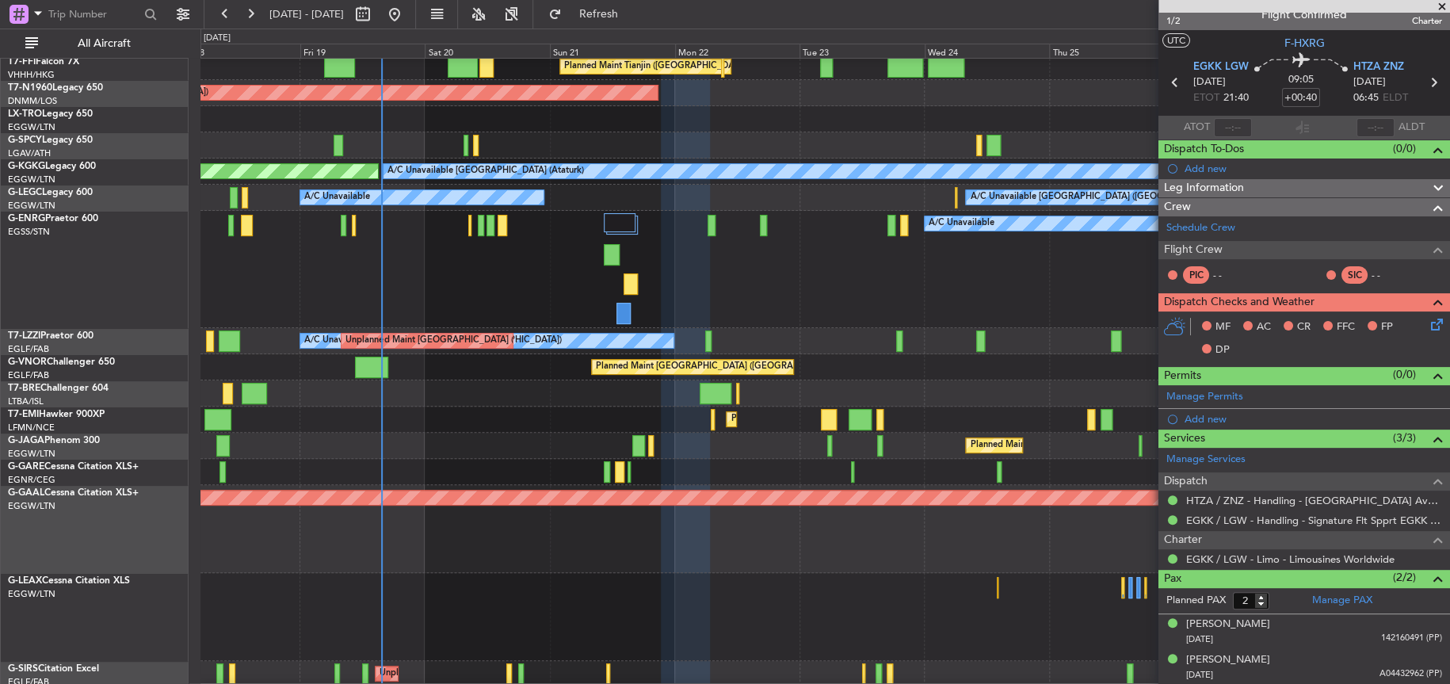
click at [894, 250] on div "A/C Unavailable" at bounding box center [824, 269] width 1248 height 117
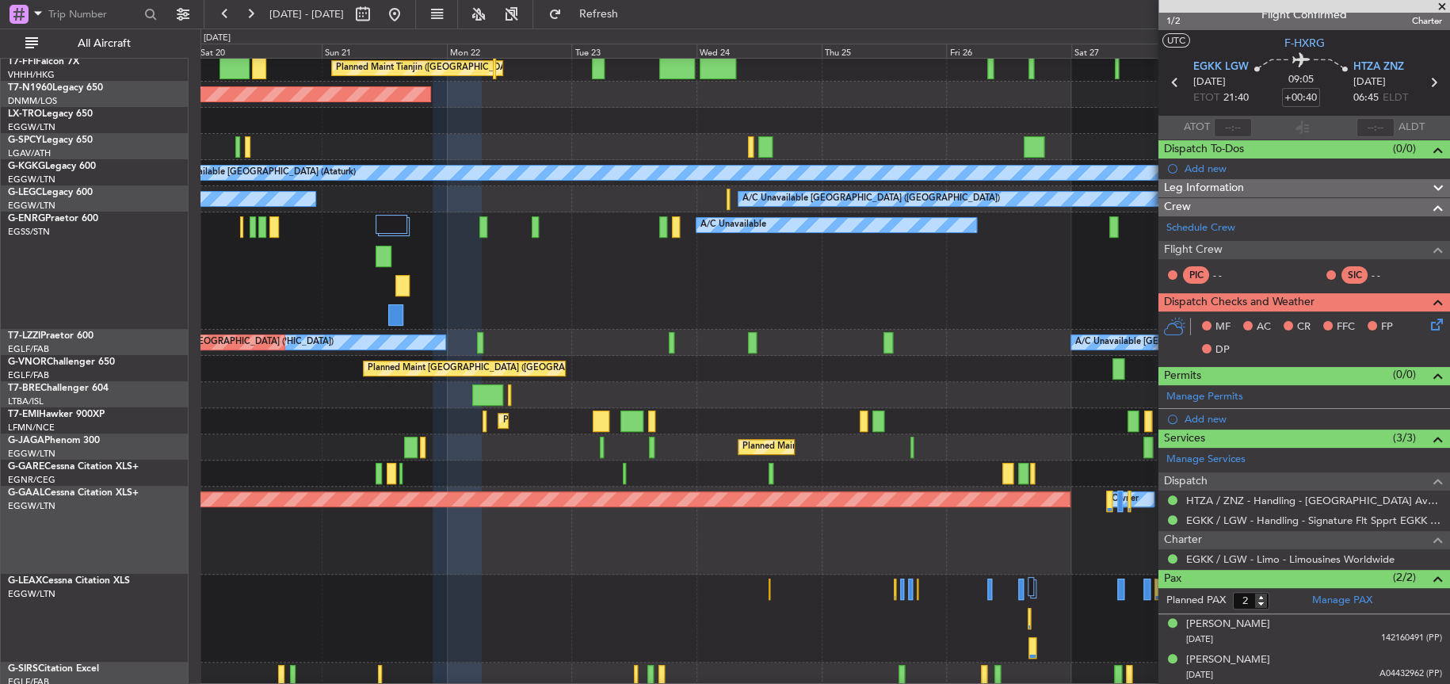
scroll to position [81, 0]
click at [477, 247] on div "A/C Unavailable" at bounding box center [824, 270] width 1249 height 117
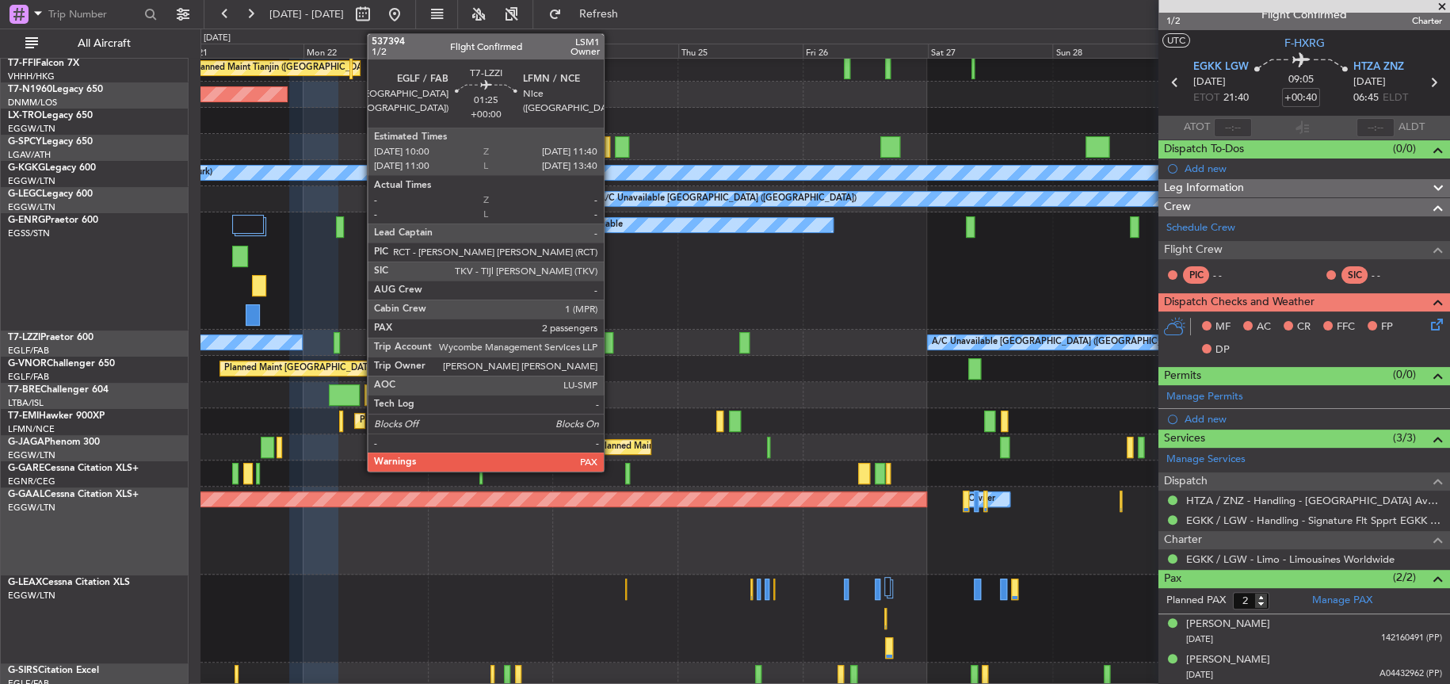
click at [611, 347] on div at bounding box center [609, 342] width 9 height 21
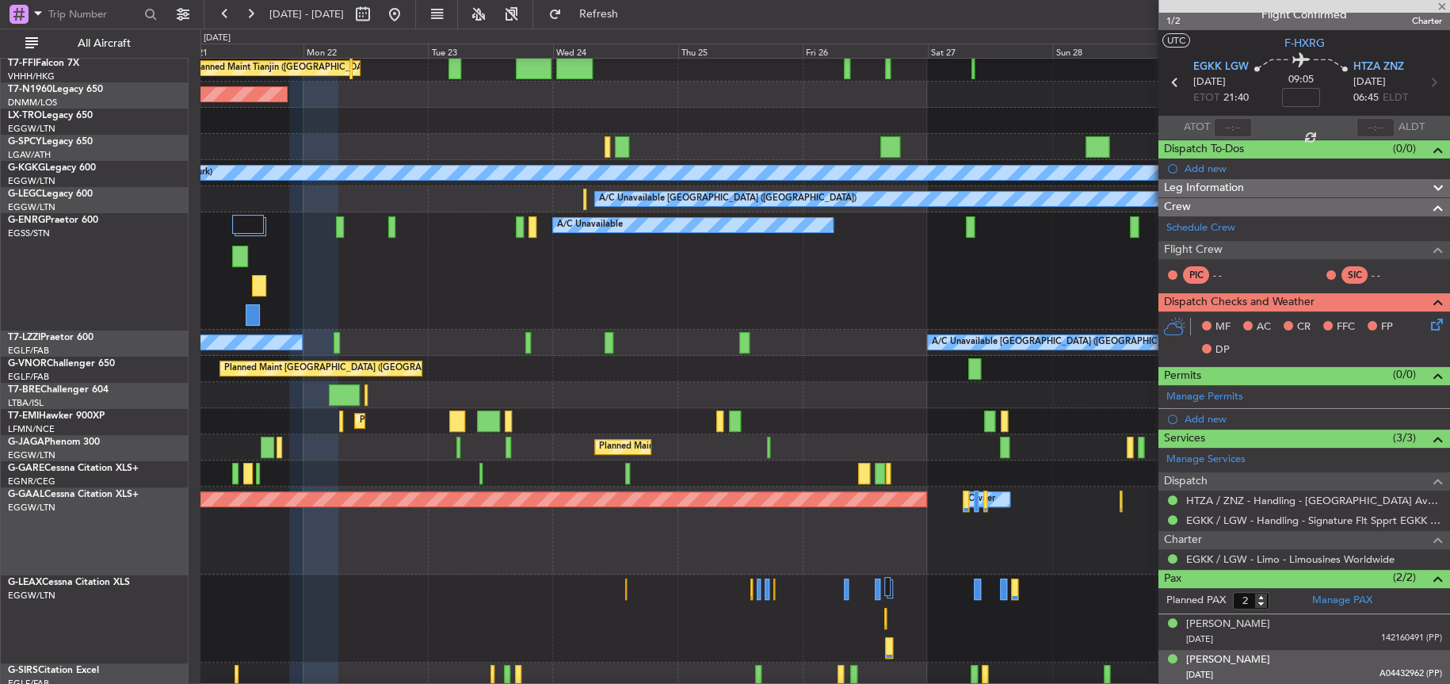
scroll to position [0, 0]
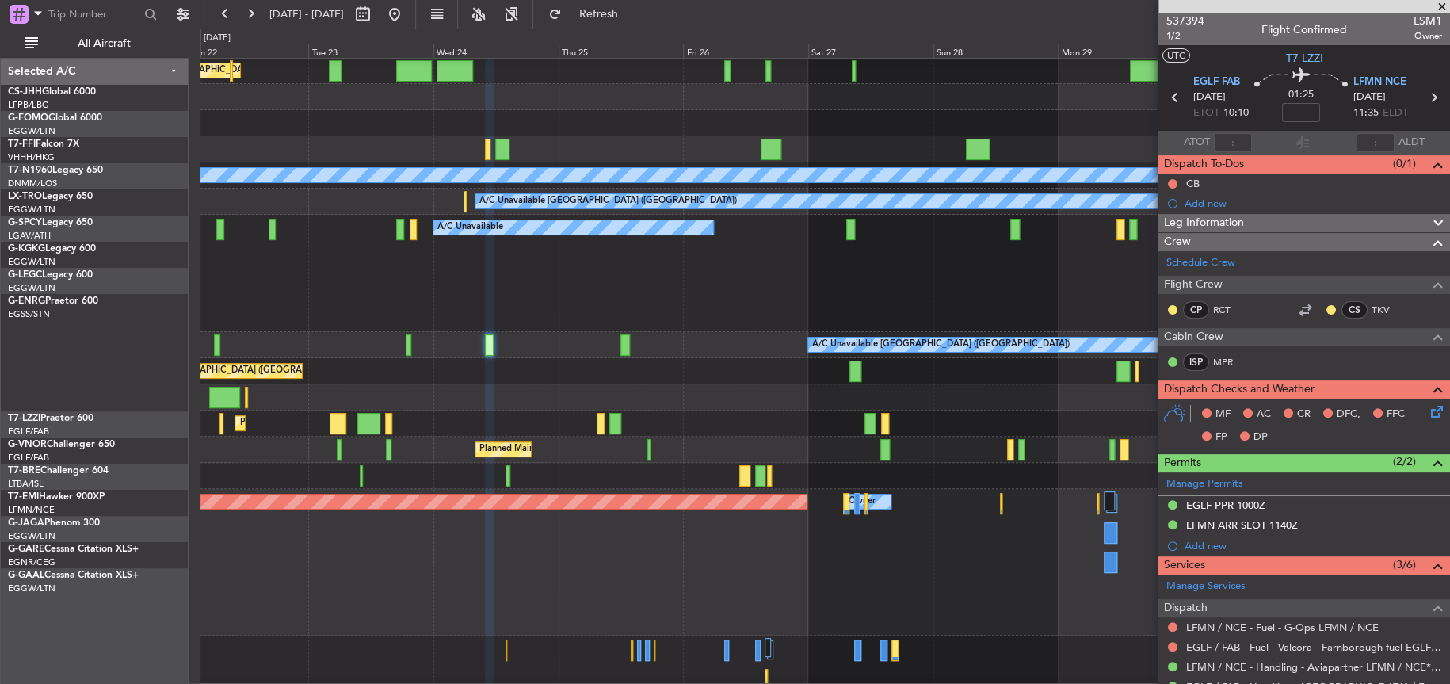
click at [632, 511] on div "Planned Maint Tianjin ([GEOGRAPHIC_DATA]) AOG Maint [GEOGRAPHIC_DATA] ([GEOGRAP…" at bounding box center [824, 403] width 1249 height 849
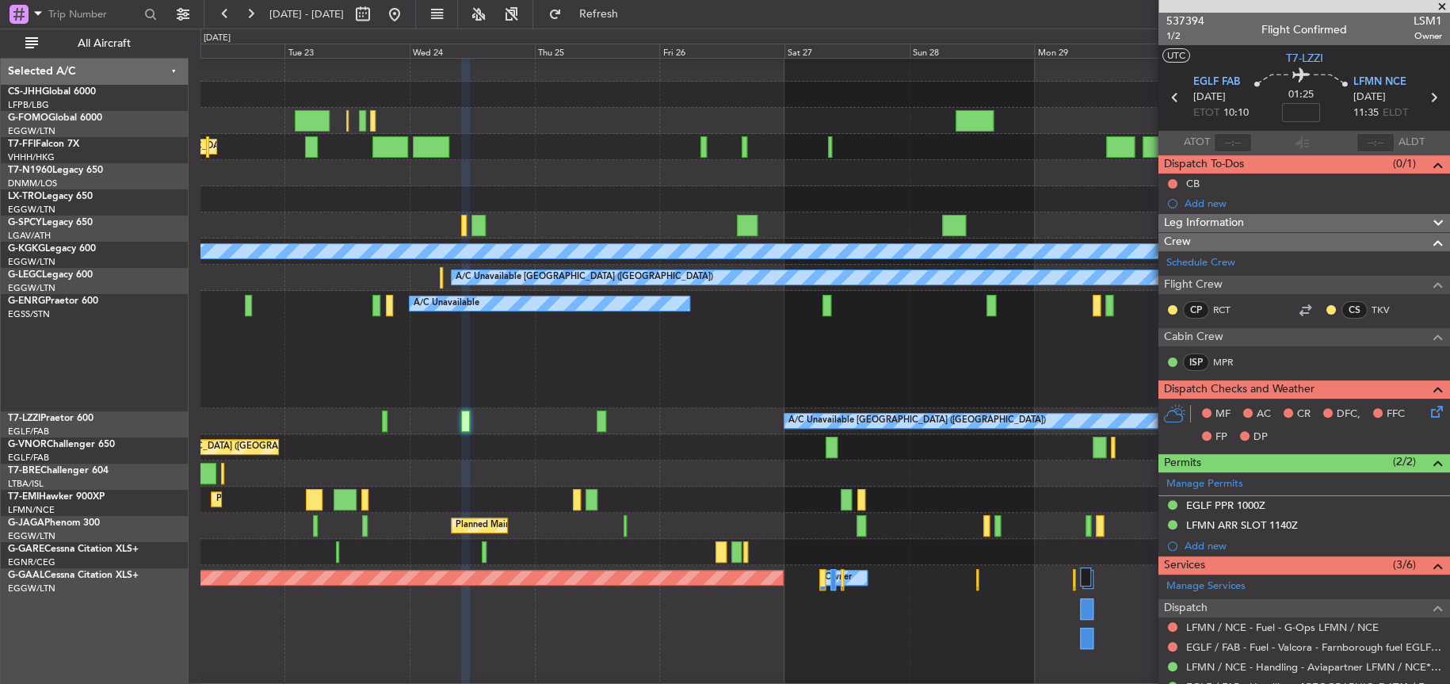
scroll to position [2, 0]
click at [700, 105] on div at bounding box center [824, 95] width 1249 height 26
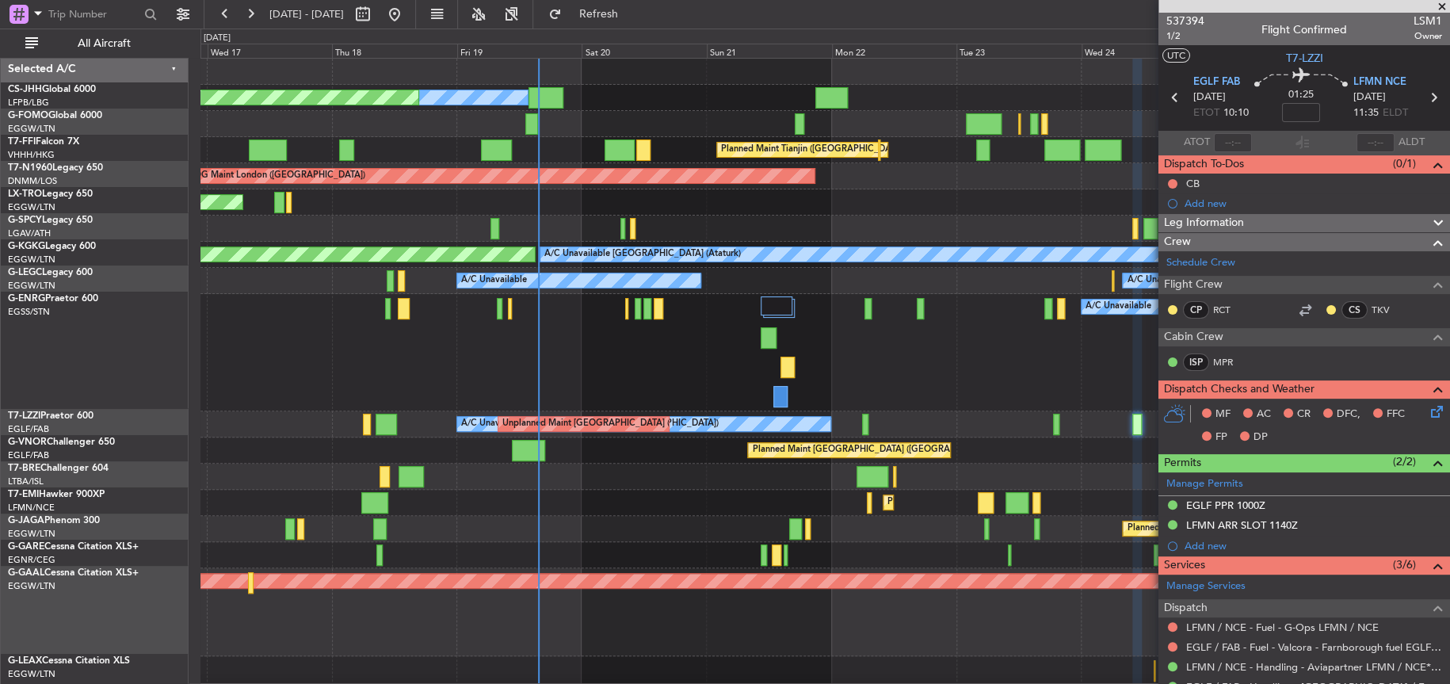
scroll to position [0, 0]
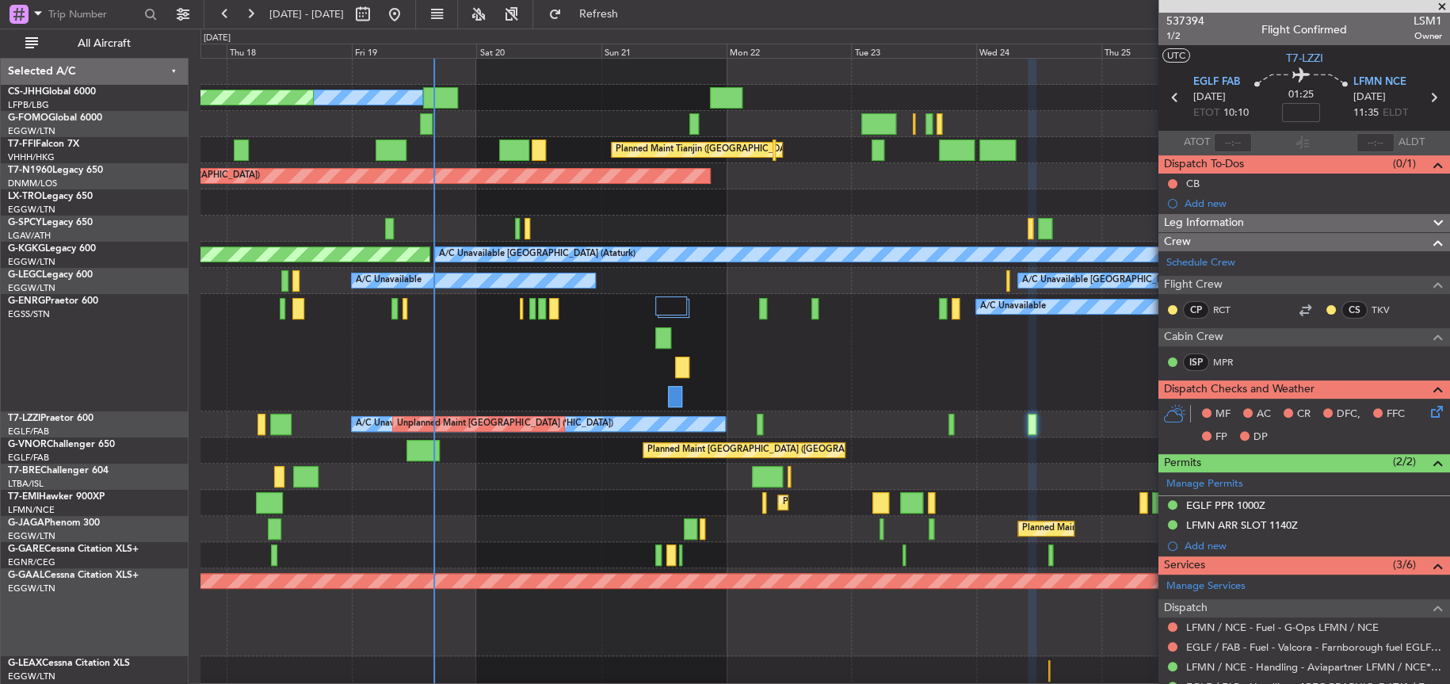
click at [552, 151] on div "Owner Planned Maint [GEOGRAPHIC_DATA] ([GEOGRAPHIC_DATA]) Planned Maint Tianjin…" at bounding box center [824, 454] width 1249 height 790
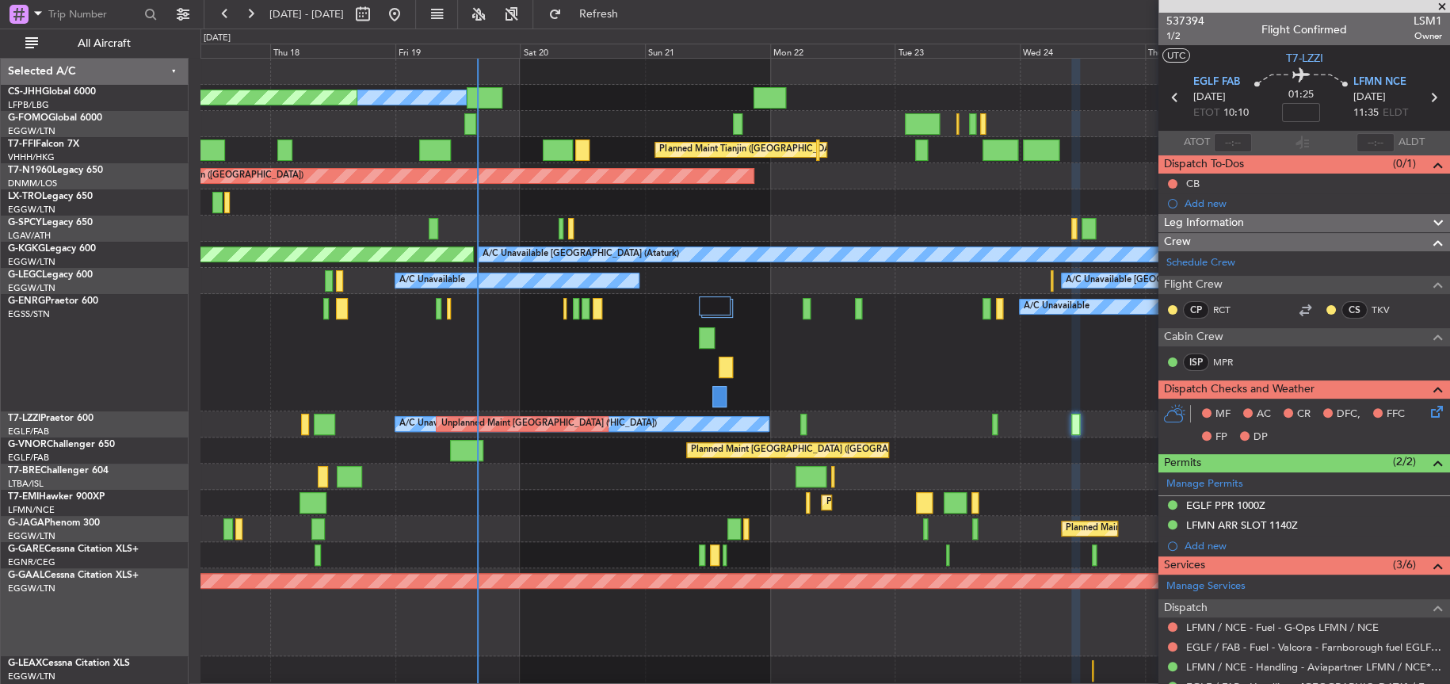
click at [654, 110] on div "Owner Planned Maint [GEOGRAPHIC_DATA] ([GEOGRAPHIC_DATA]) Planned Maint Tianjin…" at bounding box center [824, 454] width 1249 height 790
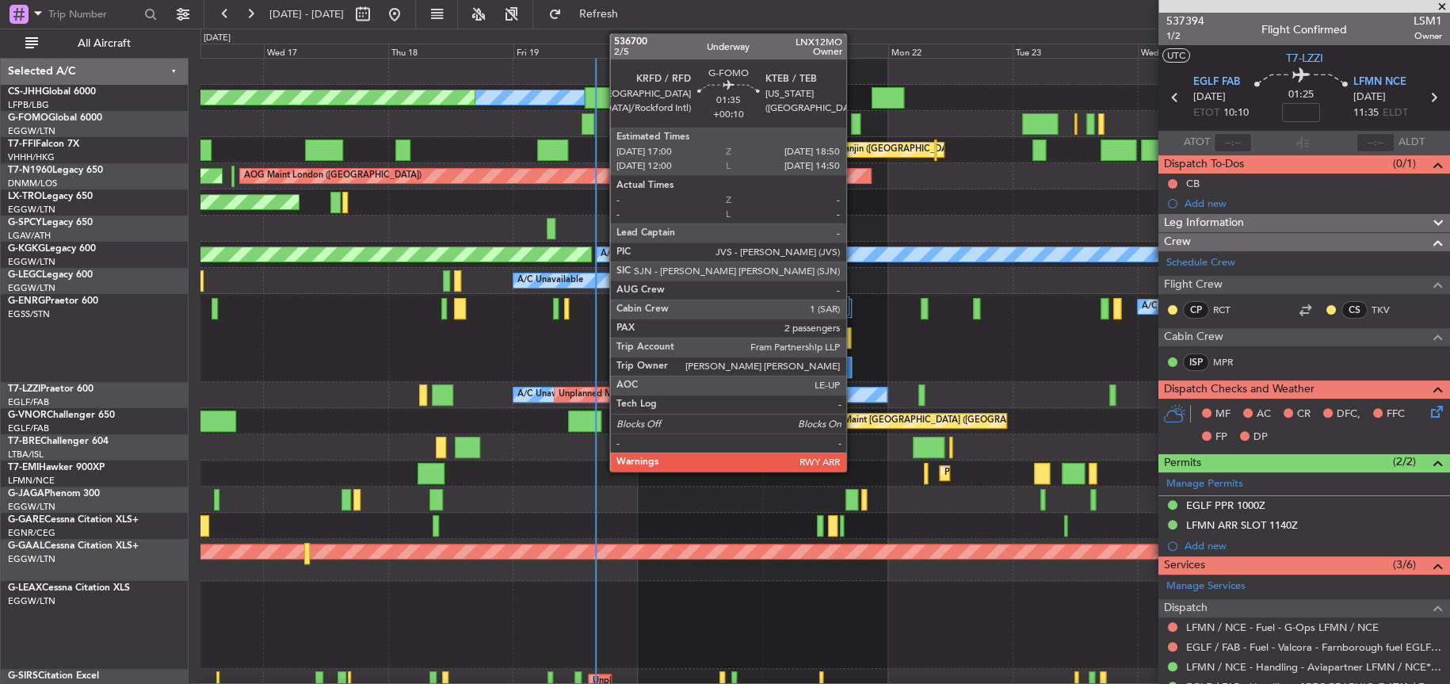
click at [853, 118] on div at bounding box center [856, 123] width 10 height 21
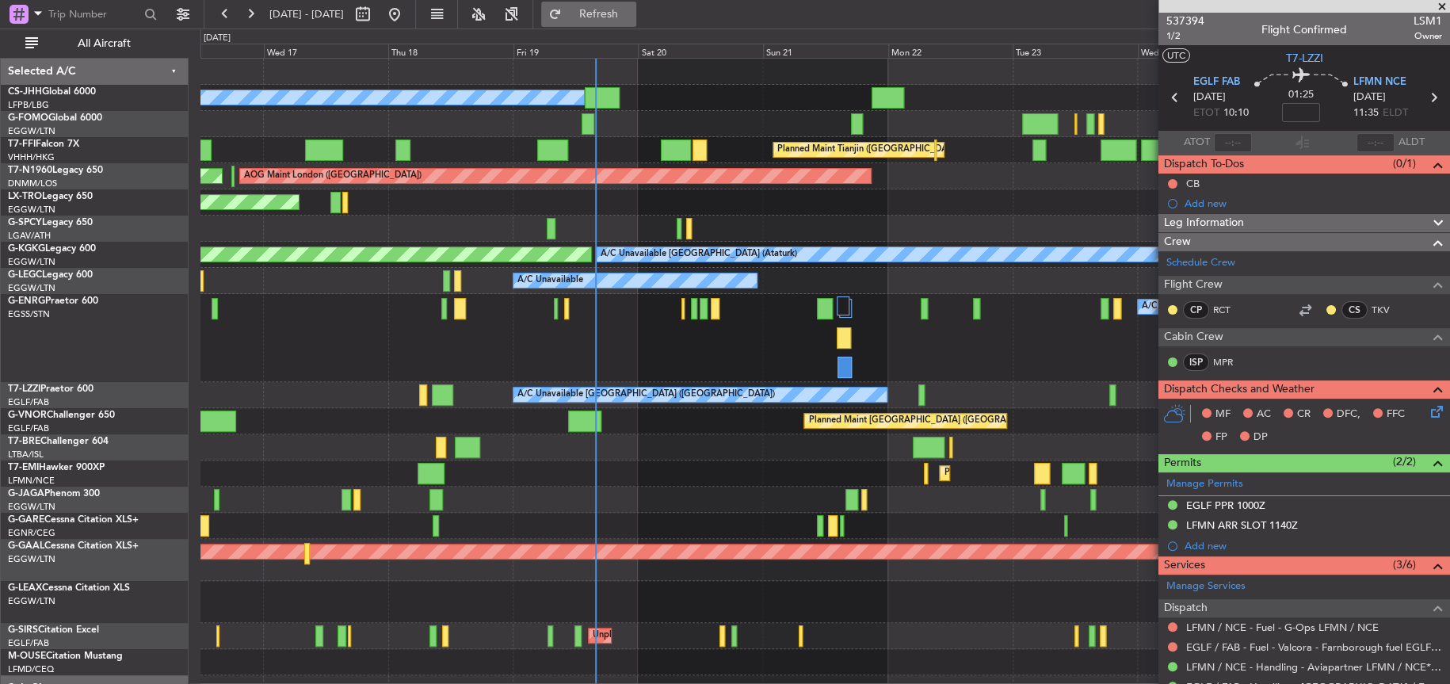
click at [631, 10] on span "Refresh" at bounding box center [598, 14] width 67 height 11
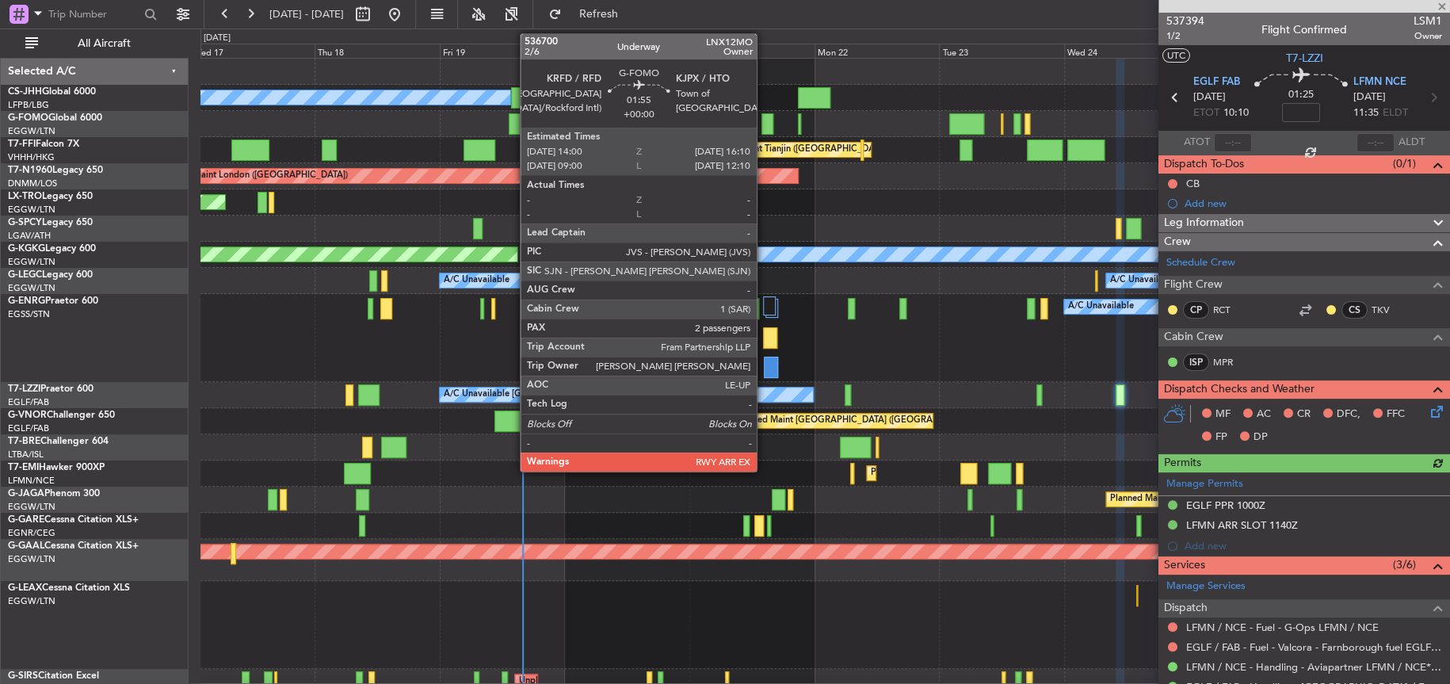
click at [766, 130] on div at bounding box center [767, 123] width 12 height 21
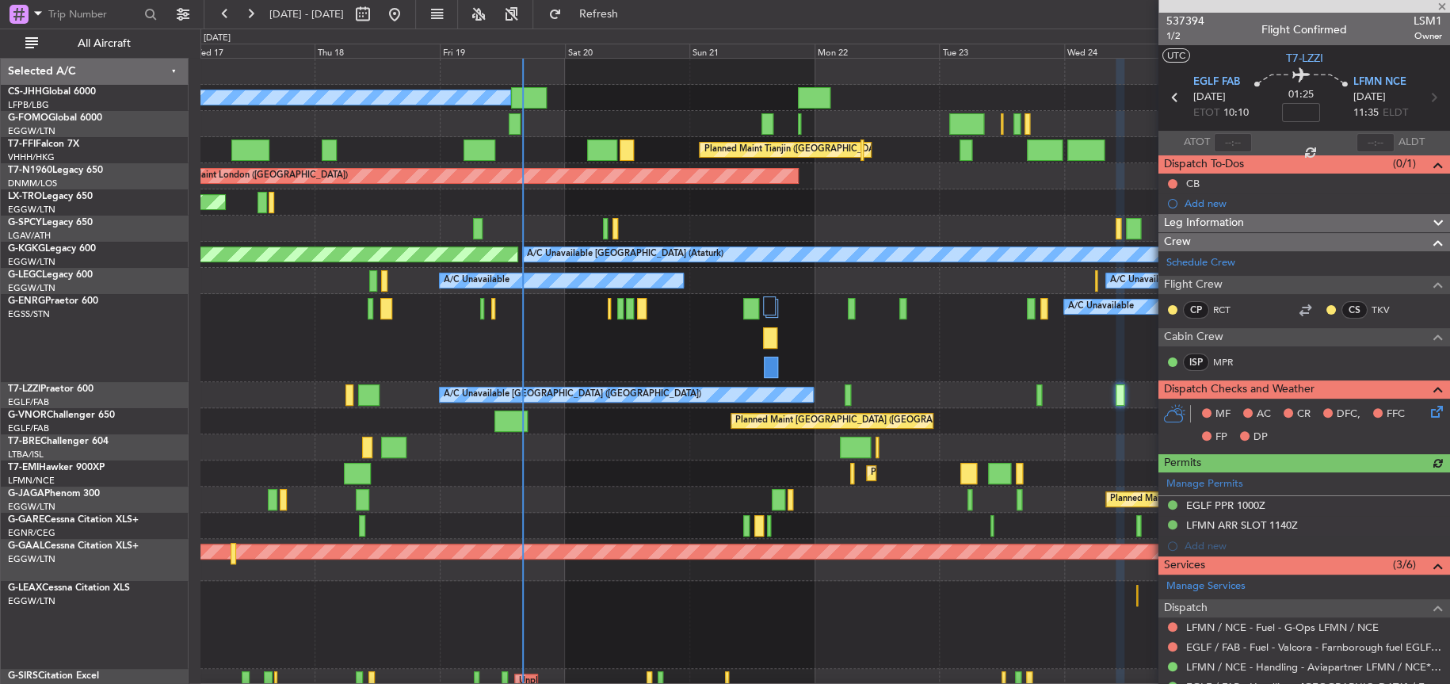
click at [765, 122] on div at bounding box center [767, 123] width 12 height 21
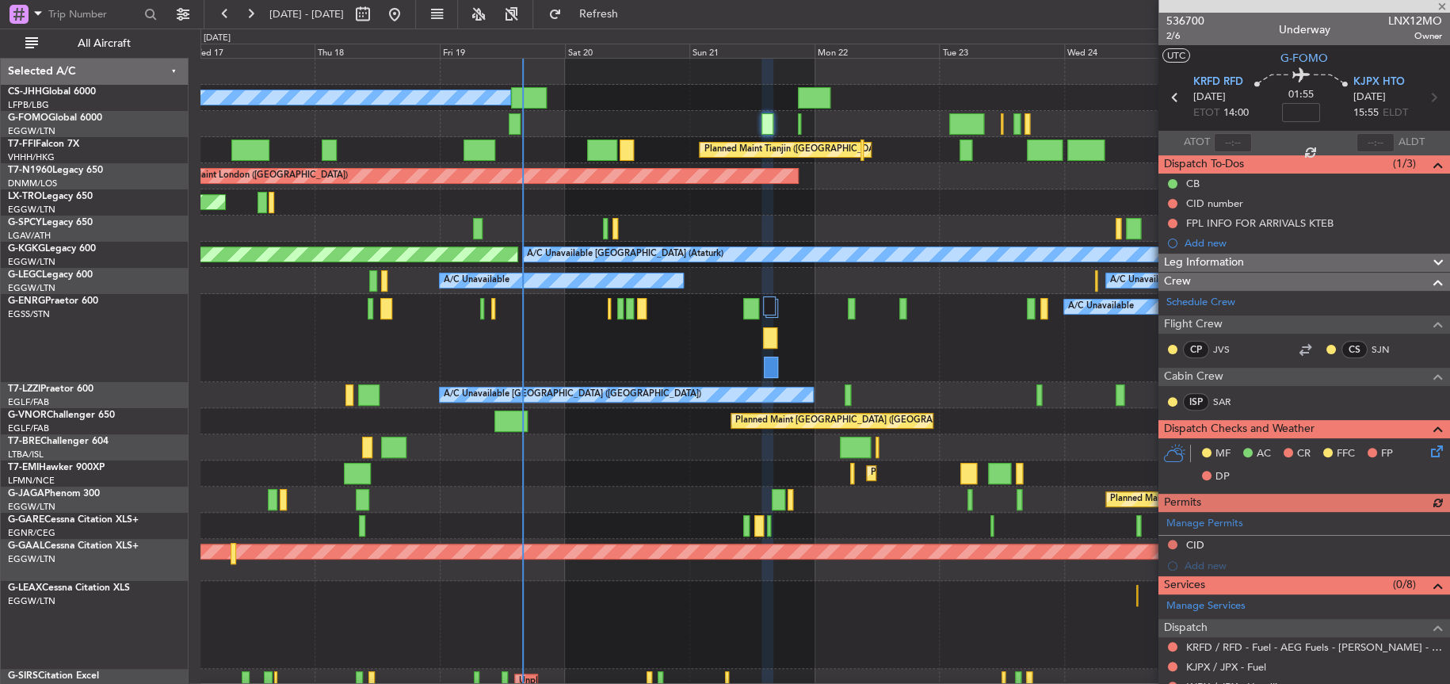
scroll to position [284, 0]
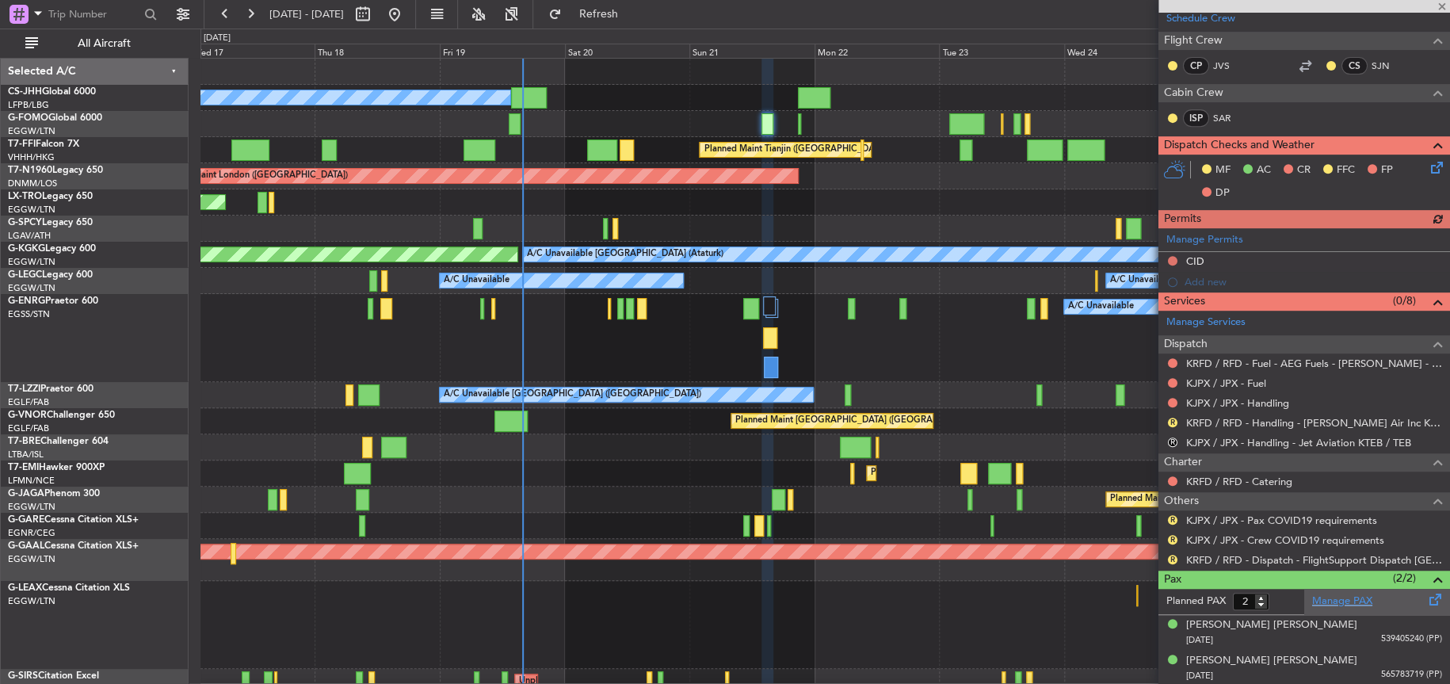
click at [1344, 593] on link "Manage PAX" at bounding box center [1342, 601] width 60 height 16
click at [631, 12] on span "Refresh" at bounding box center [598, 14] width 67 height 11
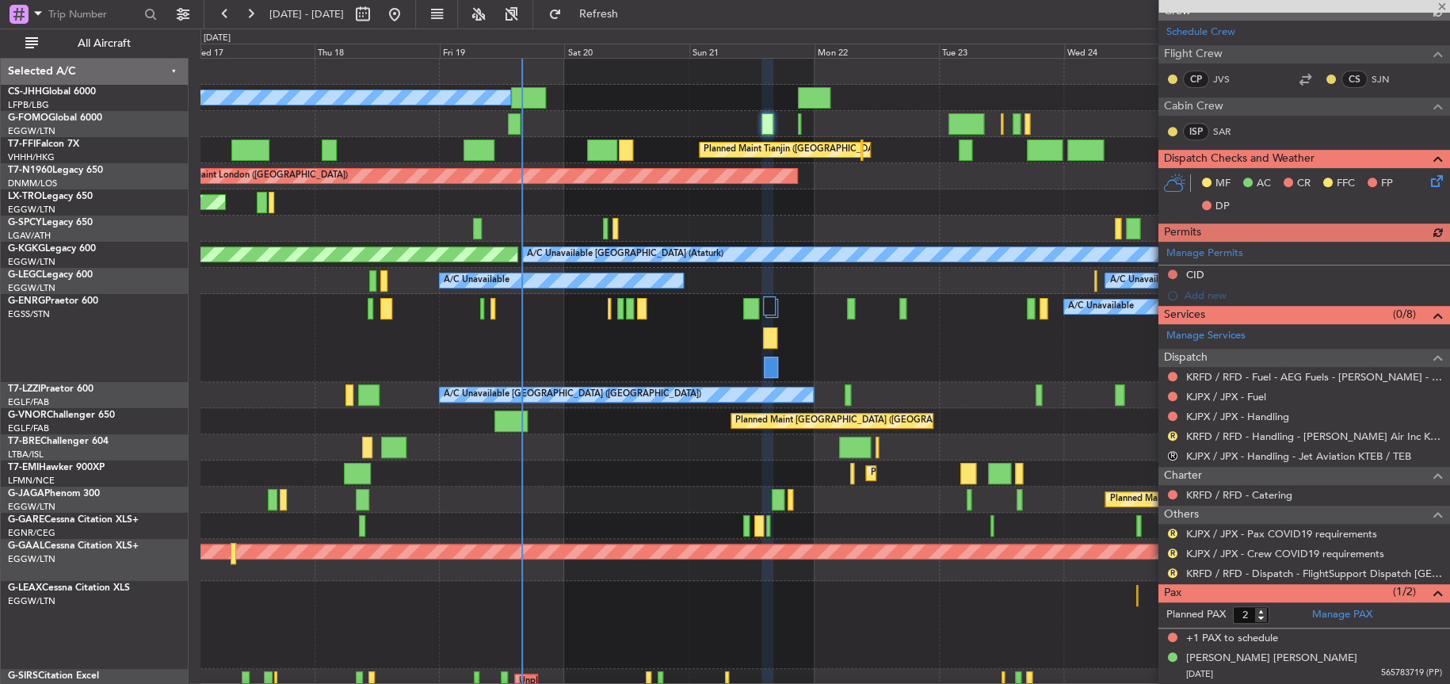
scroll to position [269, 0]
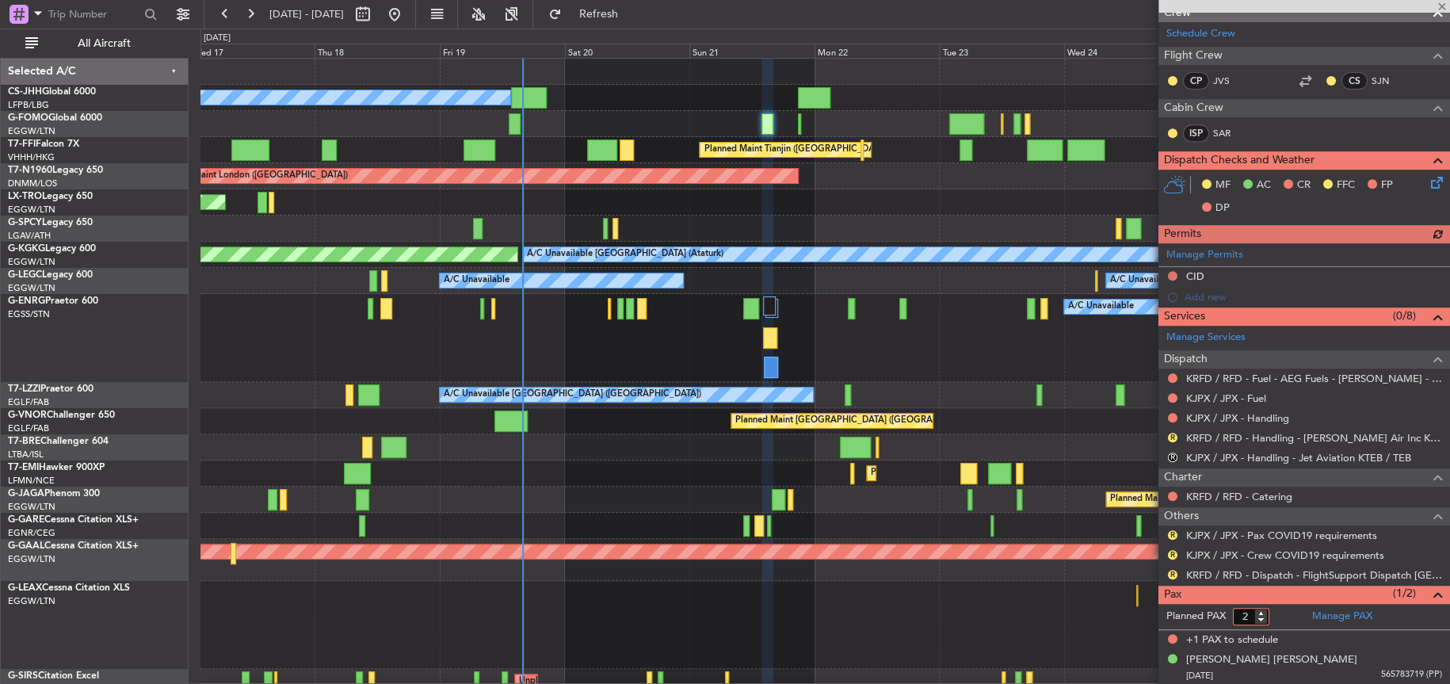
click at [1247, 614] on input "2" at bounding box center [1251, 616] width 36 height 17
type input "2"
type input "1"
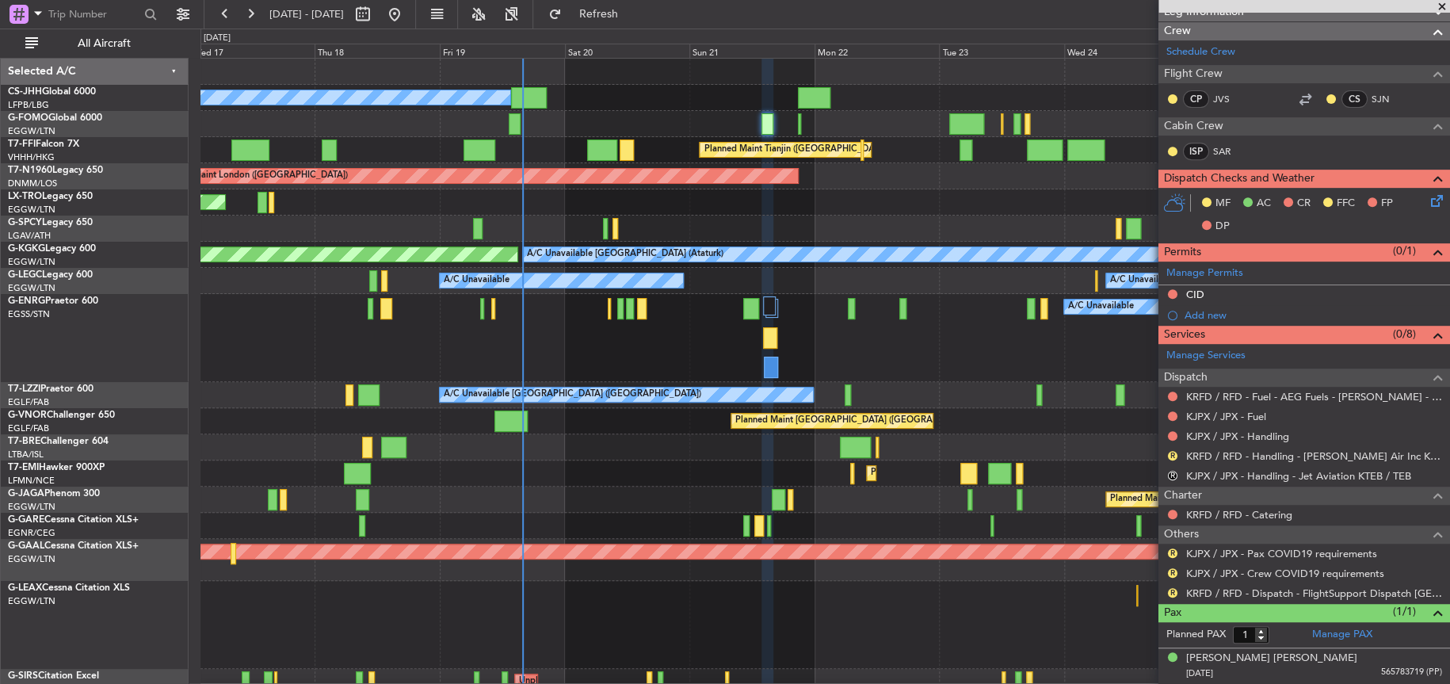
scroll to position [248, 0]
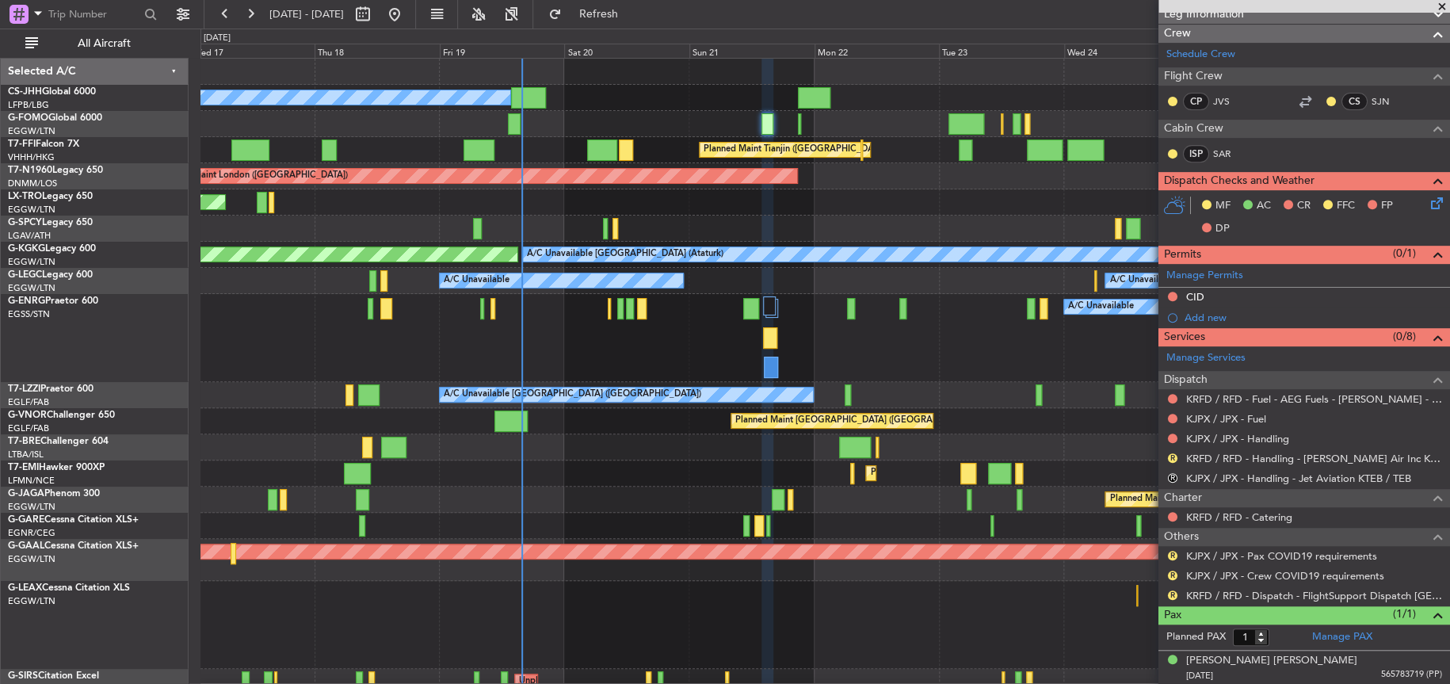
click at [967, 337] on div "A/C Unavailable" at bounding box center [824, 338] width 1248 height 88
click at [1169, 436] on button at bounding box center [1173, 438] width 10 height 10
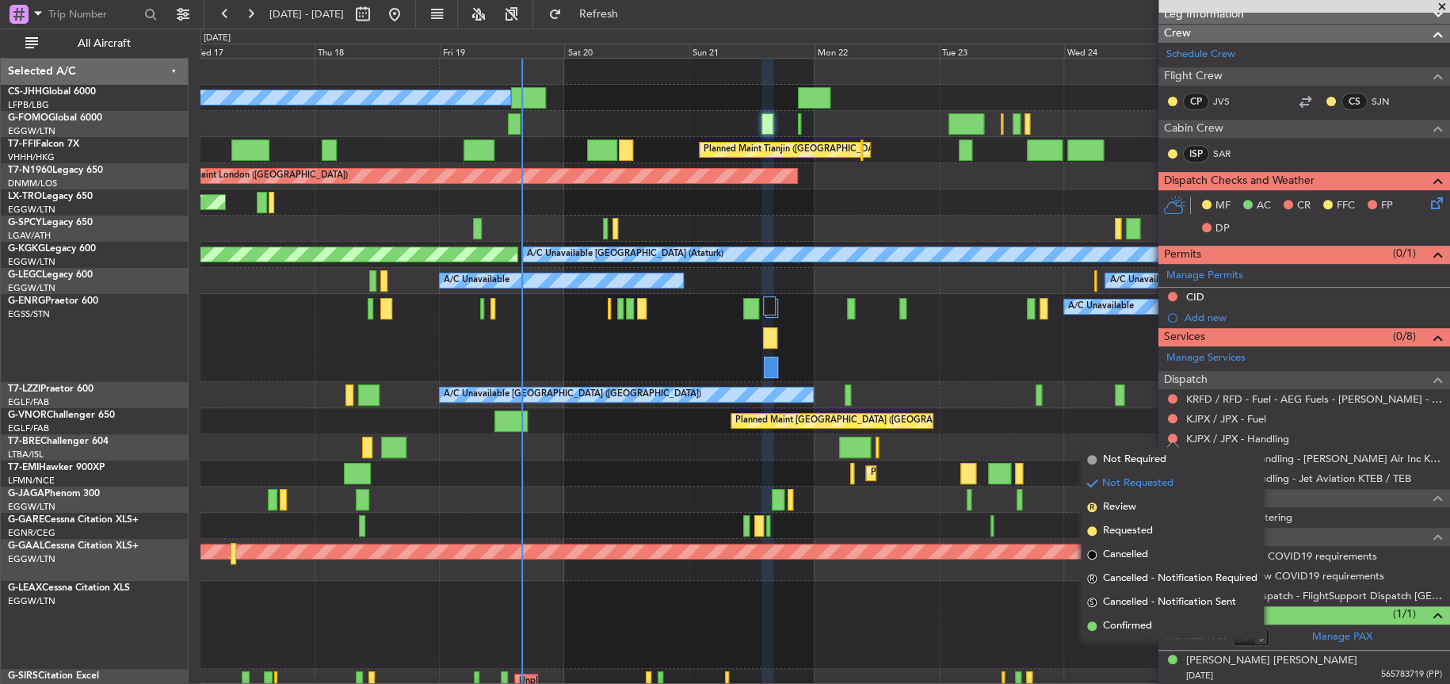
click at [1290, 433] on div "KJPX / JPX - Handling" at bounding box center [1304, 439] width 292 height 20
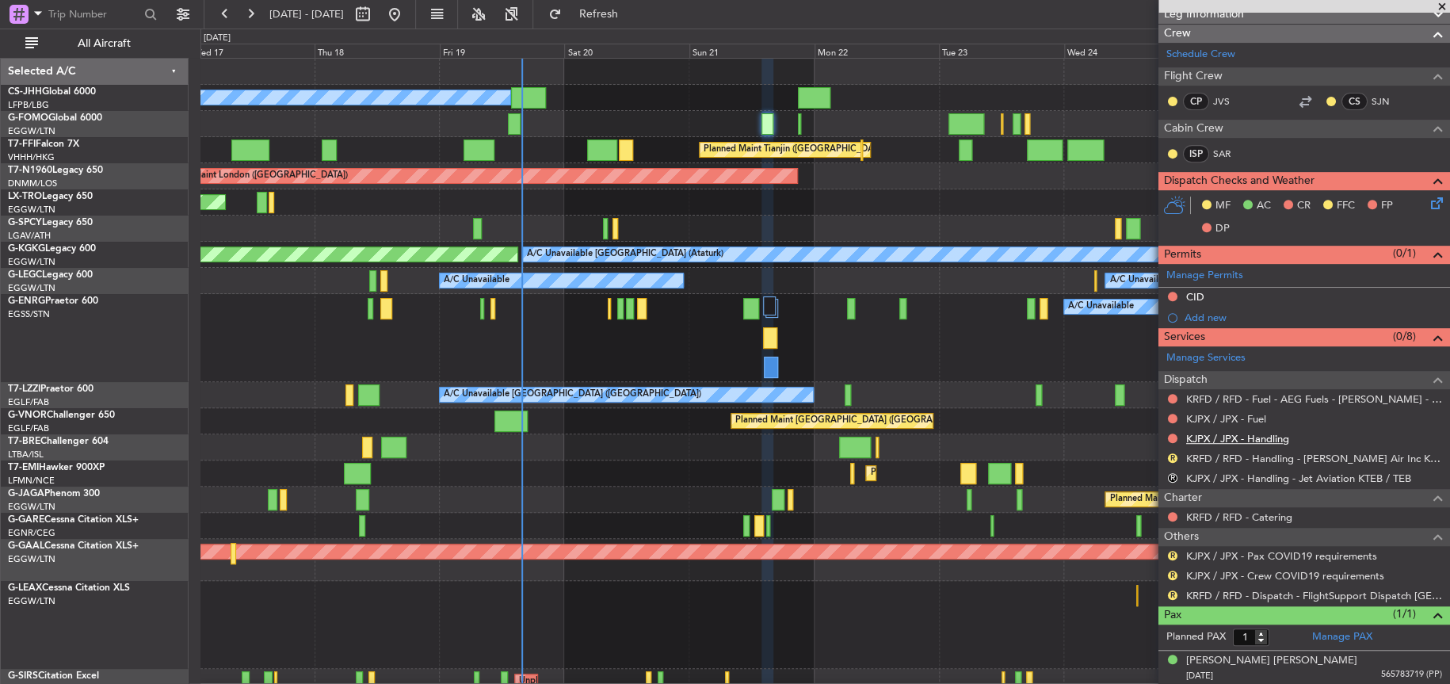
click at [1267, 433] on link "KJPX / JPX - Handling" at bounding box center [1237, 438] width 103 height 13
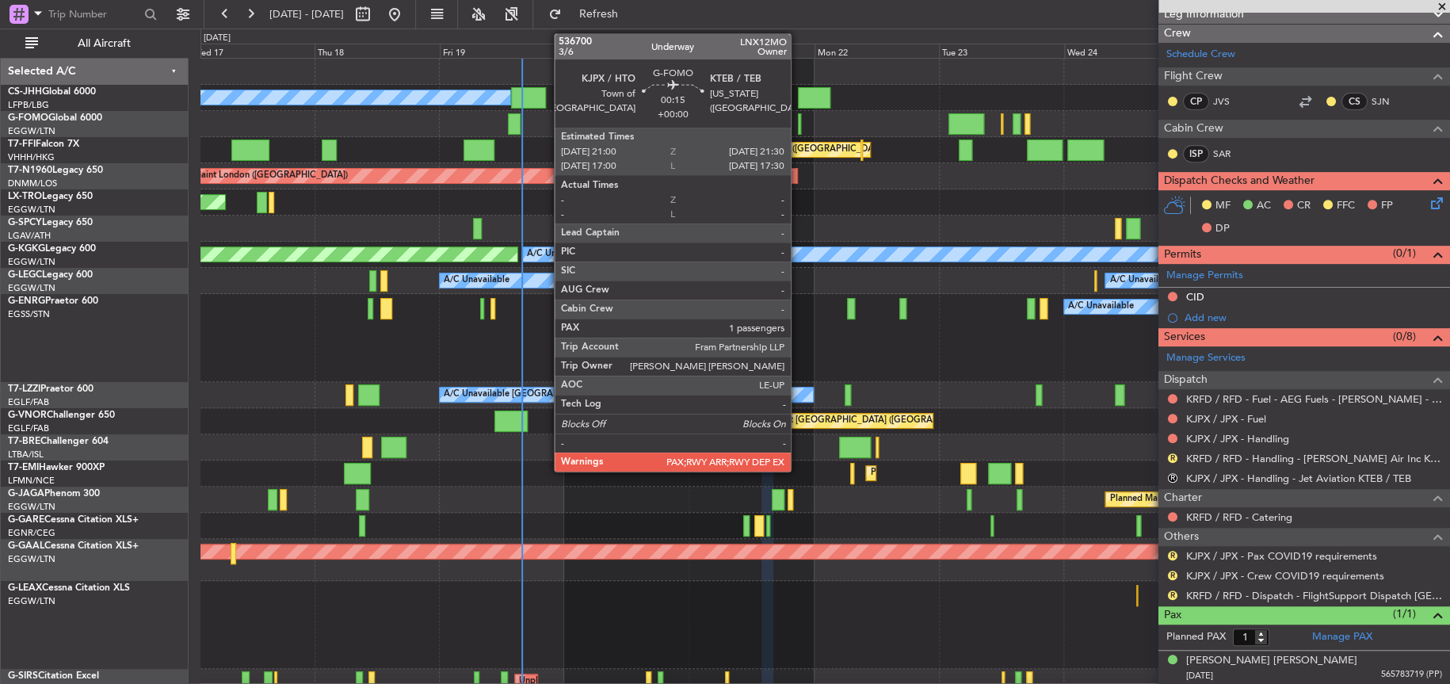
click at [798, 128] on div at bounding box center [799, 123] width 3 height 21
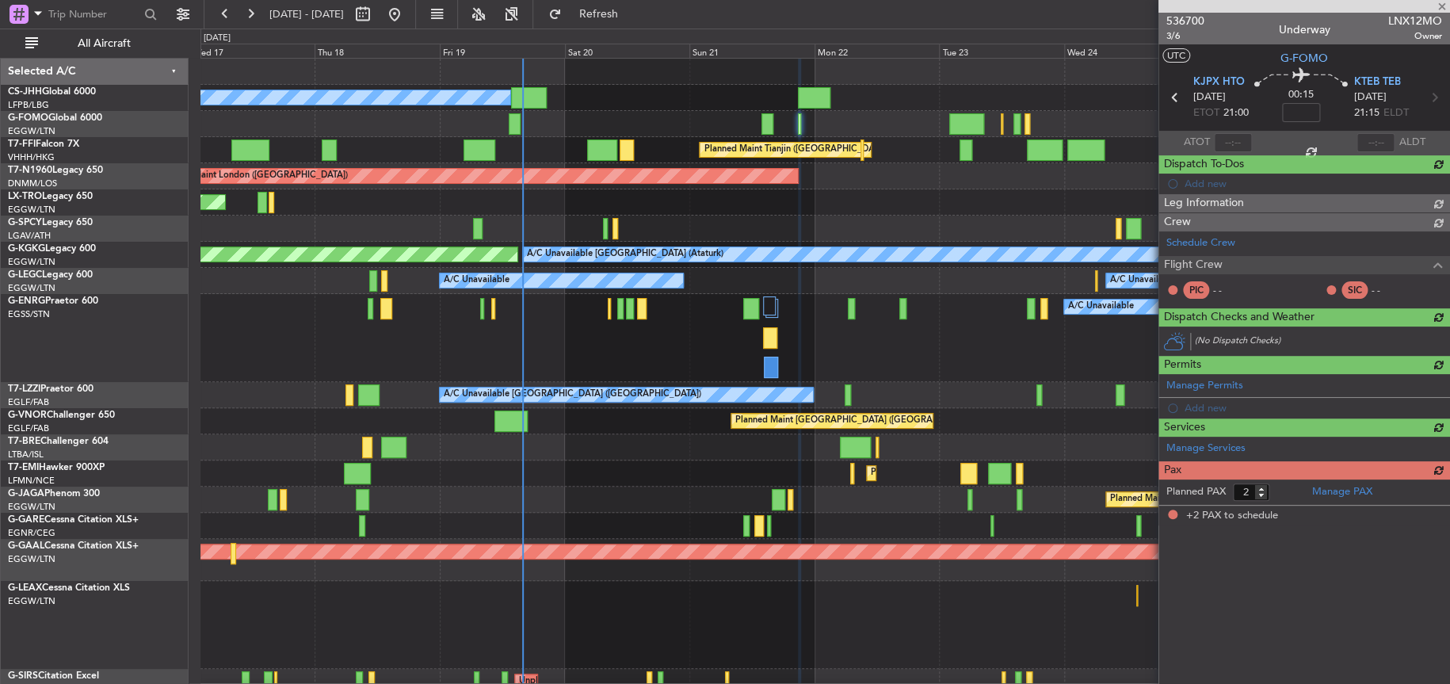
scroll to position [0, 0]
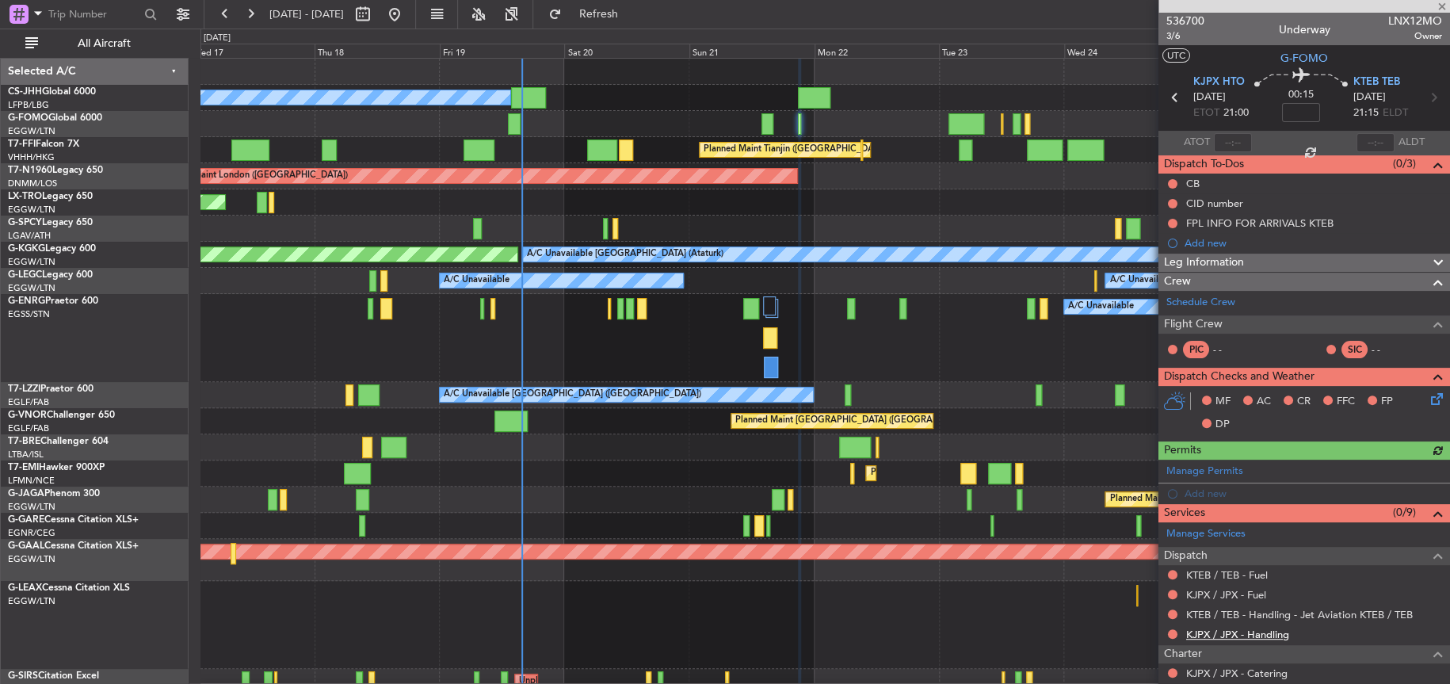
click at [1210, 631] on link "KJPX / JPX - Handling" at bounding box center [1237, 633] width 103 height 13
click at [1219, 590] on link "KJPX / JPX - Fuel" at bounding box center [1226, 594] width 80 height 13
click at [1218, 574] on link "KTEB / TEB - Fuel" at bounding box center [1227, 574] width 82 height 13
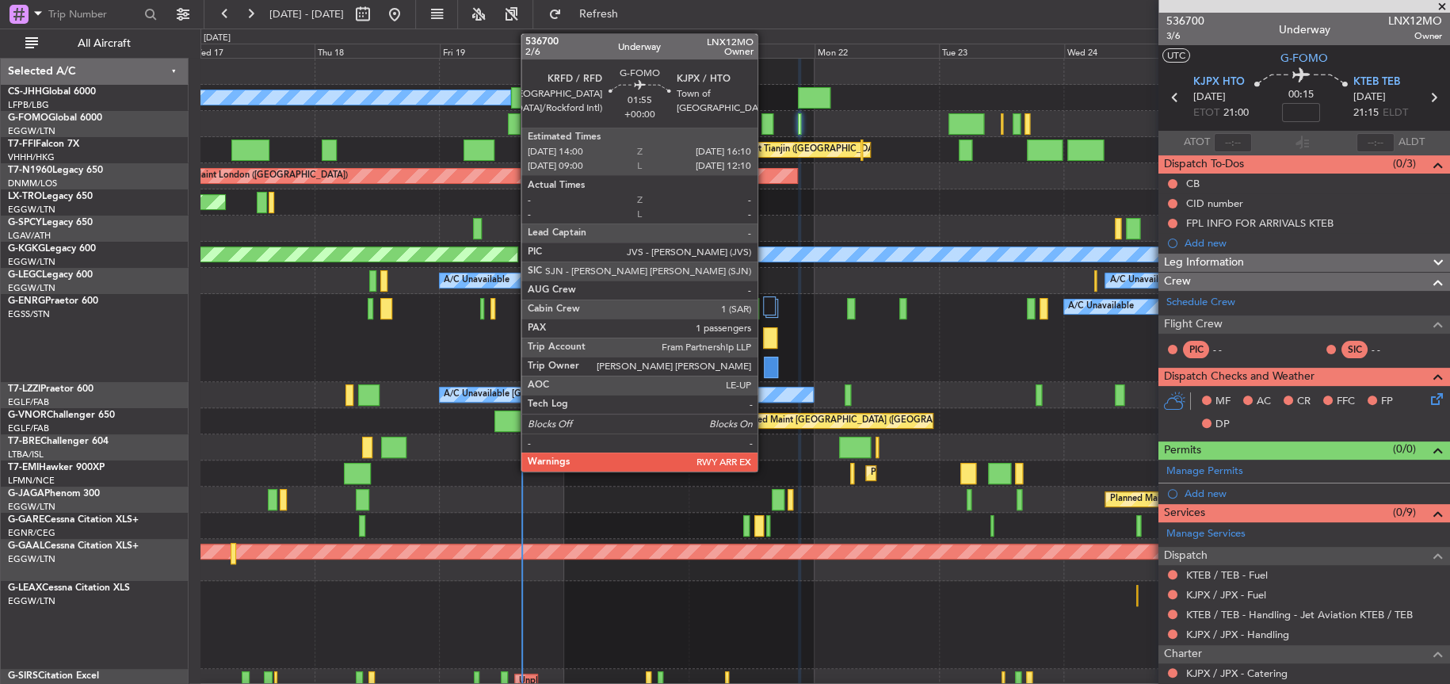
click at [764, 119] on div at bounding box center [767, 123] width 12 height 21
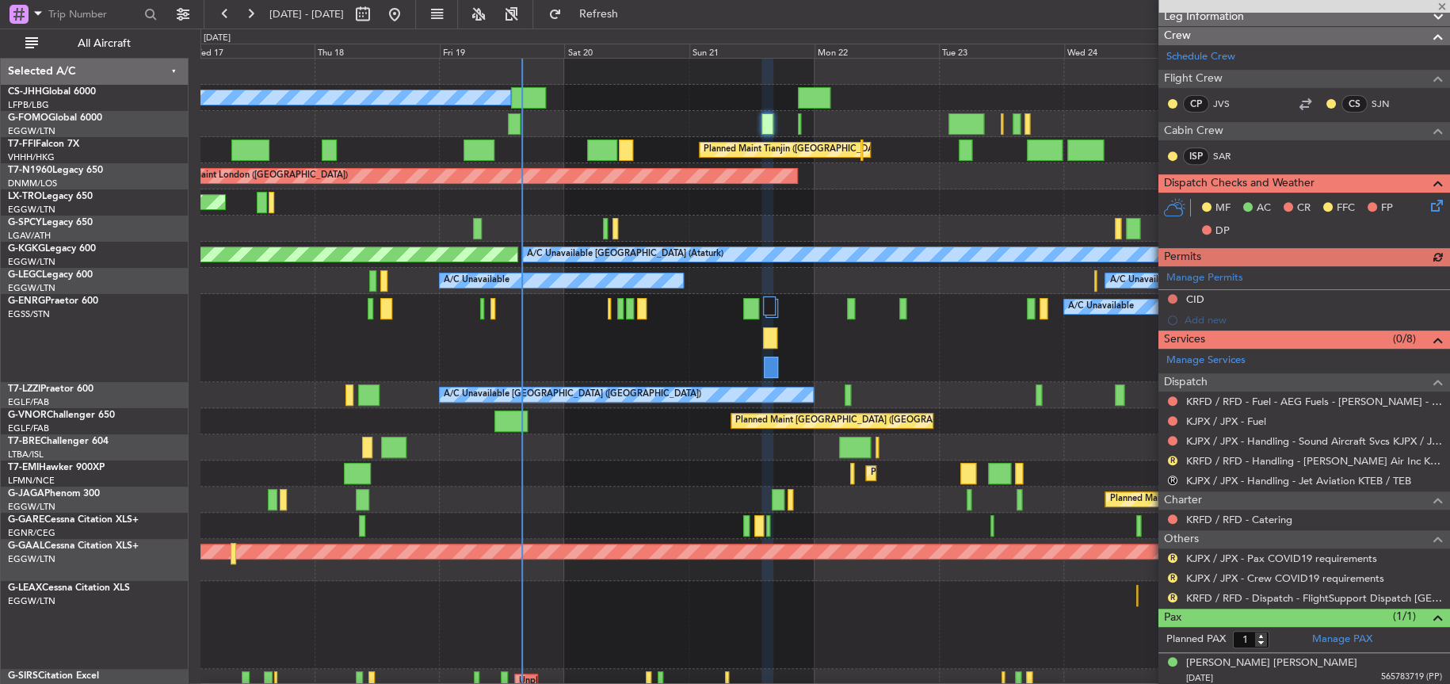
scroll to position [248, 0]
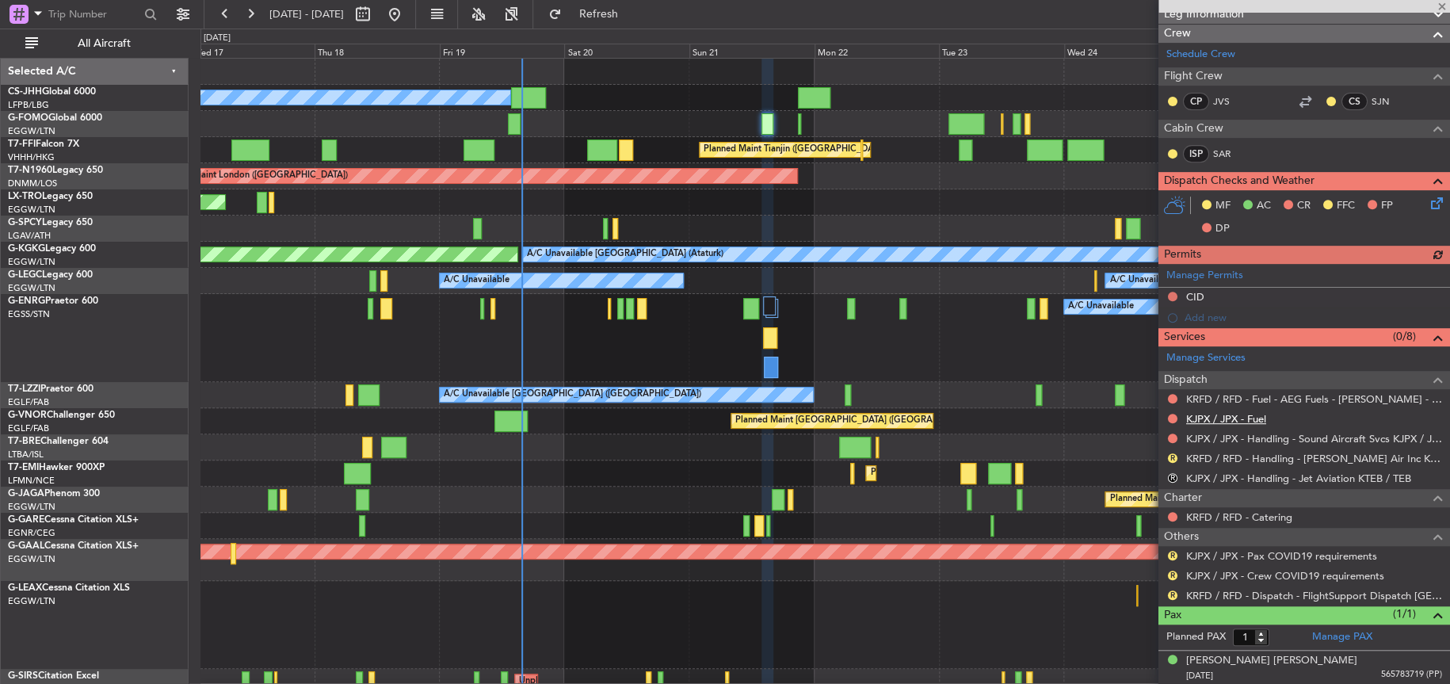
click at [1222, 418] on link "KJPX / JPX - Fuel" at bounding box center [1226, 418] width 80 height 13
click at [636, 20] on button "Refresh" at bounding box center [588, 14] width 95 height 25
click at [801, 116] on div at bounding box center [824, 124] width 1249 height 26
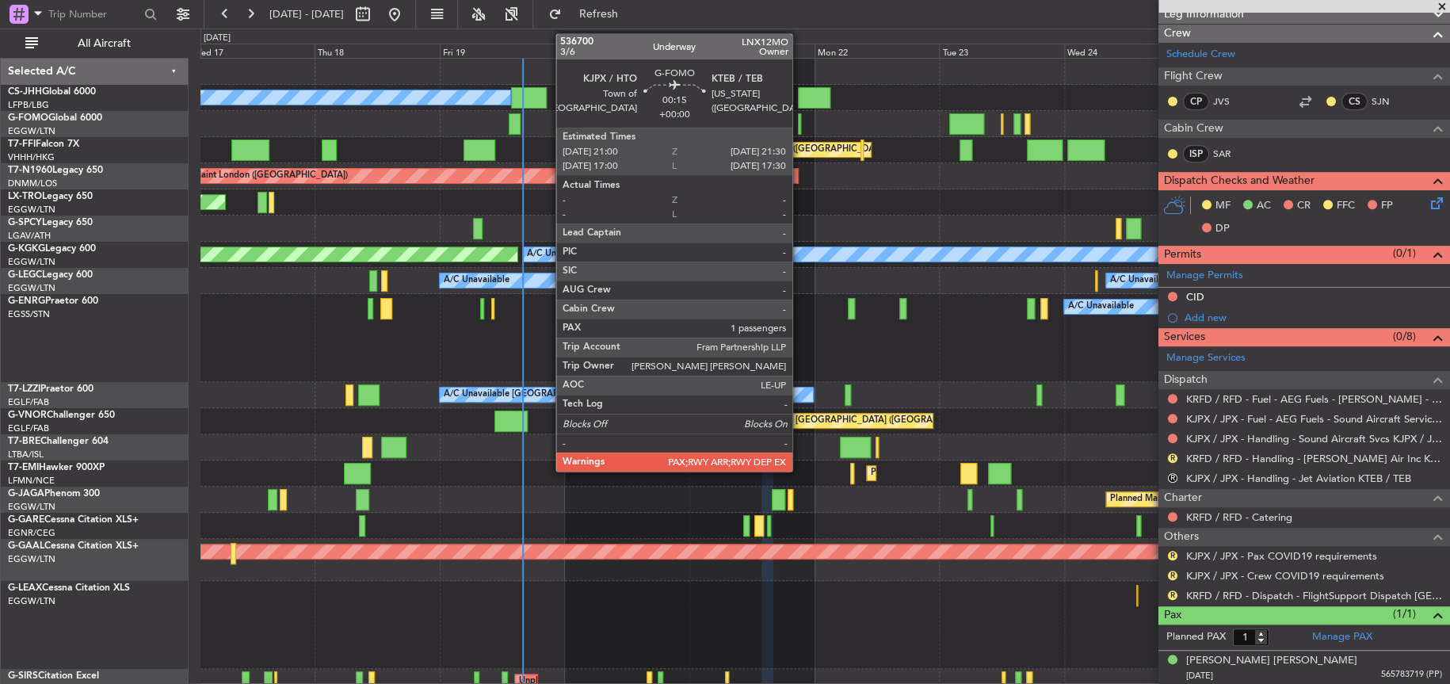
click at [799, 129] on div at bounding box center [799, 123] width 3 height 21
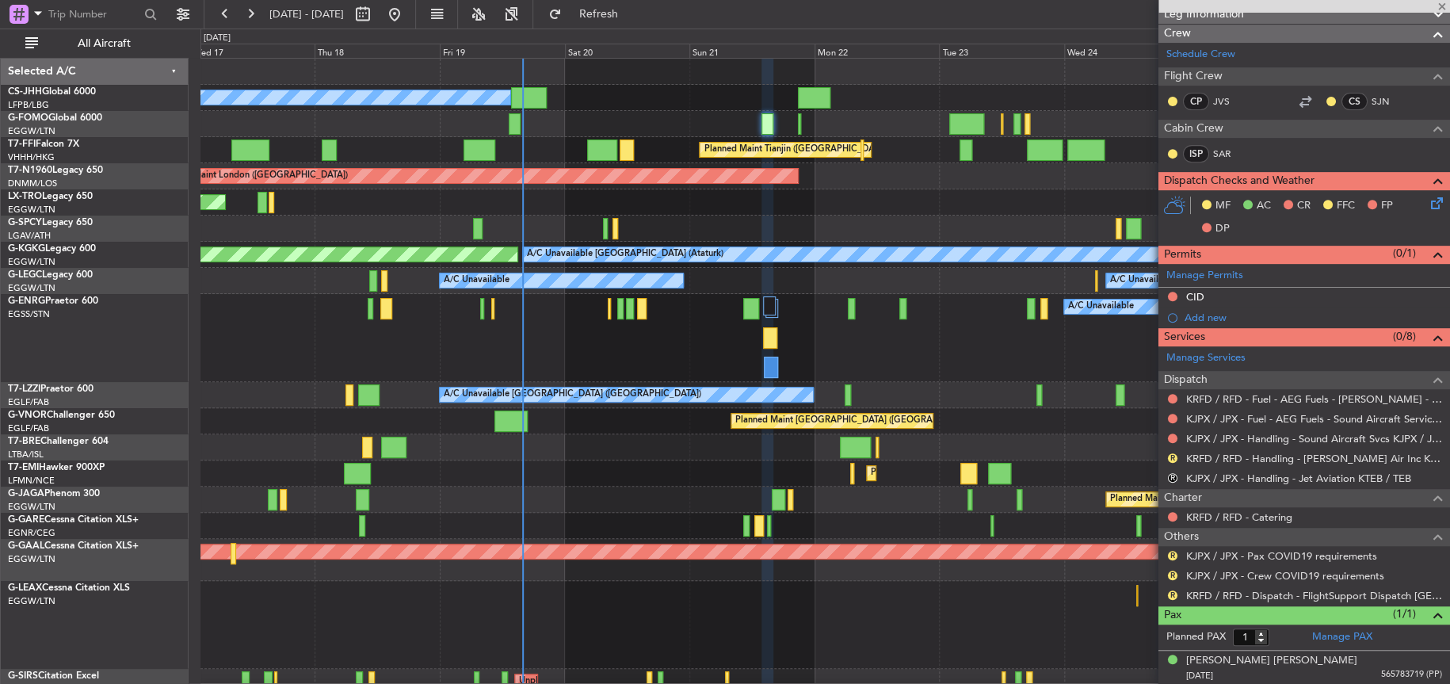
type input "2"
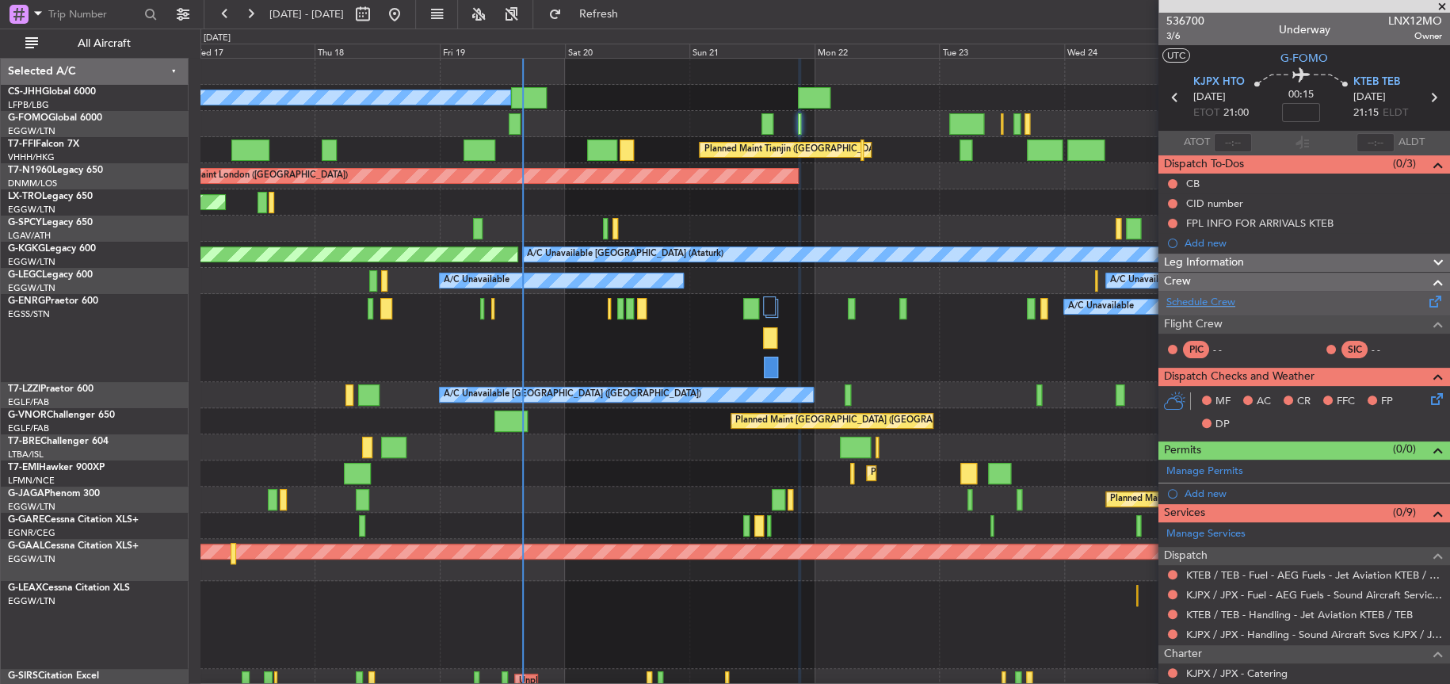
click at [1204, 304] on link "Schedule Crew" at bounding box center [1200, 303] width 69 height 16
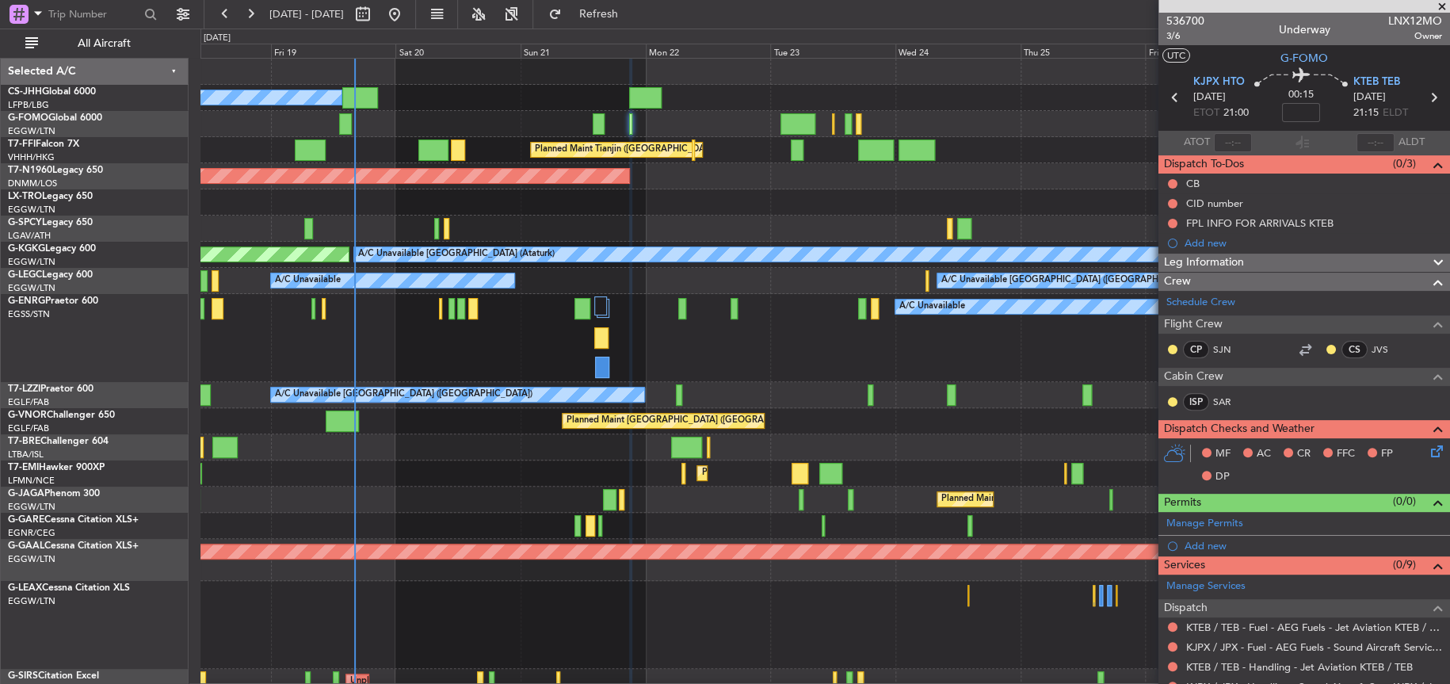
click at [671, 181] on div "AOG Maint London ([GEOGRAPHIC_DATA]) AOG Maint [GEOGRAPHIC_DATA] ([GEOGRAPHIC_D…" at bounding box center [824, 176] width 1249 height 26
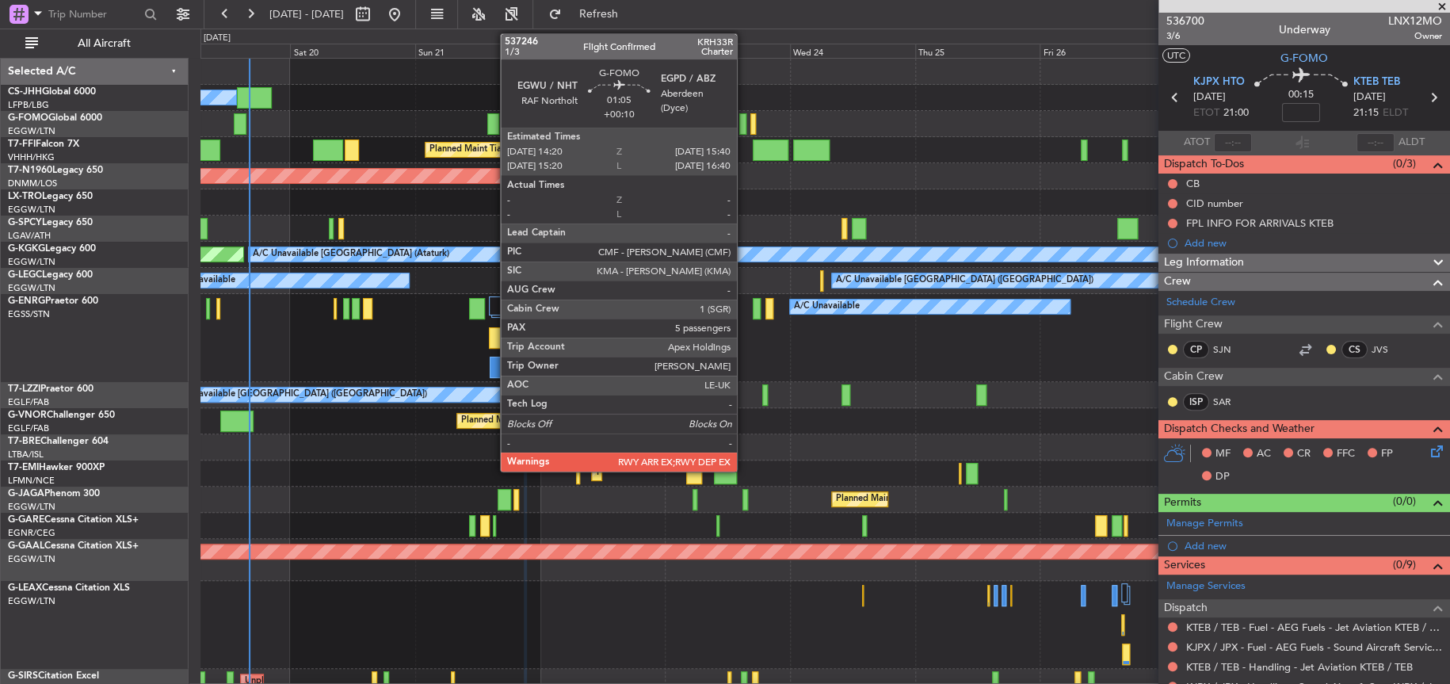
click at [744, 124] on div at bounding box center [742, 123] width 7 height 21
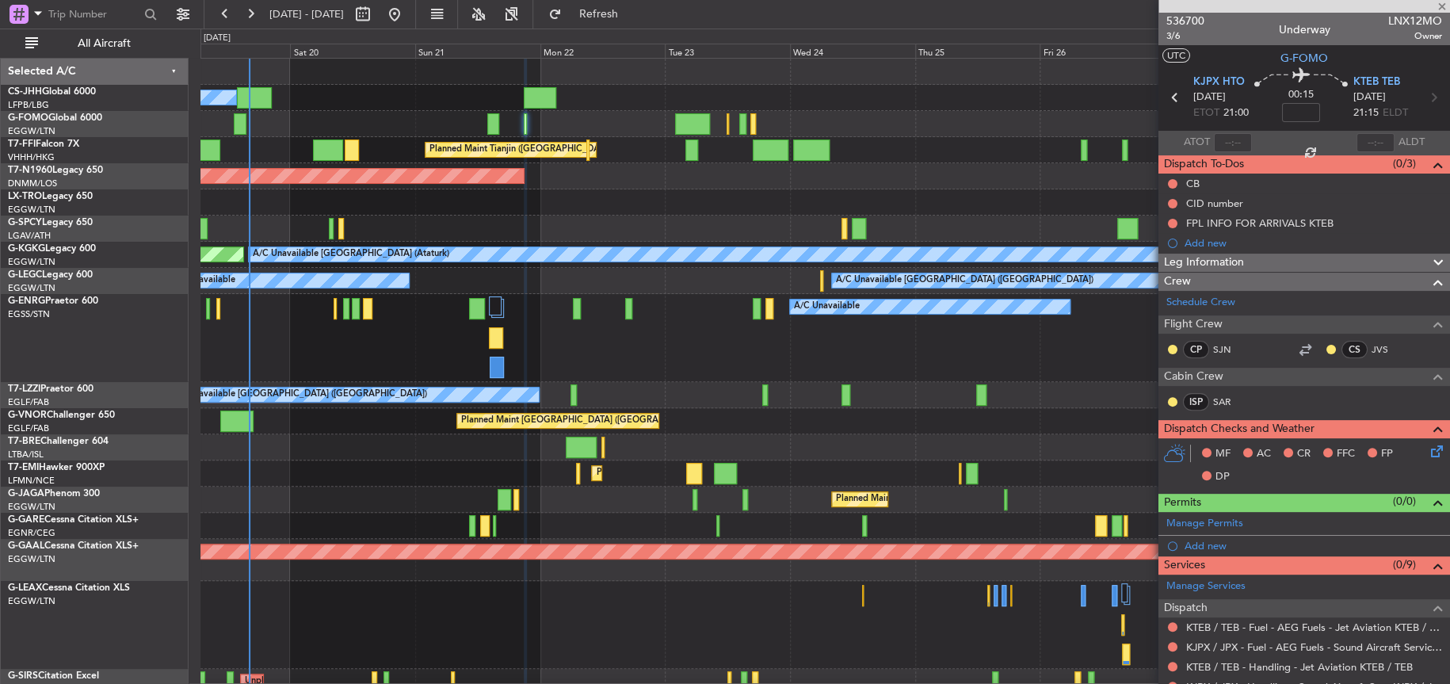
type input "+00:10"
type input "5"
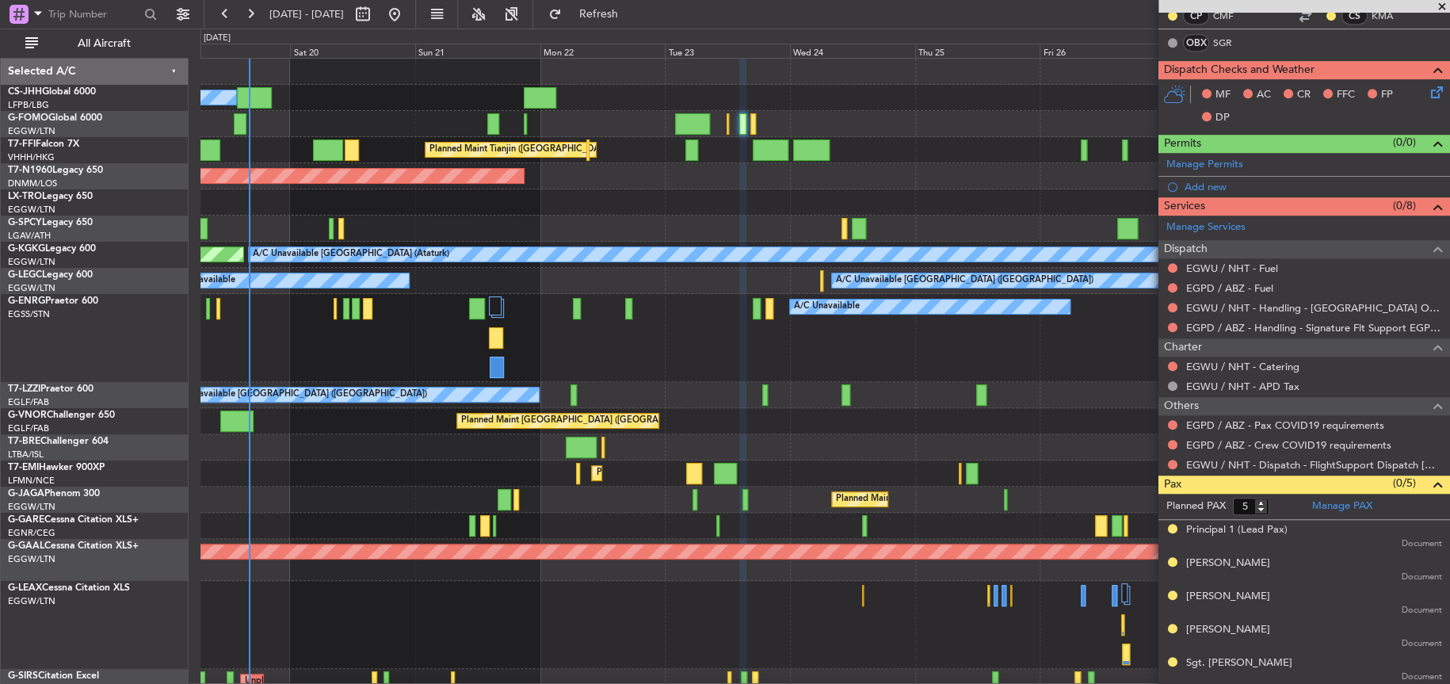
click at [624, 284] on div "A/C Unavailable [GEOGRAPHIC_DATA] ([GEOGRAPHIC_DATA]) A/C Unavailable" at bounding box center [824, 281] width 1249 height 26
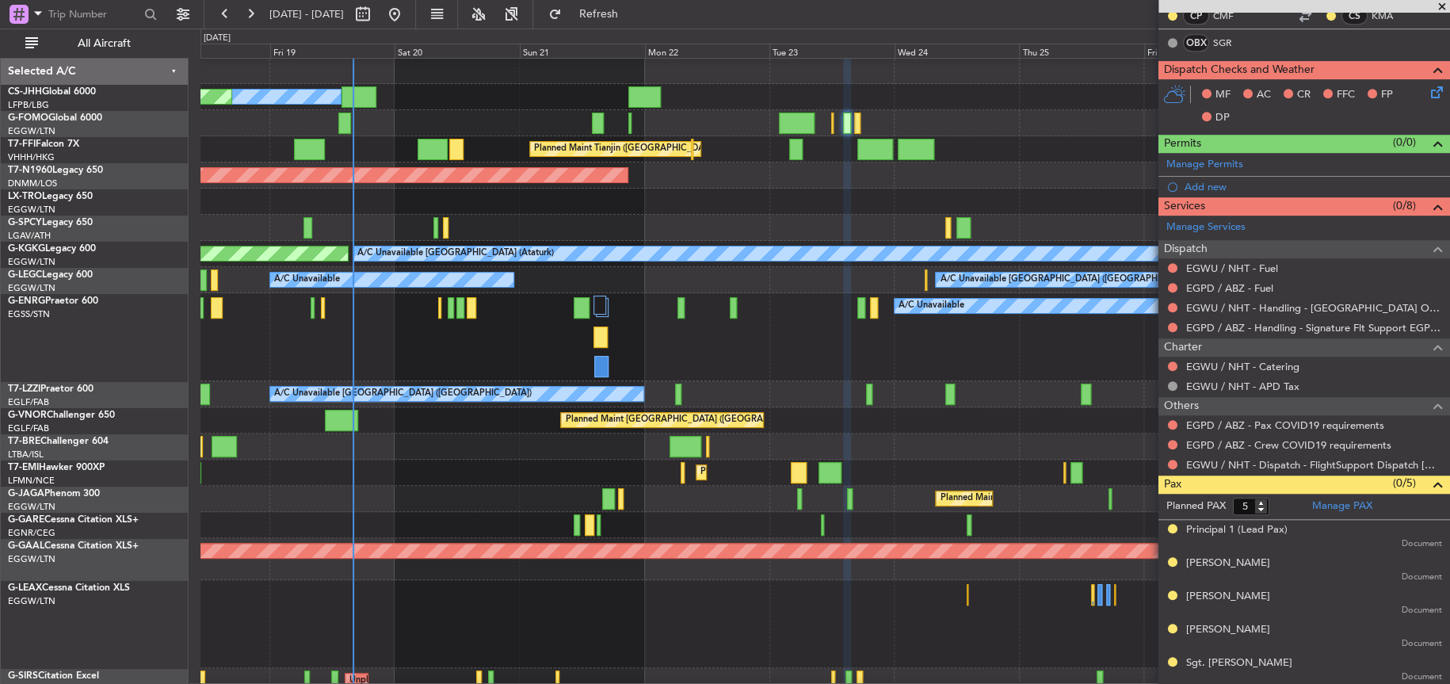
click at [641, 437] on div at bounding box center [824, 446] width 1248 height 26
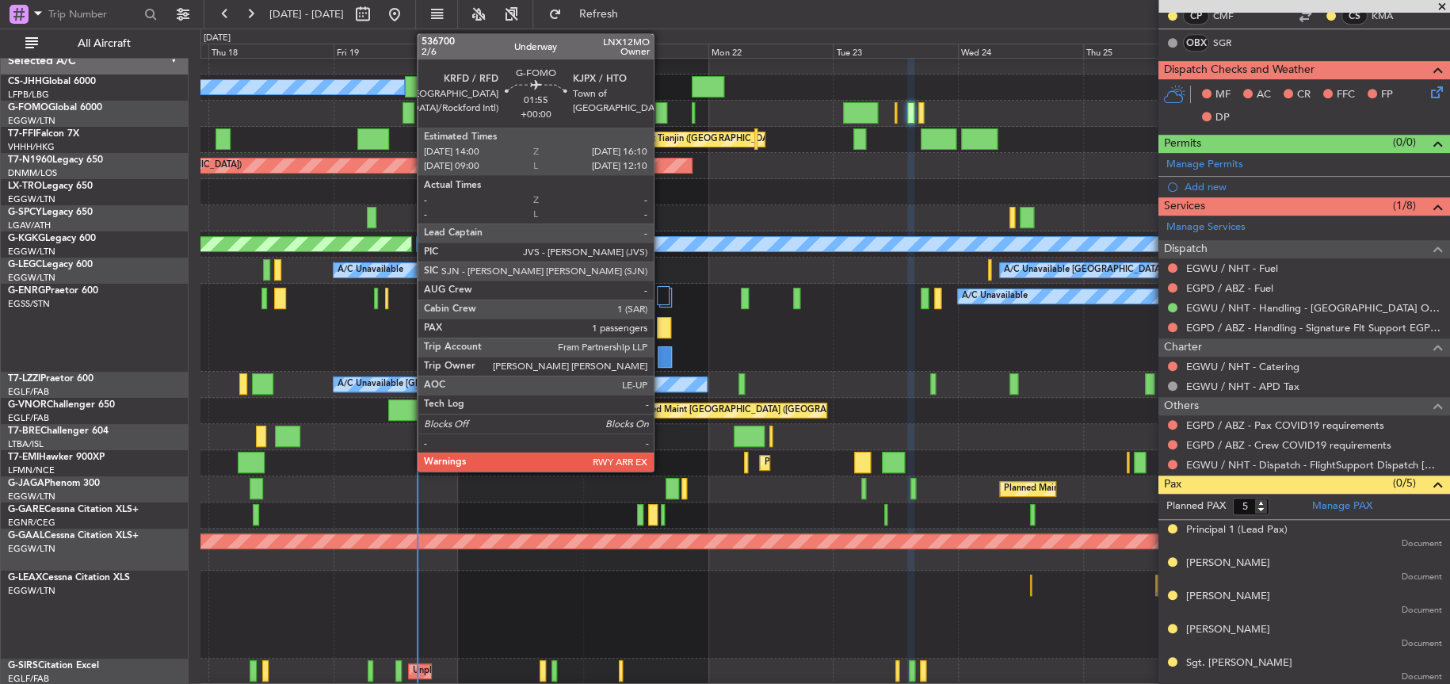
click at [661, 111] on div at bounding box center [661, 112] width 12 height 21
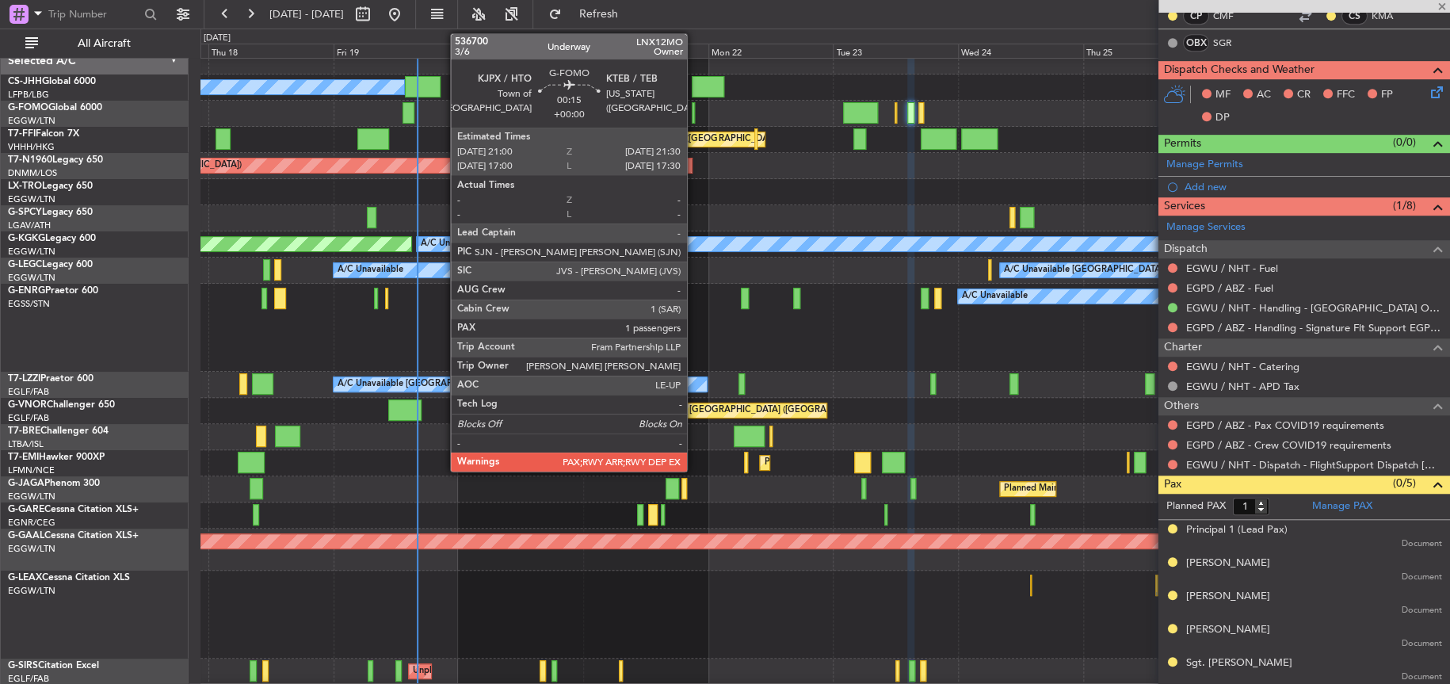
scroll to position [0, 0]
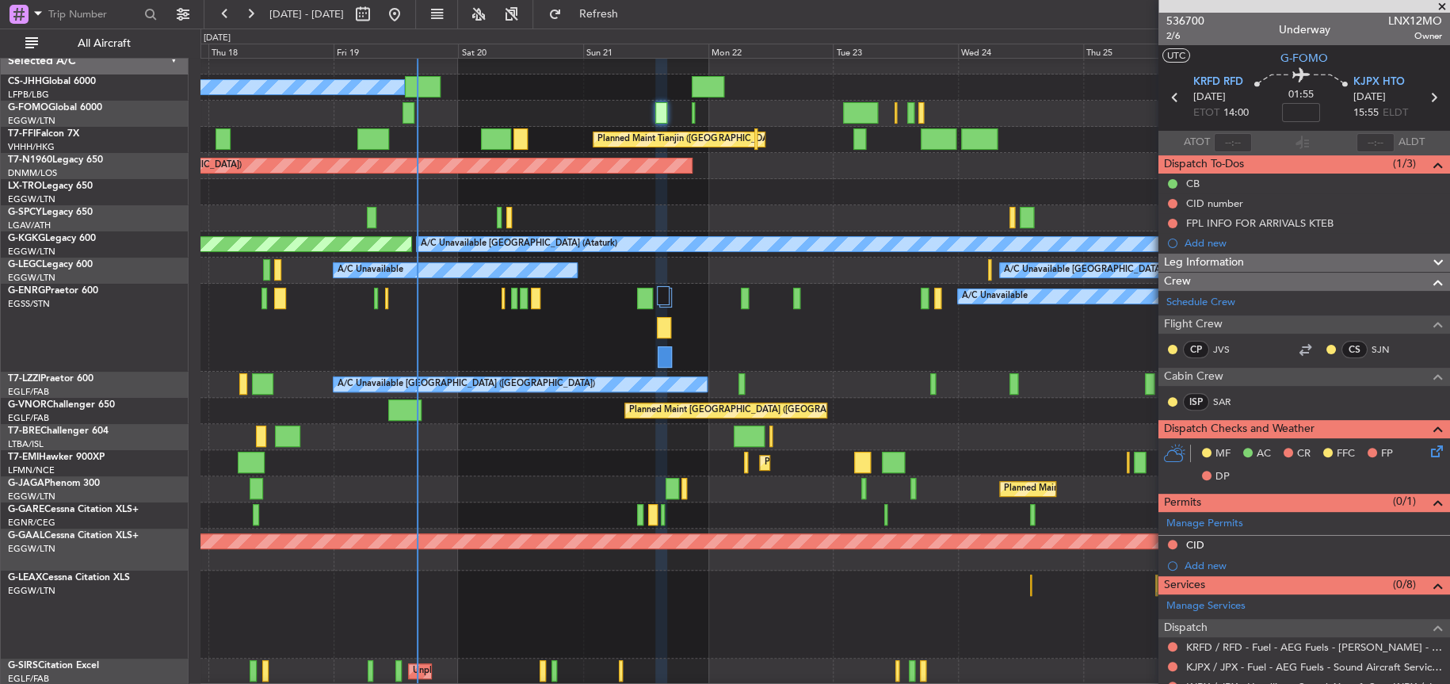
click at [860, 337] on div "A/C Unavailable" at bounding box center [824, 328] width 1249 height 88
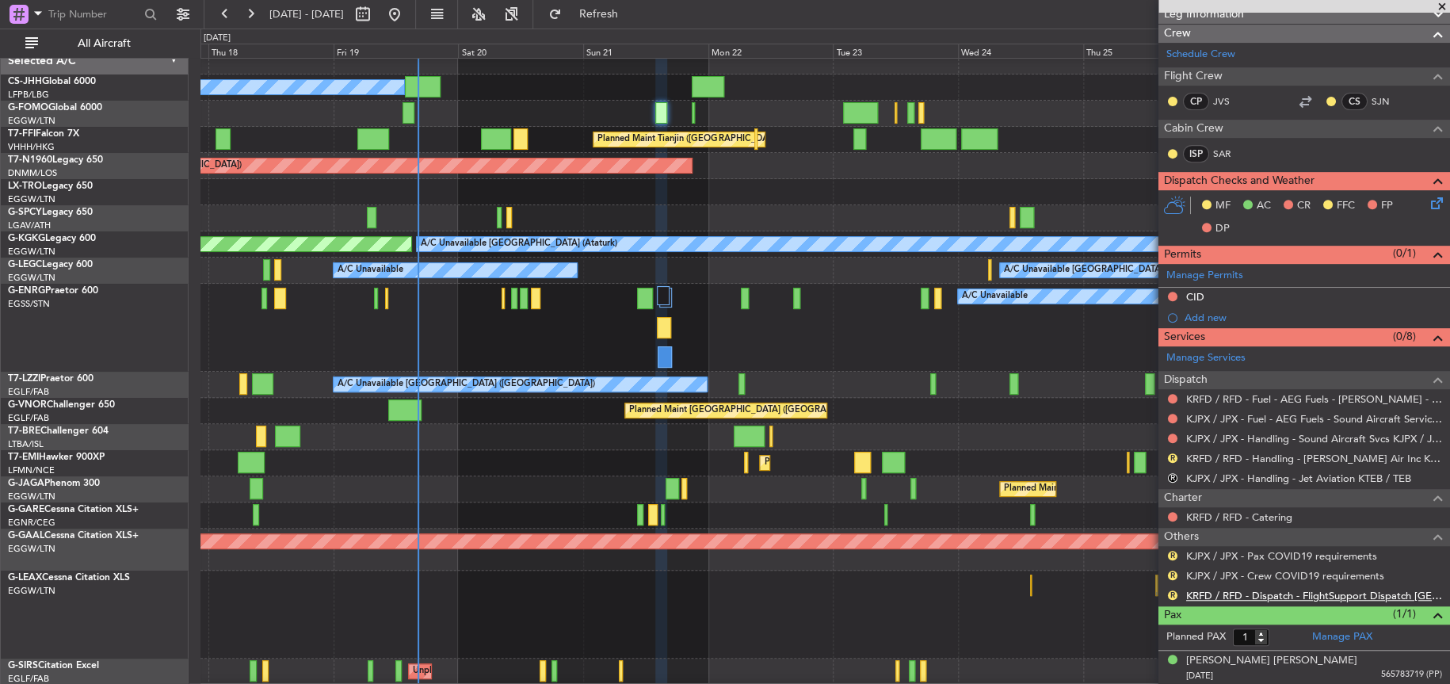
click at [1270, 589] on link "KRFD / RFD - Dispatch - FlightSupport Dispatch [GEOGRAPHIC_DATA]" at bounding box center [1314, 595] width 256 height 13
click at [933, 179] on div "Unplanned Maint [GEOGRAPHIC_DATA] ([PERSON_NAME] Intl)" at bounding box center [824, 192] width 1249 height 26
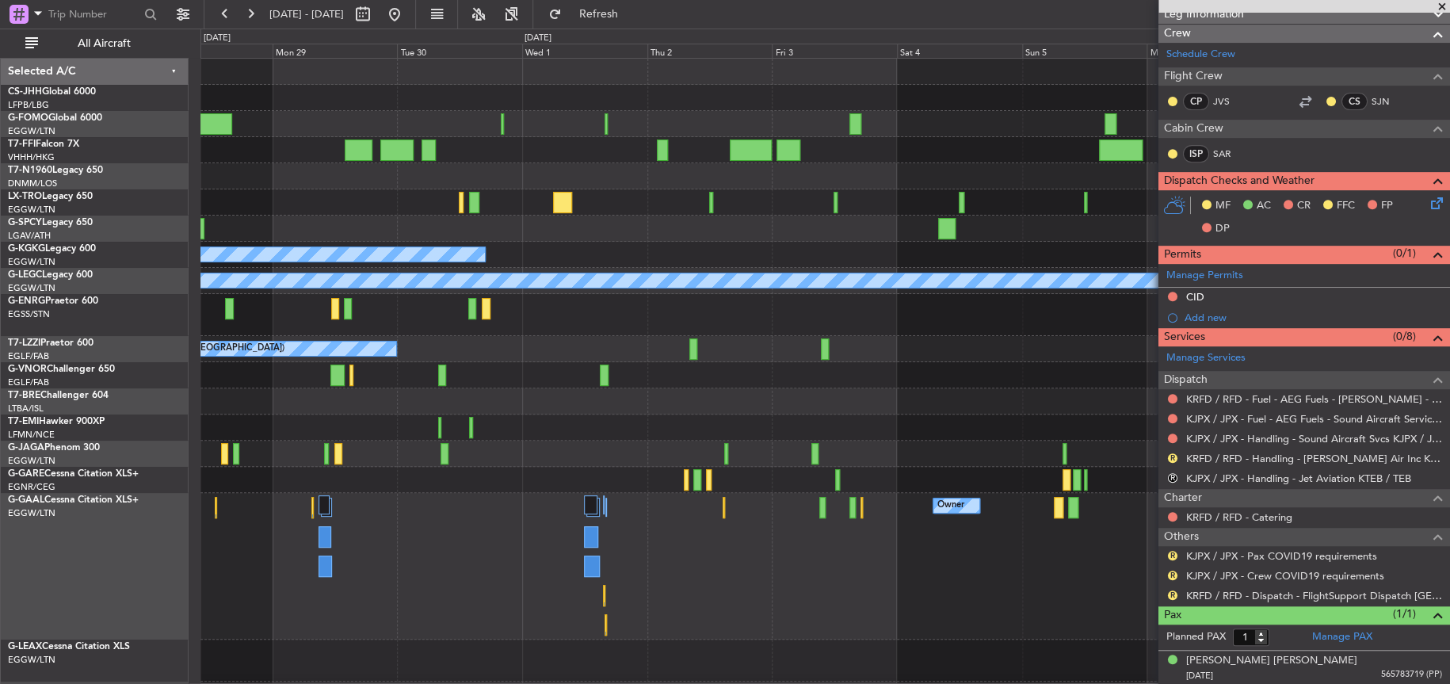
scroll to position [48, 0]
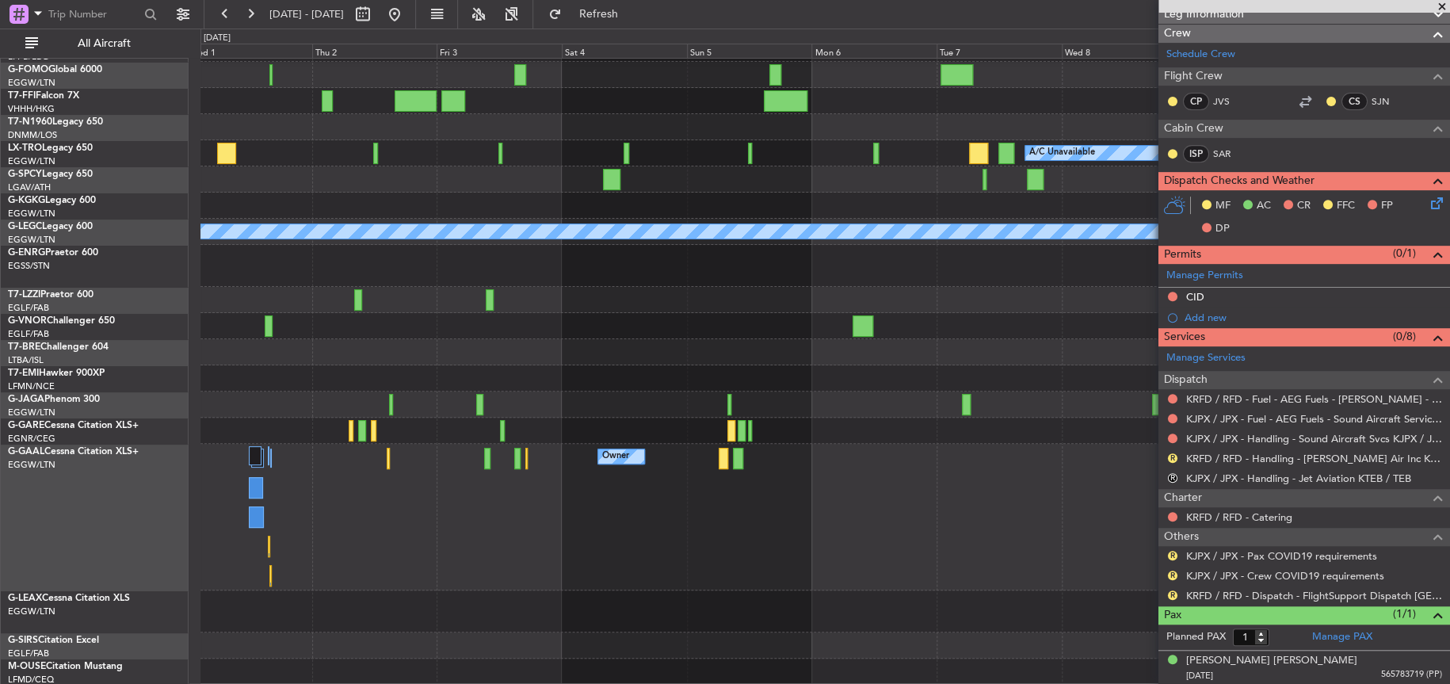
click at [585, 288] on div "Planned Maint Geneva (Cointrin) A/C Unavailable A/C Unavailable [GEOGRAPHIC_DAT…" at bounding box center [824, 347] width 1249 height 675
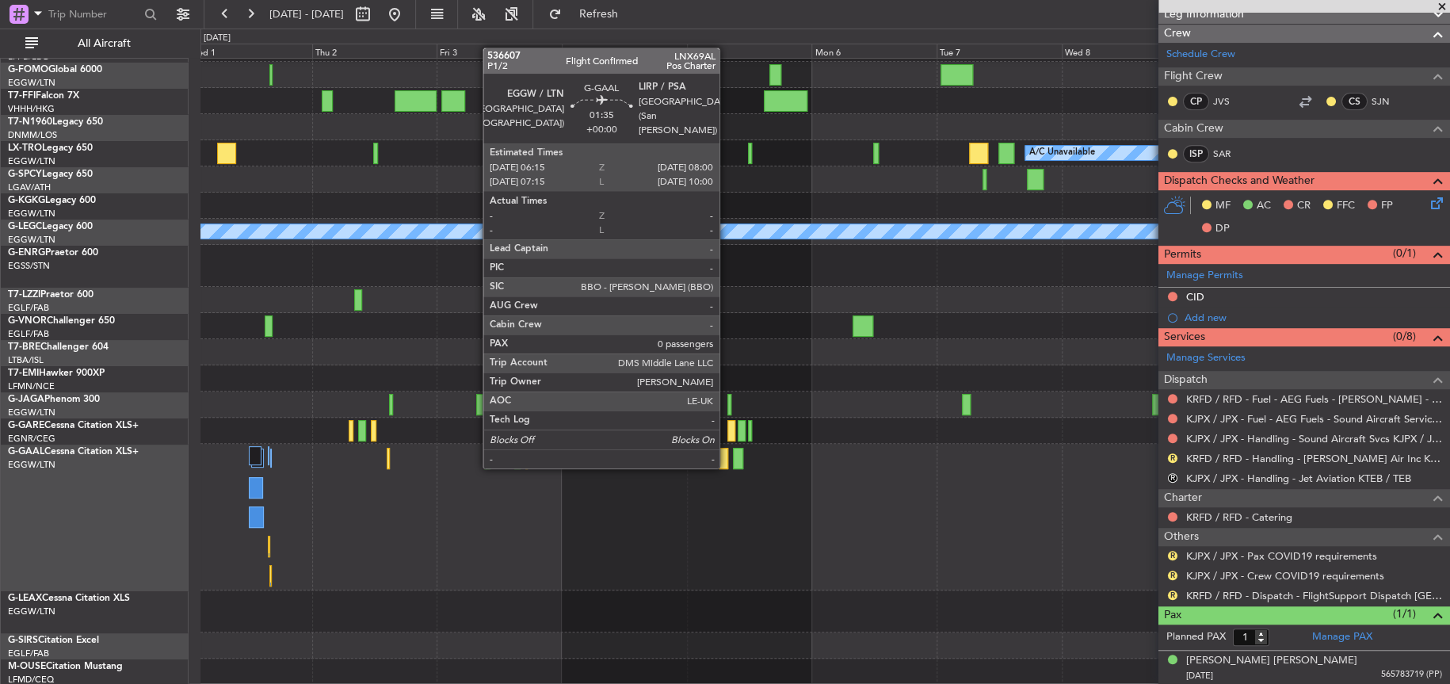
click at [727, 464] on div at bounding box center [724, 458] width 10 height 21
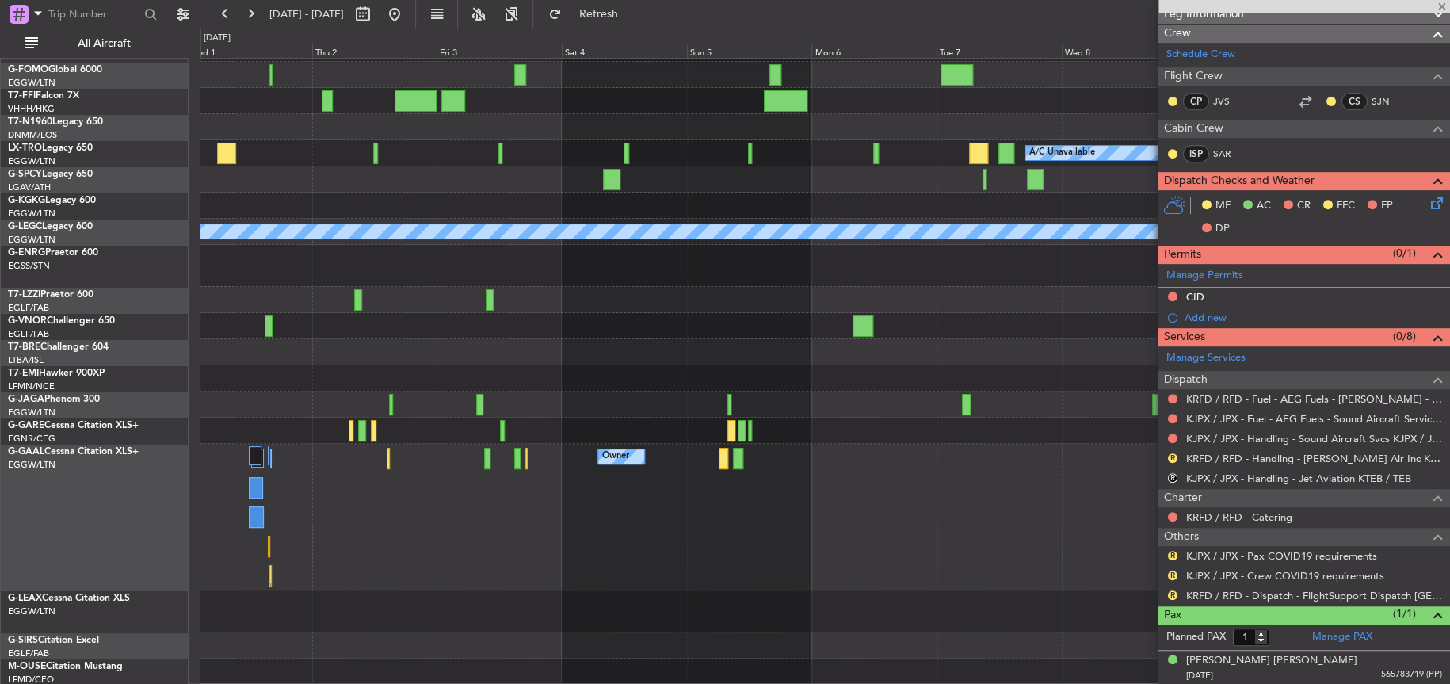
type input "0"
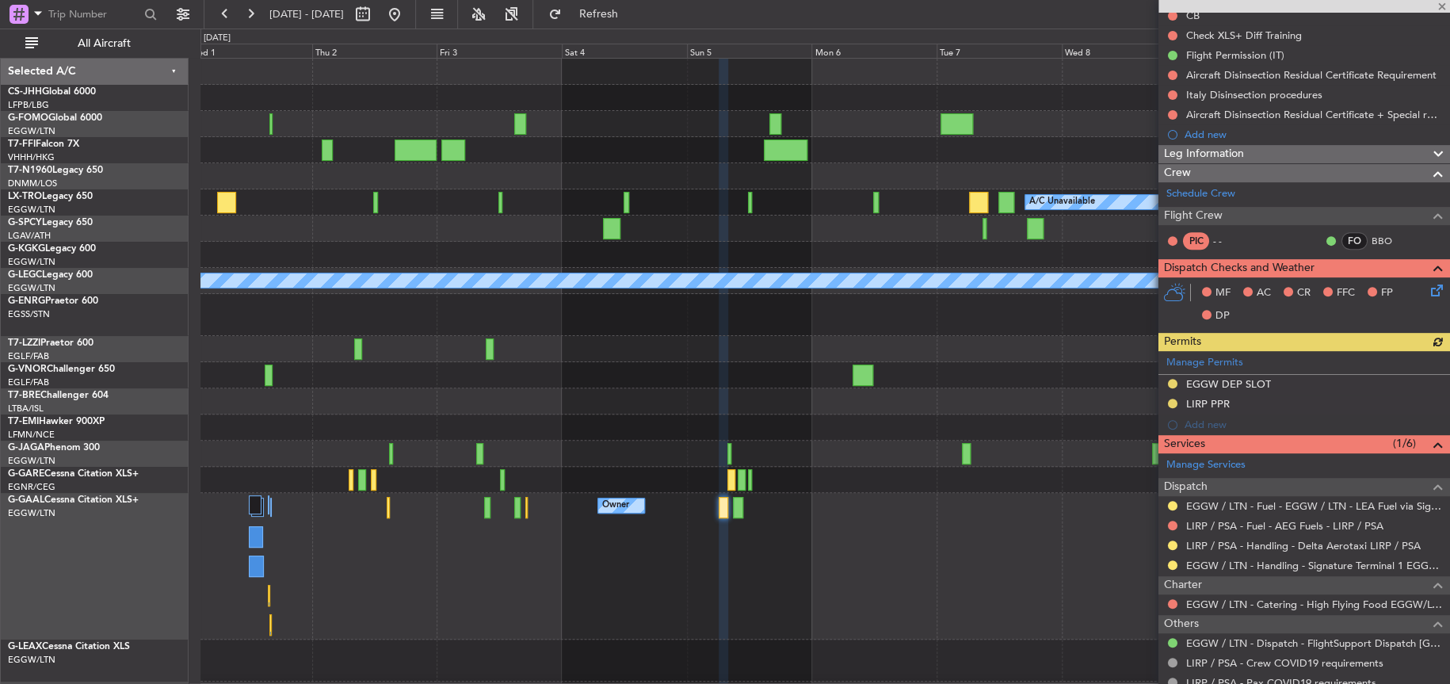
scroll to position [219, 0]
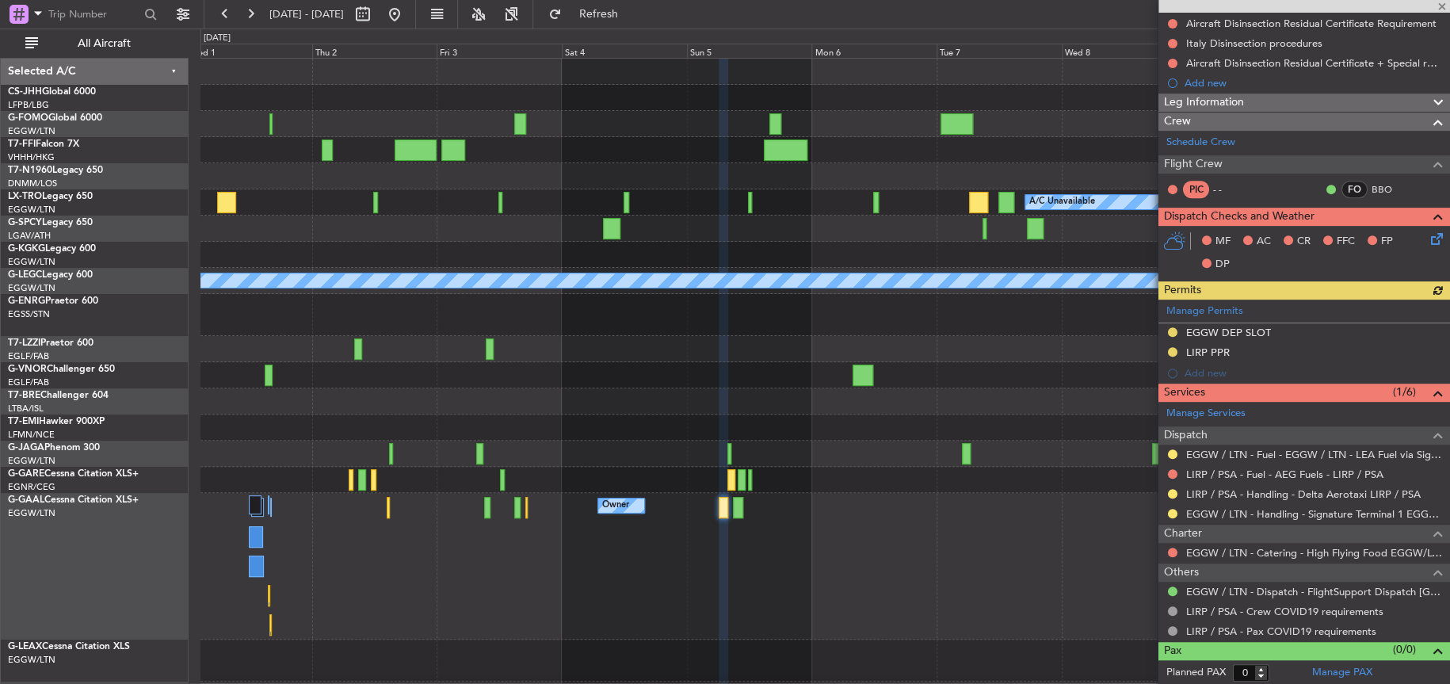
click at [949, 510] on div "Owner Owner Owner" at bounding box center [824, 566] width 1249 height 147
click at [891, 620] on div "Owner Owner Owner" at bounding box center [824, 566] width 1249 height 147
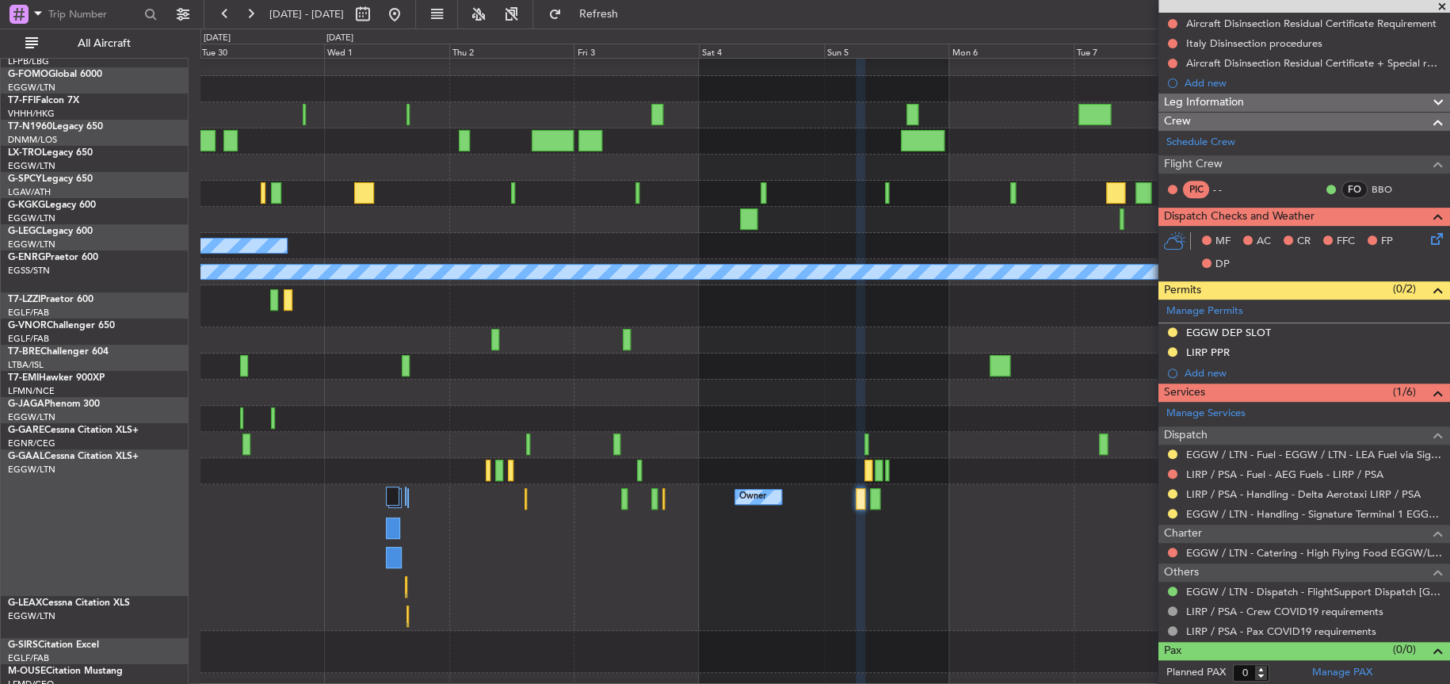
scroll to position [48, 0]
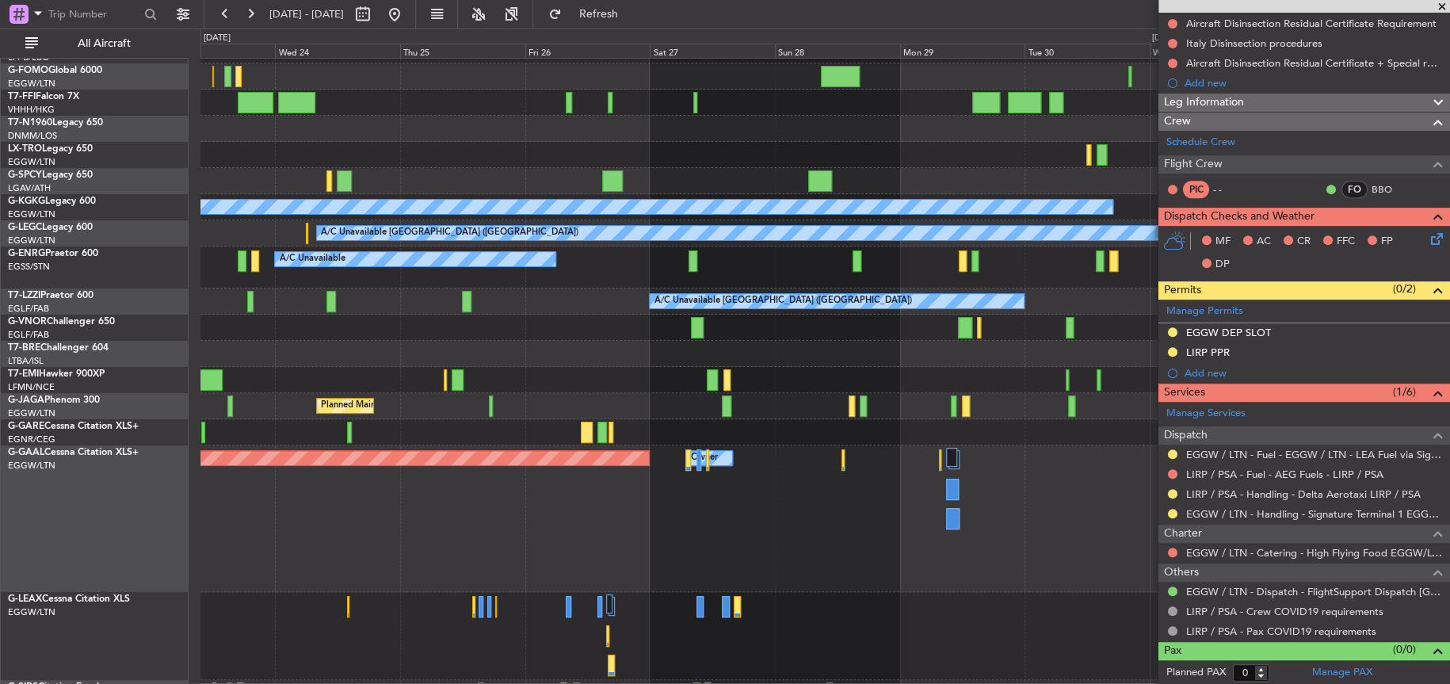
click at [416, 25] on fb-range-datepicker "[DATE] - [DATE]" at bounding box center [310, 14] width 212 height 29
click at [407, 20] on button at bounding box center [394, 14] width 25 height 25
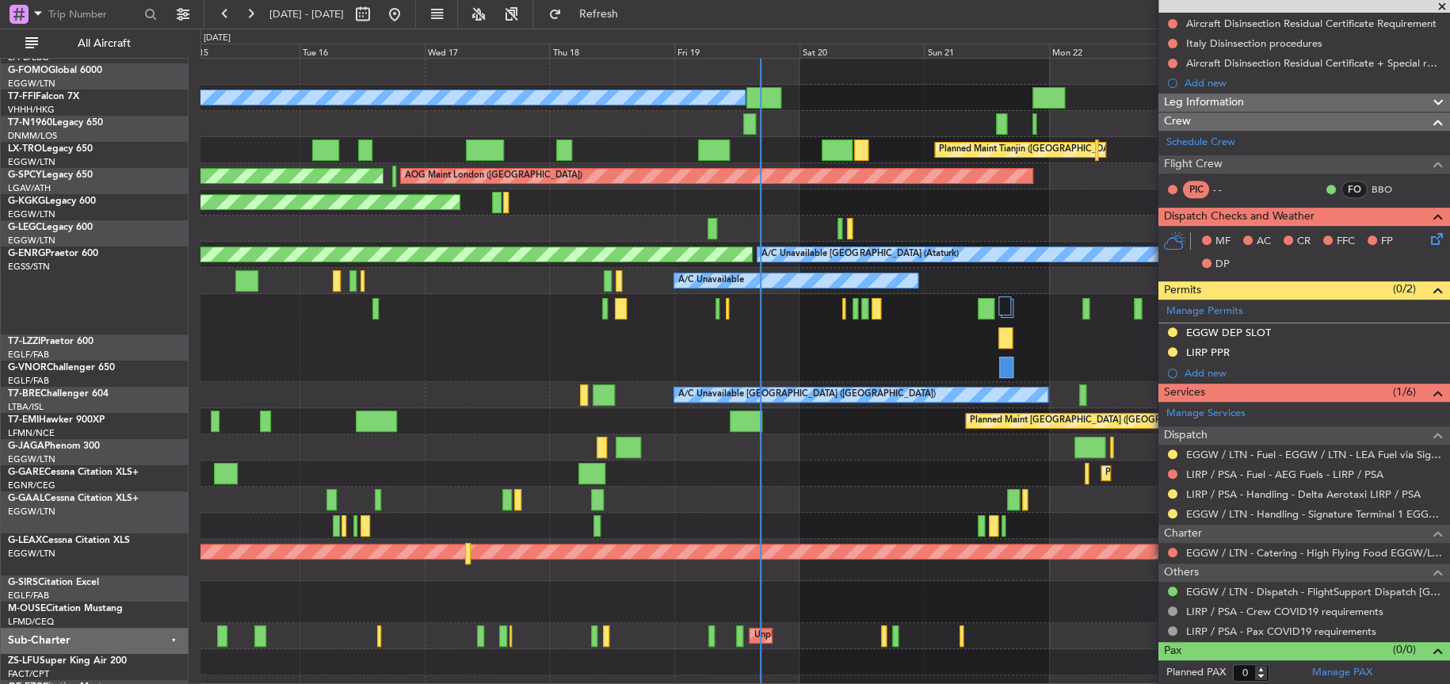
click at [863, 576] on div "Planned Maint [GEOGRAPHIC_DATA] ([GEOGRAPHIC_DATA]) Owner Planned Maint Tianjin…" at bounding box center [824, 419] width 1249 height 721
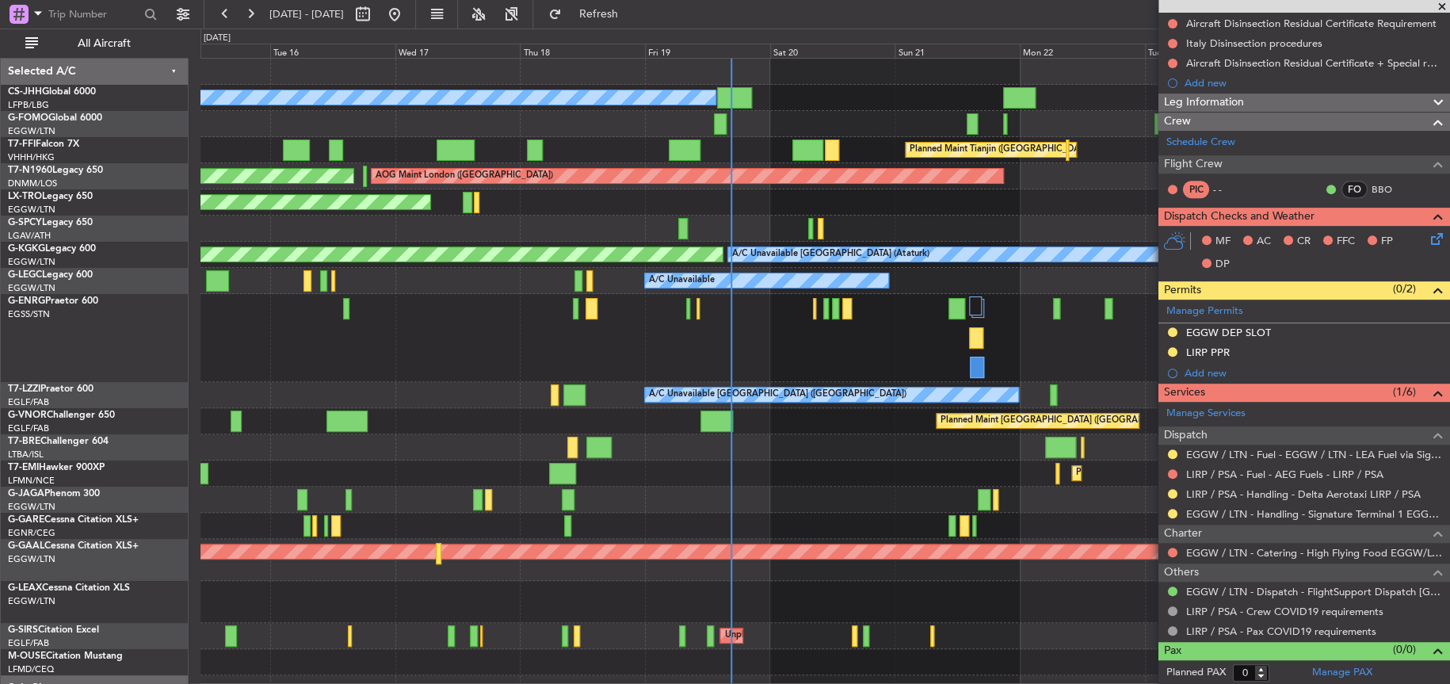
click at [784, 117] on div "Planned Maint [GEOGRAPHIC_DATA] ([GEOGRAPHIC_DATA]) Owner Planned Maint Tianjin…" at bounding box center [824, 419] width 1249 height 721
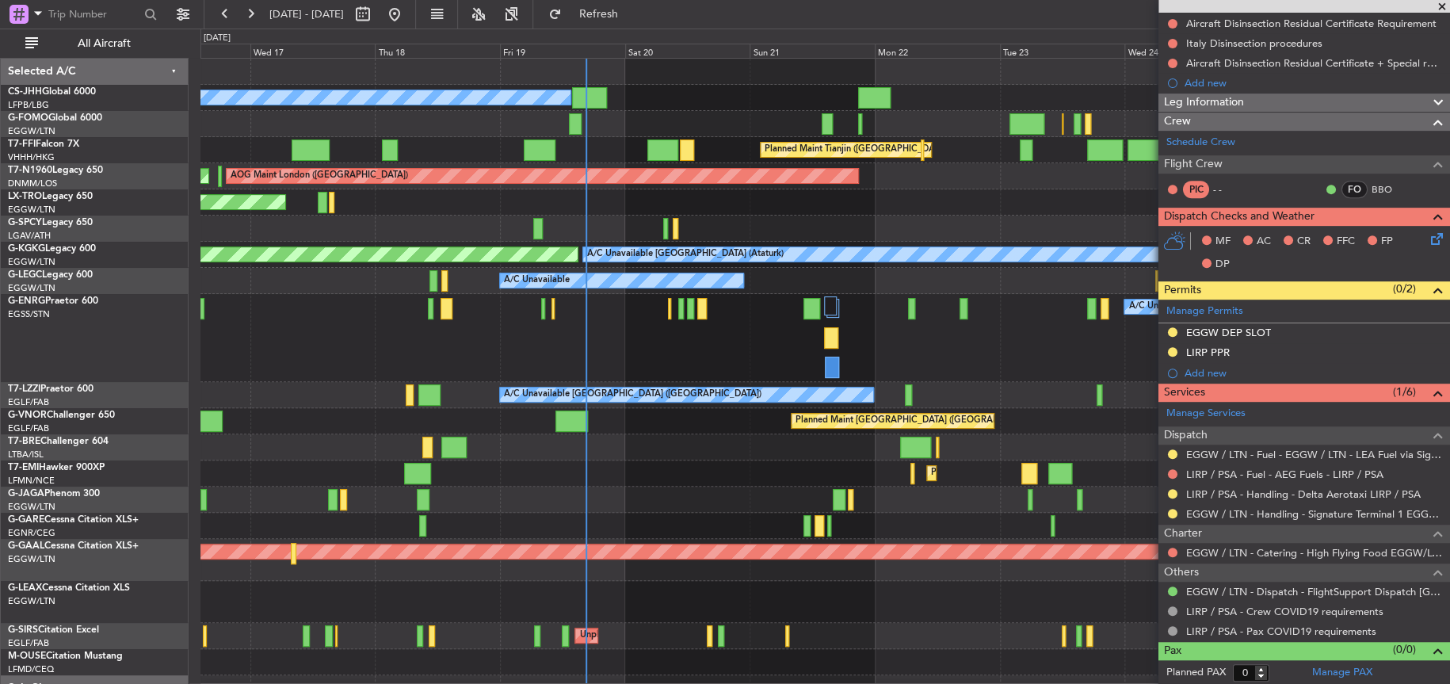
click at [719, 90] on div "Planned Maint [GEOGRAPHIC_DATA] ([GEOGRAPHIC_DATA]) Owner" at bounding box center [824, 98] width 1249 height 26
